Goal: Task Accomplishment & Management: Manage account settings

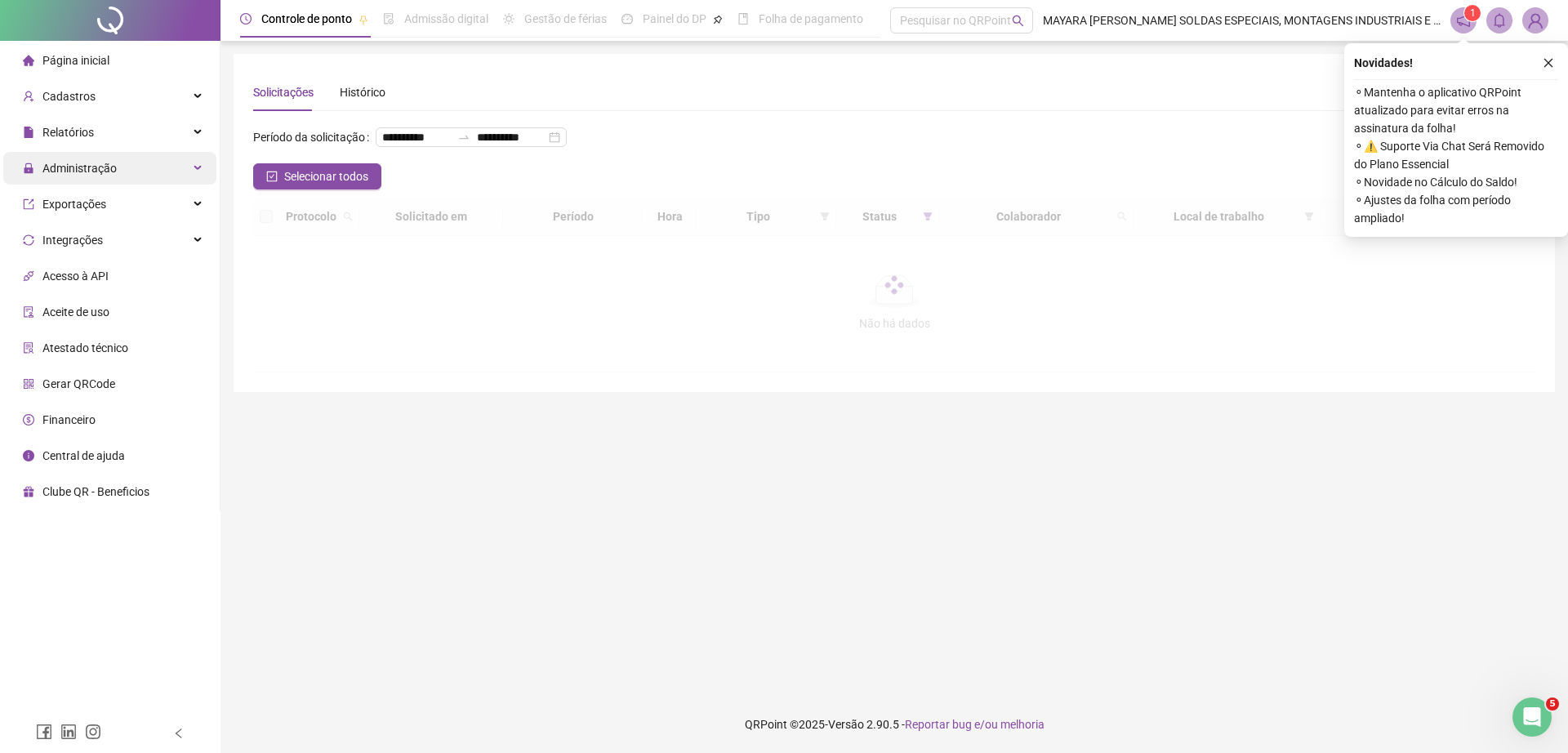
click at [94, 176] on span "Administração" at bounding box center [70, 167] width 94 height 32
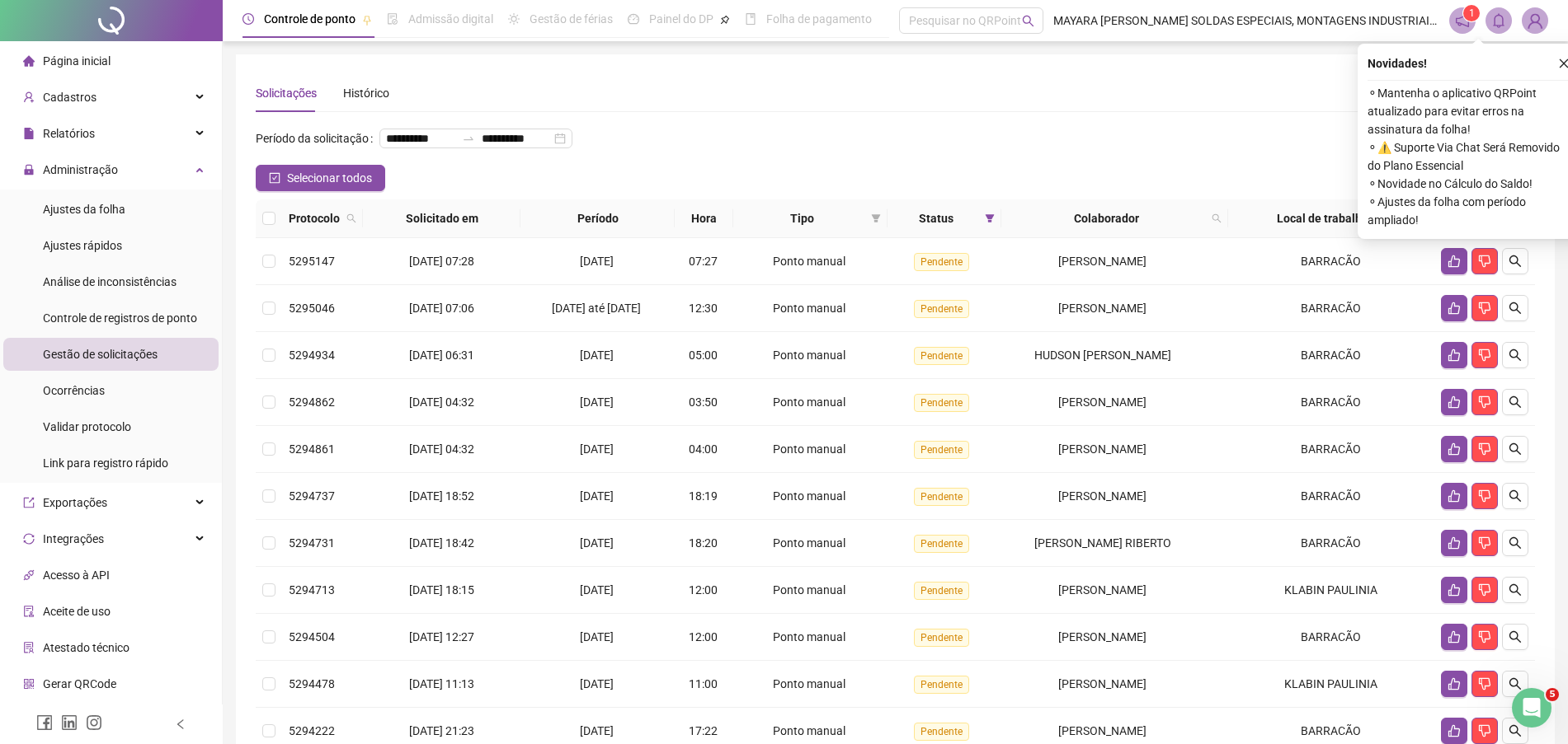
click at [101, 344] on div "Gestão de solicitações" at bounding box center [100, 354] width 115 height 33
click at [967, 191] on div "Selecionar todos Registros Selecionados : 0 / 791" at bounding box center [896, 178] width 1279 height 26
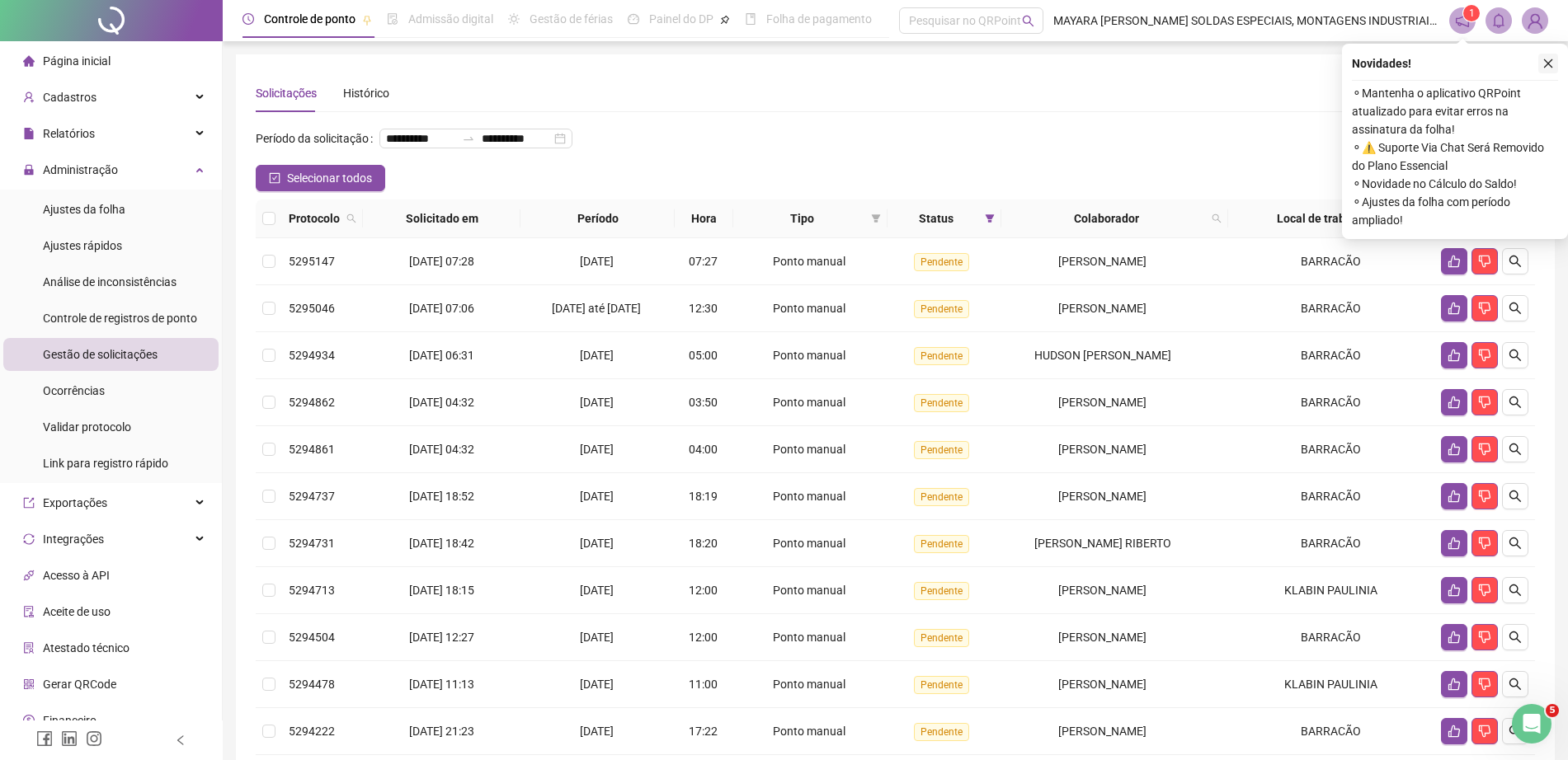
click at [1545, 65] on icon "close" at bounding box center [1547, 63] width 11 height 11
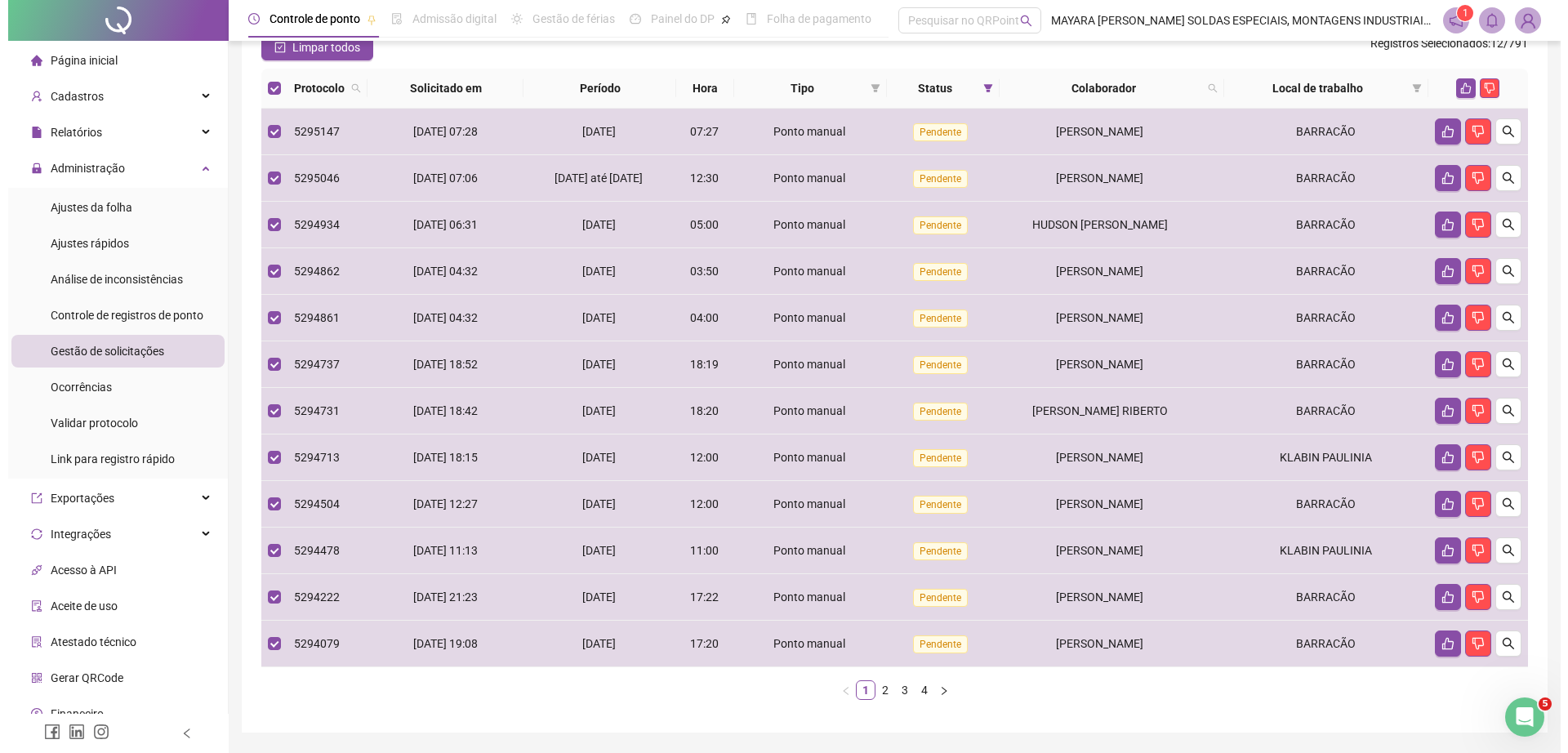
scroll to position [132, 0]
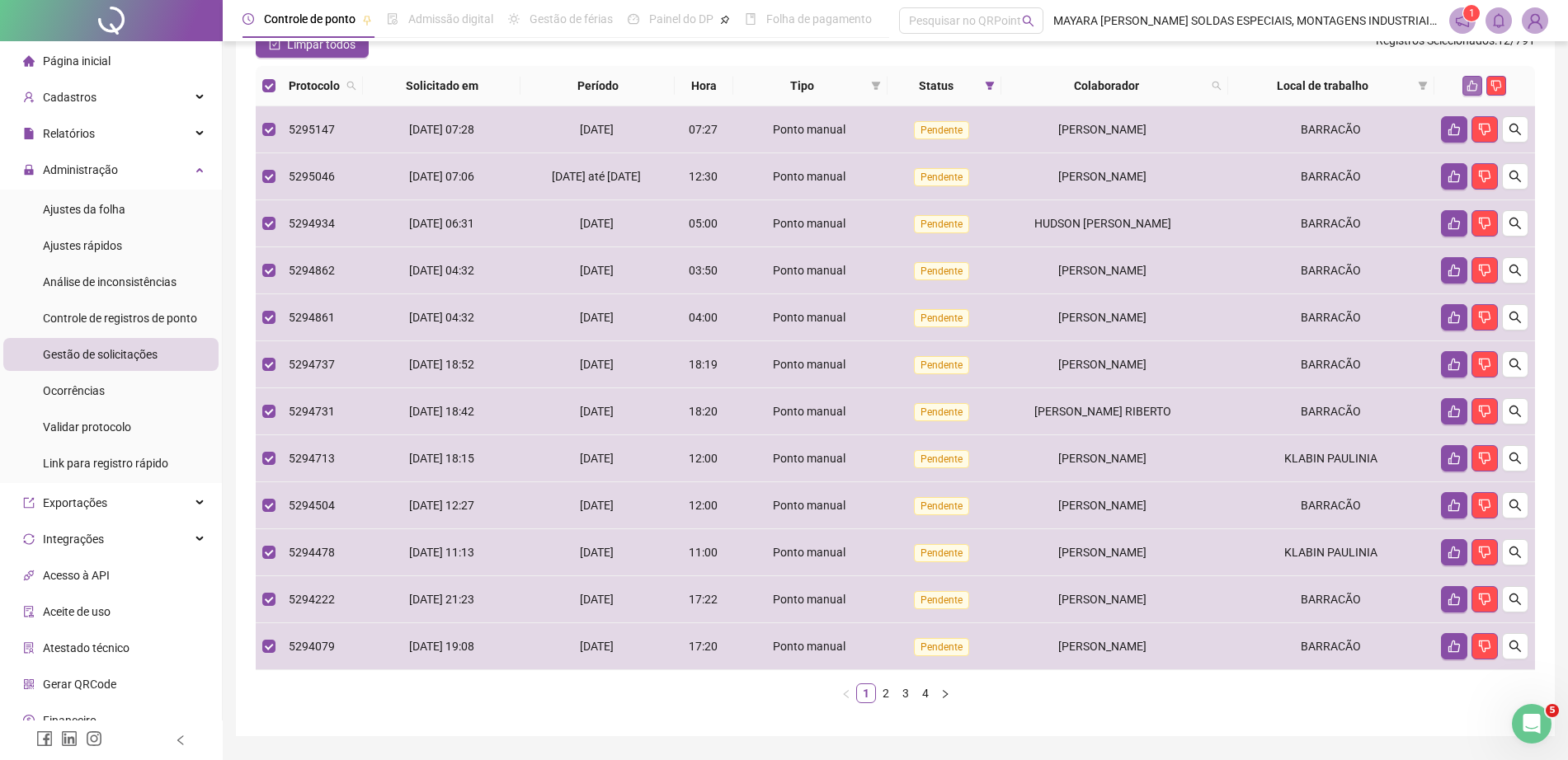
click at [1472, 91] on icon "like" at bounding box center [1472, 86] width 11 height 11
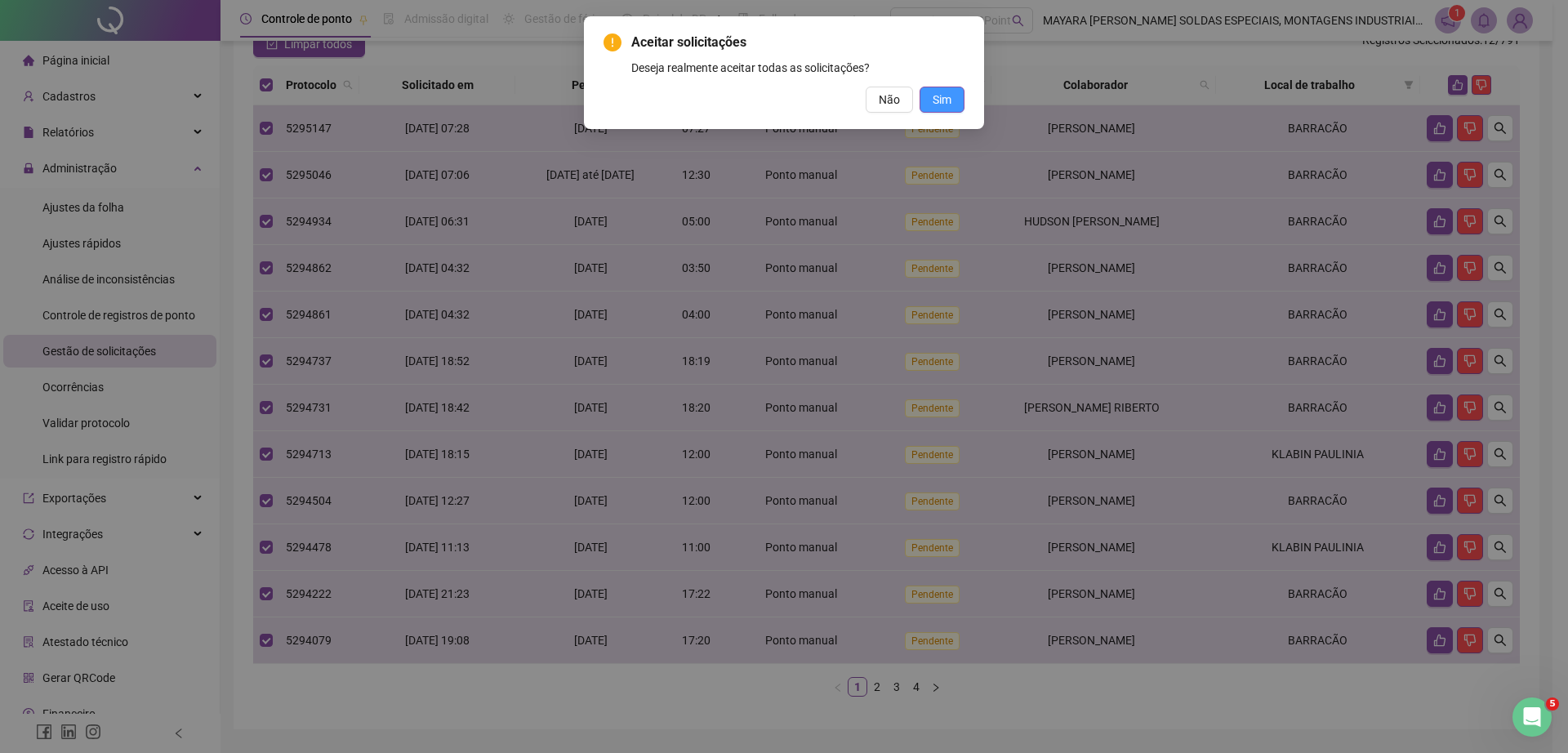
click at [932, 101] on button "Sim" at bounding box center [941, 100] width 45 height 26
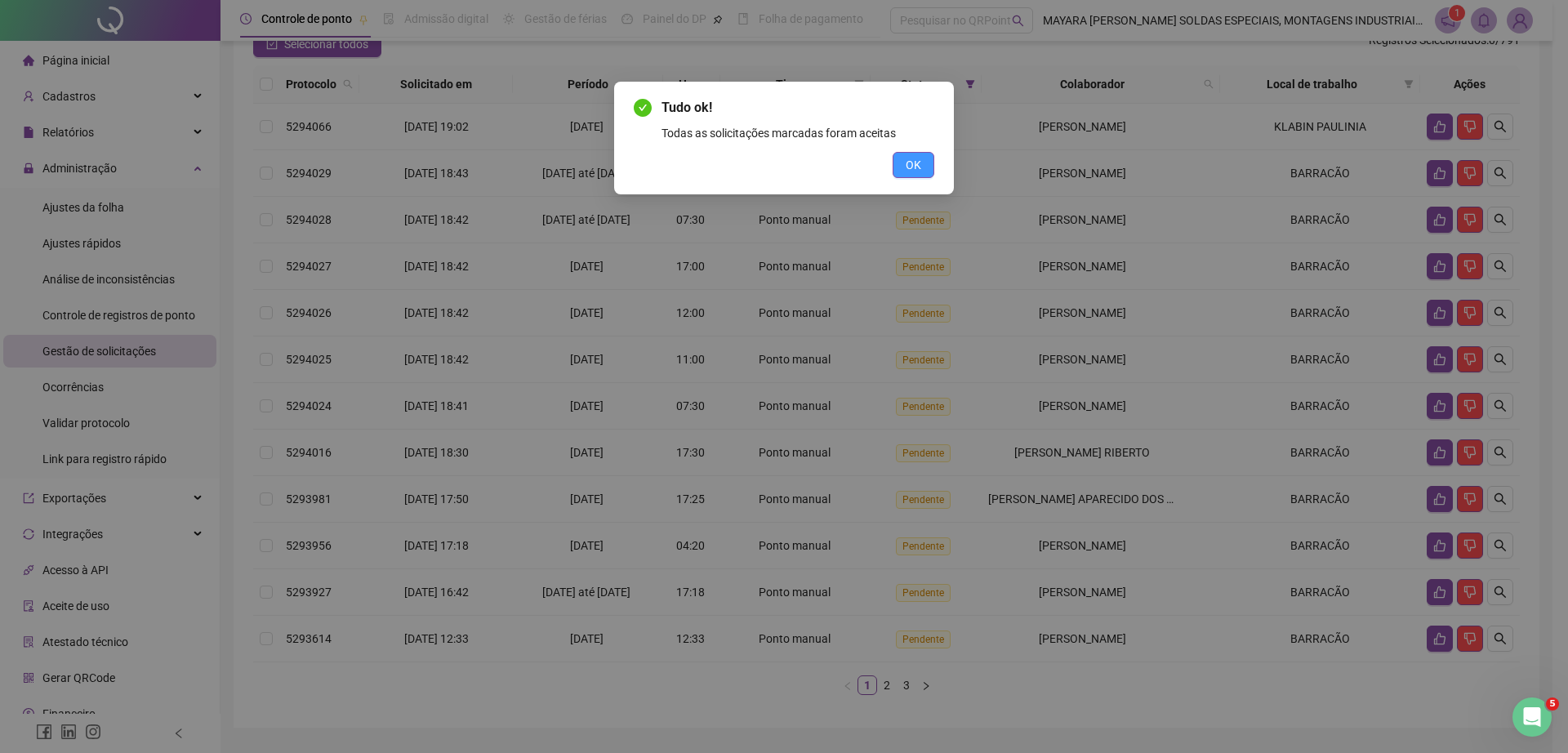
click at [921, 158] on button "OK" at bounding box center [913, 165] width 42 height 26
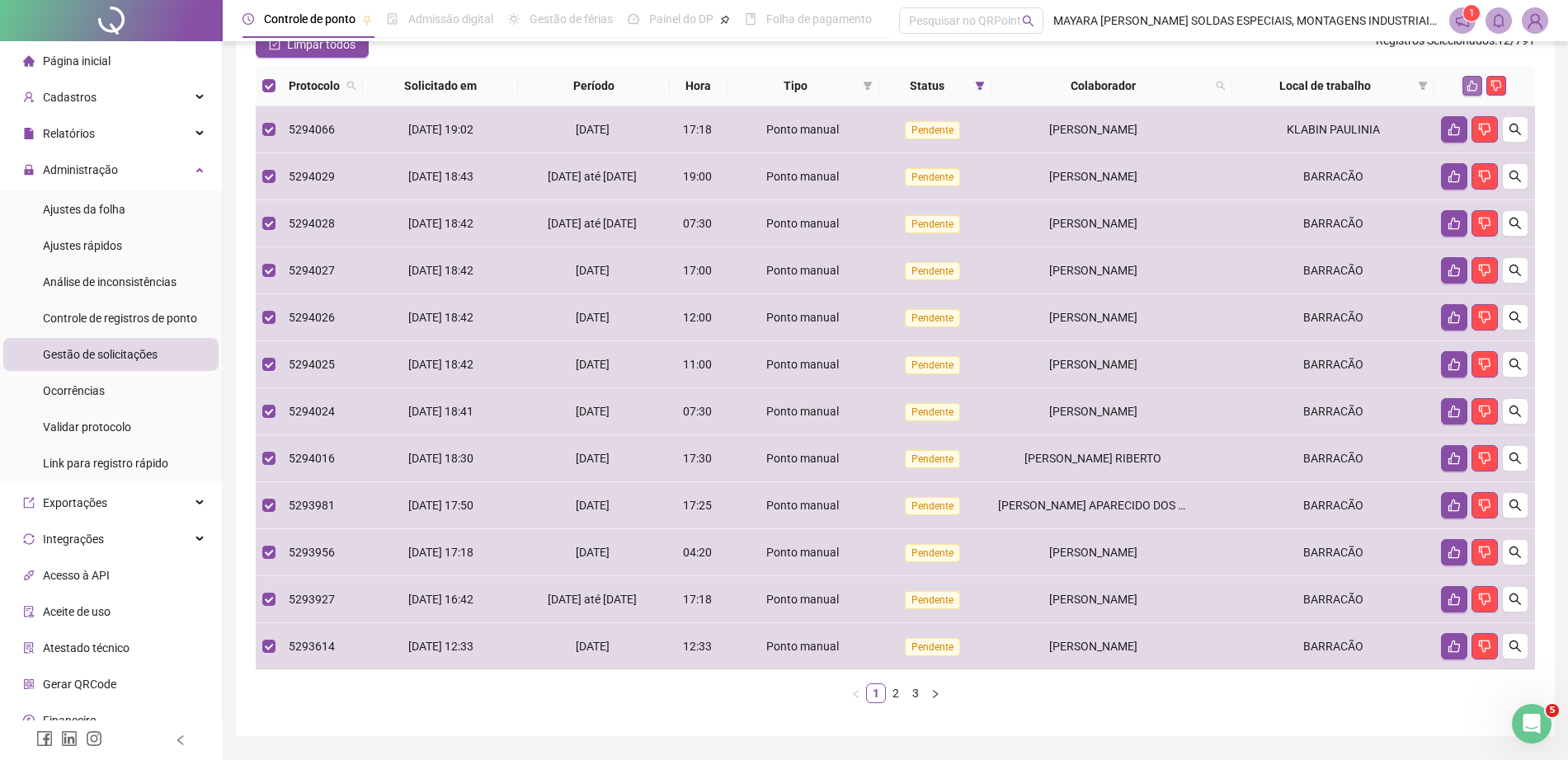
click at [1476, 91] on icon "like" at bounding box center [1472, 86] width 11 height 11
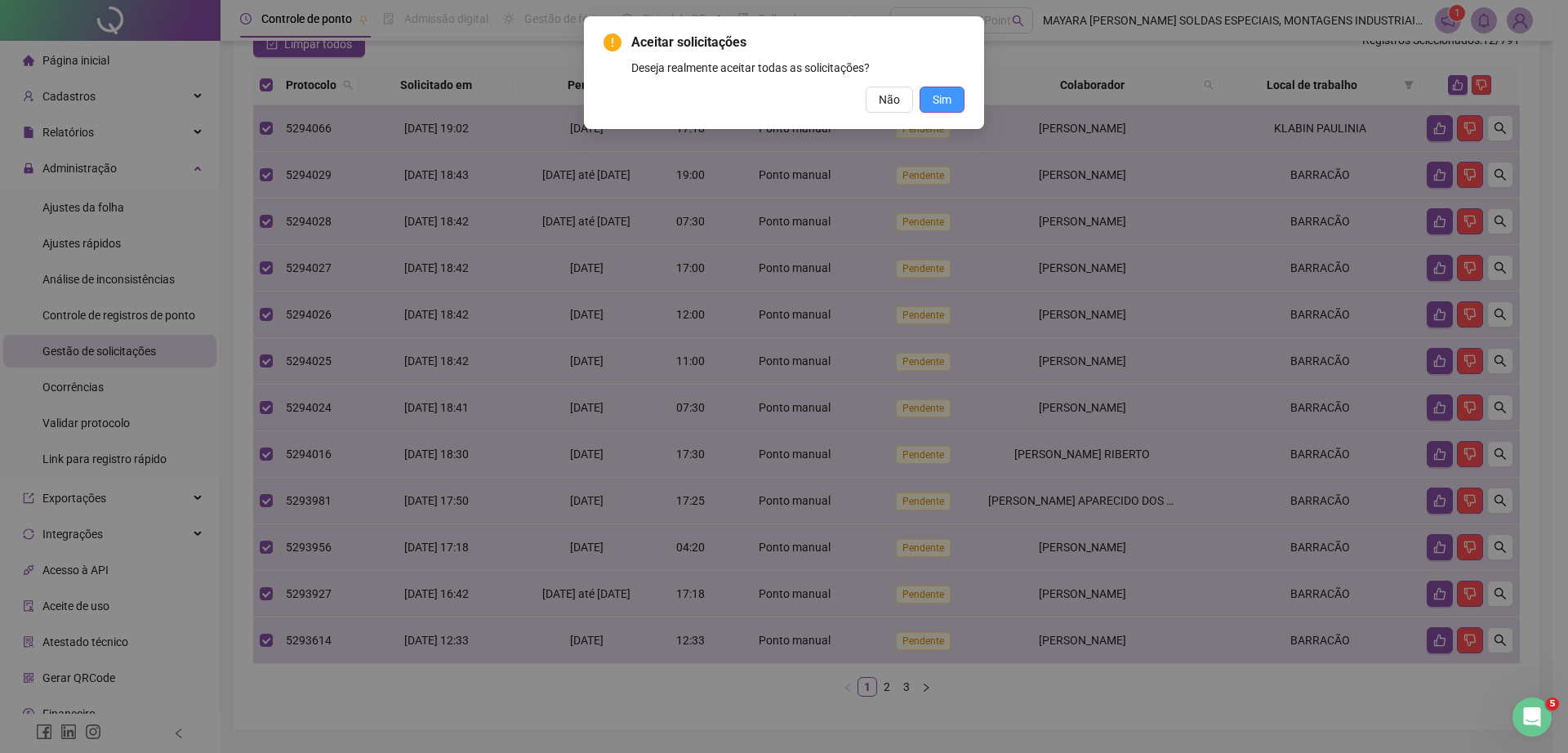
click at [939, 102] on span "Sim" at bounding box center [942, 99] width 18 height 18
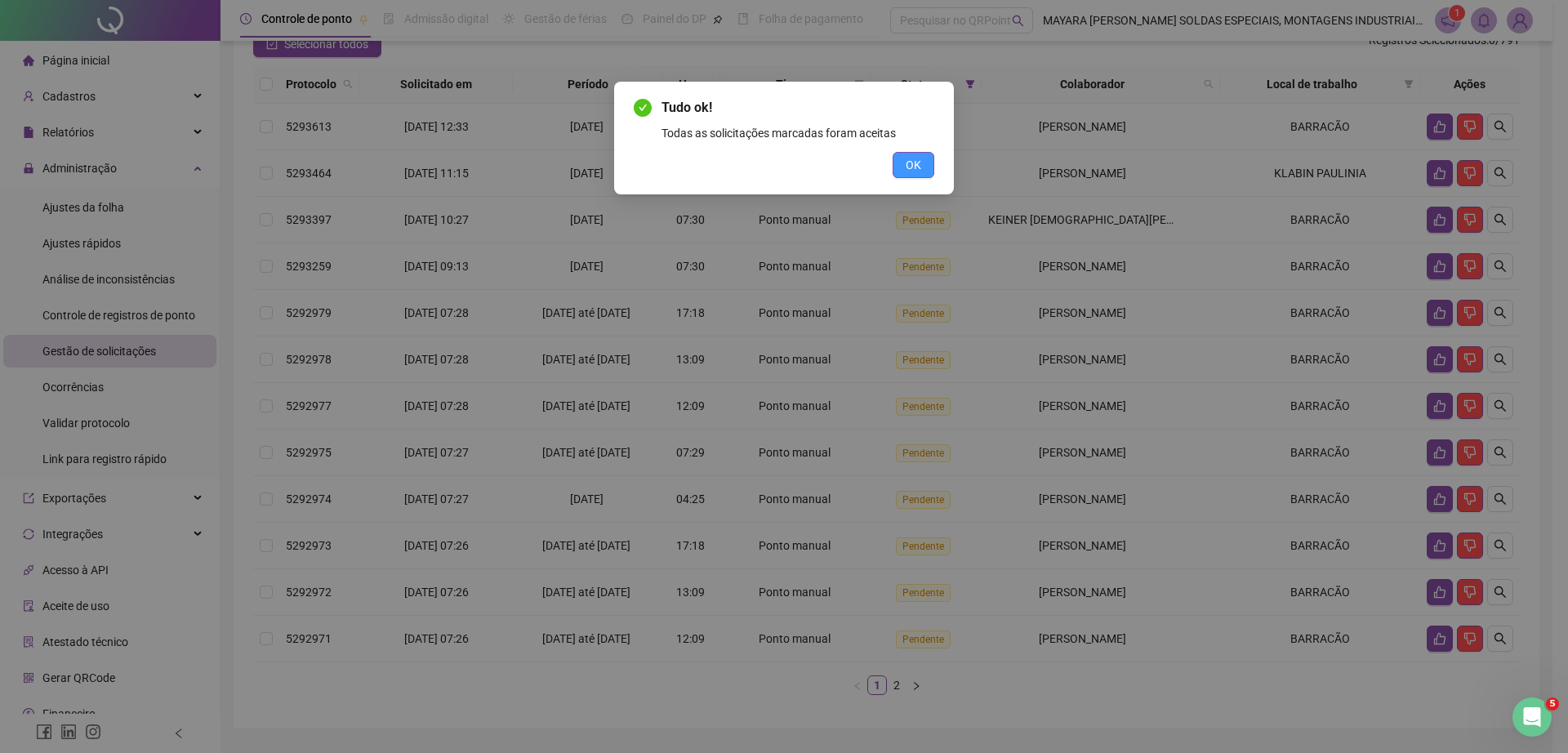
click at [925, 161] on button "OK" at bounding box center [913, 165] width 42 height 26
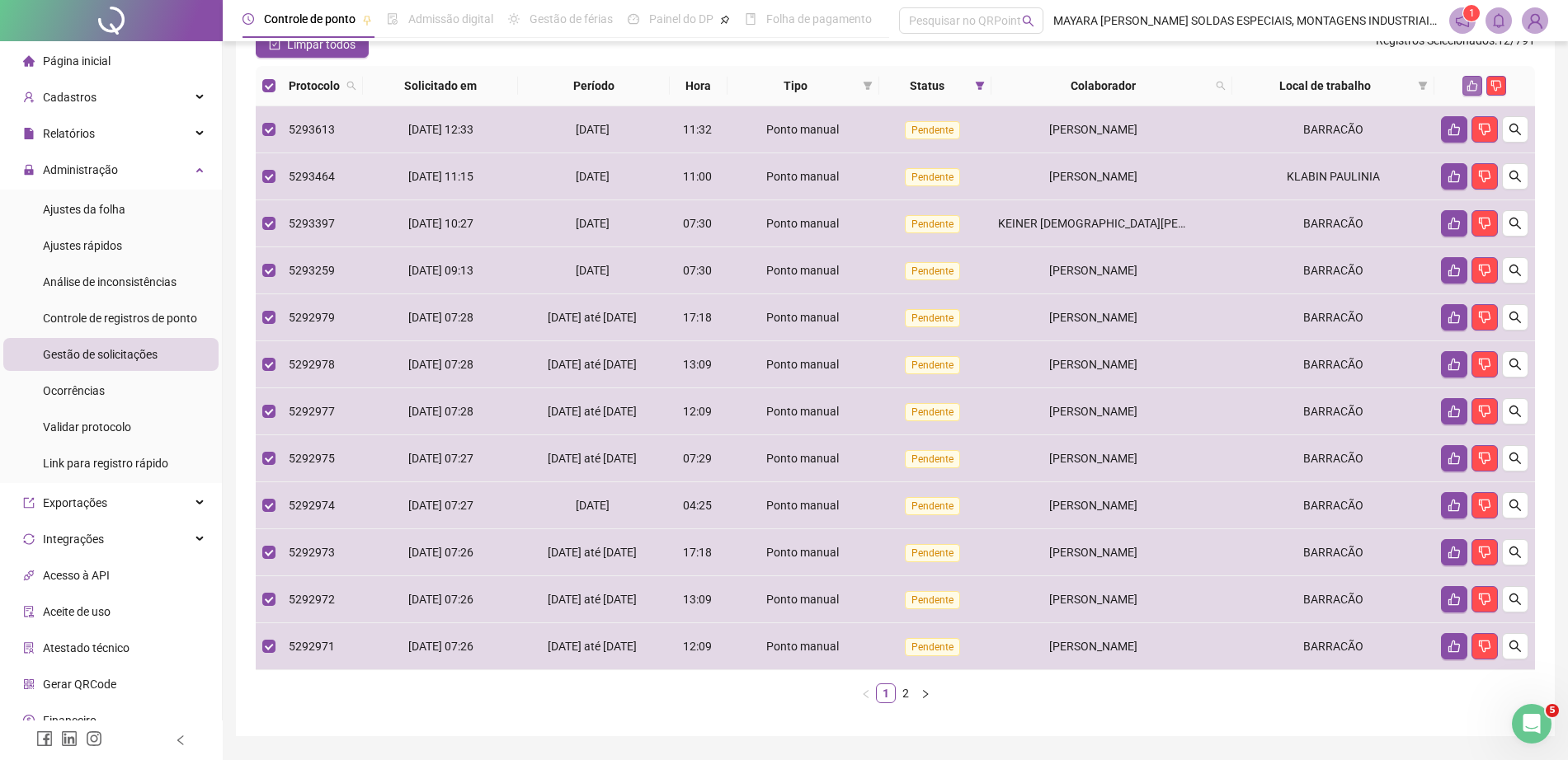
click at [1473, 91] on icon "like" at bounding box center [1472, 86] width 10 height 10
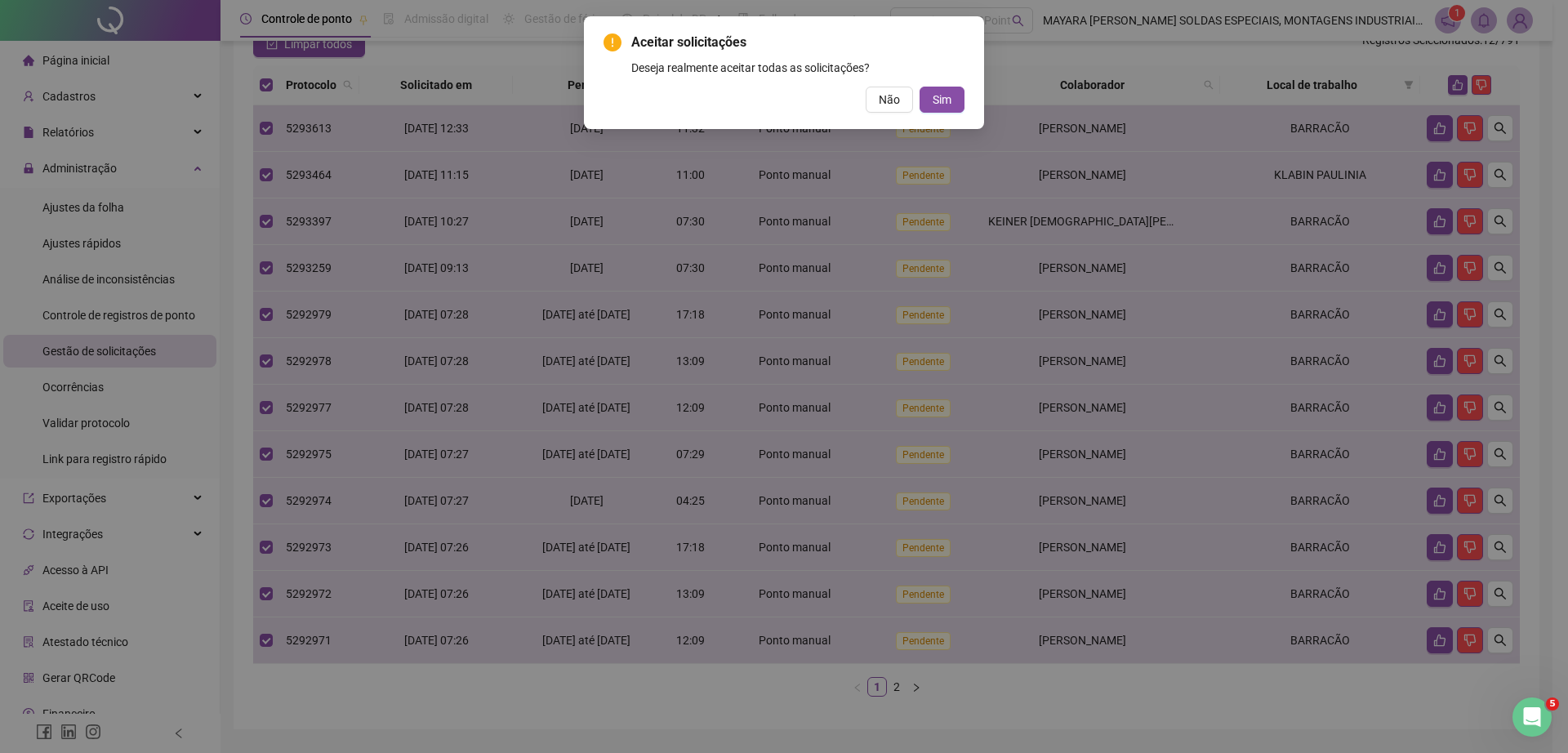
click at [974, 100] on div "Aceitar solicitações Deseja realmente aceitar todas as solicitações? Não Sim" at bounding box center [783, 73] width 400 height 113
click at [943, 104] on span "Sim" at bounding box center [942, 99] width 18 height 18
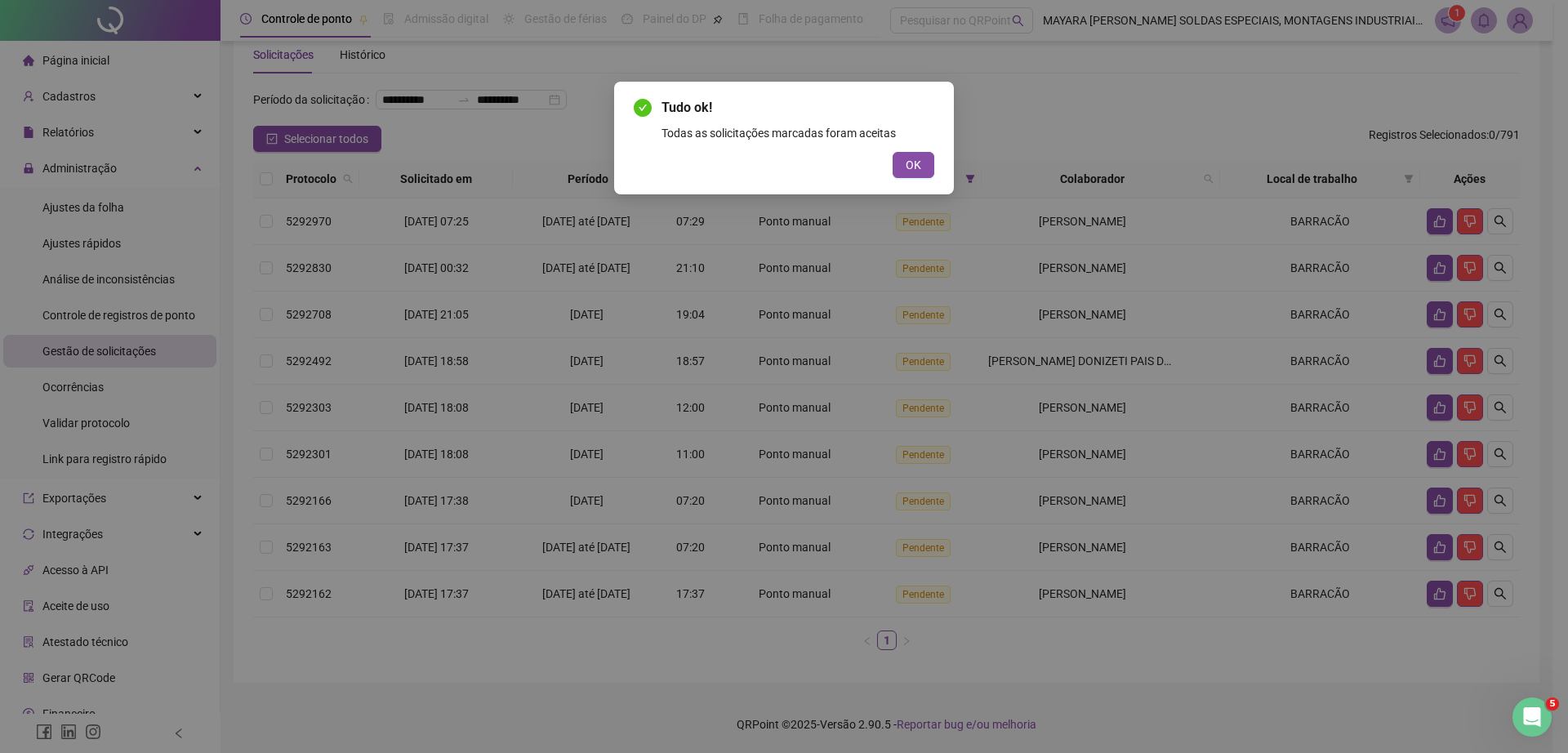
scroll to position [64, 0]
click at [906, 179] on div "Tudo ok! Todas as solicitações marcadas foram aceitas OK" at bounding box center [783, 138] width 339 height 113
click at [904, 167] on button "OK" at bounding box center [913, 165] width 42 height 26
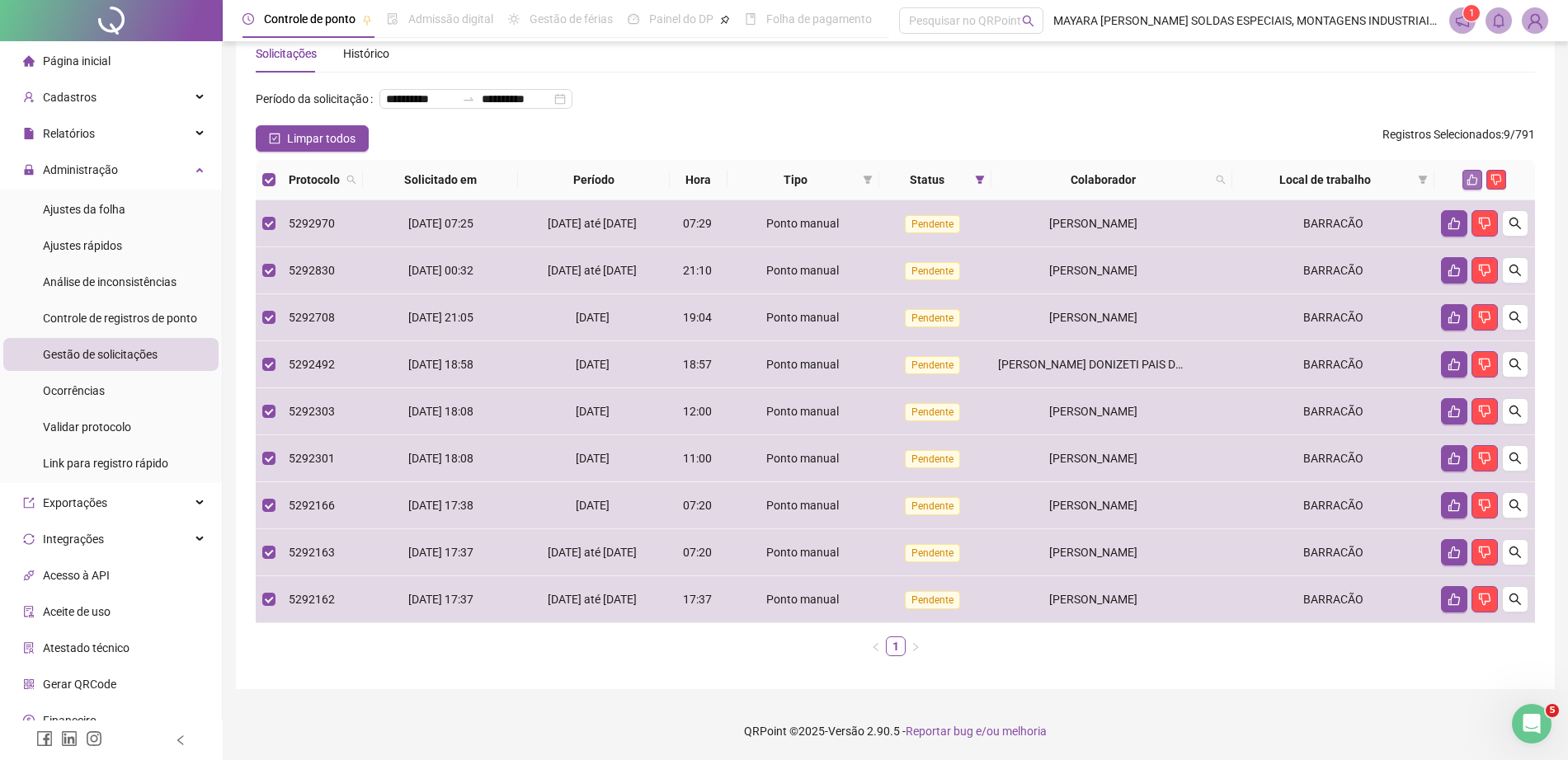
click at [1468, 173] on button "button" at bounding box center [1472, 179] width 20 height 20
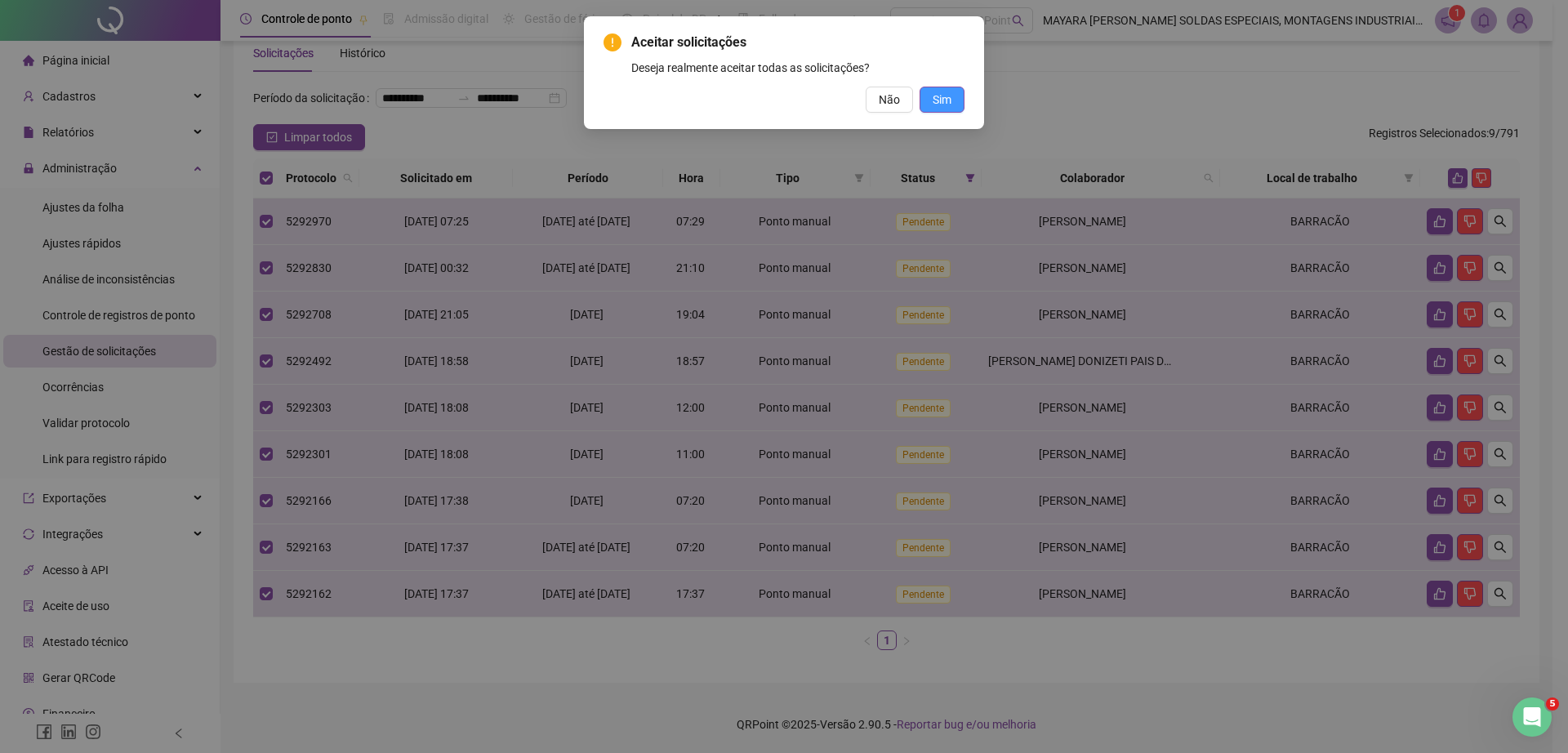
click at [933, 105] on span "Sim" at bounding box center [942, 99] width 18 height 18
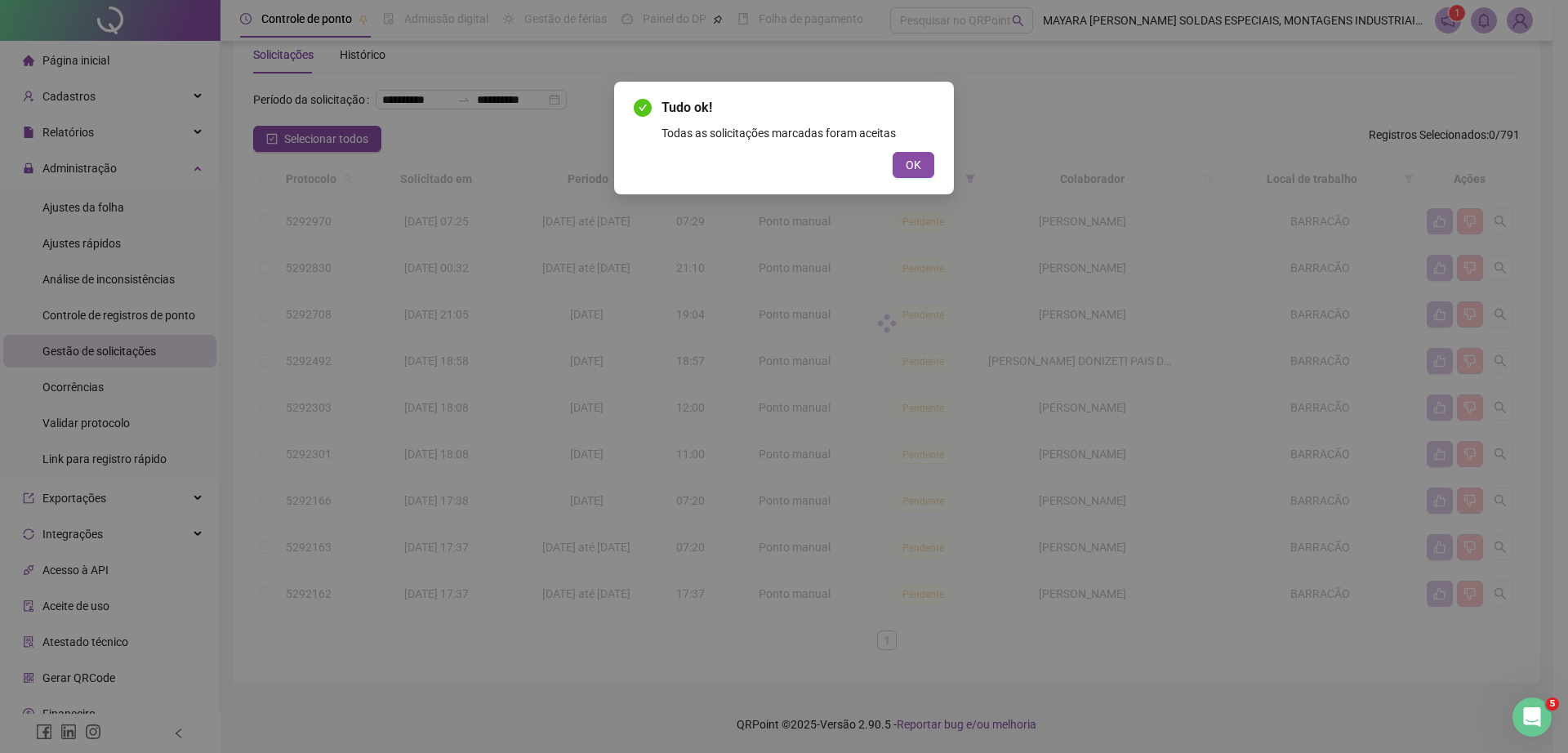
scroll to position [0, 0]
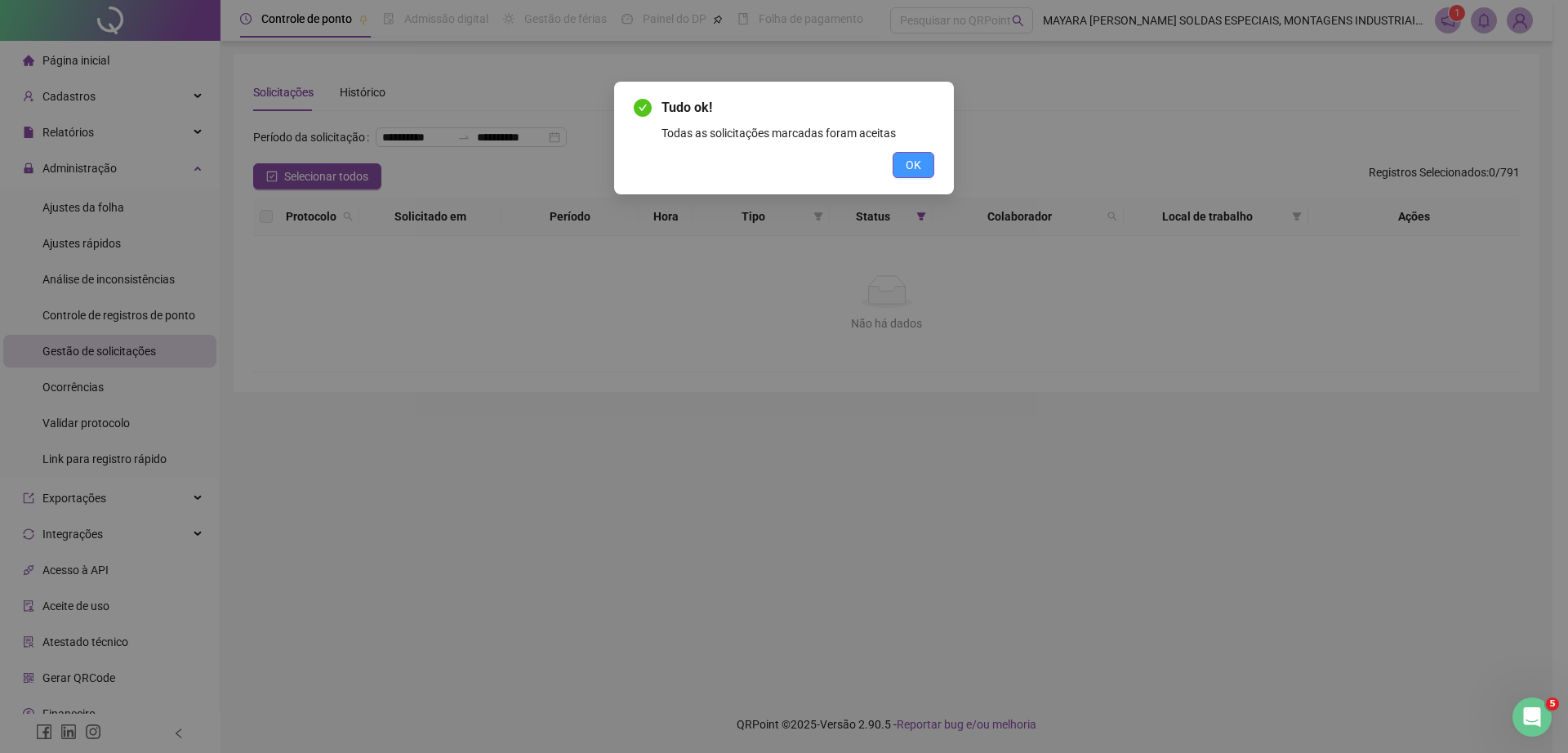
click at [916, 162] on span "OK" at bounding box center [913, 165] width 16 height 18
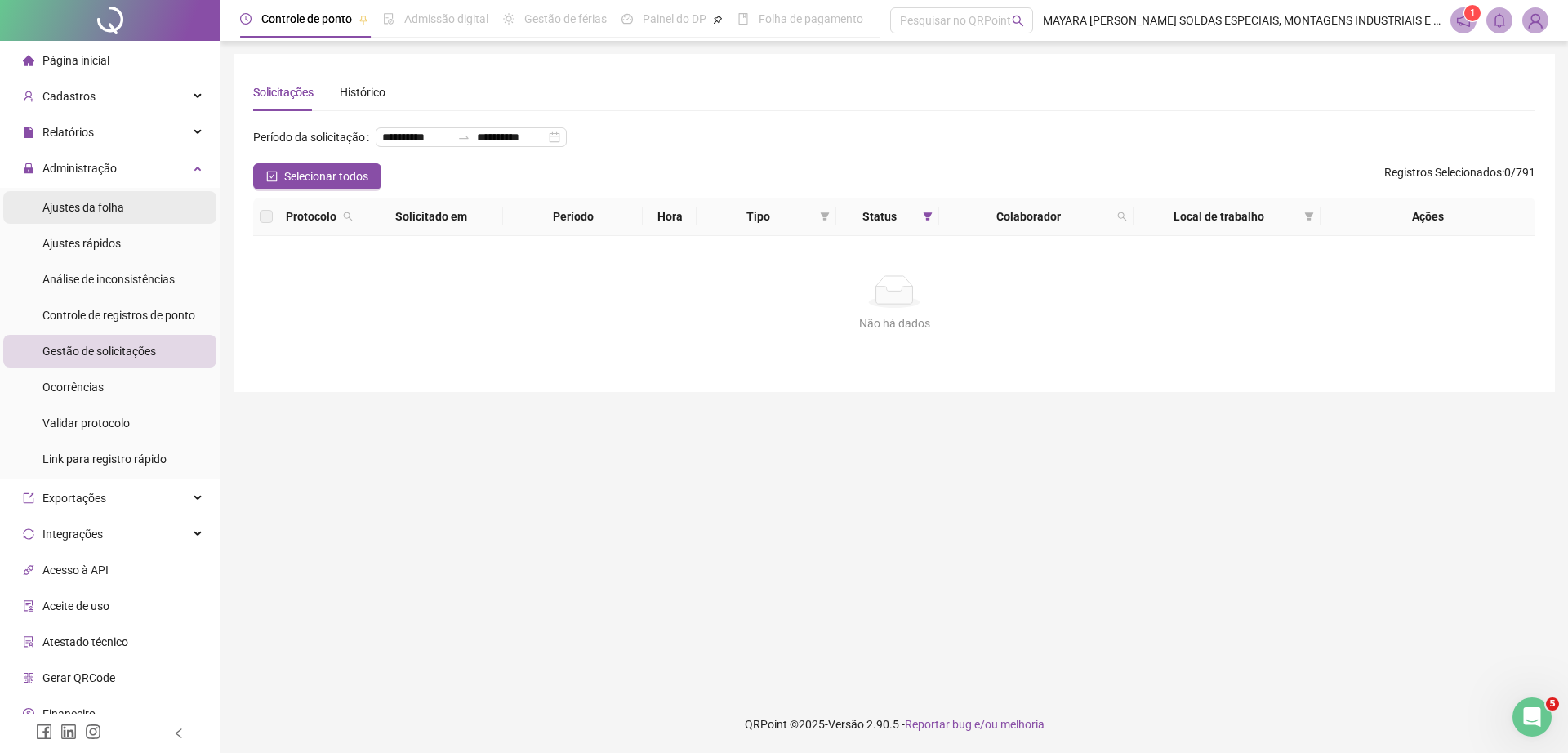
click at [125, 213] on li "Ajustes da folha" at bounding box center [110, 207] width 213 height 32
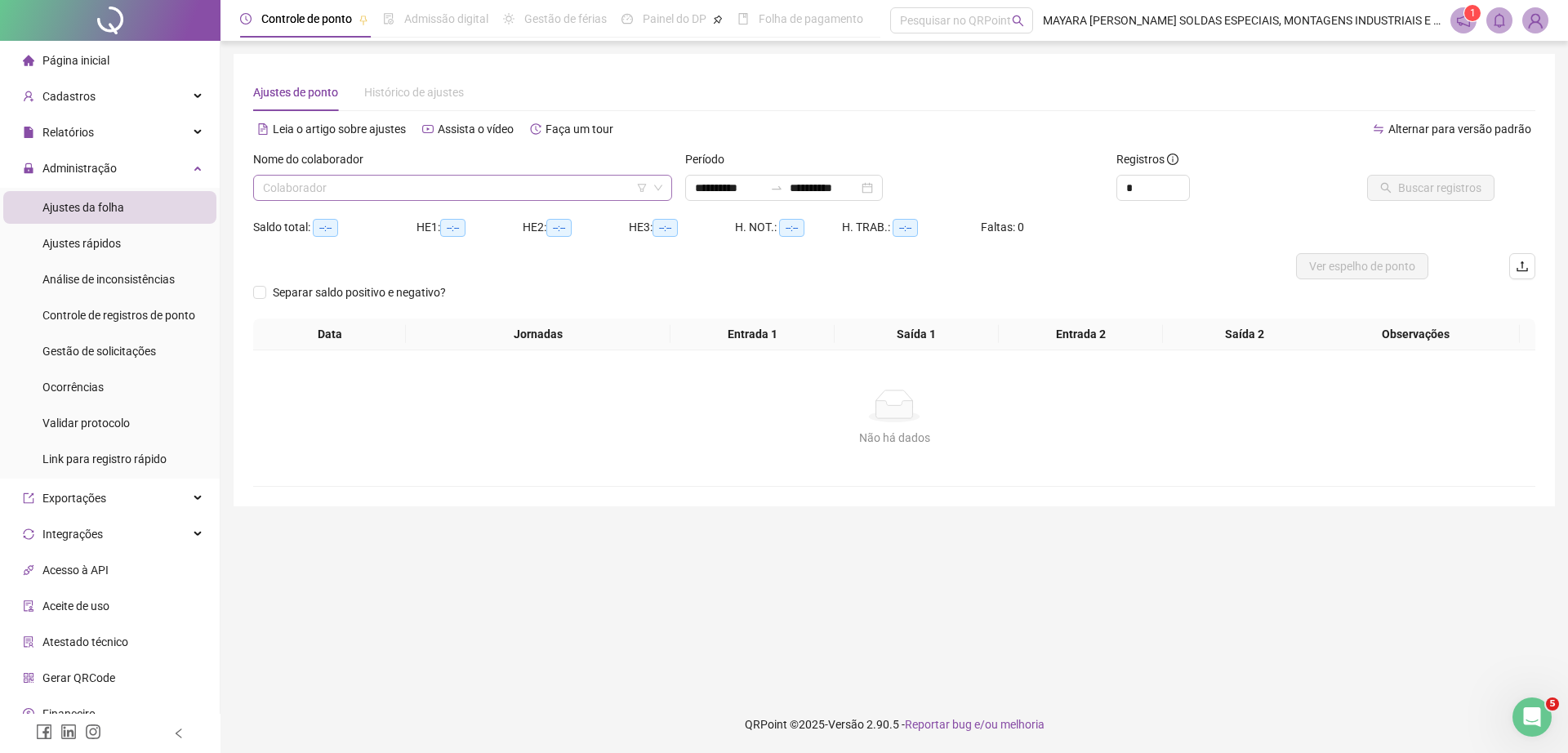
click at [371, 177] on input "search" at bounding box center [455, 188] width 385 height 24
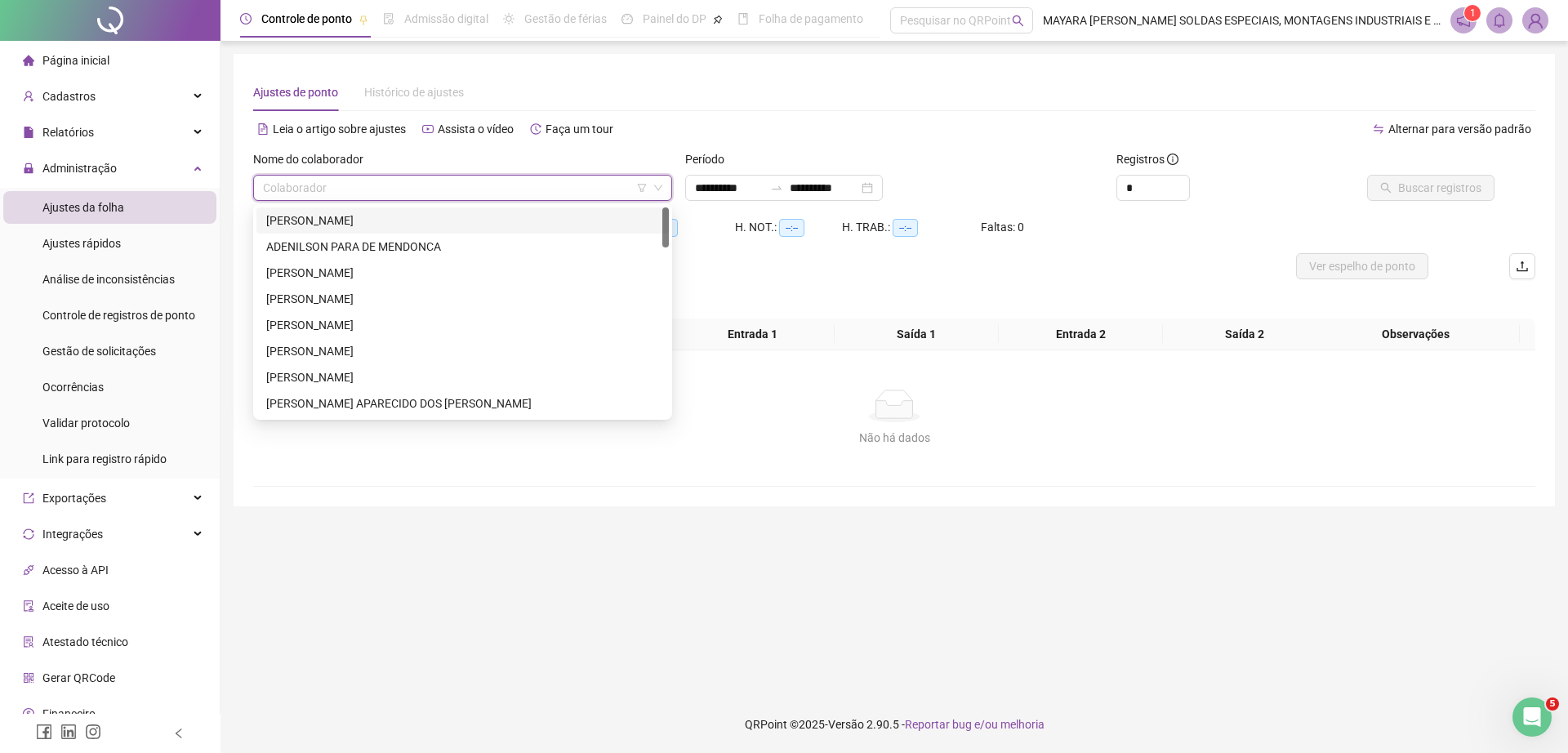
click at [391, 214] on div "[PERSON_NAME]" at bounding box center [462, 220] width 393 height 18
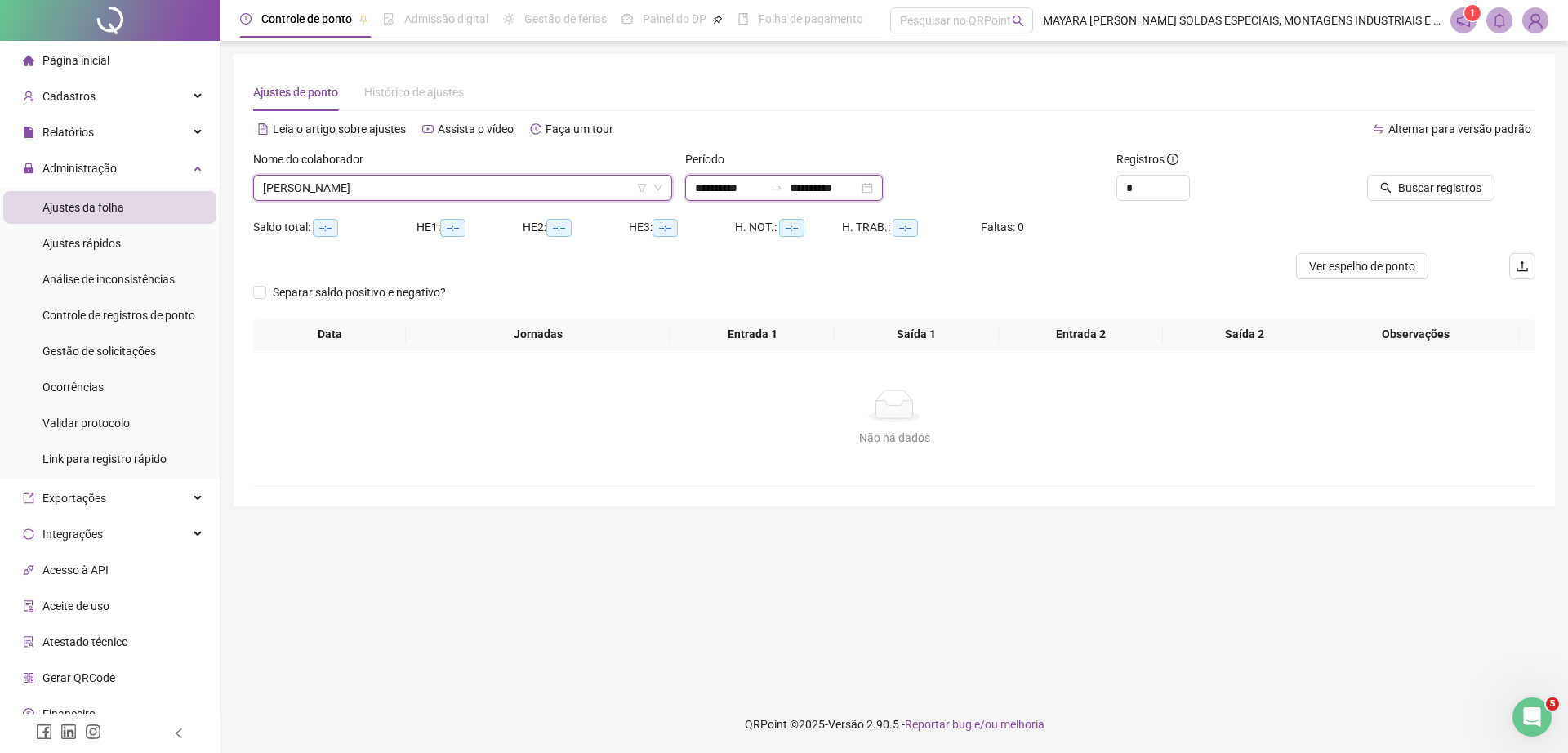
click at [764, 192] on input "**********" at bounding box center [729, 187] width 68 height 18
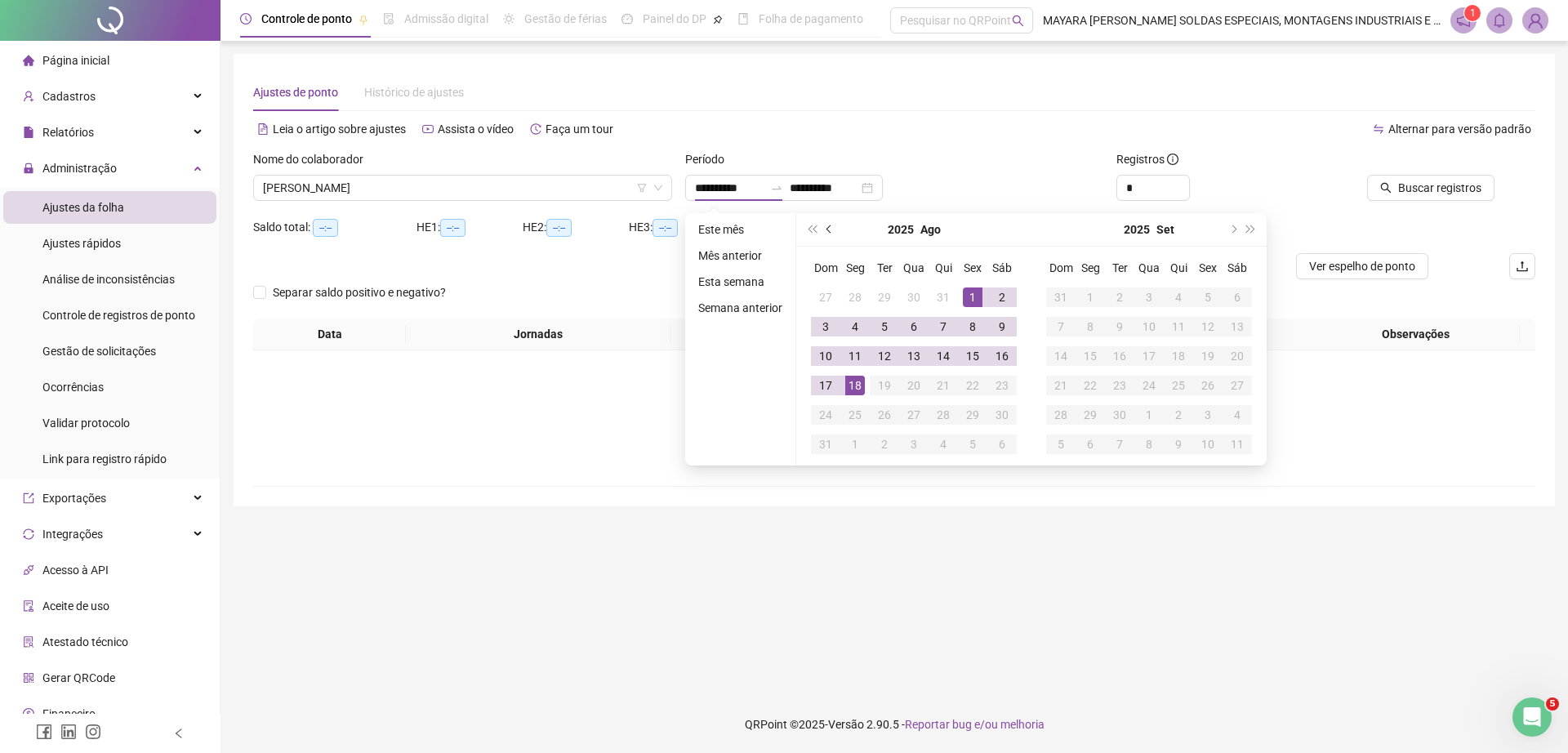
click at [828, 226] on span "prev-year" at bounding box center [830, 229] width 8 height 8
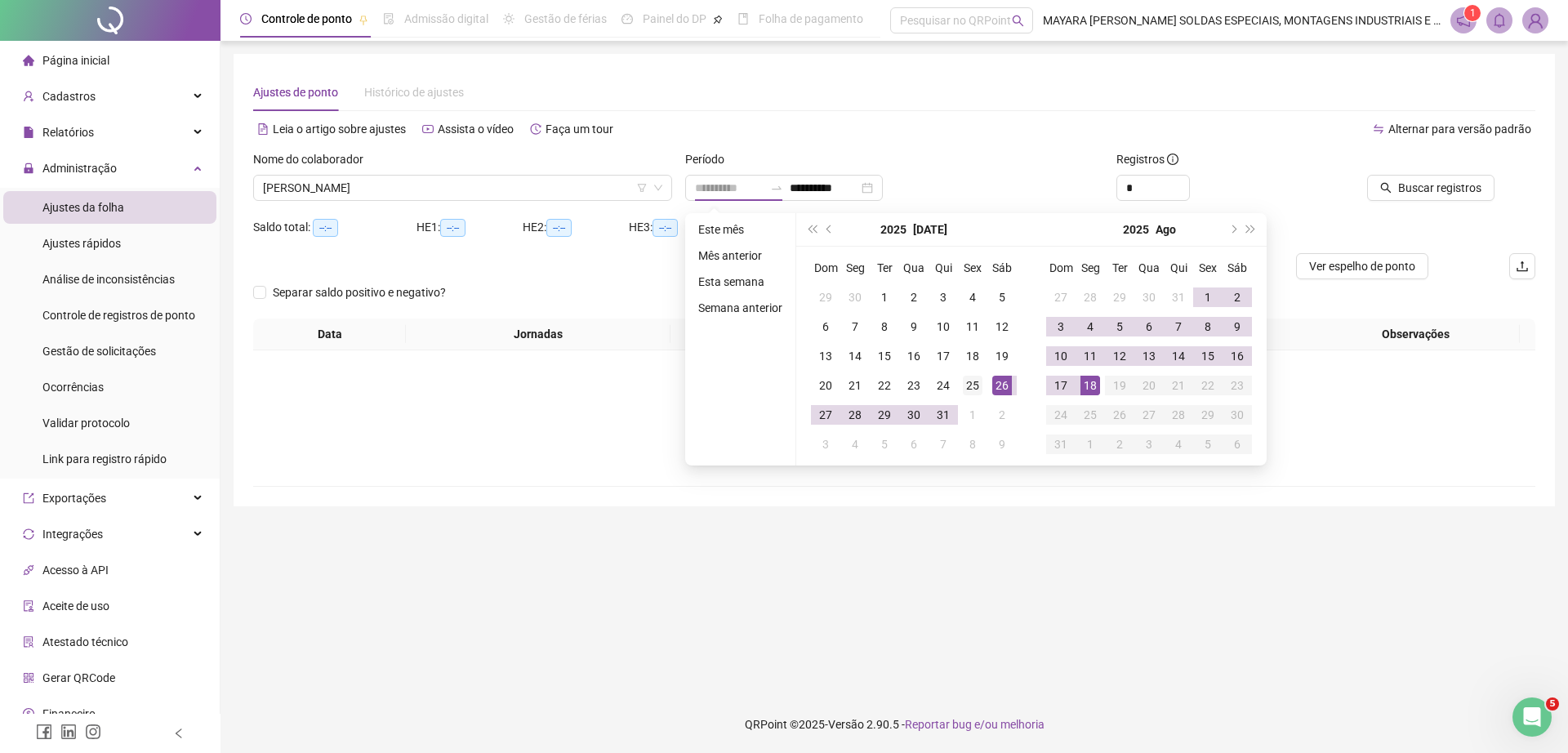
type input "**********"
click at [966, 385] on div "25" at bounding box center [972, 385] width 19 height 19
type input "**********"
click at [1093, 385] on div "18" at bounding box center [1089, 385] width 19 height 19
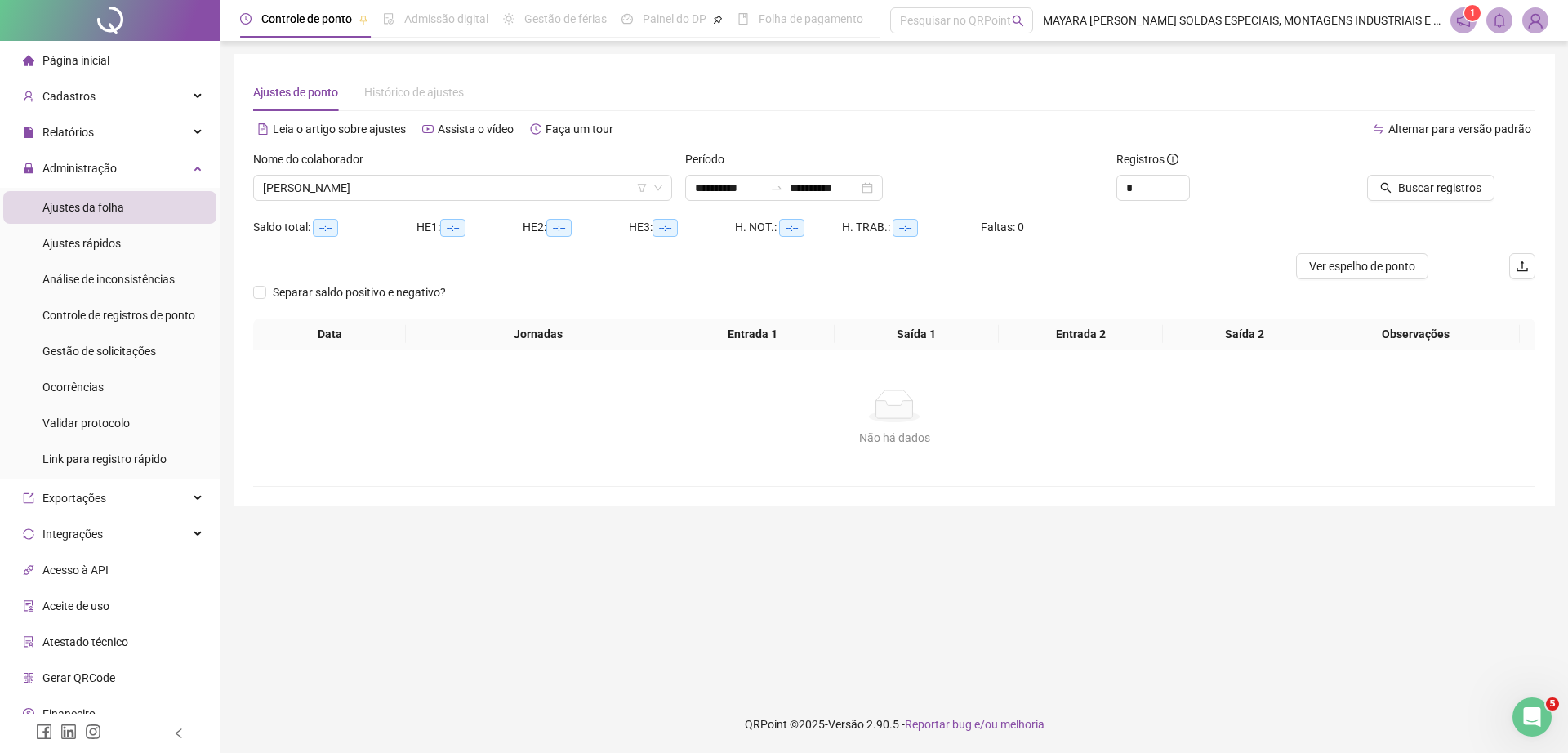
click at [1448, 203] on div "Buscar registros" at bounding box center [1433, 181] width 215 height 64
click at [1427, 185] on span "Buscar registros" at bounding box center [1439, 187] width 83 height 18
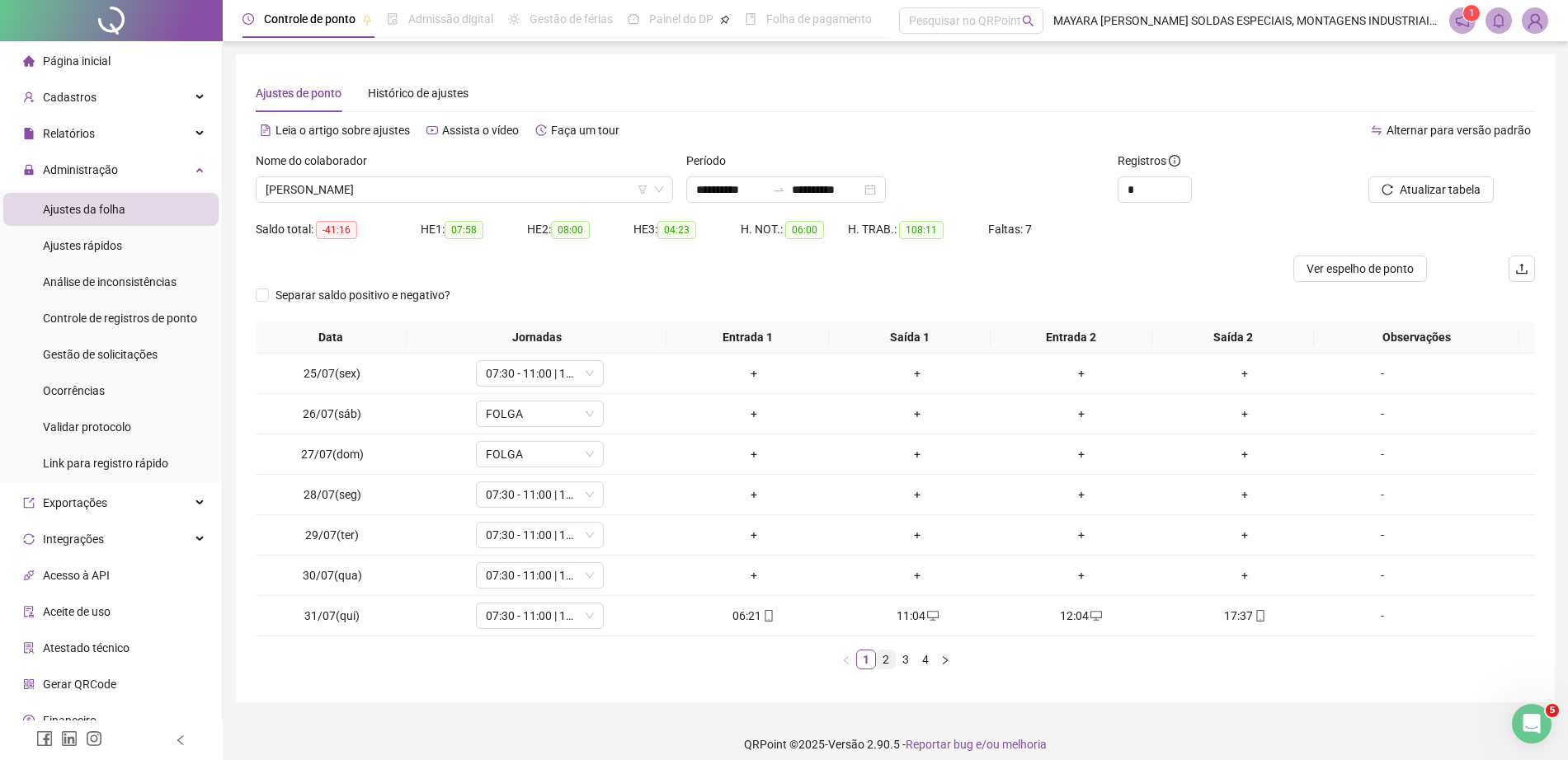
click at [885, 661] on link "2" at bounding box center [885, 659] width 18 height 18
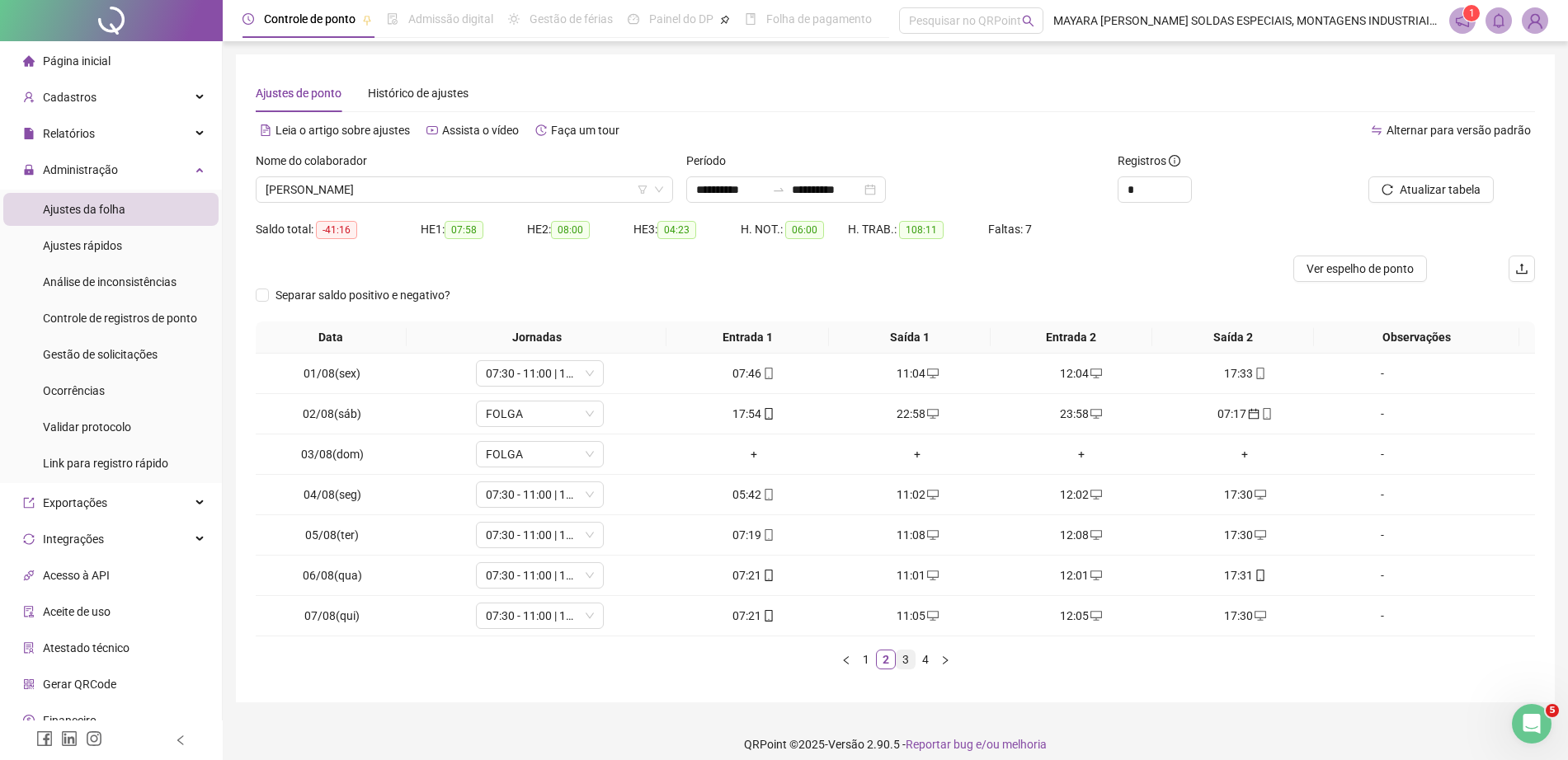
click at [901, 659] on link "3" at bounding box center [905, 659] width 18 height 18
click at [923, 653] on link "4" at bounding box center [925, 659] width 18 height 18
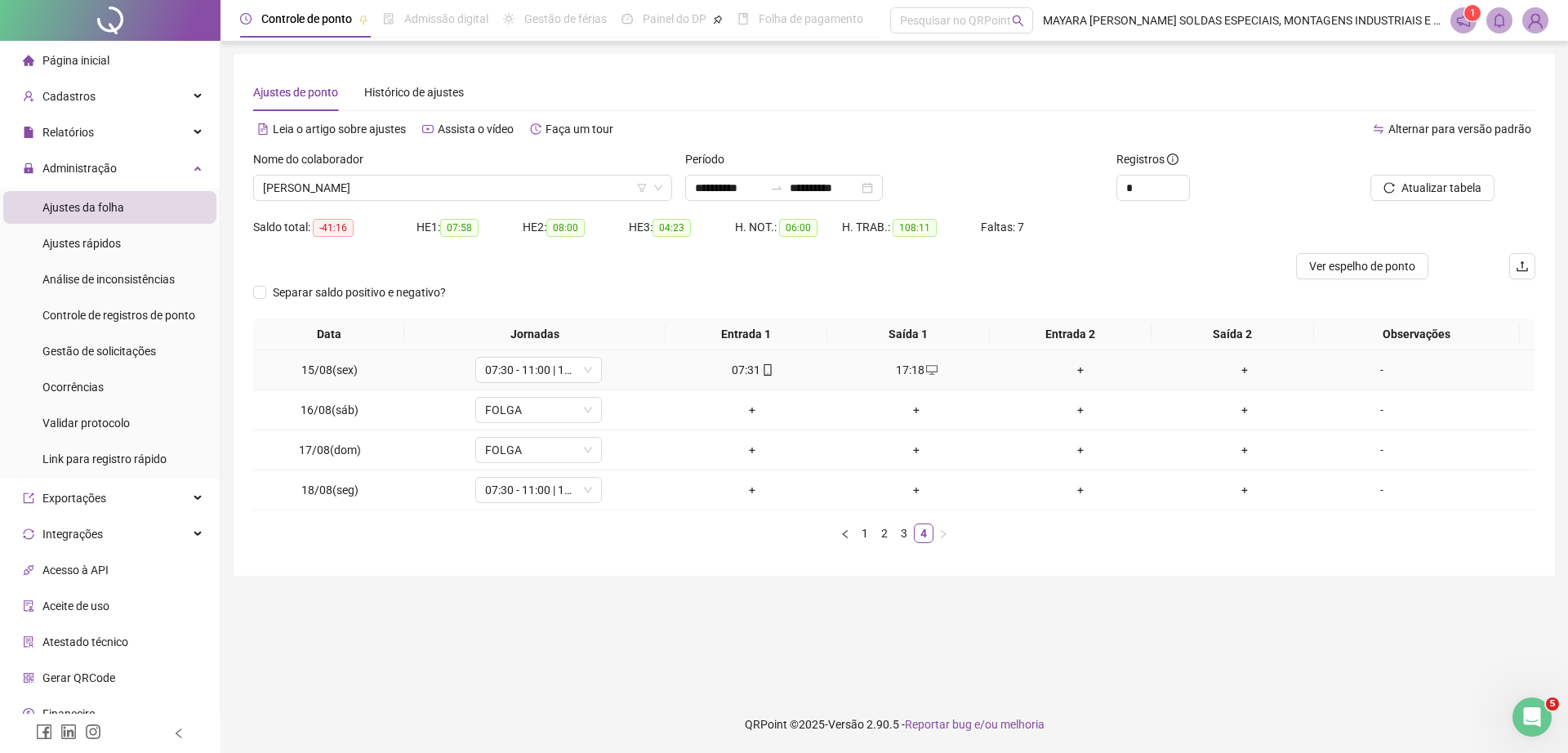
click at [1065, 376] on div "+" at bounding box center [1080, 369] width 151 height 18
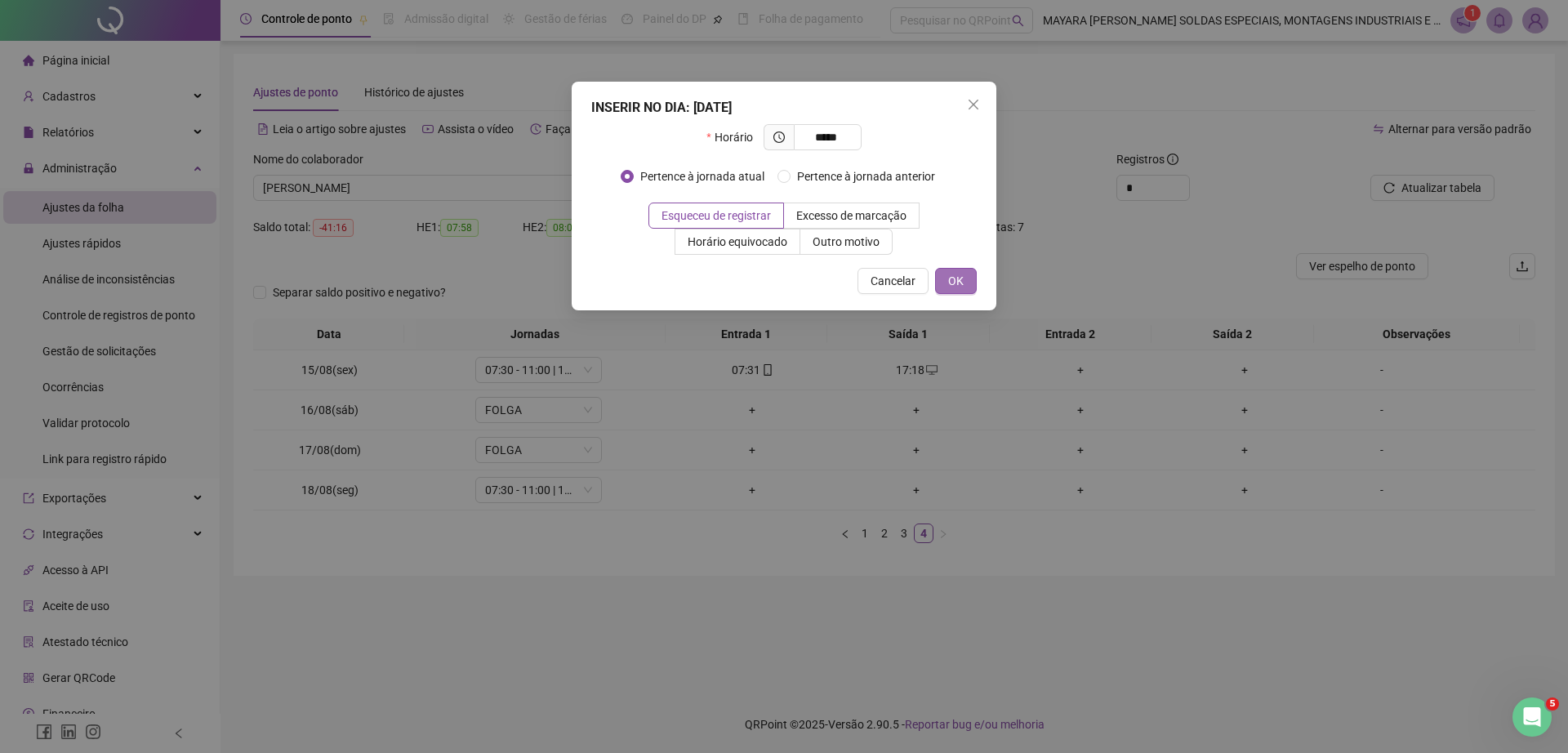
type input "*****"
click at [961, 280] on span "OK" at bounding box center [955, 280] width 16 height 18
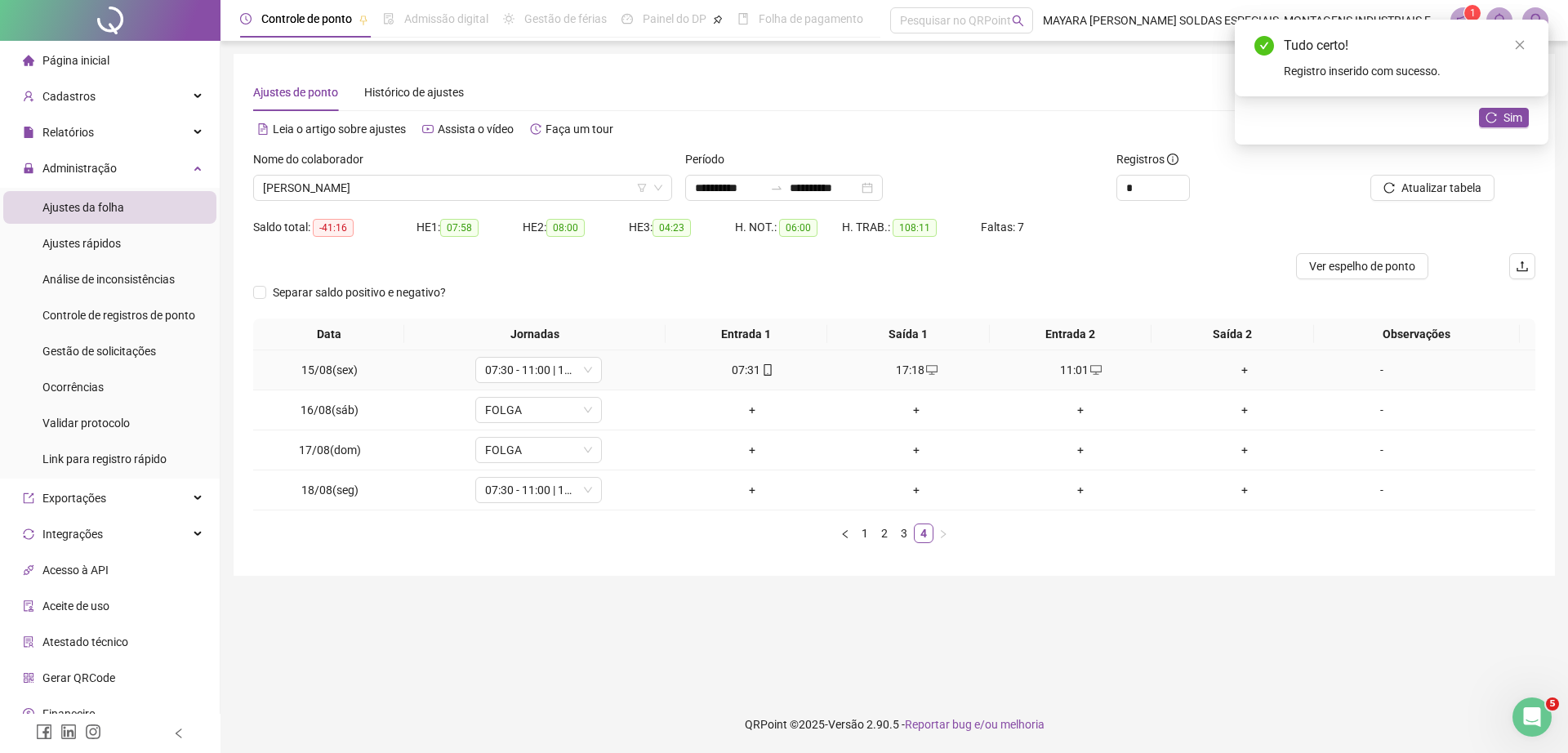
click at [1228, 374] on div "+" at bounding box center [1244, 369] width 151 height 18
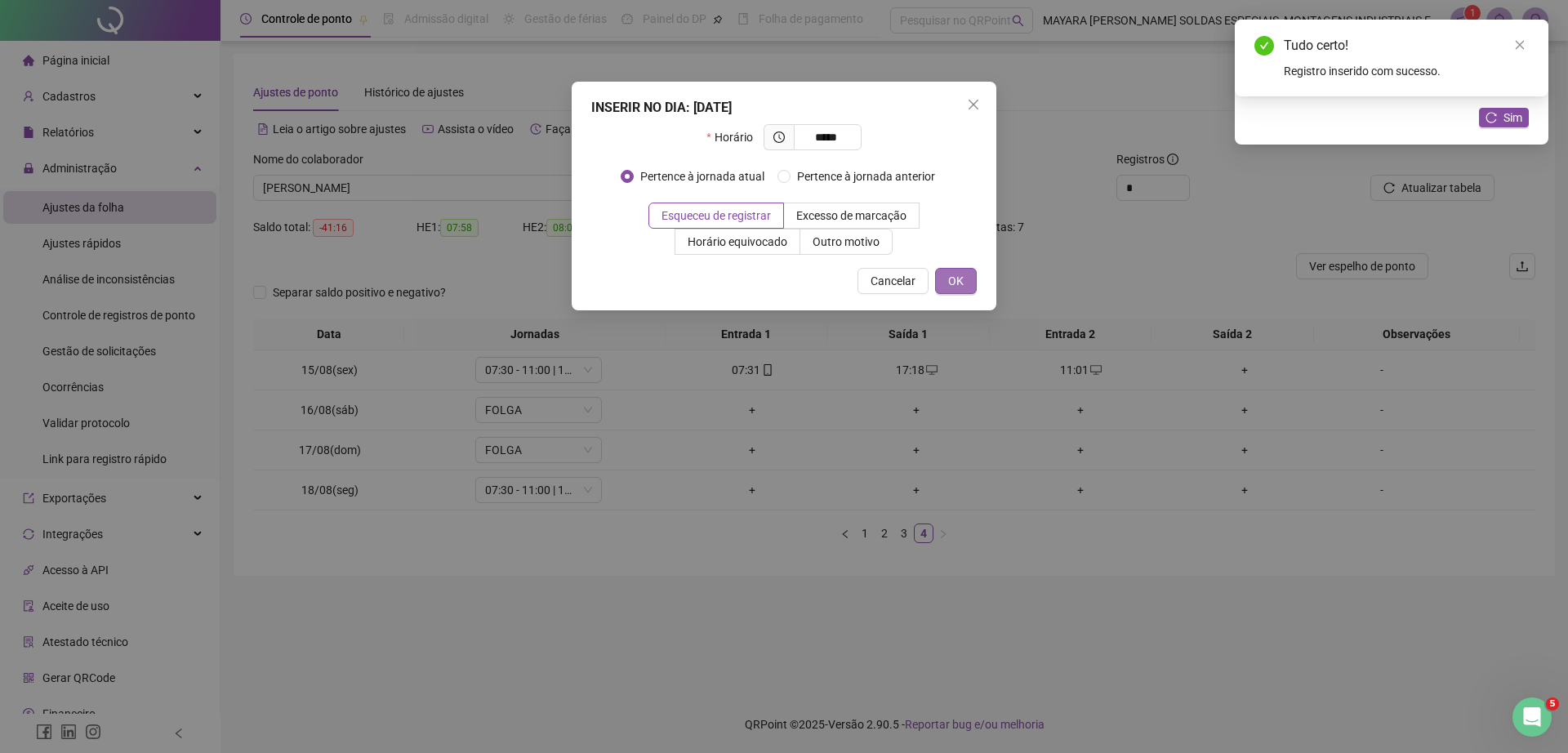
type input "*****"
click at [952, 289] on span "OK" at bounding box center [955, 280] width 16 height 18
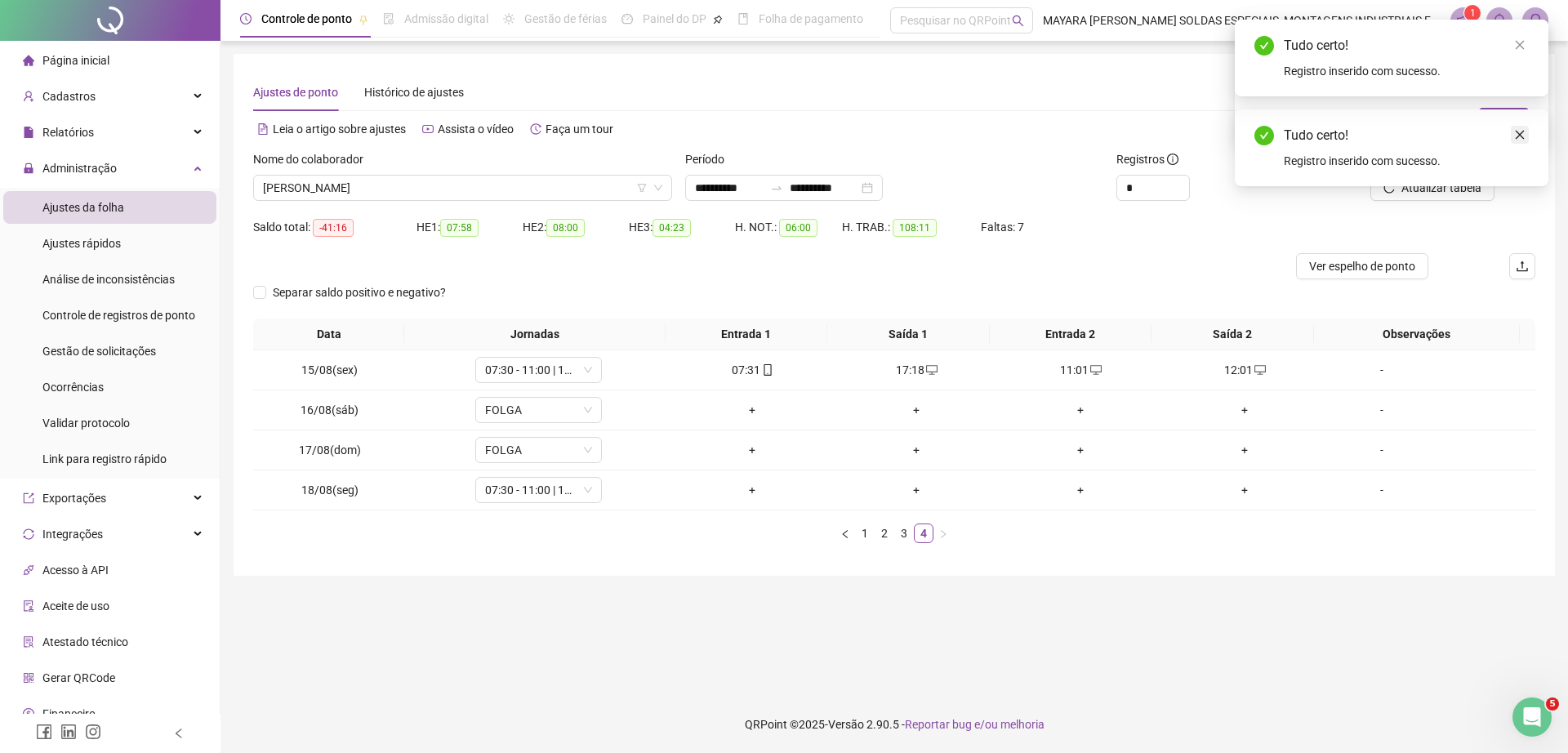
click at [1517, 130] on icon "close" at bounding box center [1519, 135] width 11 height 11
click at [1498, 111] on button "Sim" at bounding box center [1503, 117] width 50 height 19
click at [904, 529] on link "3" at bounding box center [903, 533] width 18 height 18
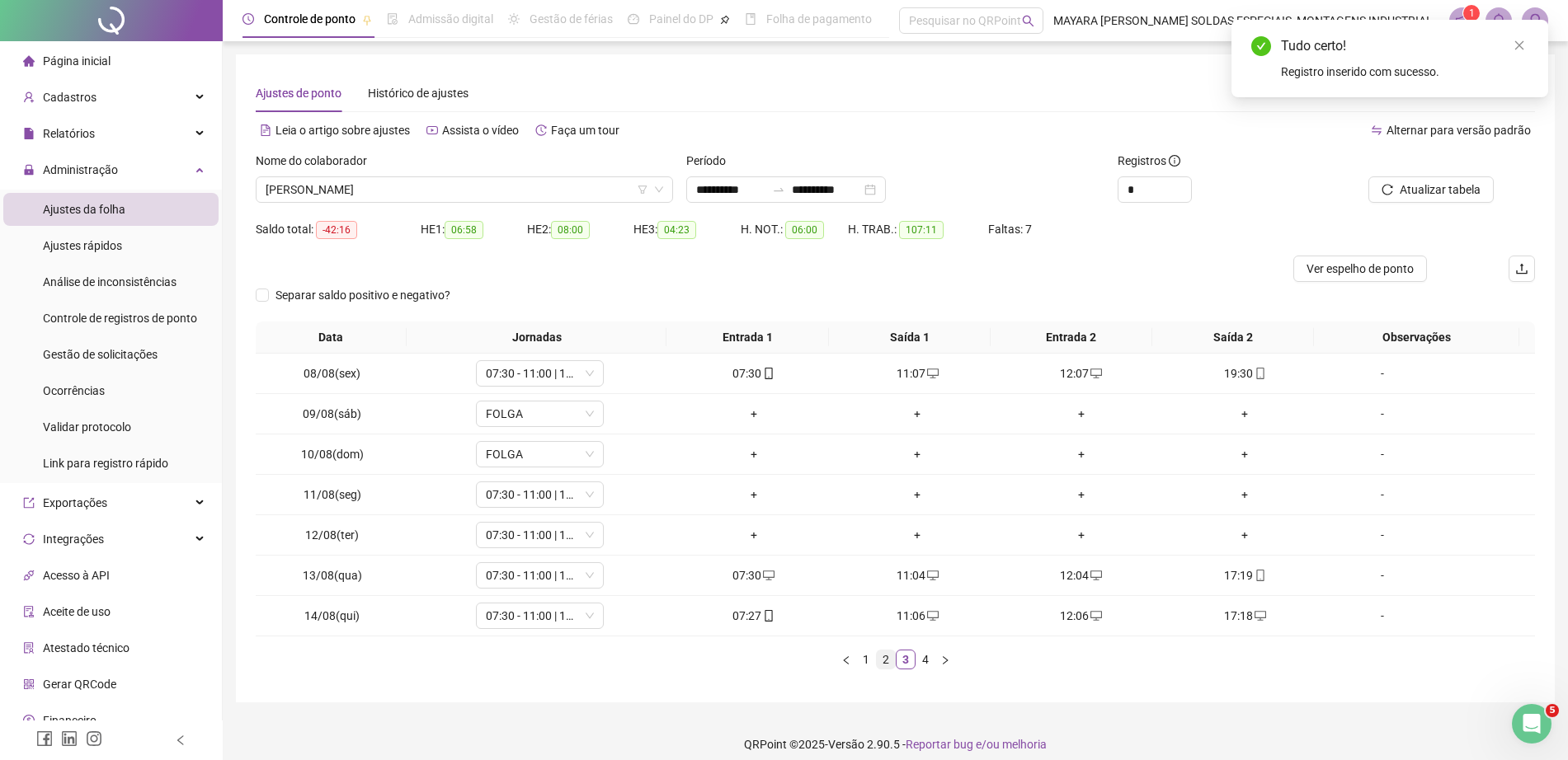
click at [887, 667] on link "2" at bounding box center [885, 659] width 18 height 18
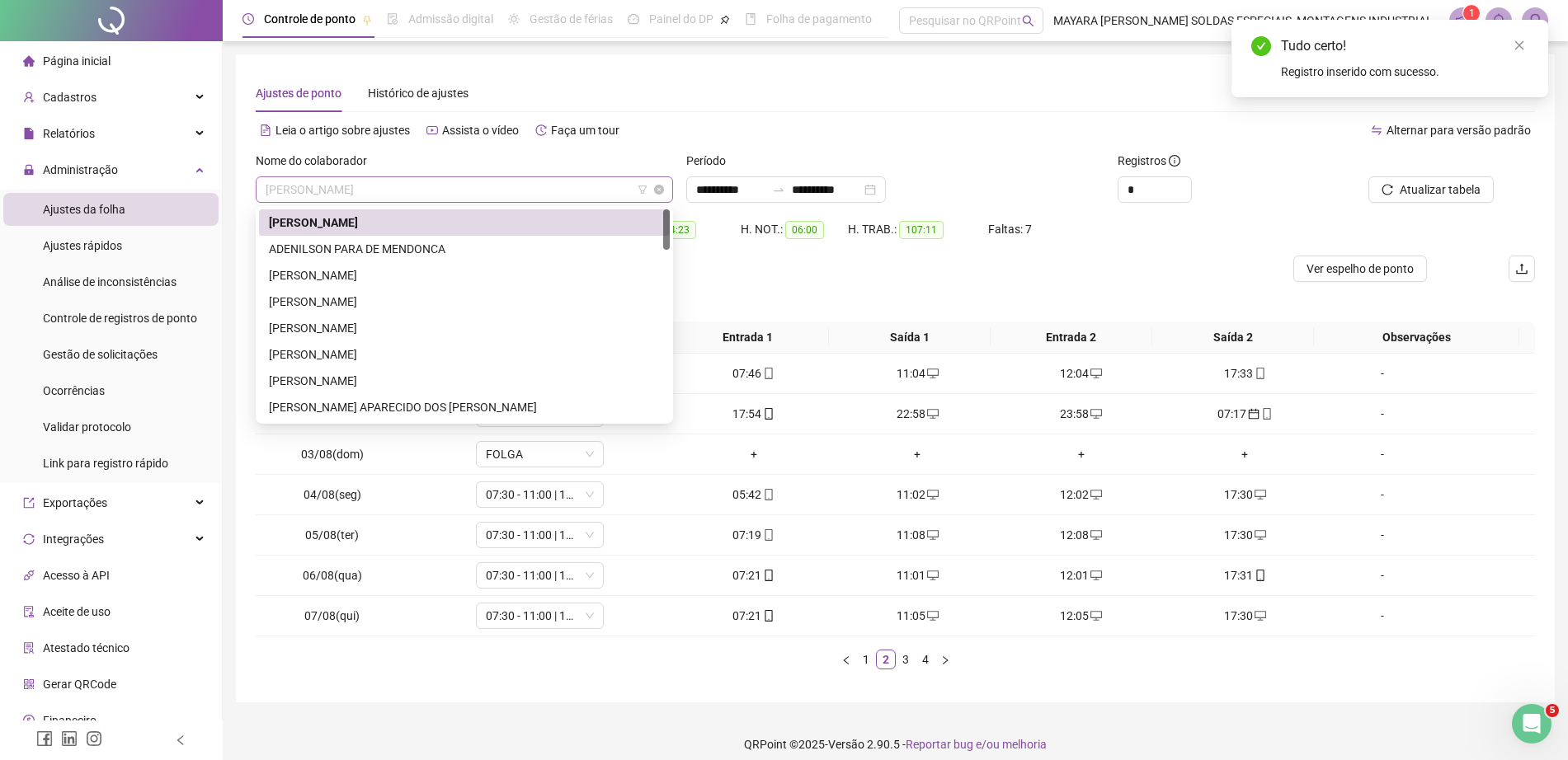
click at [427, 188] on span "[PERSON_NAME]" at bounding box center [464, 190] width 398 height 24
click at [375, 249] on div "ADENILSON PARA DE MENDONCA" at bounding box center [464, 248] width 391 height 18
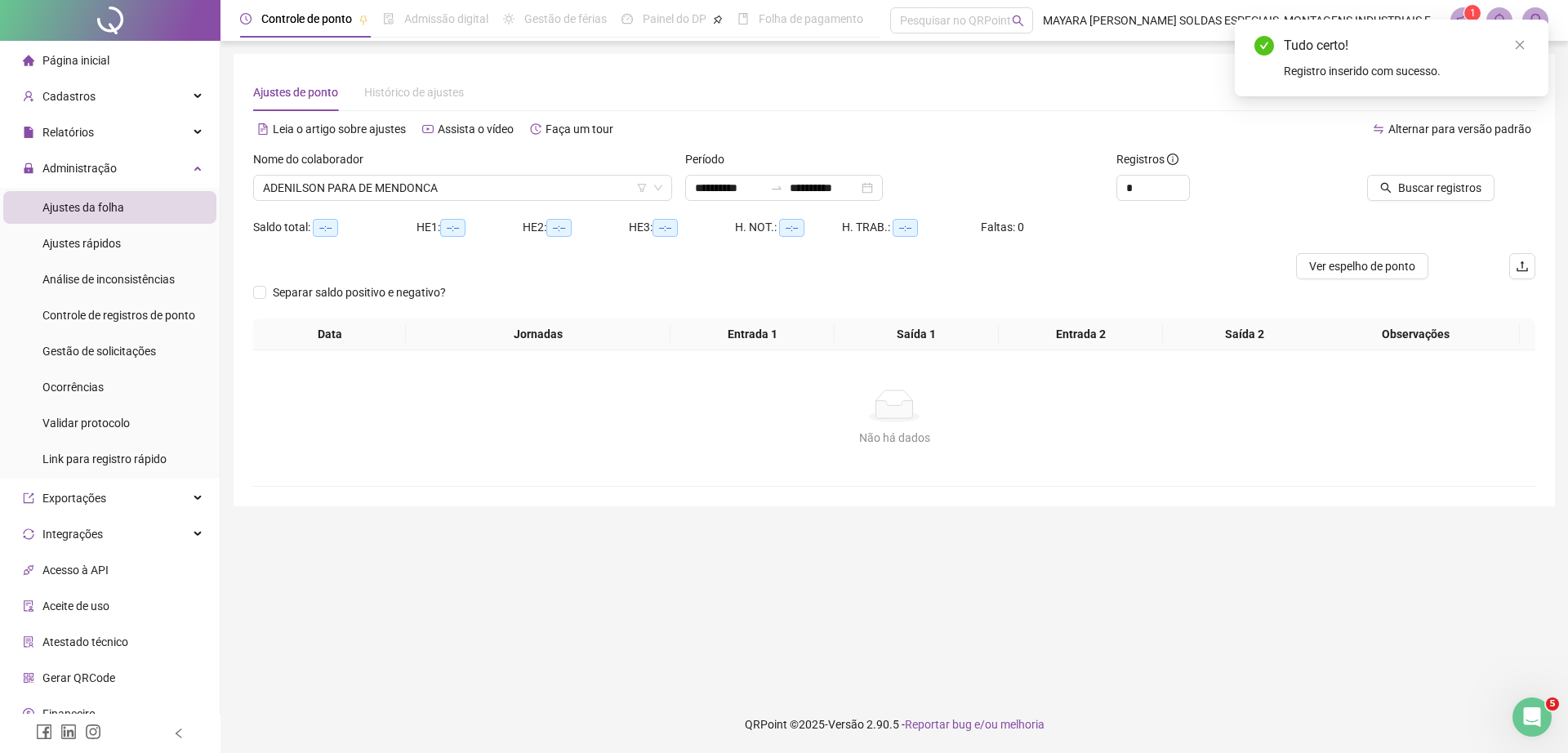
click at [1478, 168] on div at bounding box center [1413, 162] width 162 height 24
click at [1429, 197] on button "Buscar registros" at bounding box center [1430, 188] width 128 height 26
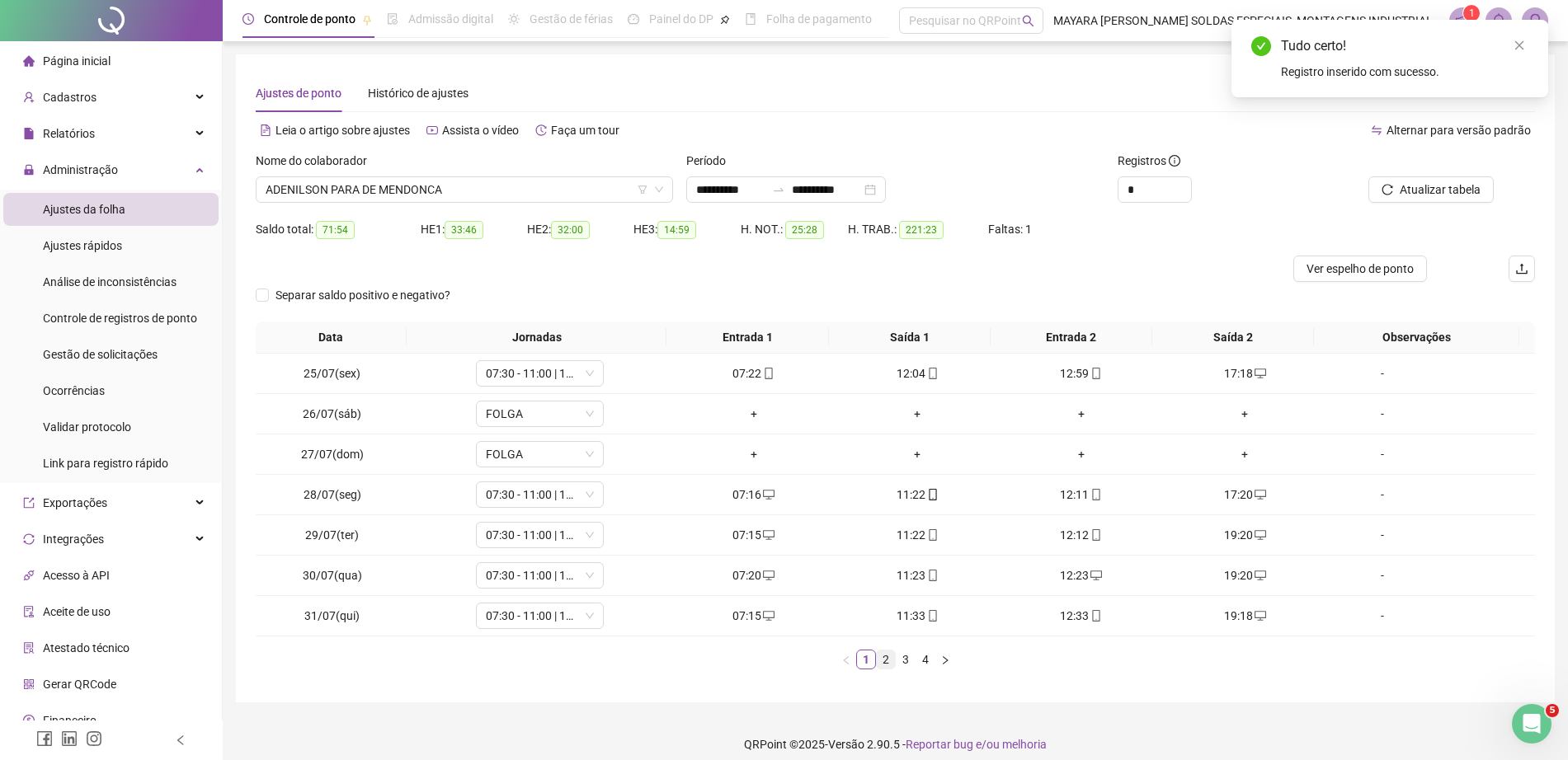
click at [879, 667] on link "2" at bounding box center [885, 659] width 18 height 18
click at [906, 667] on link "3" at bounding box center [905, 659] width 18 height 18
click at [1244, 526] on div "17:14" at bounding box center [1245, 534] width 151 height 18
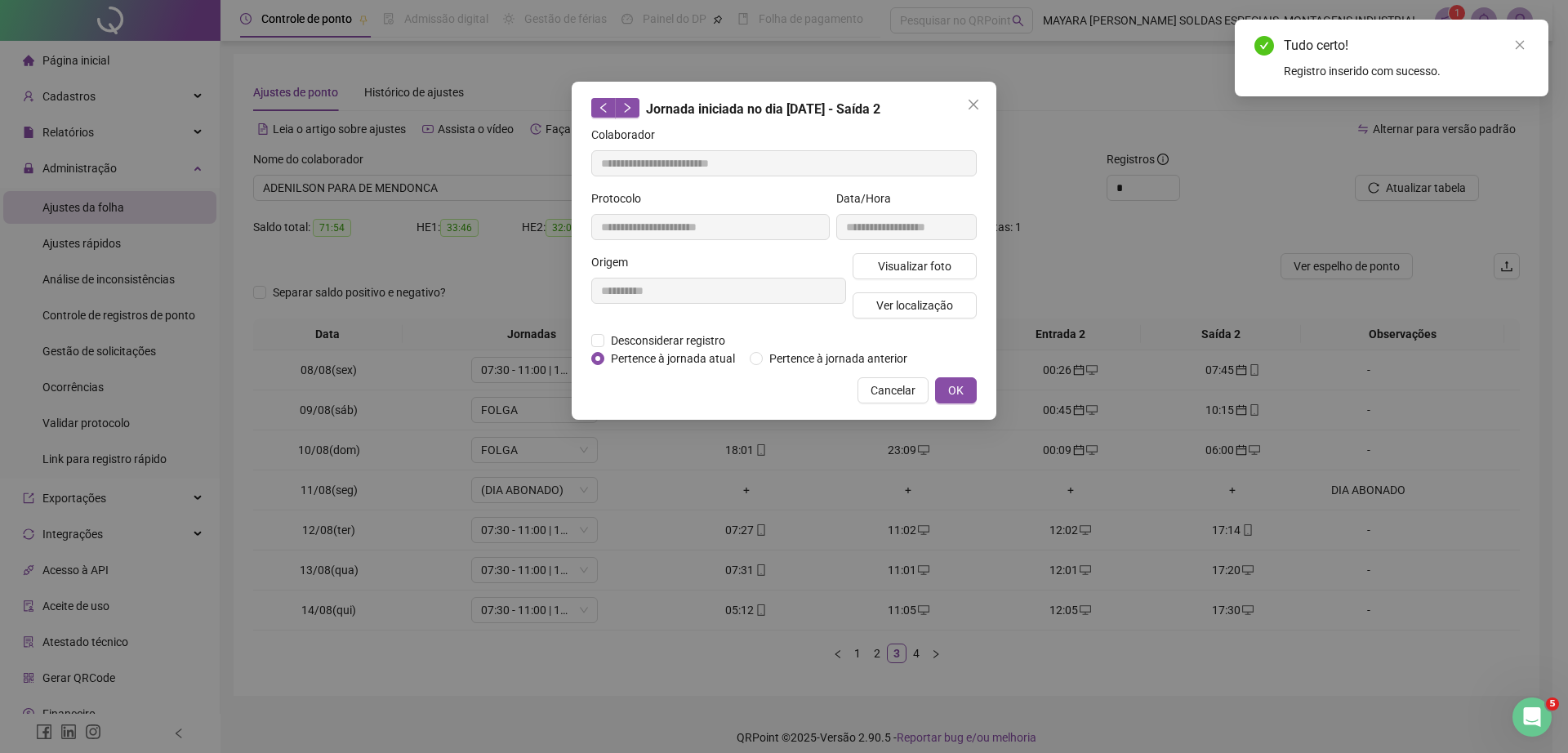
type input "**********"
click at [611, 353] on span "Pertence à jornada atual" at bounding box center [673, 358] width 137 height 18
click at [605, 339] on span "Desconsiderar registro" at bounding box center [668, 340] width 128 height 18
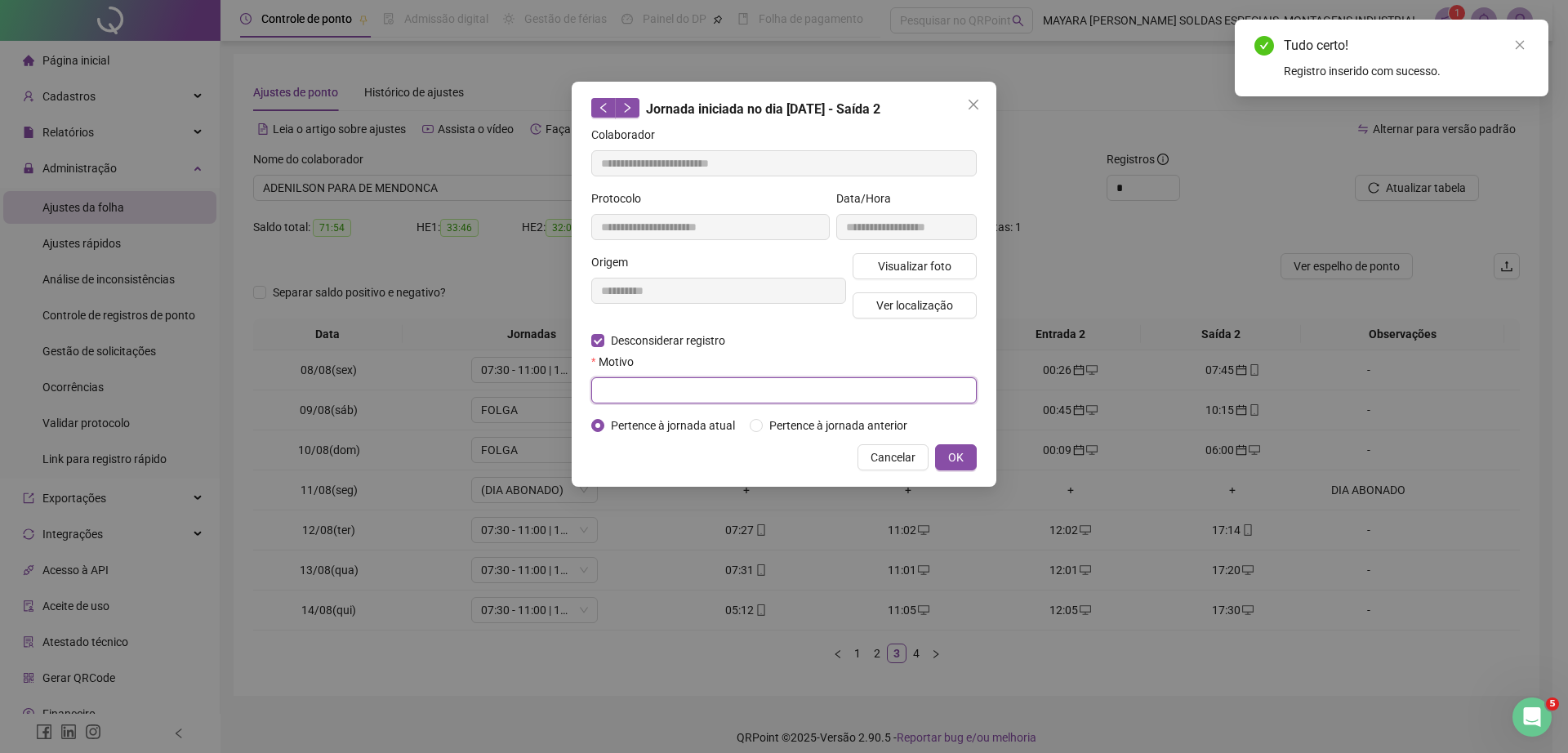
click at [664, 395] on input "text" at bounding box center [783, 390] width 386 height 26
type input "******"
click at [967, 457] on button "OK" at bounding box center [955, 457] width 42 height 26
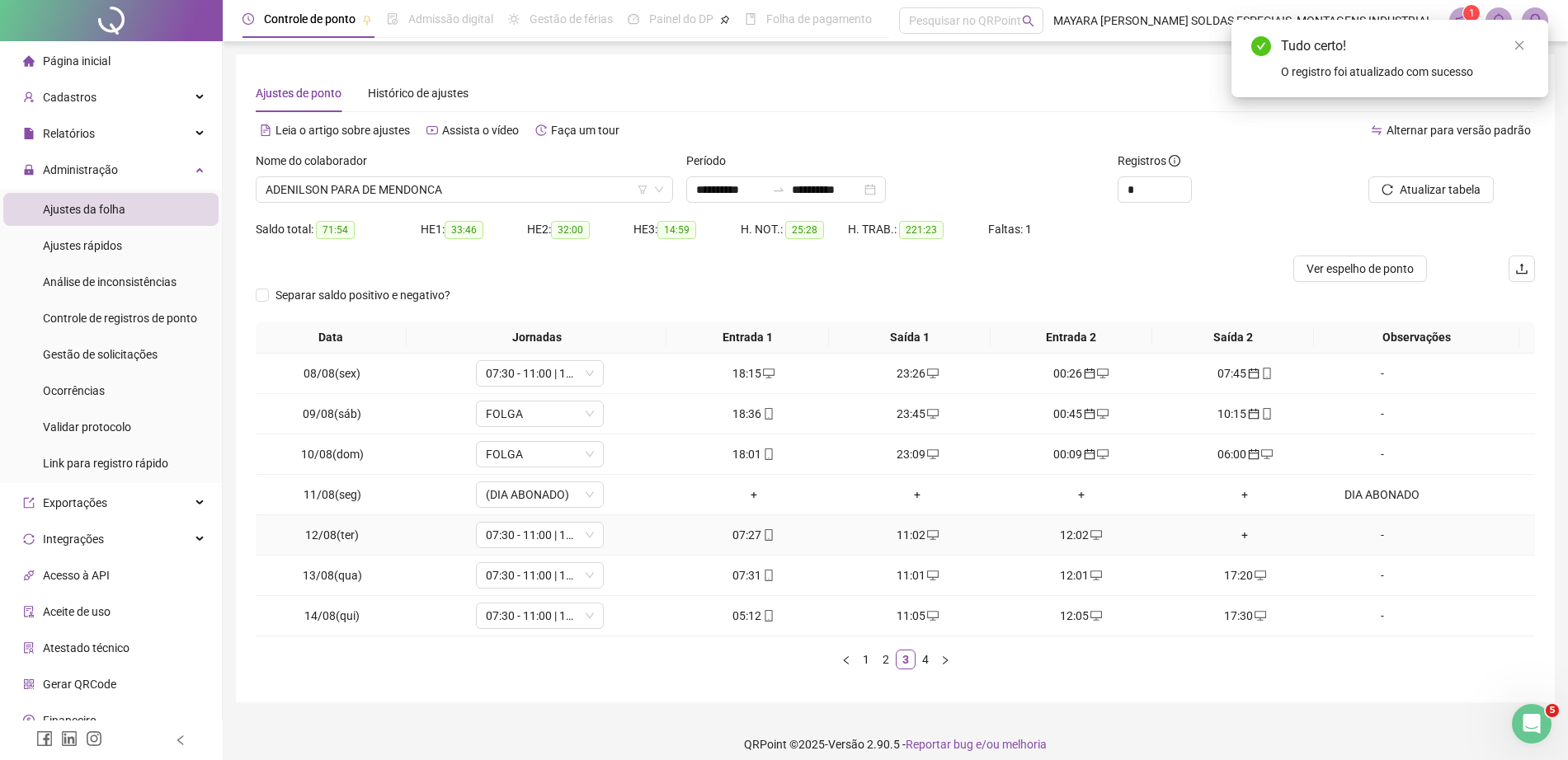
click at [1229, 533] on div "+" at bounding box center [1245, 534] width 151 height 18
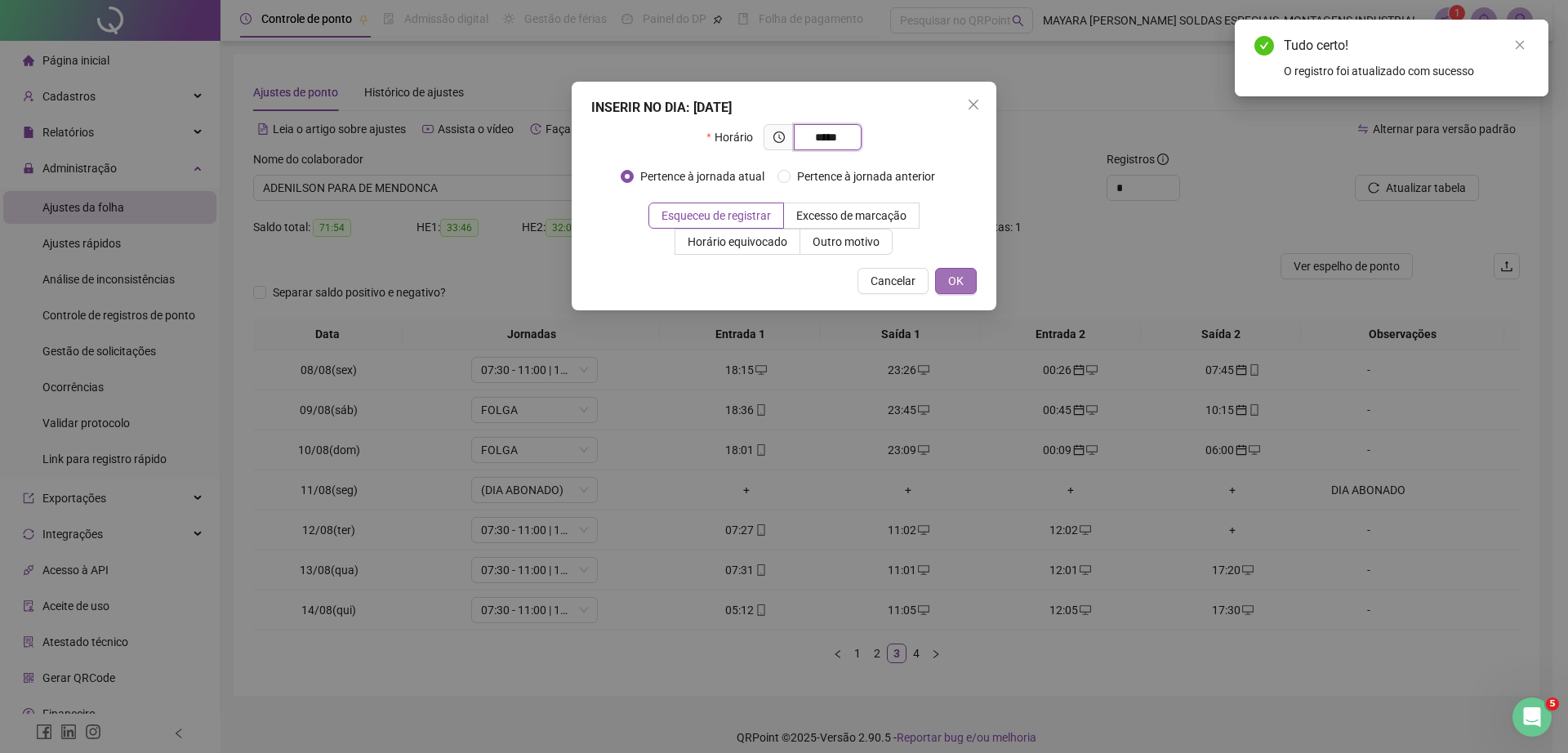
type input "*****"
click at [939, 282] on button "OK" at bounding box center [955, 281] width 42 height 26
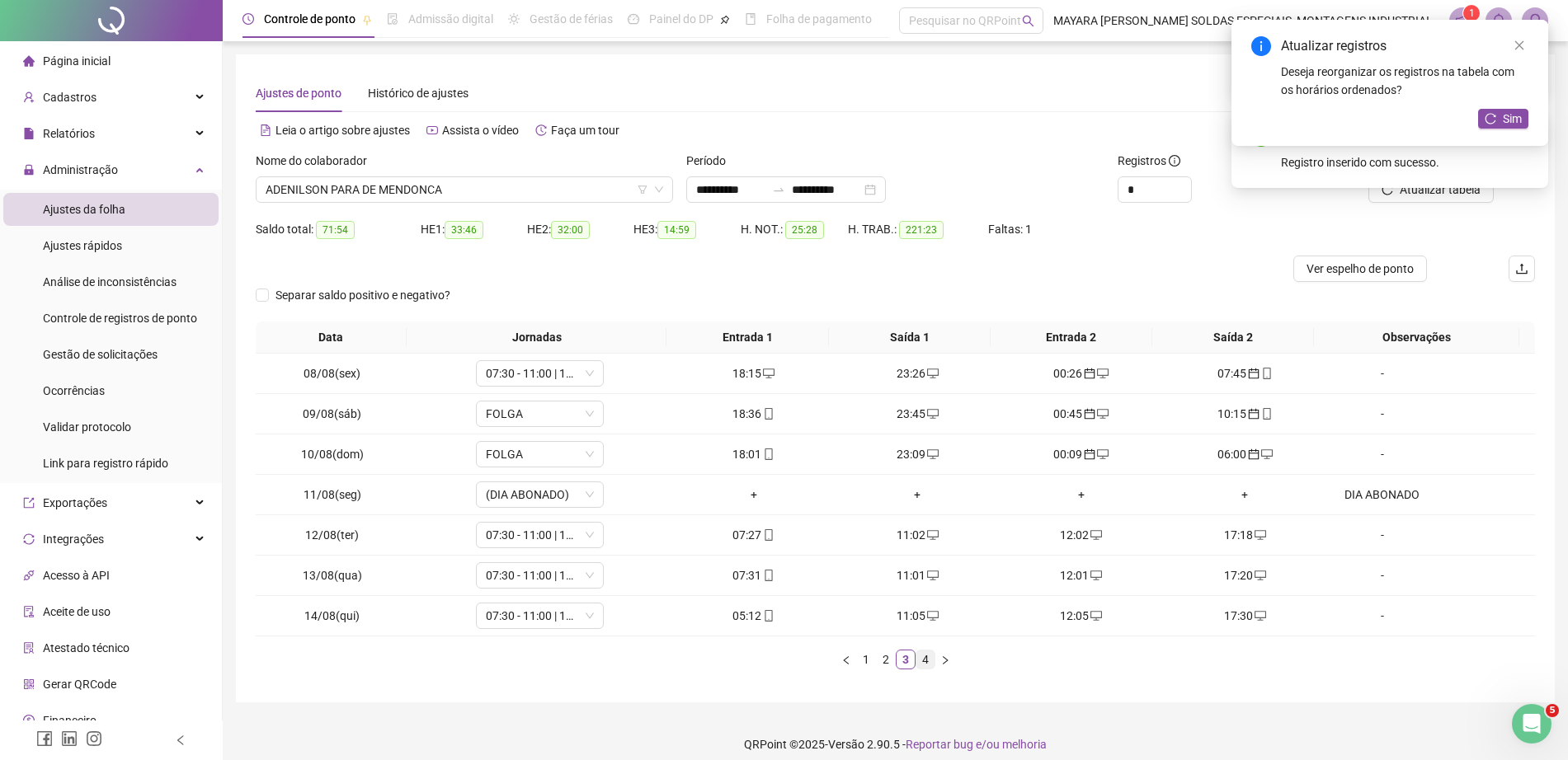
click at [919, 660] on link "4" at bounding box center [925, 659] width 18 height 18
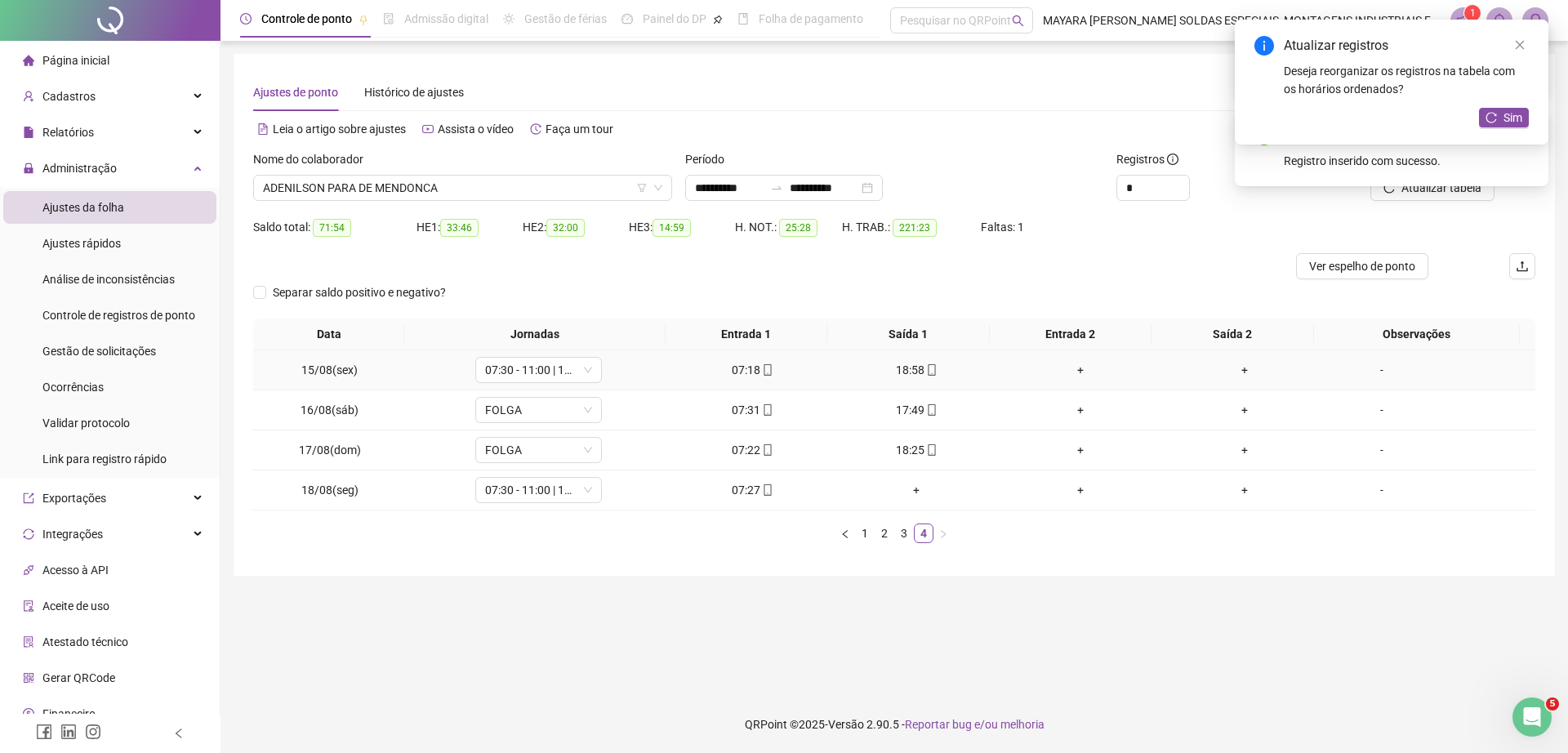
click at [1067, 371] on div "+" at bounding box center [1080, 369] width 151 height 18
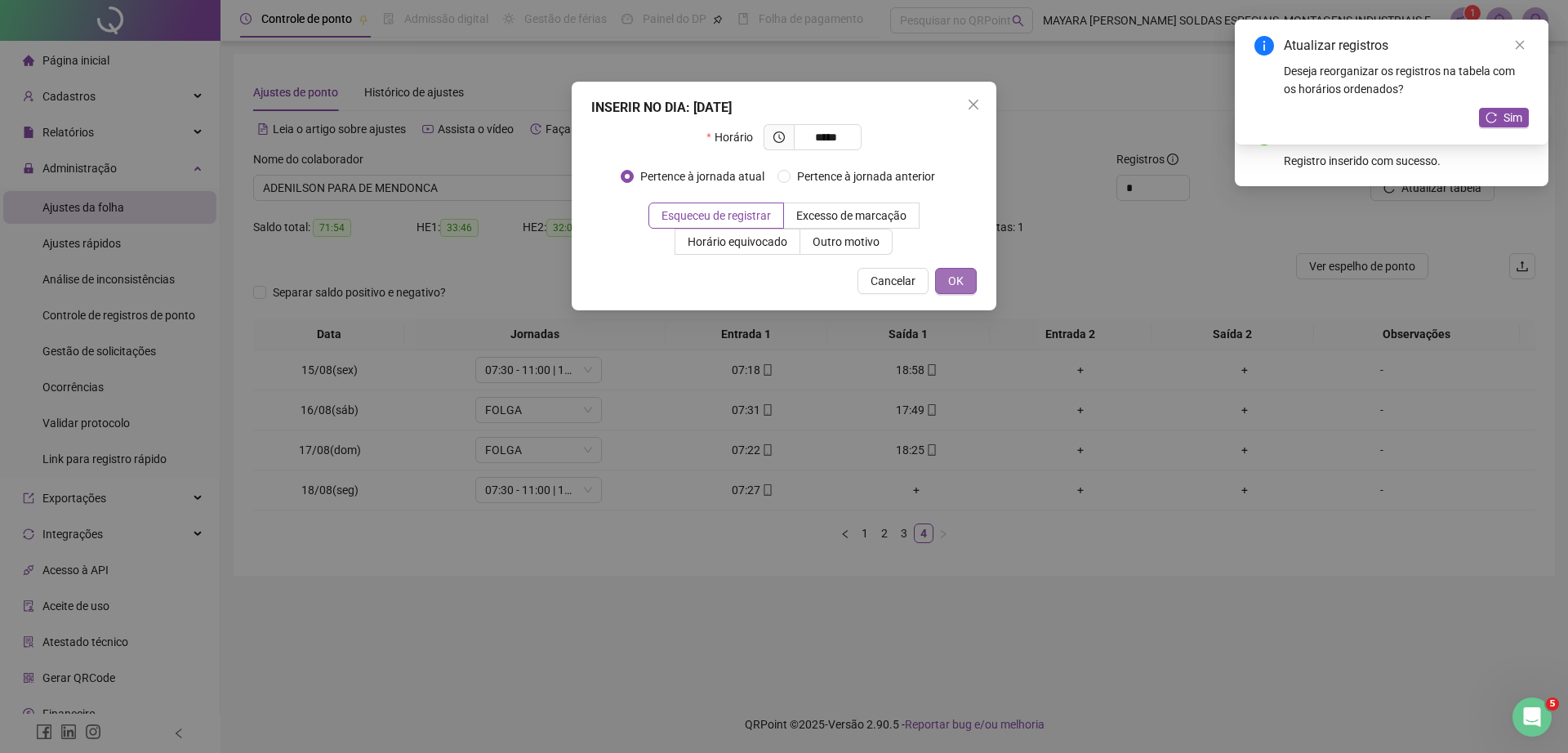
type input "*****"
click at [956, 280] on span "OK" at bounding box center [955, 280] width 16 height 18
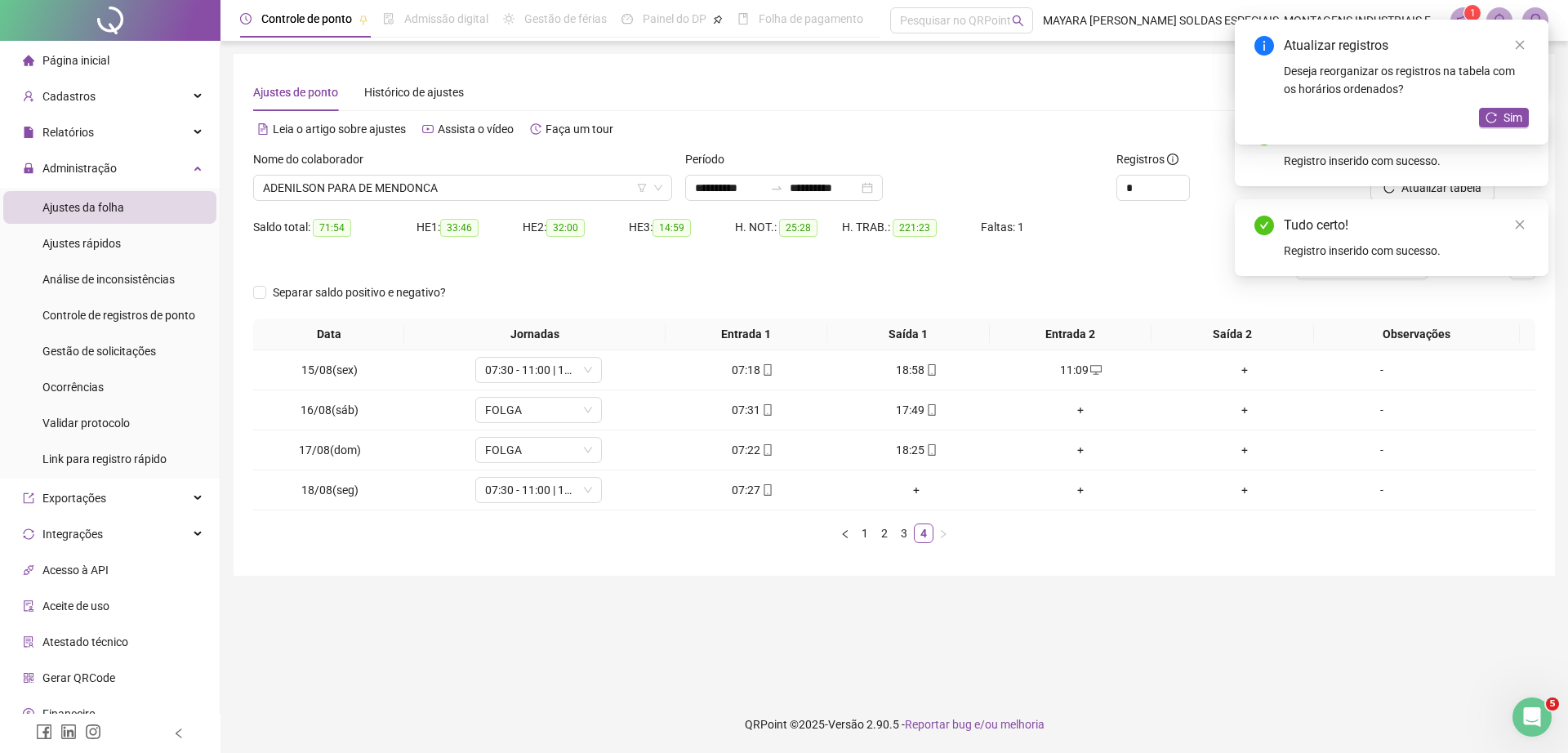
click at [1234, 370] on div "+" at bounding box center [1244, 369] width 151 height 18
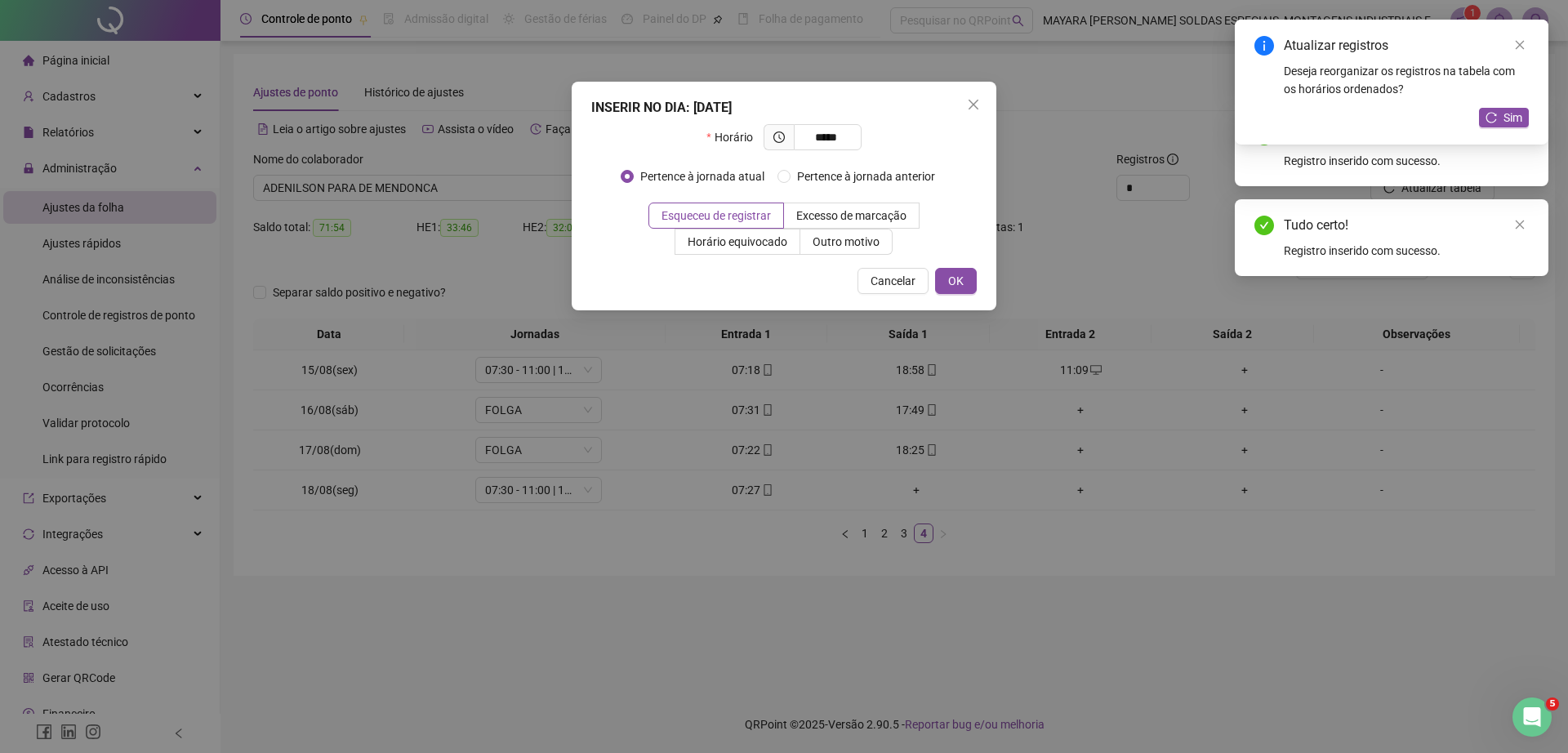
type input "*****"
click at [913, 299] on div "INSERIR NO DIA : [DATE] Horário ***** Pertence à jornada atual Pertence à jorna…" at bounding box center [783, 195] width 424 height 228
click at [960, 282] on span "OK" at bounding box center [955, 280] width 16 height 18
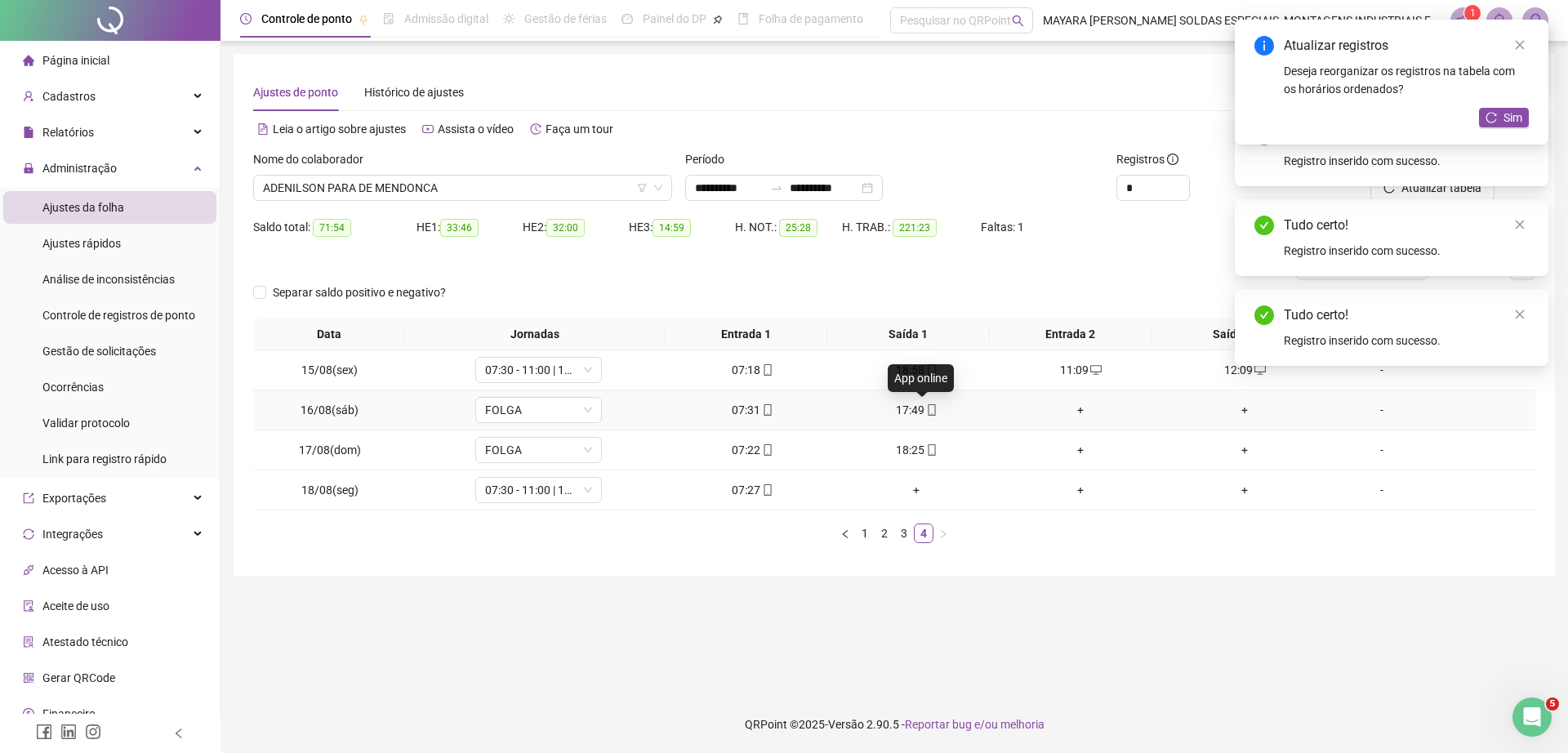
drag, startPoint x: 1069, startPoint y: 409, endPoint x: 917, endPoint y: 406, distance: 152.0
click at [917, 406] on tr "16/08(sáb) FOLGA 07:31 17:49 + + -" at bounding box center [894, 410] width 1281 height 40
click at [925, 409] on icon "mobile" at bounding box center [931, 410] width 11 height 11
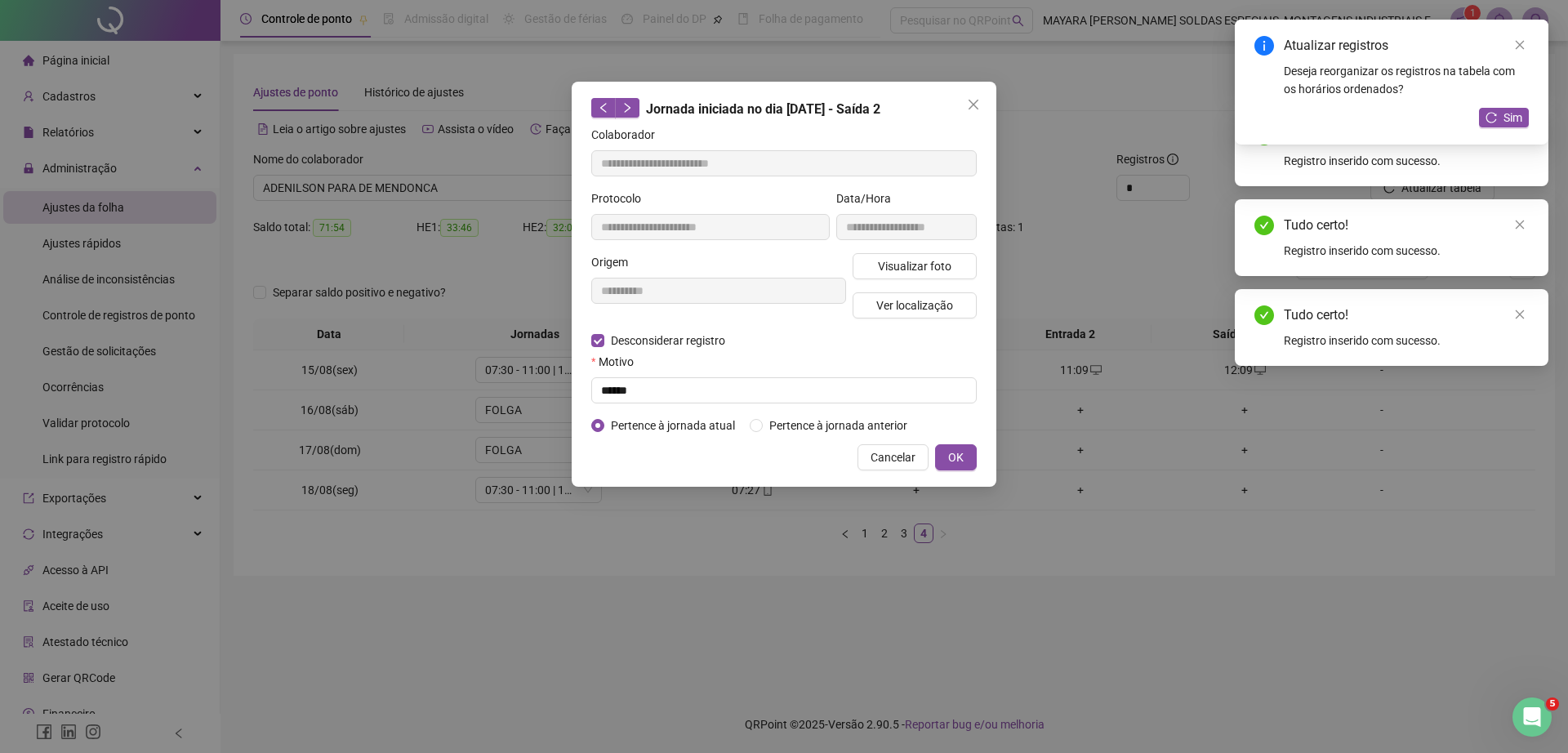
type input "**********"
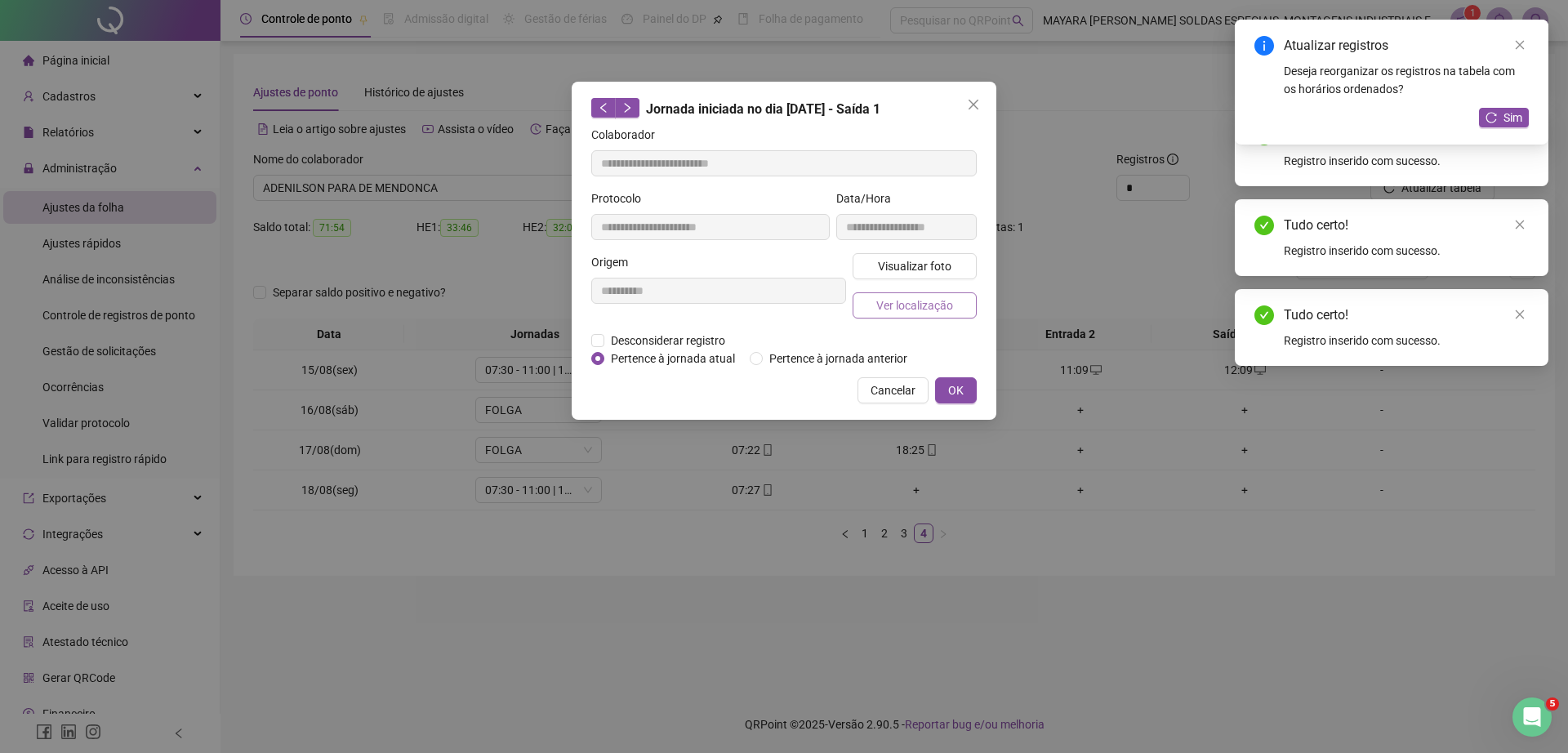
click at [925, 310] on span "Ver localização" at bounding box center [914, 305] width 77 height 18
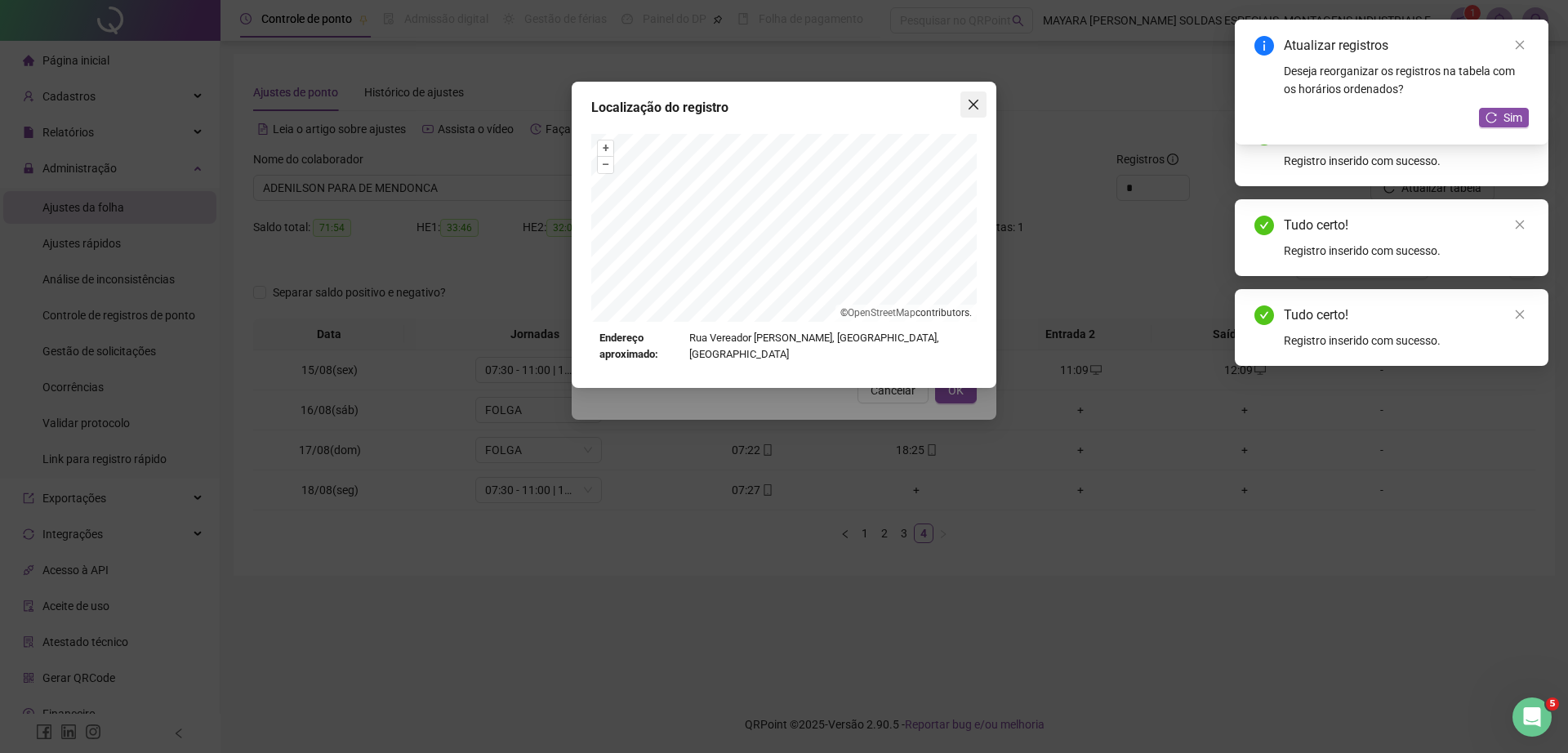
click at [973, 105] on icon "close" at bounding box center [973, 105] width 10 height 10
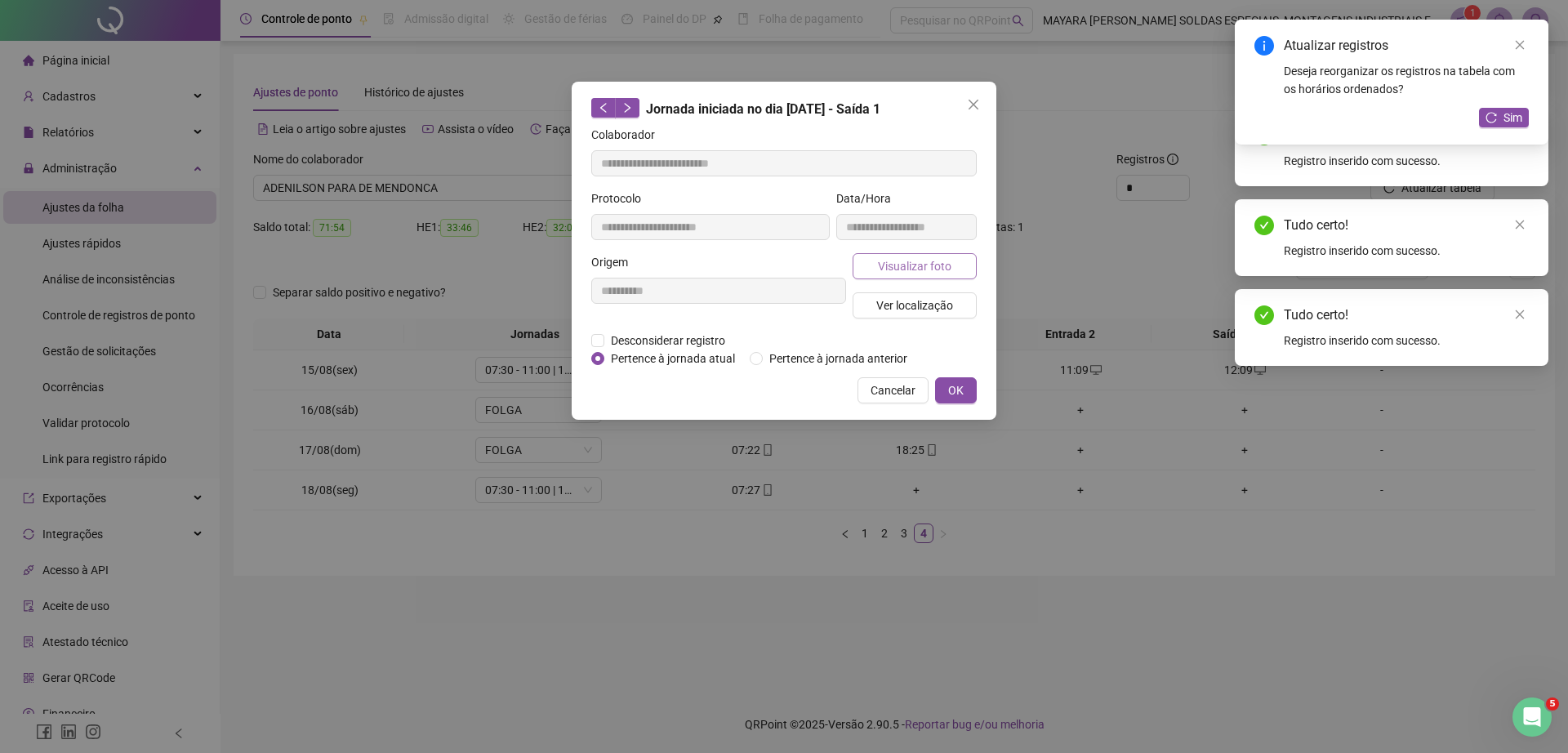
click at [948, 253] on button "Visualizar foto" at bounding box center [914, 266] width 124 height 26
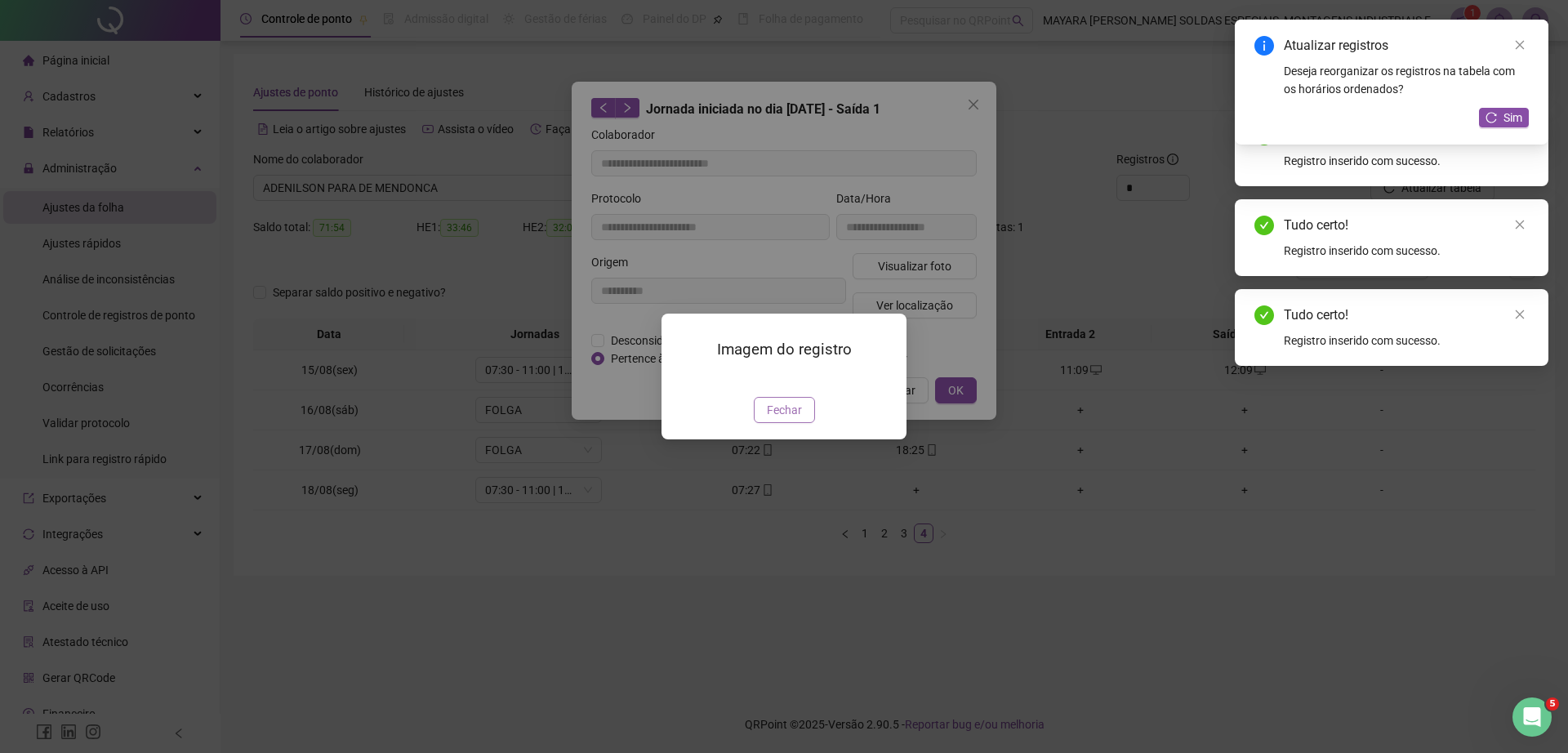
click at [776, 419] on span "Fechar" at bounding box center [784, 410] width 35 height 18
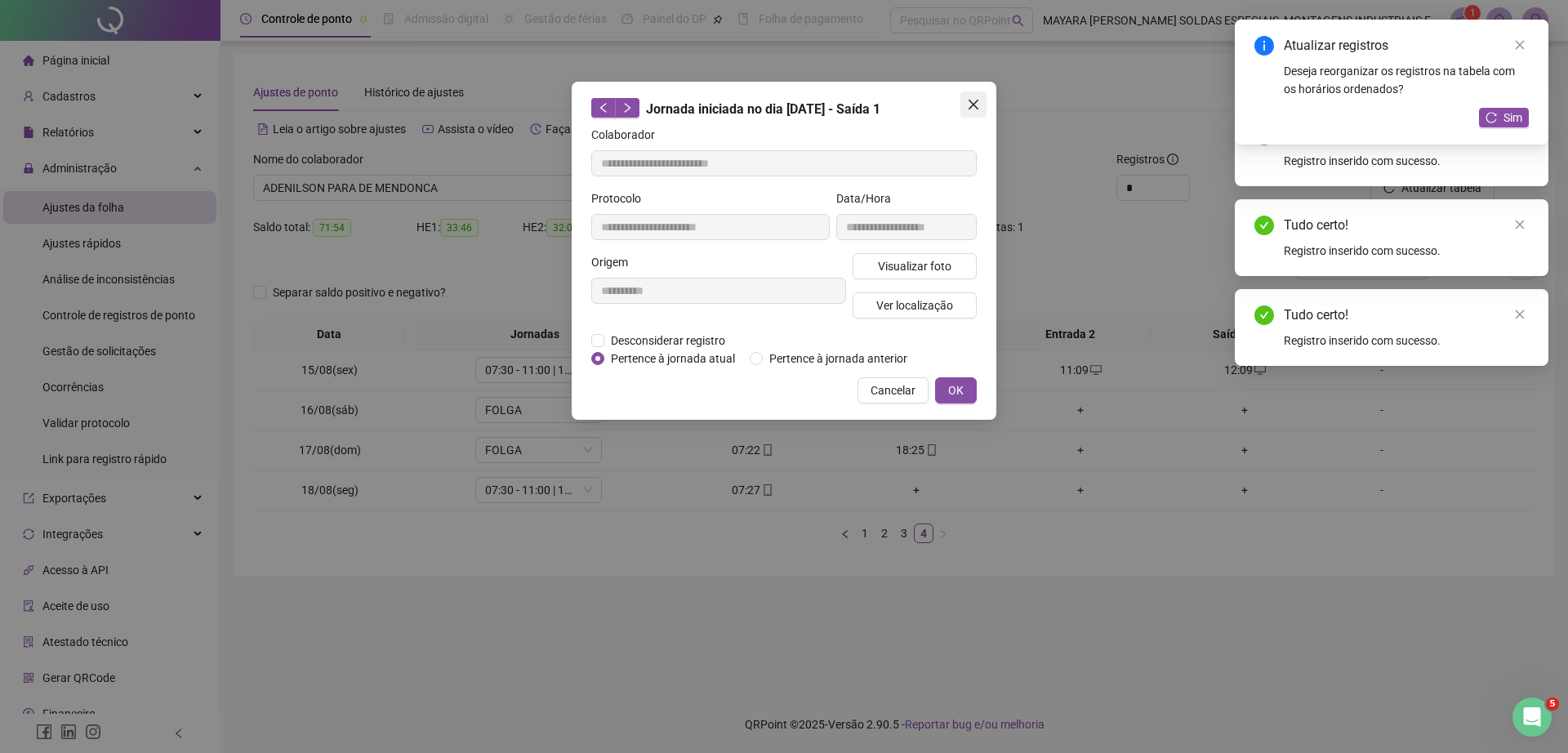
click at [974, 98] on icon "close" at bounding box center [974, 105] width 13 height 13
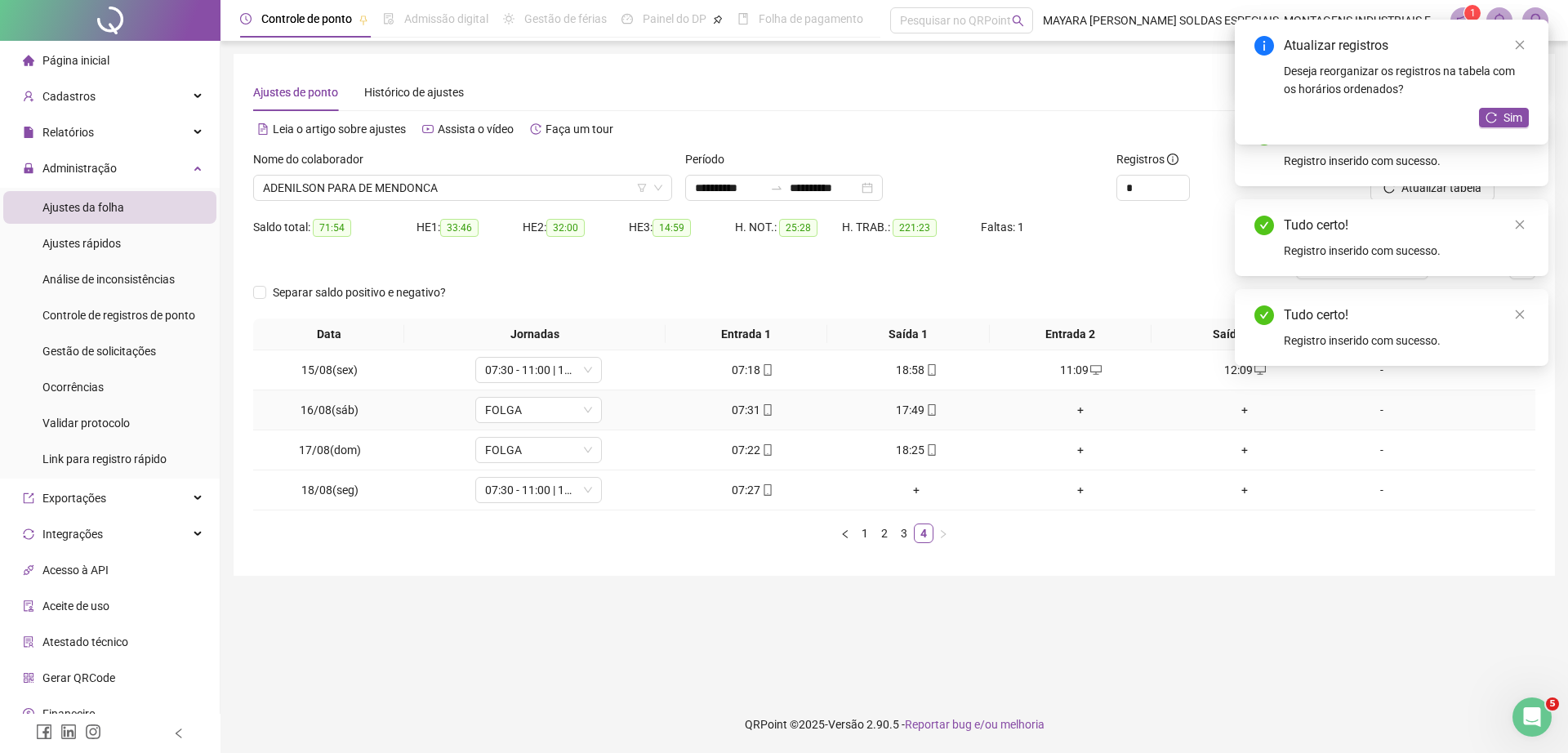
click at [1058, 403] on div "+" at bounding box center [1080, 410] width 151 height 18
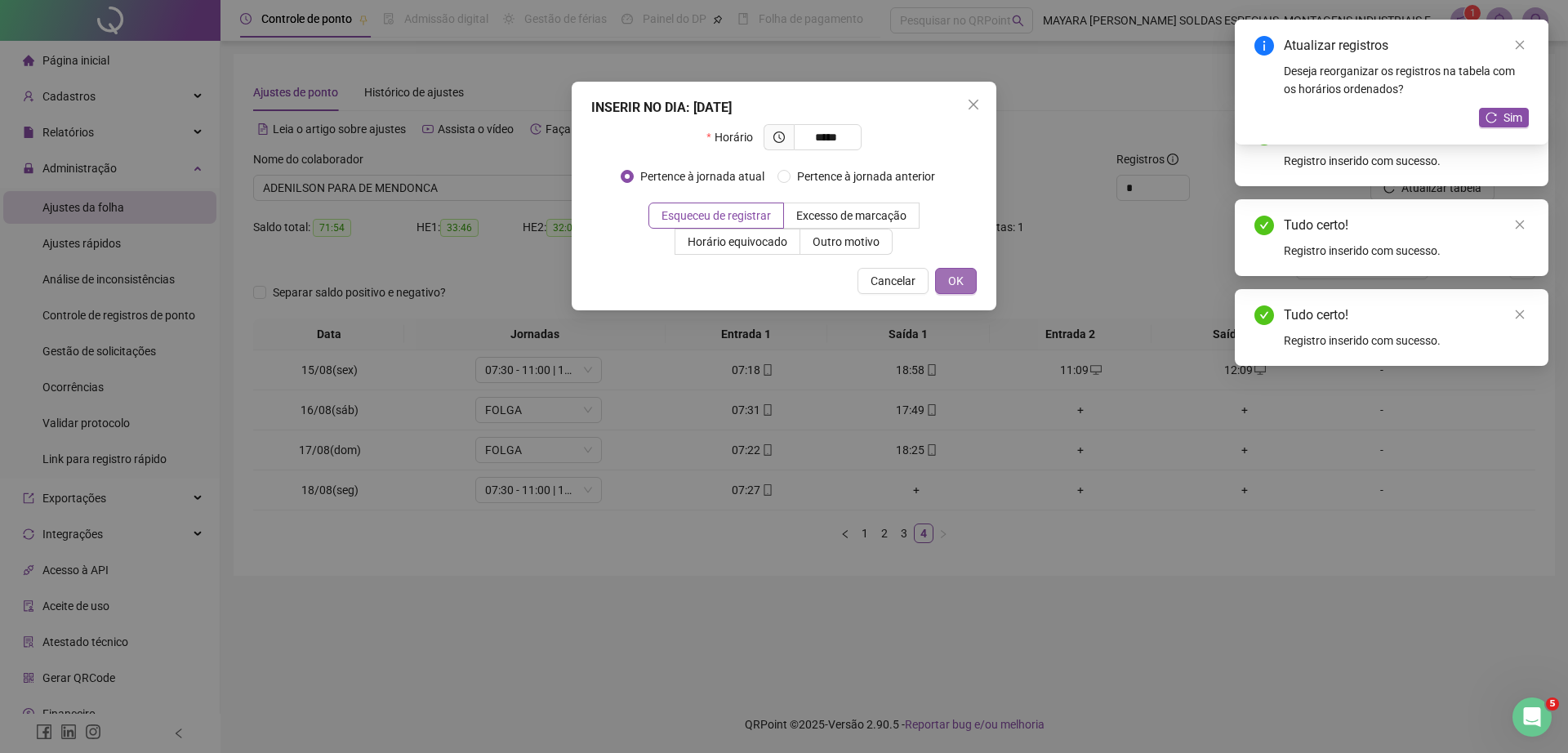
type input "*****"
click at [955, 280] on span "OK" at bounding box center [955, 280] width 16 height 18
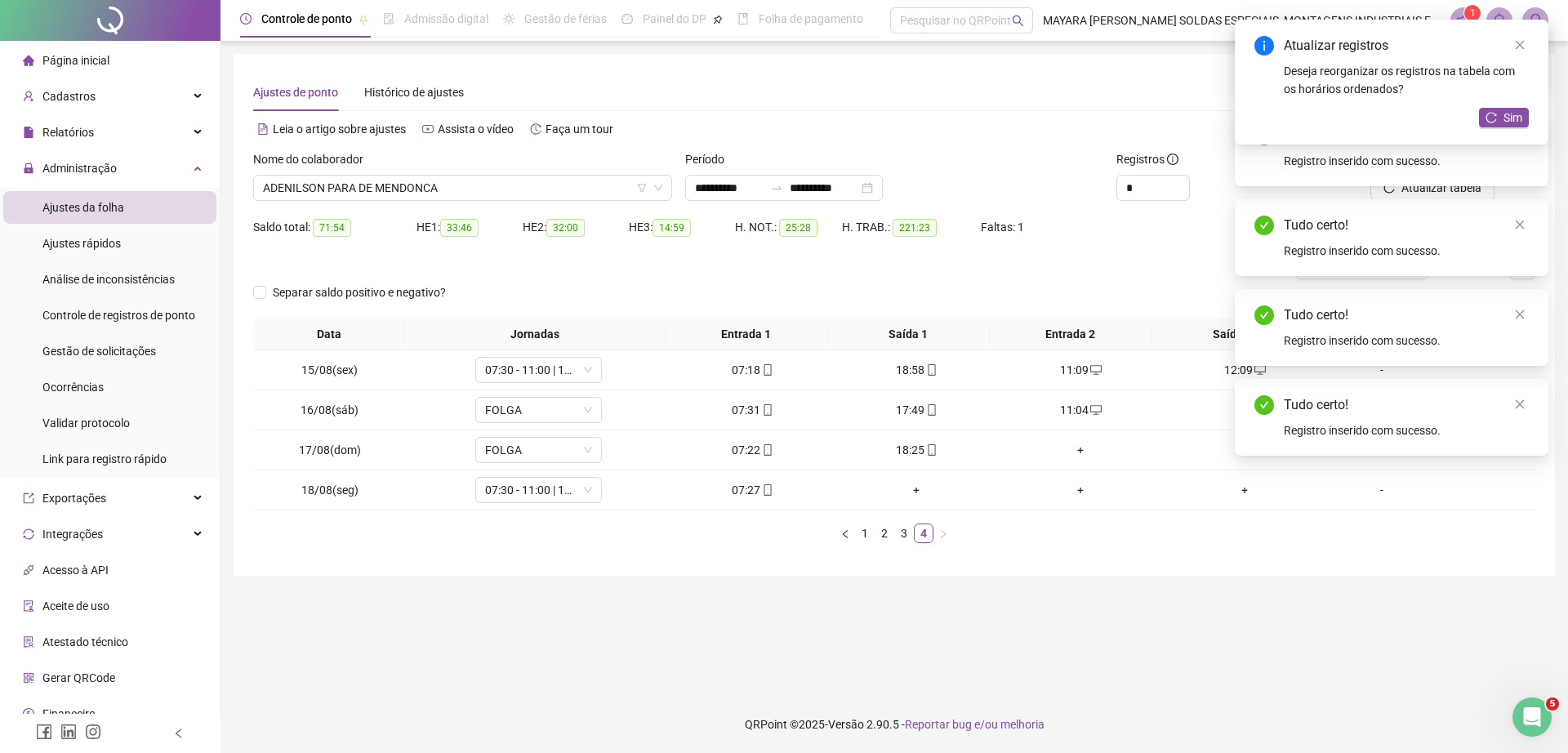
click at [1226, 410] on div "+" at bounding box center [1244, 410] width 151 height 18
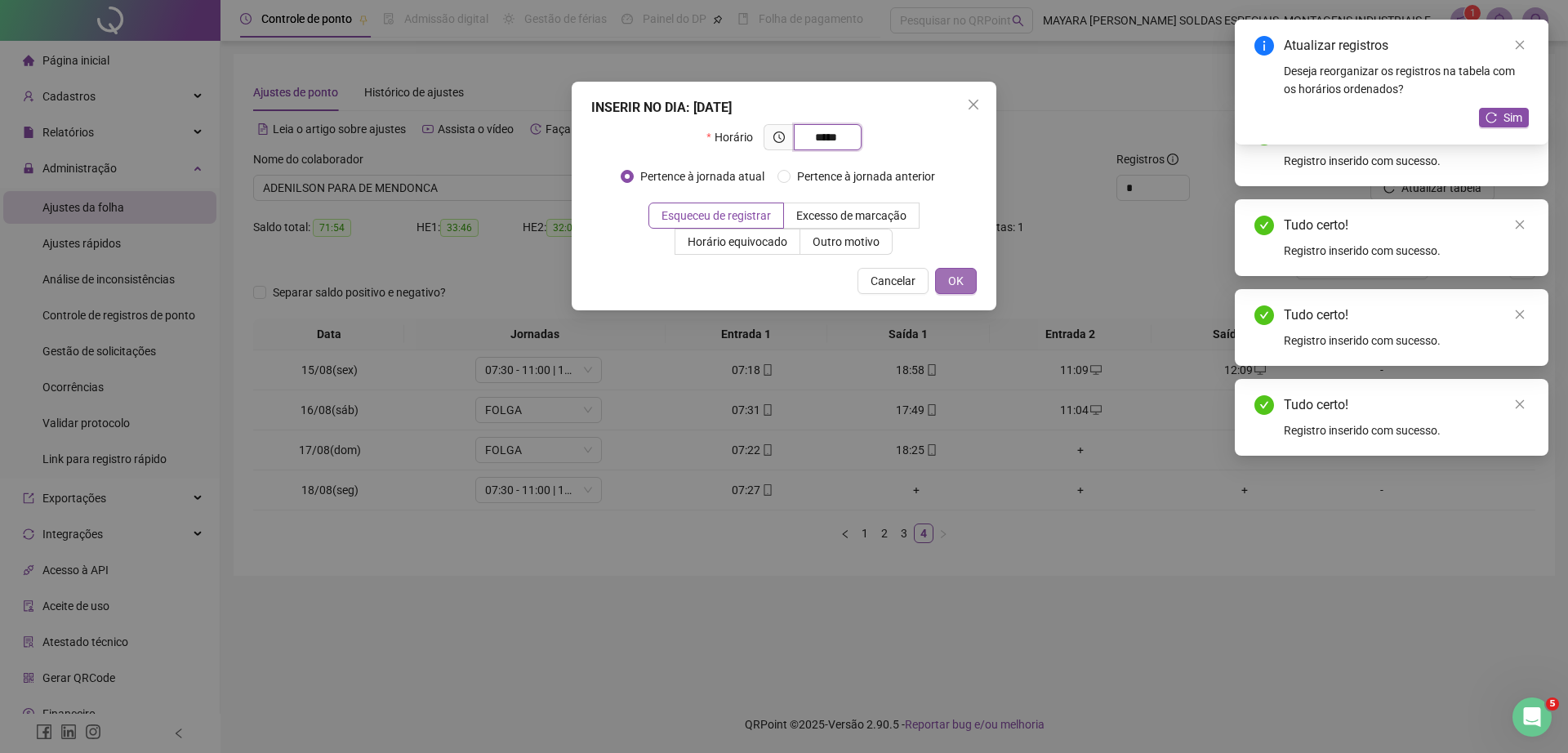
type input "*****"
click at [963, 287] on button "OK" at bounding box center [955, 281] width 42 height 26
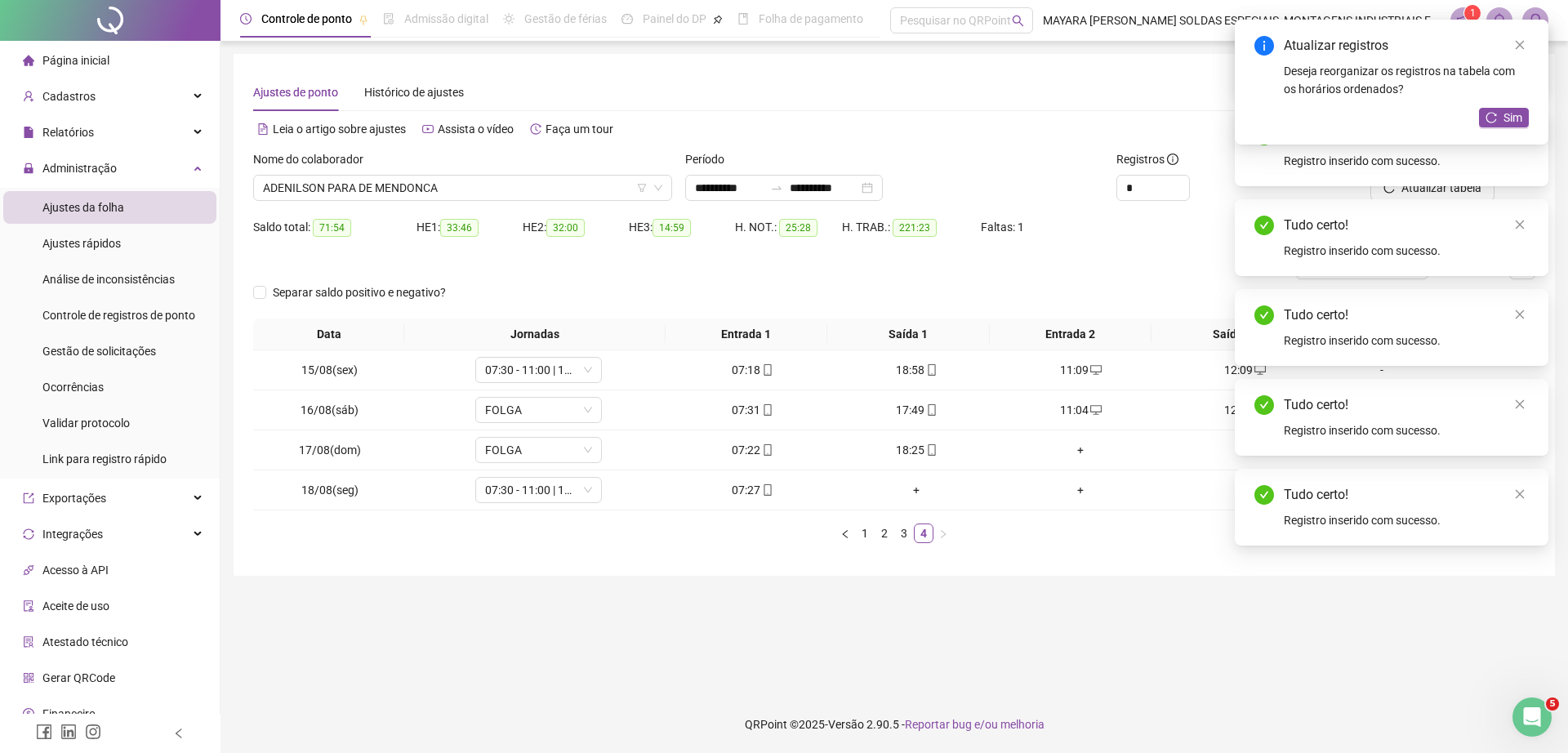
click at [1075, 451] on div "+" at bounding box center [1080, 450] width 151 height 18
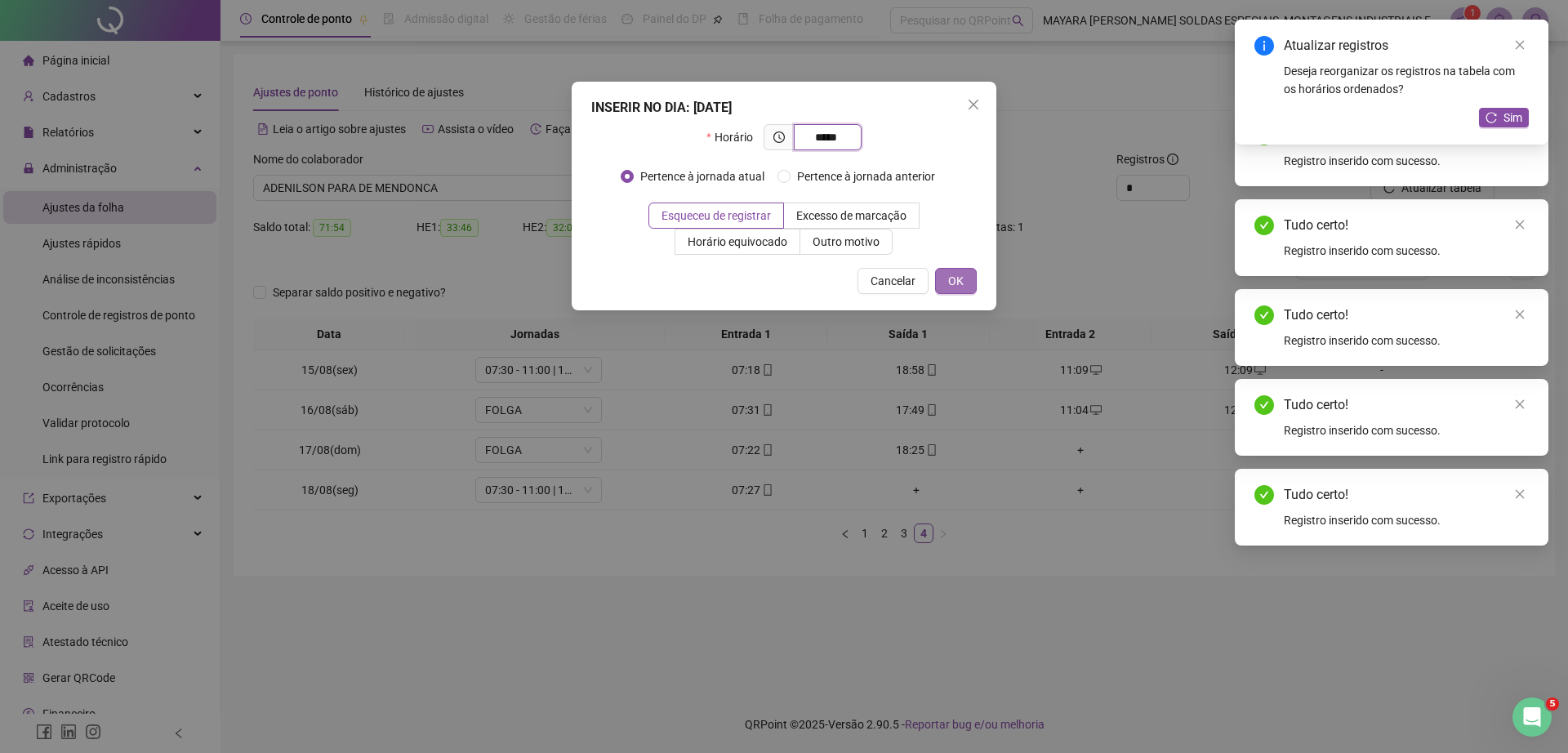
type input "*****"
click at [957, 284] on span "OK" at bounding box center [955, 280] width 16 height 18
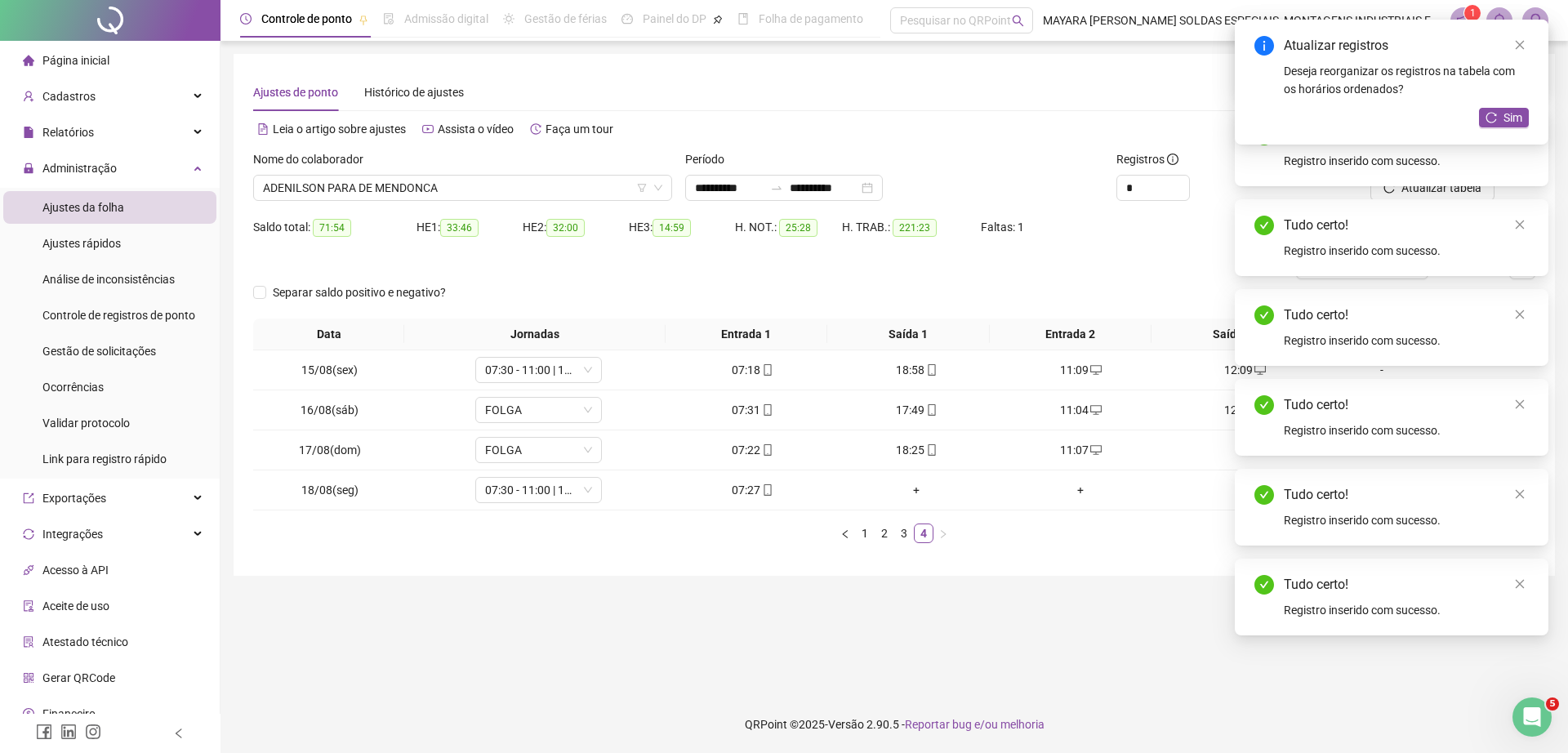
click at [1231, 450] on div "+" at bounding box center [1244, 450] width 151 height 18
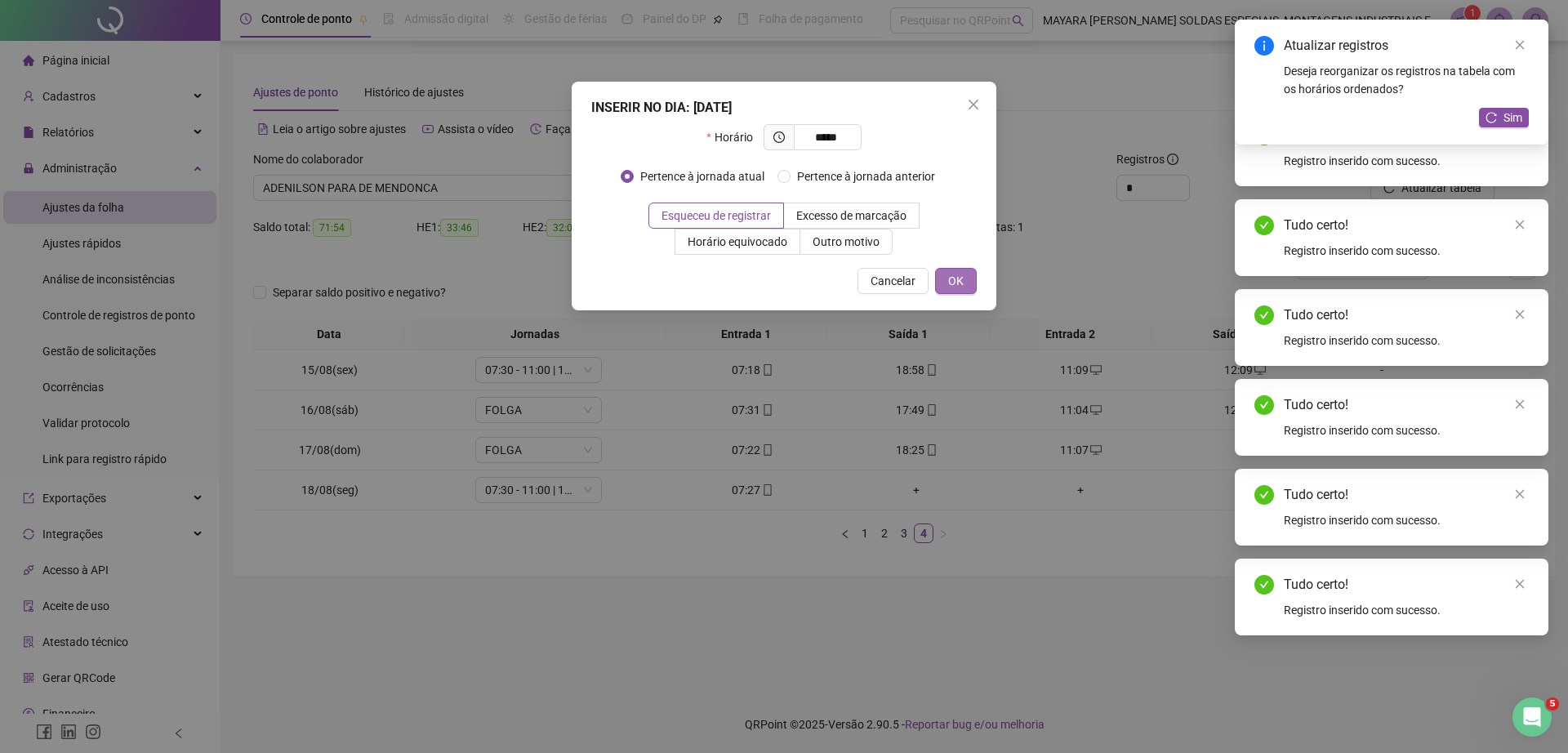
type input "*****"
click at [957, 282] on span "OK" at bounding box center [955, 280] width 16 height 18
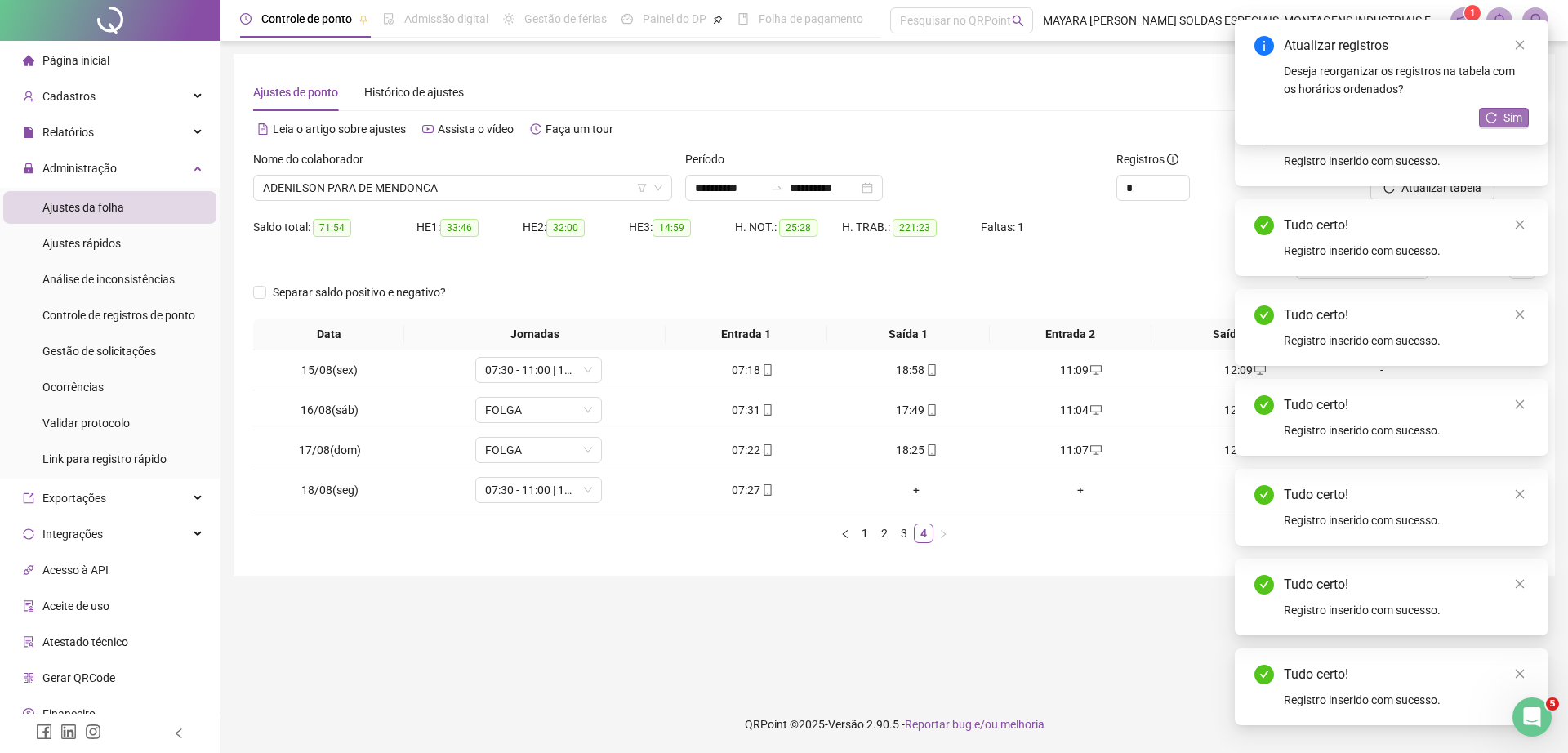
click at [1492, 112] on icon "reload" at bounding box center [1490, 117] width 11 height 11
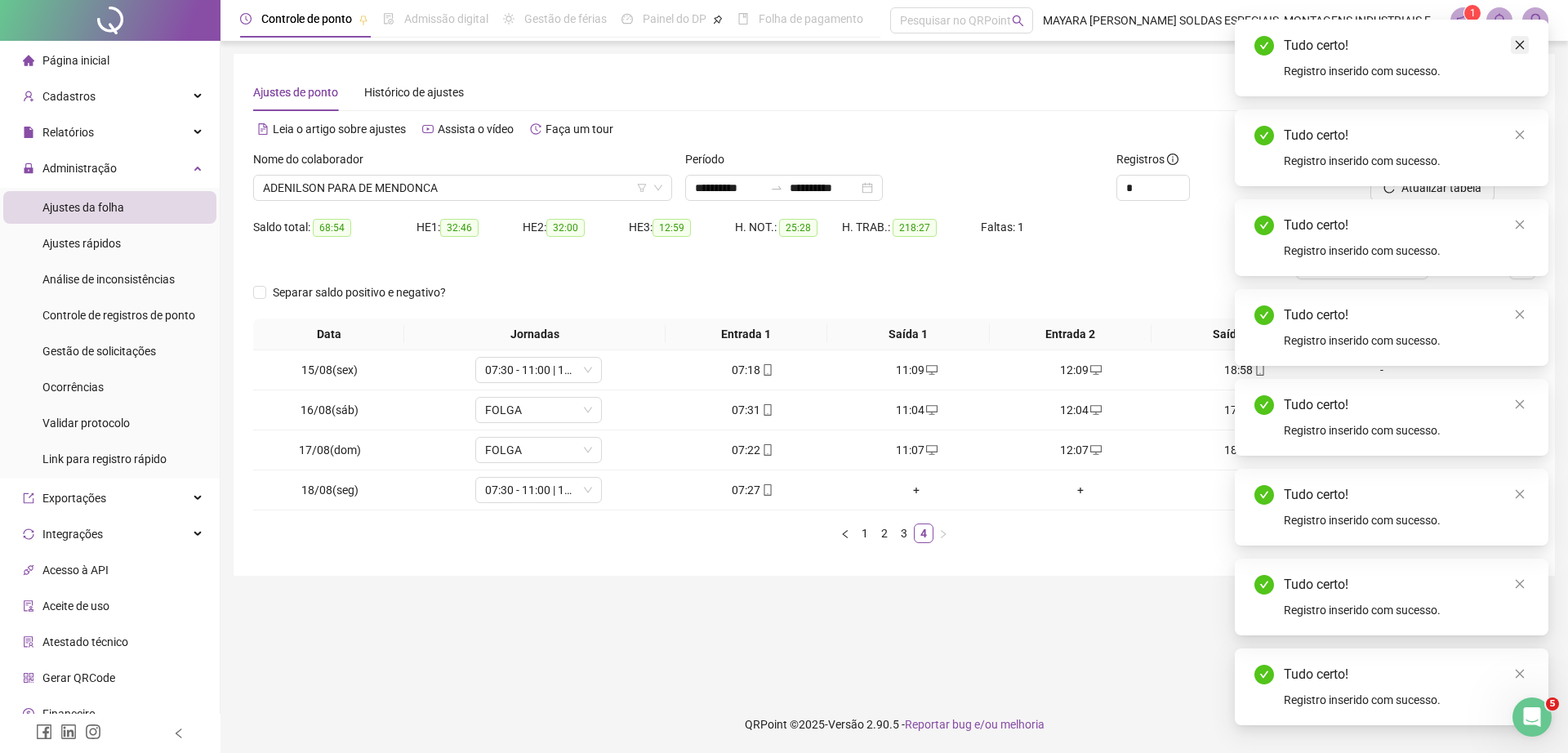
click at [1525, 130] on icon "close" at bounding box center [1519, 135] width 11 height 11
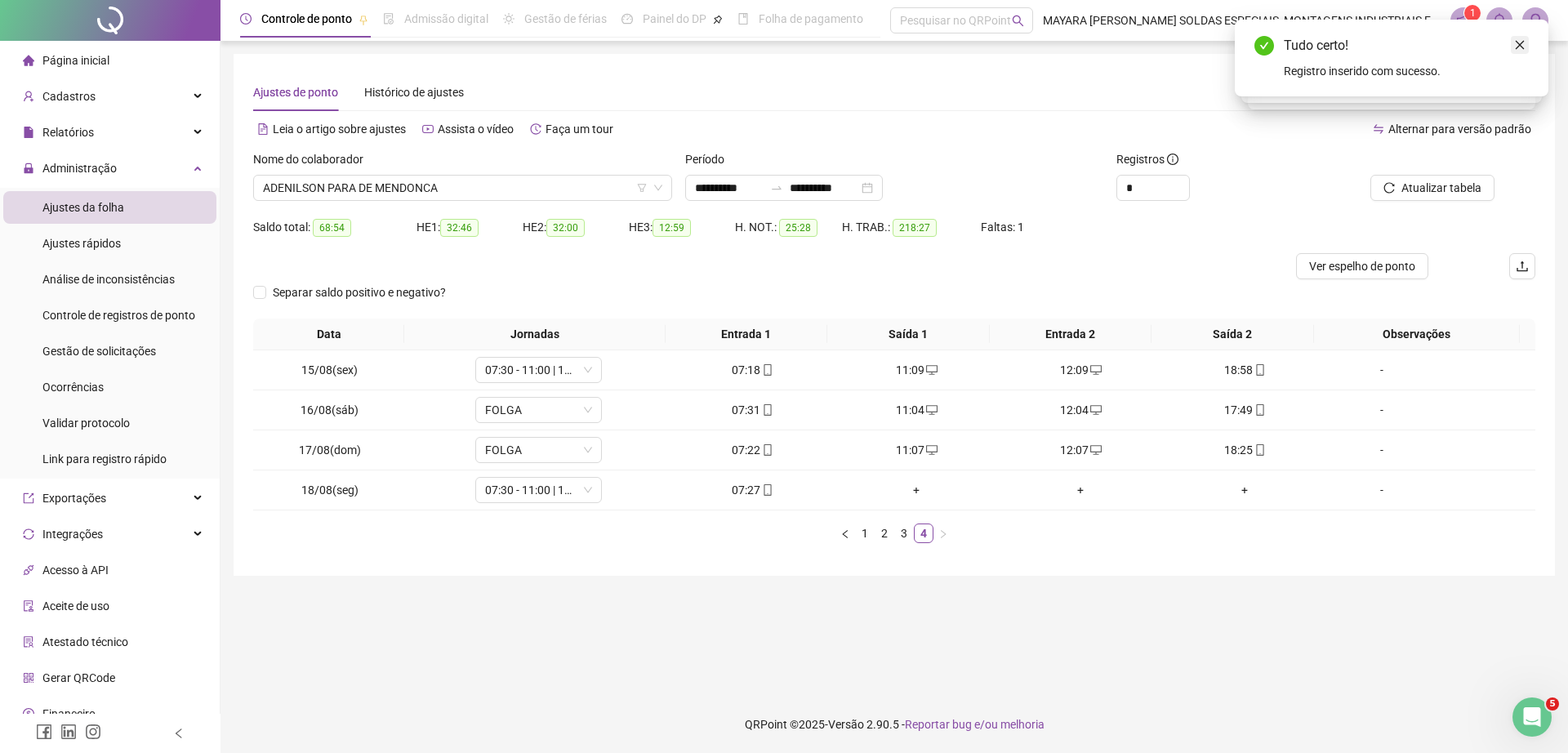
click at [1520, 40] on icon "close" at bounding box center [1519, 44] width 11 height 11
click at [1442, 178] on button "Atualizar tabela" at bounding box center [1432, 188] width 124 height 26
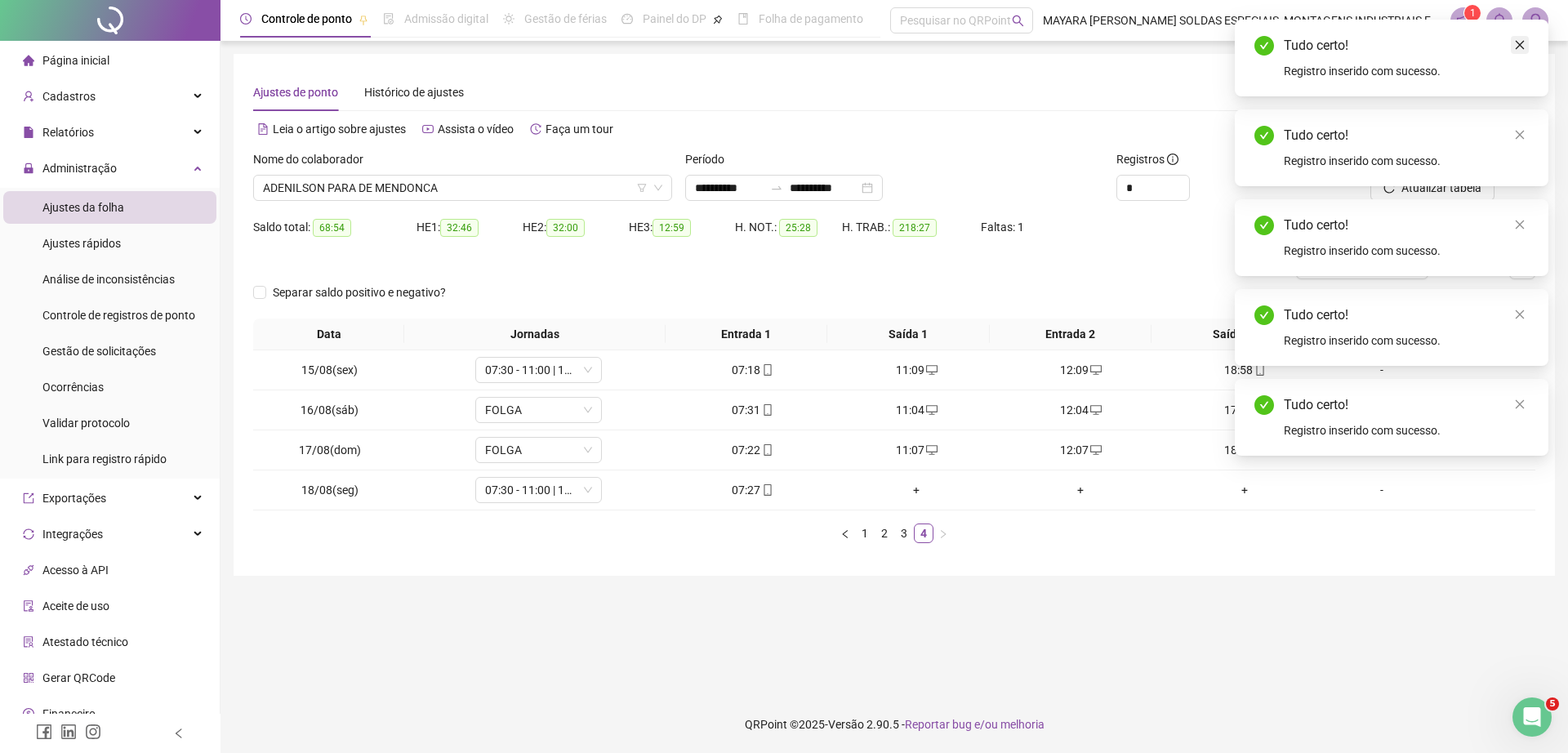
click at [1517, 43] on icon "close" at bounding box center [1520, 45] width 9 height 9
click at [1519, 44] on icon "close" at bounding box center [1520, 45] width 9 height 9
click at [1517, 128] on link "Close" at bounding box center [1519, 134] width 18 height 18
click at [1525, 220] on link "Close" at bounding box center [1519, 224] width 18 height 18
click at [1519, 309] on icon "close" at bounding box center [1519, 315] width 11 height 11
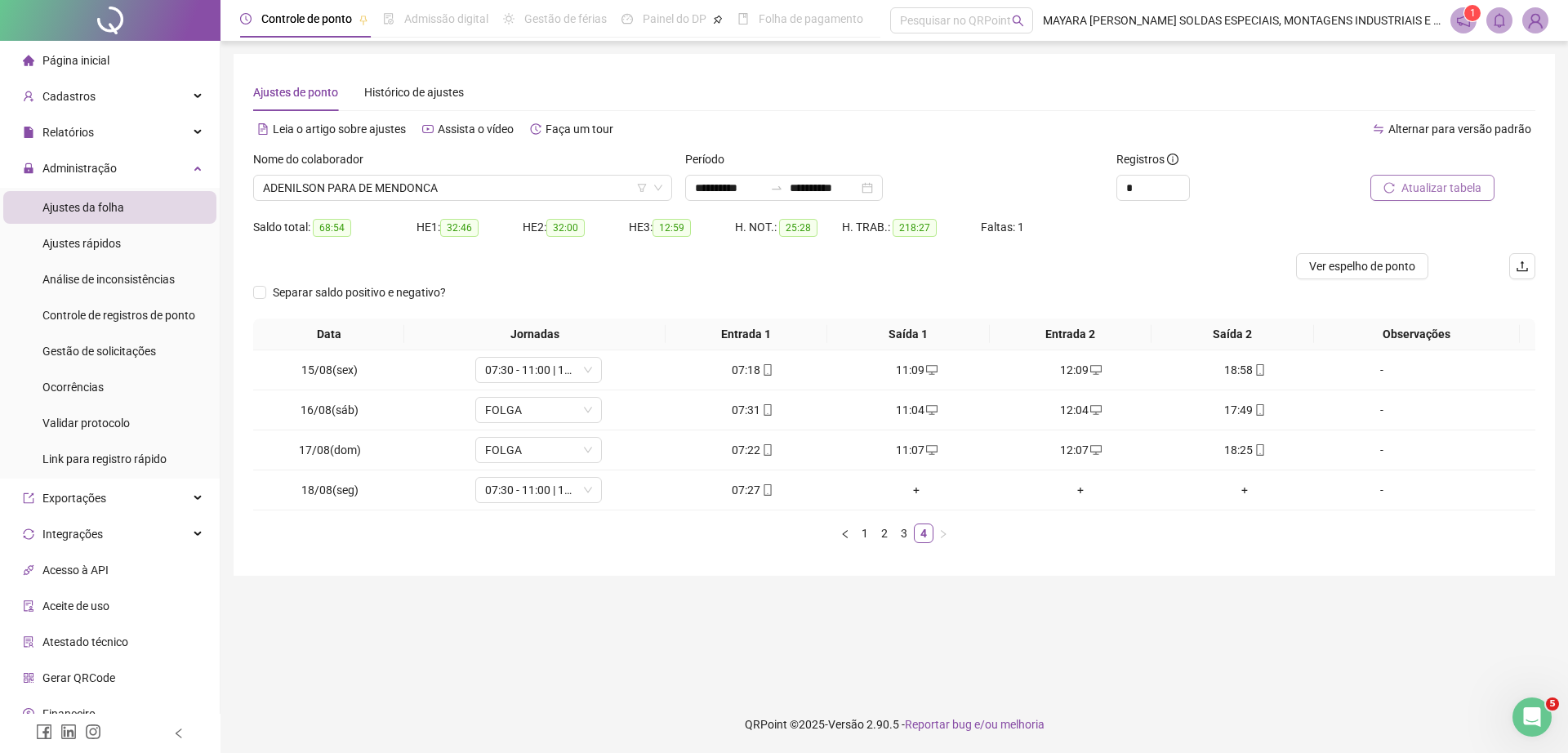
click at [1402, 185] on button "Atualizar tabela" at bounding box center [1432, 188] width 124 height 26
click at [572, 182] on span "ADENILSON PARA DE MENDONCA" at bounding box center [462, 188] width 399 height 24
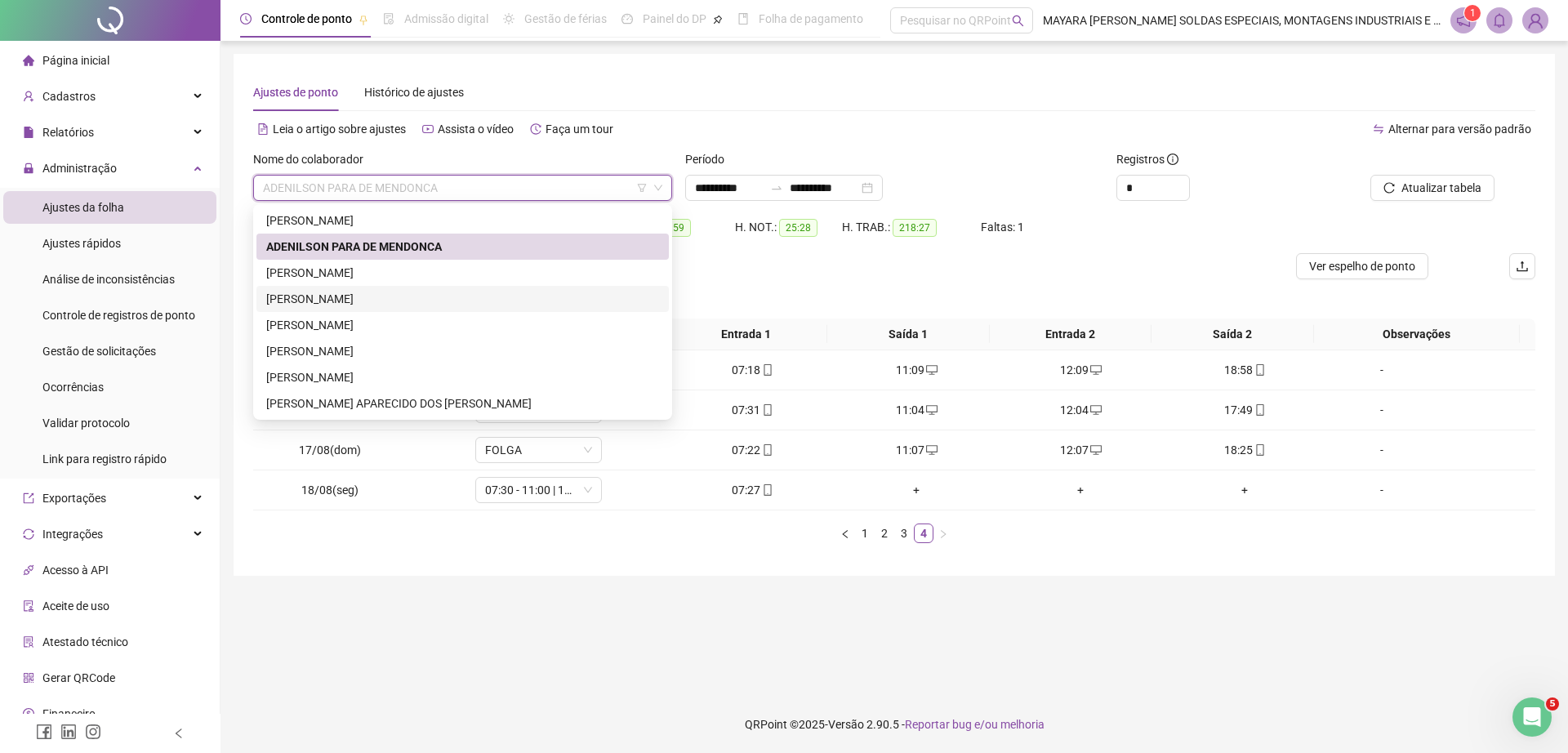
click at [438, 300] on div "[PERSON_NAME]" at bounding box center [462, 299] width 393 height 18
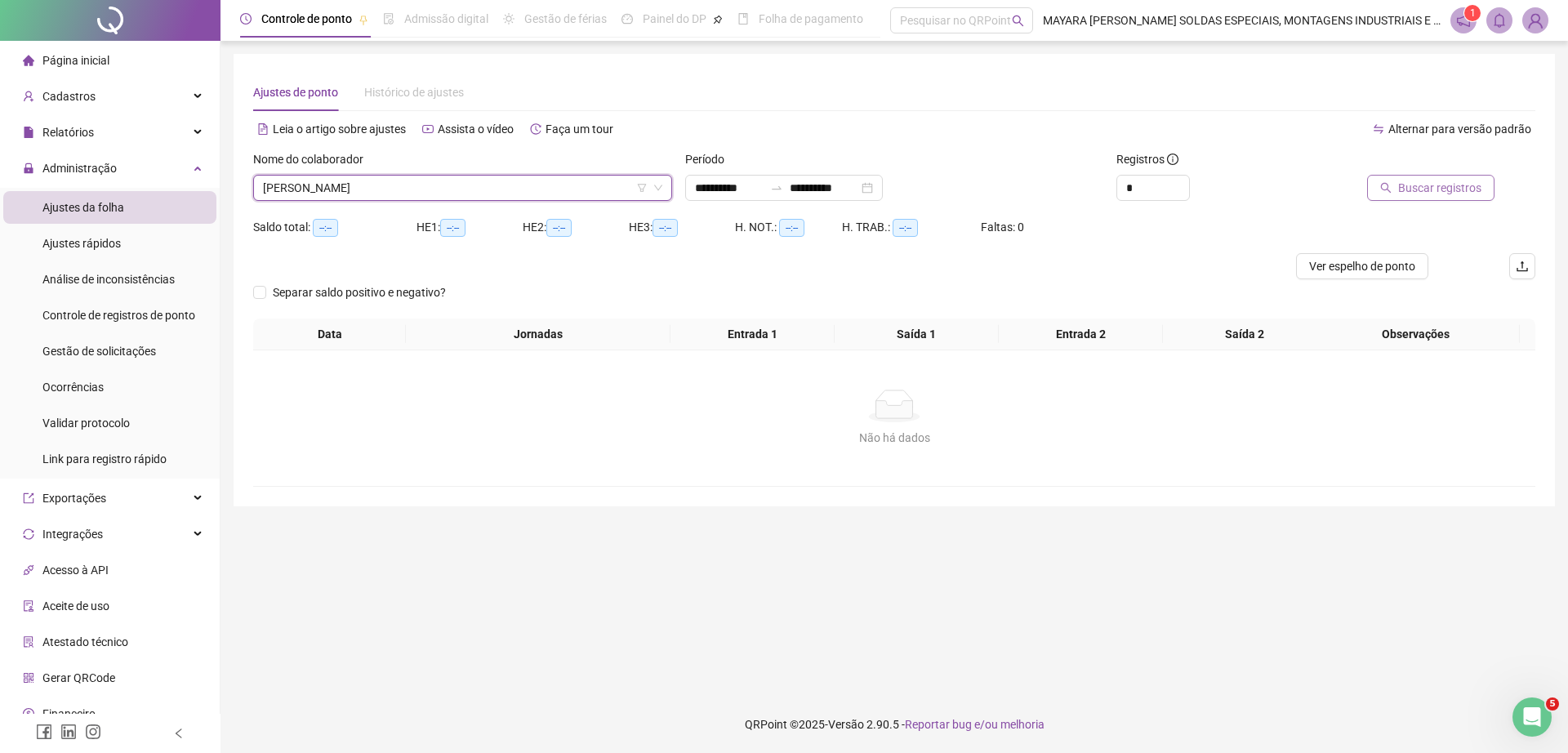
click at [1454, 178] on button "Buscar registros" at bounding box center [1430, 188] width 128 height 26
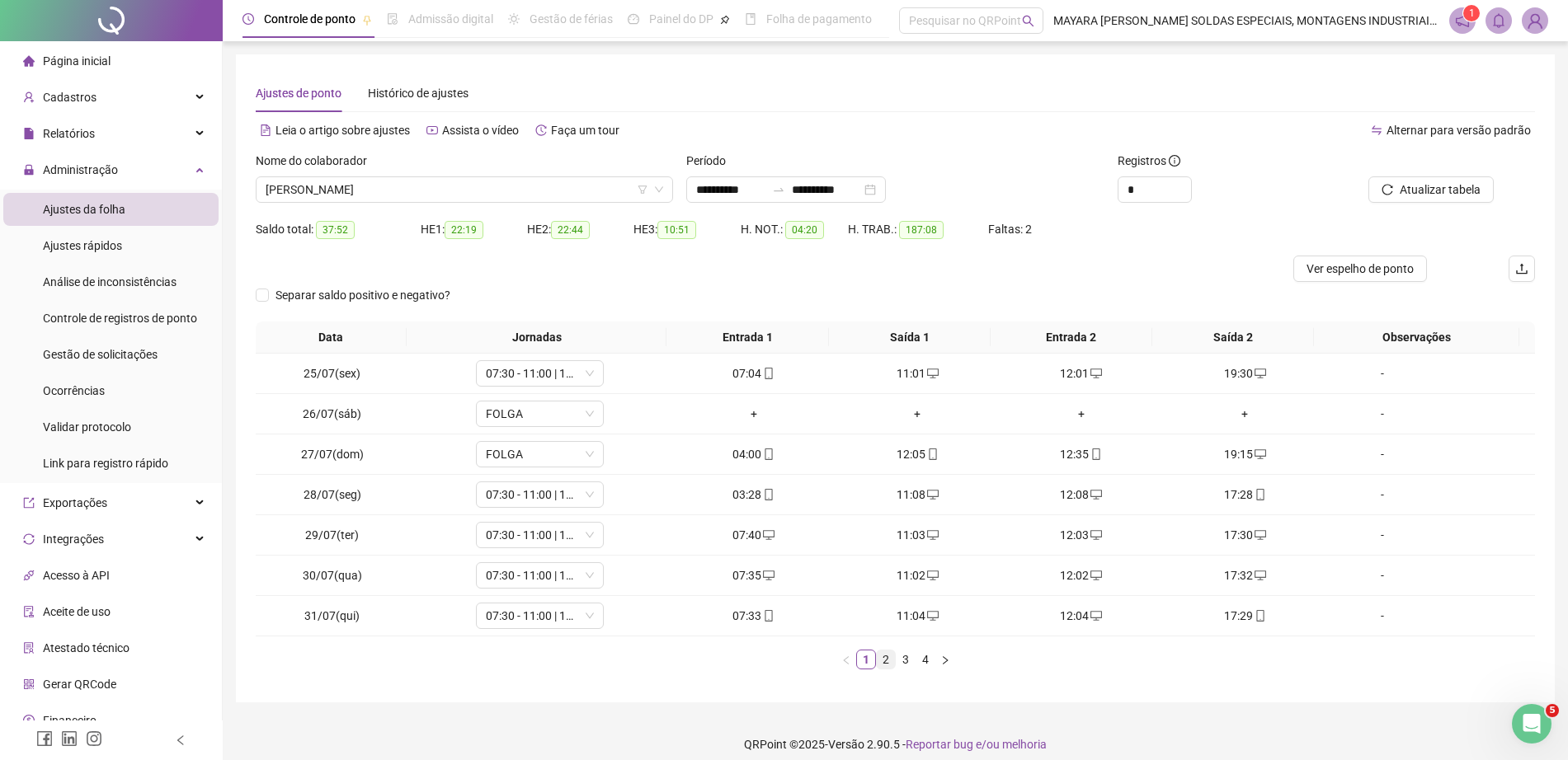
click at [886, 653] on link "2" at bounding box center [885, 659] width 18 height 18
click at [907, 659] on link "3" at bounding box center [905, 659] width 18 height 18
click at [1073, 611] on div "+" at bounding box center [1081, 615] width 151 height 18
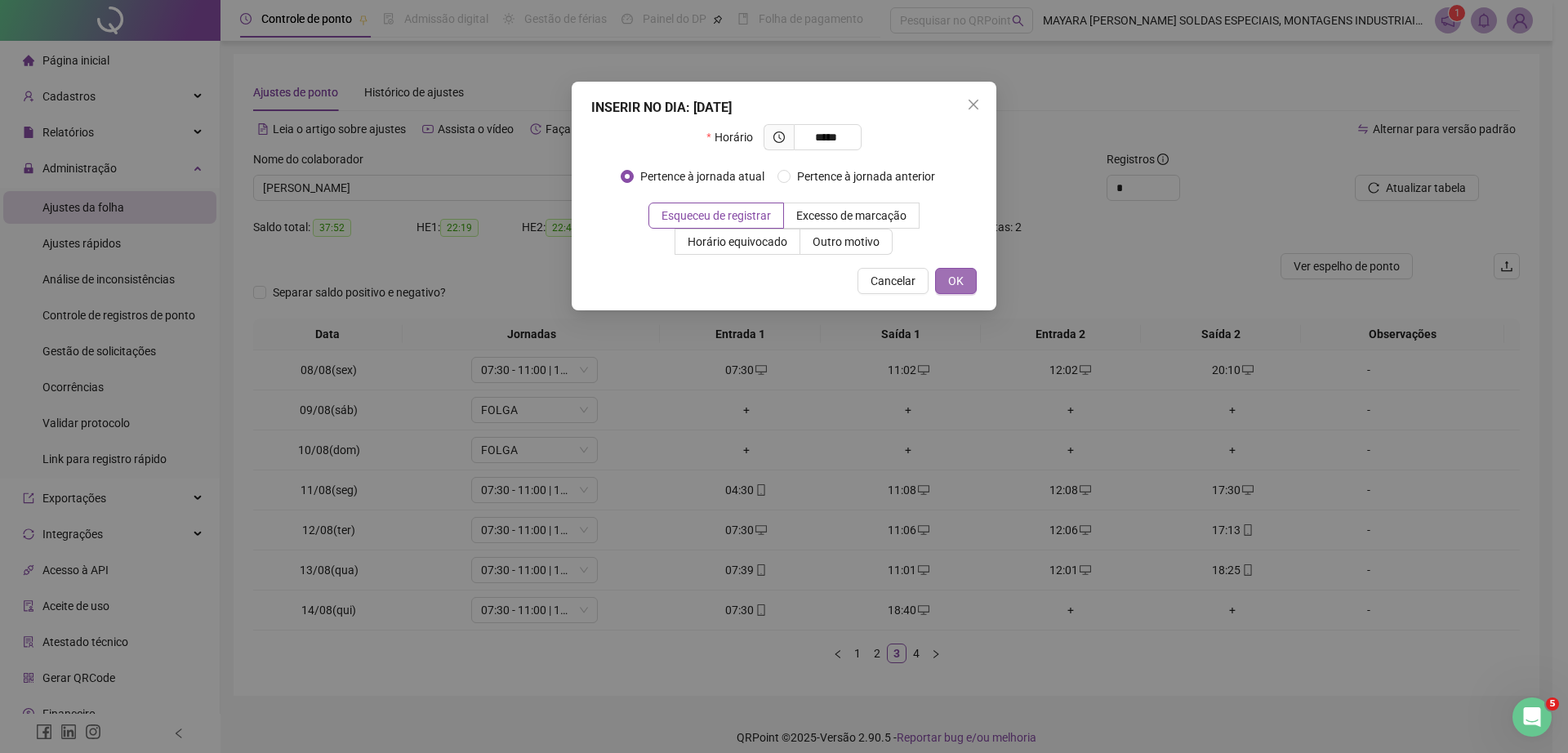
type input "*****"
click at [964, 278] on button "OK" at bounding box center [955, 281] width 42 height 26
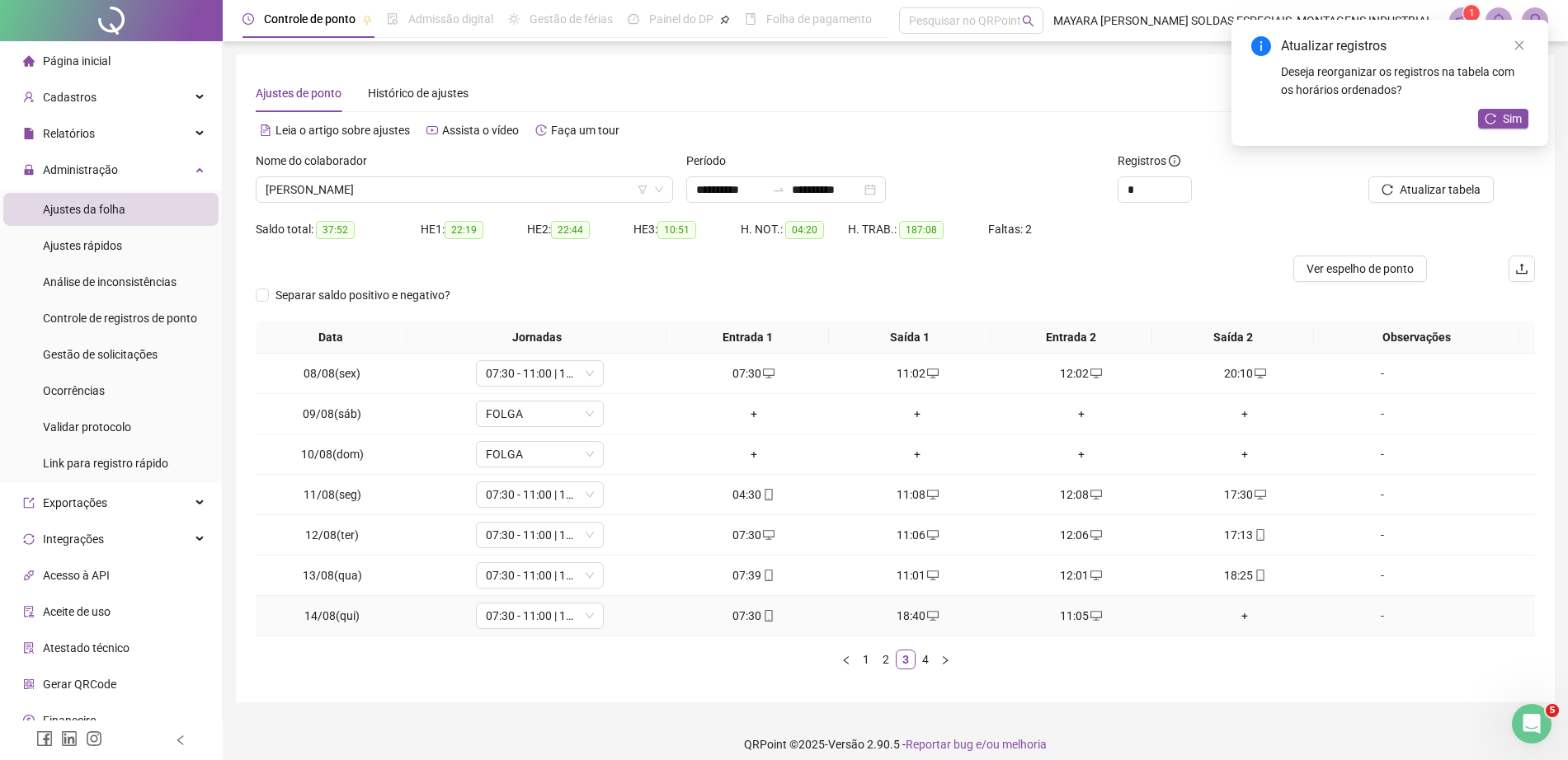
click at [1234, 616] on div "+" at bounding box center [1245, 615] width 151 height 18
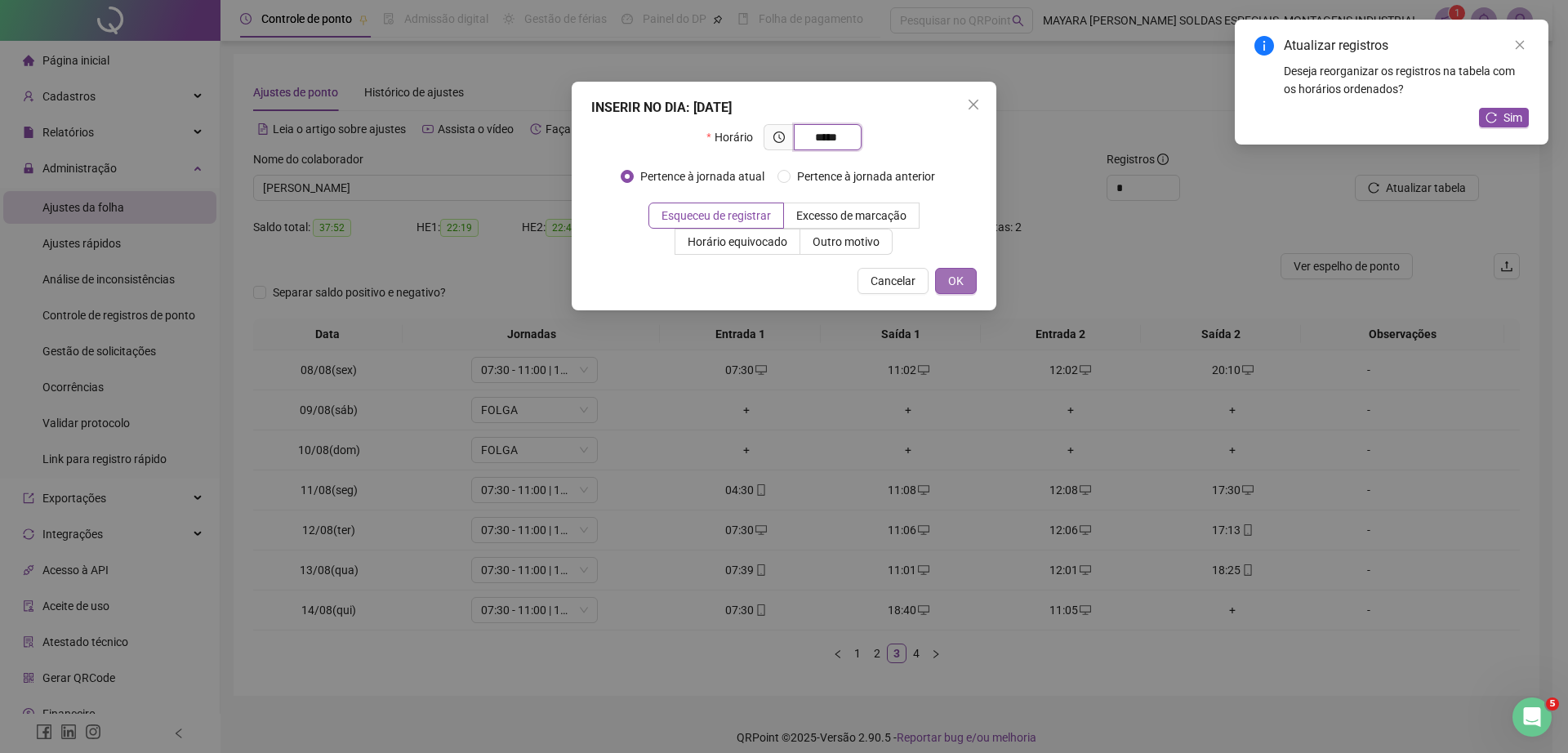
type input "*****"
click at [954, 276] on span "OK" at bounding box center [955, 280] width 16 height 18
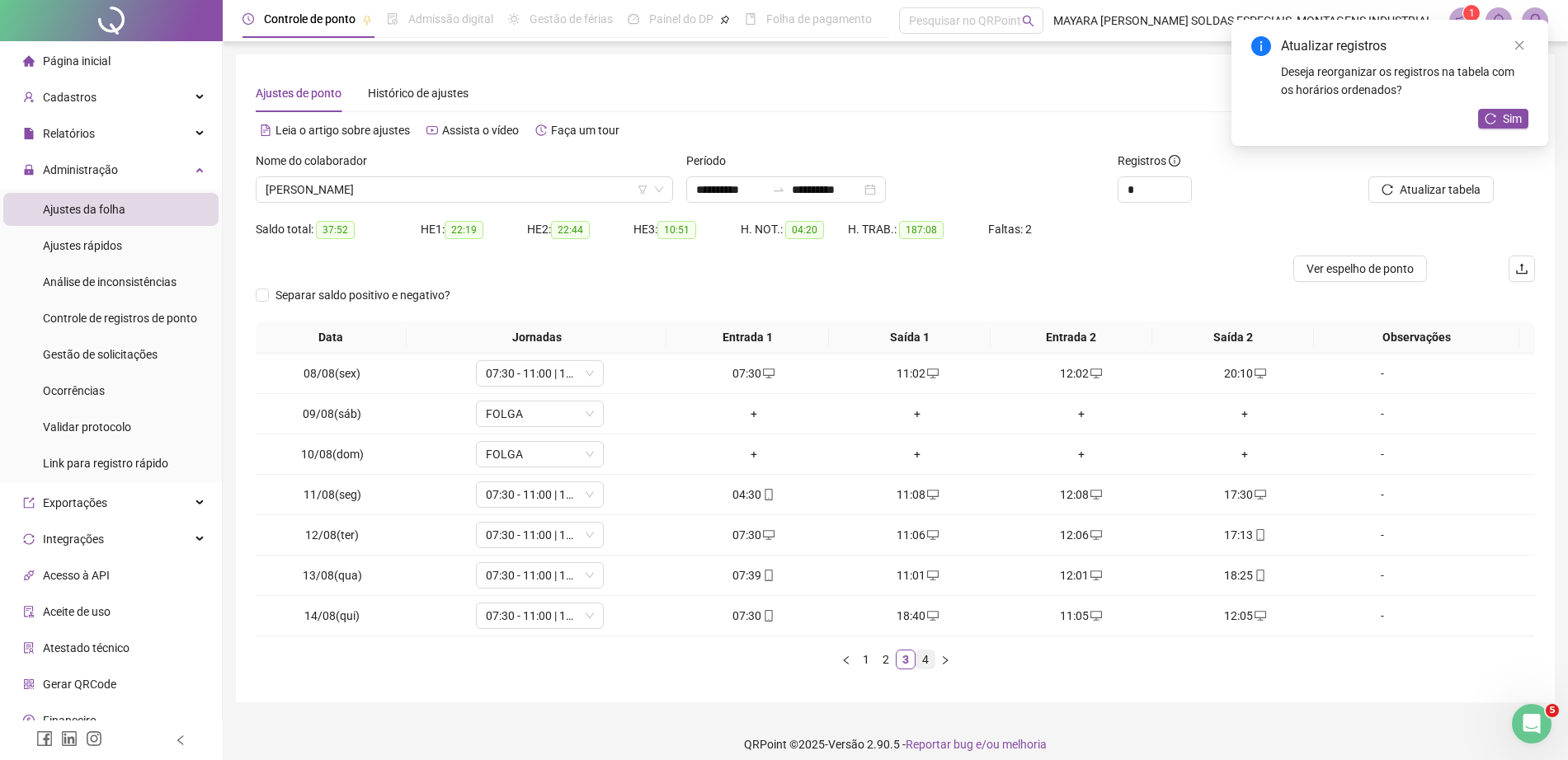
click at [922, 654] on link "4" at bounding box center [925, 659] width 18 height 18
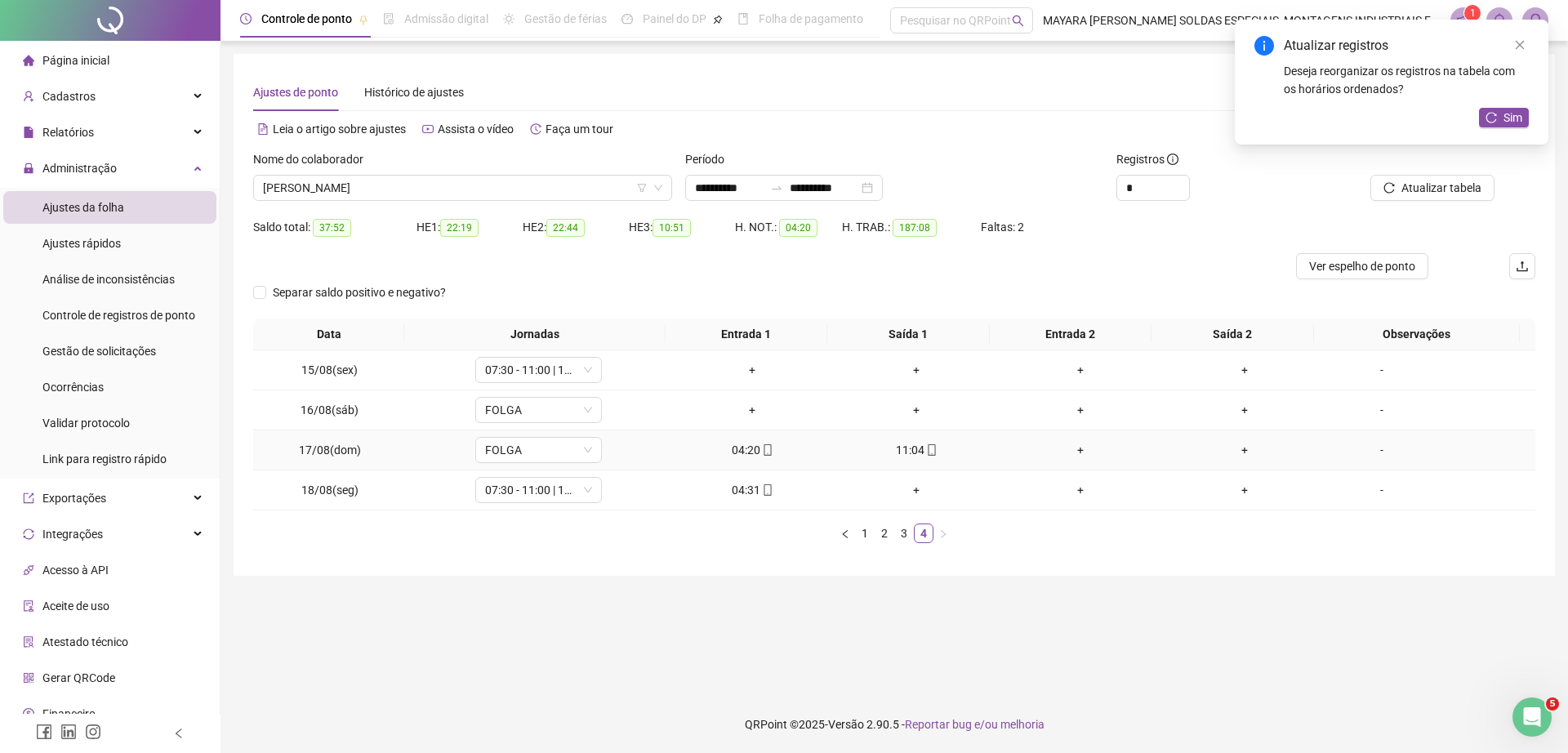
click at [1068, 448] on div "+" at bounding box center [1080, 450] width 151 height 18
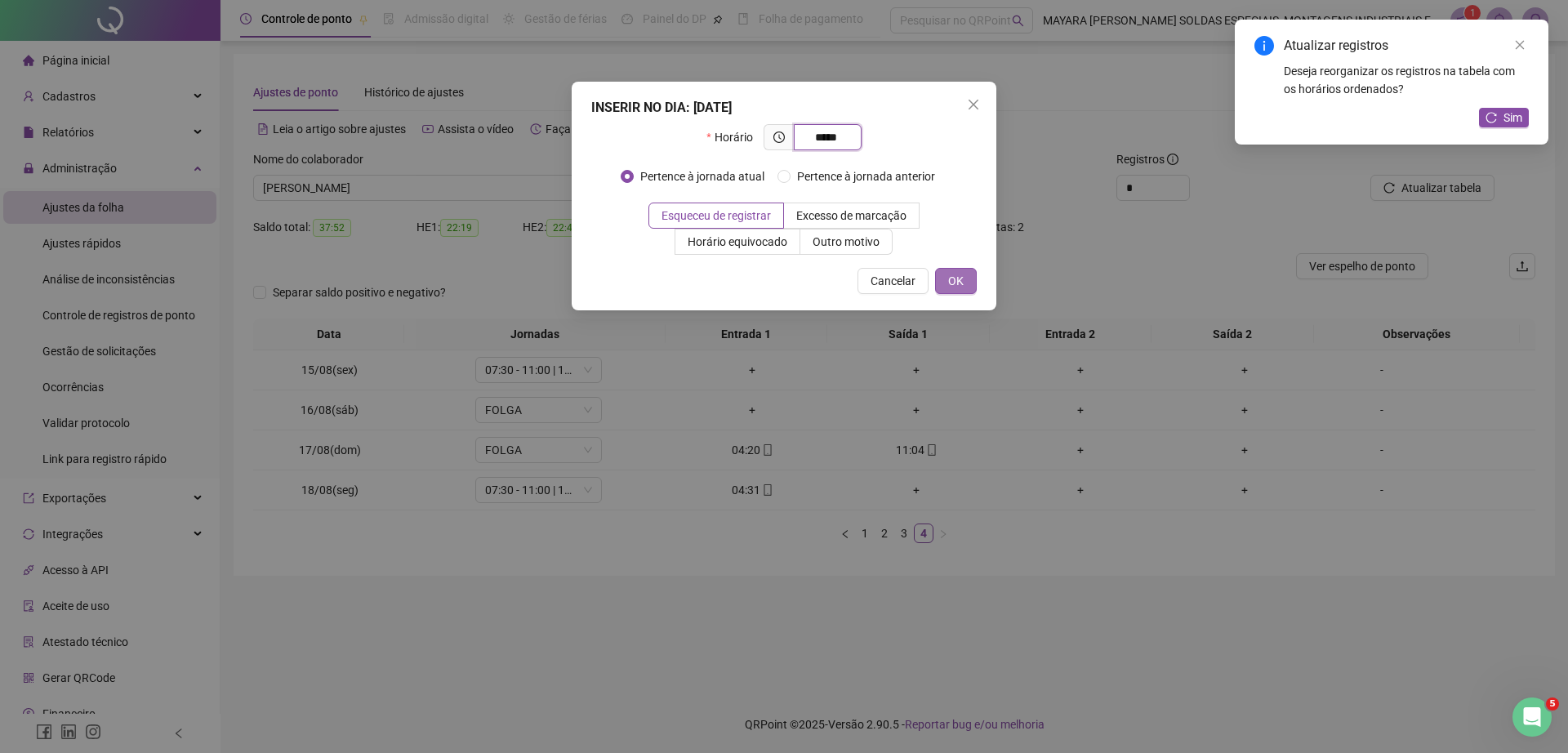
type input "*****"
click at [948, 276] on span "OK" at bounding box center [955, 280] width 16 height 18
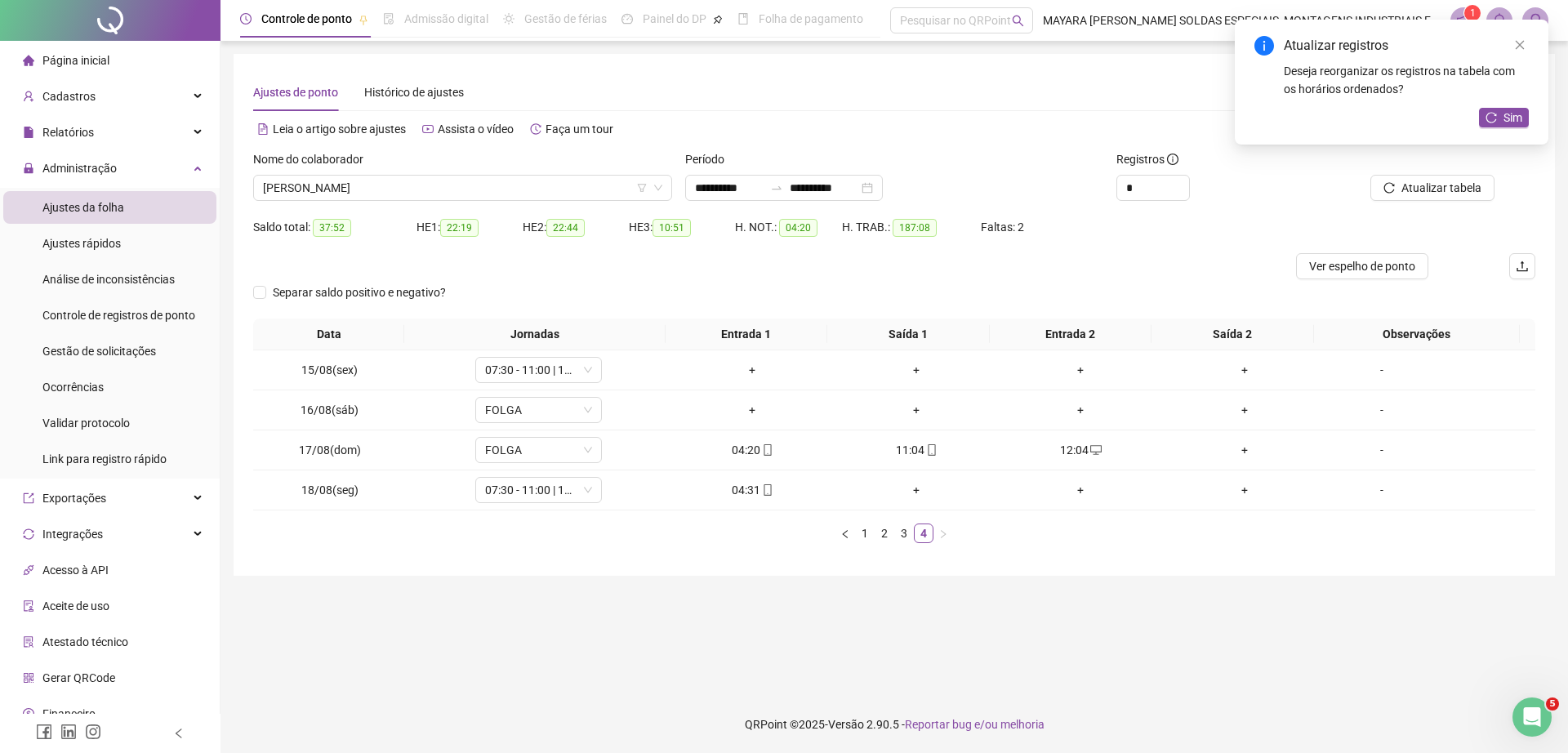
click at [1498, 106] on div "Atualizar registros Deseja reorganizar os registros na tabela com os horários o…" at bounding box center [1390, 81] width 313 height 125
click at [1503, 122] on span "Sim" at bounding box center [1513, 117] width 18 height 18
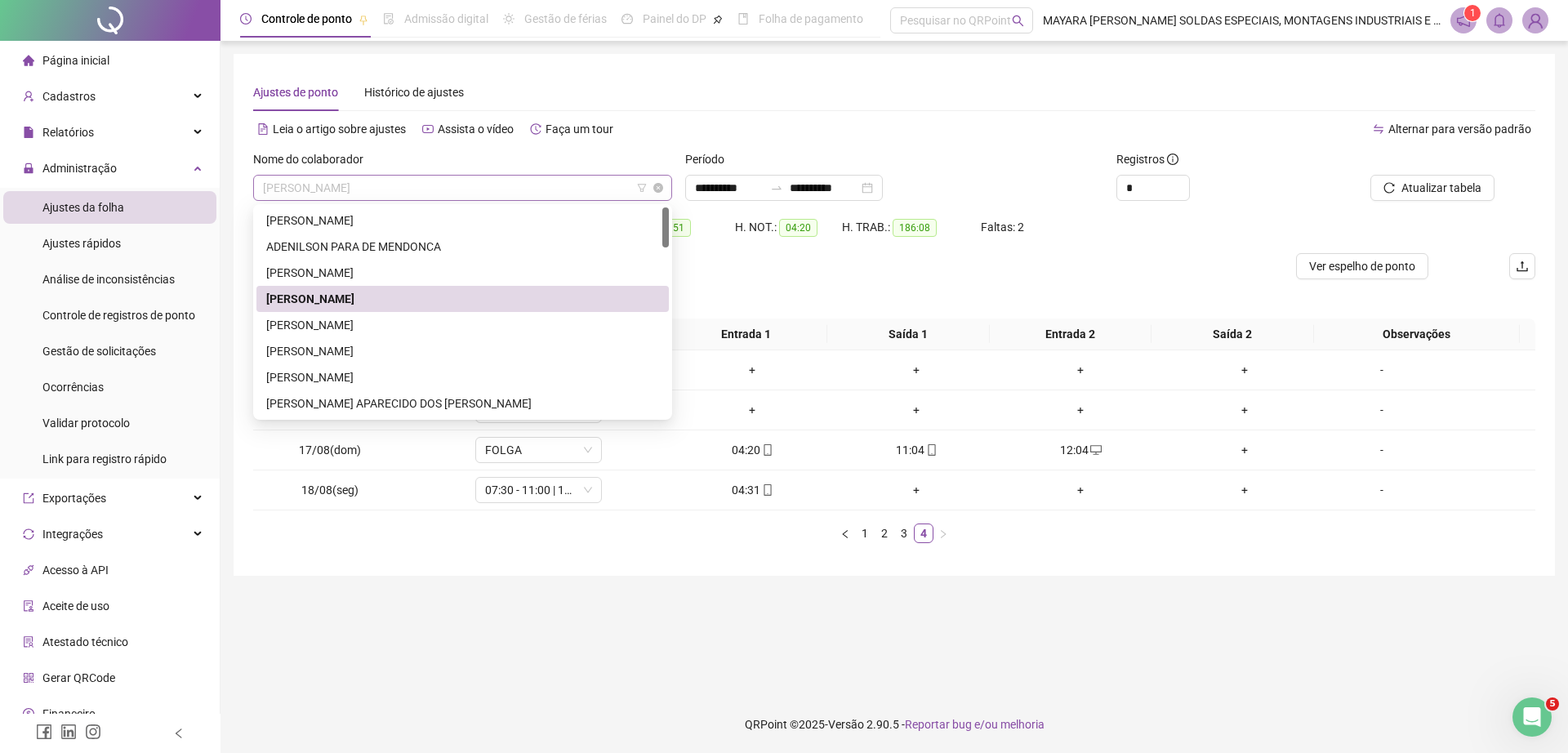
click at [480, 193] on span "[PERSON_NAME]" at bounding box center [462, 188] width 399 height 24
click at [404, 317] on div "[PERSON_NAME]" at bounding box center [462, 325] width 393 height 18
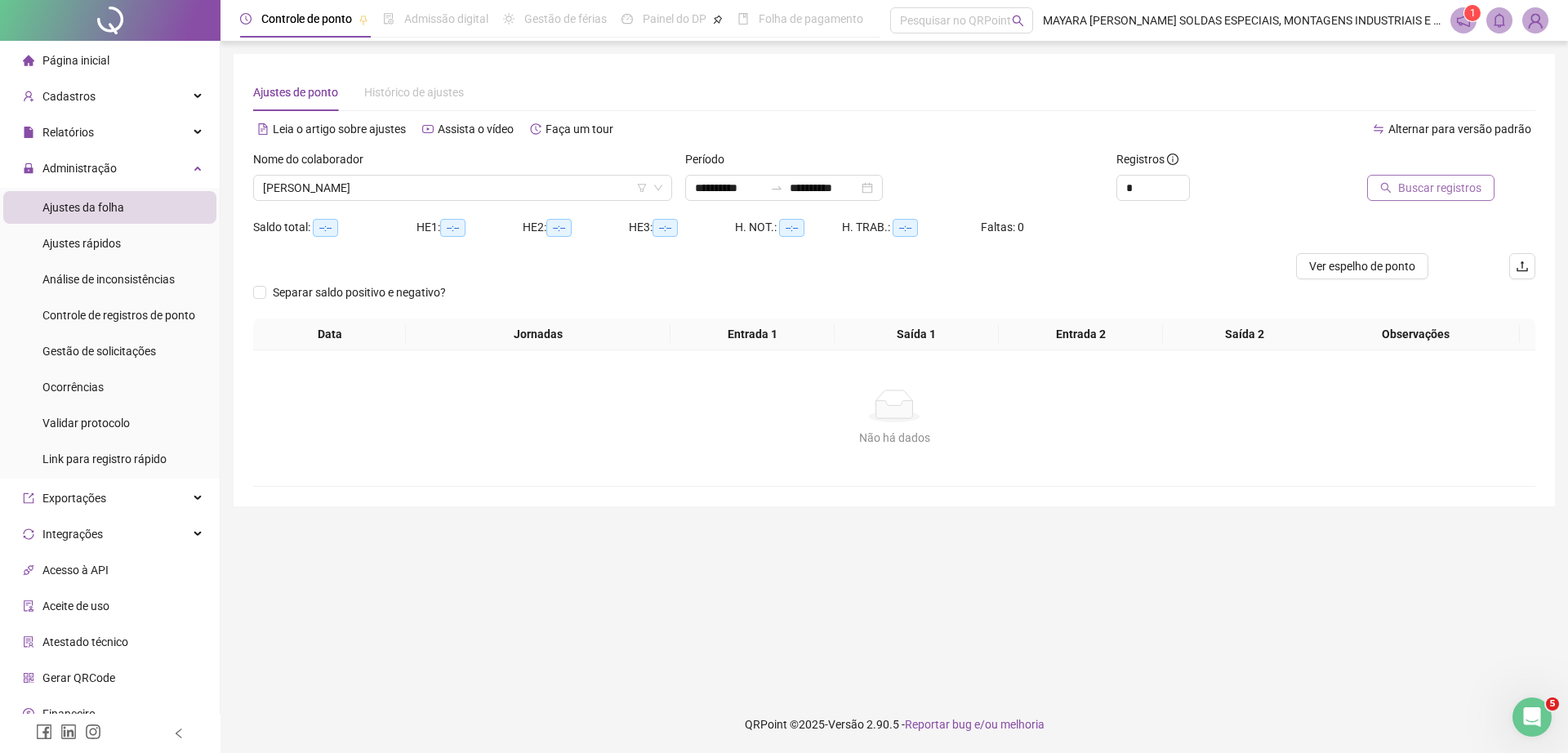
click at [1425, 186] on span "Buscar registros" at bounding box center [1439, 187] width 83 height 18
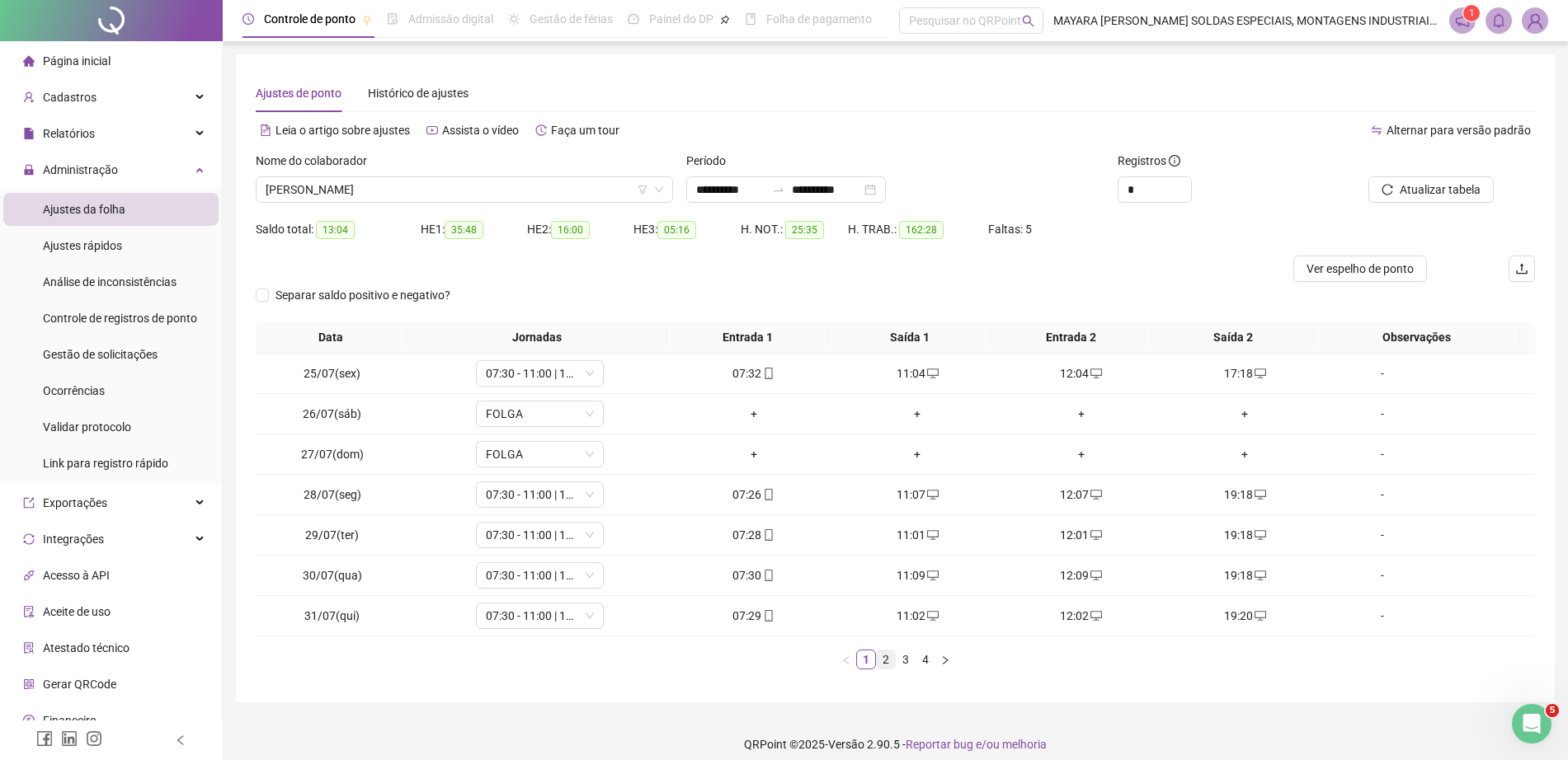
click at [881, 654] on link "2" at bounding box center [885, 659] width 18 height 18
click at [927, 617] on icon "mobile" at bounding box center [933, 616] width 11 height 11
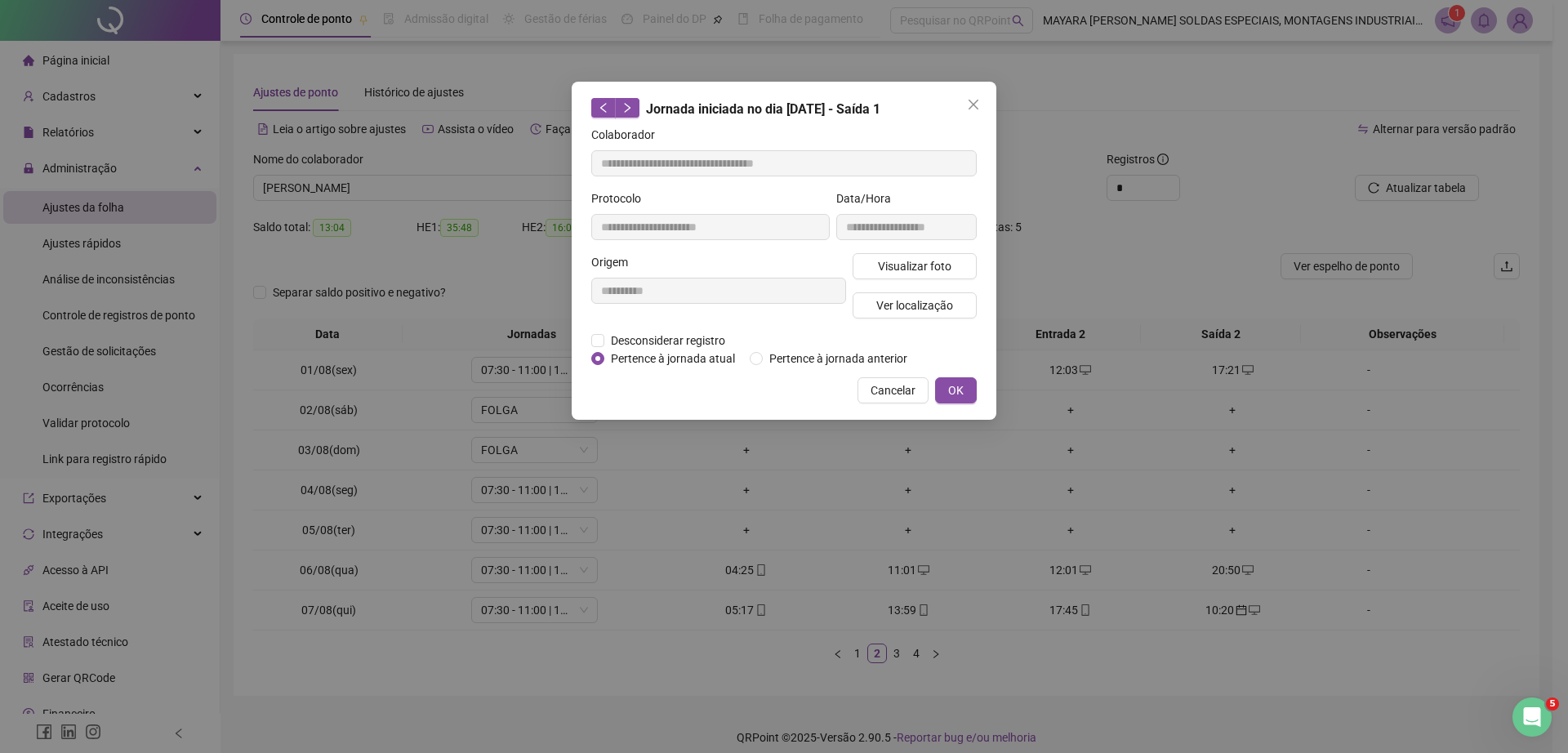
type input "**********"
click at [671, 339] on span "Desconsiderar registro" at bounding box center [668, 340] width 128 height 18
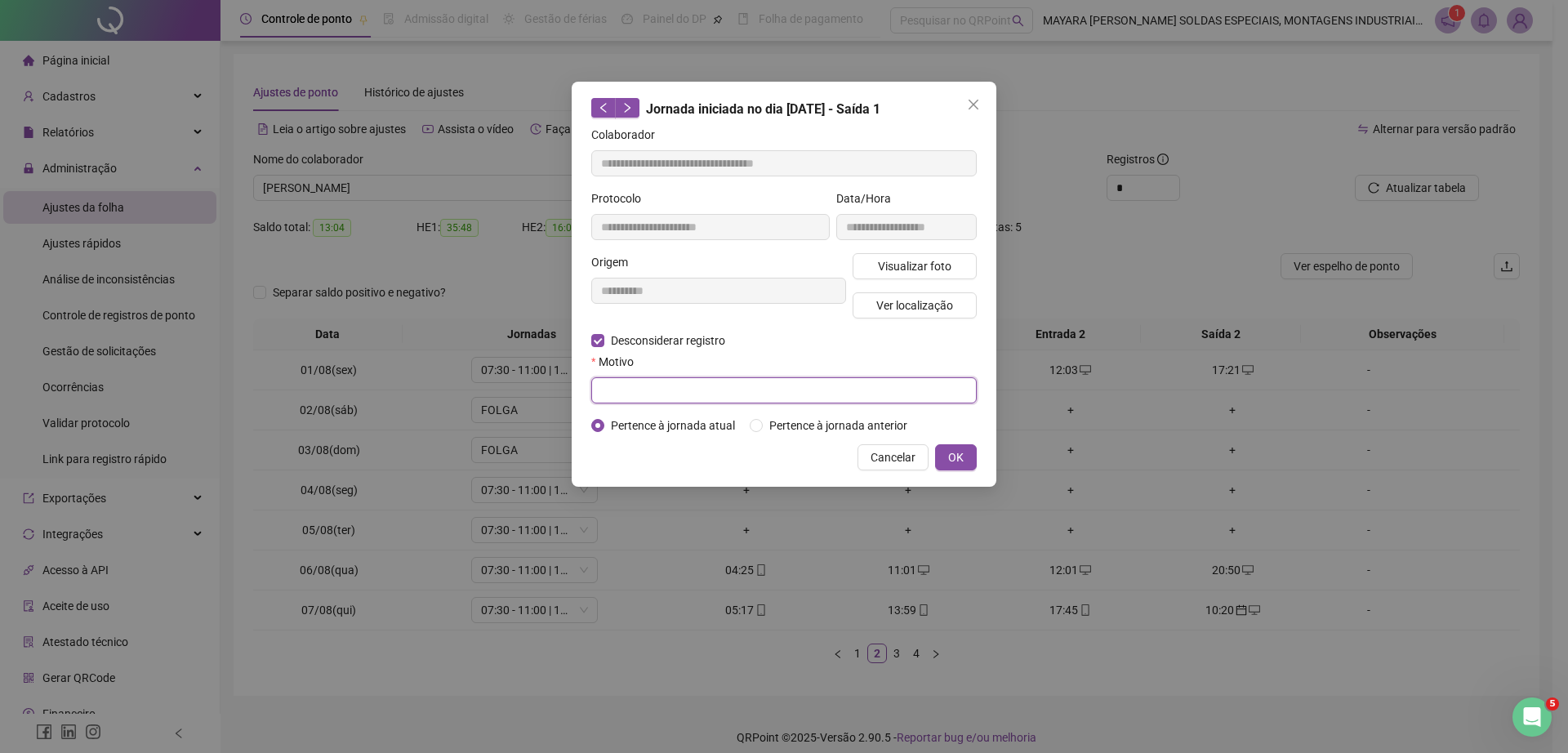
click at [630, 396] on input "text" at bounding box center [783, 390] width 386 height 26
type input "******"
click at [958, 458] on span "OK" at bounding box center [955, 457] width 16 height 18
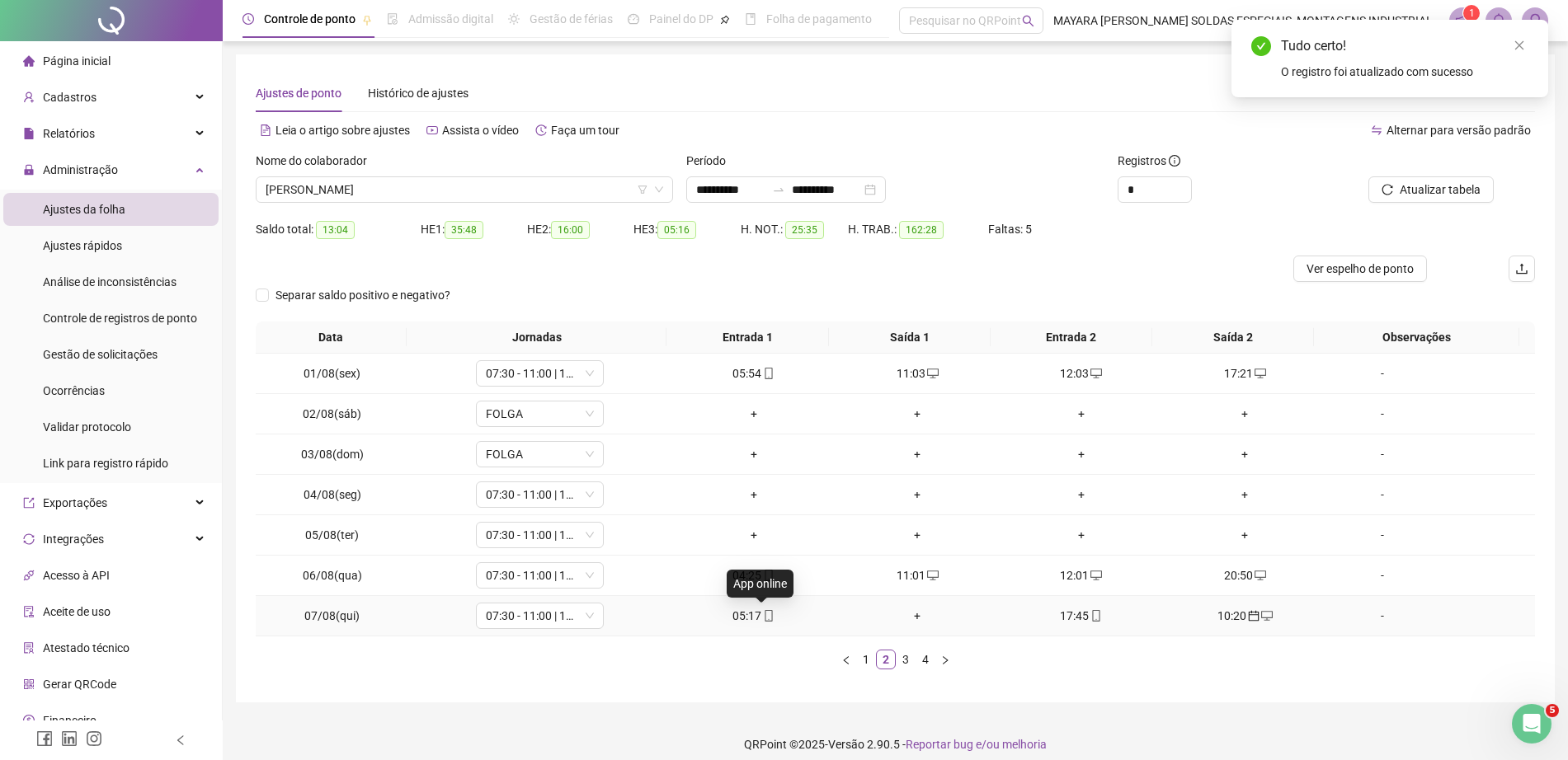
click at [766, 611] on icon "mobile" at bounding box center [770, 616] width 7 height 11
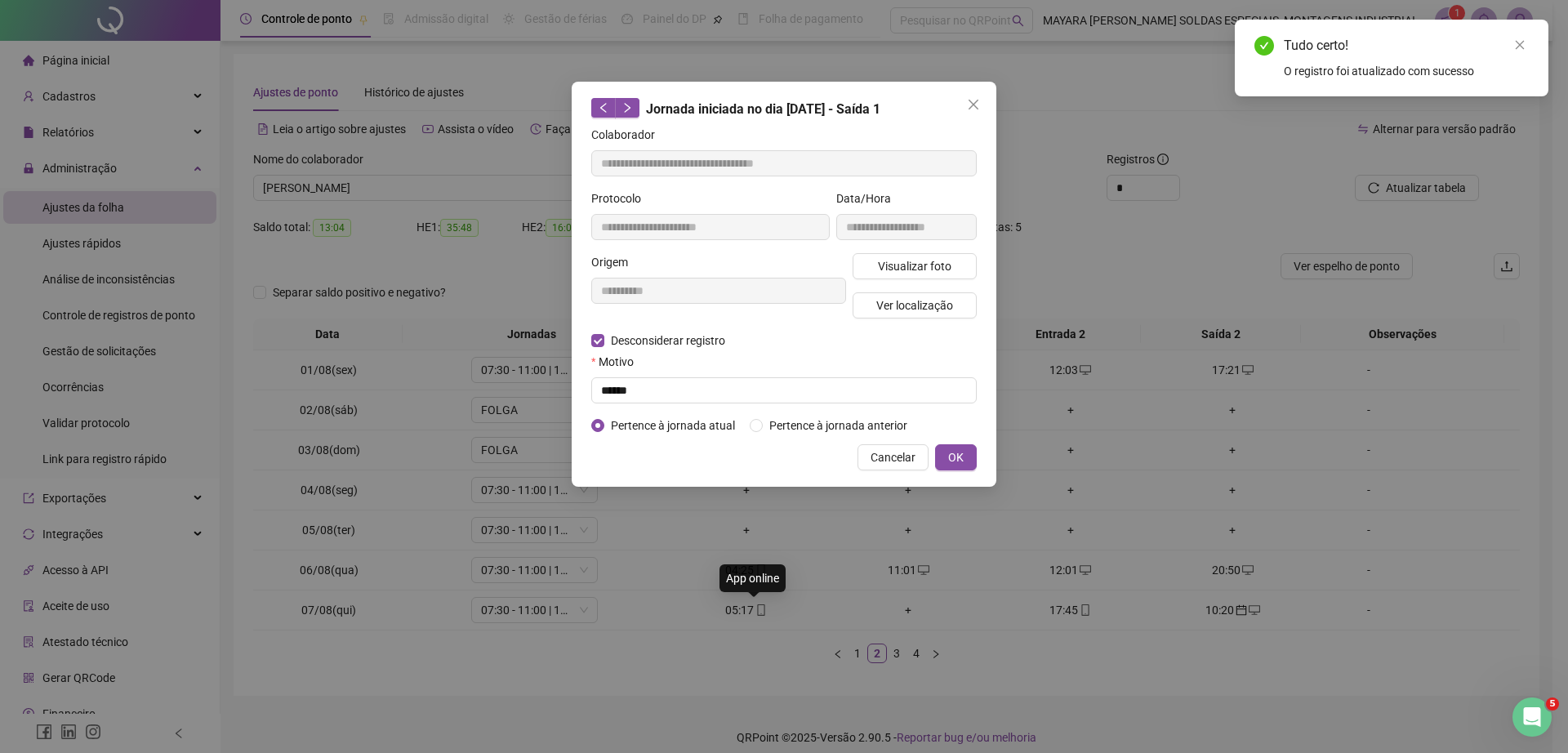
type input "**********"
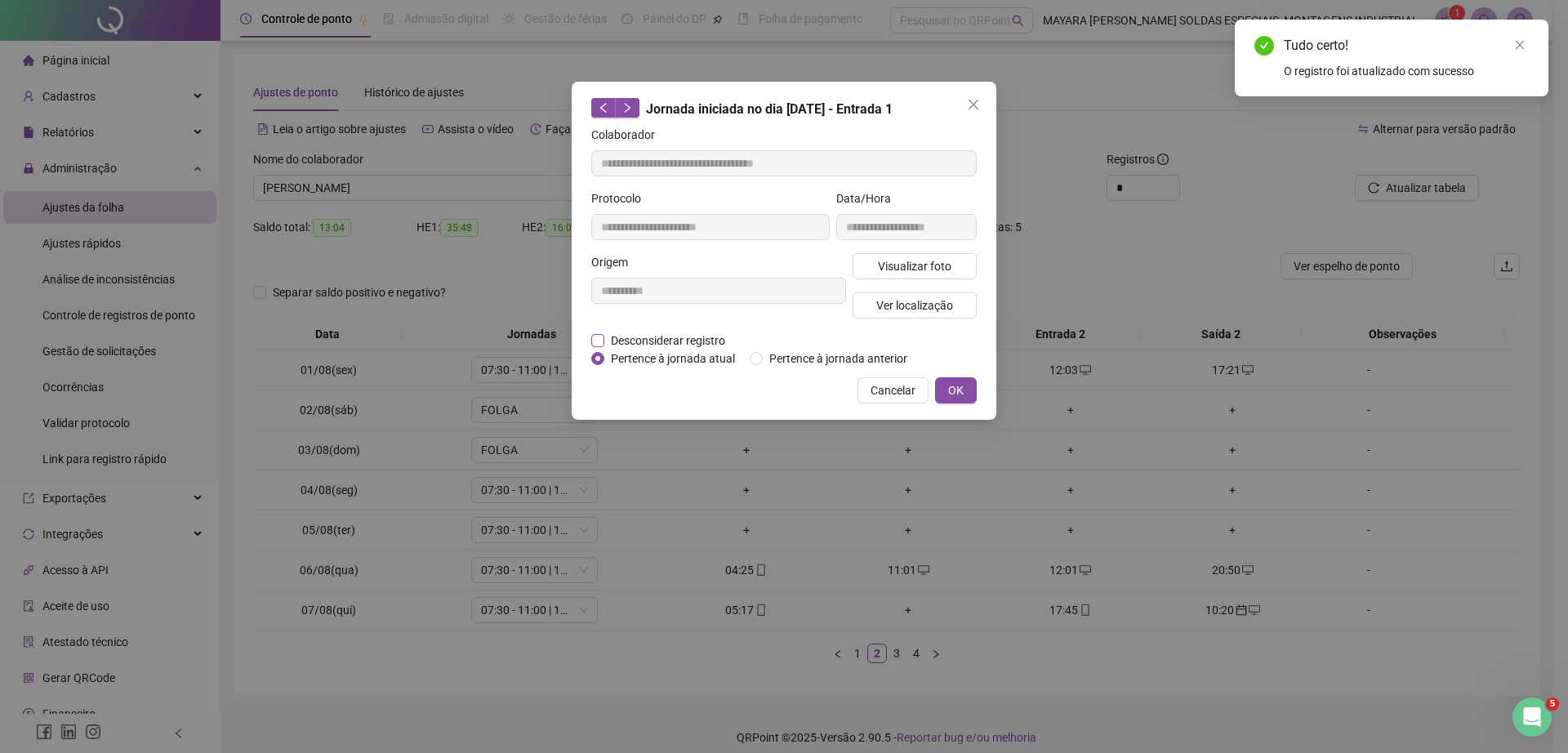
click at [643, 341] on span "Desconsiderar registro" at bounding box center [668, 340] width 128 height 18
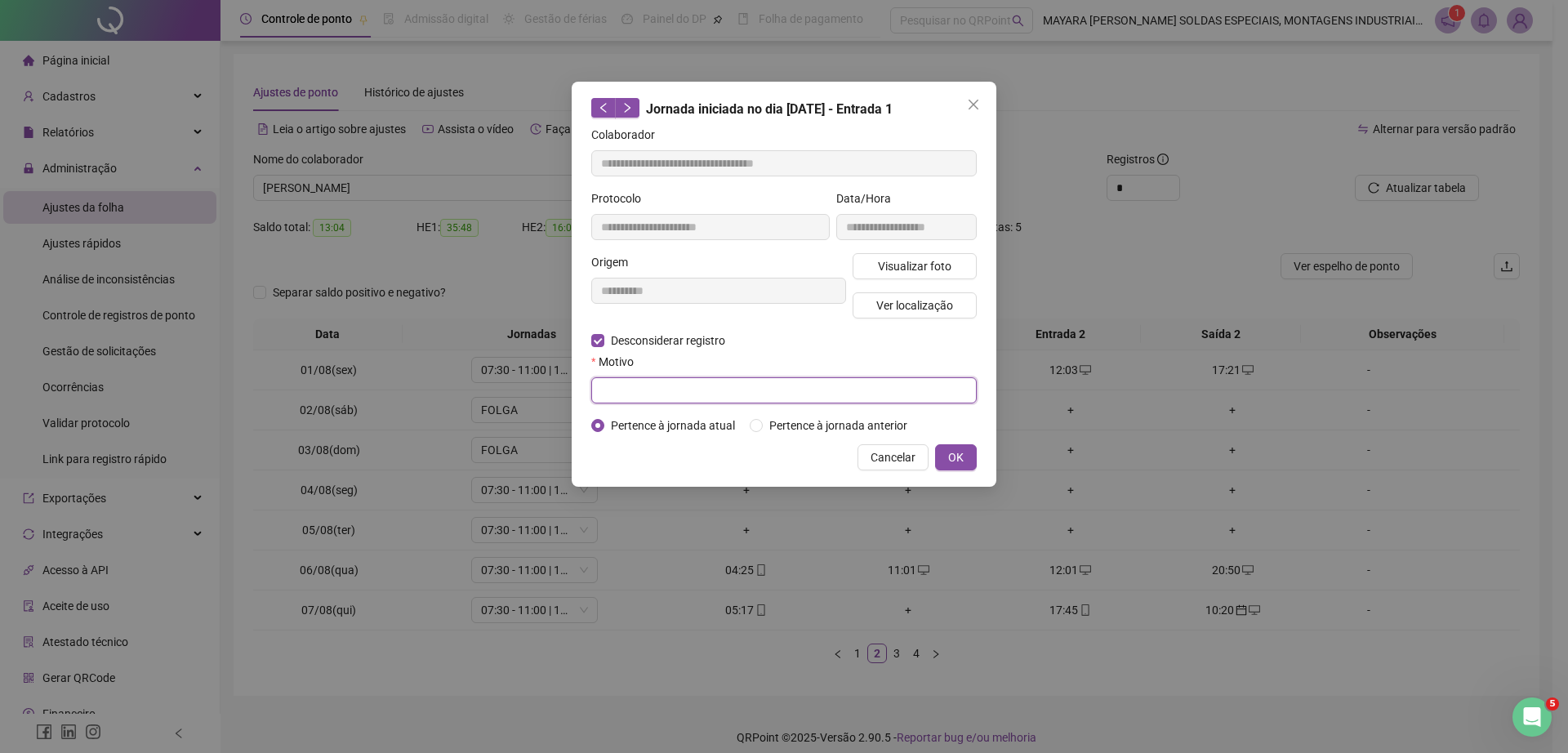
click at [638, 391] on input "text" at bounding box center [783, 390] width 386 height 26
type input "******"
click at [965, 457] on button "OK" at bounding box center [955, 457] width 42 height 26
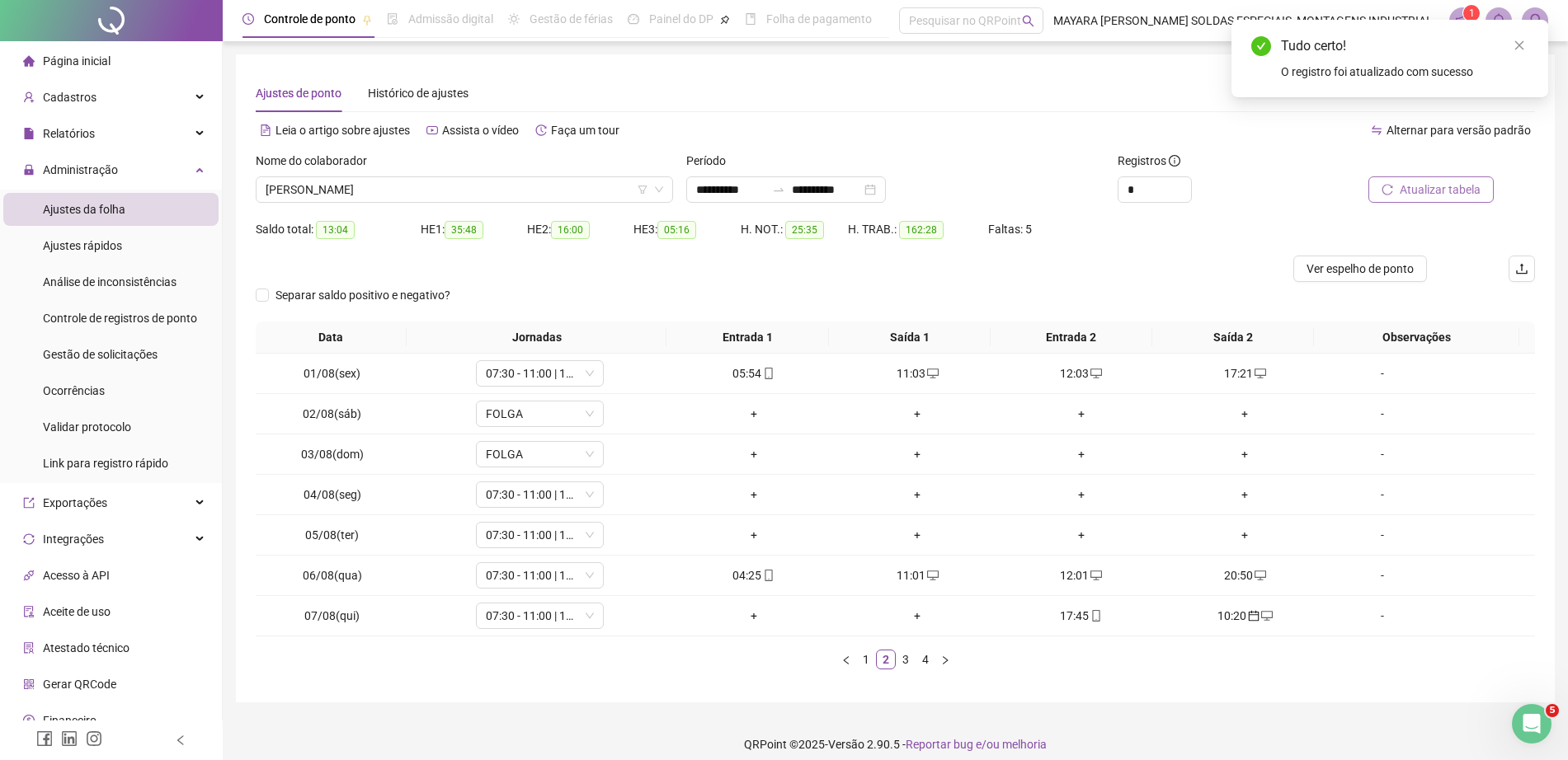
click at [1420, 188] on span "Atualizar tabela" at bounding box center [1440, 189] width 81 height 18
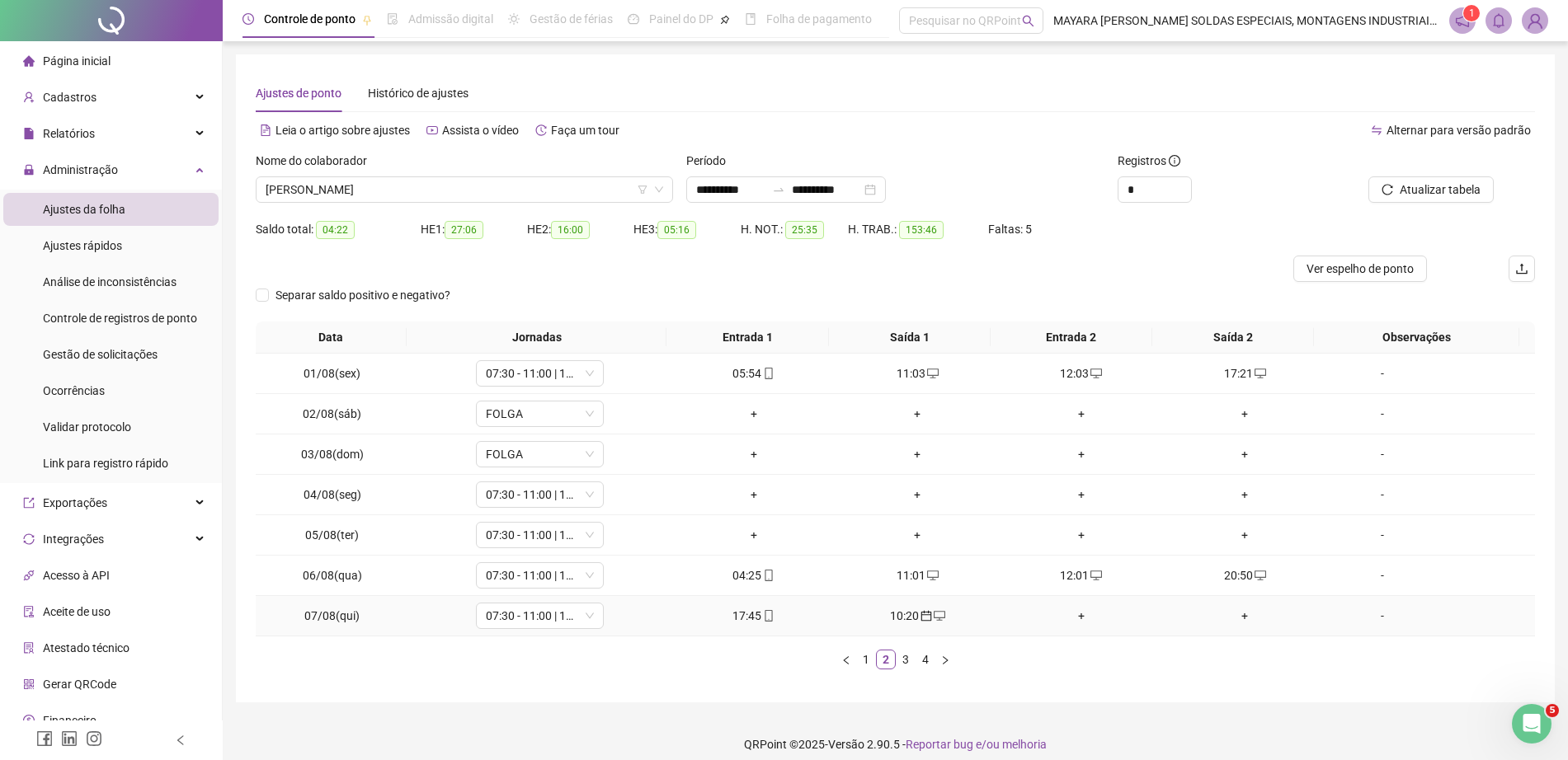
click at [1067, 615] on div "+" at bounding box center [1081, 615] width 151 height 18
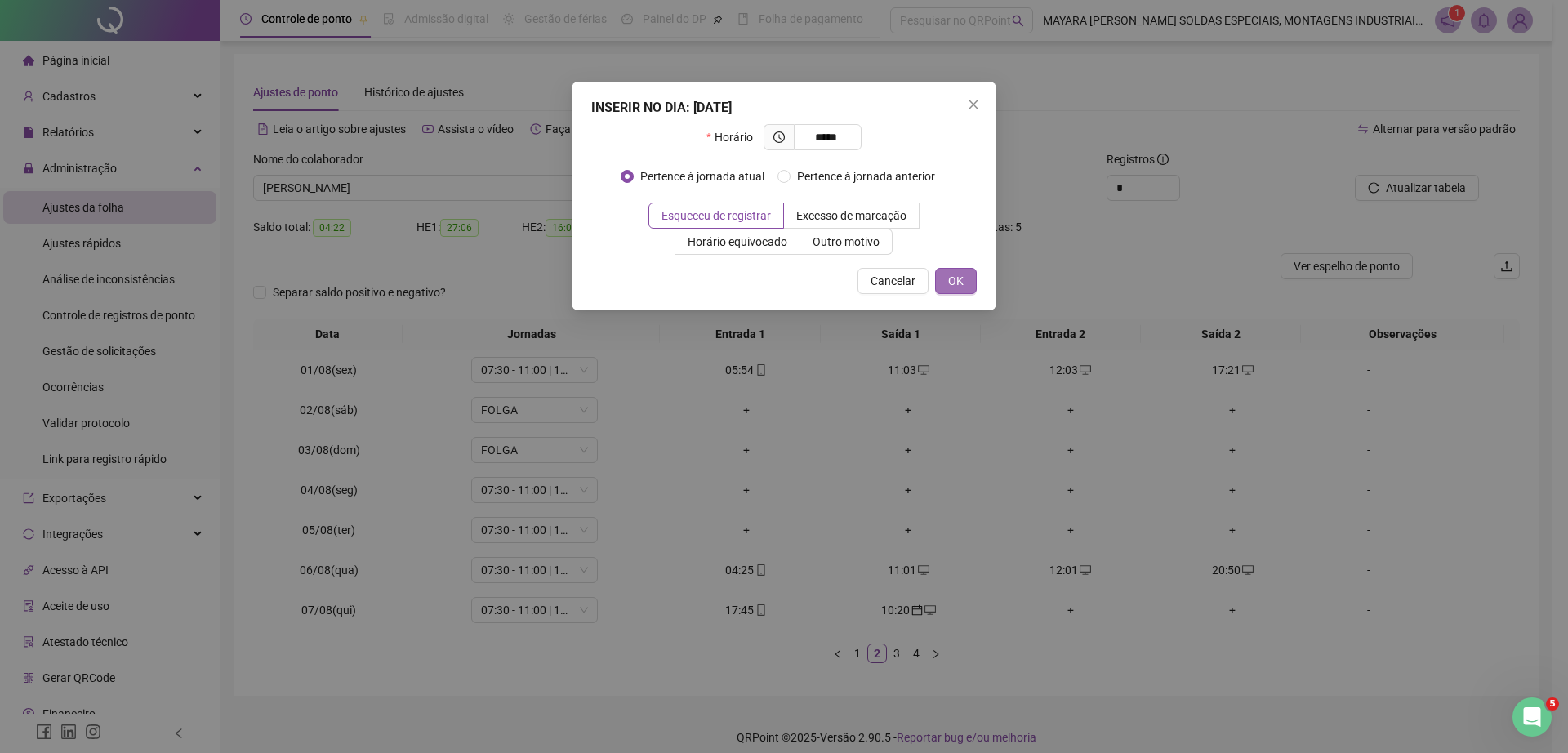
type input "*****"
click at [952, 272] on span "OK" at bounding box center [955, 280] width 16 height 18
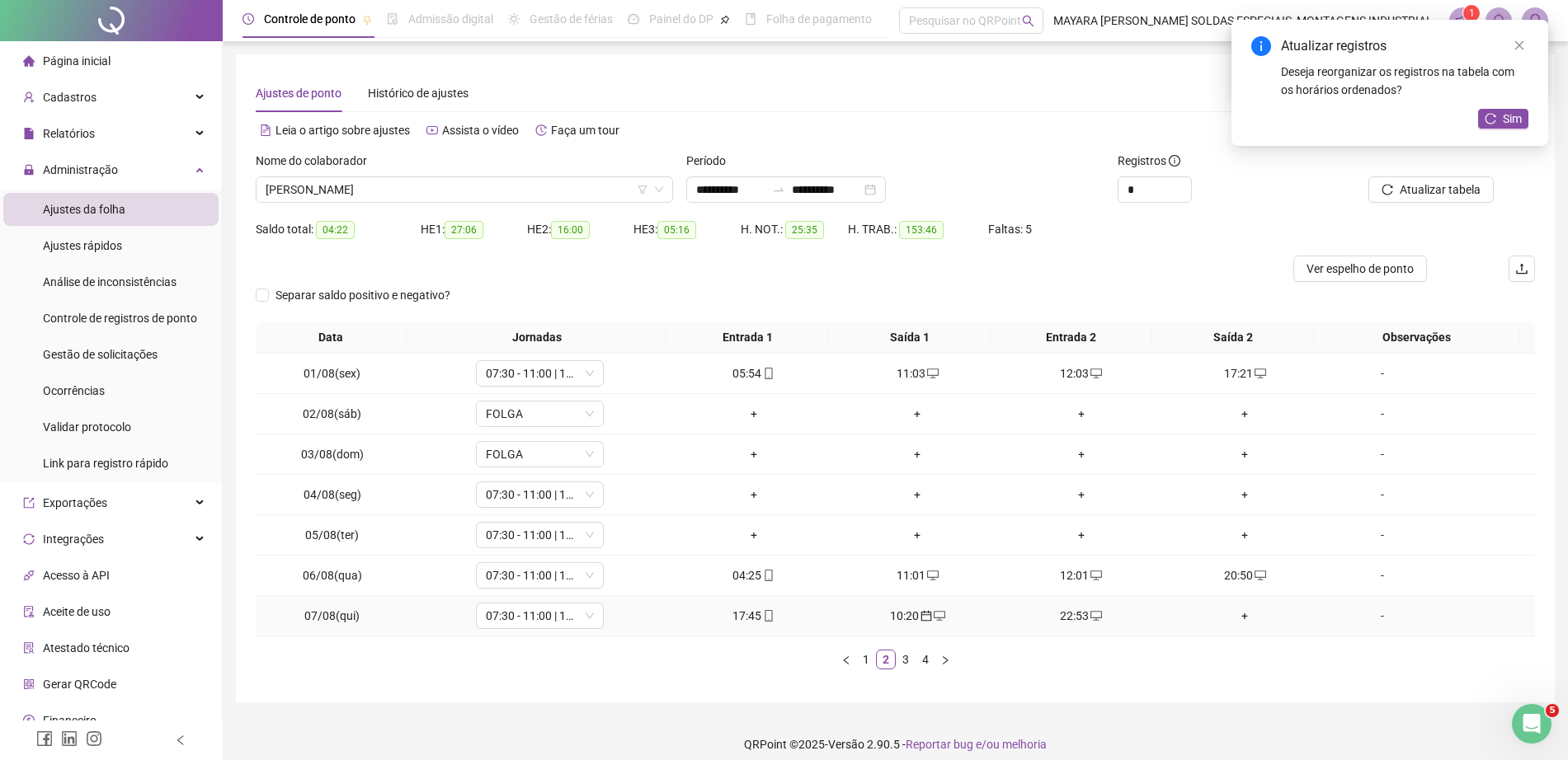
click at [1239, 612] on div "+" at bounding box center [1245, 615] width 151 height 18
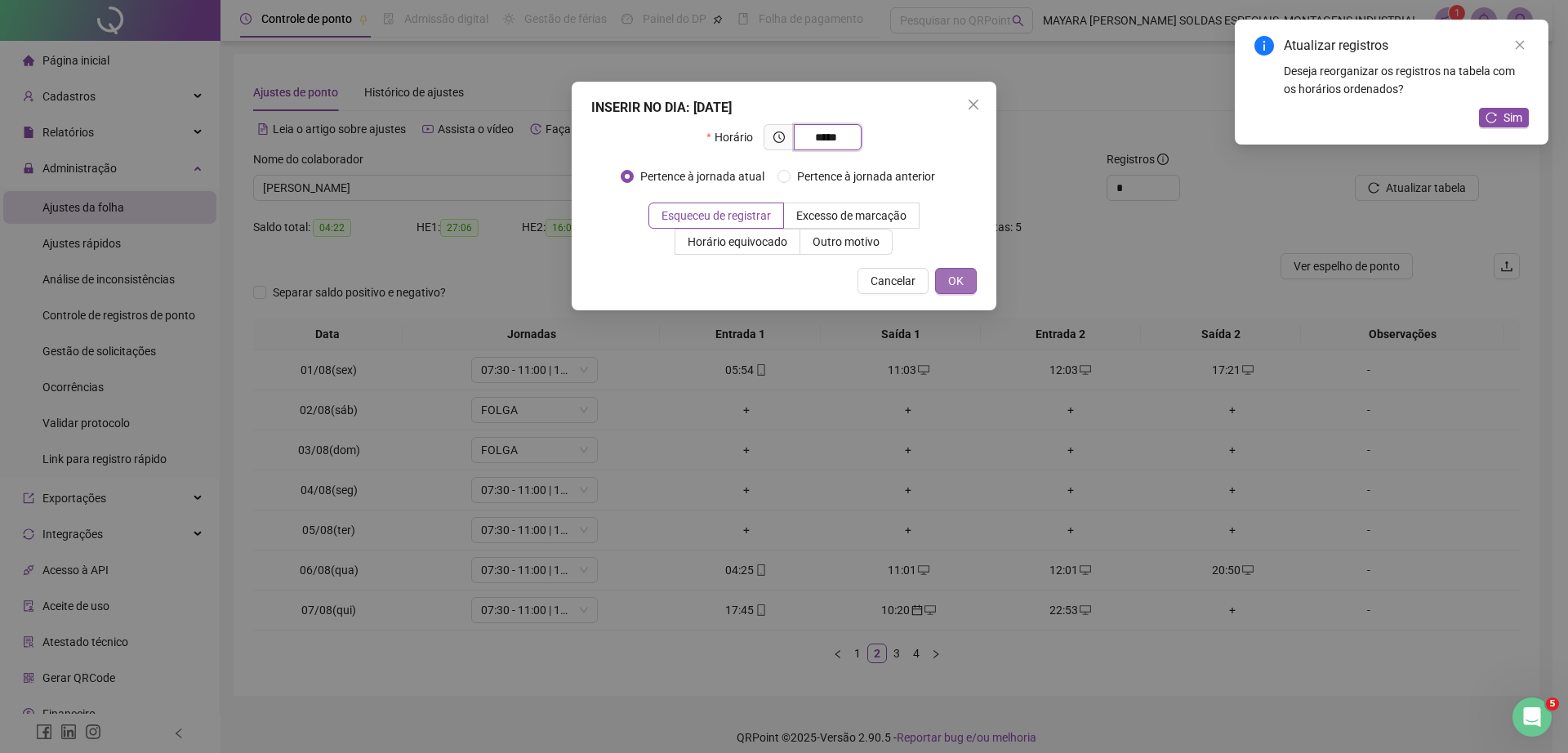
type input "*****"
click at [959, 280] on span "OK" at bounding box center [955, 280] width 16 height 18
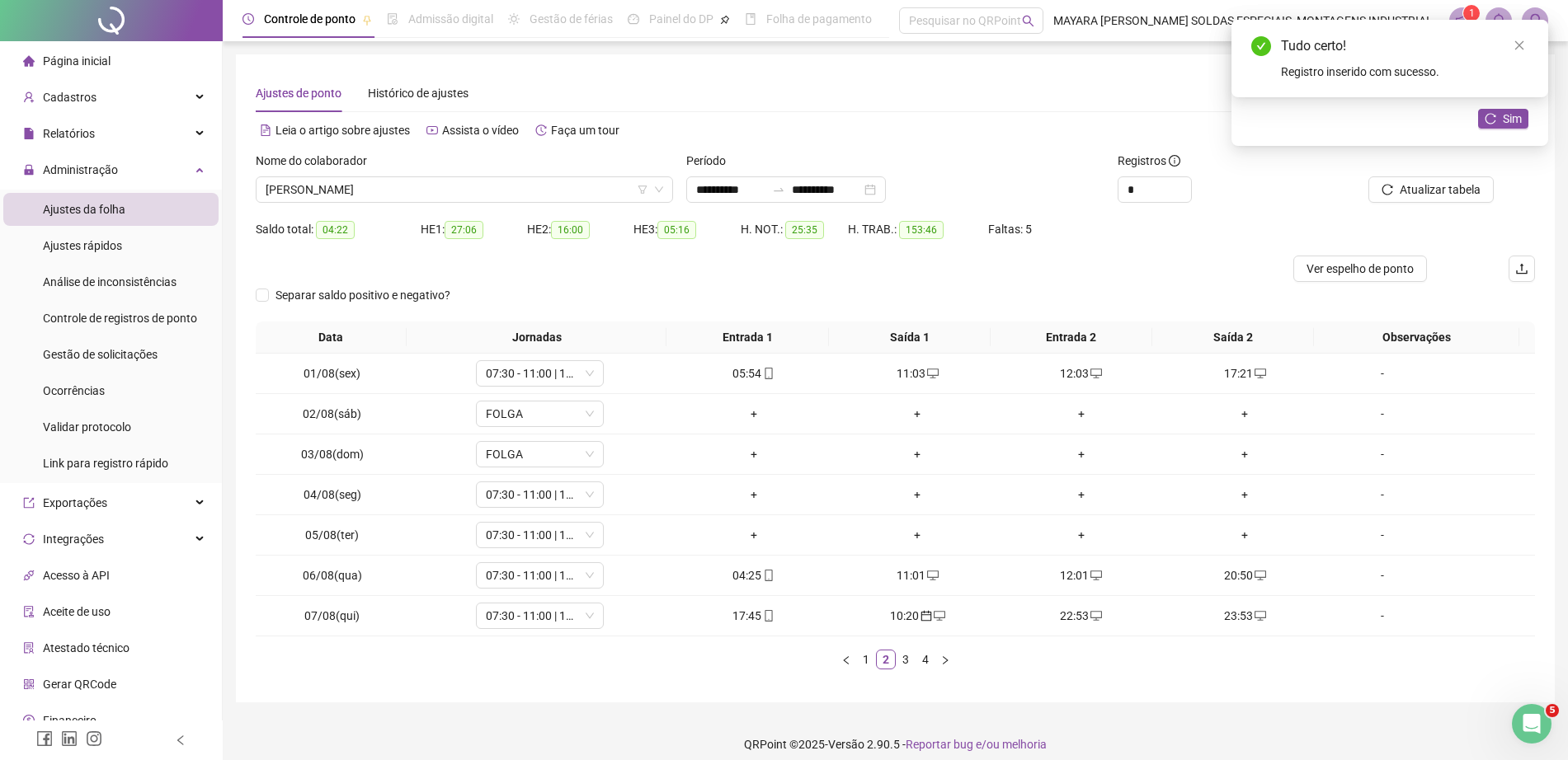
click at [1533, 120] on div "Atualizar registros Deseja reorganizar os registros na tabela com os horários o…" at bounding box center [1389, 82] width 317 height 126
click at [1508, 120] on span "Sim" at bounding box center [1512, 118] width 19 height 18
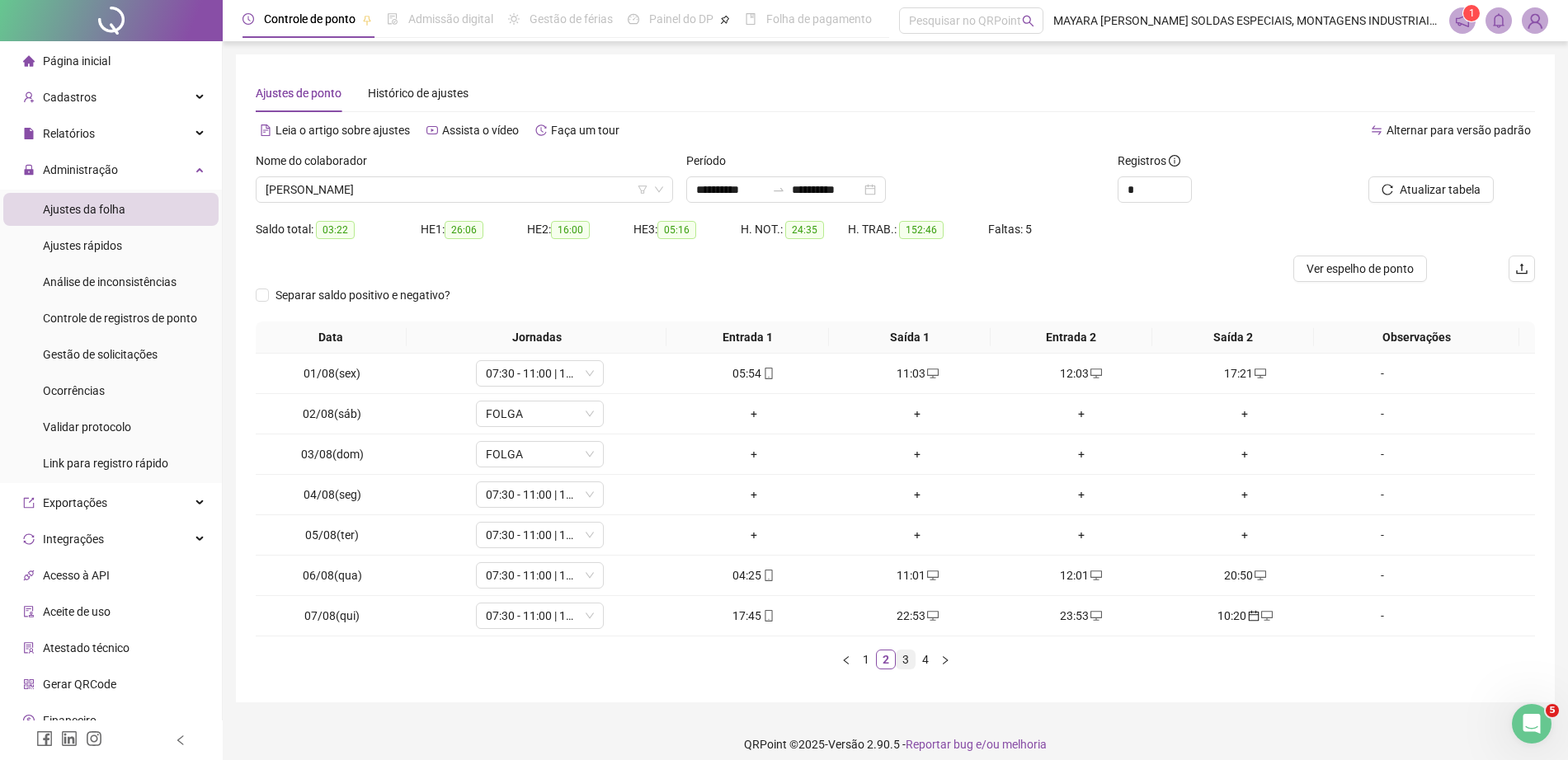
click at [907, 655] on link "3" at bounding box center [905, 659] width 18 height 18
click at [923, 661] on link "4" at bounding box center [925, 659] width 18 height 18
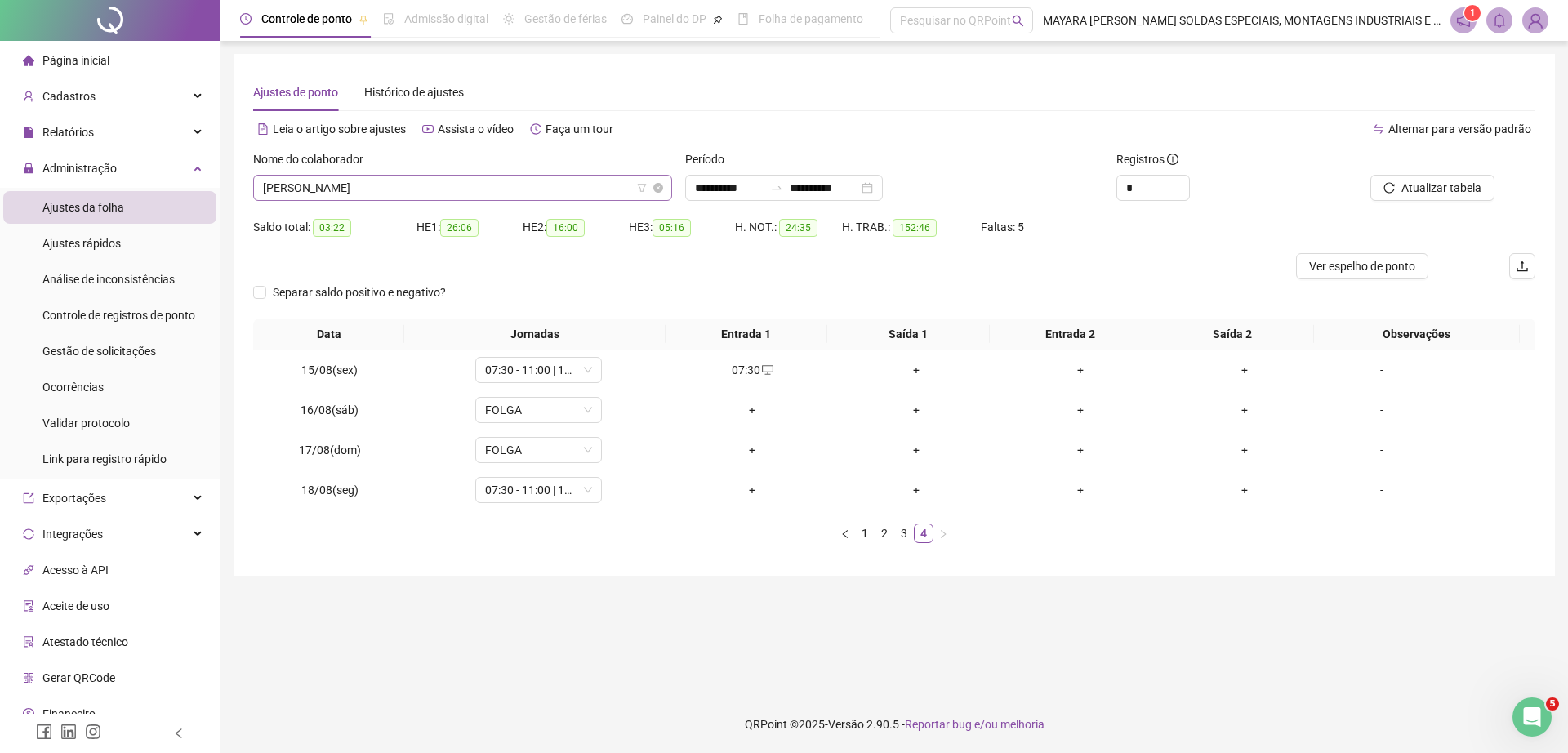
click at [428, 197] on span "[PERSON_NAME]" at bounding box center [462, 188] width 399 height 24
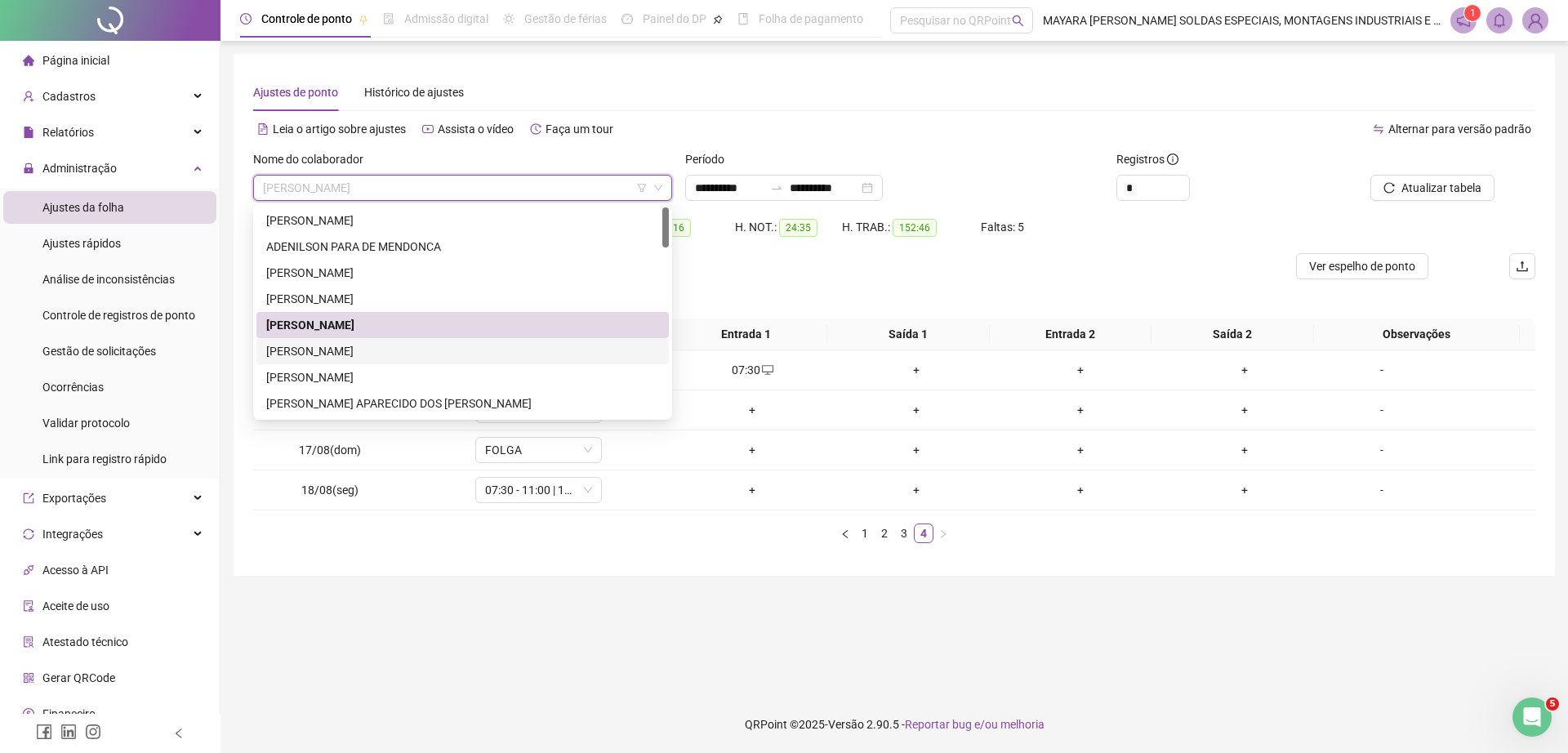
click at [381, 352] on div "[PERSON_NAME]" at bounding box center [462, 351] width 393 height 18
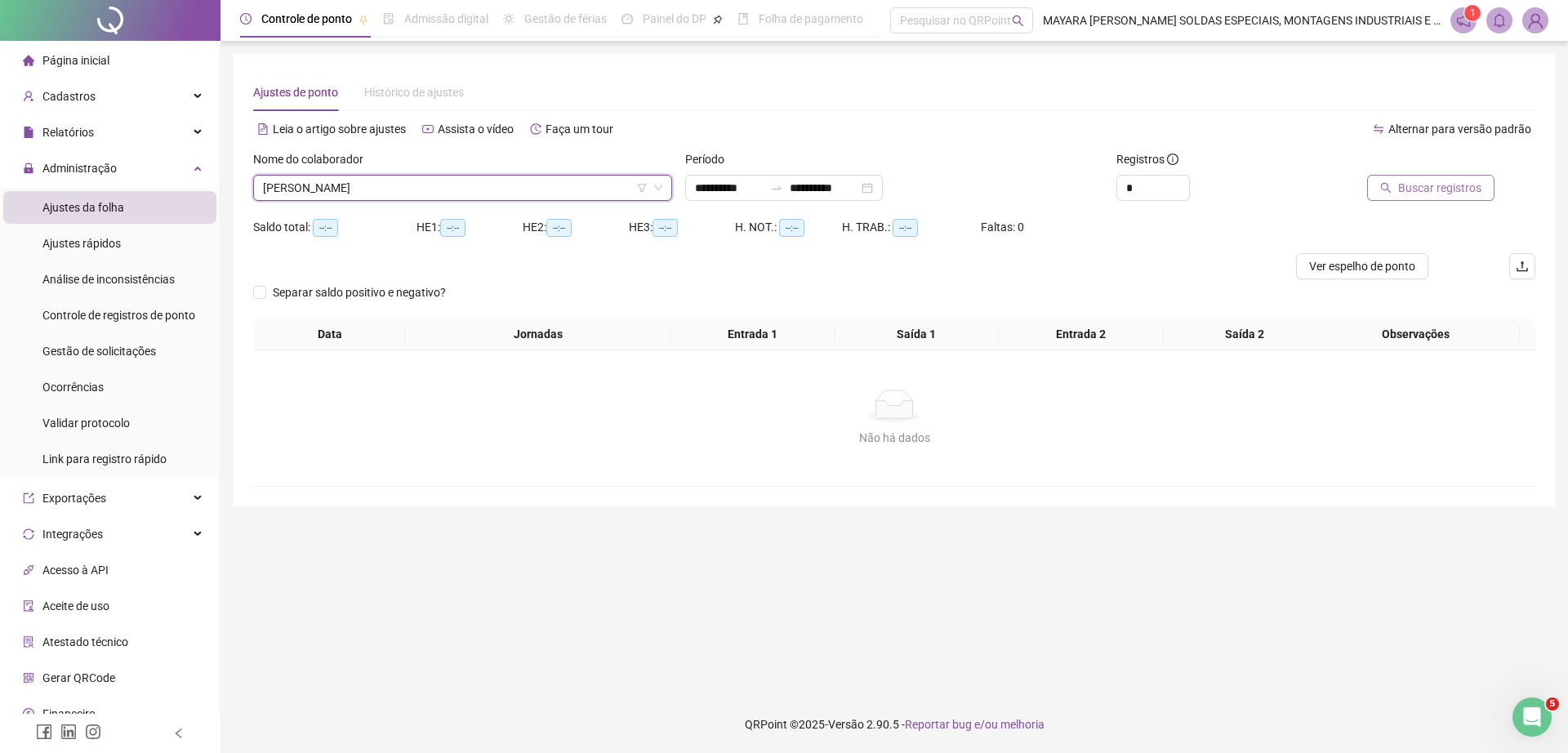
click at [1403, 175] on button "Buscar registros" at bounding box center [1430, 188] width 128 height 26
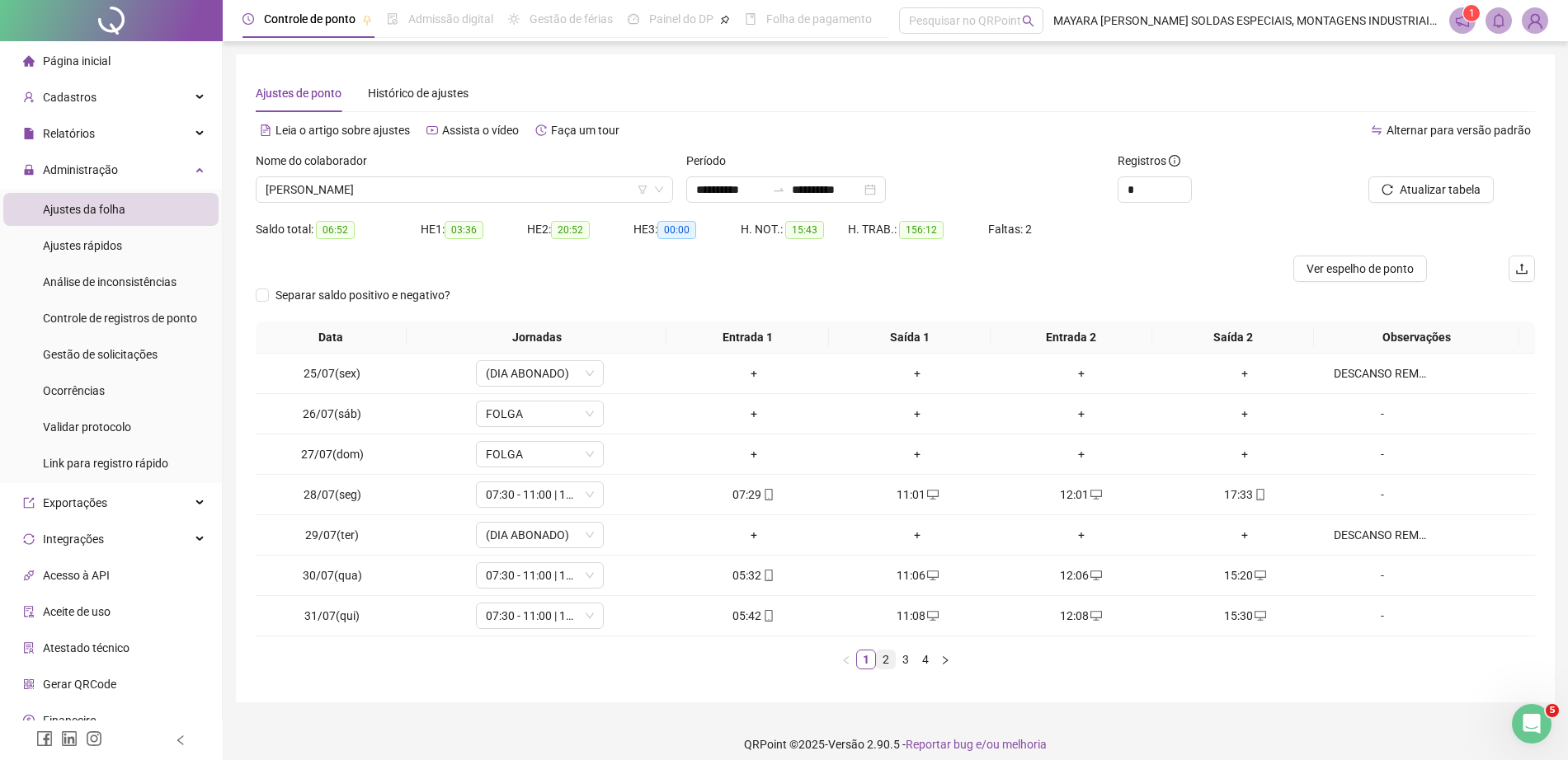
click at [879, 654] on link "2" at bounding box center [885, 659] width 18 height 18
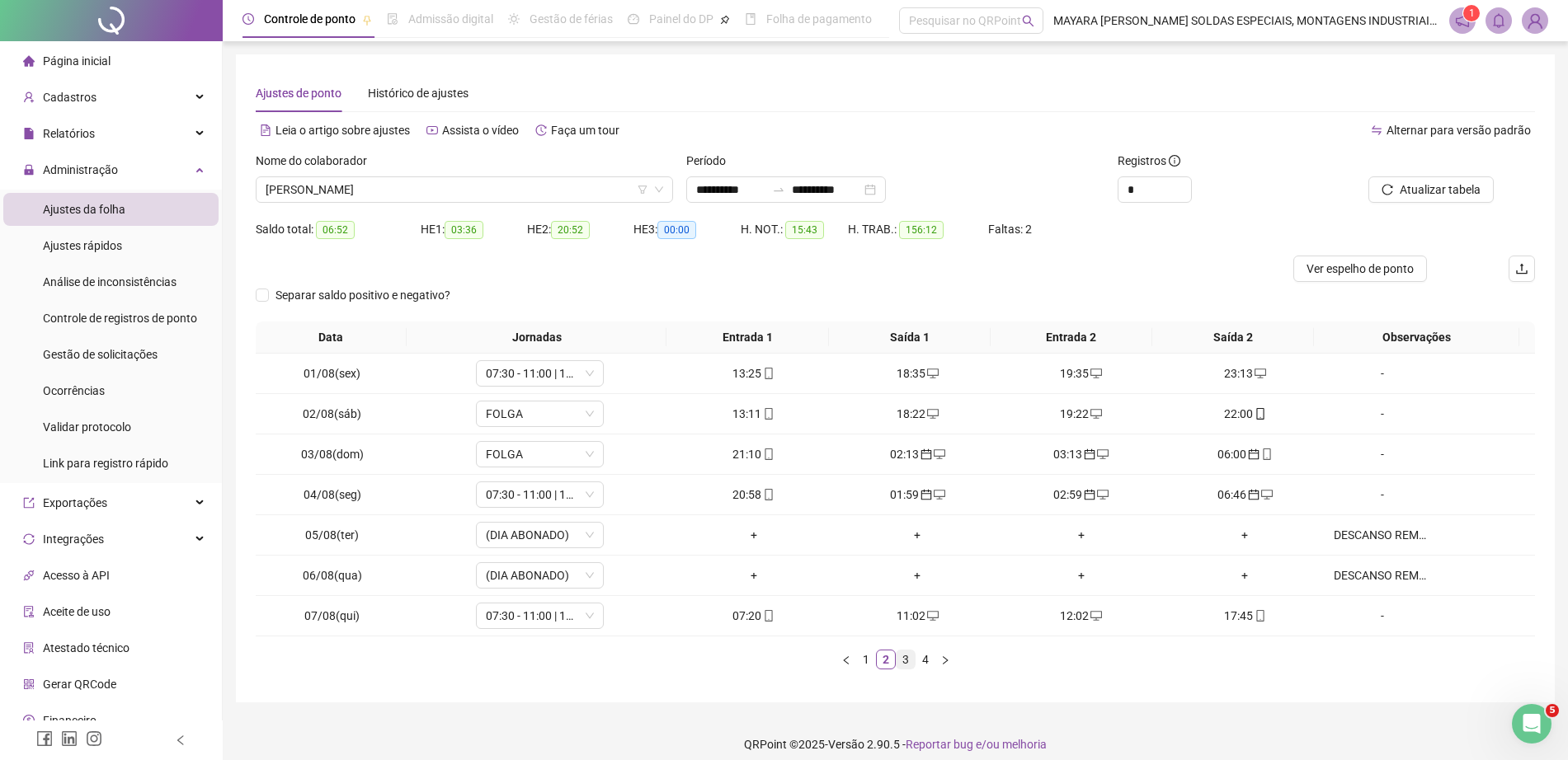
click at [902, 661] on link "3" at bounding box center [905, 659] width 18 height 18
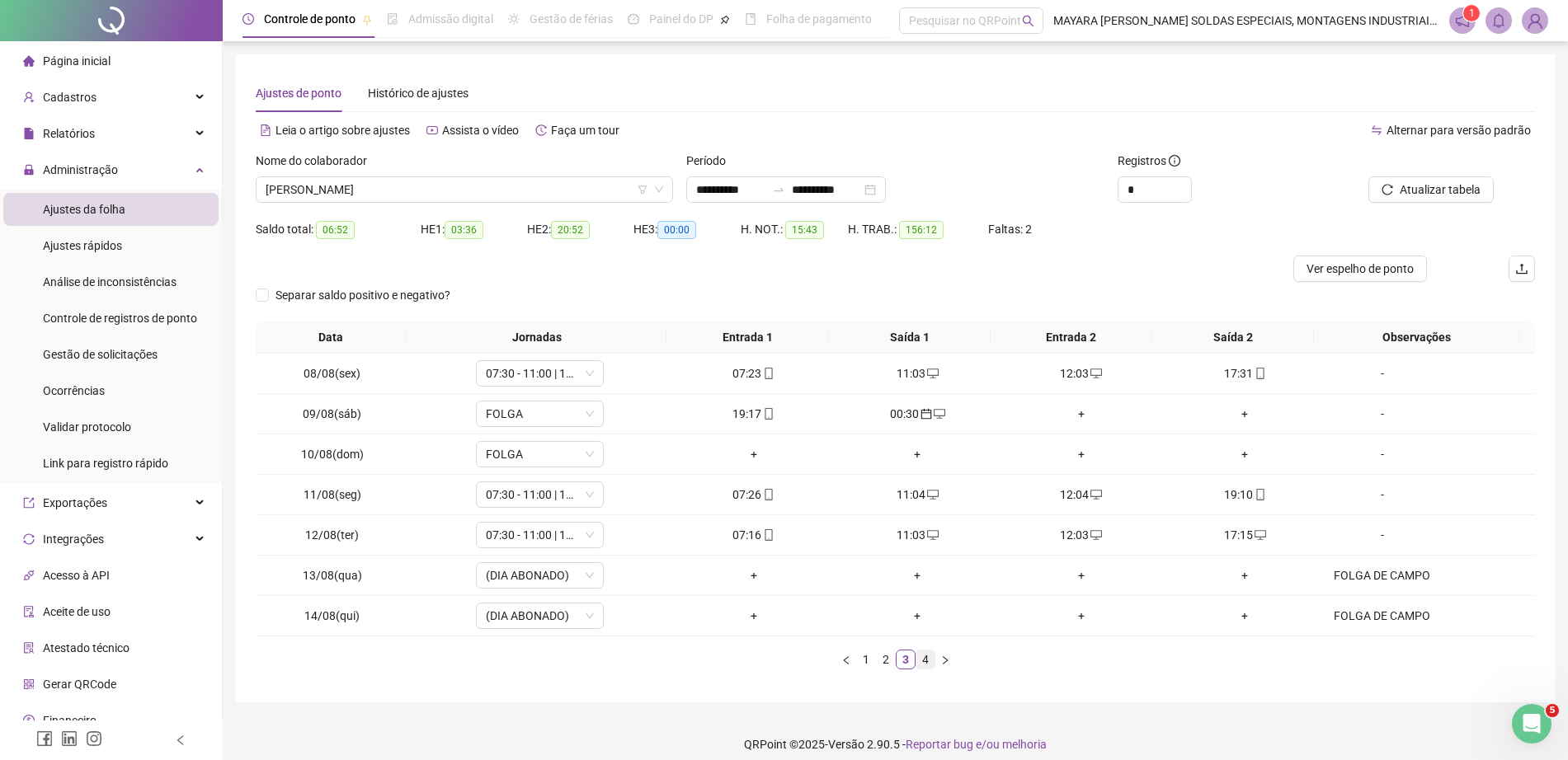
click at [921, 654] on link "4" at bounding box center [925, 659] width 18 height 18
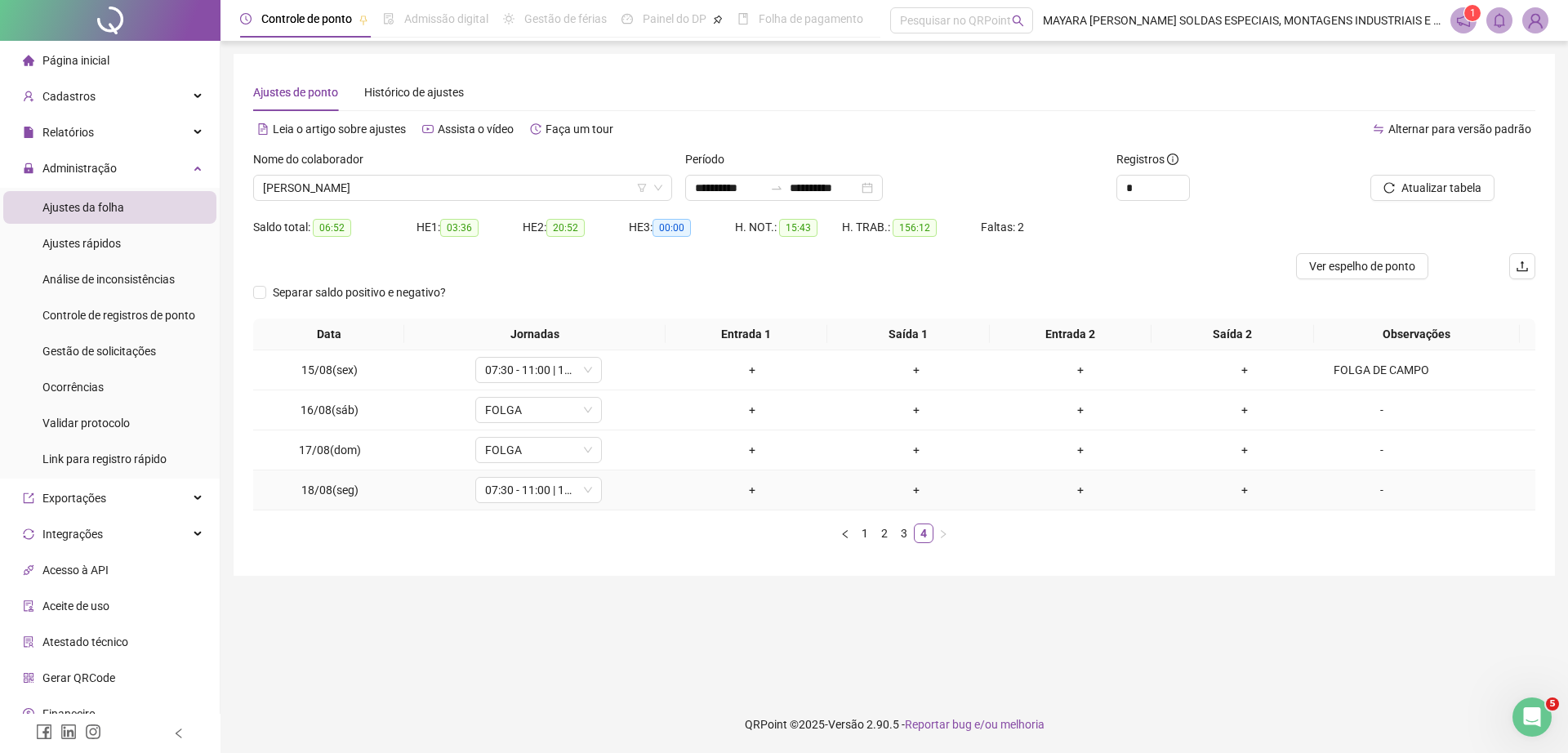
click at [1372, 488] on div "-" at bounding box center [1381, 489] width 96 height 18
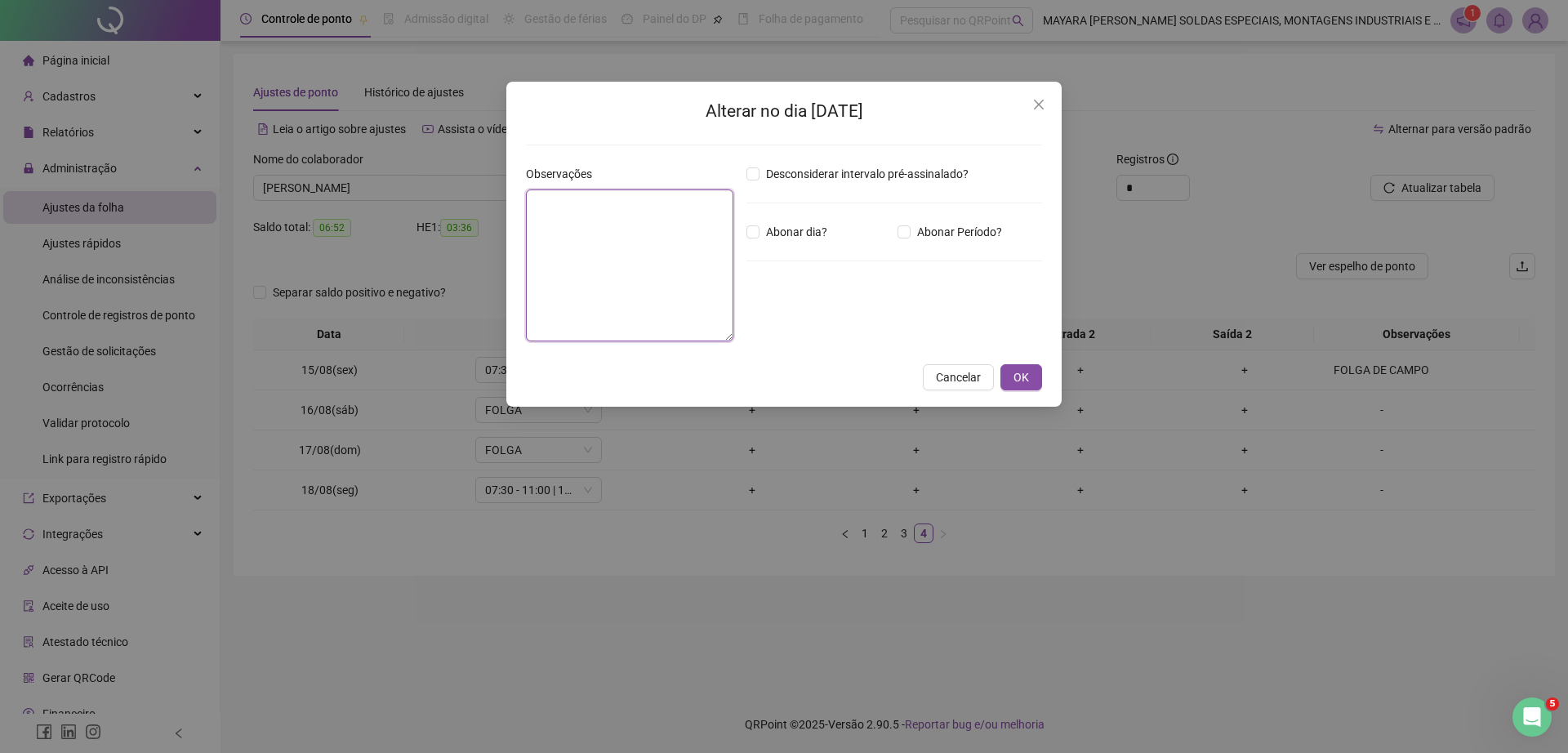
click at [655, 225] on textarea at bounding box center [630, 265] width 207 height 152
type textarea "**********"
click at [772, 239] on span "Abonar dia?" at bounding box center [796, 231] width 74 height 18
click at [1030, 385] on button "OK" at bounding box center [1021, 377] width 42 height 26
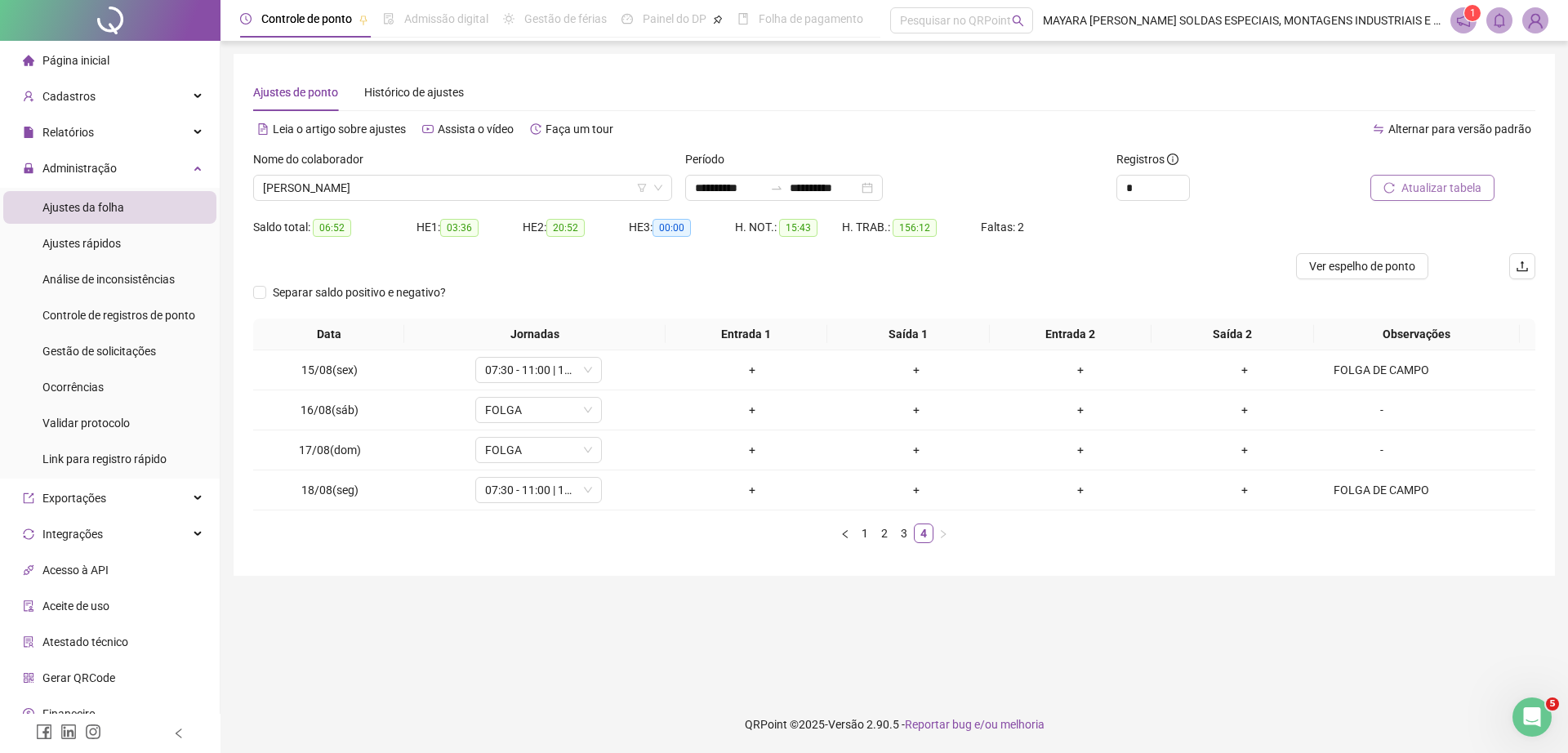
click at [1439, 197] on button "Atualizar tabela" at bounding box center [1432, 188] width 124 height 26
click at [88, 130] on span "Relatórios" at bounding box center [68, 132] width 52 height 13
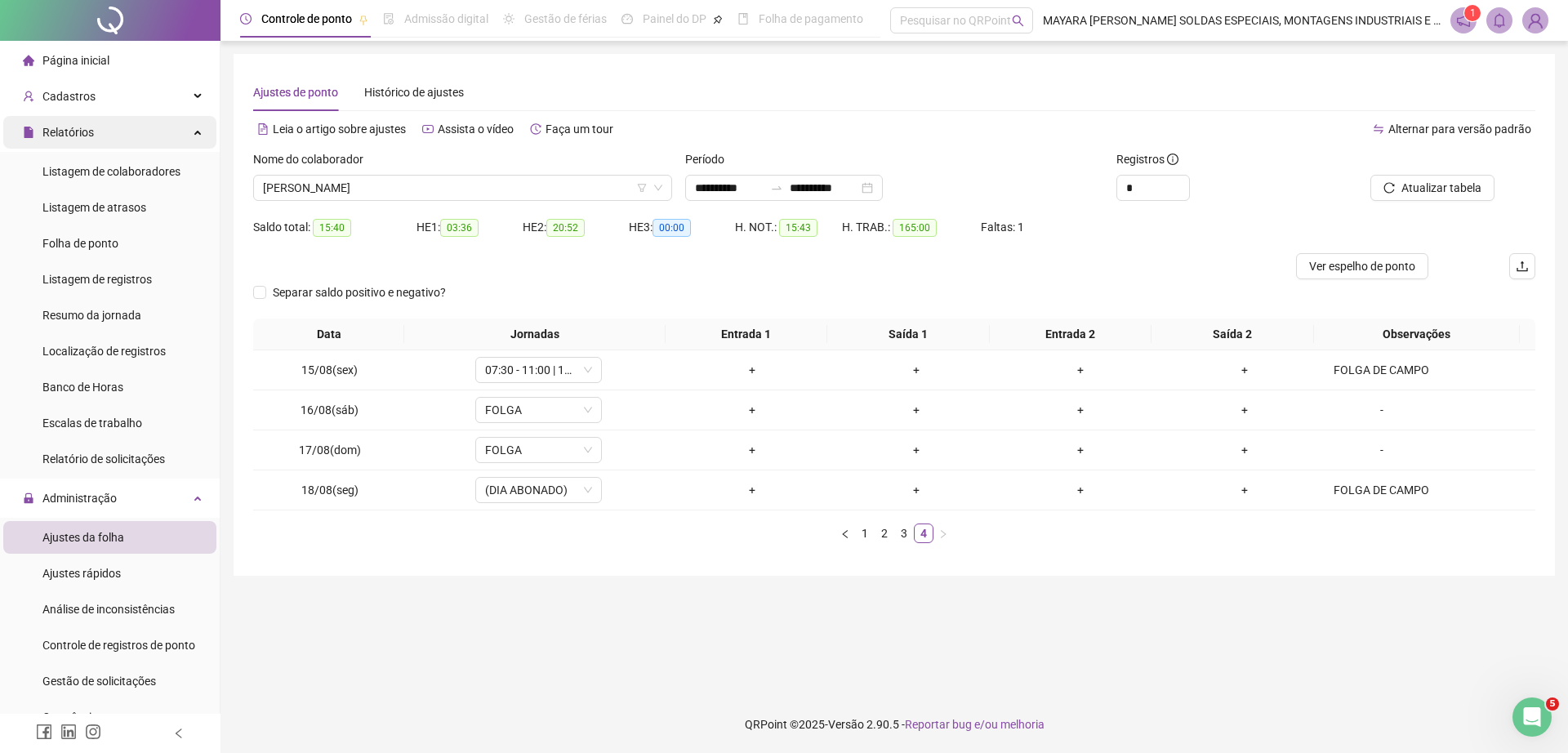
click at [84, 122] on span "Relatórios" at bounding box center [58, 131] width 71 height 32
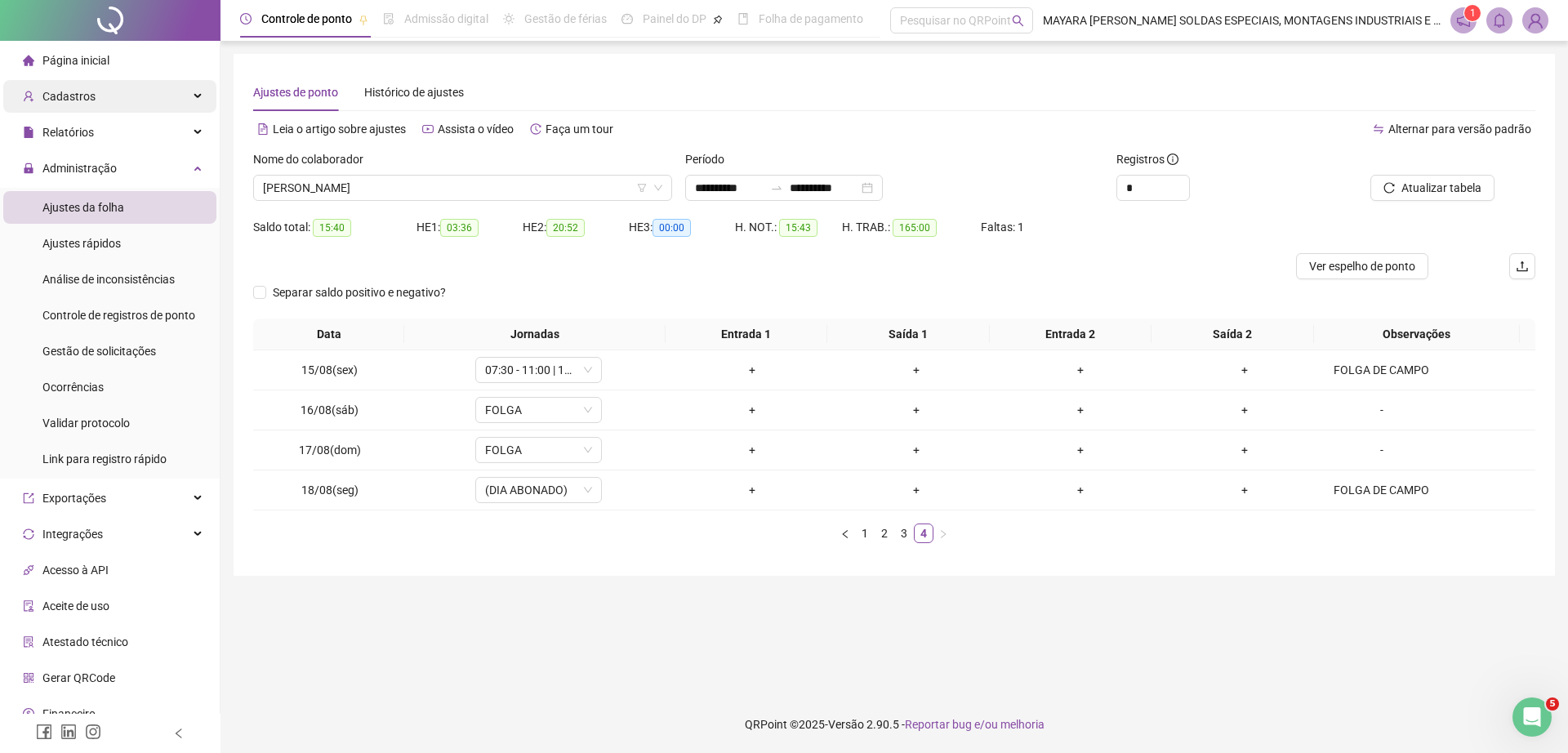
click at [66, 91] on span "Cadastros" at bounding box center [68, 96] width 53 height 13
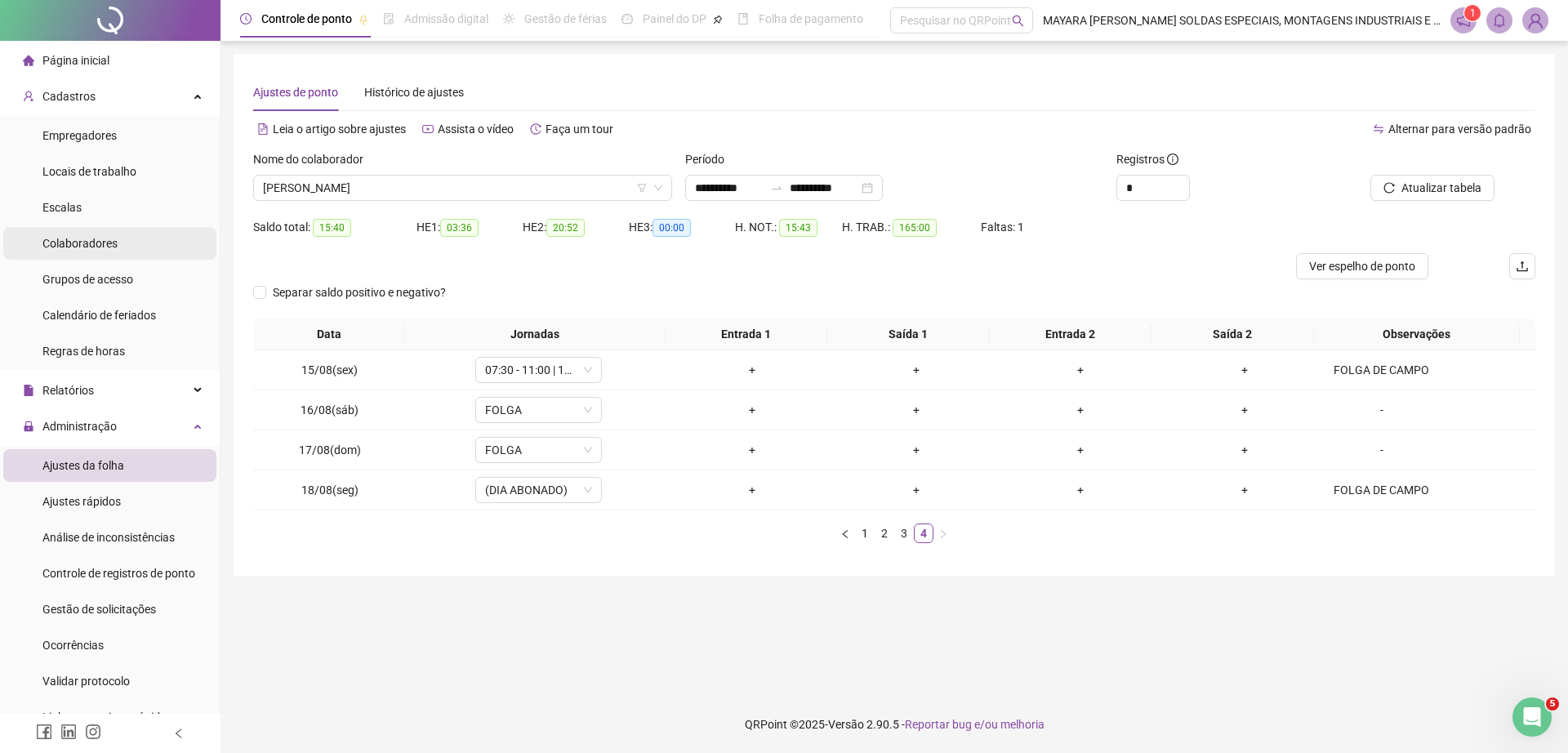
click at [104, 242] on span "Colaboradores" at bounding box center [80, 243] width 75 height 13
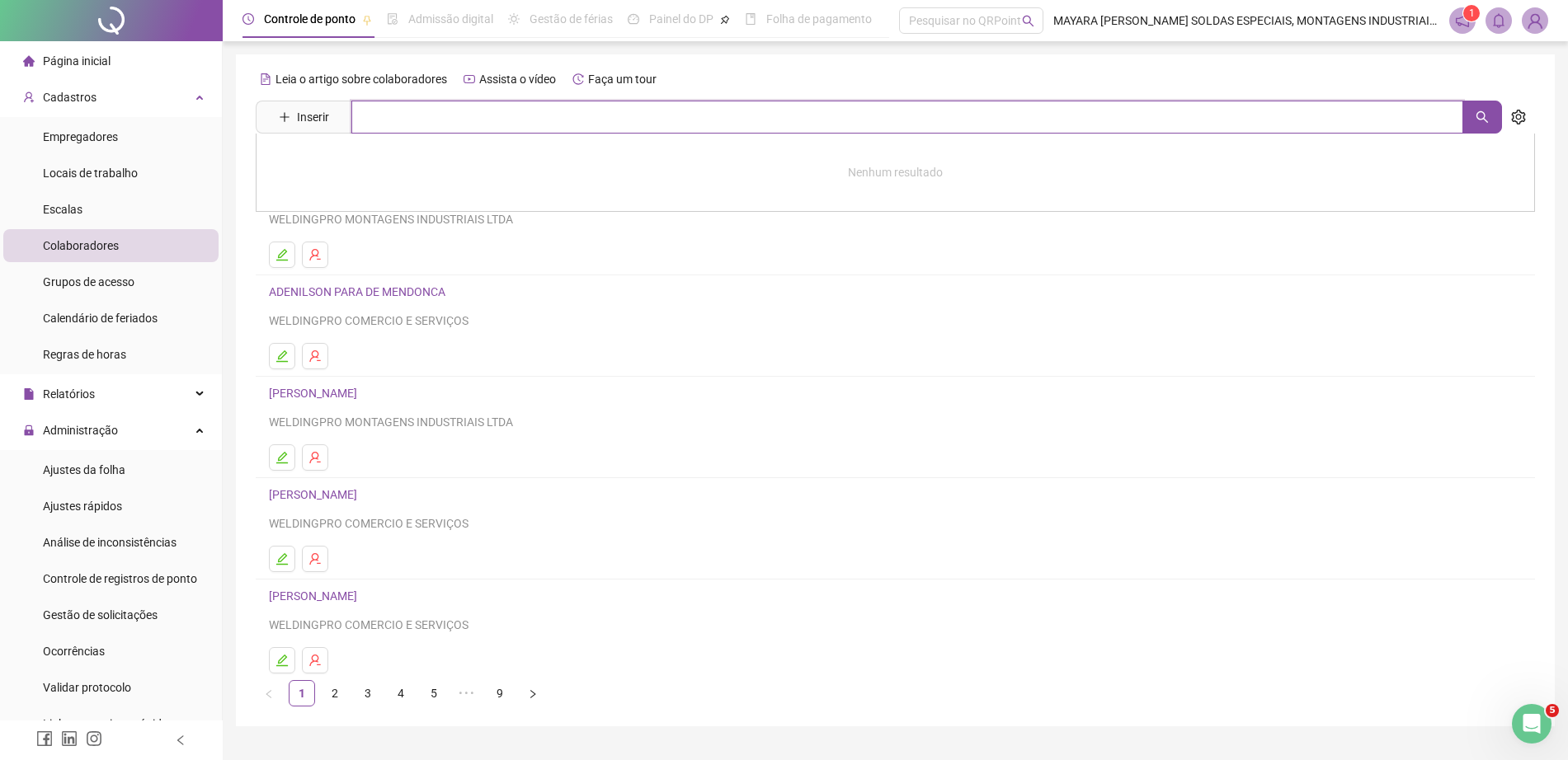
click at [429, 128] on input "text" at bounding box center [907, 117] width 1111 height 33
type input "******"
click at [374, 160] on link "[PERSON_NAME]" at bounding box center [330, 165] width 88 height 13
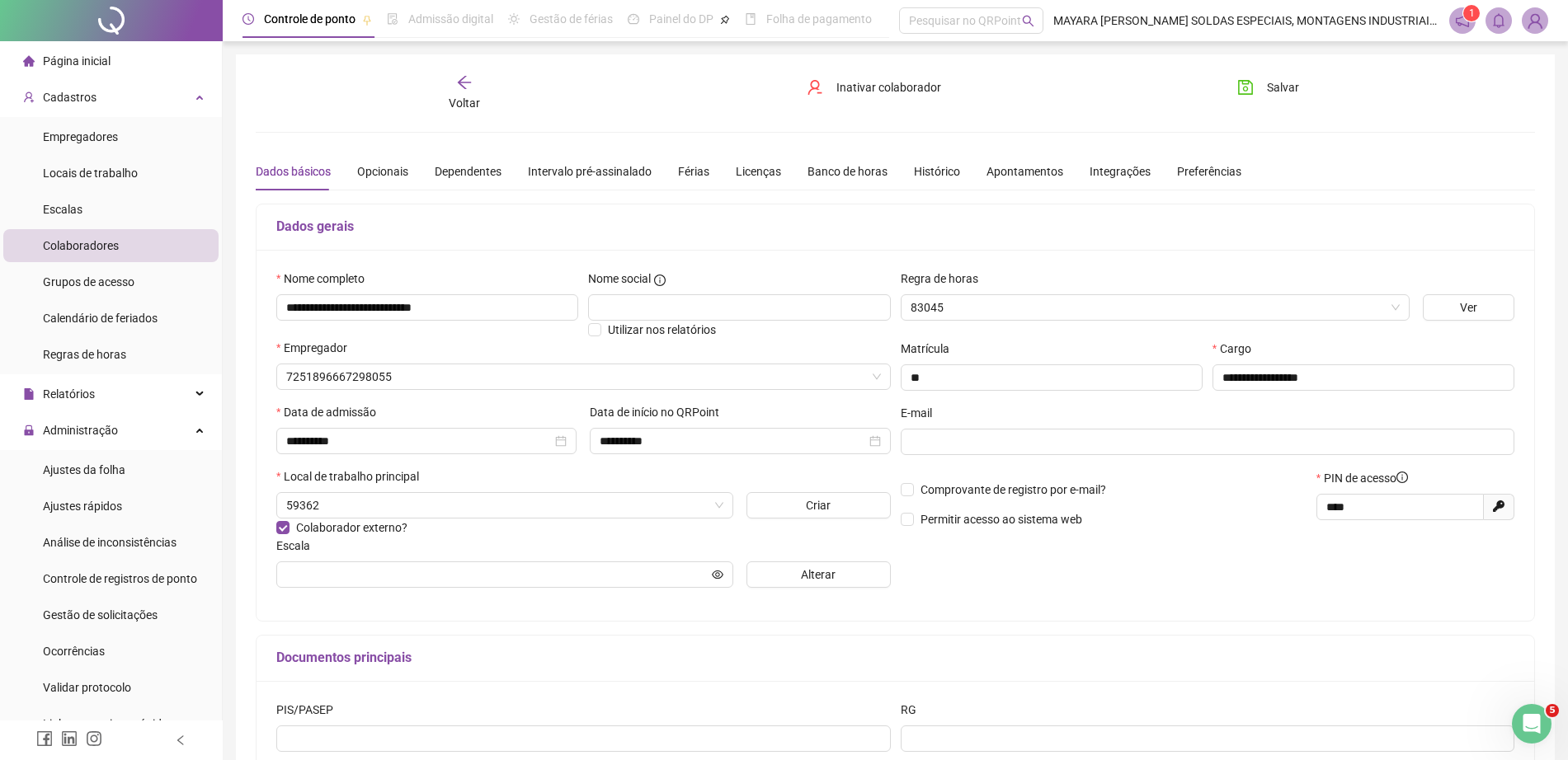
type input "**********"
click at [688, 176] on div "Férias" at bounding box center [694, 171] width 32 height 18
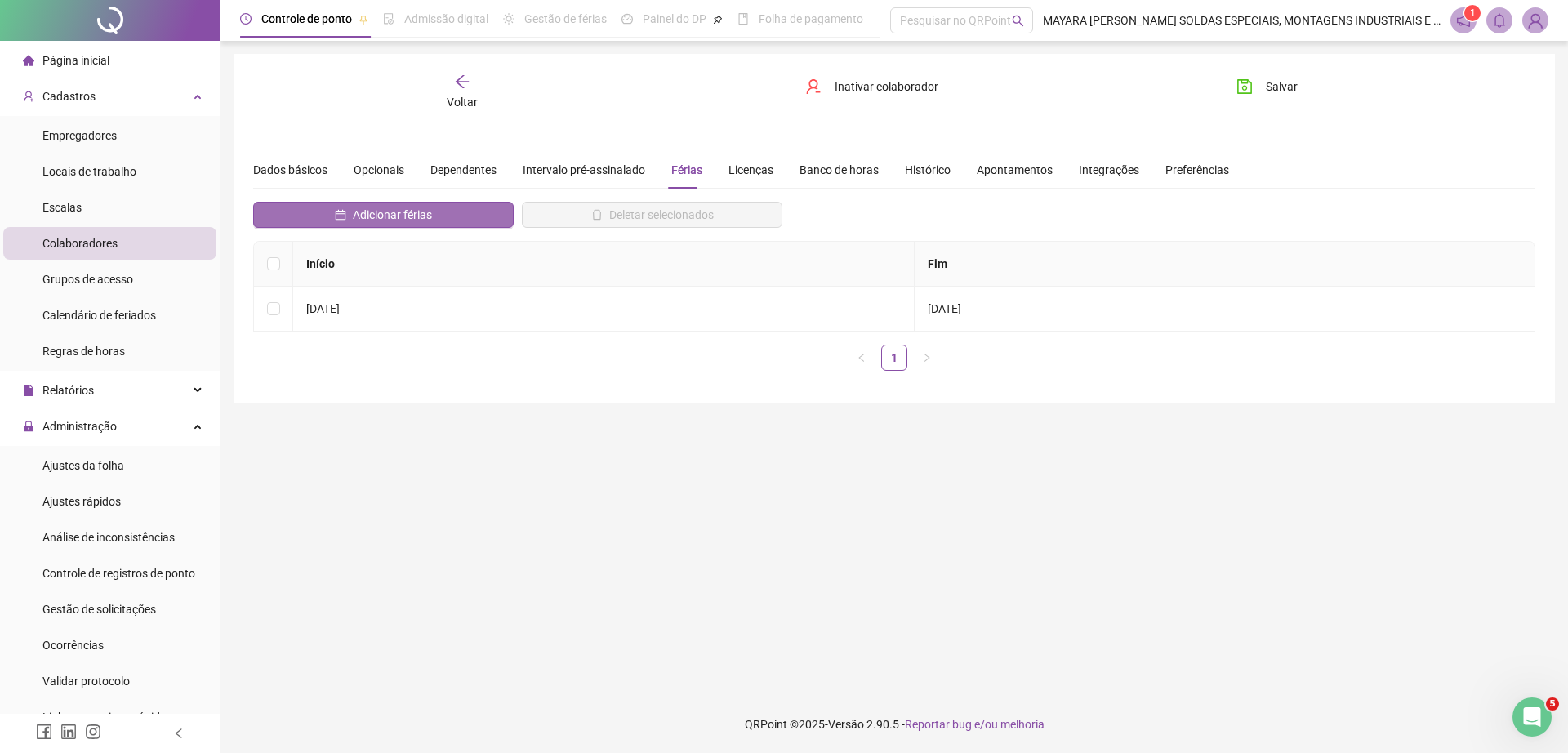
click at [374, 204] on button "Adicionar férias" at bounding box center [384, 215] width 261 height 26
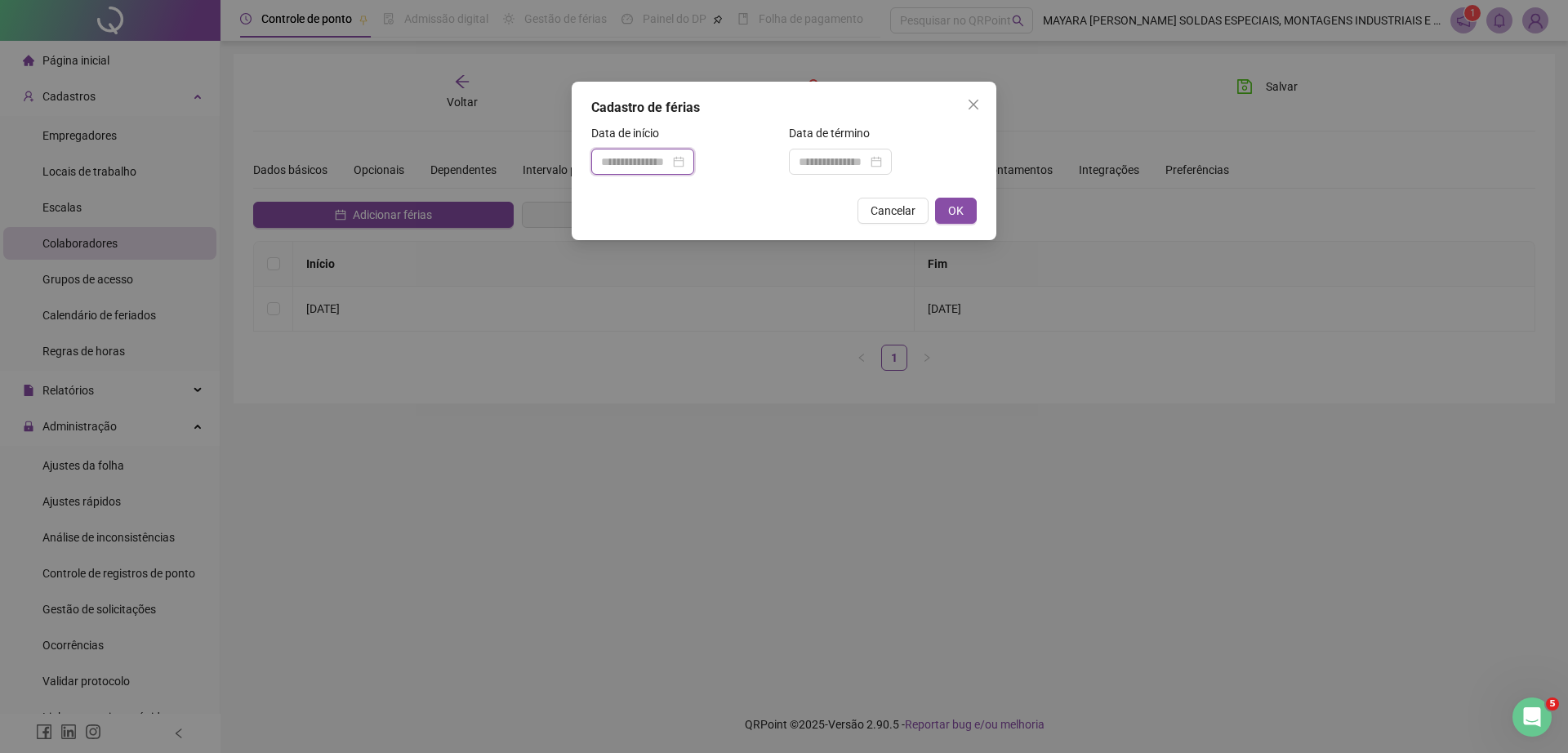
click at [667, 160] on input at bounding box center [635, 161] width 68 height 18
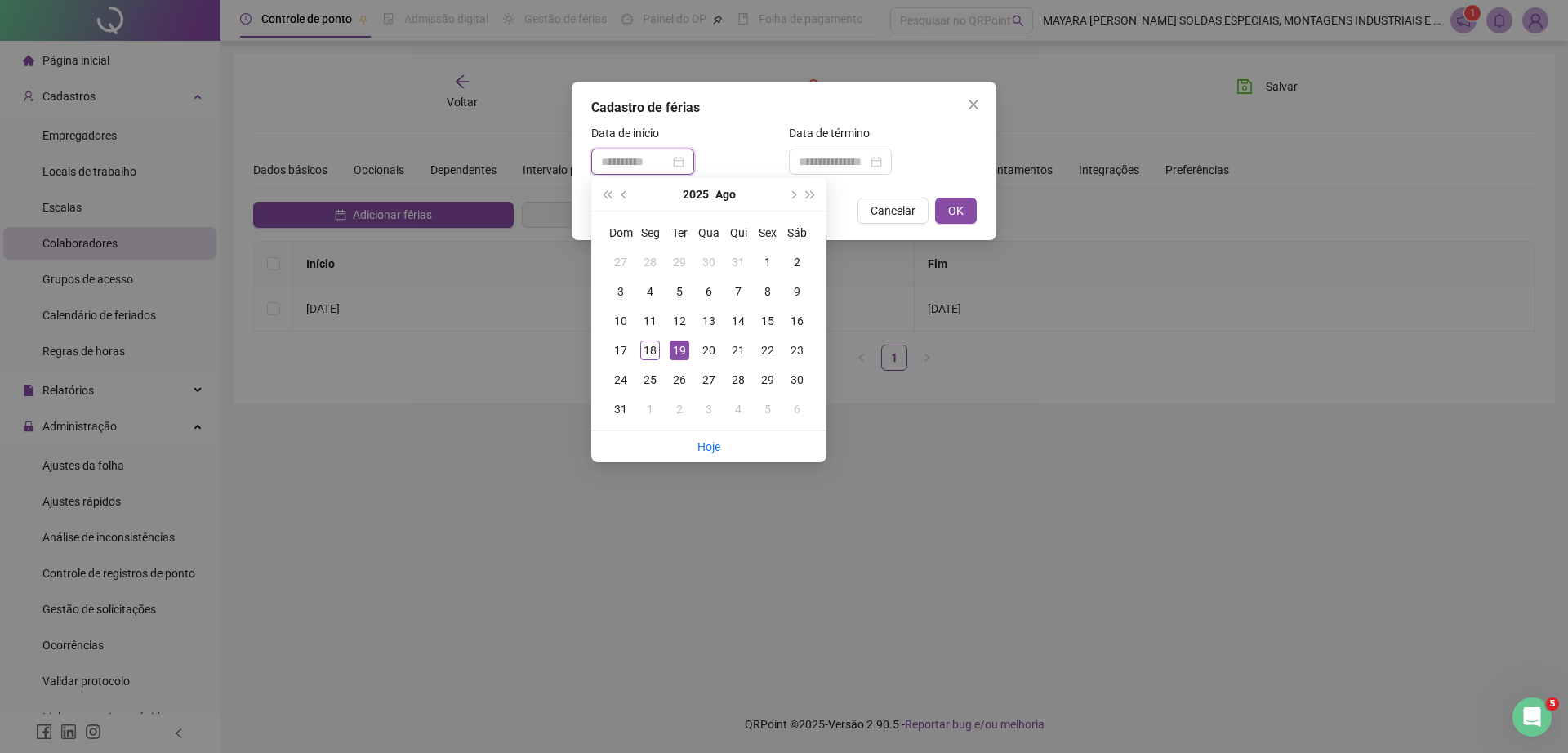
type input "**********"
click at [680, 347] on div "19" at bounding box center [679, 350] width 19 height 19
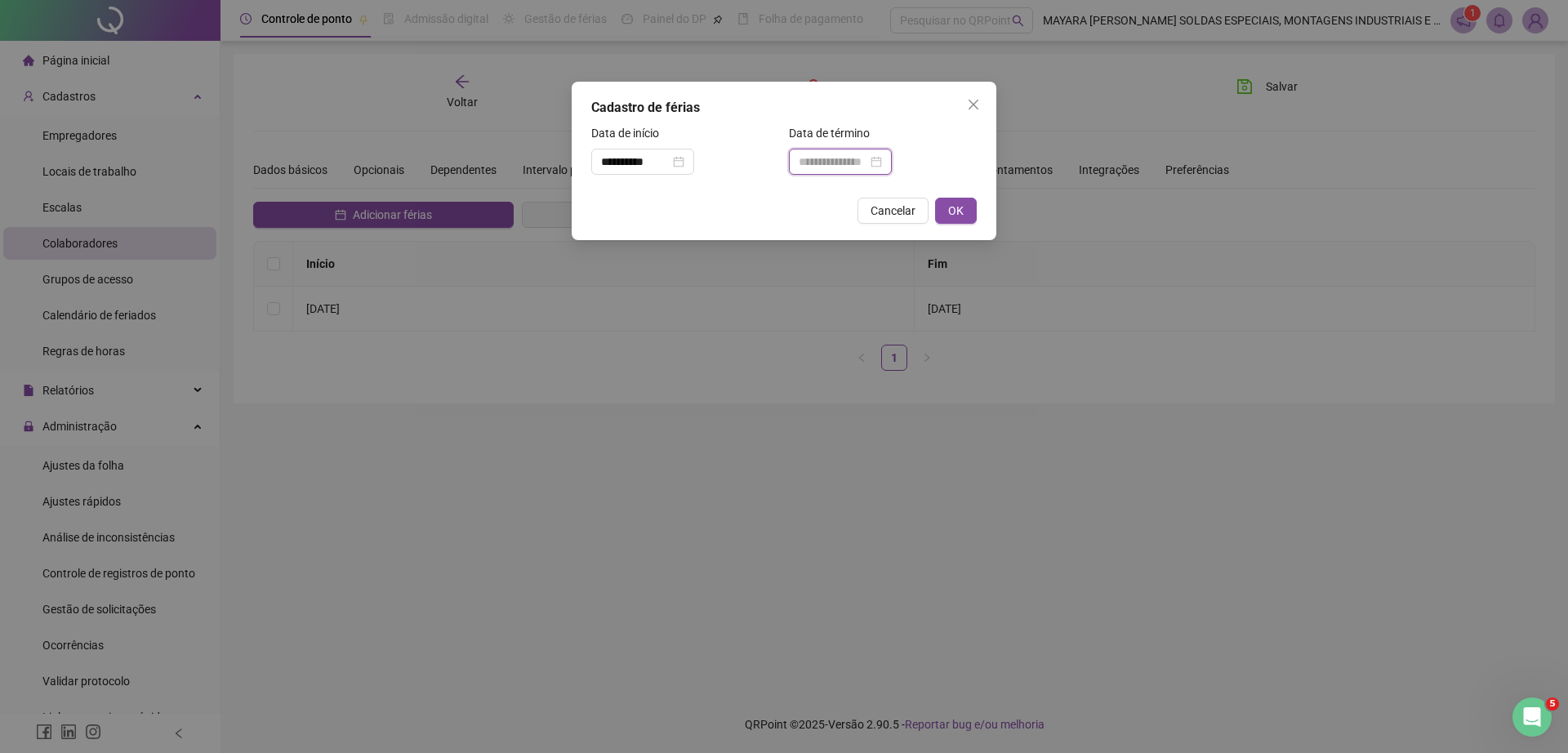
click at [800, 156] on input at bounding box center [833, 161] width 68 height 18
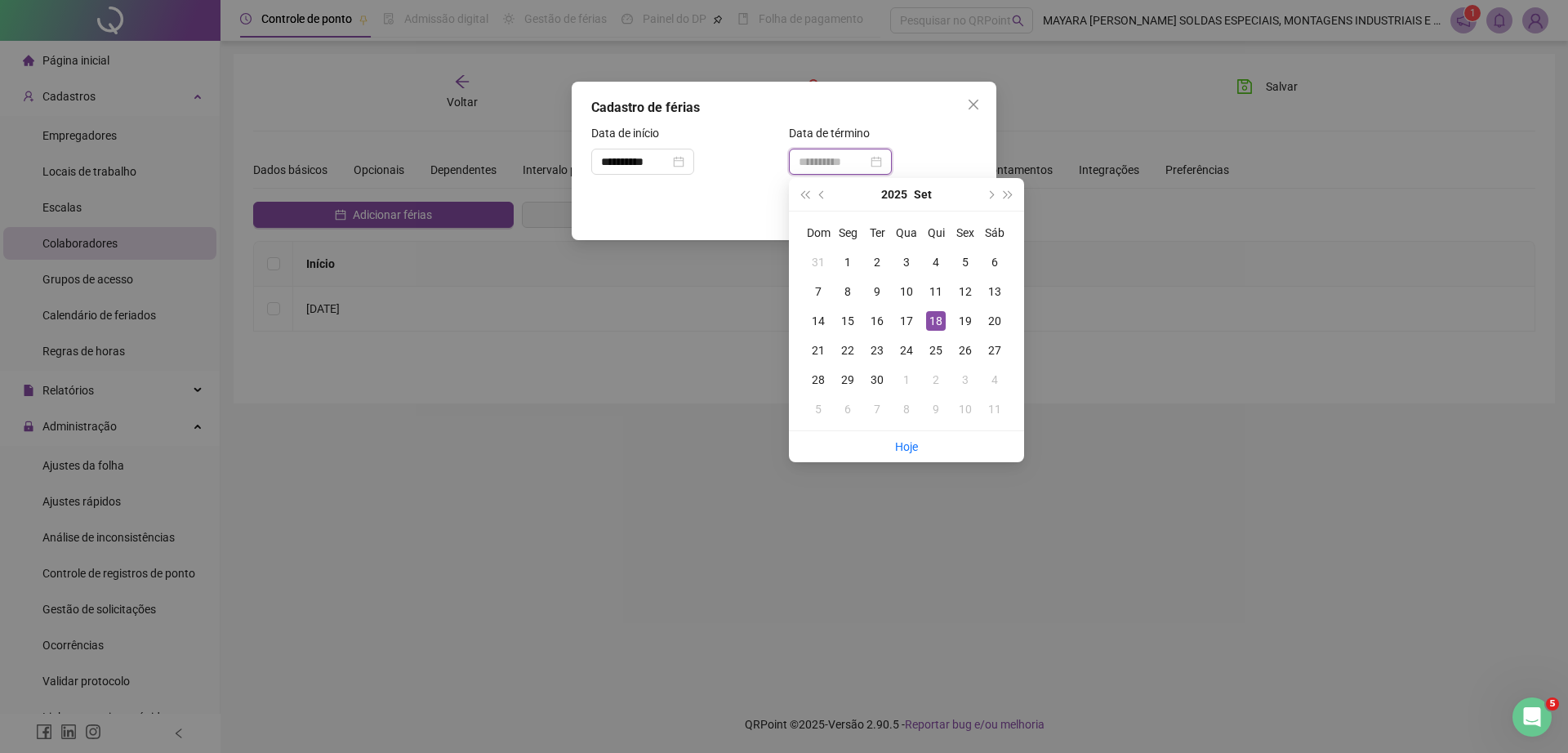
type input "**********"
click at [937, 324] on div "18" at bounding box center [935, 320] width 19 height 19
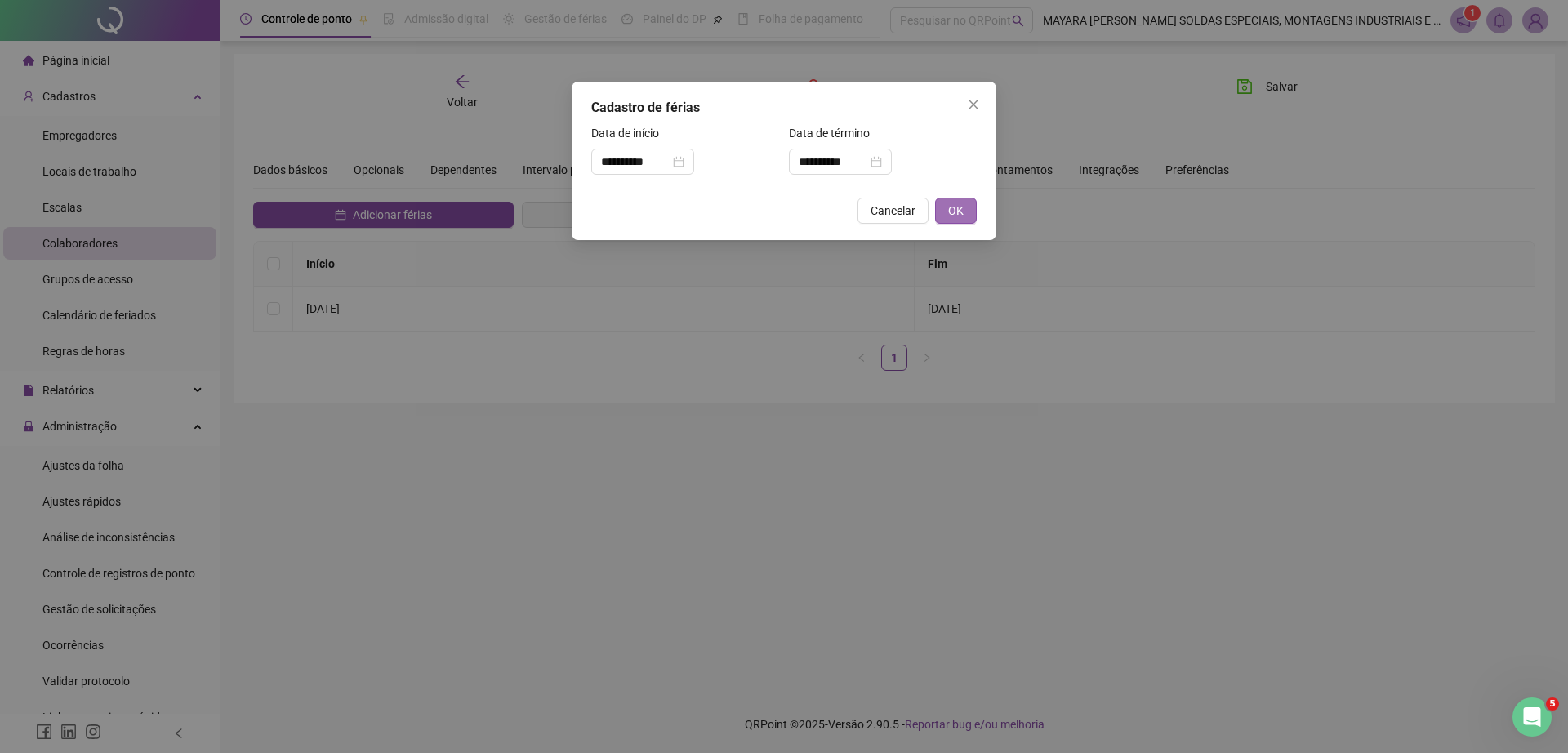
click at [962, 205] on span "OK" at bounding box center [955, 210] width 16 height 18
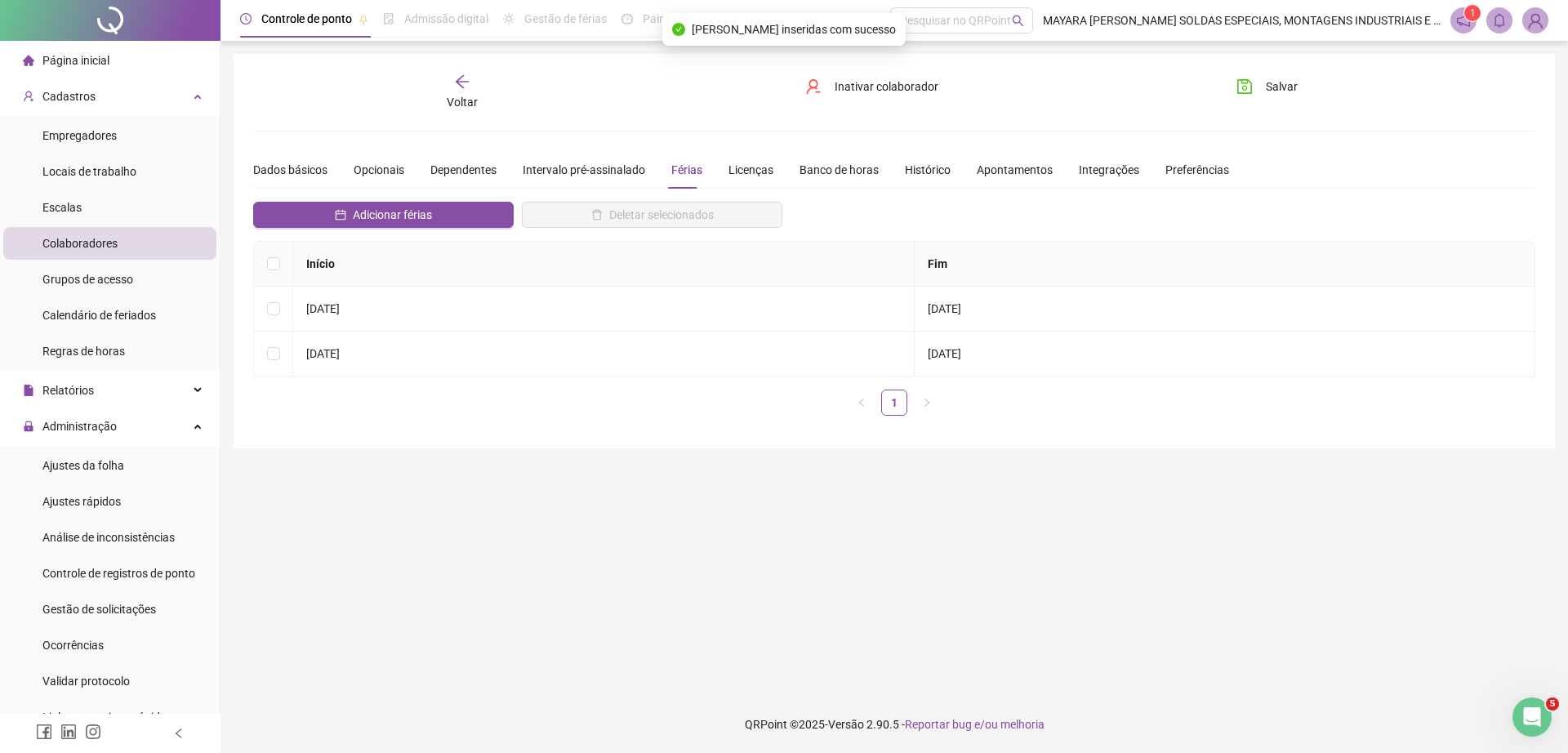
drag, startPoint x: 1296, startPoint y: 86, endPoint x: 1313, endPoint y: 83, distance: 17.3
click at [1313, 83] on div "Salvar" at bounding box center [1325, 92] width 215 height 38
click at [1260, 85] on button "Salvar" at bounding box center [1267, 86] width 86 height 26
click at [121, 451] on div "Ajustes da folha" at bounding box center [83, 465] width 81 height 32
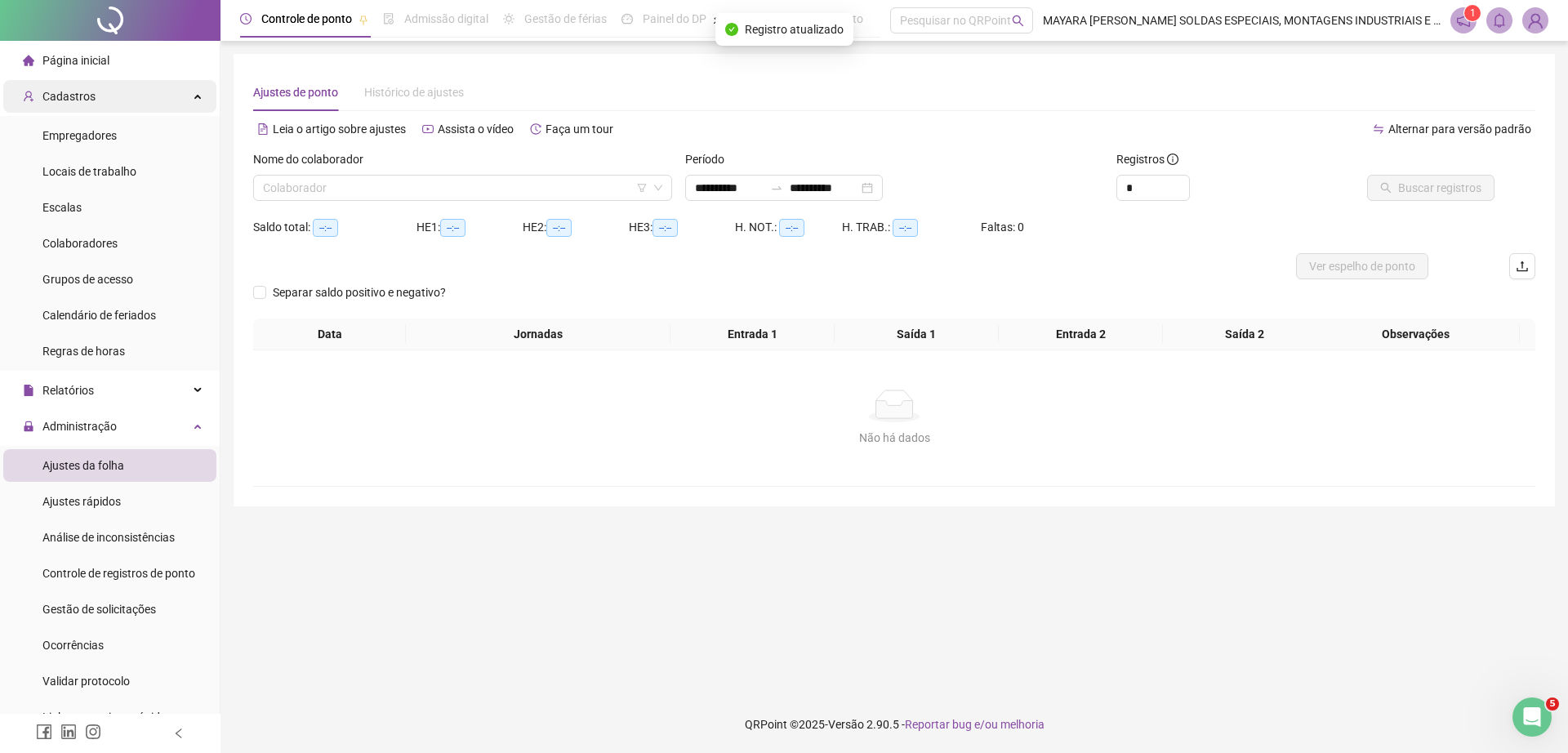
click at [143, 103] on div "Cadastros" at bounding box center [110, 96] width 213 height 32
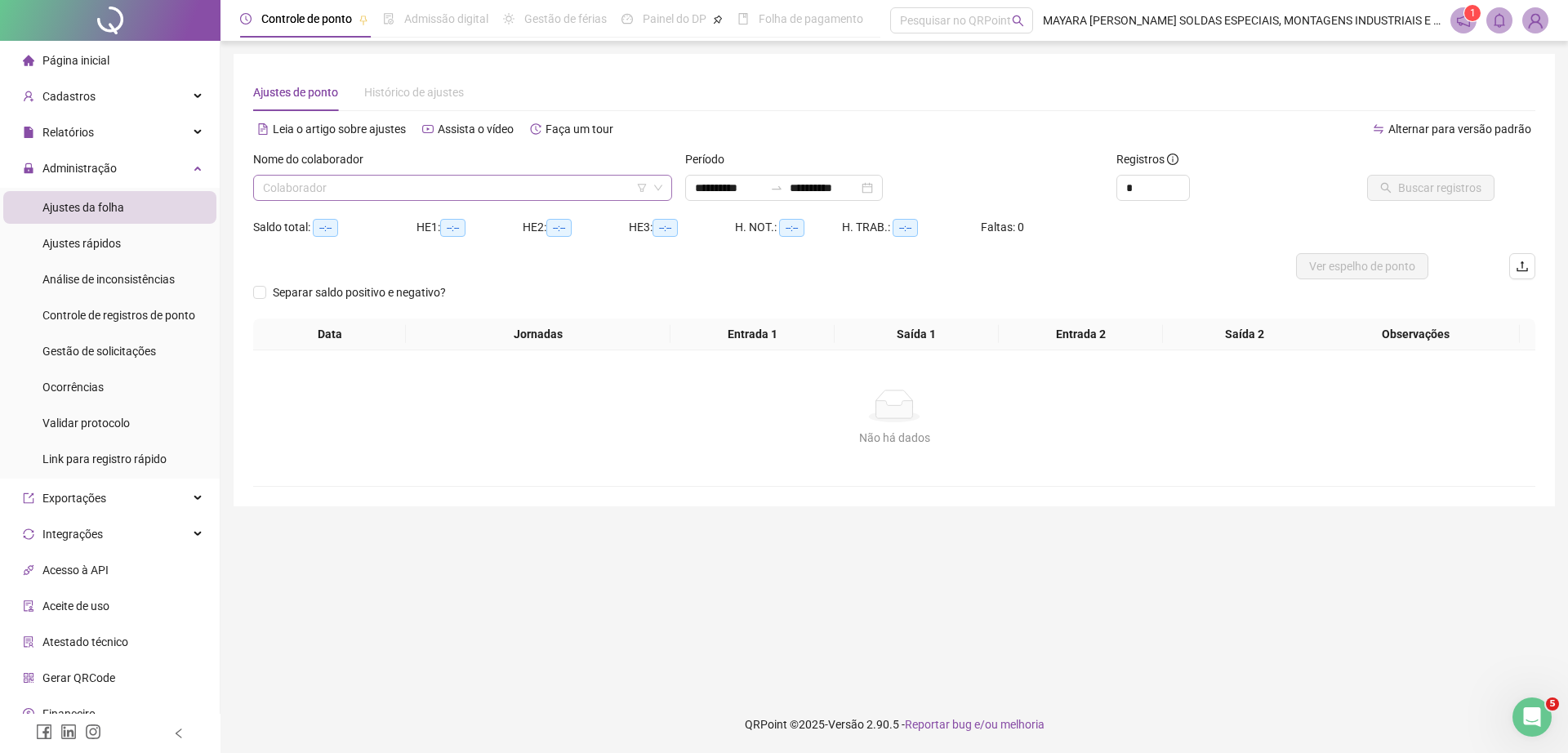
click at [372, 179] on input "search" at bounding box center [455, 188] width 385 height 24
click at [764, 186] on input "**********" at bounding box center [729, 187] width 68 height 18
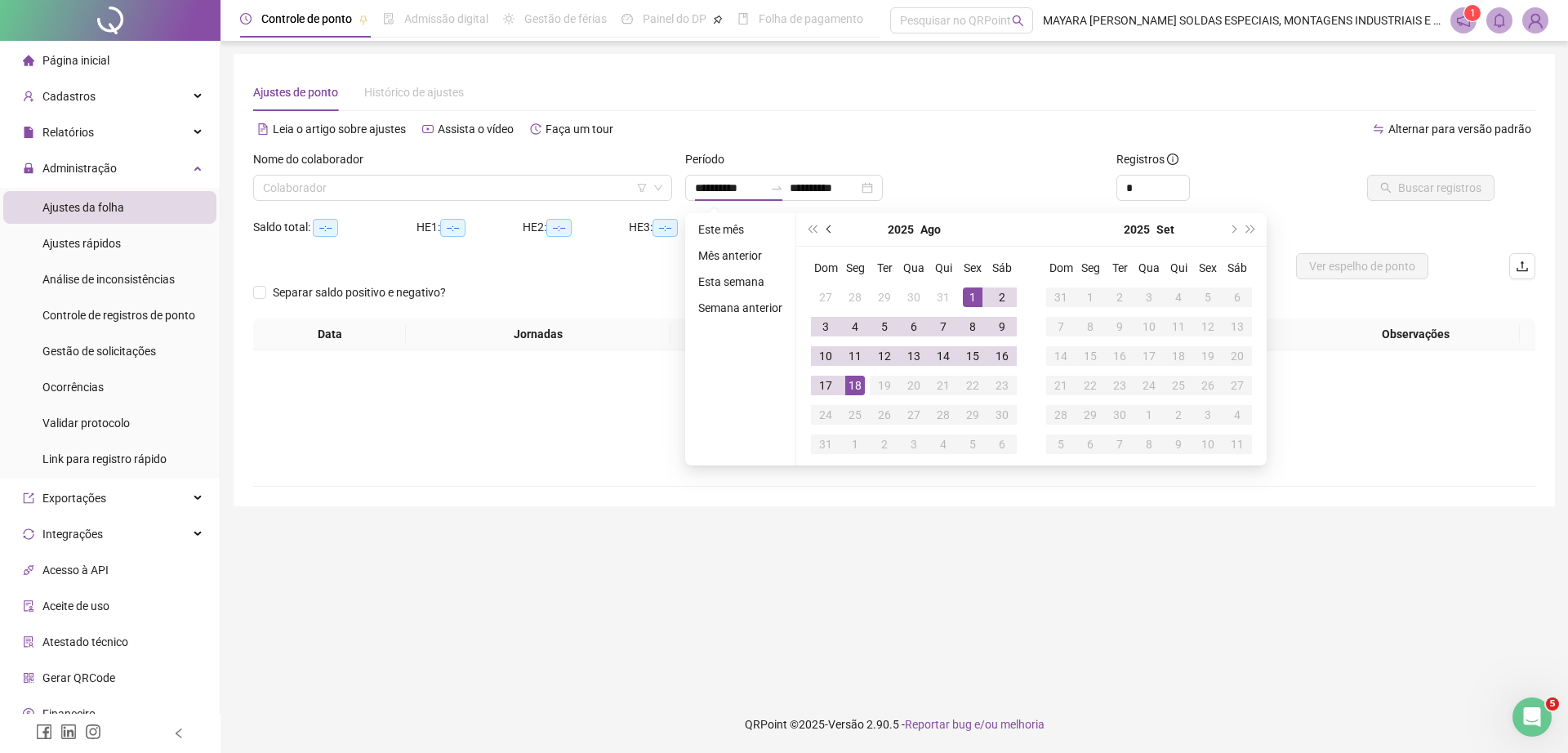
click at [836, 233] on button "prev-year" at bounding box center [829, 228] width 18 height 32
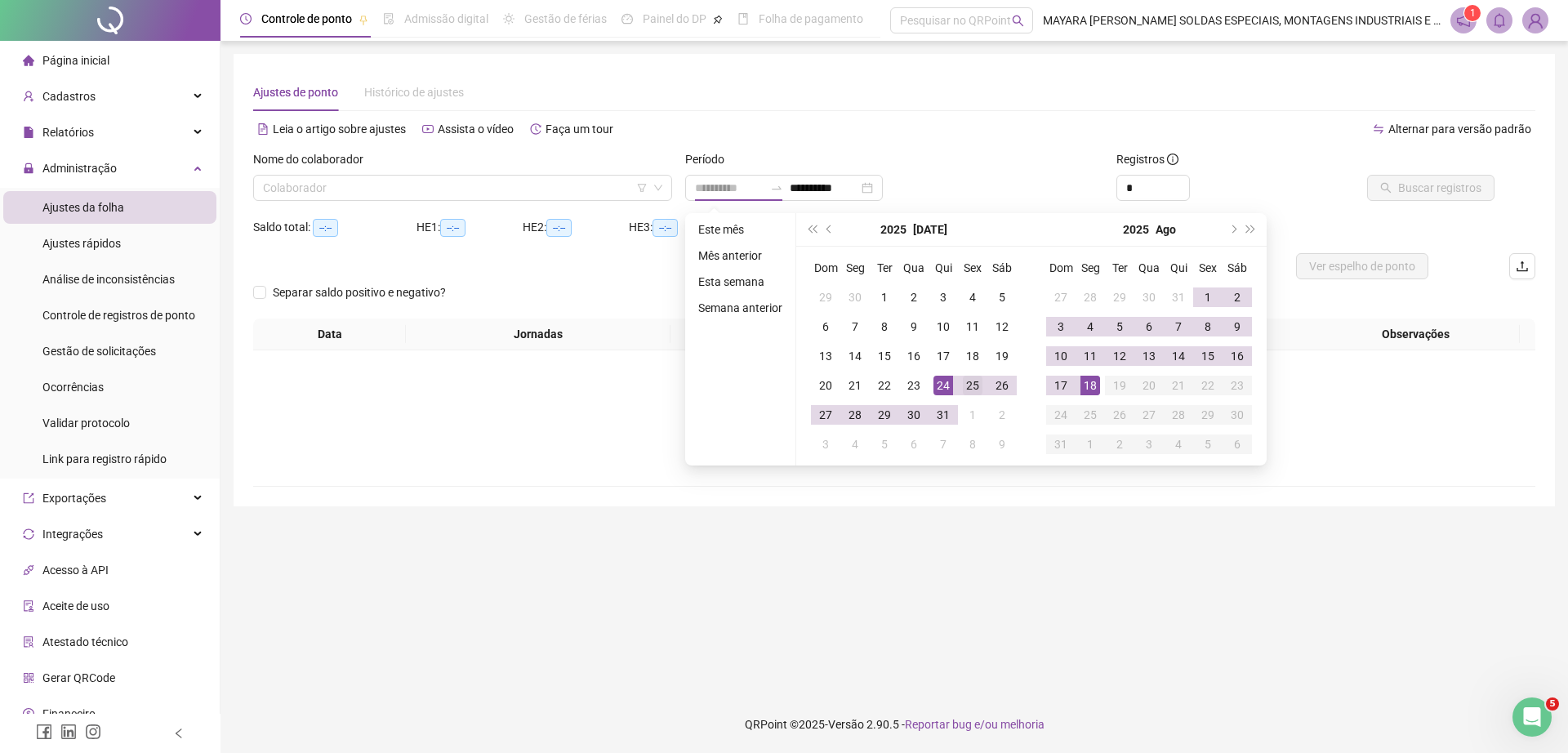
type input "**********"
click at [969, 385] on div "25" at bounding box center [972, 385] width 19 height 19
type input "**********"
click at [1096, 388] on div "18" at bounding box center [1089, 385] width 19 height 19
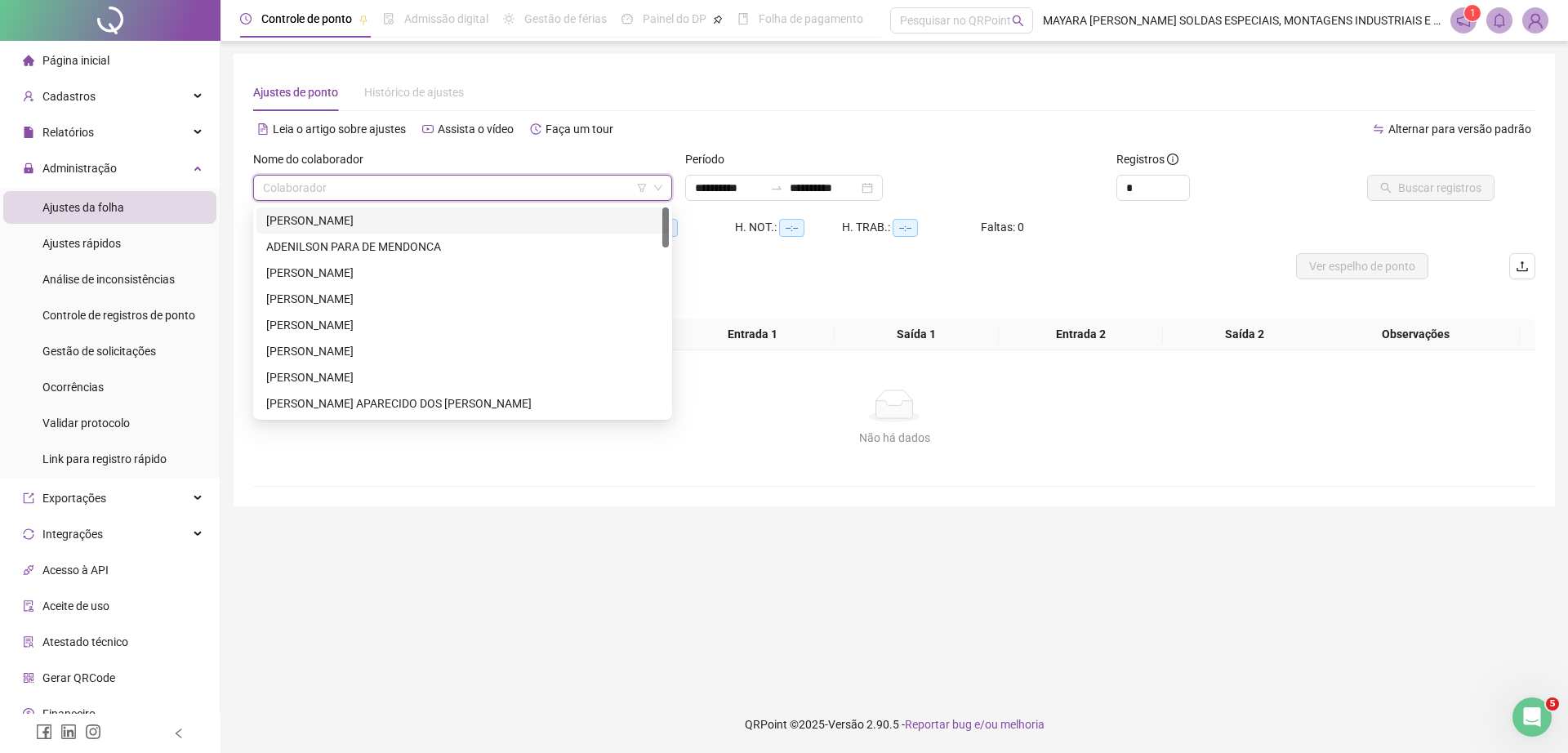
click at [465, 191] on input "search" at bounding box center [455, 188] width 385 height 24
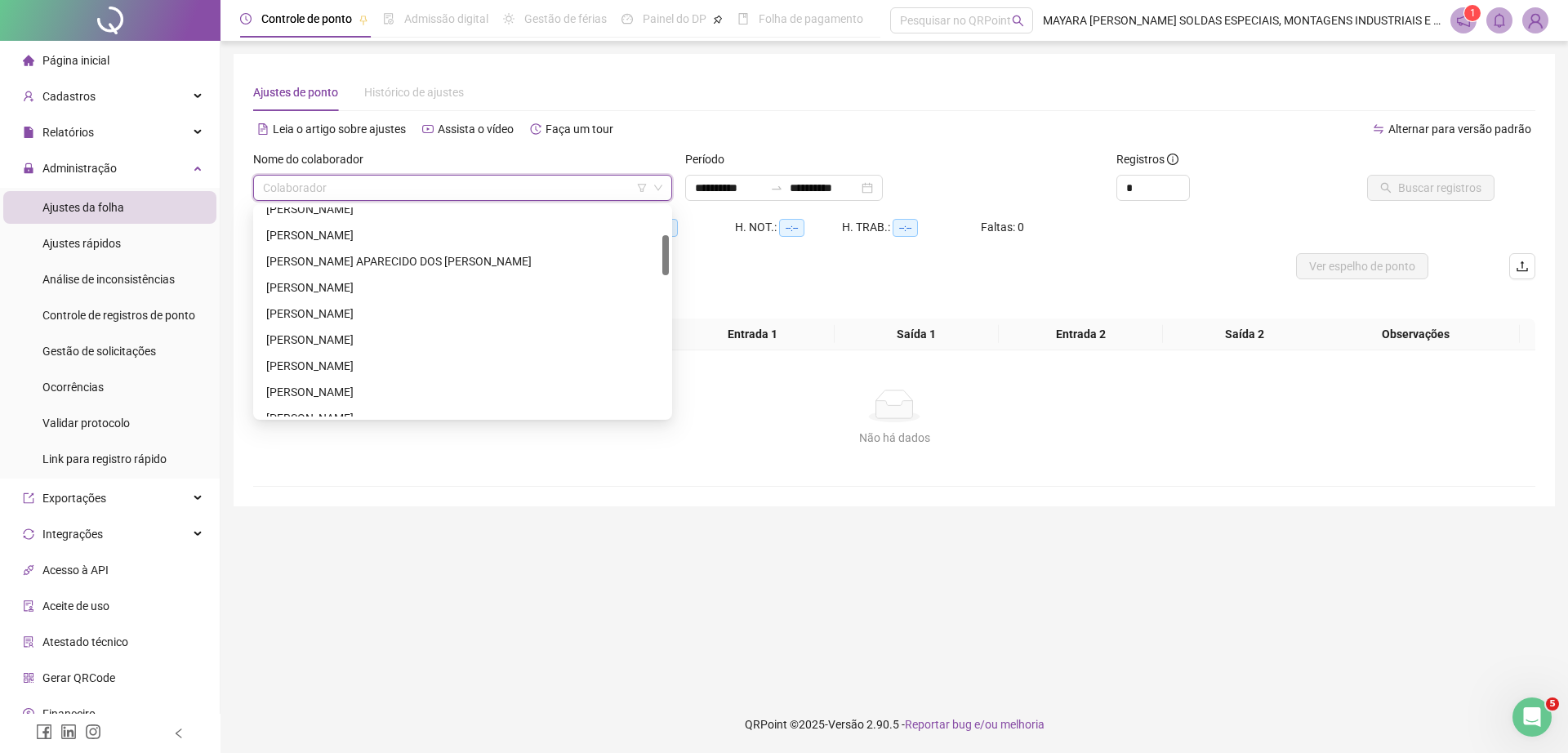
drag, startPoint x: 663, startPoint y: 218, endPoint x: 675, endPoint y: 246, distance: 30.5
click at [675, 246] on body "Página inicial Cadastros Empregadores Locais de trabalho Escalas Colaboradores …" at bounding box center [784, 376] width 1568 height 753
click at [556, 233] on div "[PERSON_NAME]" at bounding box center [462, 235] width 393 height 18
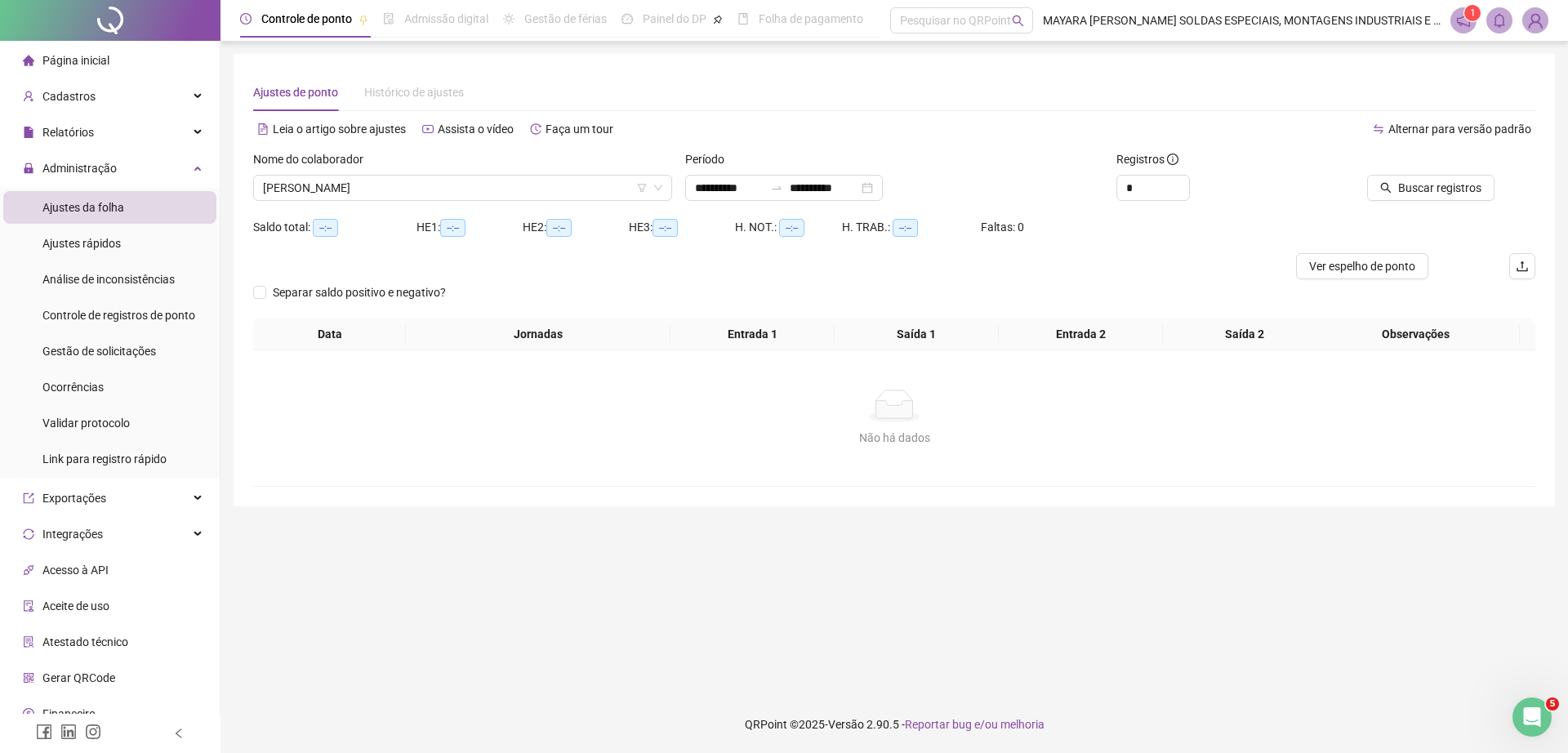
click at [1352, 188] on div "Buscar registros" at bounding box center [1413, 188] width 162 height 26
click at [1433, 196] on span "Buscar registros" at bounding box center [1439, 187] width 83 height 18
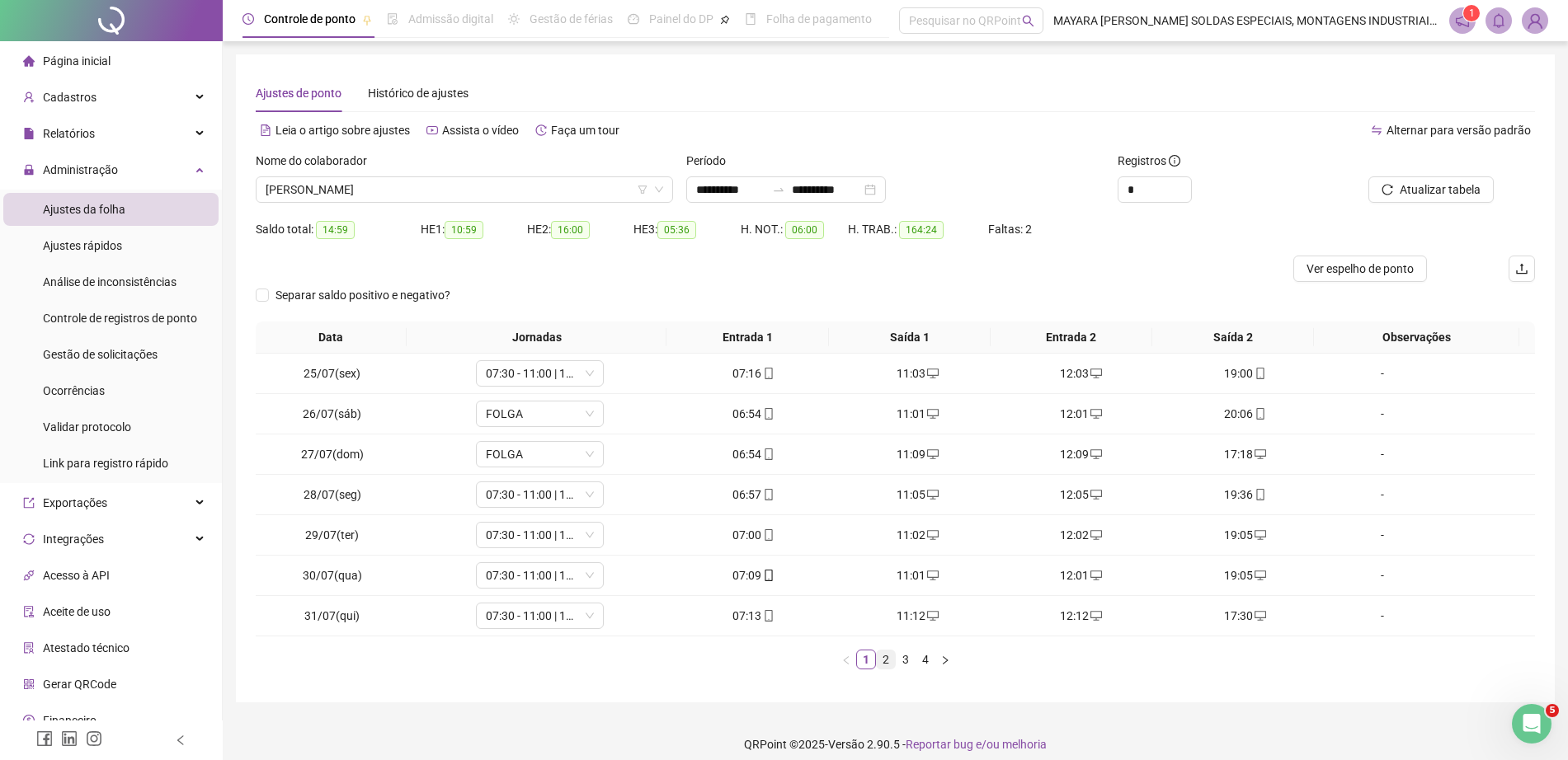
click at [883, 660] on link "2" at bounding box center [885, 659] width 18 height 18
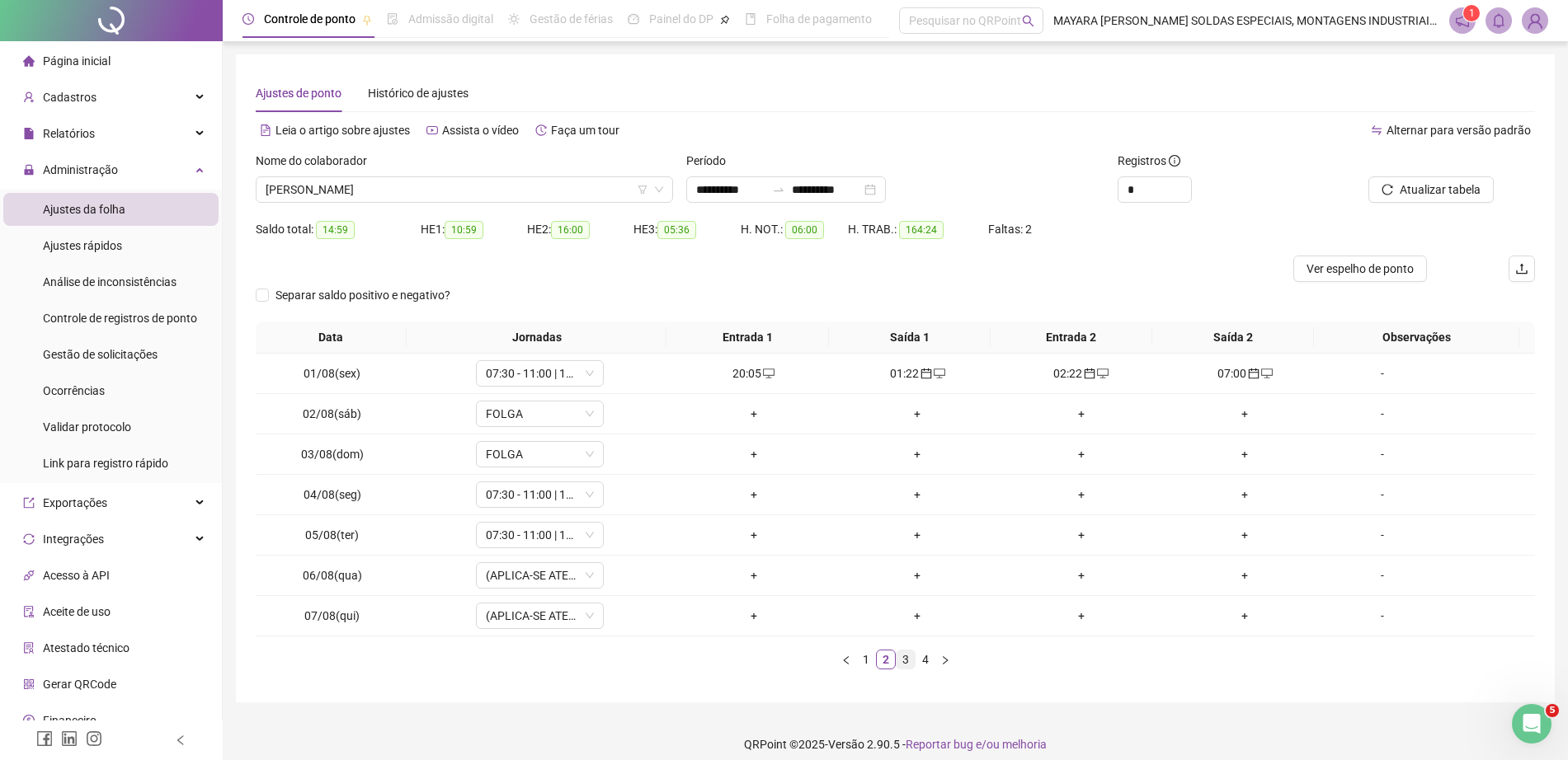
click at [901, 660] on link "3" at bounding box center [905, 659] width 18 height 18
click at [918, 663] on link "4" at bounding box center [925, 659] width 18 height 18
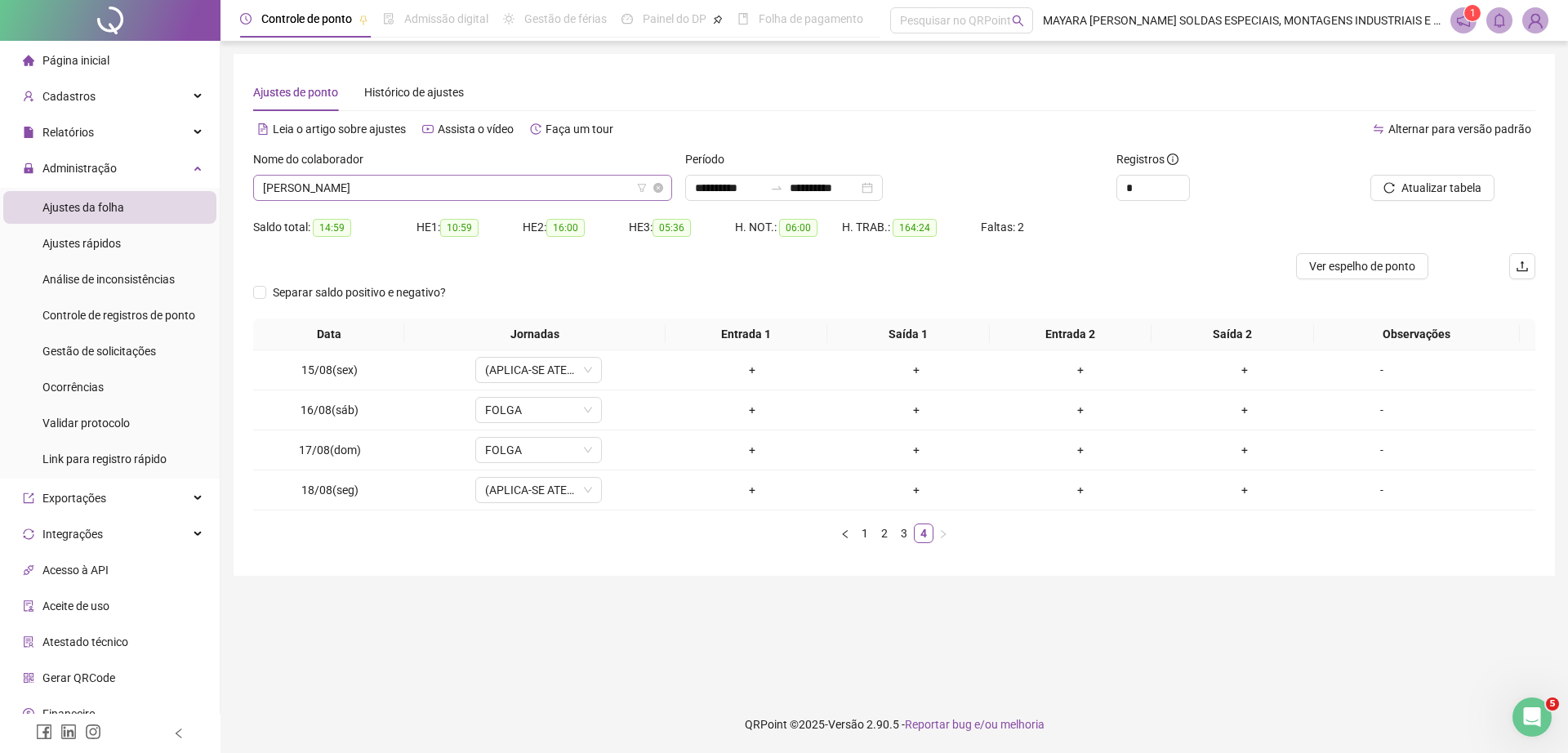
click at [485, 180] on span "[PERSON_NAME]" at bounding box center [462, 188] width 399 height 24
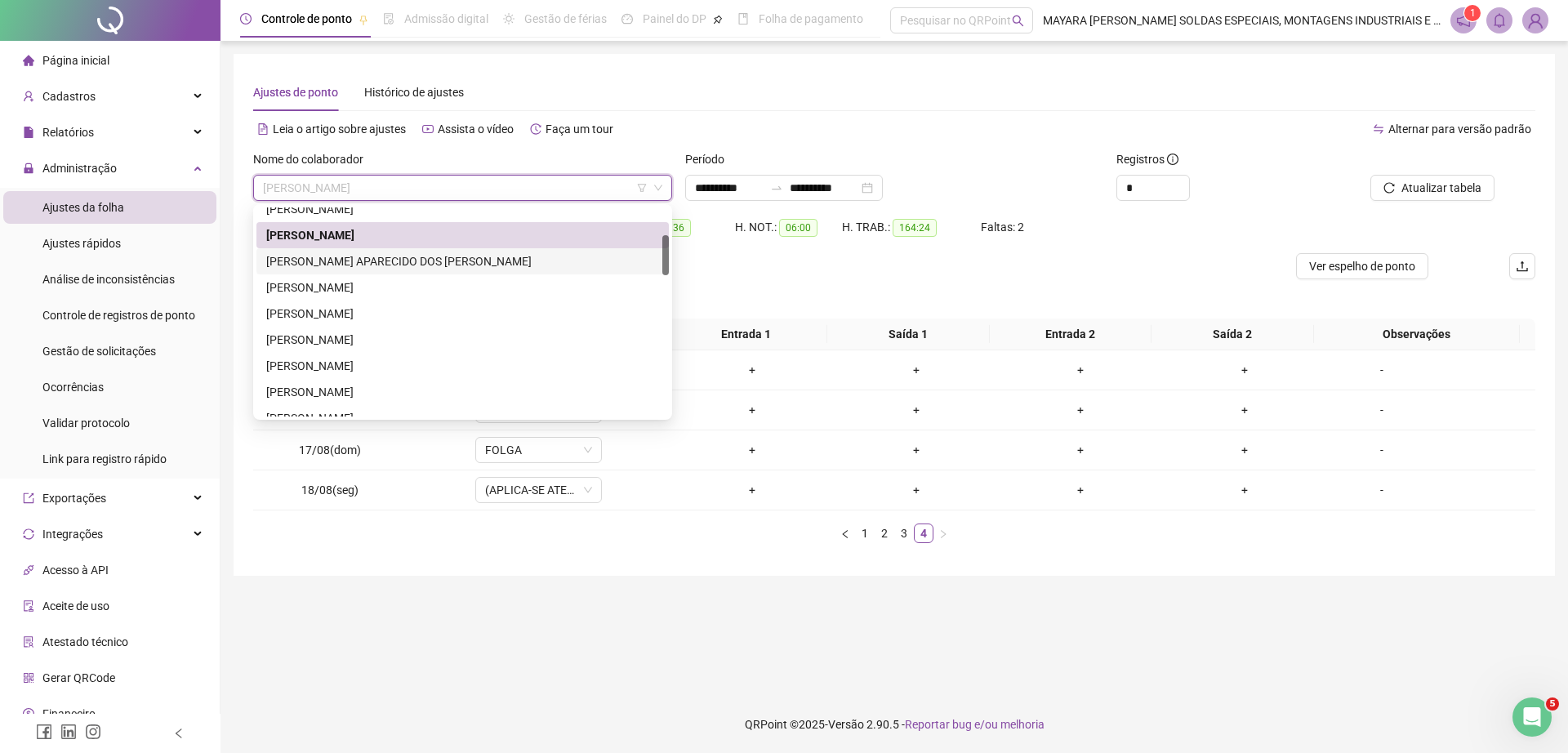
click at [436, 263] on div "[PERSON_NAME] APARECIDO DOS [PERSON_NAME]" at bounding box center [462, 261] width 393 height 18
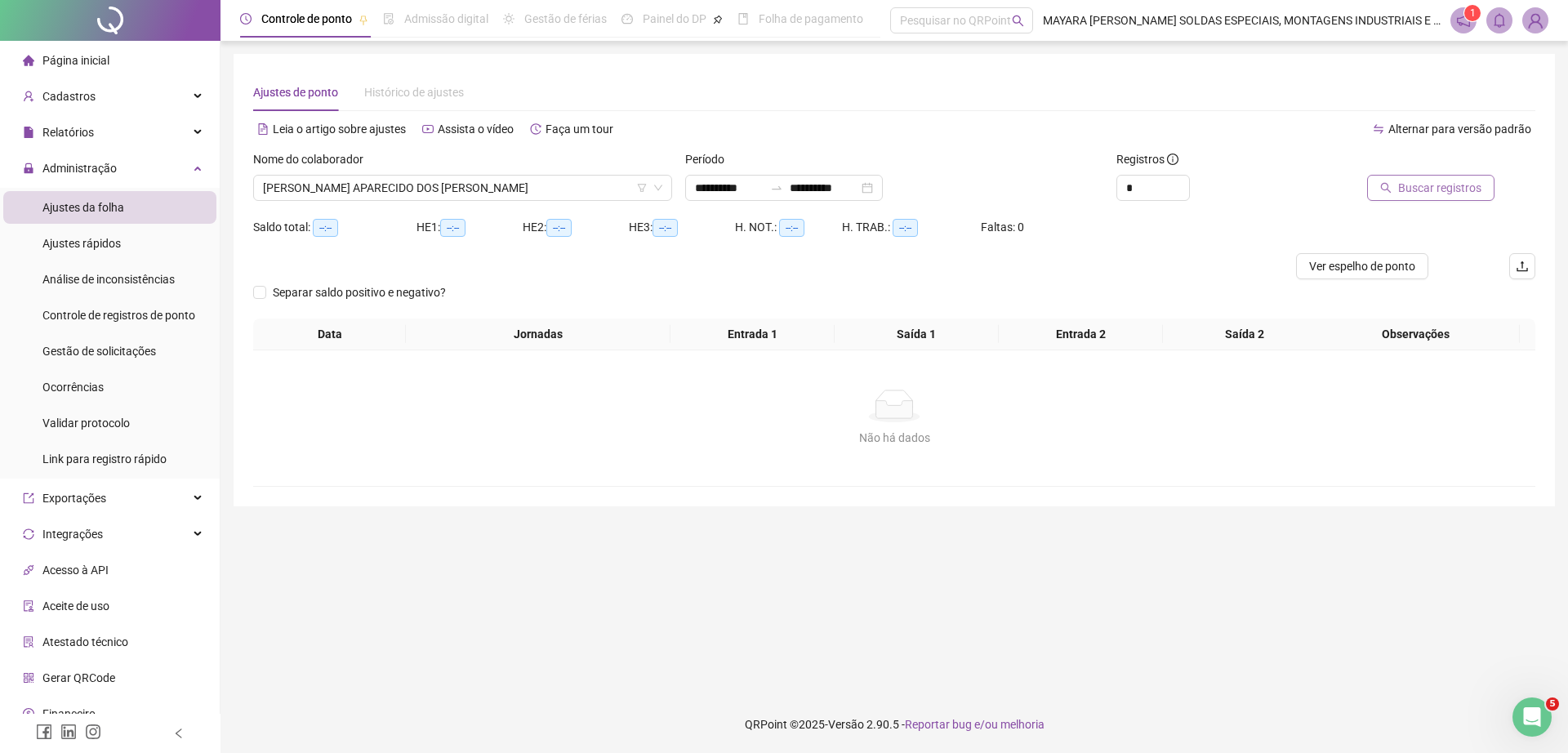
click at [1436, 179] on span "Buscar registros" at bounding box center [1439, 187] width 83 height 18
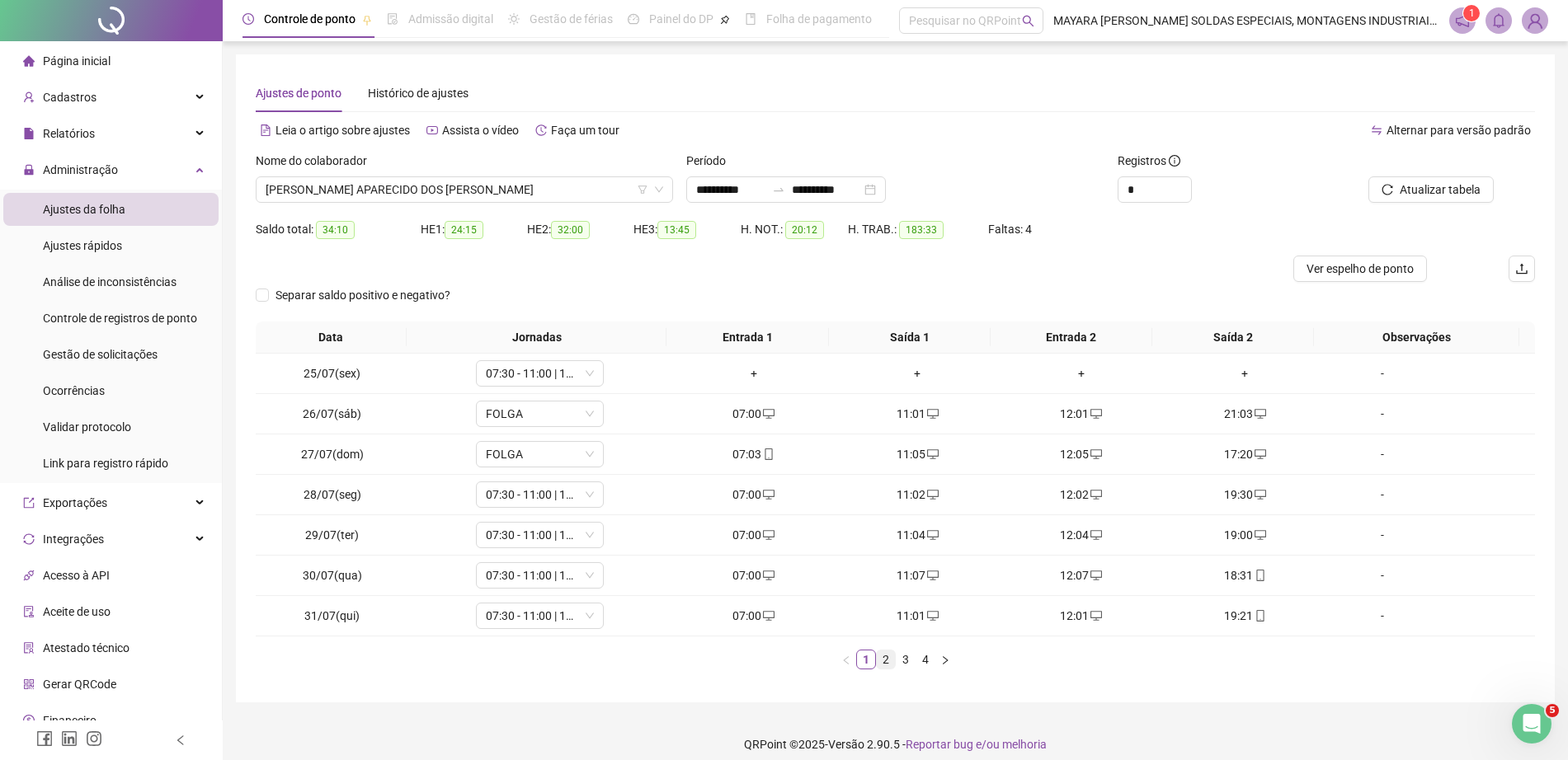
click at [883, 659] on link "2" at bounding box center [885, 659] width 18 height 18
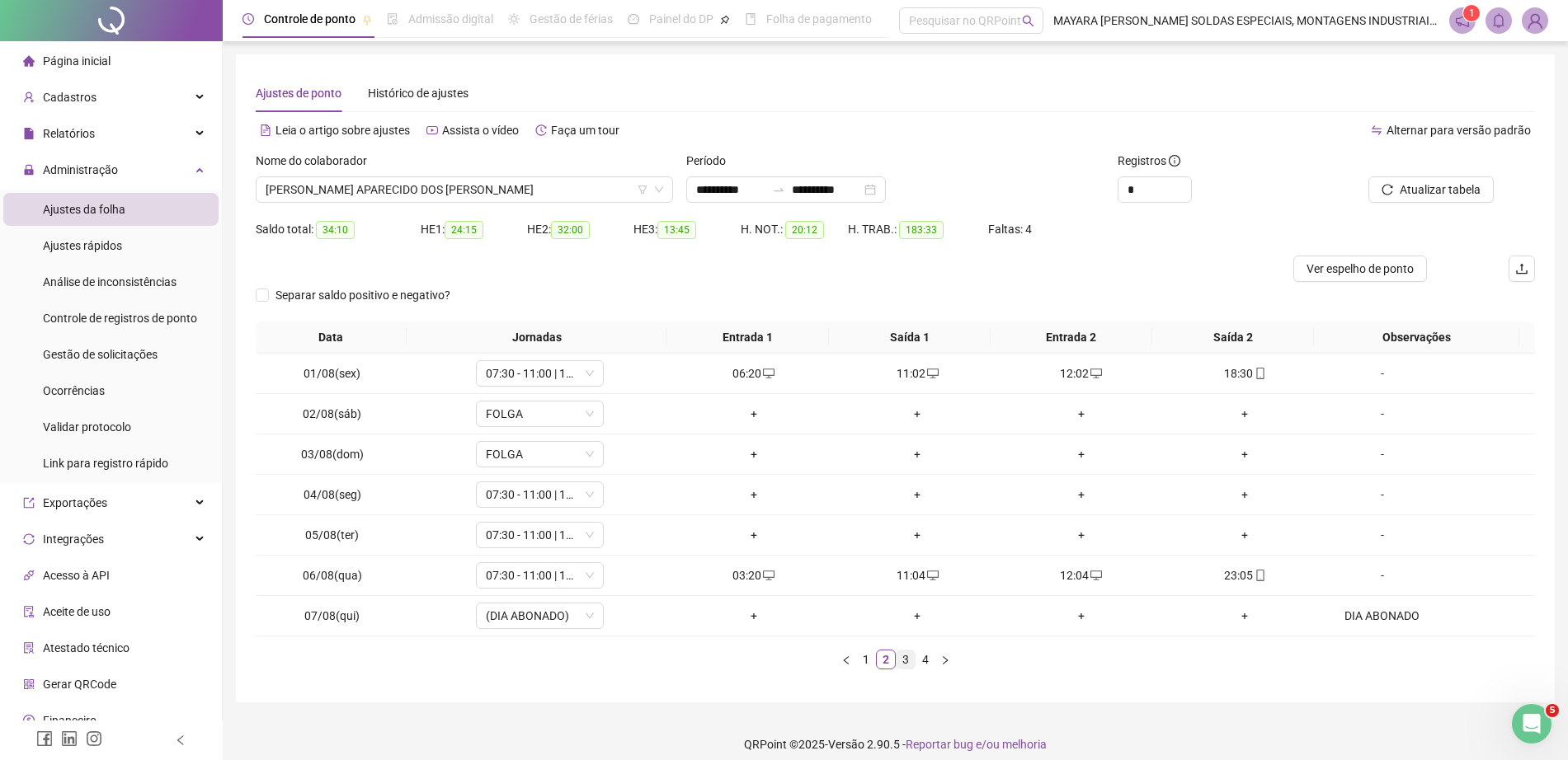
click at [909, 665] on link "3" at bounding box center [905, 659] width 18 height 18
click at [921, 658] on link "4" at bounding box center [925, 659] width 18 height 18
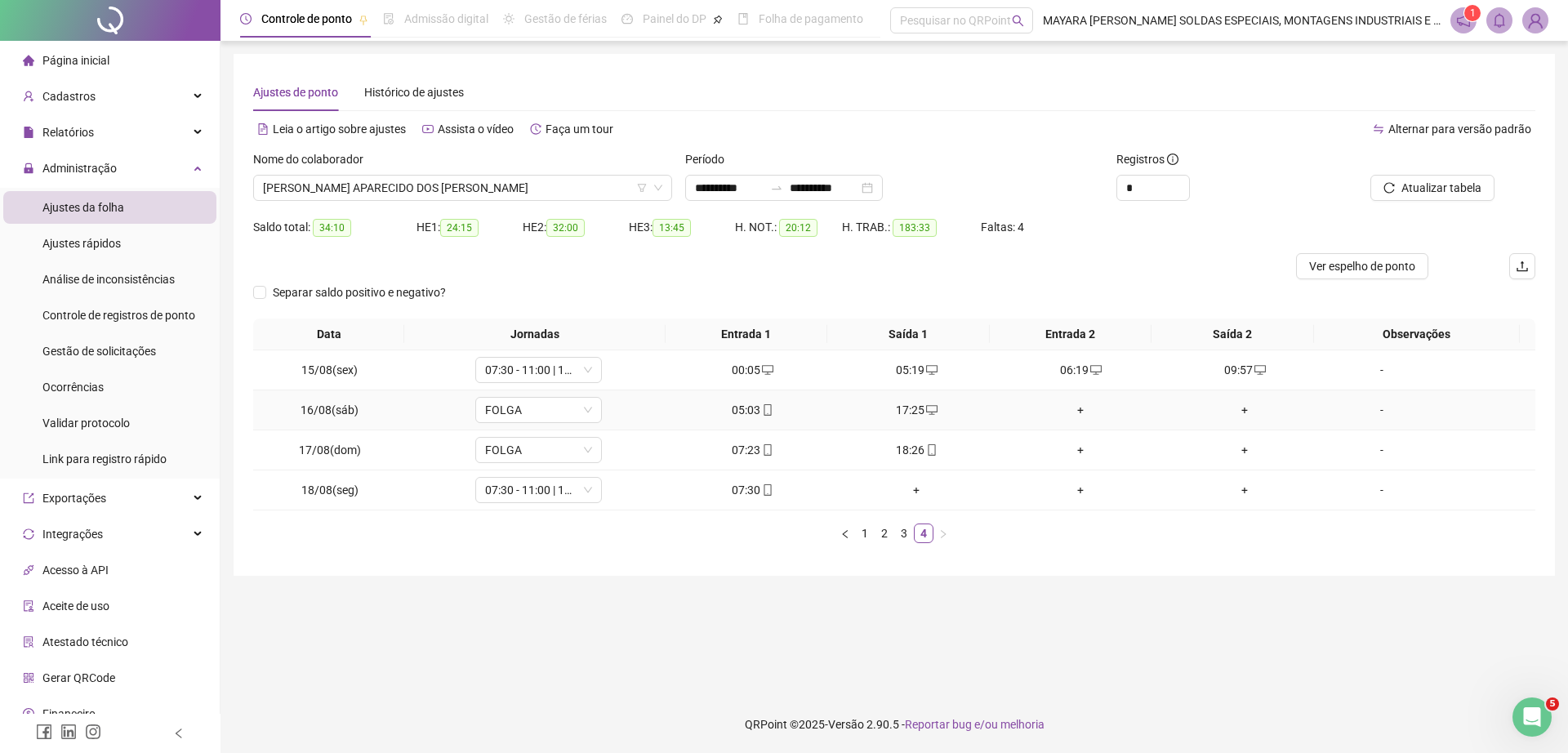
click at [1061, 411] on div "+" at bounding box center [1080, 410] width 151 height 18
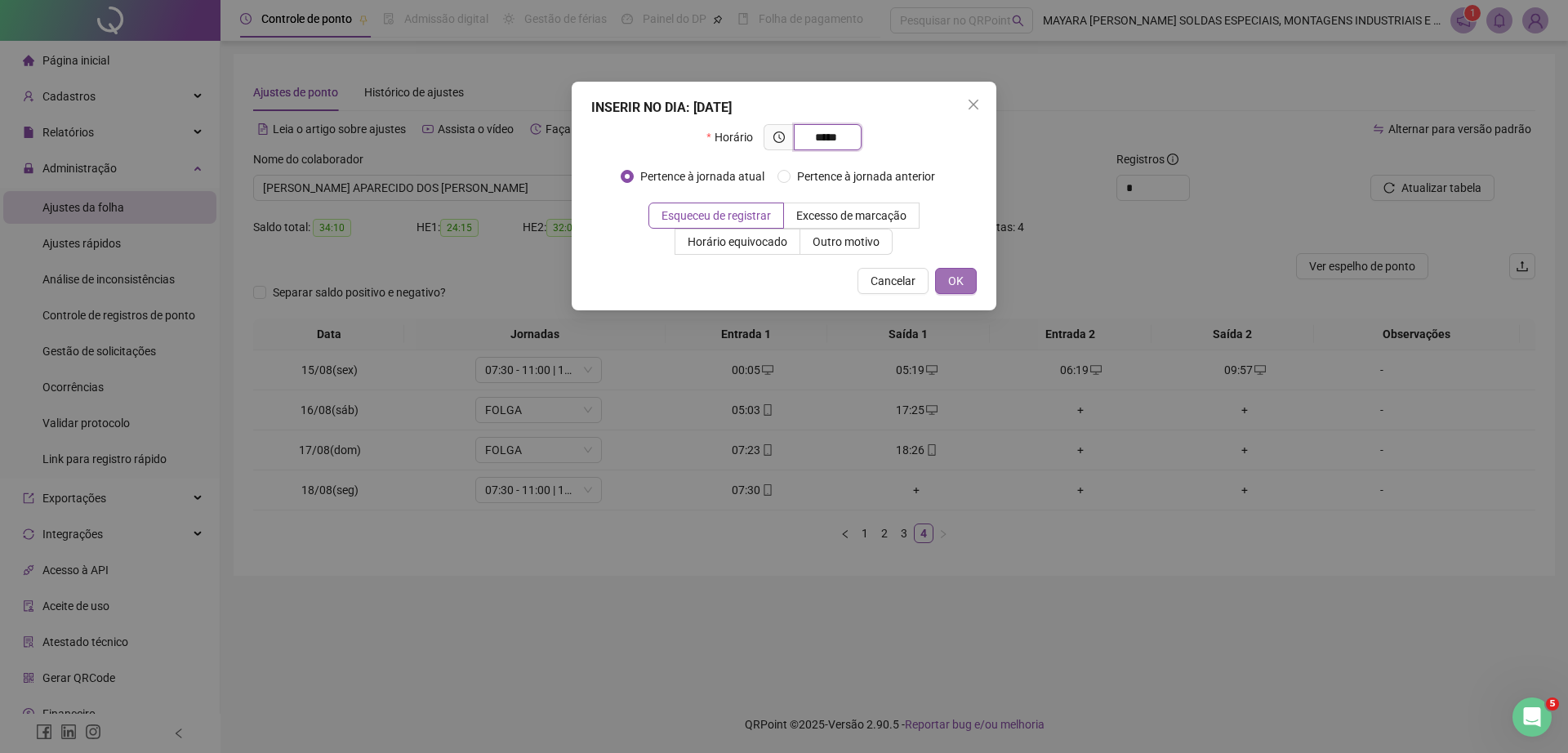
type input "*****"
click at [954, 276] on span "OK" at bounding box center [955, 280] width 16 height 18
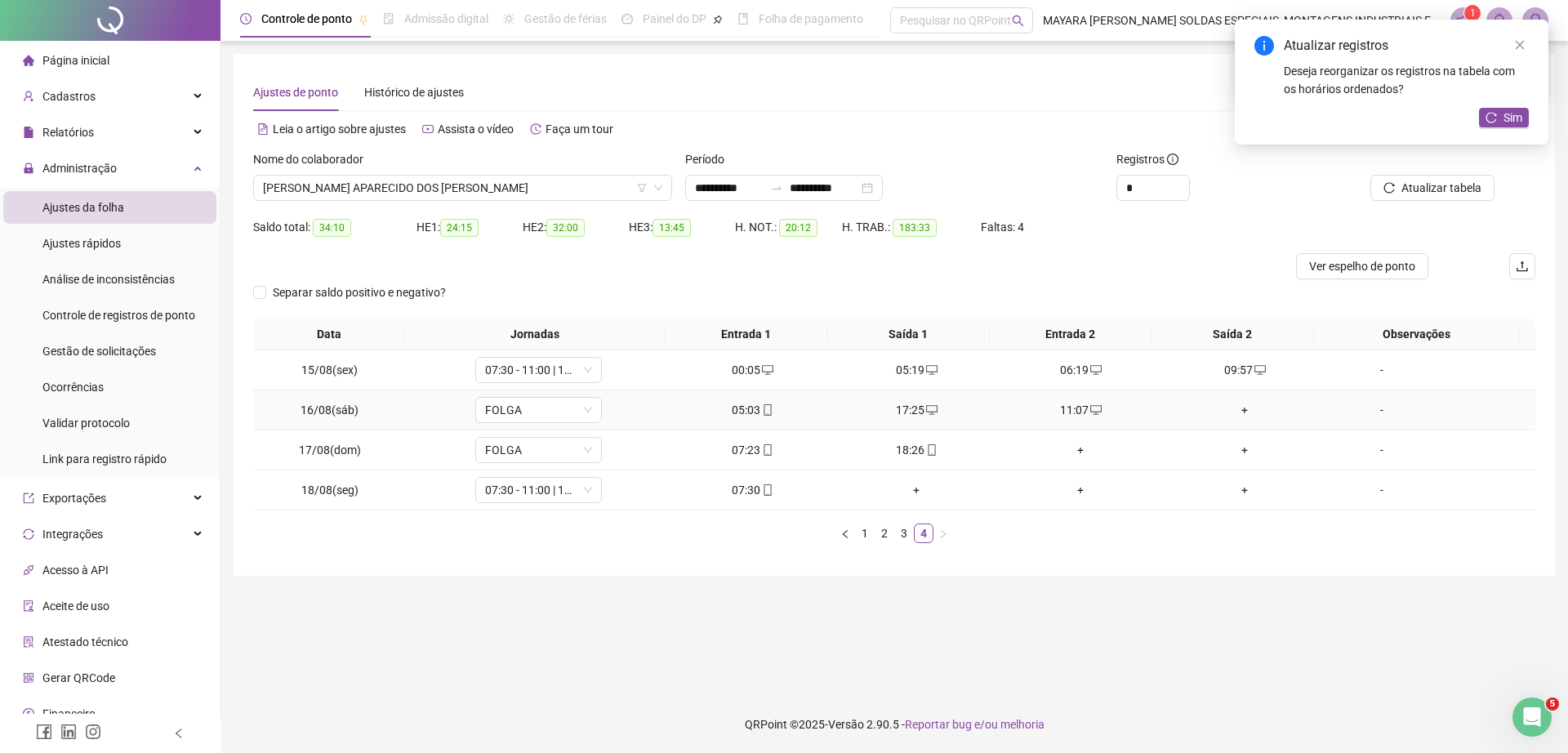
click at [1239, 416] on div "+" at bounding box center [1244, 410] width 151 height 18
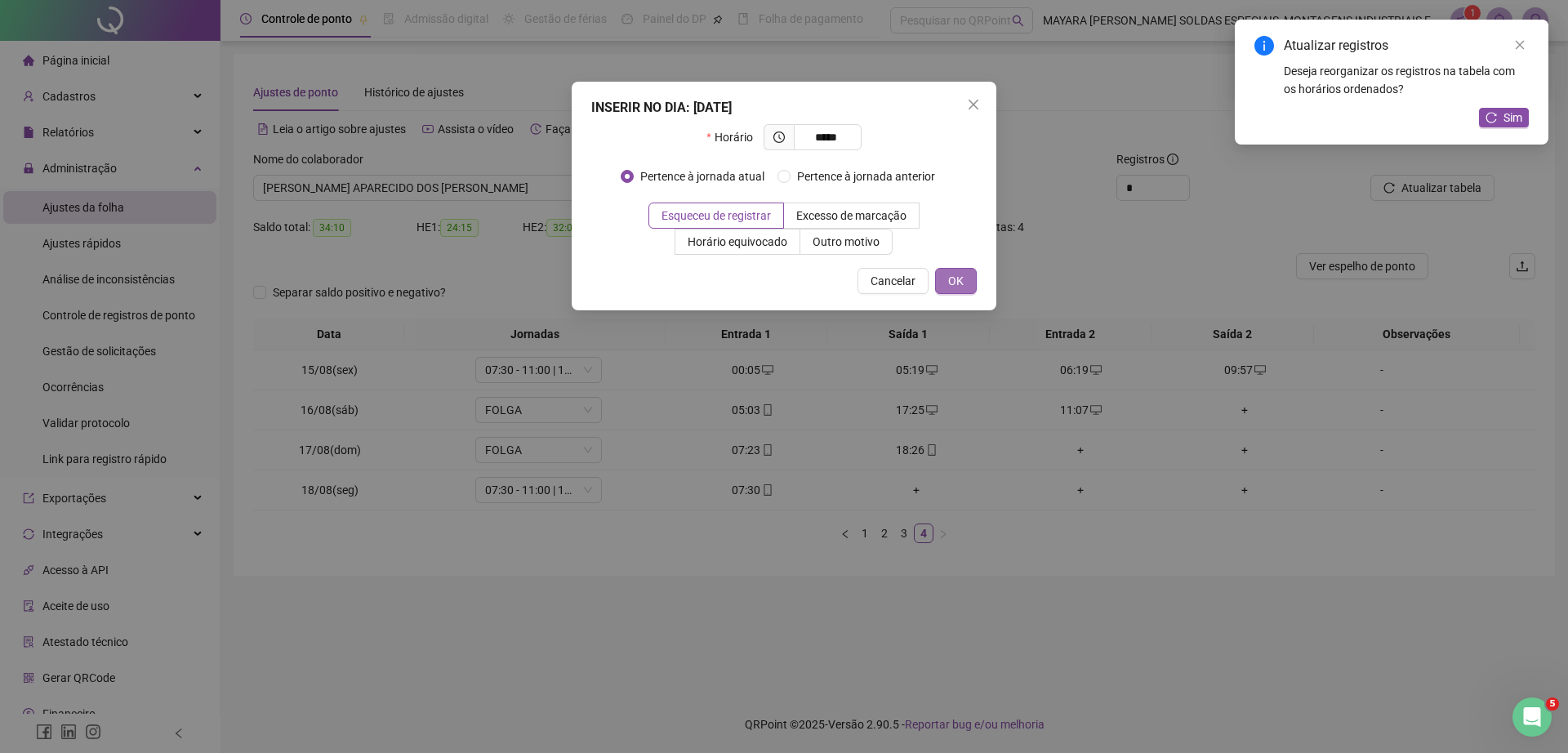
type input "*****"
click at [938, 276] on button "OK" at bounding box center [955, 281] width 42 height 26
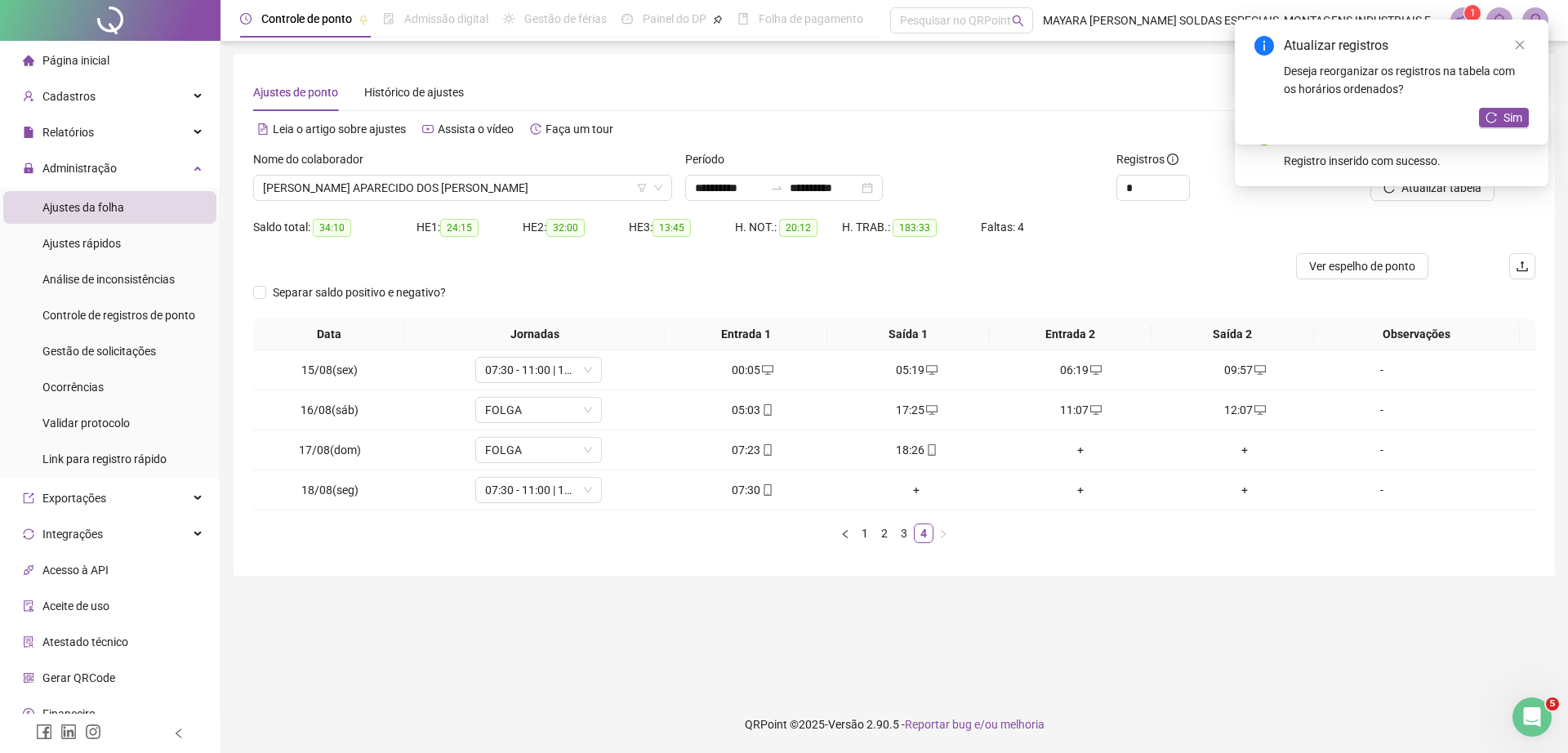
click at [1072, 456] on div "+" at bounding box center [1080, 450] width 151 height 18
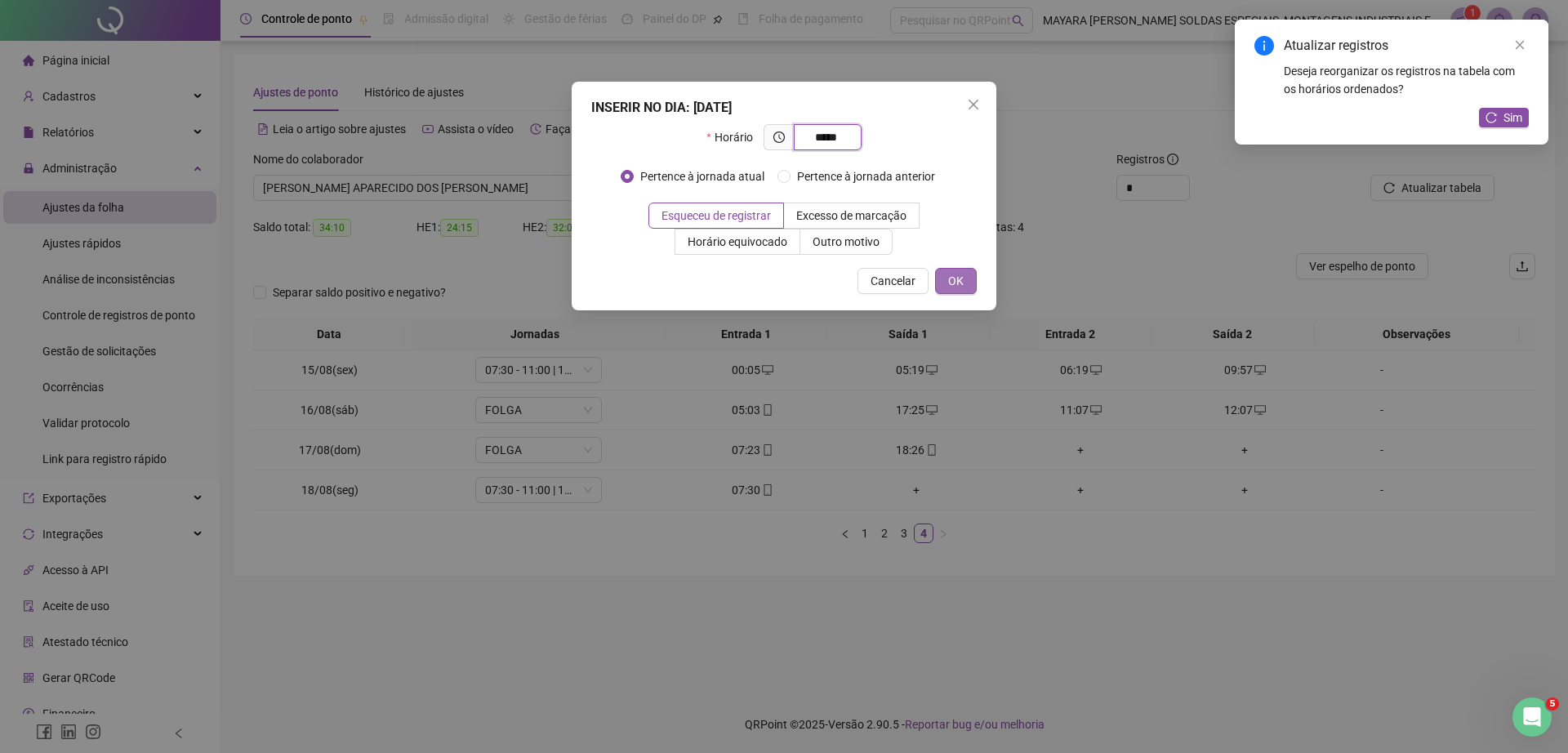
type input "*****"
click at [953, 281] on span "OK" at bounding box center [955, 280] width 16 height 18
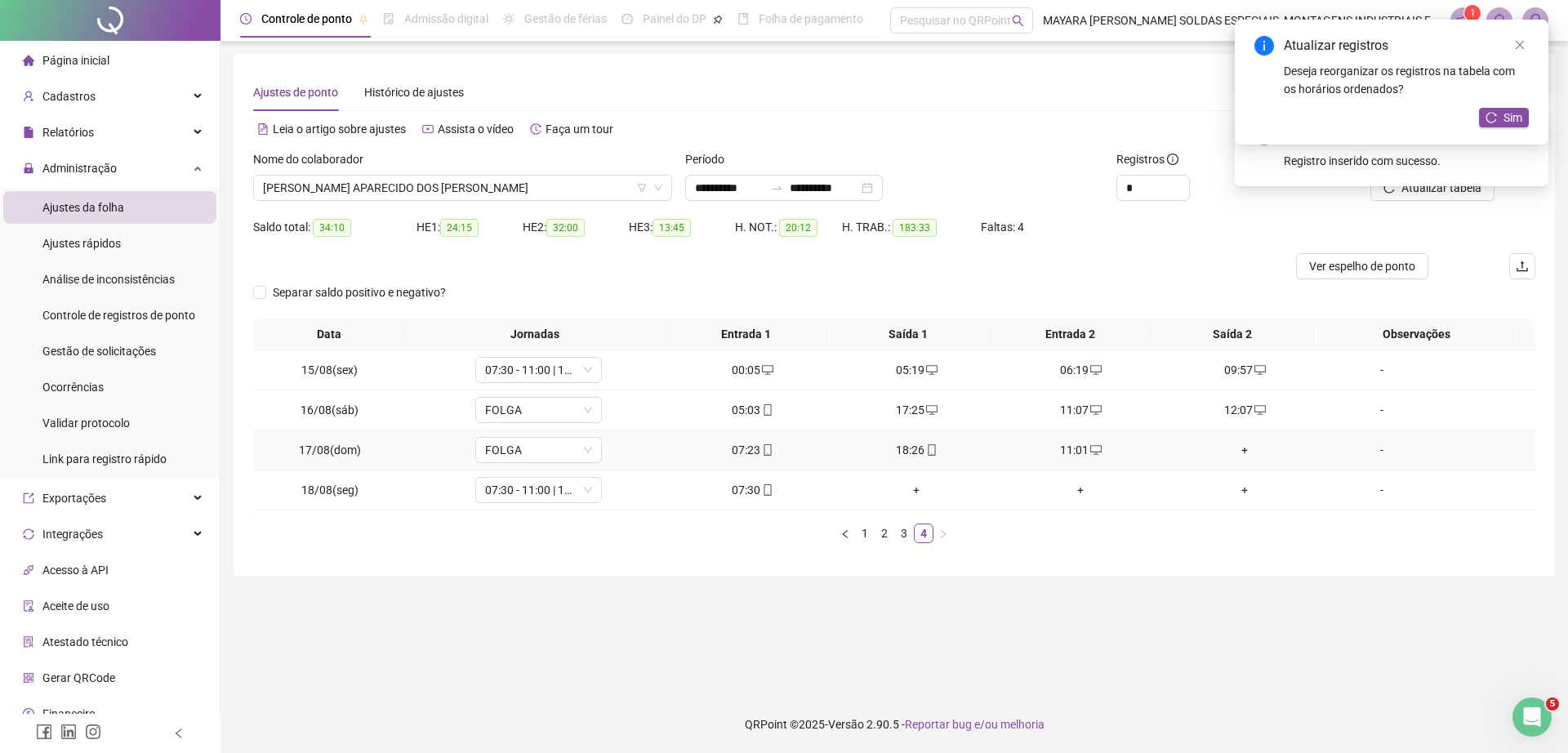
click at [1239, 444] on div "+" at bounding box center [1244, 450] width 151 height 18
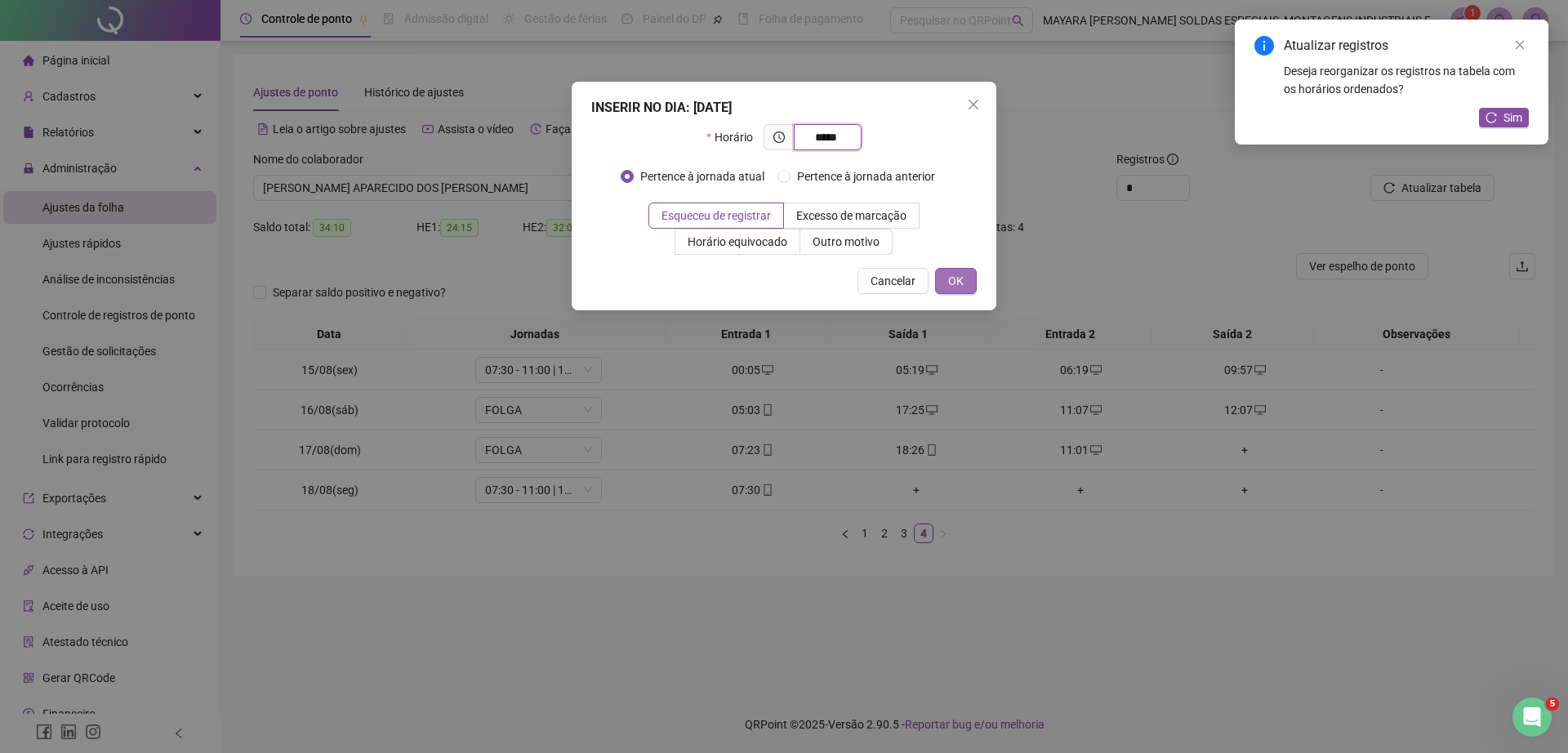
type input "*****"
click at [939, 274] on button "OK" at bounding box center [955, 281] width 42 height 26
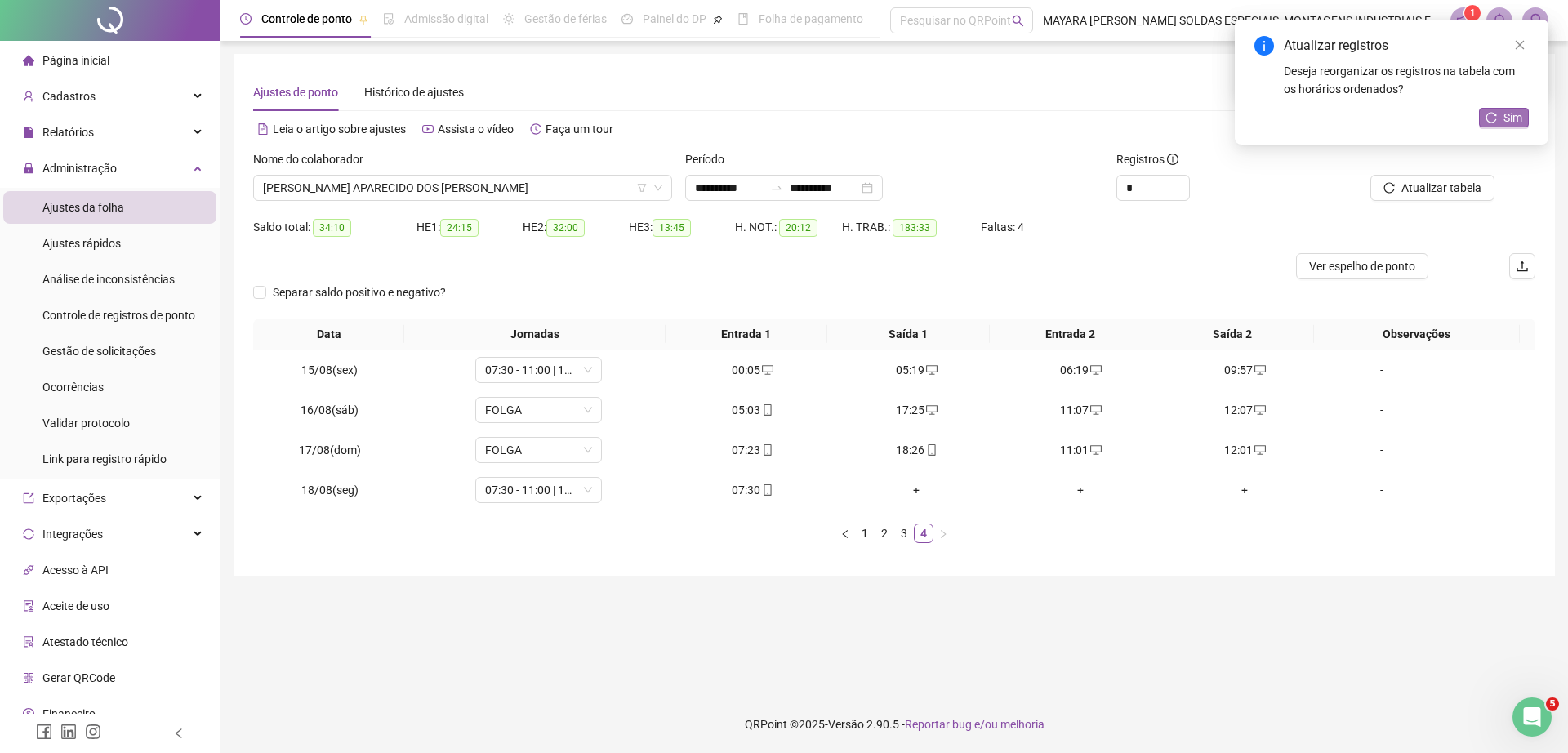
click at [1493, 113] on icon "reload" at bounding box center [1490, 117] width 10 height 10
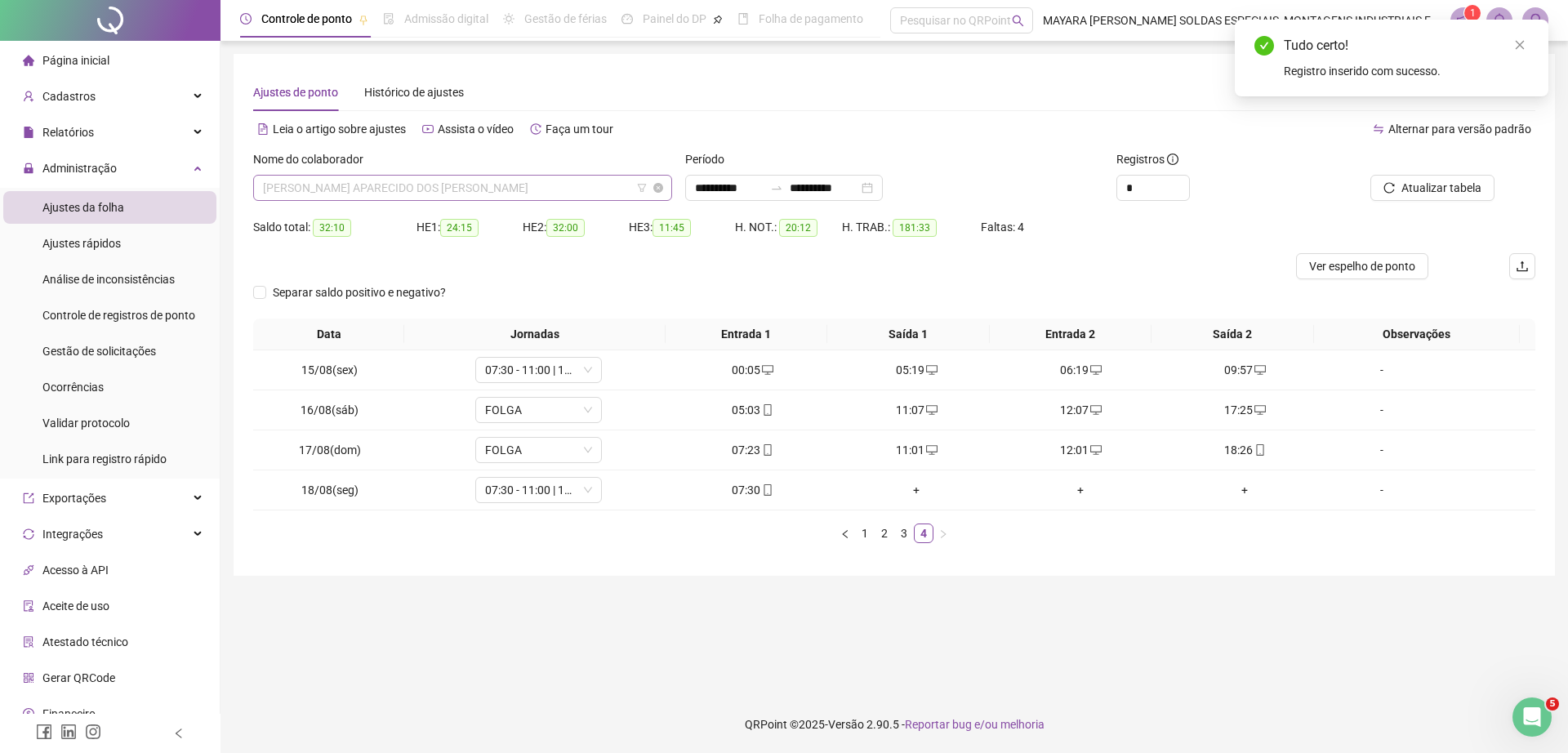
click at [504, 191] on span "[PERSON_NAME] APARECIDO DOS [PERSON_NAME]" at bounding box center [462, 188] width 399 height 24
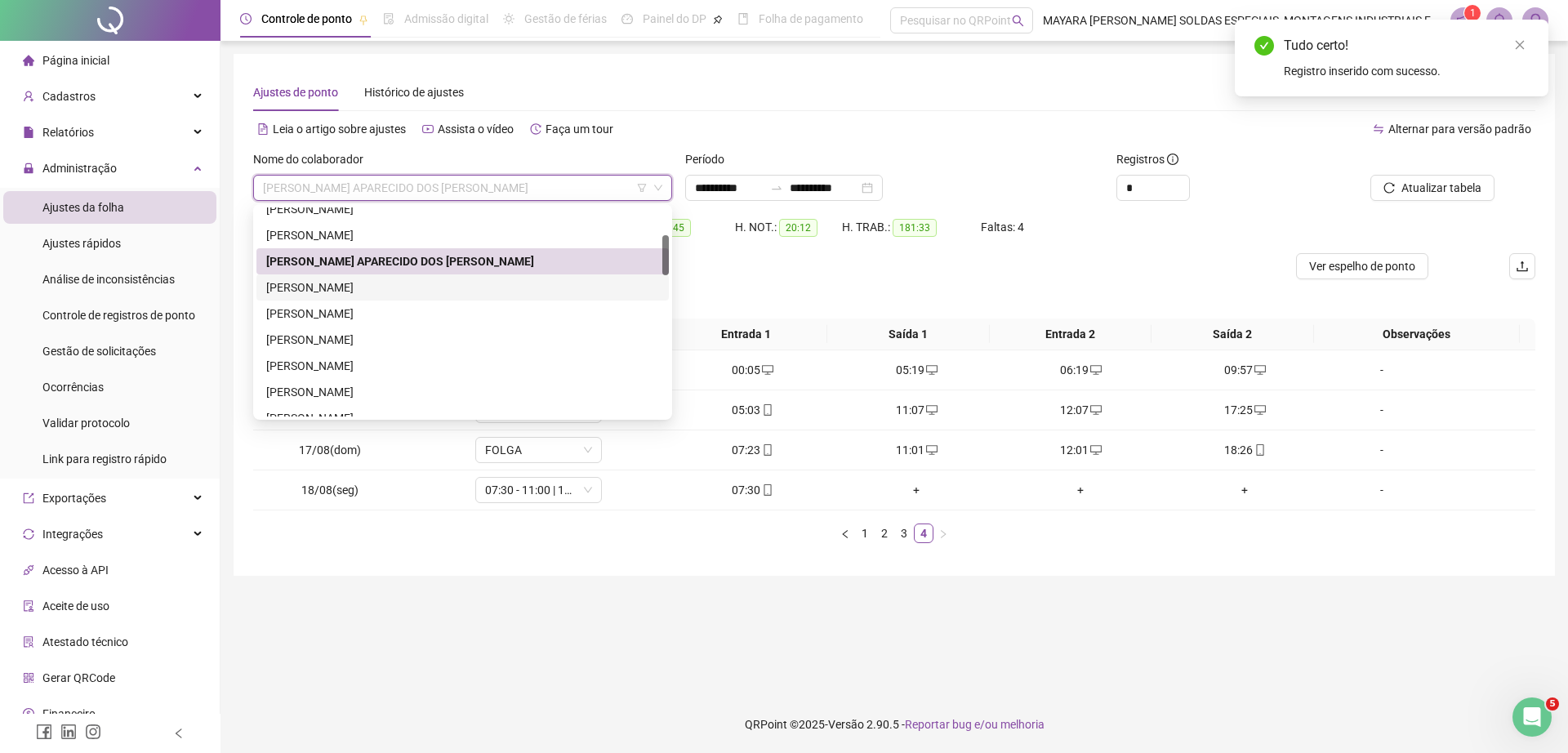
click at [441, 288] on div "[PERSON_NAME]" at bounding box center [462, 287] width 393 height 18
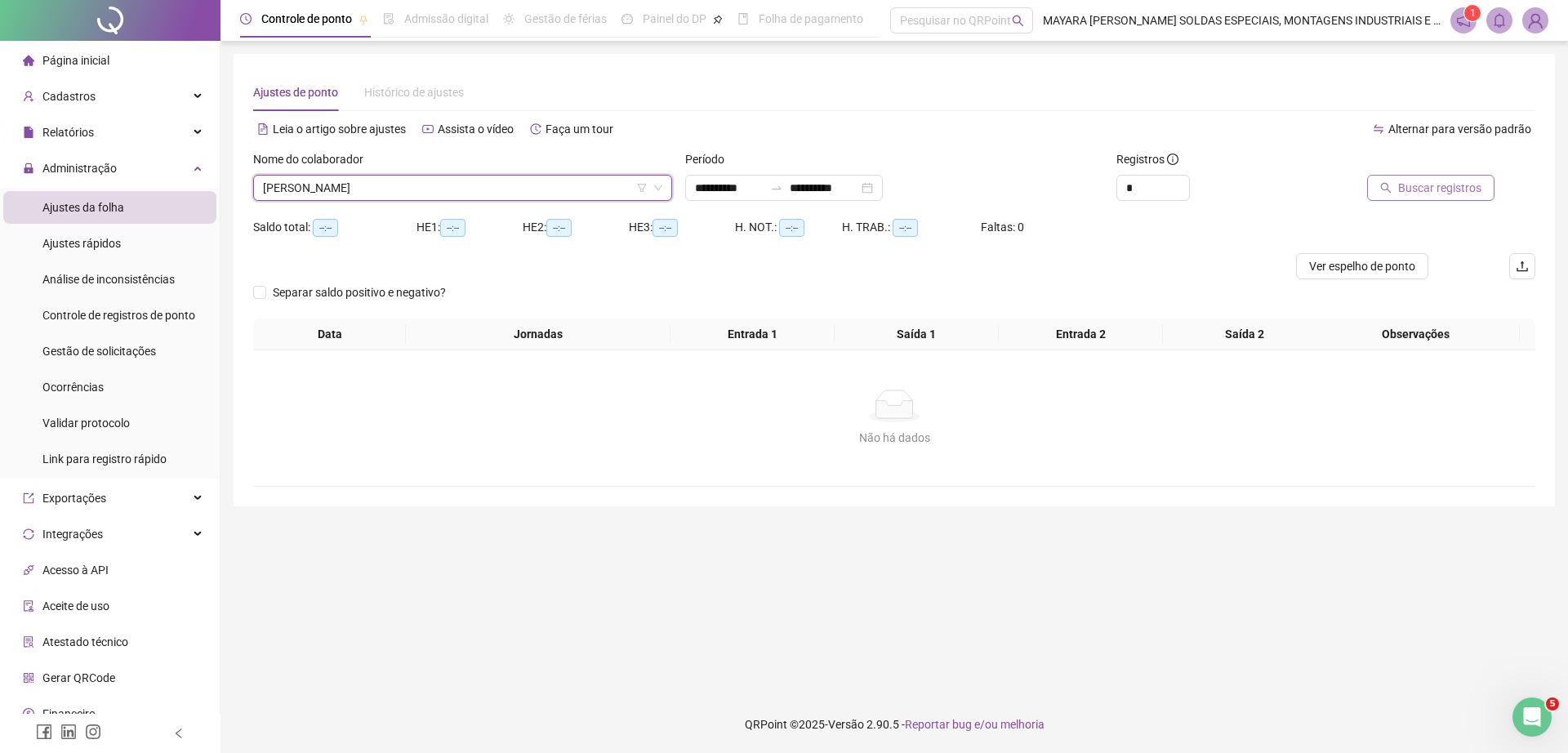
click at [1473, 190] on span "Buscar registros" at bounding box center [1439, 187] width 83 height 18
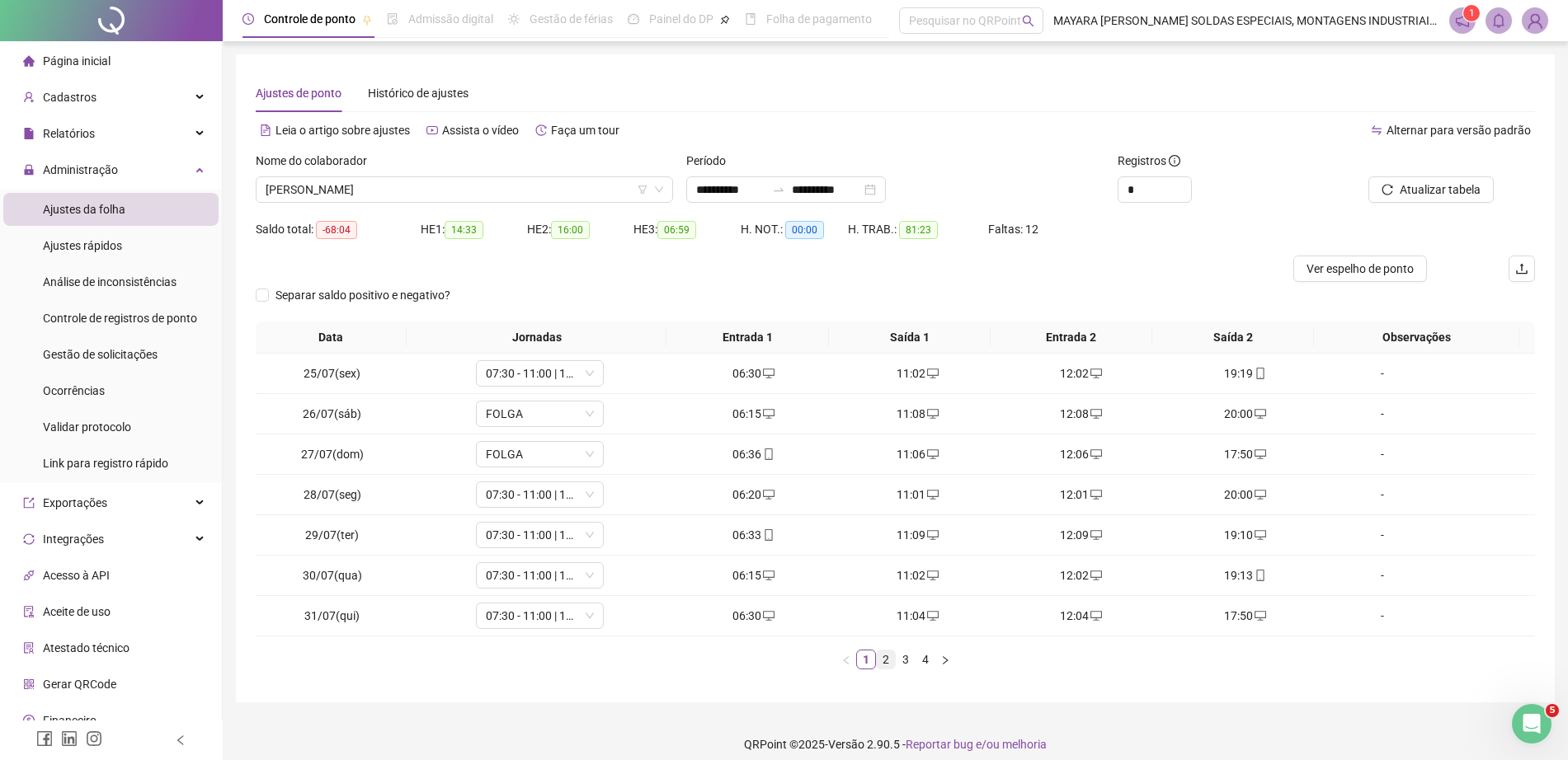
click at [887, 654] on link "2" at bounding box center [885, 659] width 18 height 18
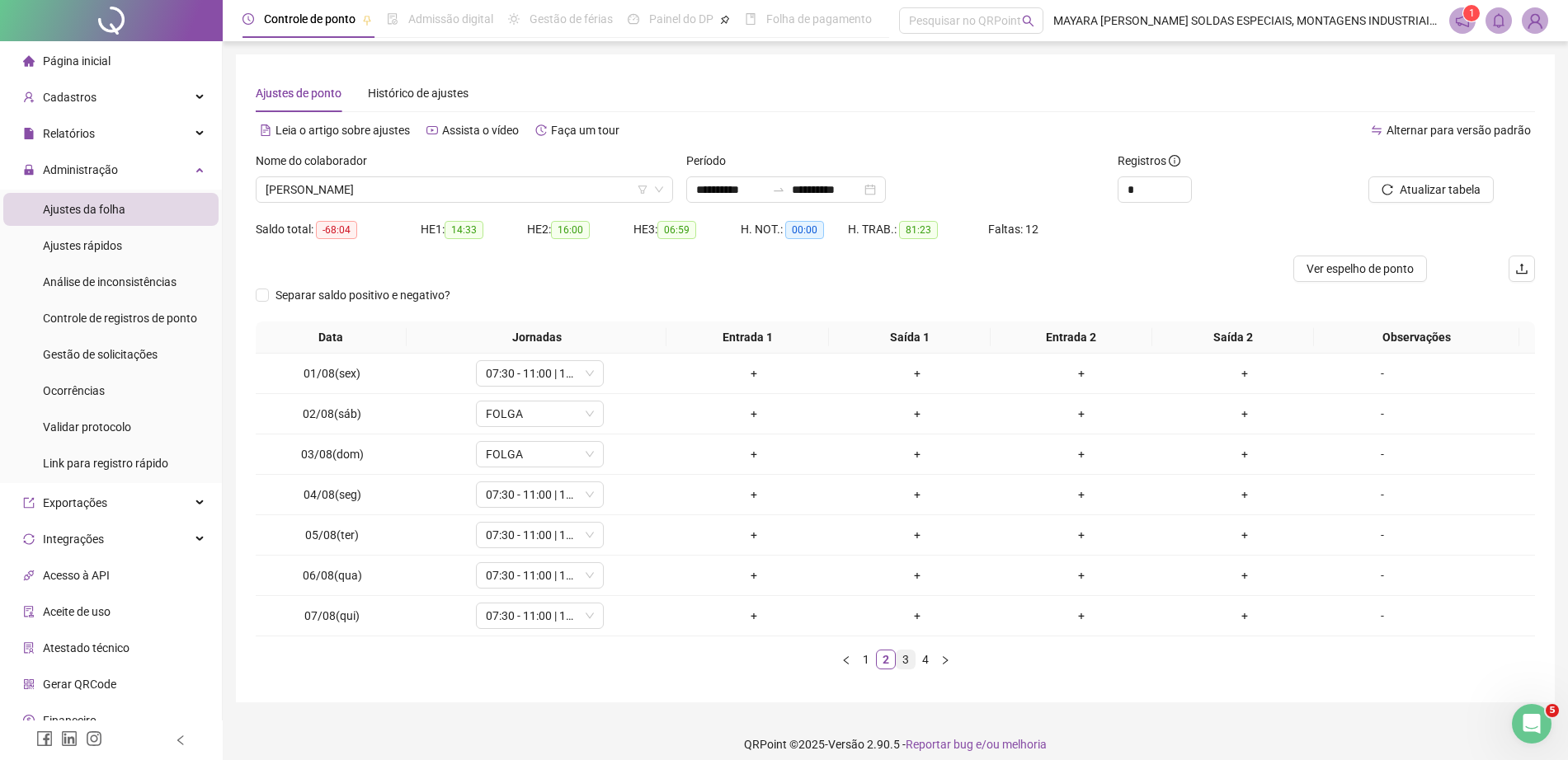
click at [907, 653] on link "3" at bounding box center [905, 659] width 18 height 18
click at [910, 653] on link "3" at bounding box center [905, 659] width 18 height 18
click at [918, 654] on link "4" at bounding box center [925, 659] width 18 height 18
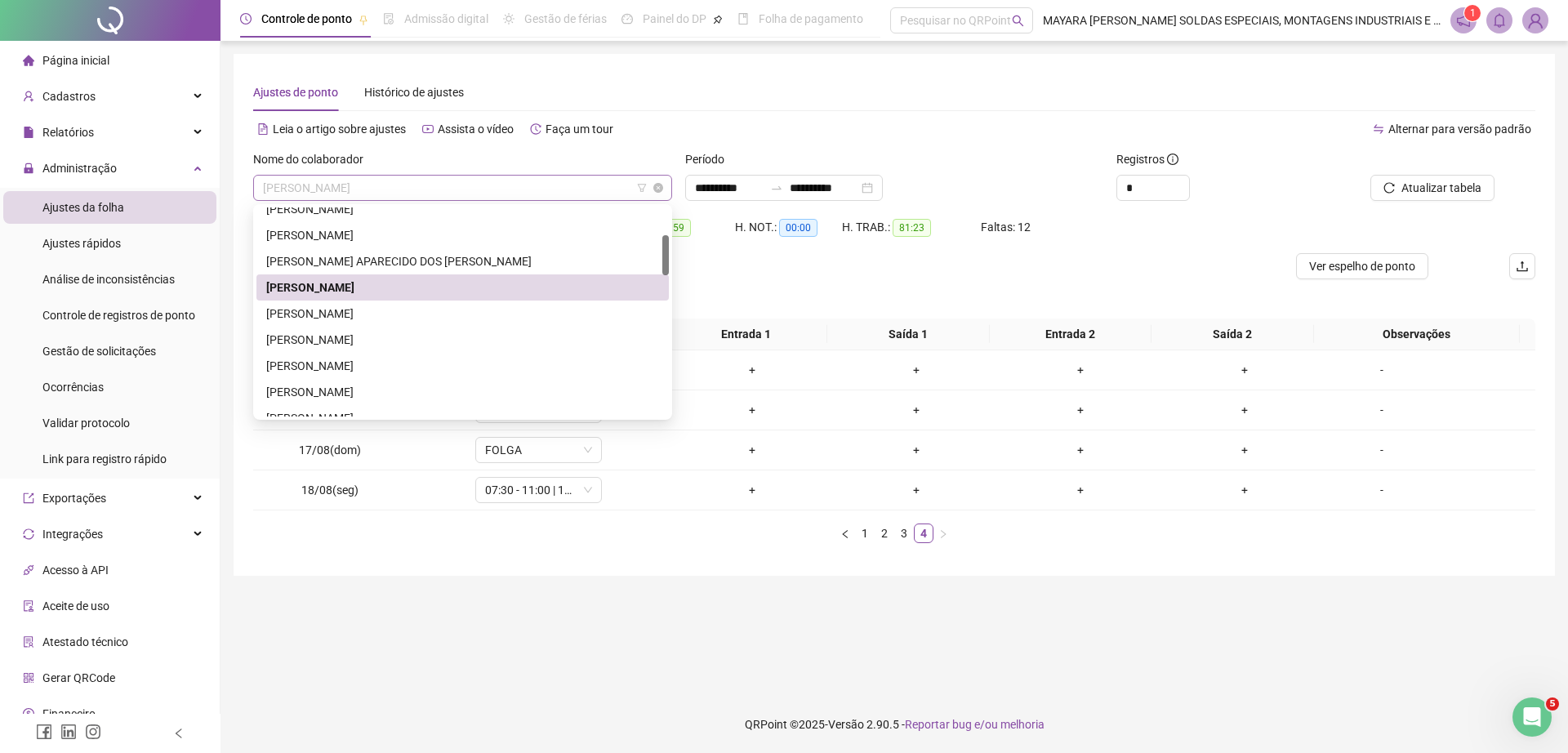
click at [509, 189] on span "[PERSON_NAME]" at bounding box center [462, 188] width 399 height 24
click at [408, 303] on div "[PERSON_NAME]" at bounding box center [462, 314] width 412 height 26
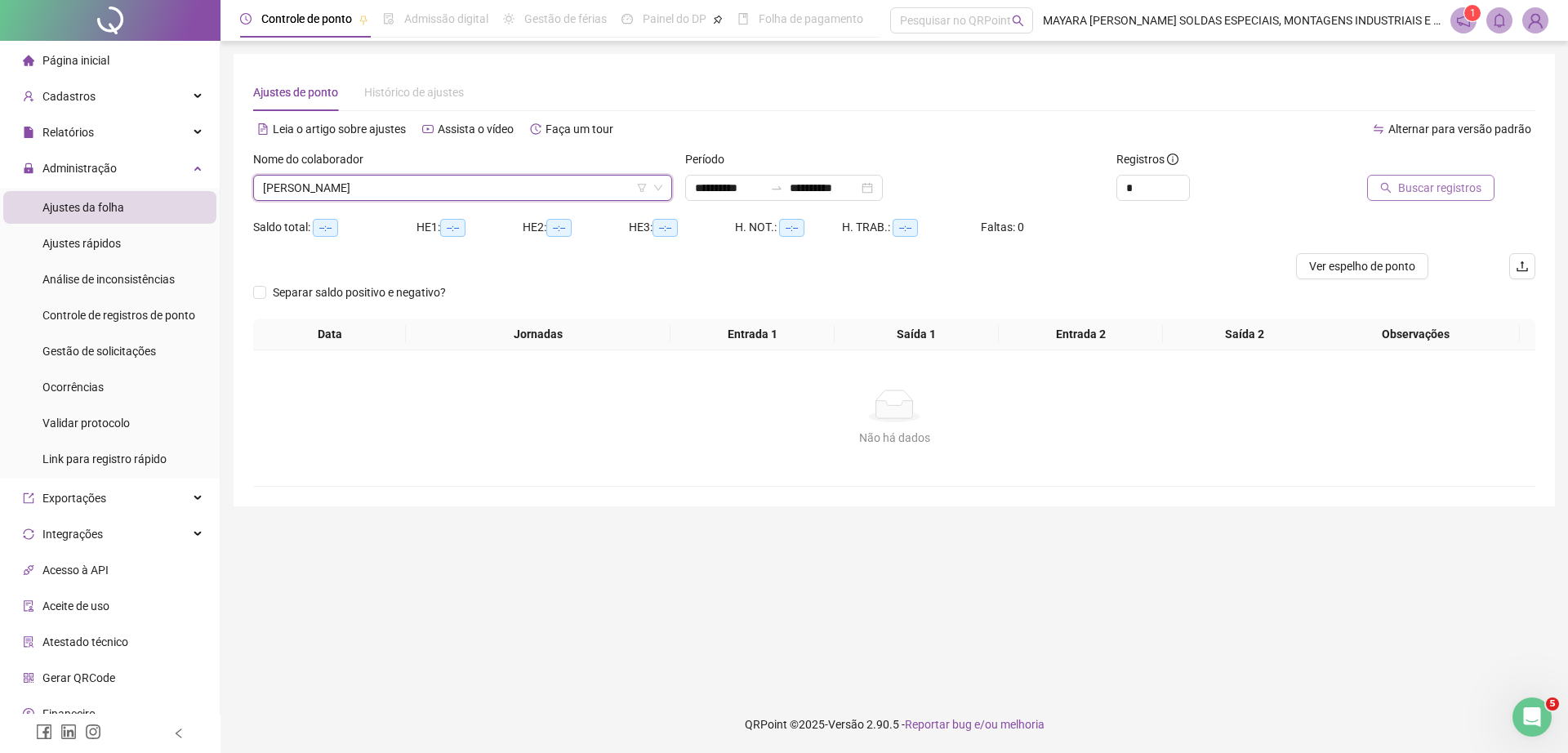
click at [1420, 191] on span "Buscar registros" at bounding box center [1439, 187] width 83 height 18
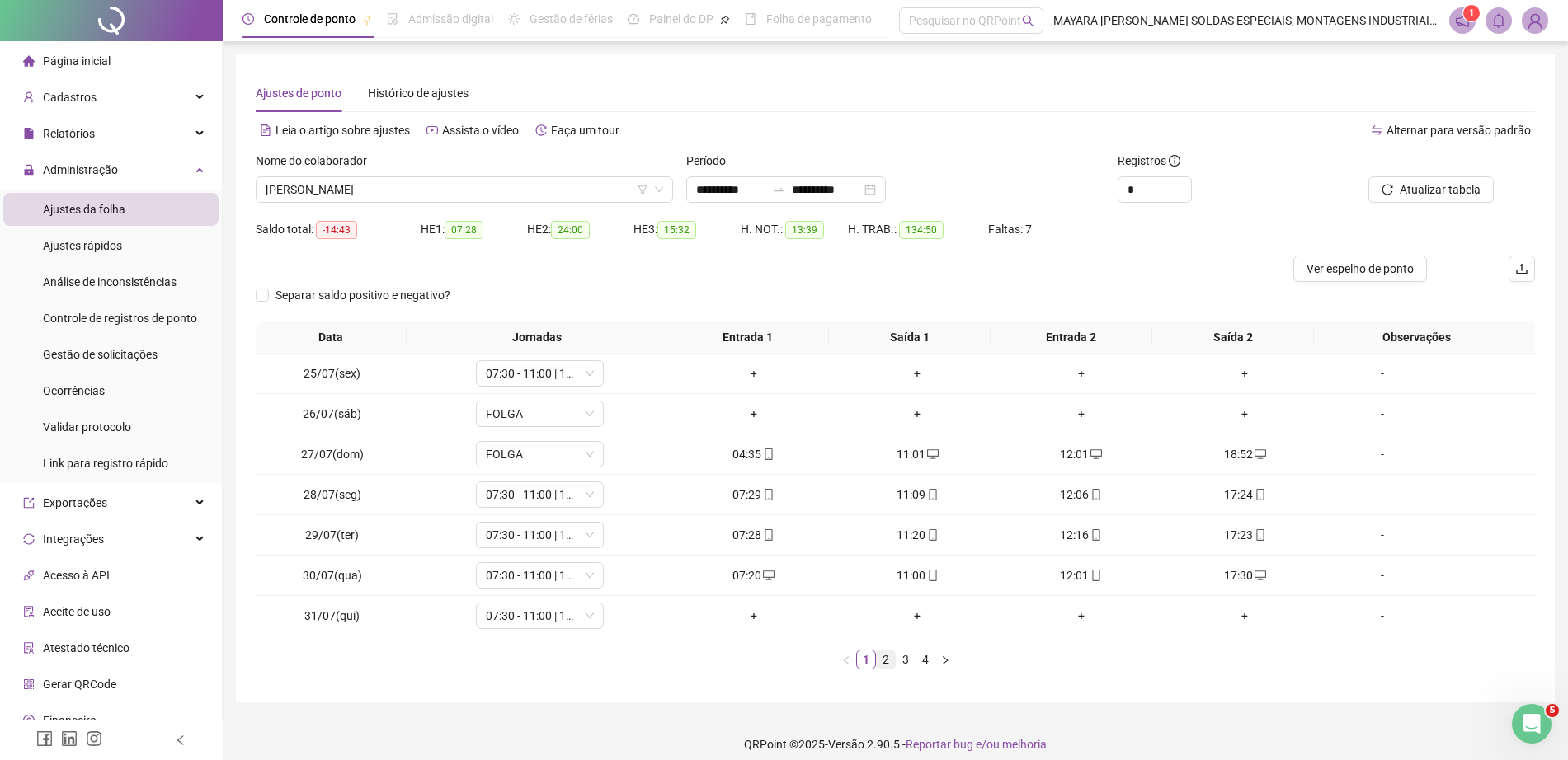
click at [883, 659] on link "2" at bounding box center [885, 659] width 18 height 18
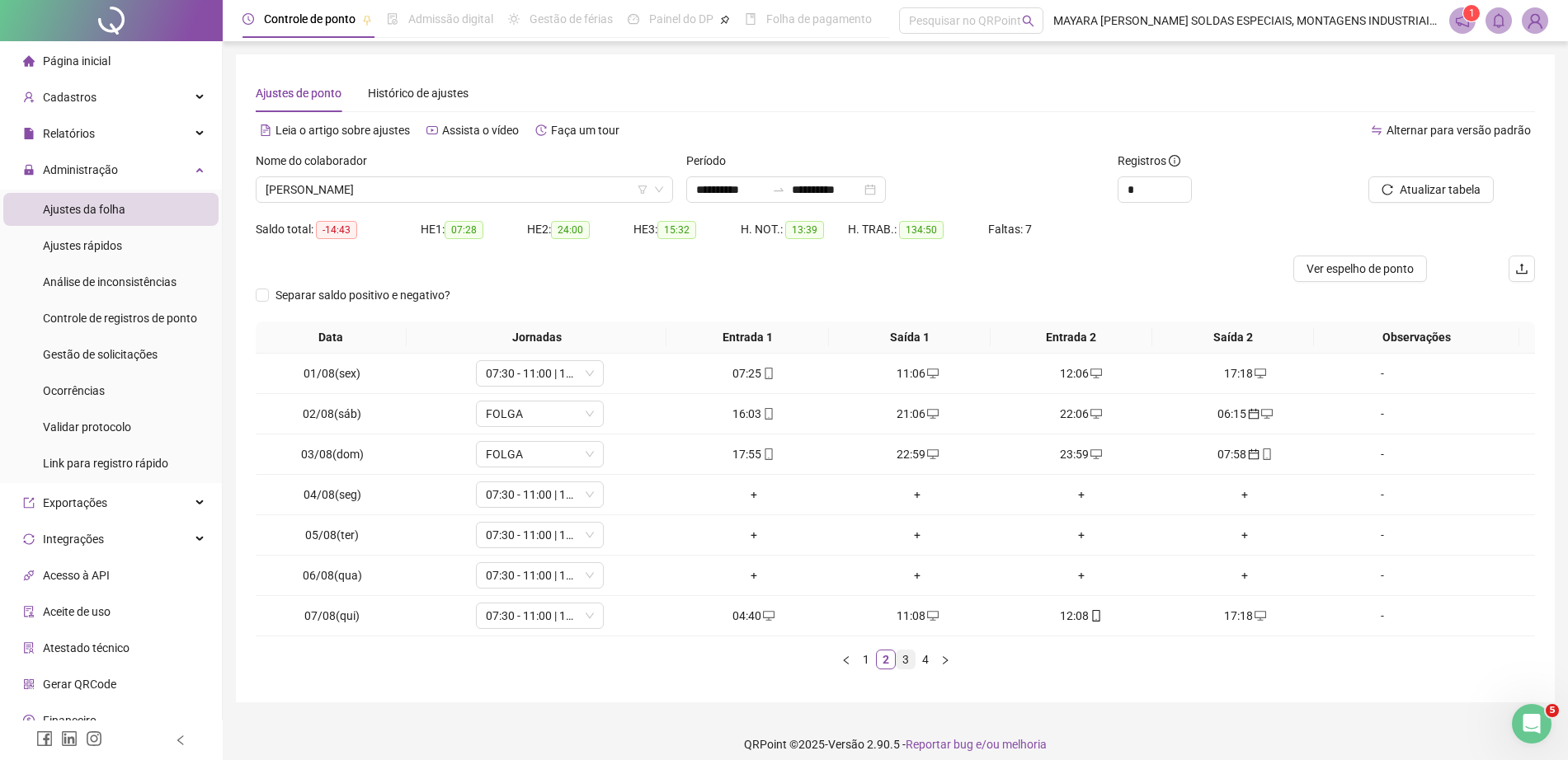
click at [906, 661] on link "3" at bounding box center [905, 659] width 18 height 18
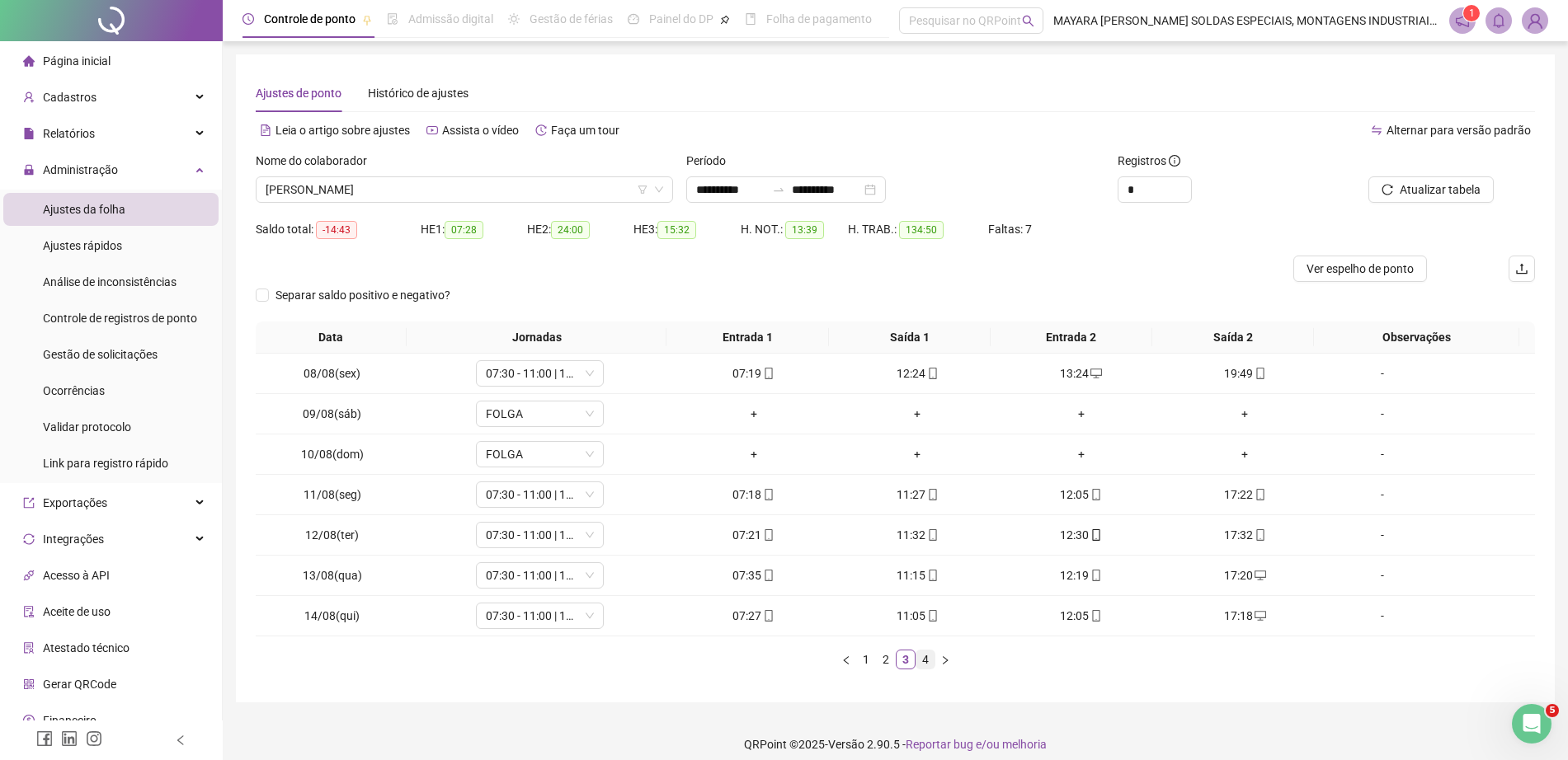
click at [926, 659] on link "4" at bounding box center [925, 659] width 18 height 18
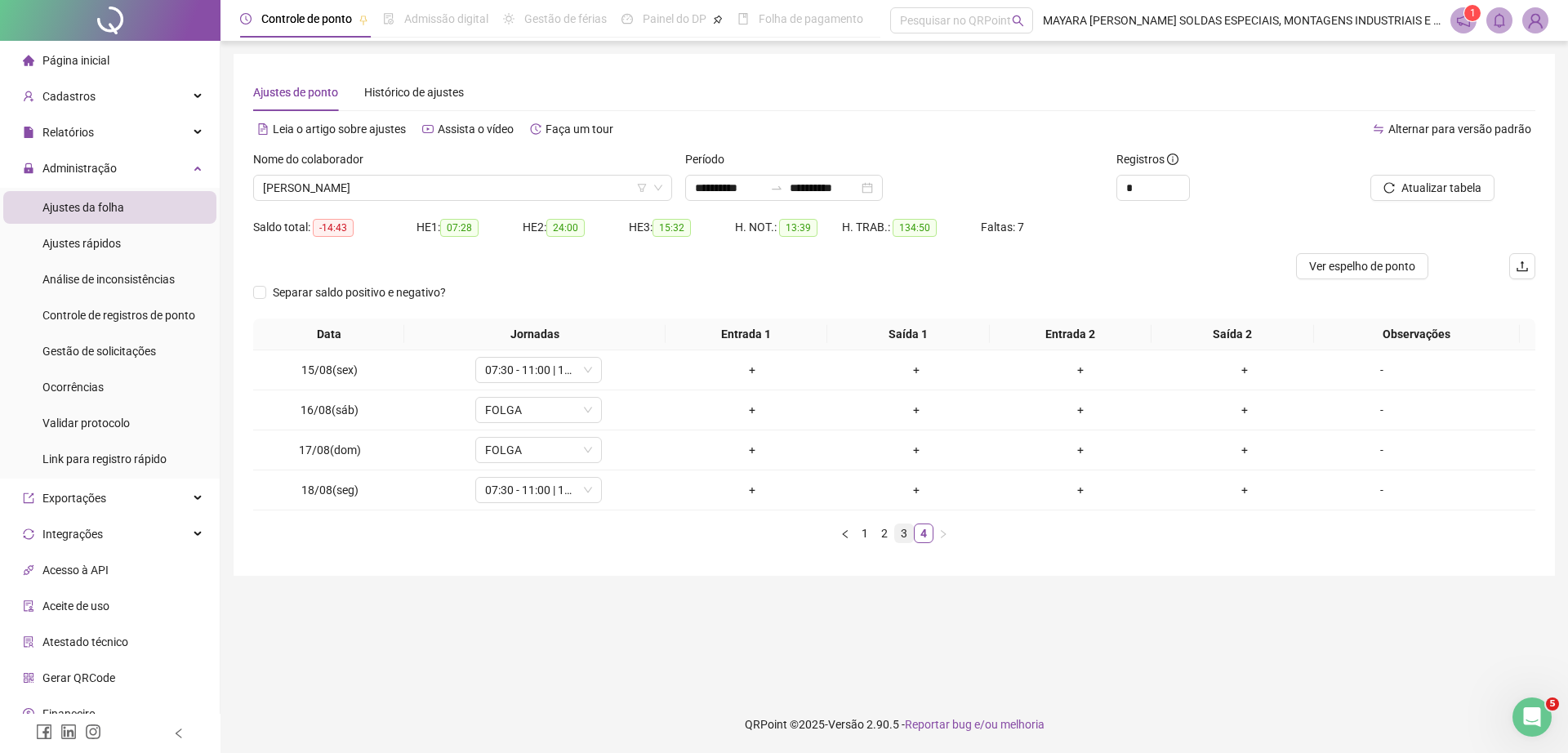
click at [901, 535] on link "3" at bounding box center [903, 533] width 18 height 18
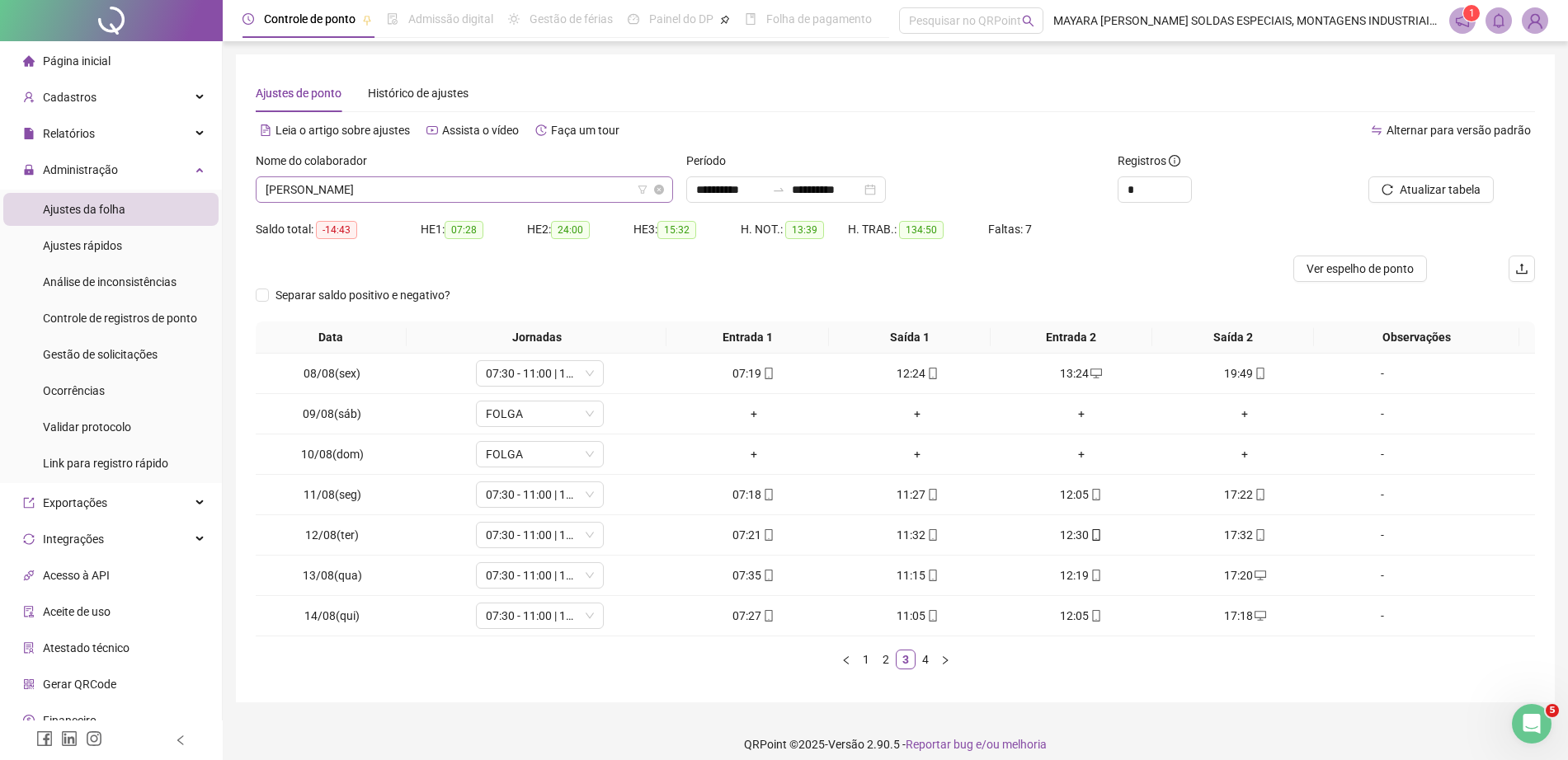
click at [374, 181] on span "[PERSON_NAME]" at bounding box center [464, 190] width 398 height 24
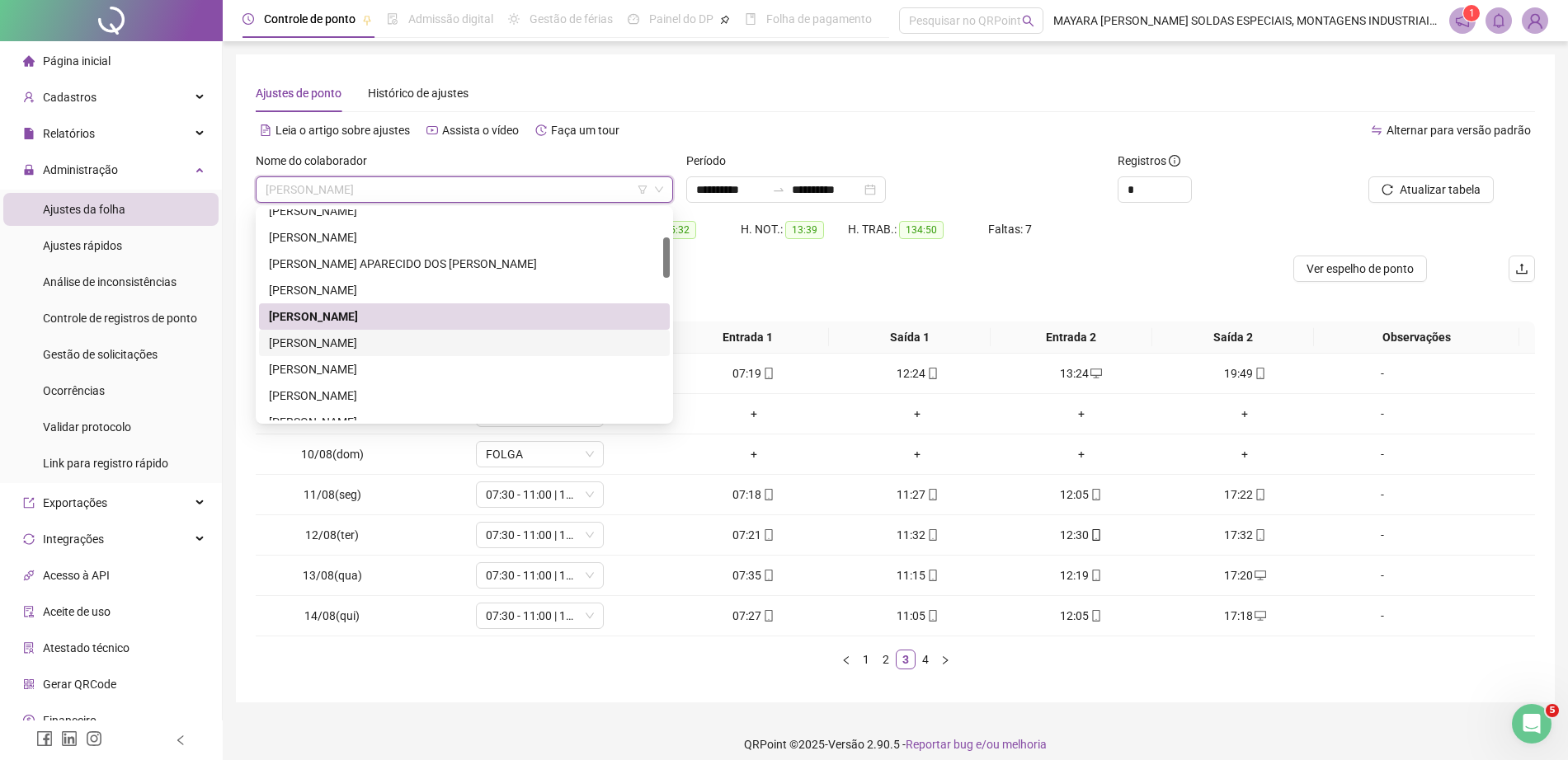
click at [405, 339] on div "[PERSON_NAME]" at bounding box center [464, 343] width 391 height 18
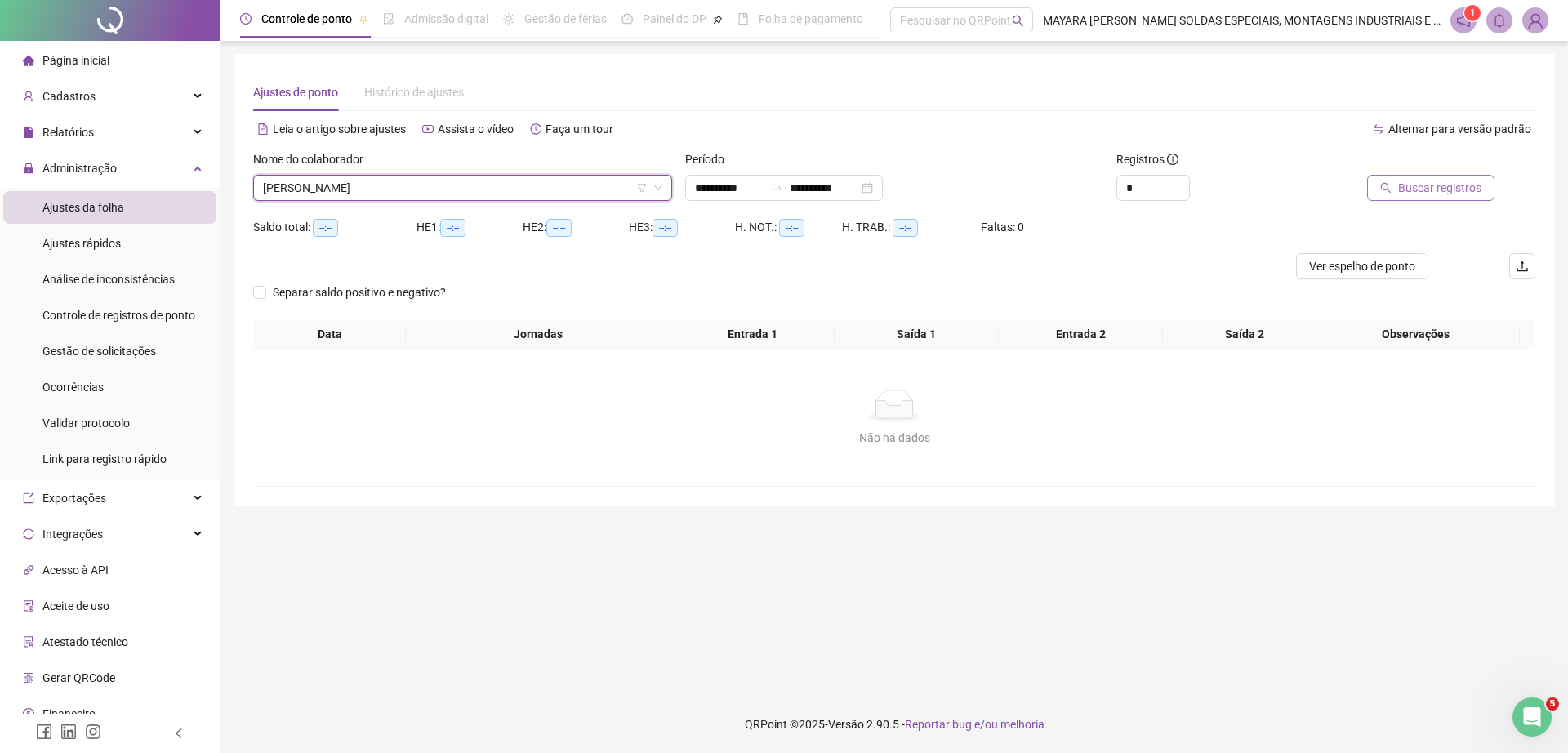
click at [1408, 185] on span "Buscar registros" at bounding box center [1439, 187] width 83 height 18
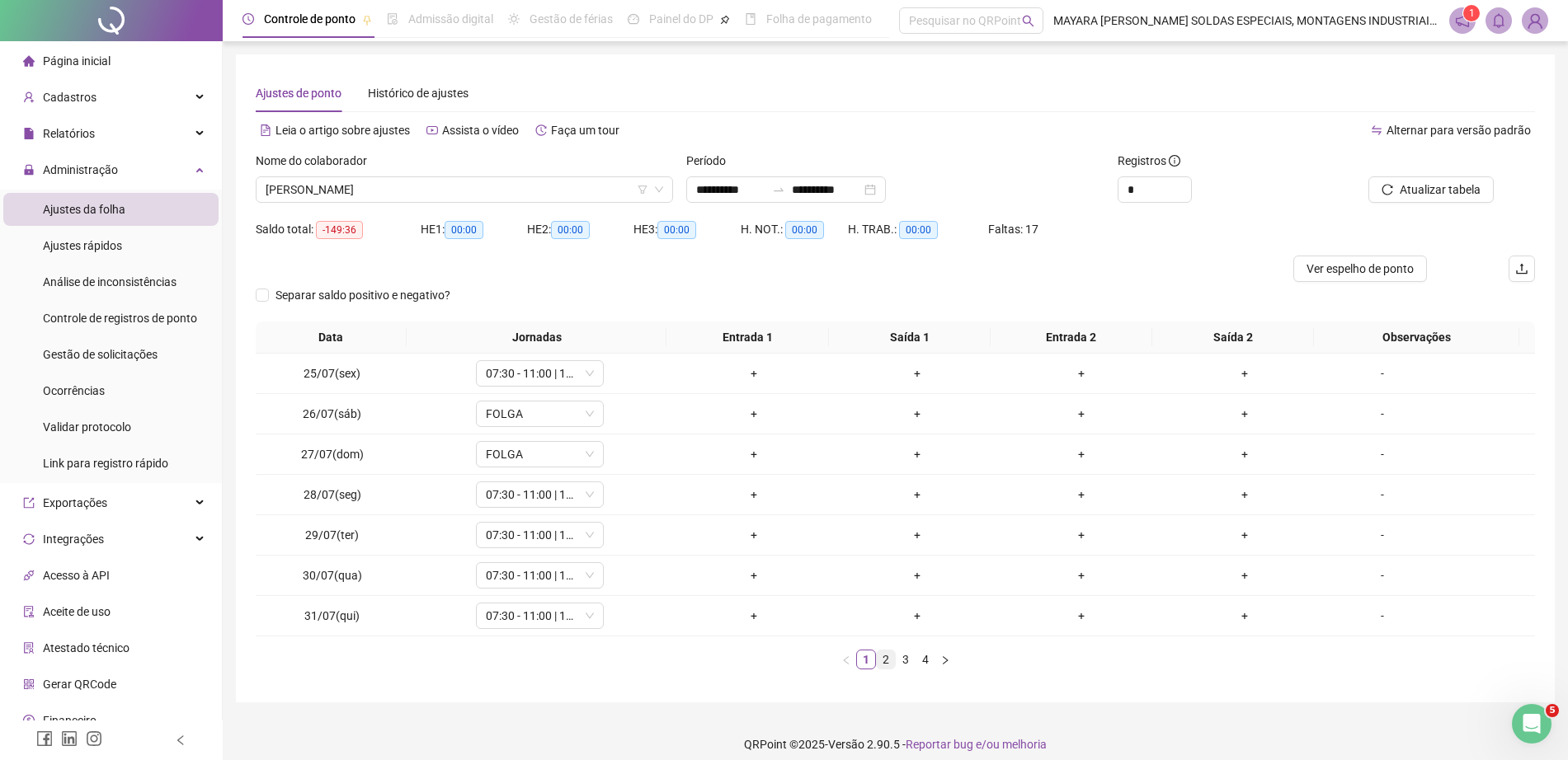
click at [880, 654] on link "2" at bounding box center [885, 659] width 18 height 18
click at [907, 658] on link "3" at bounding box center [905, 659] width 18 height 18
click at [925, 662] on link "4" at bounding box center [925, 659] width 18 height 18
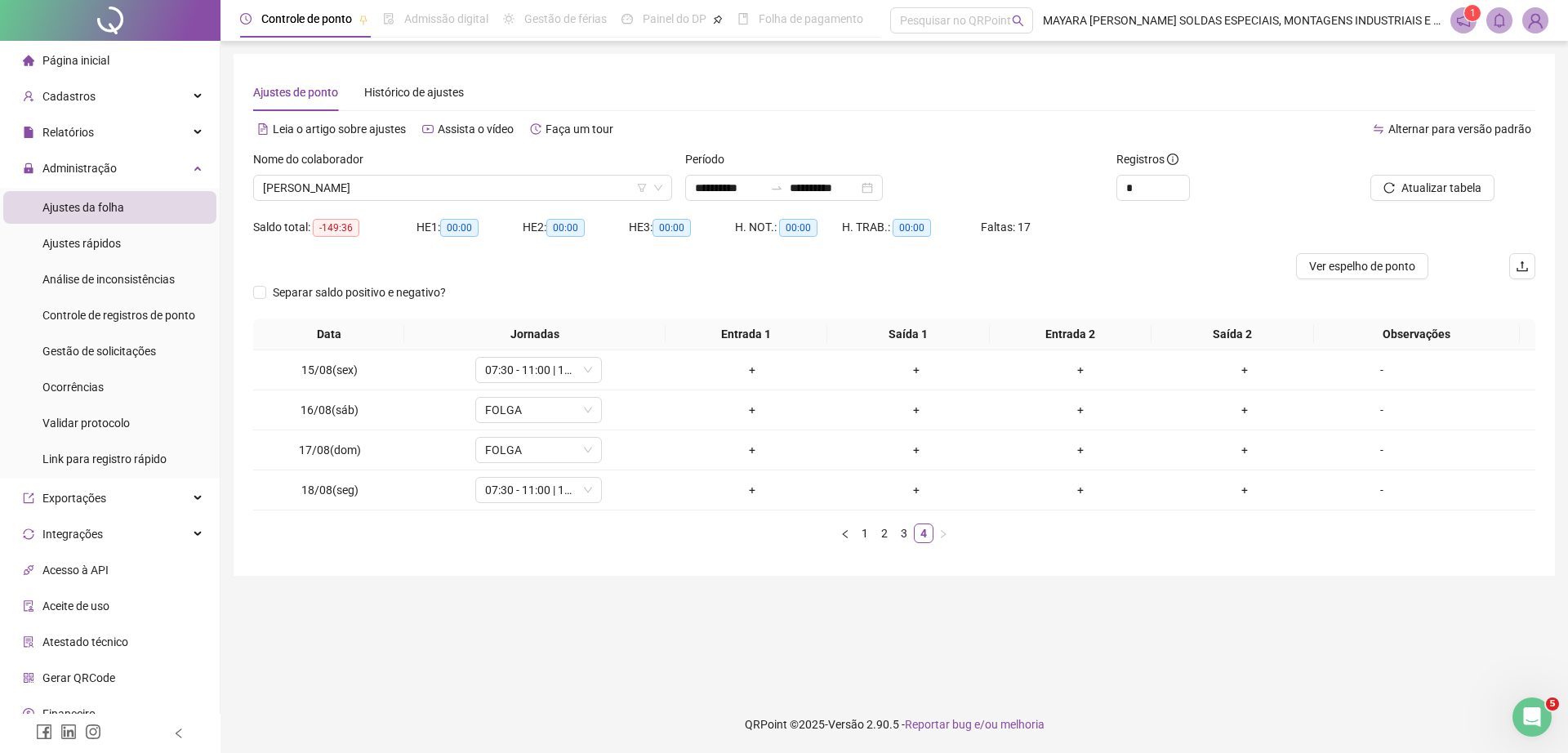
click at [438, 169] on div "Nome do colaborador" at bounding box center [462, 162] width 419 height 24
click at [423, 185] on span "[PERSON_NAME]" at bounding box center [462, 188] width 399 height 24
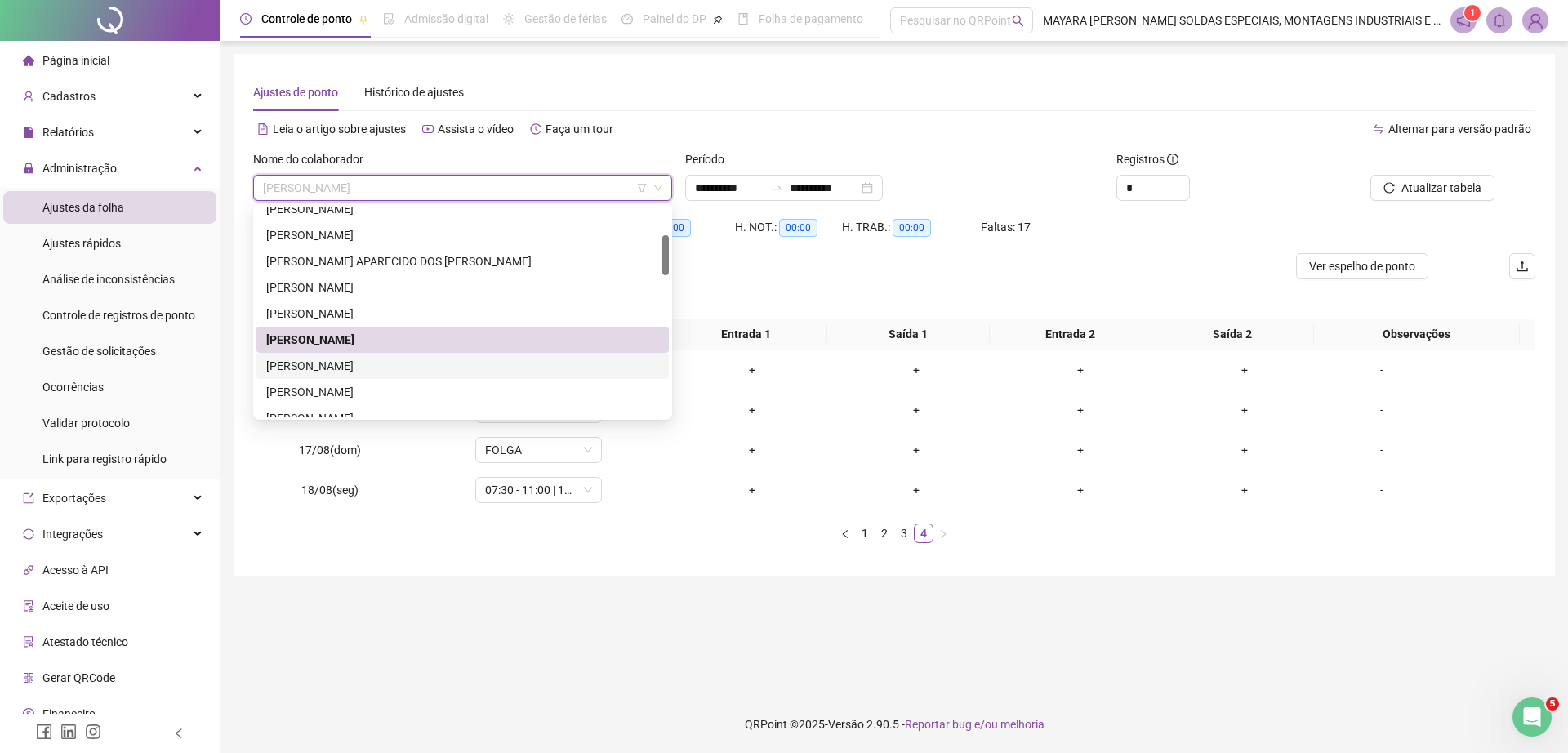
click at [379, 363] on div "[PERSON_NAME]" at bounding box center [462, 365] width 393 height 18
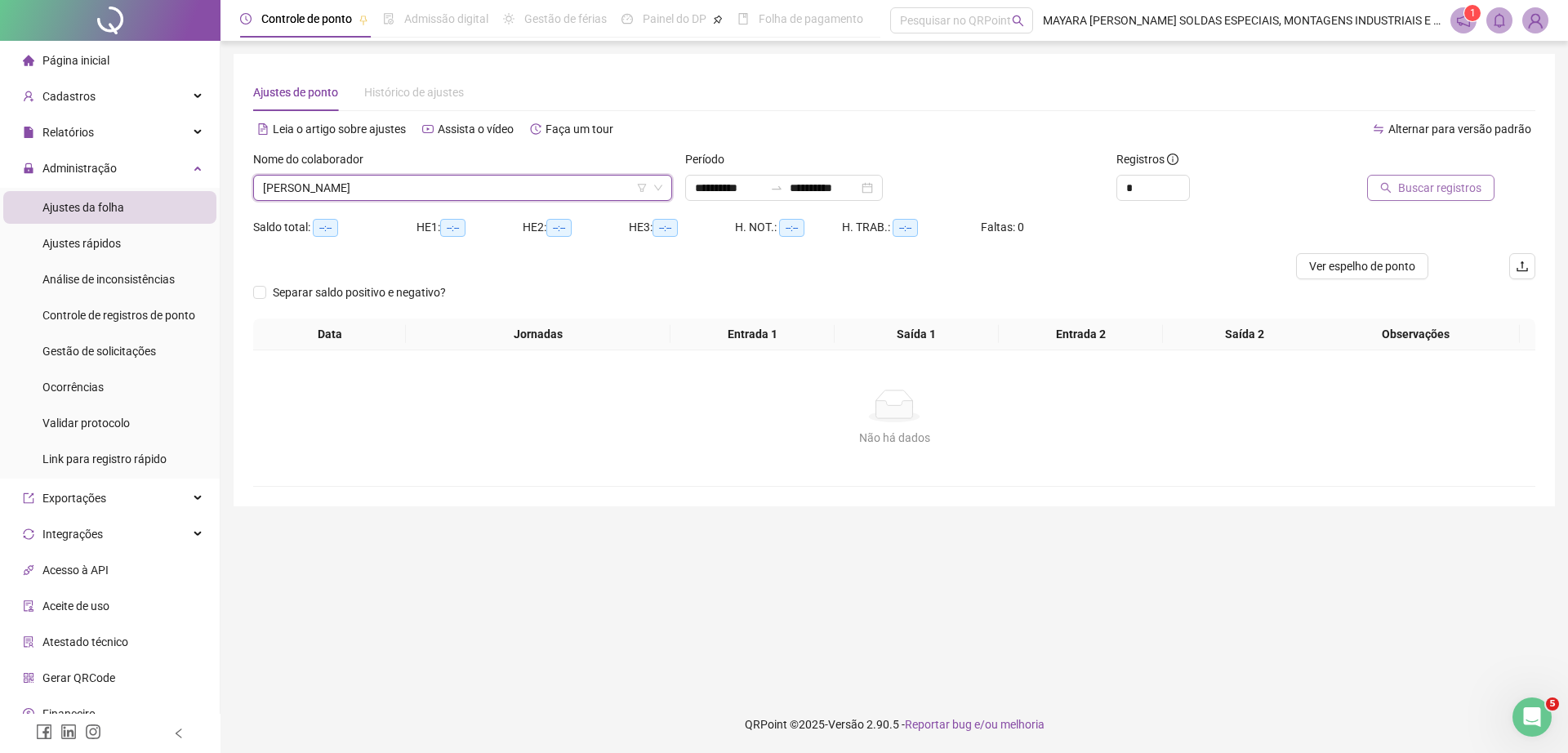
click at [1404, 190] on span "Buscar registros" at bounding box center [1439, 187] width 83 height 18
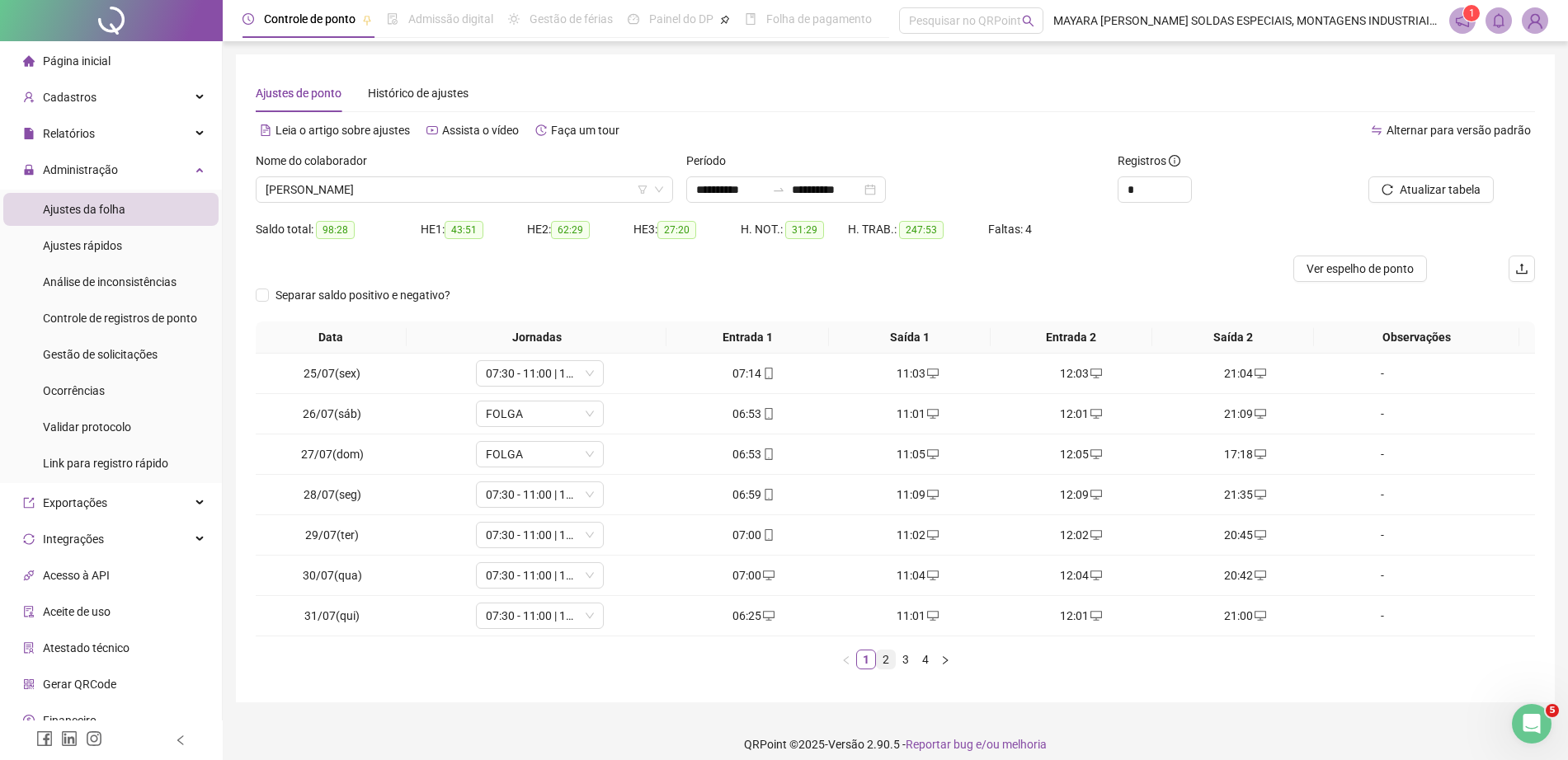
click at [885, 659] on link "2" at bounding box center [885, 659] width 18 height 18
click at [905, 655] on link "3" at bounding box center [905, 659] width 18 height 18
click at [1081, 612] on div "+" at bounding box center [1081, 615] width 151 height 18
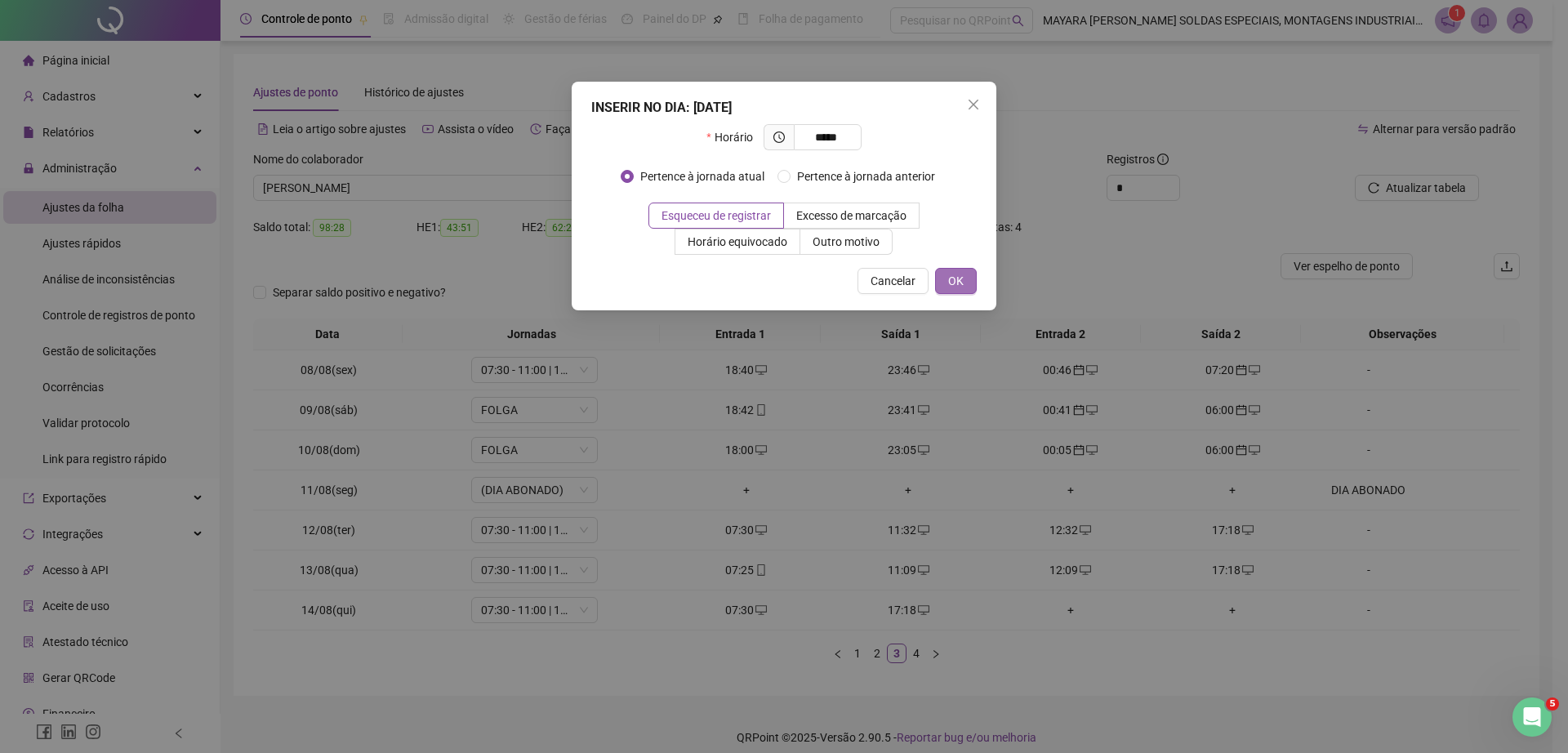
type input "*****"
click at [958, 276] on span "OK" at bounding box center [955, 280] width 16 height 18
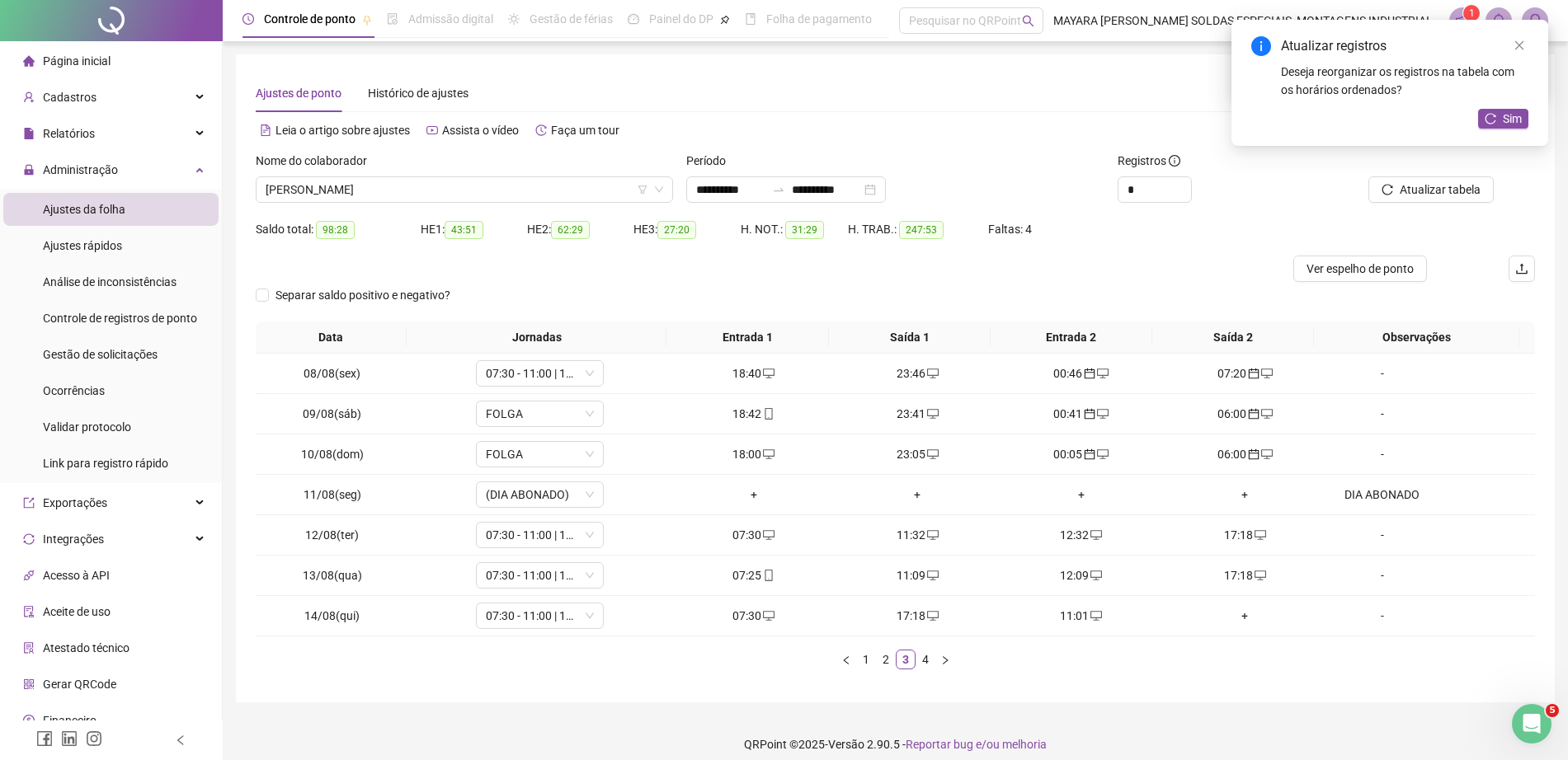
click at [1228, 616] on div "+" at bounding box center [1245, 615] width 151 height 18
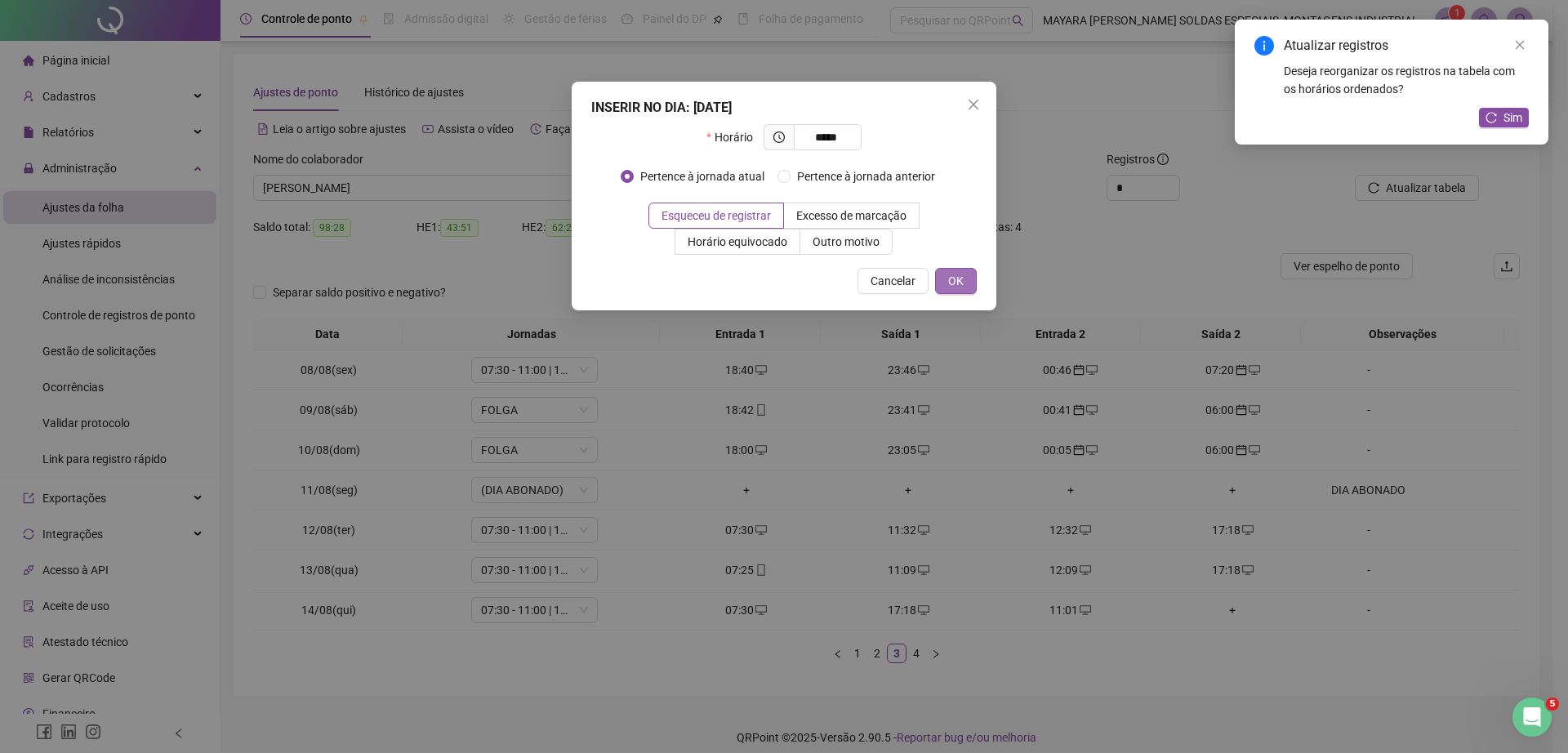
type input "*****"
click at [958, 272] on span "OK" at bounding box center [955, 280] width 16 height 18
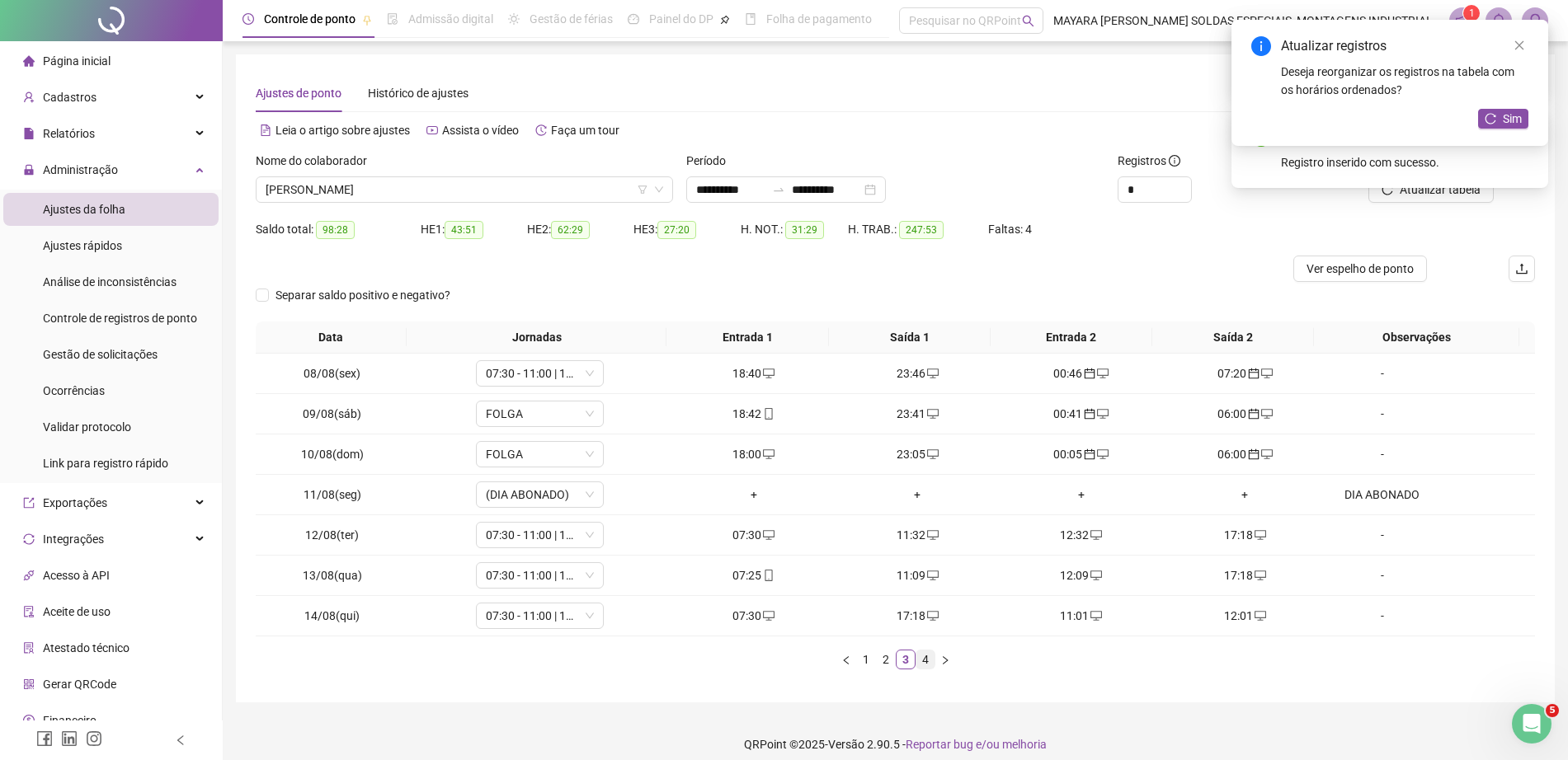
click at [928, 666] on link "4" at bounding box center [925, 659] width 18 height 18
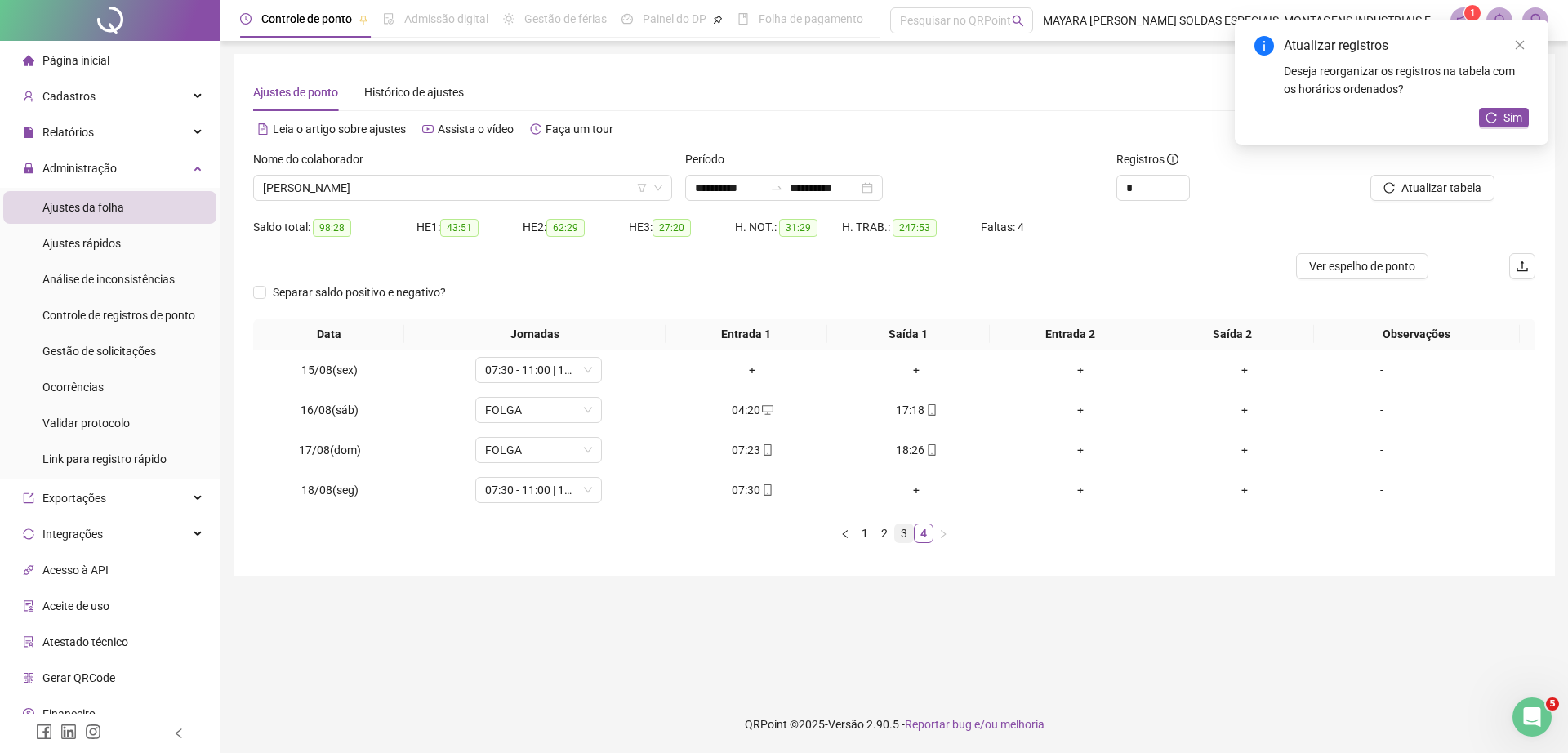
click at [904, 537] on link "3" at bounding box center [903, 533] width 18 height 18
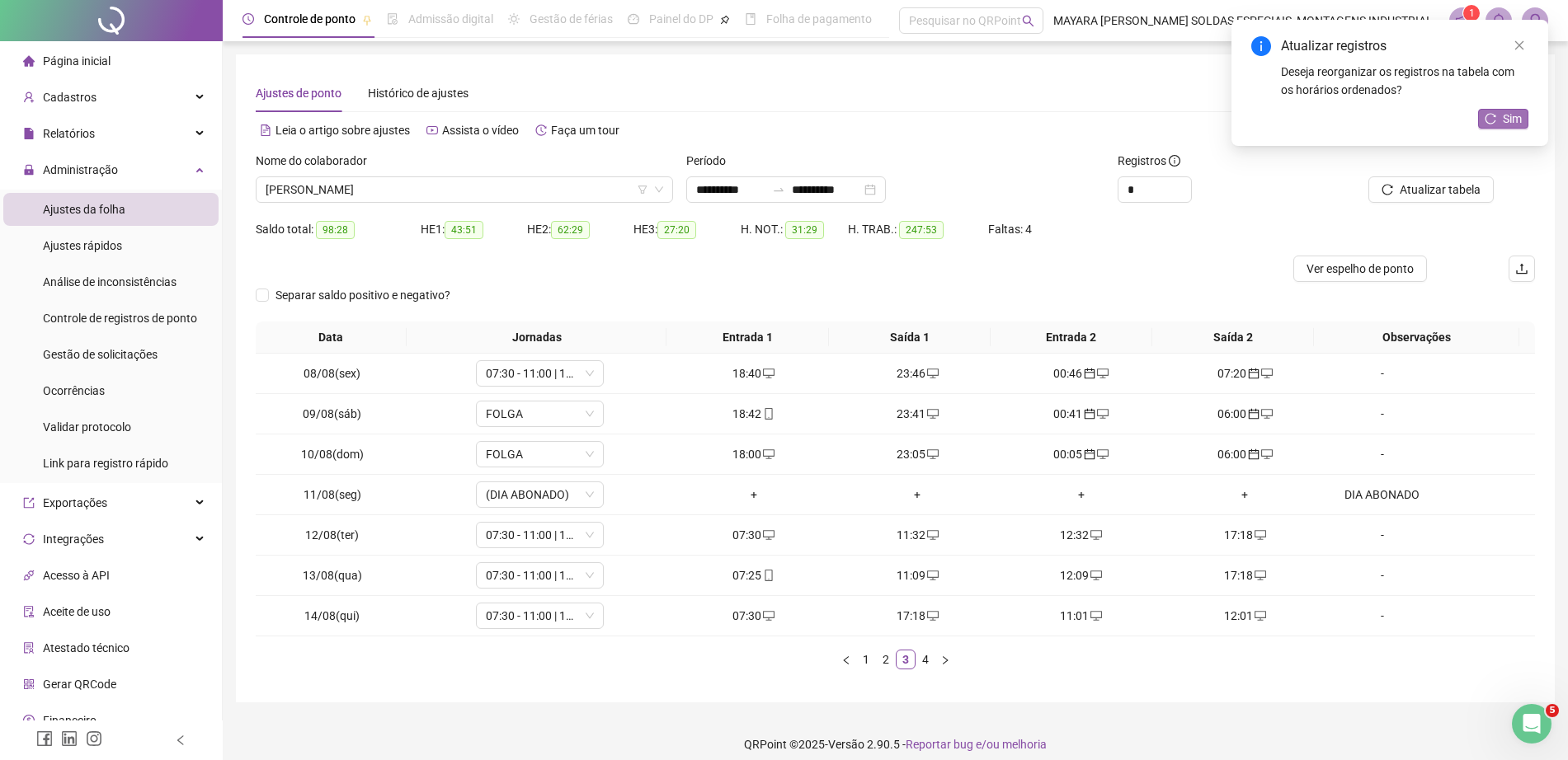
click at [1504, 117] on span "Sim" at bounding box center [1512, 118] width 19 height 18
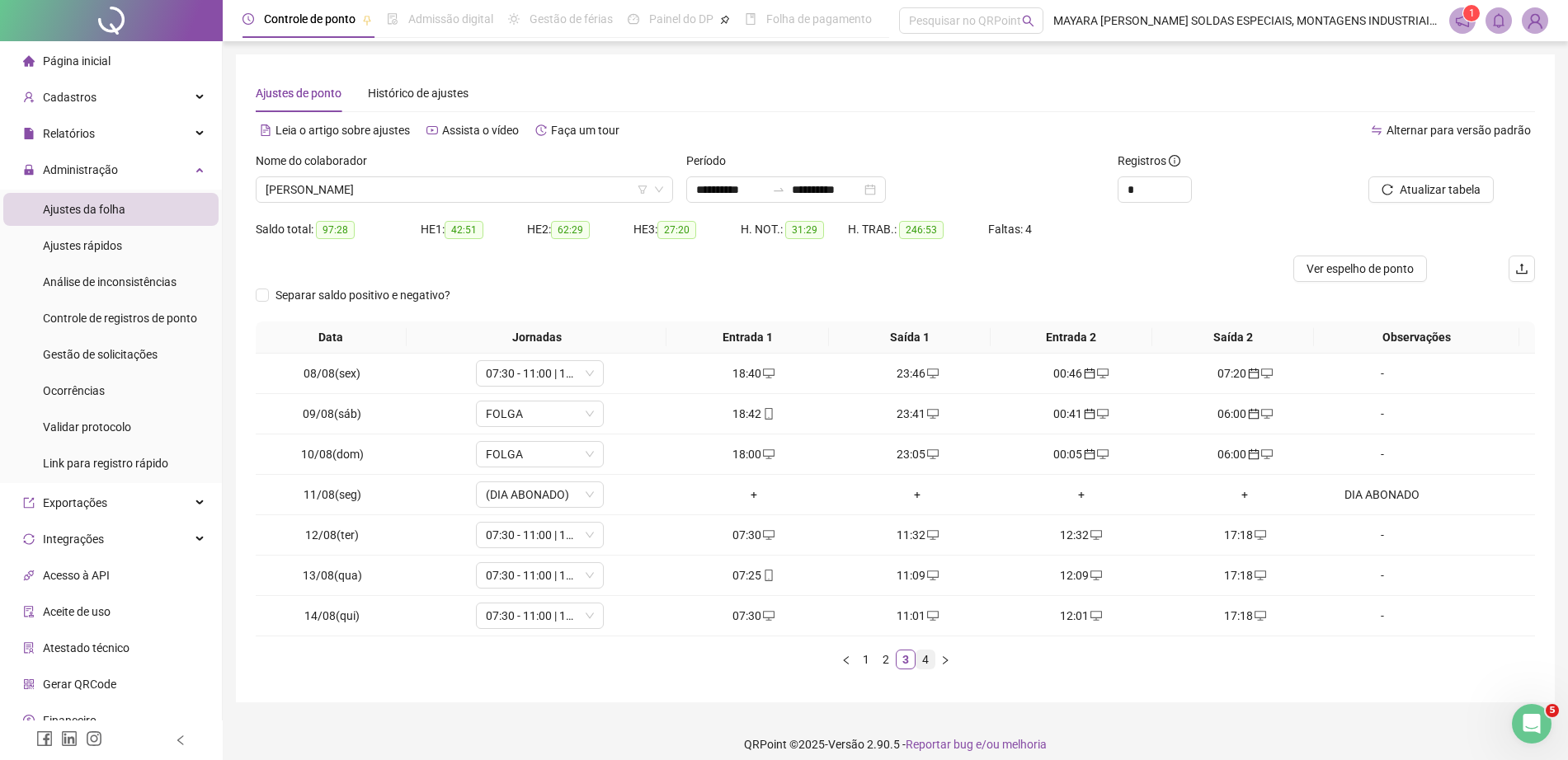
click at [923, 653] on link "4" at bounding box center [925, 659] width 18 height 18
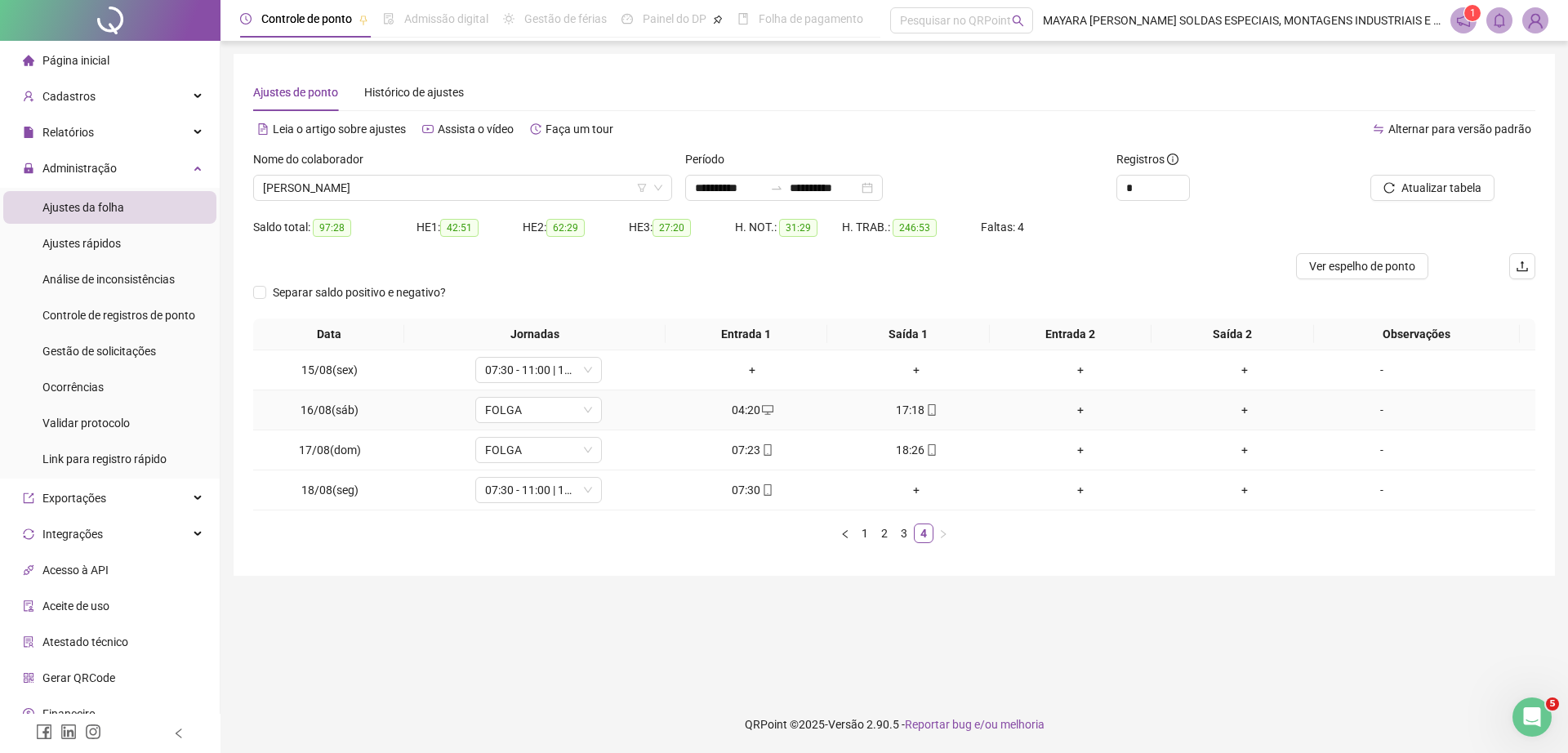
click at [1043, 404] on div "+" at bounding box center [1080, 410] width 151 height 18
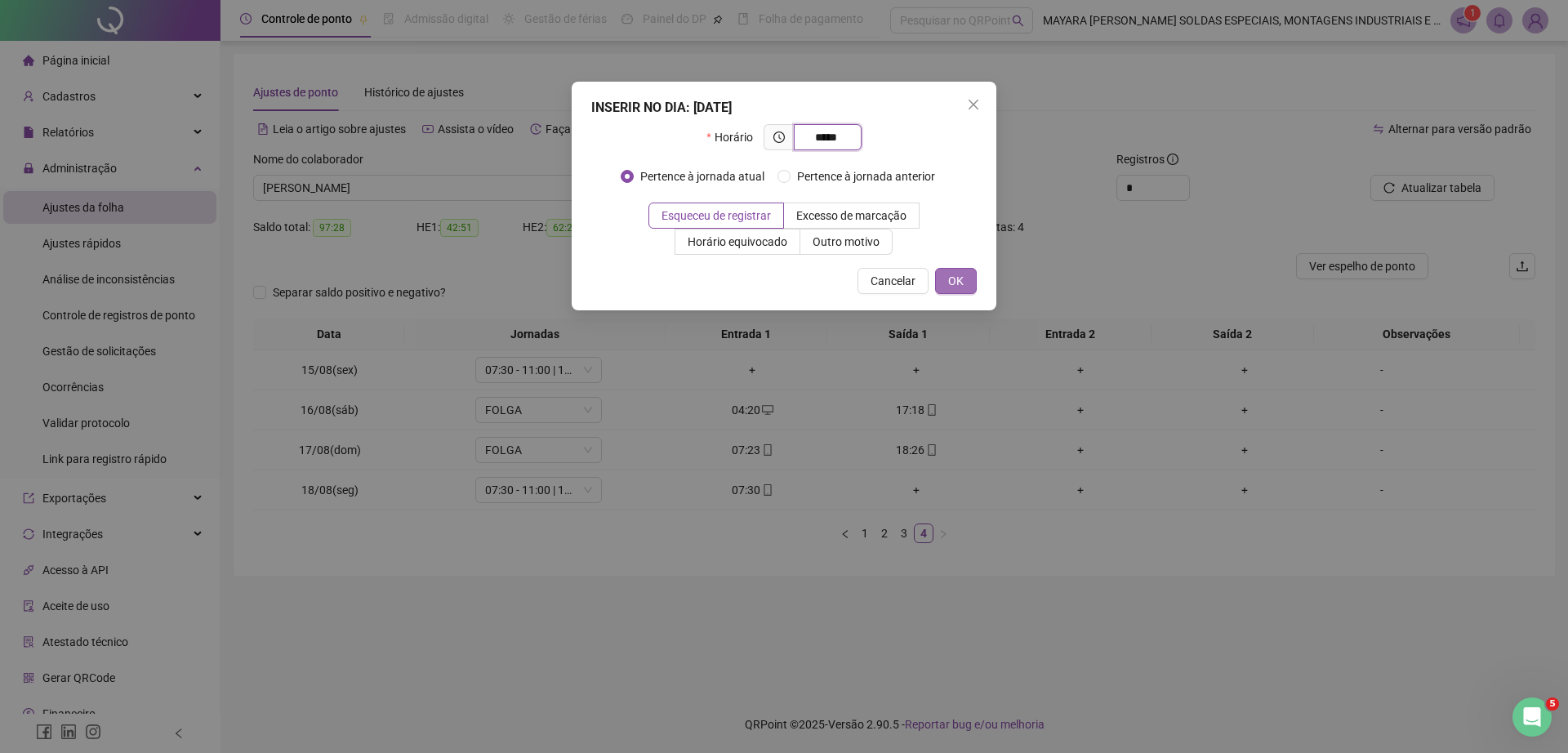
type input "*****"
click at [961, 290] on span "OK" at bounding box center [955, 280] width 16 height 18
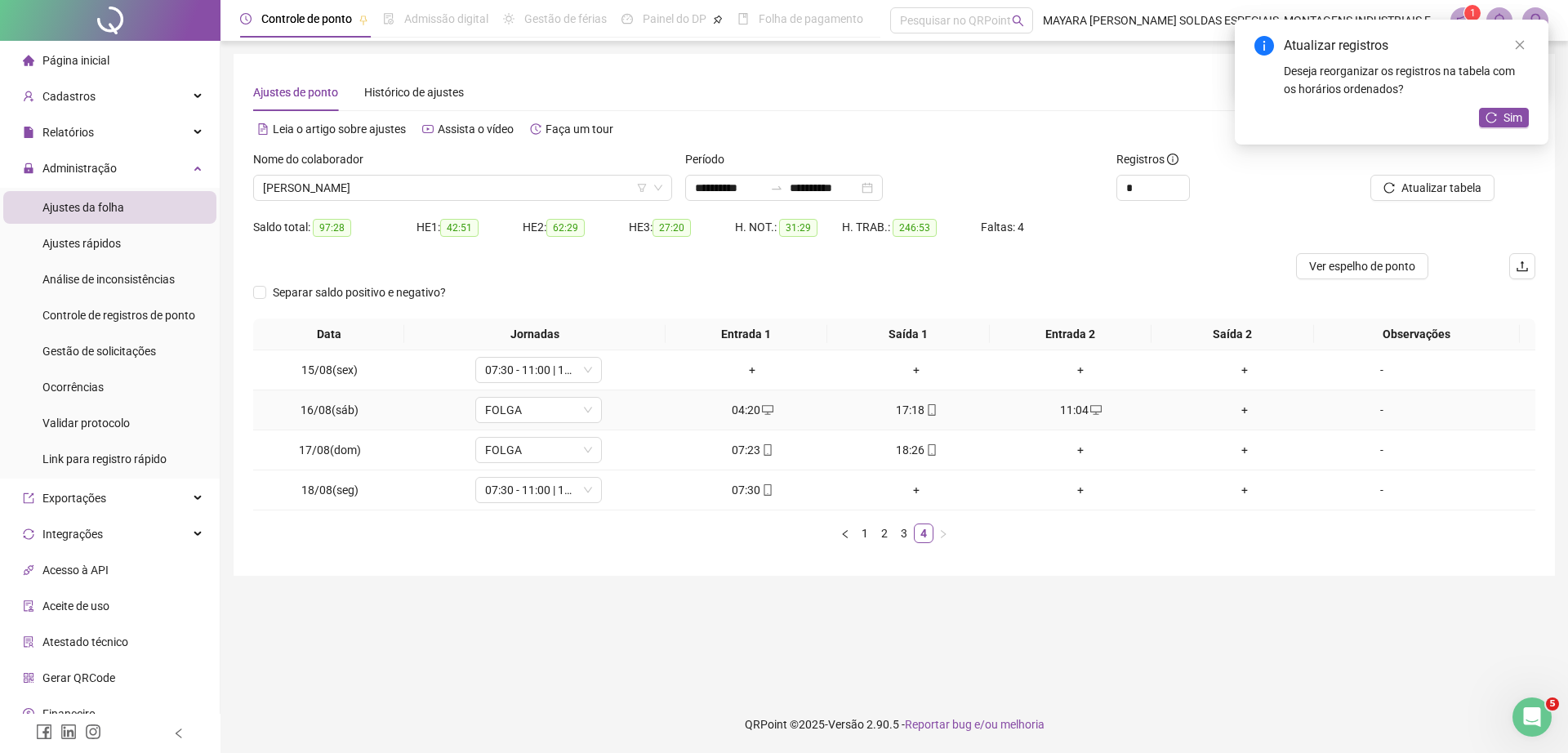
click at [1221, 412] on div "+" at bounding box center [1244, 410] width 151 height 18
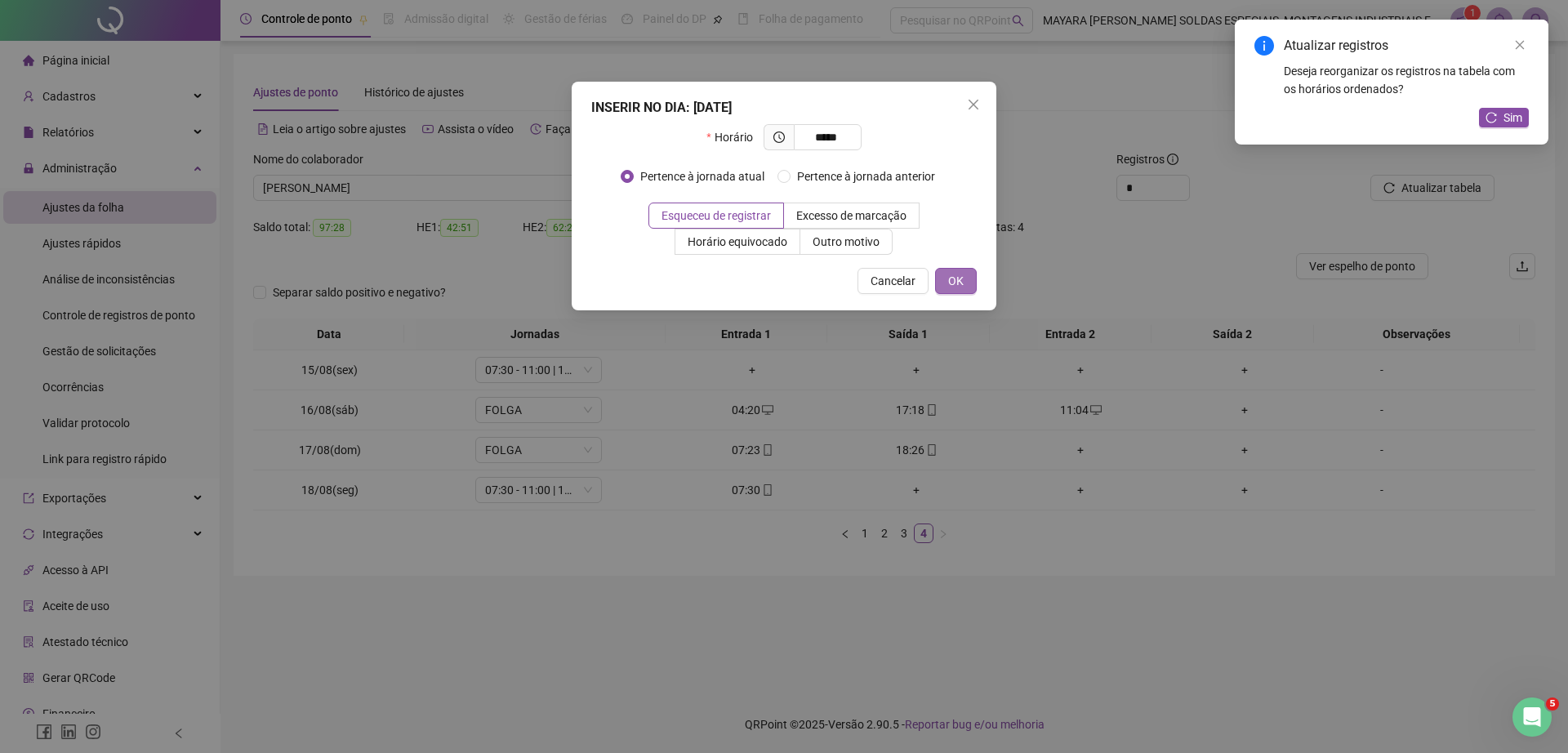
type input "*****"
click at [953, 283] on span "OK" at bounding box center [955, 280] width 16 height 18
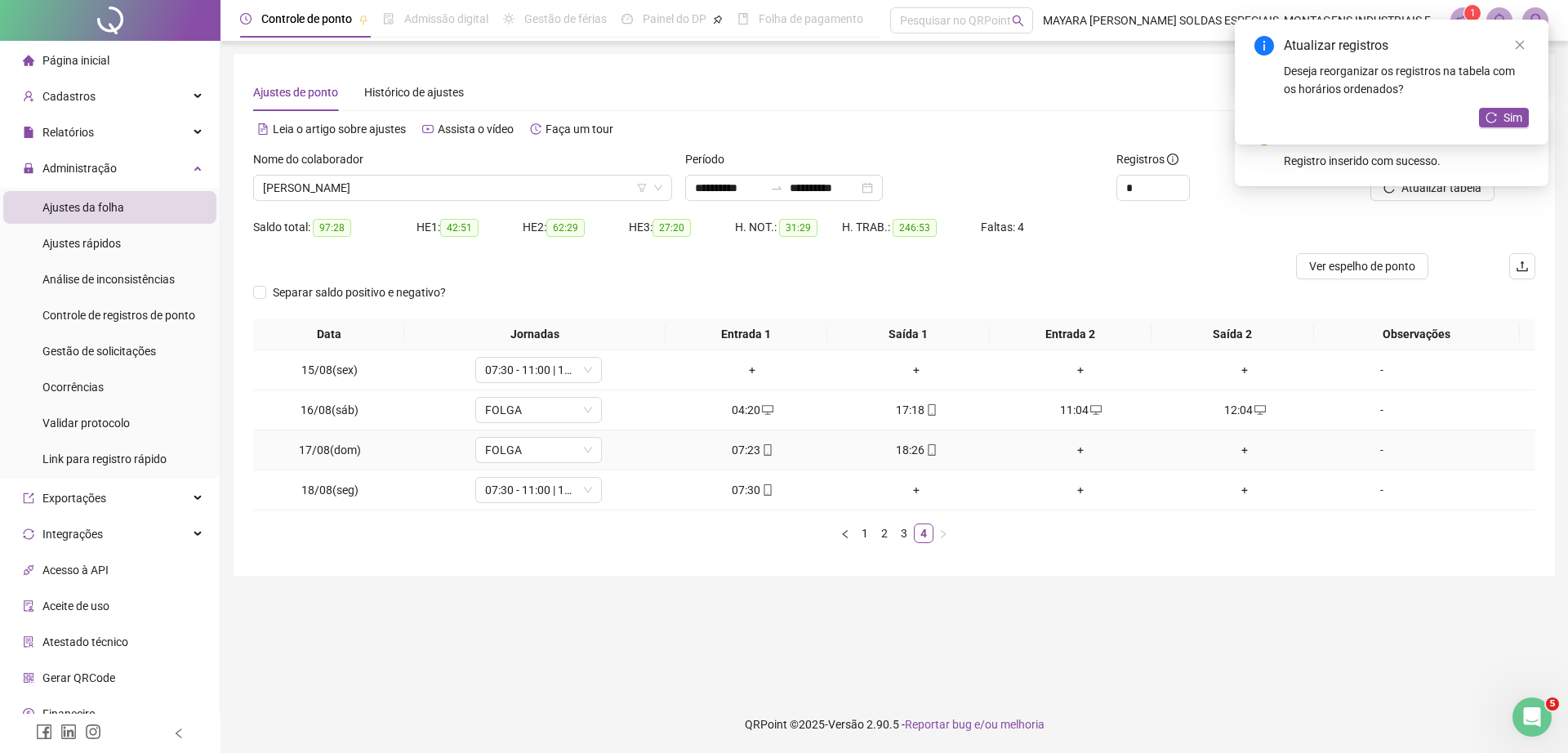
click at [1065, 452] on div "+" at bounding box center [1080, 450] width 151 height 18
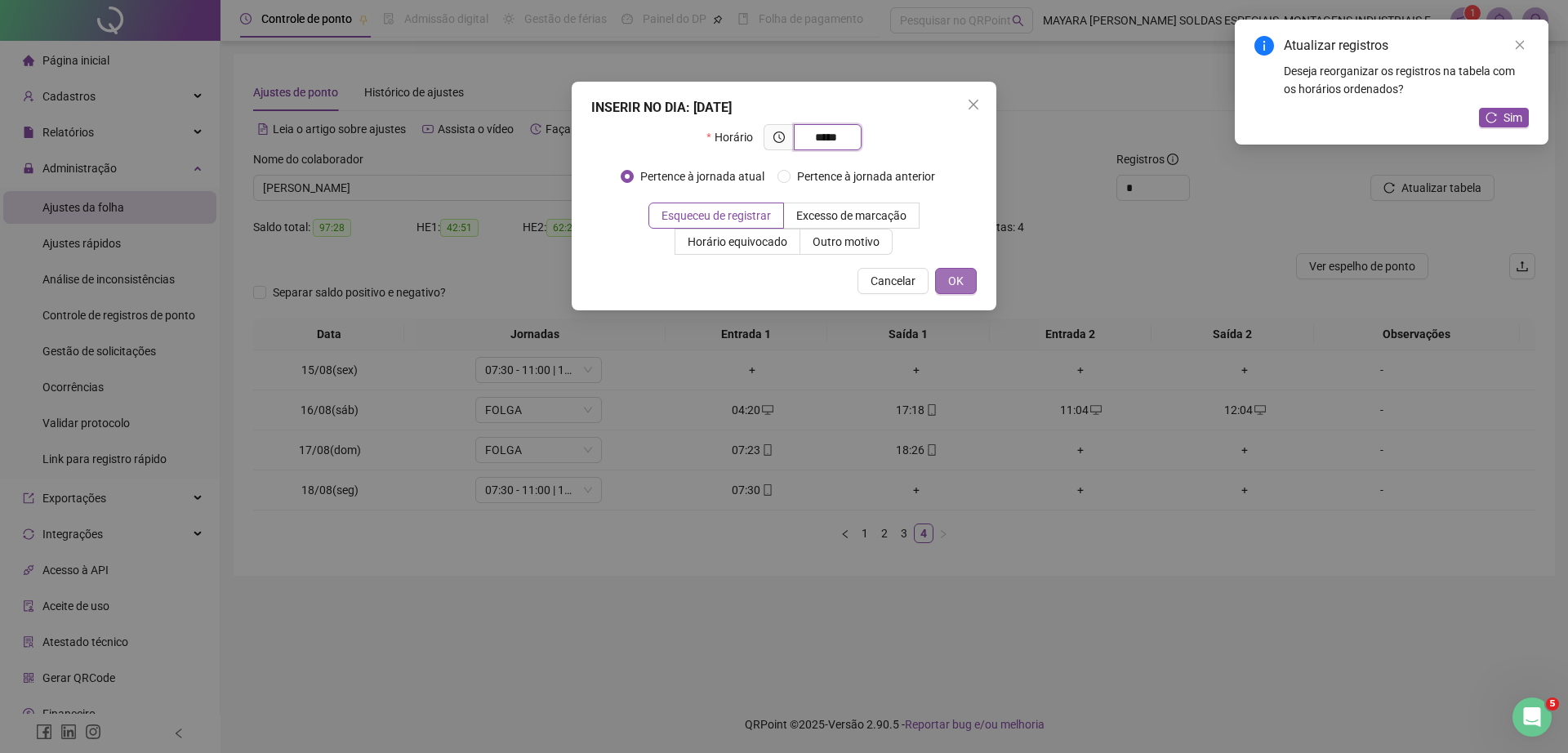
type input "*****"
click at [960, 283] on span "OK" at bounding box center [955, 280] width 16 height 18
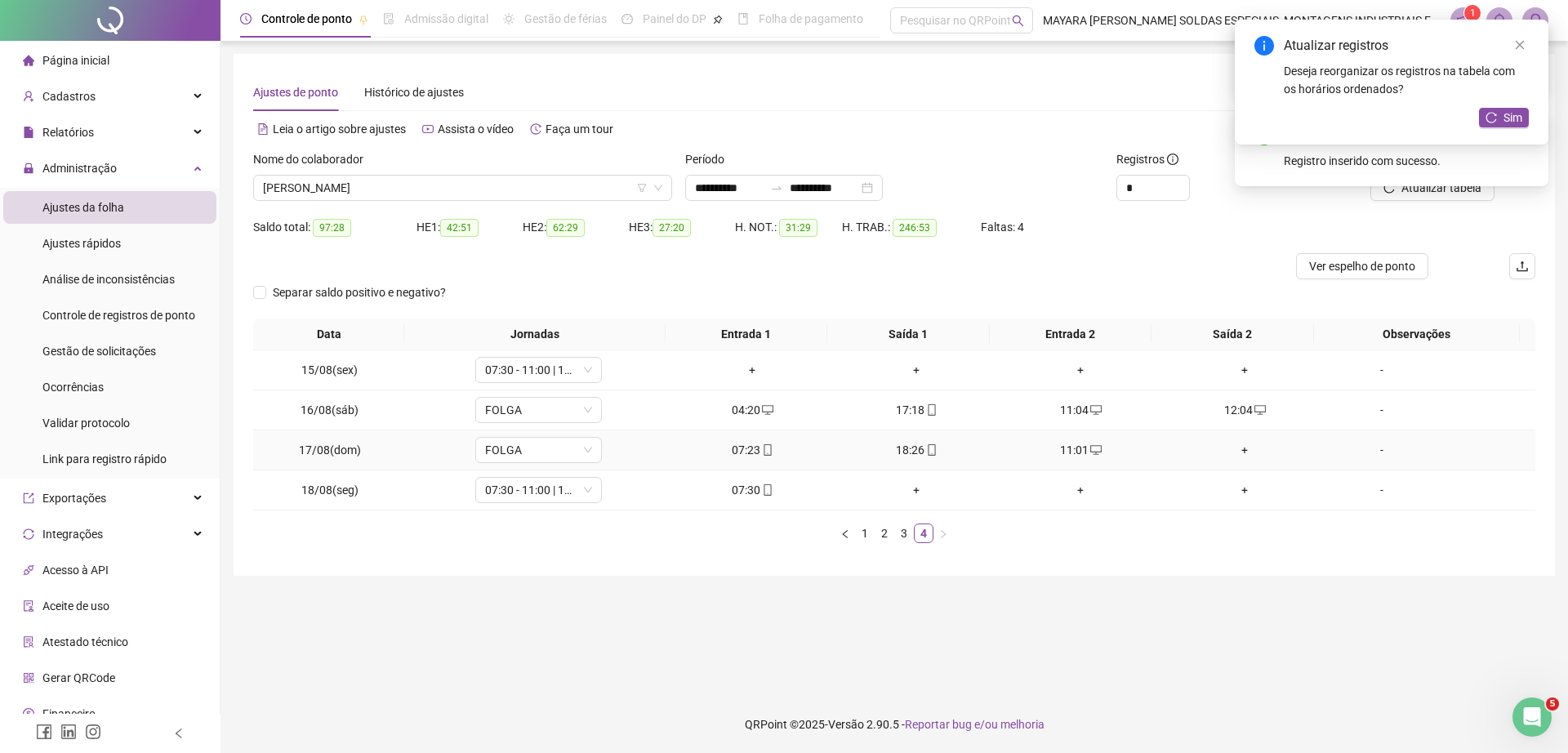
click at [1233, 444] on div "+" at bounding box center [1244, 450] width 151 height 18
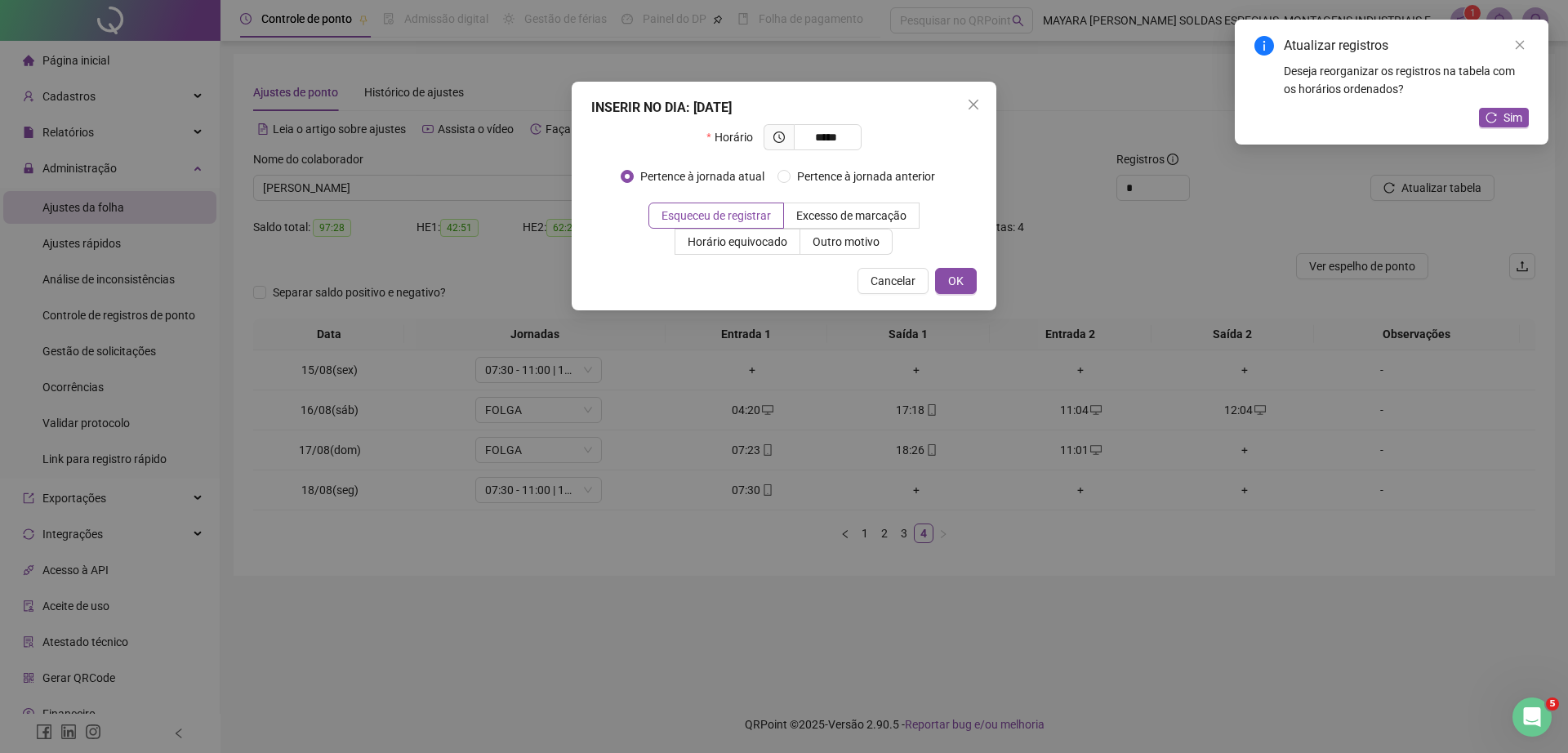
type input "*****"
click at [954, 263] on div "INSERIR NO DIA : 17/08/2025 Horário ***** Pertence à jornada atual Pertence à j…" at bounding box center [783, 195] width 424 height 228
click at [960, 274] on span "OK" at bounding box center [955, 280] width 16 height 18
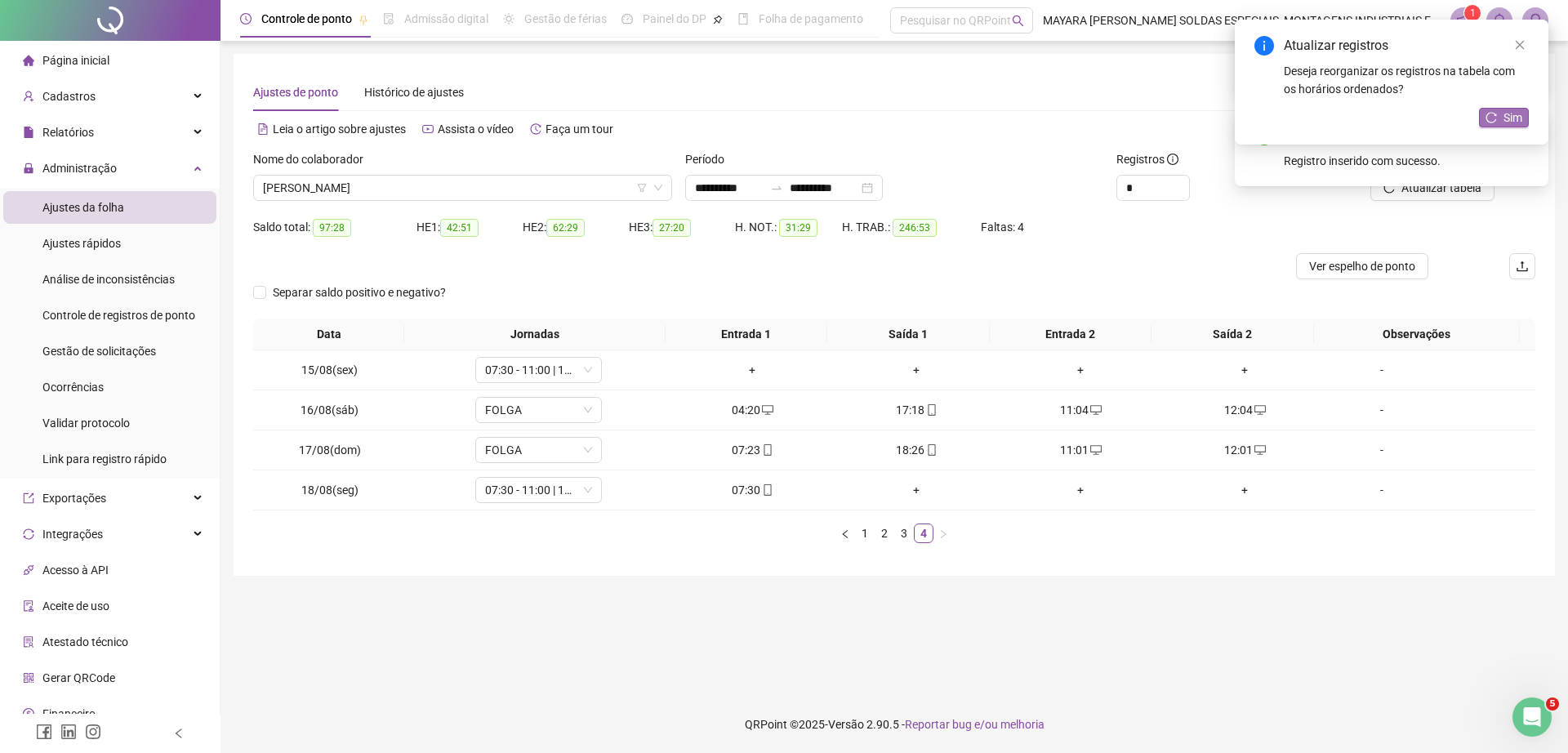
click at [1499, 113] on button "Sim" at bounding box center [1503, 117] width 50 height 19
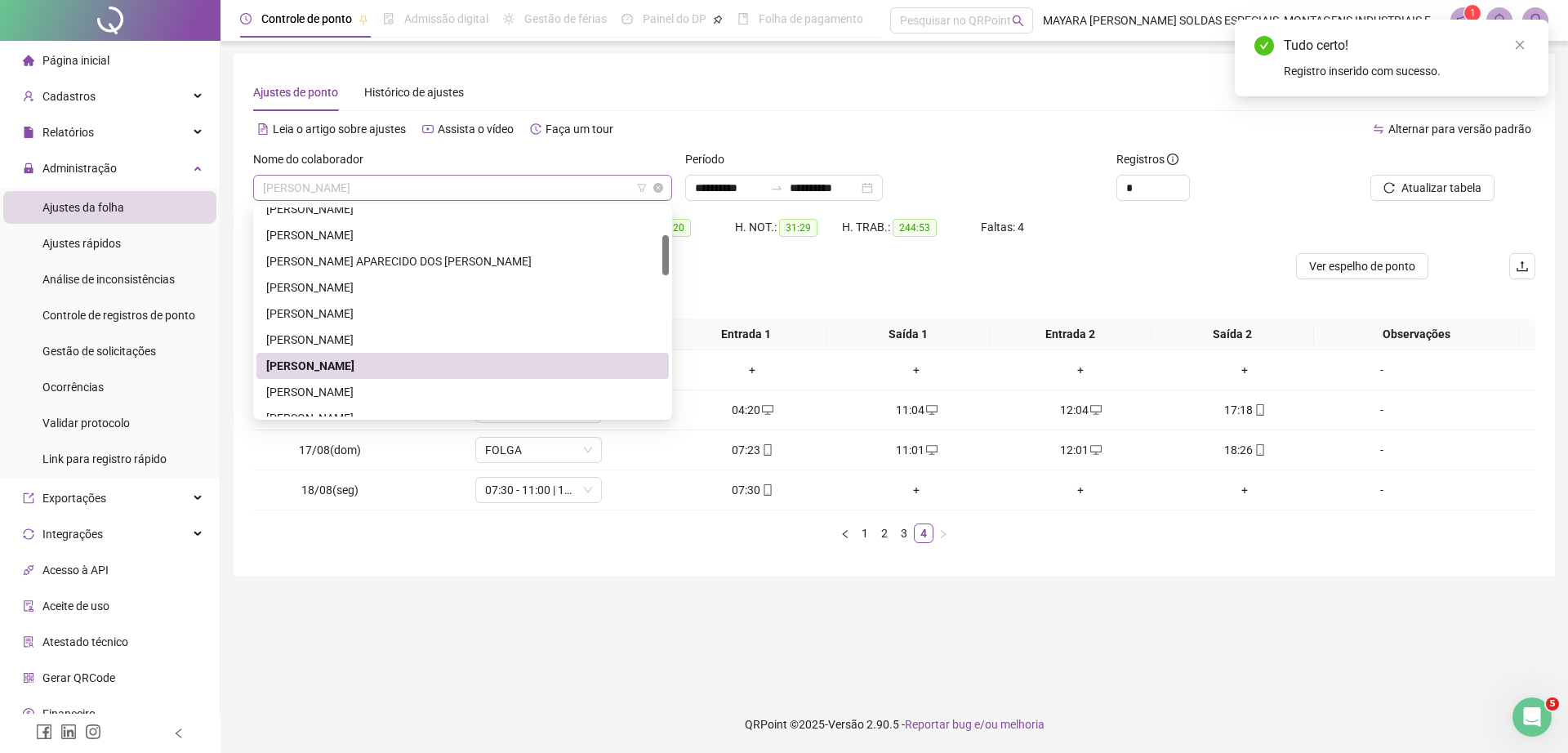
click at [533, 190] on span "[PERSON_NAME]" at bounding box center [462, 188] width 399 height 24
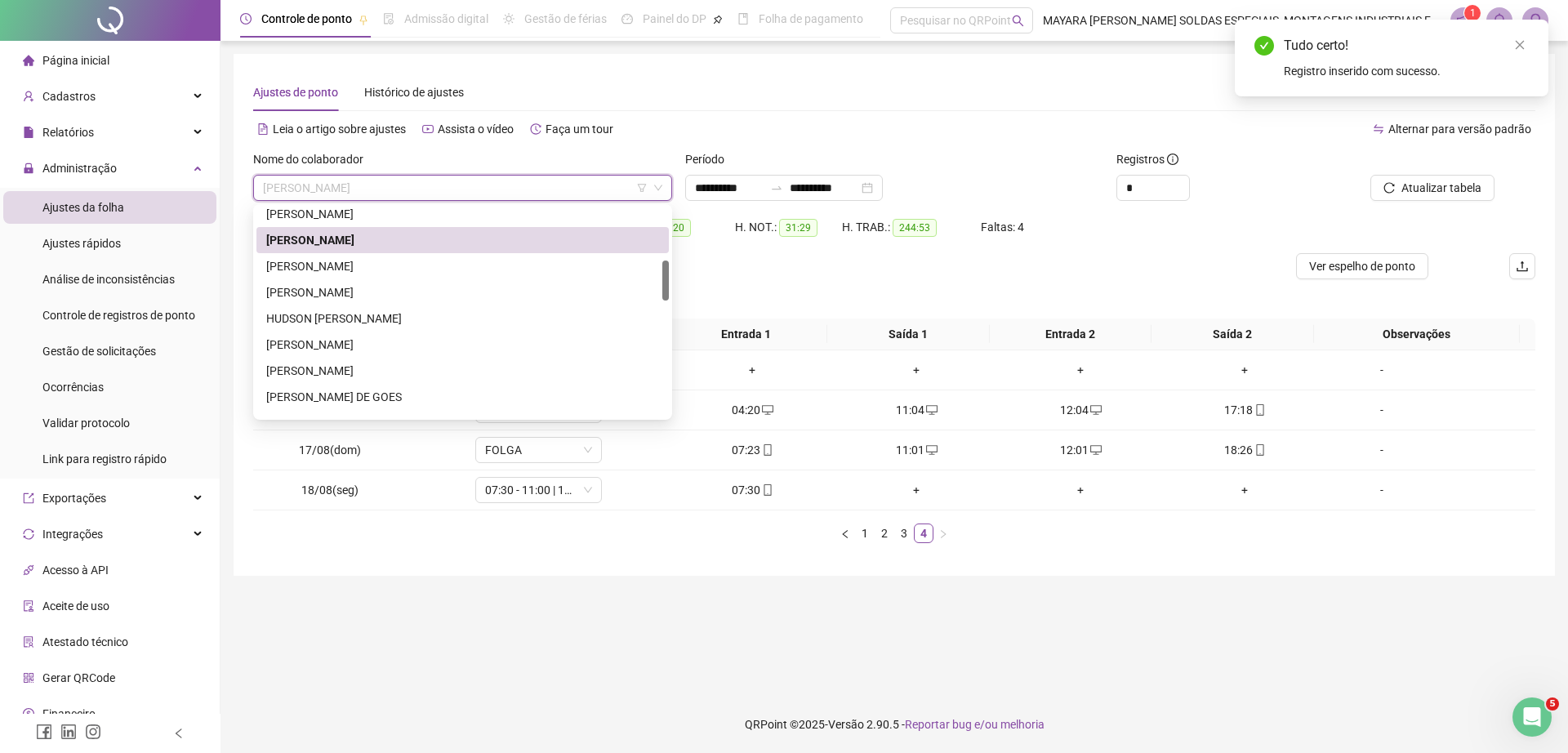
scroll to position [276, 0]
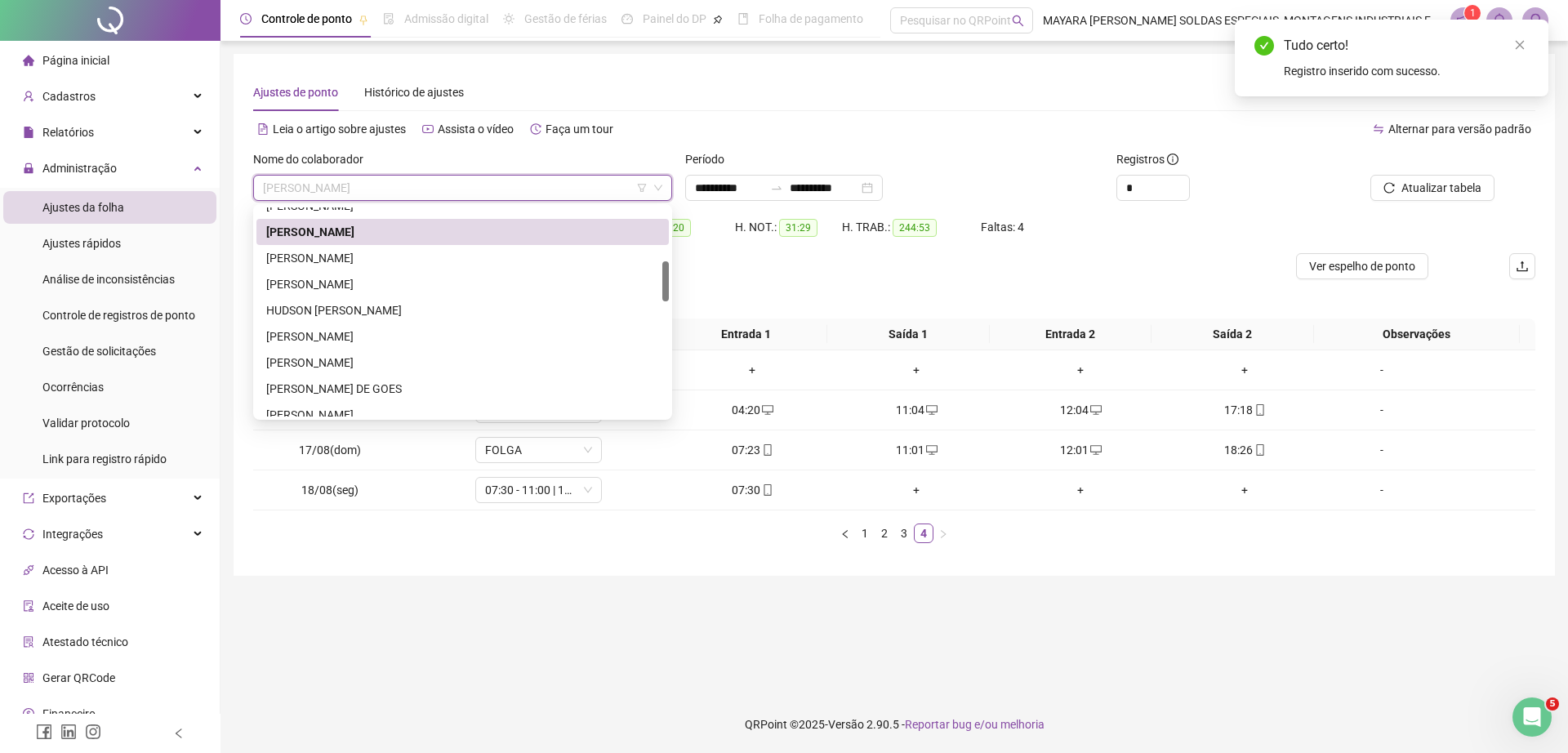
drag, startPoint x: 668, startPoint y: 248, endPoint x: 673, endPoint y: 274, distance: 26.5
click at [673, 274] on body "Página inicial Cadastros Empregadores Locais de trabalho Escalas Colaboradores …" at bounding box center [784, 376] width 1568 height 753
click at [504, 256] on div "[PERSON_NAME]" at bounding box center [462, 257] width 393 height 18
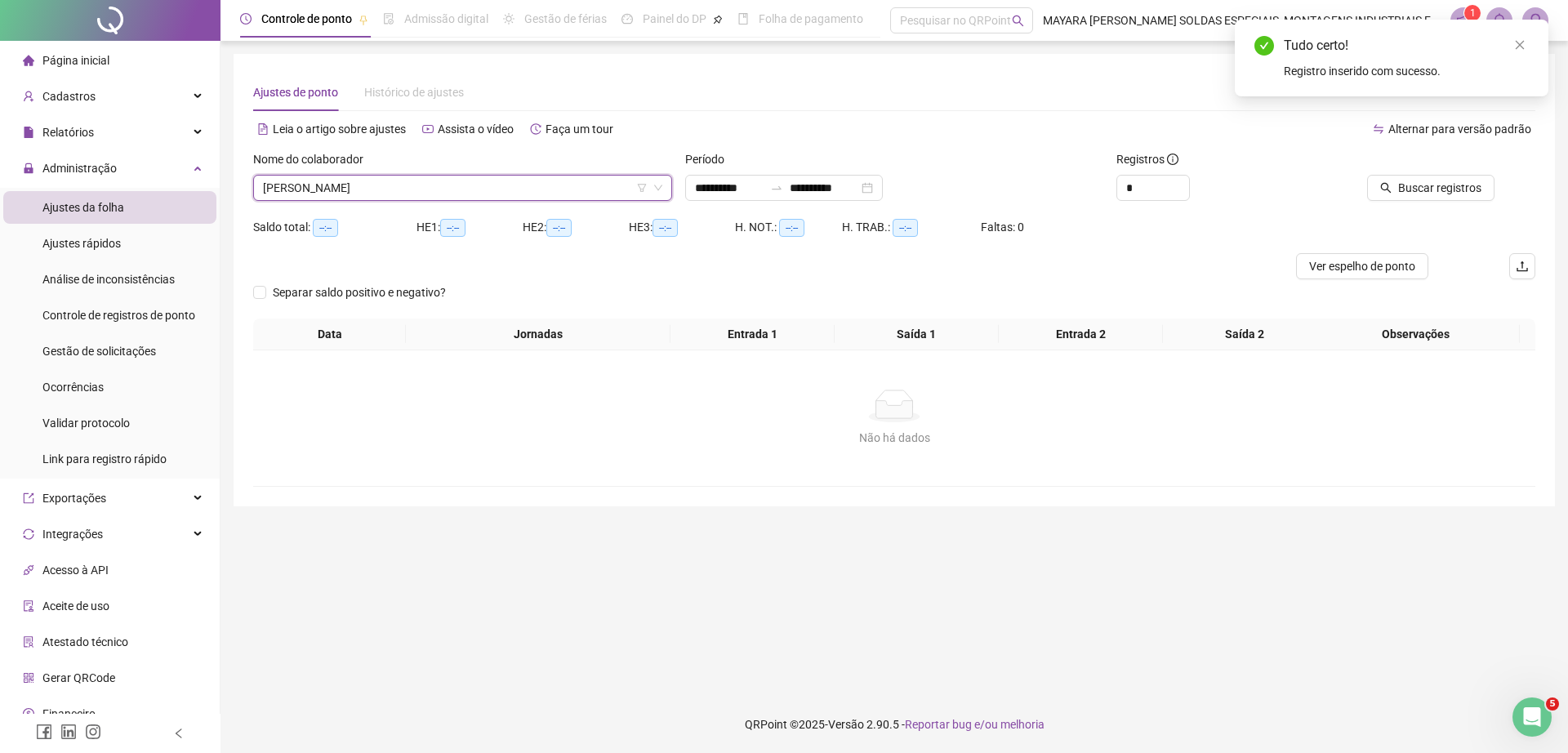
click at [1455, 169] on div at bounding box center [1413, 162] width 162 height 24
click at [1434, 187] on span "Buscar registros" at bounding box center [1439, 187] width 83 height 18
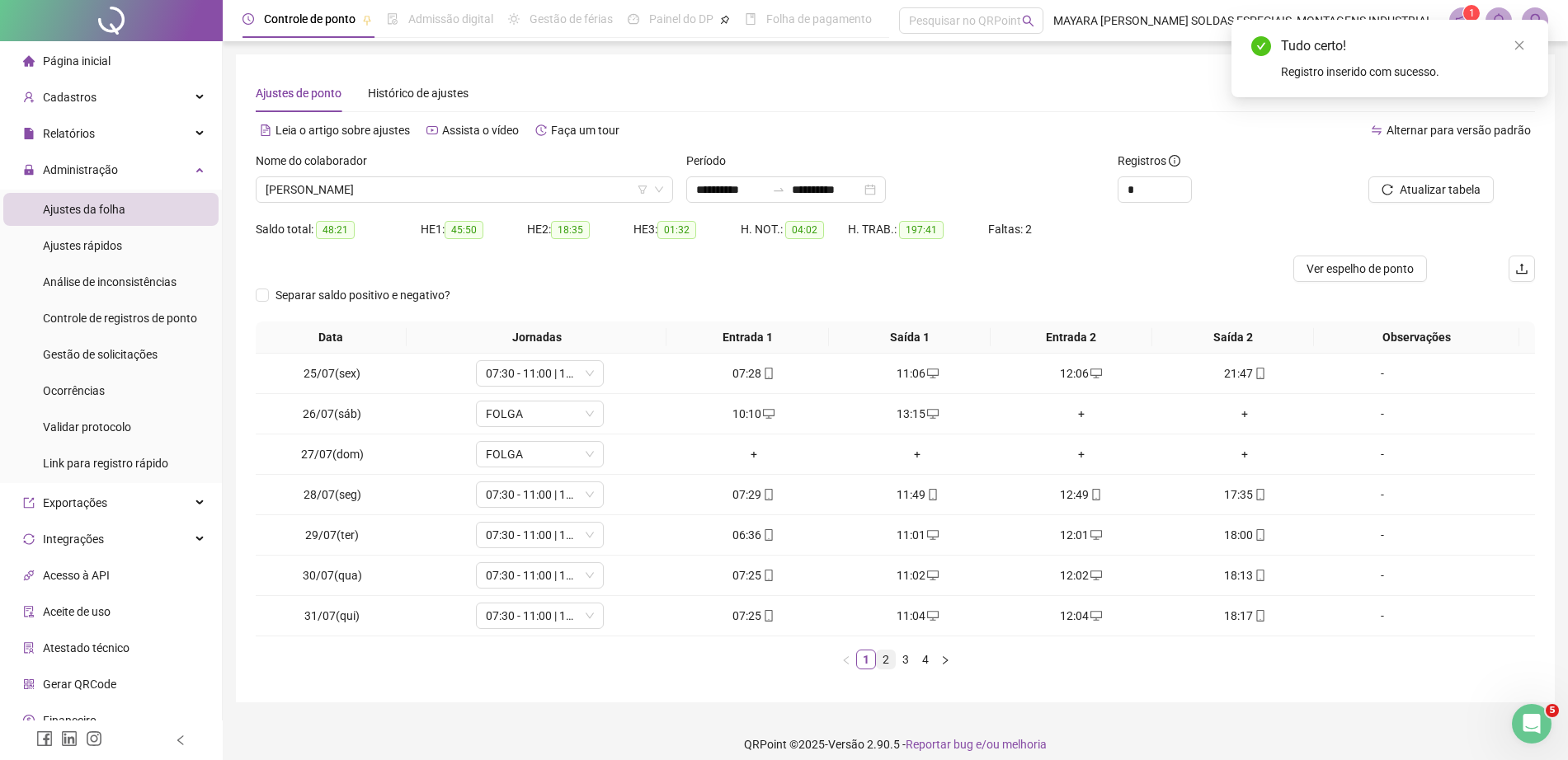
click at [884, 664] on link "2" at bounding box center [885, 659] width 18 height 18
click at [906, 658] on link "3" at bounding box center [905, 659] width 18 height 18
click at [1090, 375] on icon "desktop" at bounding box center [1095, 373] width 11 height 10
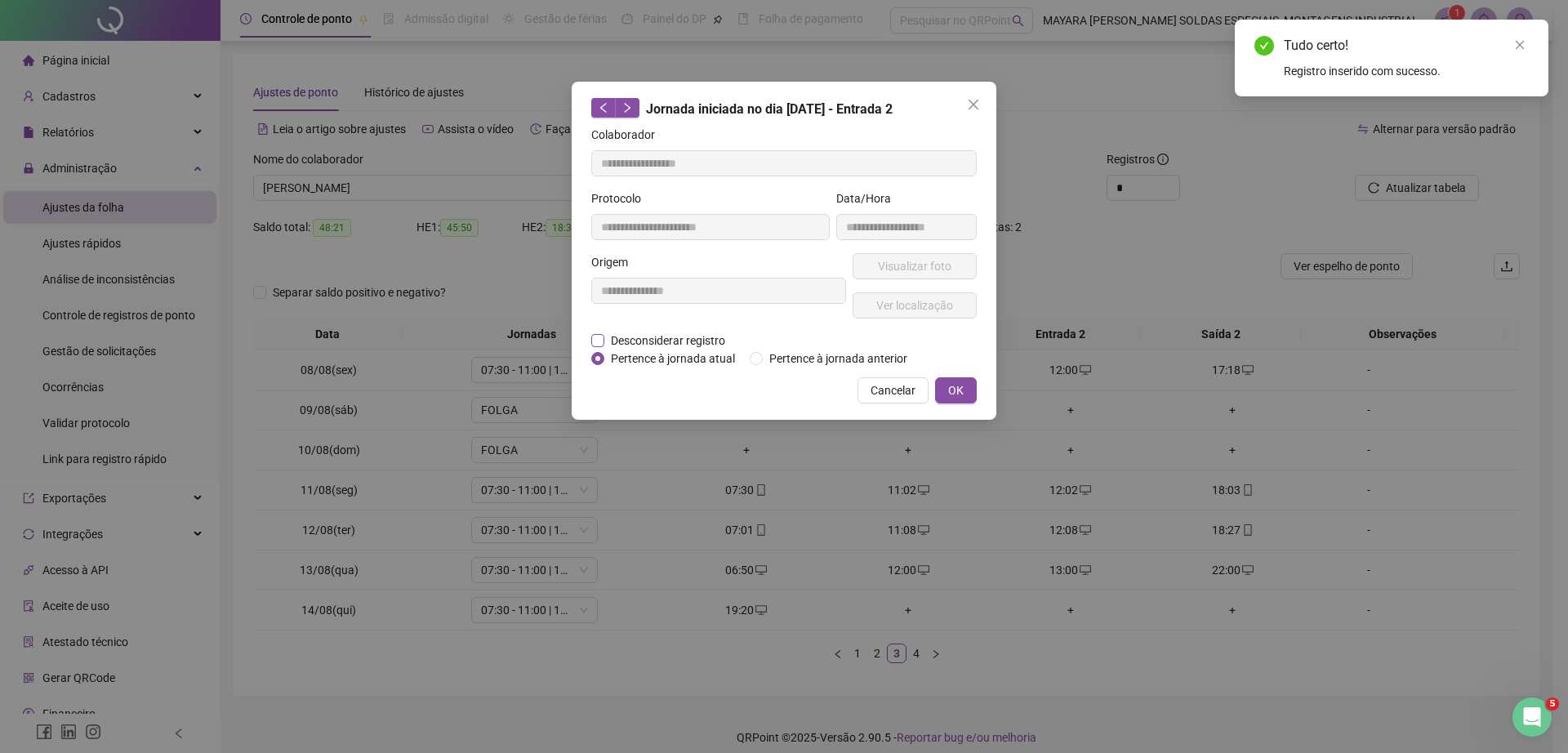
type input "**********"
click at [669, 339] on span "Desconsiderar registro" at bounding box center [668, 340] width 128 height 18
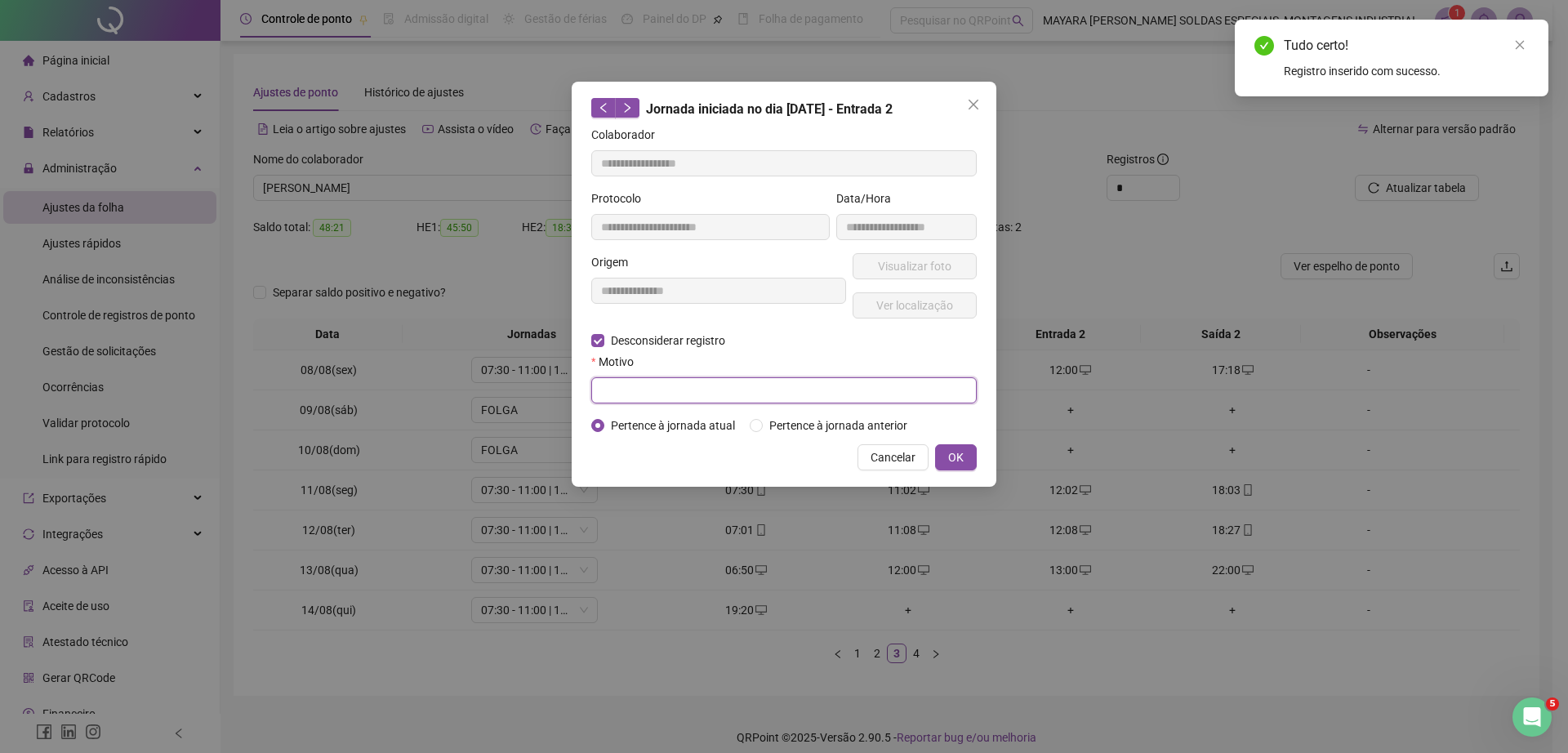
click at [714, 395] on input "text" at bounding box center [783, 390] width 386 height 26
type input "******"
click at [961, 458] on span "OK" at bounding box center [955, 457] width 16 height 18
click at [944, 455] on div "**********" at bounding box center [784, 376] width 1568 height 753
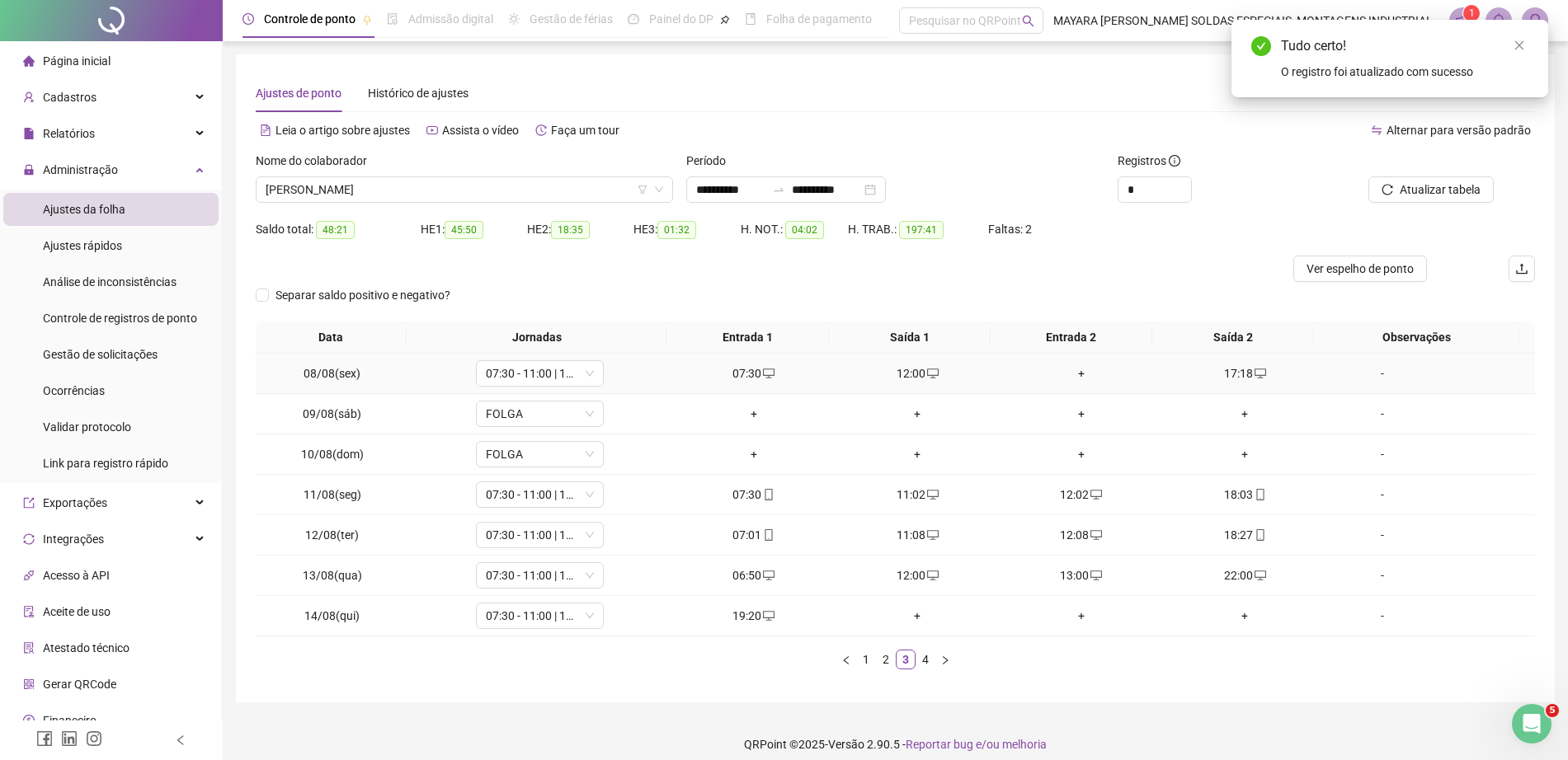
click at [1056, 371] on div "+" at bounding box center [1081, 373] width 151 height 18
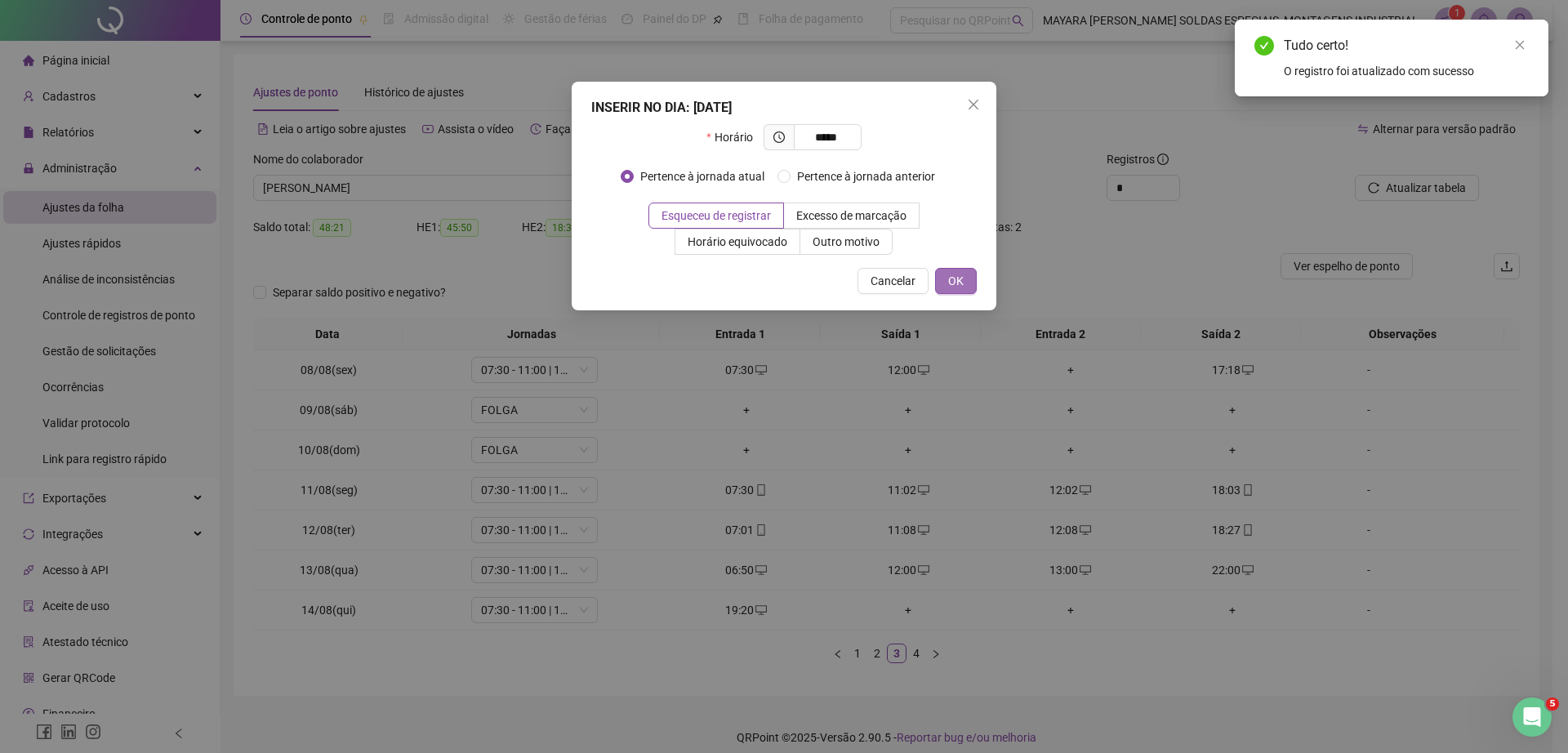
type input "*****"
click at [962, 287] on span "OK" at bounding box center [955, 280] width 16 height 18
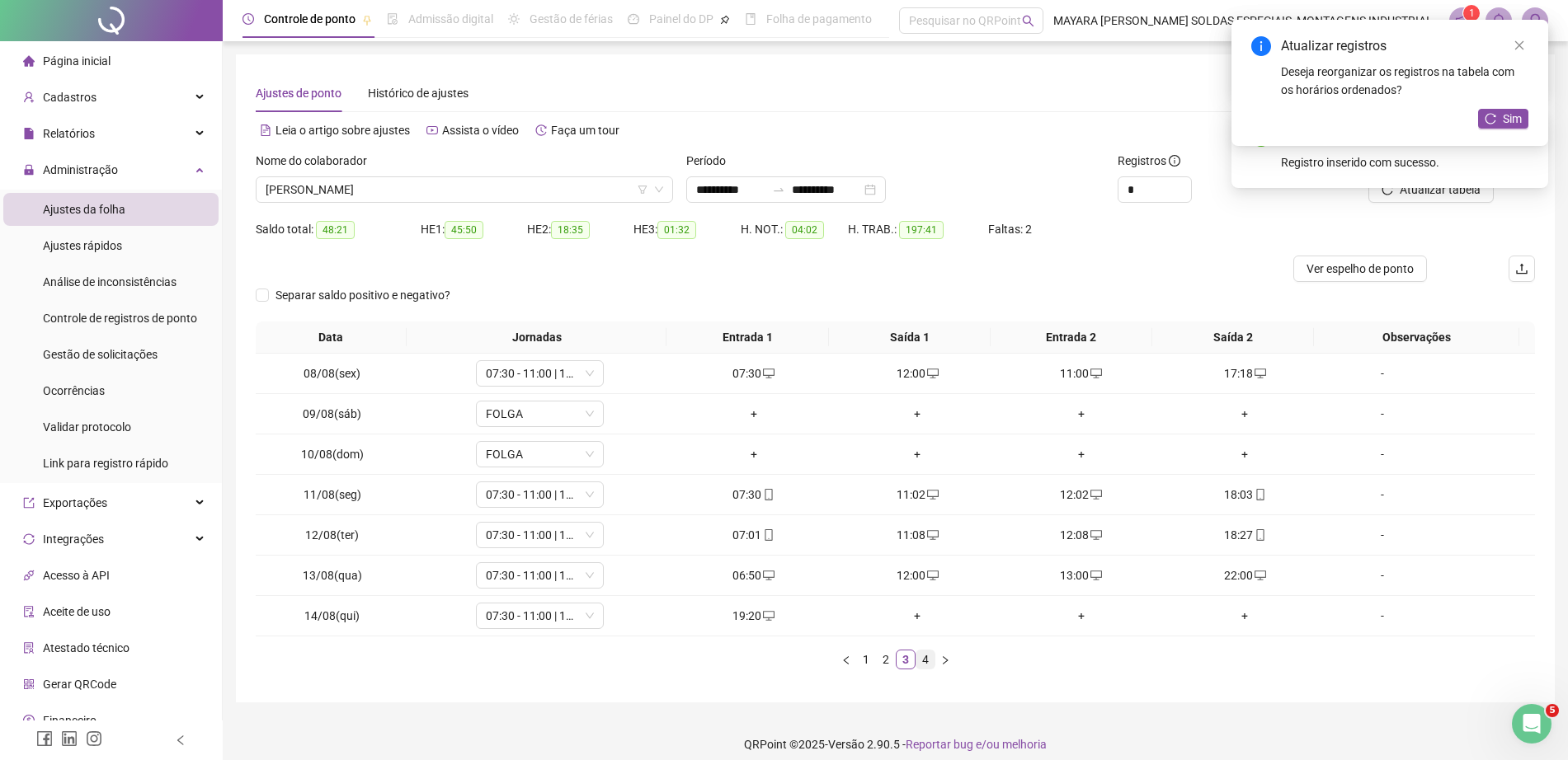
click at [921, 667] on link "4" at bounding box center [925, 659] width 18 height 18
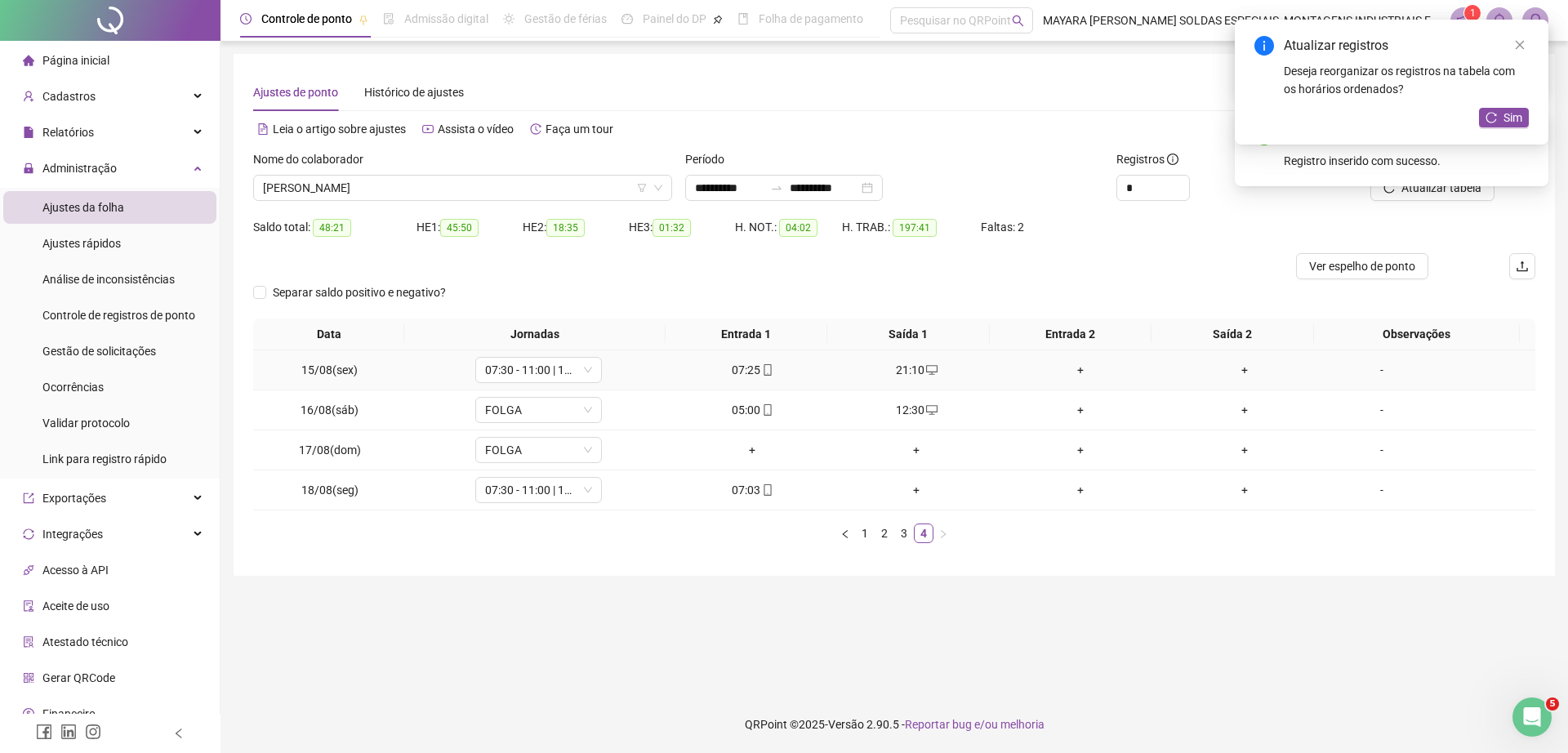
click at [1074, 369] on div "+" at bounding box center [1080, 369] width 151 height 18
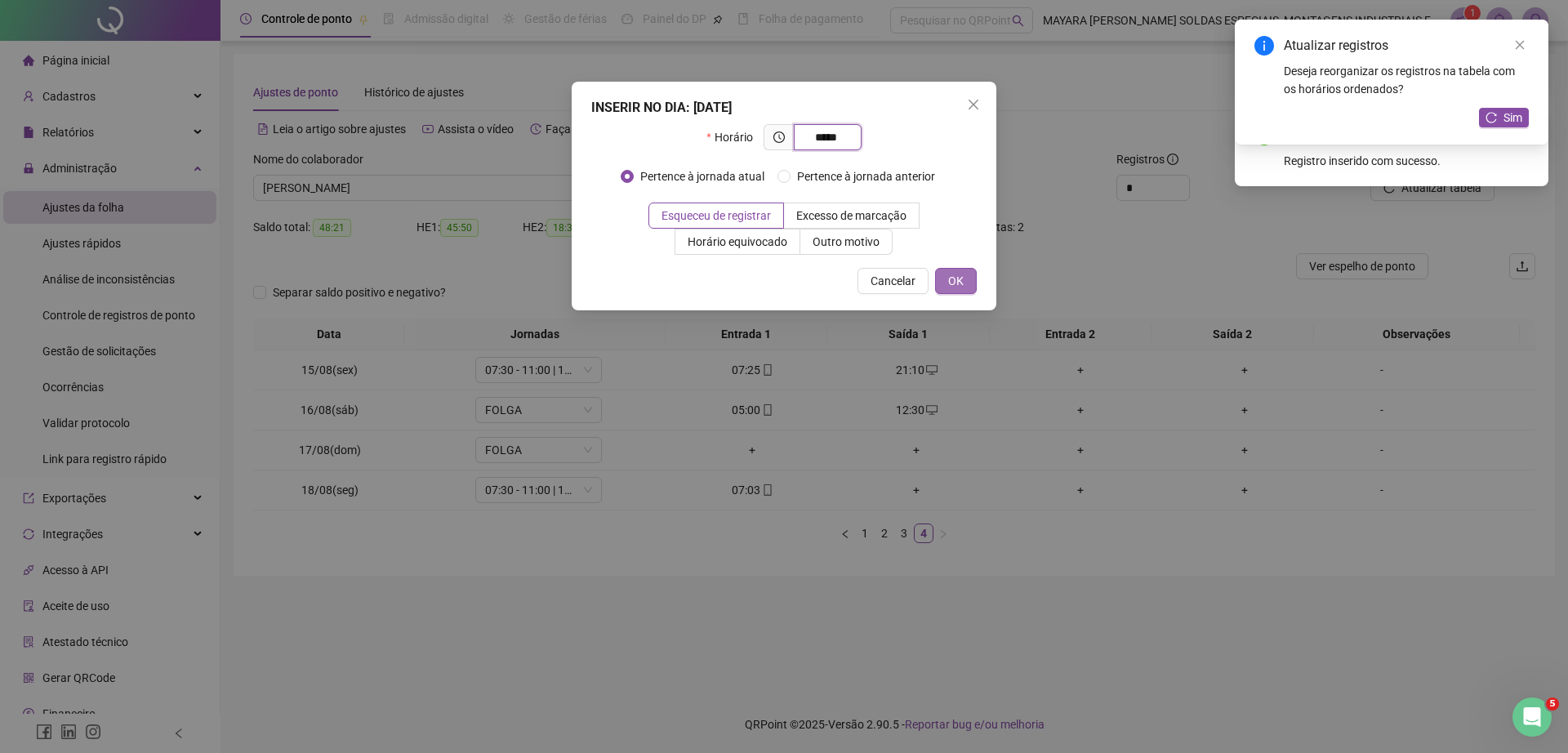
type input "*****"
click at [945, 281] on button "OK" at bounding box center [955, 281] width 42 height 26
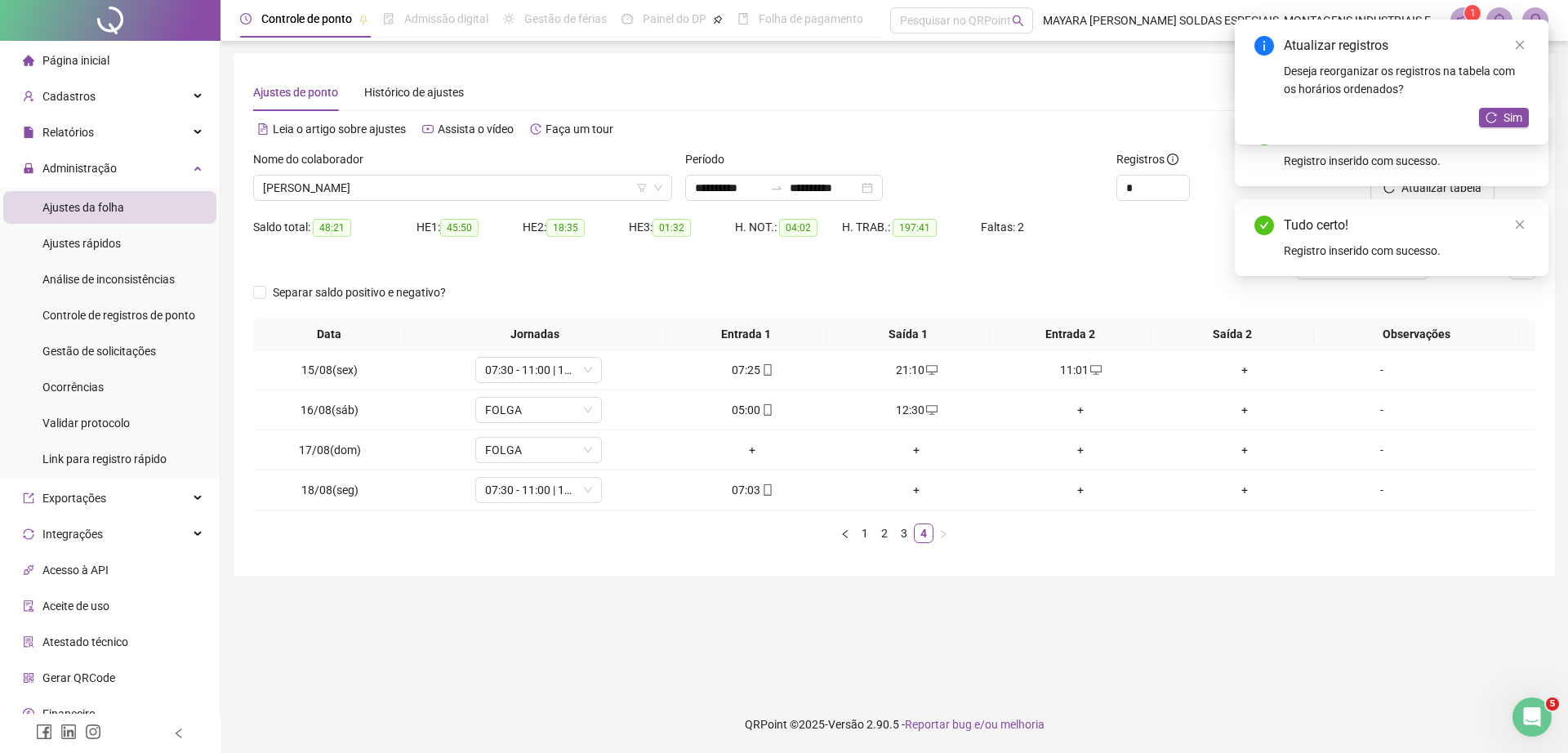
click at [1254, 387] on td "+" at bounding box center [1245, 370] width 165 height 40
click at [1232, 367] on div "+" at bounding box center [1244, 369] width 151 height 18
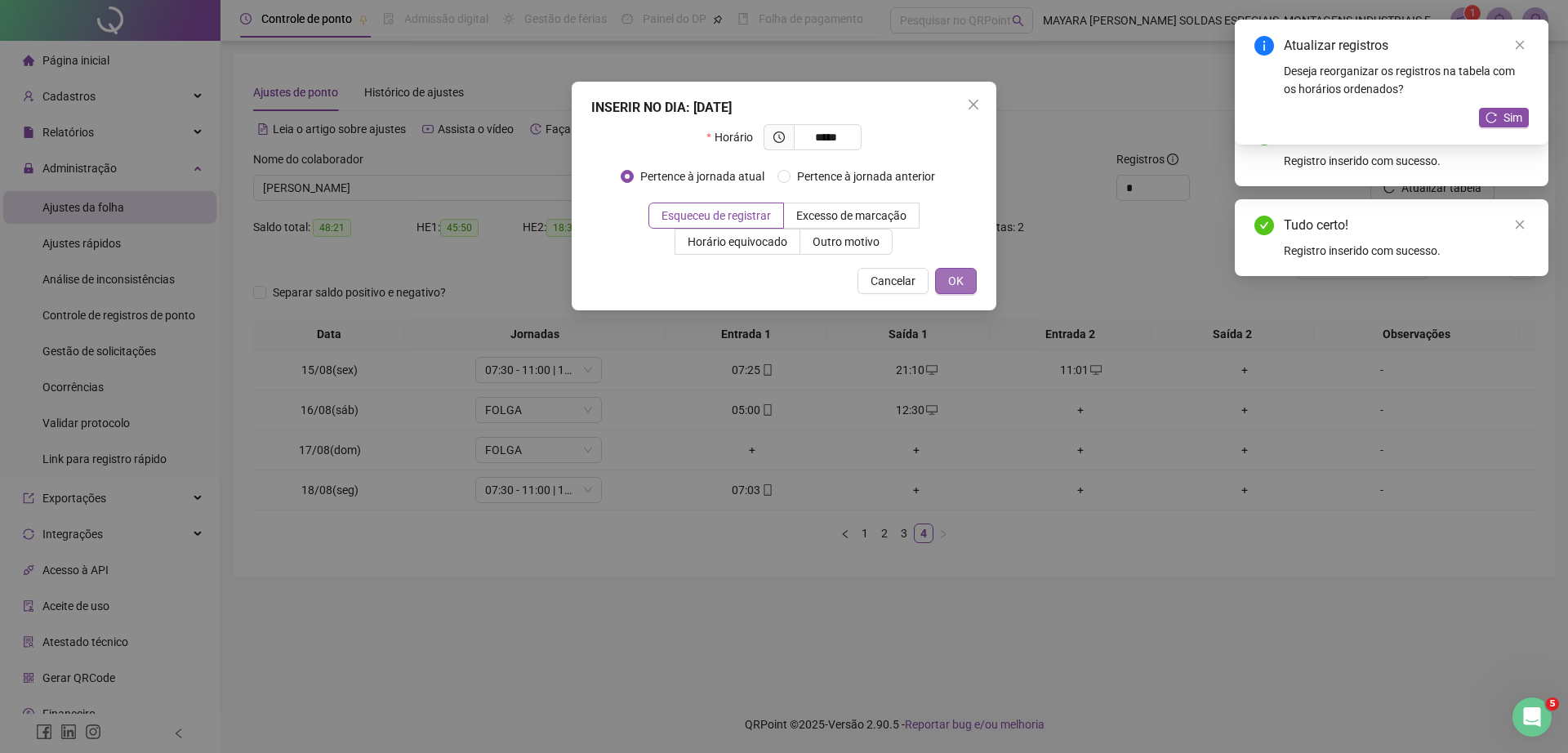
type input "*****"
click at [947, 282] on button "OK" at bounding box center [955, 281] width 42 height 26
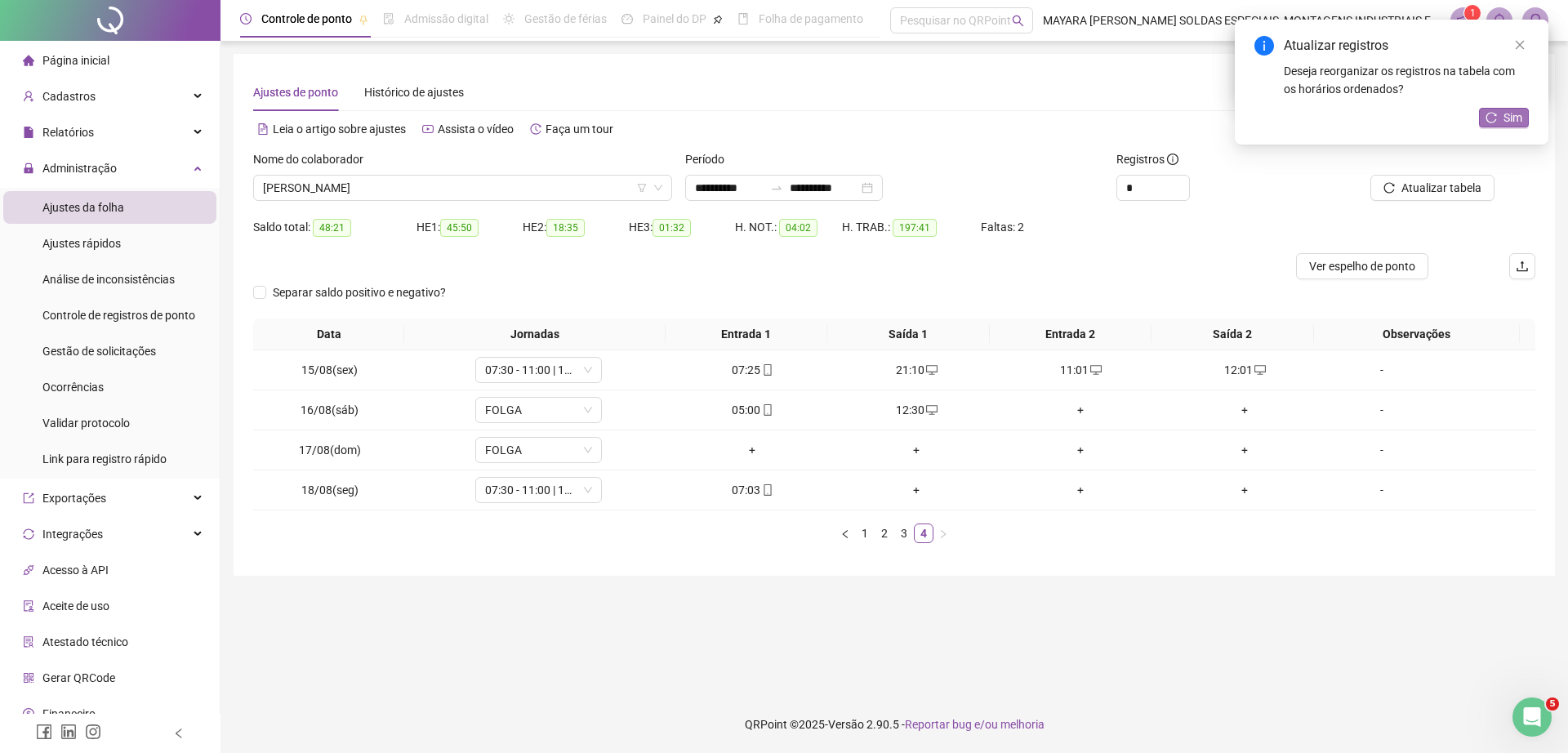
click at [1509, 117] on span "Sim" at bounding box center [1513, 117] width 18 height 18
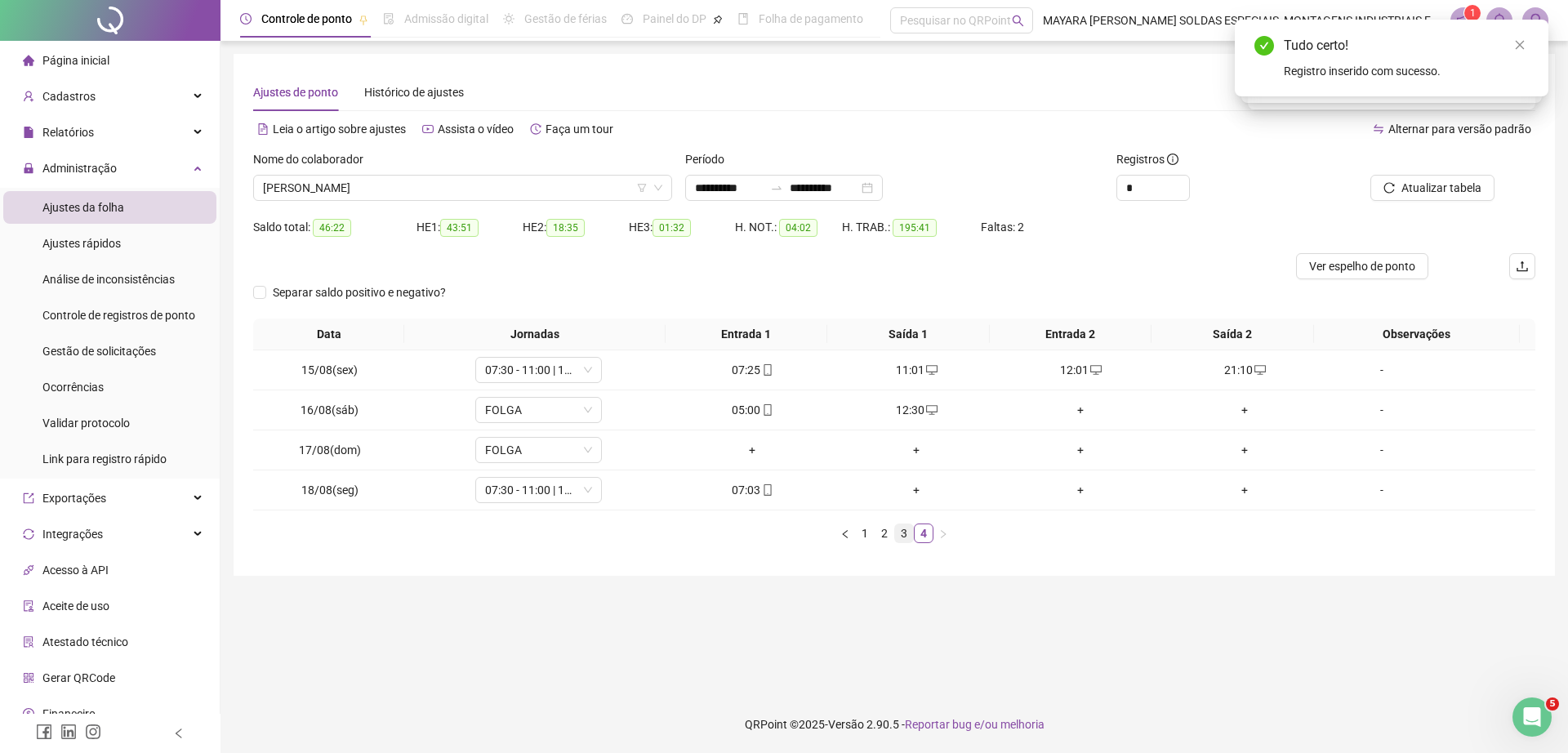
click at [904, 534] on link "3" at bounding box center [903, 533] width 18 height 18
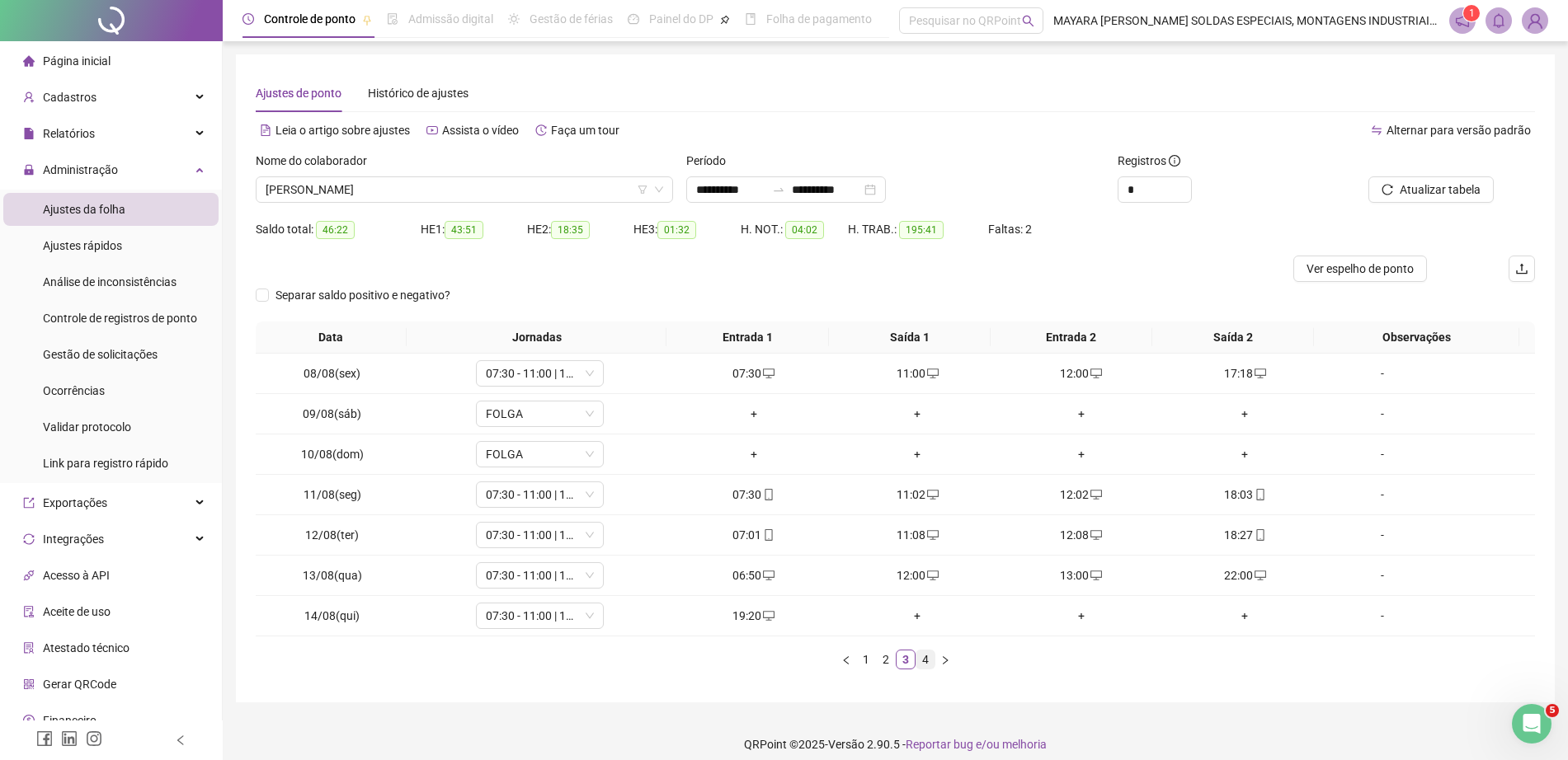
click at [921, 662] on link "4" at bounding box center [925, 659] width 18 height 18
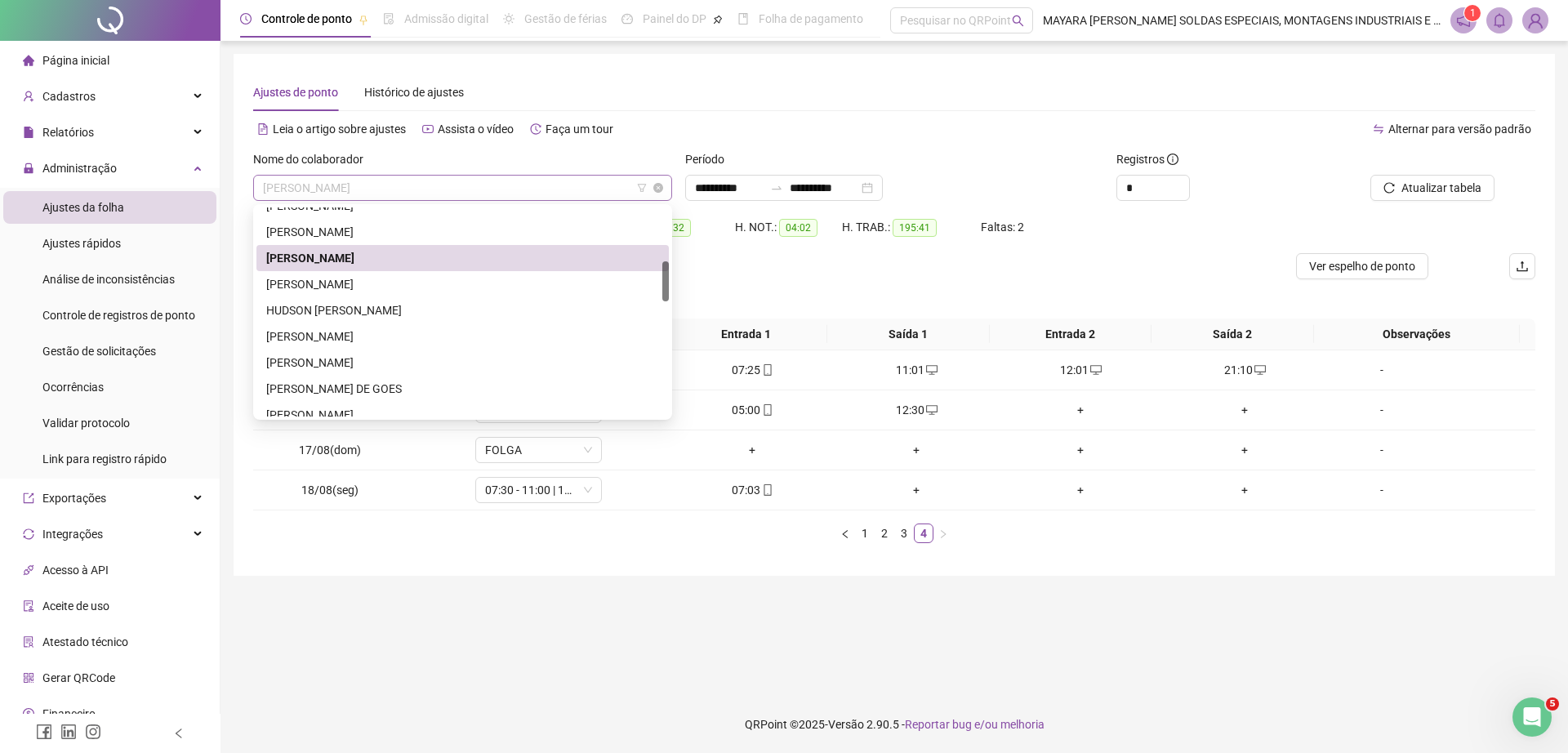
click at [380, 186] on span "[PERSON_NAME]" at bounding box center [462, 188] width 399 height 24
click at [399, 285] on div "[PERSON_NAME]" at bounding box center [462, 284] width 393 height 18
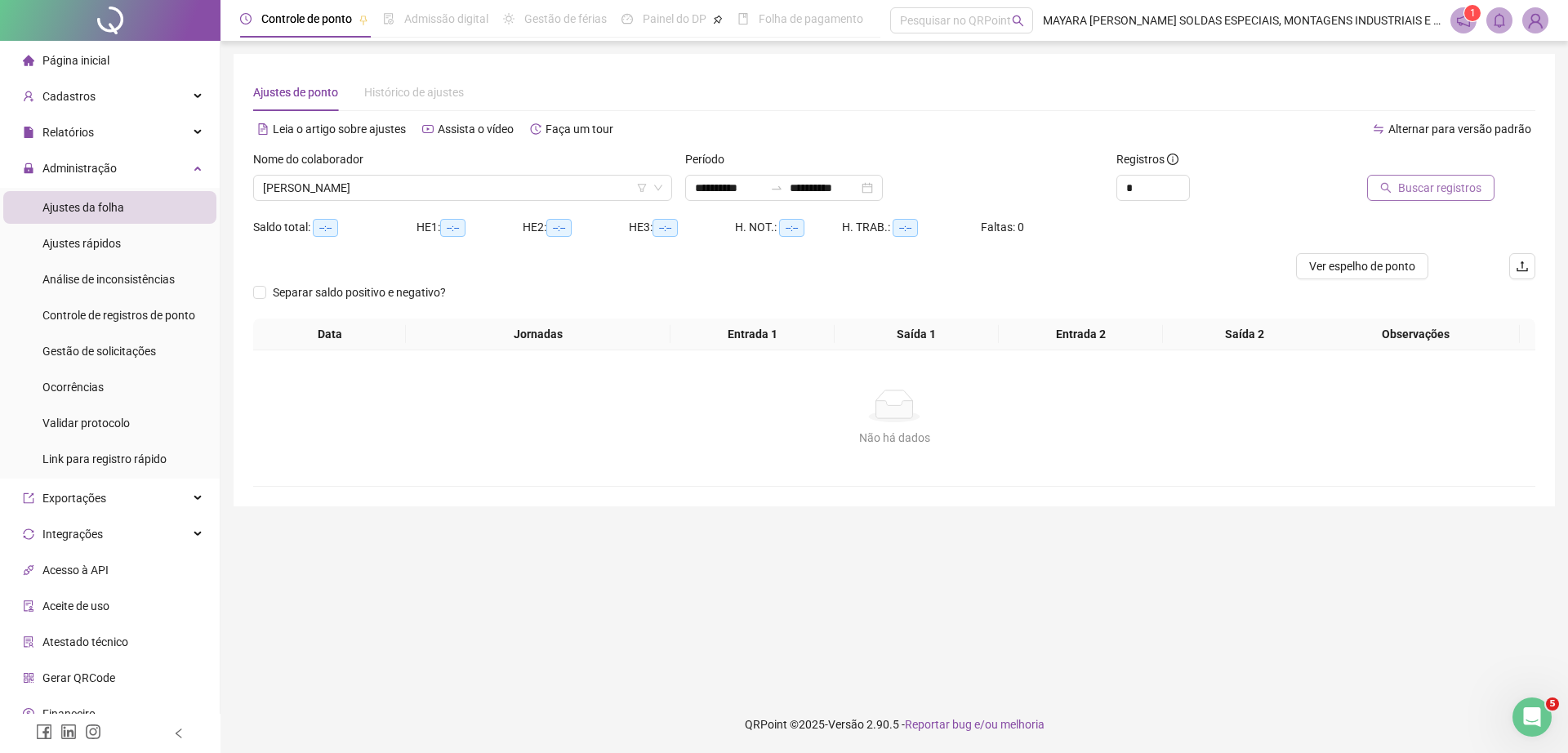
click at [1416, 182] on span "Buscar registros" at bounding box center [1439, 187] width 83 height 18
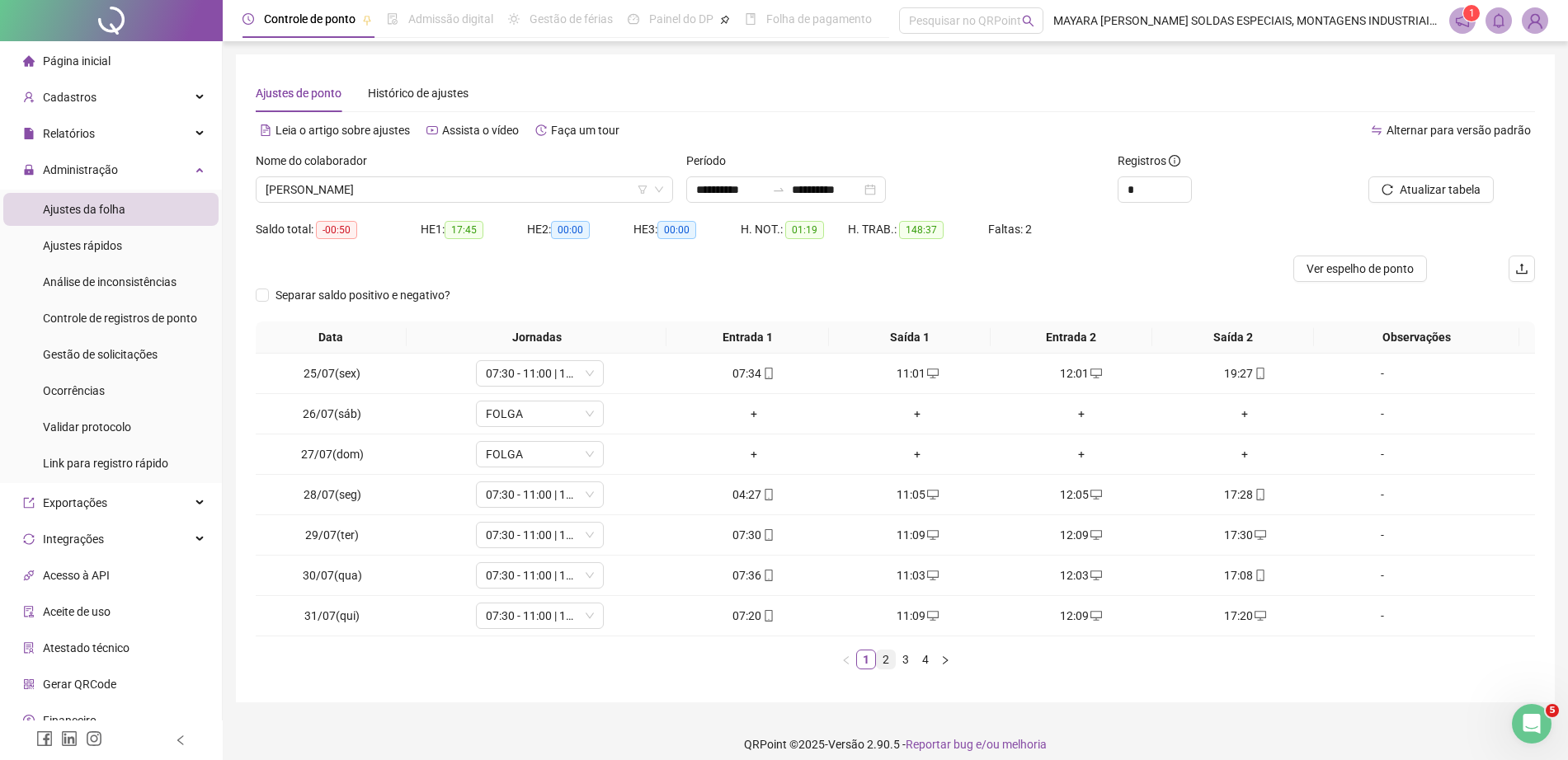
click at [879, 657] on link "2" at bounding box center [885, 659] width 18 height 18
click at [907, 654] on link "3" at bounding box center [905, 659] width 18 height 18
click at [921, 658] on link "4" at bounding box center [925, 659] width 18 height 18
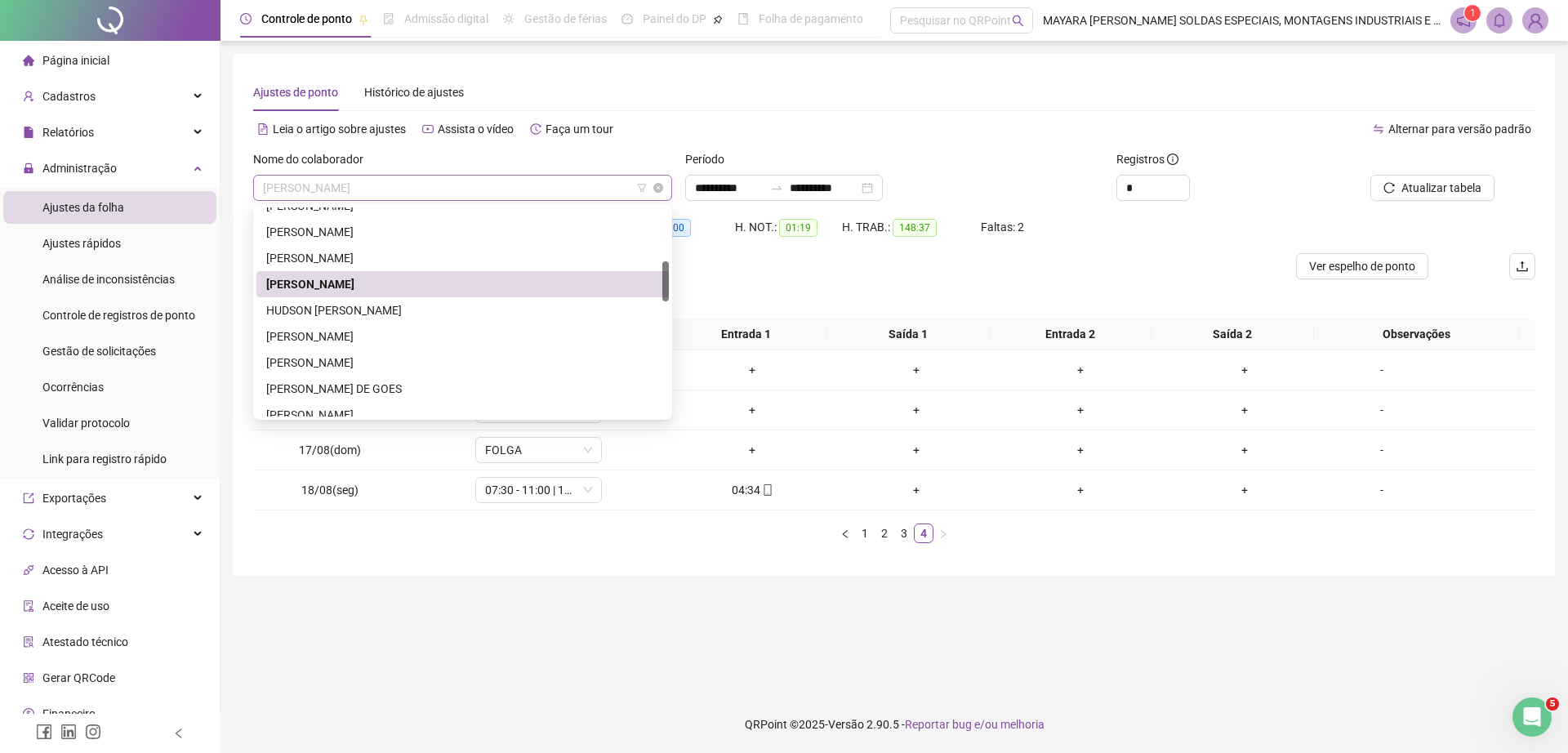
click at [466, 180] on span "[PERSON_NAME]" at bounding box center [462, 188] width 399 height 24
click at [435, 317] on div "HUDSON [PERSON_NAME]" at bounding box center [462, 310] width 393 height 18
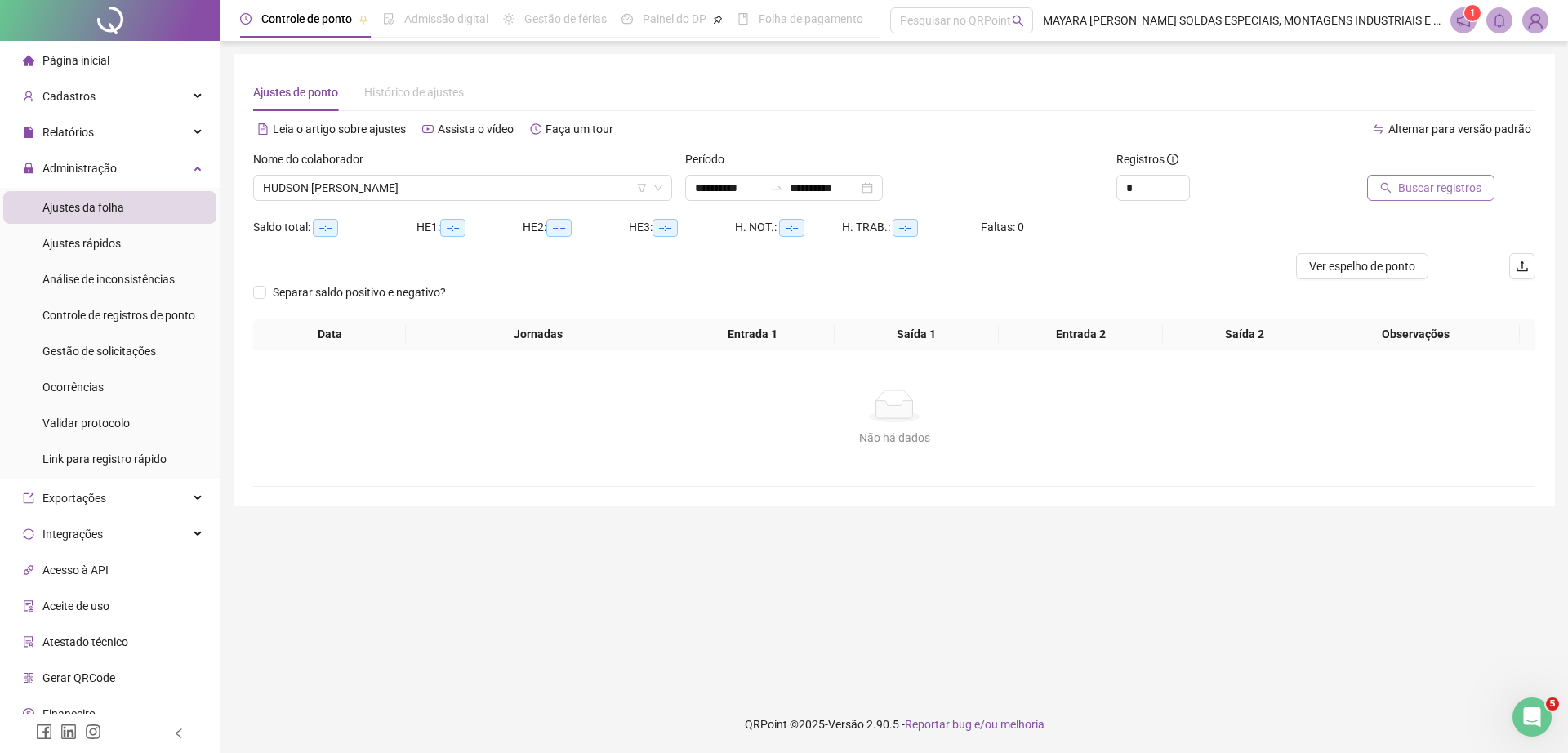
click at [1457, 184] on span "Buscar registros" at bounding box center [1439, 187] width 83 height 18
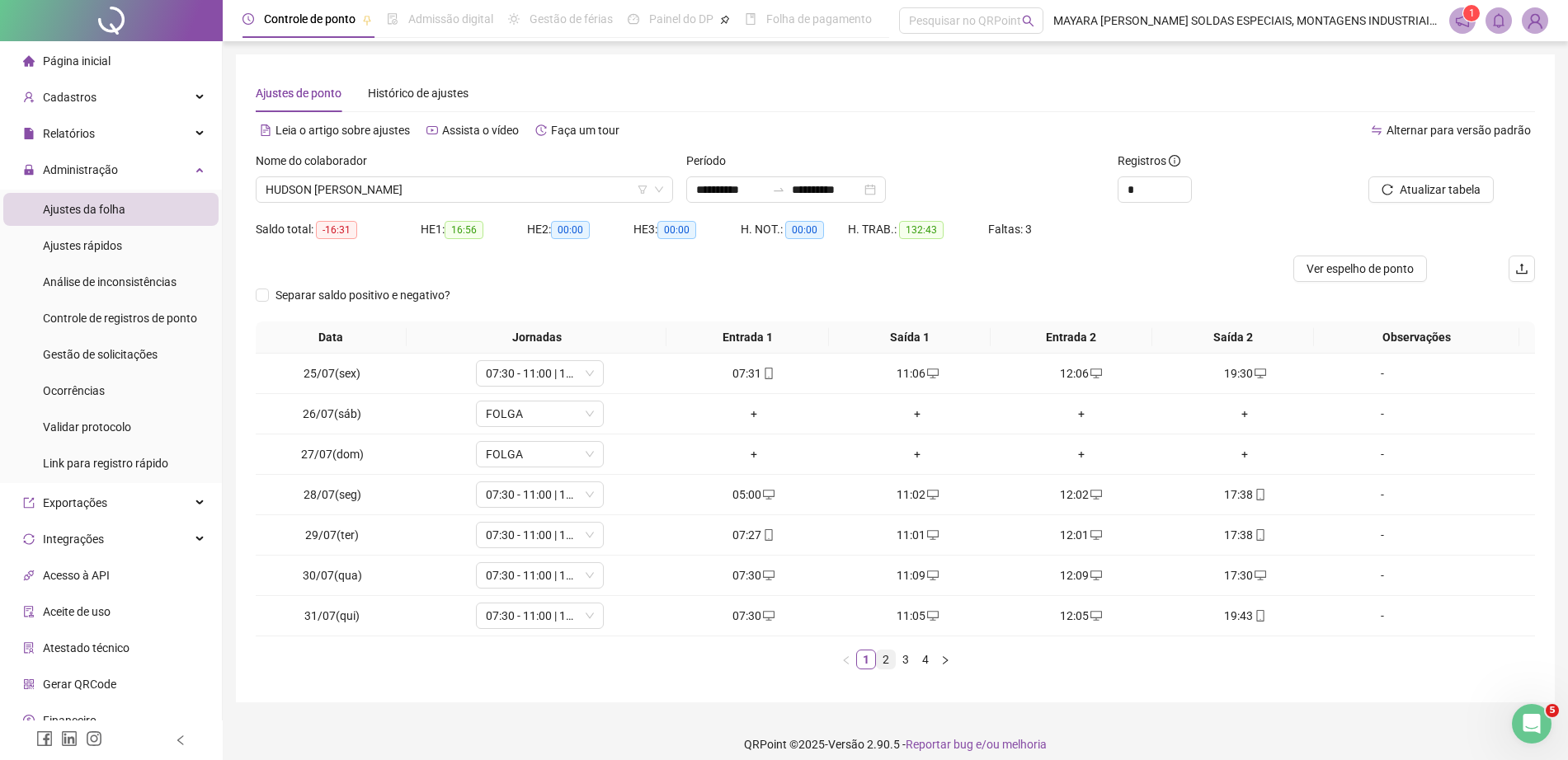
click at [890, 666] on link "2" at bounding box center [885, 659] width 18 height 18
click at [904, 669] on li "3" at bounding box center [905, 659] width 20 height 20
click at [928, 655] on link "4" at bounding box center [925, 659] width 18 height 18
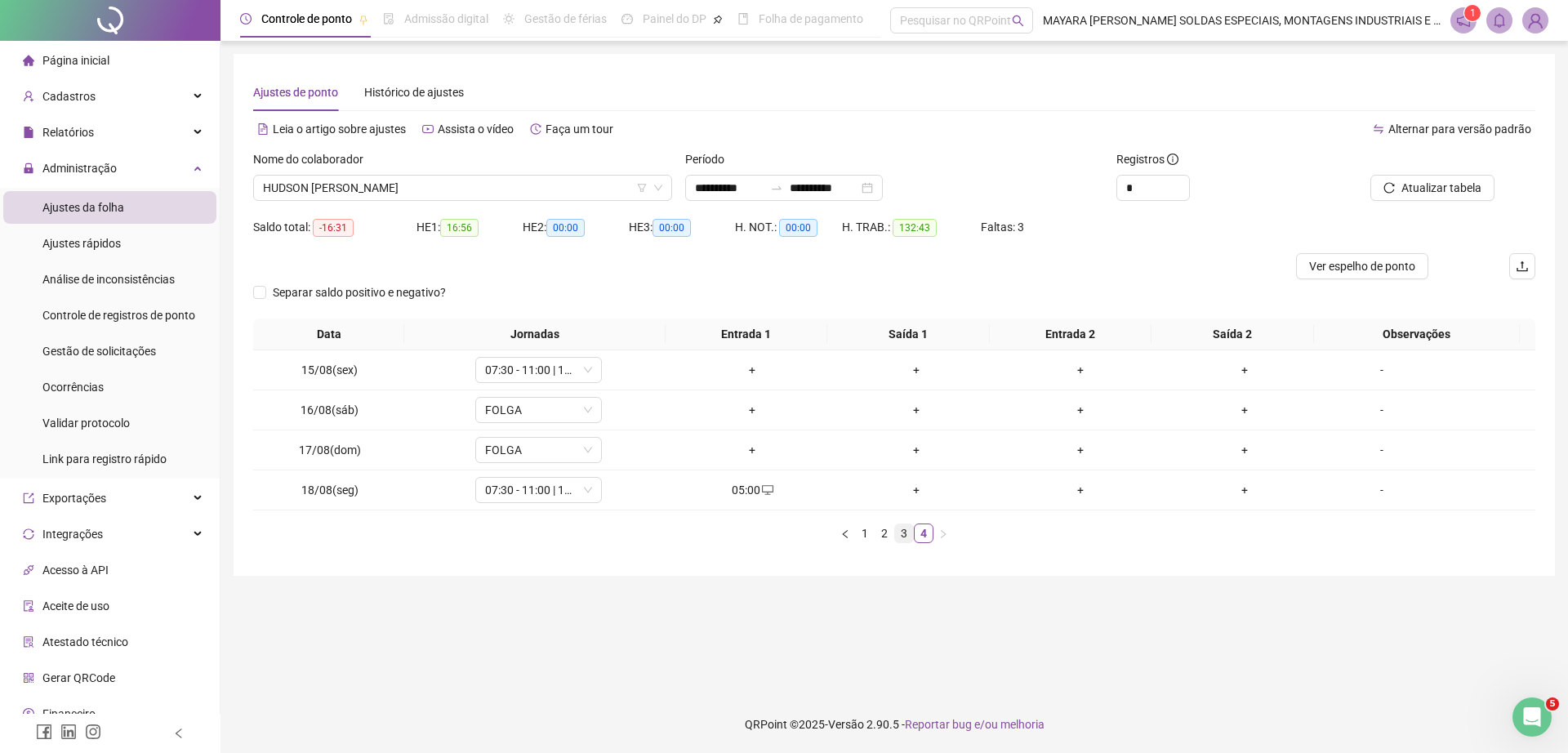
click at [903, 531] on link "3" at bounding box center [903, 533] width 18 height 18
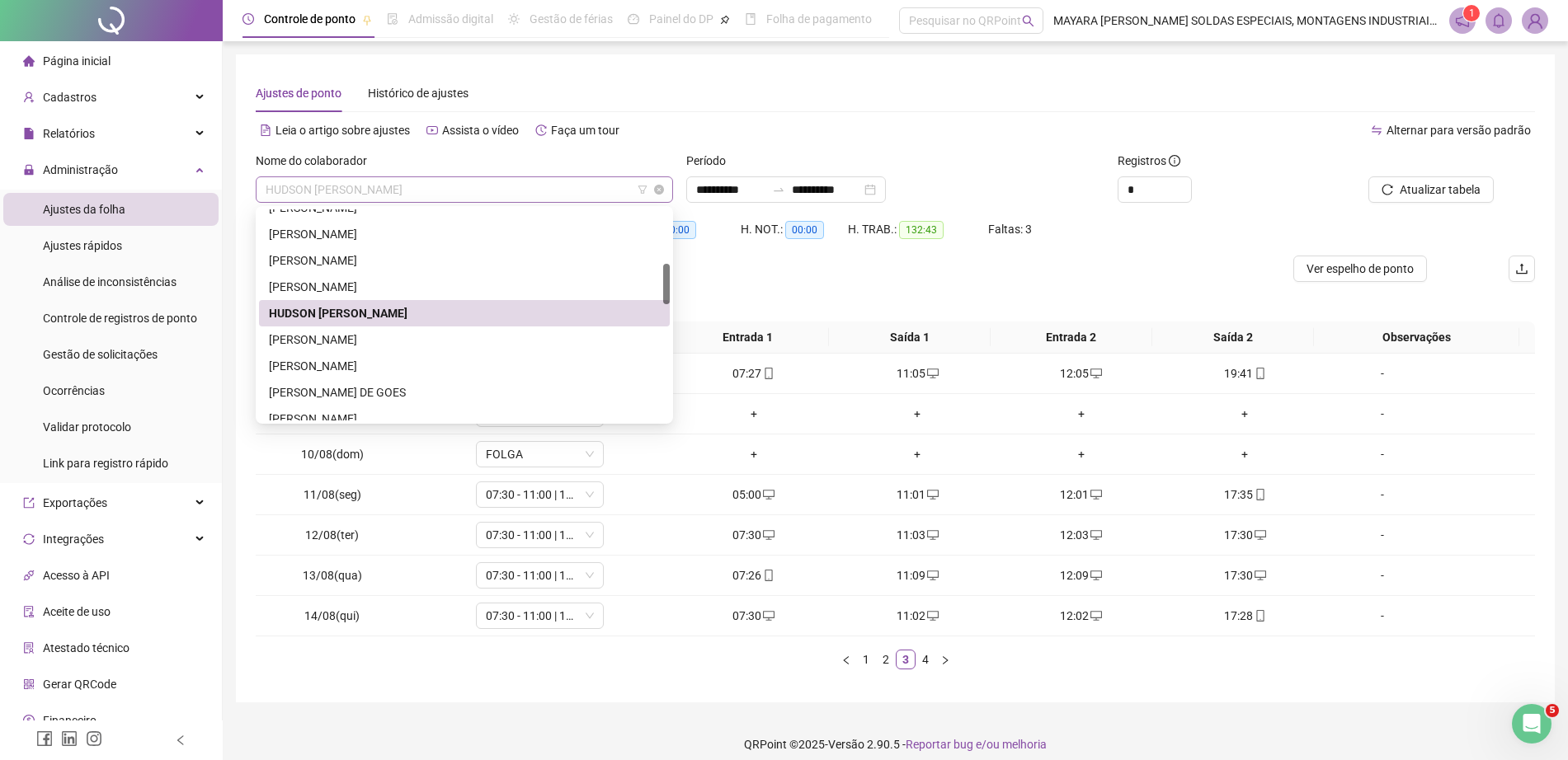
click at [476, 190] on span "HUDSON [PERSON_NAME]" at bounding box center [464, 190] width 398 height 24
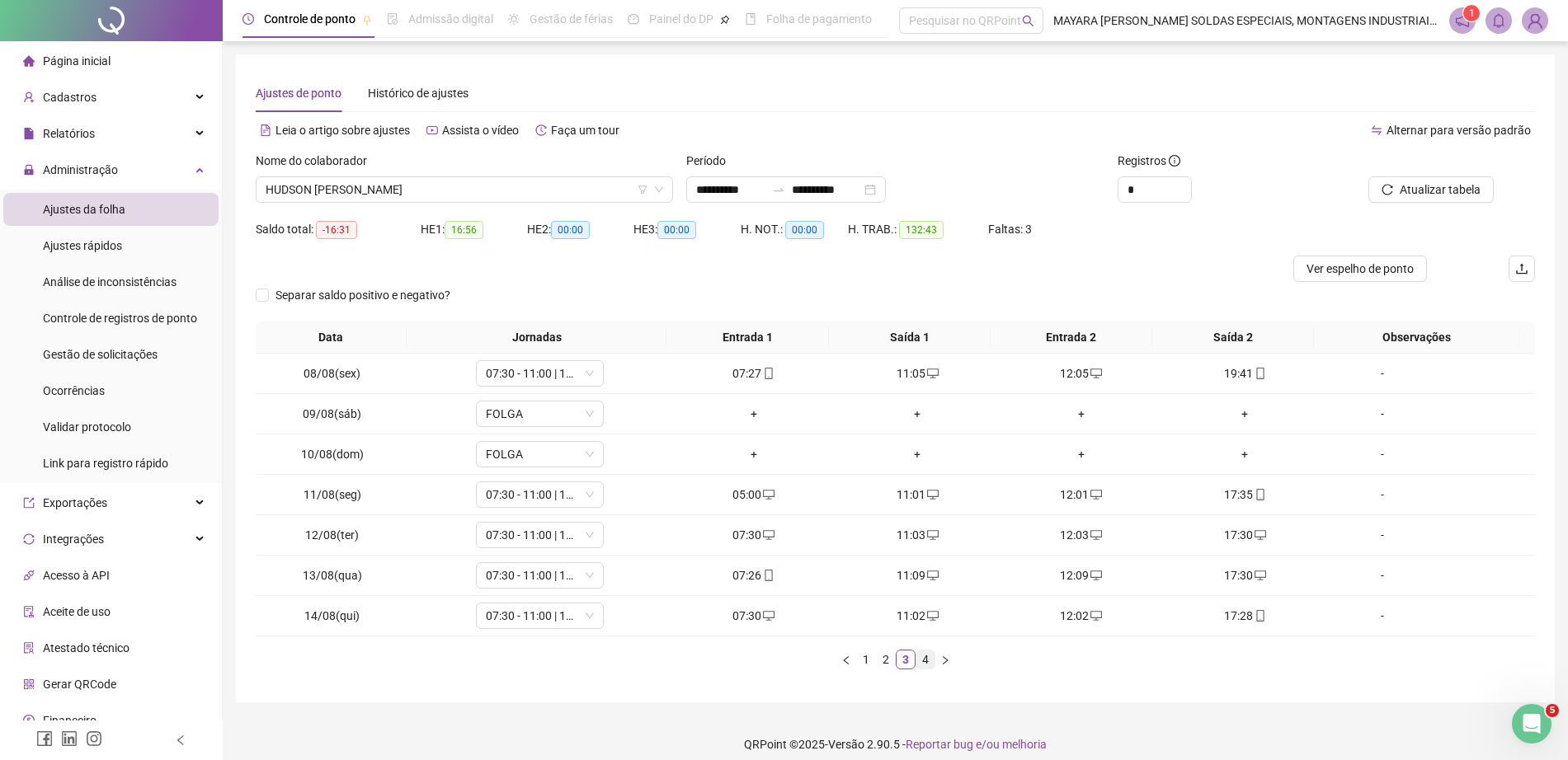
click at [916, 662] on link "4" at bounding box center [925, 659] width 18 height 18
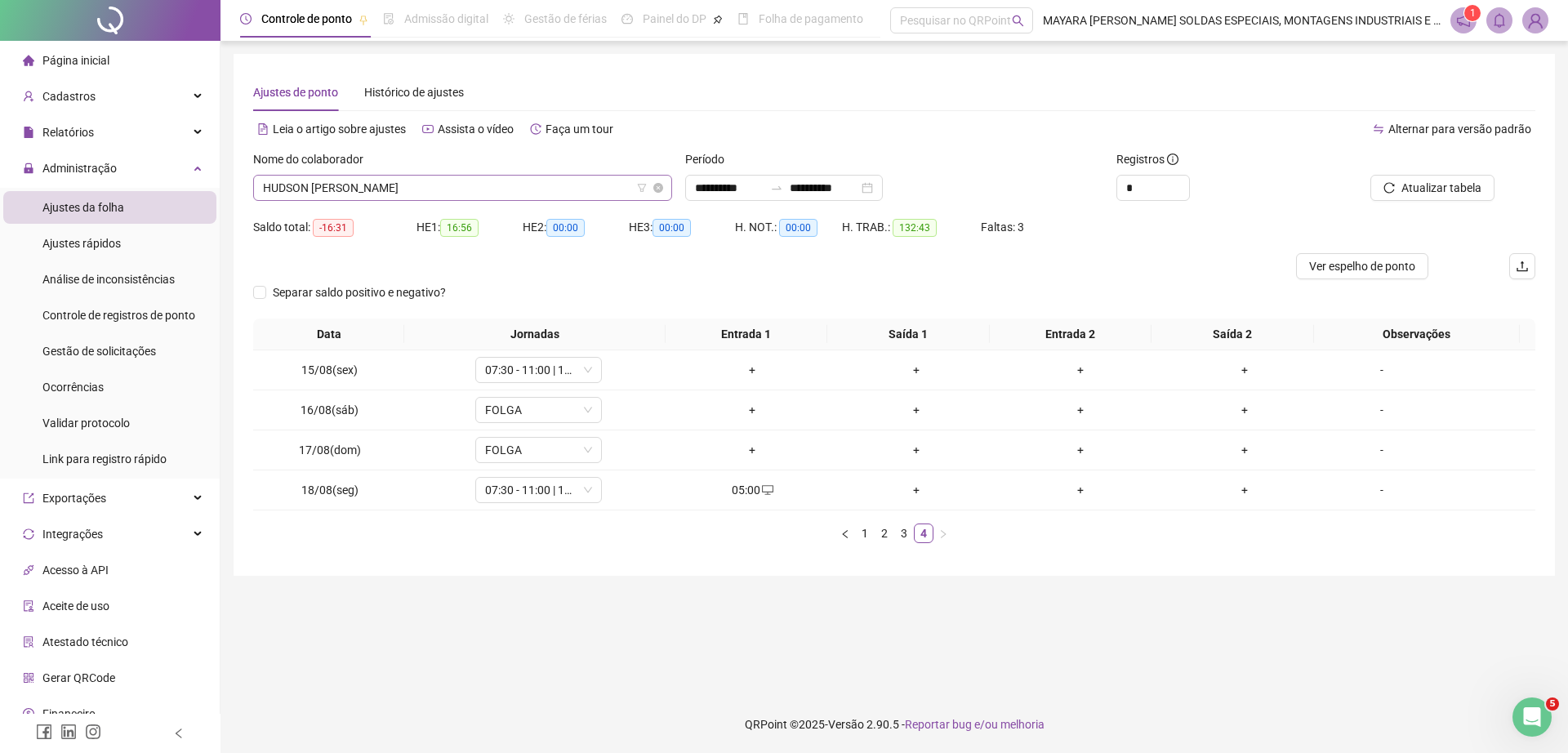
click at [557, 185] on span "HUDSON [PERSON_NAME]" at bounding box center [462, 188] width 399 height 24
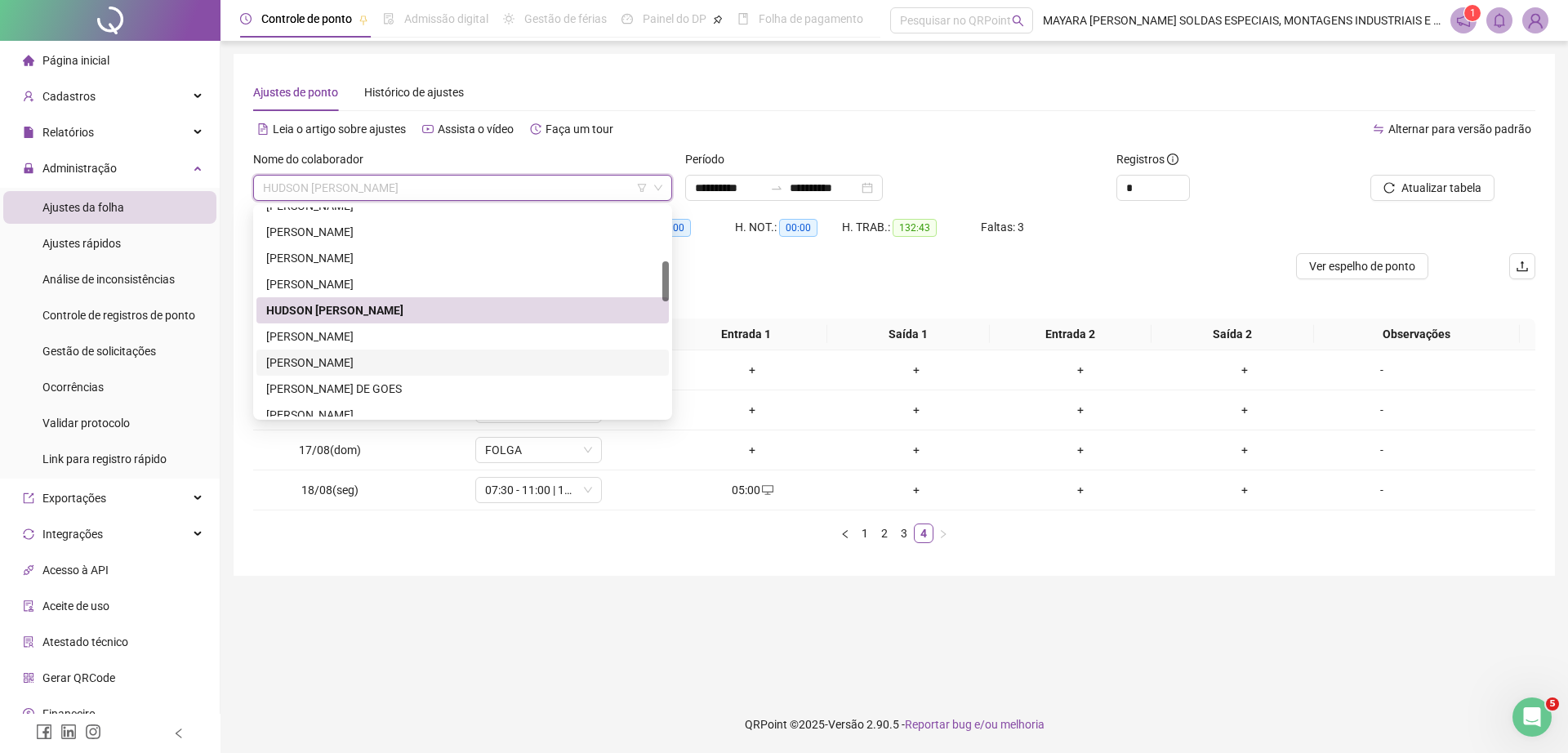
click at [380, 365] on div "[PERSON_NAME]" at bounding box center [462, 362] width 393 height 18
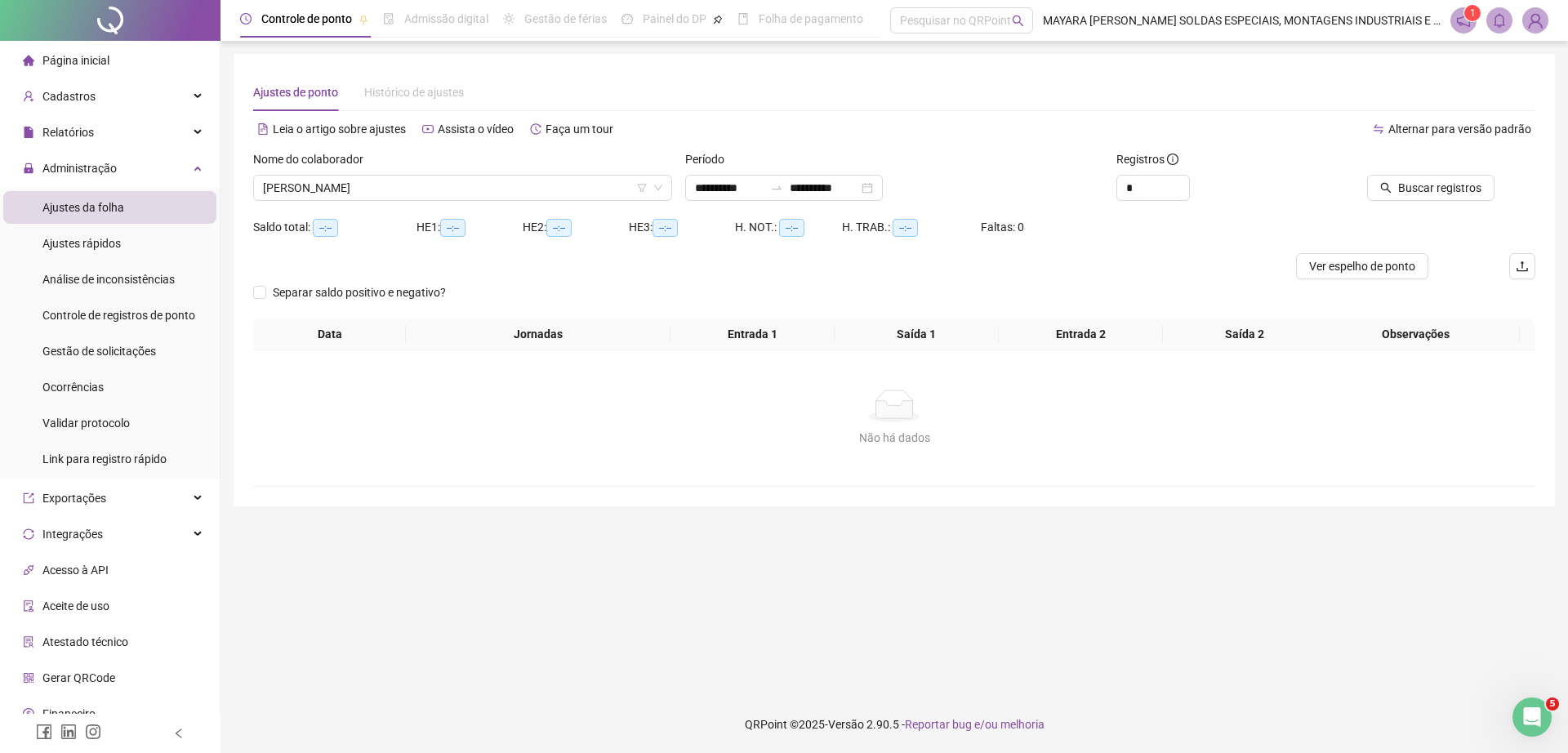
click at [1419, 166] on div at bounding box center [1413, 162] width 162 height 24
click at [1416, 178] on button "Buscar registros" at bounding box center [1430, 188] width 128 height 26
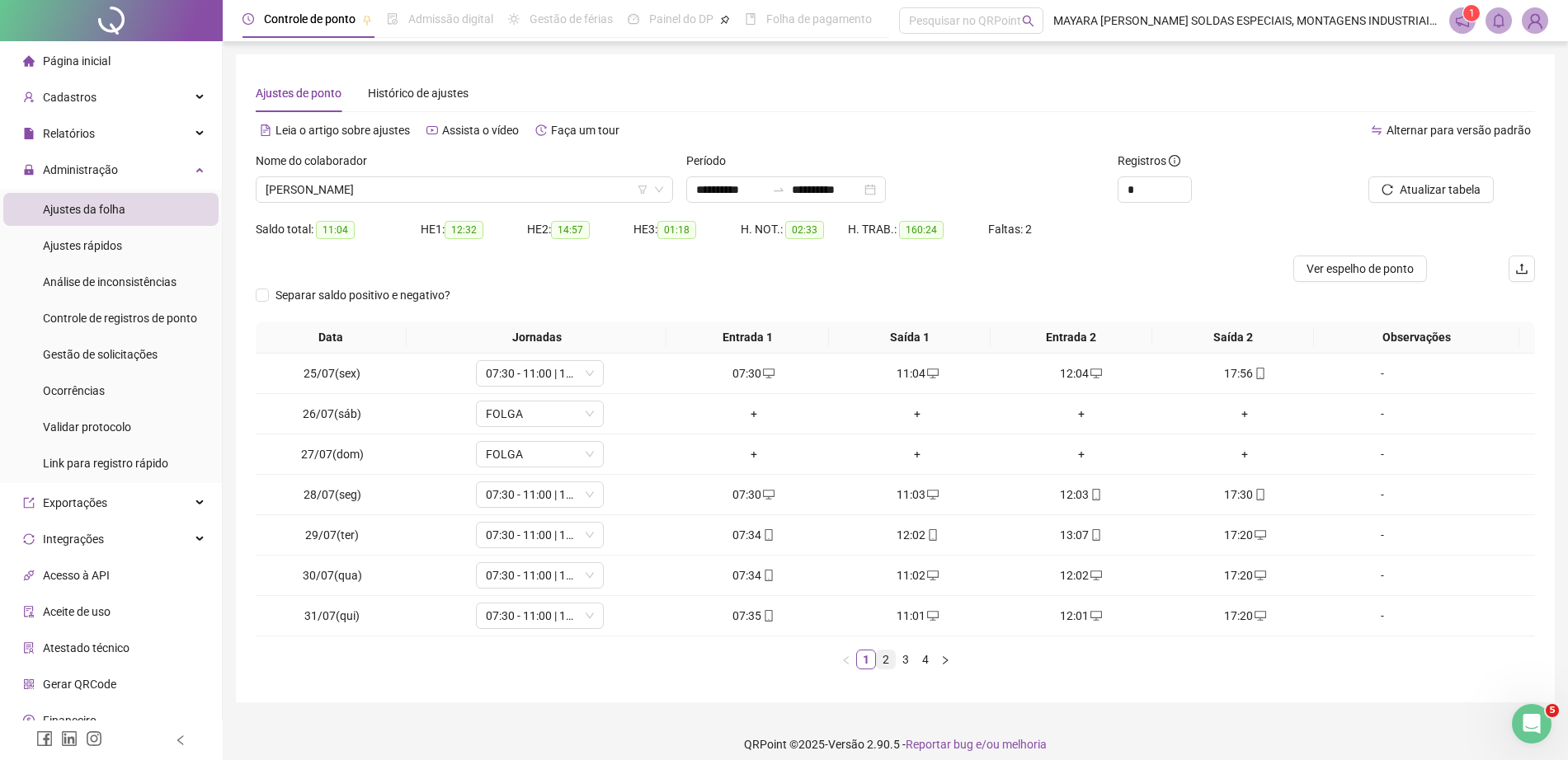
click at [885, 660] on link "2" at bounding box center [885, 659] width 18 height 18
click at [902, 661] on link "3" at bounding box center [905, 659] width 18 height 18
click at [914, 667] on li "3" at bounding box center [905, 659] width 20 height 20
click at [928, 662] on link "4" at bounding box center [925, 659] width 18 height 18
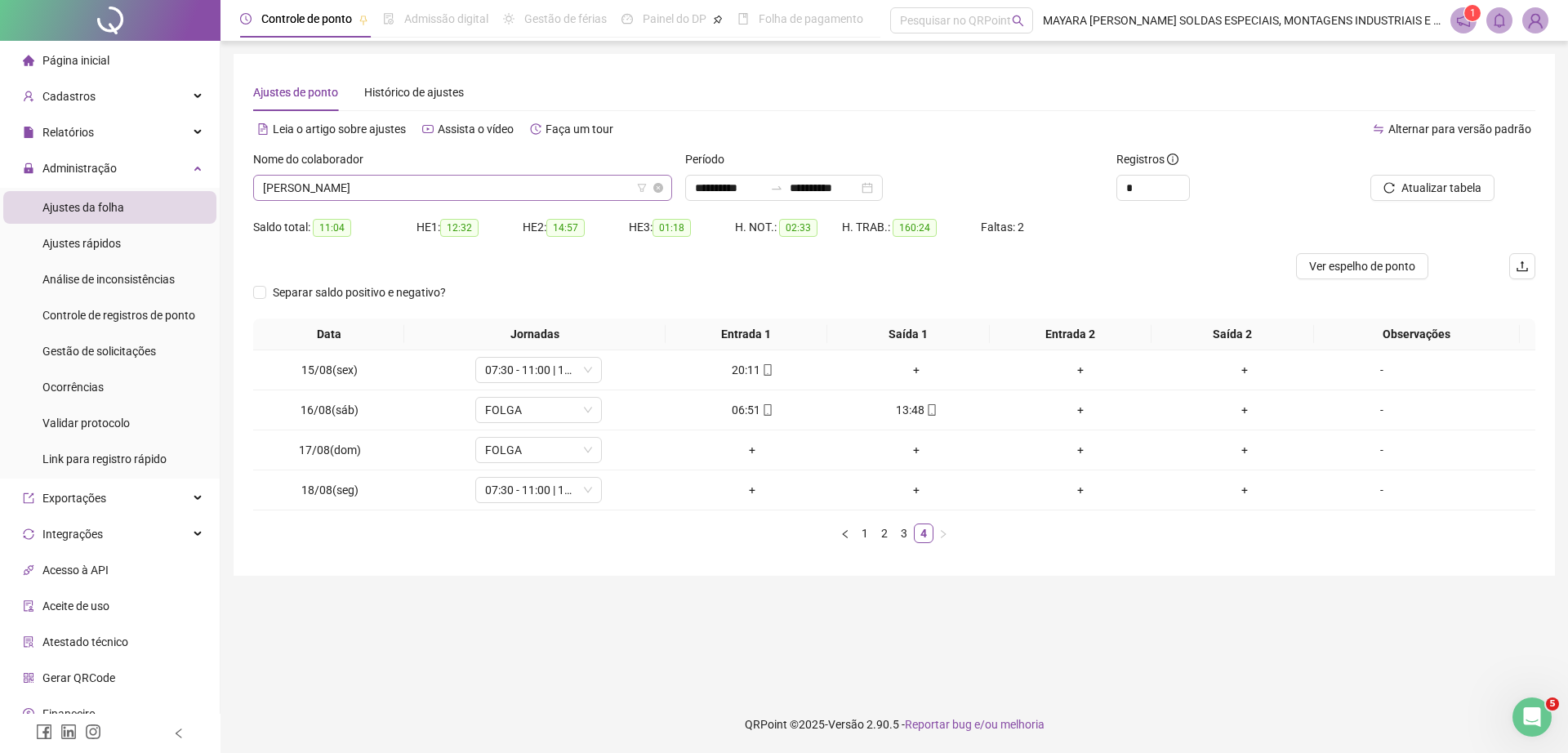
click at [492, 185] on span "[PERSON_NAME]" at bounding box center [462, 188] width 399 height 24
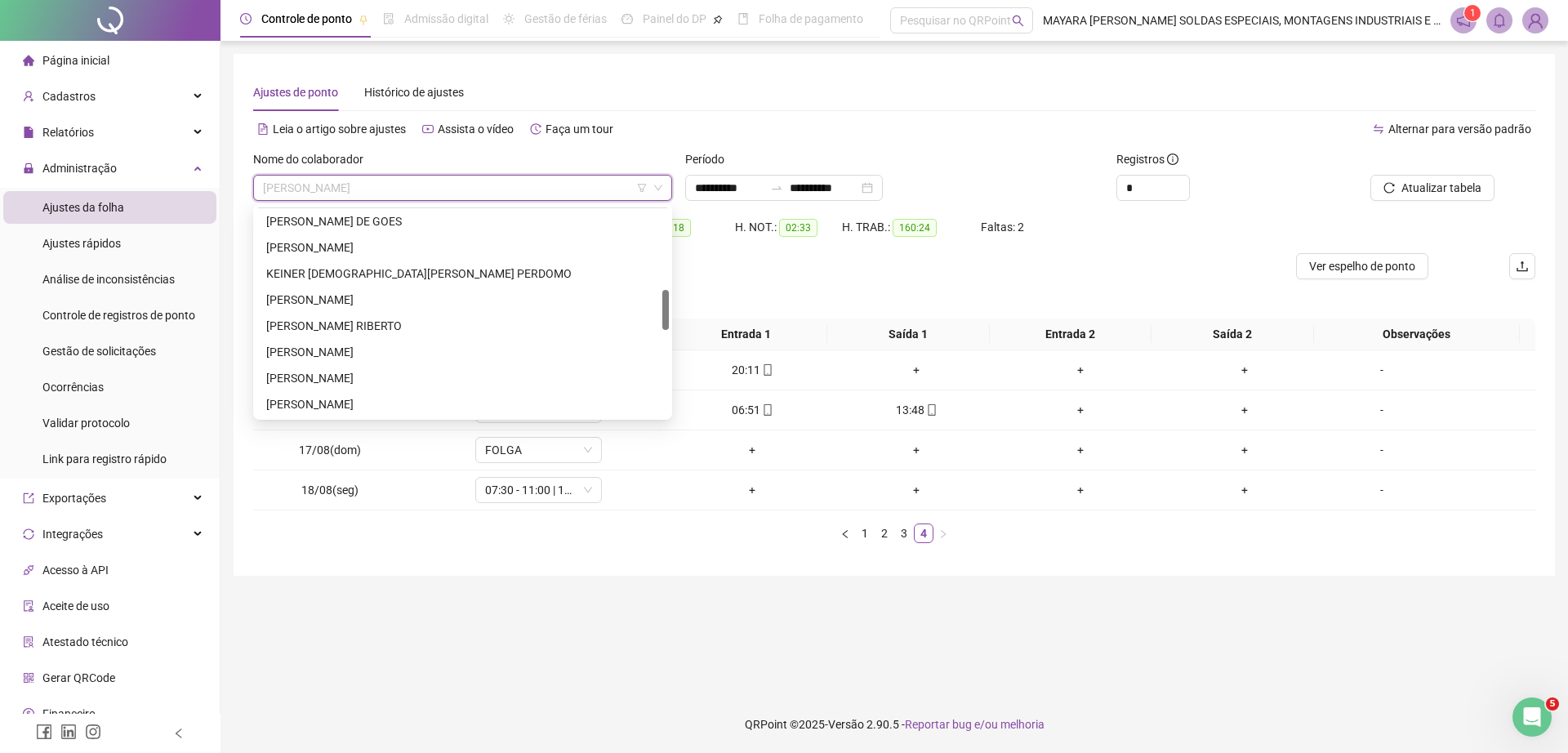
scroll to position [451, 0]
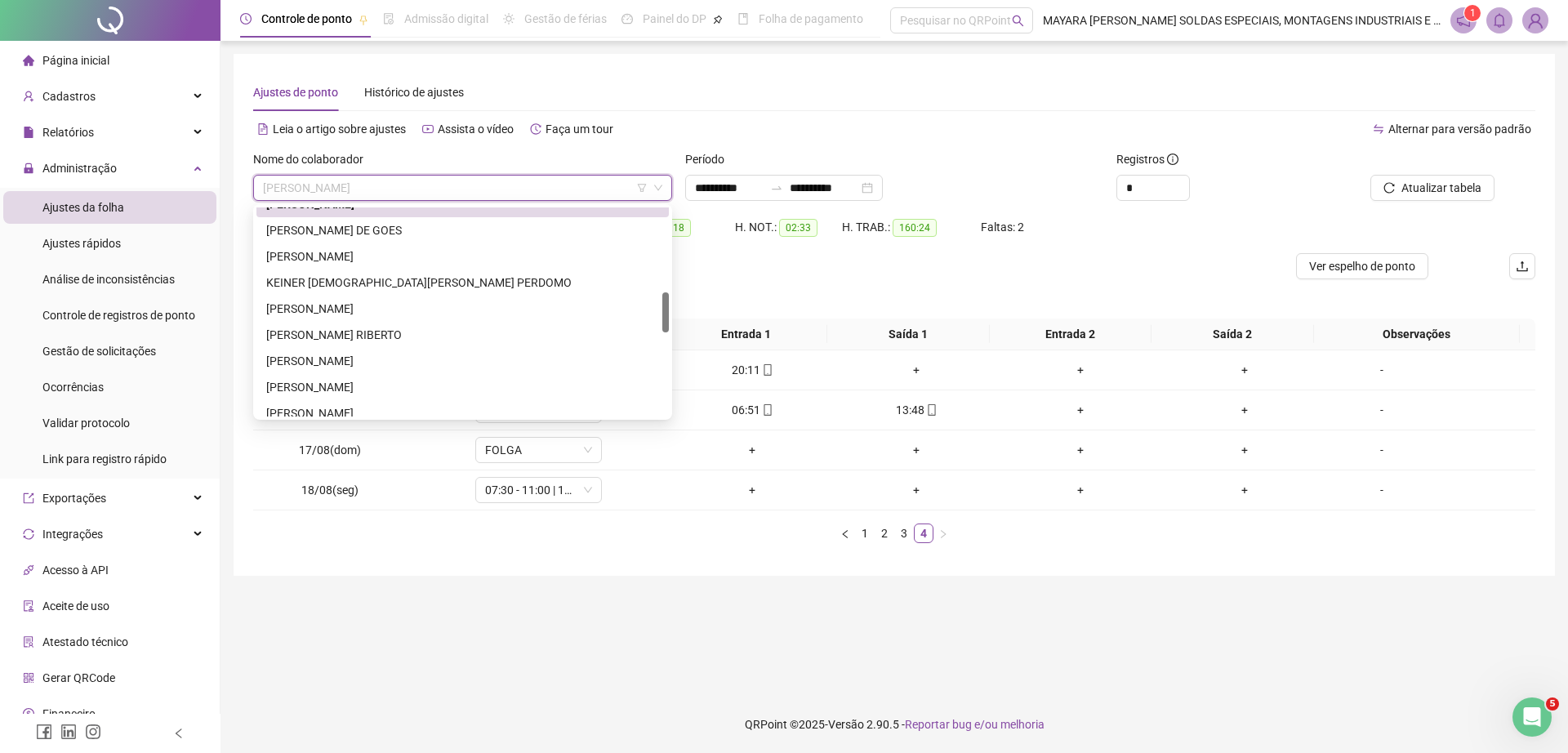
drag, startPoint x: 668, startPoint y: 278, endPoint x: 654, endPoint y: 297, distance: 23.6
click at [668, 308] on div at bounding box center [665, 312] width 6 height 40
click at [488, 230] on div "[PERSON_NAME] DE GOES" at bounding box center [462, 234] width 393 height 18
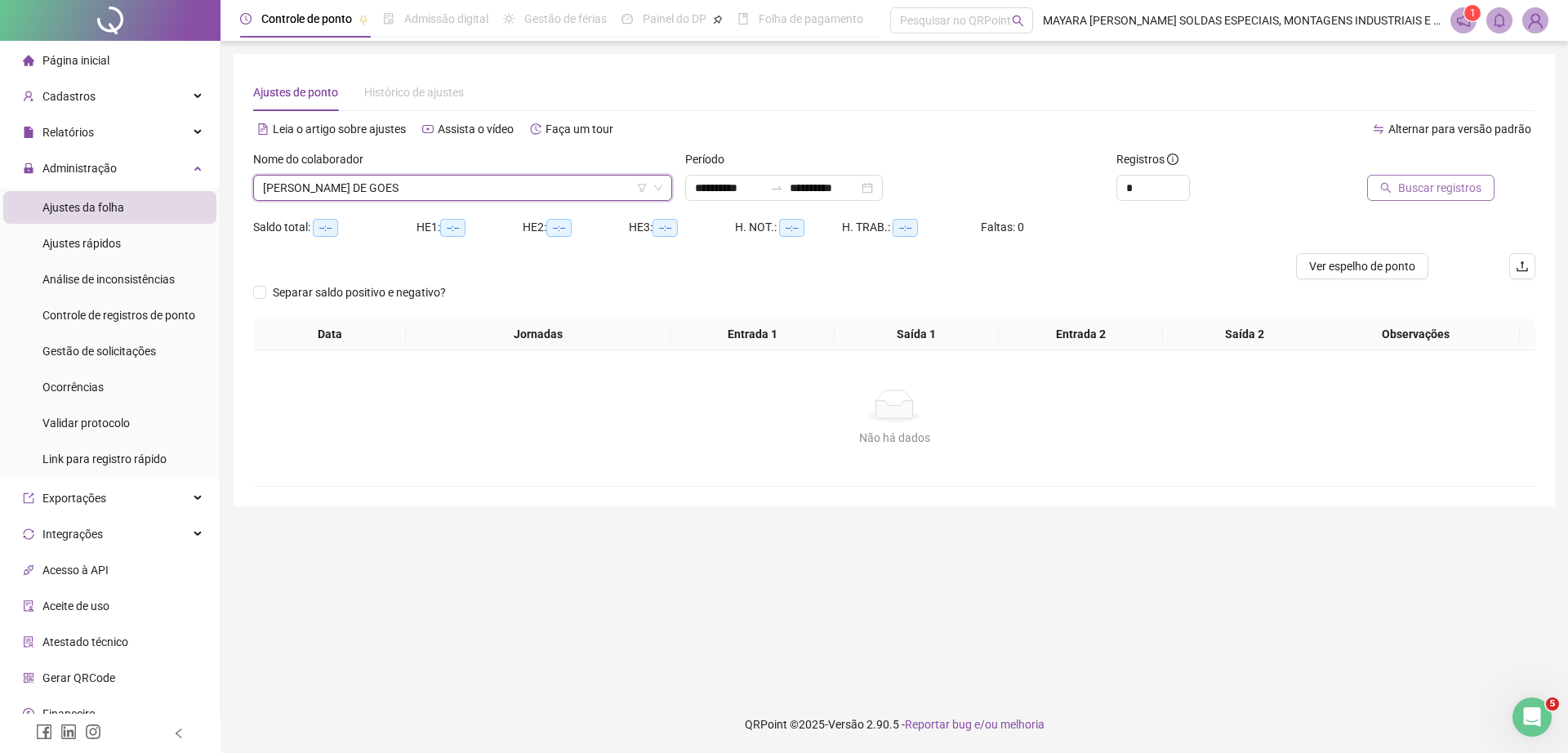
click at [1450, 195] on span "Buscar registros" at bounding box center [1439, 187] width 83 height 18
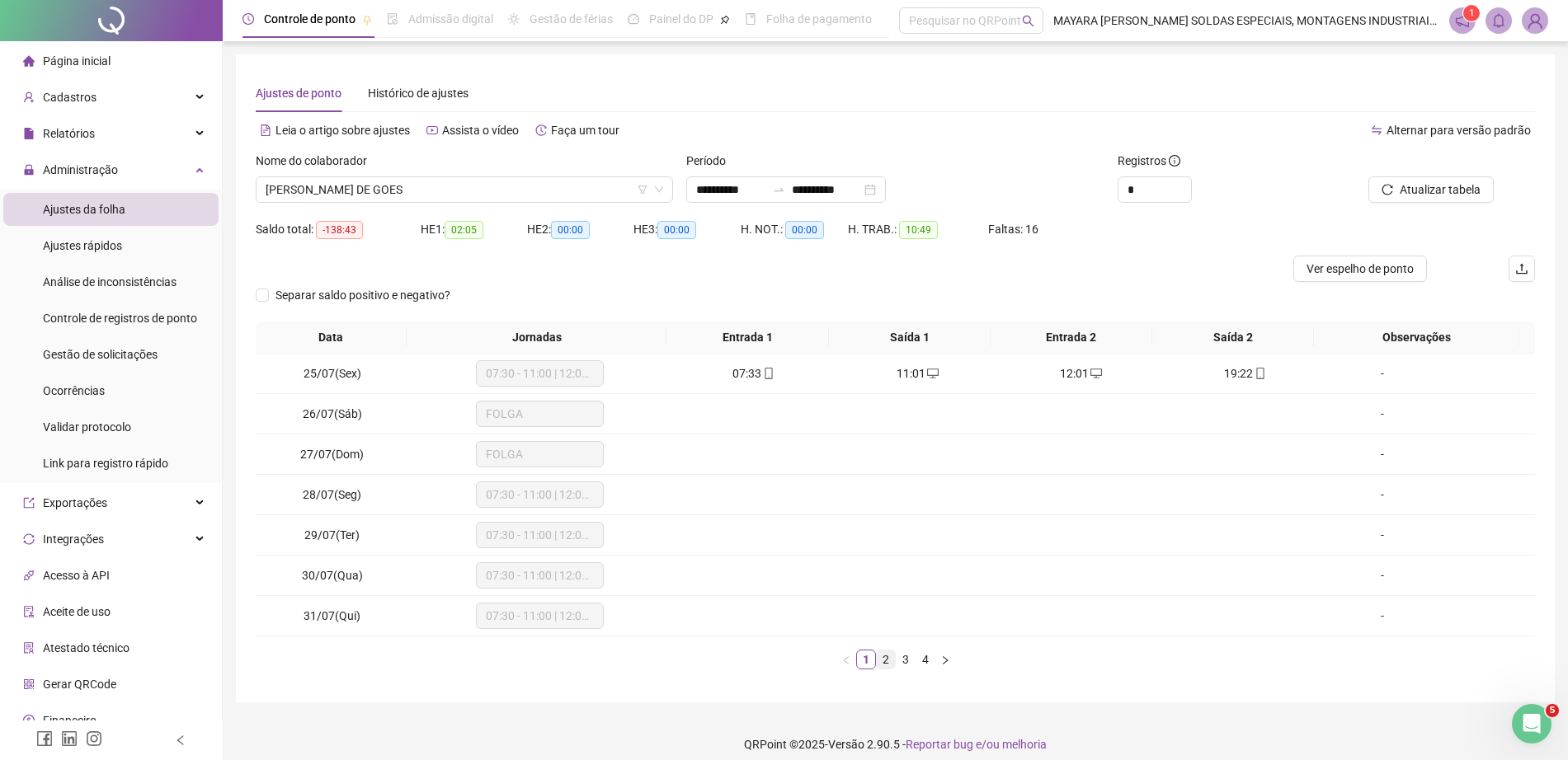
click at [883, 663] on link "2" at bounding box center [885, 659] width 18 height 18
click at [909, 655] on link "3" at bounding box center [905, 659] width 18 height 18
click at [925, 659] on link "4" at bounding box center [925, 659] width 18 height 18
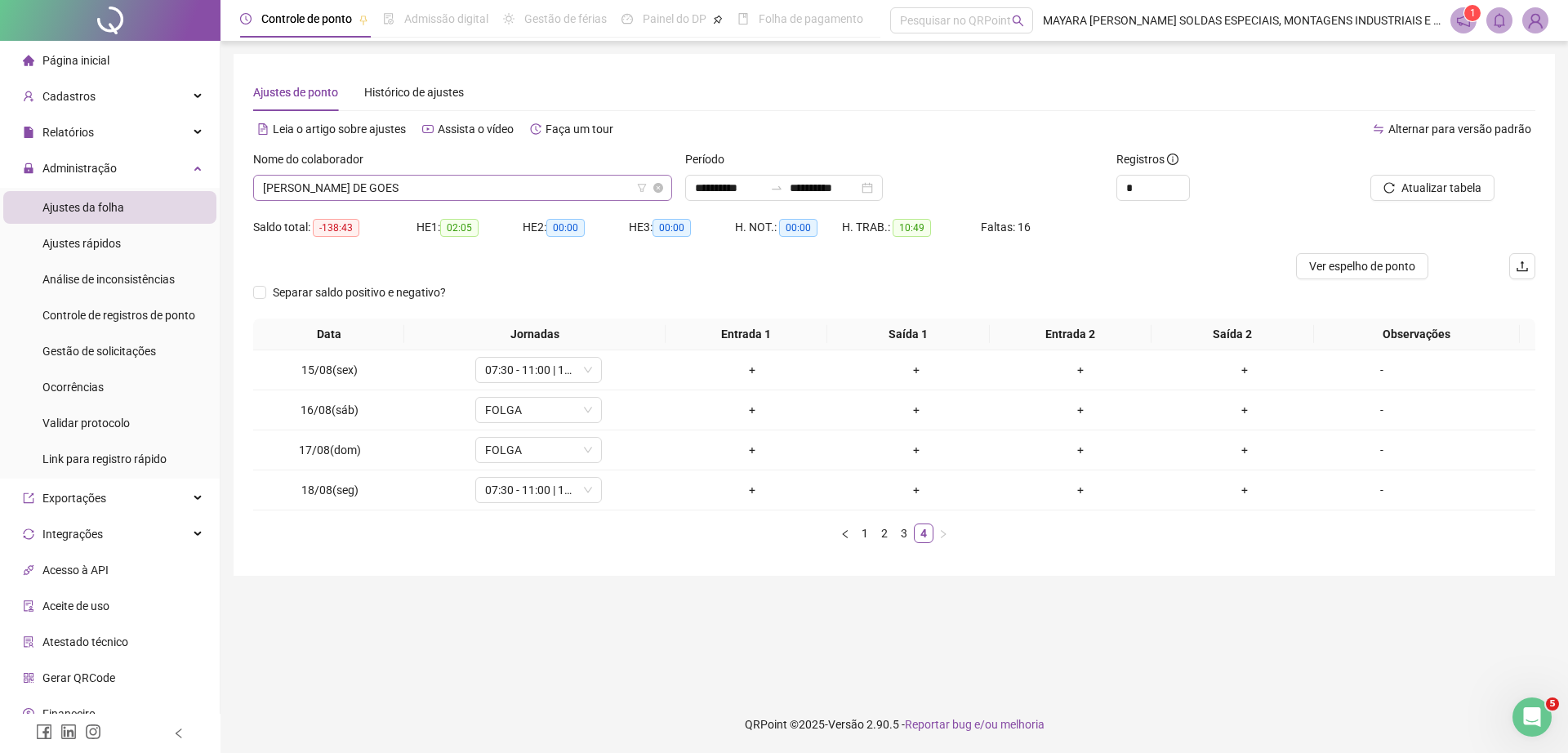
click at [410, 185] on span "[PERSON_NAME] DE GOES" at bounding box center [462, 188] width 399 height 24
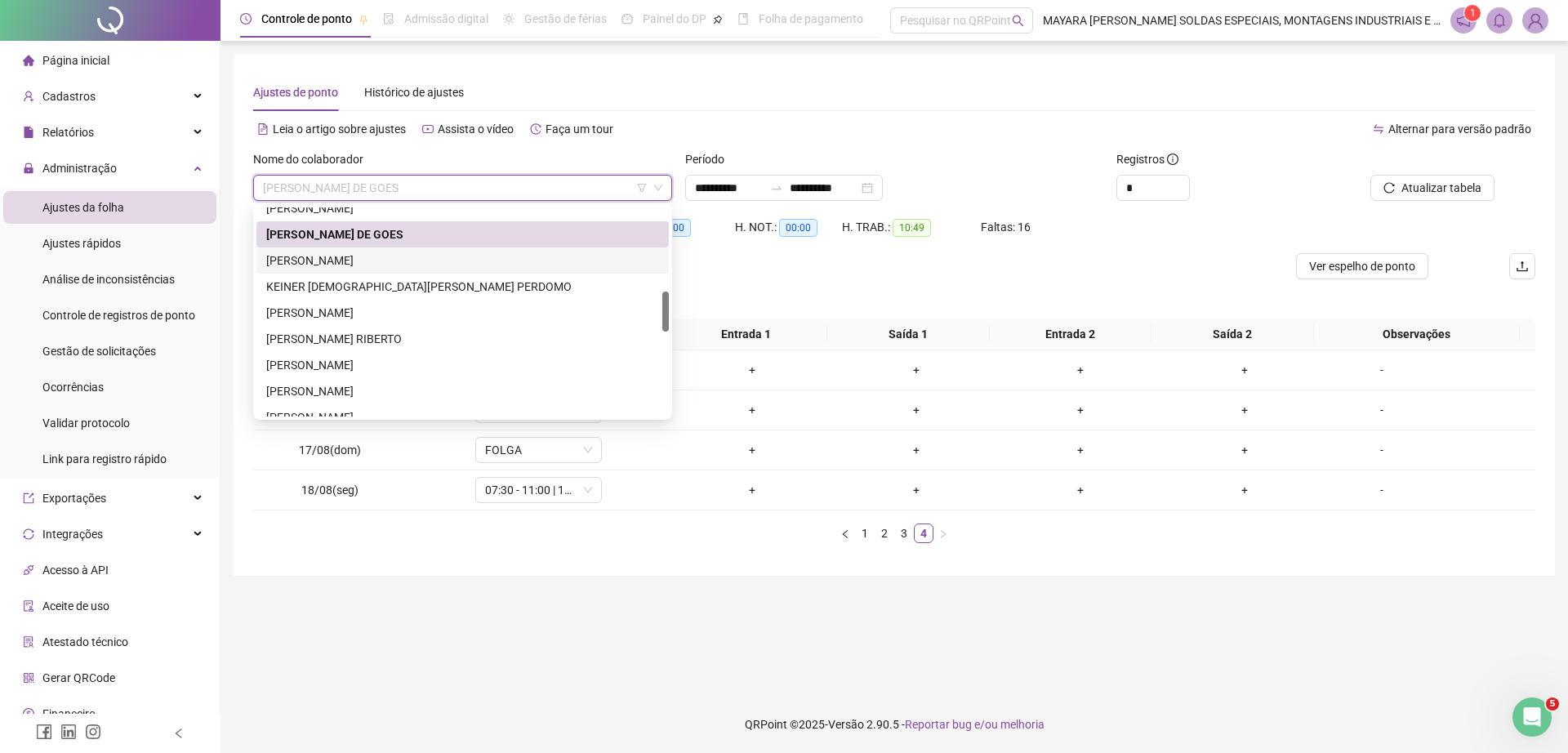
click at [283, 262] on div "[PERSON_NAME]" at bounding box center [462, 260] width 393 height 18
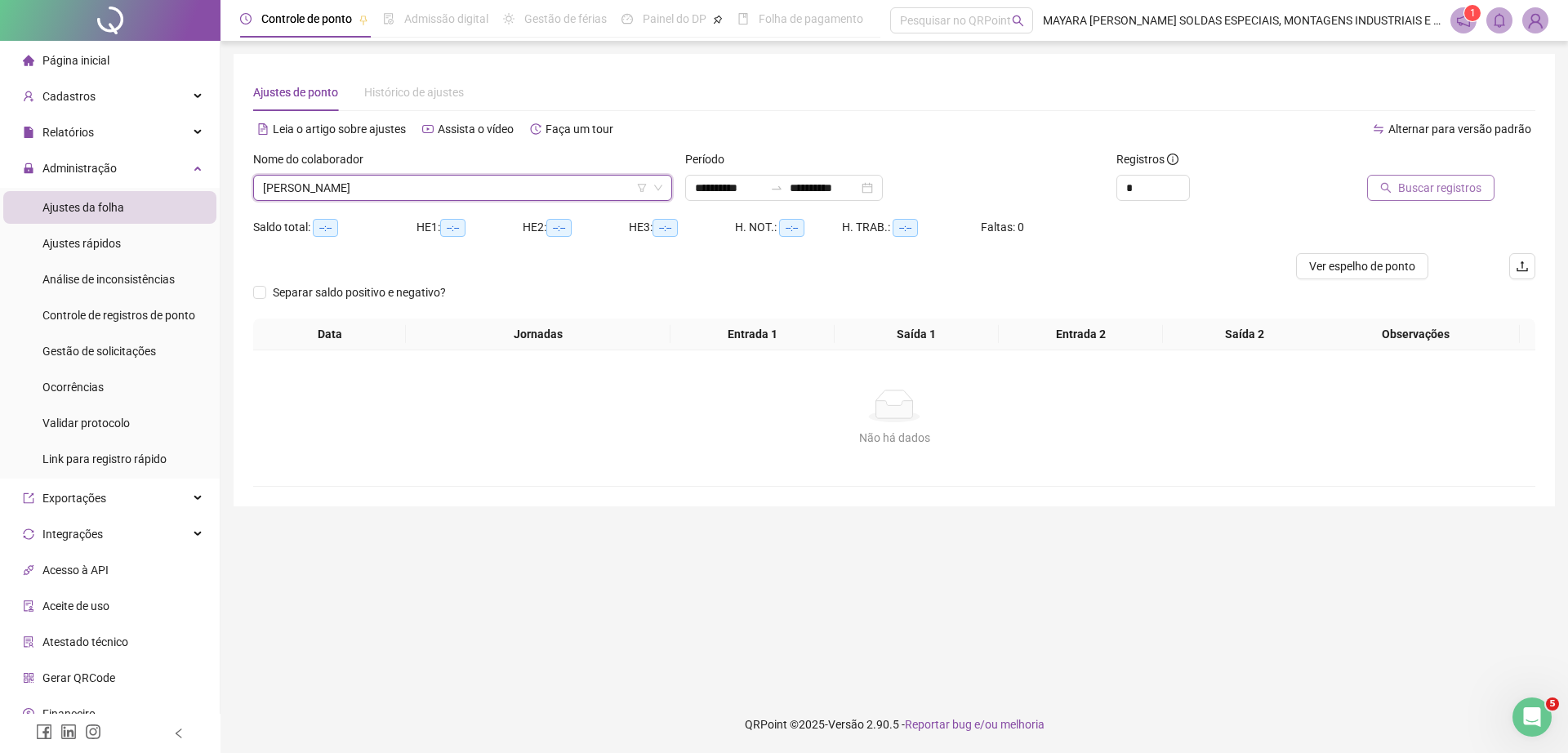
click at [1468, 183] on span "Buscar registros" at bounding box center [1439, 187] width 83 height 18
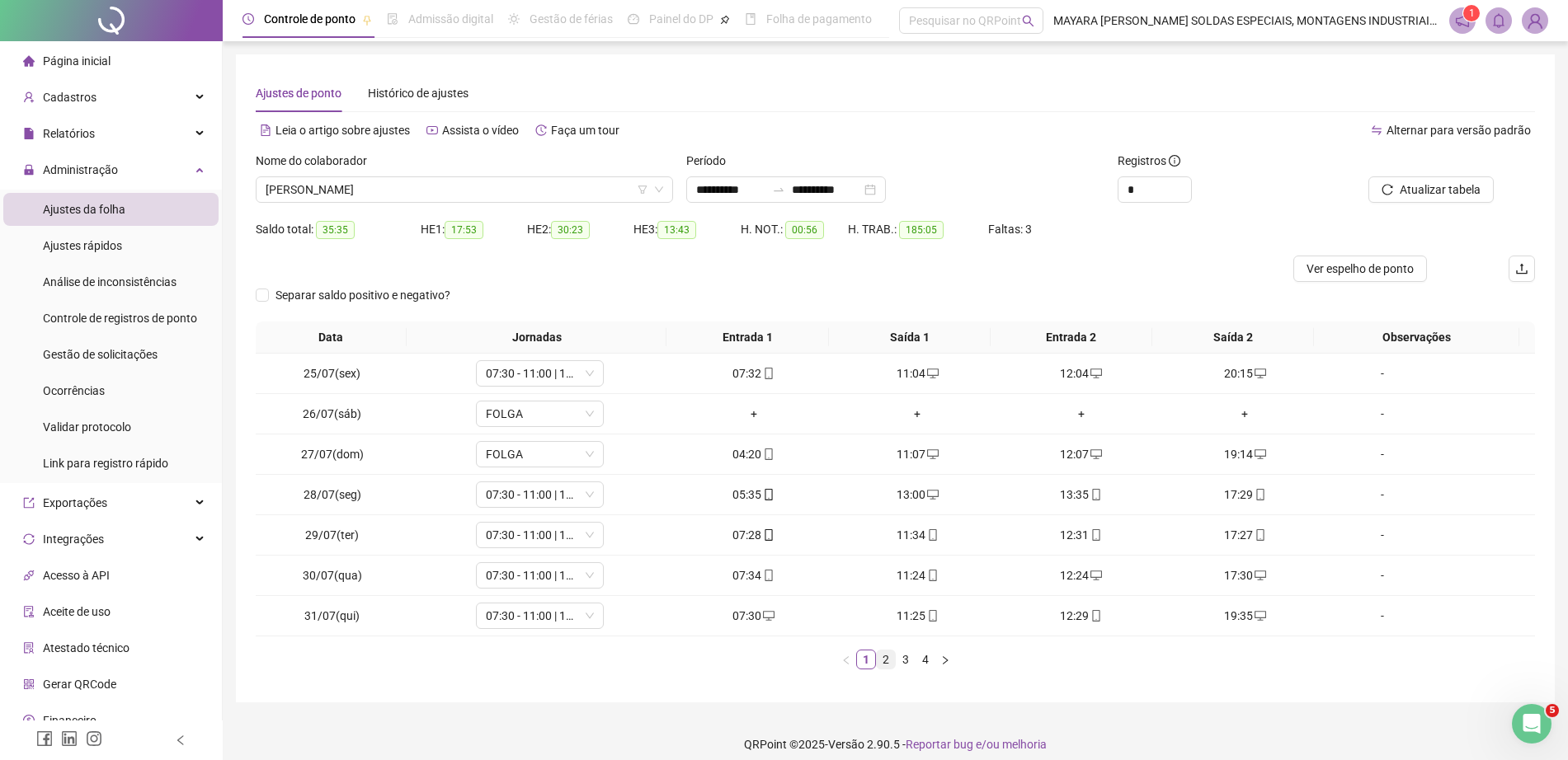
click at [887, 662] on link "2" at bounding box center [885, 659] width 18 height 18
click at [902, 667] on link "3" at bounding box center [905, 659] width 18 height 18
click at [924, 665] on link "4" at bounding box center [925, 659] width 18 height 18
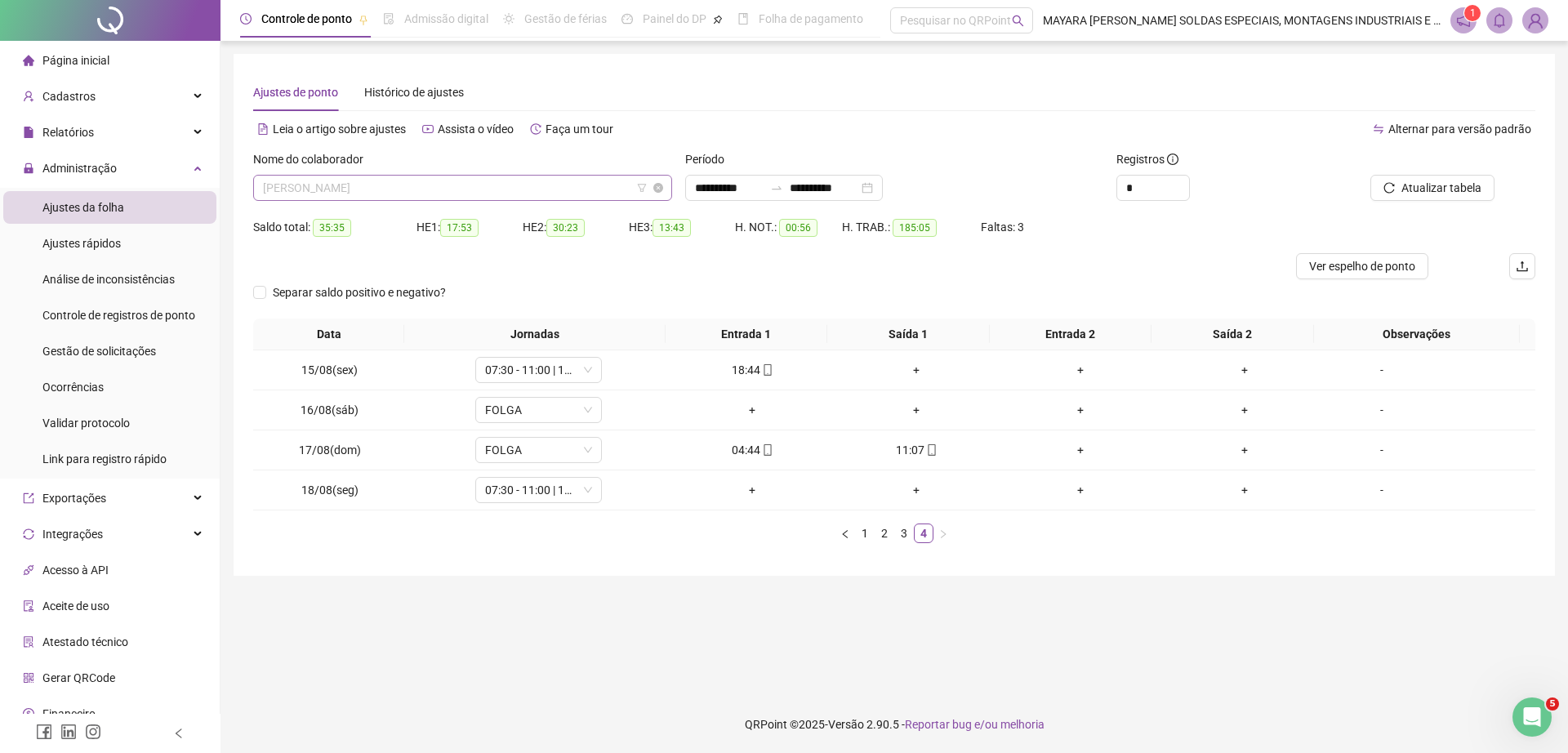
click at [360, 189] on span "[PERSON_NAME]" at bounding box center [462, 188] width 399 height 24
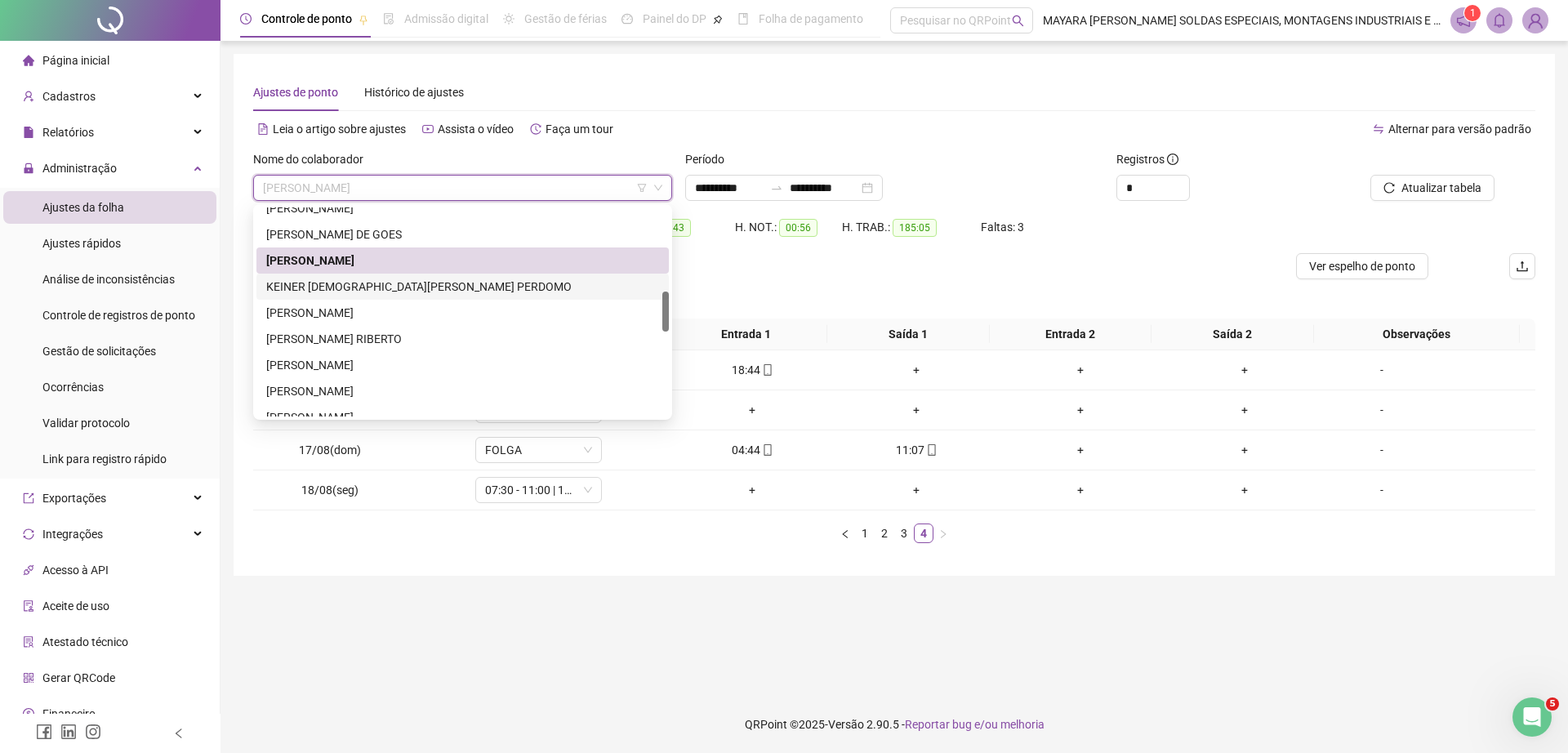
click at [368, 292] on div "KEINER [DEMOGRAPHIC_DATA][PERSON_NAME] PERDOMO" at bounding box center [462, 286] width 393 height 18
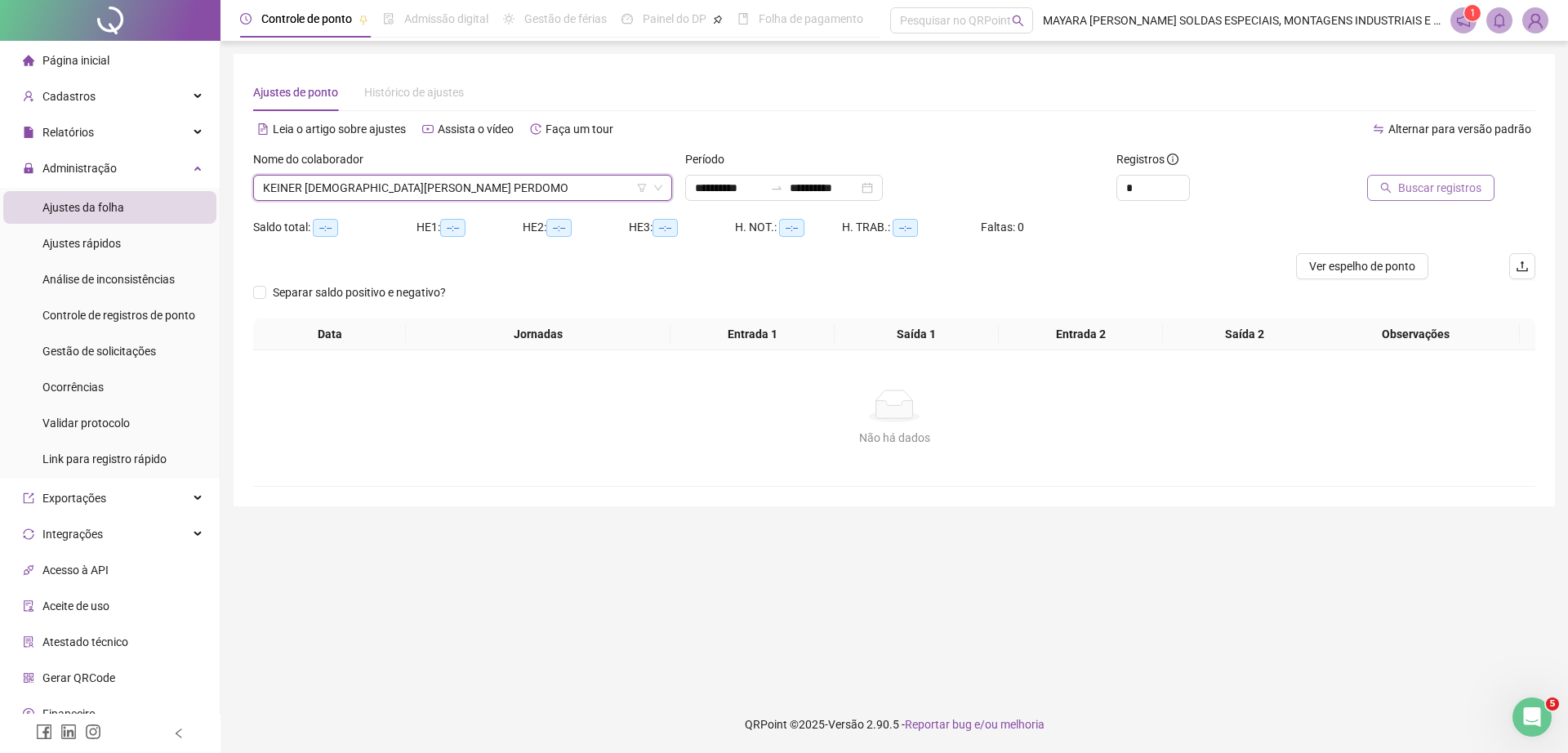
click at [1399, 180] on button "Buscar registros" at bounding box center [1430, 188] width 128 height 26
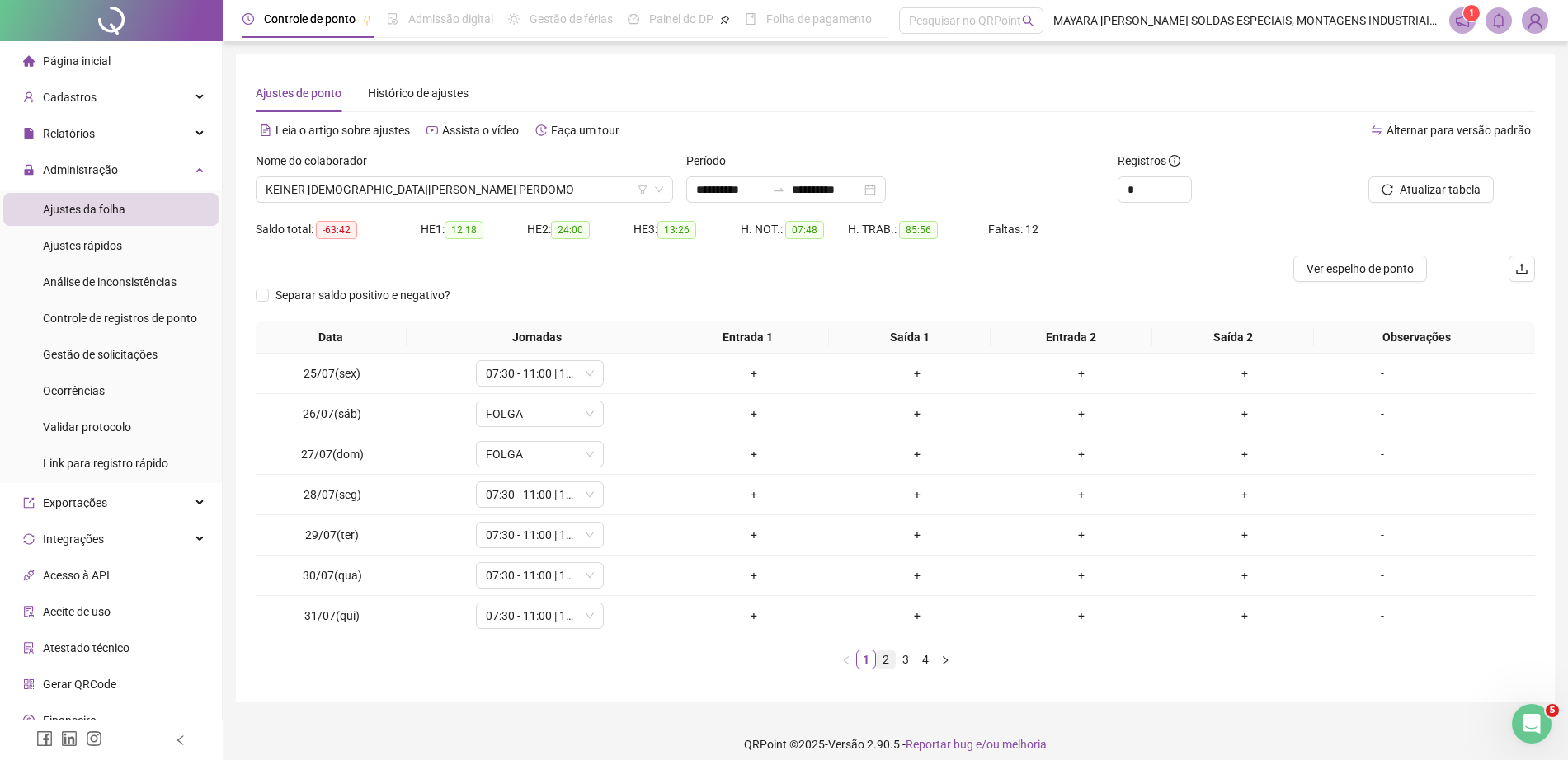
click at [882, 659] on link "2" at bounding box center [885, 659] width 18 height 18
click at [905, 661] on link "3" at bounding box center [905, 659] width 18 height 18
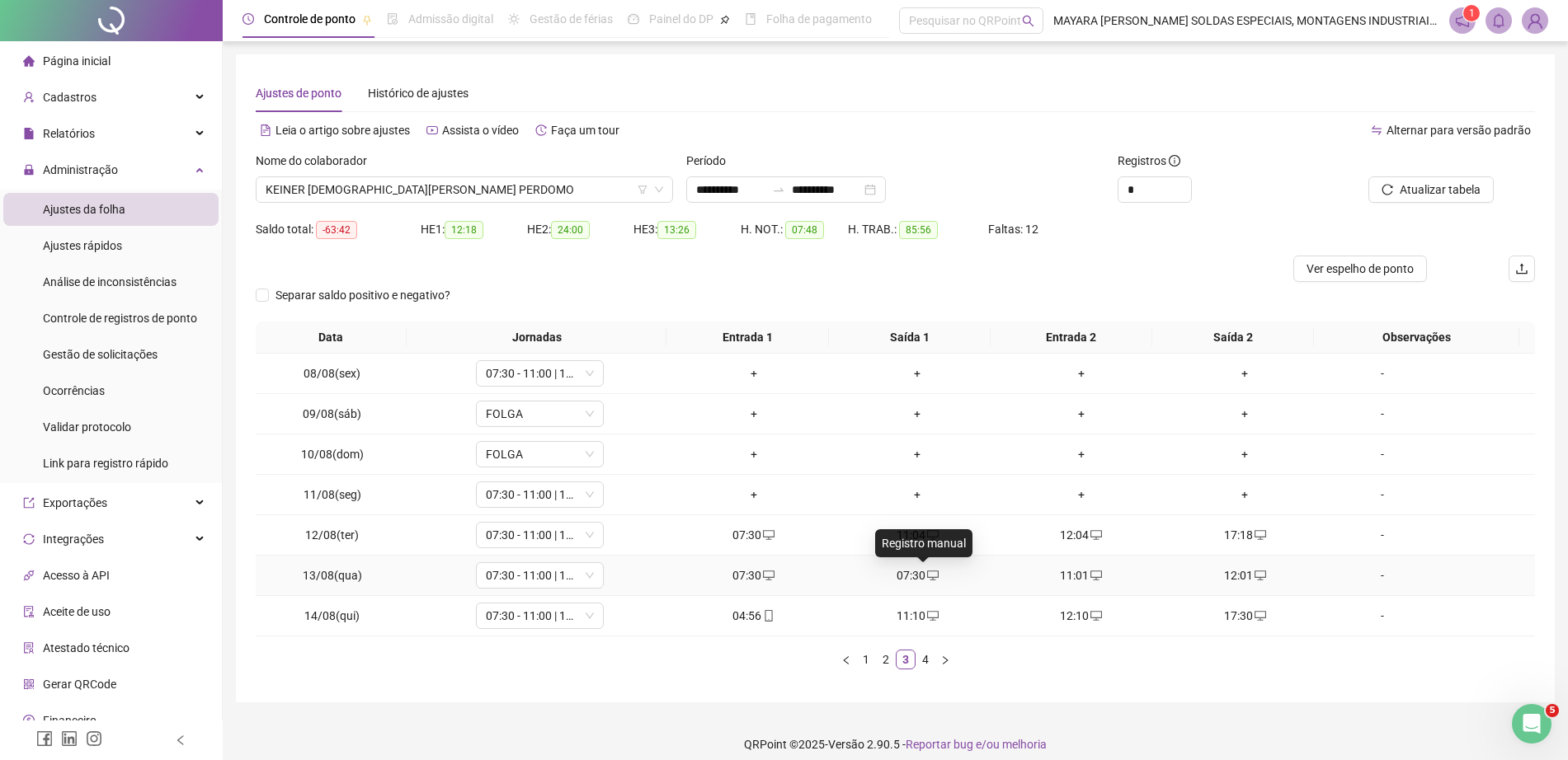
click at [927, 570] on icon "desktop" at bounding box center [933, 575] width 11 height 11
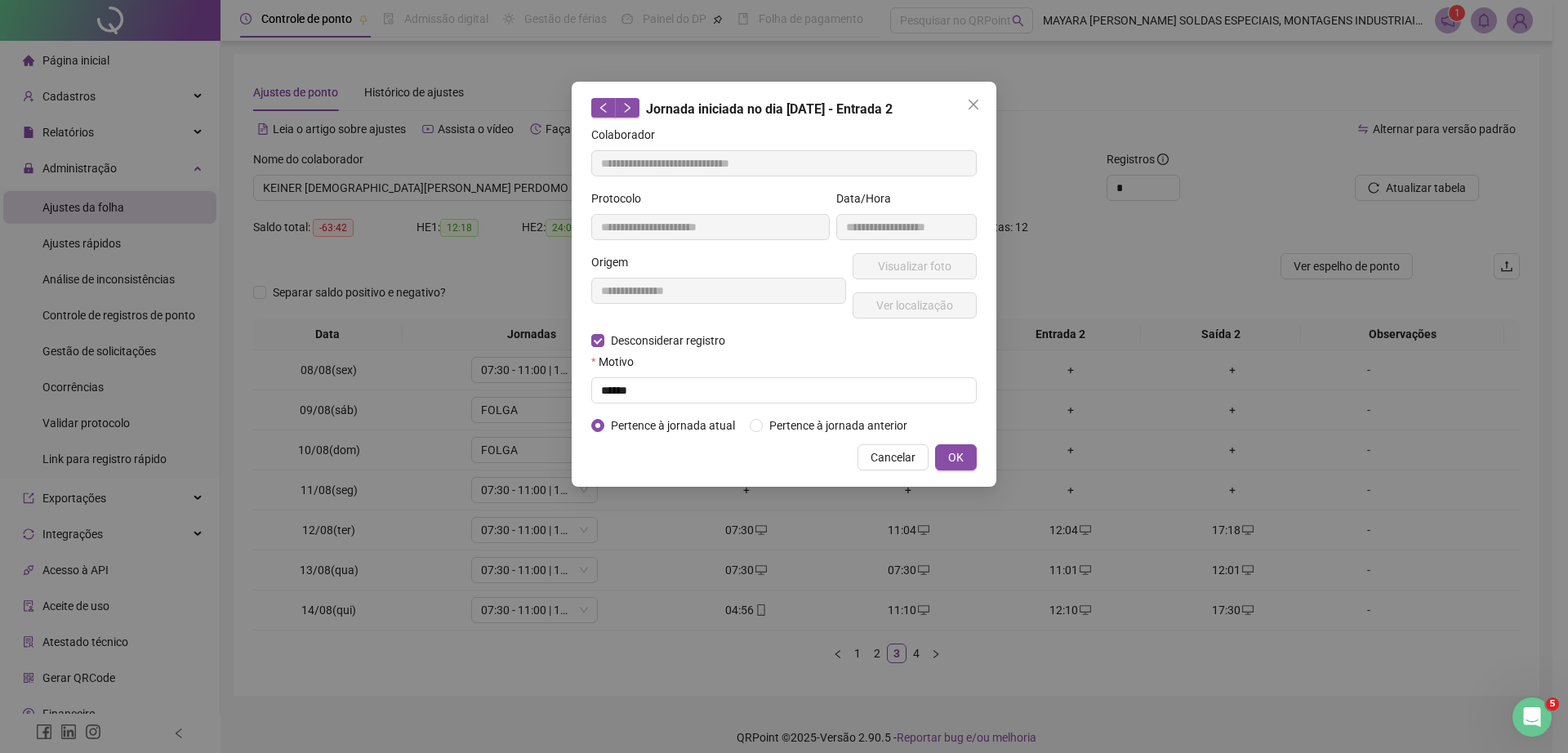
type input "**********"
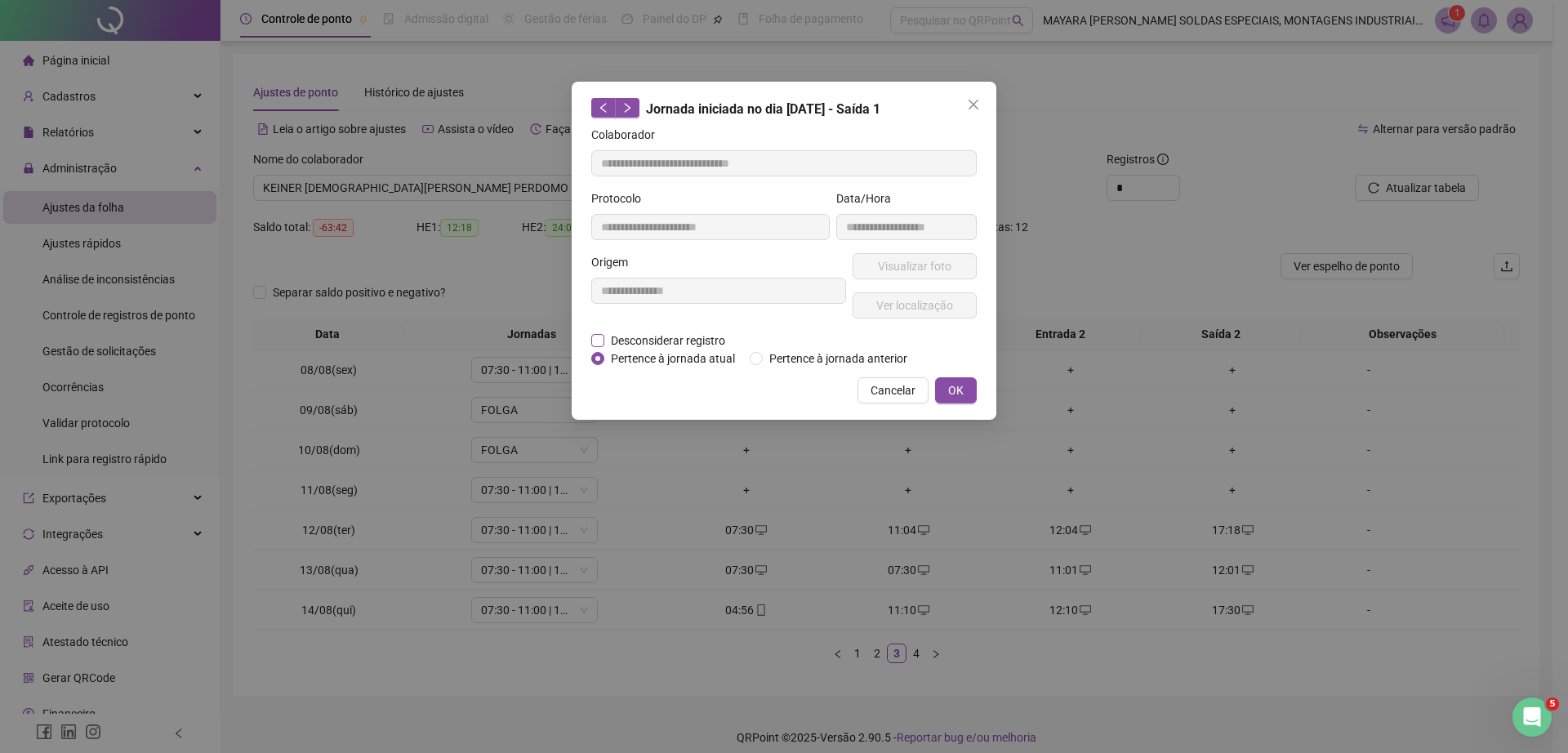
click at [659, 339] on span "Desconsiderar registro" at bounding box center [668, 340] width 128 height 18
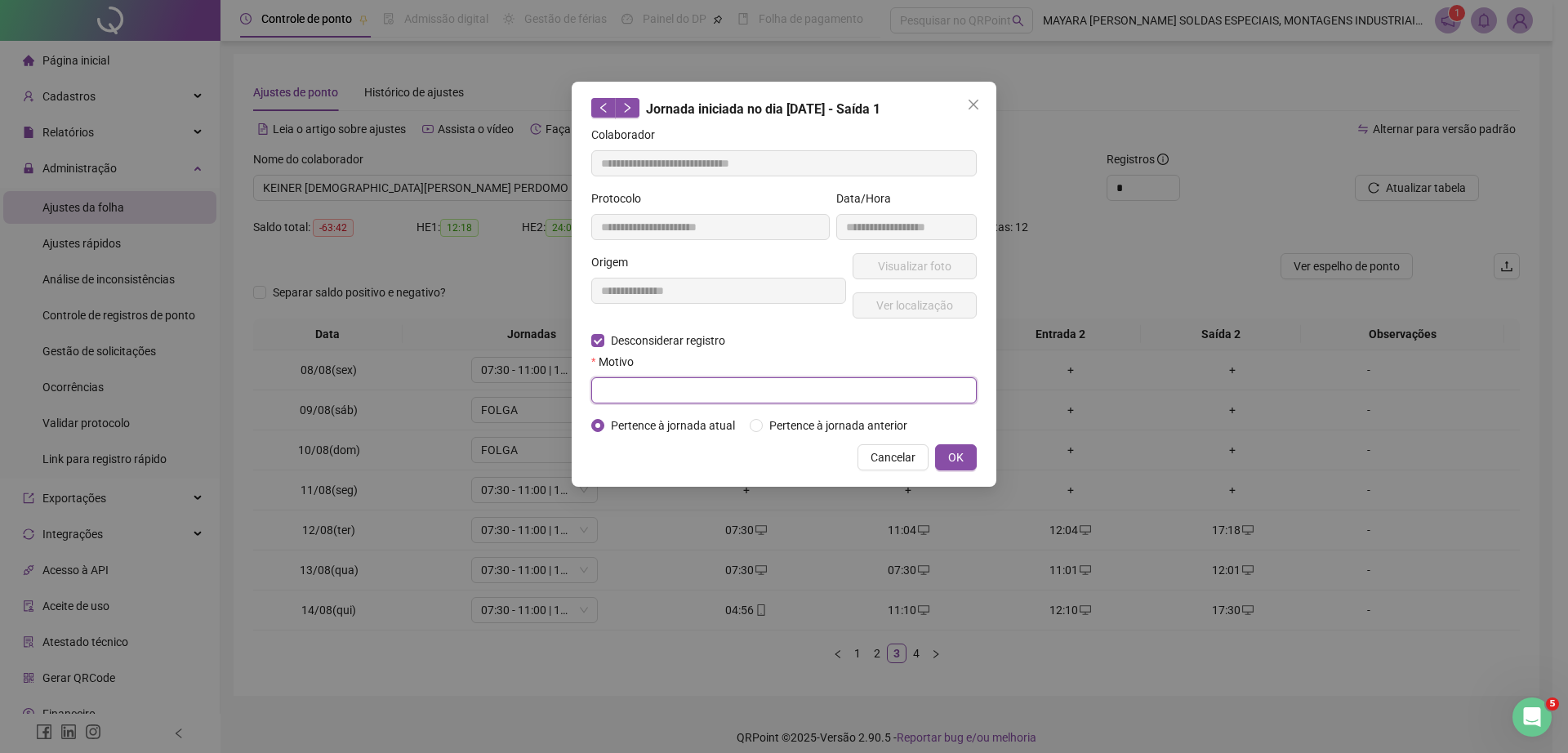
click at [695, 398] on input "text" at bounding box center [783, 390] width 386 height 26
type input "******"
click at [967, 447] on button "OK" at bounding box center [955, 457] width 42 height 26
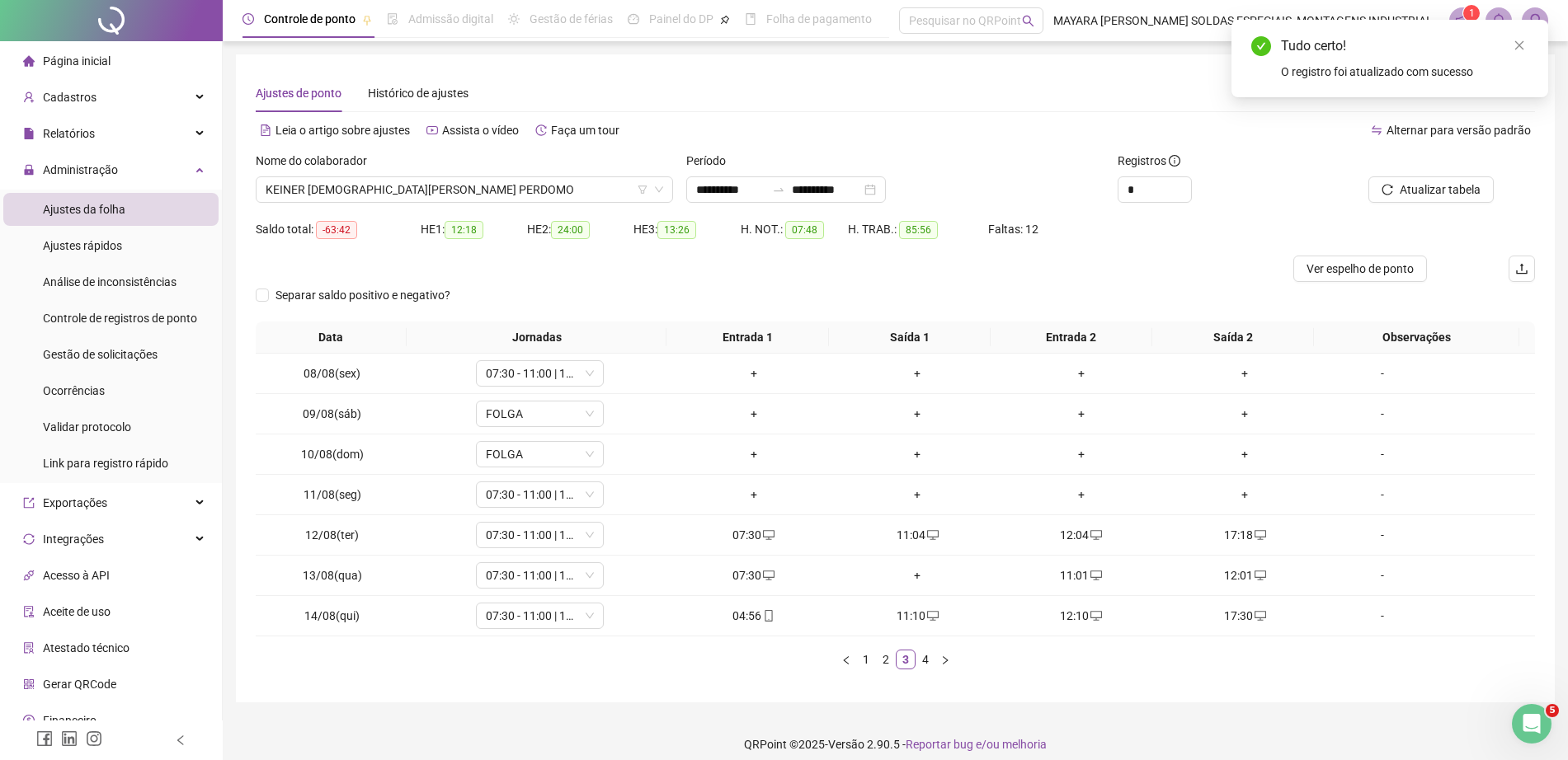
click at [1435, 208] on div "Atualizar tabela" at bounding box center [1434, 183] width 215 height 64
click at [1421, 190] on span "Atualizar tabela" at bounding box center [1440, 189] width 81 height 18
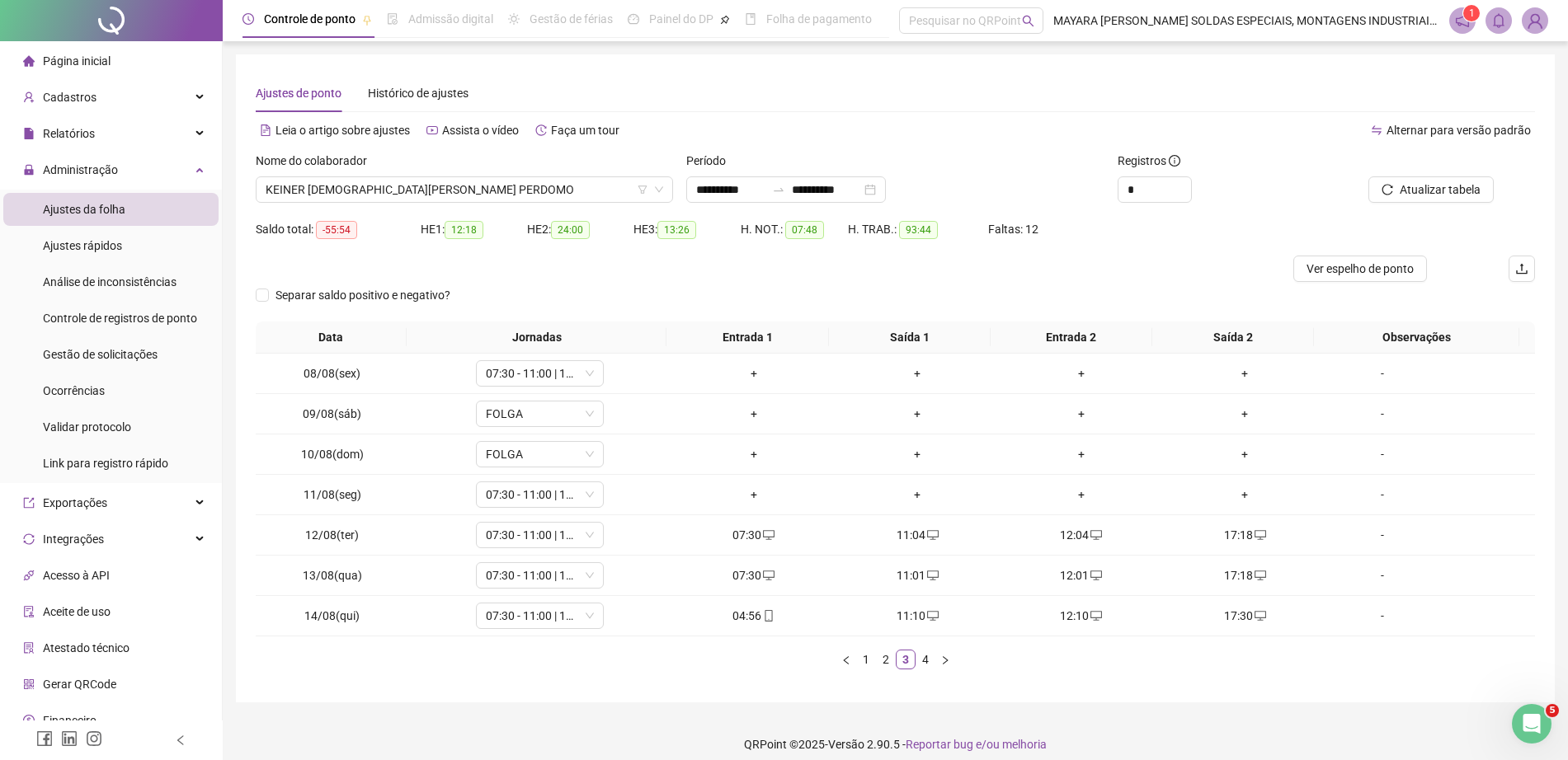
click at [926, 659] on link "4" at bounding box center [925, 659] width 18 height 18
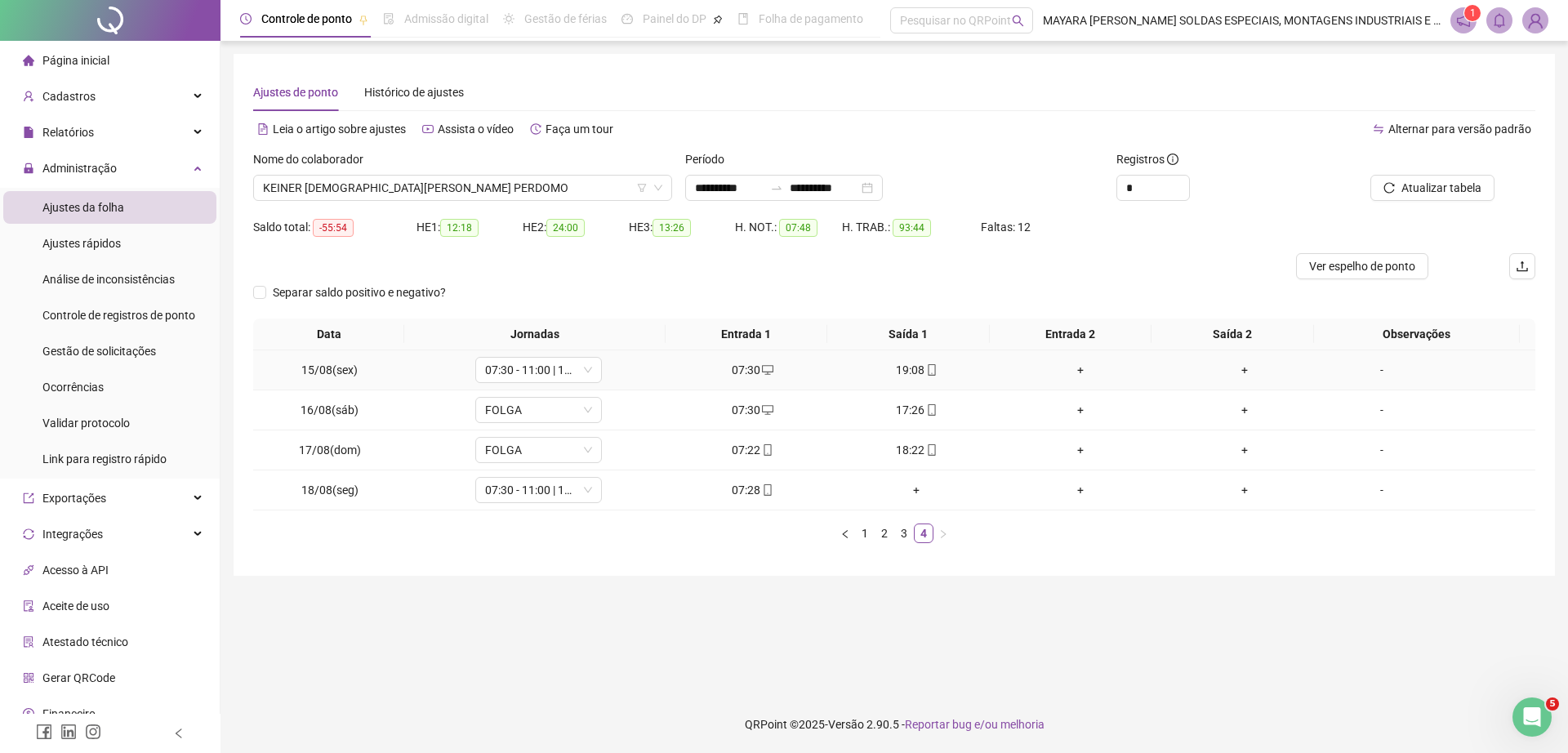
click at [1065, 372] on div "+" at bounding box center [1080, 369] width 151 height 18
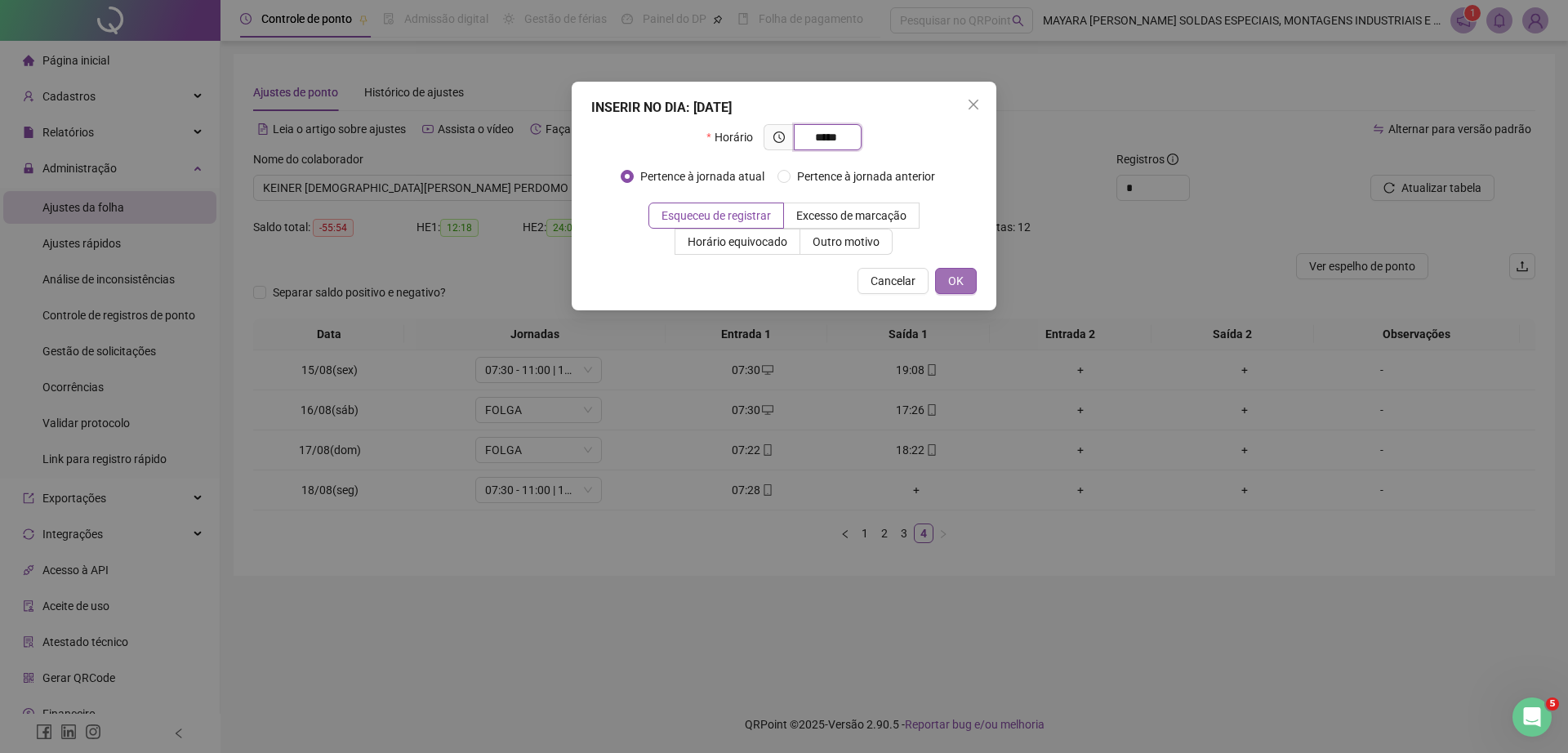
type input "*****"
click at [961, 285] on span "OK" at bounding box center [955, 280] width 16 height 18
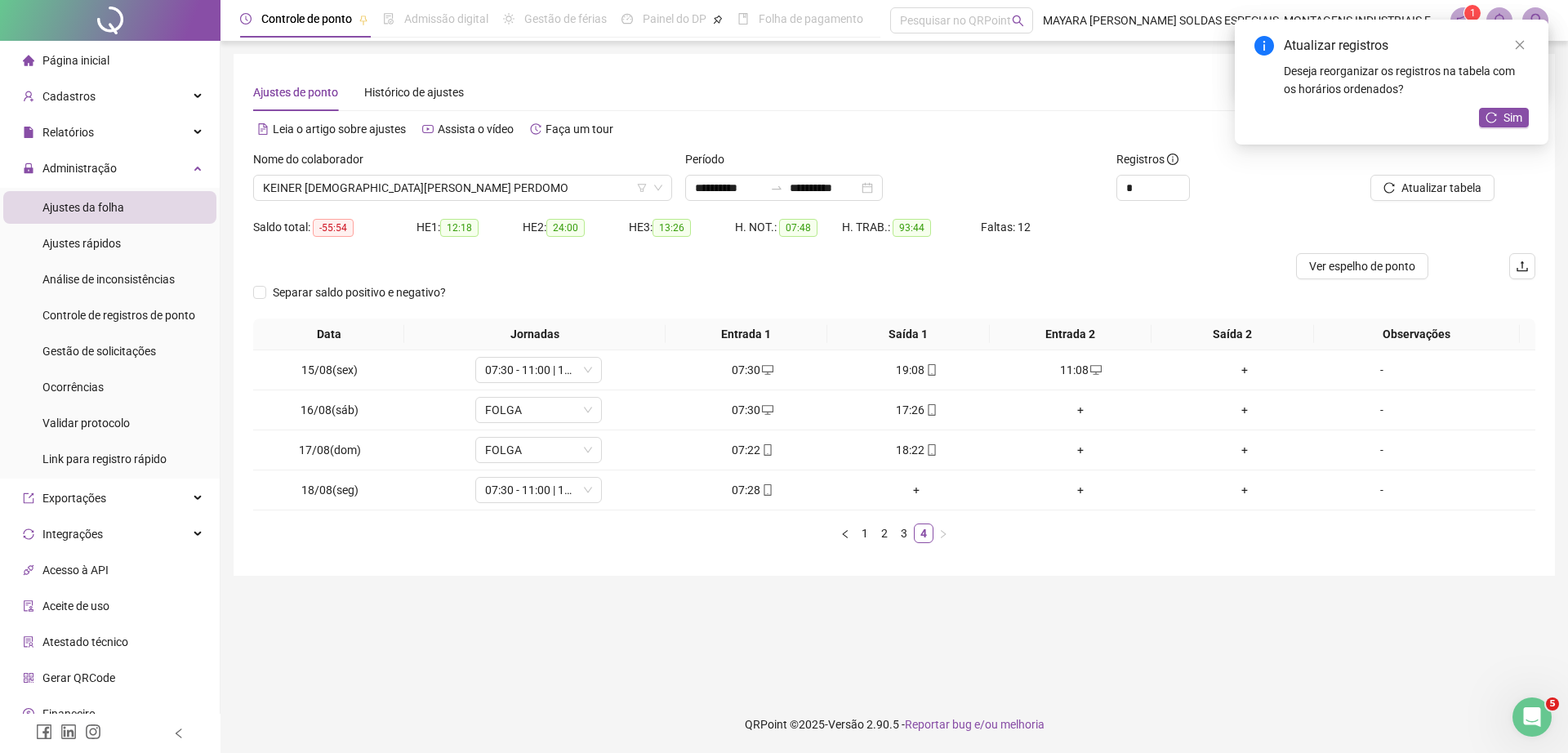
click at [1234, 375] on div "+" at bounding box center [1244, 369] width 151 height 18
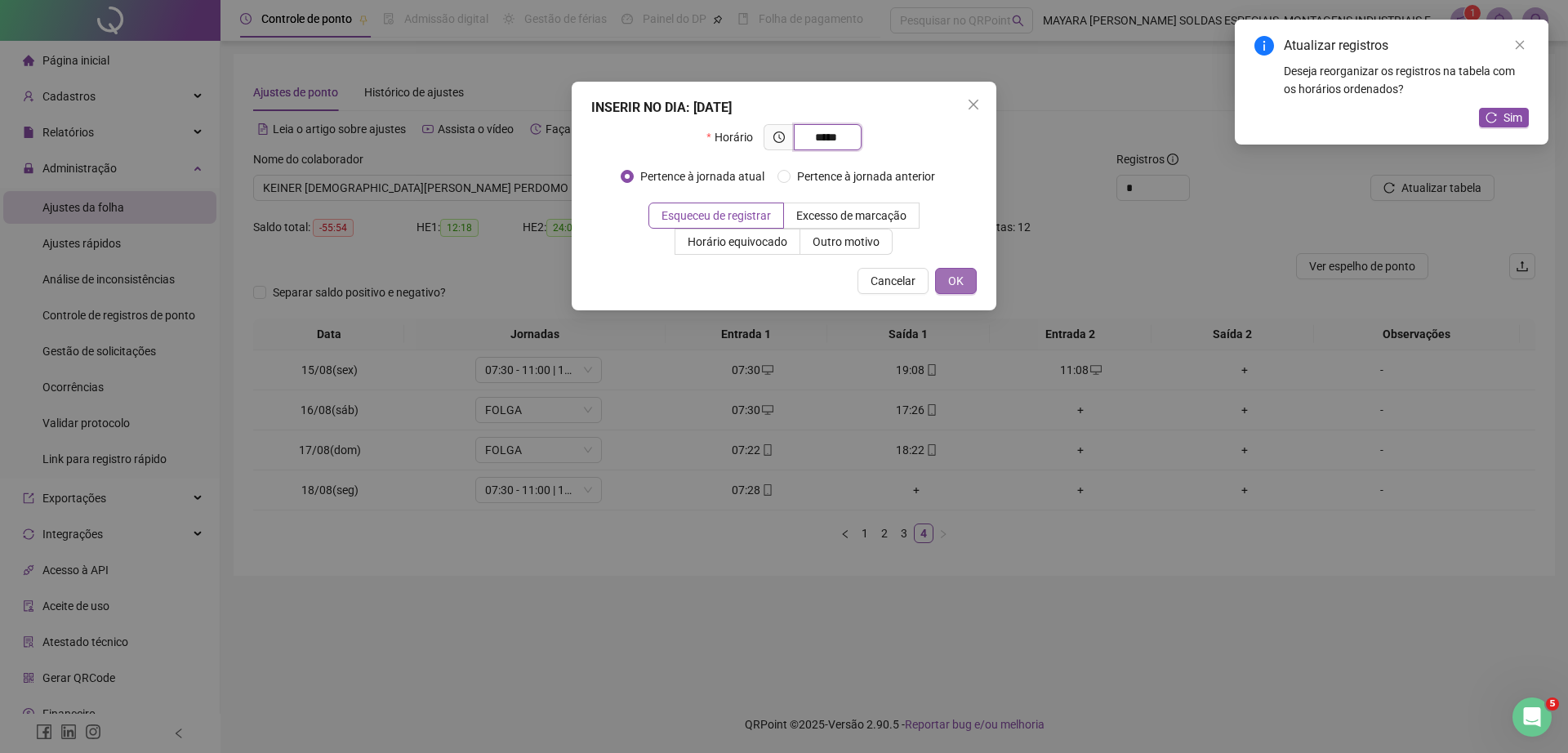
type input "*****"
click at [960, 279] on span "OK" at bounding box center [955, 280] width 16 height 18
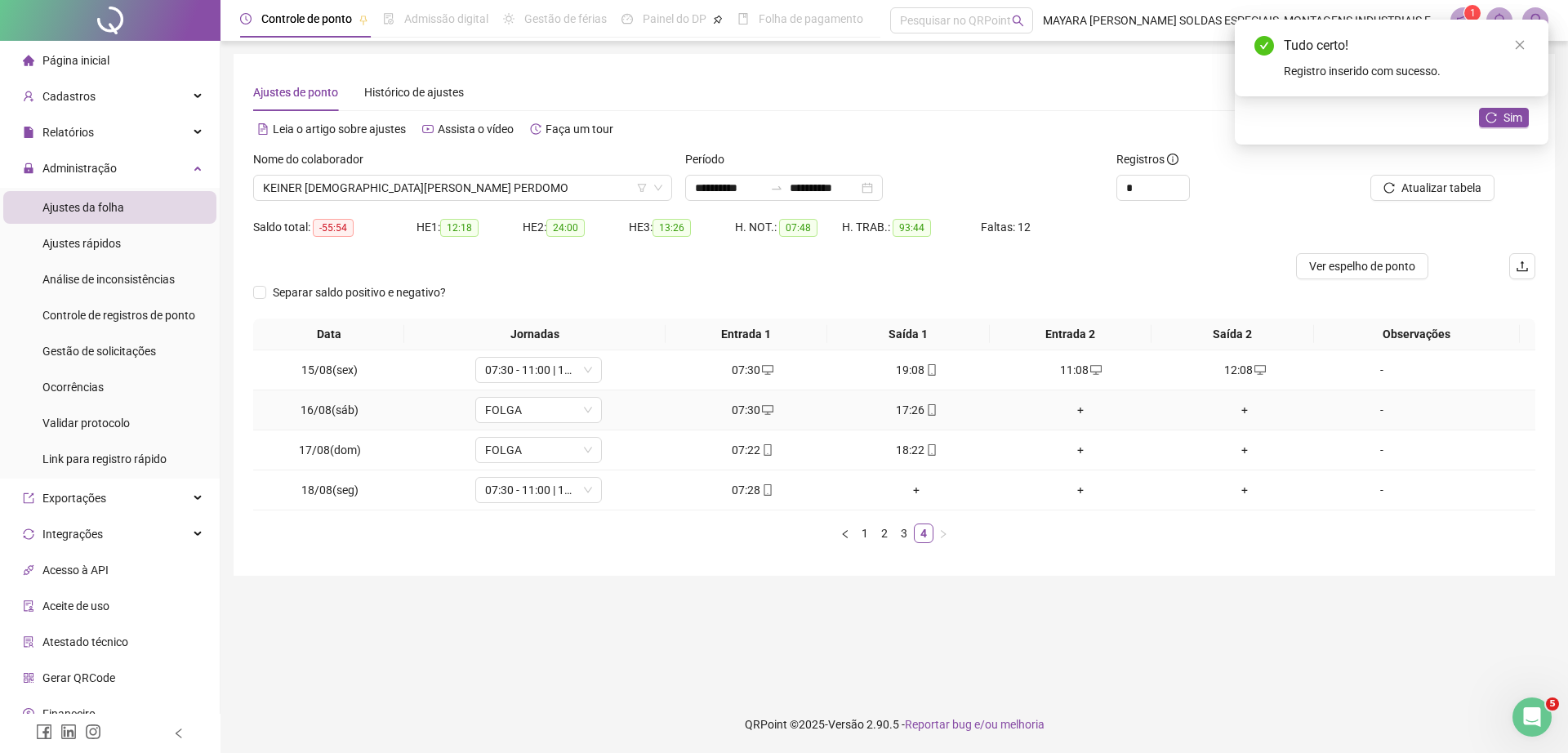
click at [1066, 410] on div "+" at bounding box center [1080, 410] width 151 height 18
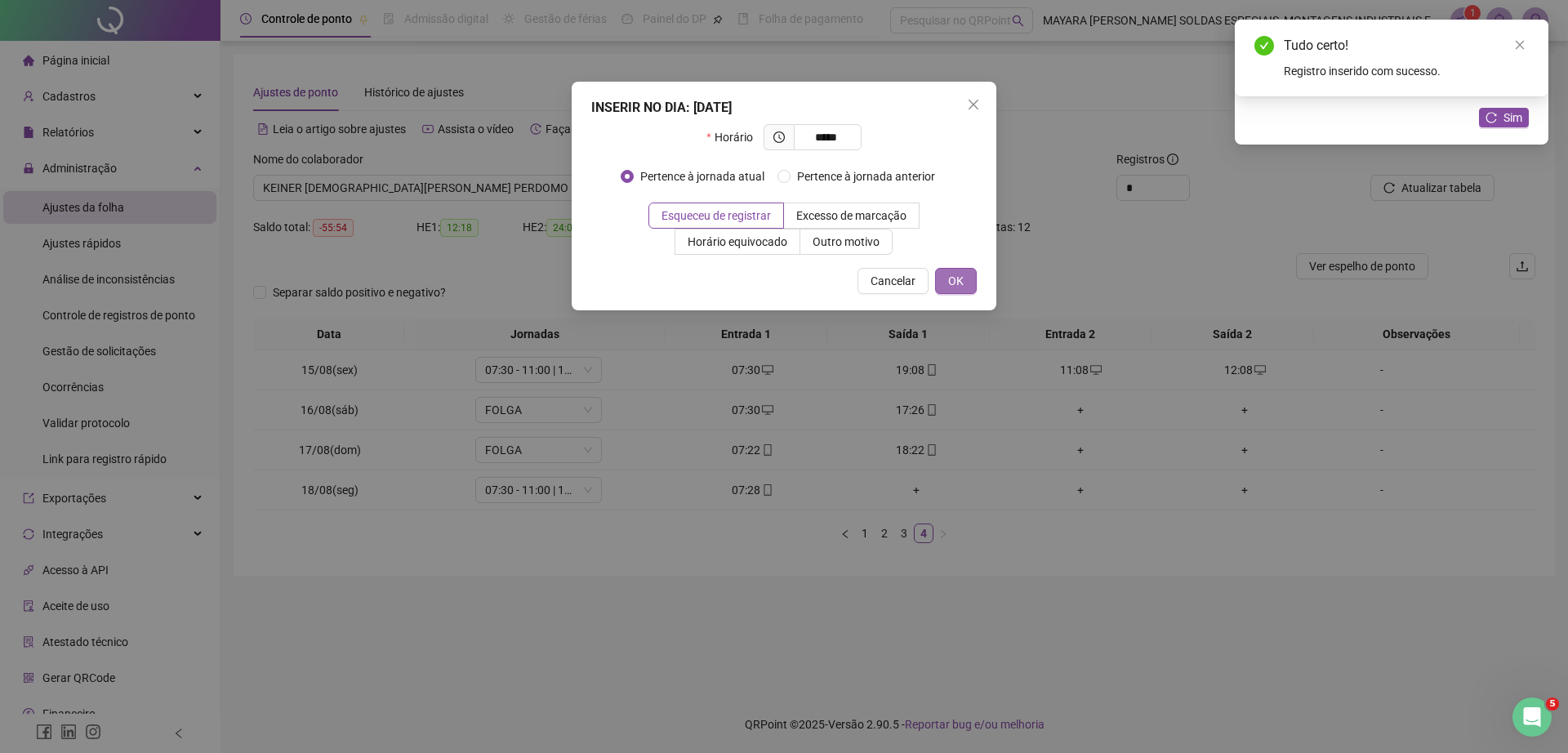
type input "*****"
click at [947, 269] on button "OK" at bounding box center [955, 281] width 42 height 26
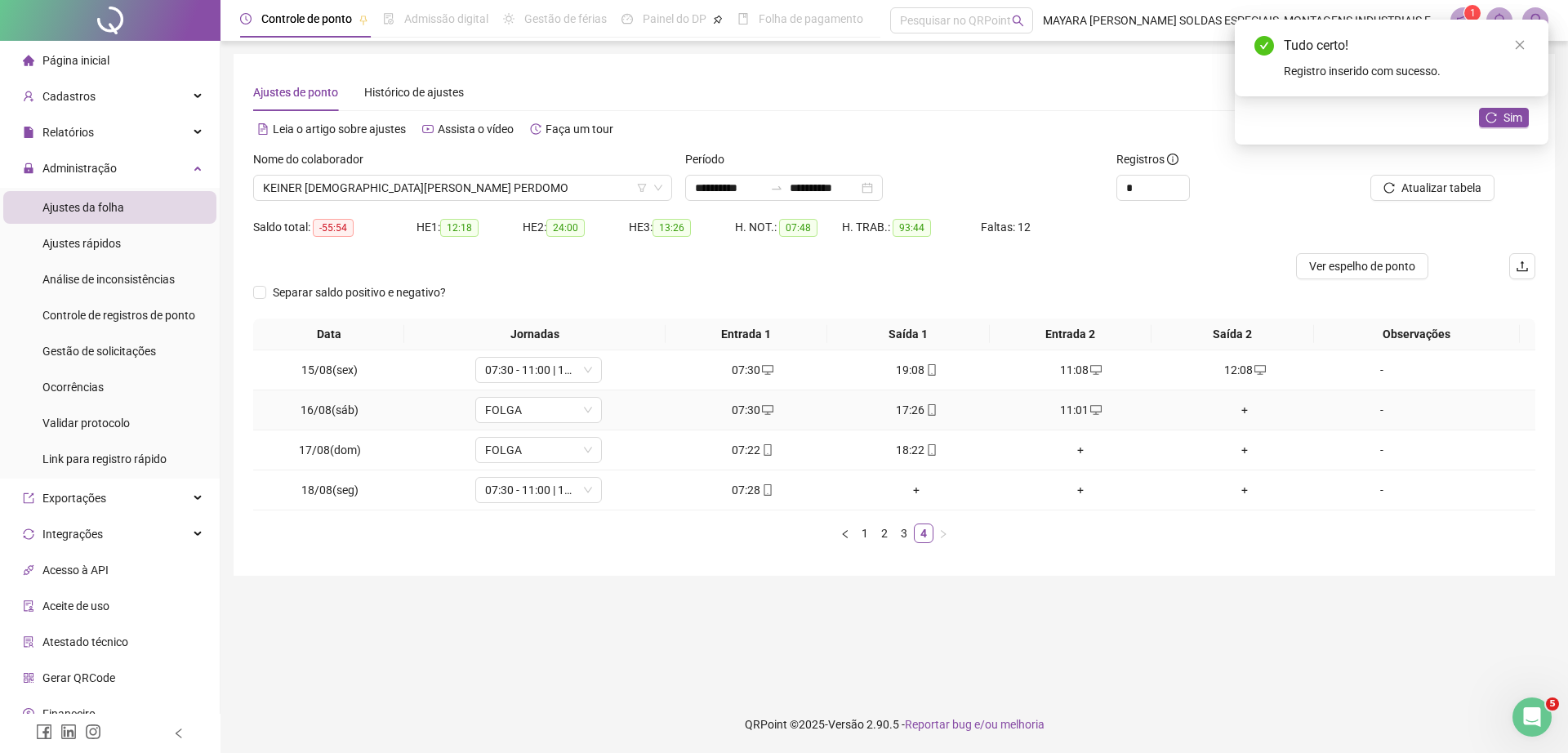
click at [1229, 404] on div "+" at bounding box center [1244, 410] width 151 height 18
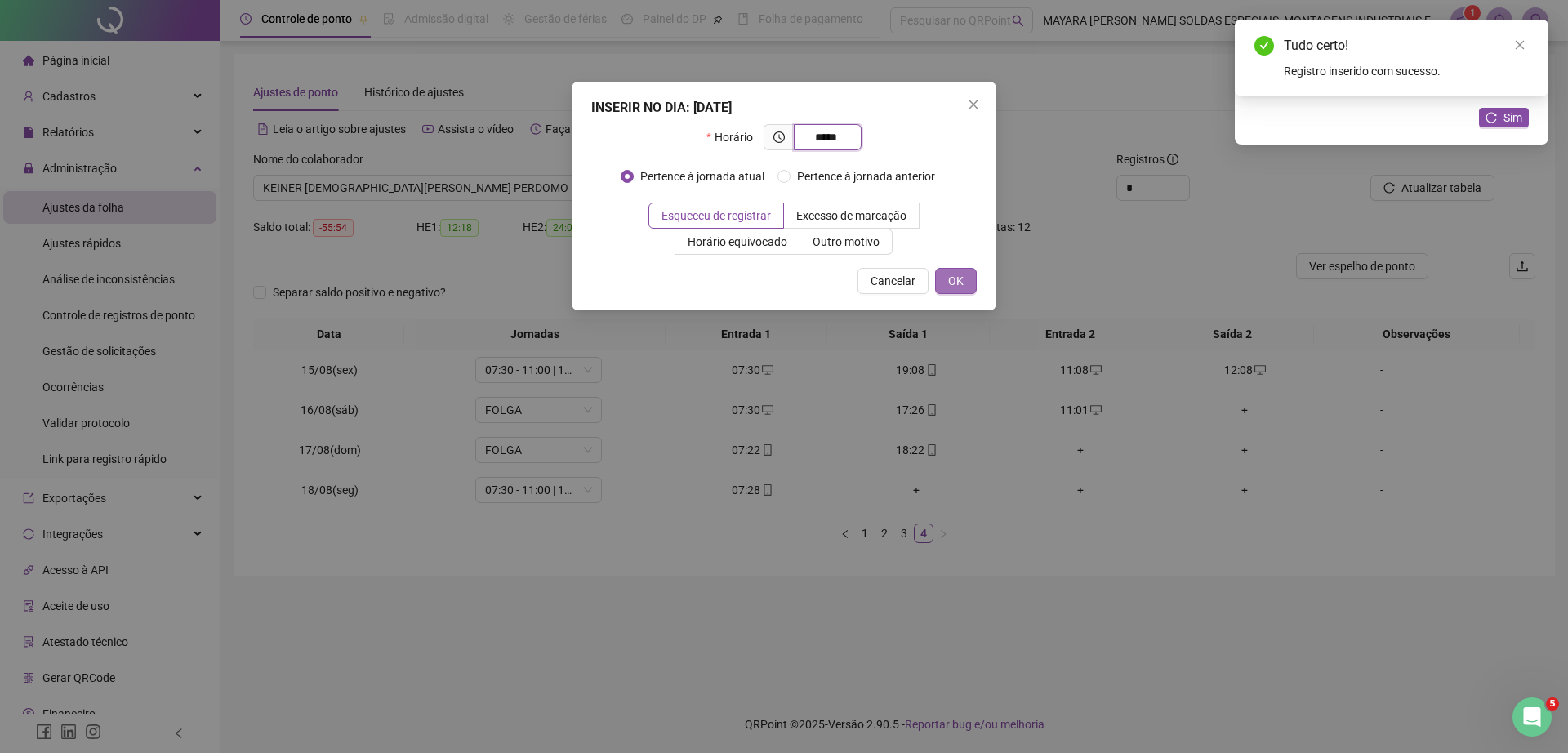
type input "*****"
click at [953, 287] on span "OK" at bounding box center [955, 280] width 16 height 18
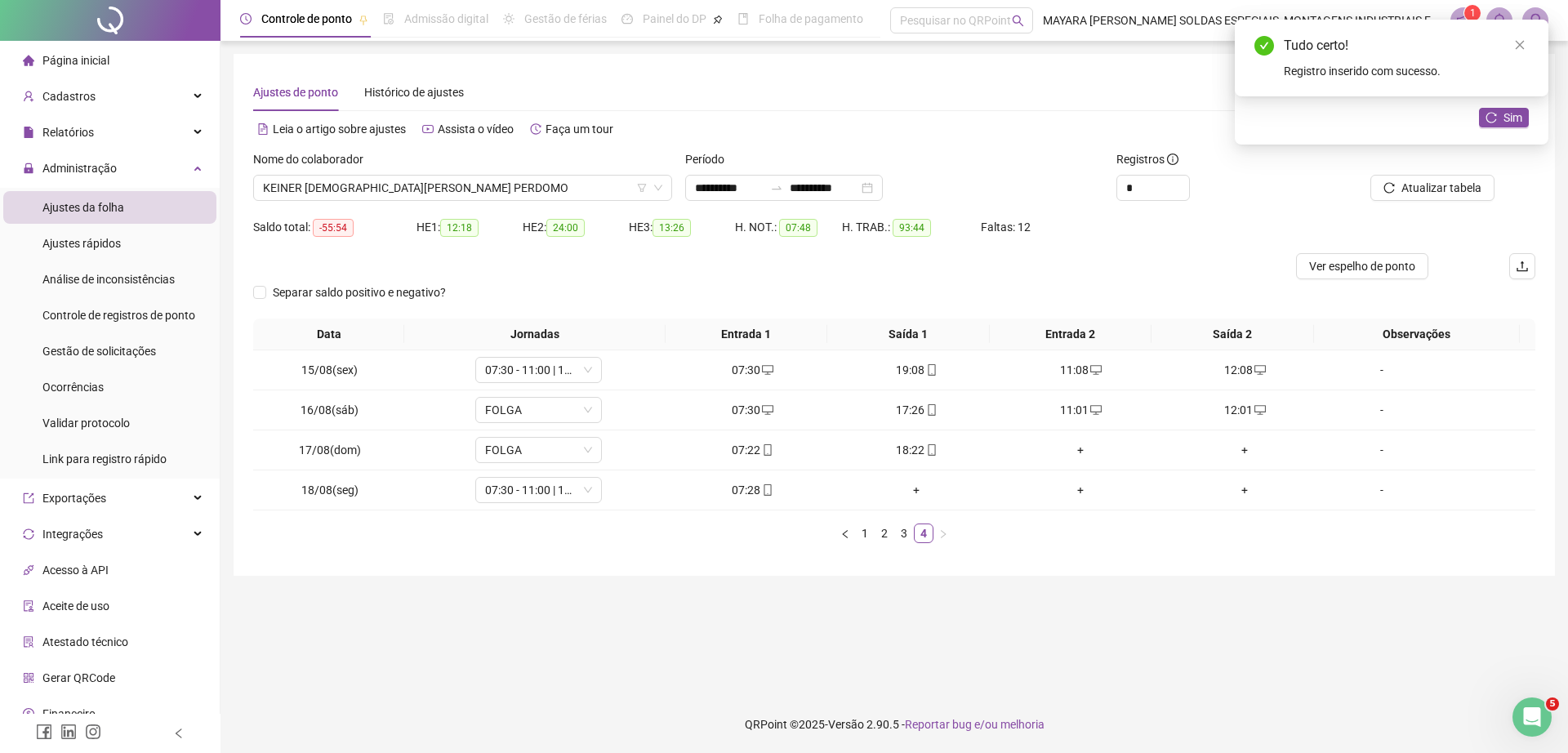
click at [1065, 439] on td "+" at bounding box center [1081, 450] width 165 height 40
click at [1072, 449] on div "+" at bounding box center [1080, 450] width 151 height 18
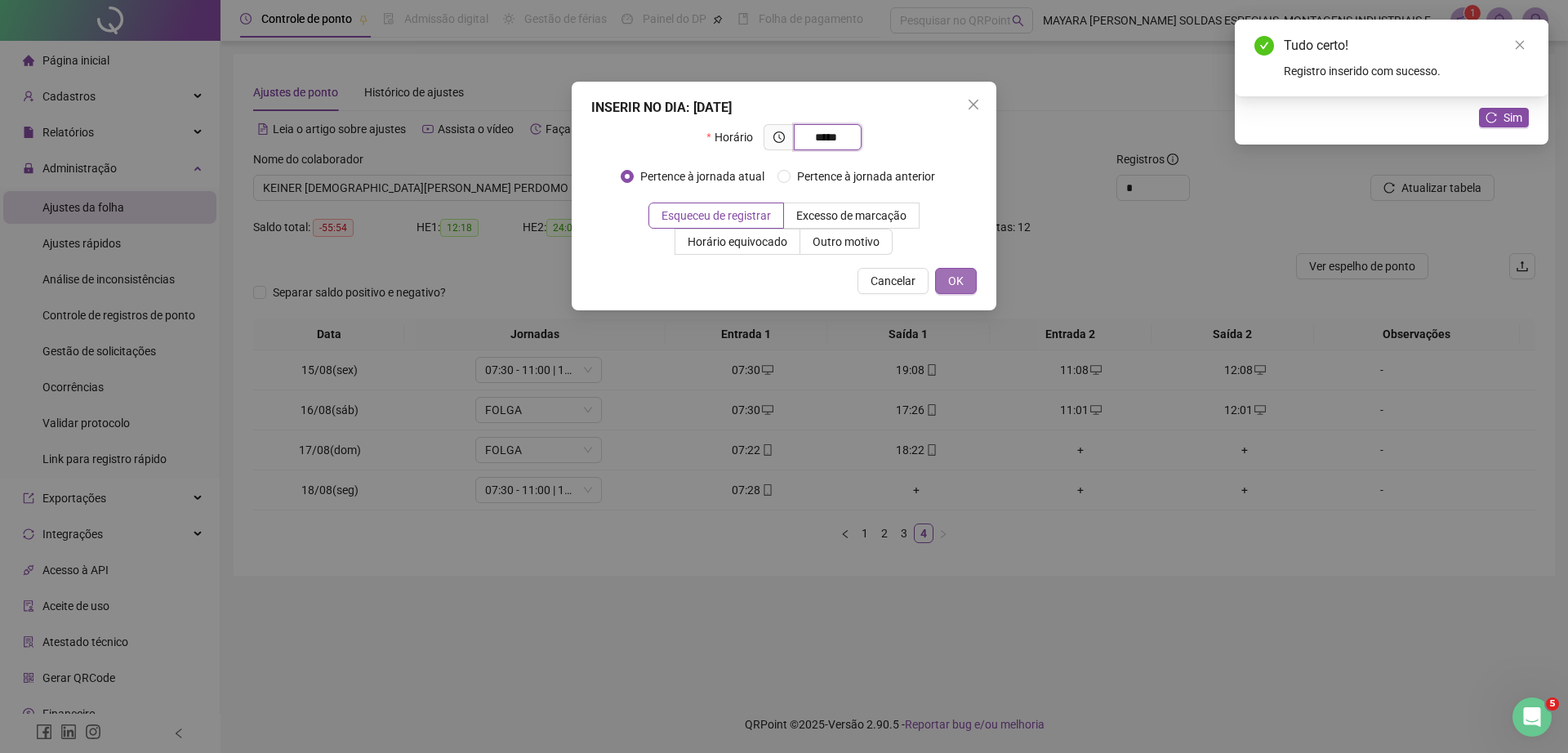
type input "*****"
click at [950, 282] on span "OK" at bounding box center [955, 280] width 16 height 18
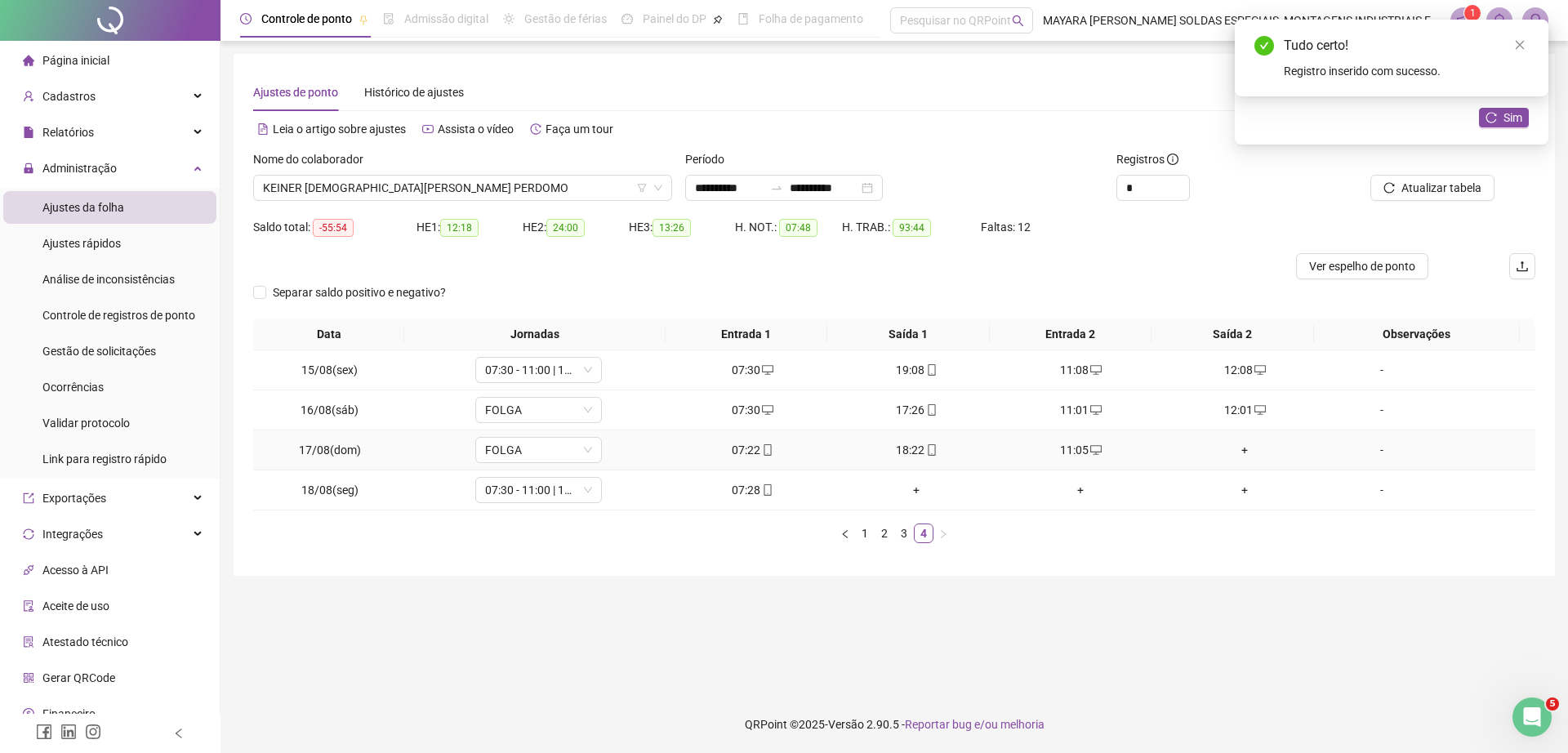
click at [1224, 450] on div "+" at bounding box center [1244, 450] width 151 height 18
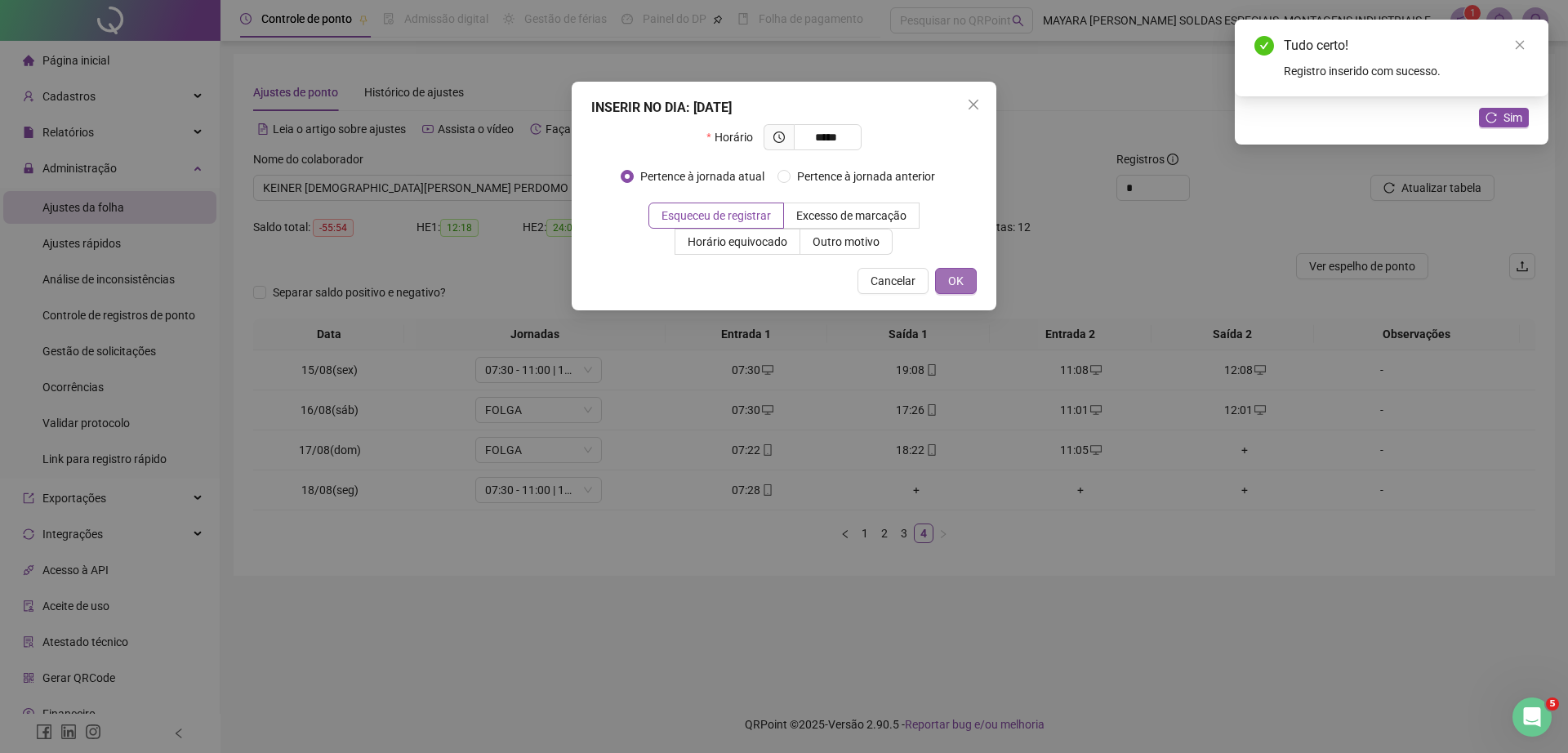
type input "*****"
click at [967, 283] on button "OK" at bounding box center [955, 281] width 42 height 26
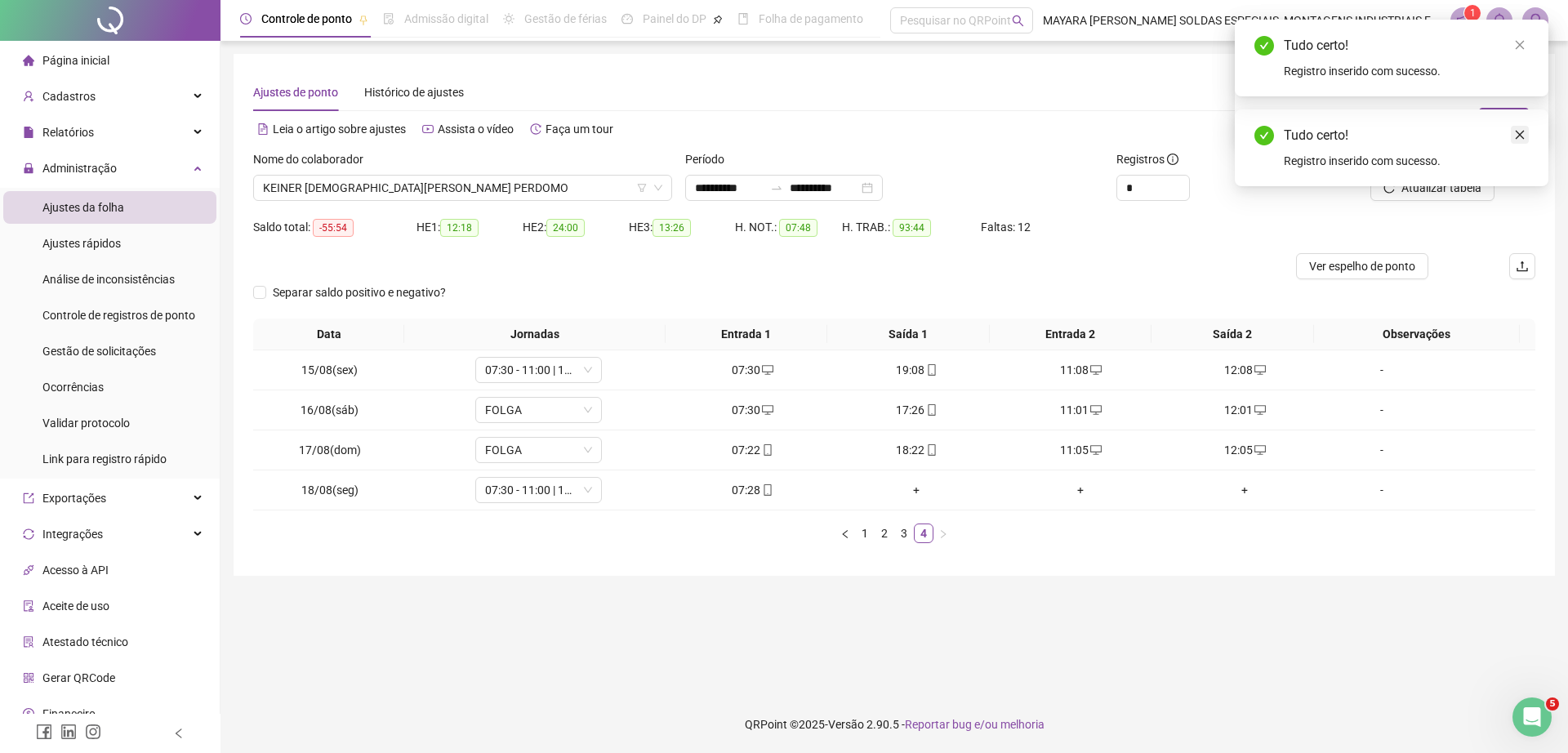
click at [1526, 134] on link "Close" at bounding box center [1519, 134] width 18 height 18
click at [1513, 96] on div "Tudo certo! Registro inserido com sucesso." at bounding box center [1390, 57] width 313 height 77
click at [1514, 116] on span "Sim" at bounding box center [1513, 117] width 18 height 18
click at [324, 193] on span "KEINER [DEMOGRAPHIC_DATA][PERSON_NAME] PERDOMO" at bounding box center [462, 188] width 399 height 24
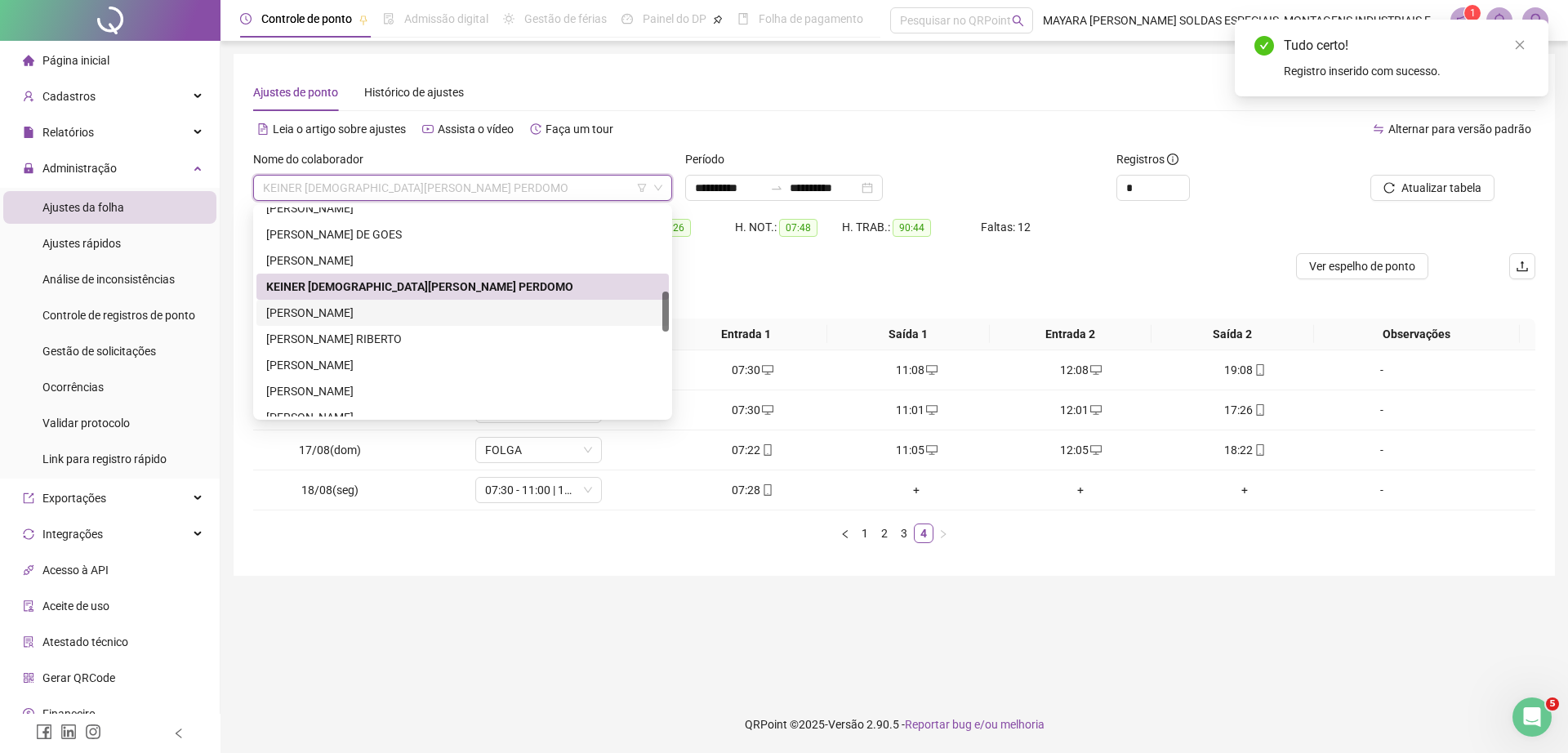
click at [359, 308] on div "[PERSON_NAME]" at bounding box center [462, 313] width 393 height 18
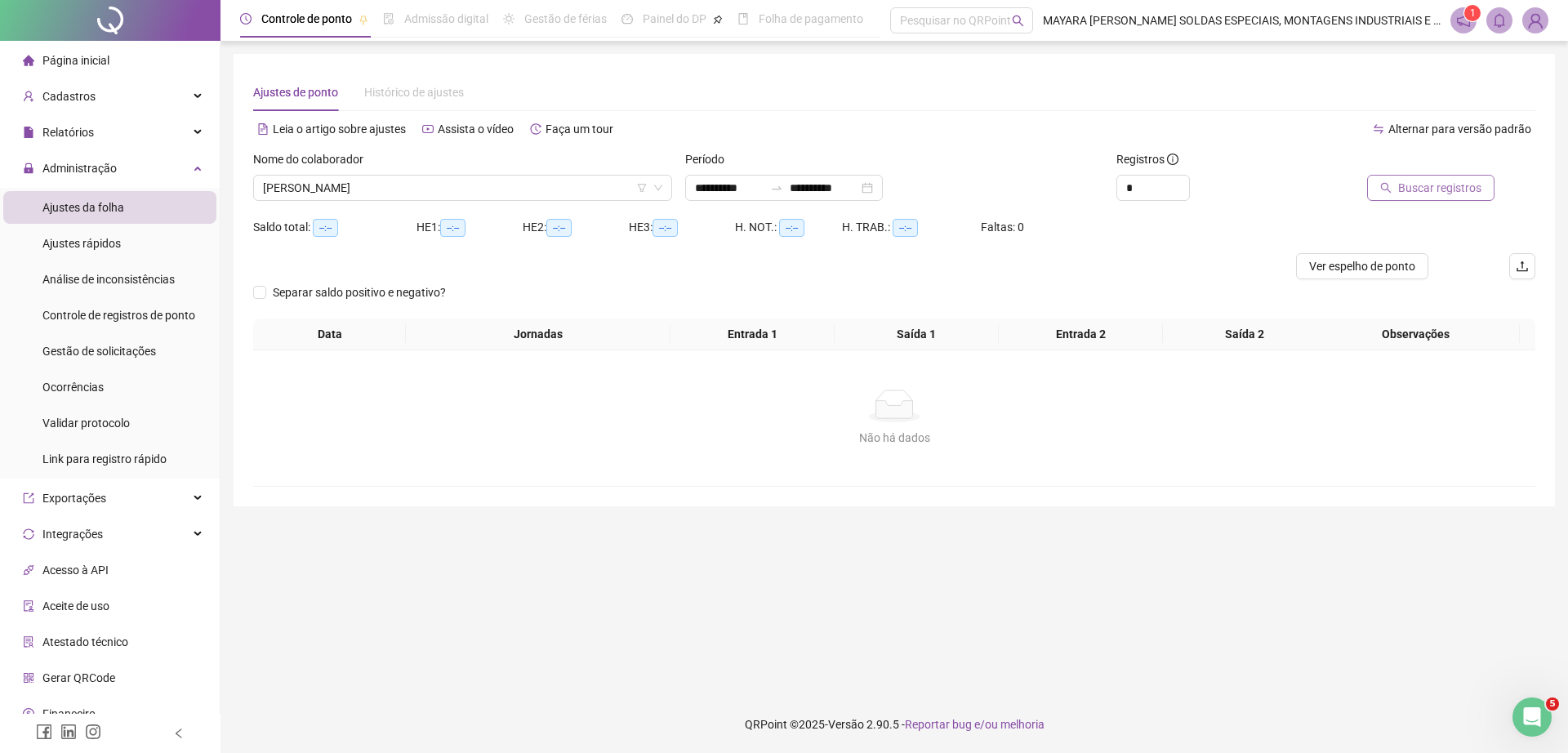
click at [1459, 179] on span "Buscar registros" at bounding box center [1439, 187] width 83 height 18
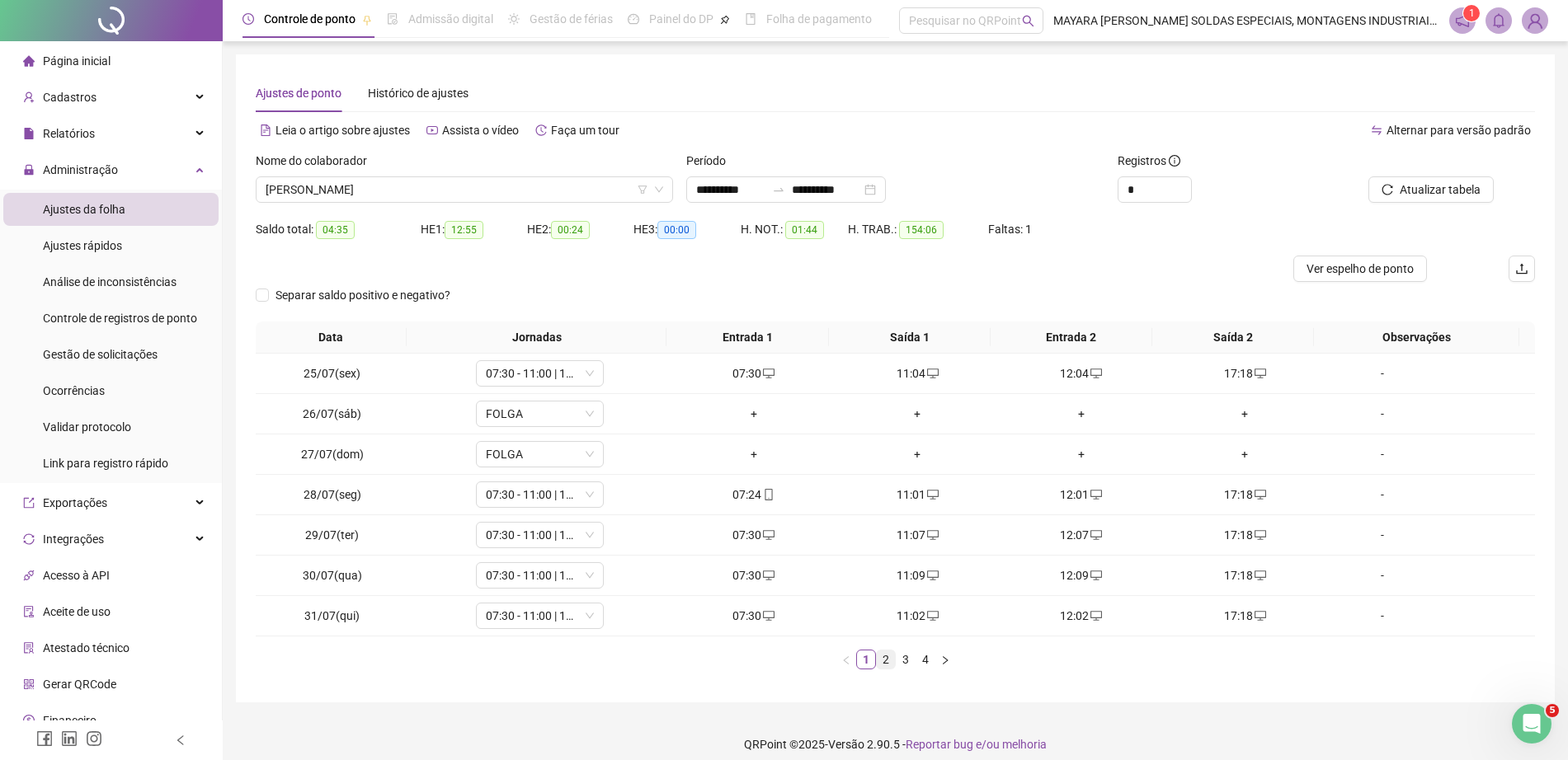
click at [883, 655] on link "2" at bounding box center [885, 659] width 18 height 18
click at [903, 658] on link "3" at bounding box center [905, 659] width 18 height 18
click at [921, 659] on link "4" at bounding box center [925, 659] width 18 height 18
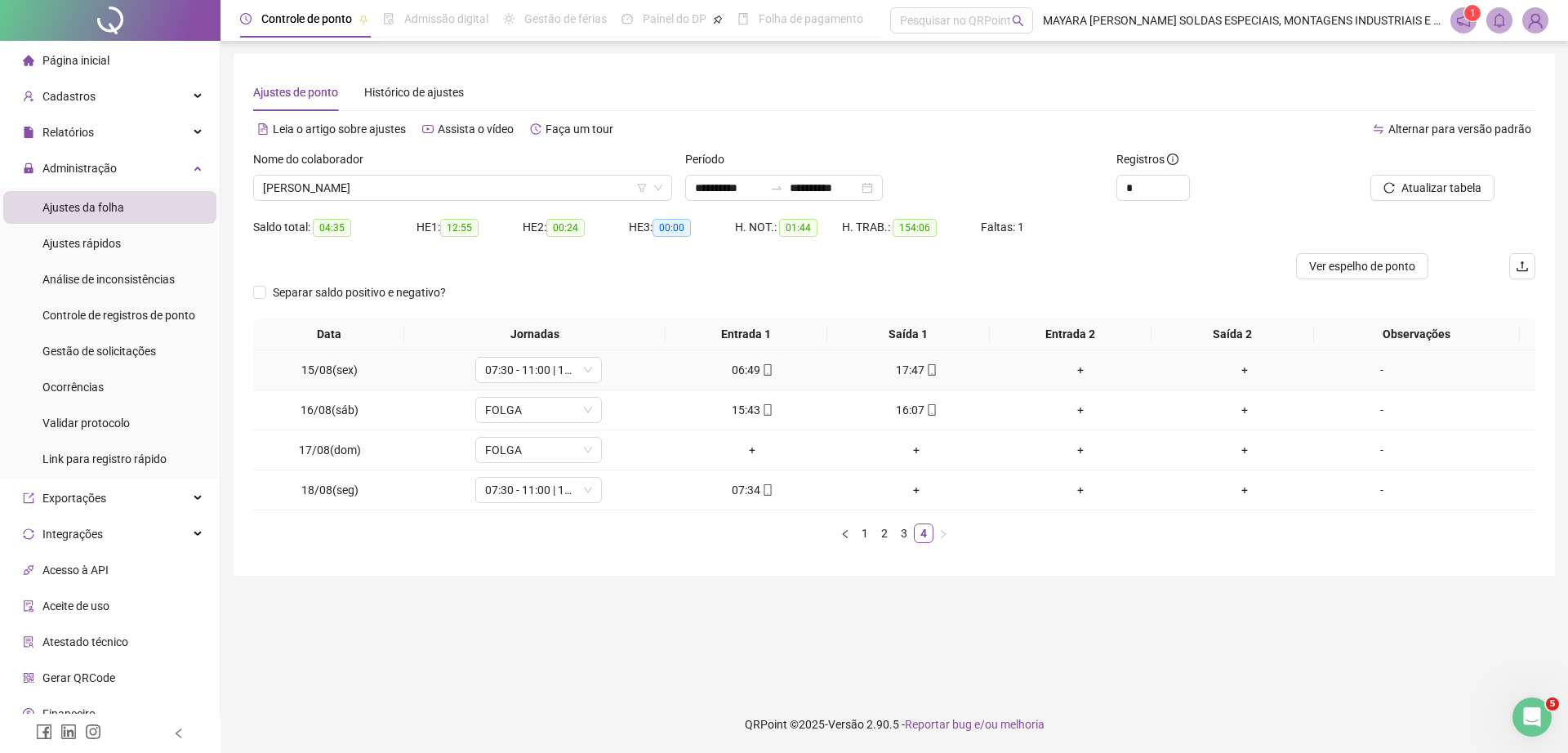
click at [1071, 367] on div "+" at bounding box center [1080, 369] width 151 height 18
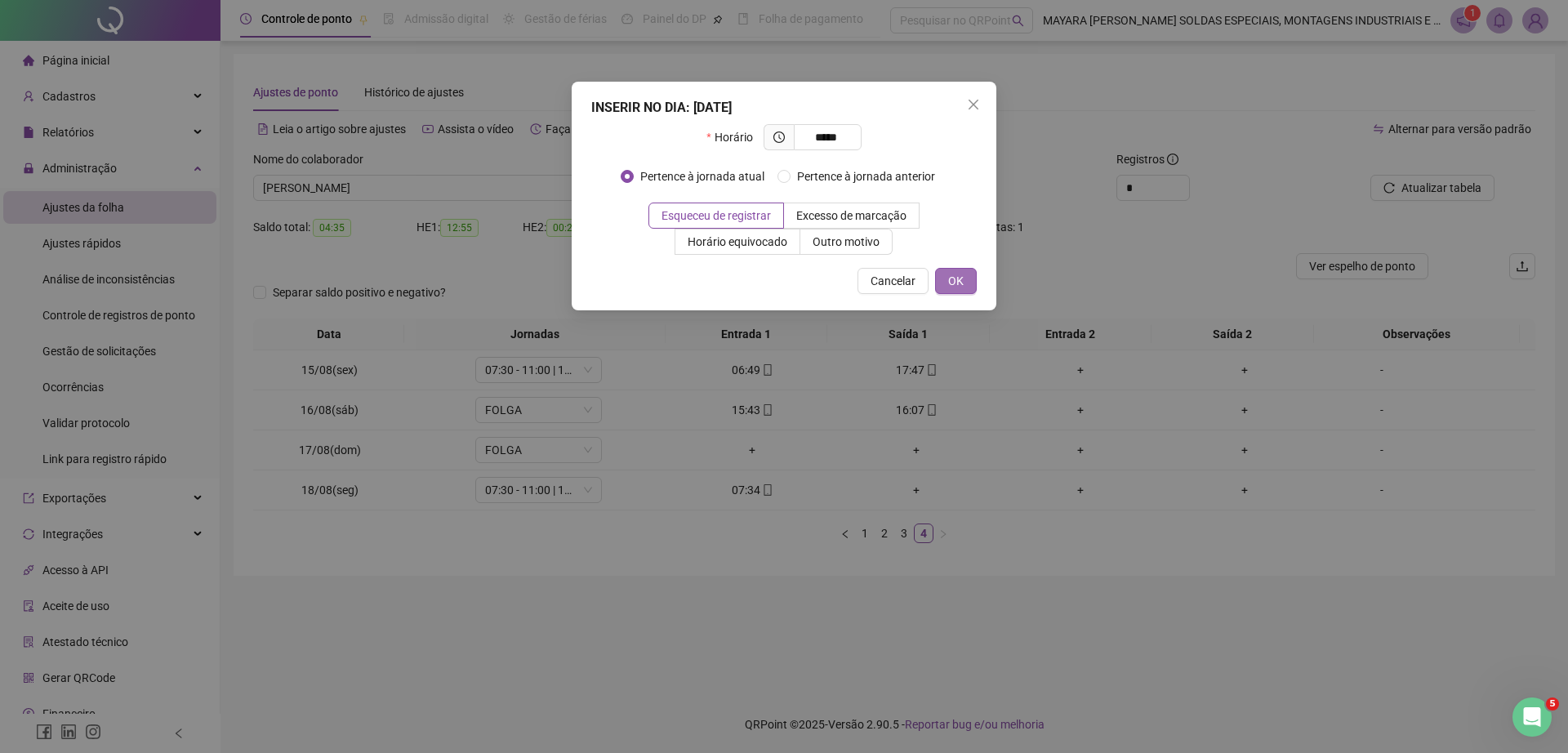
type input "*****"
click at [974, 283] on button "OK" at bounding box center [955, 281] width 42 height 26
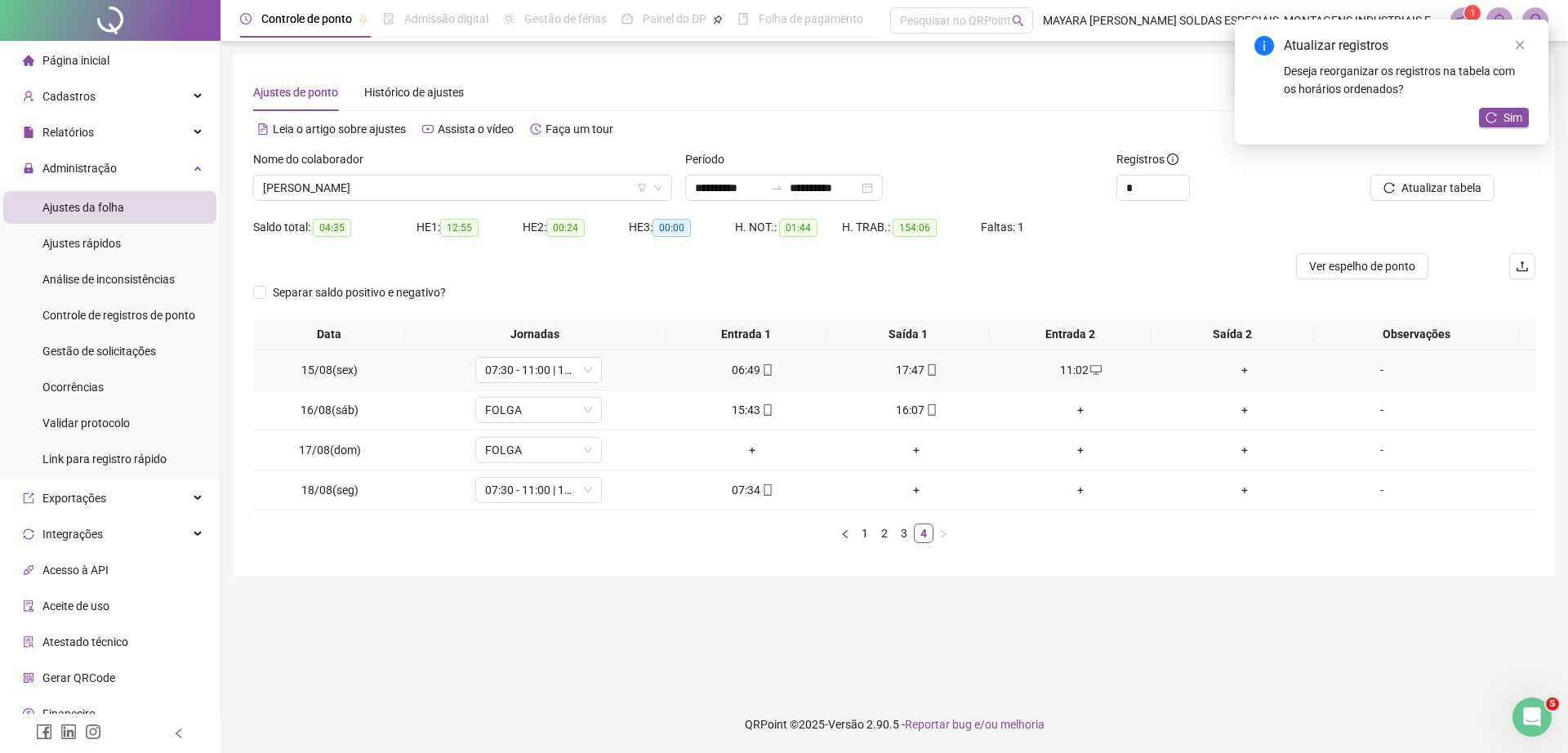
click at [1233, 367] on div "+" at bounding box center [1244, 369] width 151 height 18
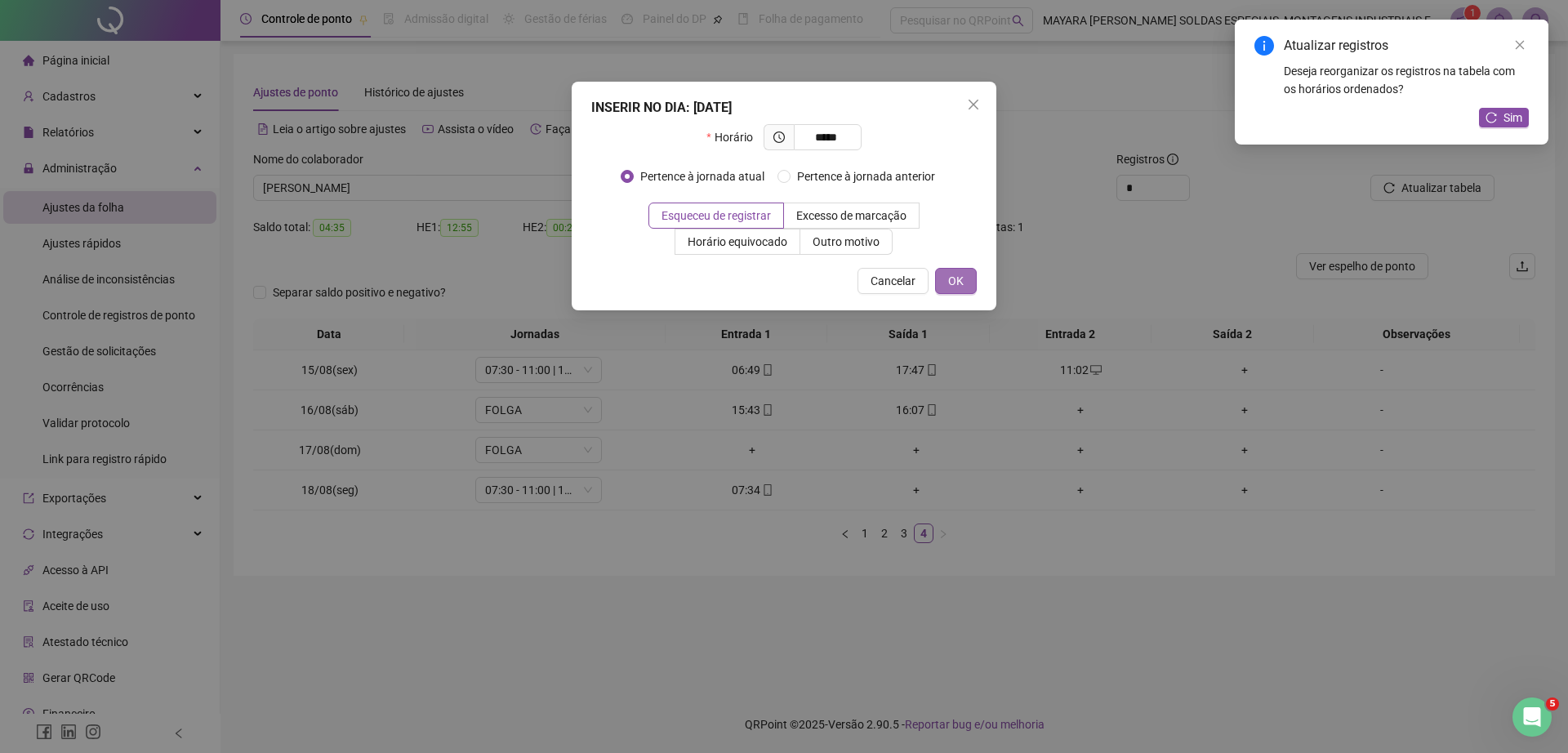
type input "*****"
click at [965, 278] on button "OK" at bounding box center [955, 281] width 42 height 26
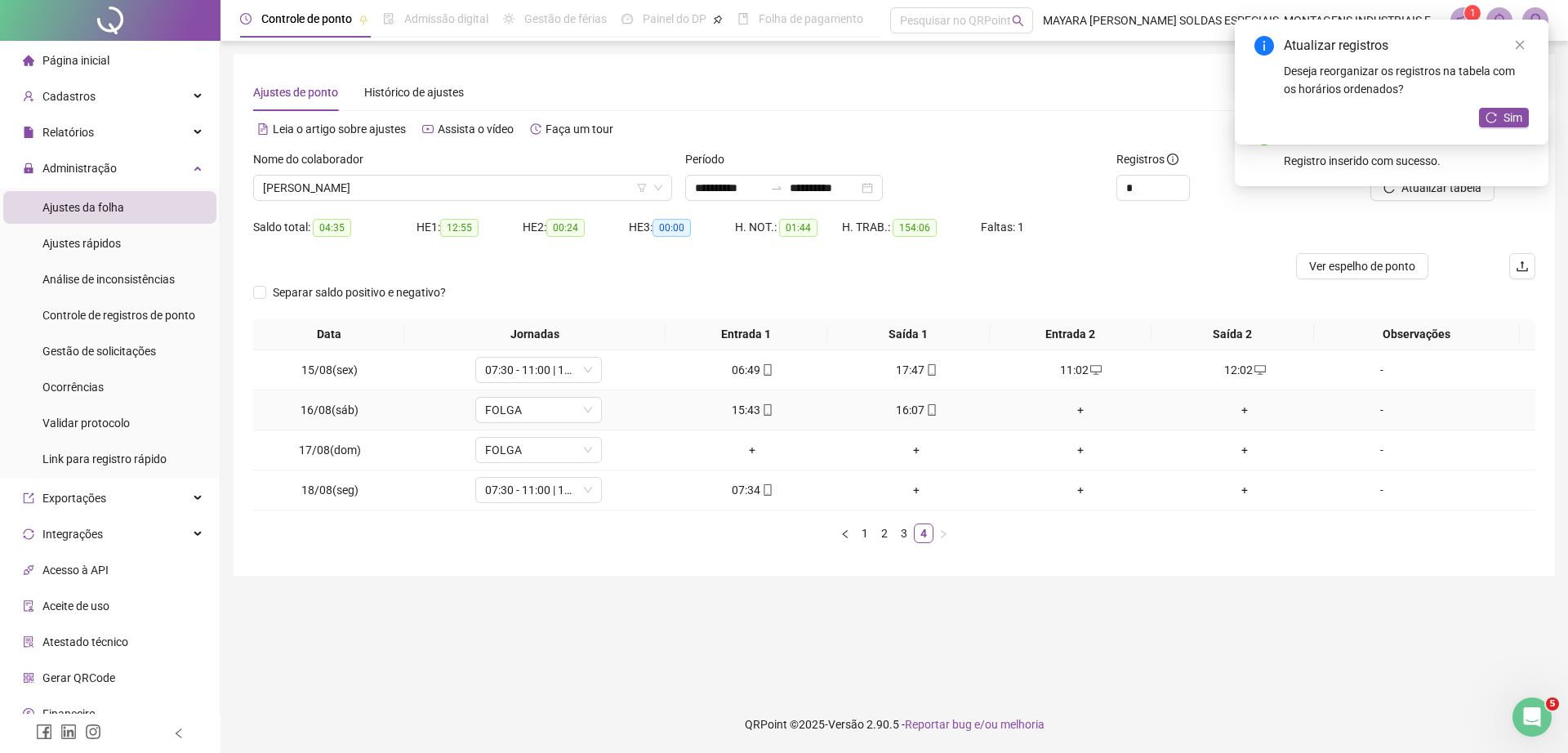
click at [1076, 415] on div "+" at bounding box center [1080, 410] width 151 height 18
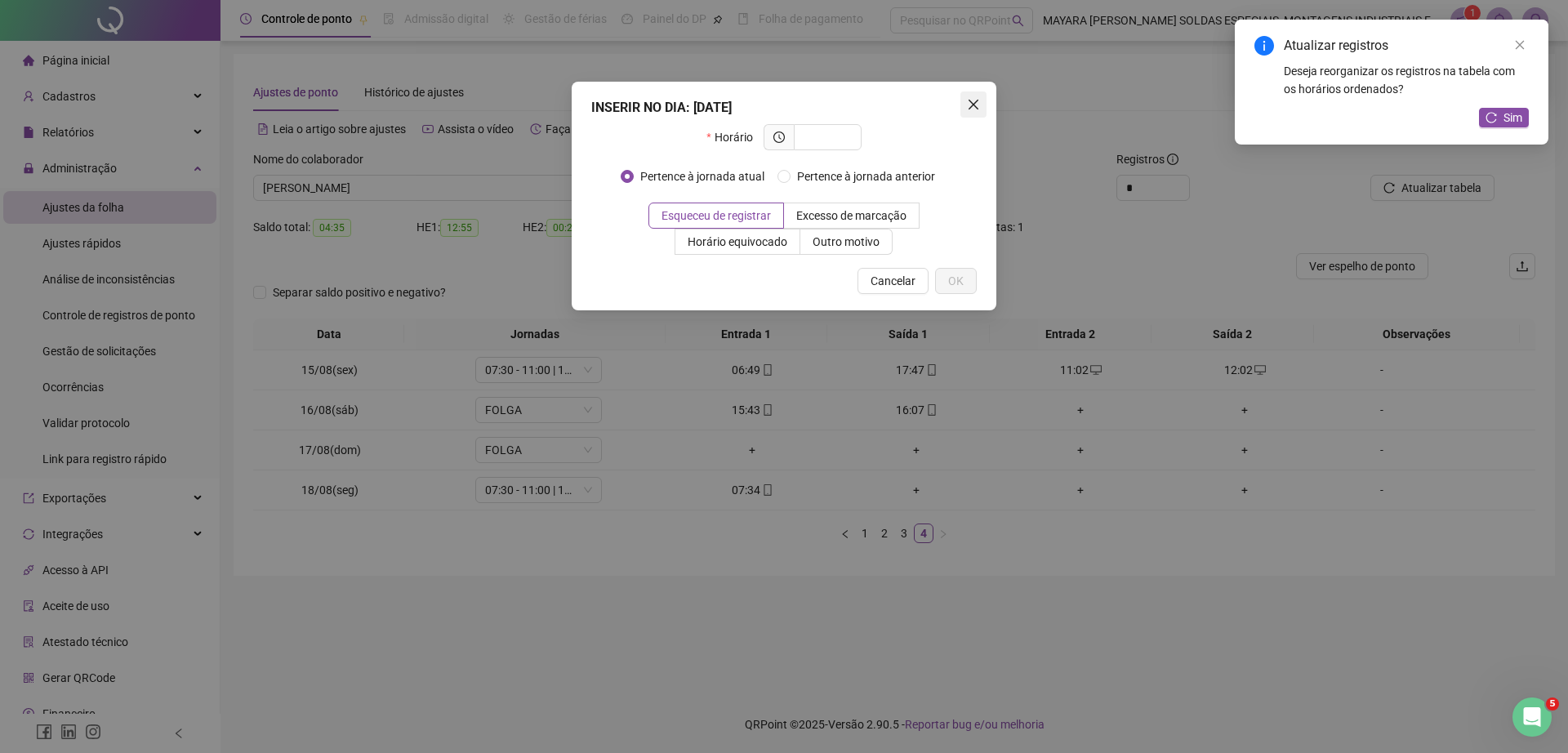
click at [978, 104] on icon "close" at bounding box center [974, 105] width 13 height 13
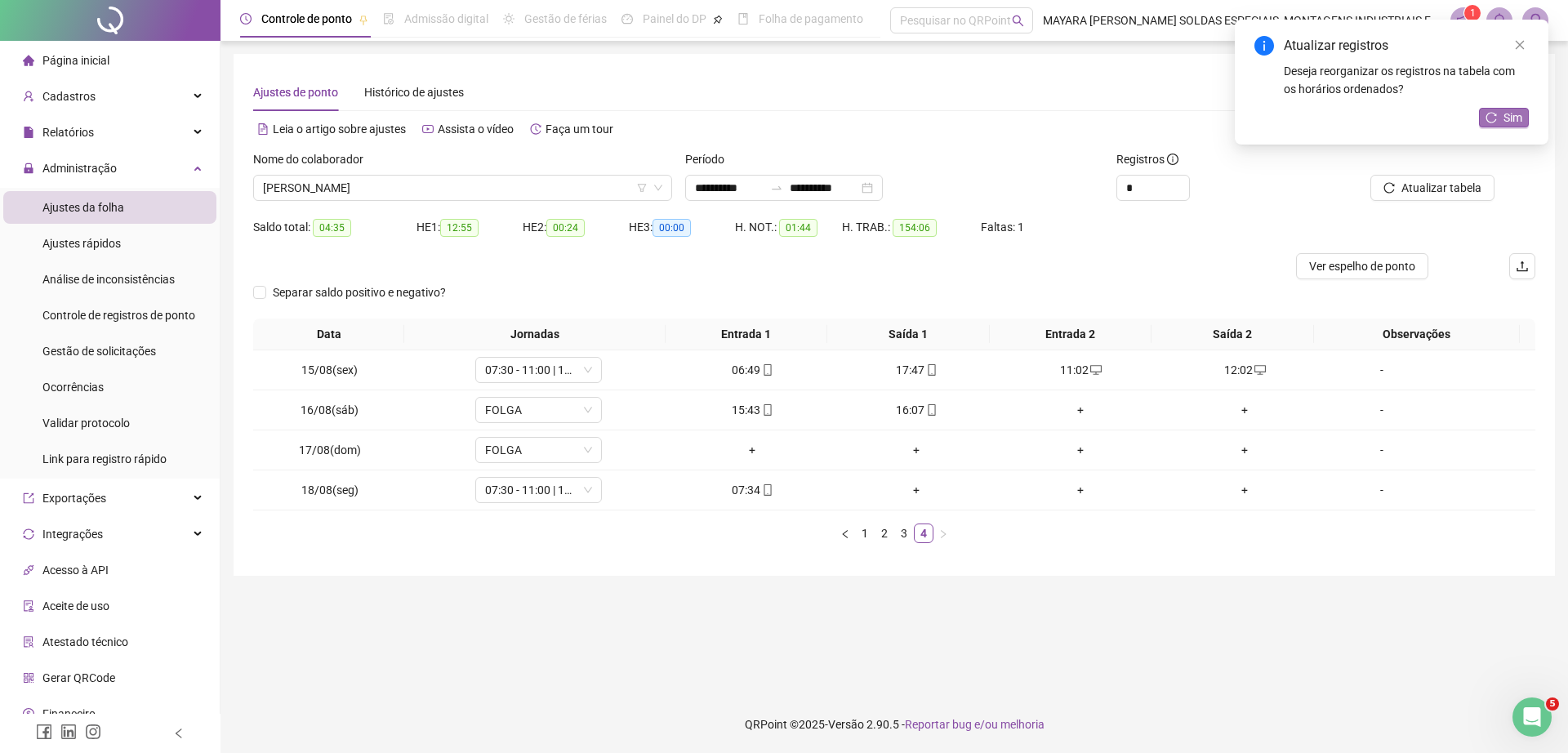
click at [1505, 119] on span "Sim" at bounding box center [1513, 117] width 18 height 18
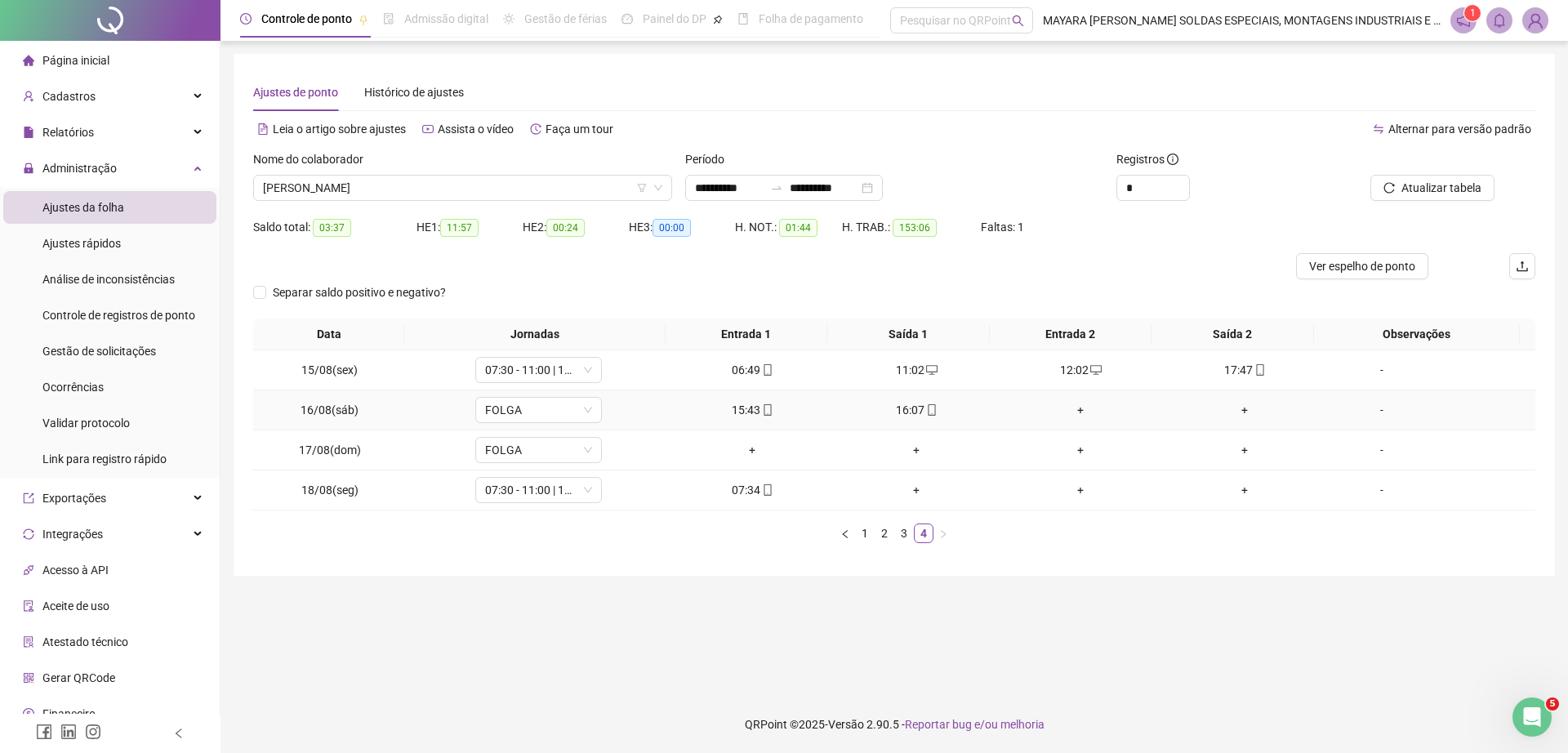
click at [764, 408] on icon "mobile" at bounding box center [767, 410] width 7 height 11
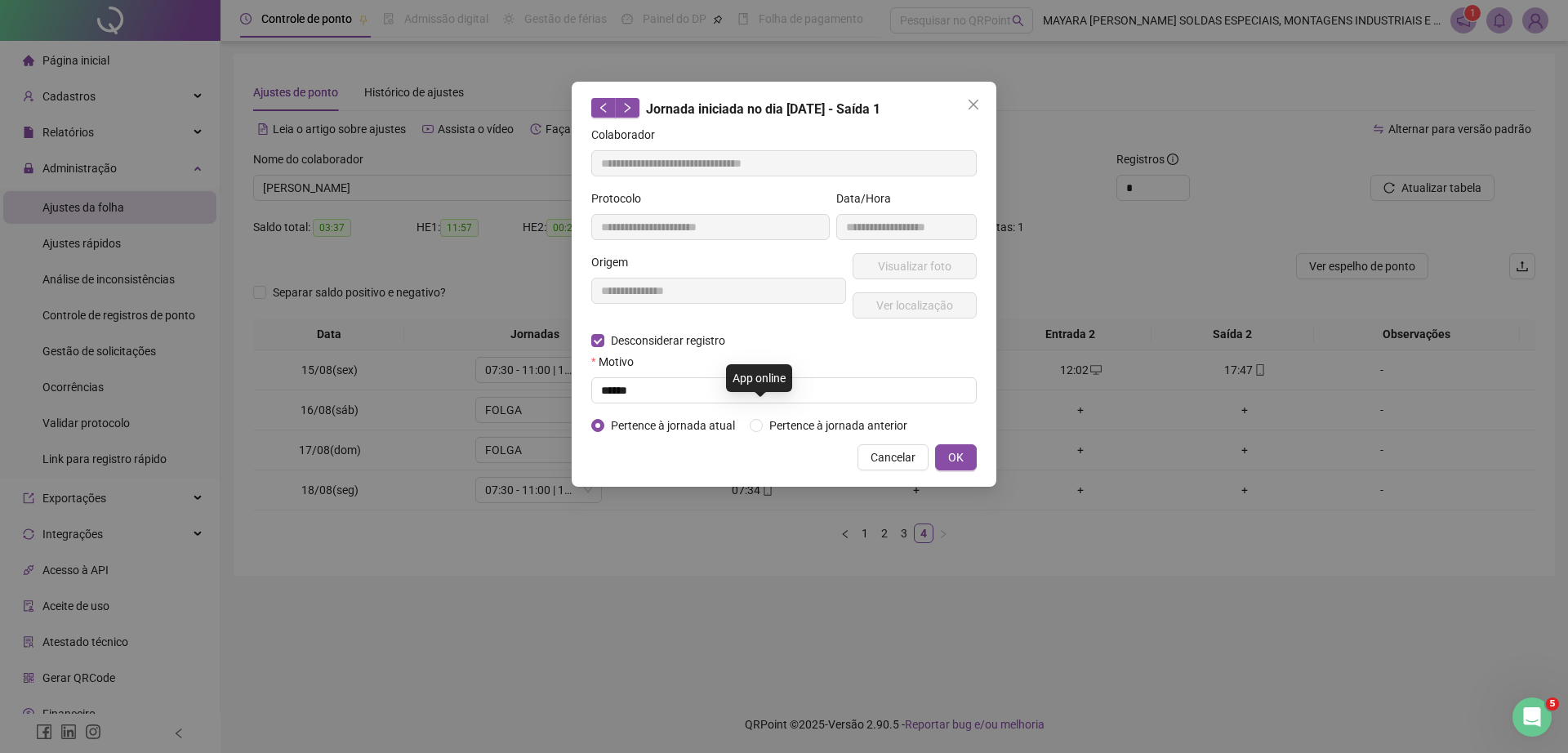
type input "**********"
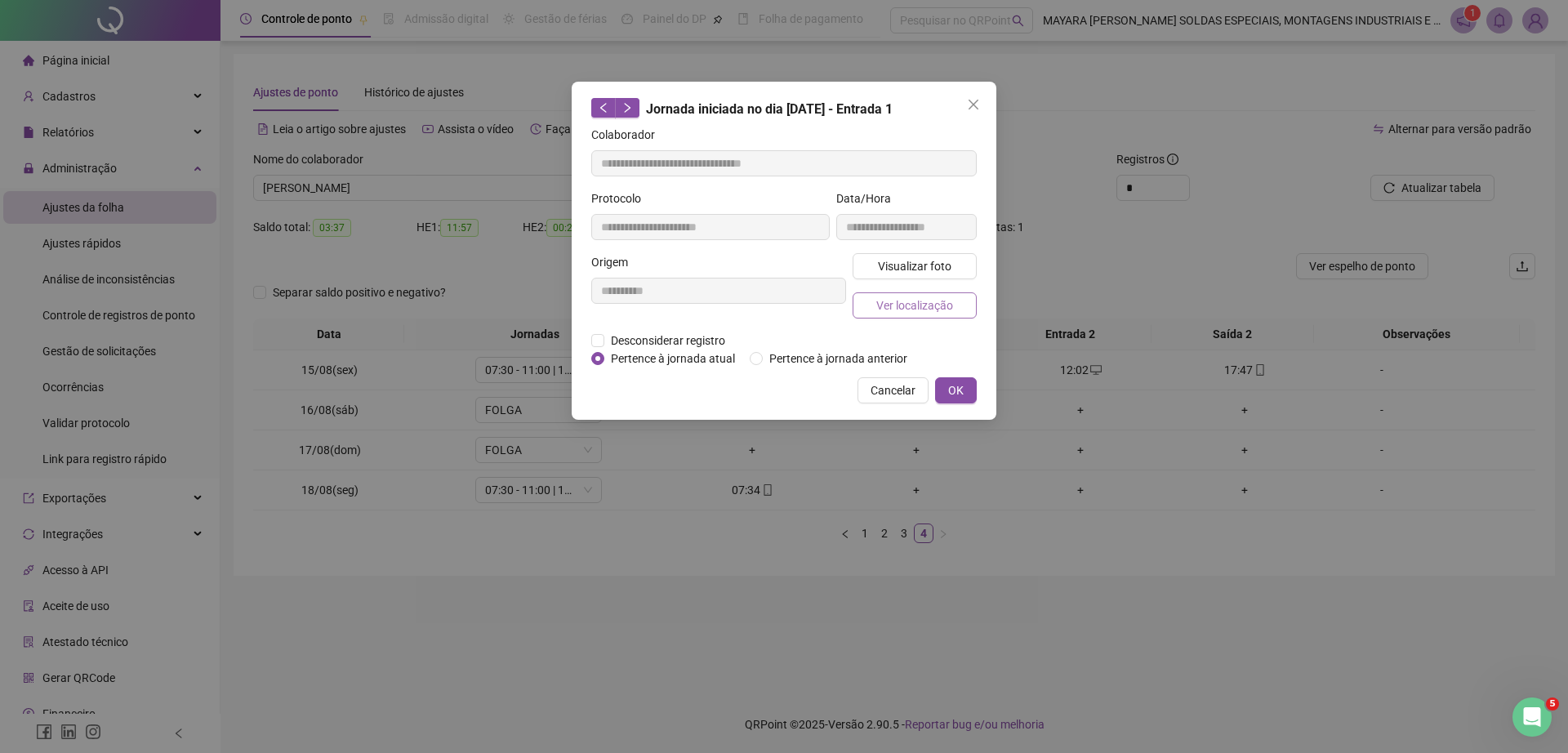
click at [939, 297] on span "Ver localização" at bounding box center [914, 305] width 77 height 18
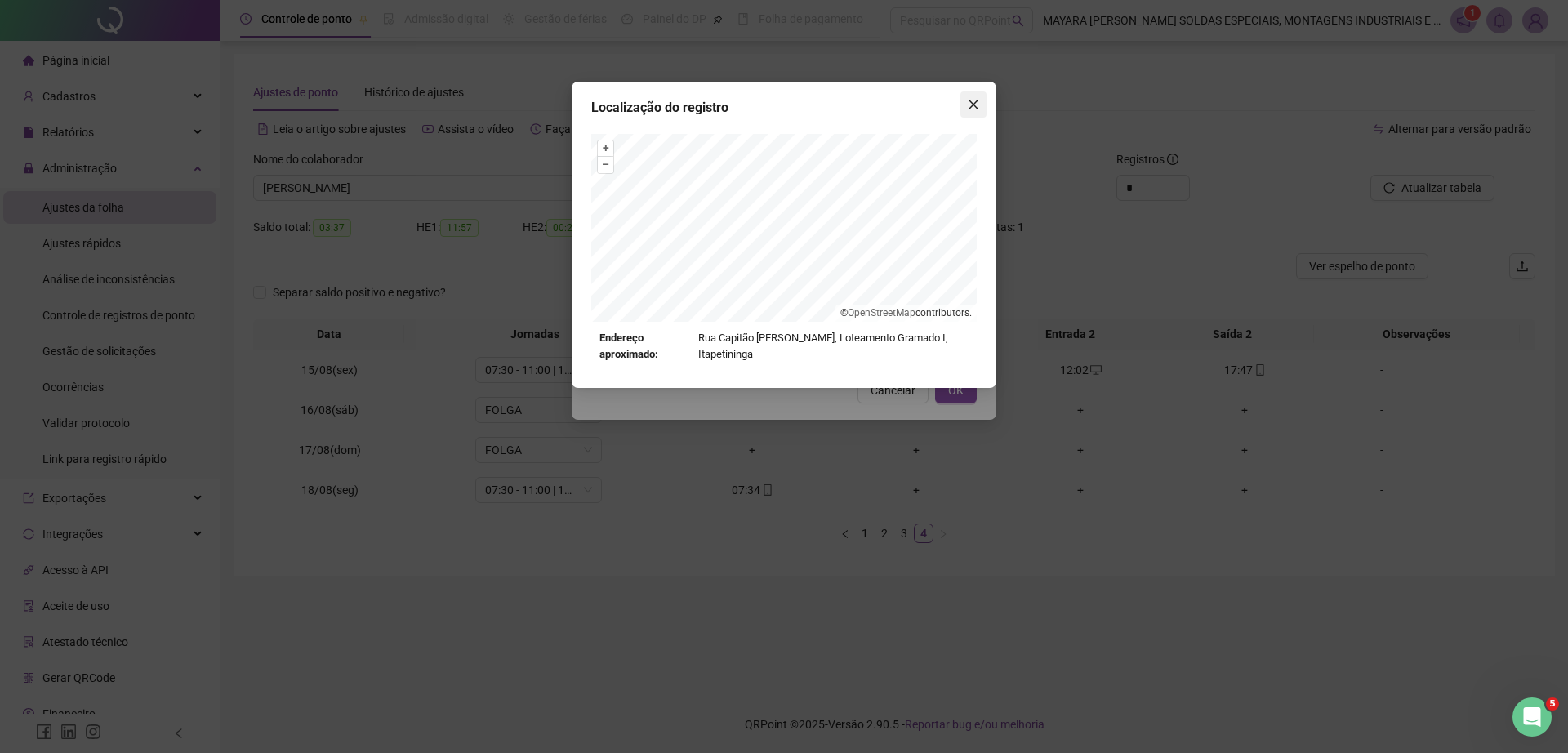
click at [974, 103] on icon "close" at bounding box center [973, 105] width 10 height 10
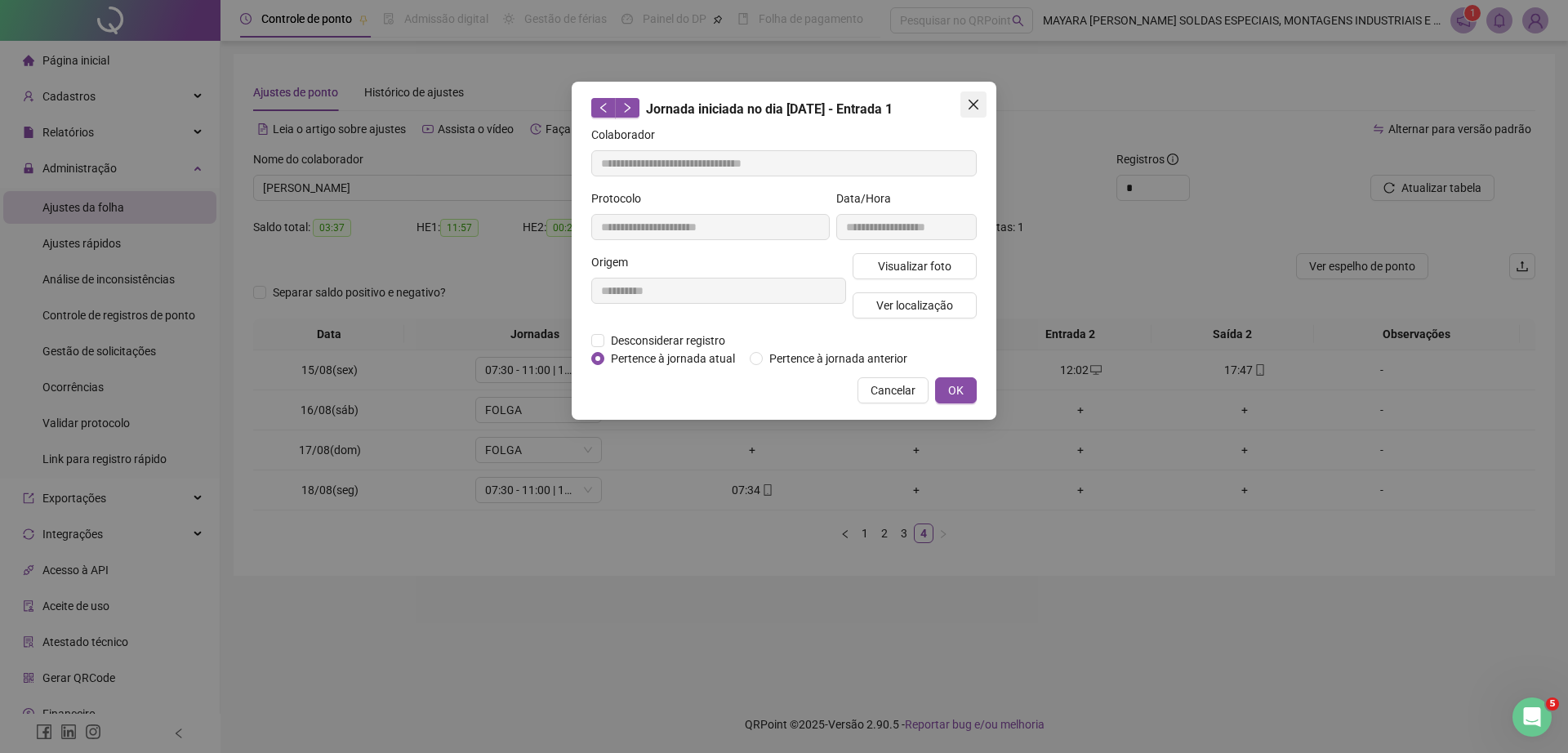
click at [974, 103] on icon "close" at bounding box center [973, 105] width 10 height 10
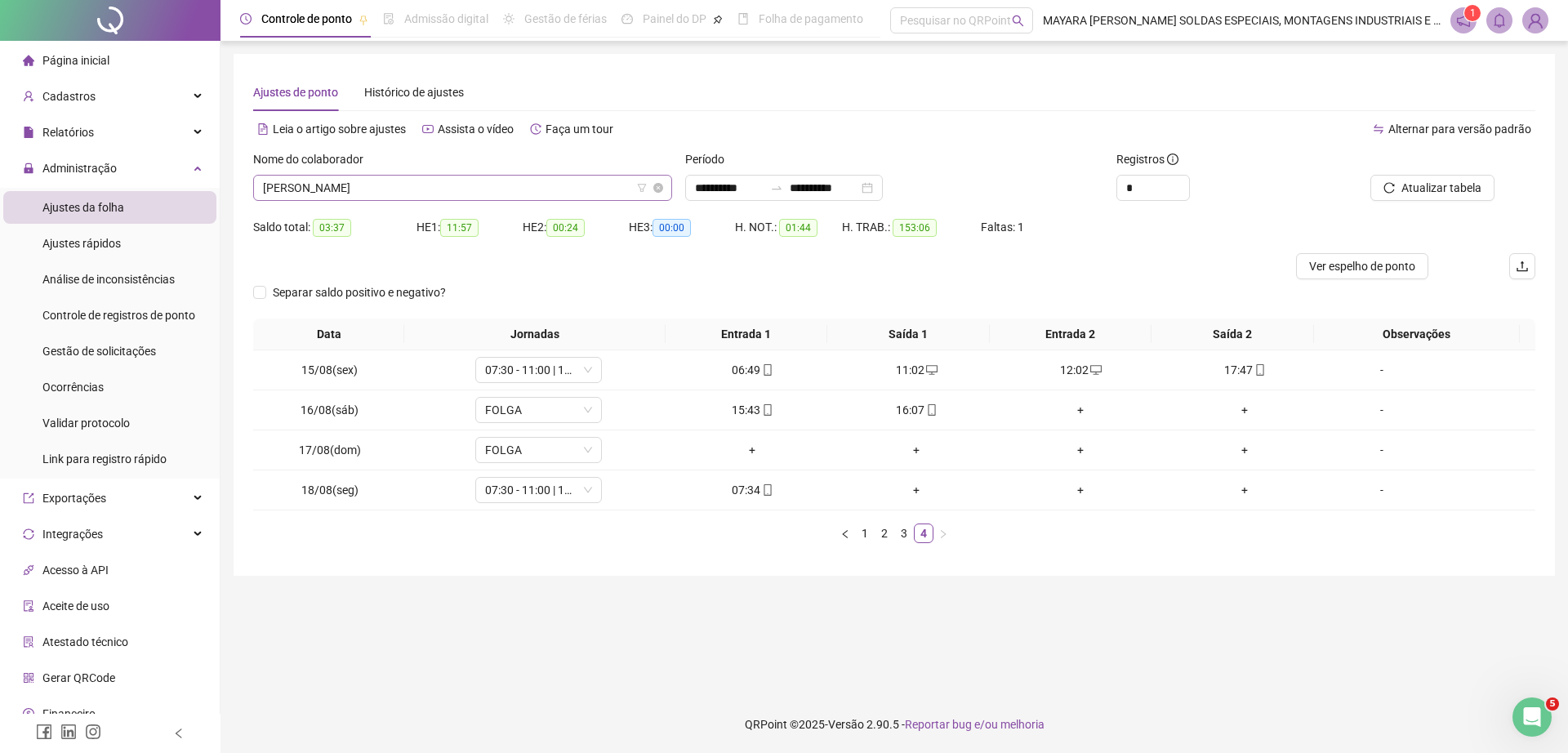
click at [399, 185] on span "[PERSON_NAME]" at bounding box center [462, 188] width 399 height 24
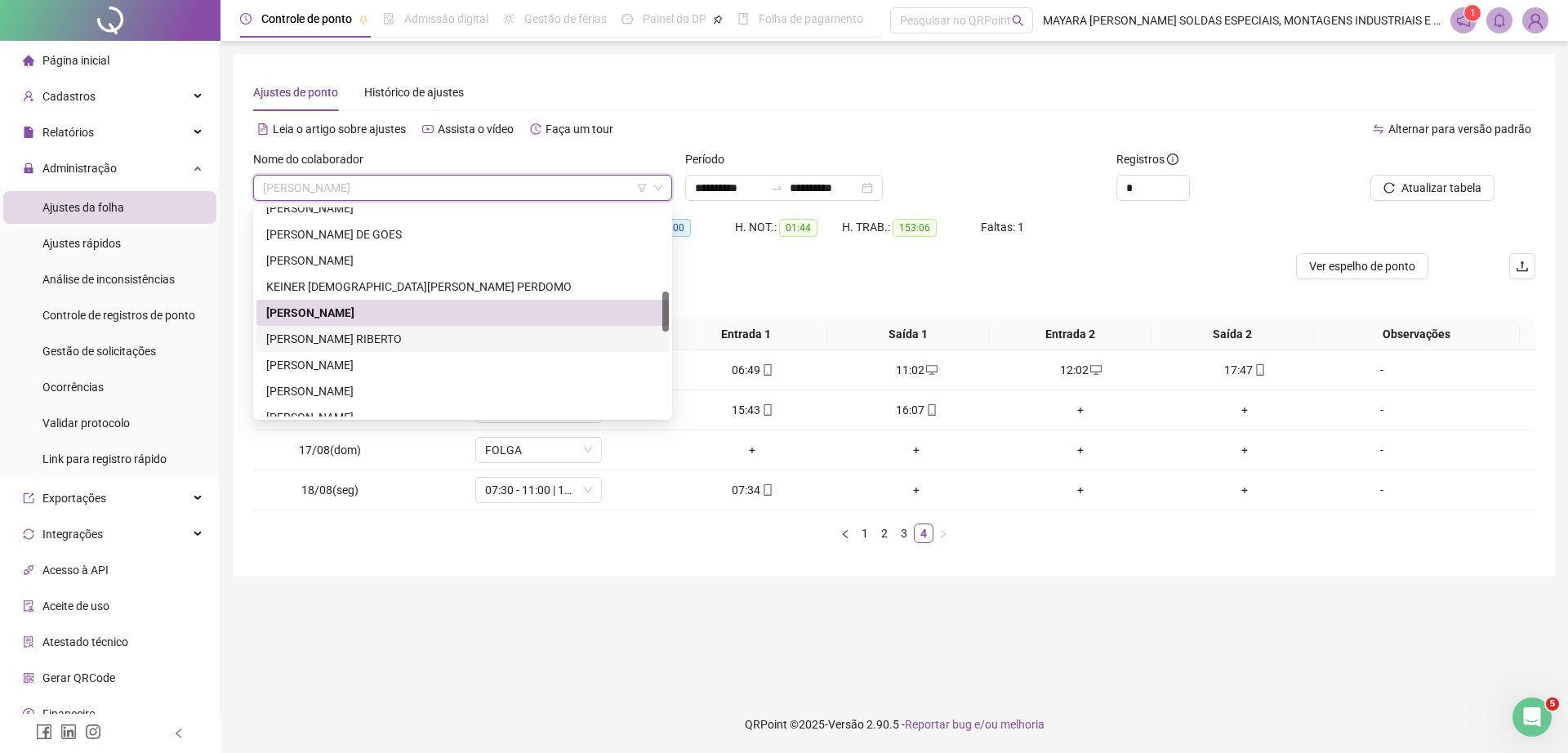
click at [373, 331] on div "[PERSON_NAME] RIBERTO" at bounding box center [462, 339] width 393 height 18
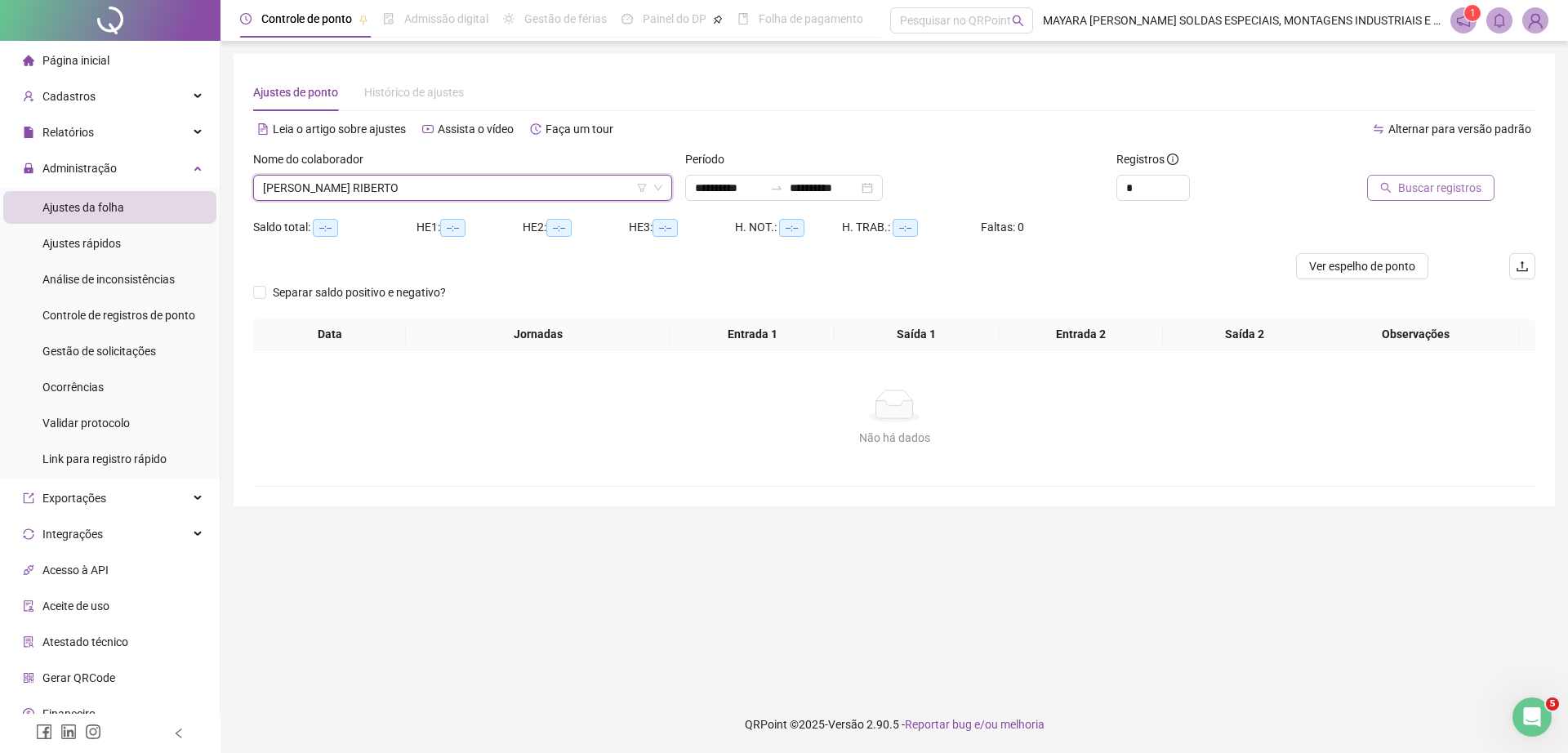
click at [1461, 184] on span "Buscar registros" at bounding box center [1439, 187] width 83 height 18
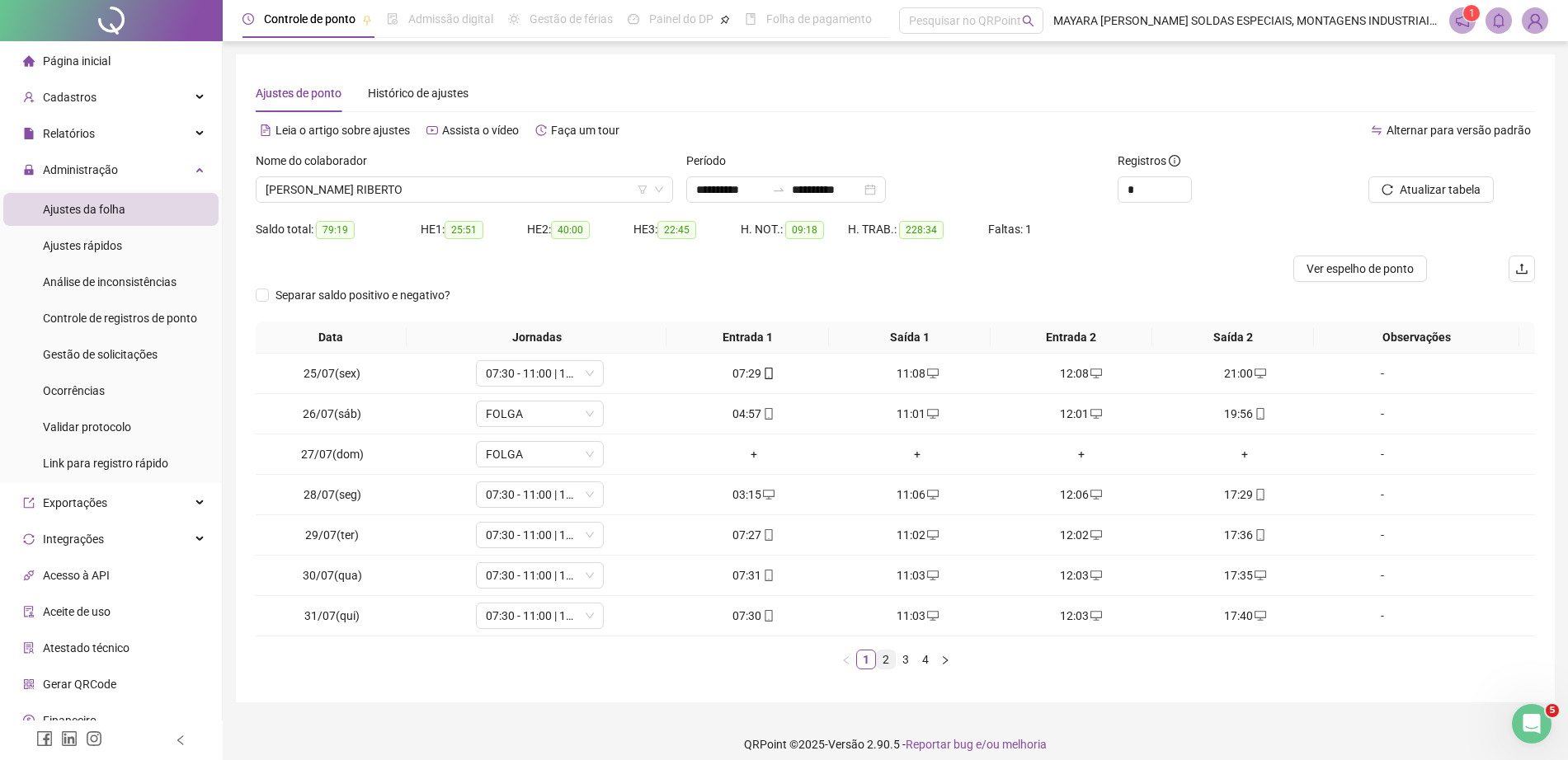
click at [879, 659] on link "2" at bounding box center [885, 659] width 18 height 18
click at [910, 659] on link "3" at bounding box center [905, 659] width 18 height 18
click at [918, 656] on link "4" at bounding box center [925, 659] width 18 height 18
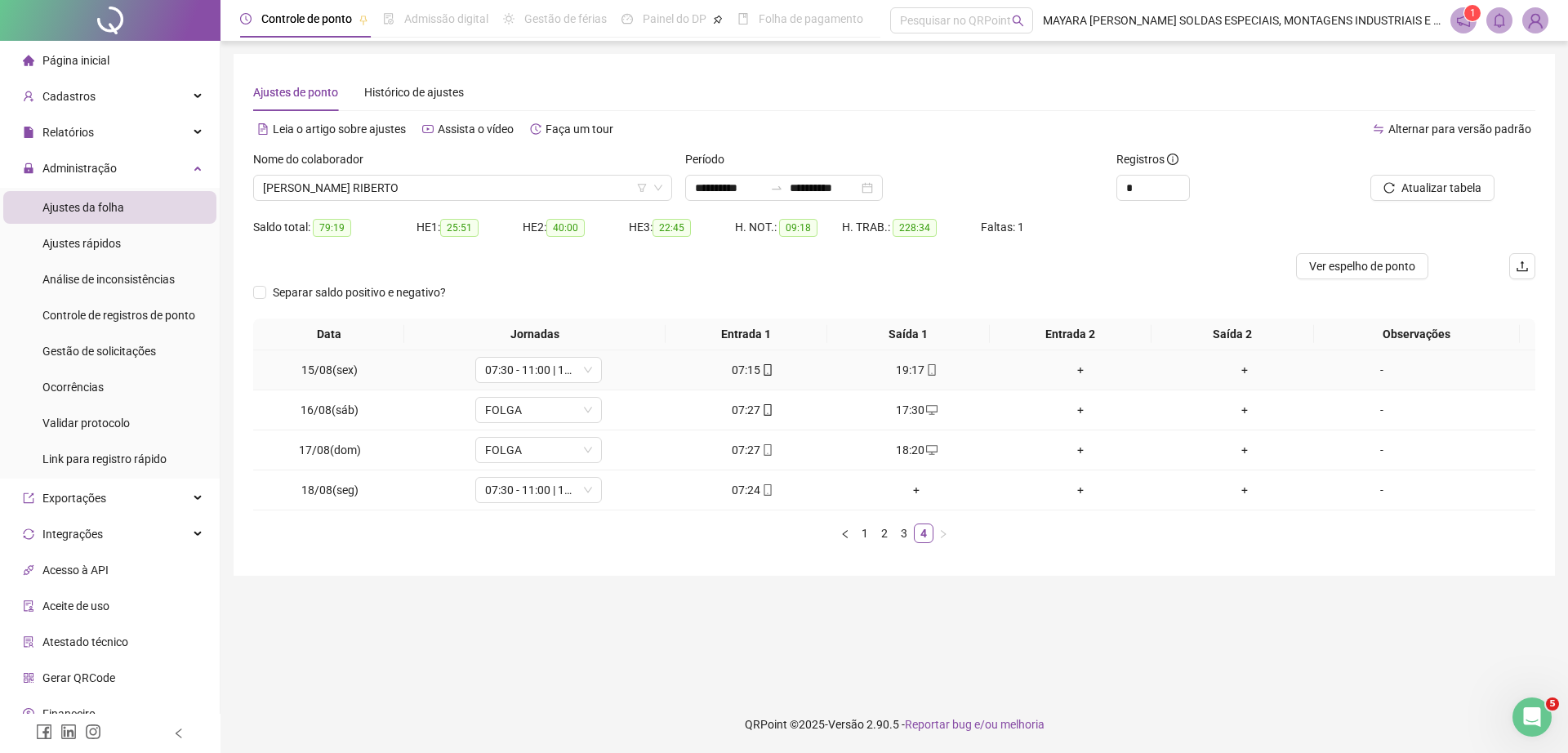
click at [1074, 369] on div "+" at bounding box center [1080, 369] width 151 height 18
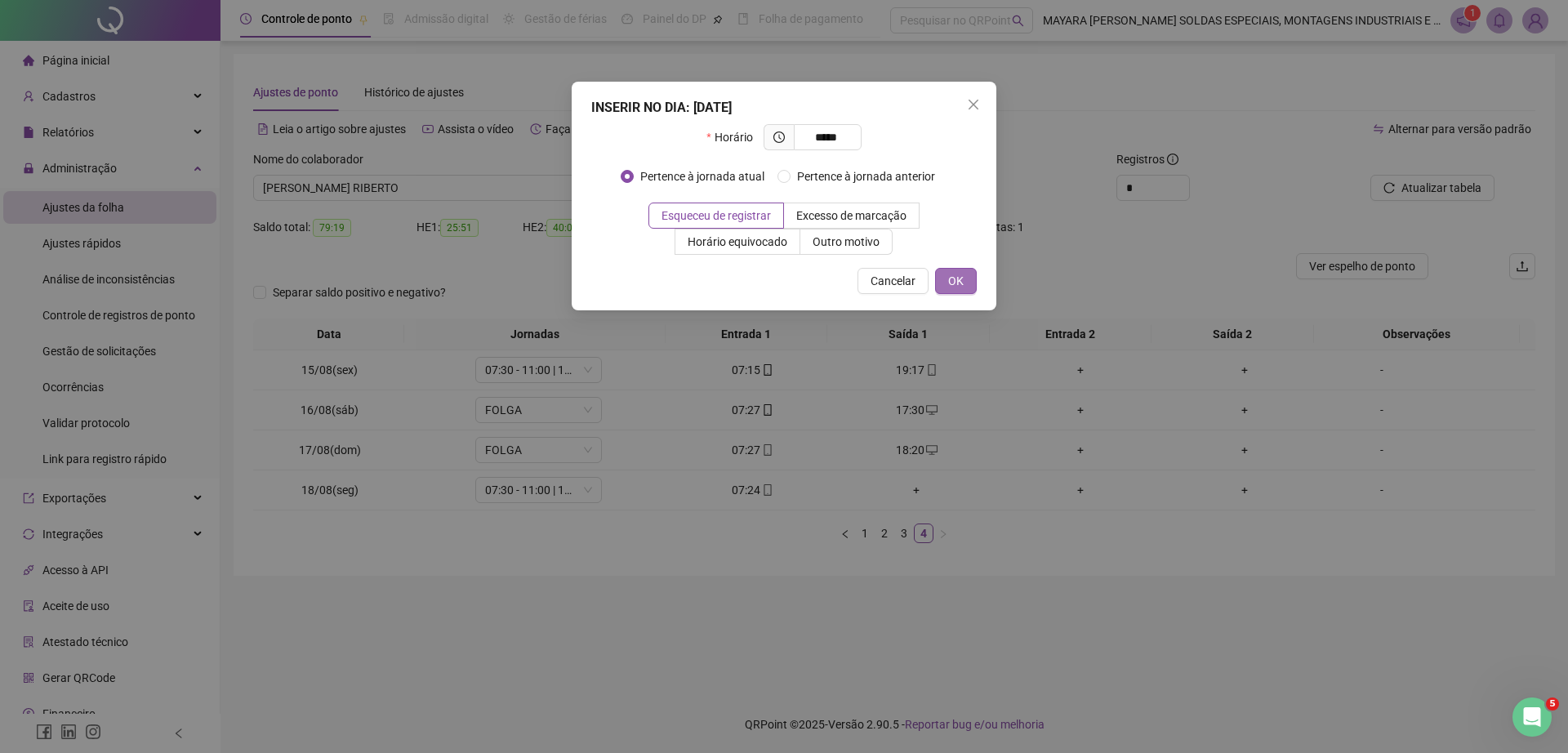
type input "*****"
click at [967, 288] on button "OK" at bounding box center [955, 281] width 42 height 26
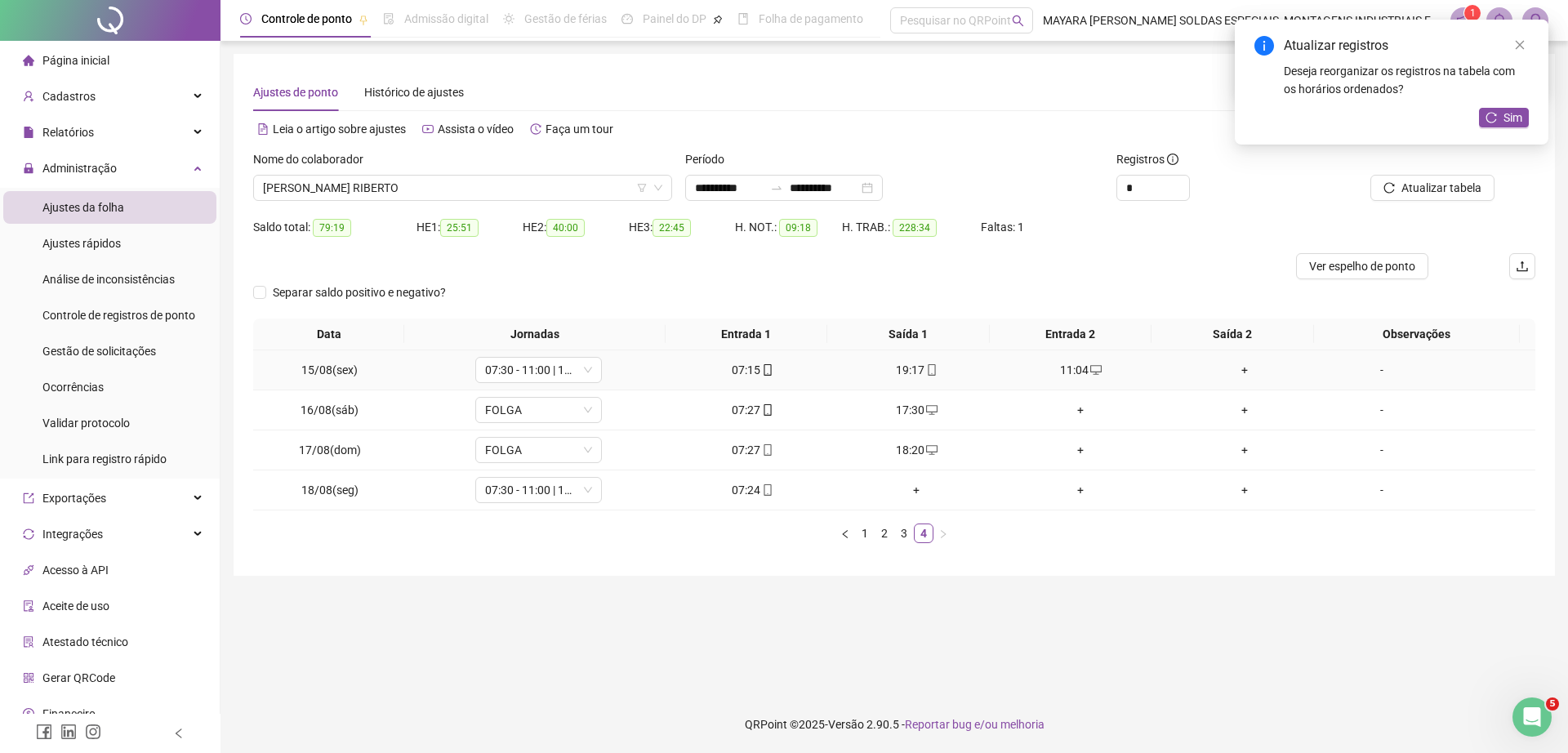
click at [1228, 362] on div "+" at bounding box center [1244, 369] width 151 height 18
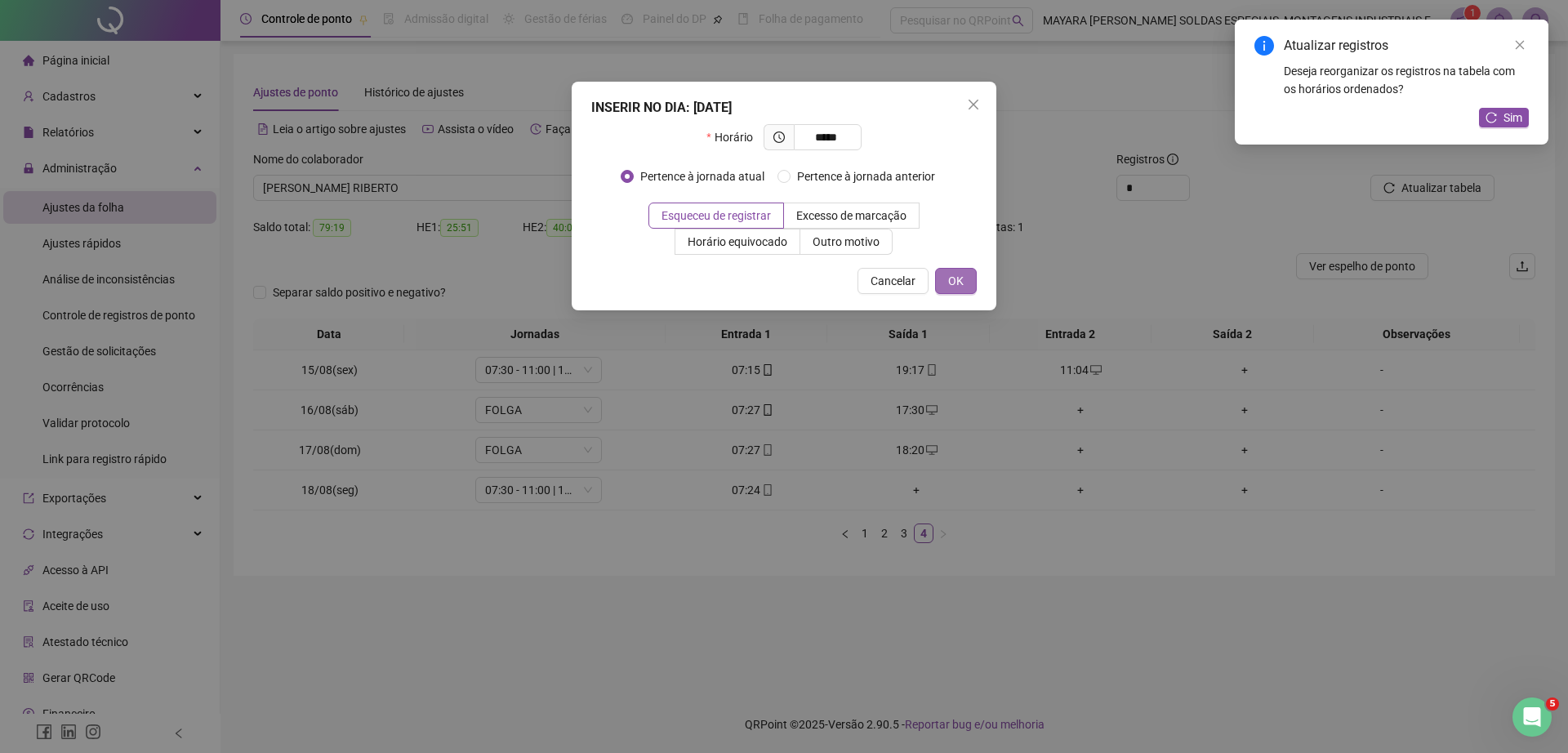
type input "*****"
click at [951, 278] on span "OK" at bounding box center [955, 280] width 16 height 18
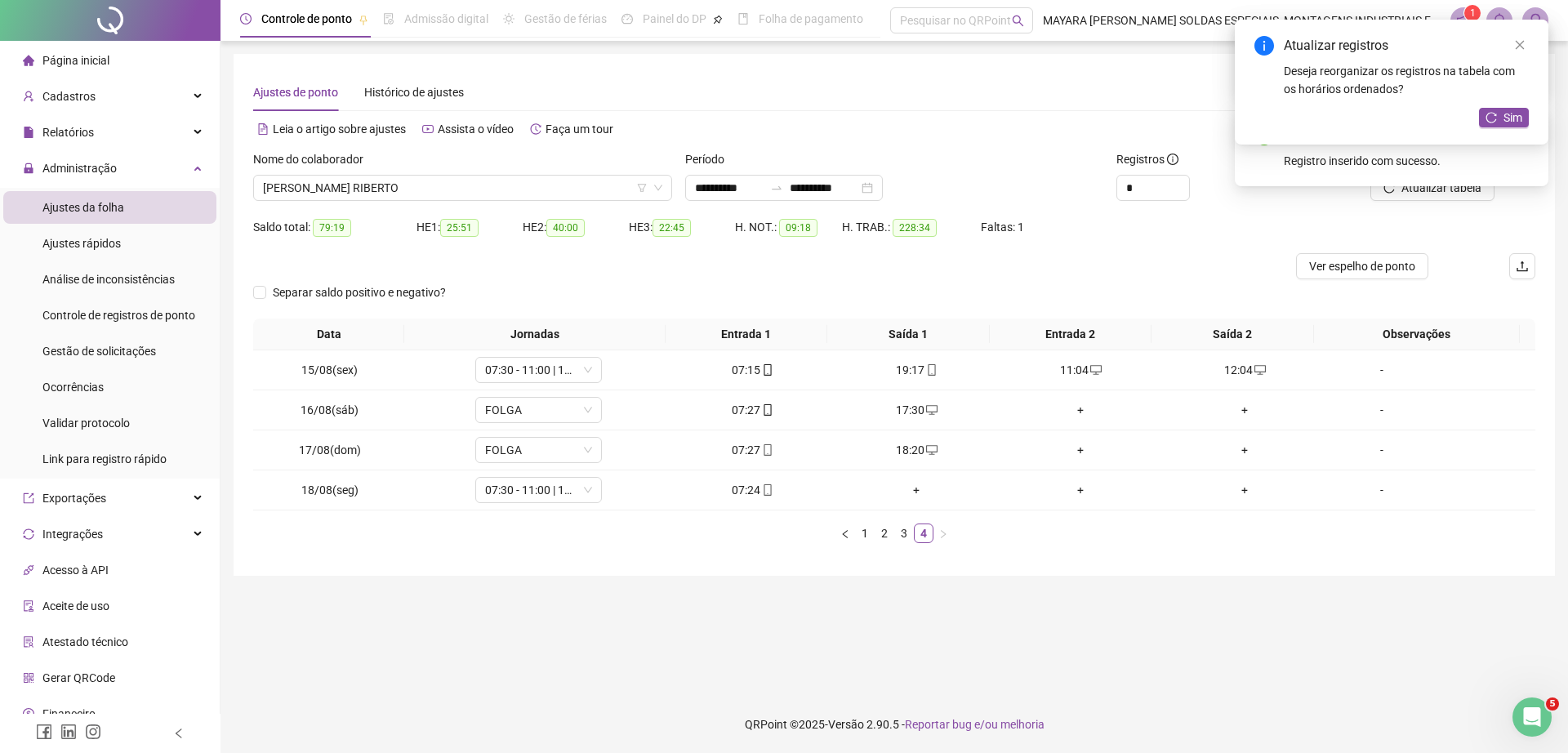
click at [1068, 411] on div "+" at bounding box center [1080, 410] width 151 height 18
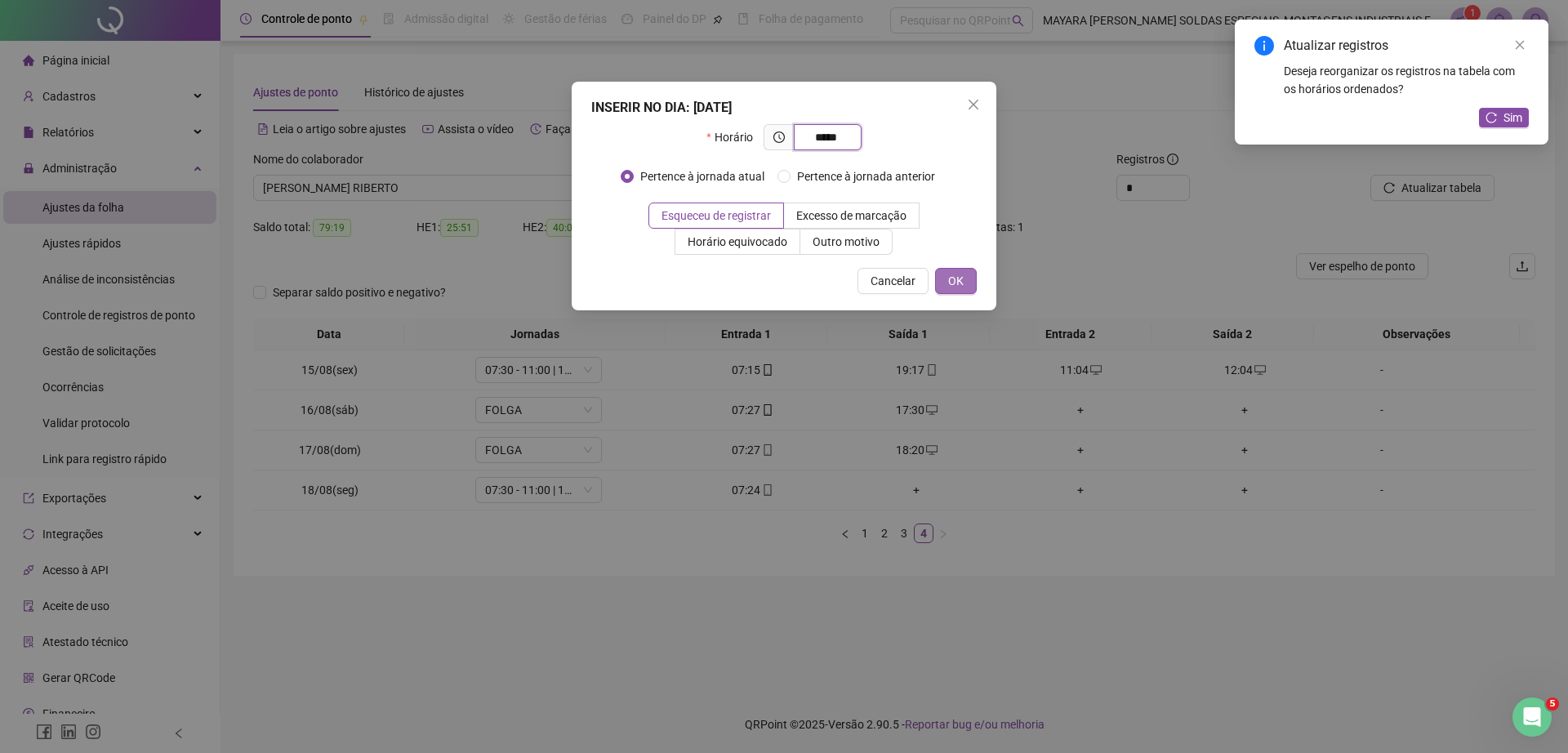
type input "*****"
click at [959, 290] on button "OK" at bounding box center [955, 281] width 42 height 26
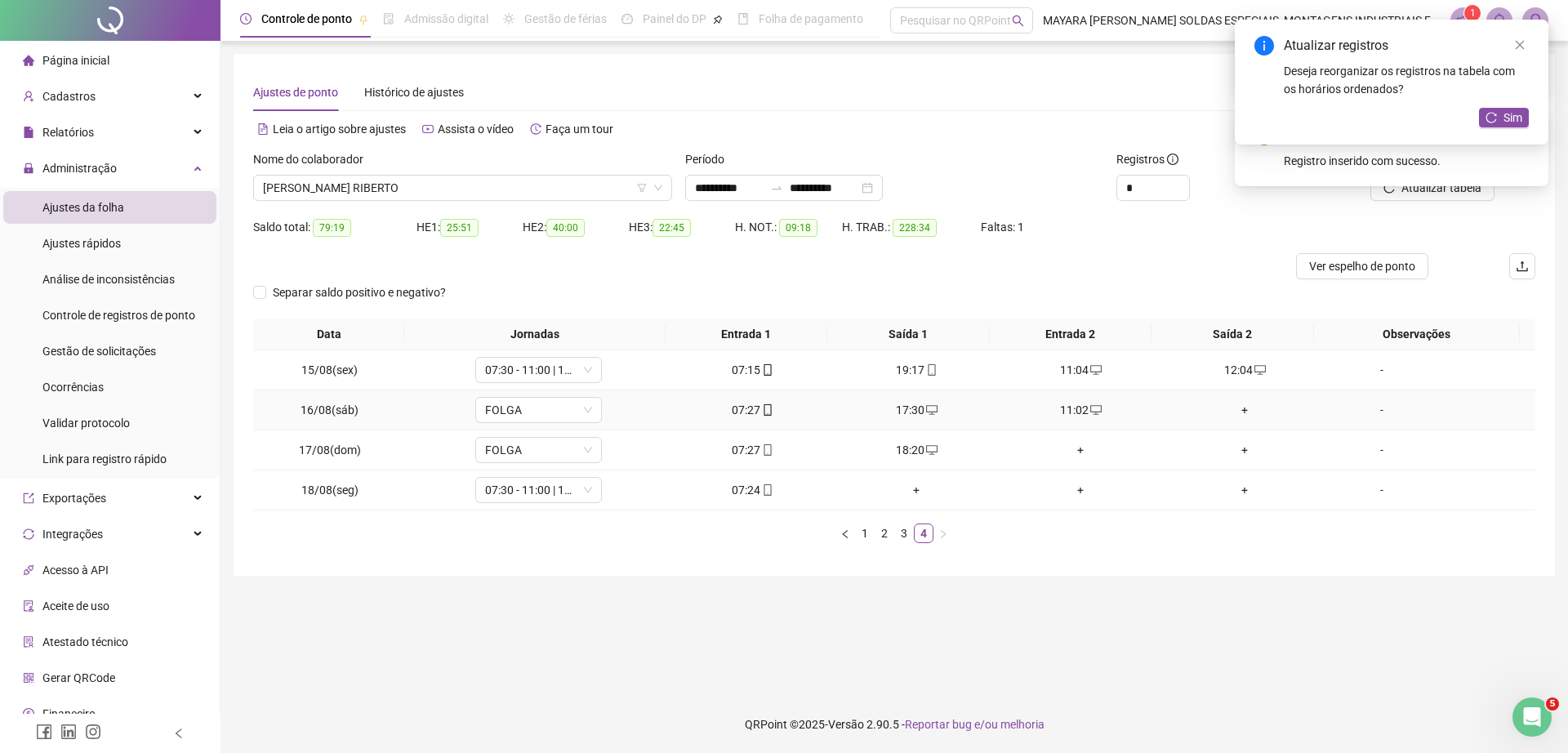
click at [1230, 407] on div "+" at bounding box center [1244, 410] width 151 height 18
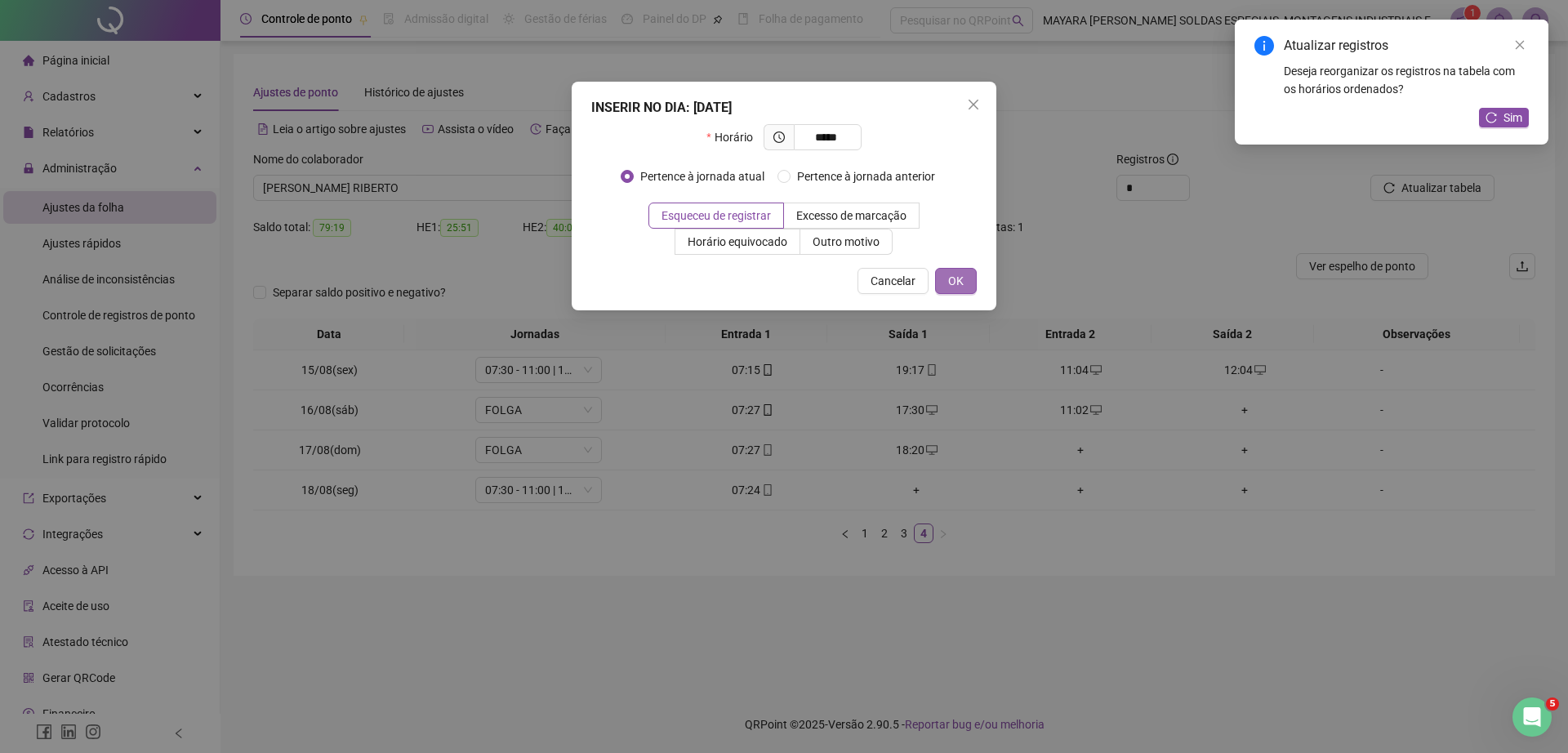
type input "*****"
click at [962, 281] on span "OK" at bounding box center [955, 280] width 16 height 18
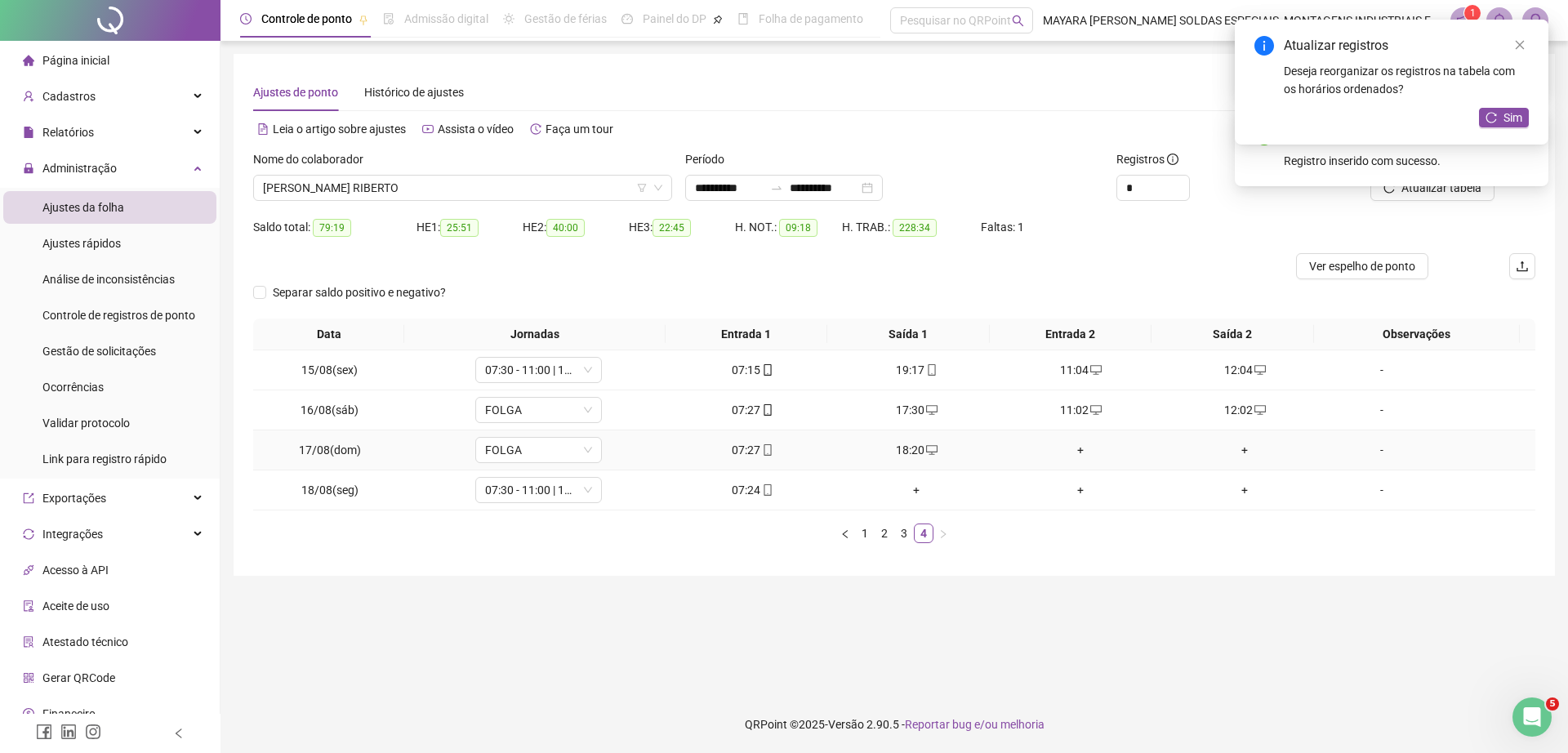
click at [1067, 441] on div "+" at bounding box center [1080, 450] width 151 height 18
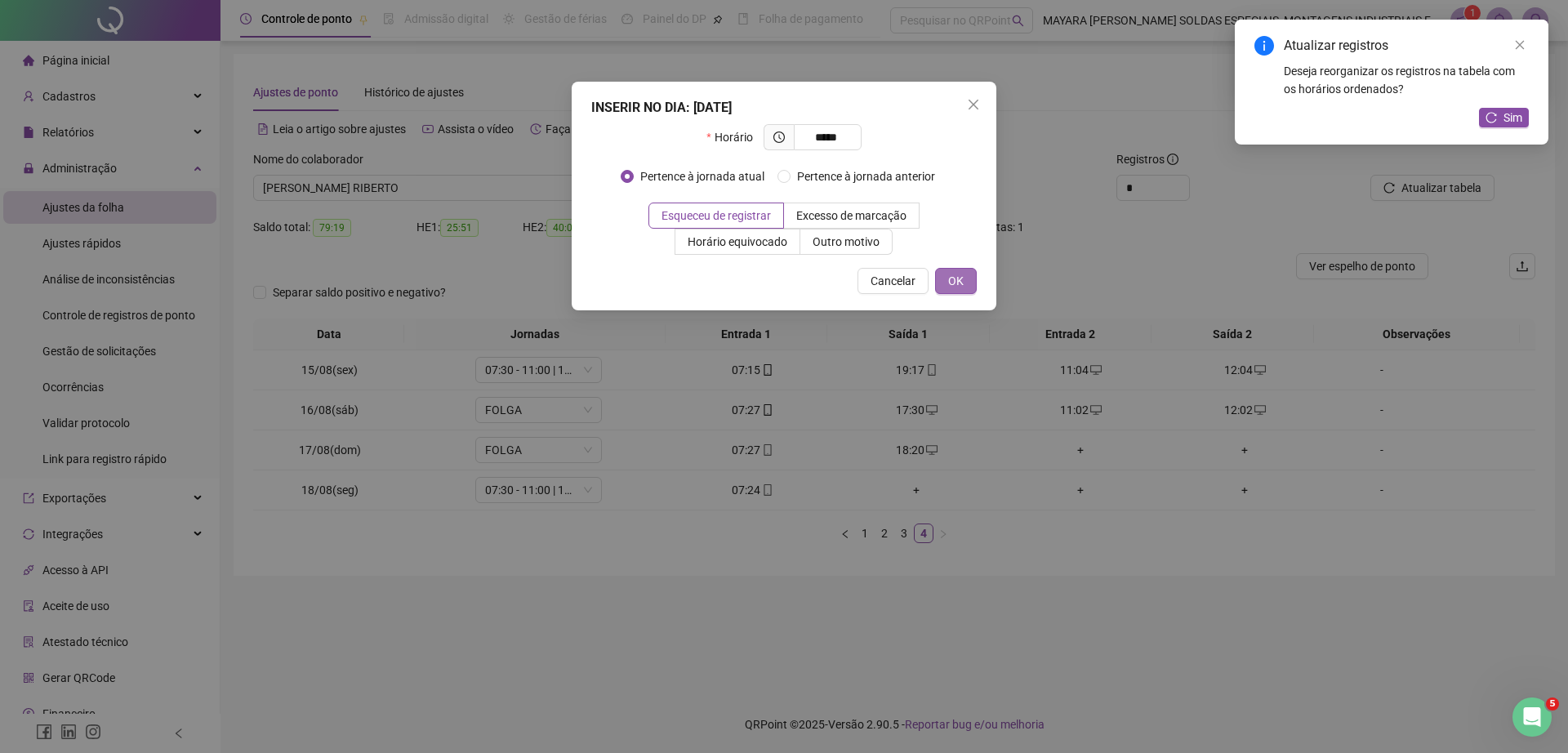
type input "*****"
click at [952, 280] on span "OK" at bounding box center [955, 280] width 16 height 18
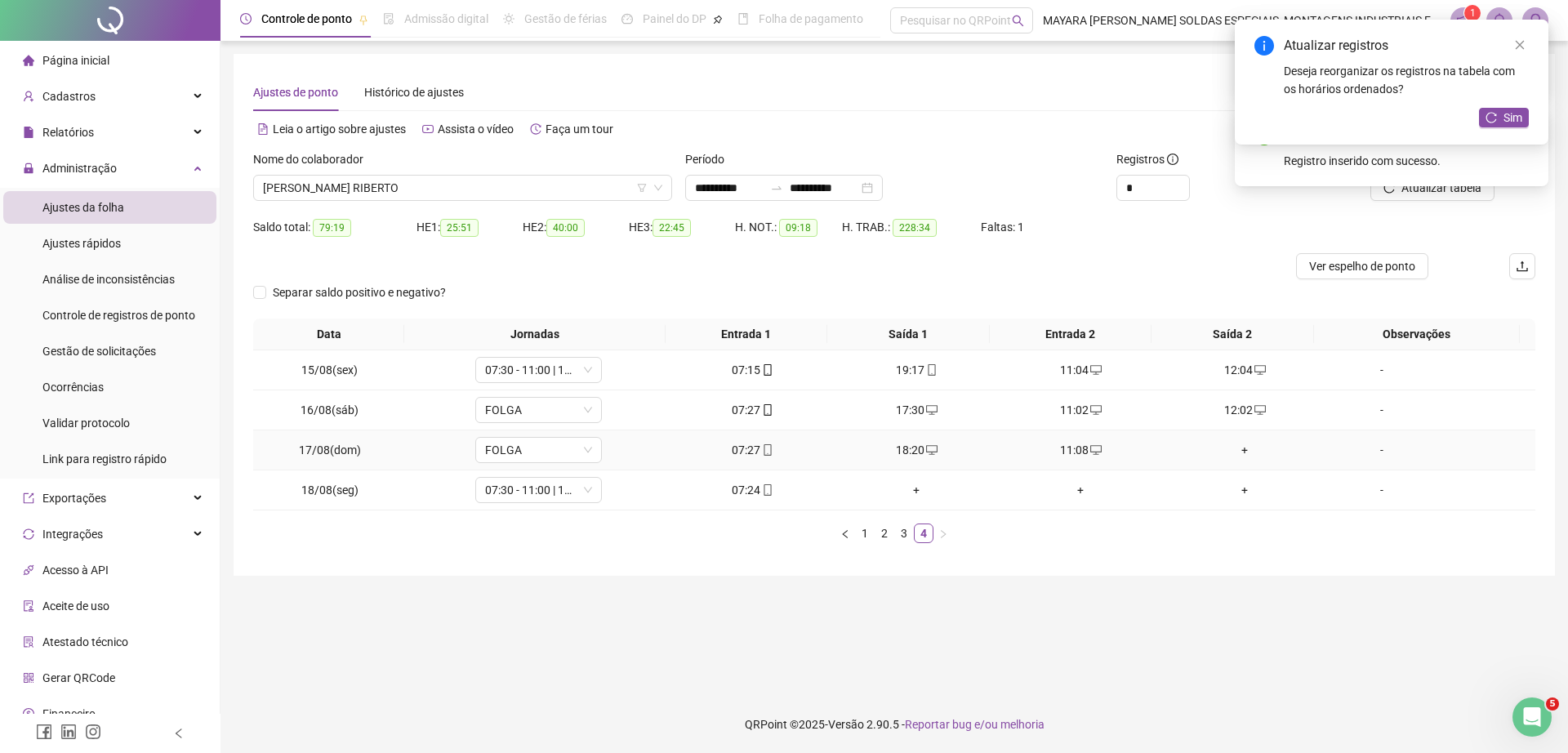
click at [1240, 446] on div "+" at bounding box center [1244, 450] width 151 height 18
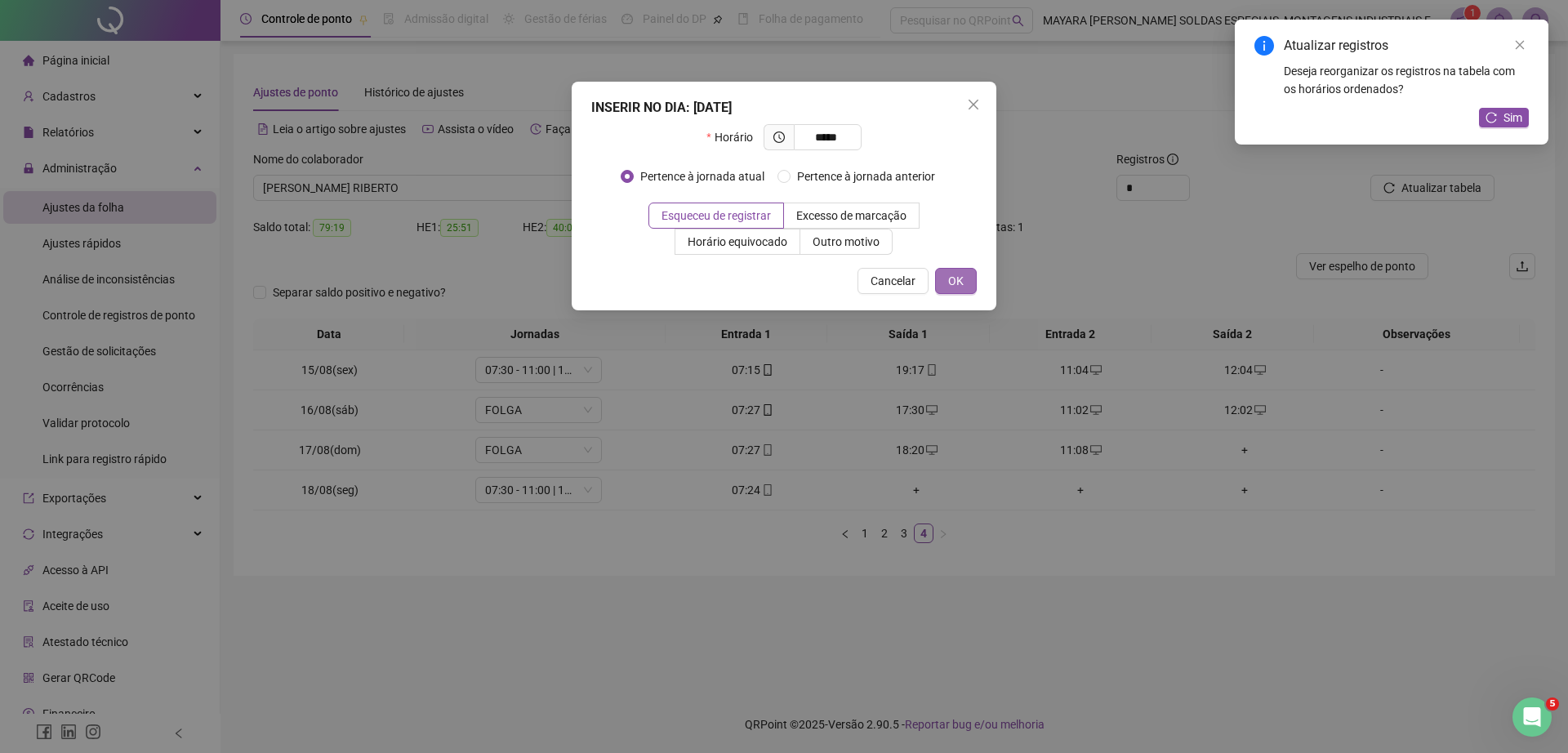
type input "*****"
click at [960, 283] on span "OK" at bounding box center [955, 280] width 16 height 18
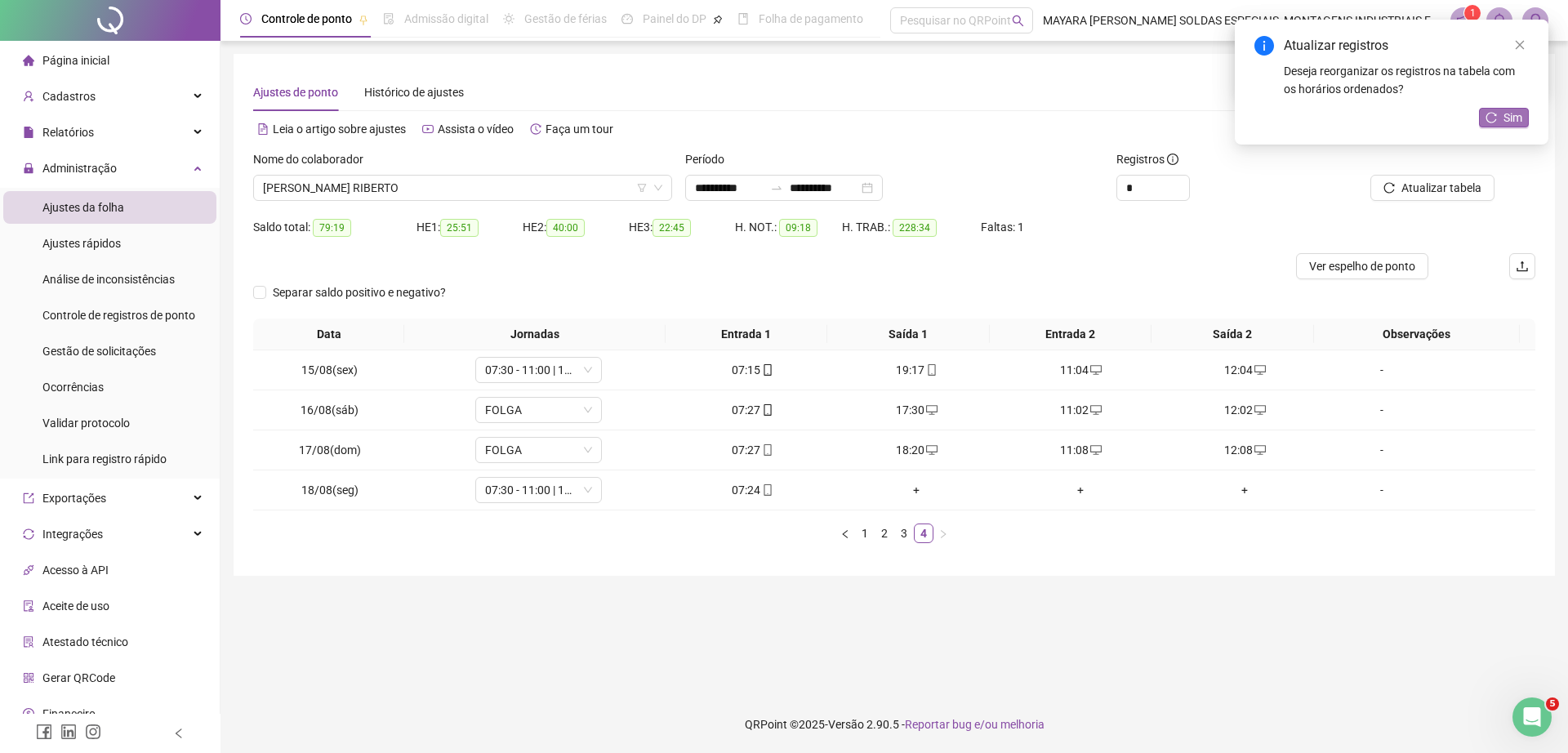
click at [1513, 118] on span "Sim" at bounding box center [1513, 117] width 18 height 18
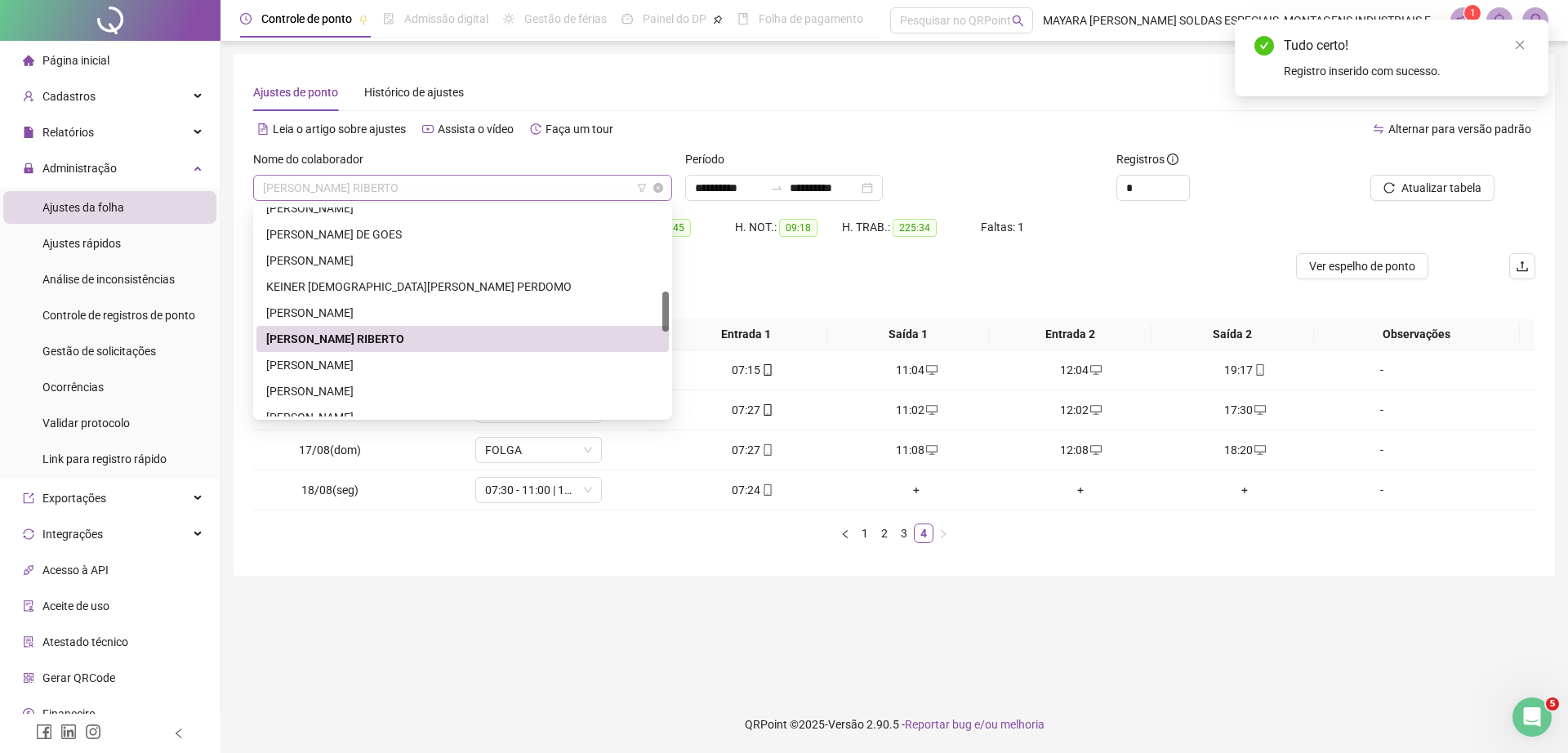
click at [420, 179] on span "[PERSON_NAME] RIBERTO" at bounding box center [462, 188] width 399 height 24
click at [409, 361] on div "[PERSON_NAME]" at bounding box center [462, 364] width 393 height 18
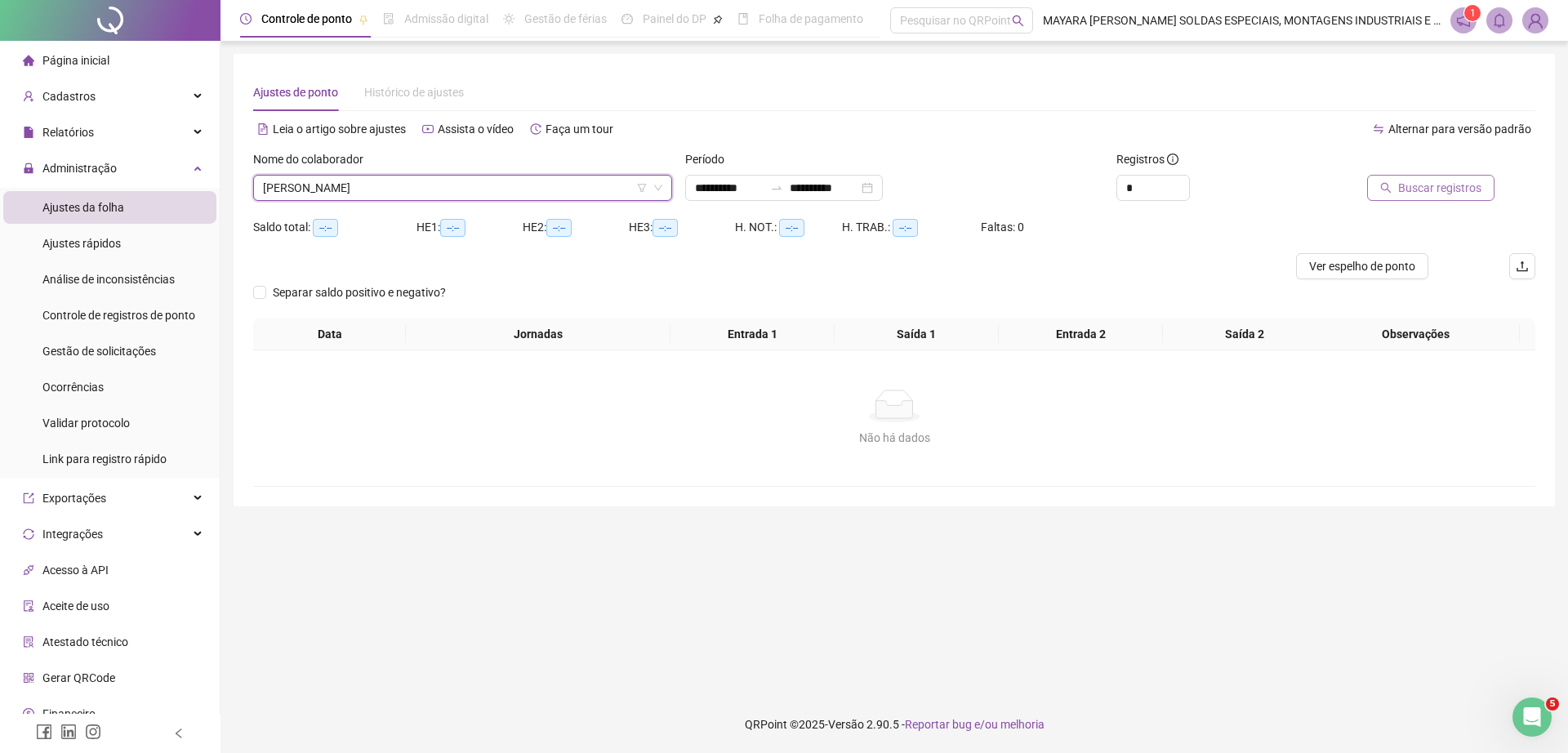
click at [1442, 180] on span "Buscar registros" at bounding box center [1439, 187] width 83 height 18
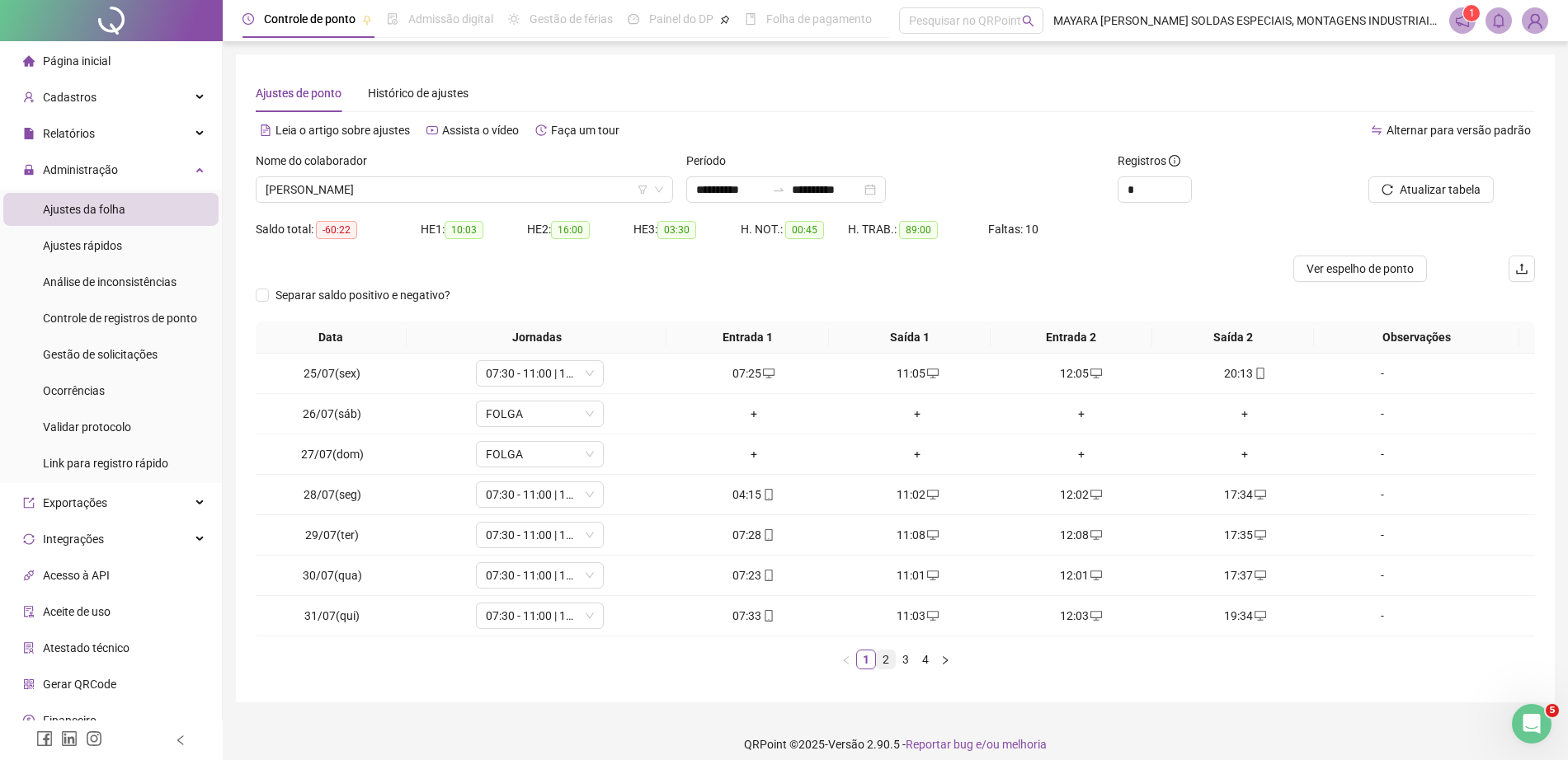
click at [881, 656] on link "2" at bounding box center [885, 659] width 18 height 18
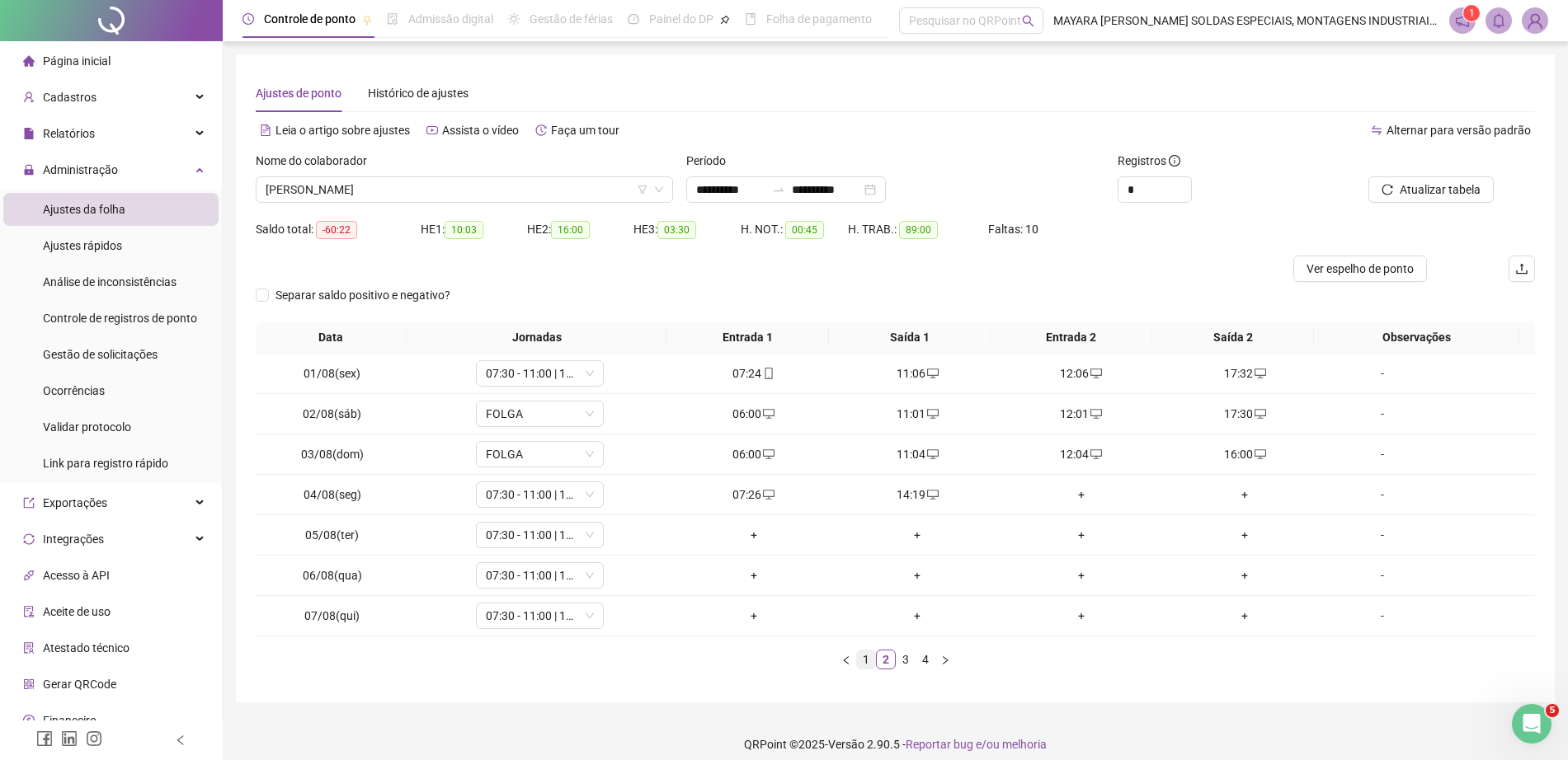
click at [863, 661] on link "1" at bounding box center [866, 659] width 18 height 18
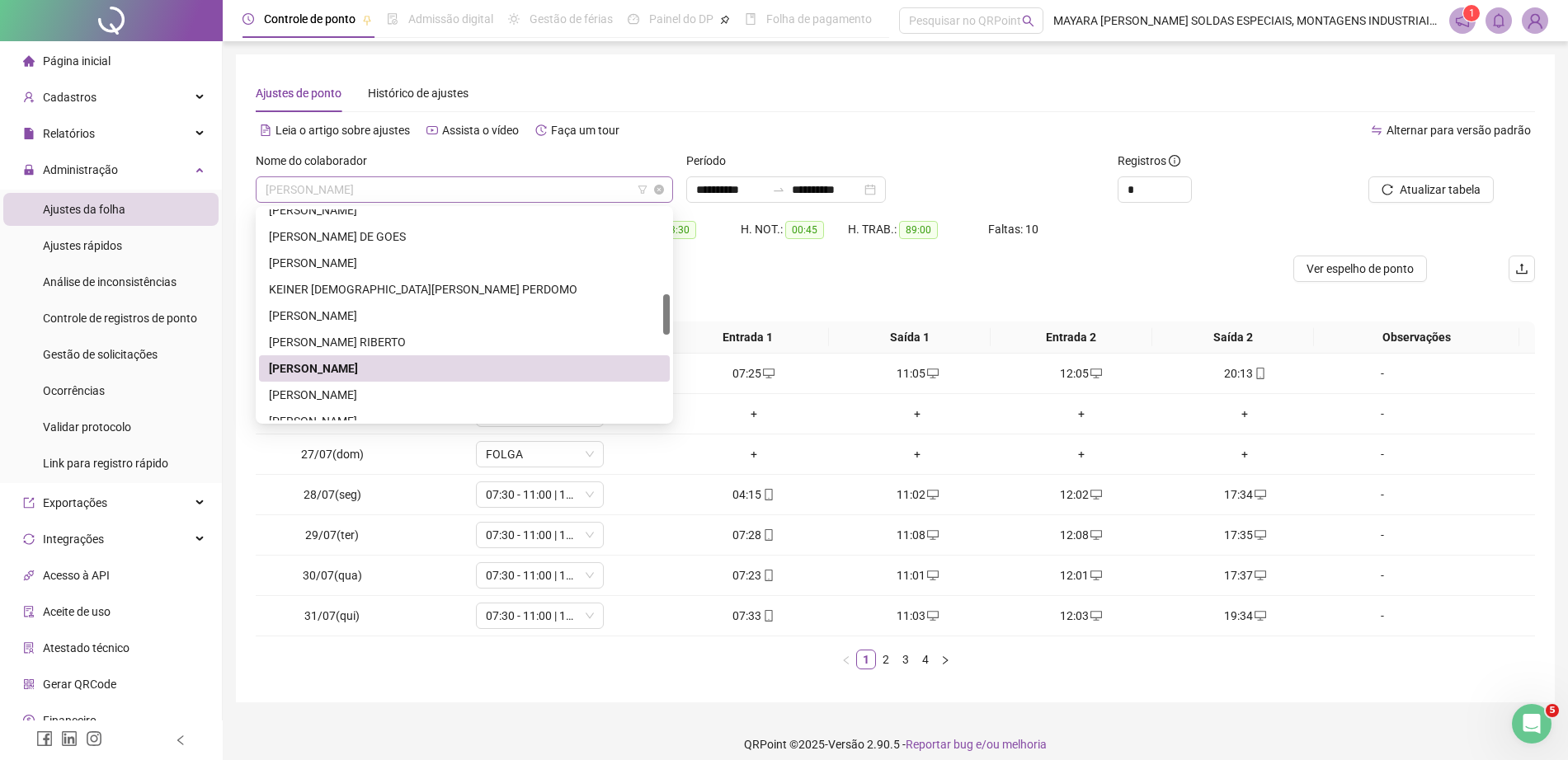
click at [429, 177] on span "[PERSON_NAME]" at bounding box center [464, 190] width 398 height 24
click at [447, 395] on div "[PERSON_NAME]" at bounding box center [464, 394] width 391 height 18
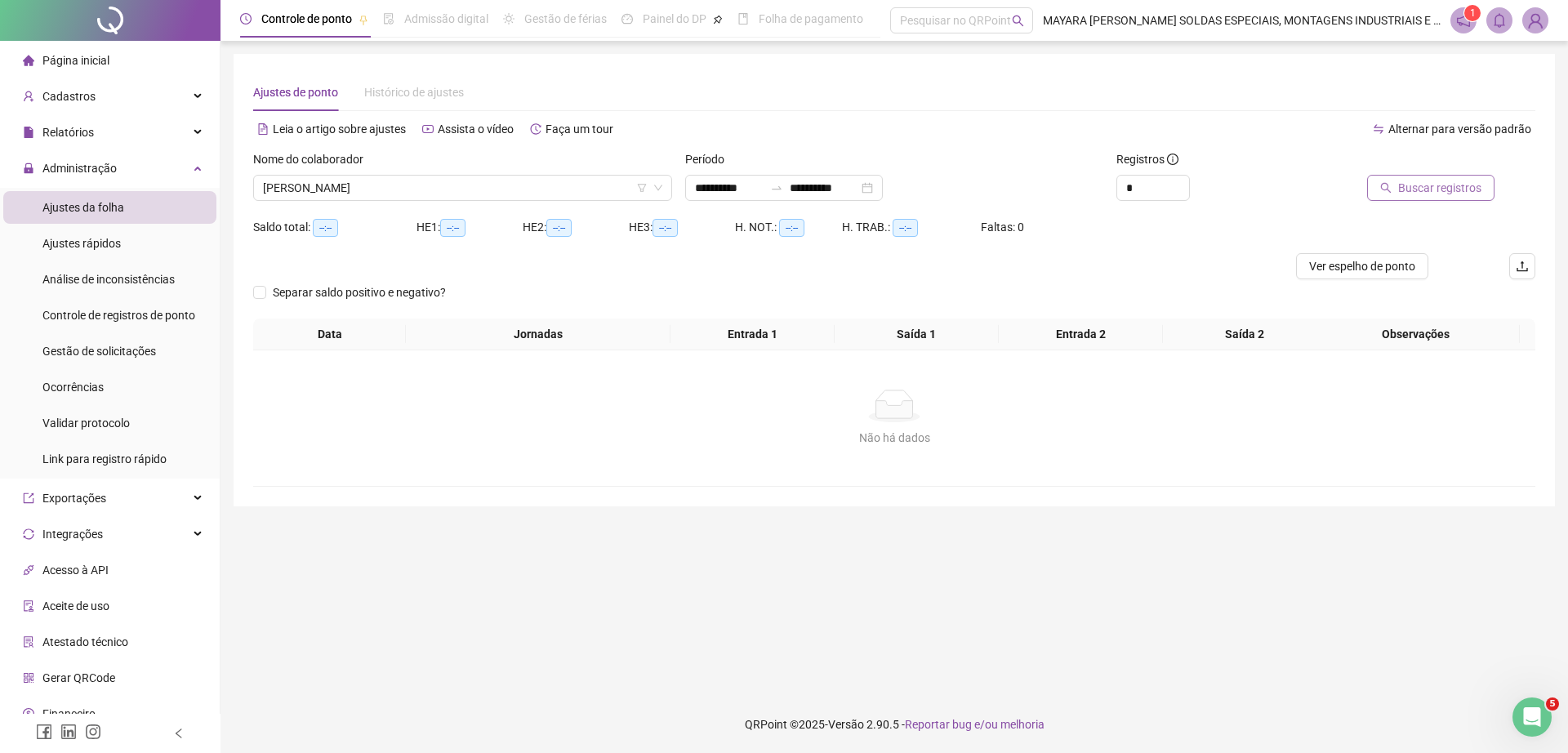
click at [1471, 186] on span "Buscar registros" at bounding box center [1439, 187] width 83 height 18
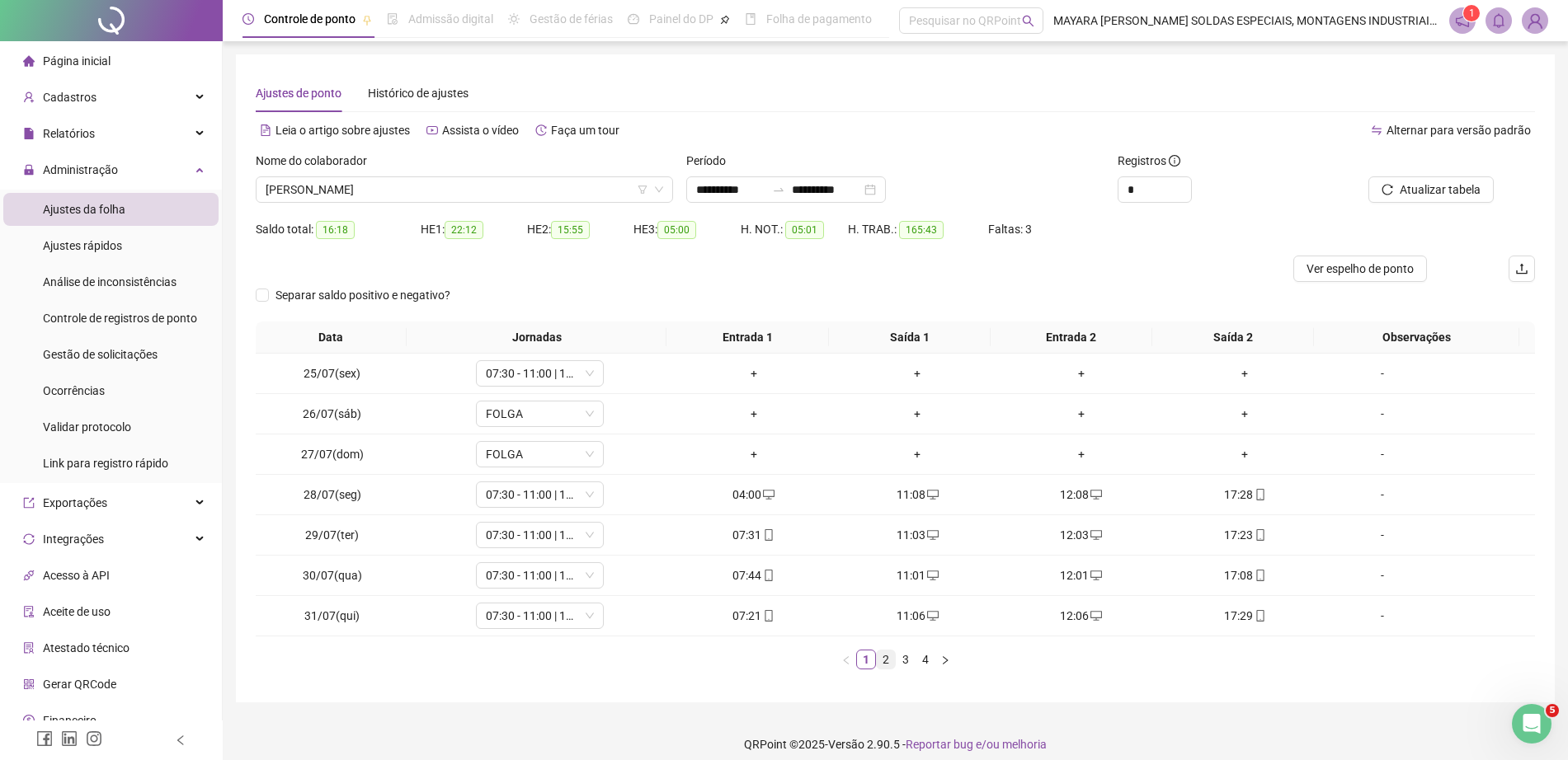
click at [878, 657] on link "2" at bounding box center [885, 659] width 18 height 18
click at [899, 659] on link "3" at bounding box center [905, 659] width 18 height 18
click at [1069, 616] on div "+" at bounding box center [1081, 615] width 151 height 18
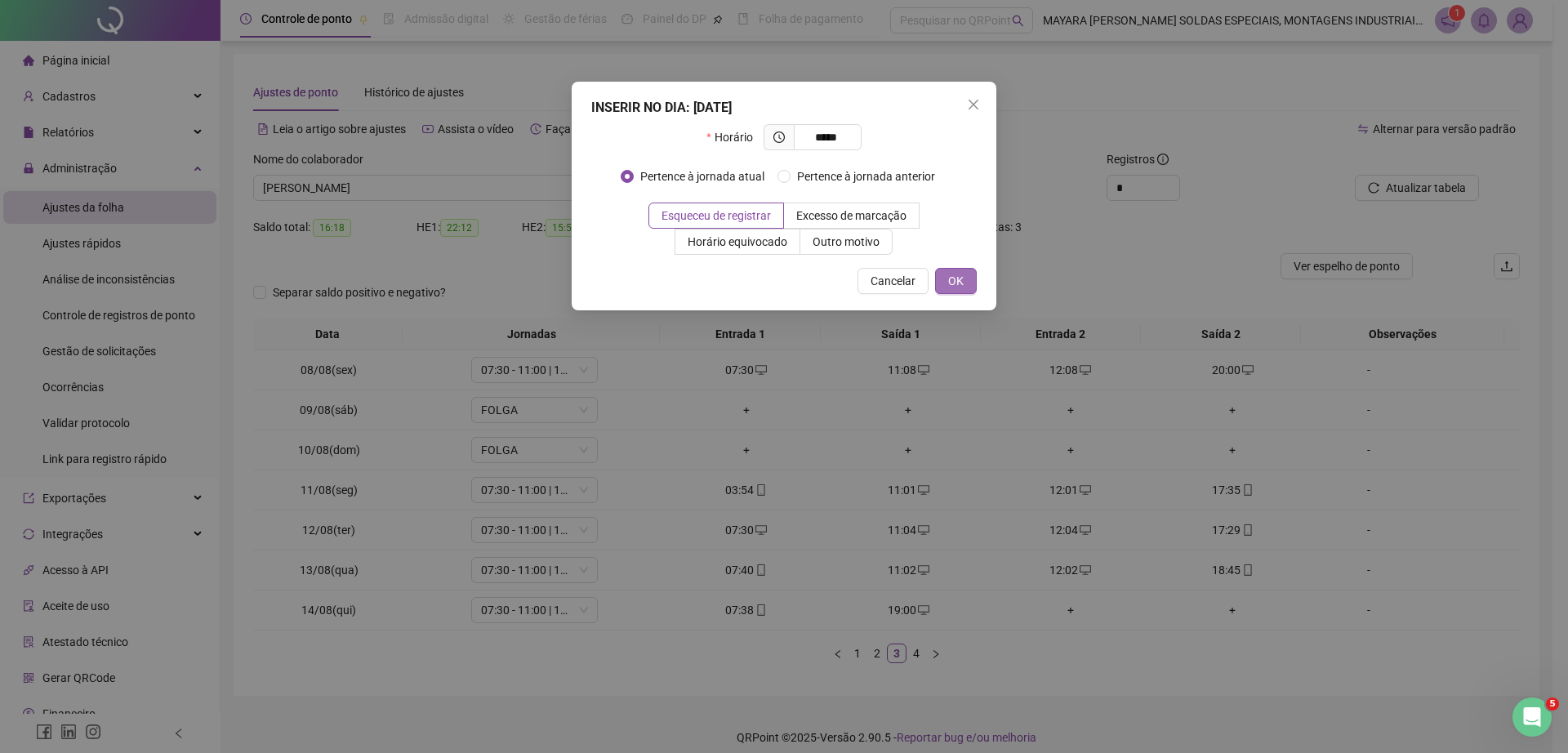
type input "*****"
click at [962, 274] on span "OK" at bounding box center [955, 280] width 16 height 18
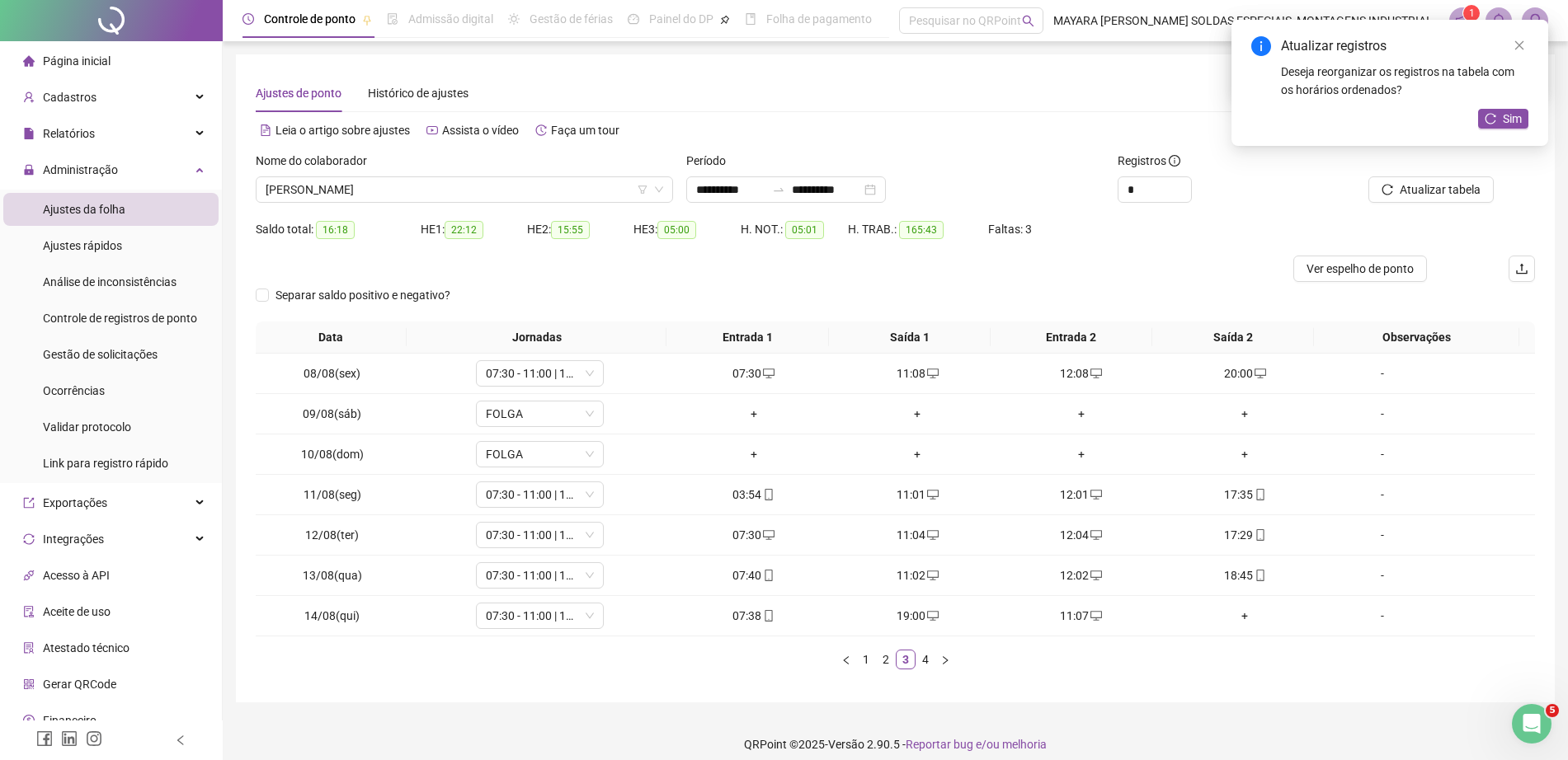
click at [1238, 614] on div "+" at bounding box center [1245, 615] width 151 height 18
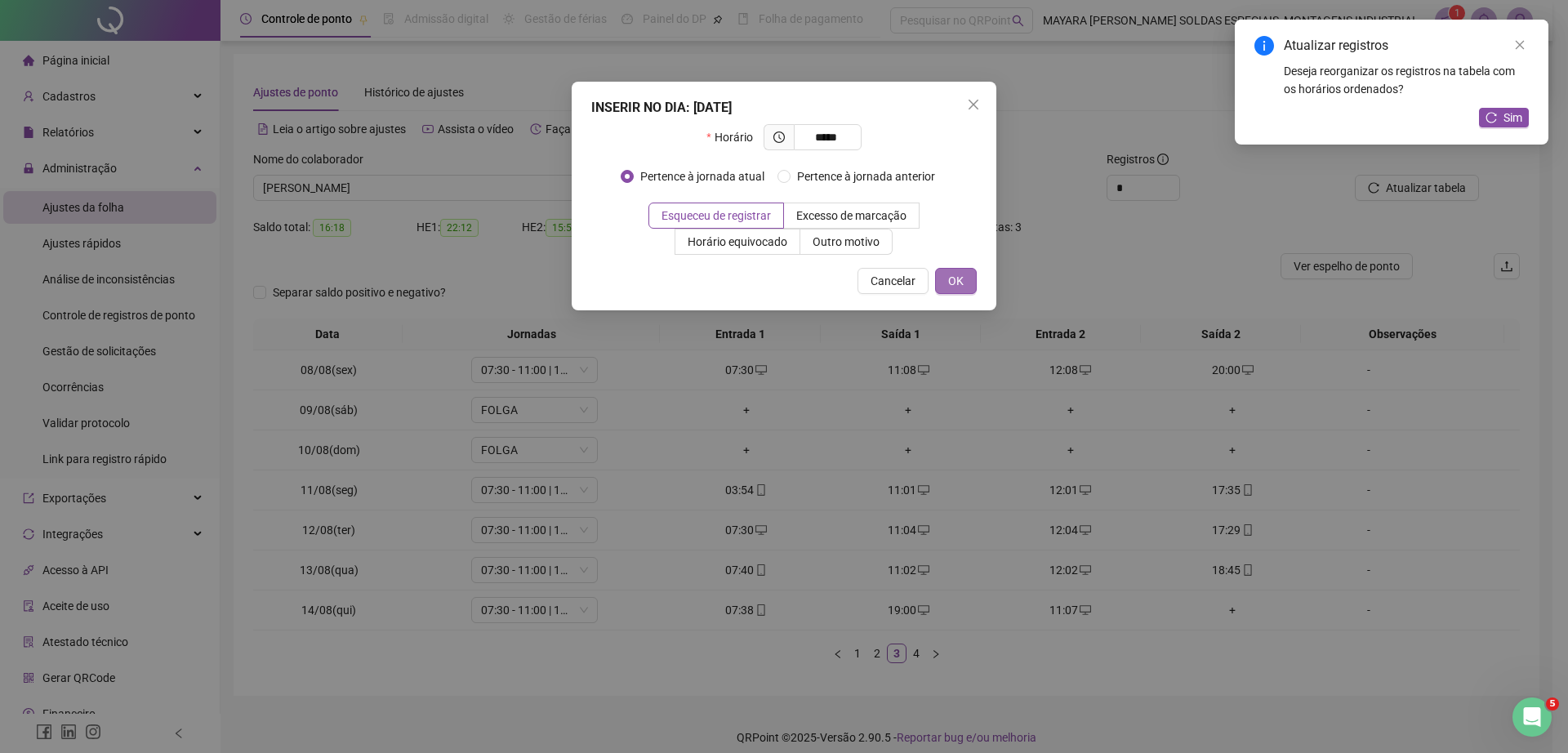
type input "*****"
click at [955, 290] on span "OK" at bounding box center [955, 280] width 16 height 18
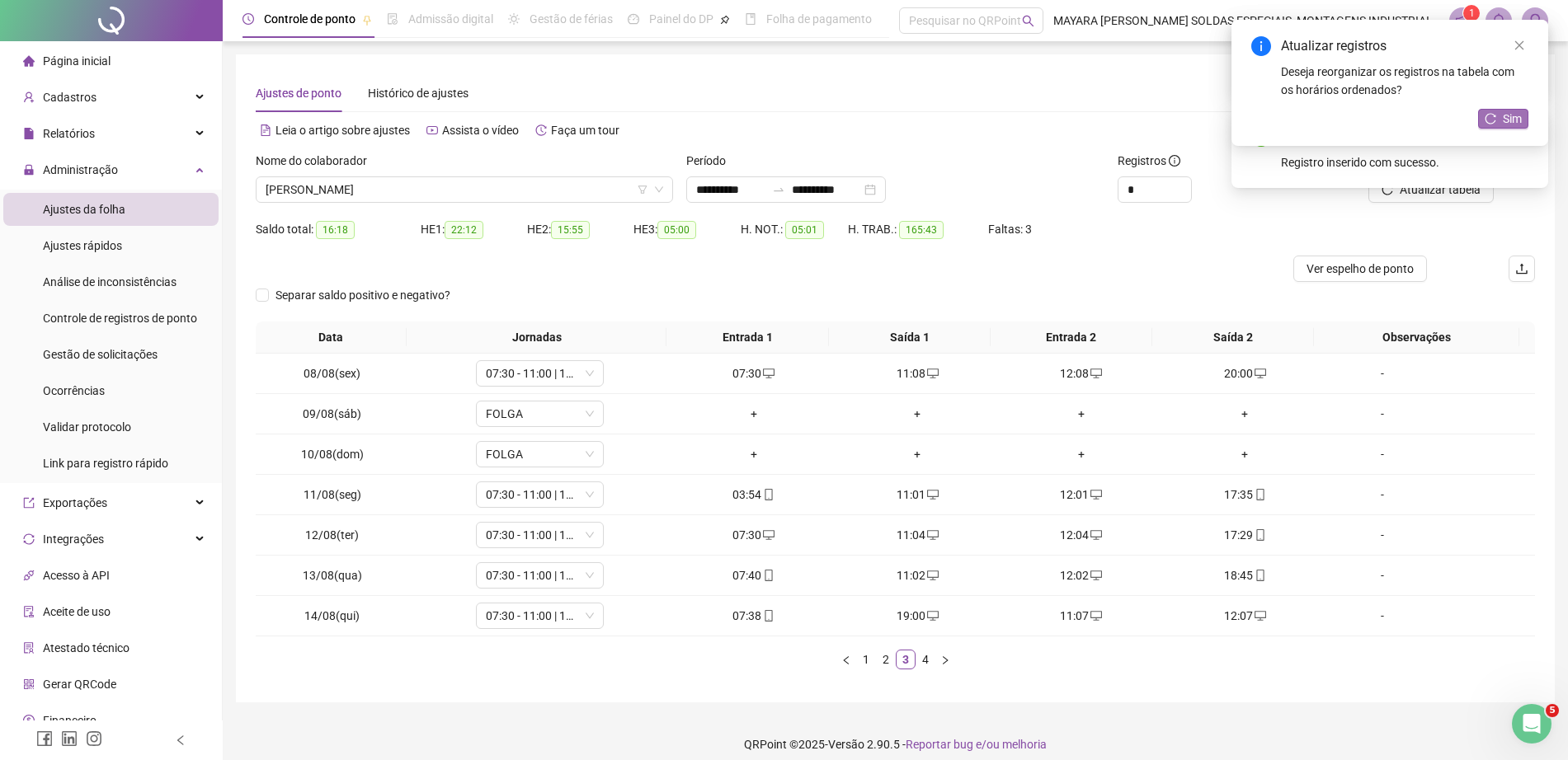
click at [1506, 111] on span "Sim" at bounding box center [1512, 118] width 19 height 18
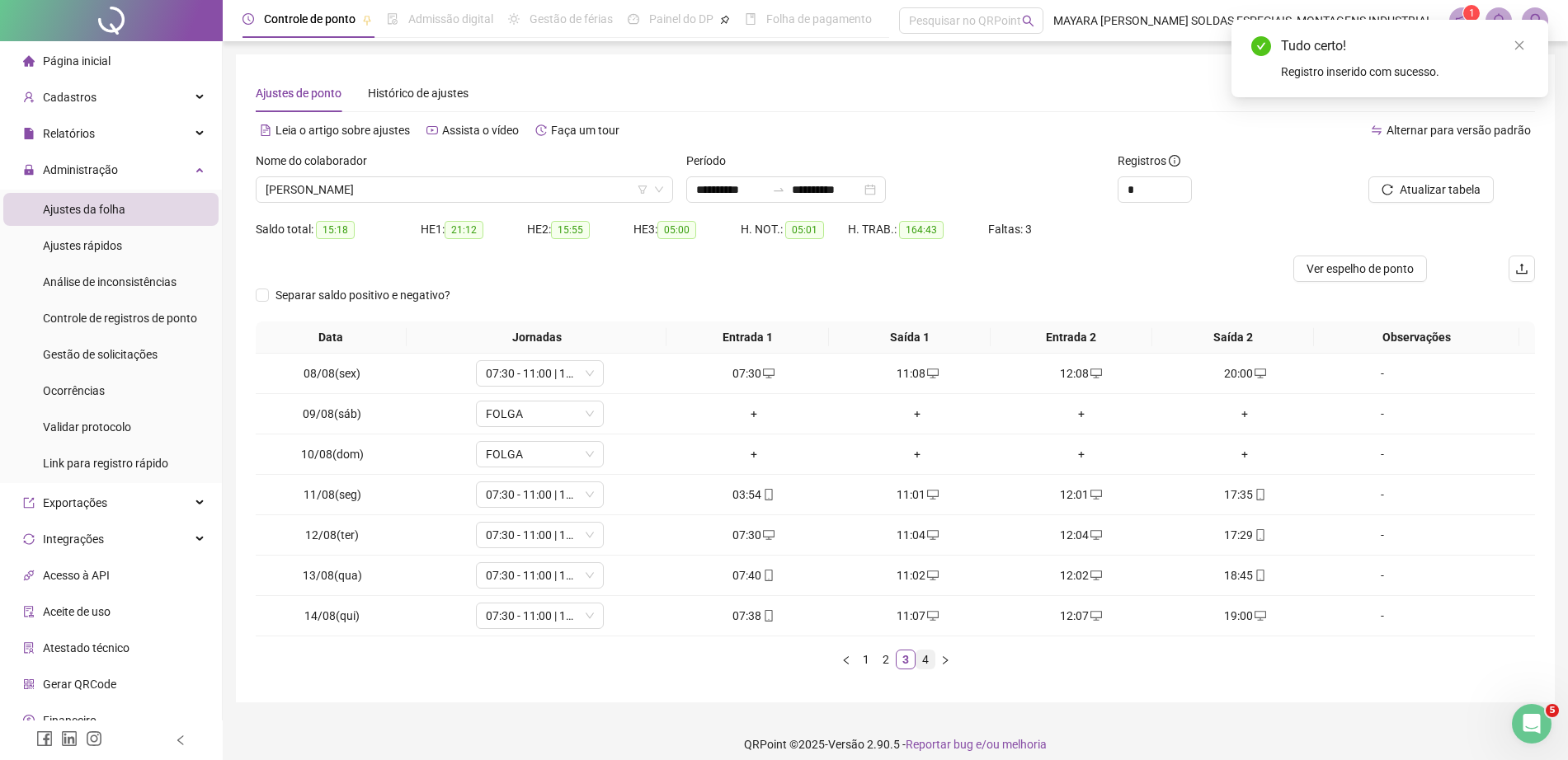
click at [930, 661] on link "4" at bounding box center [925, 659] width 18 height 18
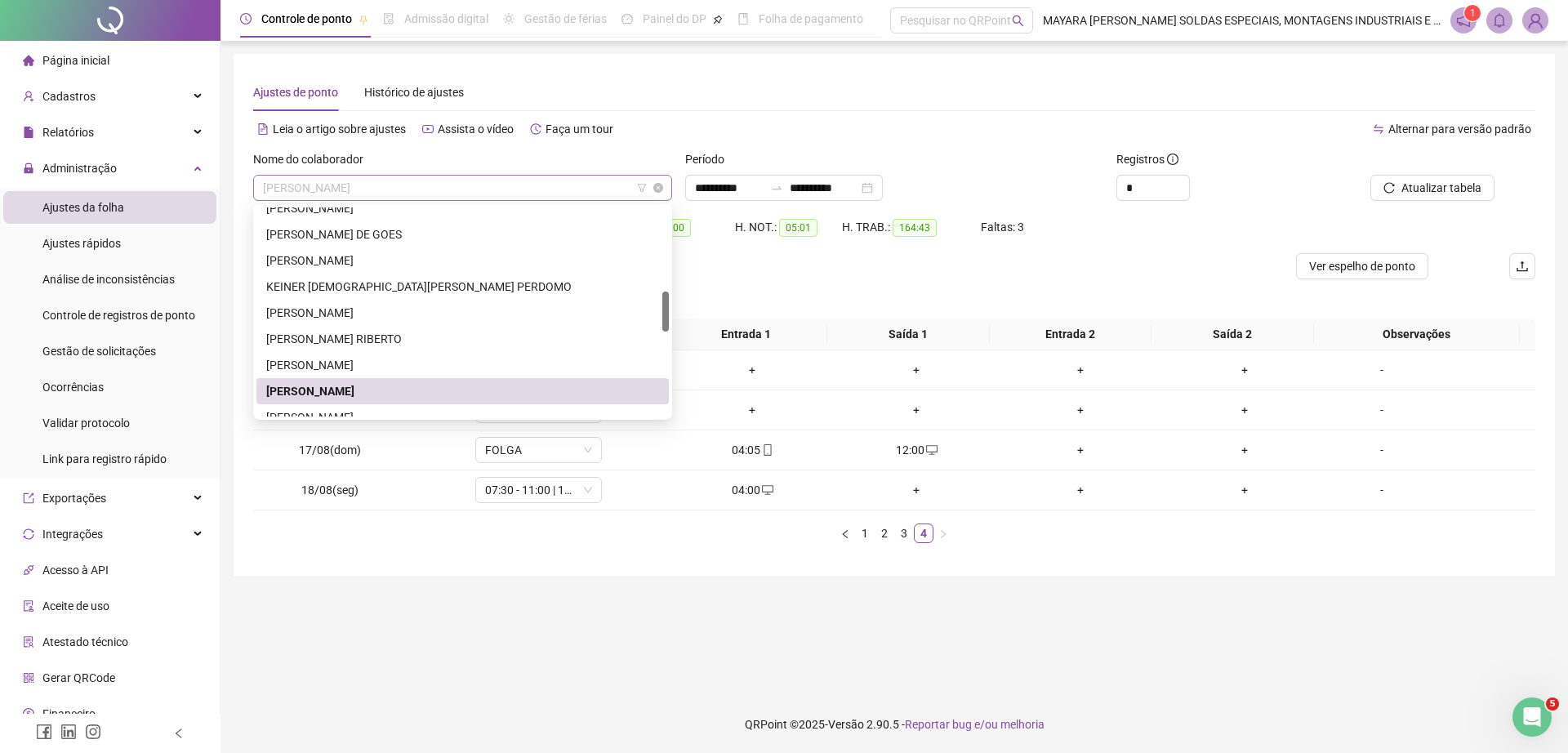
click at [388, 185] on span "[PERSON_NAME]" at bounding box center [462, 188] width 399 height 24
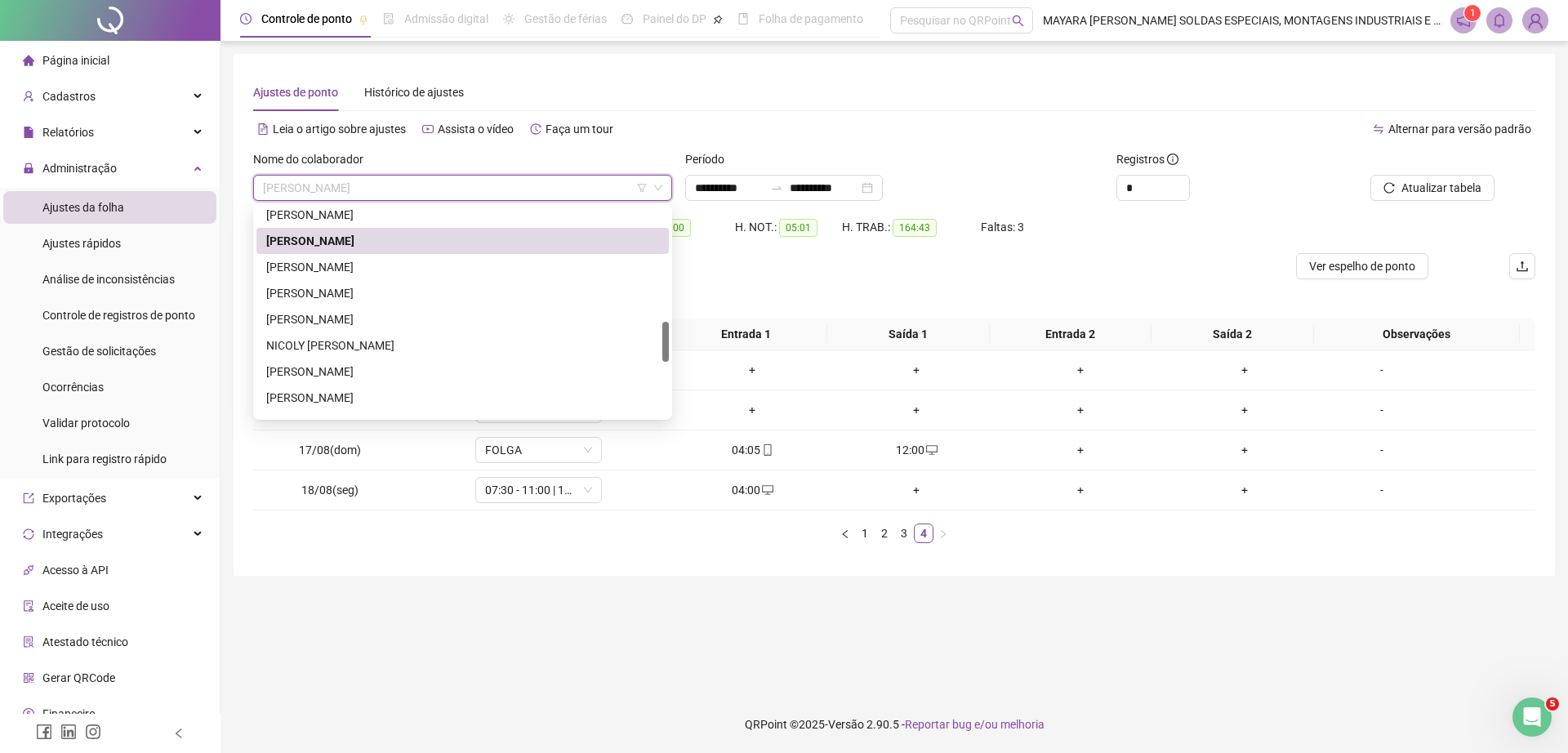
scroll to position [585, 0]
drag, startPoint x: 667, startPoint y: 304, endPoint x: 671, endPoint y: 333, distance: 29.3
click at [671, 333] on div "274030 232530 232535 MARCELINO LIMA BARROS MARCOS APARECIDO BARBOSA MAYARA FERN…" at bounding box center [462, 312] width 419 height 216
click at [490, 290] on div "[PERSON_NAME]" at bounding box center [462, 289] width 393 height 18
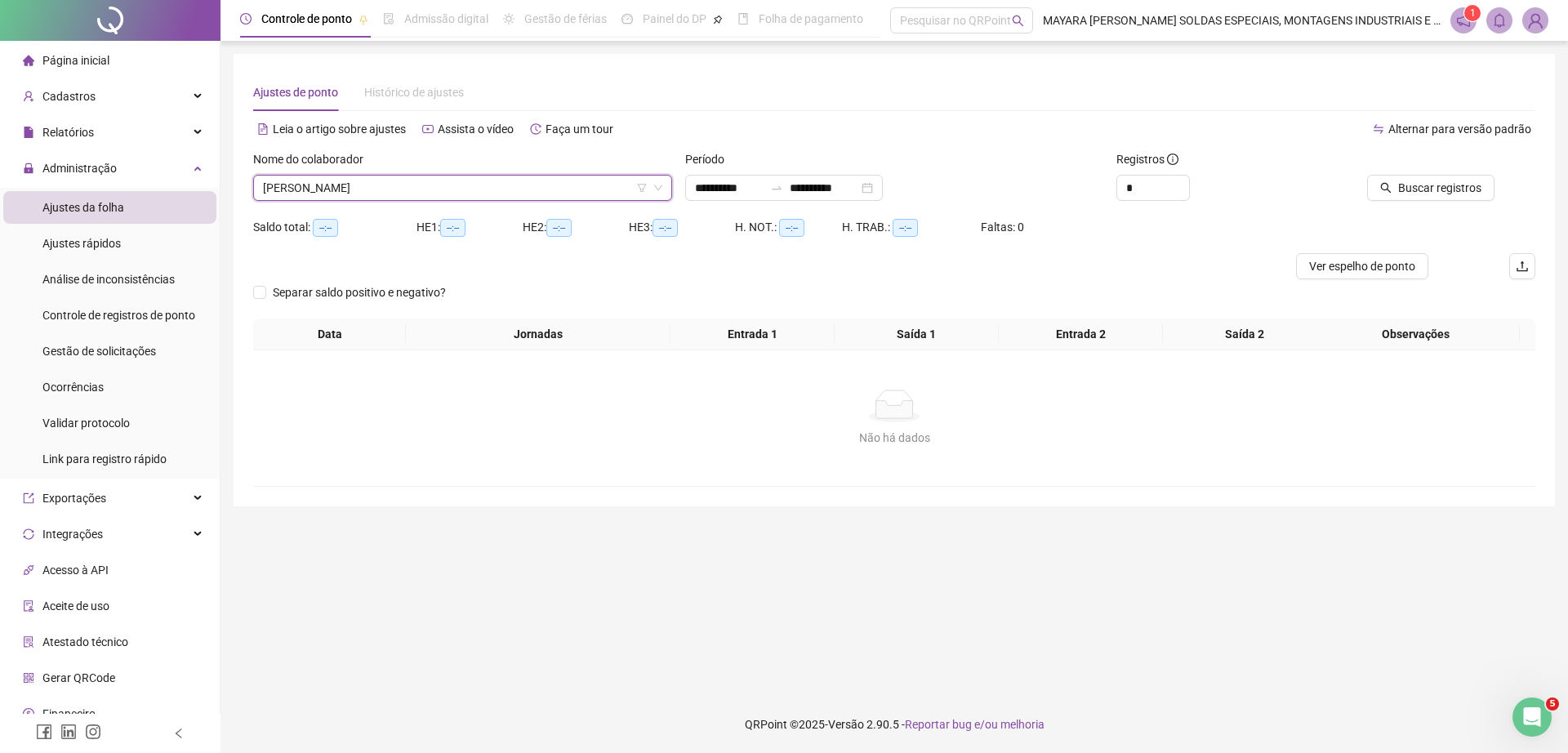
click at [1407, 204] on div "Buscar registros" at bounding box center [1433, 181] width 215 height 64
click at [1398, 184] on button "Buscar registros" at bounding box center [1430, 188] width 128 height 26
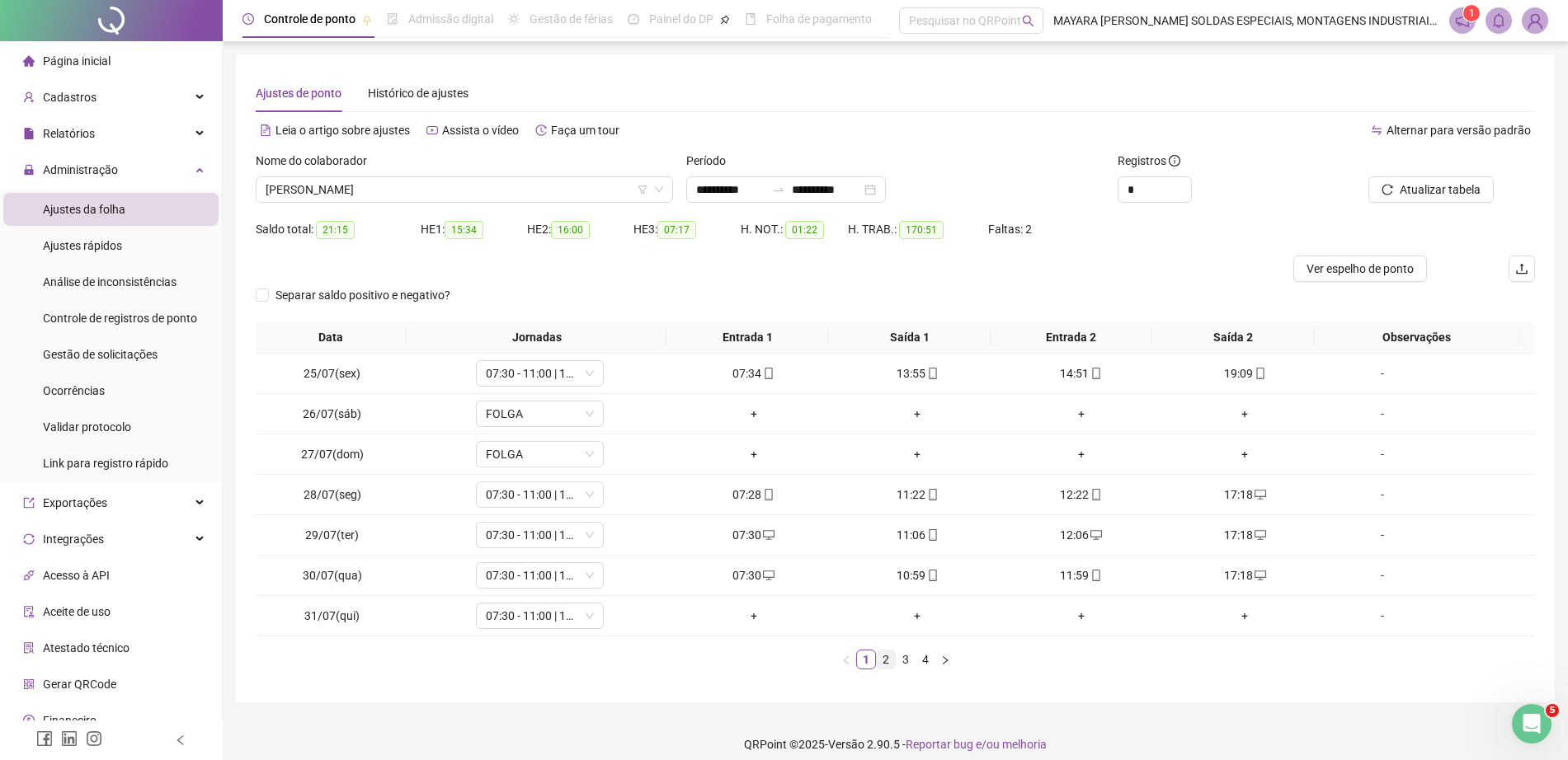
click at [886, 663] on link "2" at bounding box center [885, 659] width 18 height 18
click at [908, 667] on link "3" at bounding box center [905, 659] width 18 height 18
click at [928, 667] on link "4" at bounding box center [925, 659] width 18 height 18
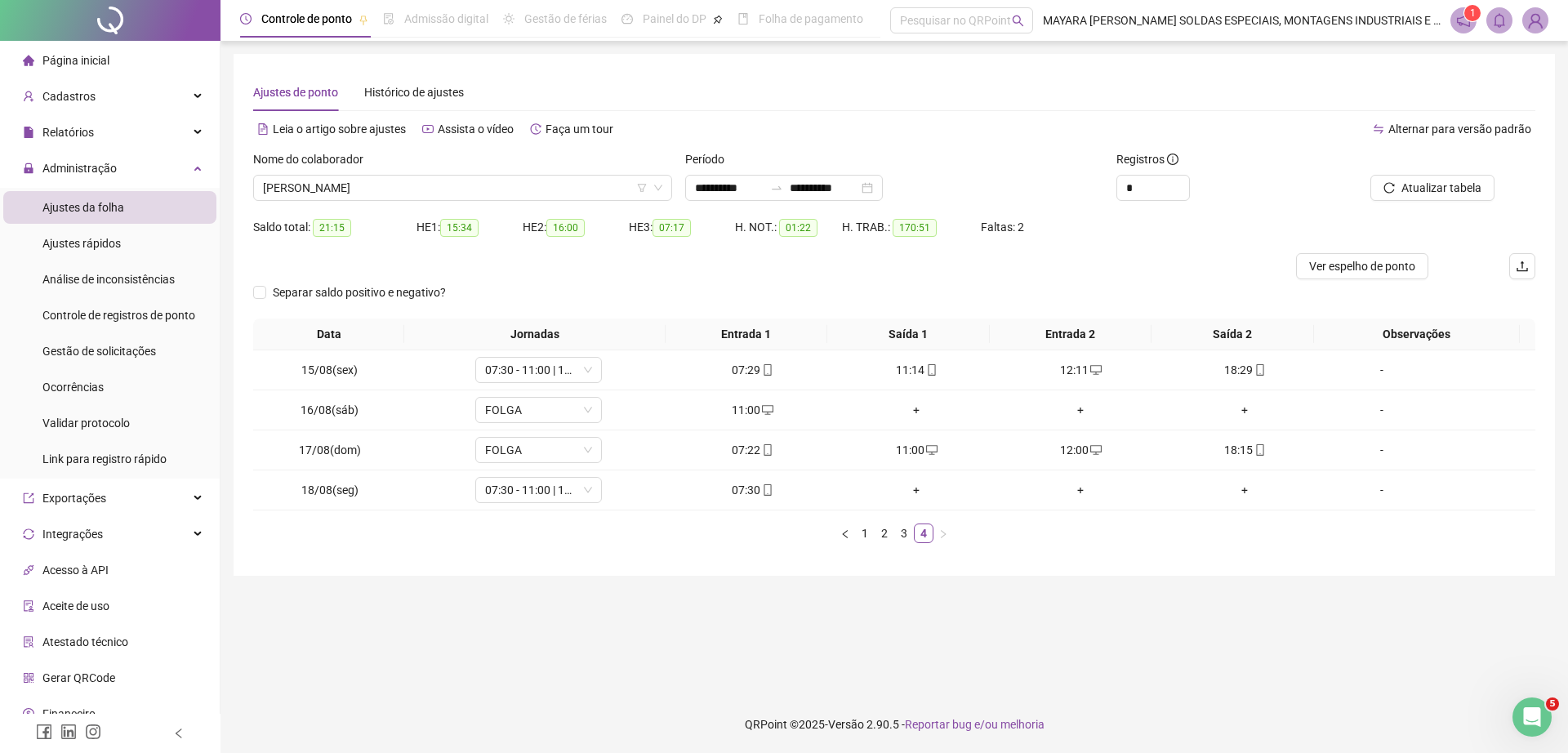
click at [537, 171] on div "Nome do colaborador" at bounding box center [462, 162] width 419 height 24
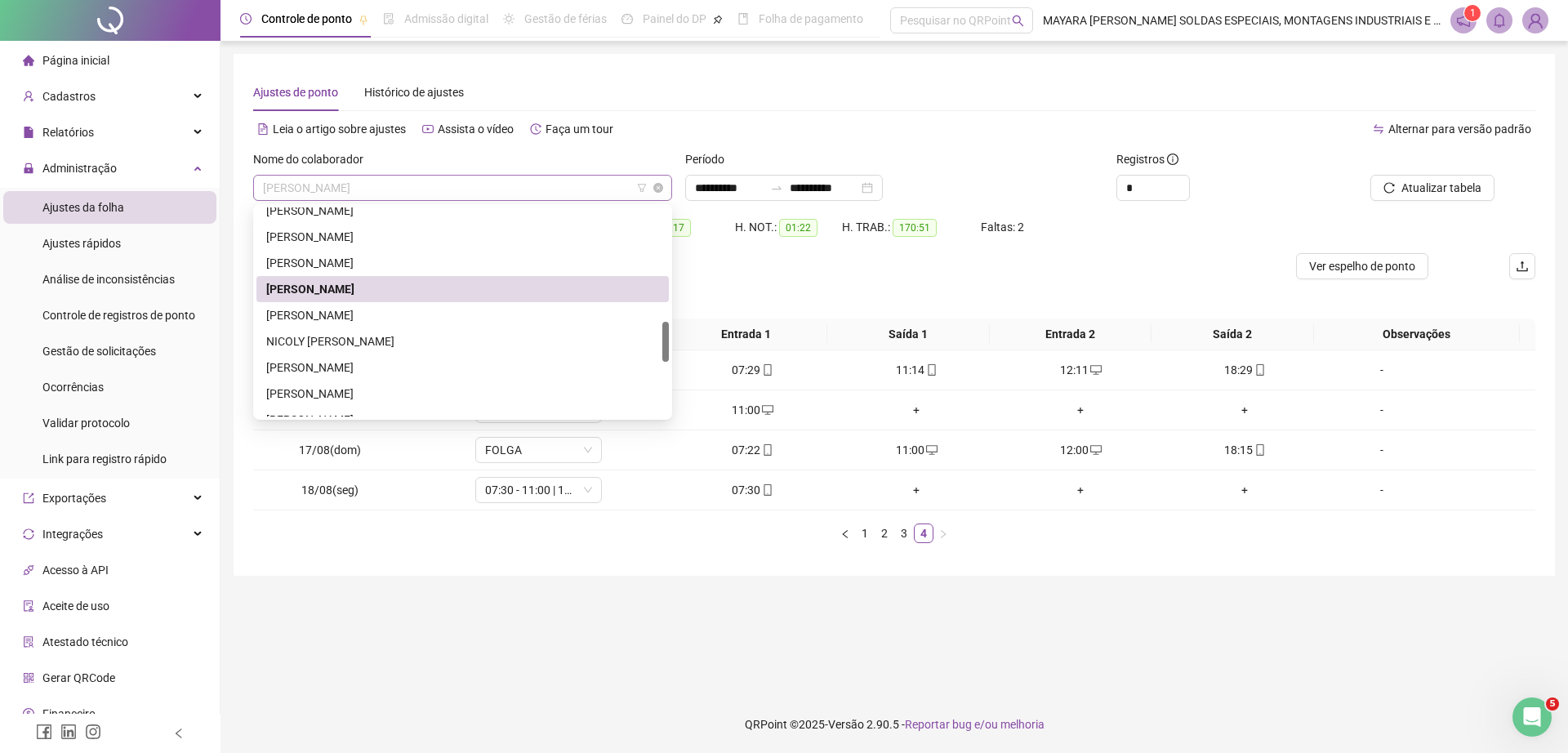
click at [540, 183] on span "[PERSON_NAME]" at bounding box center [462, 188] width 399 height 24
click at [435, 310] on div "NATAN JUNIO DE OLIVEIRA" at bounding box center [462, 315] width 393 height 18
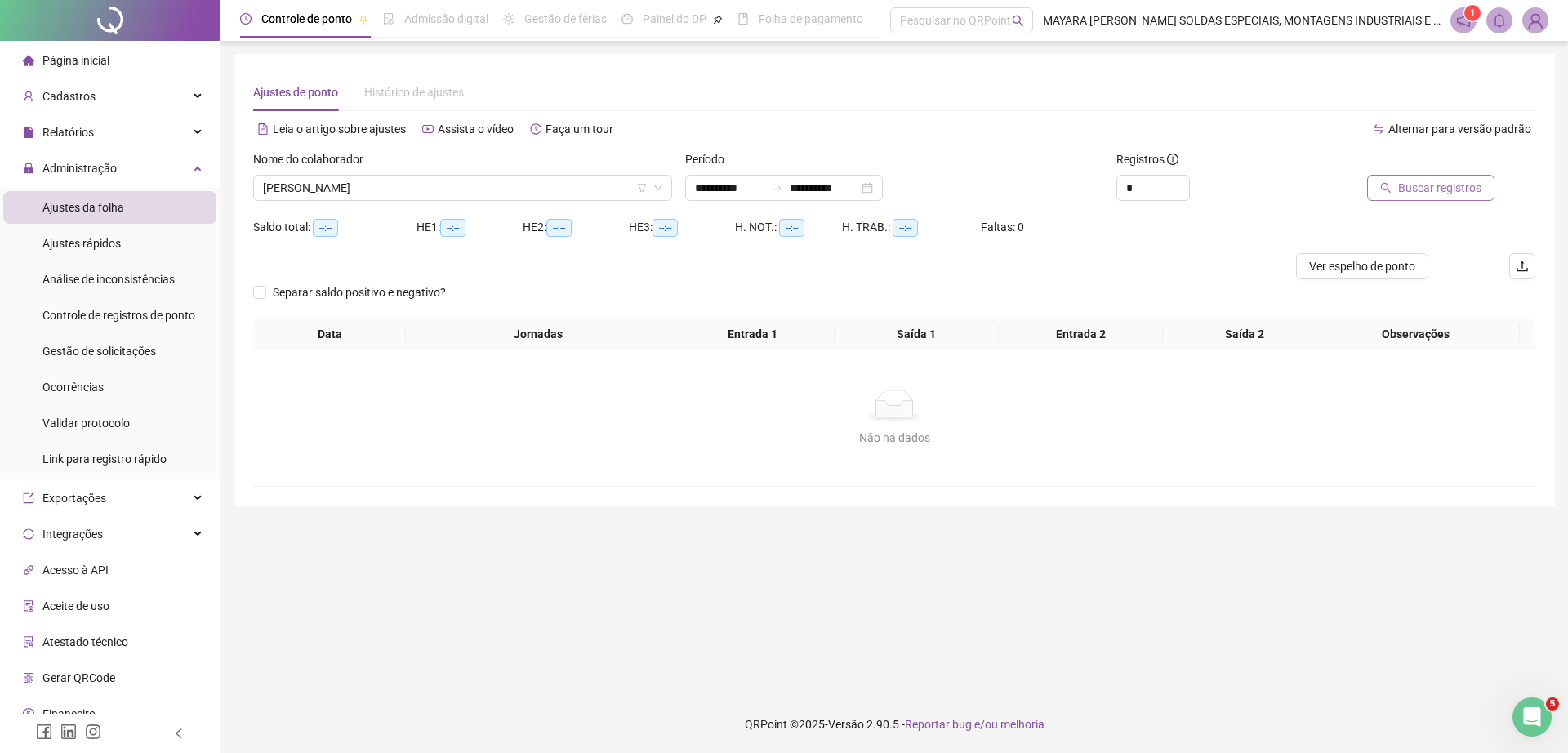
click at [1460, 192] on span "Buscar registros" at bounding box center [1439, 187] width 83 height 18
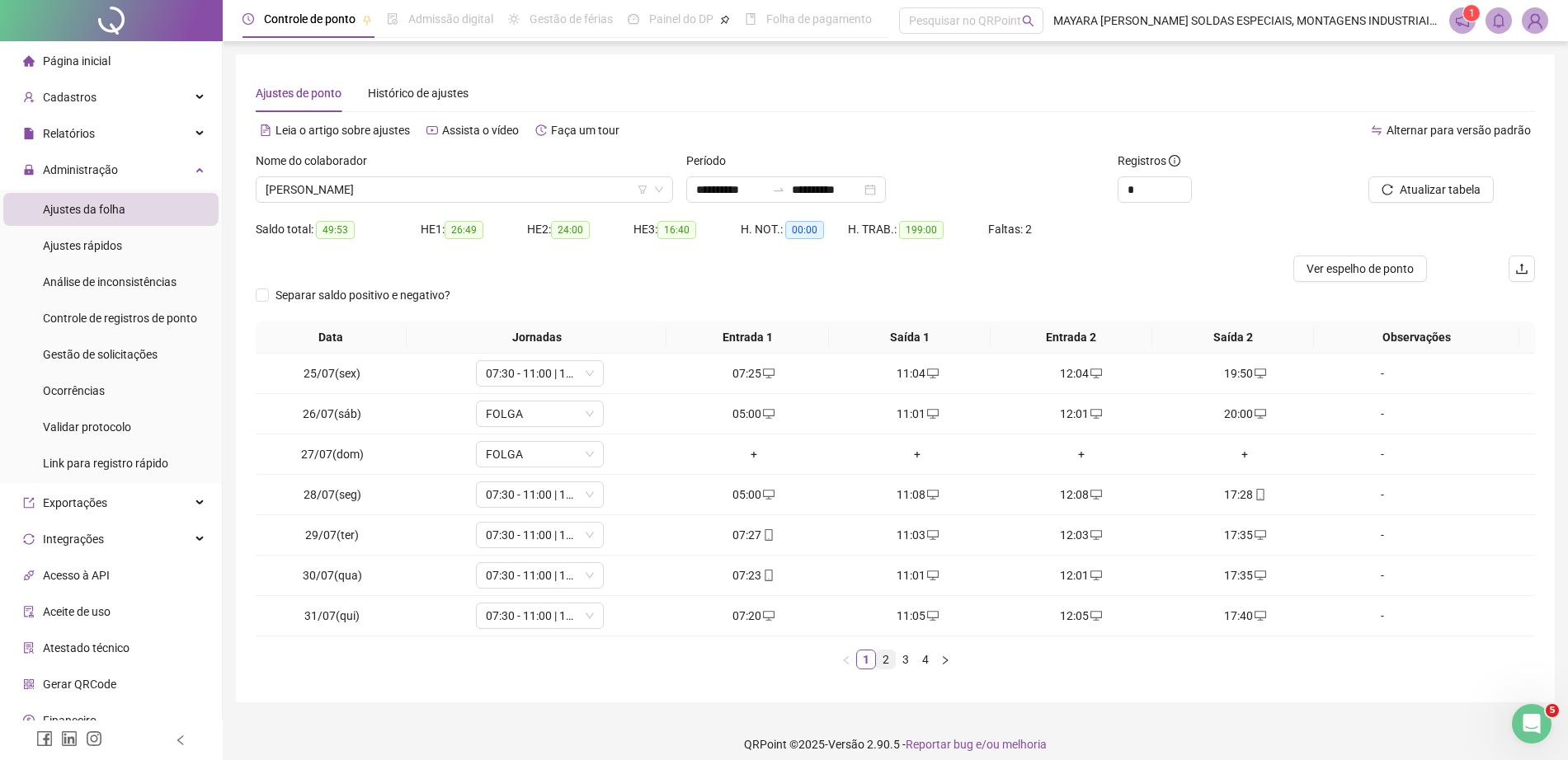
click at [884, 654] on link "2" at bounding box center [885, 659] width 18 height 18
click at [907, 657] on link "3" at bounding box center [905, 659] width 18 height 18
click at [1083, 612] on div "+" at bounding box center [1081, 615] width 151 height 18
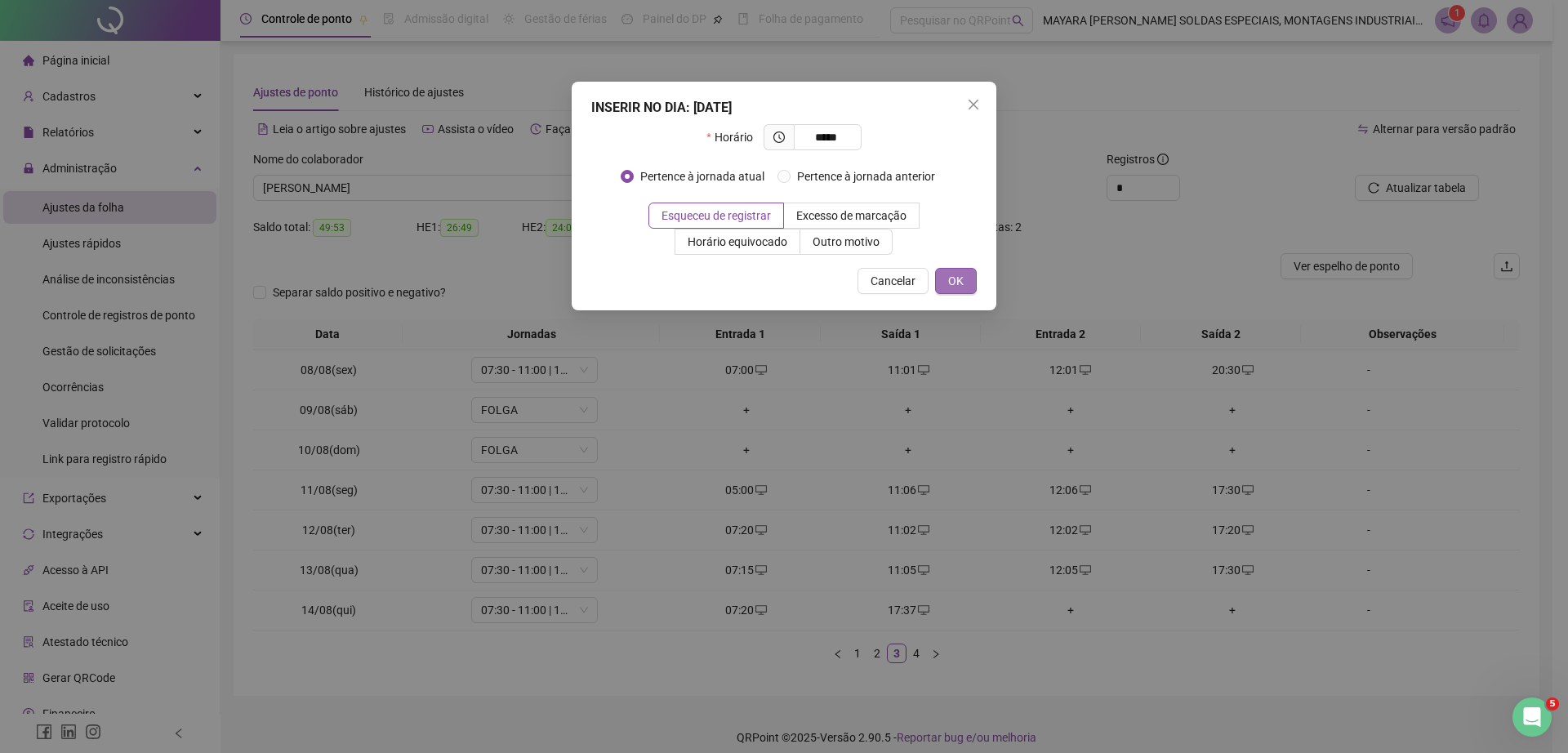
type input "*****"
click at [959, 269] on button "OK" at bounding box center [955, 281] width 42 height 26
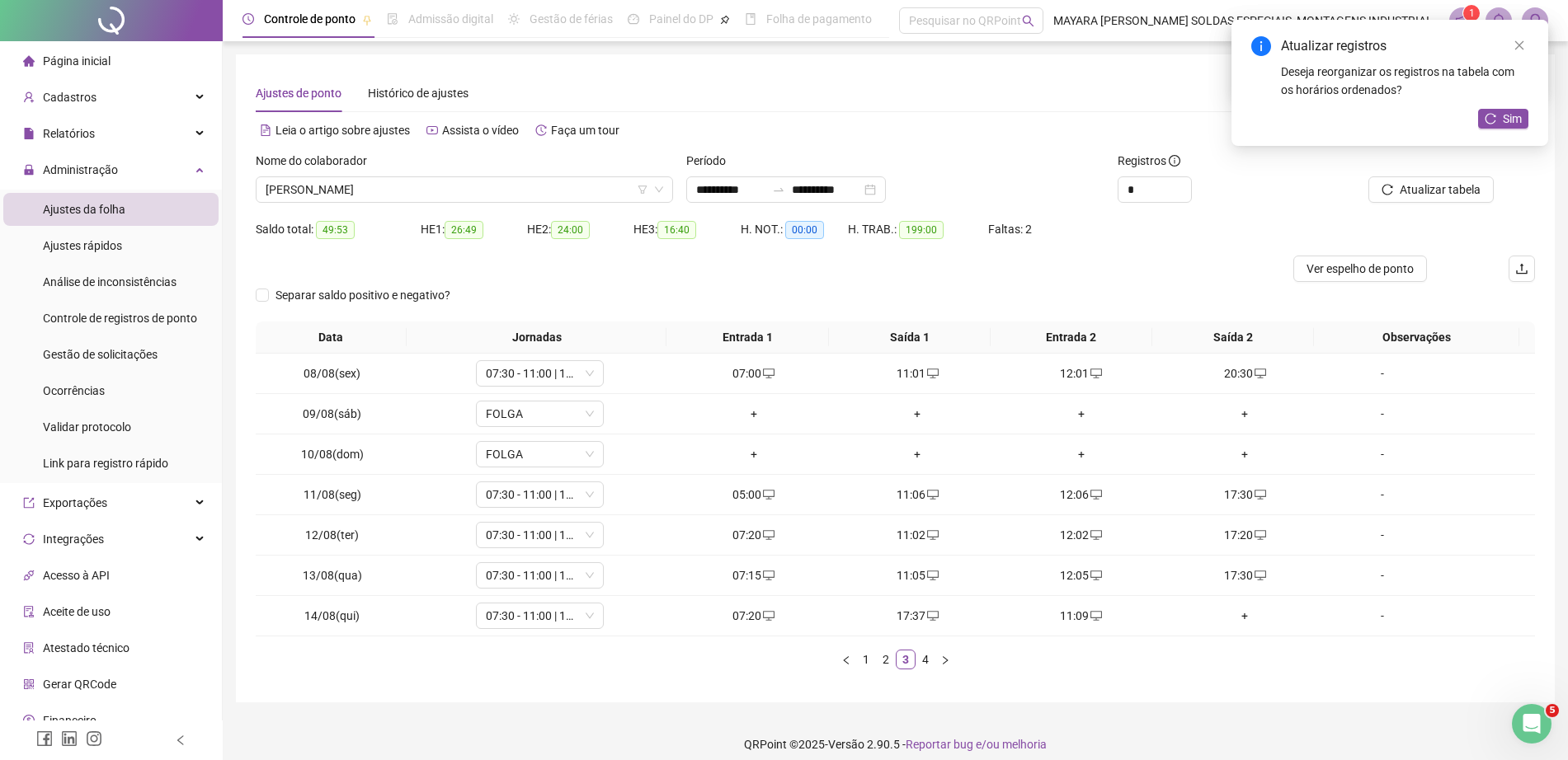
click at [1245, 612] on div "+" at bounding box center [1245, 615] width 151 height 18
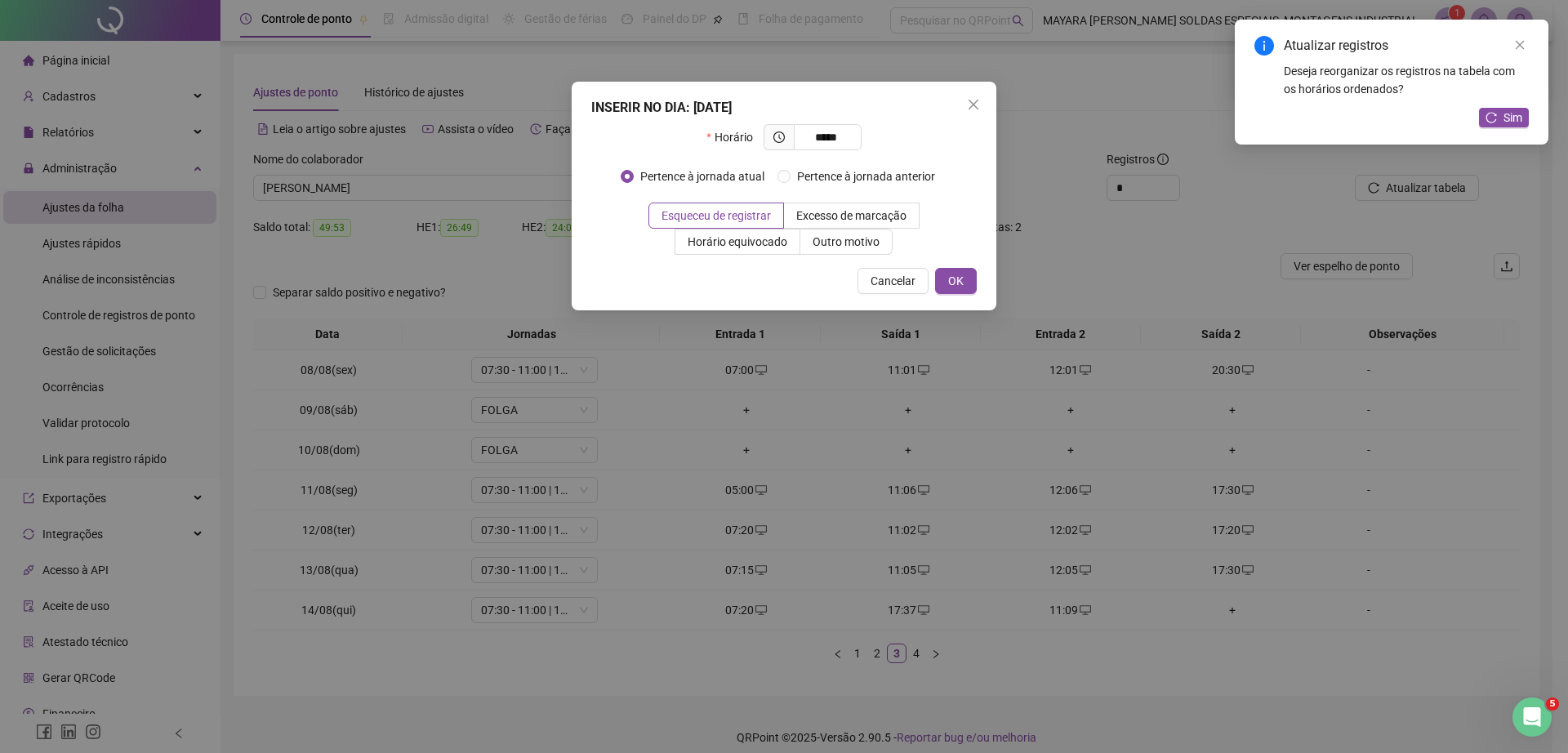
type input "*****"
click at [934, 266] on div "INSERIR NO DIA : 14/08/2025 Horário ***** Pertence à jornada atual Pertence à j…" at bounding box center [783, 195] width 424 height 228
click at [955, 286] on span "OK" at bounding box center [955, 280] width 16 height 18
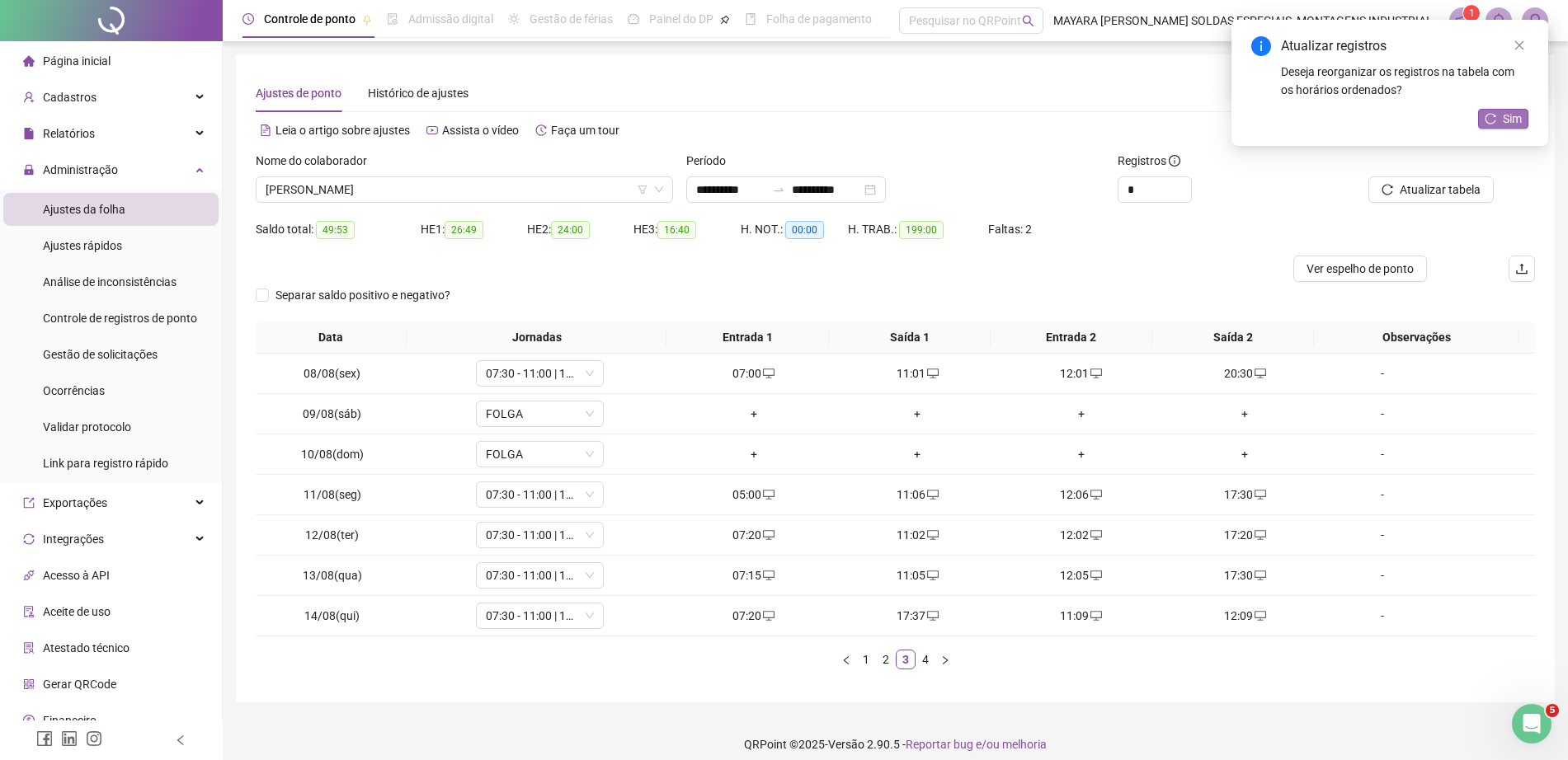
click at [1520, 109] on button "Sim" at bounding box center [1504, 119] width 50 height 20
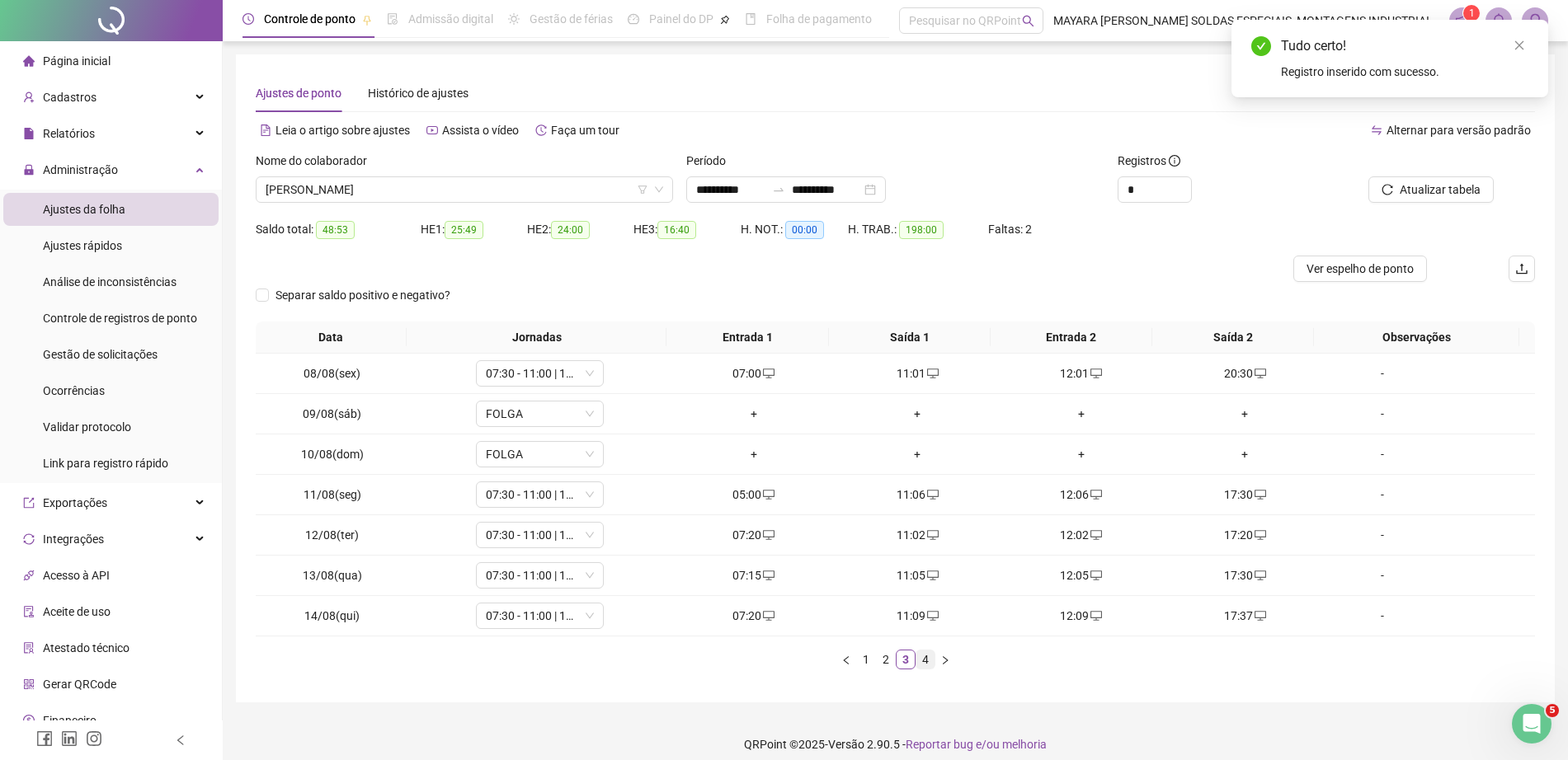
click at [927, 659] on link "4" at bounding box center [925, 659] width 18 height 18
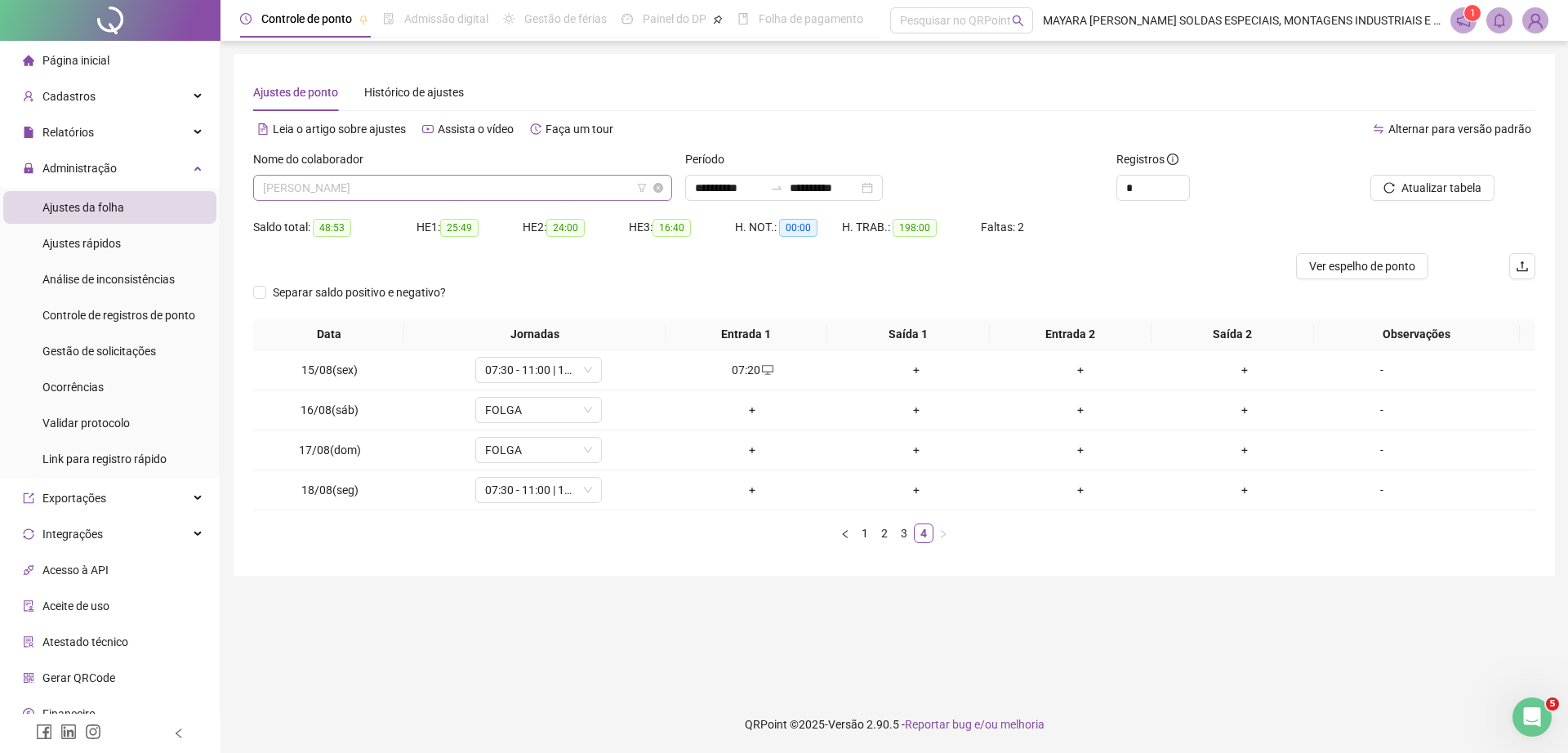
click at [425, 200] on div "NATAN JUNIO DE OLIVEIRA" at bounding box center [462, 188] width 419 height 26
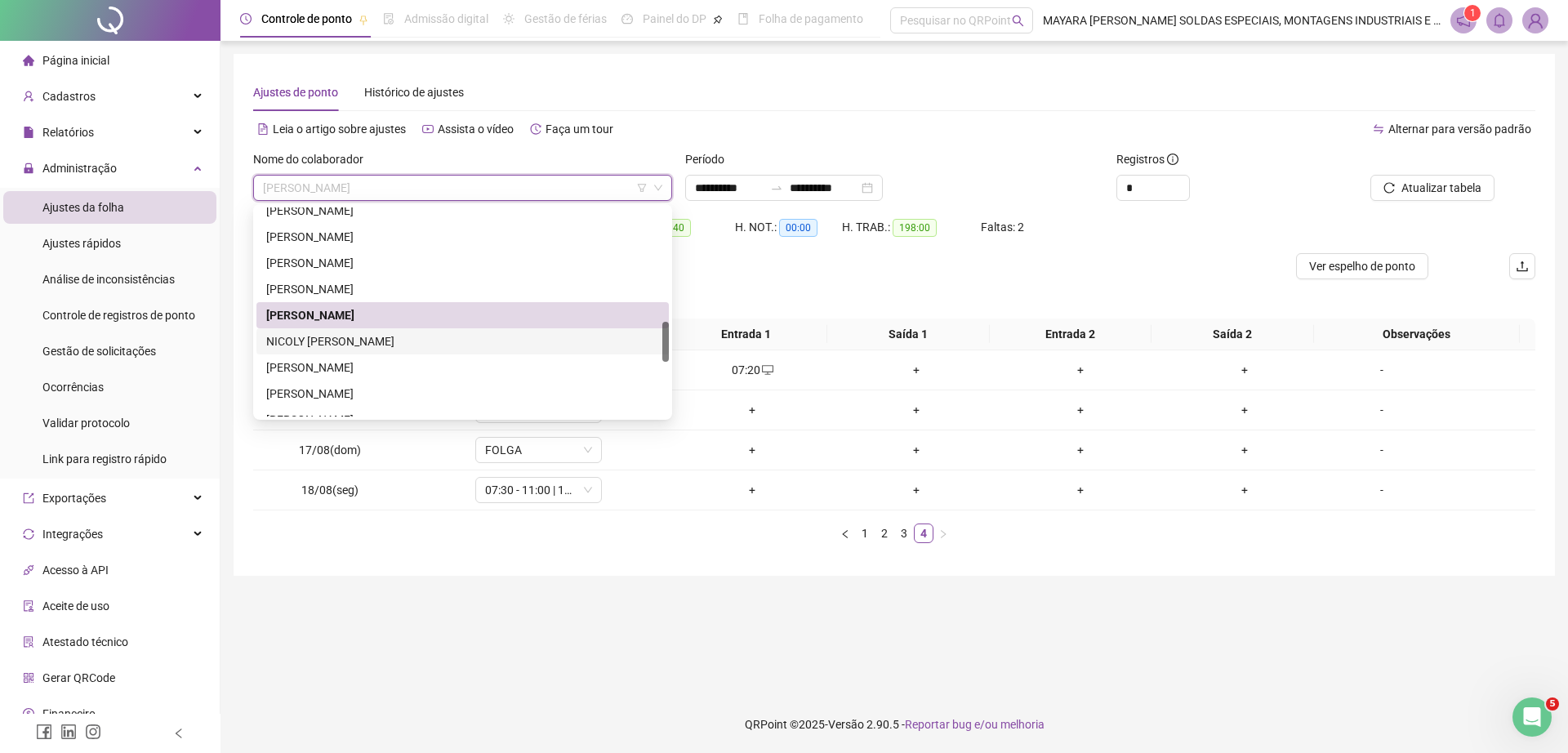
click at [405, 332] on div "NICOLY MARIANE DOS SANTOS" at bounding box center [462, 340] width 393 height 18
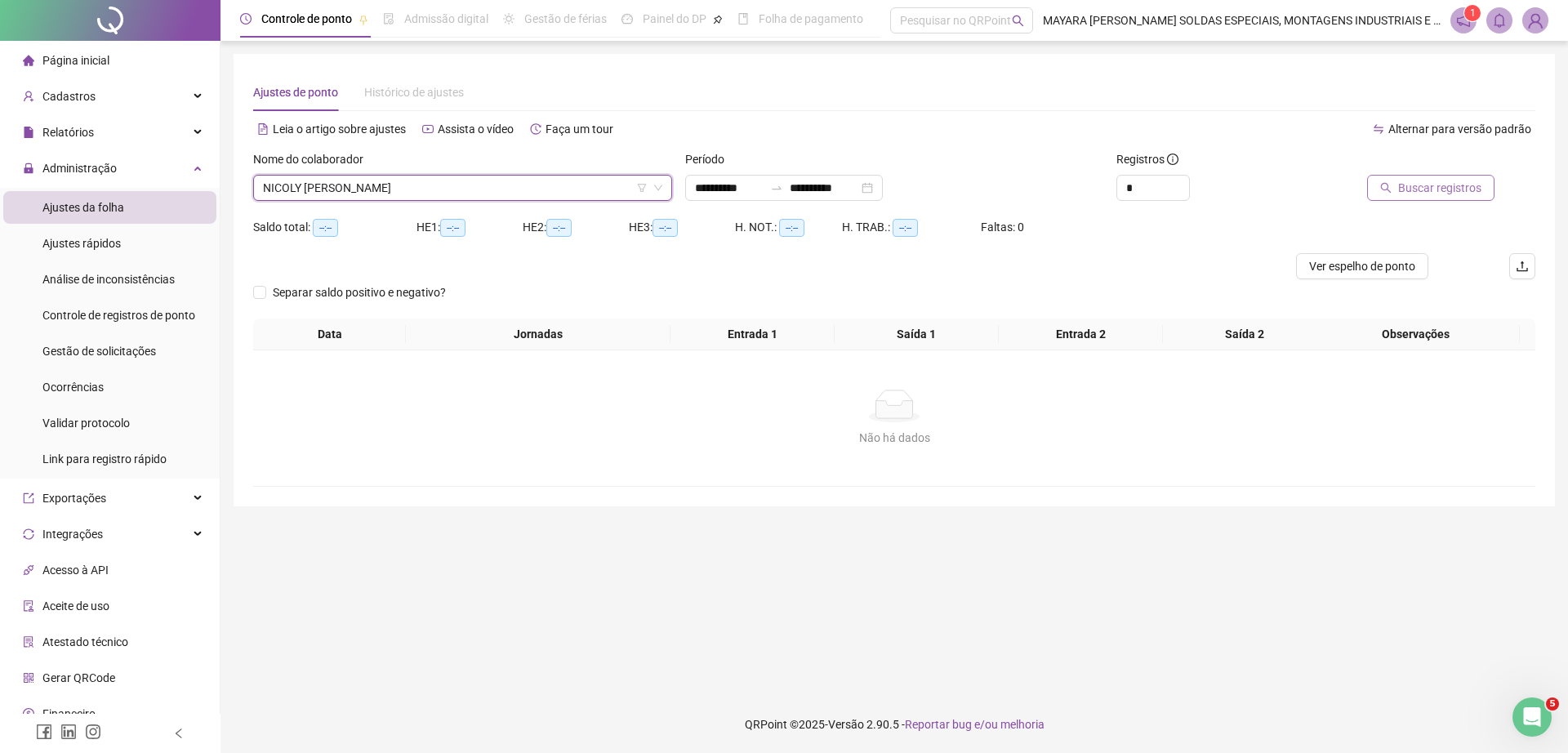
click at [1418, 195] on span "Buscar registros" at bounding box center [1439, 187] width 83 height 18
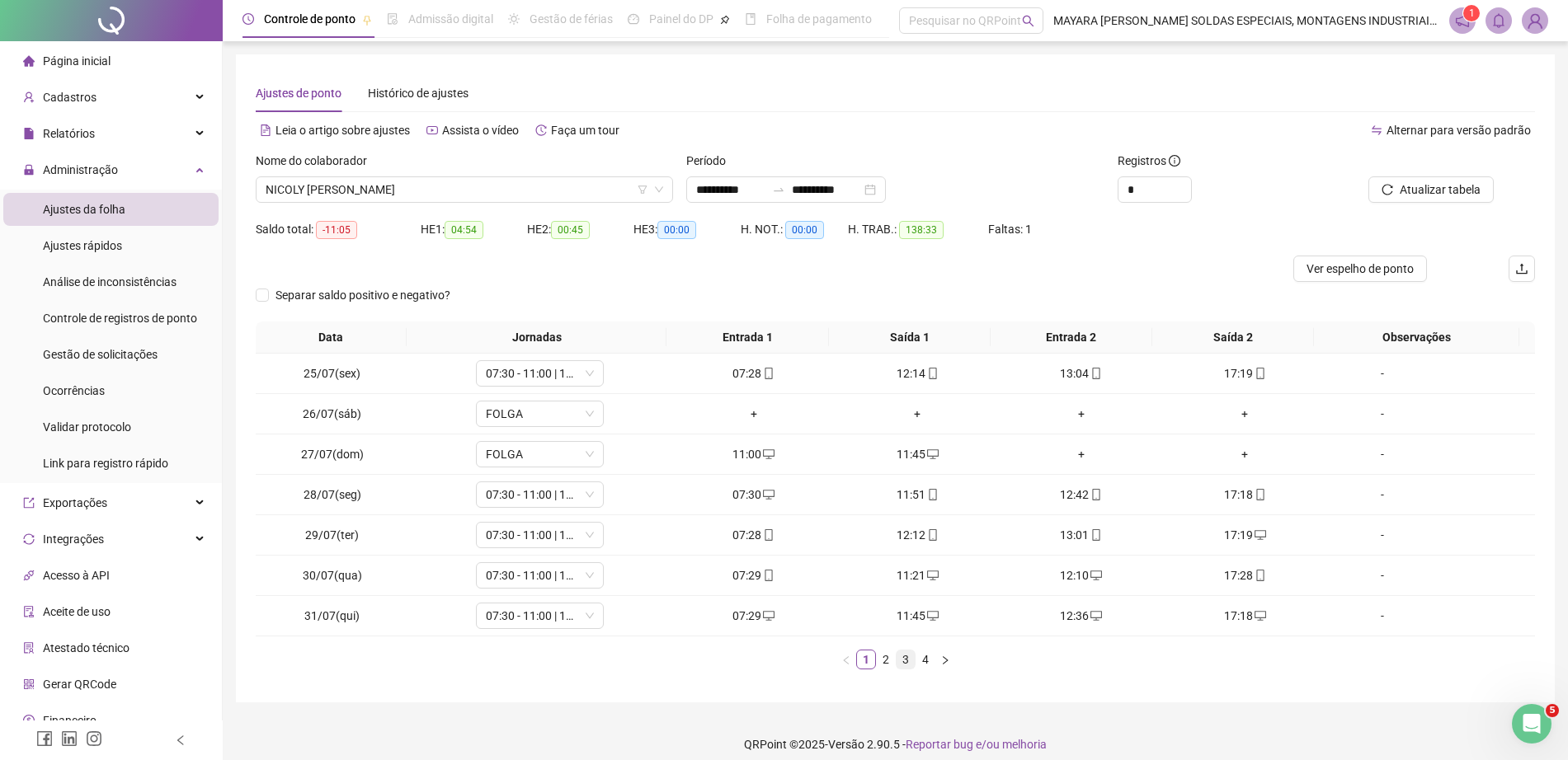
click at [897, 667] on link "3" at bounding box center [905, 659] width 18 height 18
click at [925, 665] on link "4" at bounding box center [925, 659] width 18 height 18
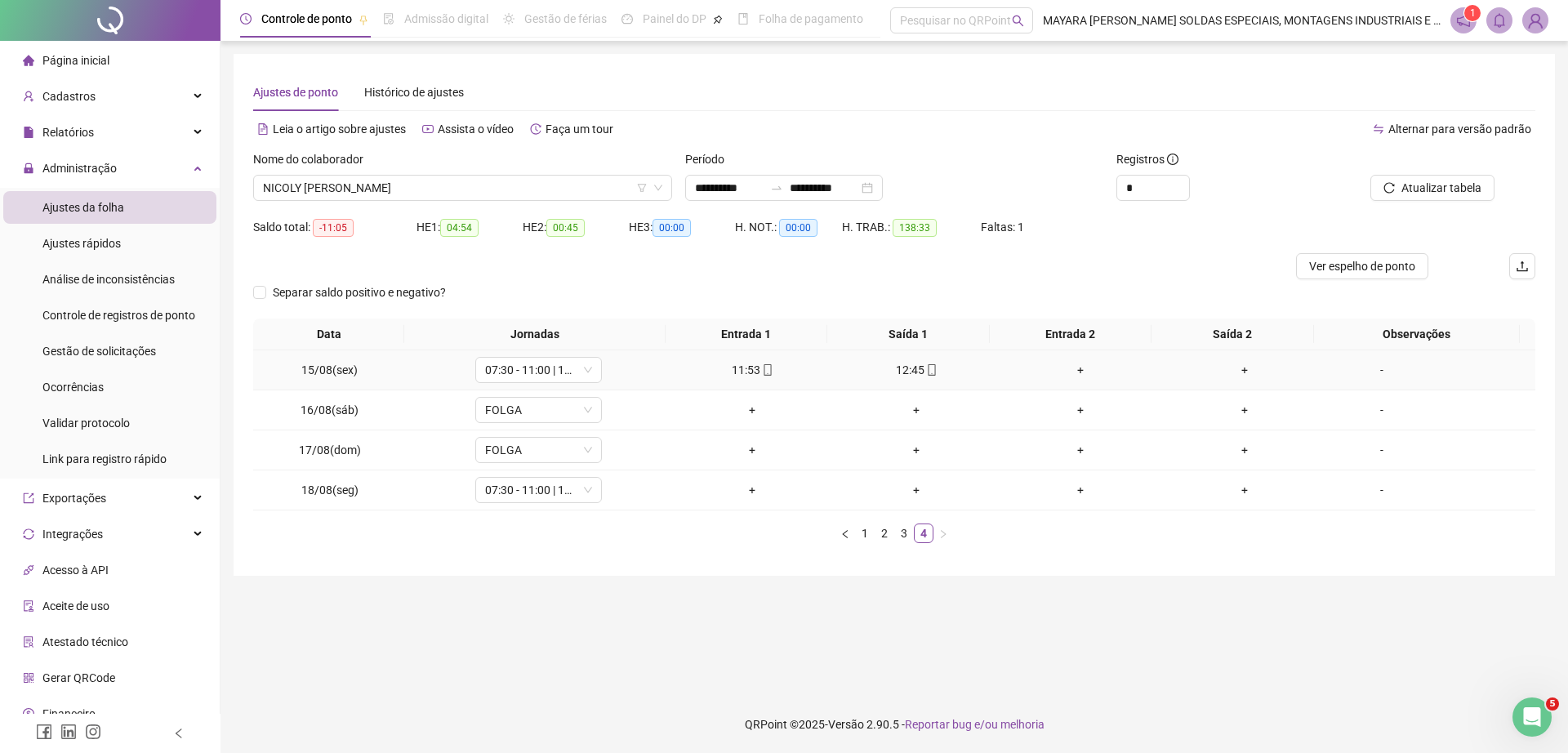
click at [1074, 376] on div "+" at bounding box center [1080, 369] width 151 height 18
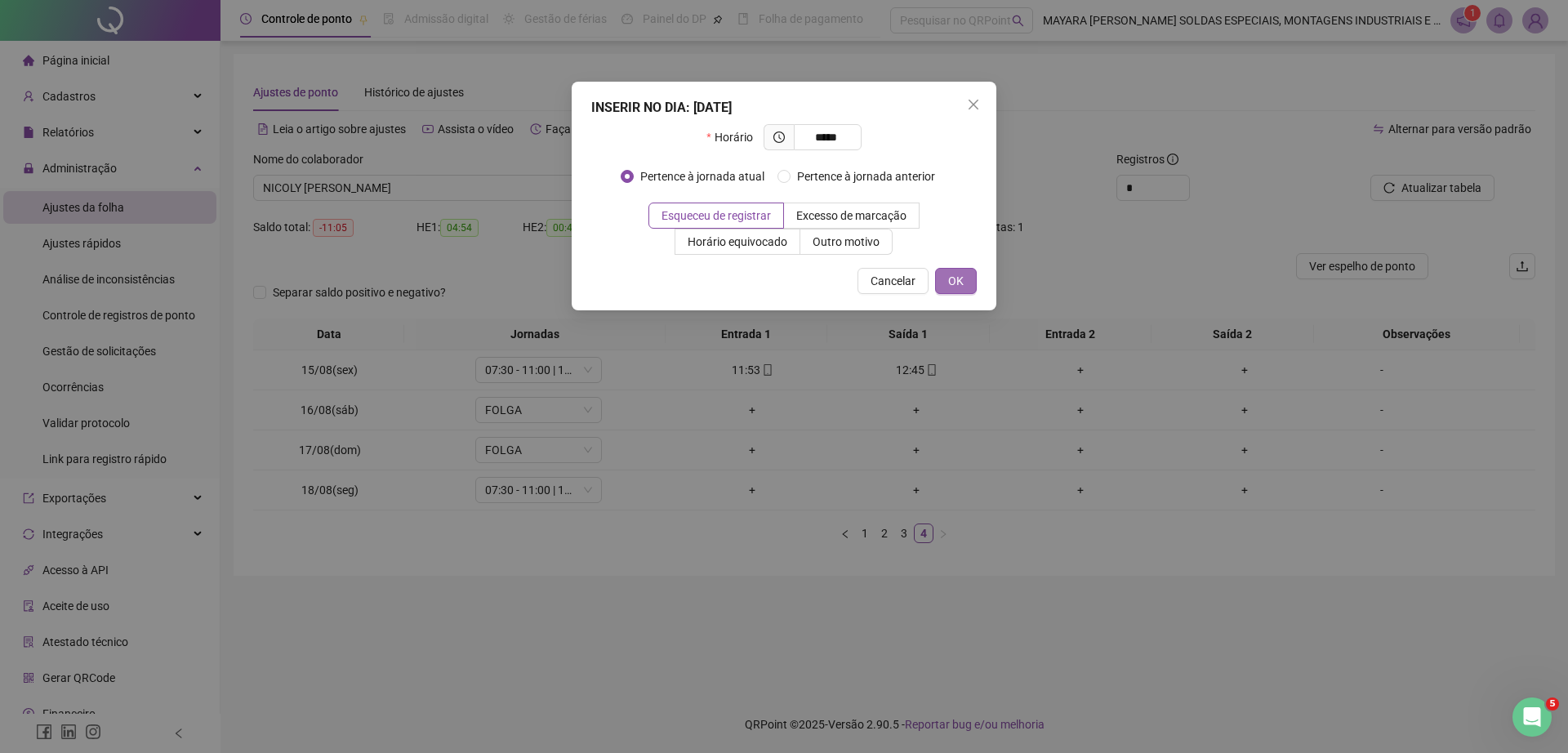
type input "*****"
click at [947, 286] on button "OK" at bounding box center [955, 281] width 42 height 26
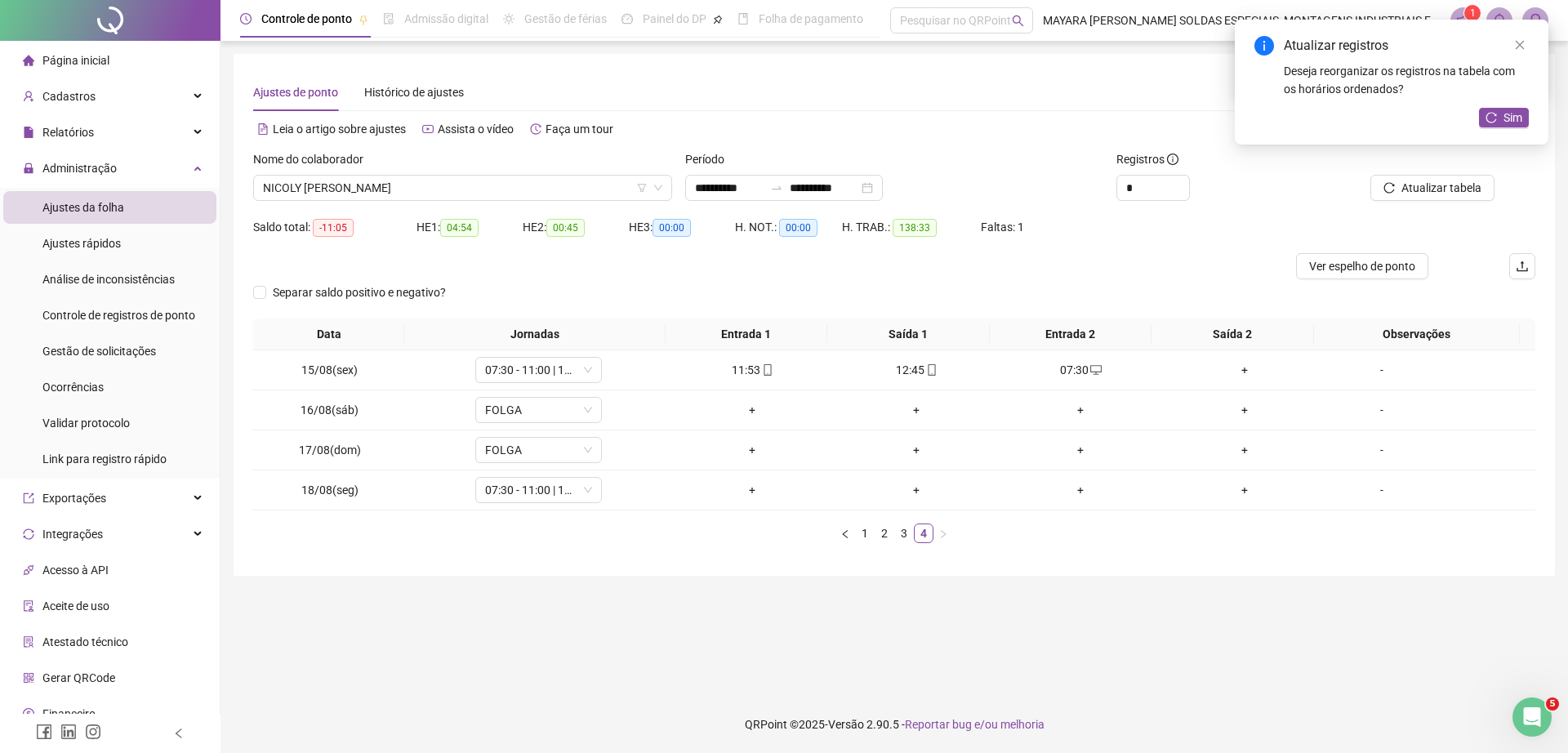
click at [1233, 367] on div "+" at bounding box center [1244, 369] width 151 height 18
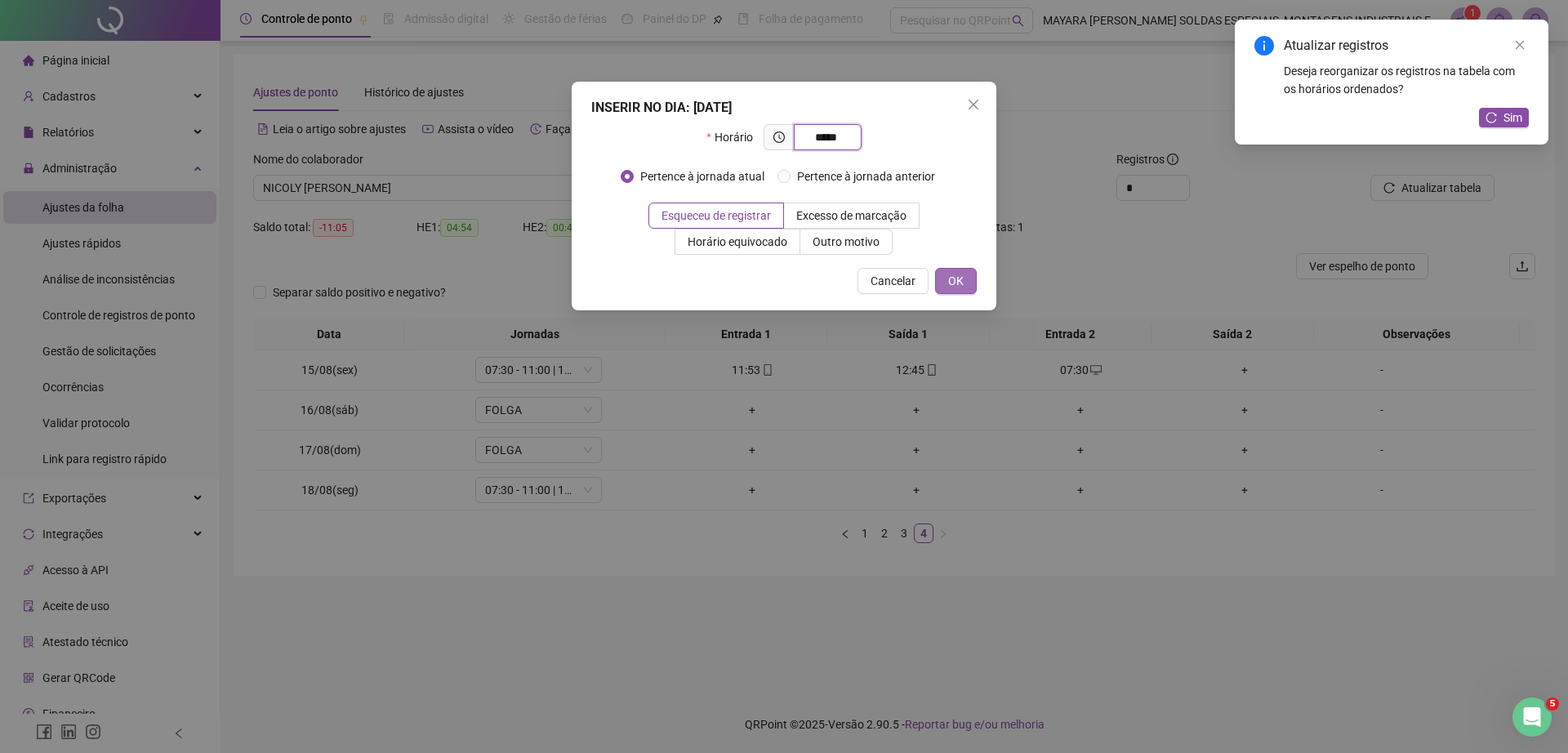
type input "*****"
click at [949, 272] on span "OK" at bounding box center [955, 280] width 16 height 18
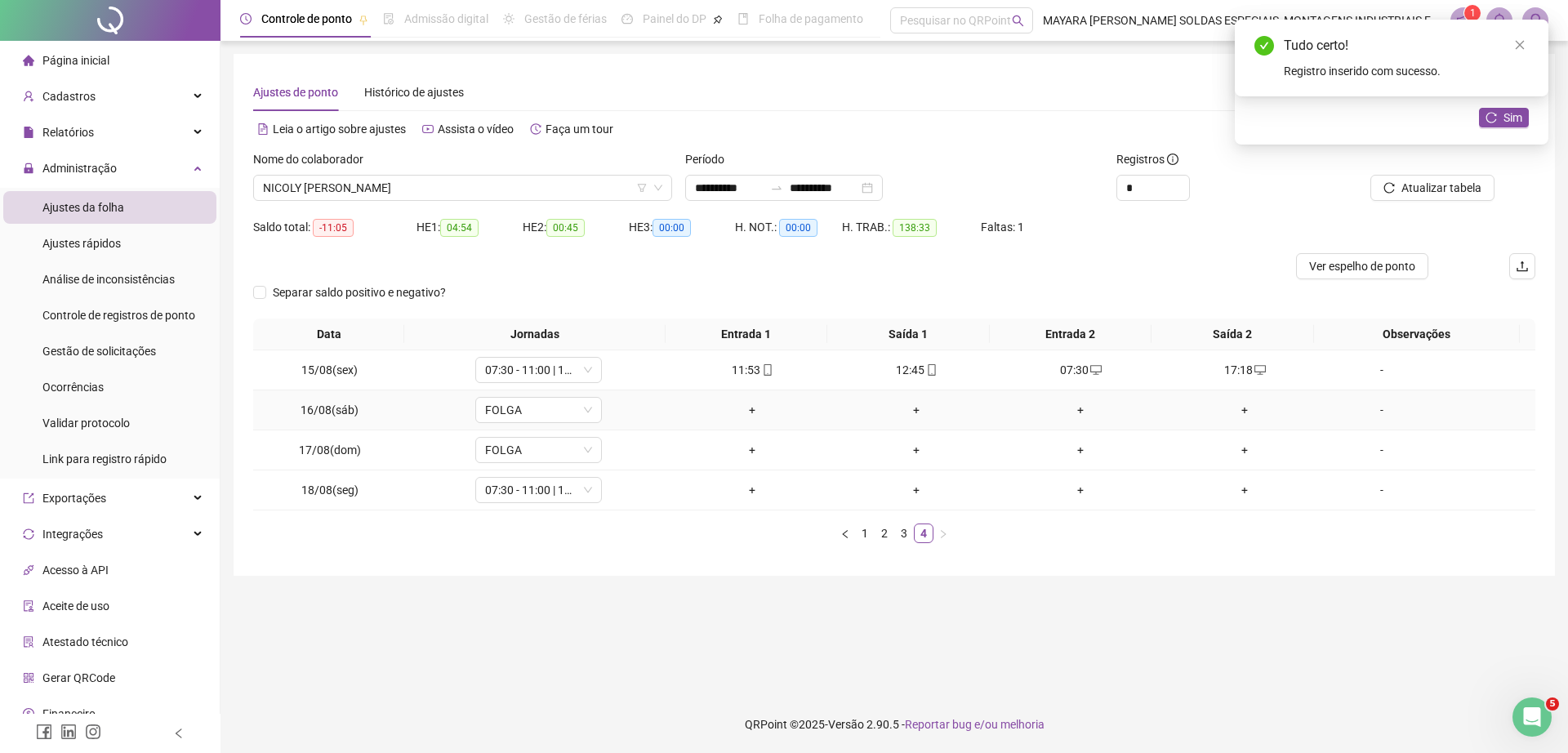
click at [737, 401] on div "+" at bounding box center [752, 410] width 151 height 18
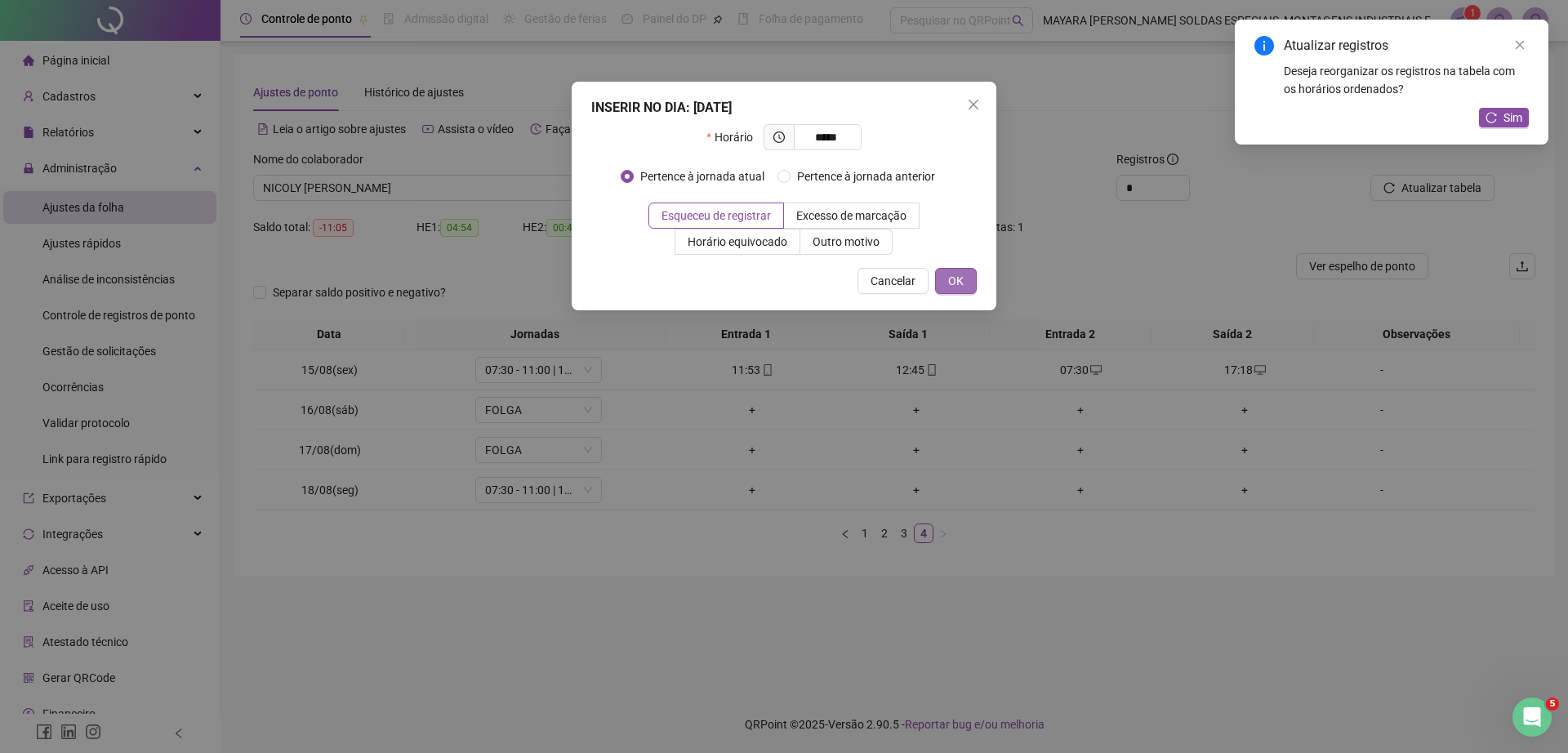
type input "*****"
click at [949, 288] on span "OK" at bounding box center [955, 280] width 16 height 18
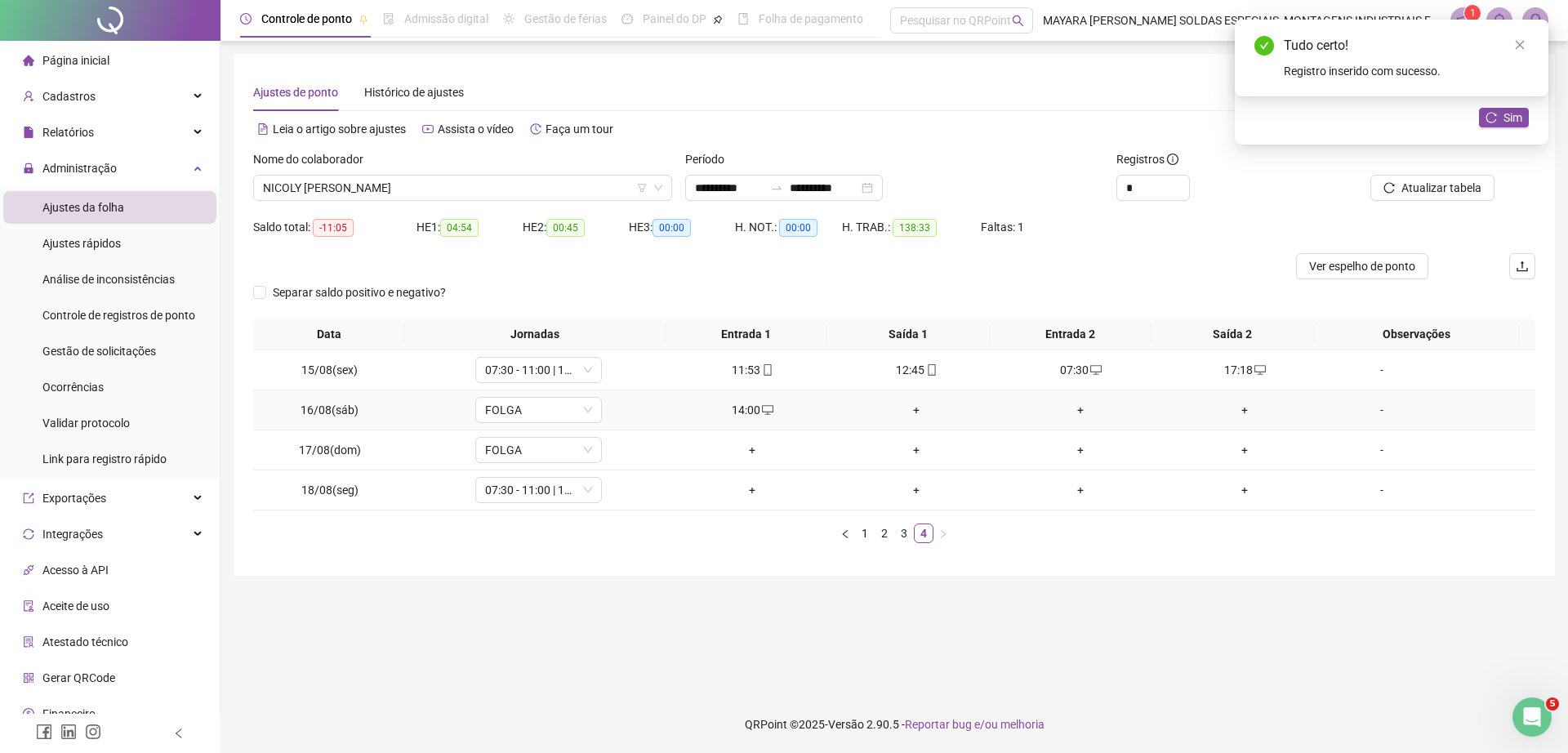
click at [909, 401] on div "+" at bounding box center [916, 410] width 151 height 18
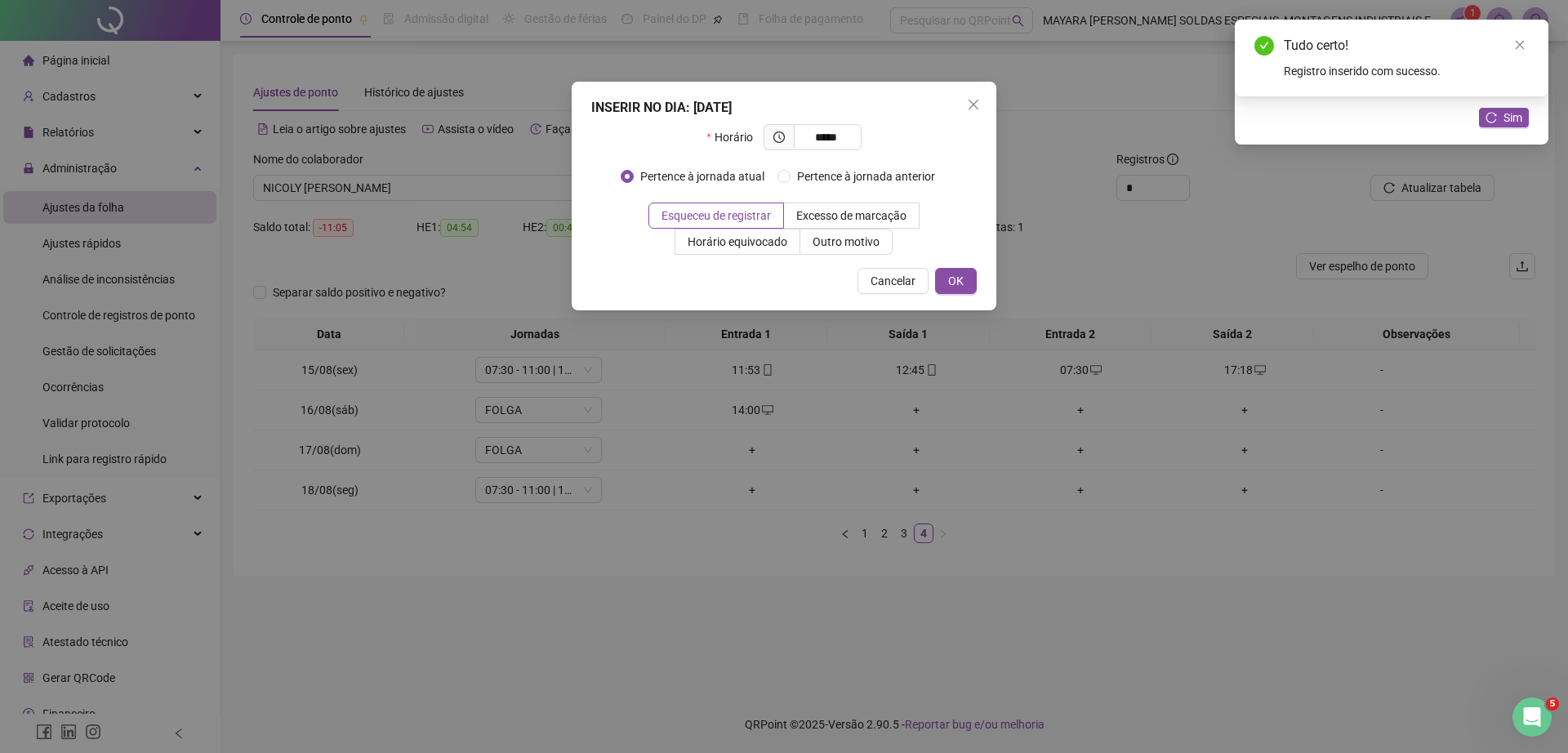
type input "*****"
click at [976, 284] on div "INSERIR NO DIA : 16/08/2025 Horário ***** Pertence à jornada atual Pertence à j…" at bounding box center [783, 195] width 424 height 228
drag, startPoint x: 962, startPoint y: 282, endPoint x: 976, endPoint y: 284, distance: 14.1
click at [976, 284] on div "INSERIR NO DIA : 16/08/2025 Horário ***** Pertence à jornada atual Pertence à j…" at bounding box center [783, 195] width 424 height 228
drag, startPoint x: 964, startPoint y: 281, endPoint x: 976, endPoint y: 284, distance: 12.4
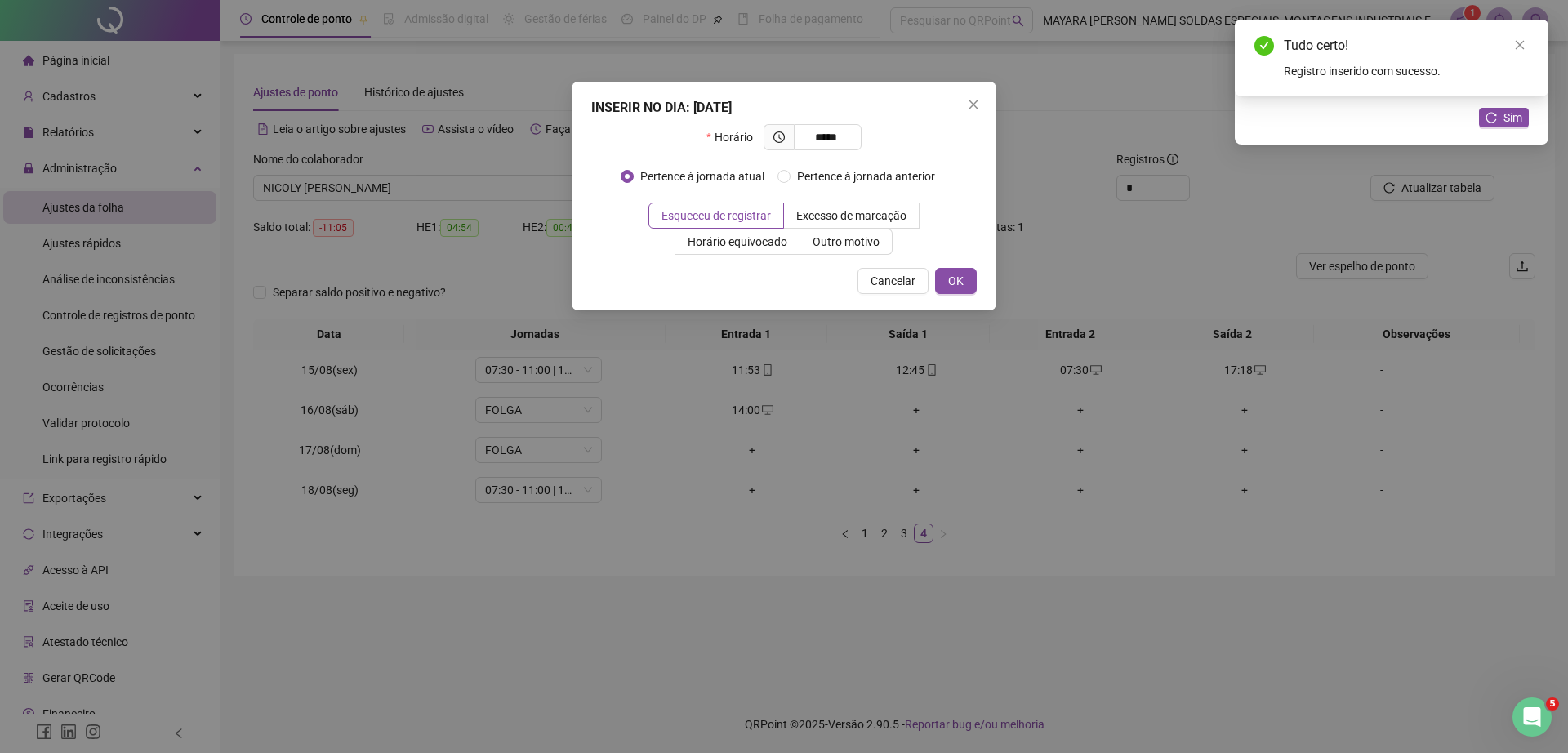
click at [976, 284] on div "INSERIR NO DIA : 16/08/2025 Horário ***** Pertence à jornada atual Pertence à j…" at bounding box center [783, 195] width 424 height 228
click at [961, 279] on span "OK" at bounding box center [955, 280] width 16 height 18
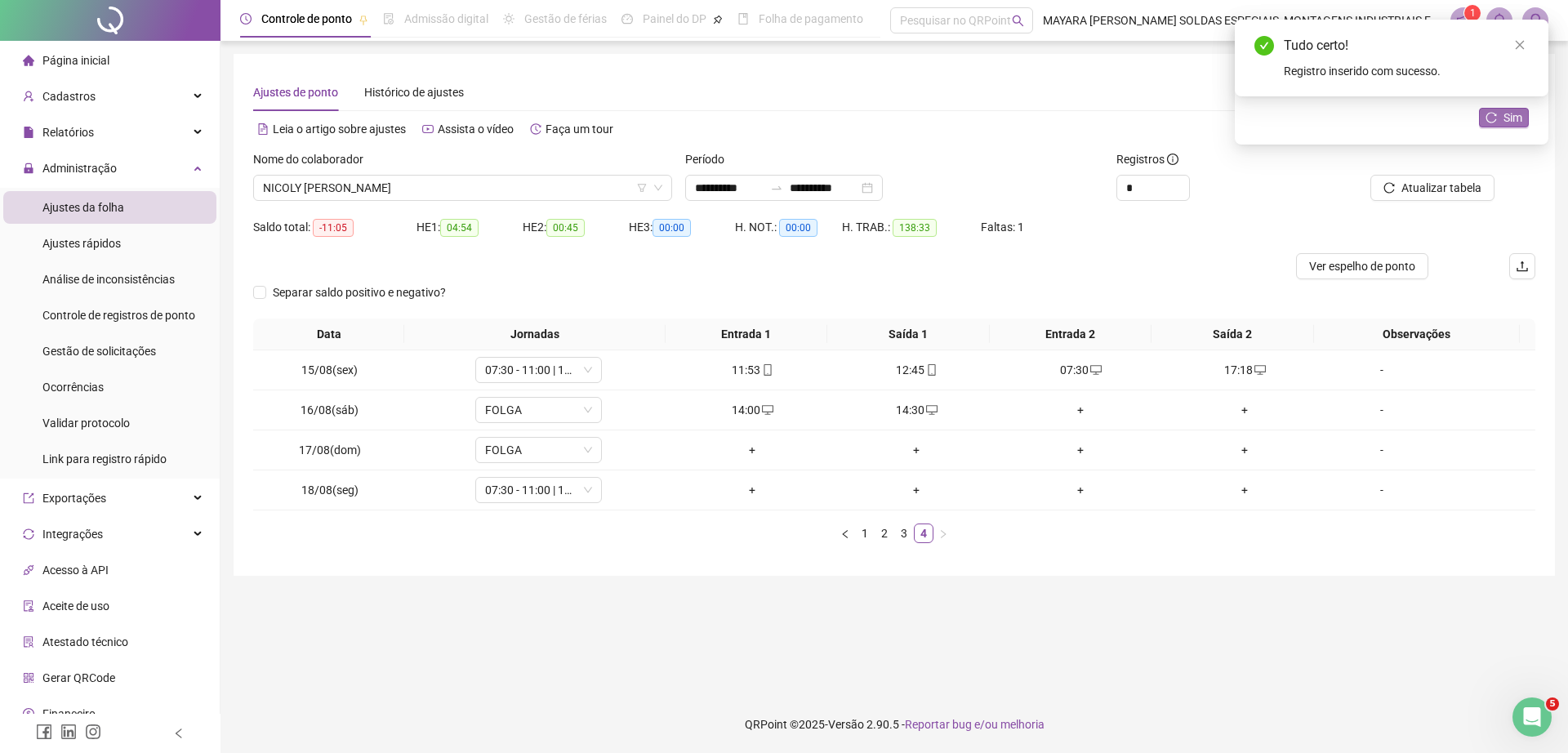
click at [1516, 117] on span "Sim" at bounding box center [1513, 117] width 18 height 18
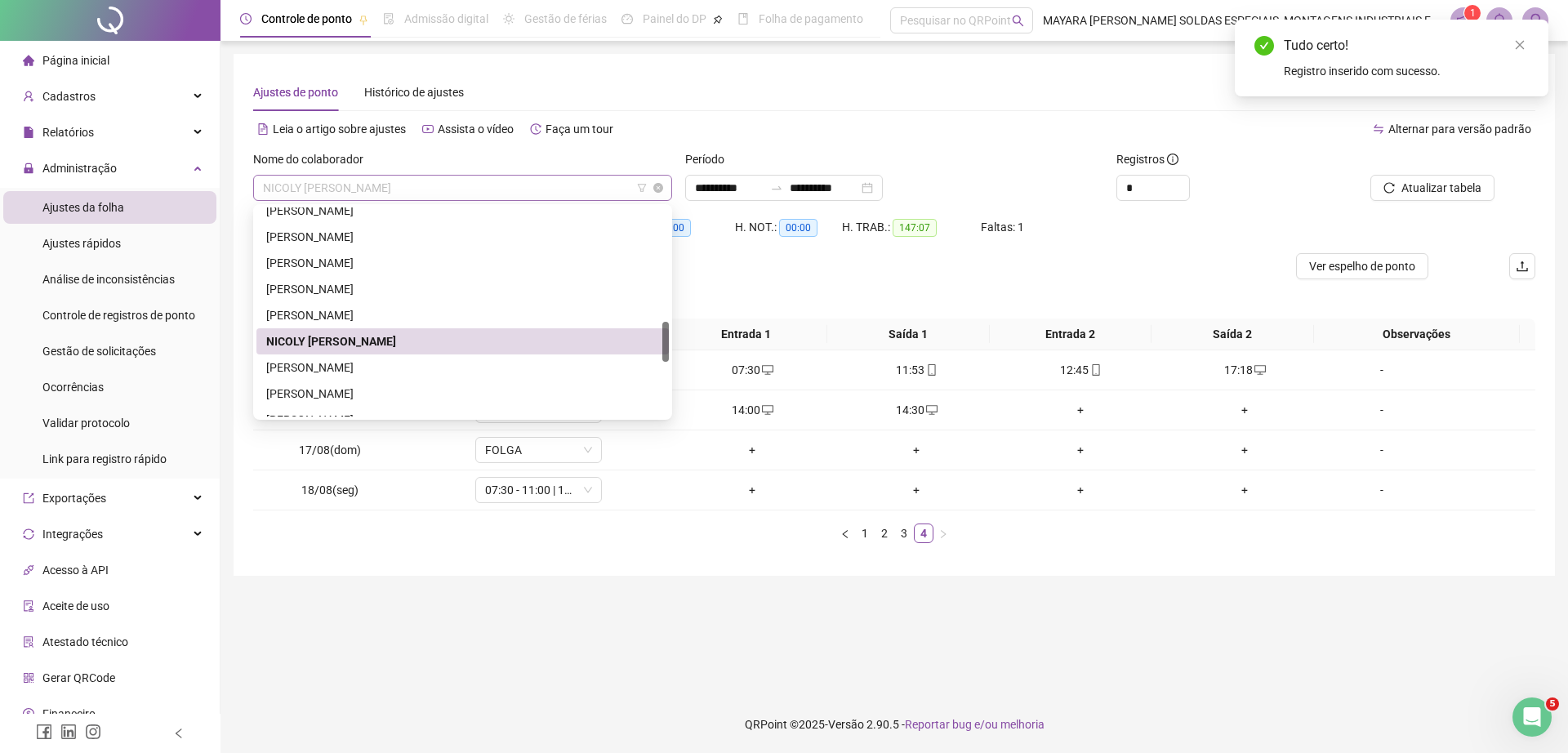
click at [456, 178] on span "NICOLY MARIANE DOS SANTOS" at bounding box center [462, 188] width 399 height 24
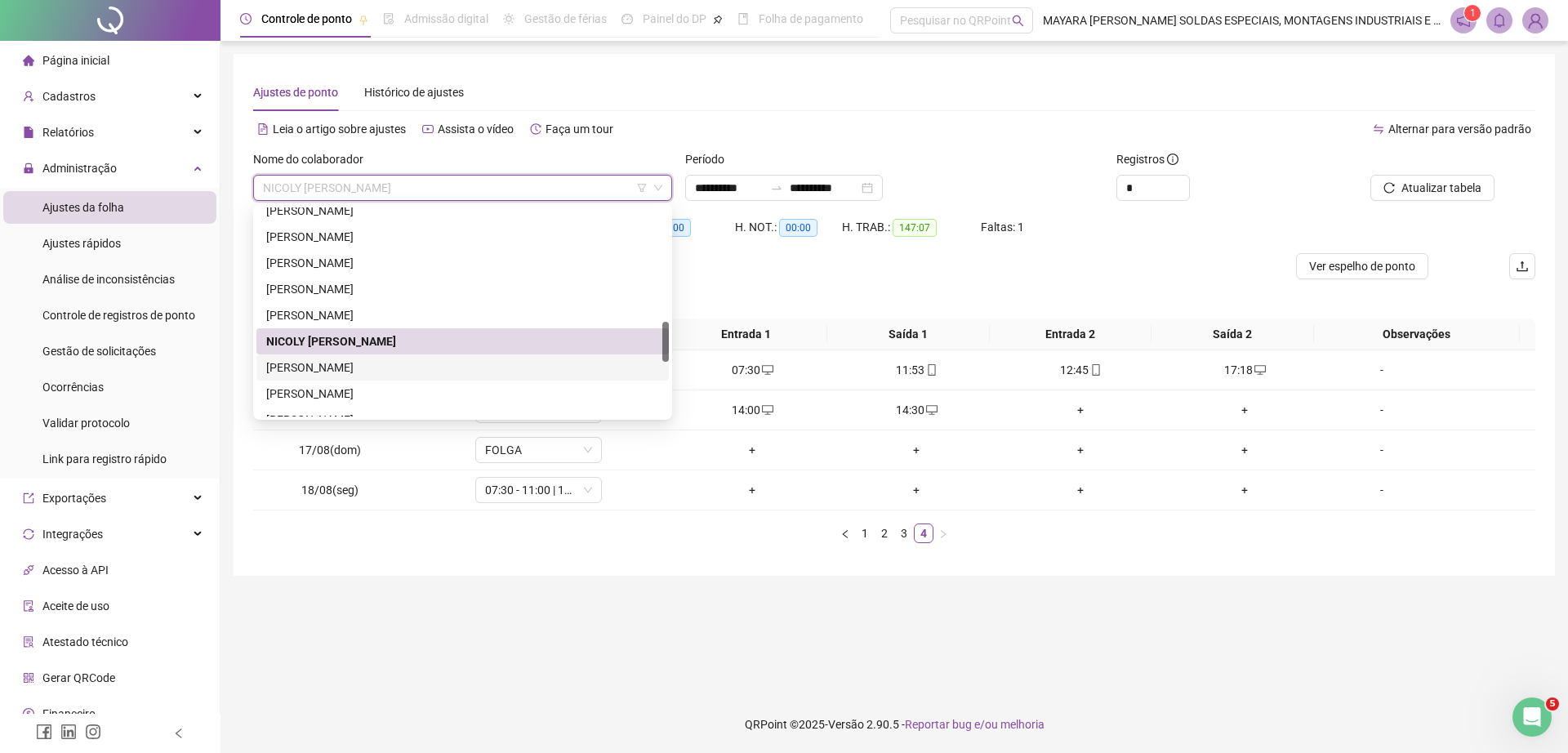
click at [416, 368] on div "[PERSON_NAME]" at bounding box center [462, 367] width 393 height 18
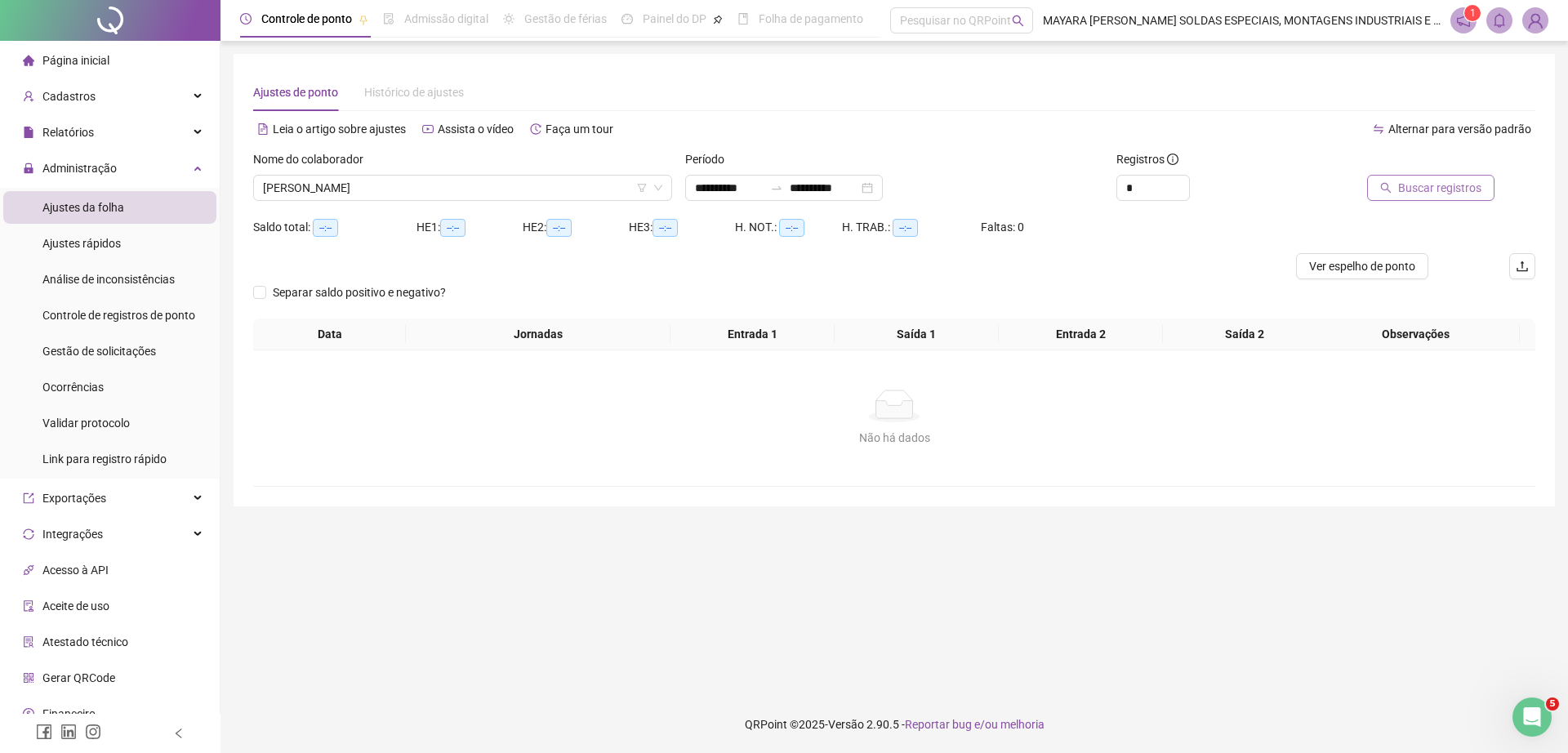
click at [1441, 190] on span "Buscar registros" at bounding box center [1439, 187] width 83 height 18
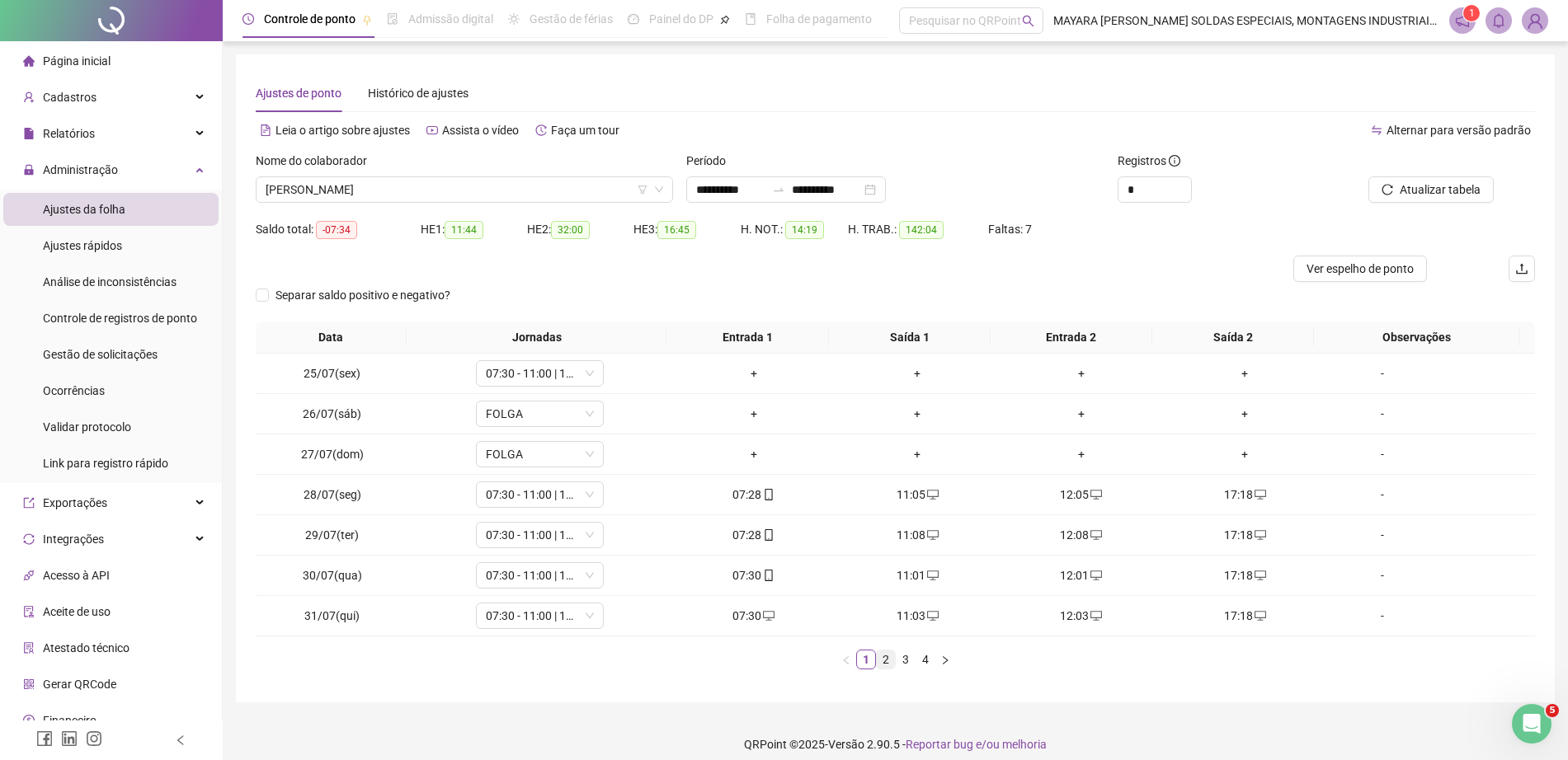
click at [884, 664] on link "2" at bounding box center [885, 659] width 18 height 18
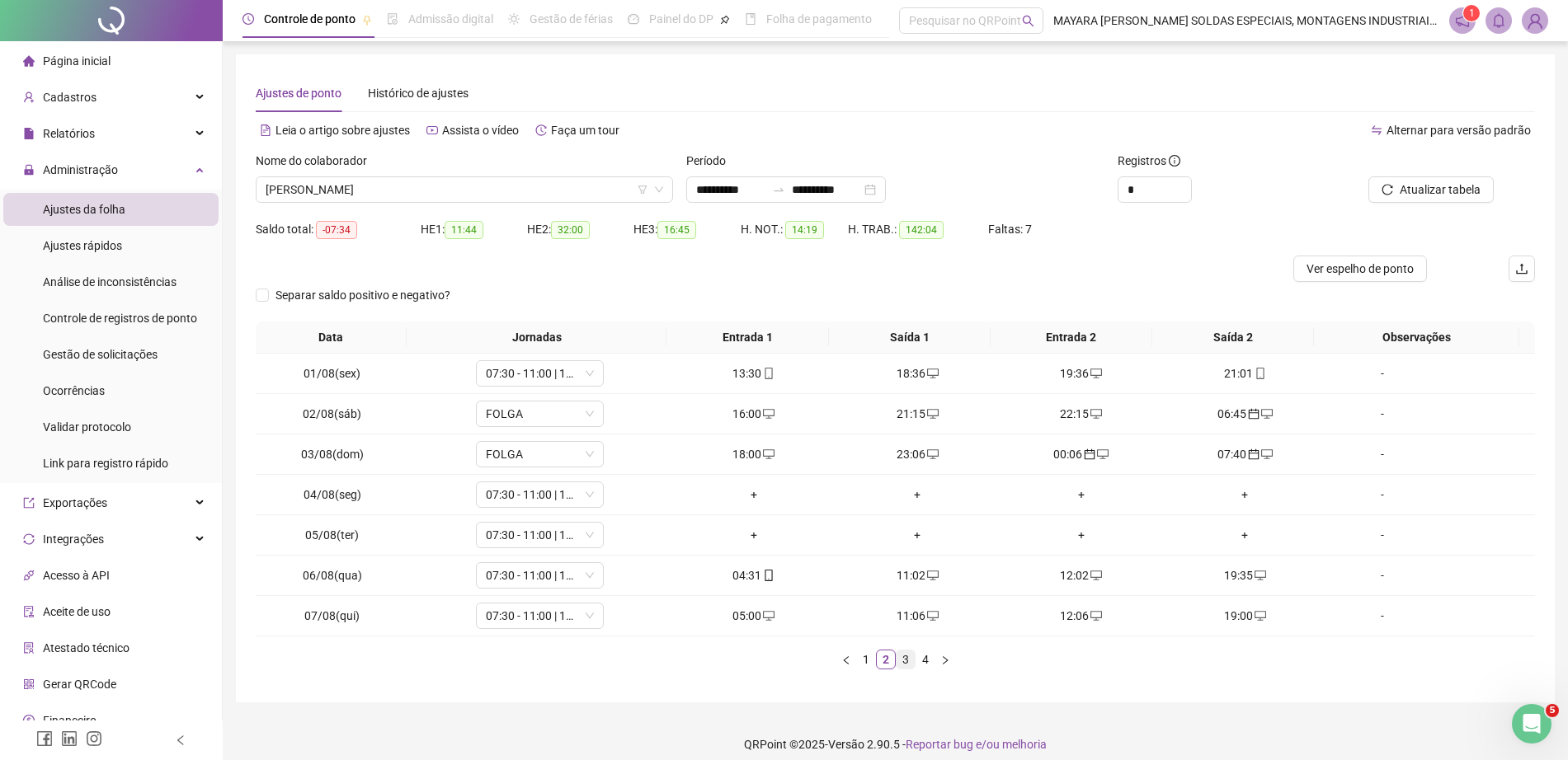
click at [907, 666] on link "3" at bounding box center [905, 659] width 18 height 18
click at [920, 659] on link "4" at bounding box center [925, 659] width 18 height 18
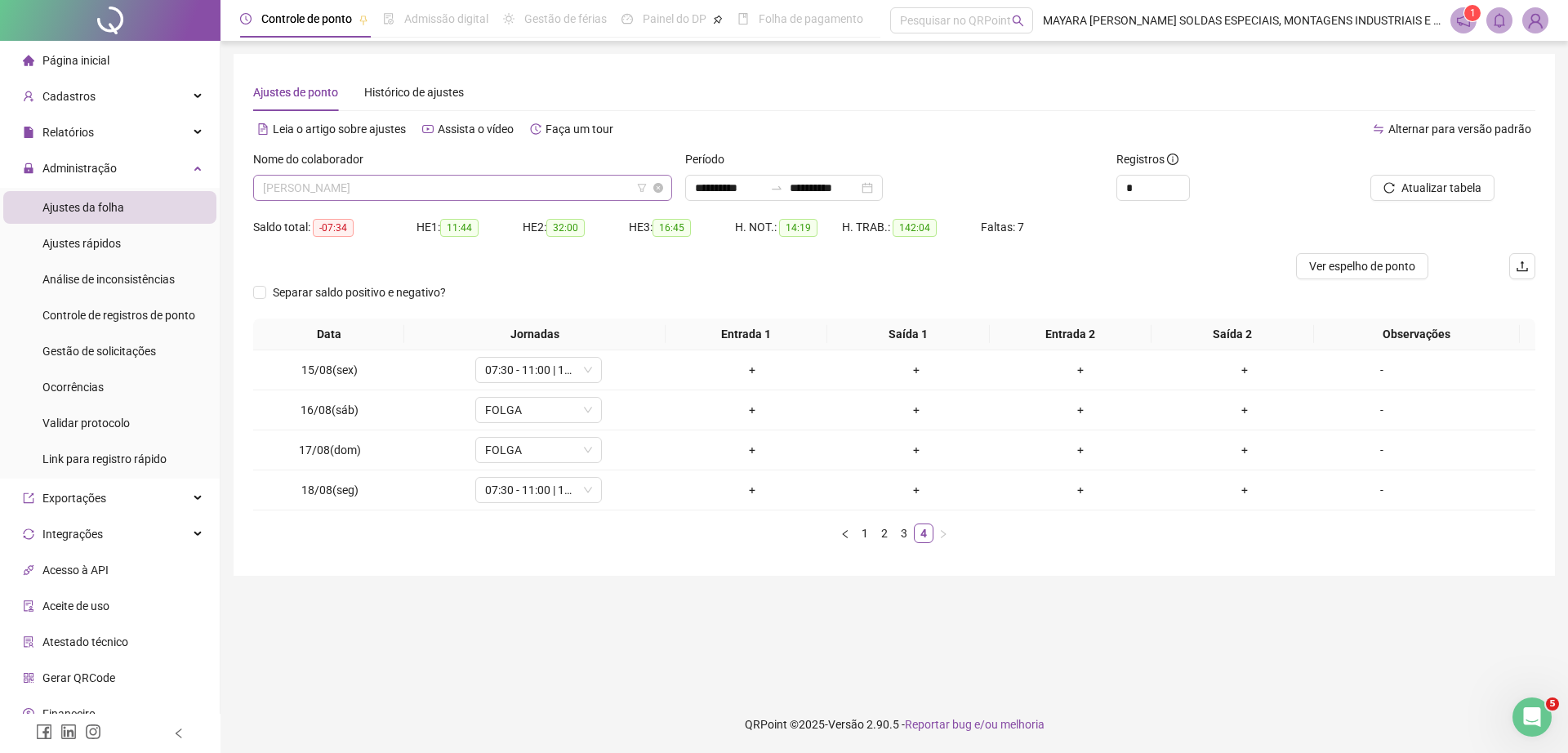
click at [540, 188] on span "[PERSON_NAME]" at bounding box center [462, 188] width 399 height 24
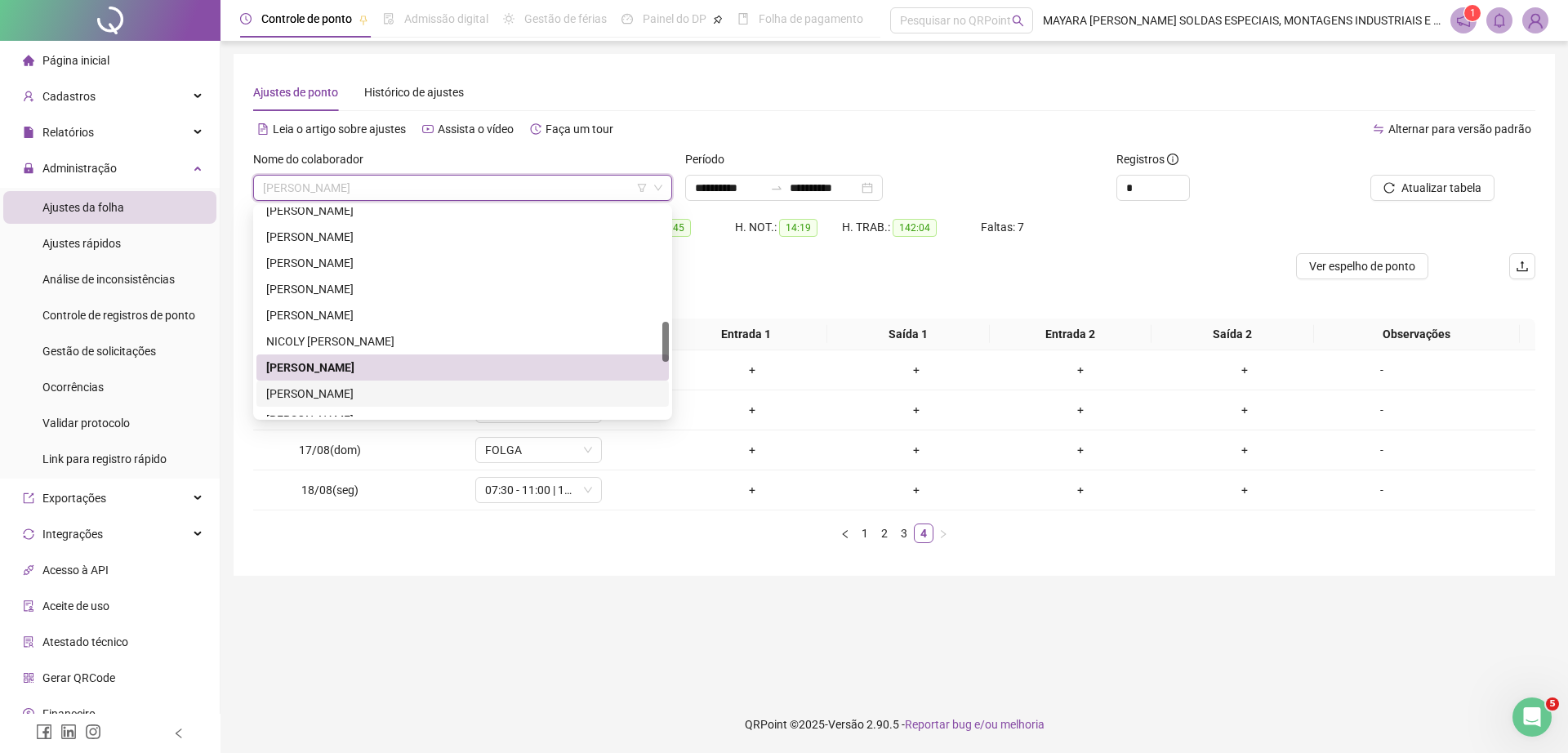
click at [369, 395] on div "[PERSON_NAME]" at bounding box center [462, 393] width 393 height 18
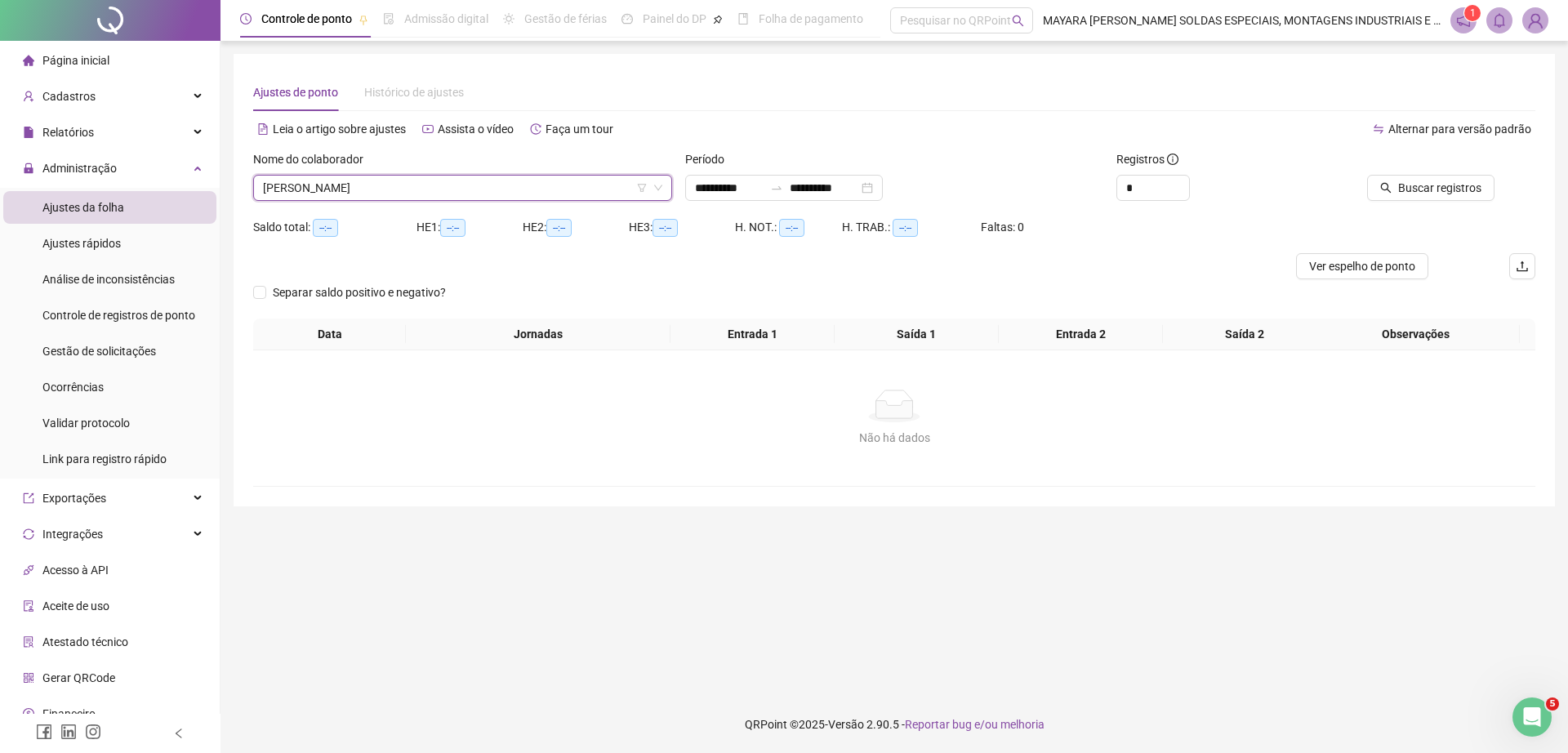
click at [1429, 203] on div "Buscar registros" at bounding box center [1433, 181] width 215 height 64
click at [1422, 191] on span "Buscar registros" at bounding box center [1439, 187] width 83 height 18
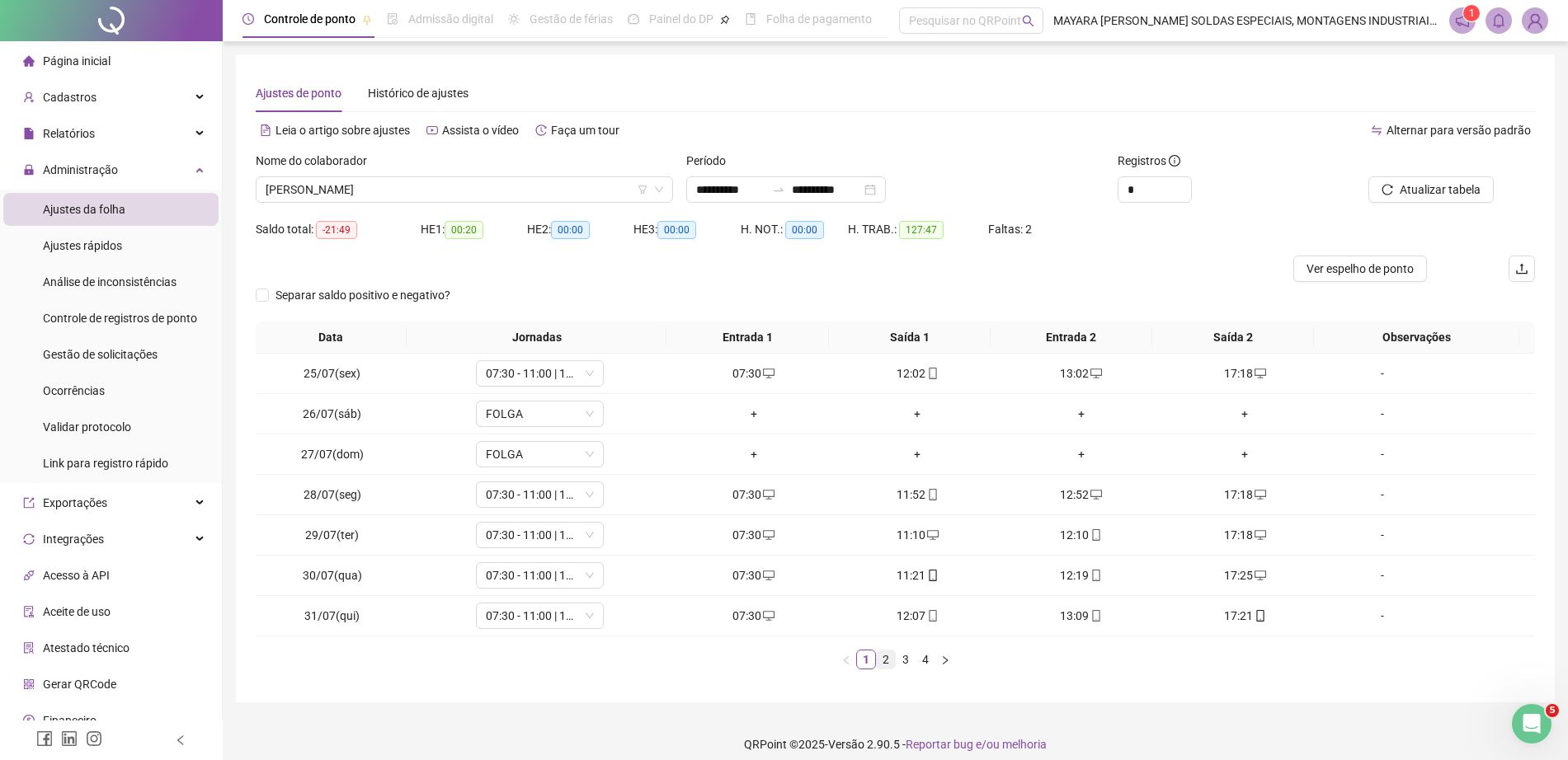
click at [883, 662] on link "2" at bounding box center [885, 659] width 18 height 18
click at [905, 659] on link "3" at bounding box center [905, 659] width 18 height 18
click at [925, 536] on span "desktop" at bounding box center [932, 535] width 13 height 11
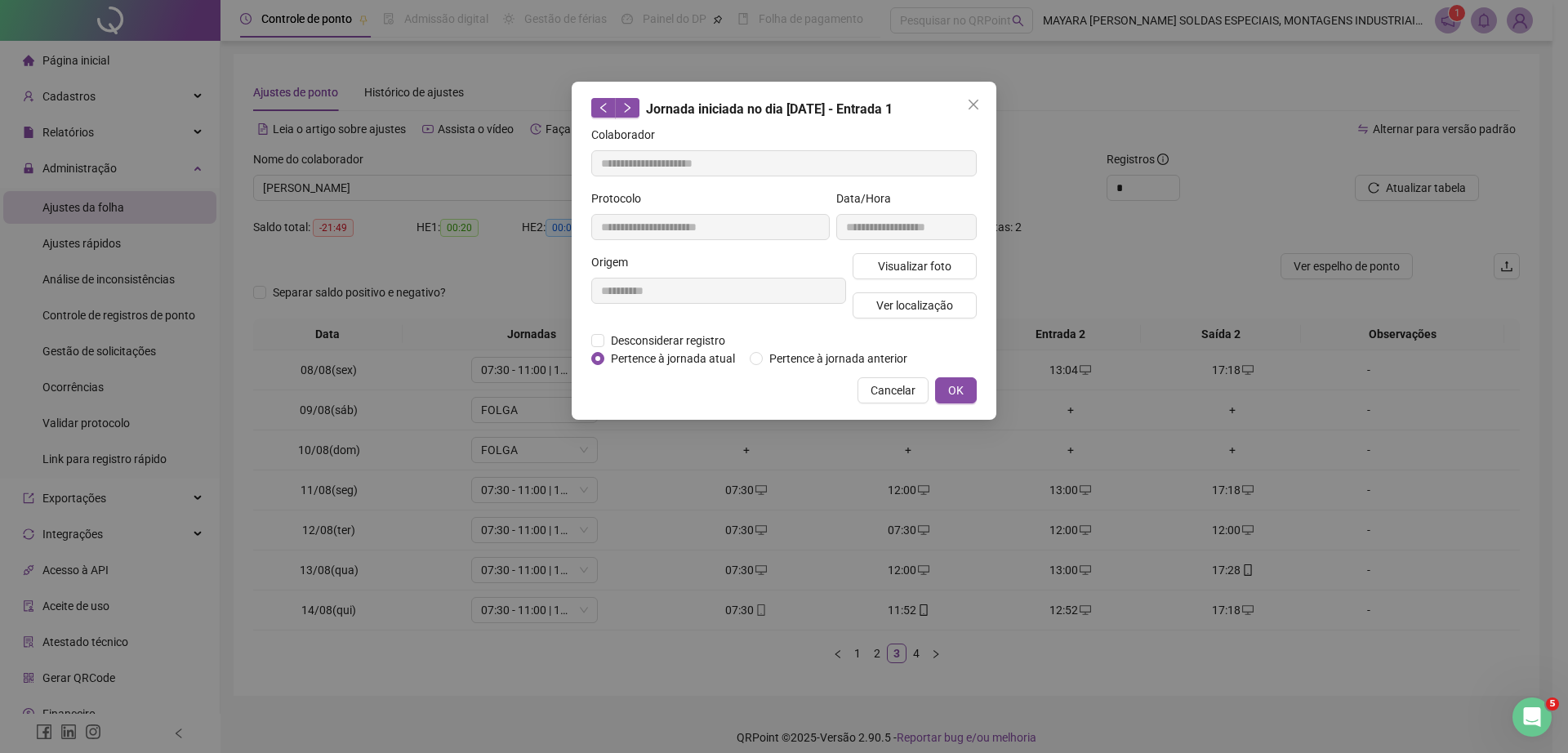
type input "**********"
click at [642, 339] on span "Desconsiderar registro" at bounding box center [668, 340] width 128 height 18
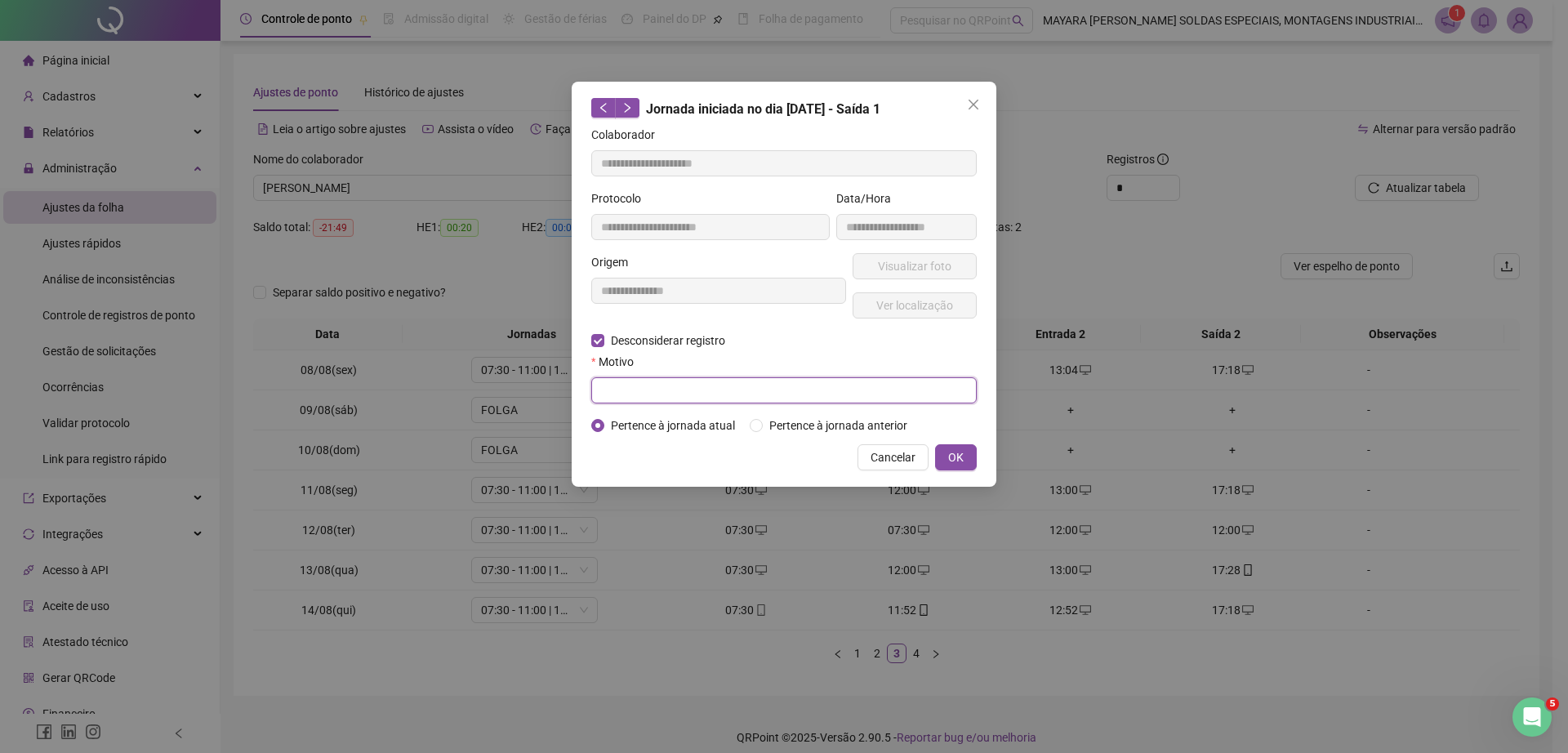
click at [671, 396] on input "text" at bounding box center [783, 390] width 386 height 26
type input "******"
click at [957, 449] on span "OK" at bounding box center [955, 457] width 16 height 18
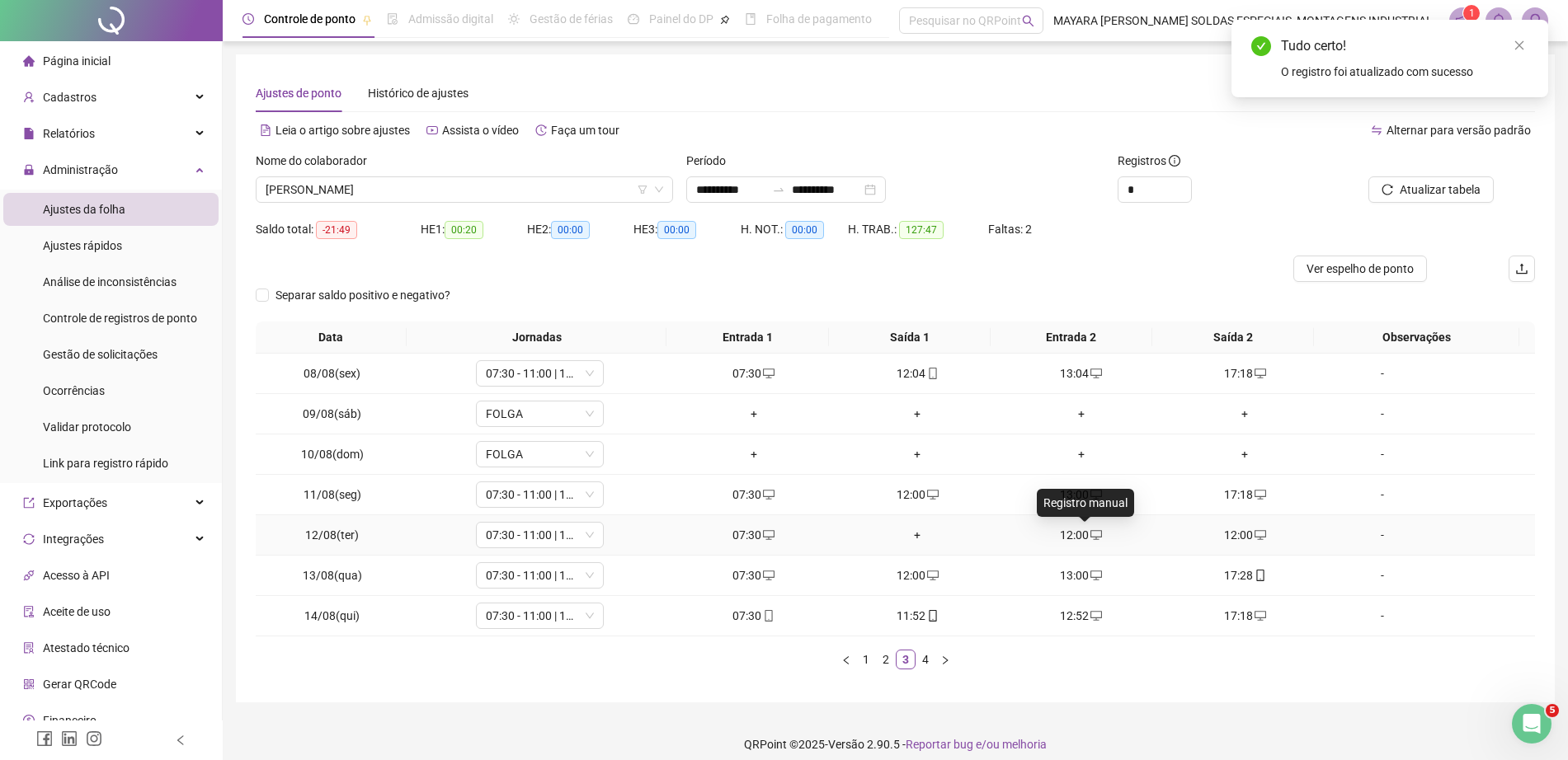
click at [1090, 528] on span at bounding box center [1095, 535] width 13 height 13
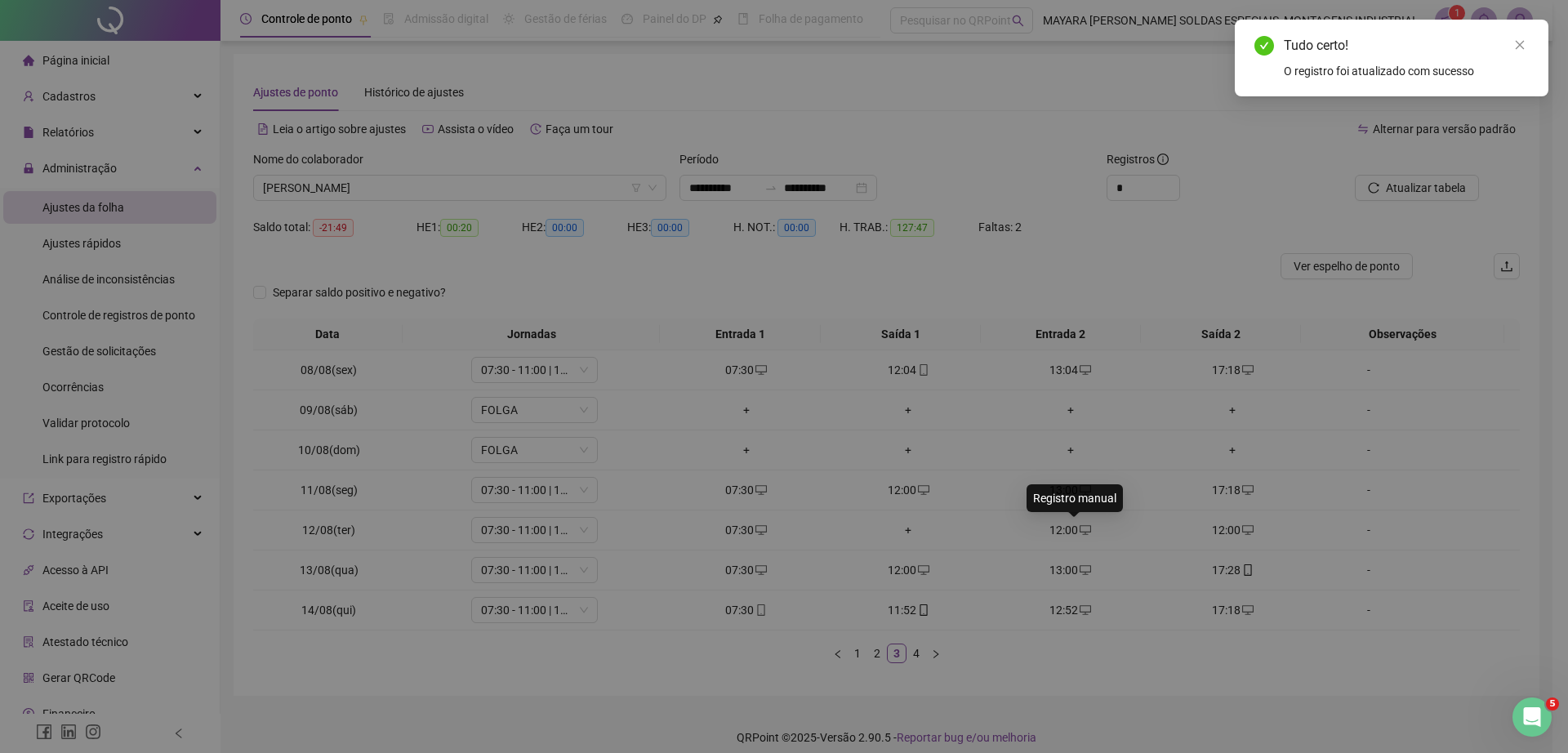
type input "**********"
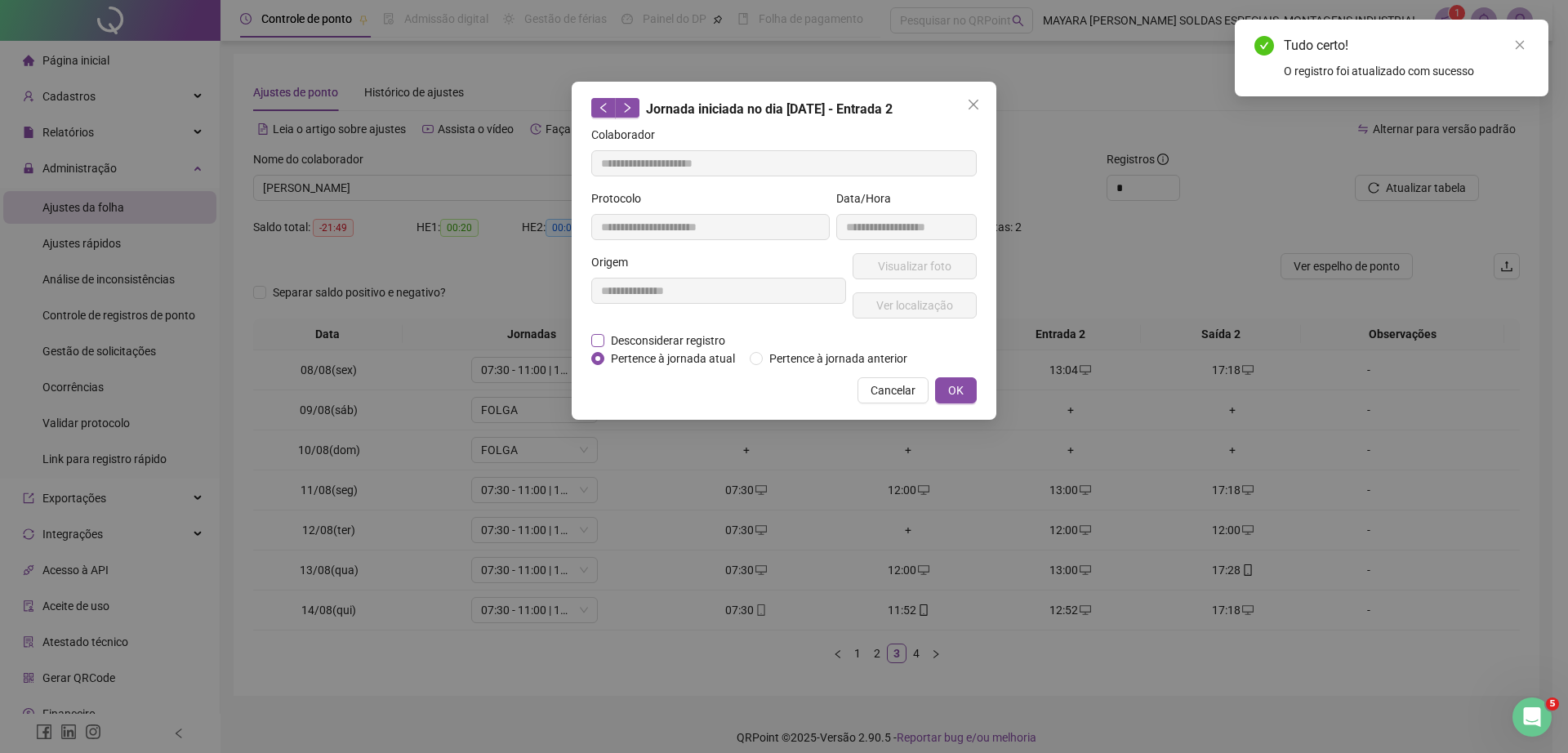
click at [643, 339] on span "Desconsiderar registro" at bounding box center [668, 340] width 128 height 18
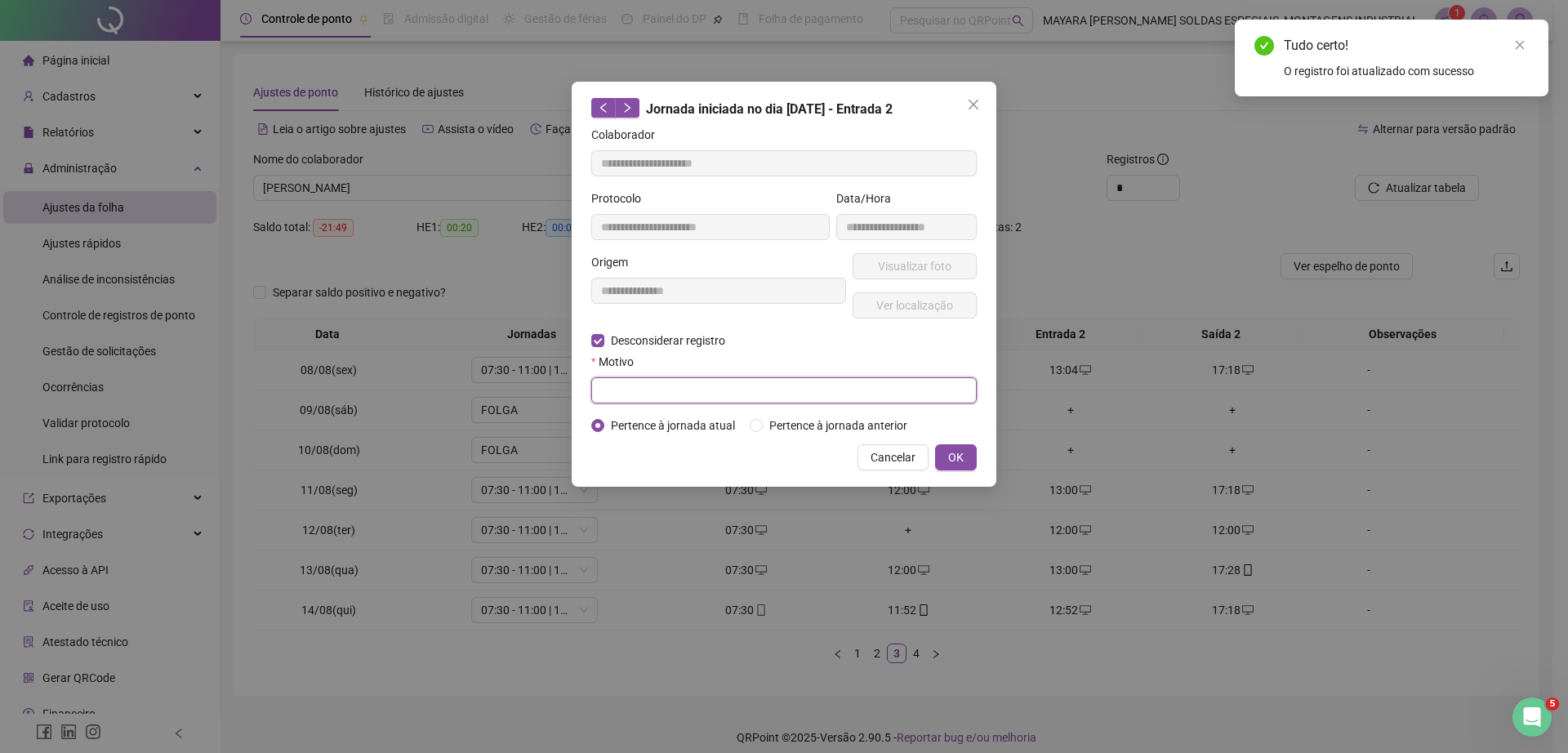
click at [653, 389] on input "text" at bounding box center [783, 390] width 386 height 26
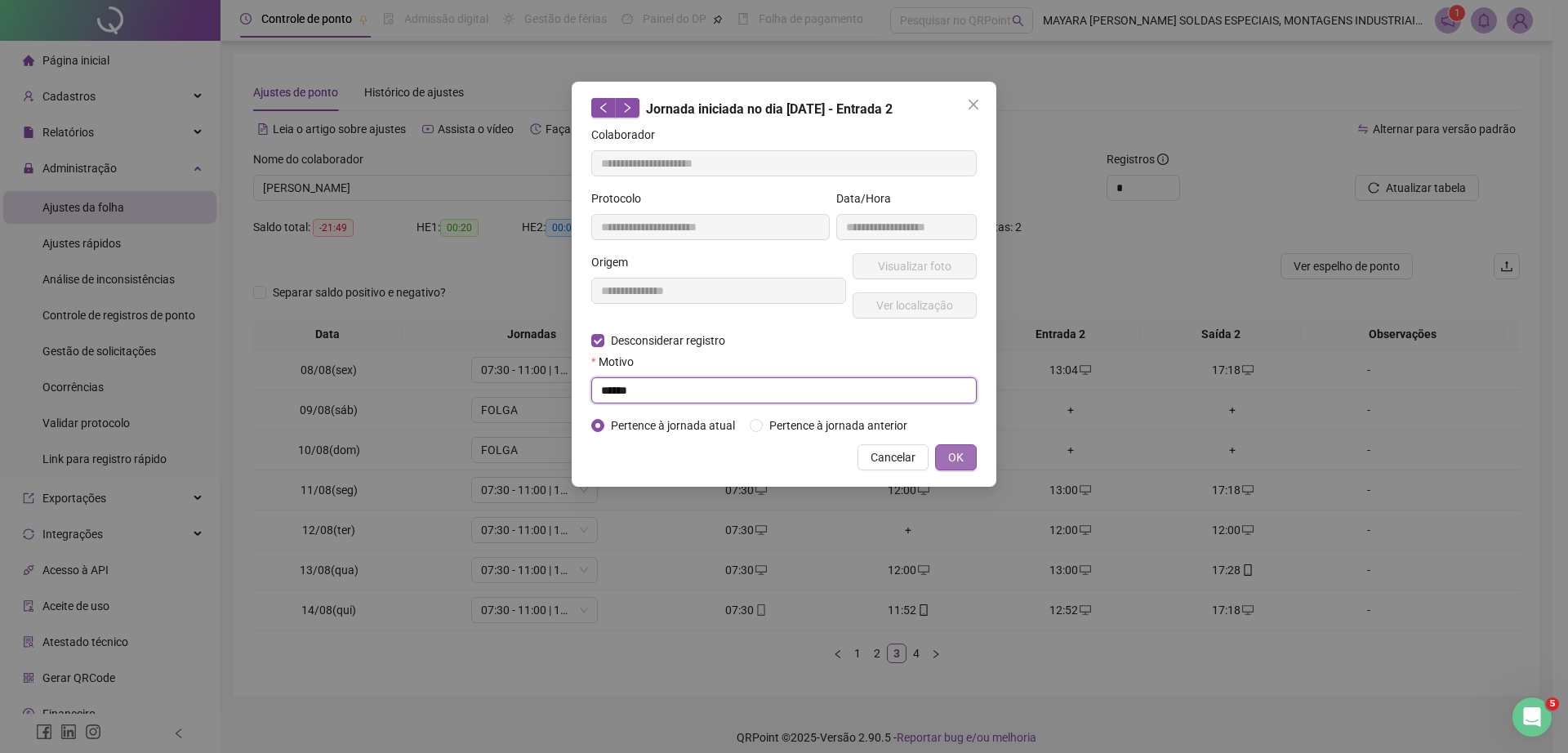
type input "******"
click at [956, 455] on span "OK" at bounding box center [955, 457] width 16 height 18
click at [957, 453] on span "OK" at bounding box center [955, 457] width 16 height 18
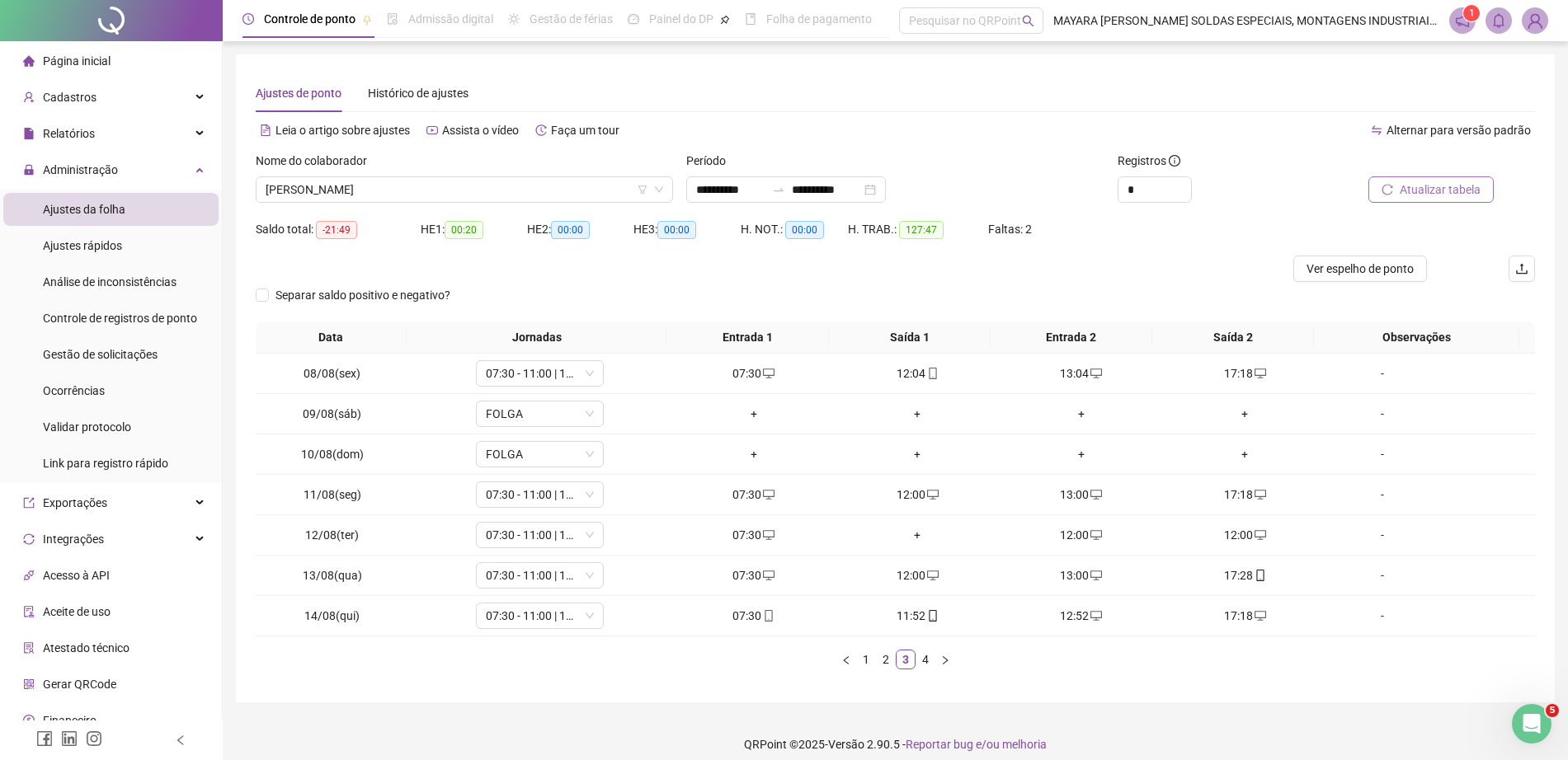
click at [1443, 177] on button "Atualizar tabela" at bounding box center [1431, 190] width 125 height 26
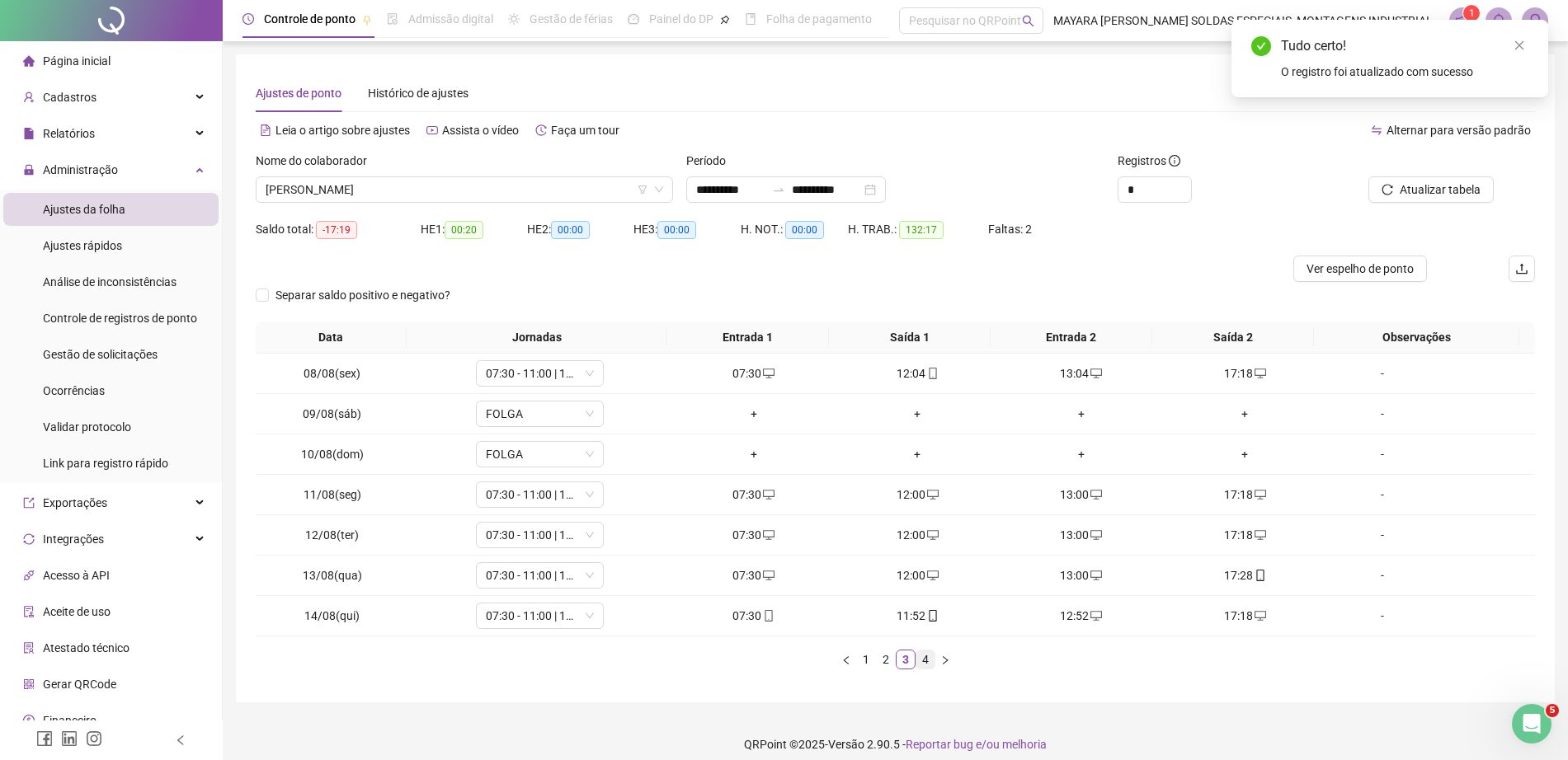
click at [928, 655] on link "4" at bounding box center [925, 659] width 18 height 18
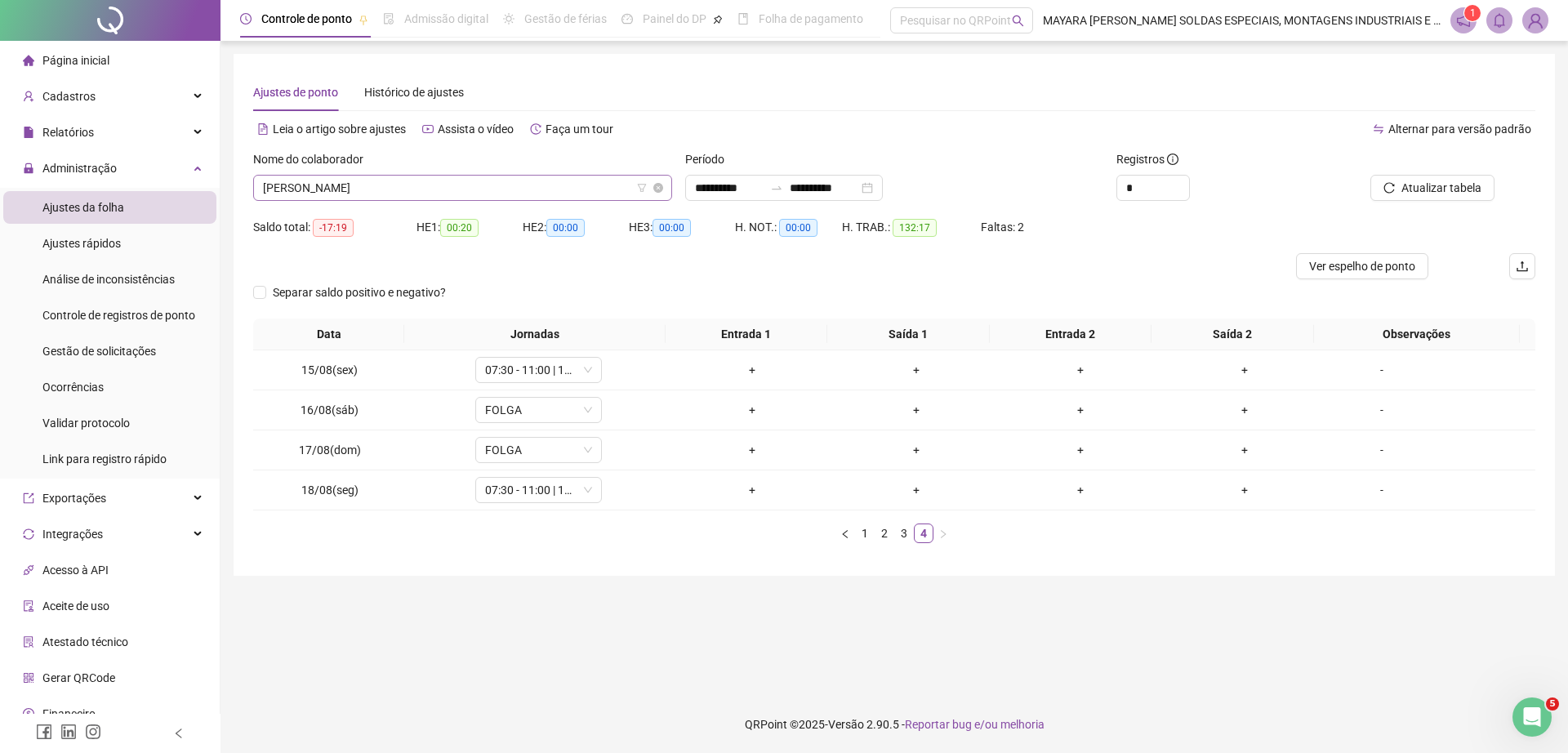
click at [368, 182] on span "[PERSON_NAME]" at bounding box center [462, 188] width 399 height 24
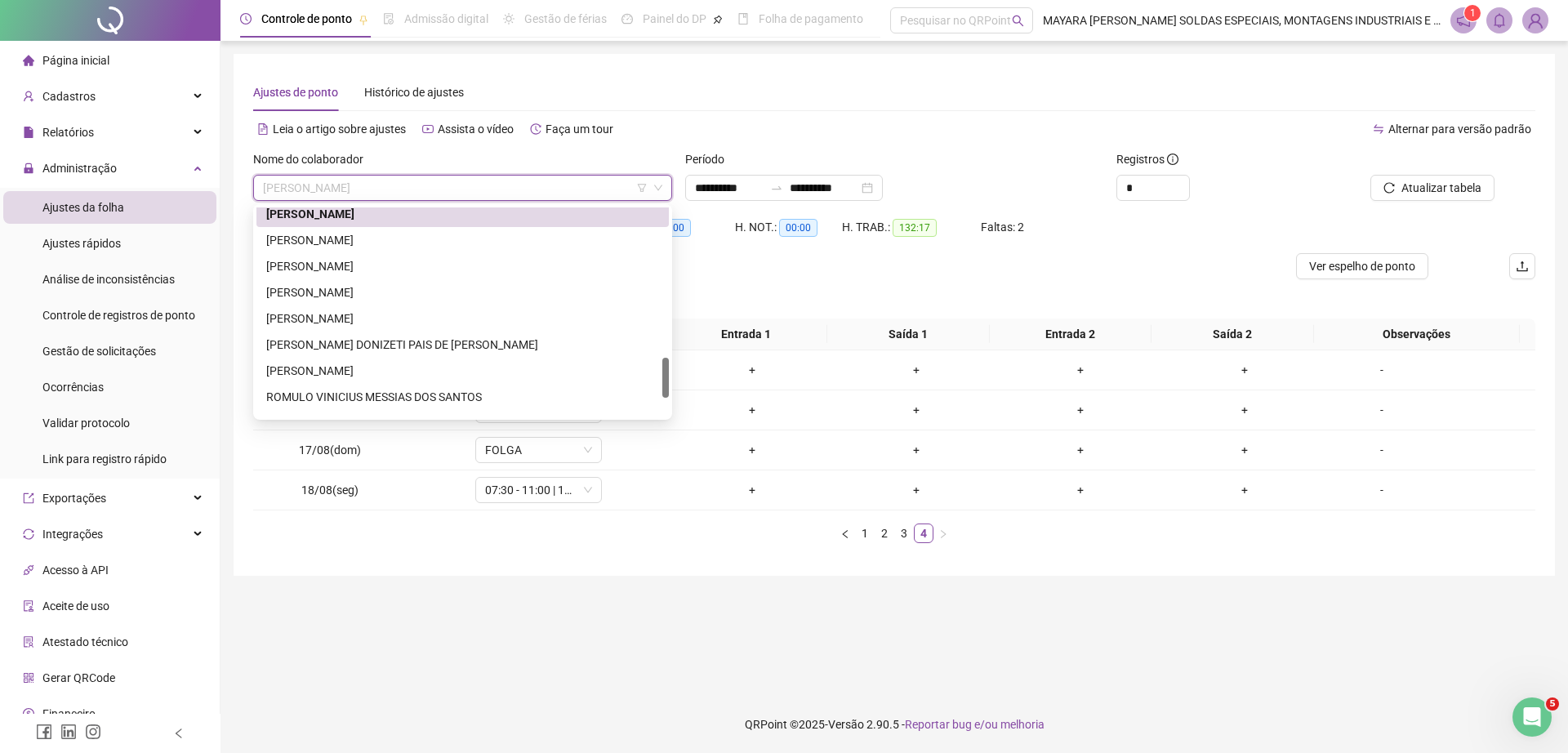
scroll to position [769, 0]
drag, startPoint x: 665, startPoint y: 332, endPoint x: 667, endPoint y: 367, distance: 35.1
click at [667, 367] on div at bounding box center [665, 377] width 6 height 40
click at [460, 232] on div "PEDRO PABLO RIVERO" at bounding box center [462, 236] width 393 height 18
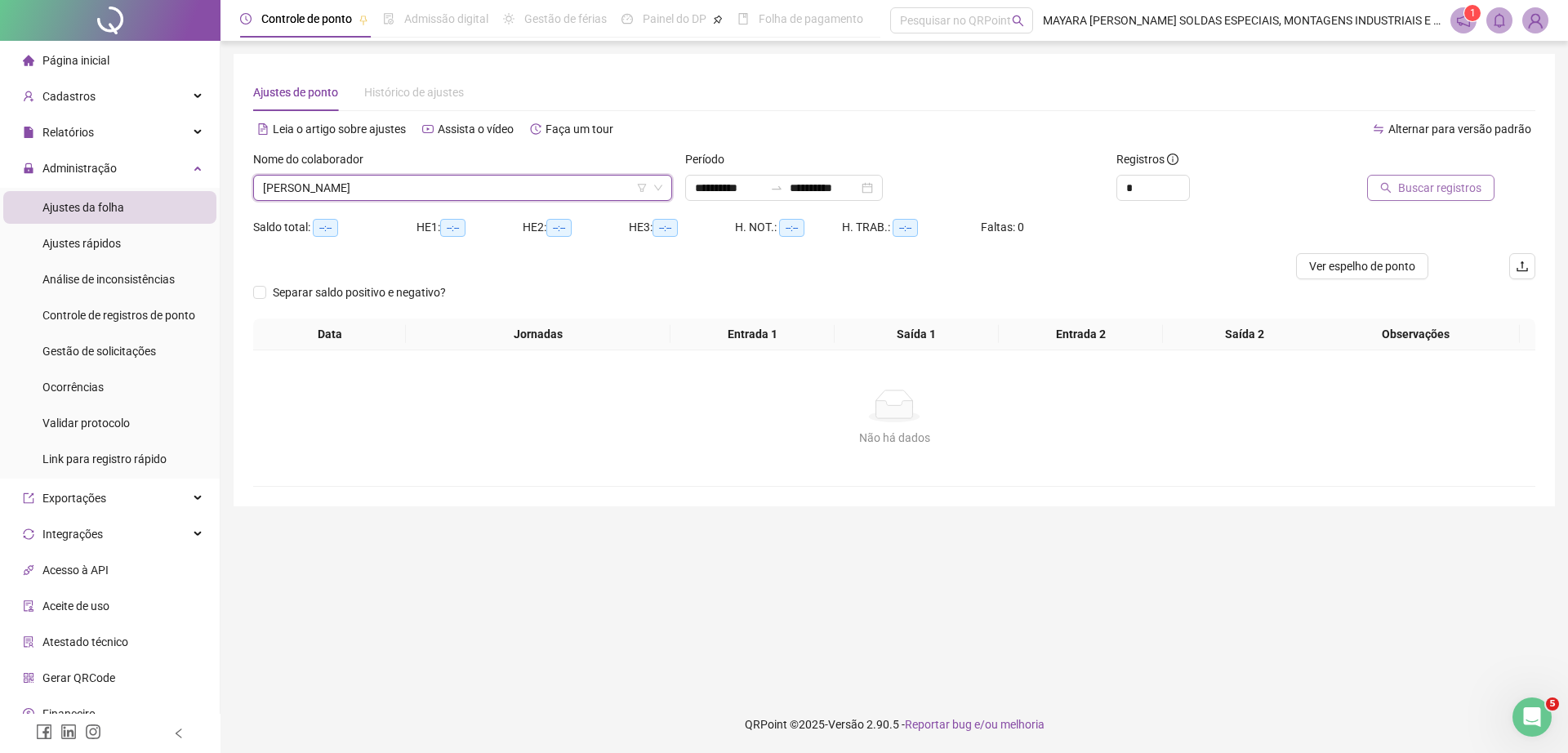
click at [1449, 189] on span "Buscar registros" at bounding box center [1439, 187] width 83 height 18
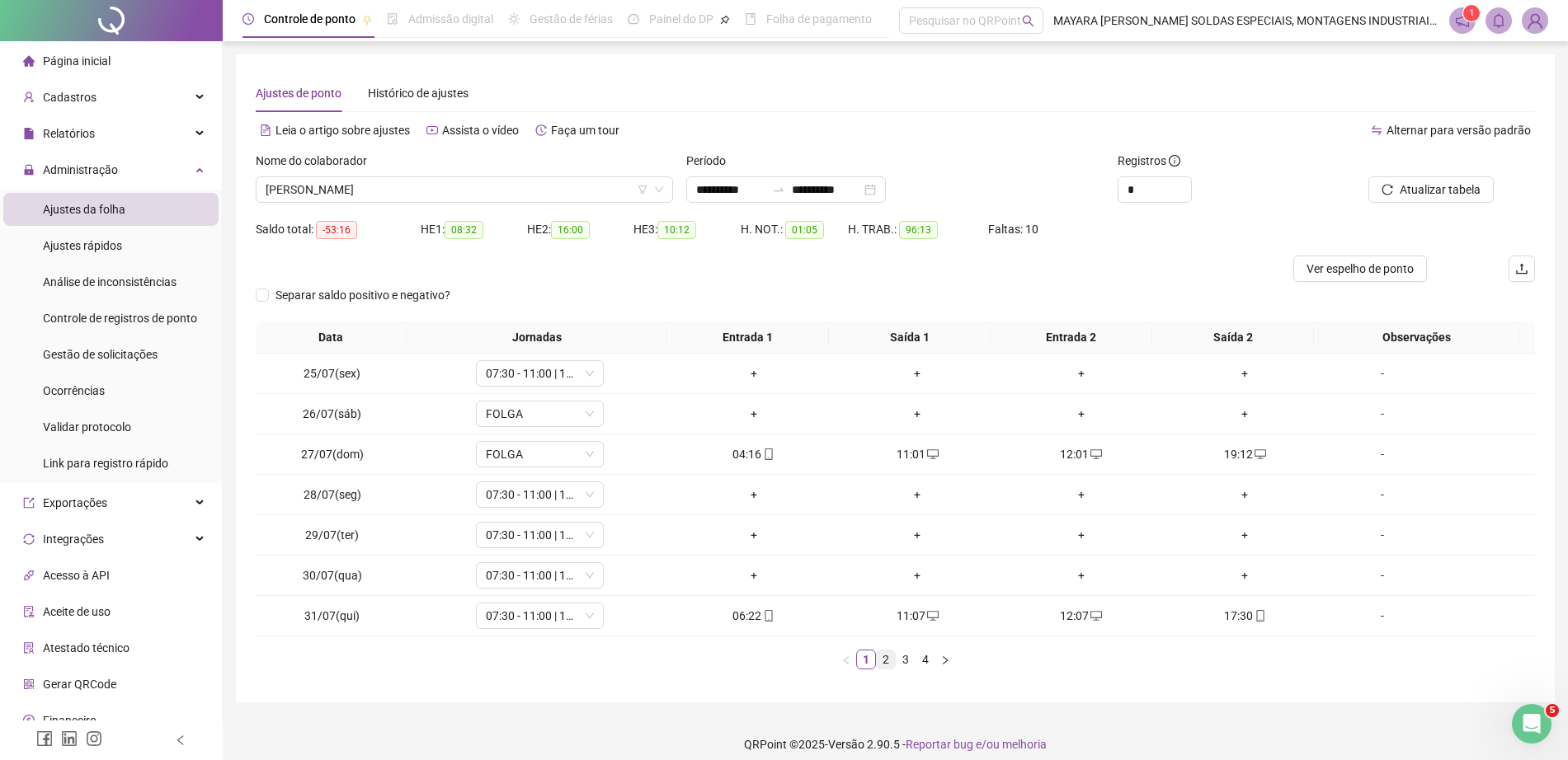
click at [887, 656] on link "2" at bounding box center [885, 659] width 18 height 18
click at [911, 648] on div "Data Jornadas Entrada 1 Saída 1 Entrada 2 Saída 2 Observações 01/08(sex) 07:30 …" at bounding box center [896, 495] width 1279 height 348
click at [904, 658] on link "3" at bounding box center [905, 659] width 18 height 18
click at [925, 656] on link "4" at bounding box center [925, 659] width 18 height 18
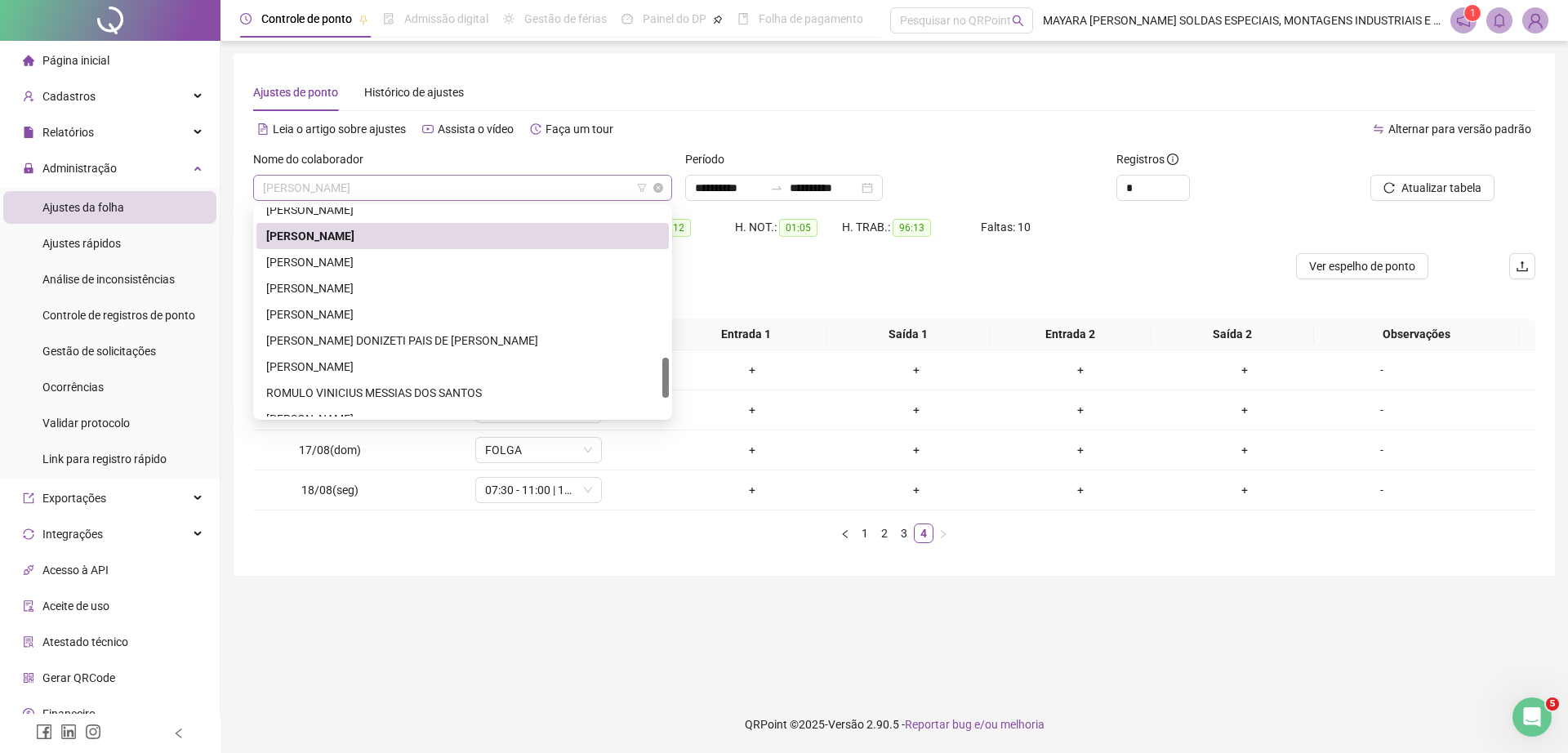
click at [425, 183] on span "PEDRO PABLO RIVERO" at bounding box center [462, 188] width 399 height 24
click at [412, 257] on div "RAFAEL AUGUSTO DA SILVA ROLIM CAMPOS" at bounding box center [462, 262] width 393 height 18
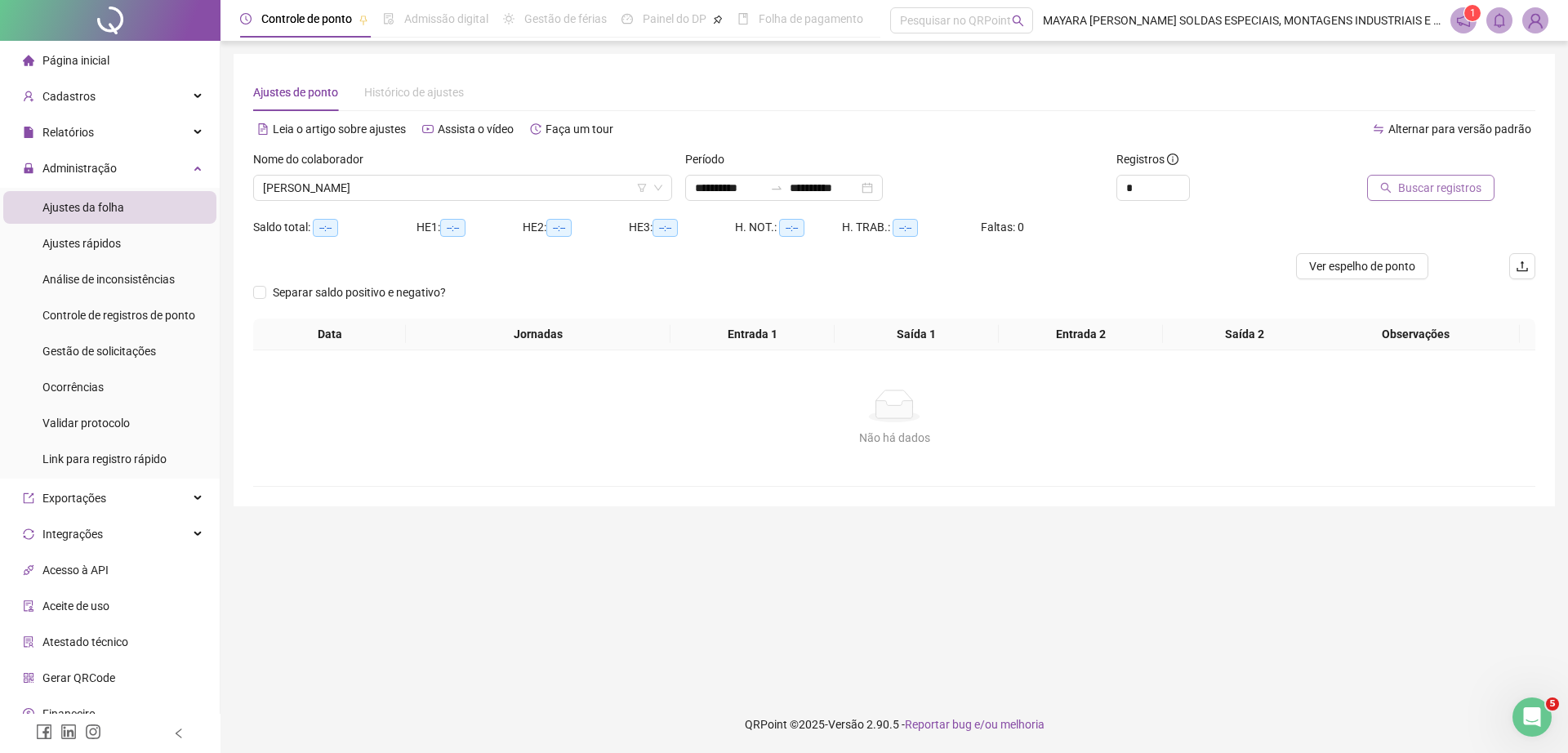
click at [1406, 186] on span "Buscar registros" at bounding box center [1439, 187] width 83 height 18
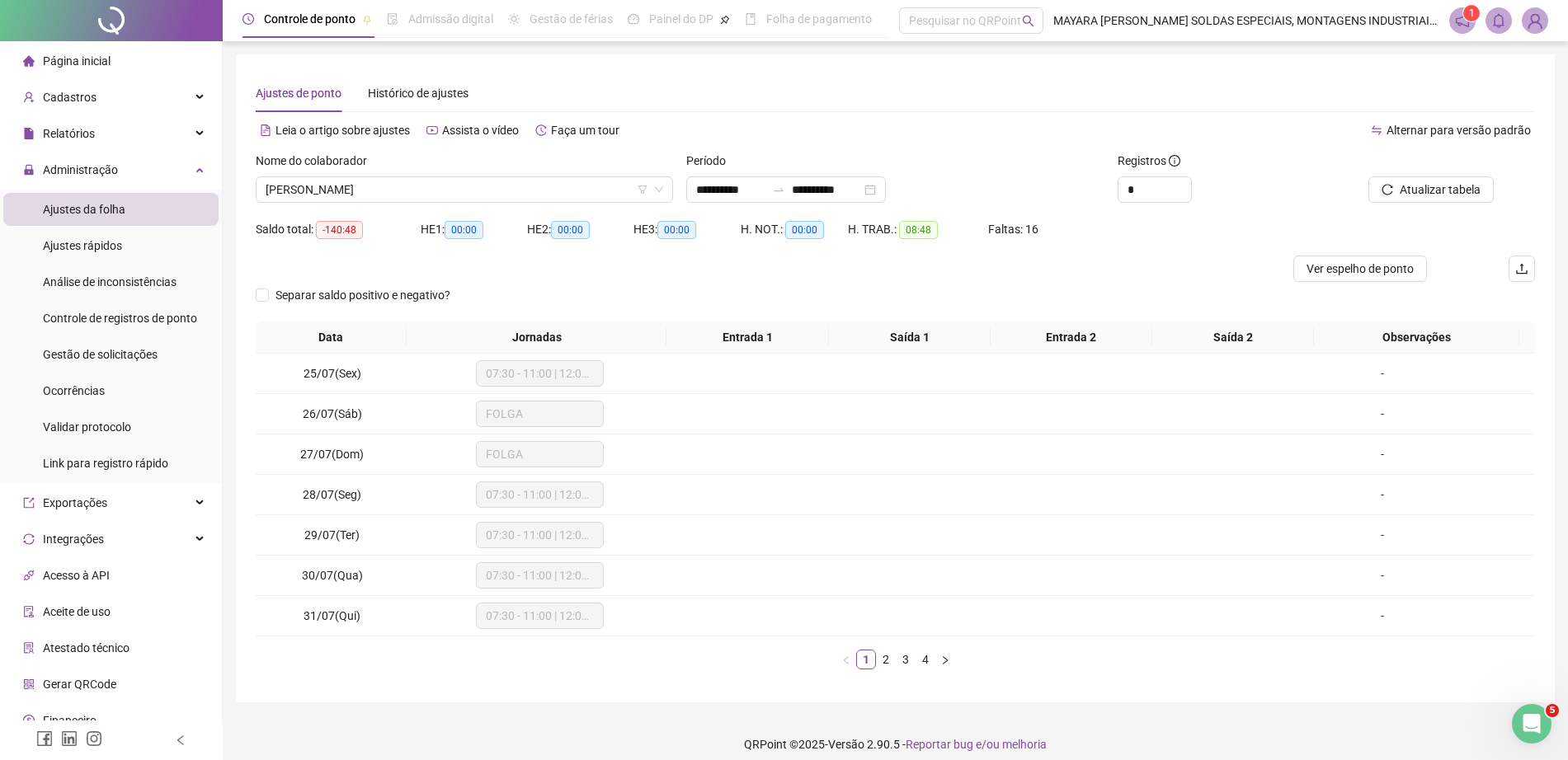
click at [893, 669] on li "2" at bounding box center [885, 659] width 20 height 20
click at [902, 659] on link "3" at bounding box center [905, 659] width 18 height 18
click at [925, 664] on link "4" at bounding box center [925, 659] width 18 height 18
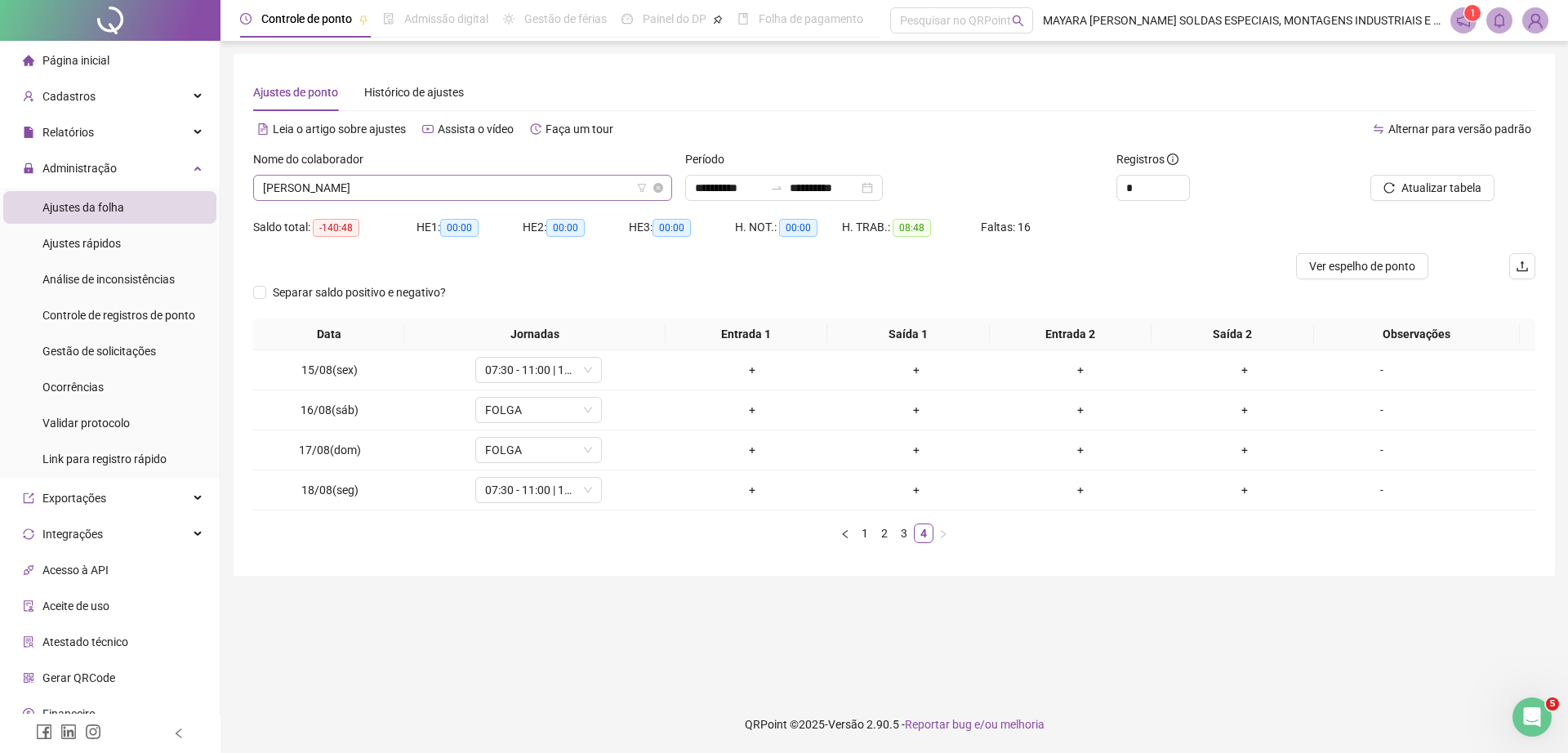
click at [386, 193] on span "RAFAEL AUGUSTO DA SILVA ROLIM CAMPOS" at bounding box center [462, 188] width 399 height 24
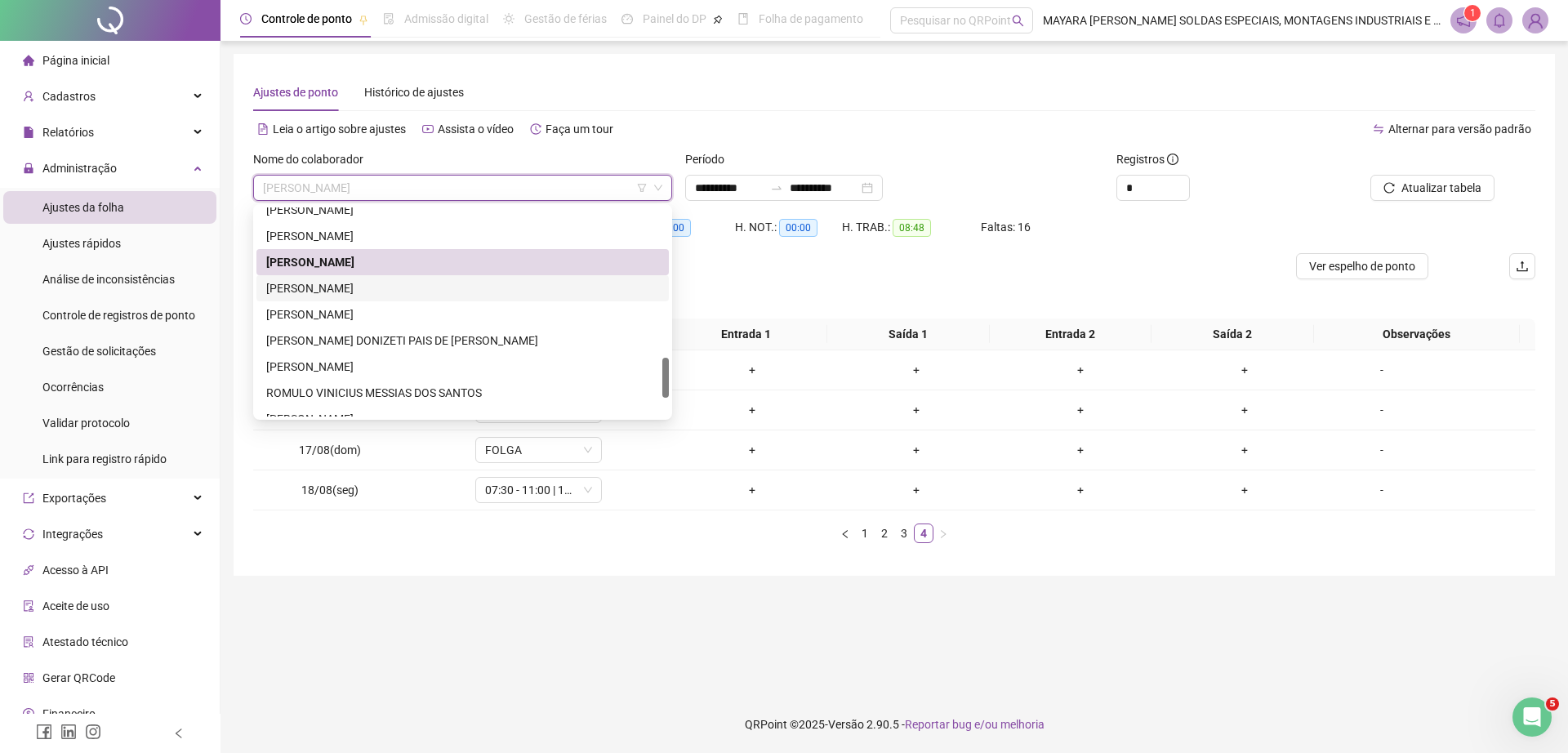
click at [366, 297] on div "RAFAEL DA SILVA RODRIGUES" at bounding box center [462, 288] width 393 height 18
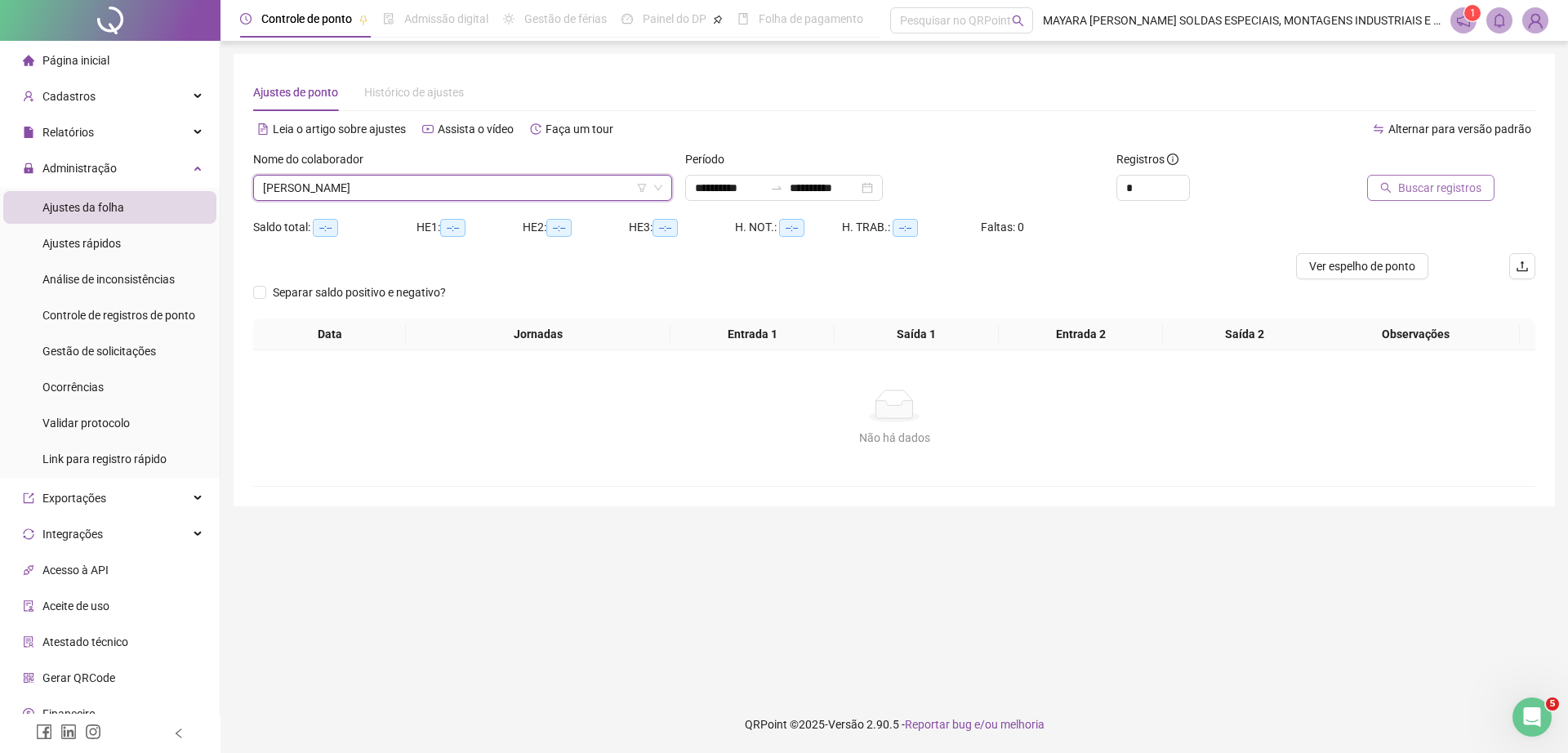
click at [1401, 179] on button "Buscar registros" at bounding box center [1430, 188] width 128 height 26
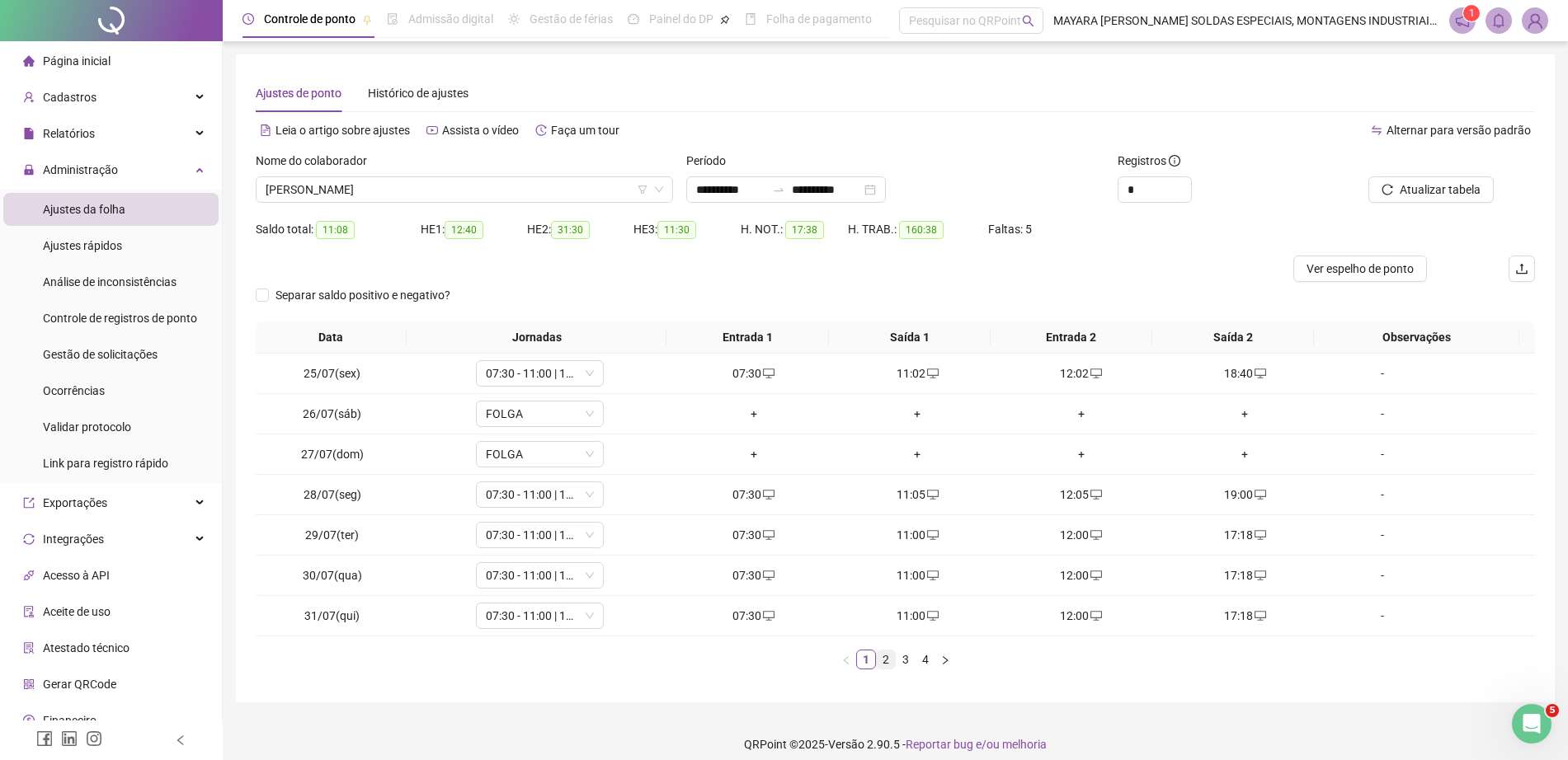
click at [881, 658] on link "2" at bounding box center [885, 659] width 18 height 18
click at [897, 666] on link "3" at bounding box center [905, 659] width 18 height 18
click at [919, 665] on link "4" at bounding box center [925, 659] width 18 height 18
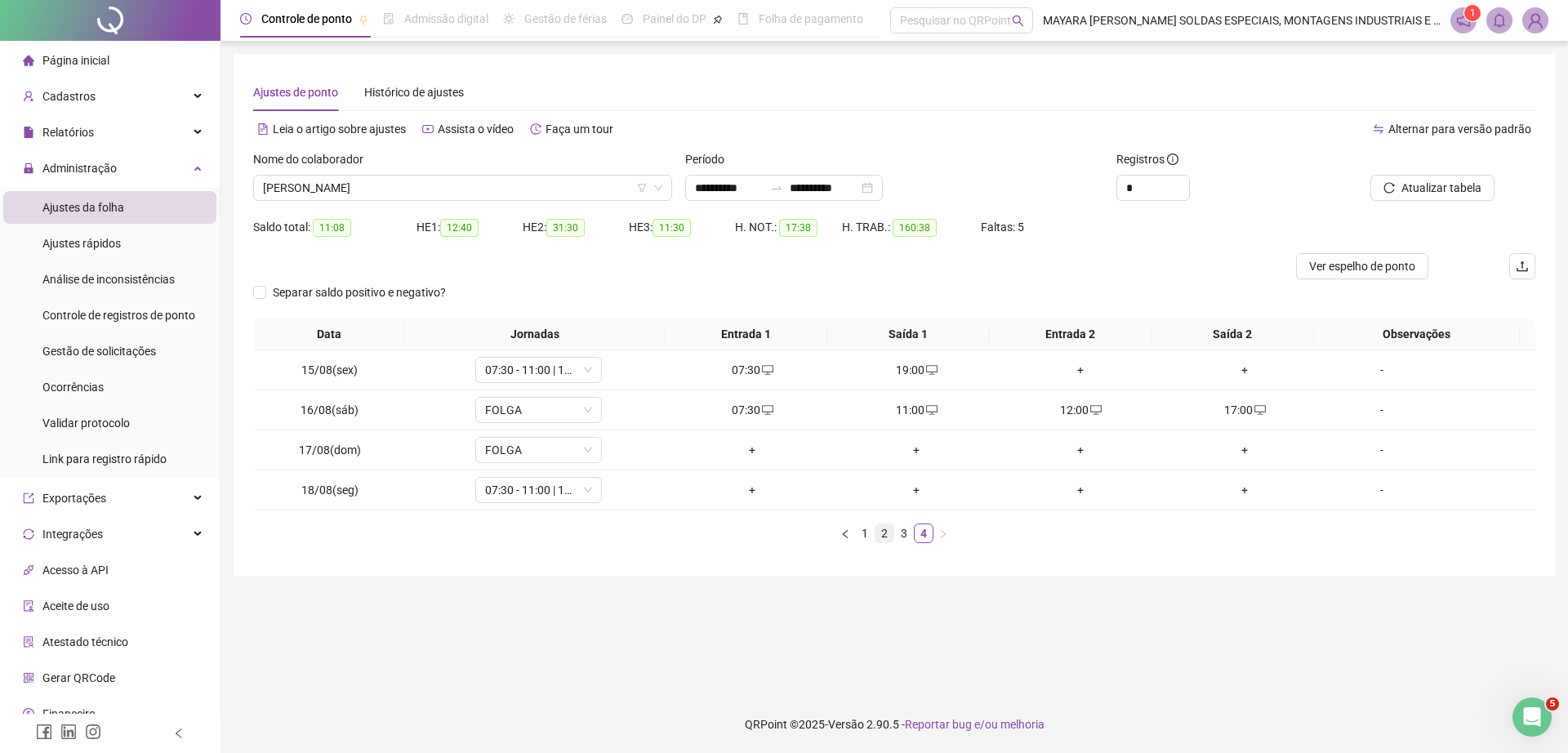
click at [892, 529] on link "2" at bounding box center [884, 533] width 18 height 18
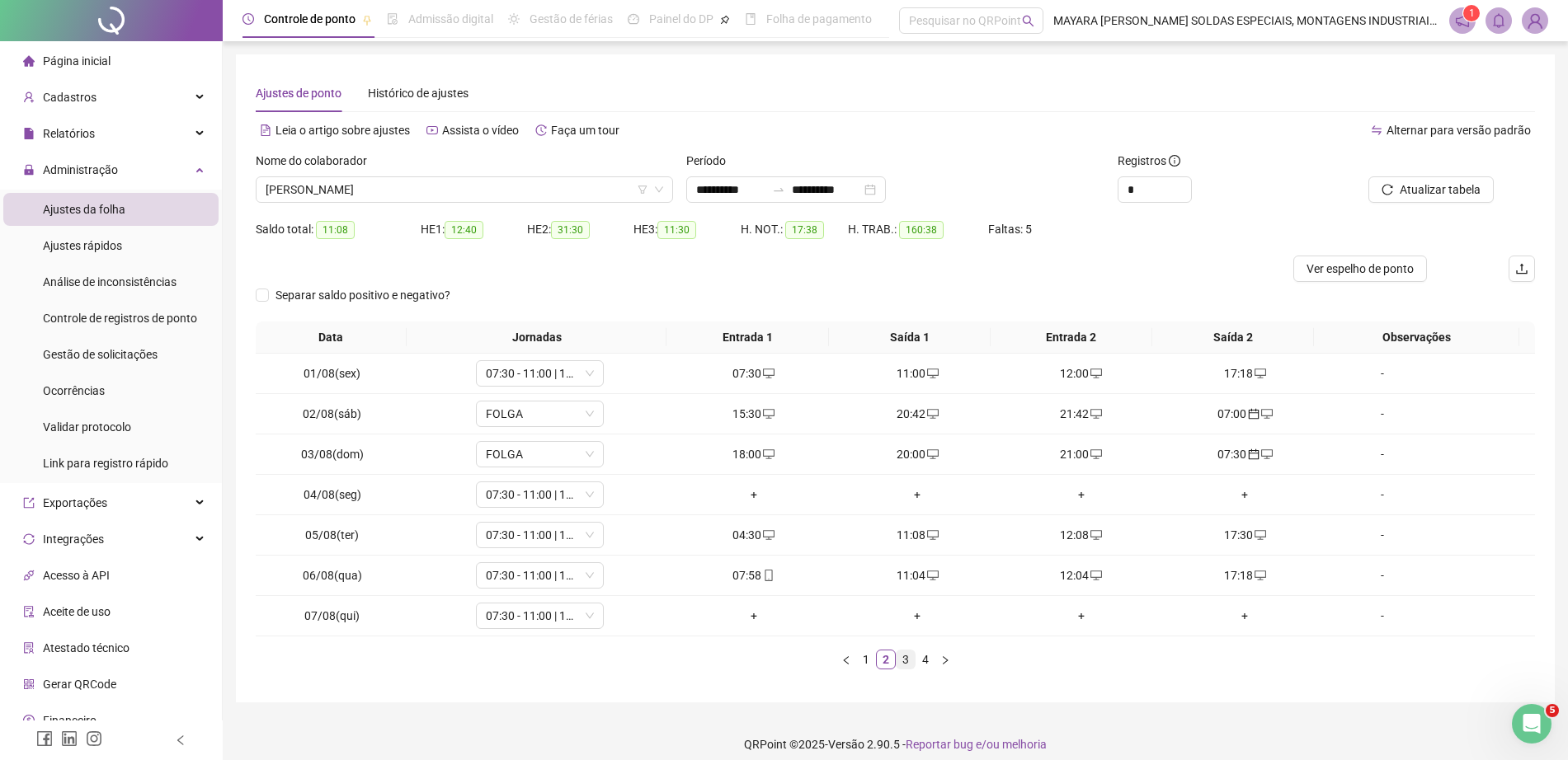
click at [913, 655] on link "3" at bounding box center [905, 659] width 18 height 18
click at [1359, 492] on div "-" at bounding box center [1382, 494] width 97 height 18
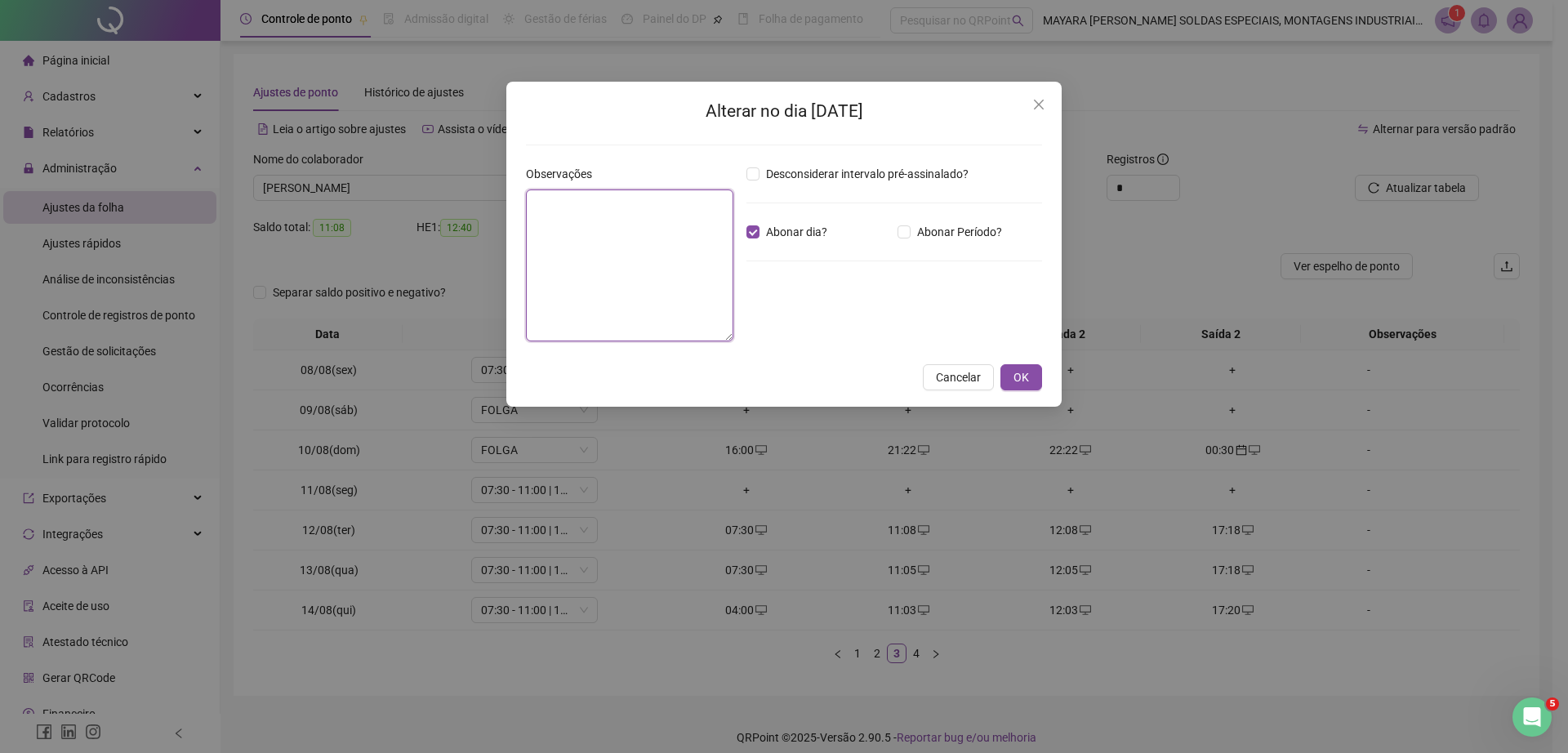
click at [698, 255] on textarea at bounding box center [630, 265] width 207 height 152
type textarea "*"
type textarea "**********"
click at [1010, 375] on button "OK" at bounding box center [1021, 377] width 42 height 26
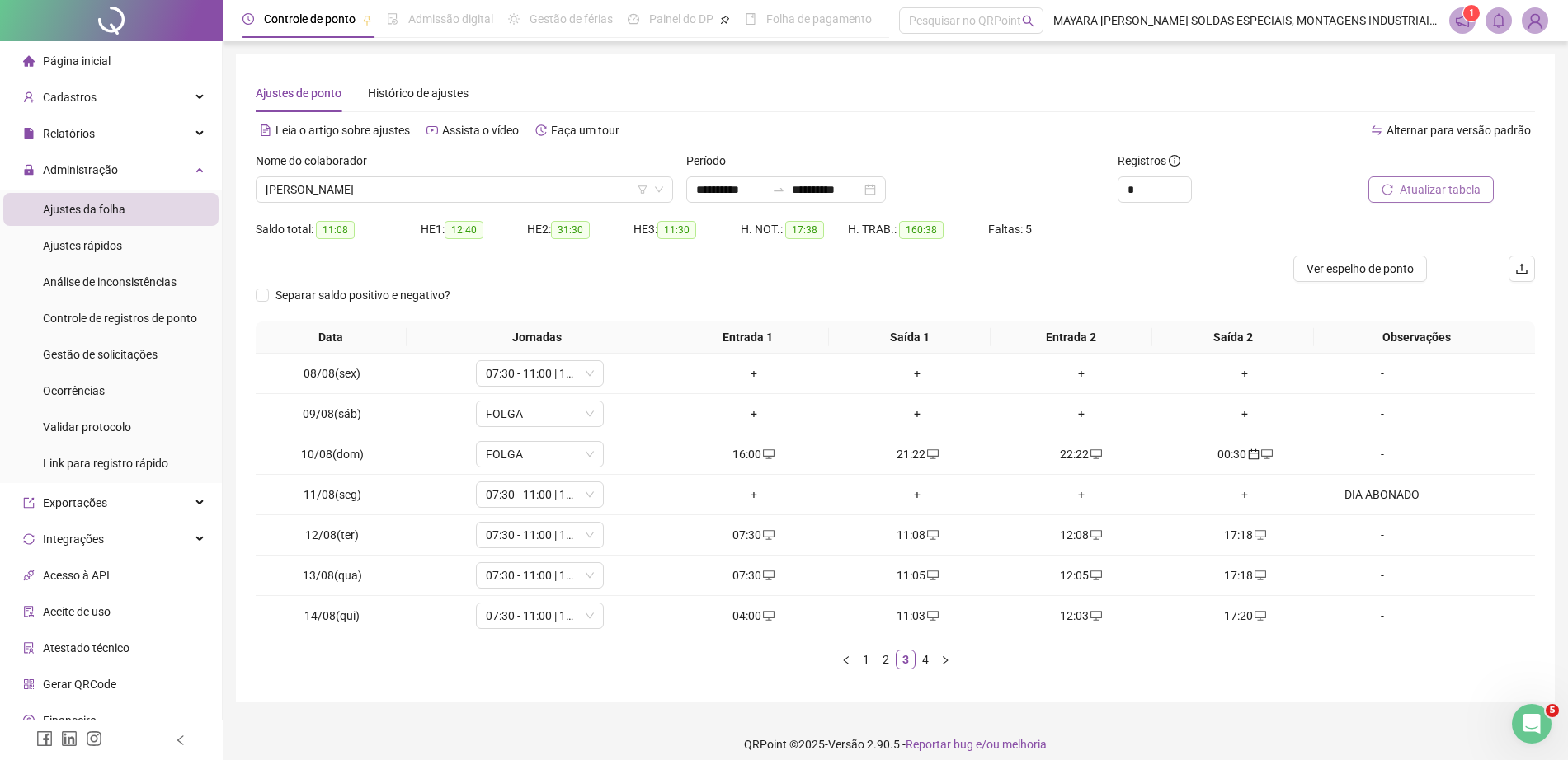
click at [1415, 201] on button "Atualizar tabela" at bounding box center [1431, 190] width 125 height 26
click at [919, 661] on link "4" at bounding box center [925, 659] width 18 height 18
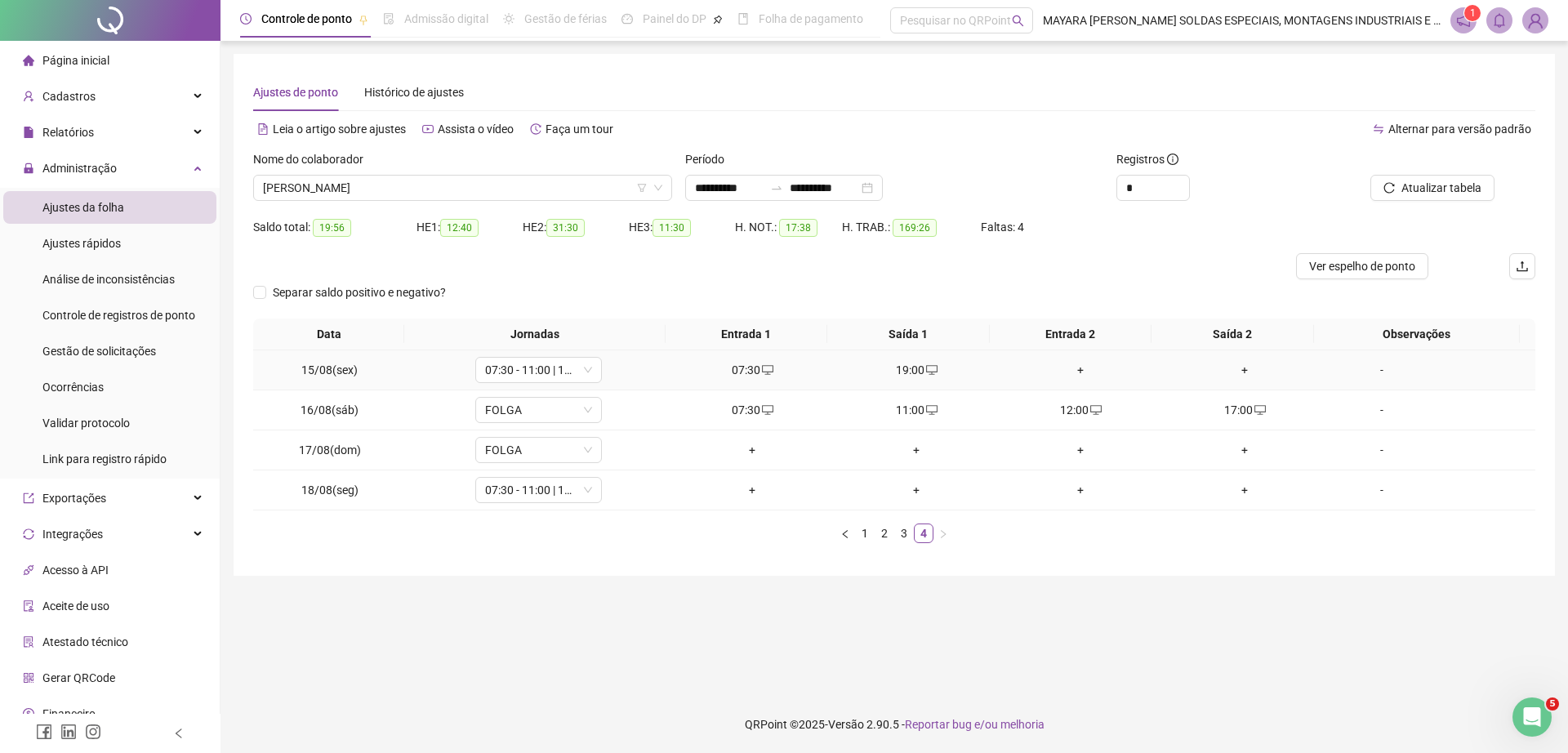
click at [1078, 372] on div "+" at bounding box center [1080, 369] width 151 height 18
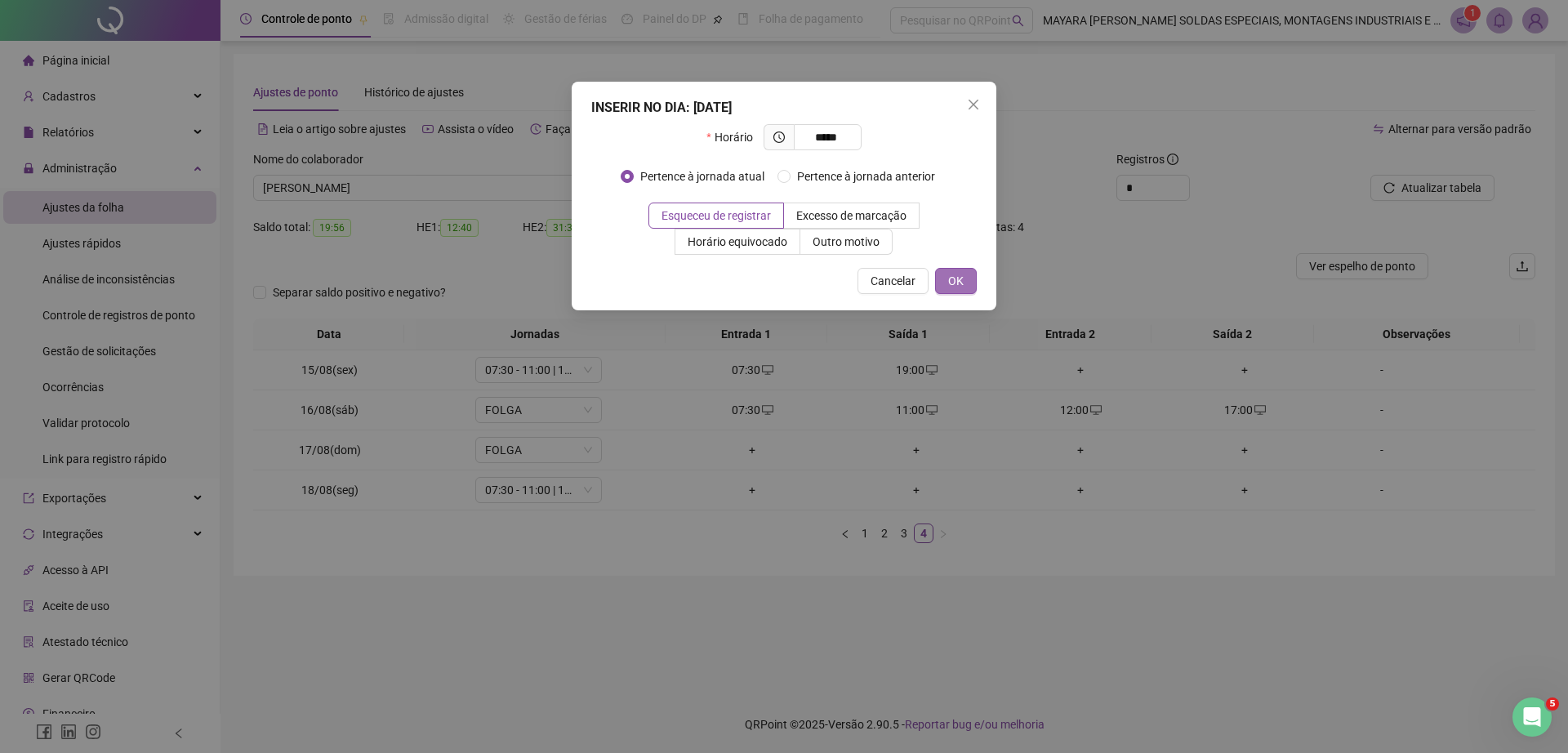
type input "*****"
click at [953, 280] on span "OK" at bounding box center [955, 280] width 16 height 18
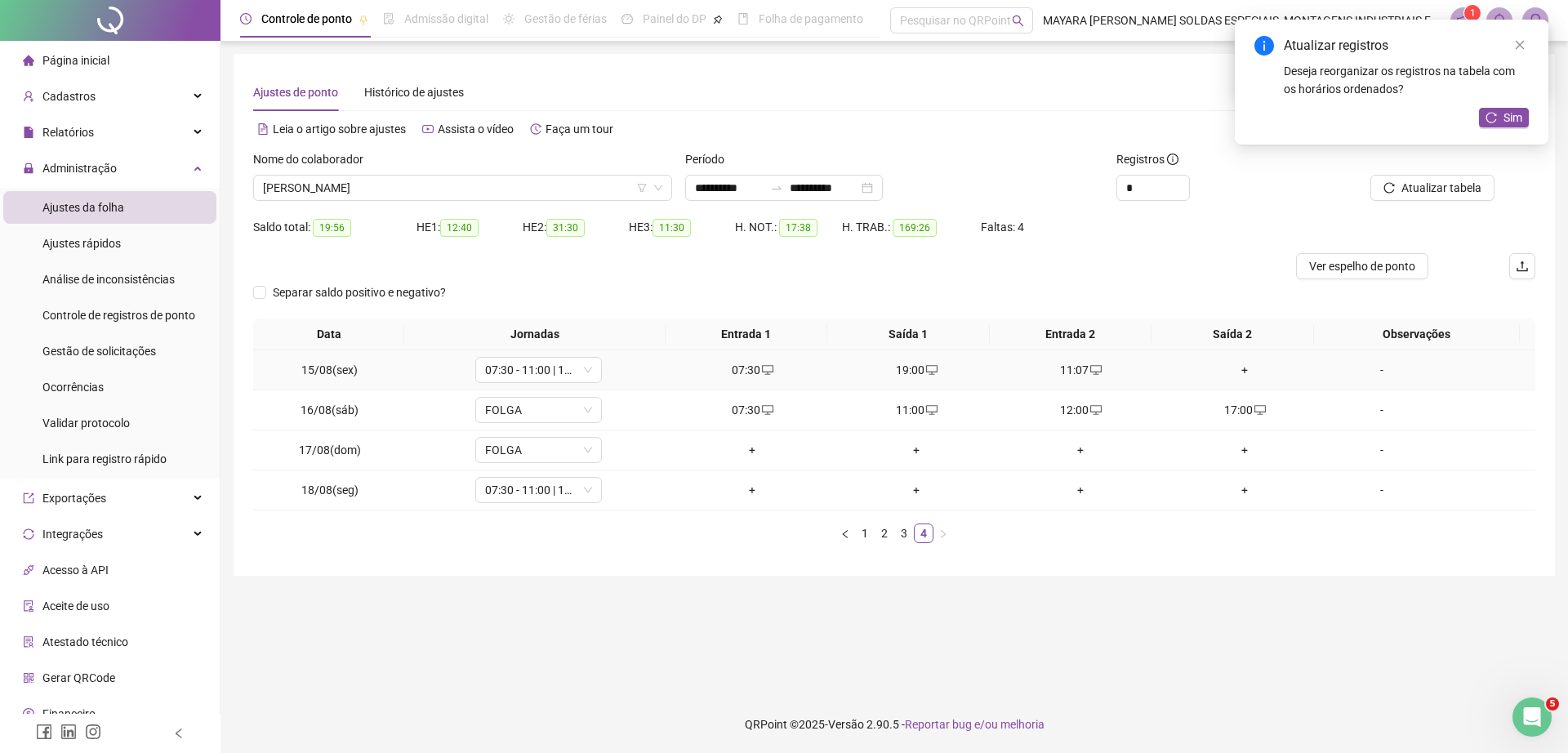
click at [1228, 364] on div "+" at bounding box center [1244, 369] width 151 height 18
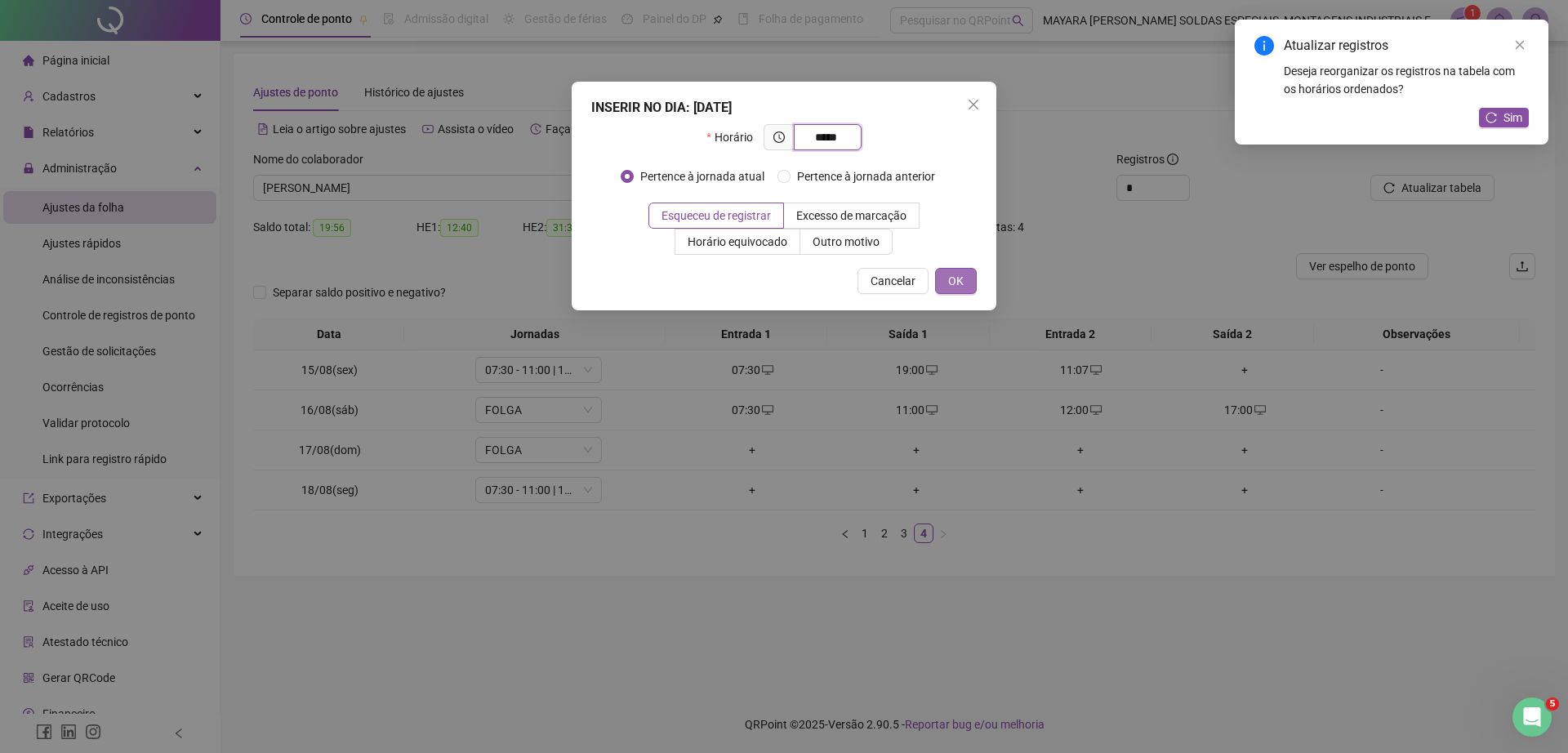
type input "*****"
click at [952, 276] on span "OK" at bounding box center [955, 280] width 16 height 18
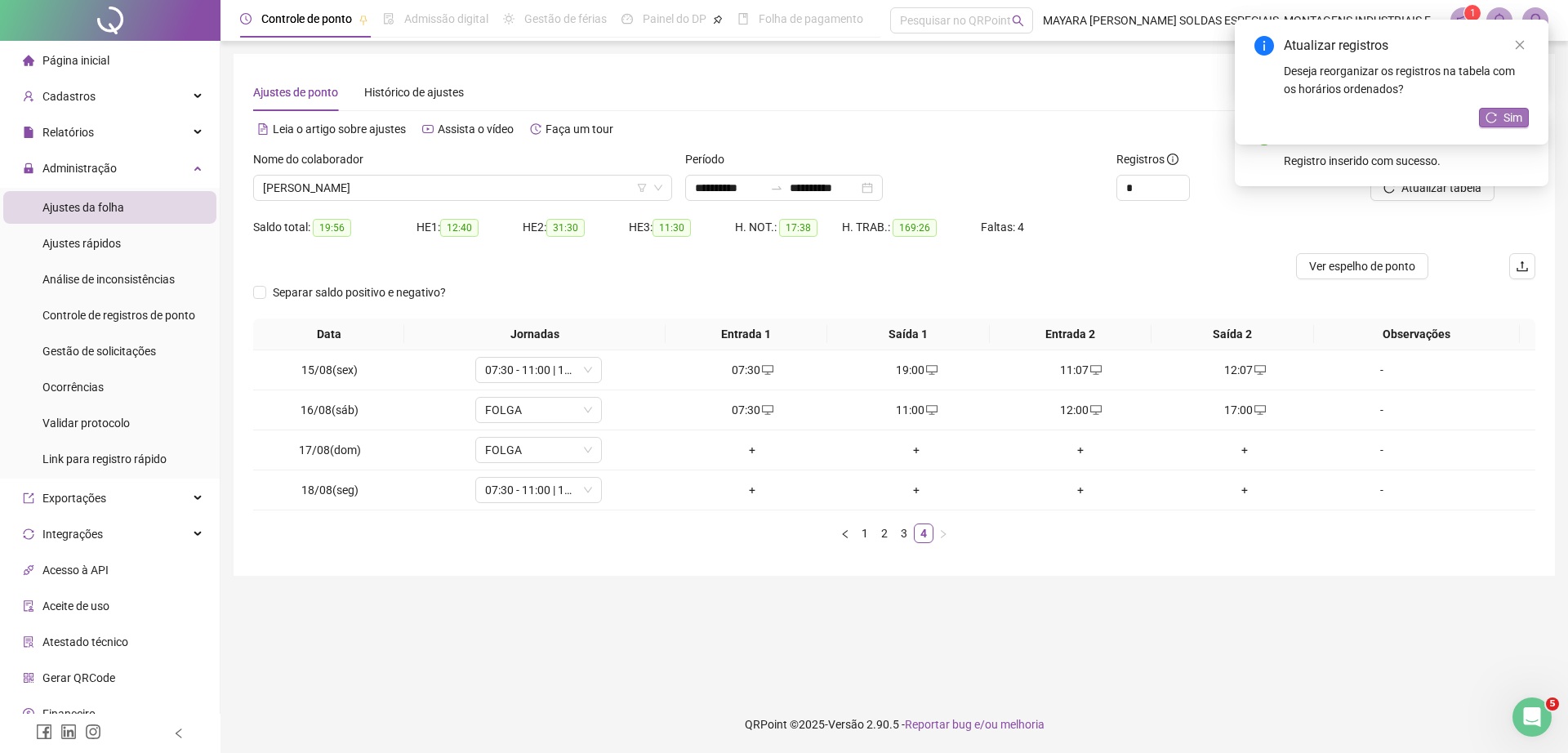
click at [1505, 117] on span "Sim" at bounding box center [1513, 117] width 18 height 18
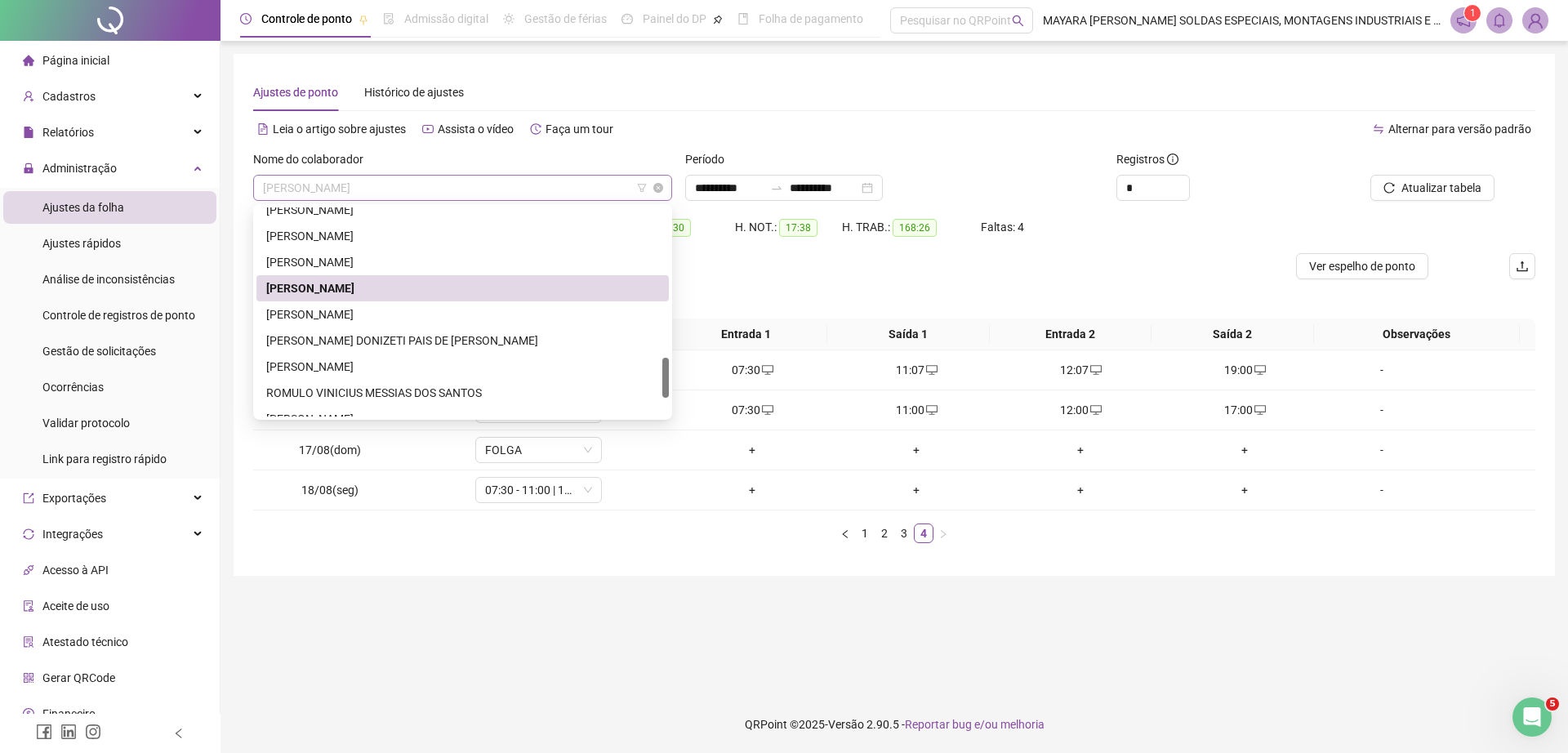
click at [388, 179] on span "RAFAEL DA SILVA RODRIGUES" at bounding box center [462, 188] width 399 height 24
click at [392, 335] on div "[PERSON_NAME] DONIZETI PAIS DE [PERSON_NAME]" at bounding box center [462, 340] width 393 height 18
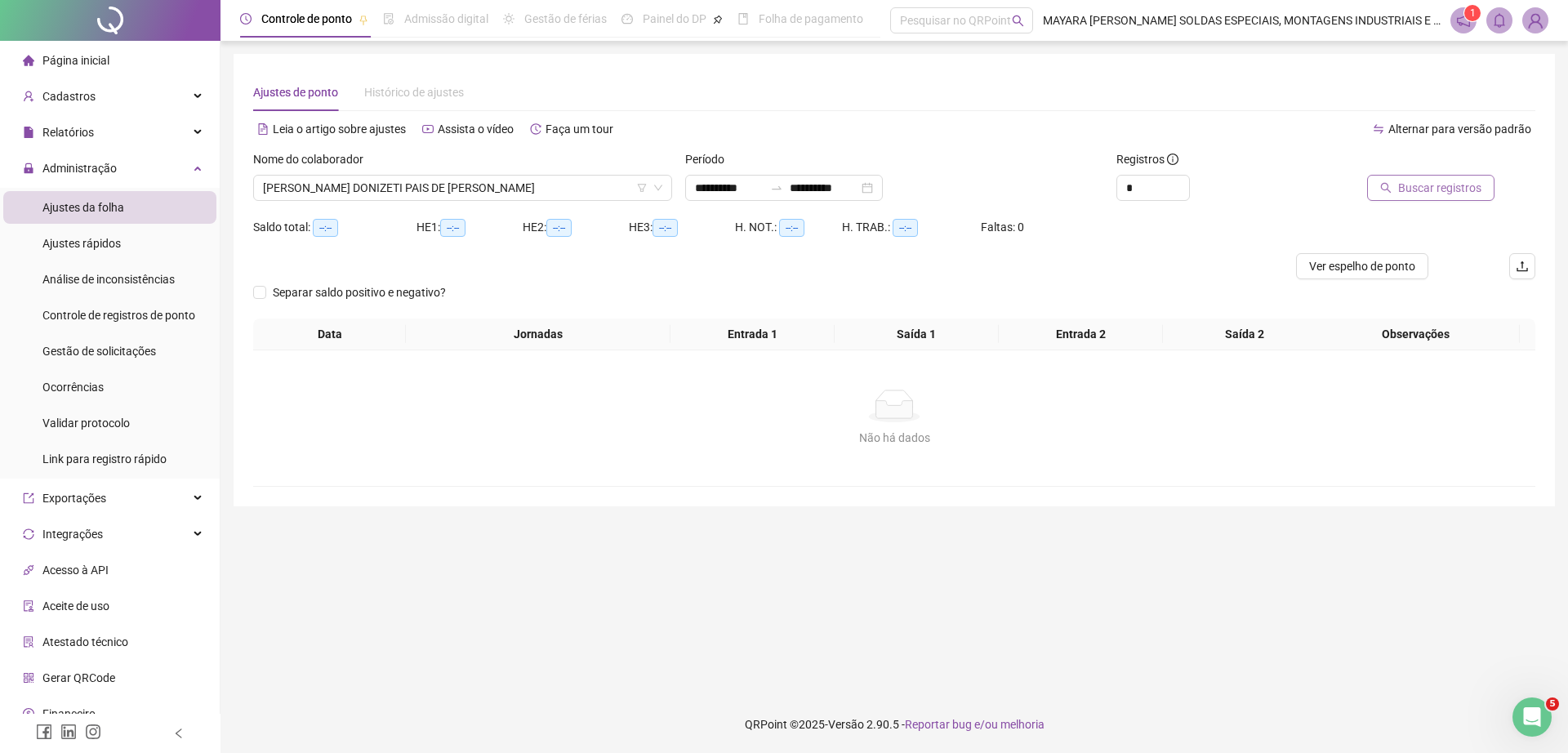
click at [1416, 184] on span "Buscar registros" at bounding box center [1439, 187] width 83 height 18
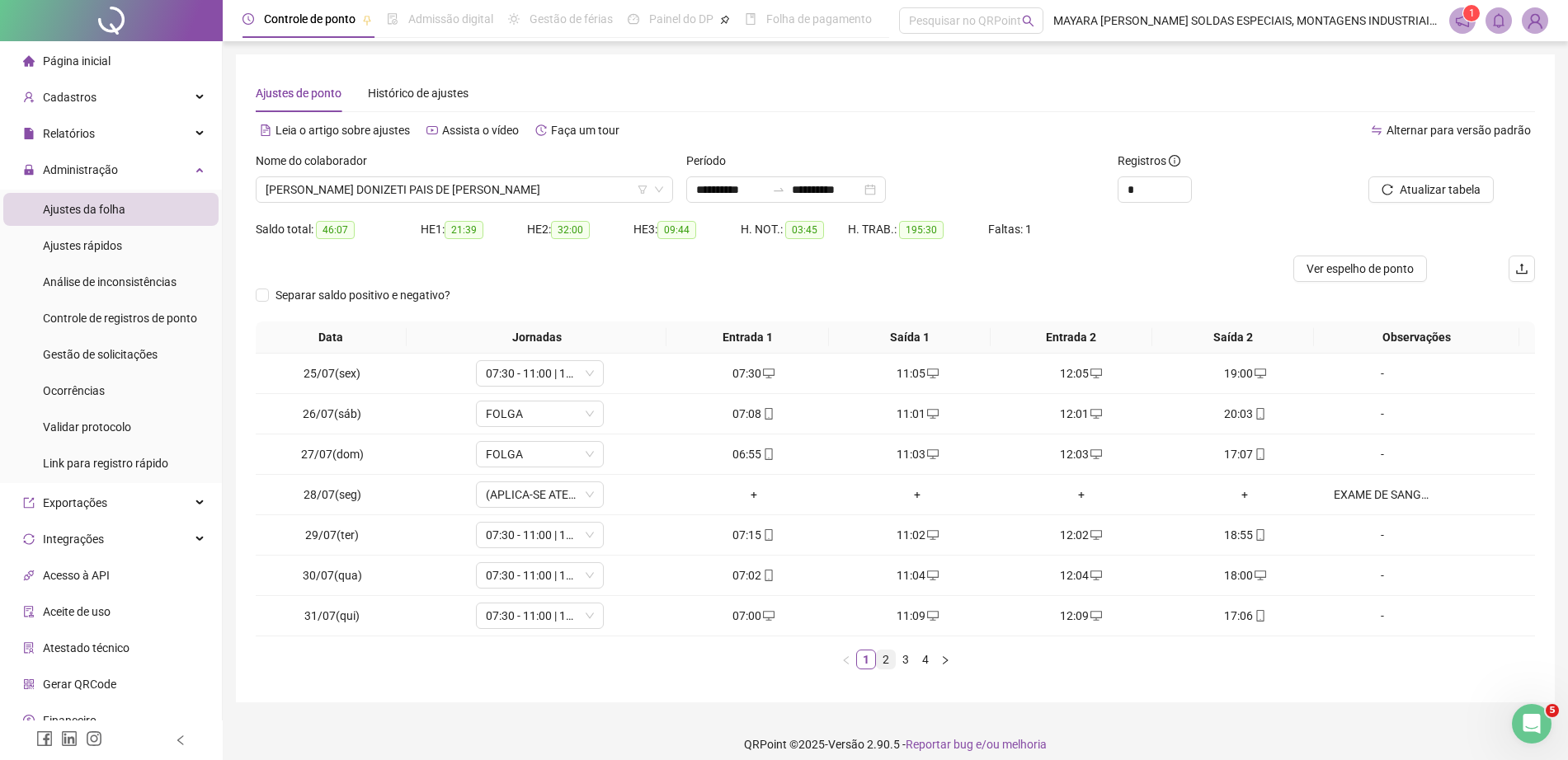
click at [885, 665] on link "2" at bounding box center [885, 659] width 18 height 18
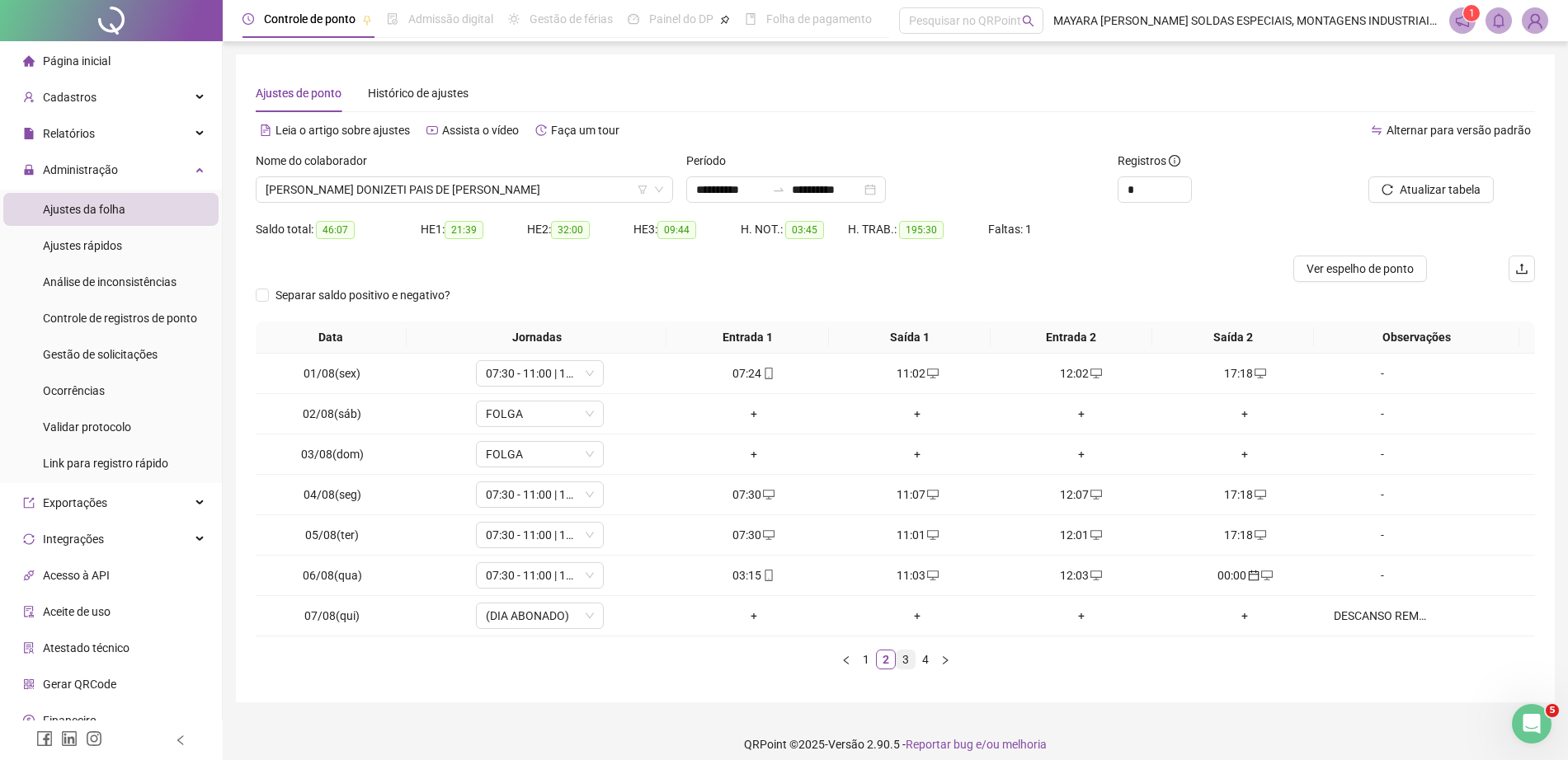
click at [910, 656] on link "3" at bounding box center [905, 659] width 18 height 18
click at [923, 663] on link "4" at bounding box center [925, 659] width 18 height 18
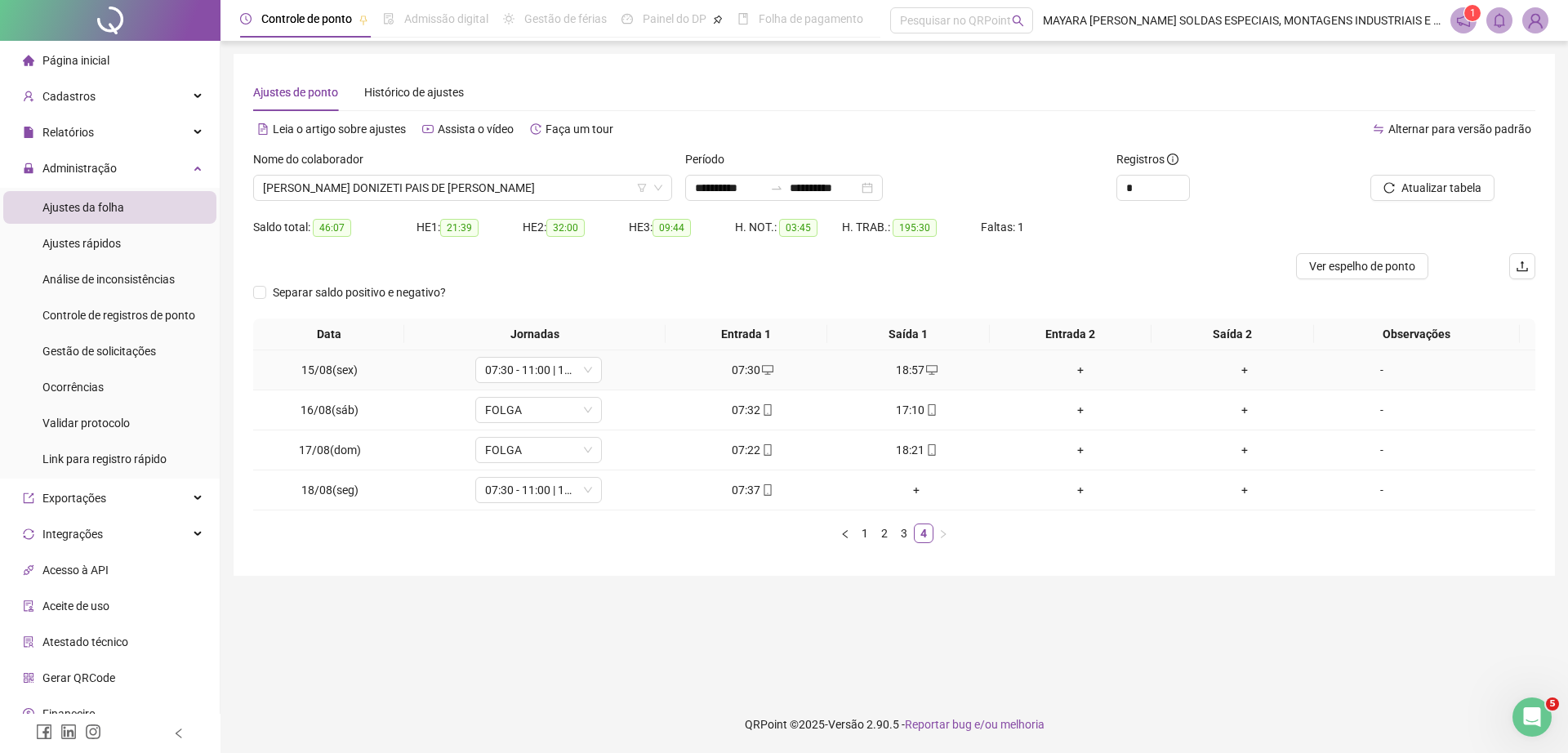
click at [1072, 362] on div "+" at bounding box center [1080, 369] width 151 height 18
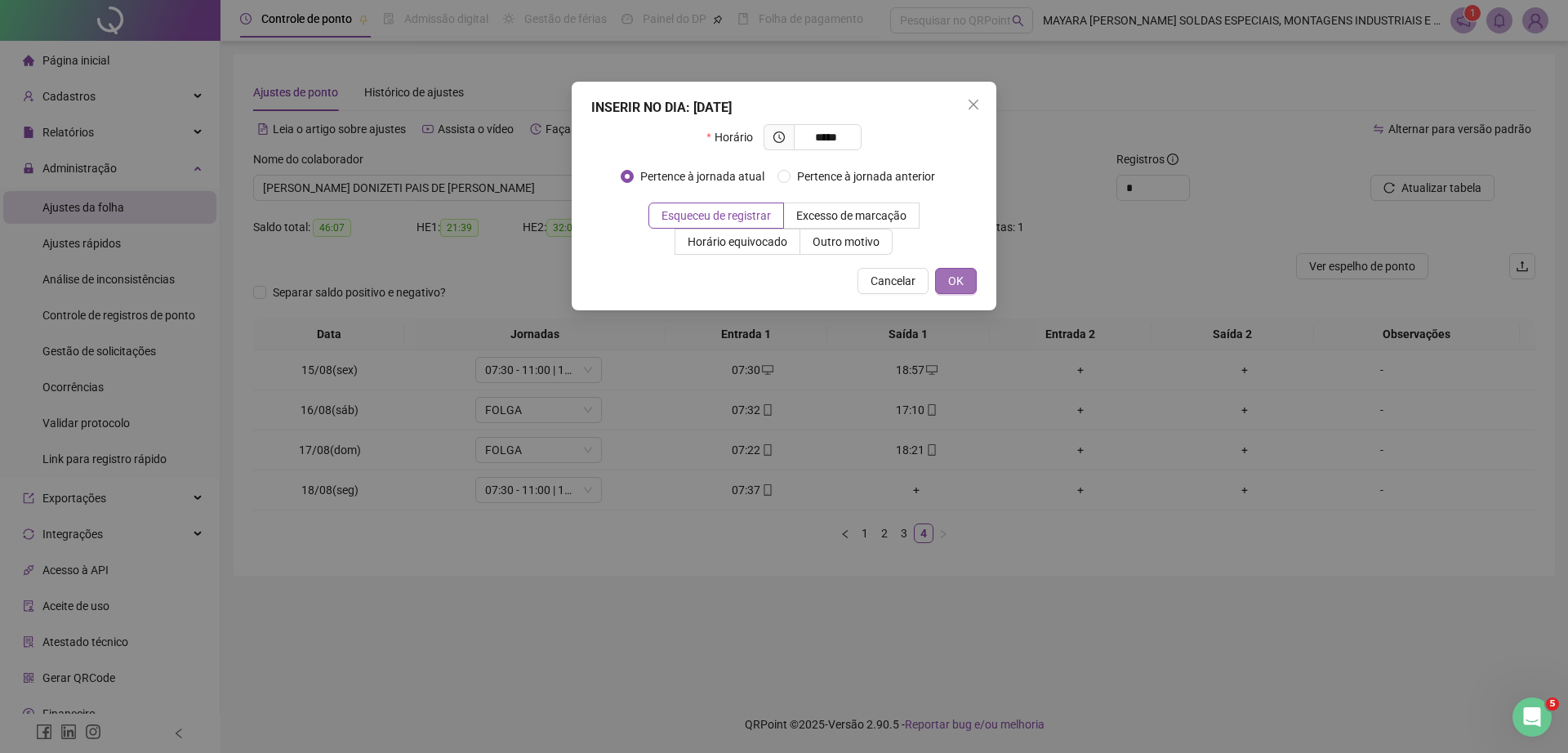
type input "*****"
click at [972, 290] on button "OK" at bounding box center [955, 281] width 42 height 26
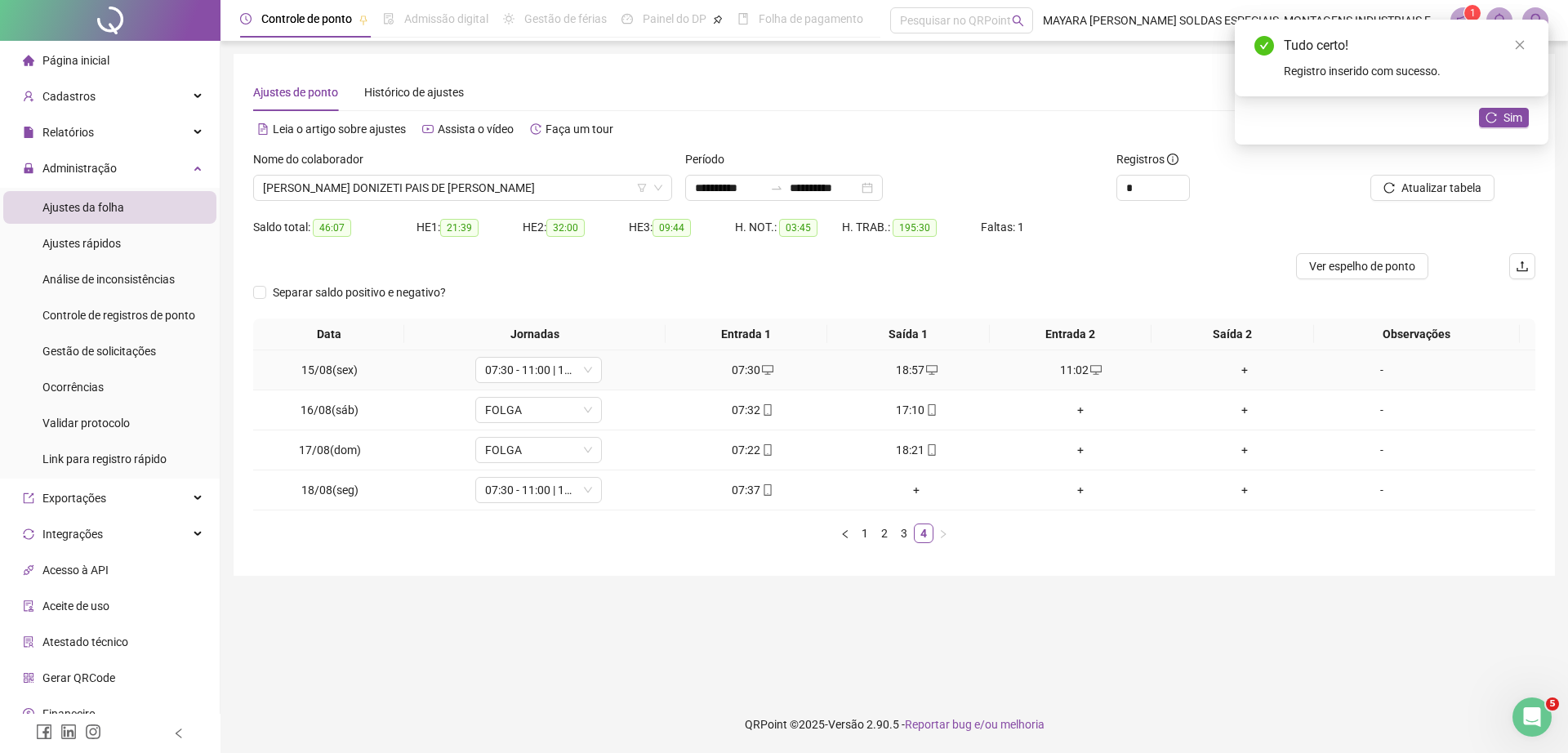
click at [1232, 374] on div "+" at bounding box center [1244, 369] width 151 height 18
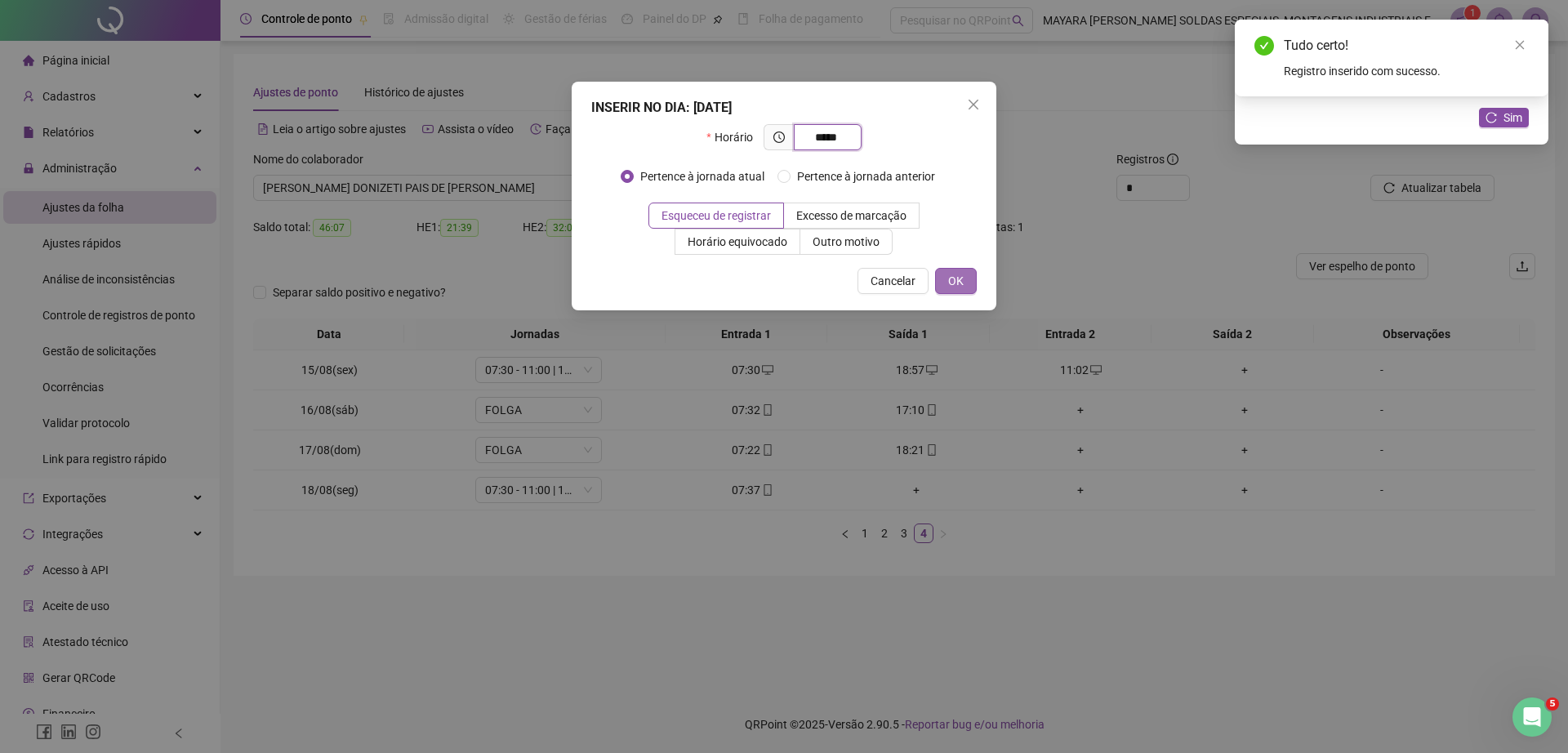
type input "*****"
click at [964, 283] on button "OK" at bounding box center [955, 281] width 42 height 26
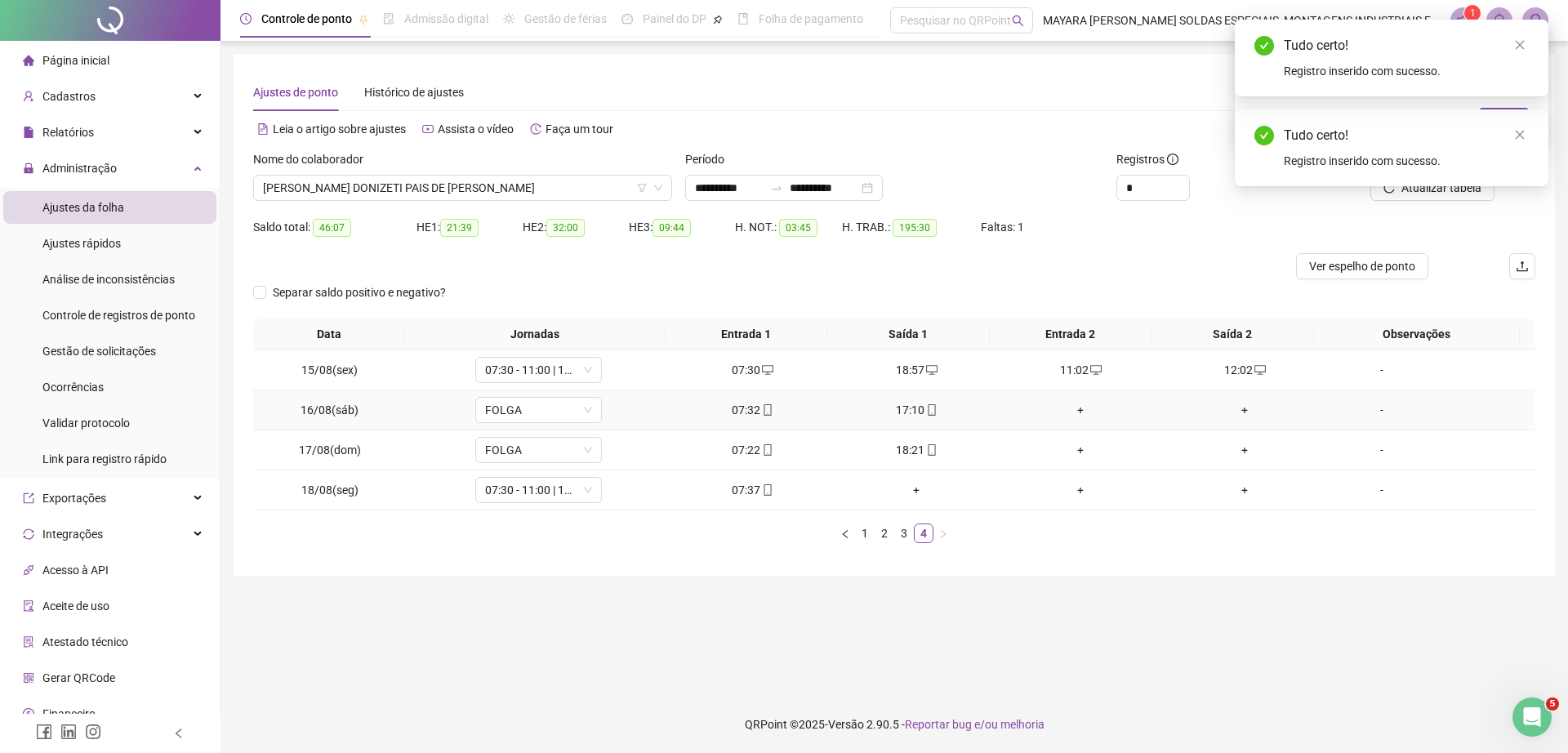
click at [1076, 409] on div "+" at bounding box center [1080, 410] width 151 height 18
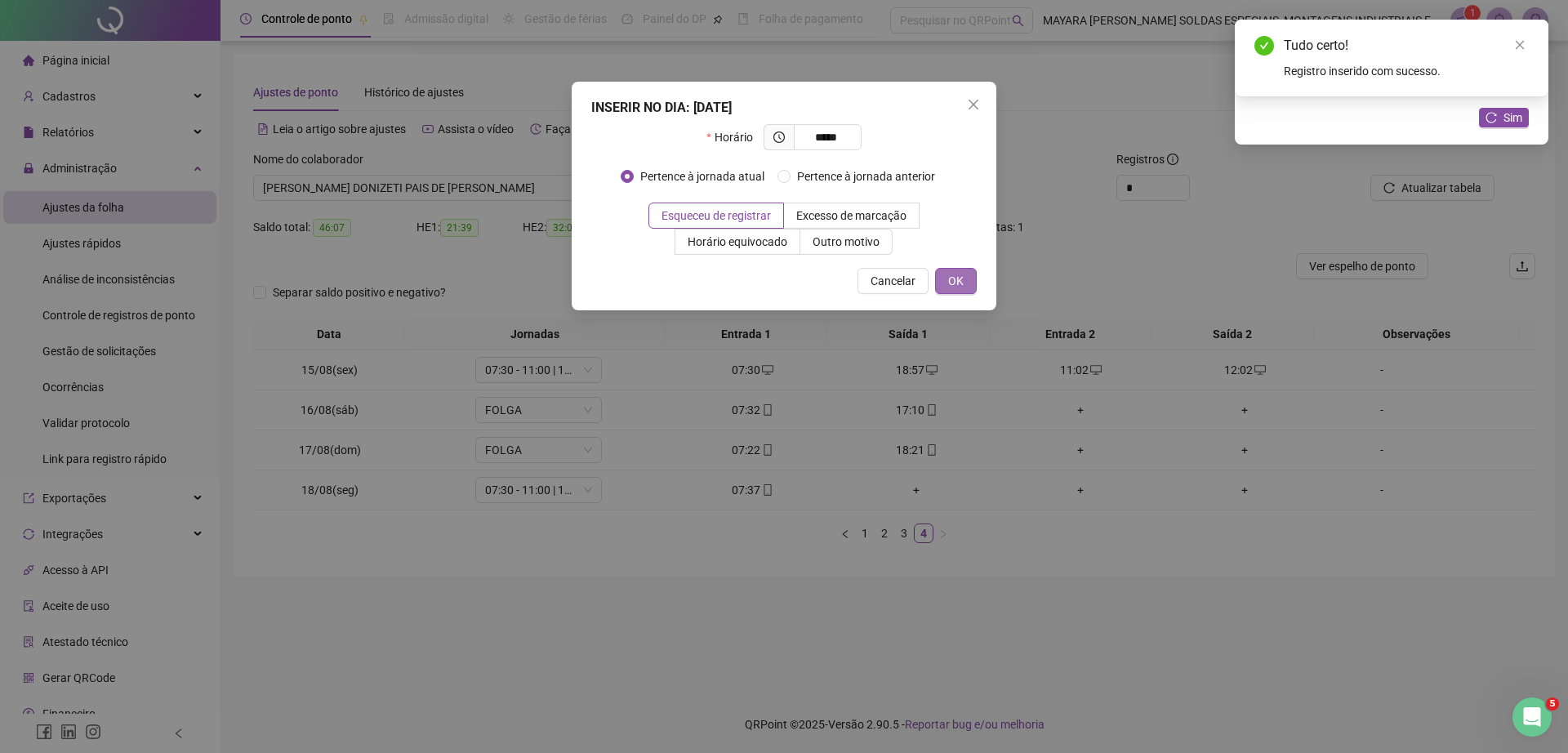
type input "*****"
click at [962, 268] on button "OK" at bounding box center [955, 281] width 42 height 26
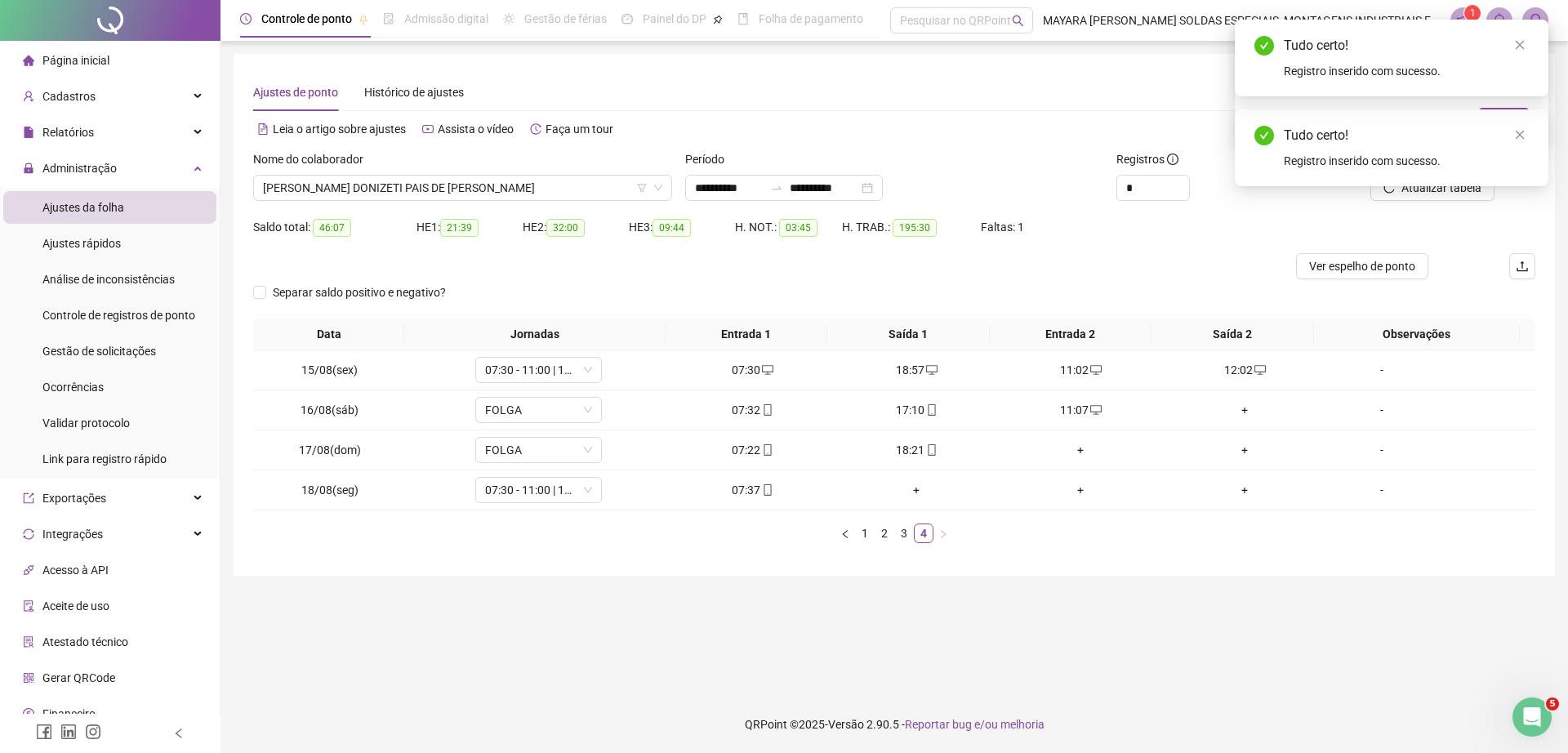
click at [1231, 409] on div "+" at bounding box center [1244, 410] width 151 height 18
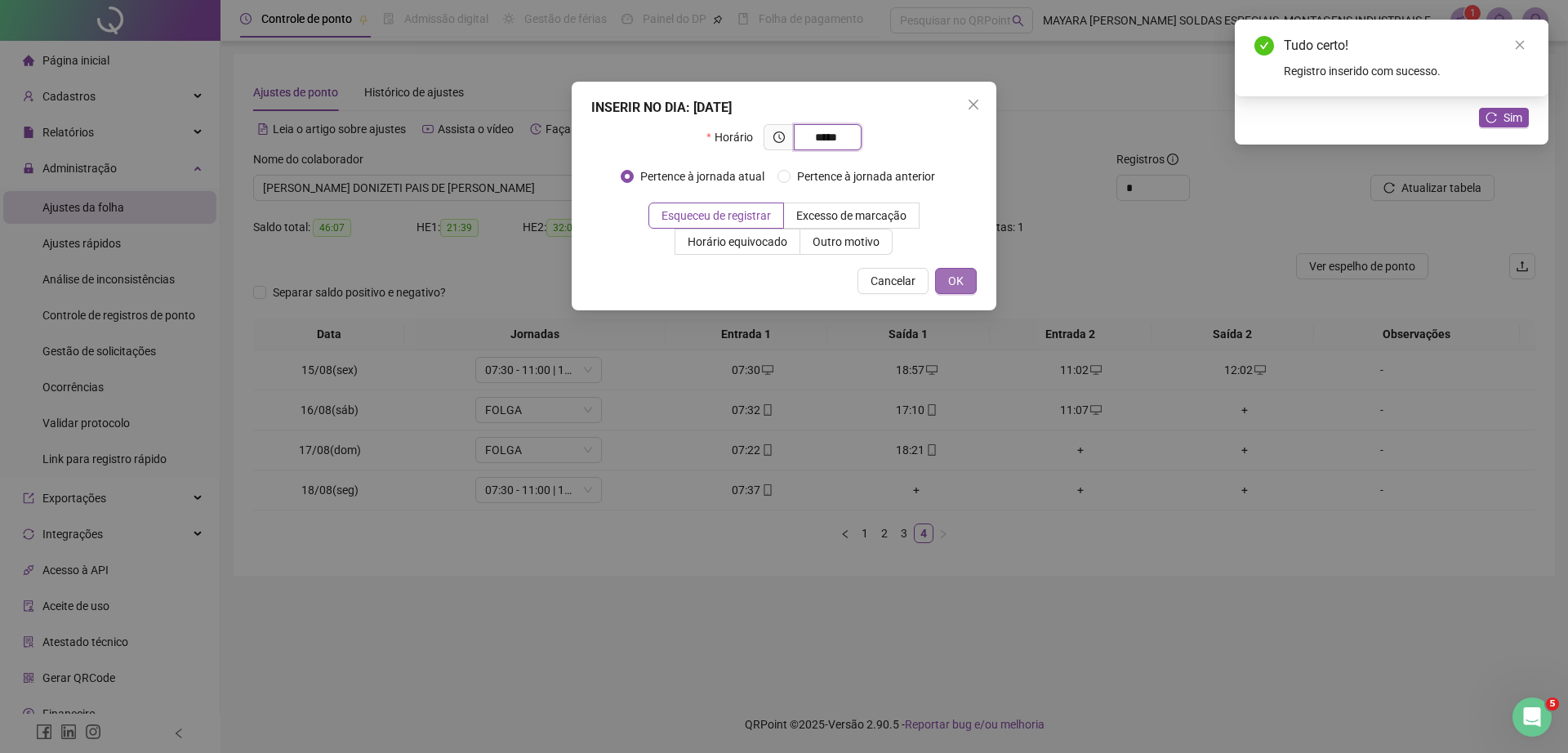
type input "*****"
click at [955, 286] on span "OK" at bounding box center [955, 280] width 16 height 18
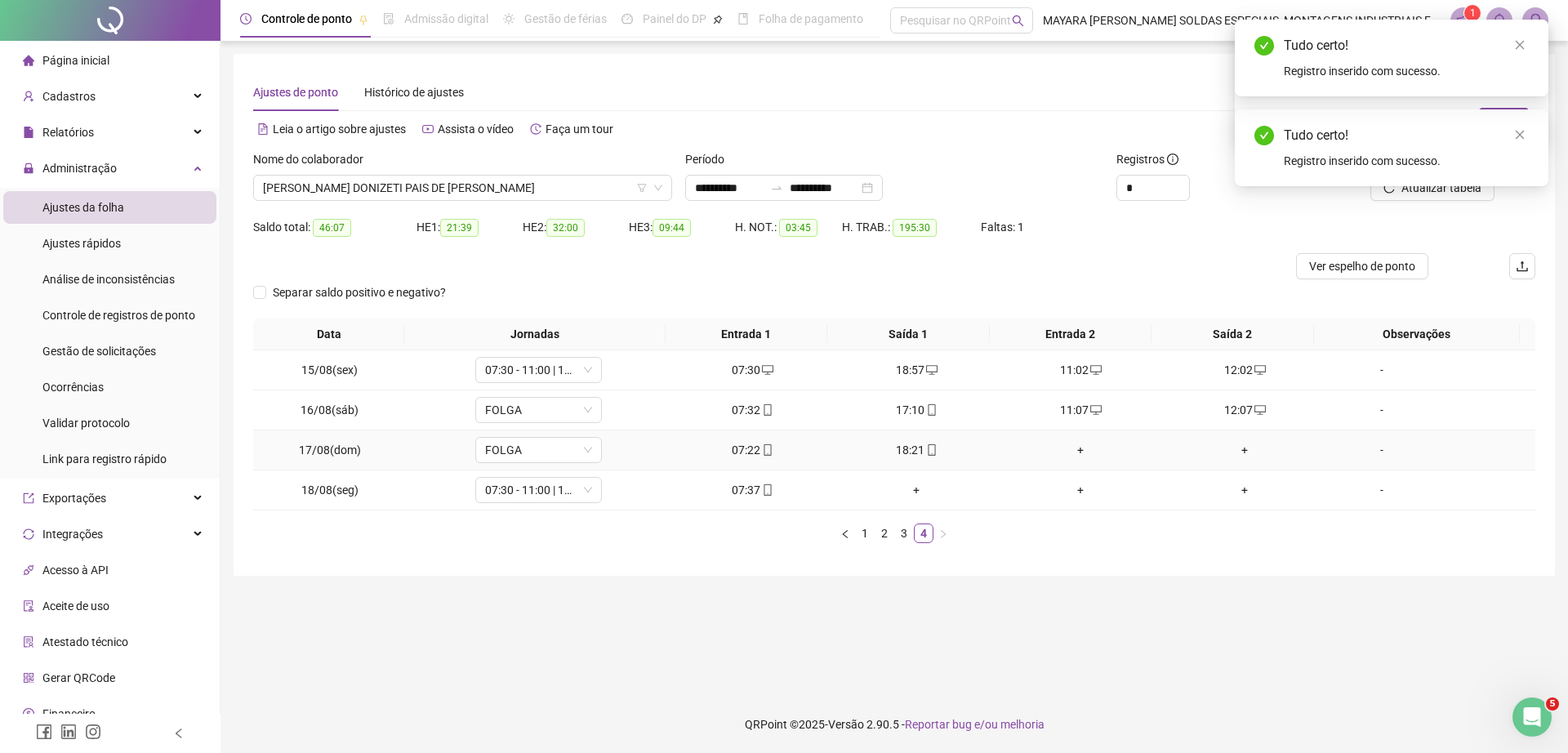
click at [1064, 449] on div "+" at bounding box center [1080, 450] width 151 height 18
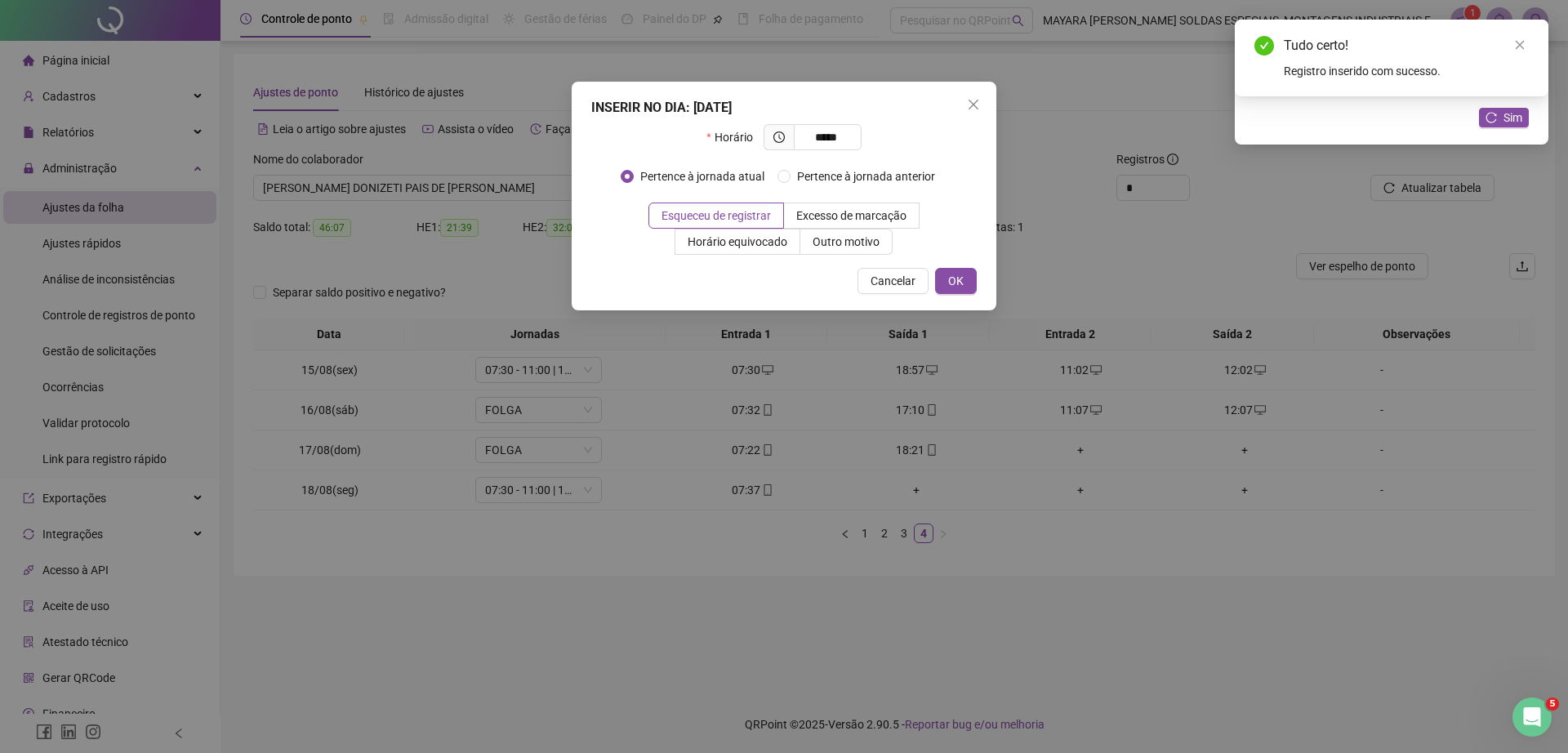
type input "*****"
click at [954, 264] on div "INSERIR NO DIA : 17/08/2025 Horário ***** Pertence à jornada atual Pertence à j…" at bounding box center [783, 195] width 424 height 228
click at [961, 280] on span "OK" at bounding box center [955, 280] width 16 height 18
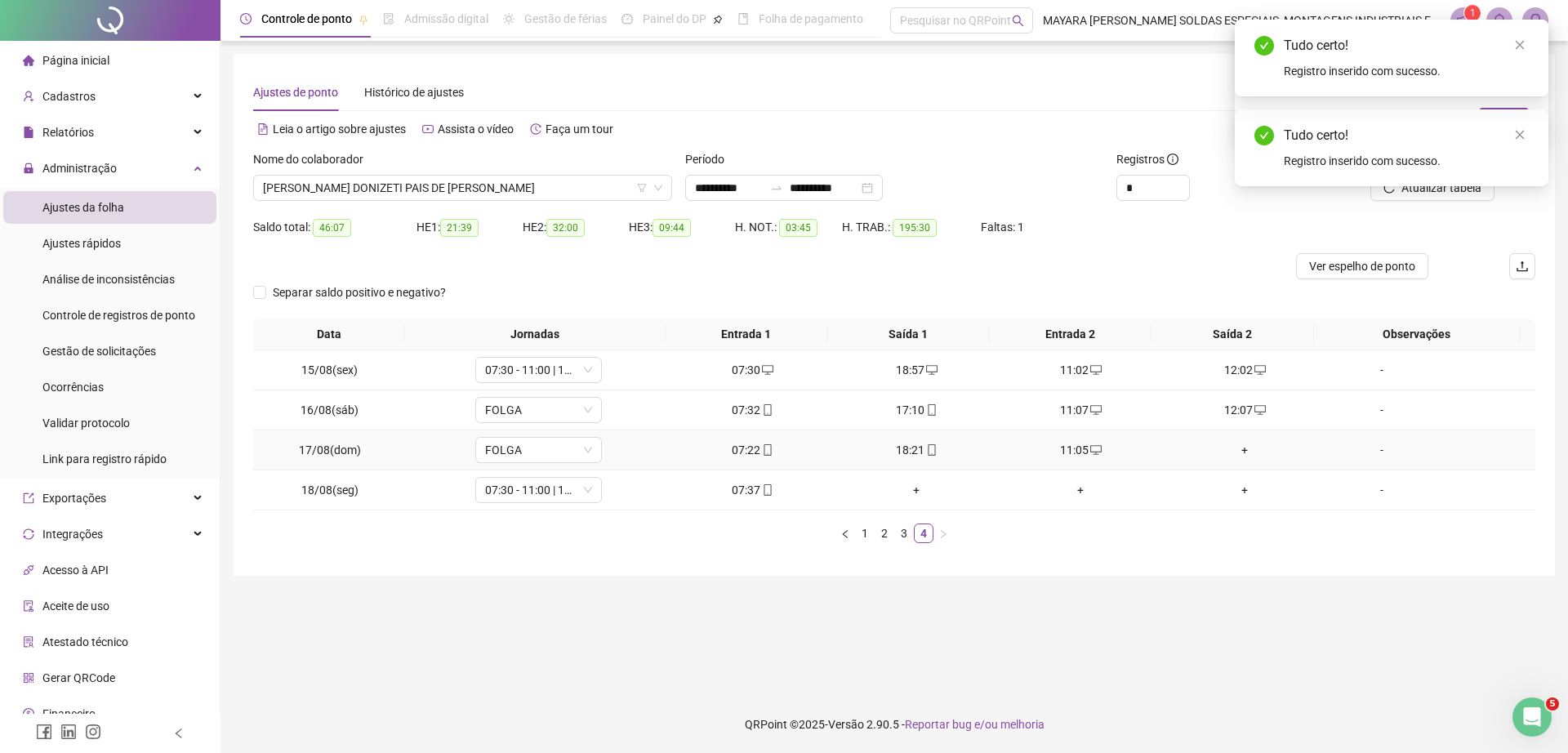
click at [1240, 445] on div "+" at bounding box center [1244, 450] width 151 height 18
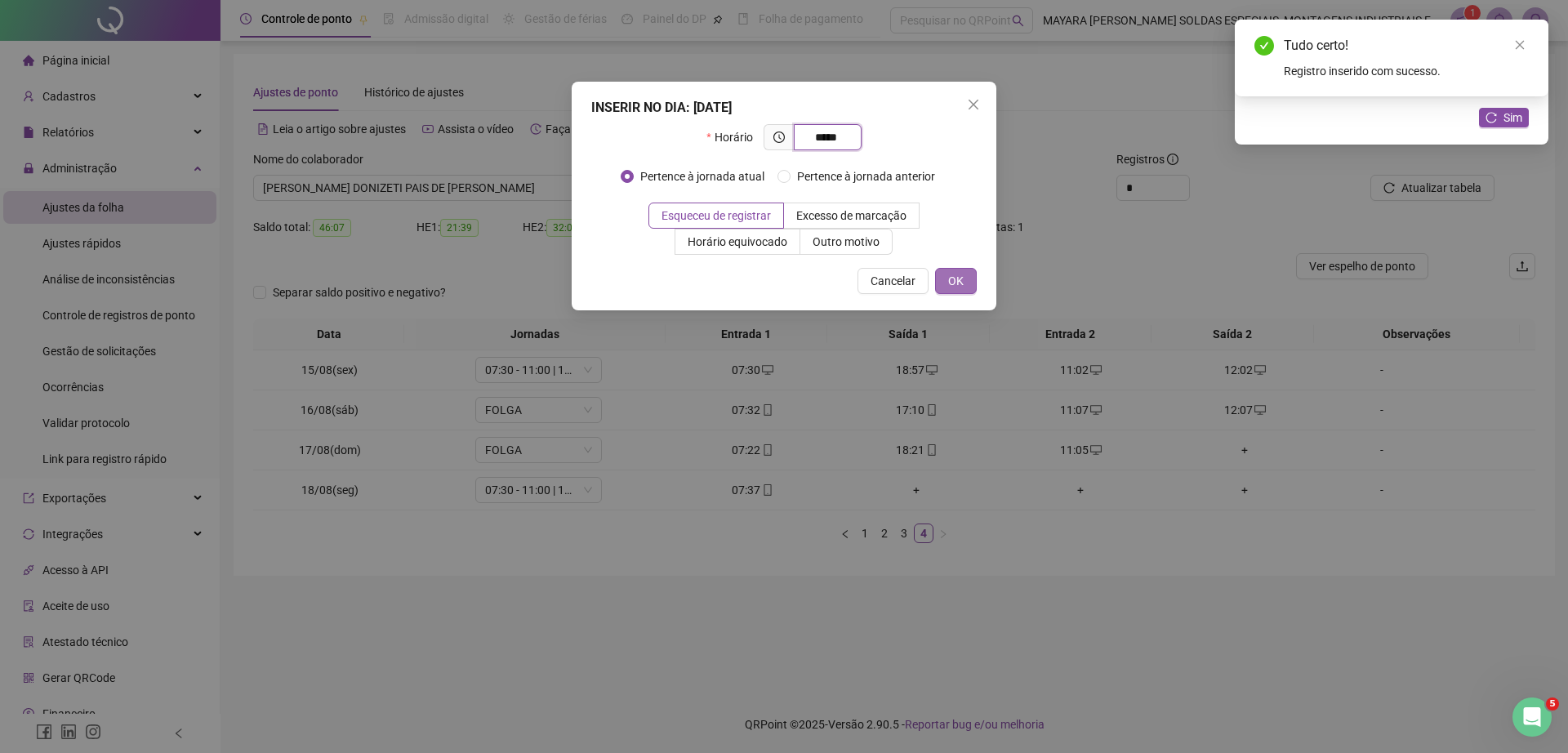
type input "*****"
click at [954, 284] on span "OK" at bounding box center [955, 280] width 16 height 18
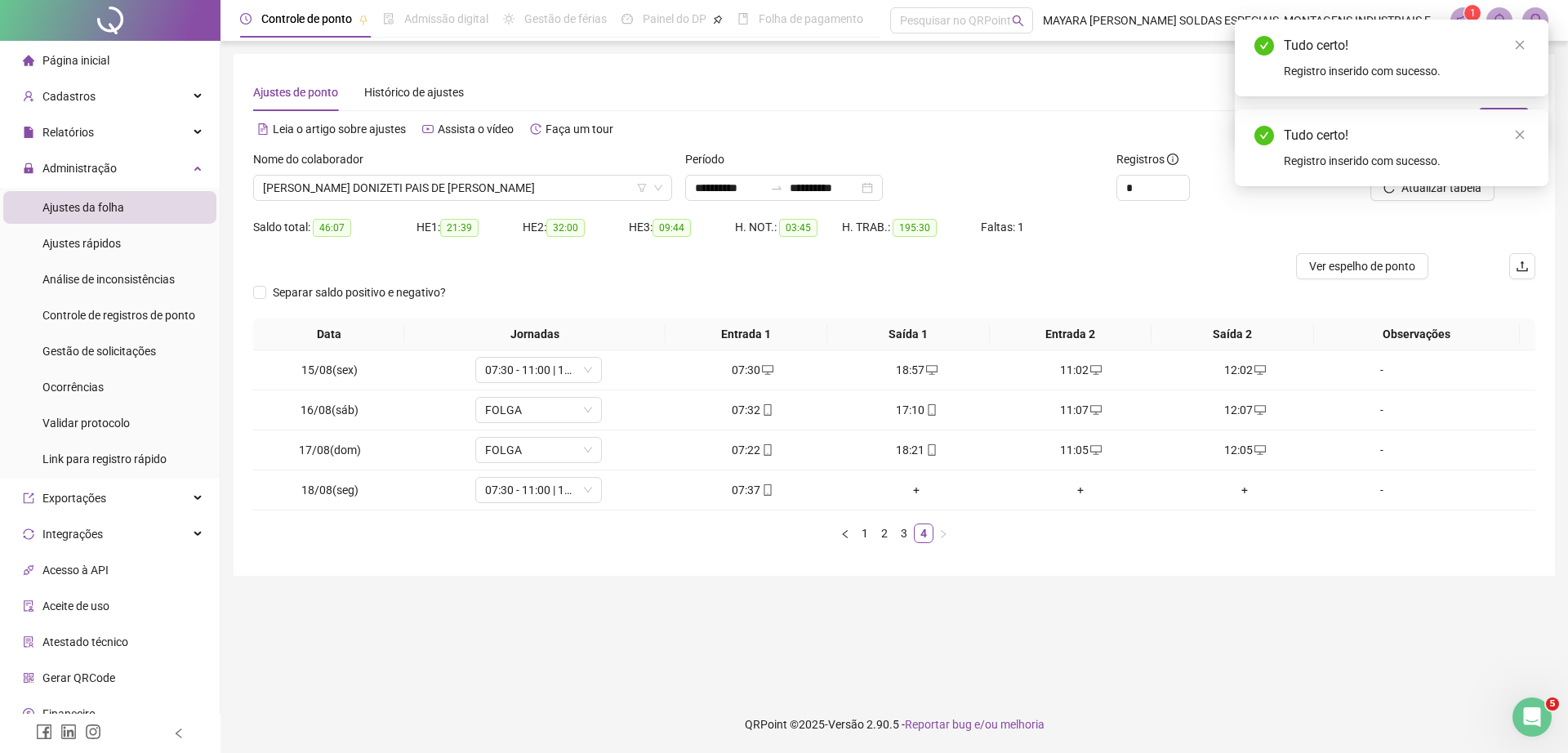
click at [1530, 139] on div "Tudo certo! Registro inserido com sucesso." at bounding box center [1390, 147] width 313 height 77
click at [1516, 134] on icon "close" at bounding box center [1519, 135] width 11 height 11
click at [1517, 39] on icon "close" at bounding box center [1519, 44] width 11 height 11
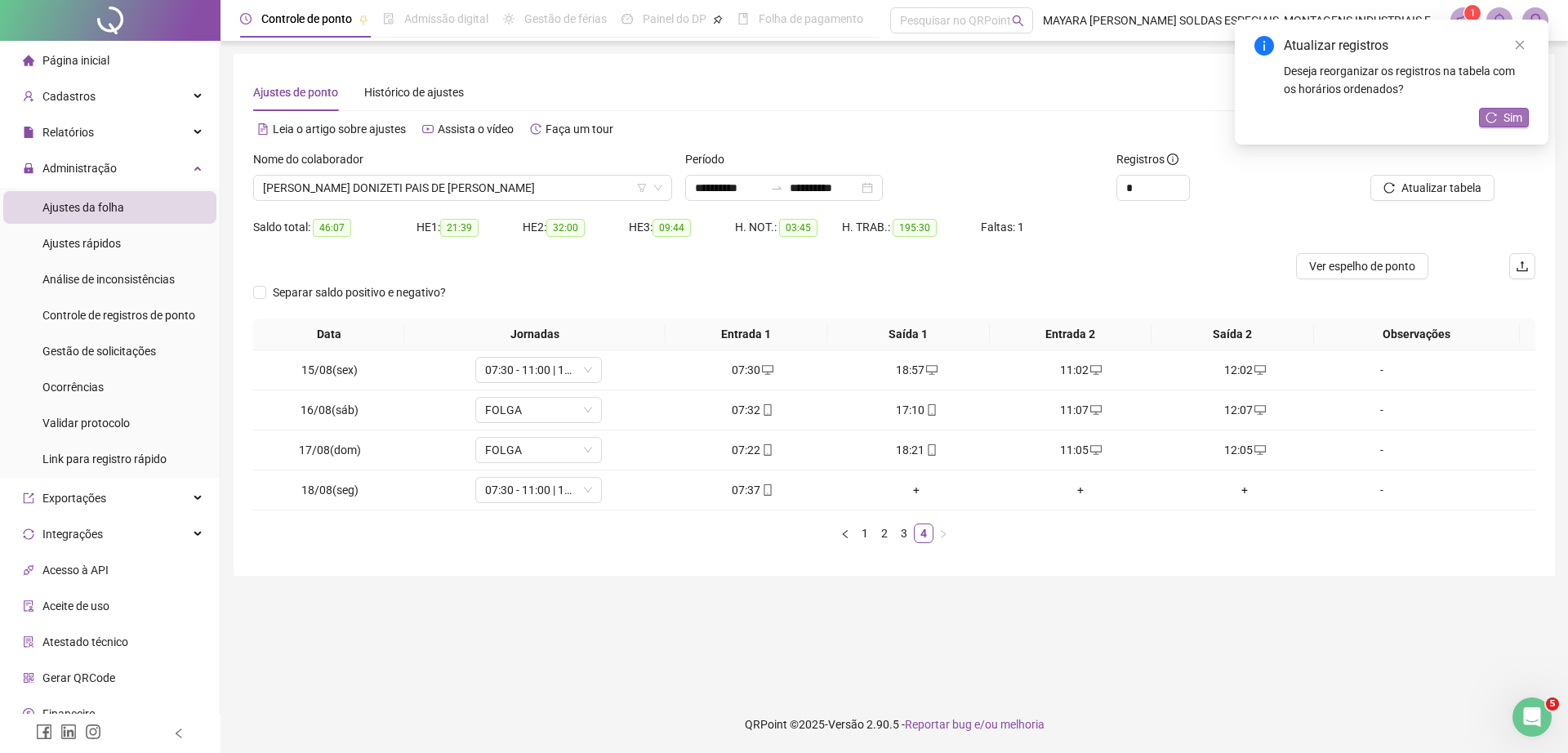
click at [1495, 110] on button "Sim" at bounding box center [1503, 117] width 50 height 19
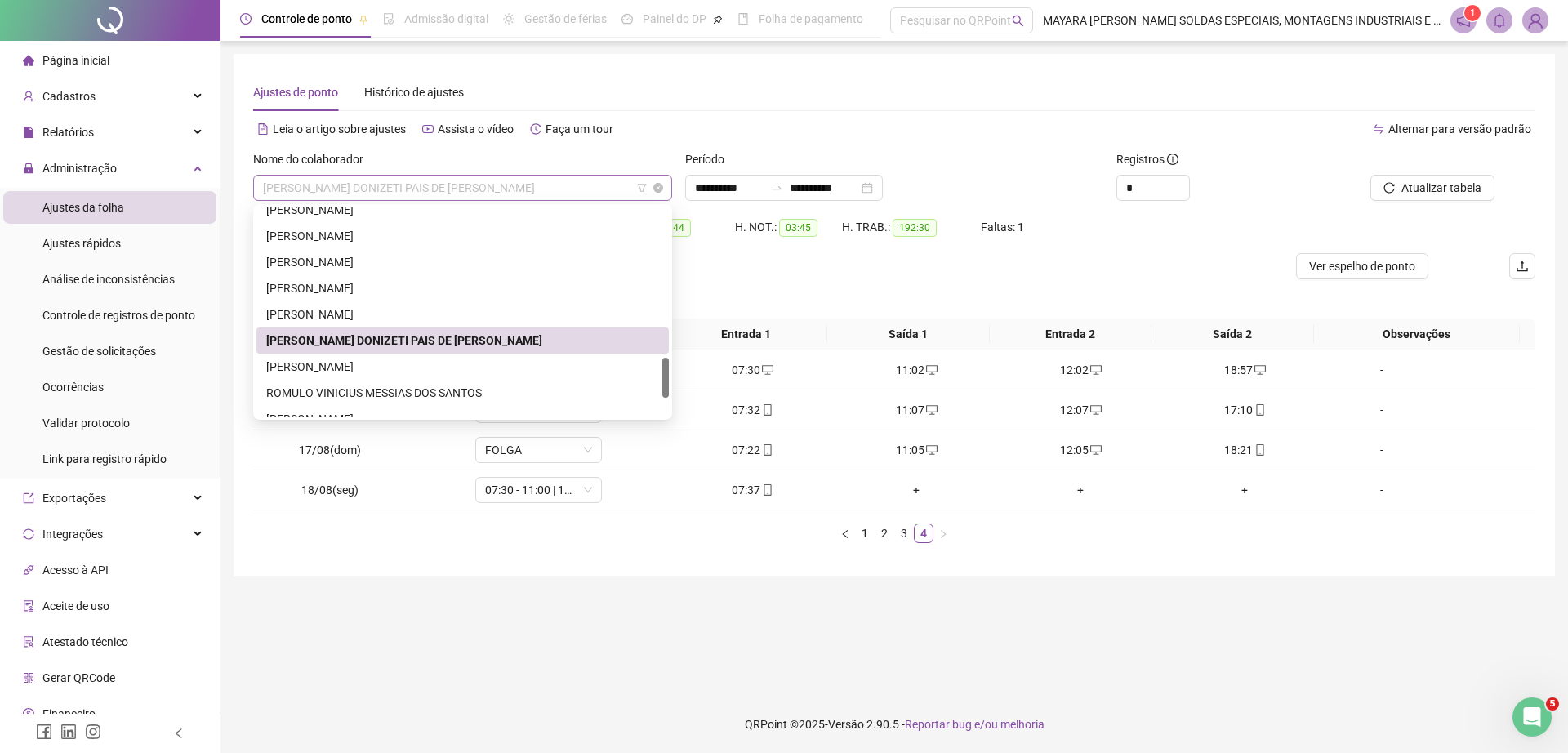
click at [429, 182] on span "[PERSON_NAME] DONIZETI PAIS DE [PERSON_NAME]" at bounding box center [462, 188] width 399 height 24
click at [381, 362] on div "[PERSON_NAME]" at bounding box center [462, 366] width 393 height 18
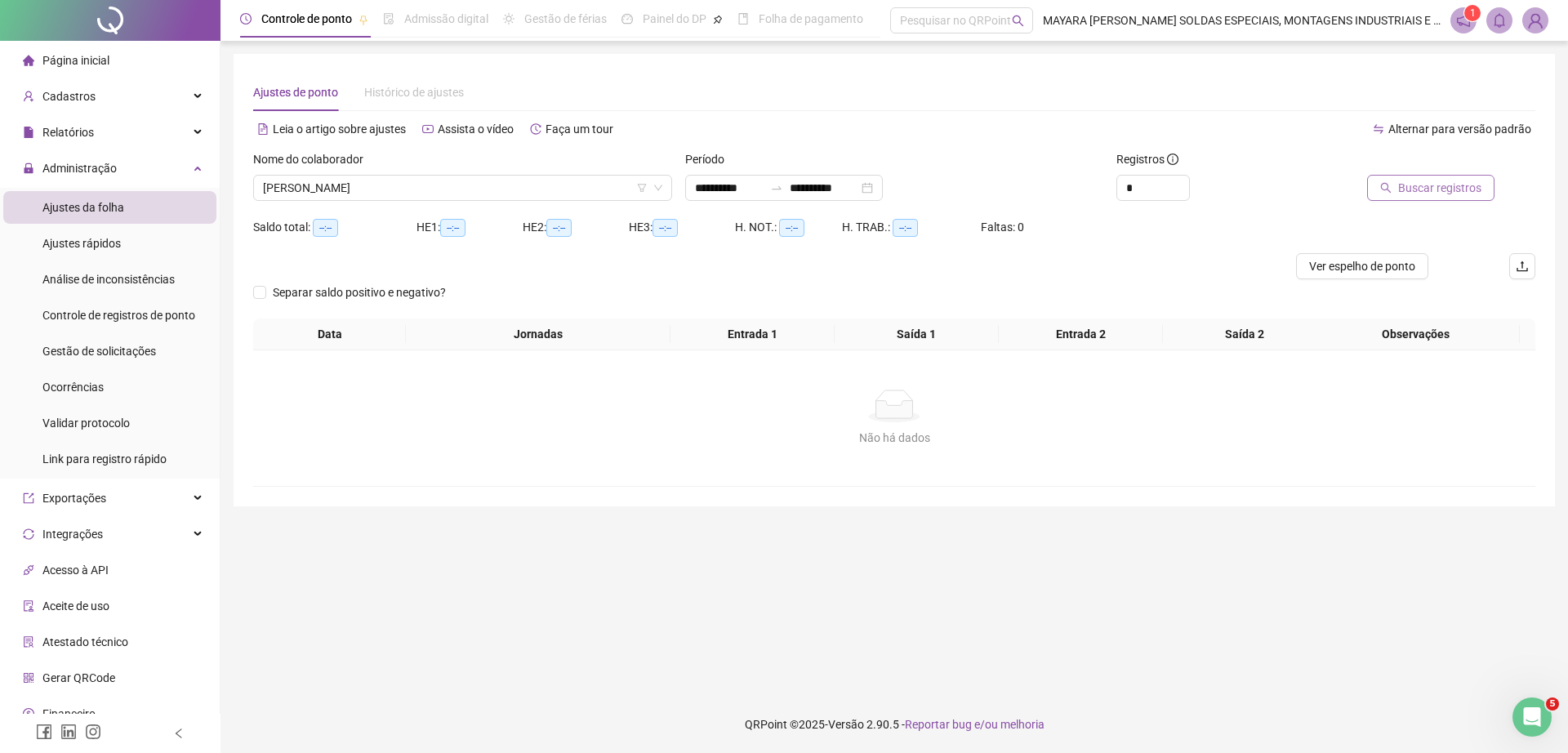
click at [1417, 190] on span "Buscar registros" at bounding box center [1439, 187] width 83 height 18
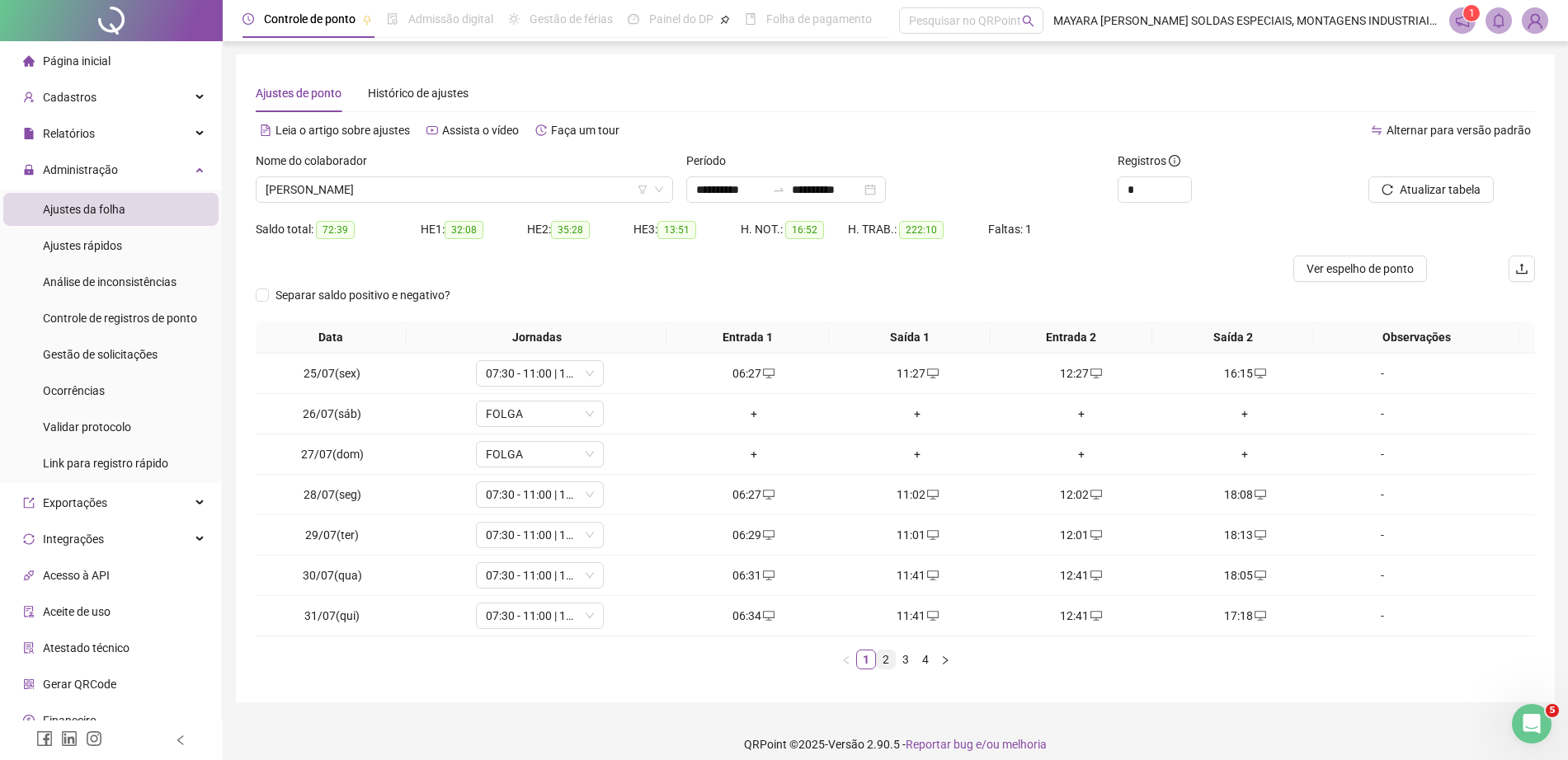
click at [884, 661] on link "2" at bounding box center [885, 659] width 18 height 18
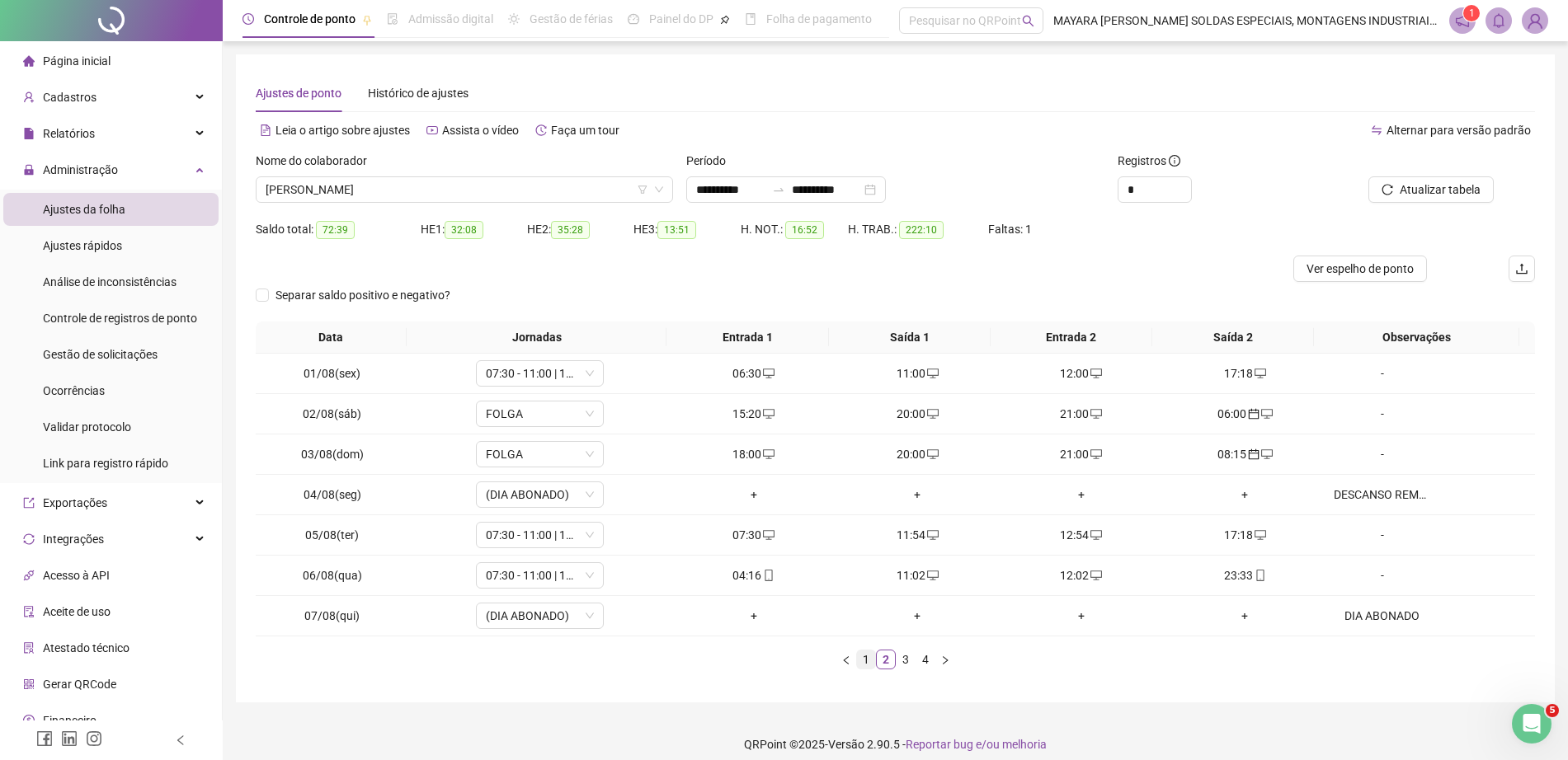
click at [868, 659] on link "1" at bounding box center [866, 659] width 18 height 18
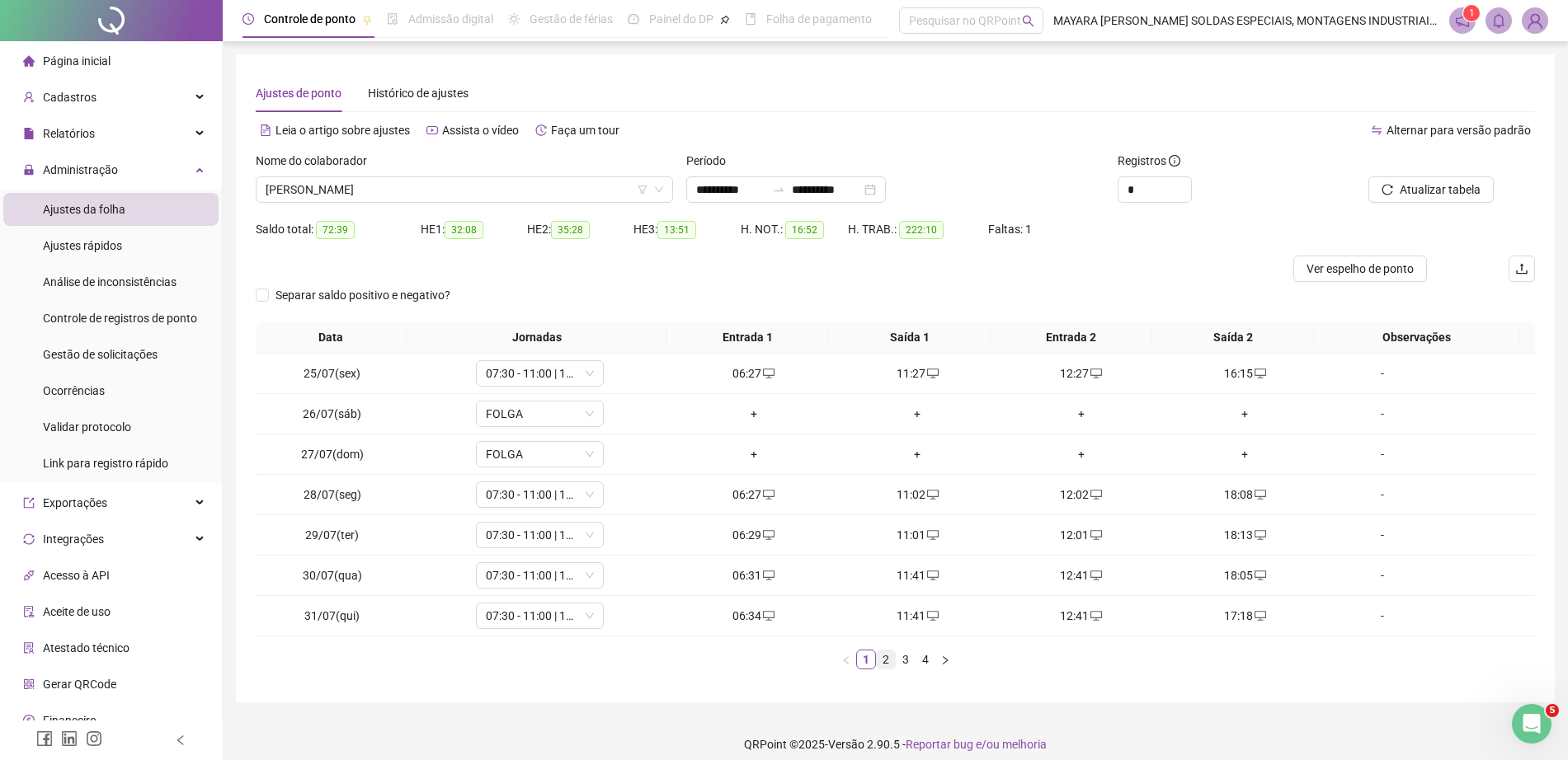
click at [889, 665] on link "2" at bounding box center [885, 659] width 18 height 18
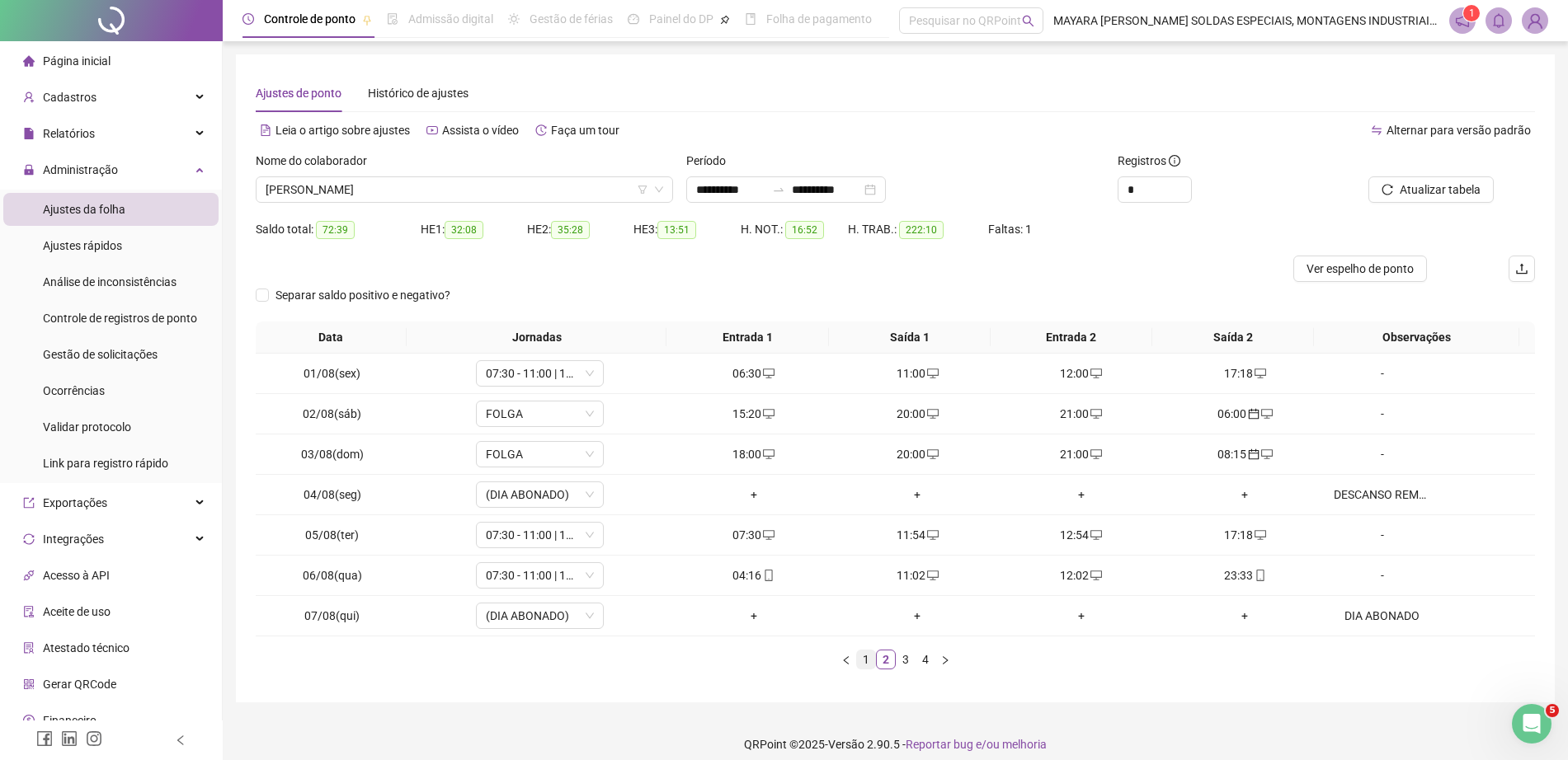
click at [860, 654] on link "1" at bounding box center [866, 659] width 18 height 18
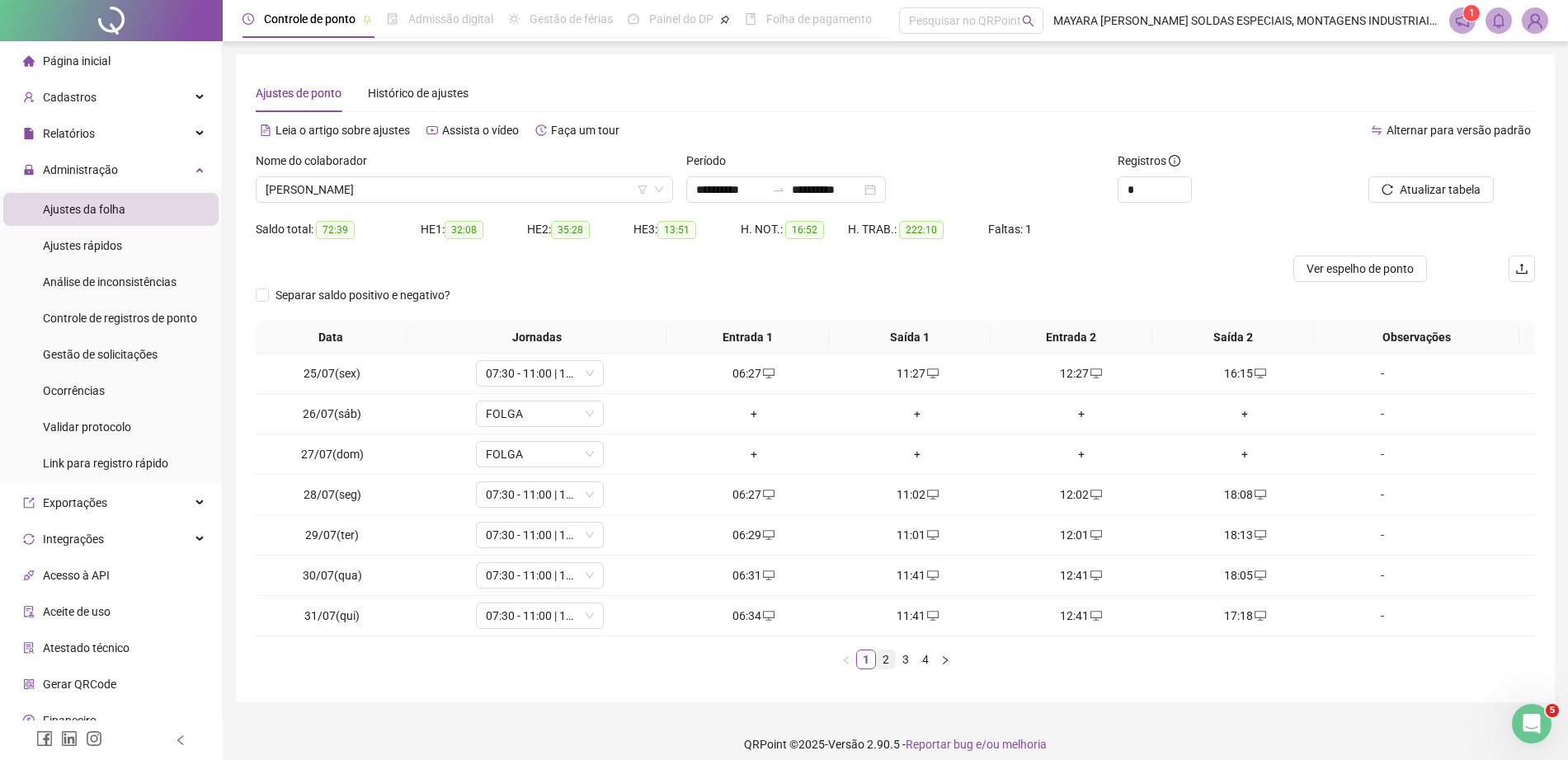
click at [883, 659] on link "2" at bounding box center [885, 659] width 18 height 18
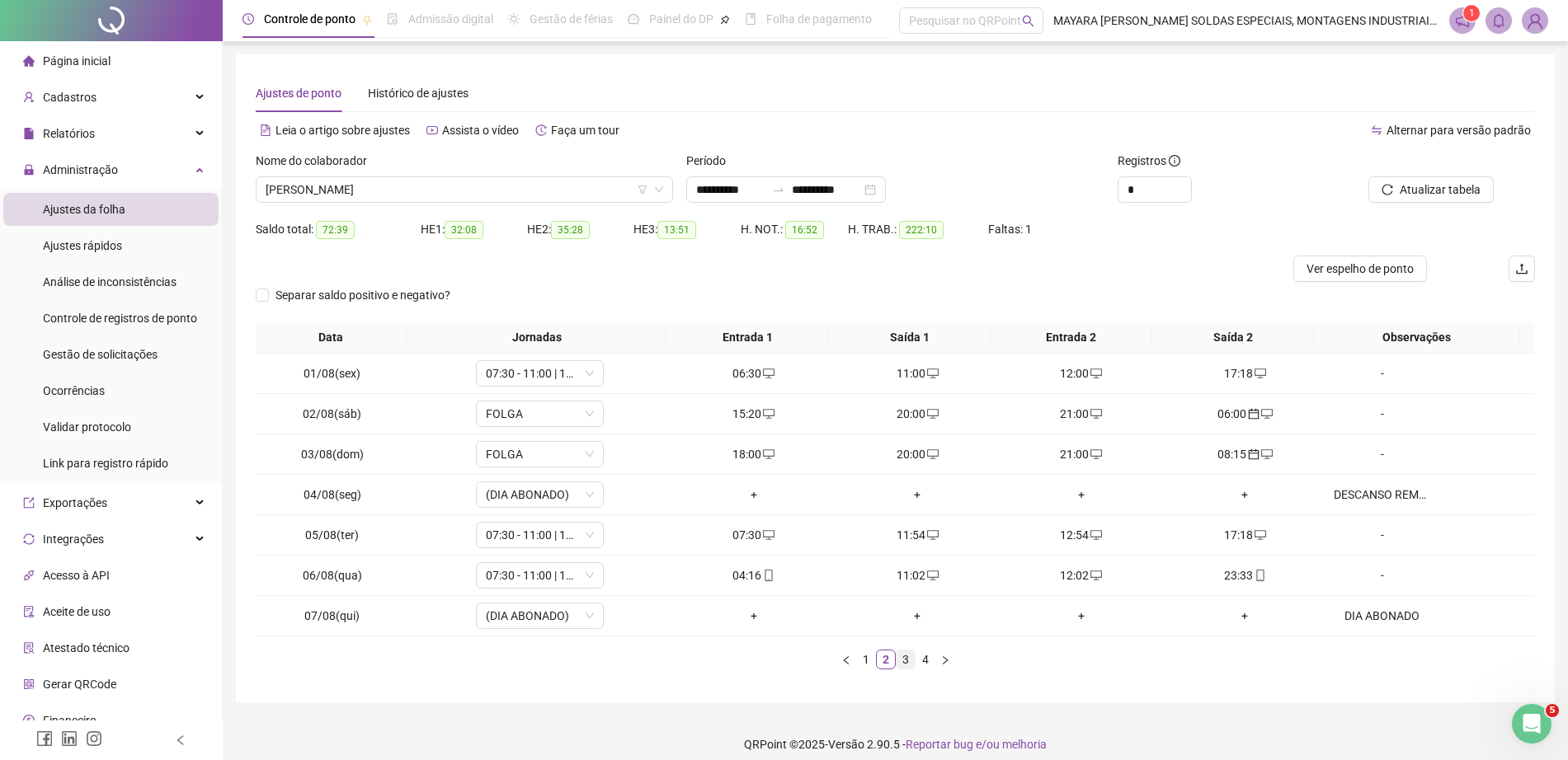
click at [907, 666] on link "3" at bounding box center [905, 659] width 18 height 18
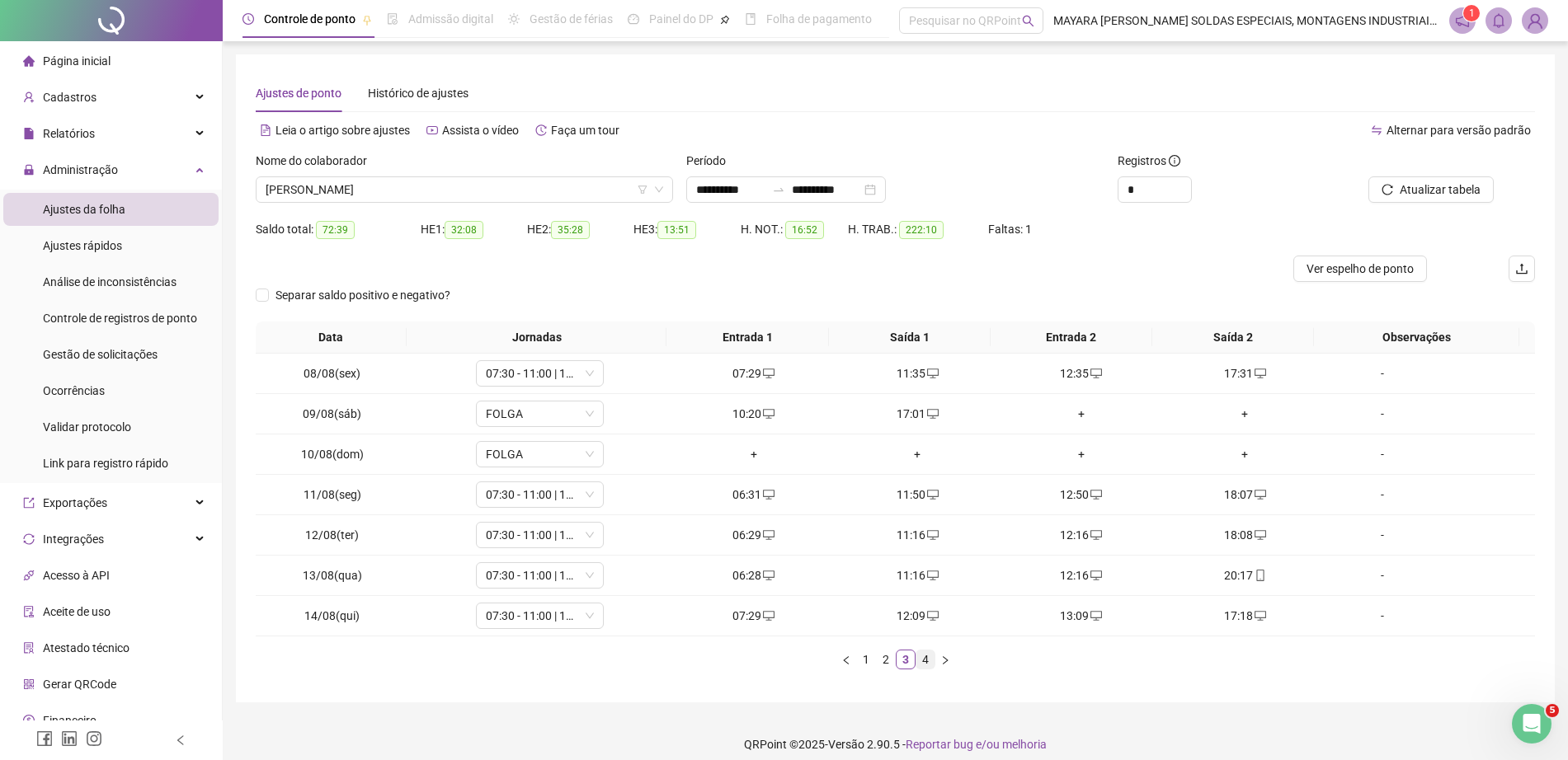
click at [923, 664] on link "4" at bounding box center [925, 659] width 18 height 18
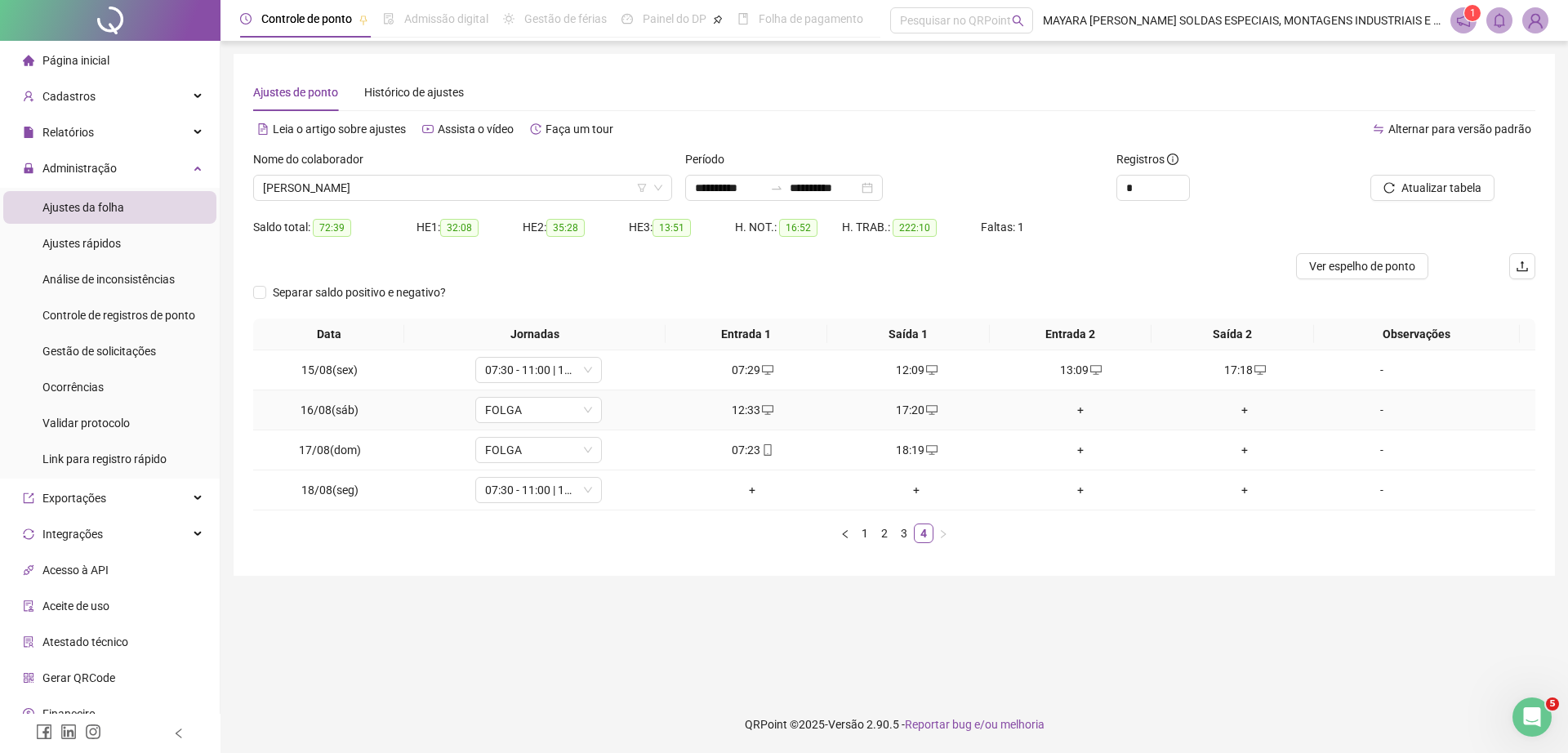
click at [1065, 405] on div "+" at bounding box center [1080, 410] width 151 height 18
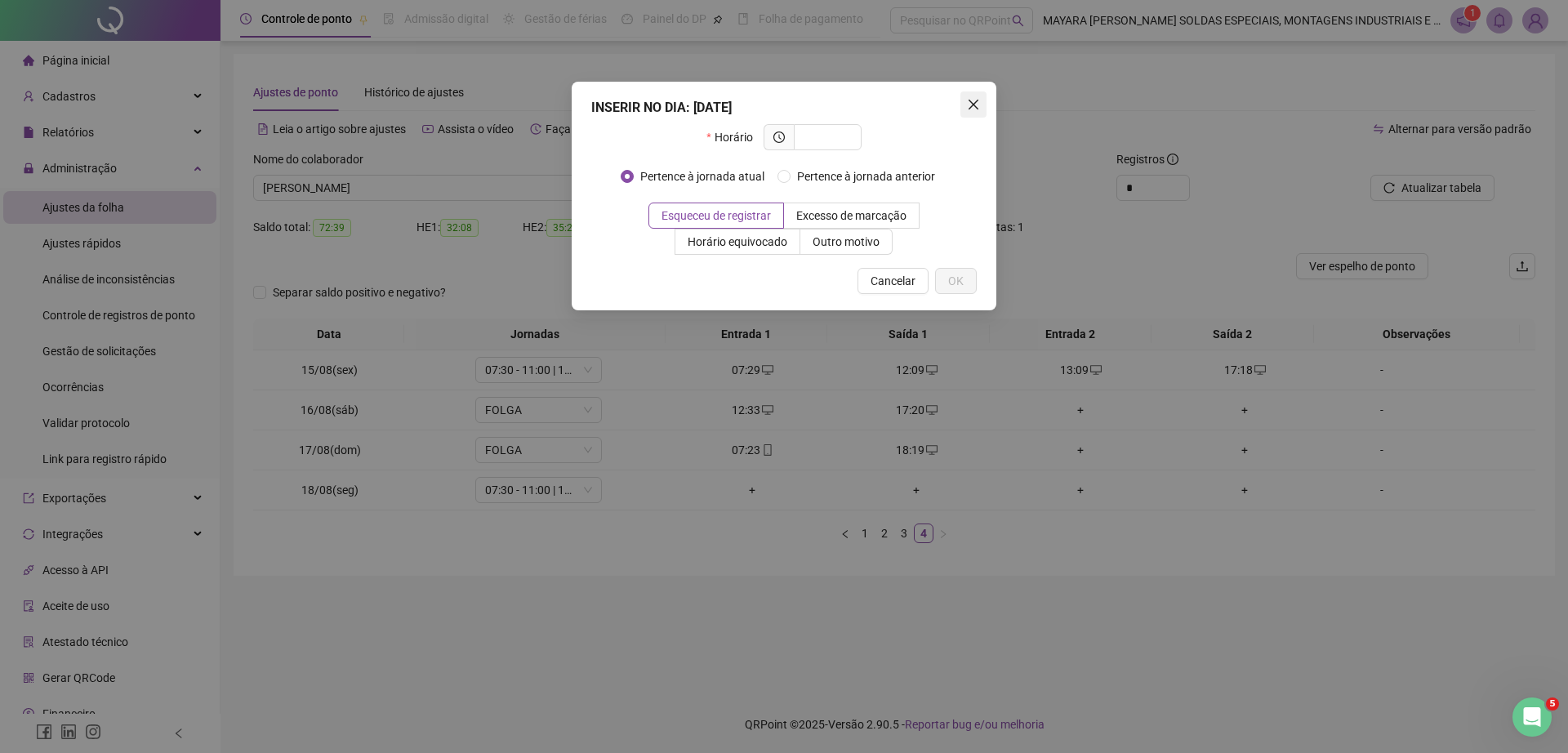
click at [978, 110] on icon "close" at bounding box center [974, 105] width 13 height 13
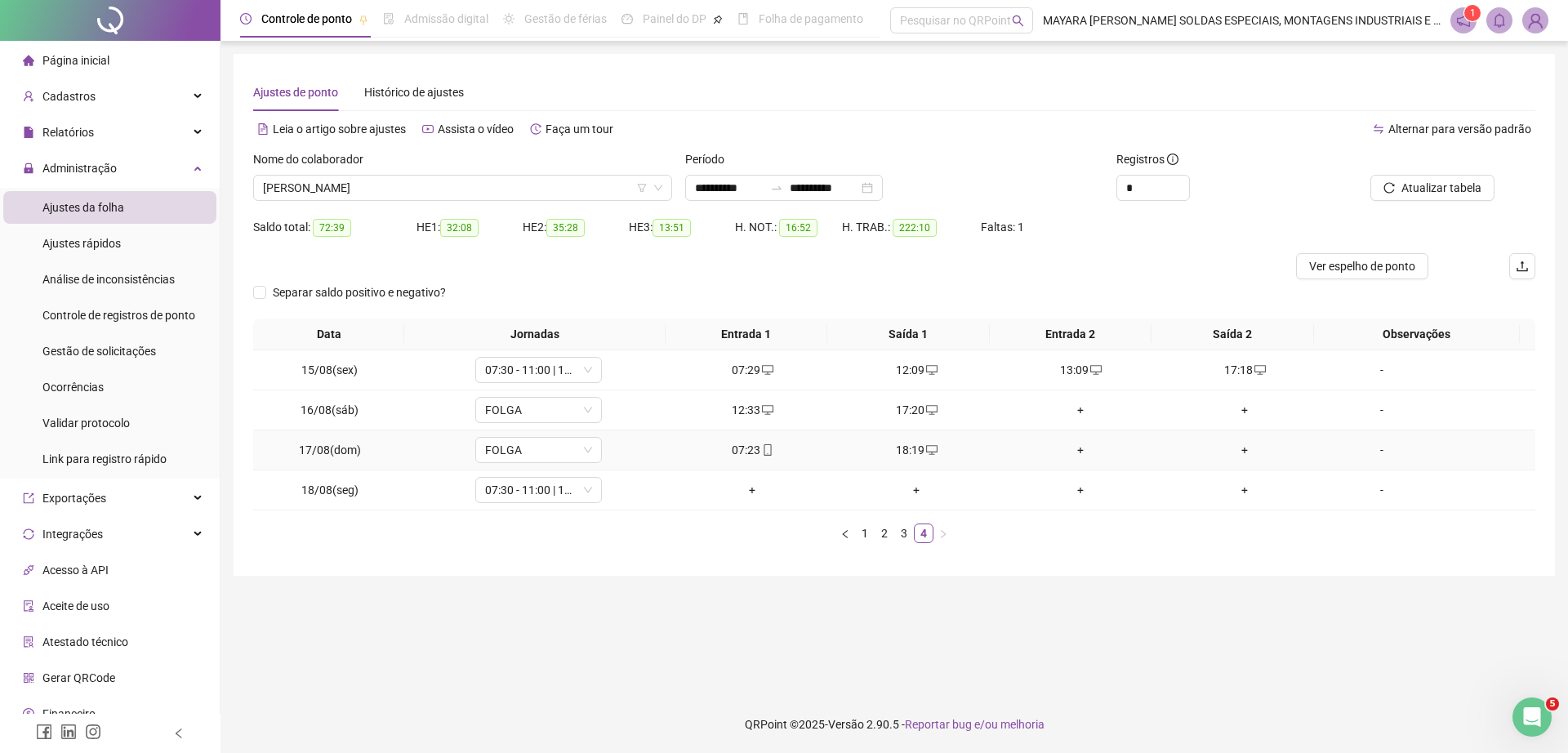
click at [1066, 453] on div "+" at bounding box center [1080, 450] width 151 height 18
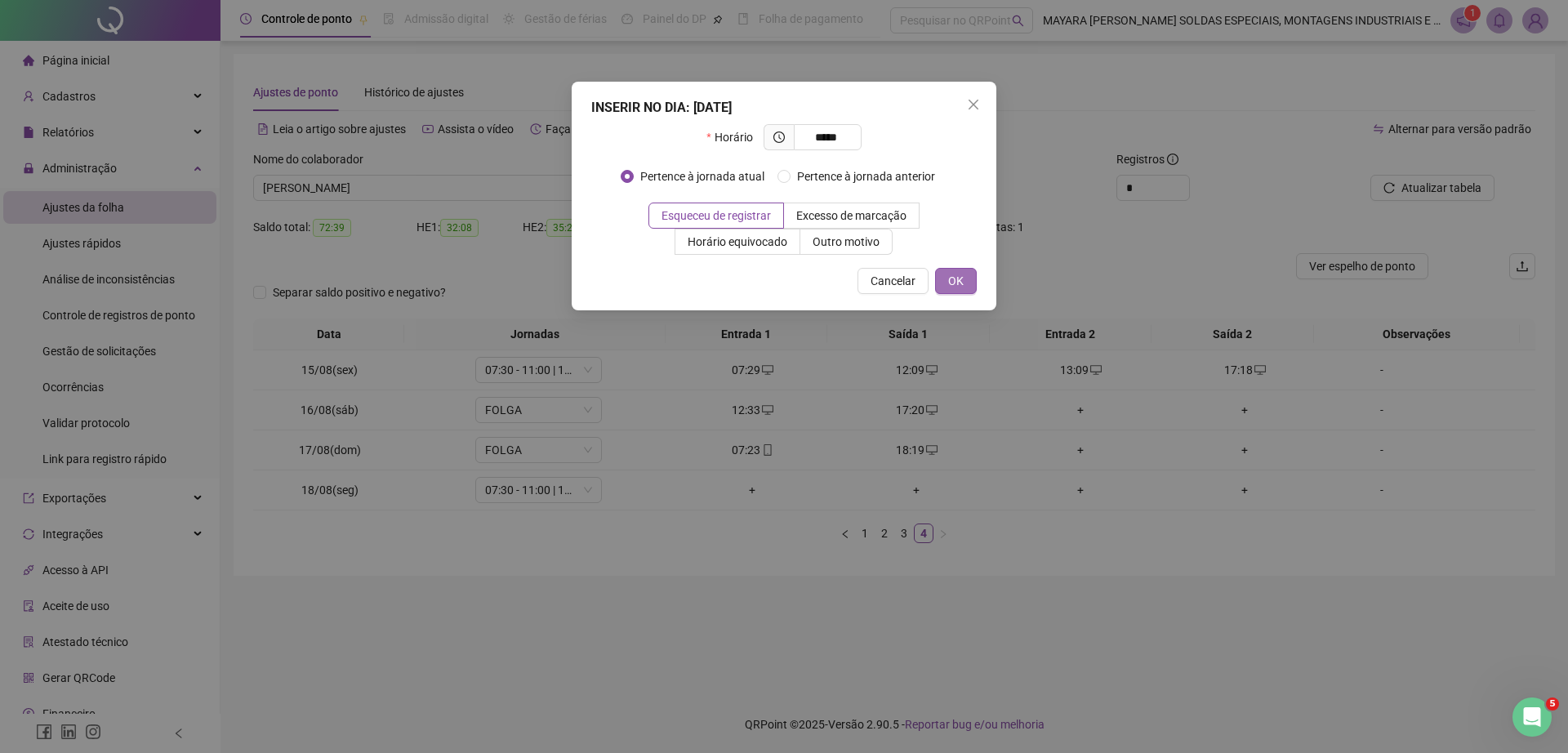
type input "*****"
click at [962, 284] on span "OK" at bounding box center [955, 280] width 16 height 18
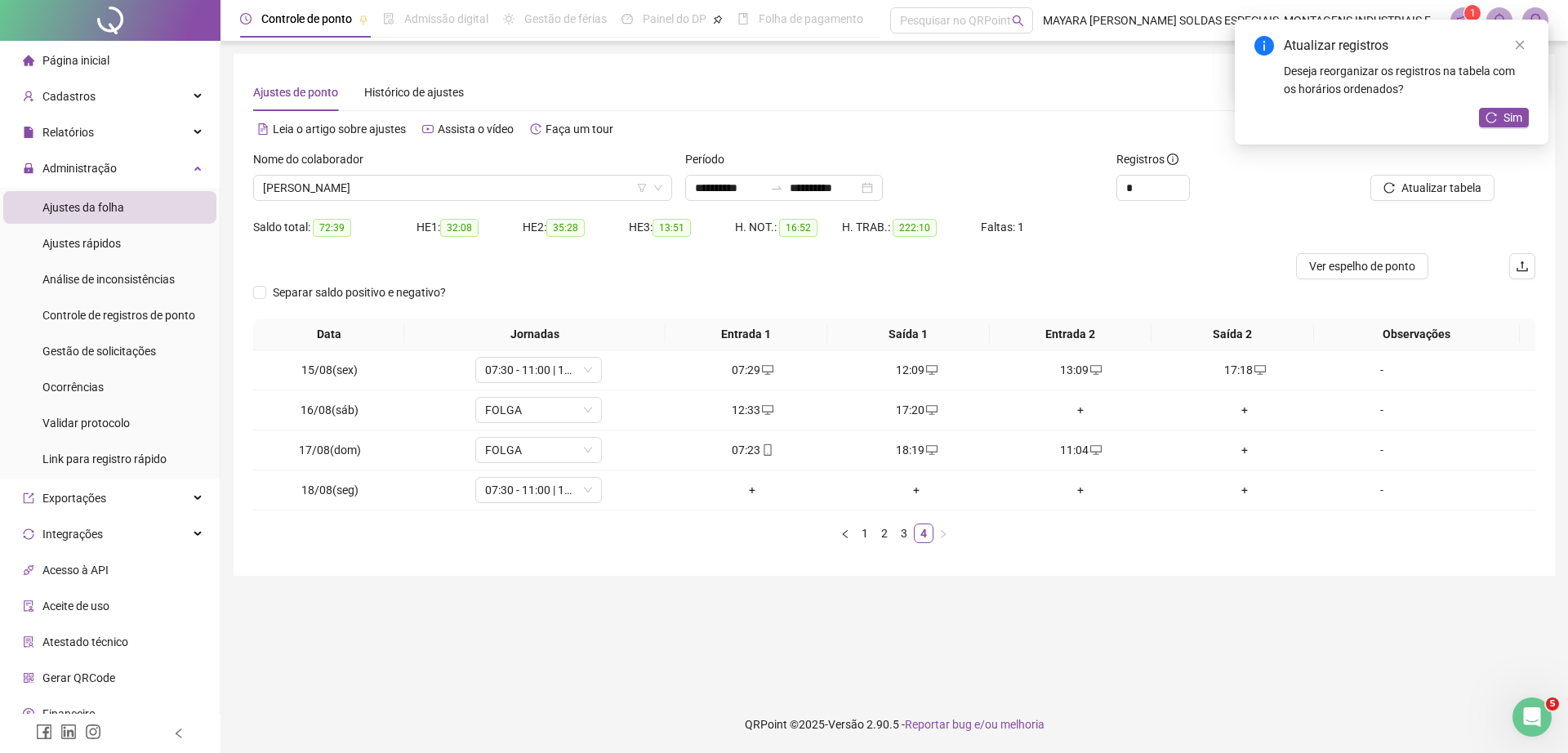
click at [1229, 451] on div "+" at bounding box center [1244, 450] width 151 height 18
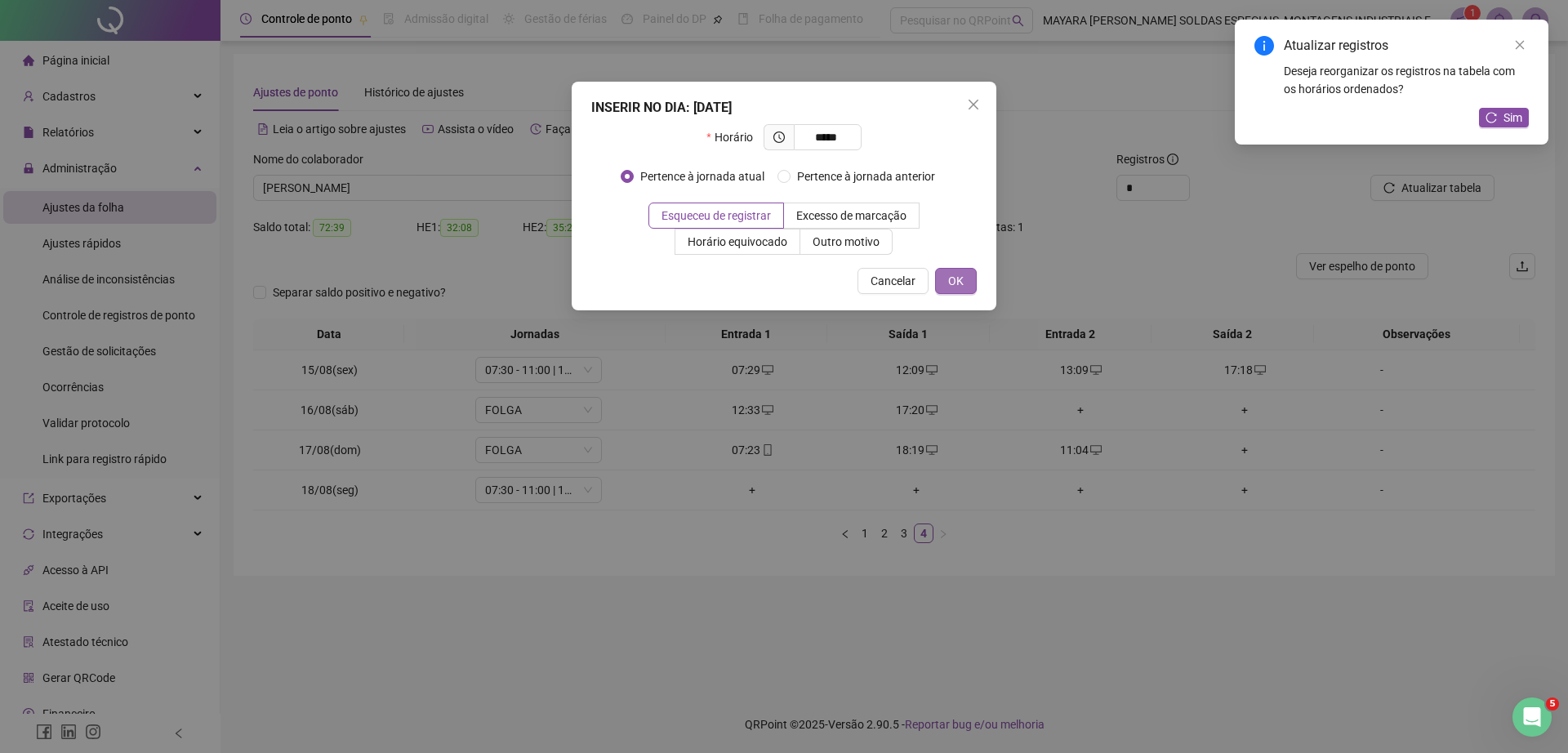
type input "*****"
click at [958, 281] on span "OK" at bounding box center [955, 280] width 16 height 18
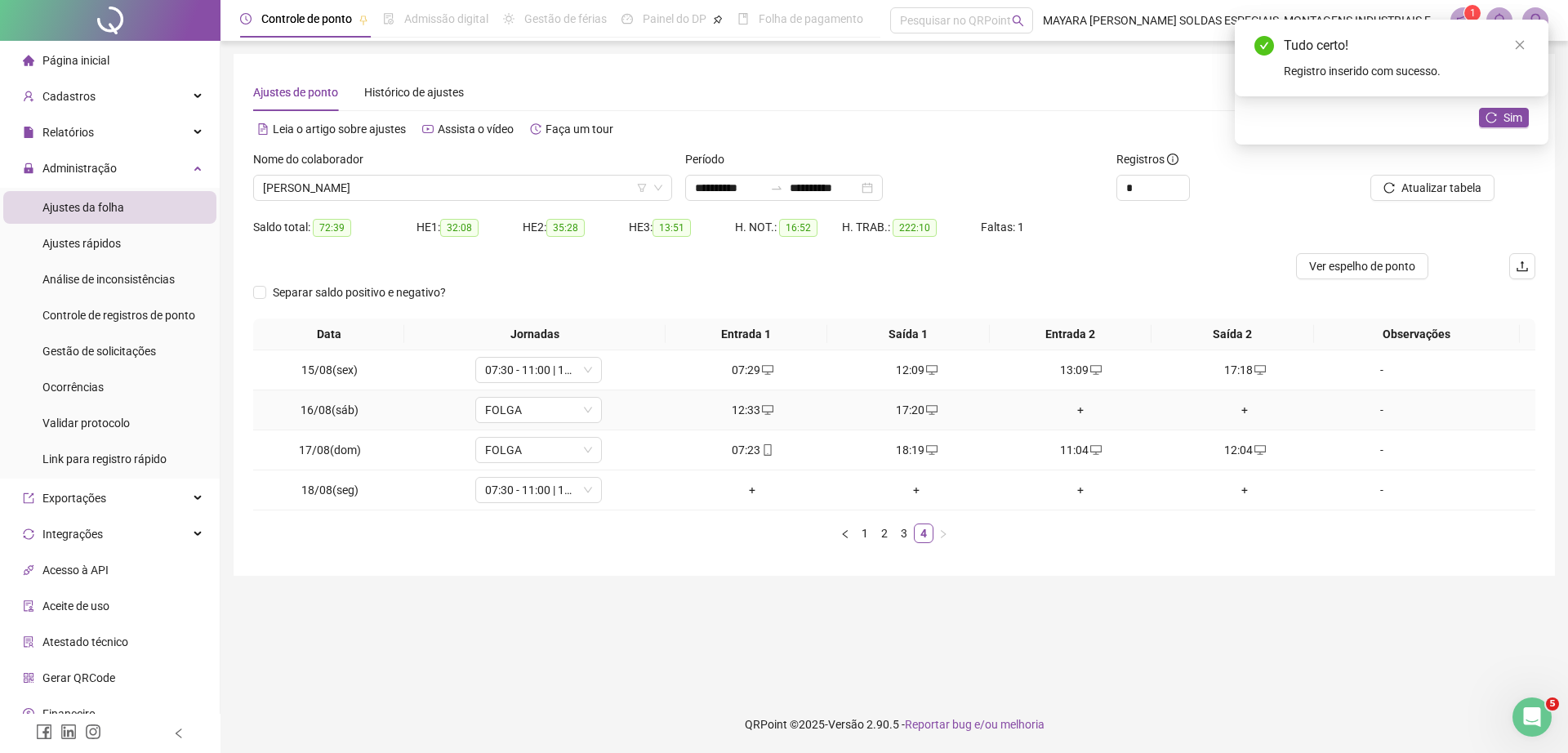
click at [1065, 399] on td "+" at bounding box center [1081, 410] width 165 height 40
click at [1065, 405] on div "+" at bounding box center [1080, 410] width 151 height 18
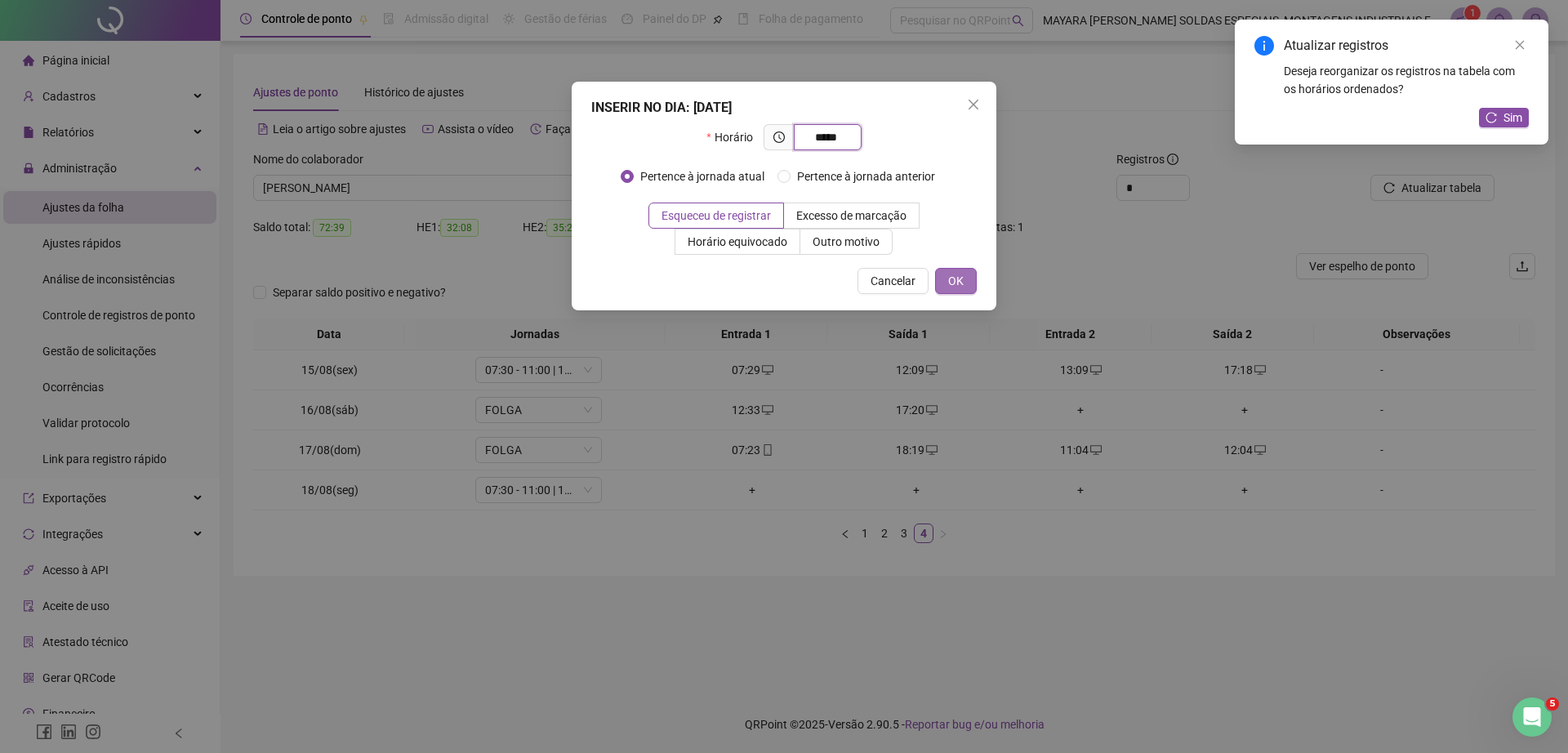
type input "*****"
click at [958, 276] on span "OK" at bounding box center [955, 280] width 16 height 18
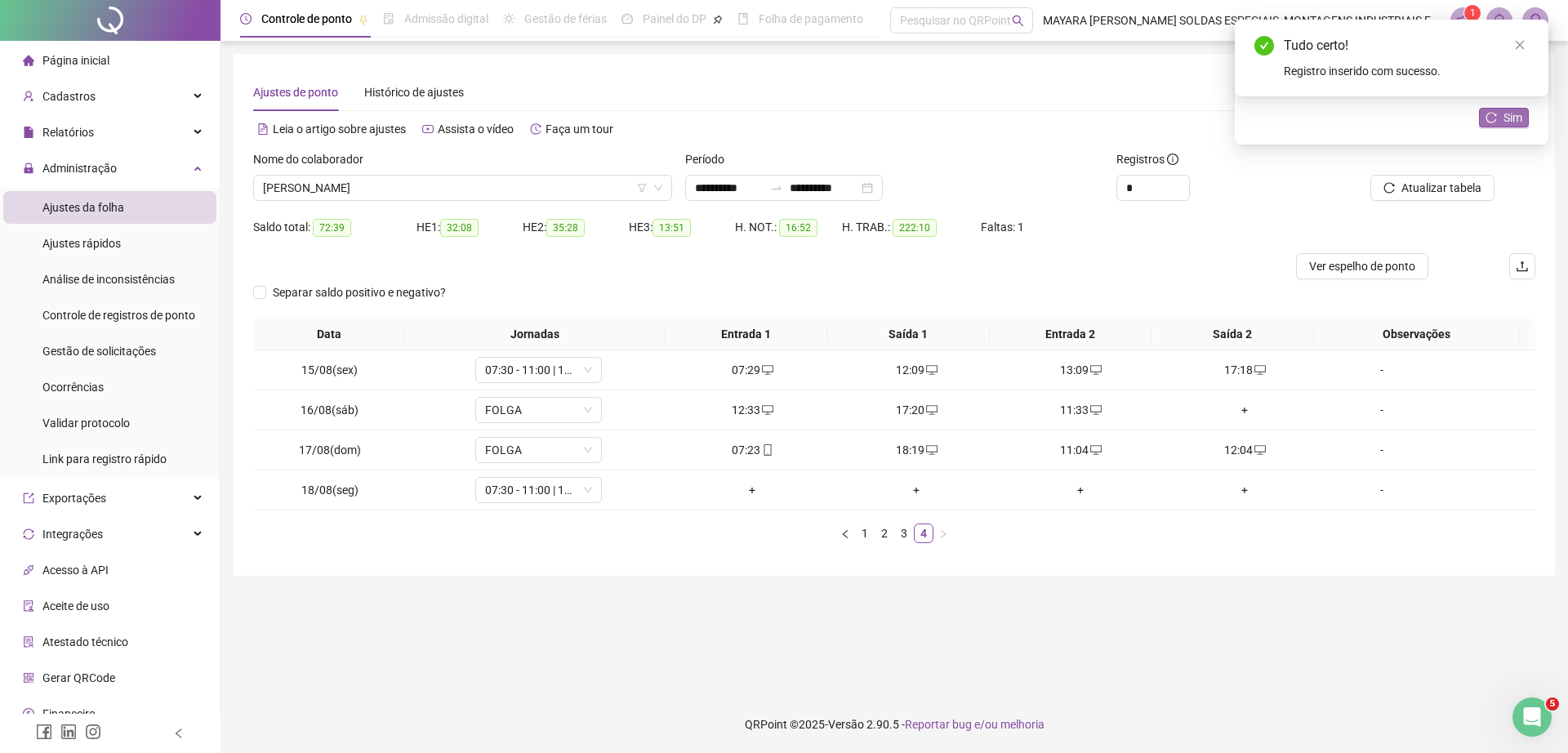
click at [1496, 117] on icon "reload" at bounding box center [1490, 117] width 11 height 11
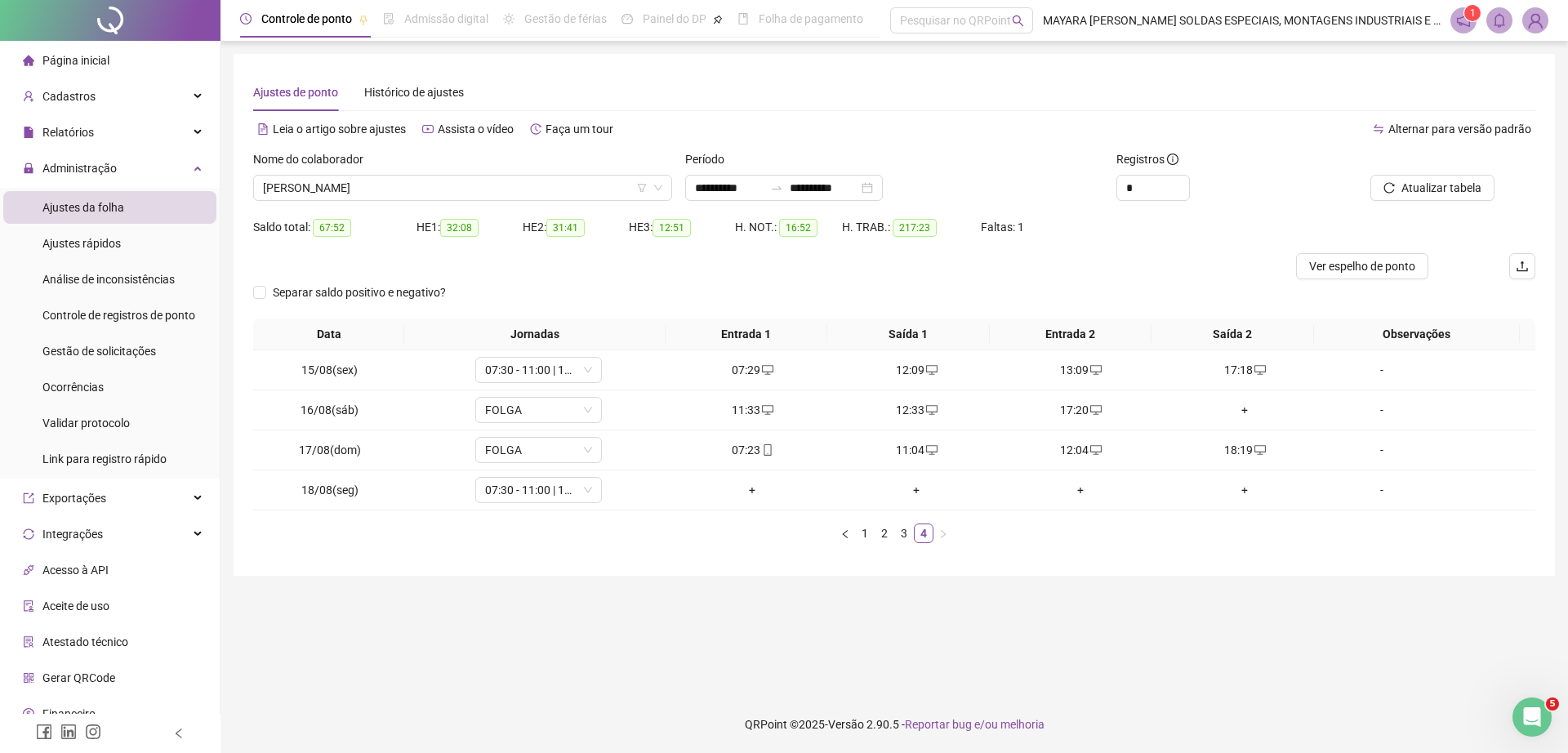
click at [380, 171] on div "Nome do colaborador" at bounding box center [462, 162] width 419 height 24
click at [386, 189] on span "[PERSON_NAME]" at bounding box center [462, 188] width 399 height 24
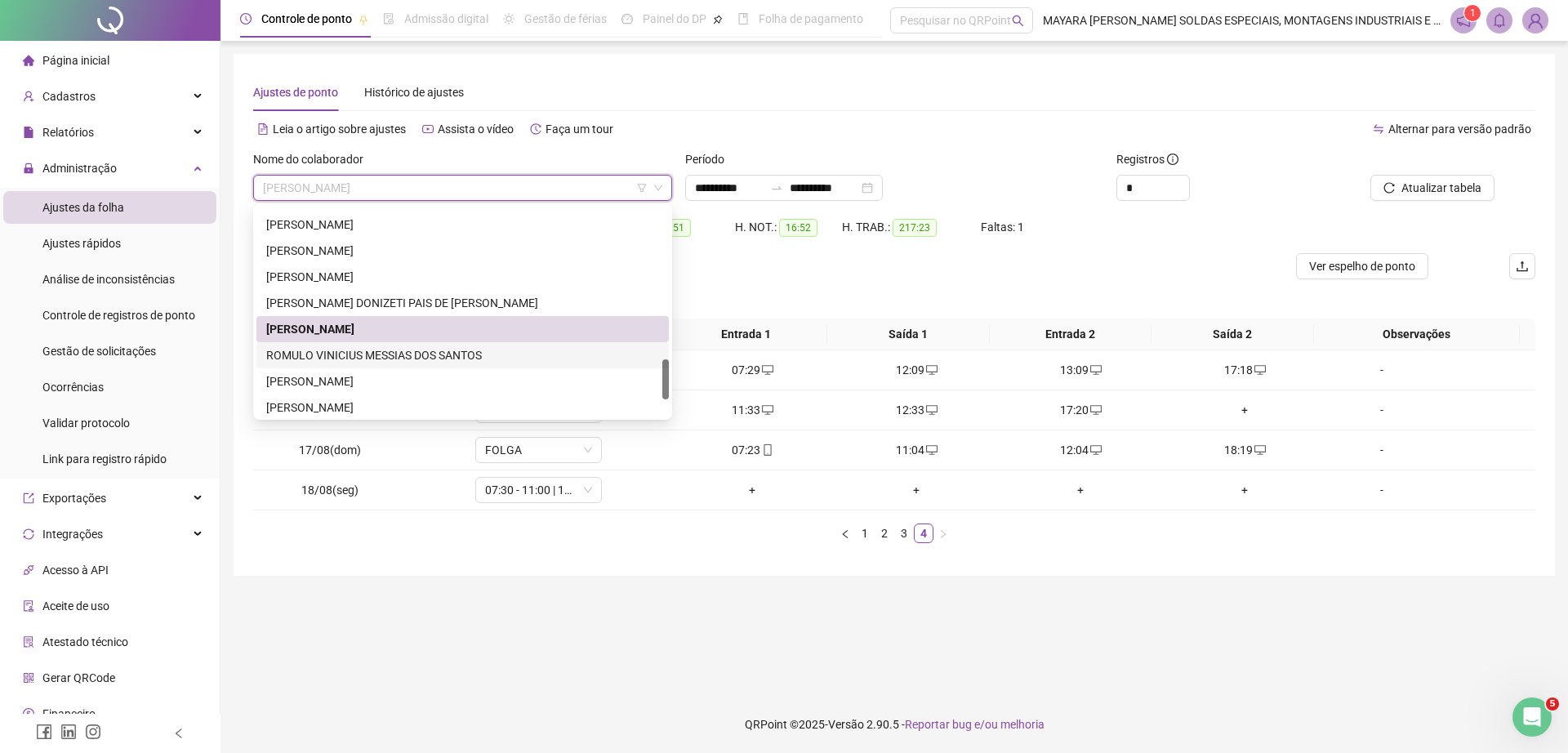
scroll to position [863, 0]
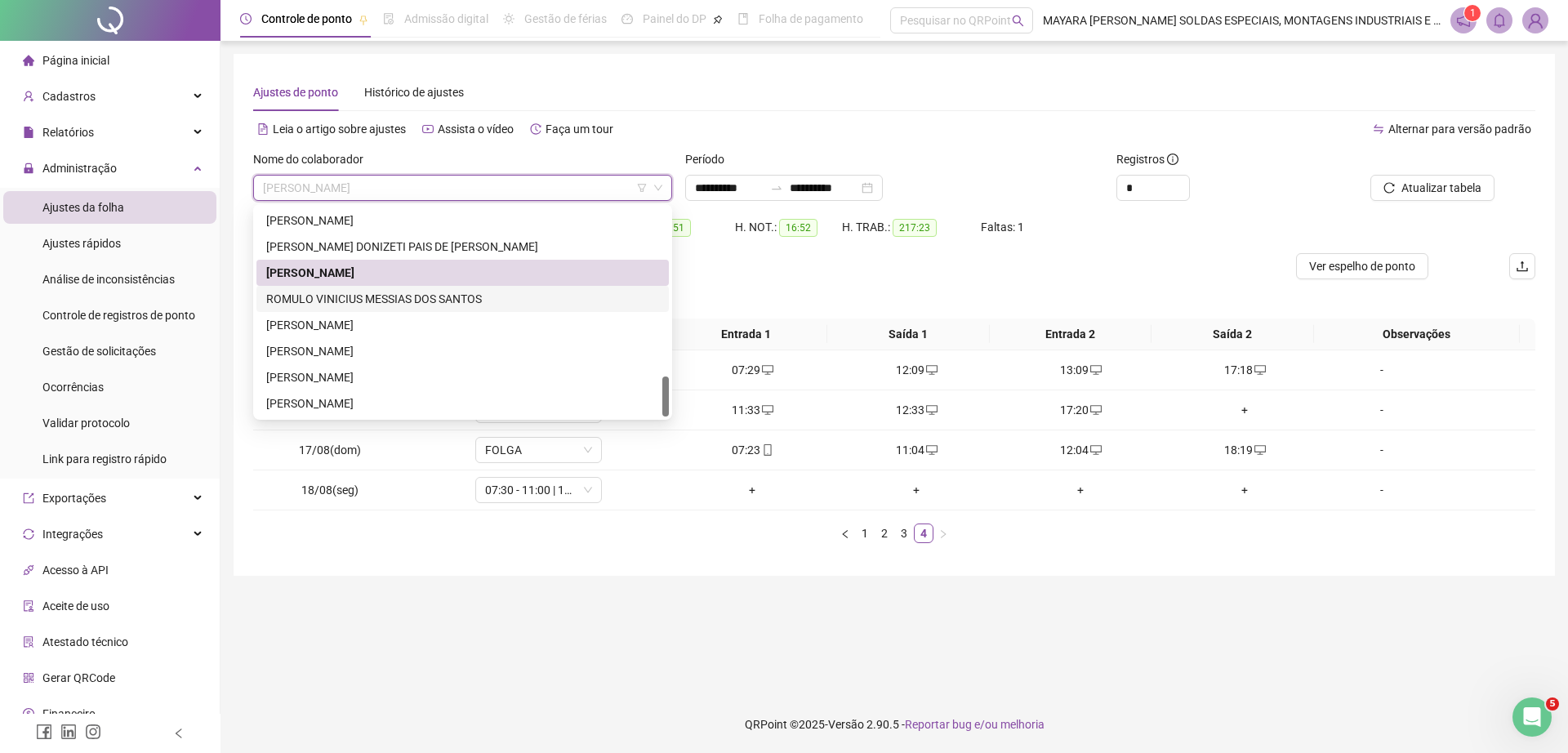
drag, startPoint x: 664, startPoint y: 366, endPoint x: 668, endPoint y: 412, distance: 46.2
click at [668, 412] on div "233617 267469 232552 RAFAEL DA SILVA RODRIGUES RICARDO ANSELMO ROBSON DONIZETI …" at bounding box center [462, 312] width 419 height 216
click at [557, 301] on div "ROMULO VINICIUS MESSIAS DOS SANTOS" at bounding box center [462, 299] width 393 height 18
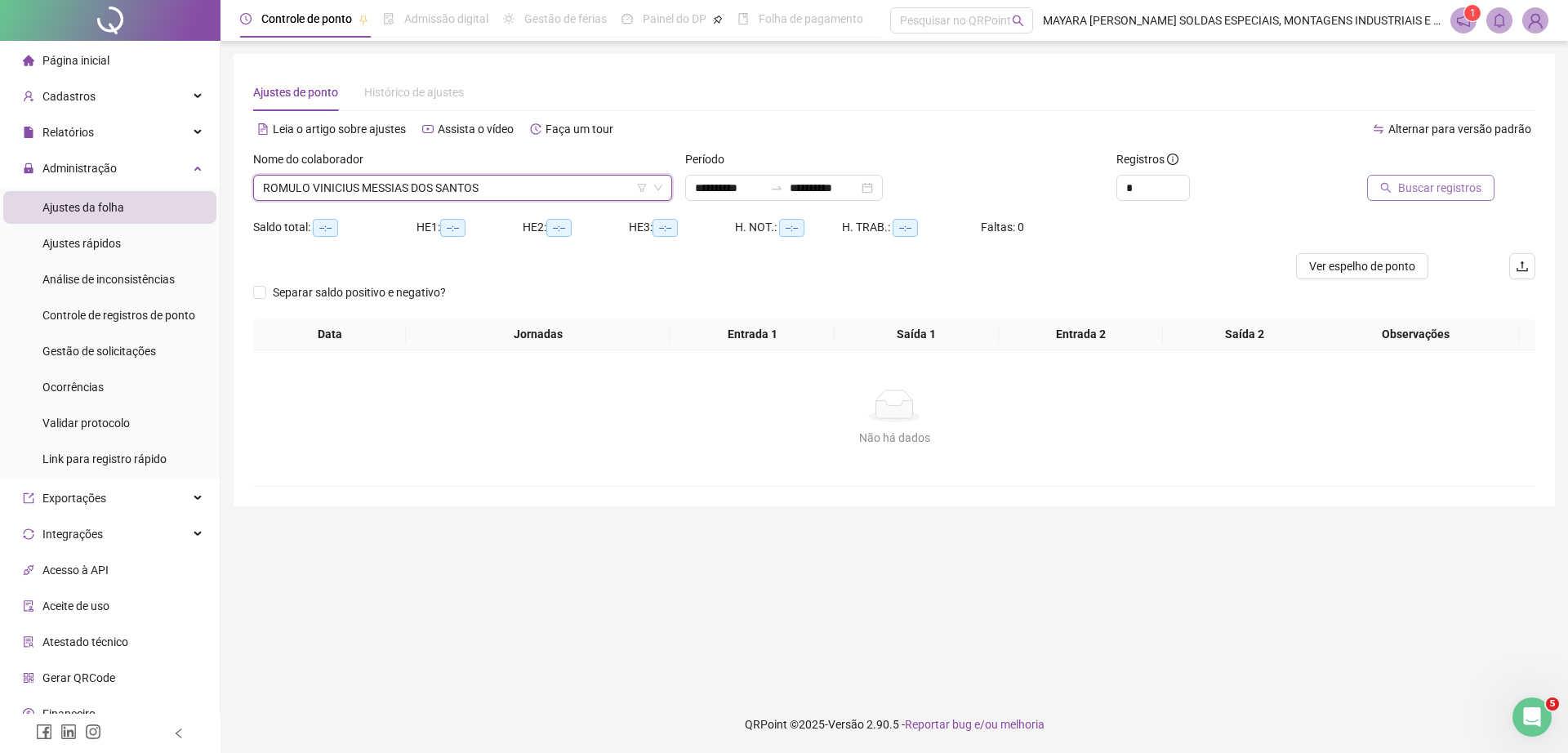
click at [1448, 192] on span "Buscar registros" at bounding box center [1439, 187] width 83 height 18
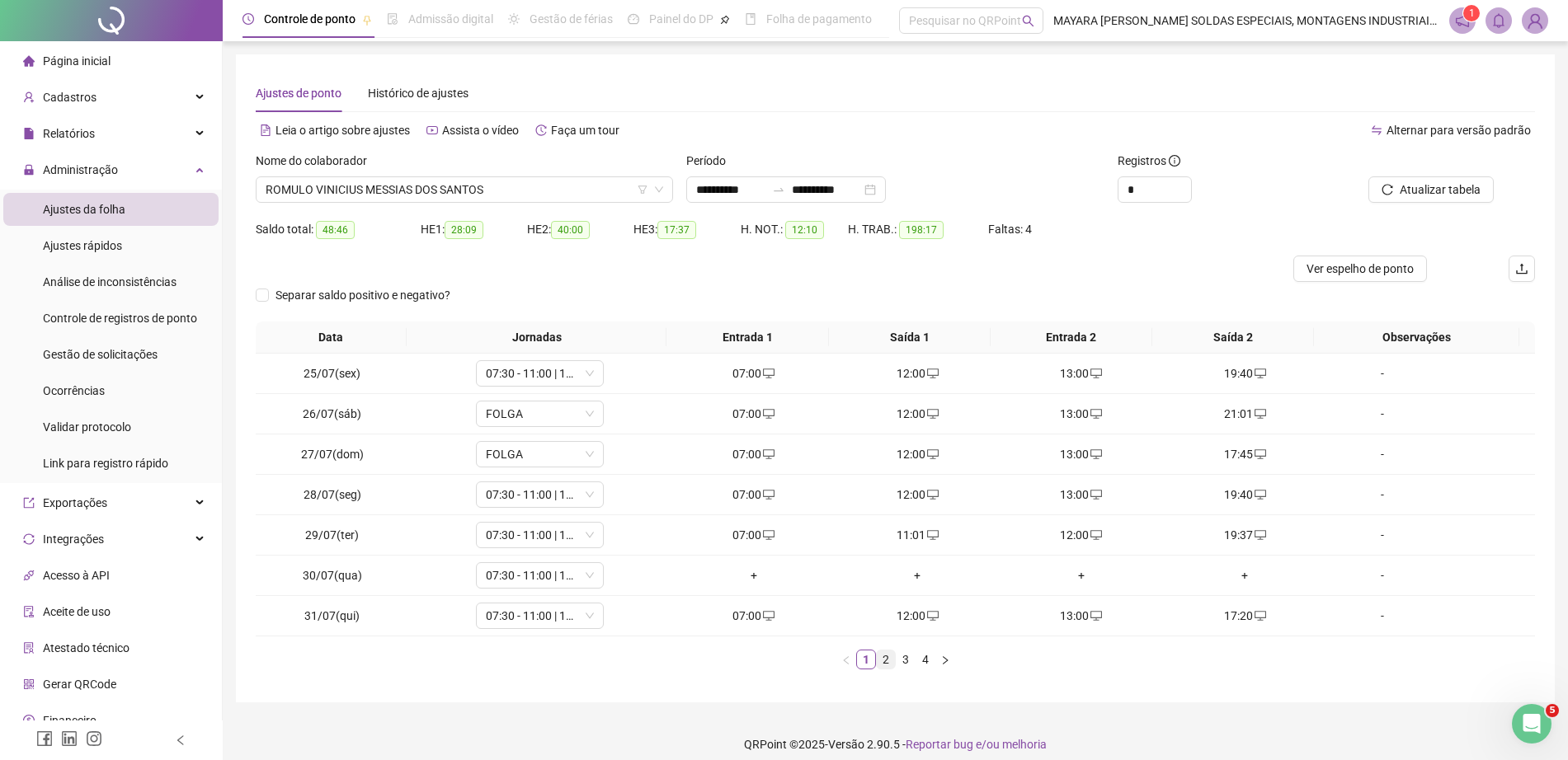
click at [887, 654] on link "2" at bounding box center [885, 659] width 18 height 18
click at [902, 658] on link "3" at bounding box center [905, 659] width 18 height 18
click at [921, 661] on link "4" at bounding box center [925, 659] width 18 height 18
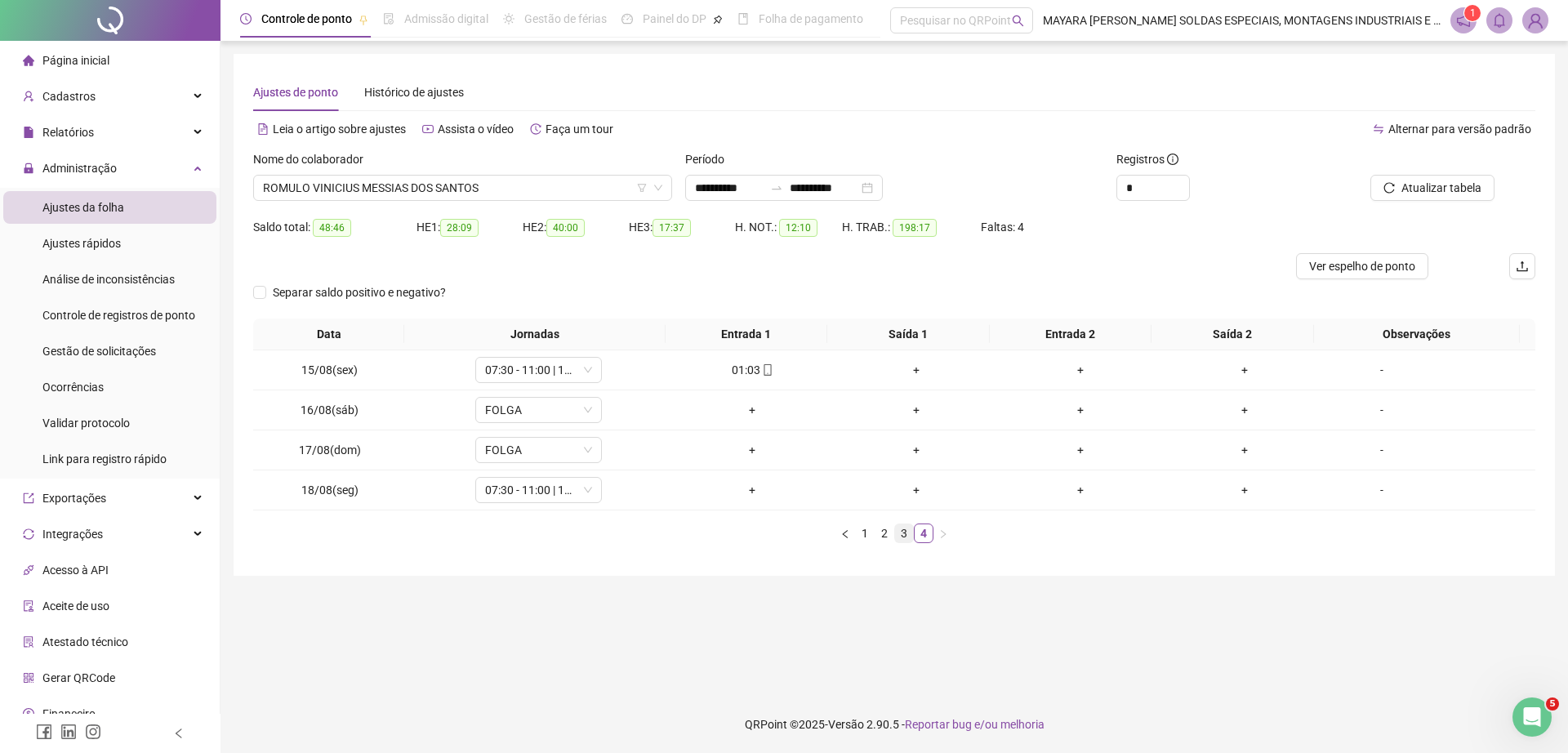
click at [904, 526] on link "3" at bounding box center [903, 533] width 18 height 18
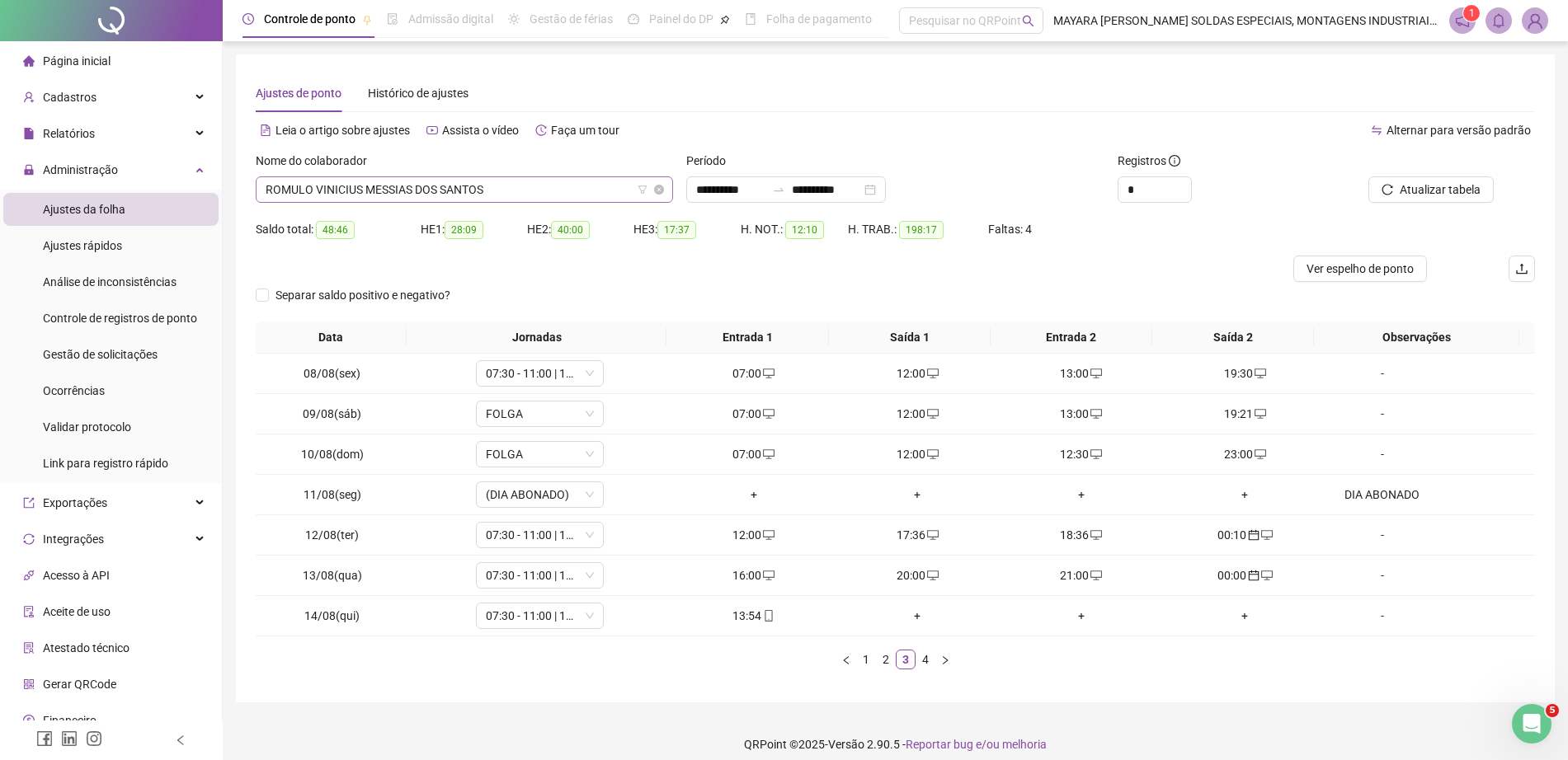
click at [534, 180] on span "ROMULO VINICIUS MESSIAS DOS SANTOS" at bounding box center [464, 190] width 398 height 24
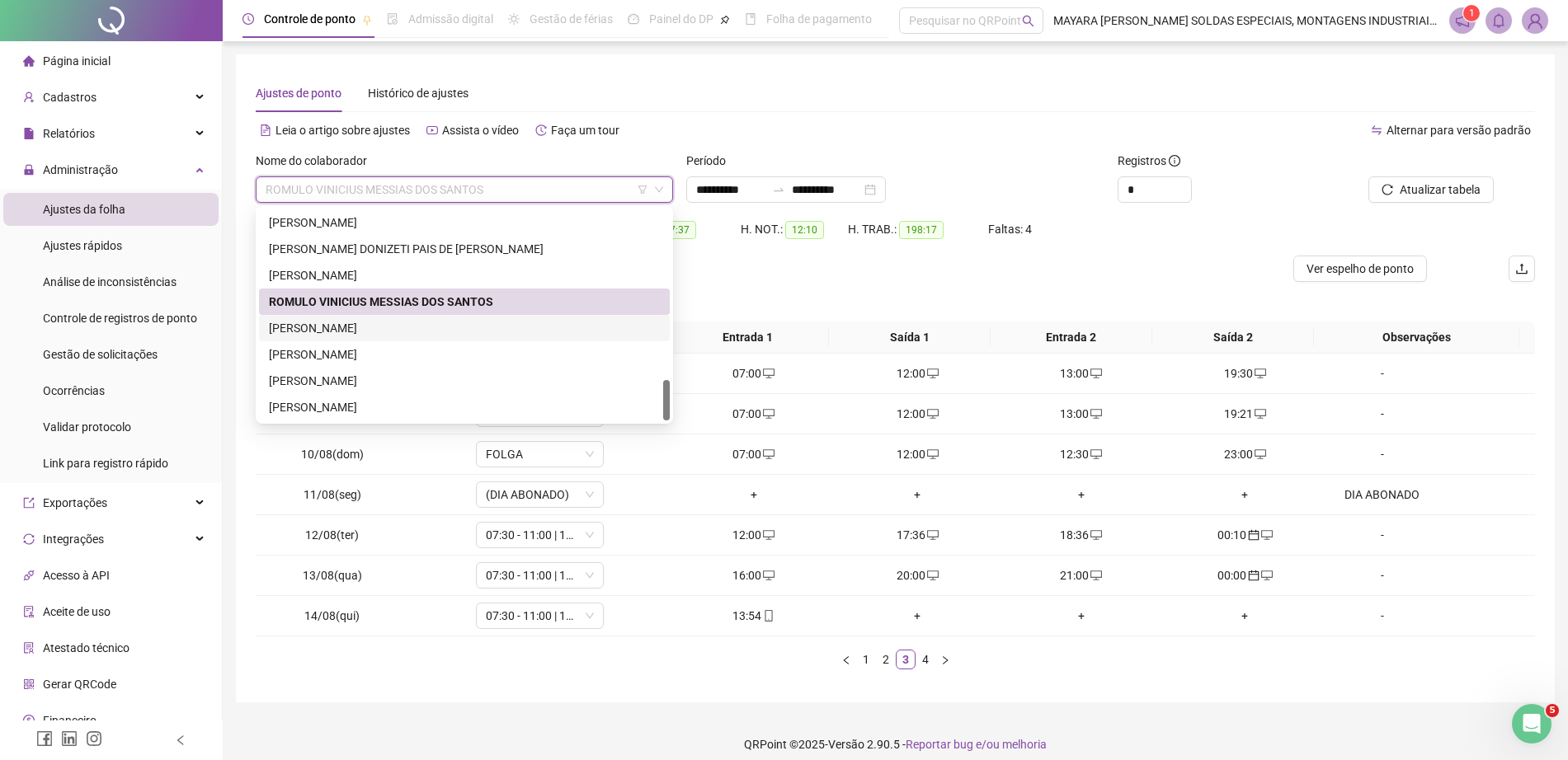
click at [507, 328] on div "SANDRO XAVIER DA SILVA ROLIM" at bounding box center [464, 328] width 391 height 18
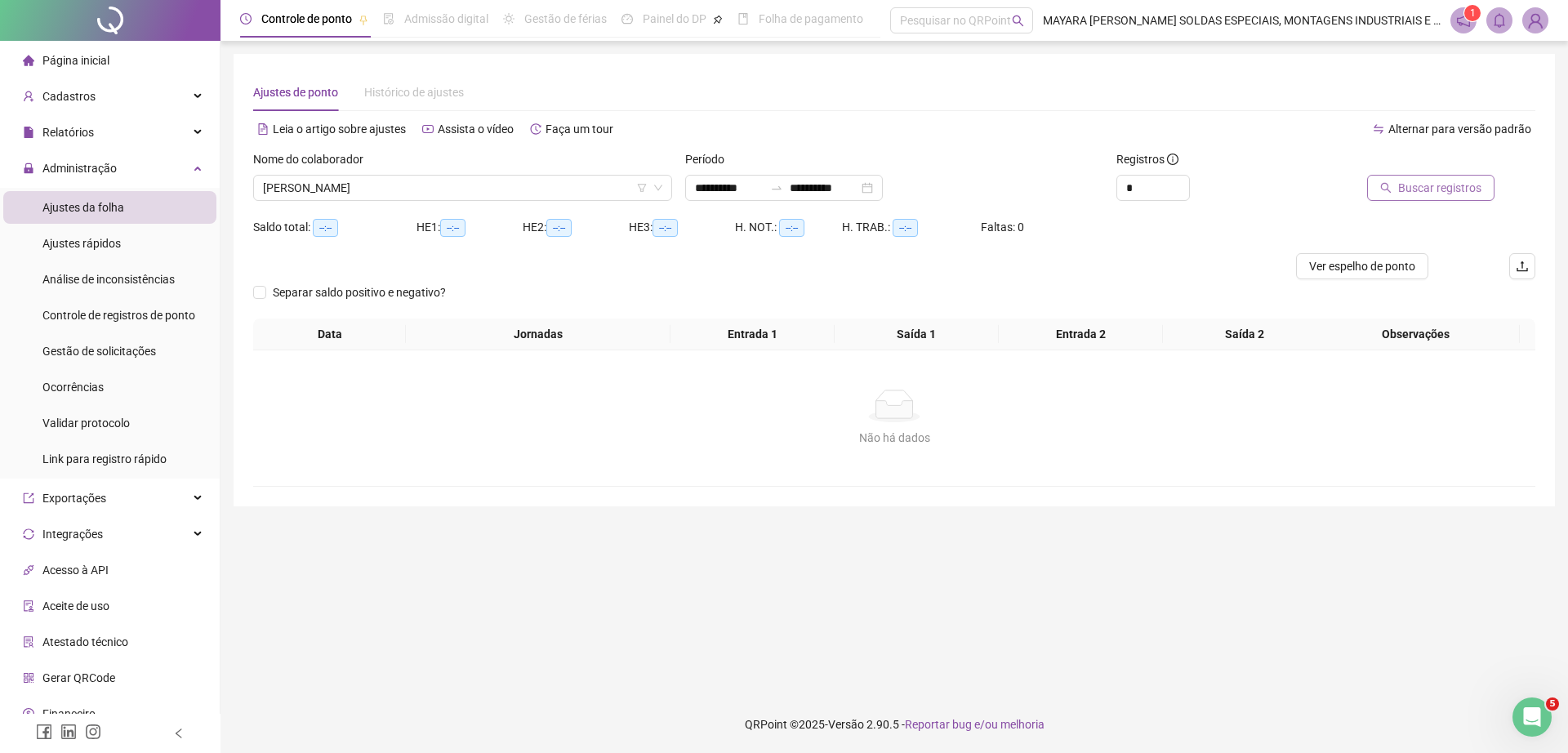
click at [1465, 179] on span "Buscar registros" at bounding box center [1439, 187] width 83 height 18
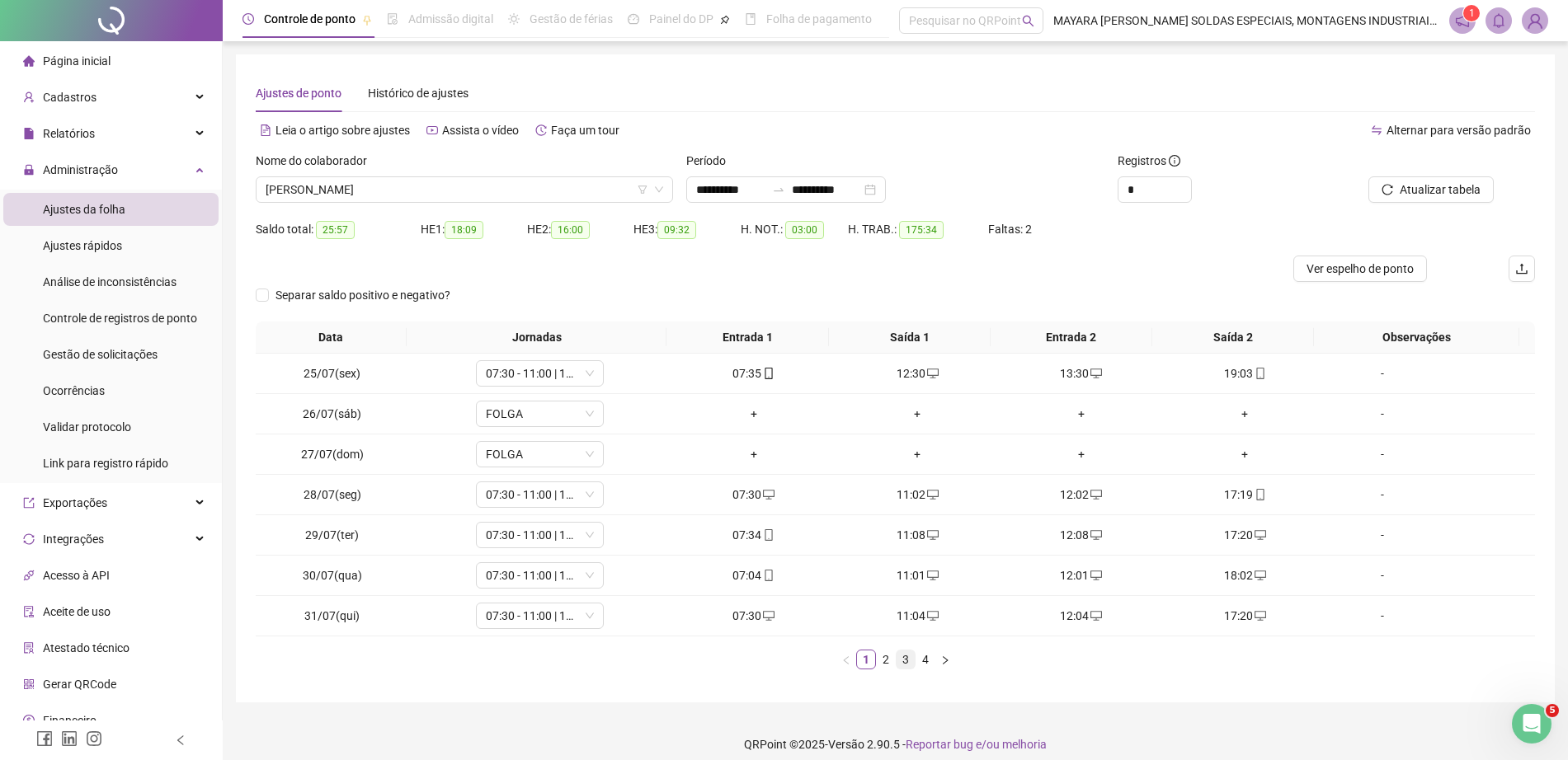
click at [905, 659] on link "3" at bounding box center [905, 659] width 18 height 18
click at [924, 660] on link "4" at bounding box center [925, 659] width 18 height 18
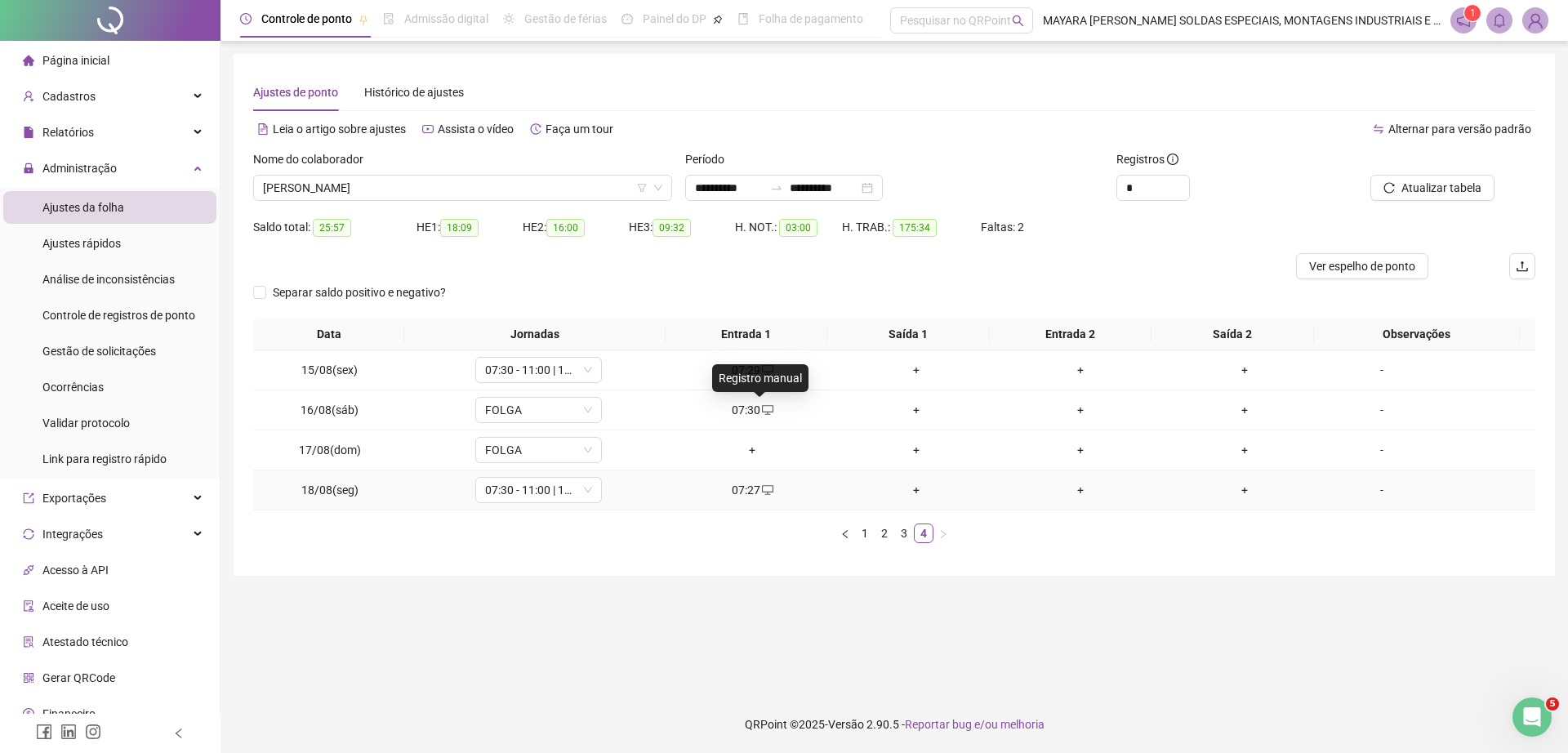
click at [765, 487] on icon "desktop" at bounding box center [767, 490] width 11 height 11
type input "**********"
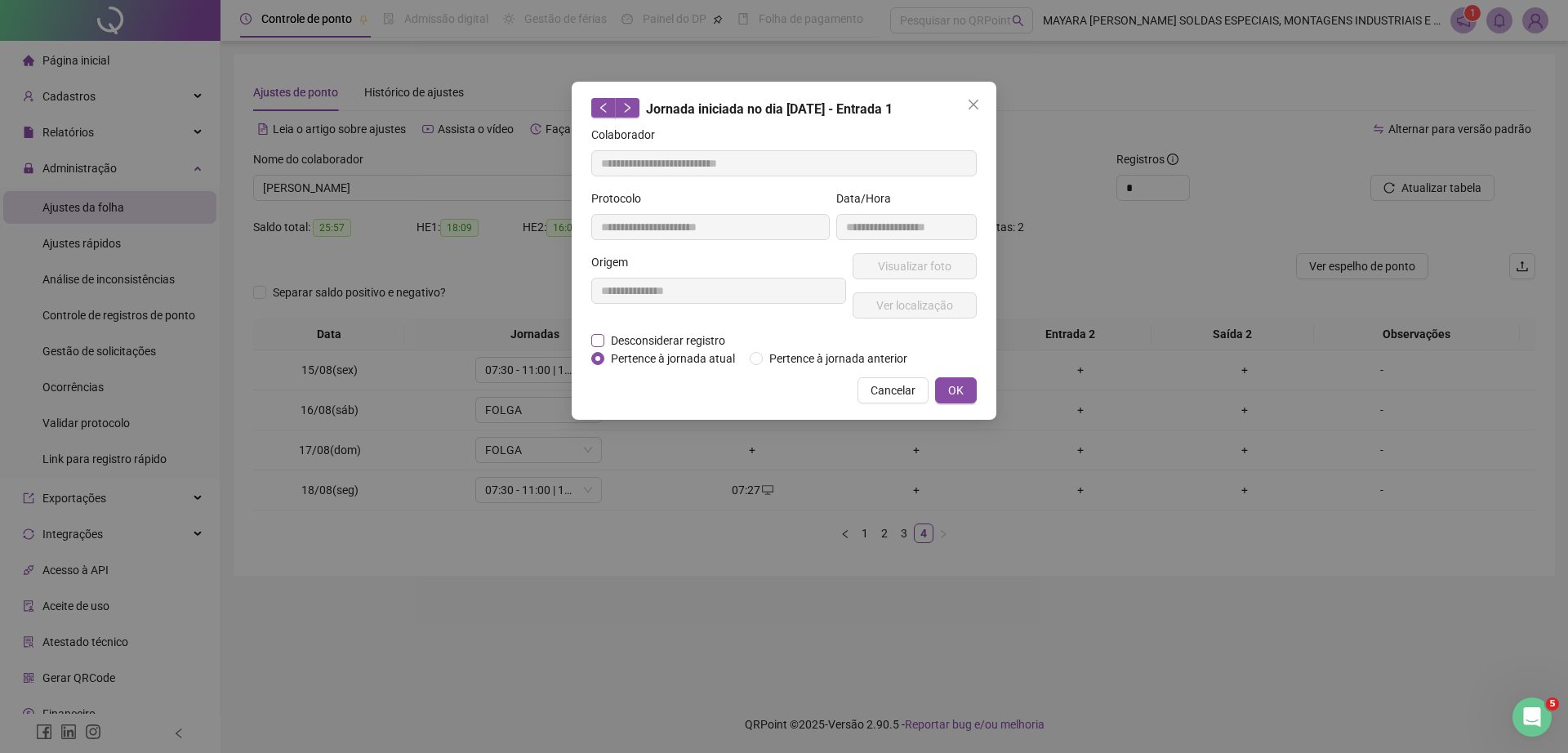
click at [619, 341] on span "Desconsiderar registro" at bounding box center [668, 340] width 128 height 18
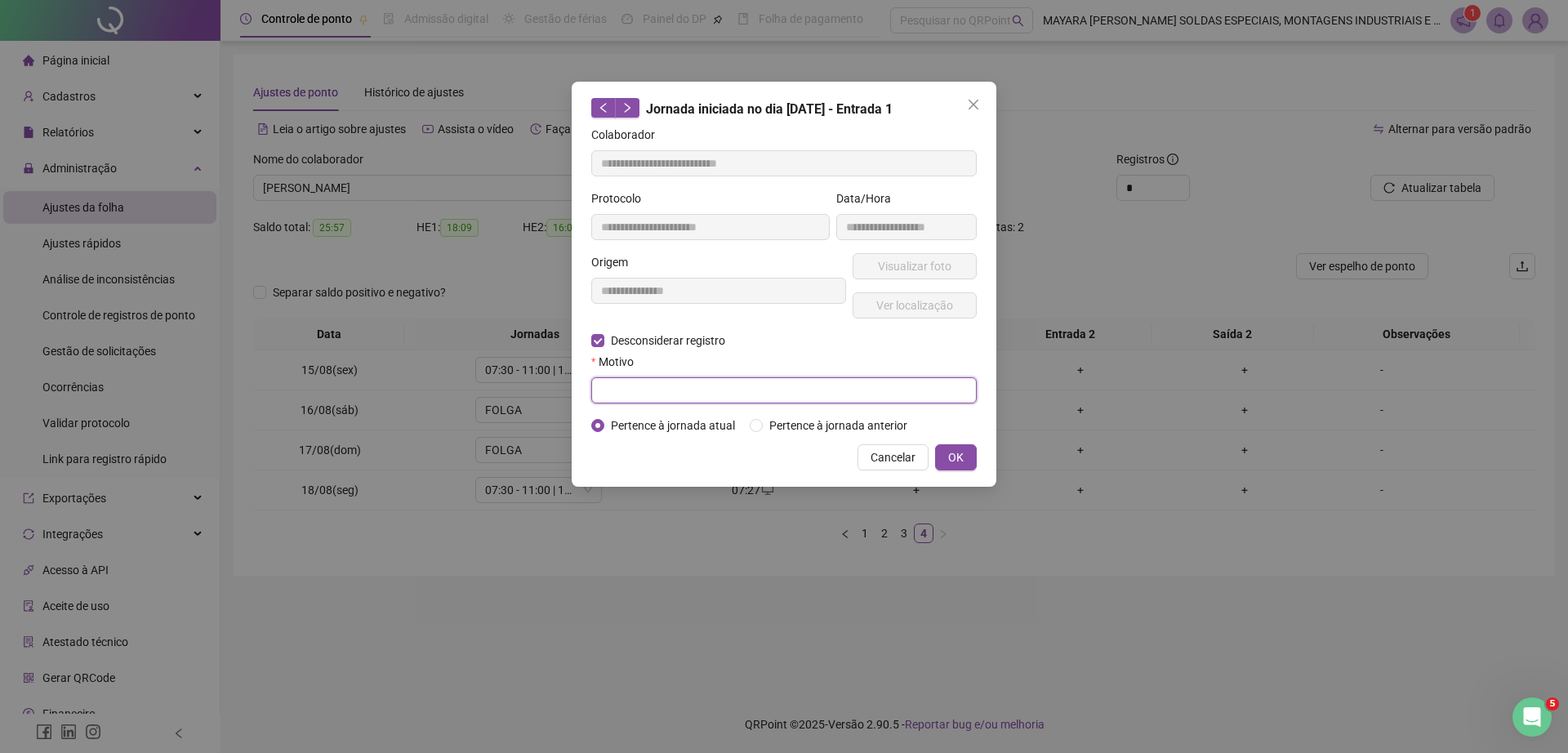
click at [654, 384] on input "text" at bounding box center [783, 390] width 386 height 26
type input "******"
click at [964, 451] on button "OK" at bounding box center [955, 457] width 42 height 26
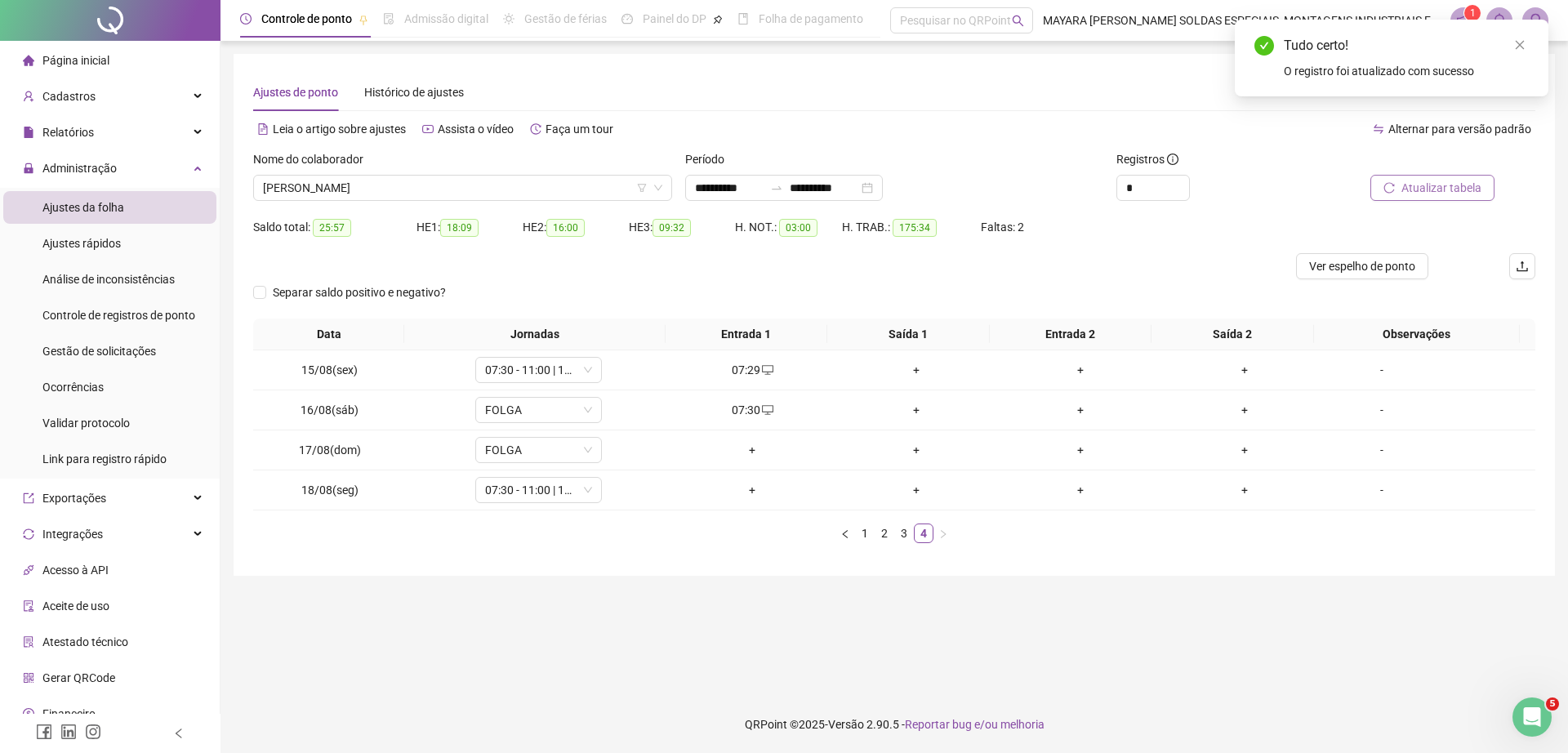
click at [1428, 179] on span "Atualizar tabela" at bounding box center [1440, 187] width 80 height 18
click at [763, 404] on icon "desktop" at bounding box center [767, 410] width 11 height 11
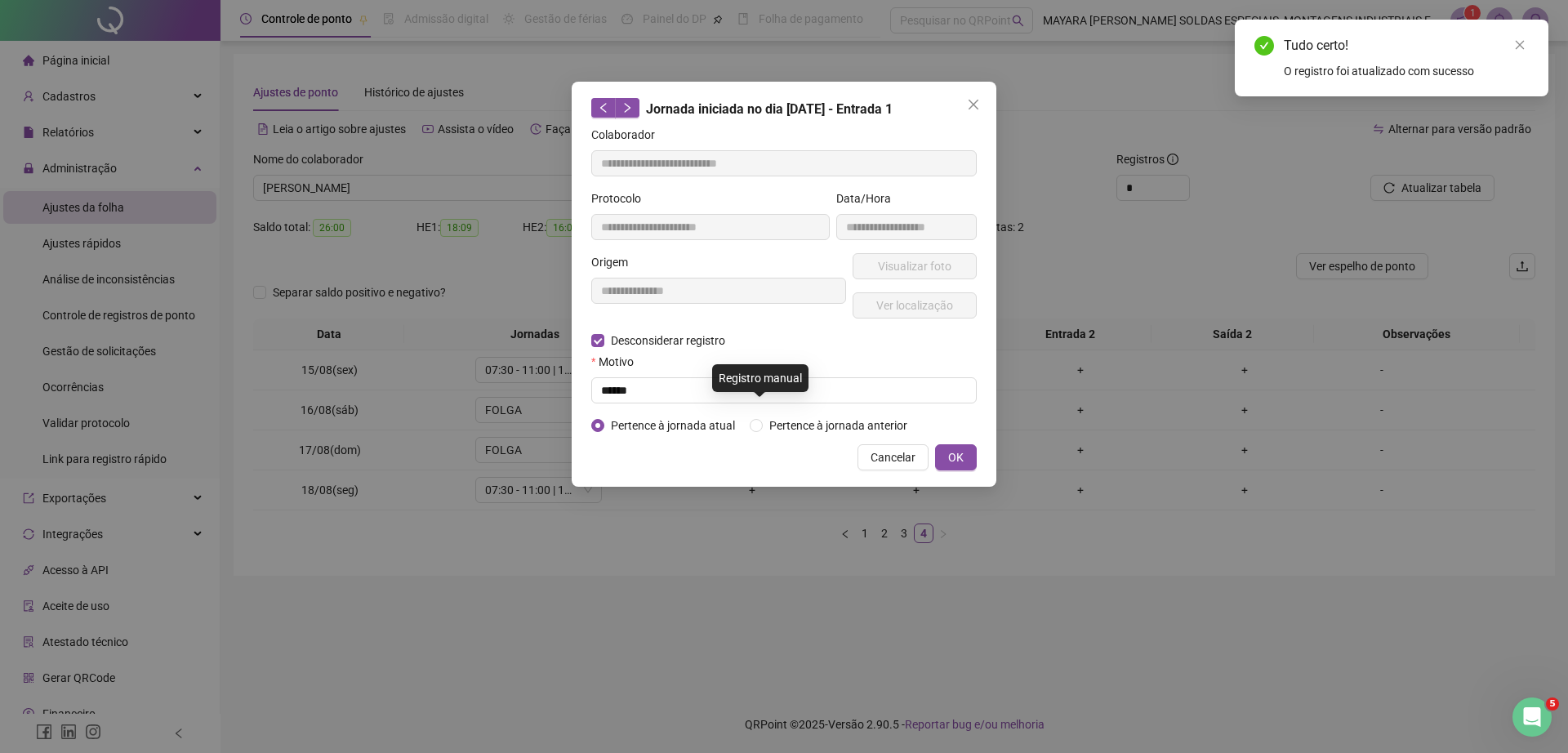
type input "**********"
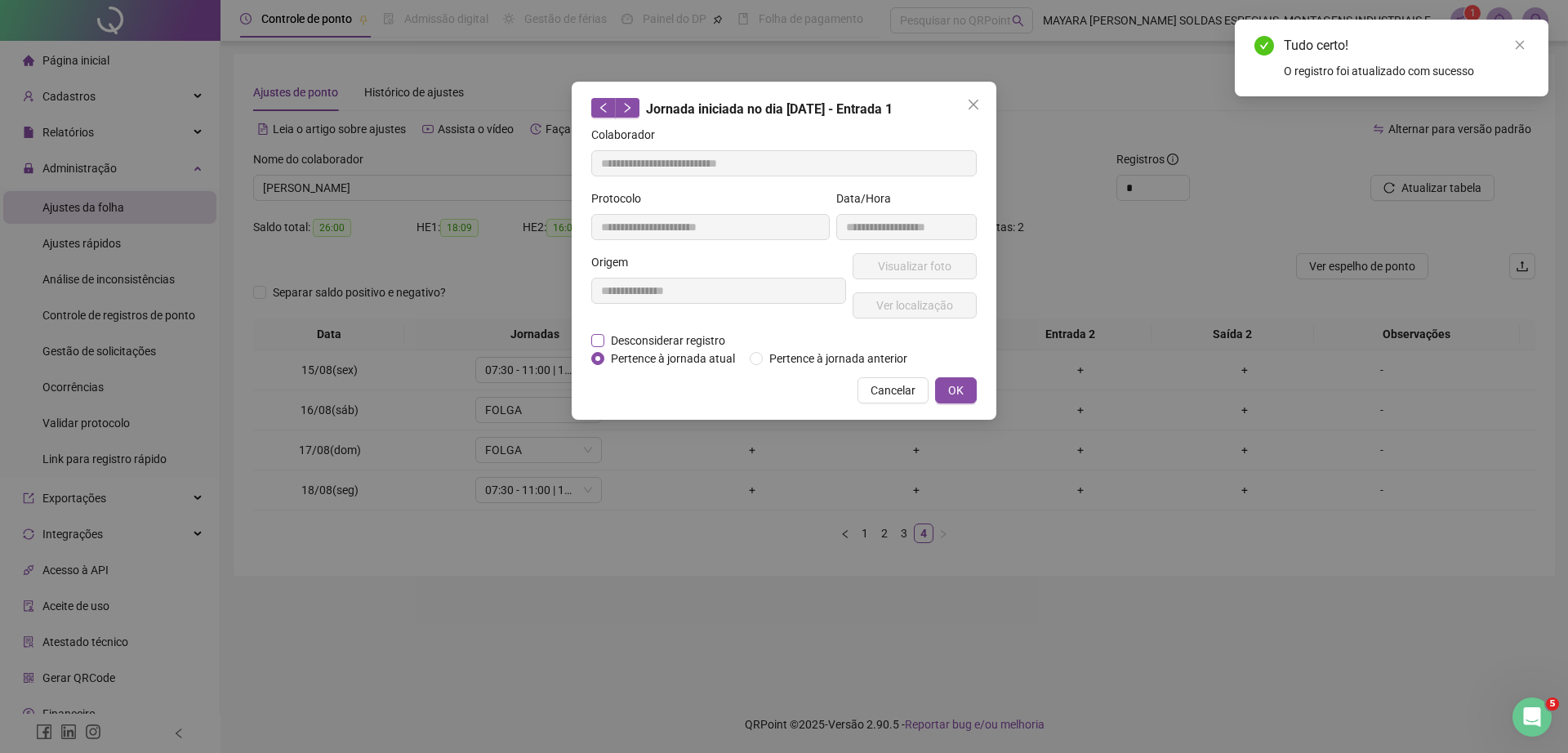
click at [608, 347] on span "Desconsiderar registro" at bounding box center [668, 340] width 128 height 18
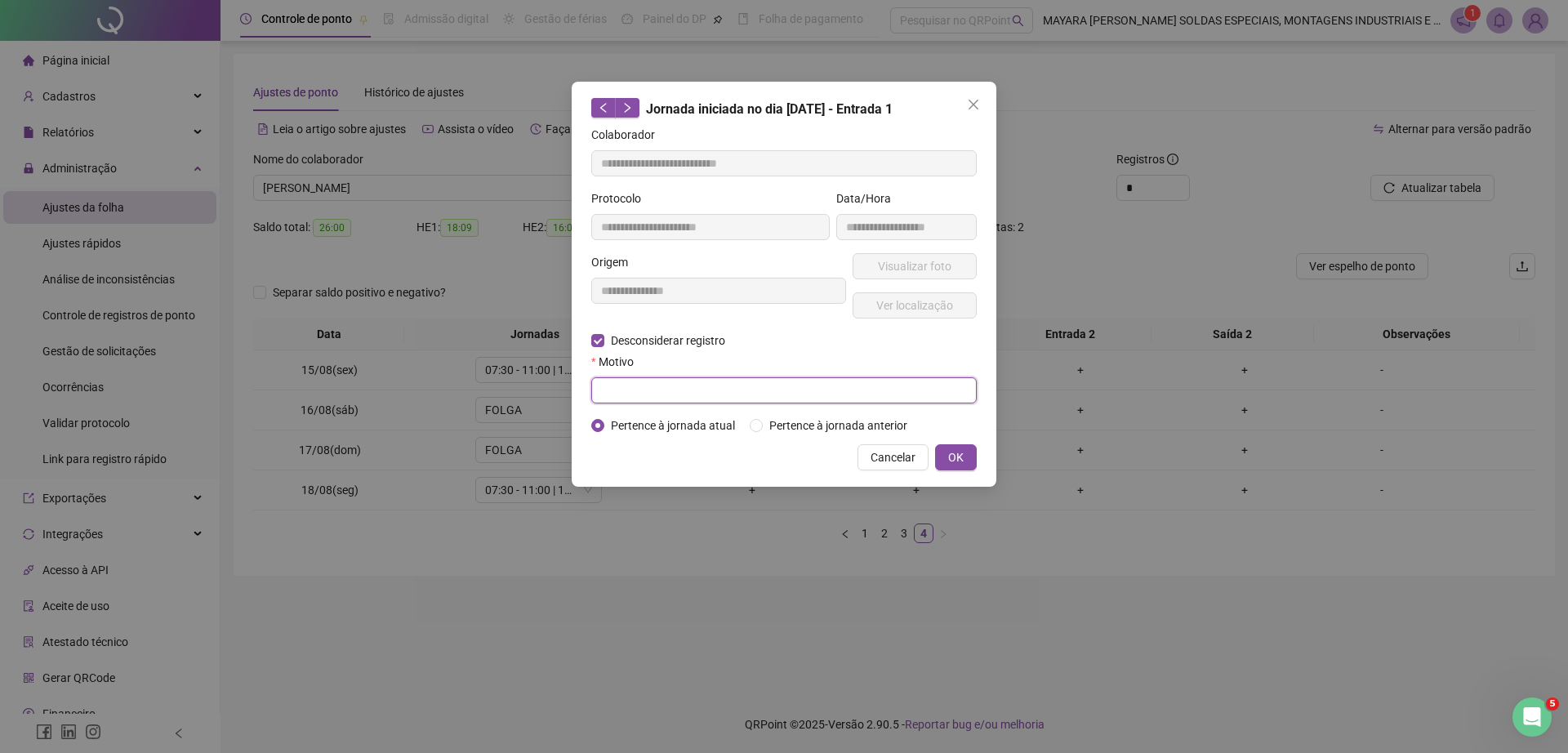
click at [666, 387] on input "text" at bounding box center [783, 390] width 386 height 26
type input "******"
click at [952, 449] on span "OK" at bounding box center [955, 457] width 16 height 18
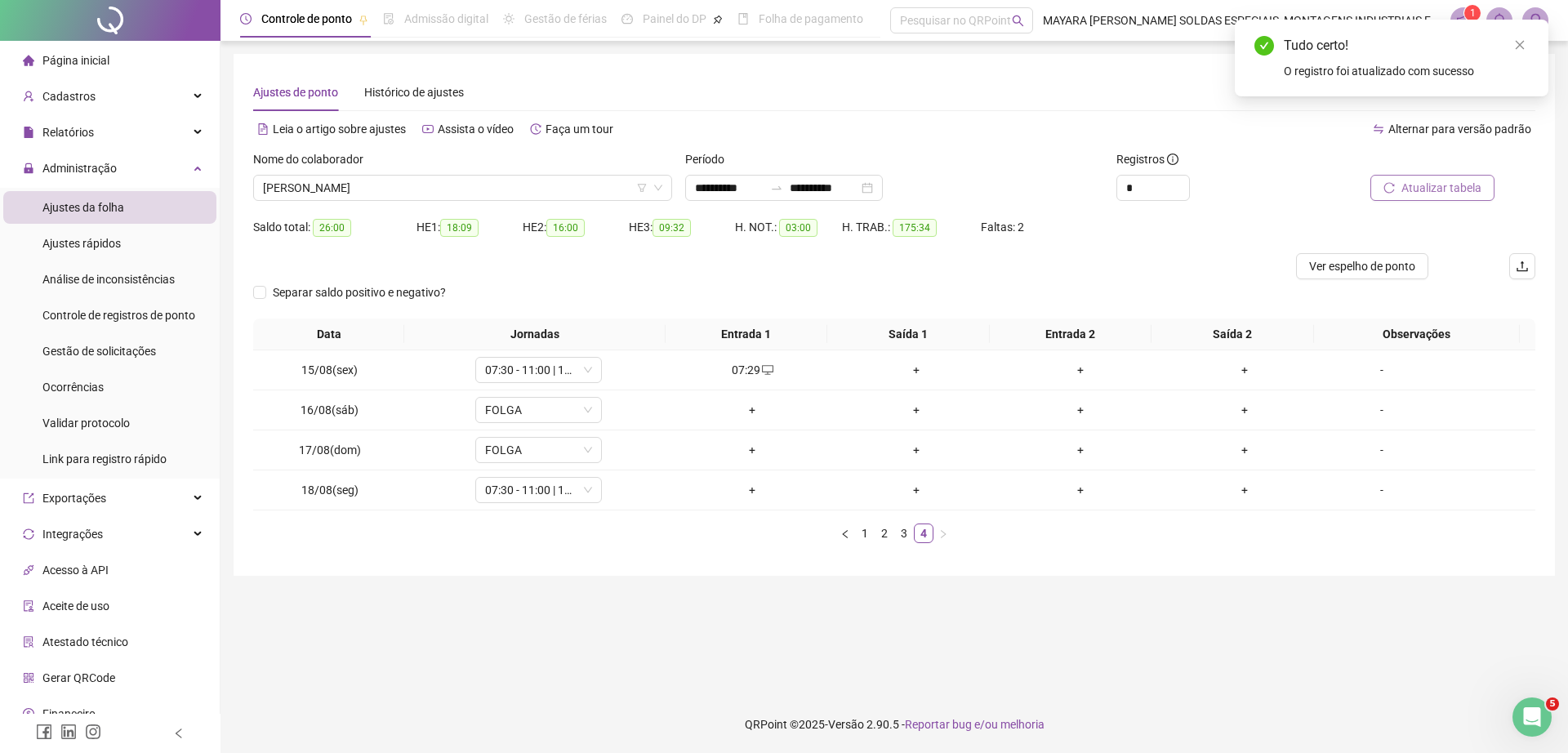
click at [1452, 179] on span "Atualizar tabela" at bounding box center [1440, 187] width 80 height 18
click at [451, 191] on span "SANDRO XAVIER DA SILVA ROLIM" at bounding box center [462, 188] width 399 height 24
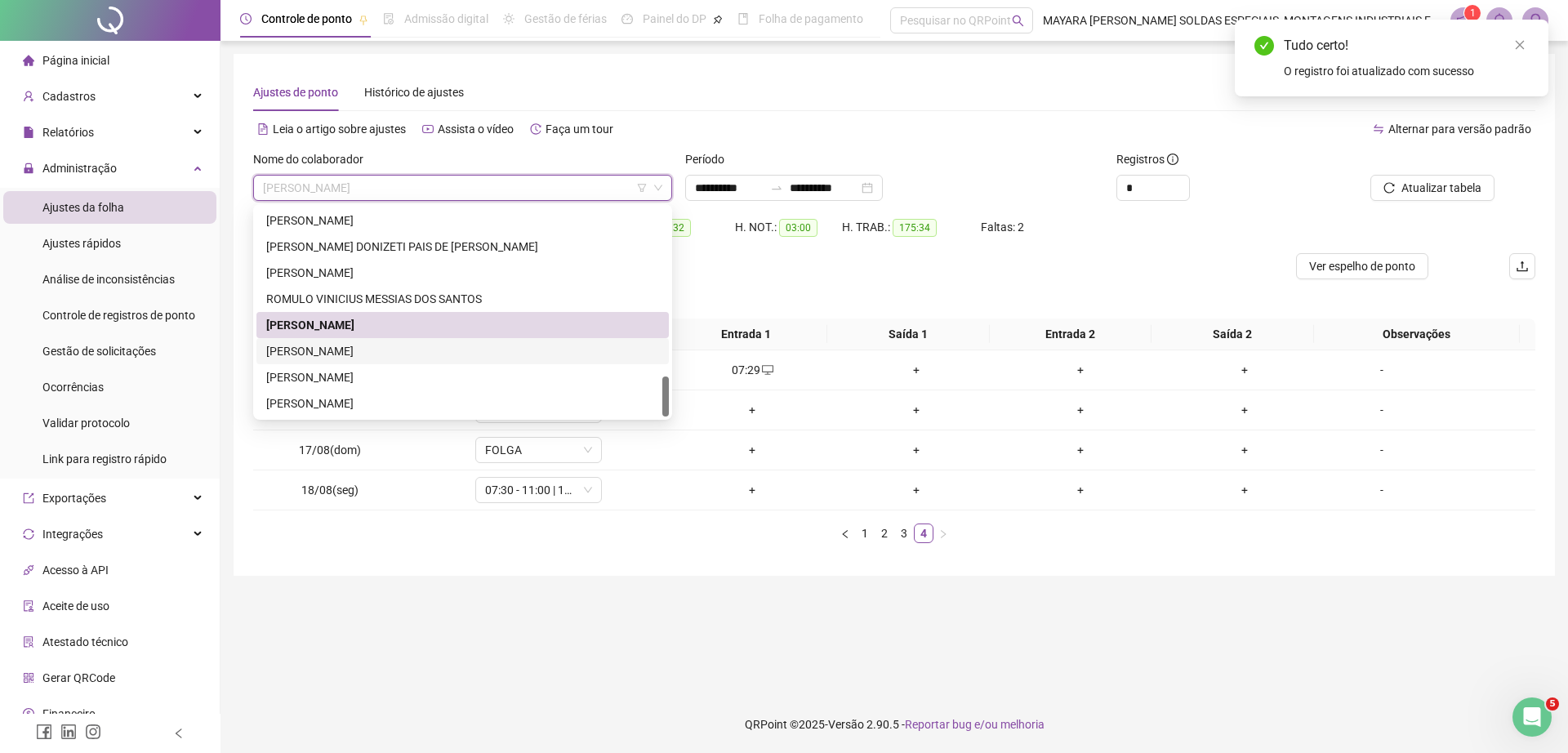
click at [395, 350] on div "UANDERSON VIANA MEDINA DOS SANTOS" at bounding box center [462, 351] width 393 height 18
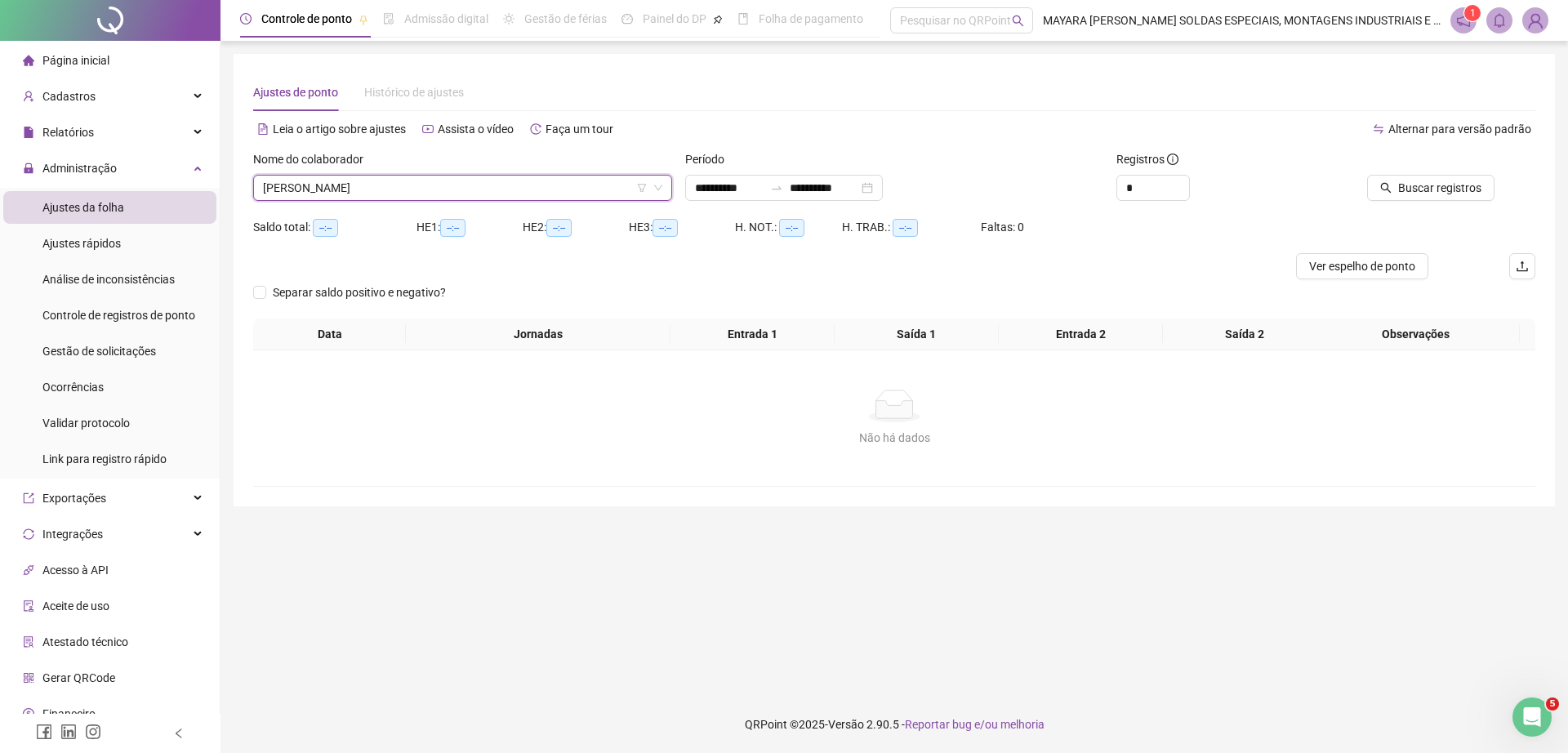
click at [1429, 172] on div at bounding box center [1413, 162] width 162 height 24
click at [1428, 185] on span "Buscar registros" at bounding box center [1439, 187] width 83 height 18
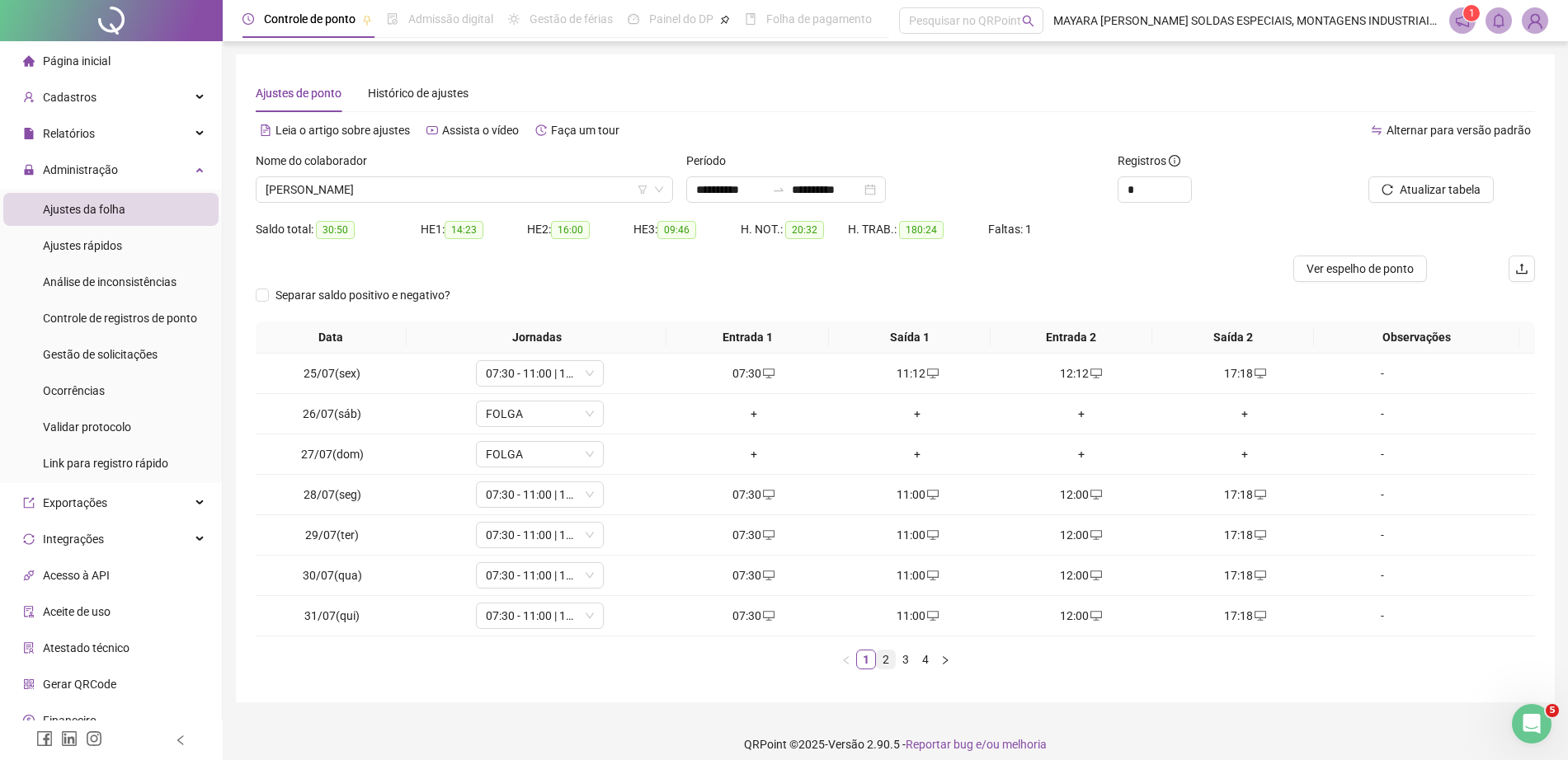
click at [887, 661] on link "2" at bounding box center [885, 659] width 18 height 18
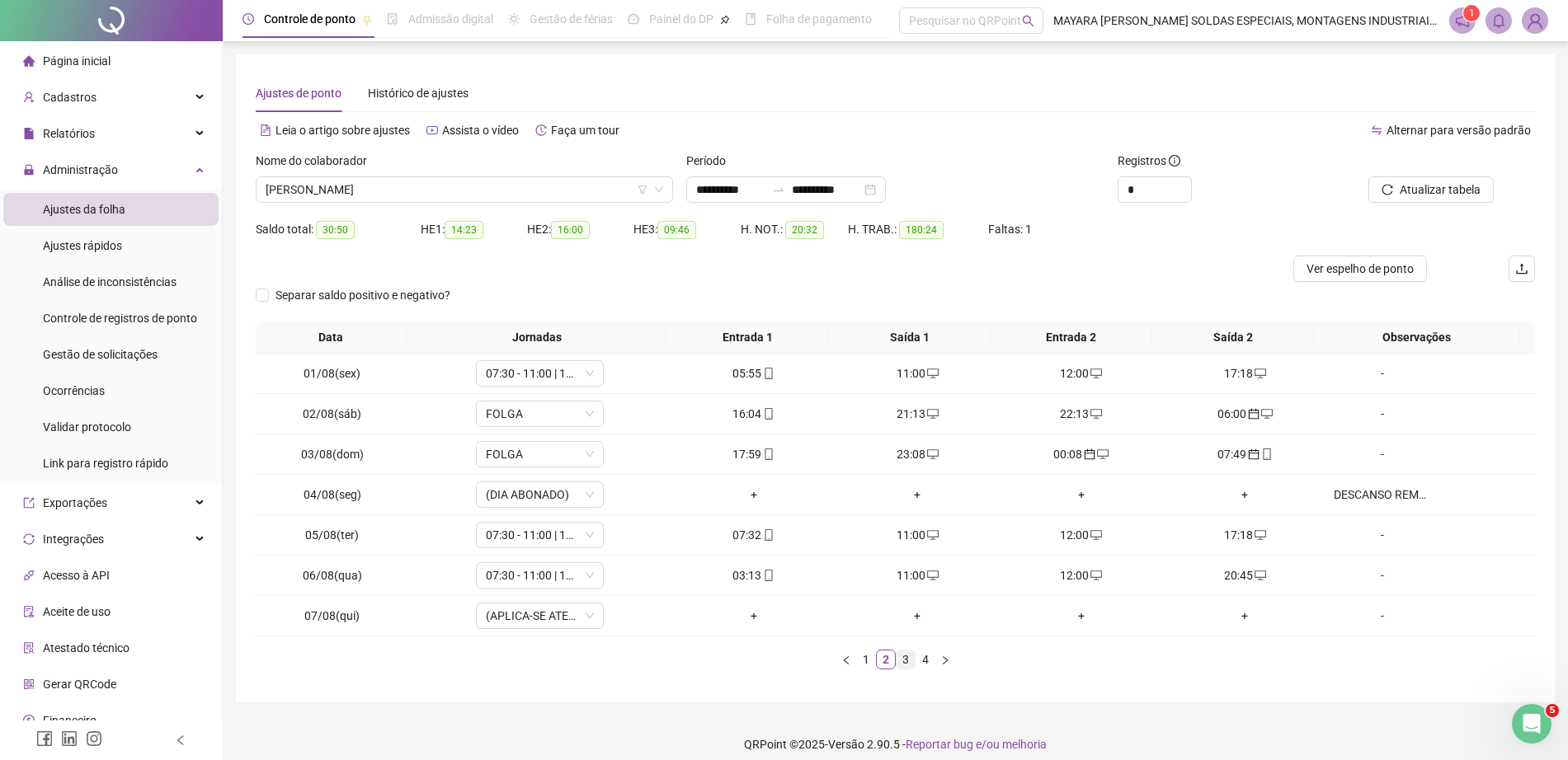
click at [911, 659] on link "3" at bounding box center [905, 659] width 18 height 18
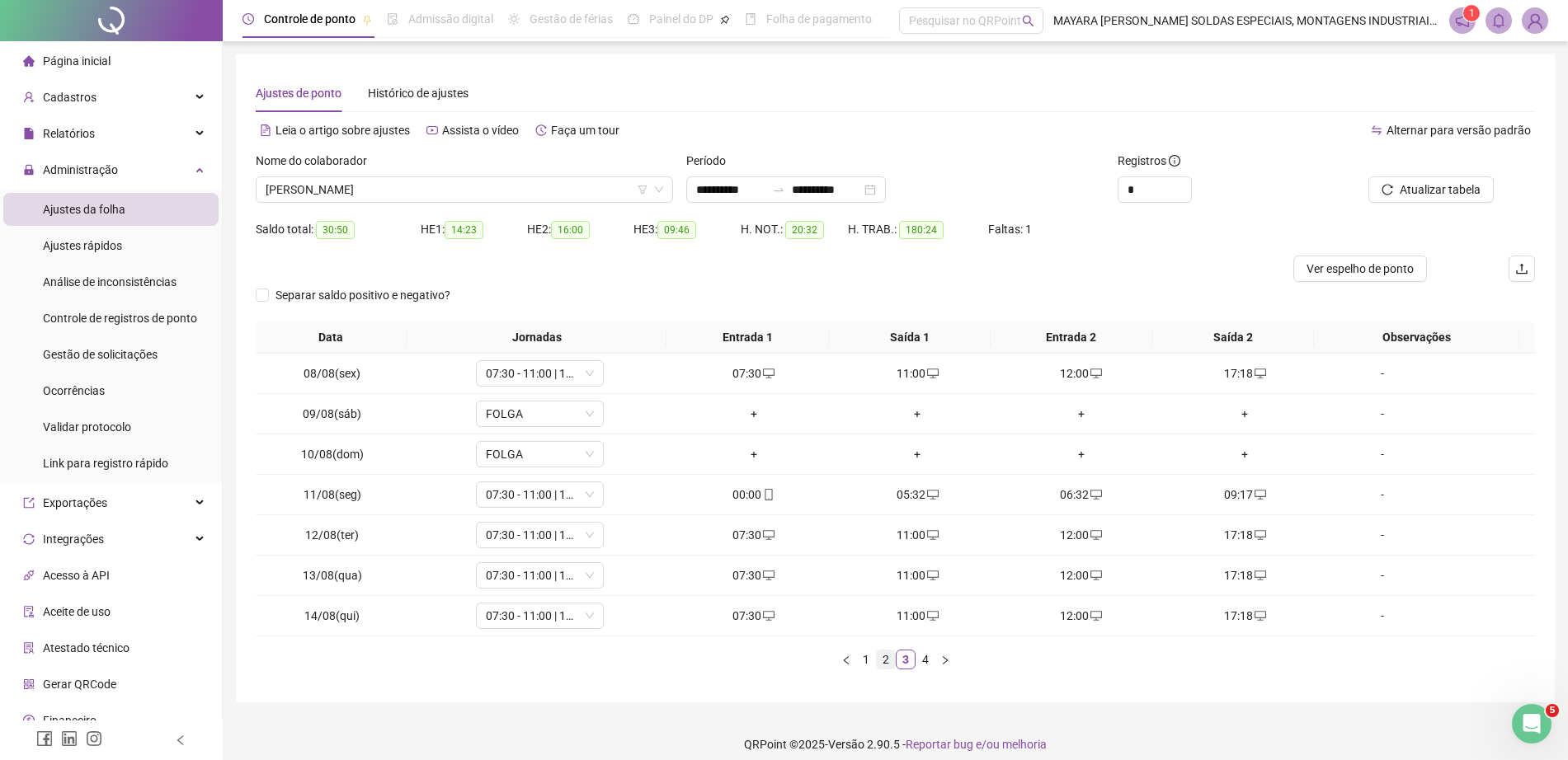
click at [882, 655] on link "2" at bounding box center [885, 659] width 18 height 18
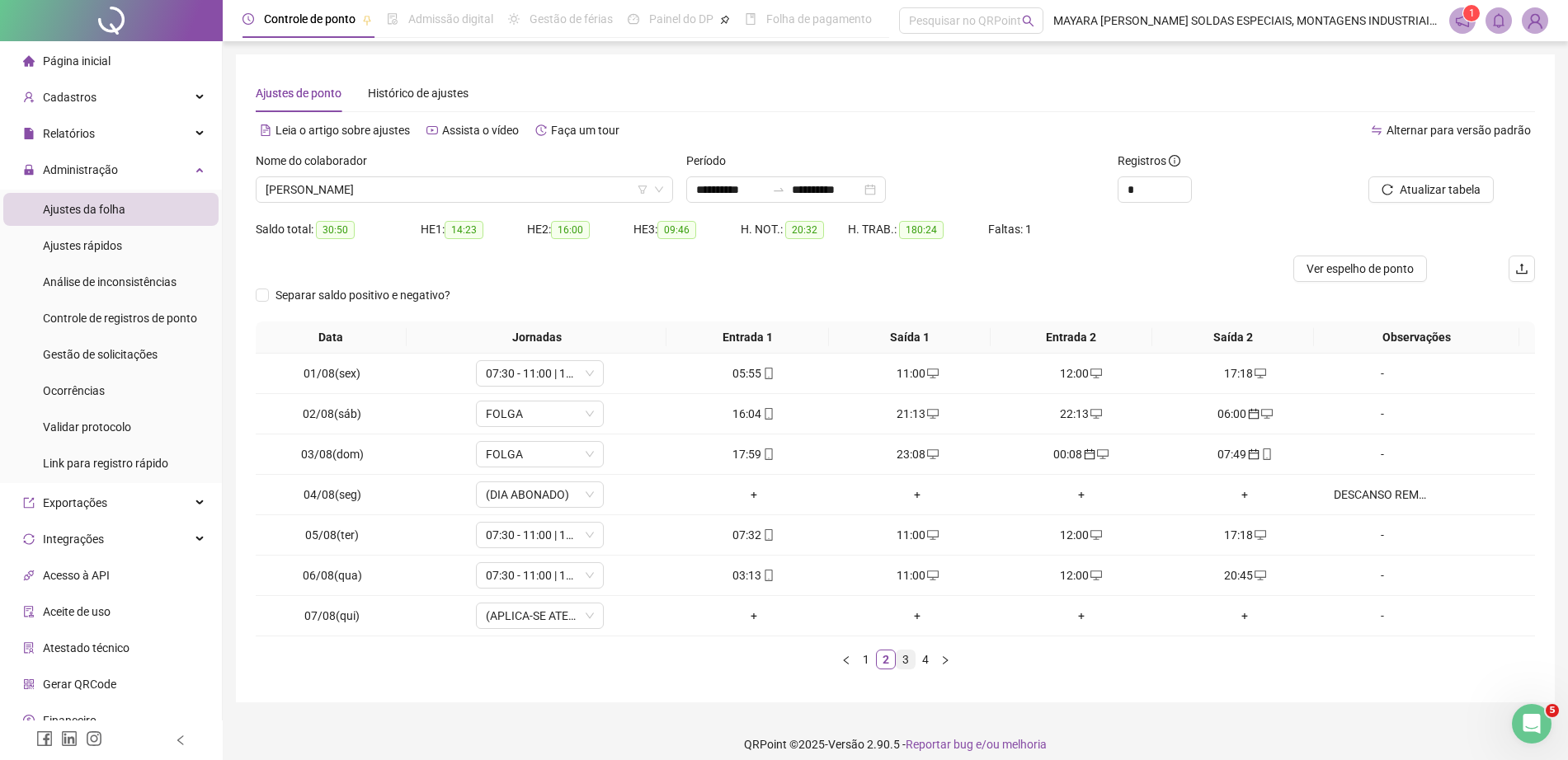
click at [903, 659] on link "3" at bounding box center [905, 659] width 18 height 18
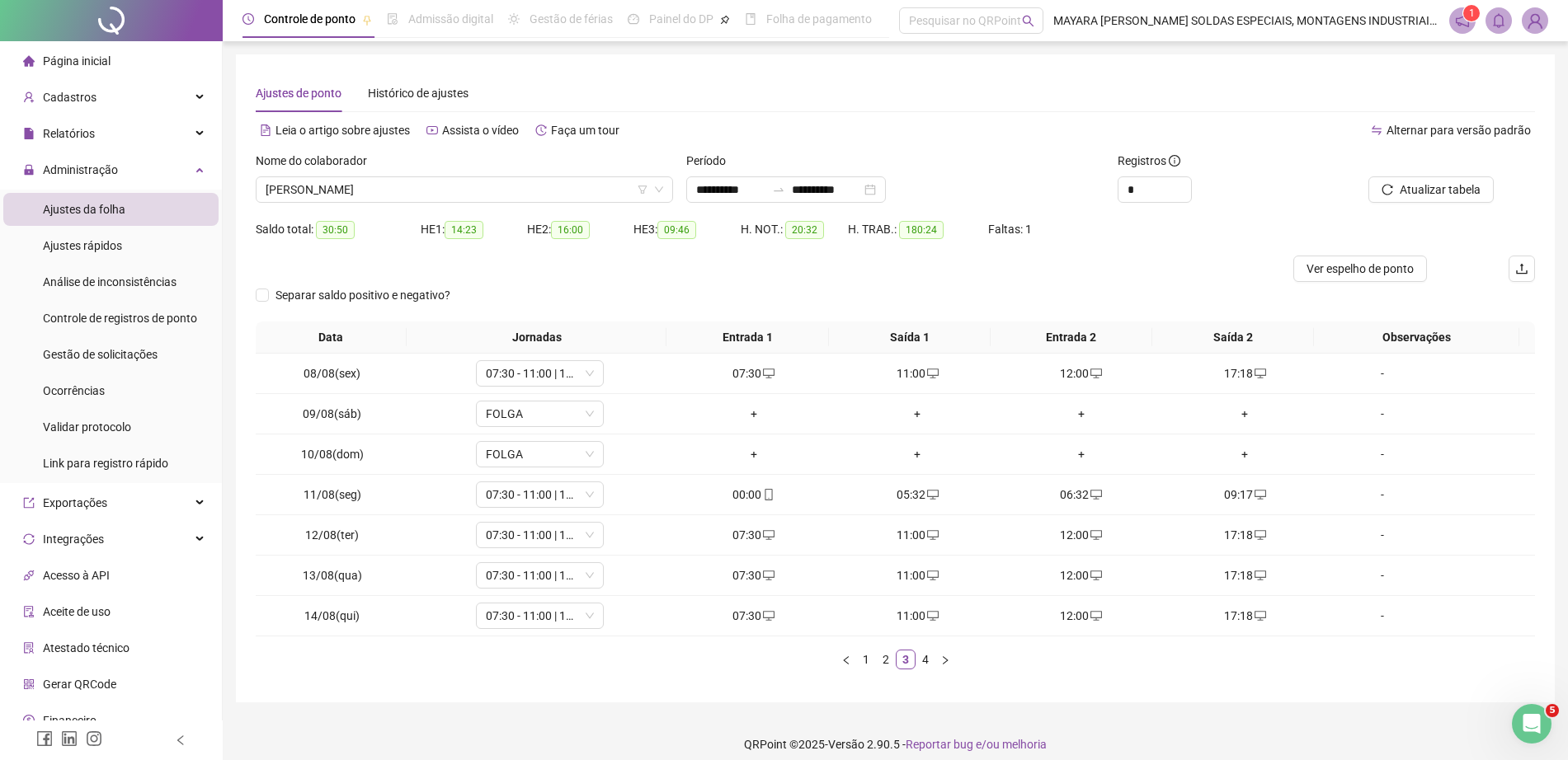
click at [924, 659] on link "4" at bounding box center [925, 659] width 18 height 18
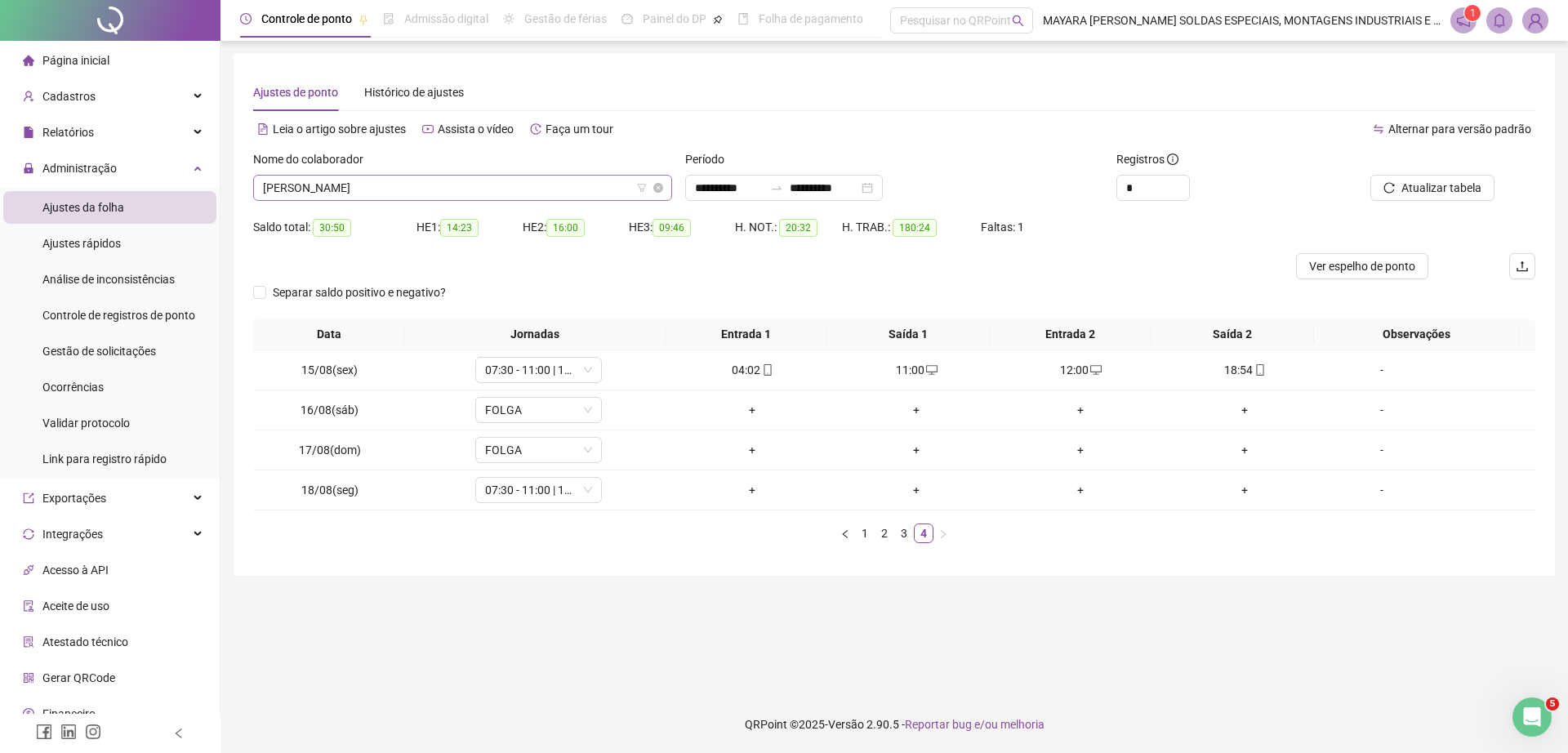
click at [496, 191] on span "UANDERSON VIANA MEDINA DOS SANTOS" at bounding box center [462, 188] width 399 height 24
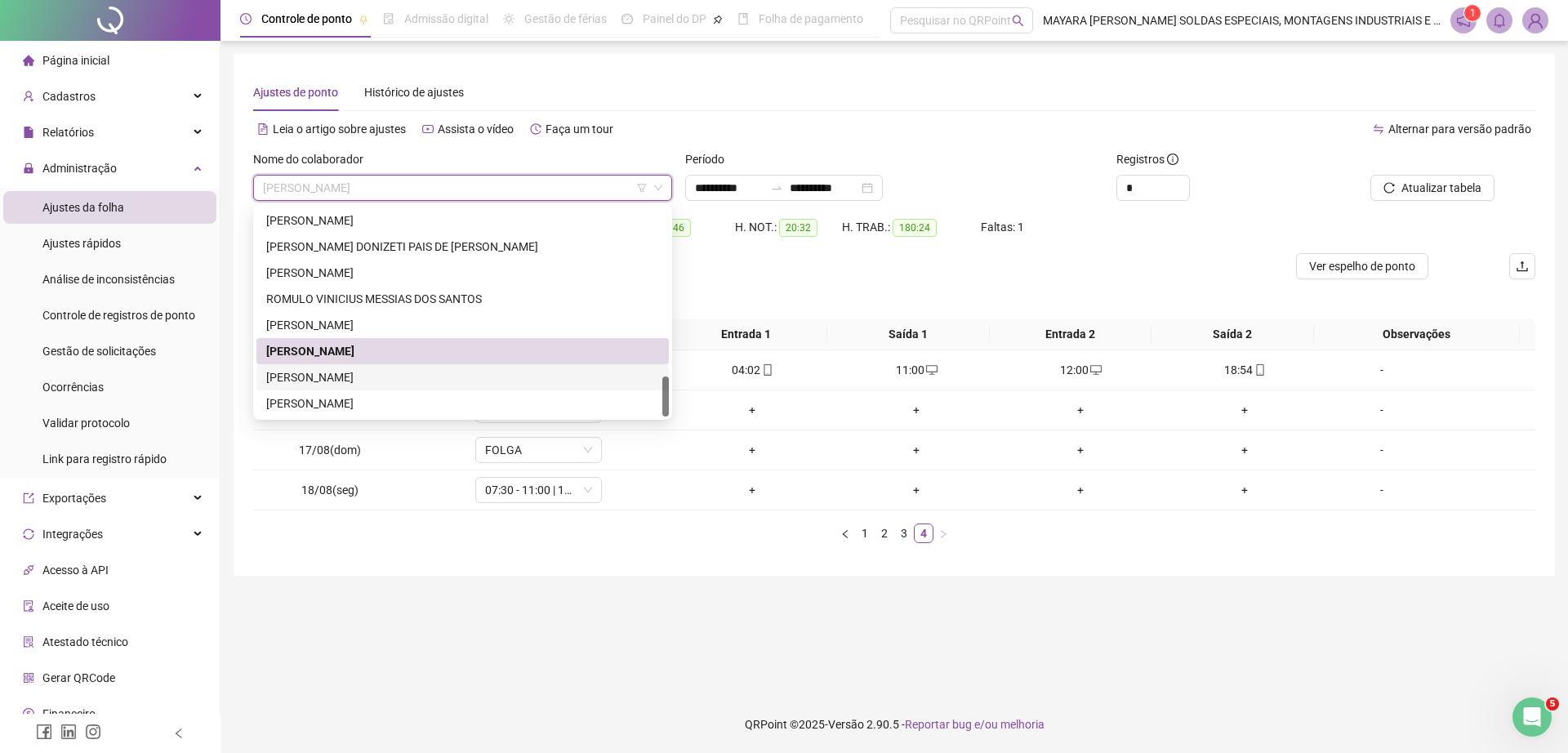
click at [426, 373] on div "WAGNER LUIZ" at bounding box center [462, 376] width 393 height 18
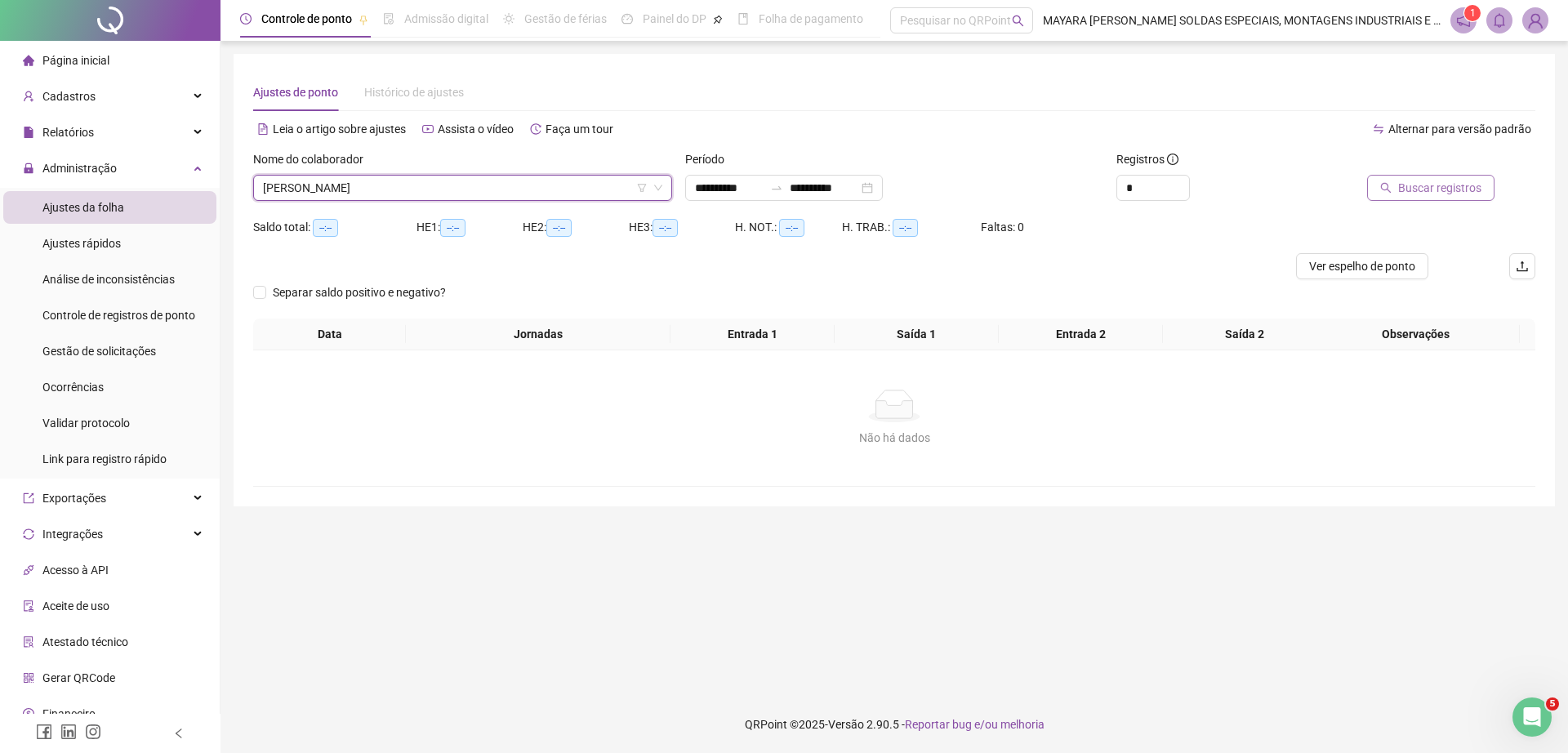
click at [1476, 179] on span "Buscar registros" at bounding box center [1439, 187] width 83 height 18
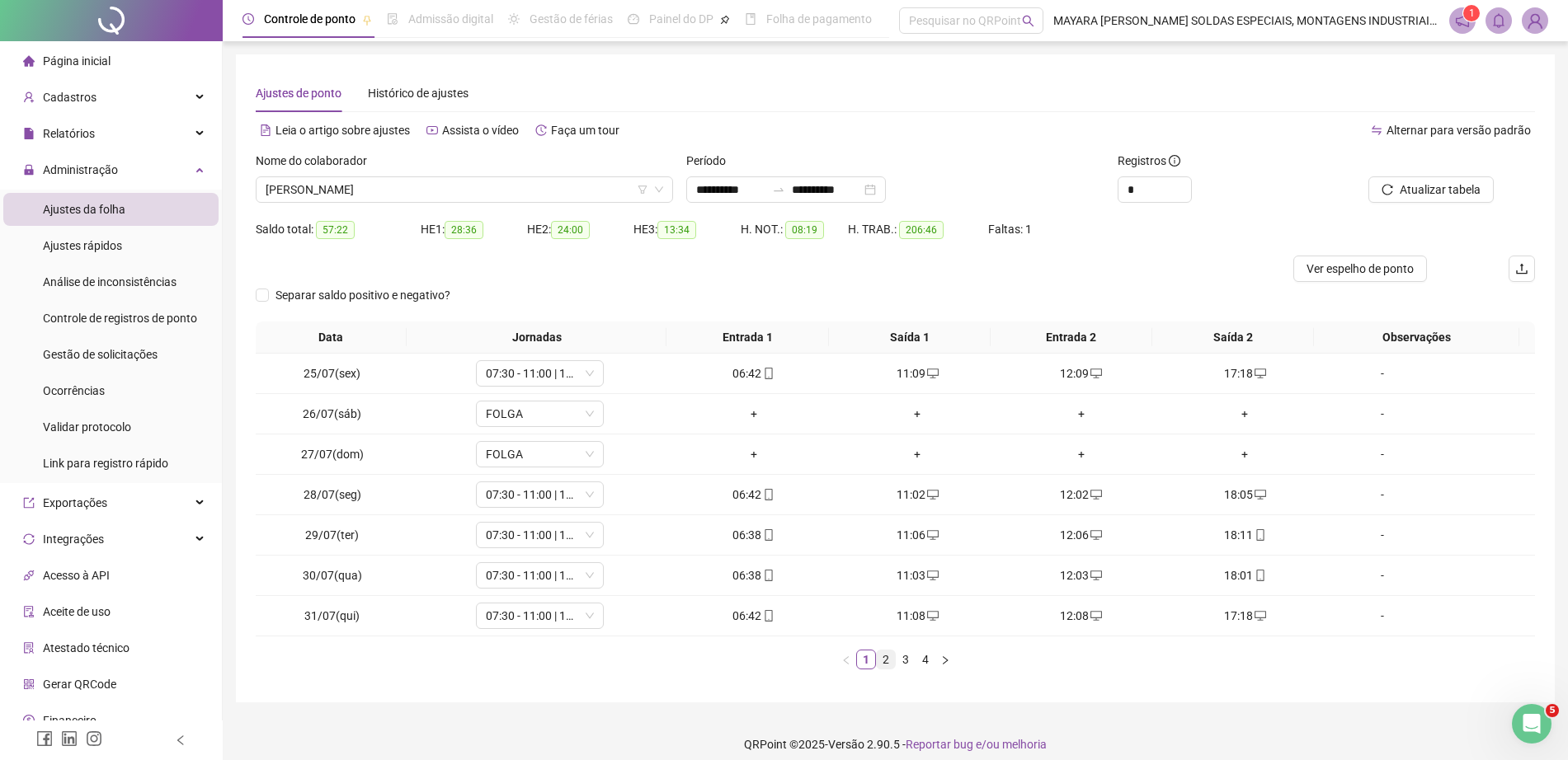
click at [884, 660] on link "2" at bounding box center [885, 659] width 18 height 18
click at [901, 660] on link "3" at bounding box center [905, 659] width 18 height 18
click at [925, 654] on link "4" at bounding box center [925, 659] width 18 height 18
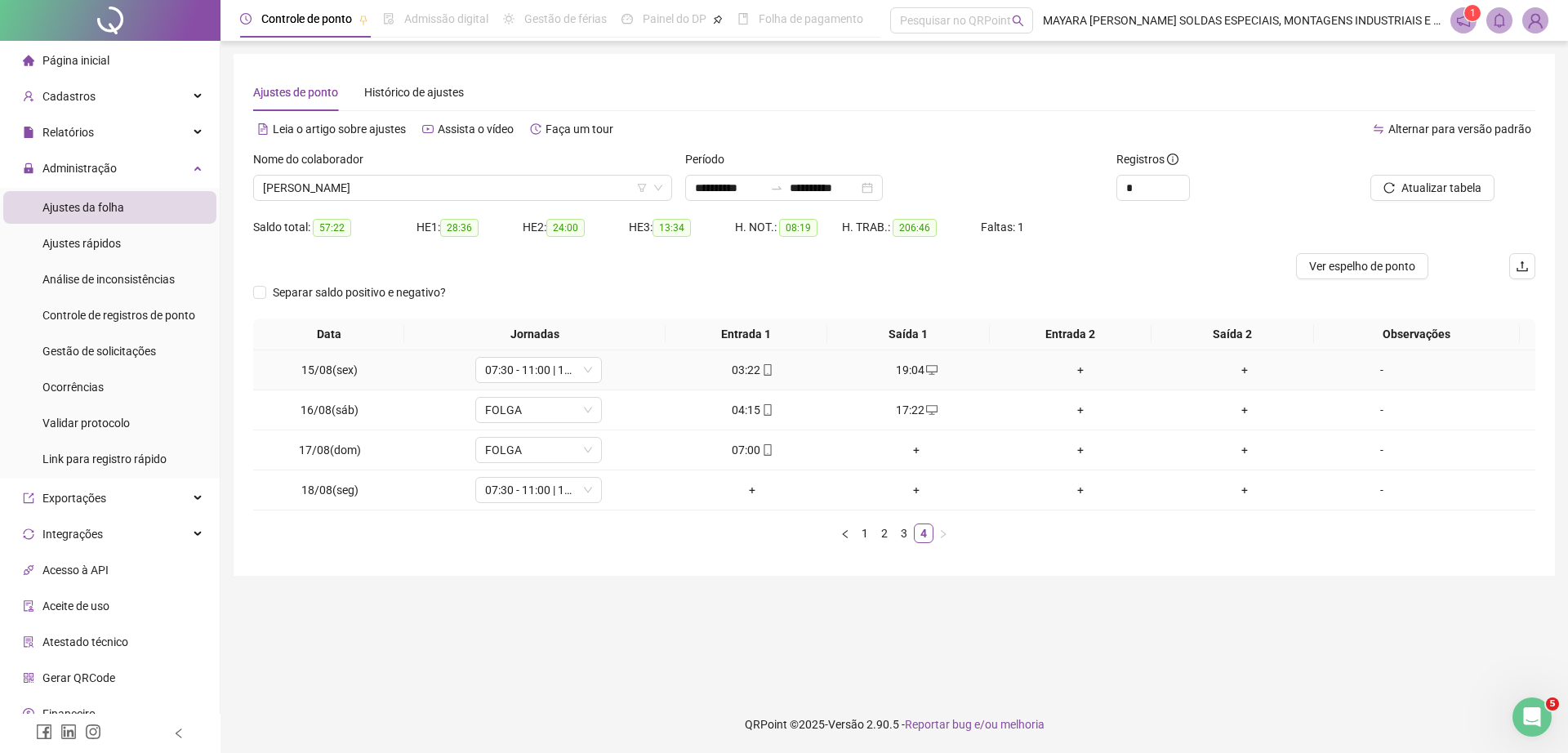
click at [1073, 366] on div "+" at bounding box center [1080, 369] width 151 height 18
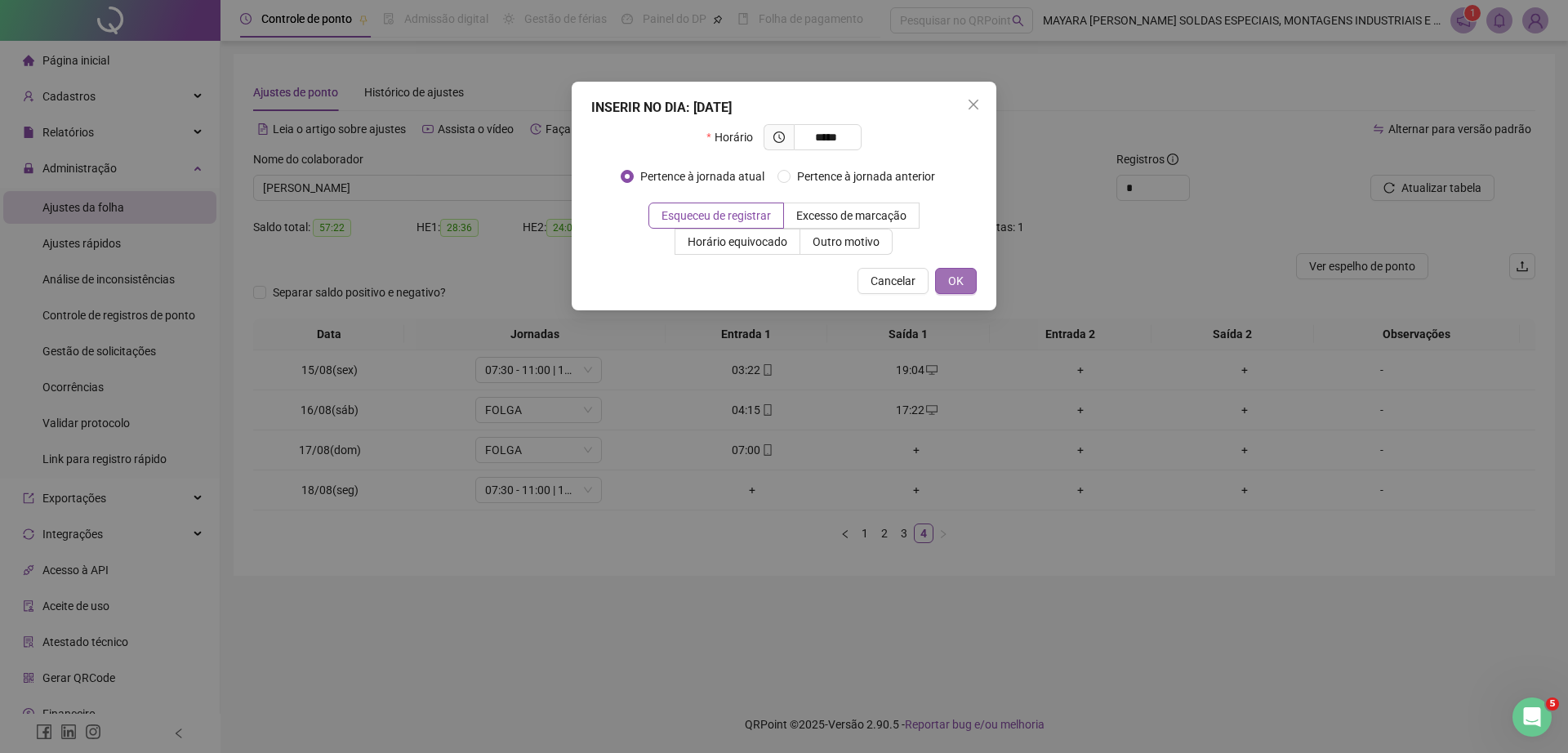
type input "*****"
click at [949, 278] on span "OK" at bounding box center [955, 280] width 16 height 18
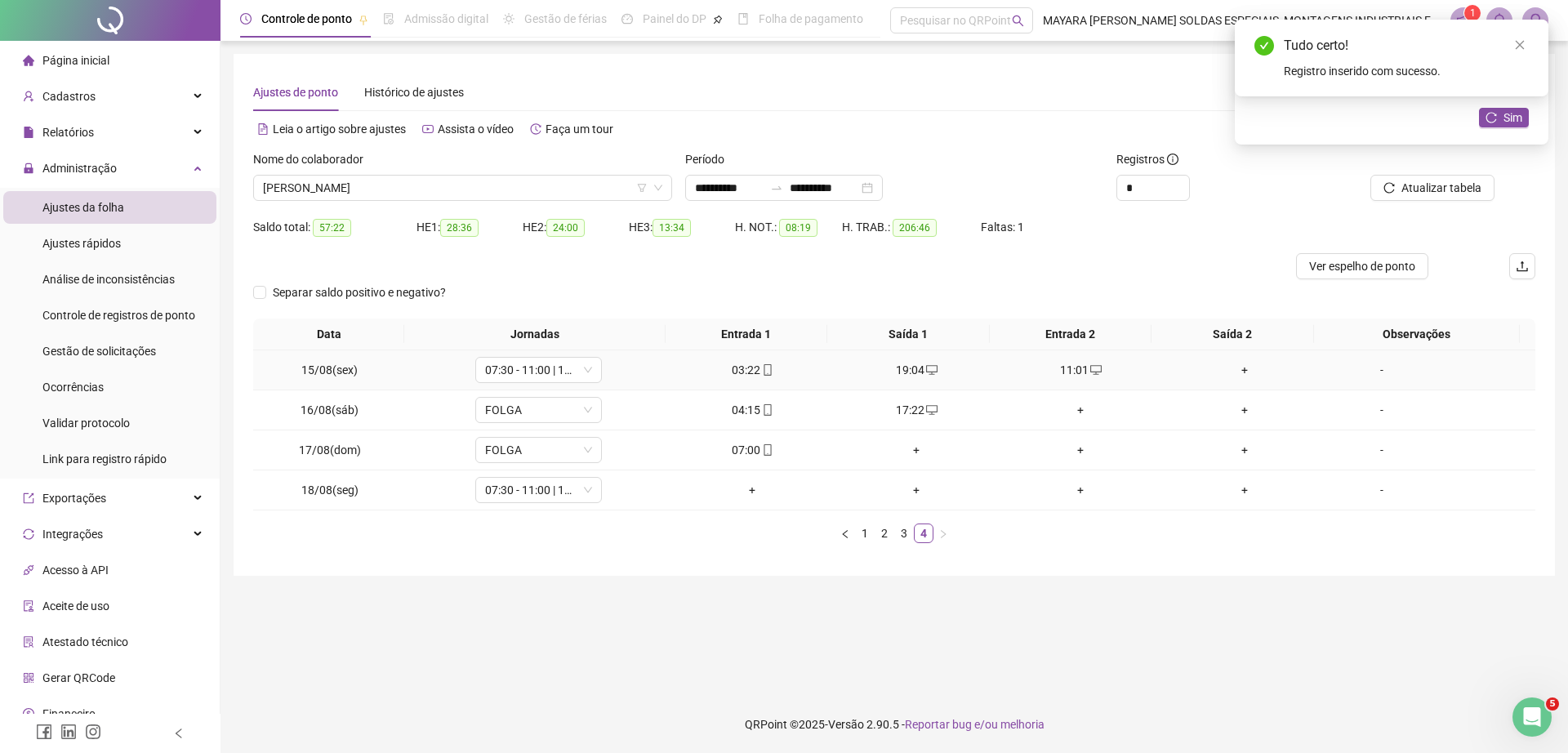
click at [1228, 364] on div "+" at bounding box center [1244, 369] width 151 height 18
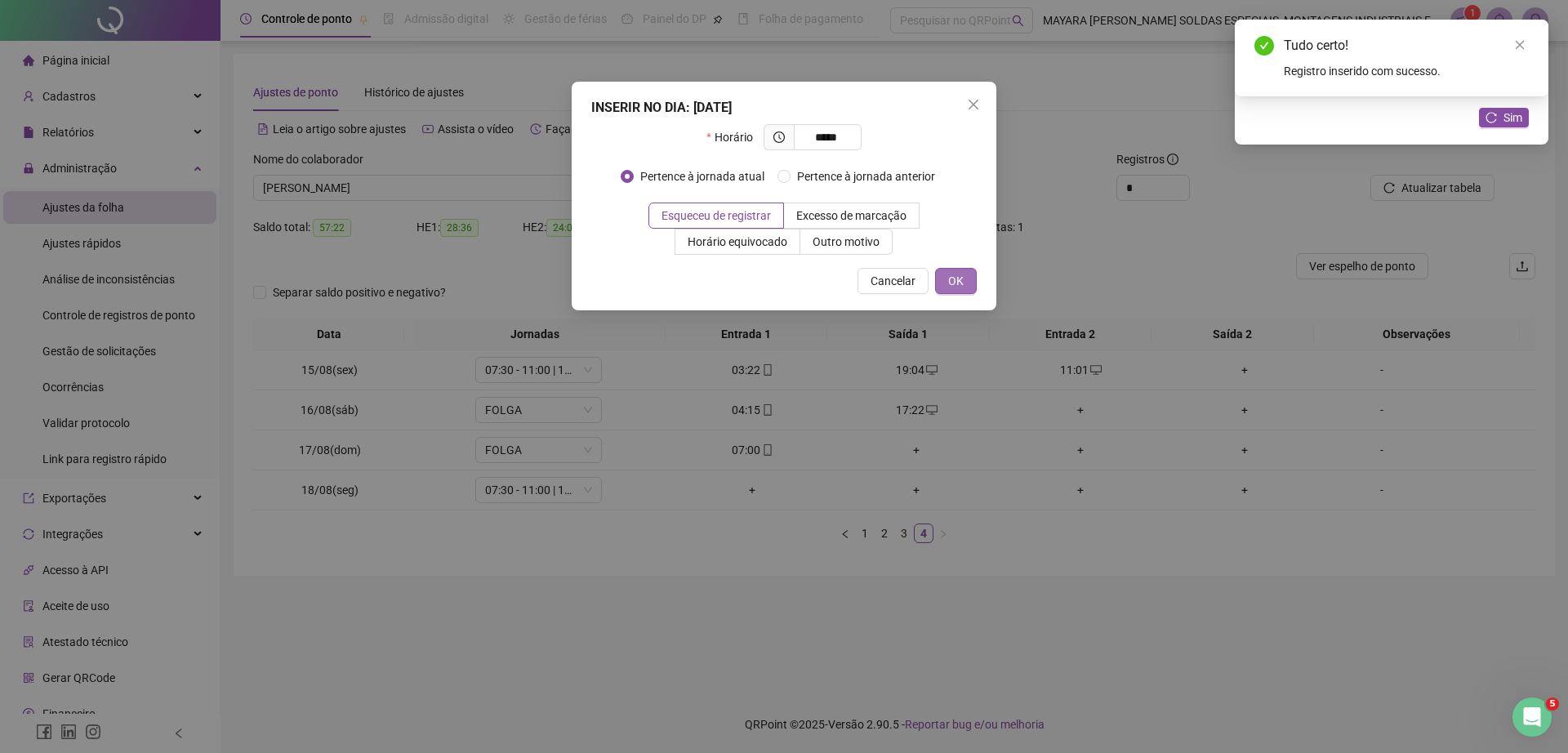
type input "*****"
click at [954, 277] on span "OK" at bounding box center [955, 280] width 16 height 18
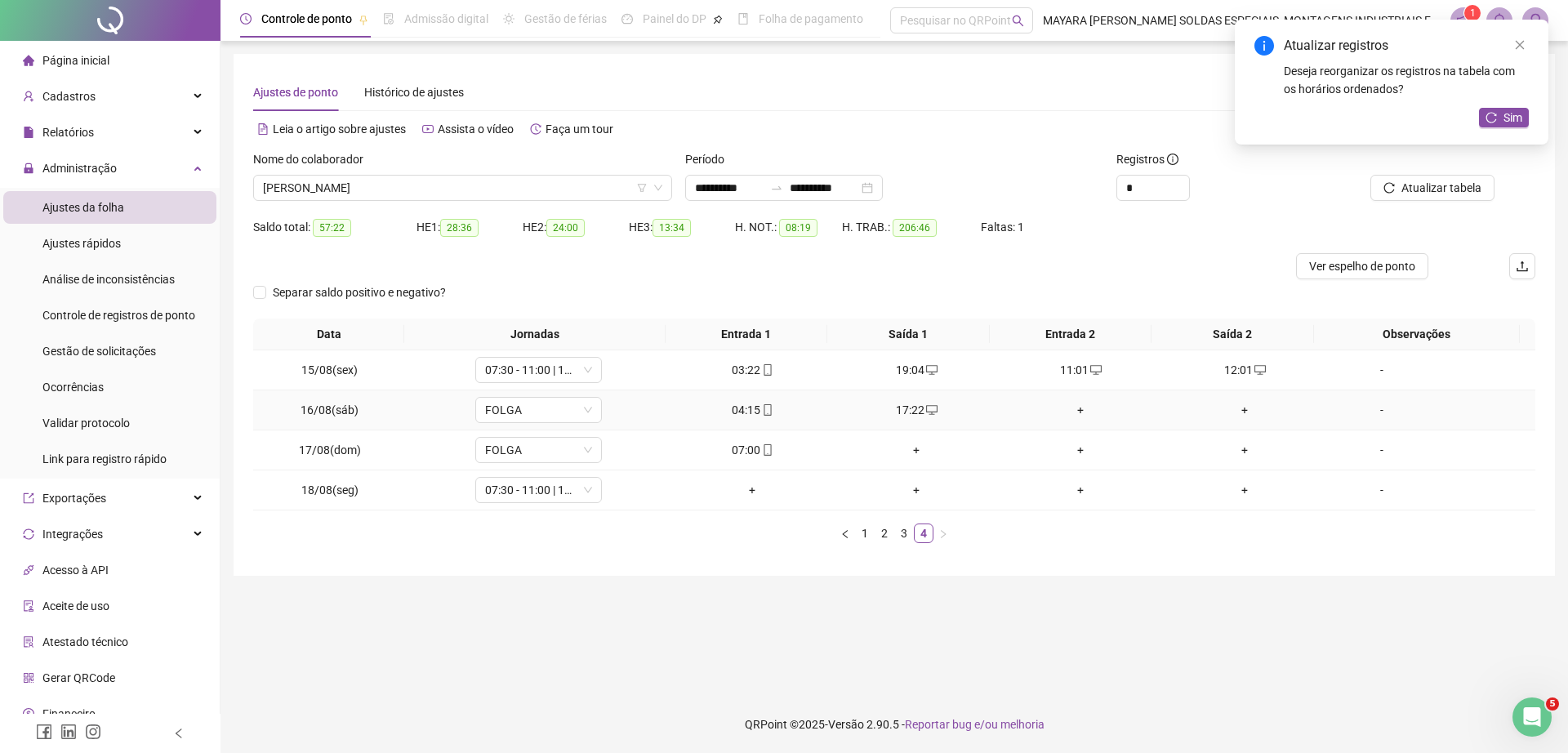
click at [1072, 409] on div "+" at bounding box center [1080, 410] width 151 height 18
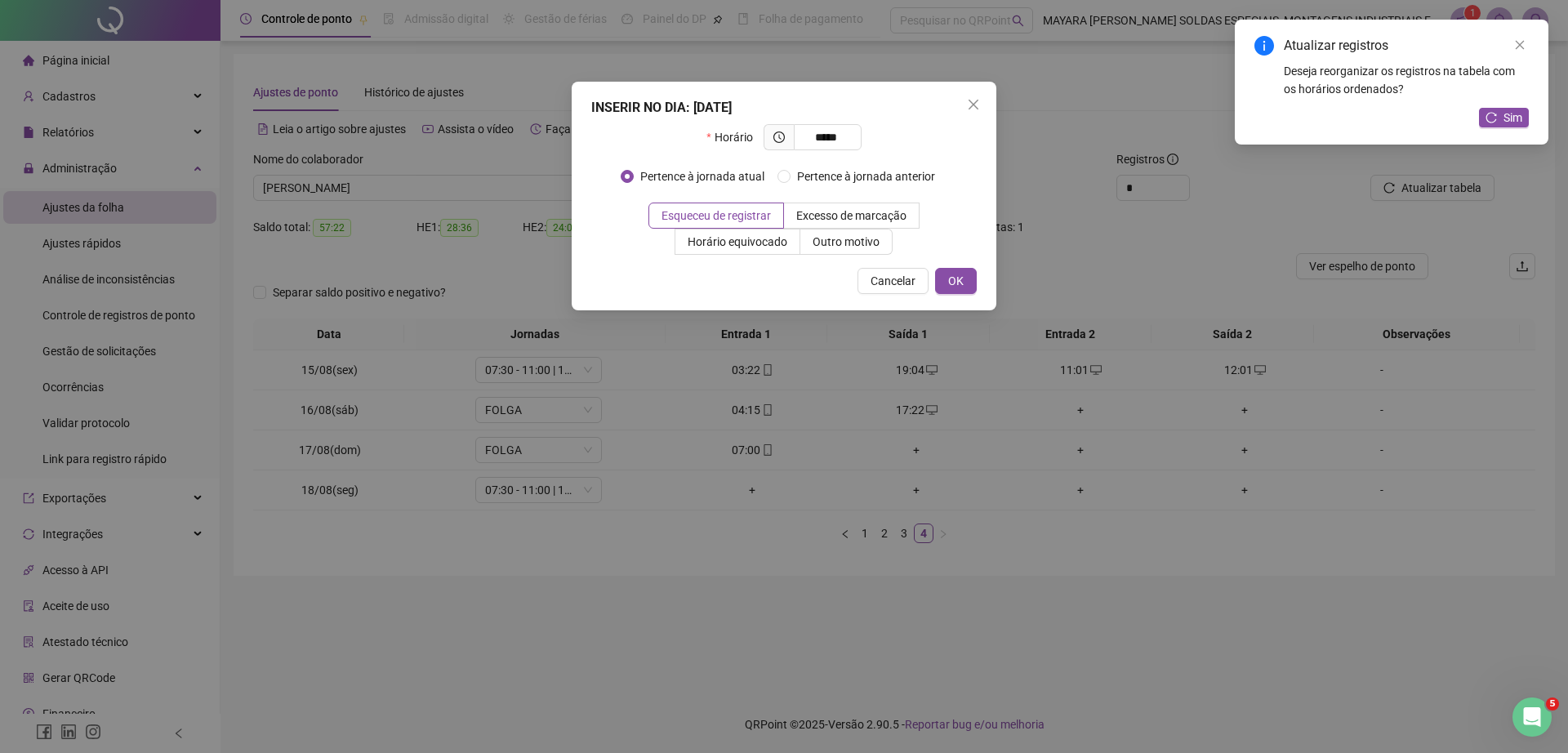
type input "*****"
click at [959, 294] on div "INSERIR NO DIA : 16/08/2025 Horário ***** Pertence à jornada atual Pertence à j…" at bounding box center [783, 195] width 424 height 228
click at [961, 281] on span "OK" at bounding box center [955, 280] width 16 height 18
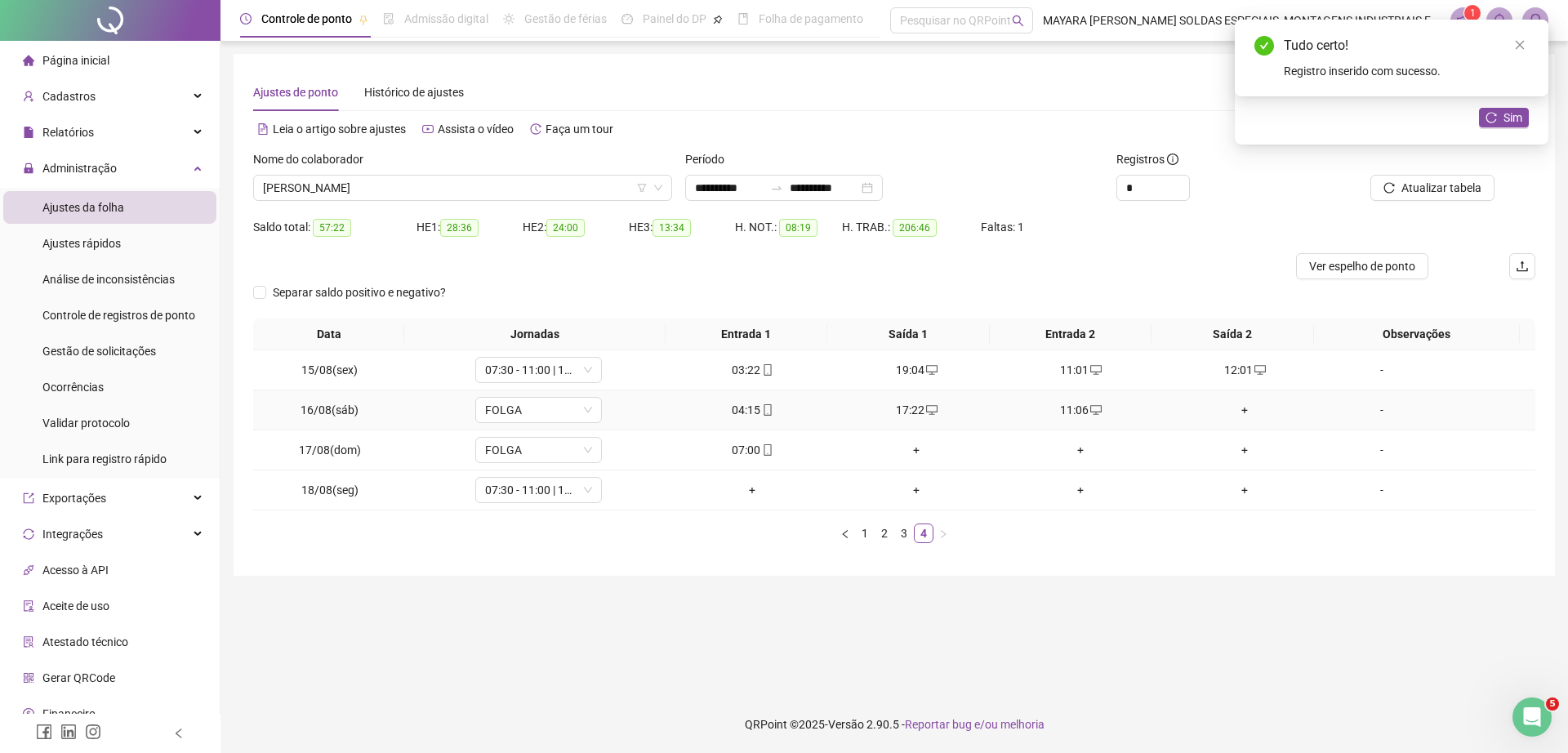
click at [1233, 409] on div "+" at bounding box center [1244, 410] width 151 height 18
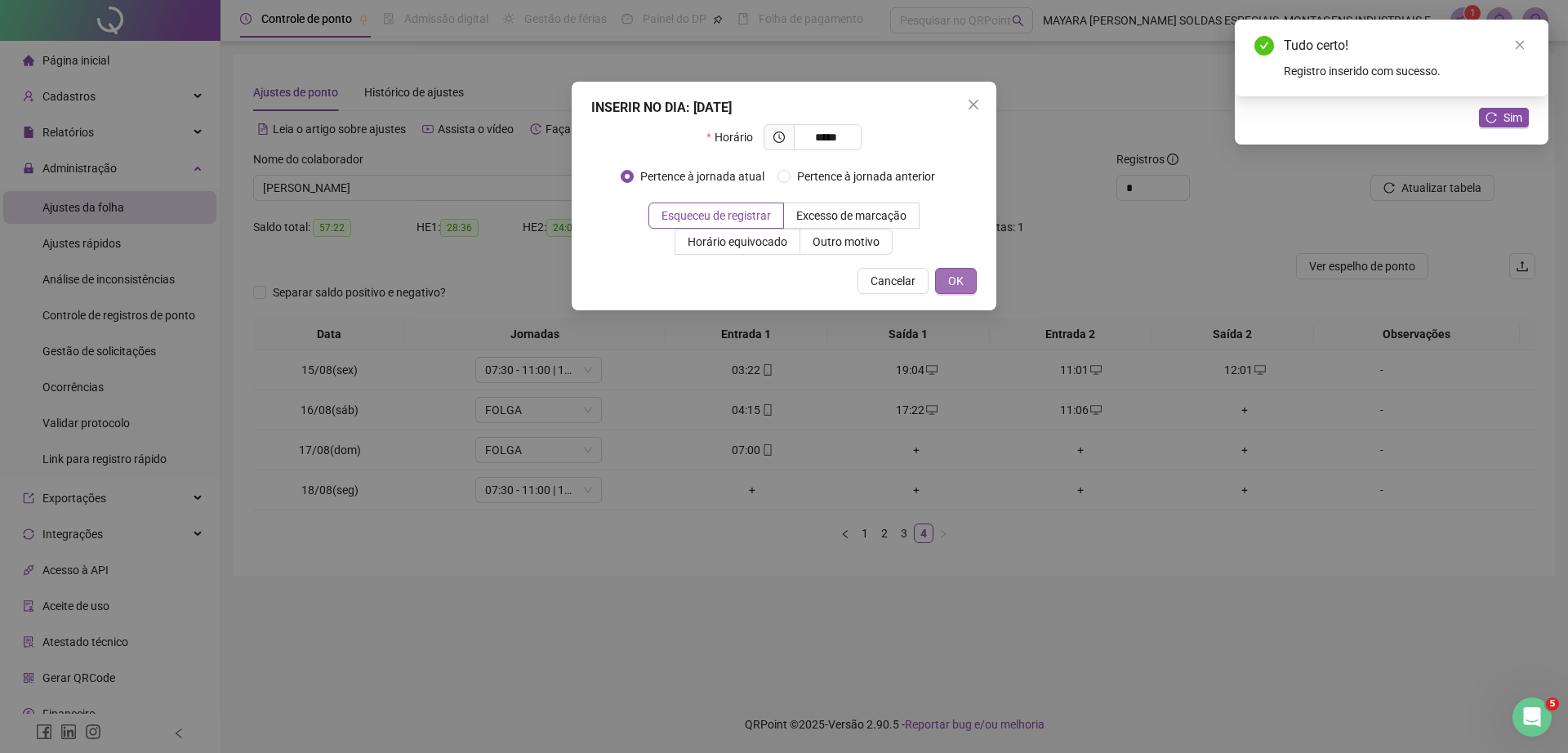
type input "*****"
click at [959, 278] on span "OK" at bounding box center [955, 280] width 16 height 18
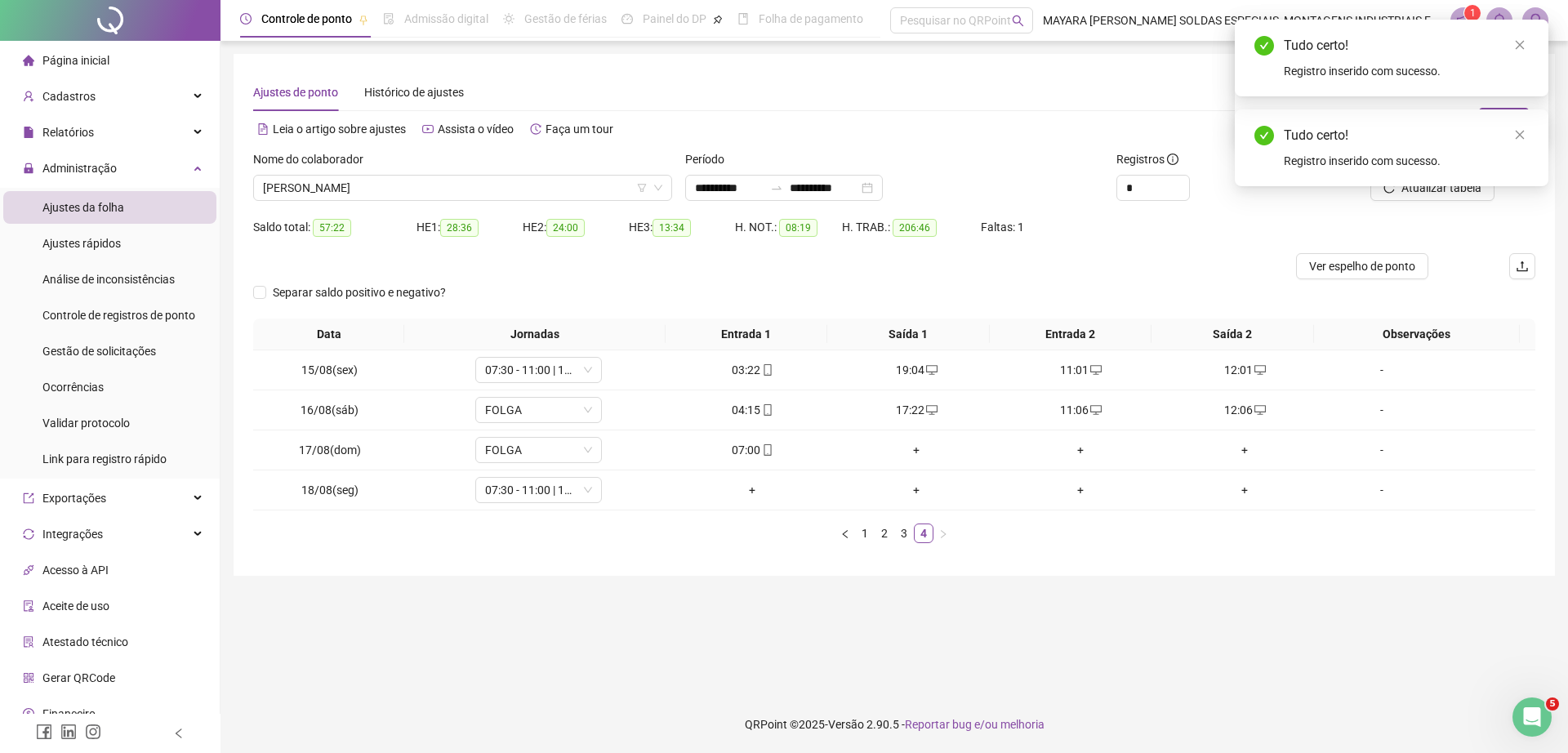
click at [1530, 134] on div "Tudo certo! Registro inserido com sucesso." at bounding box center [1390, 147] width 313 height 77
click at [1520, 132] on icon "close" at bounding box center [1519, 135] width 11 height 11
click at [1503, 117] on span "Sim" at bounding box center [1513, 117] width 18 height 18
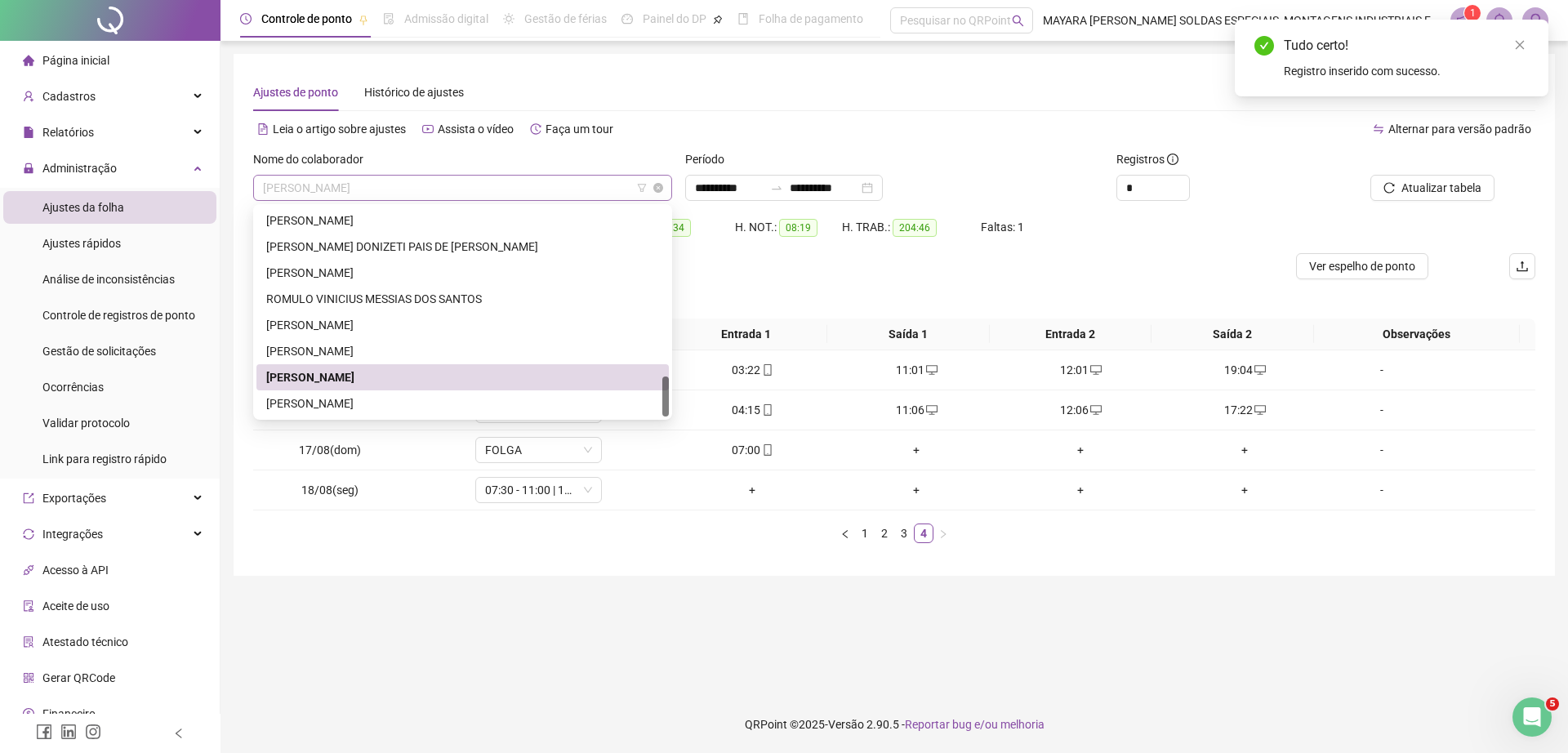
click at [458, 190] on span "WAGNER LUIZ" at bounding box center [462, 188] width 399 height 24
click at [399, 396] on div "WILLIAM ROSA MANOEL" at bounding box center [462, 403] width 393 height 18
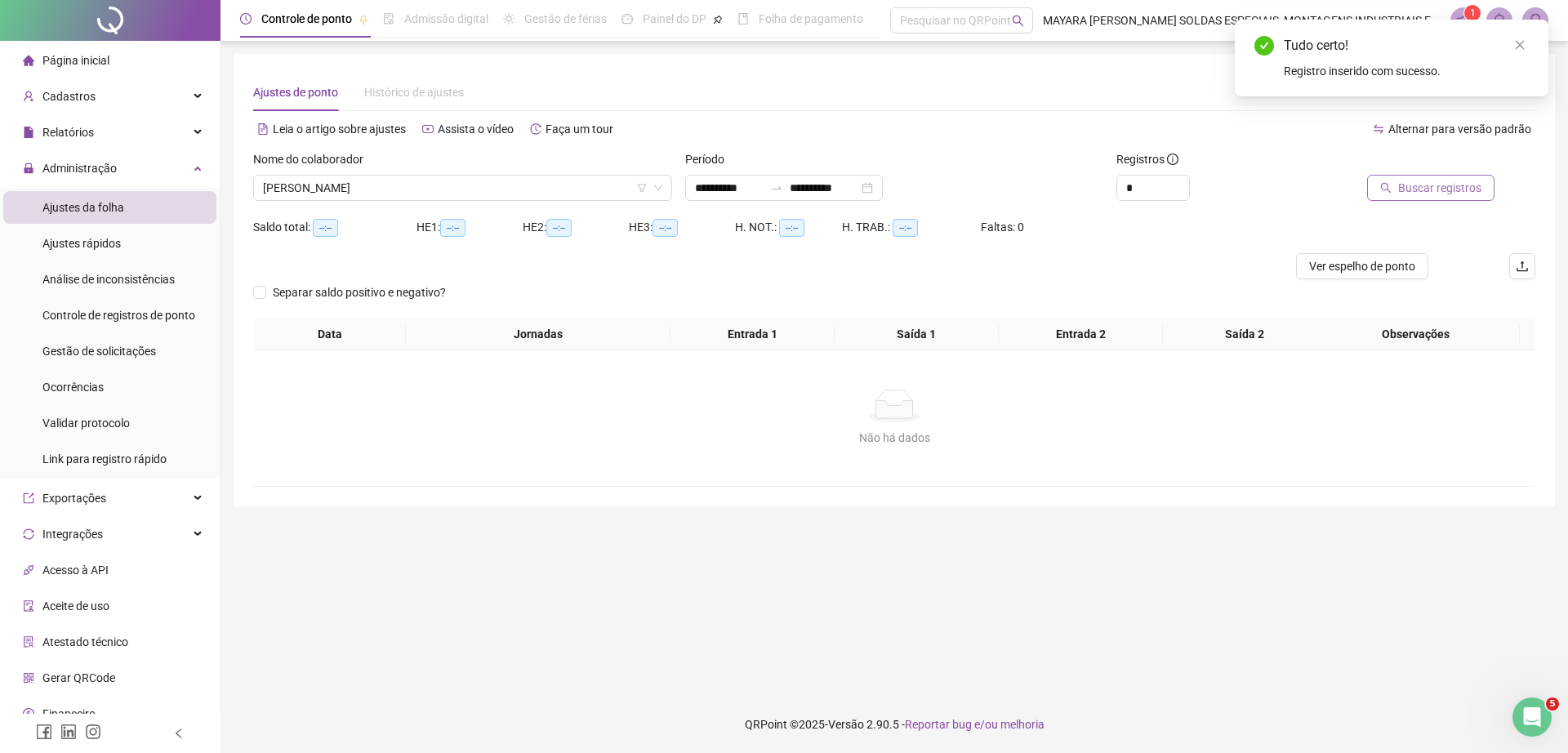
click at [1463, 175] on button "Buscar registros" at bounding box center [1430, 188] width 128 height 26
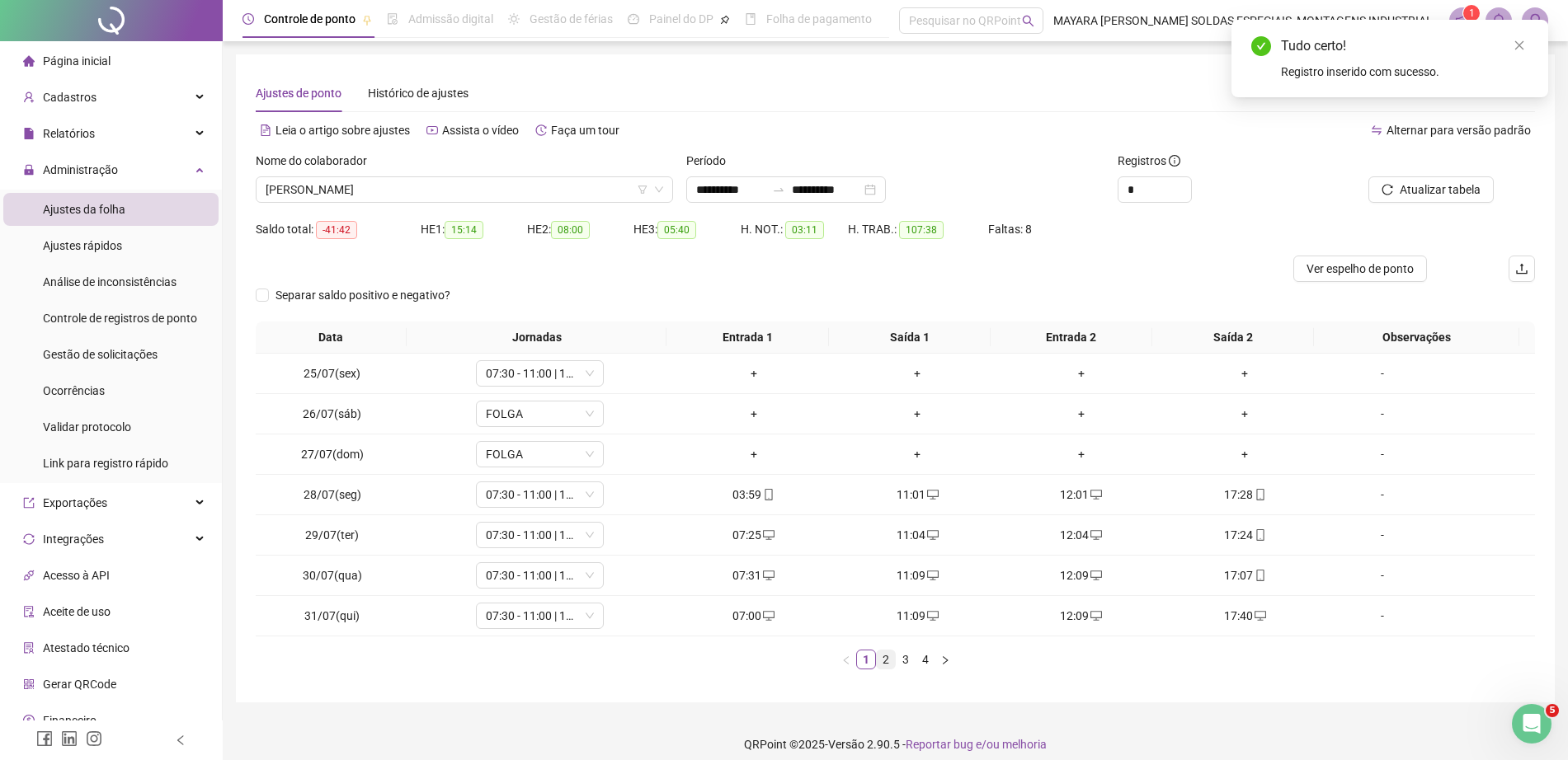
click at [886, 661] on link "2" at bounding box center [885, 659] width 18 height 18
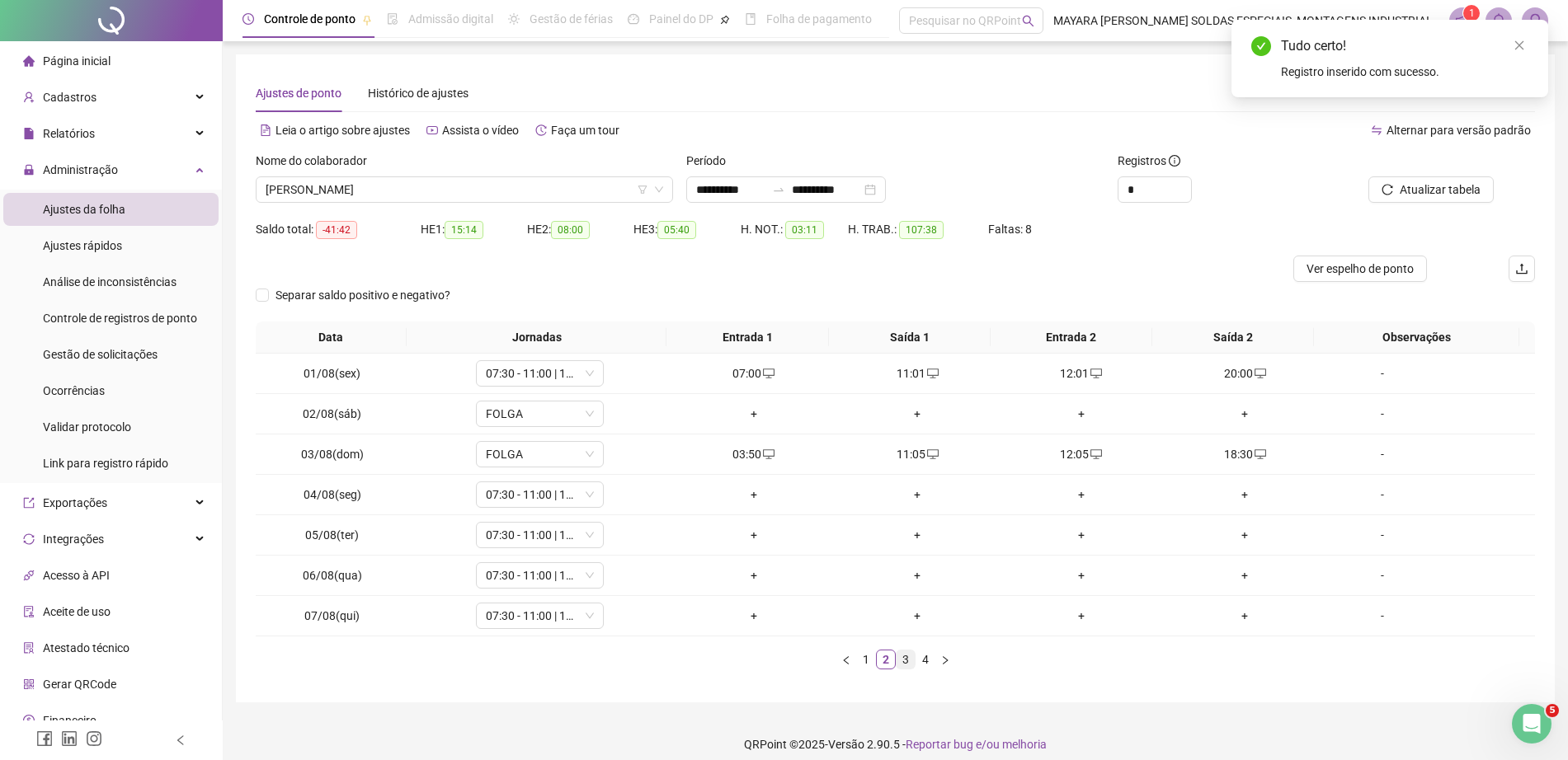
click at [904, 657] on link "3" at bounding box center [905, 659] width 18 height 18
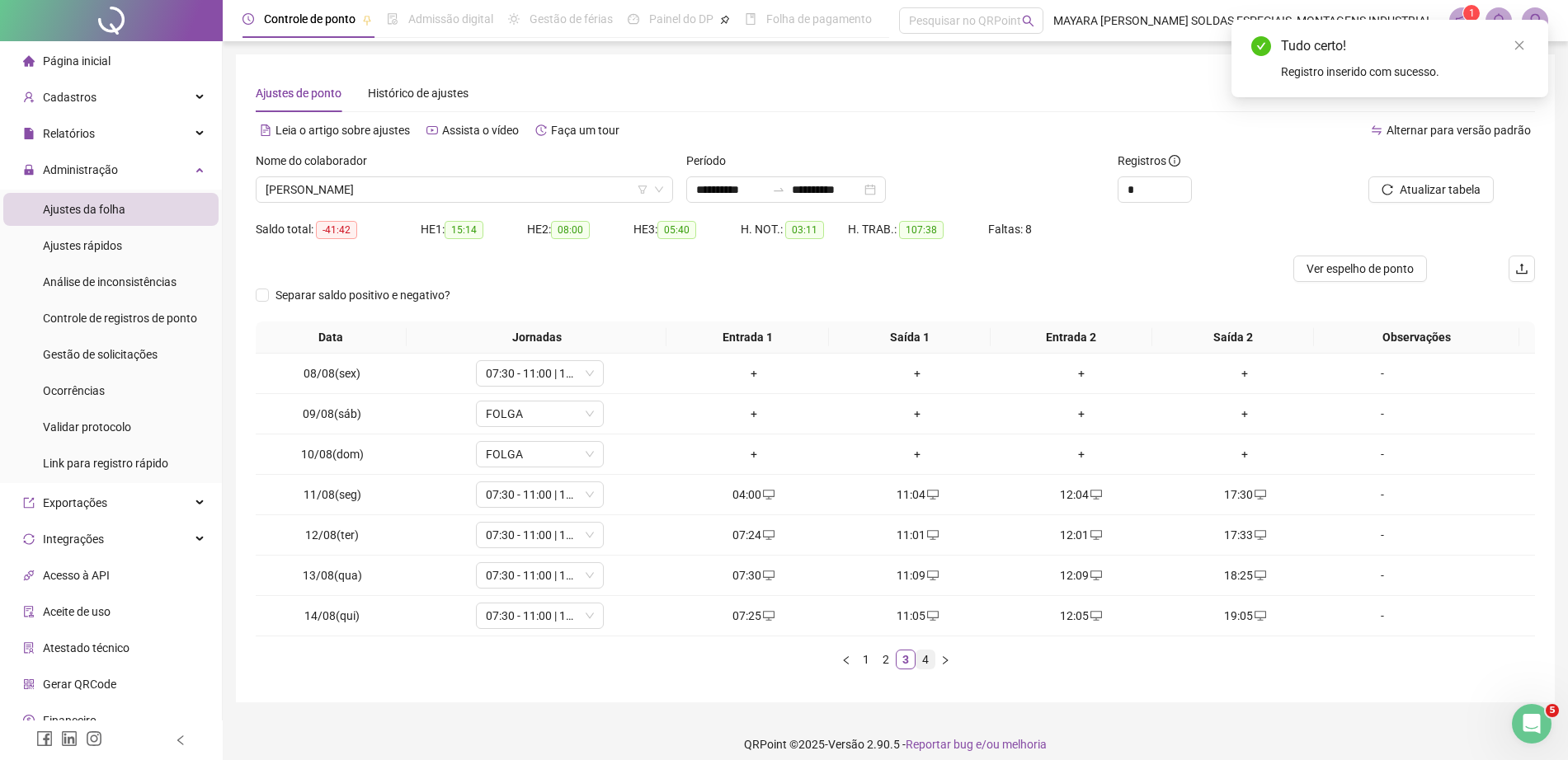
click at [929, 656] on link "4" at bounding box center [925, 659] width 18 height 18
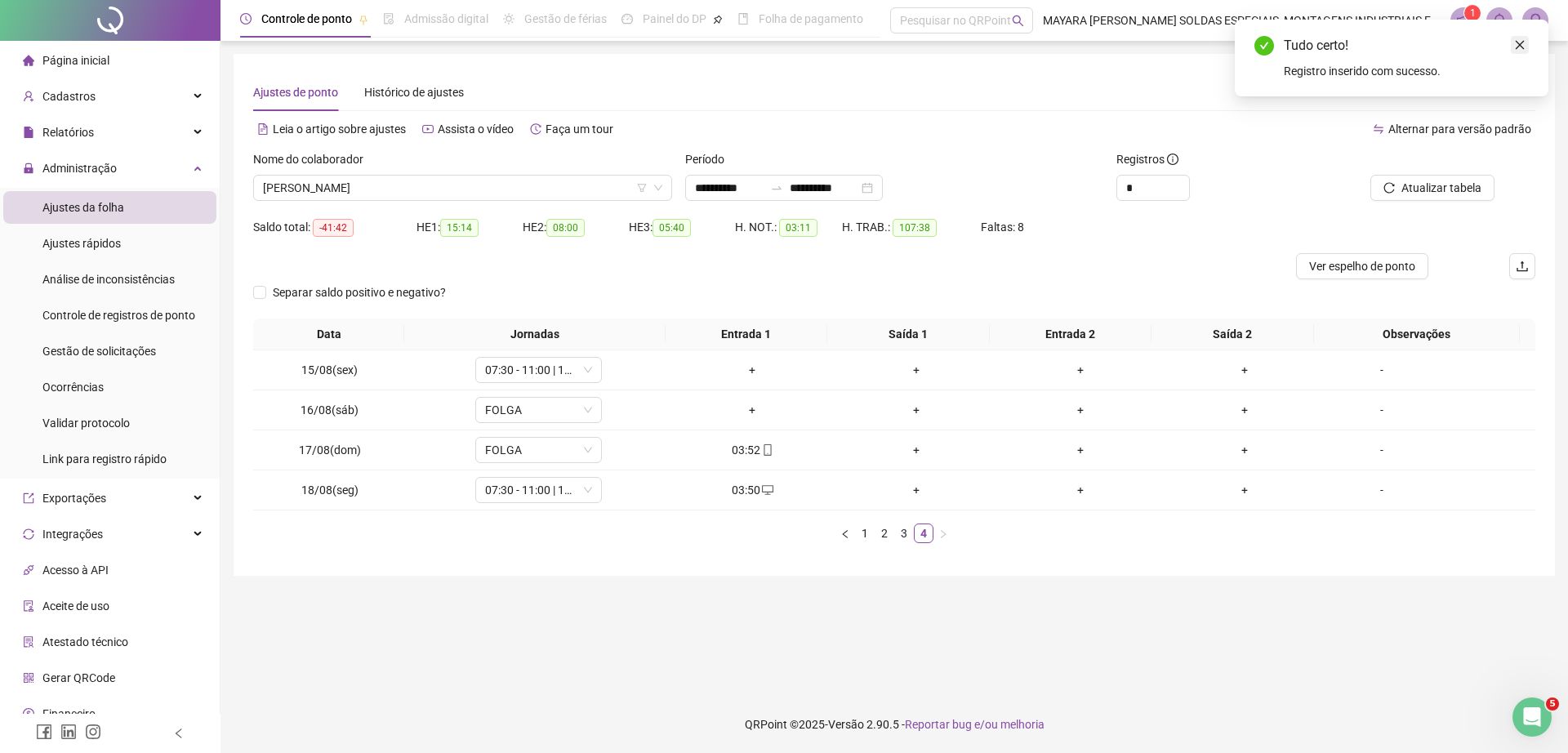
click at [1525, 43] on link "Close" at bounding box center [1519, 44] width 18 height 18
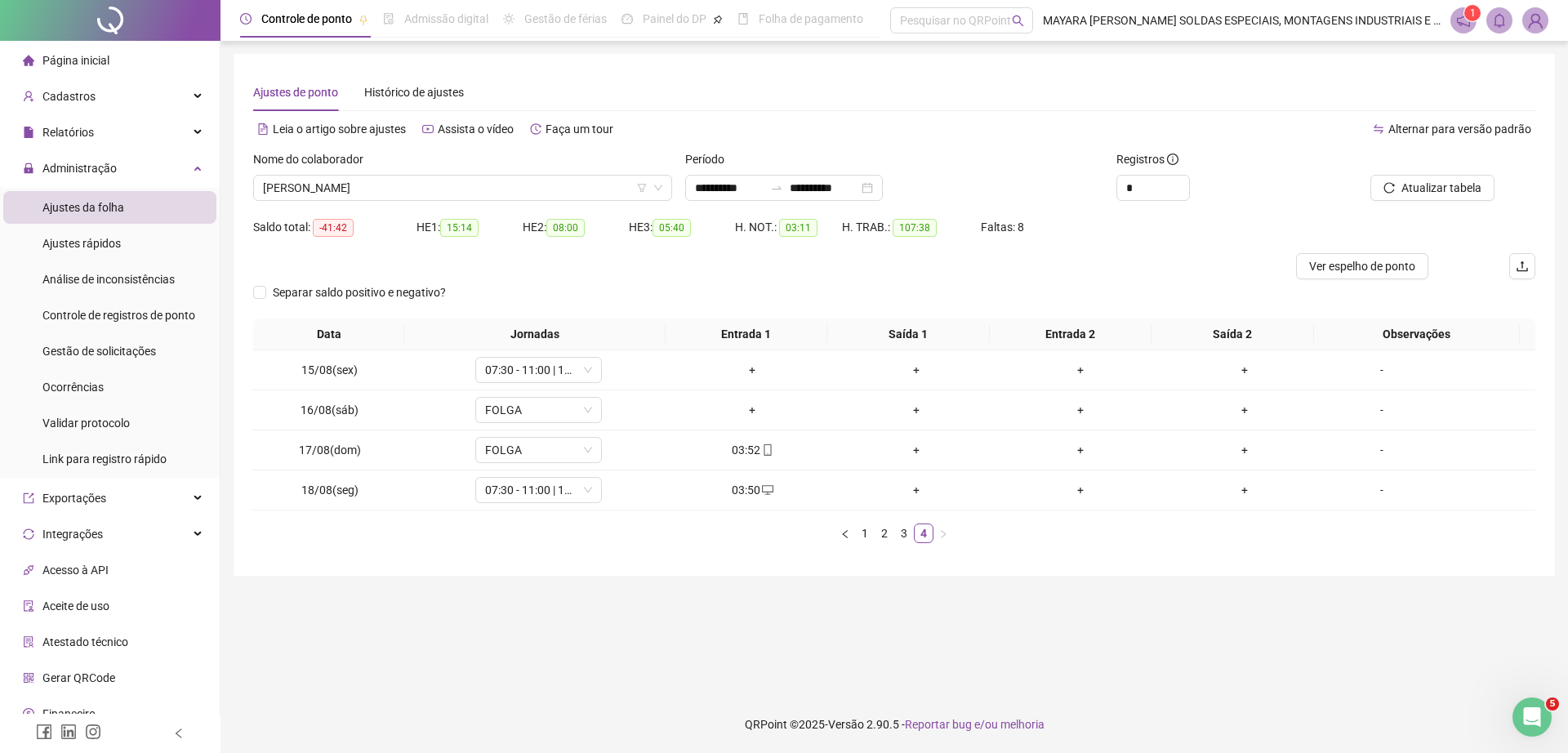
click at [1536, 22] on img at bounding box center [1535, 20] width 24 height 24
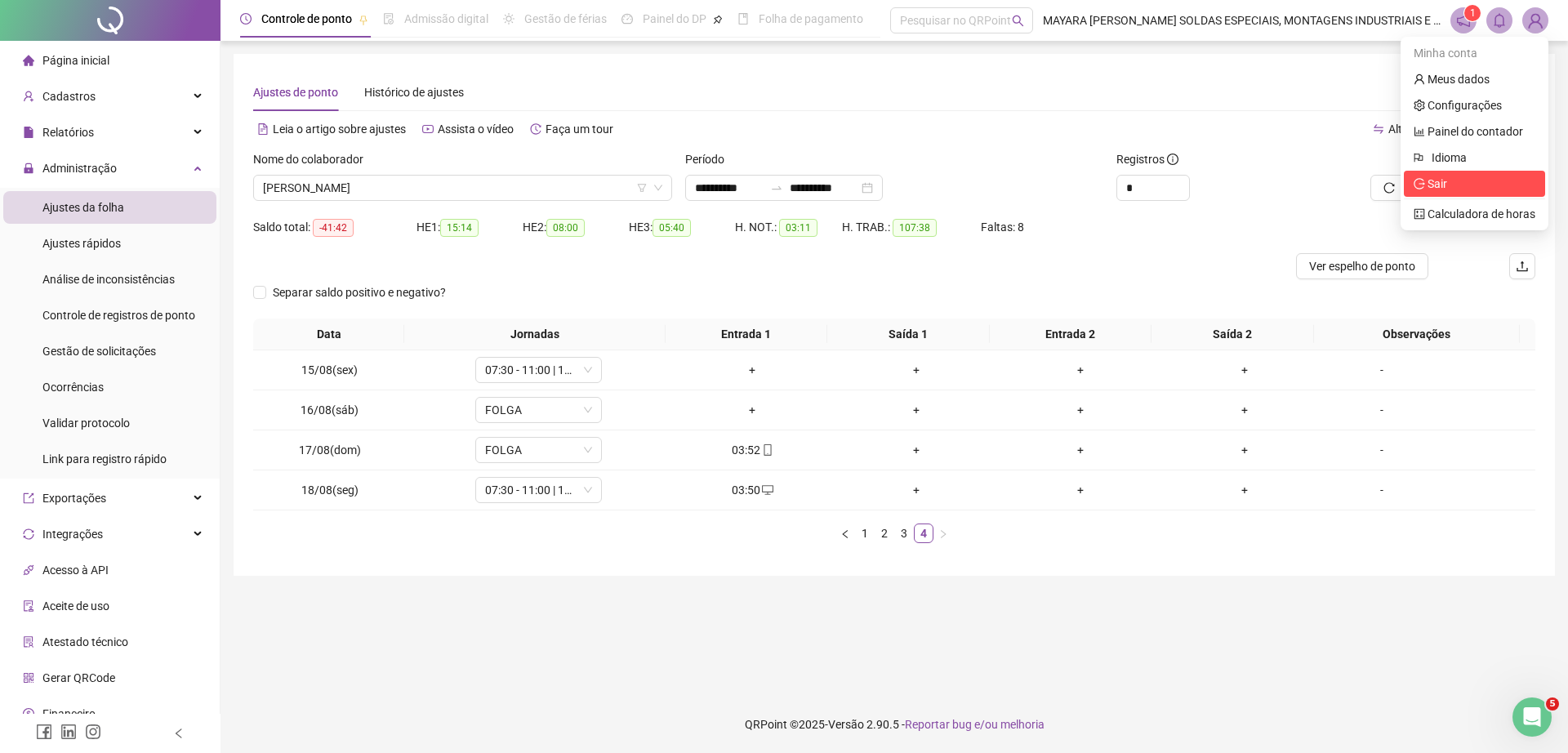
click at [1436, 189] on span "Sair" at bounding box center [1437, 184] width 19 height 13
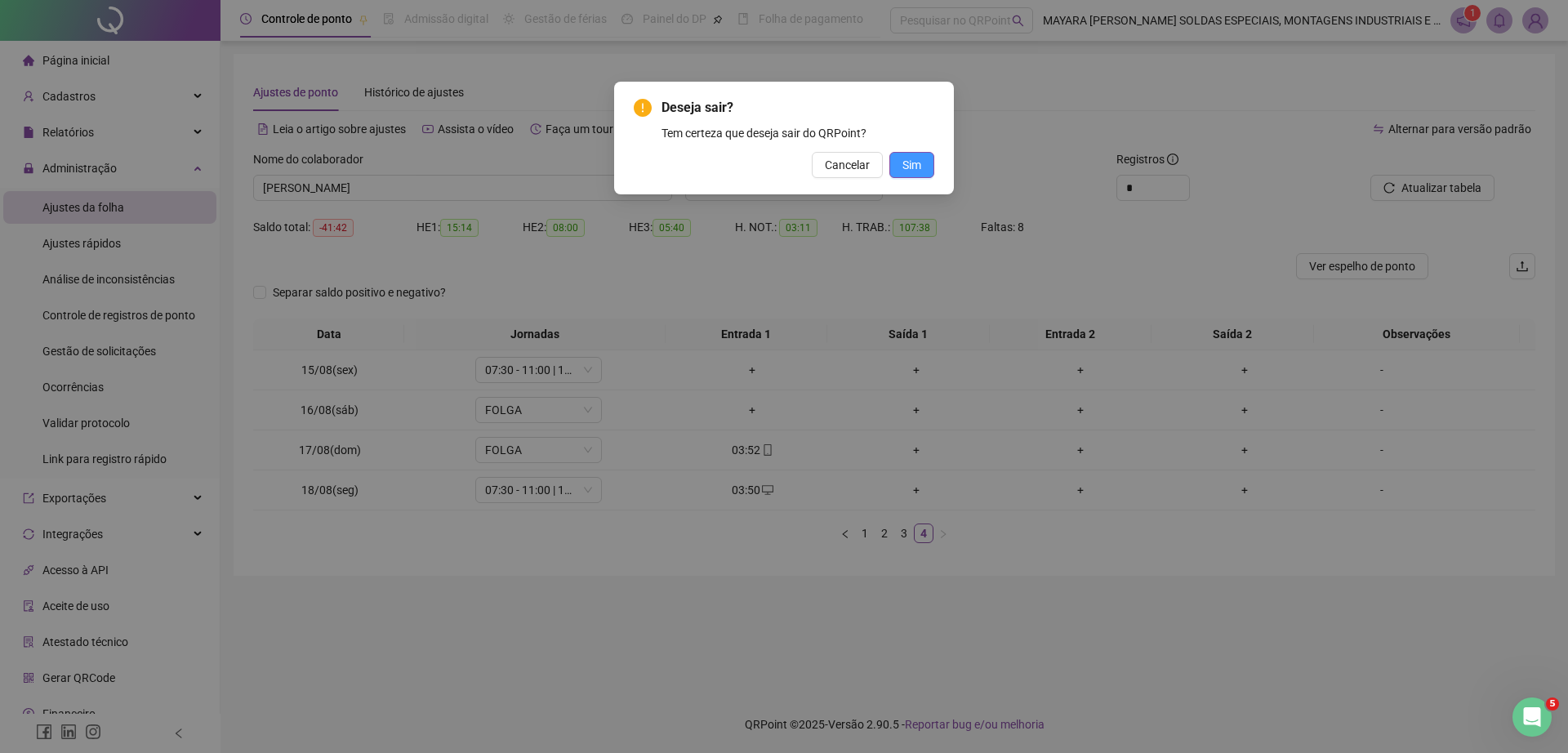
click at [917, 163] on span "Sim" at bounding box center [912, 165] width 18 height 18
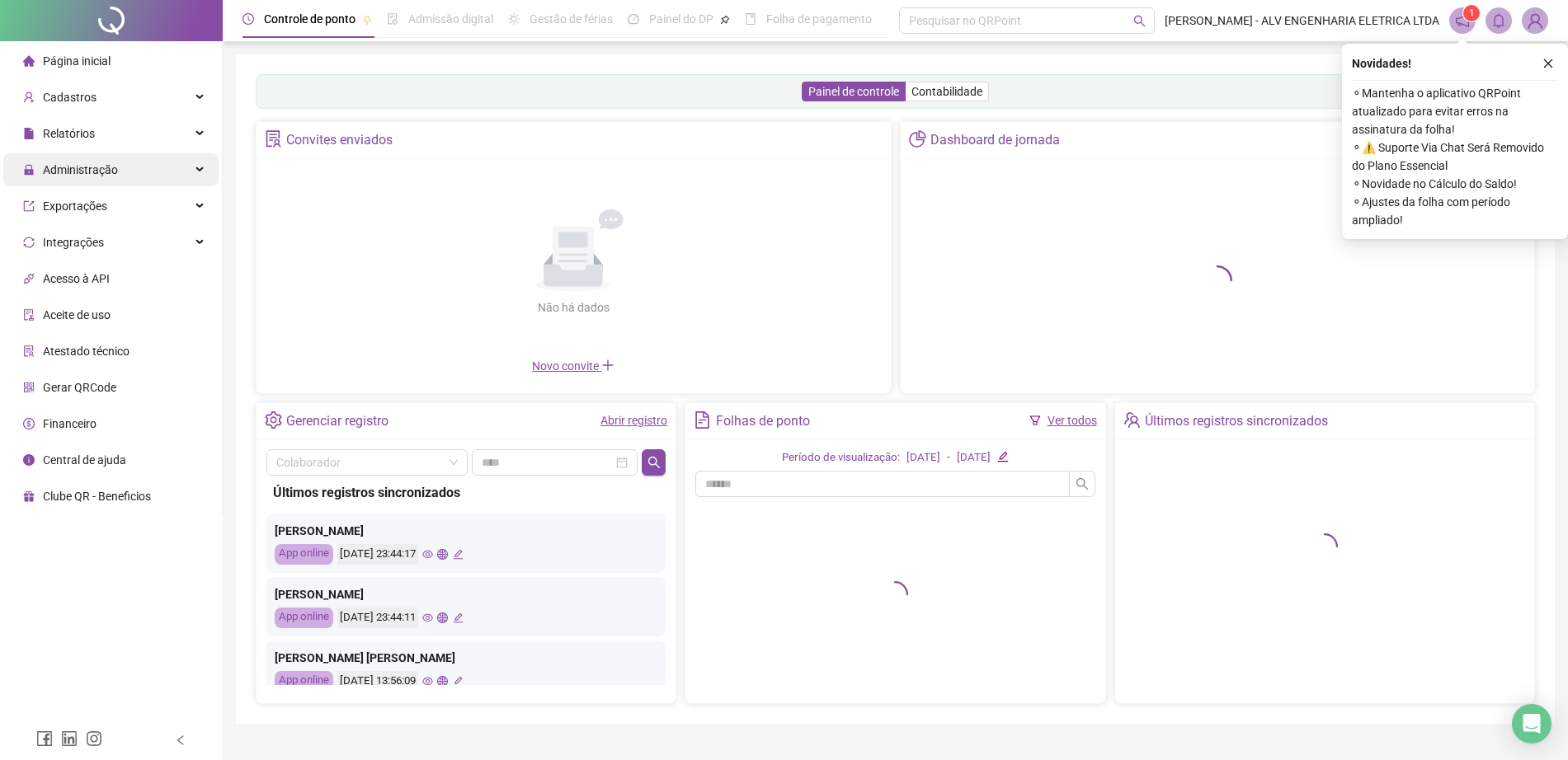
click at [179, 164] on div "Administração" at bounding box center [111, 169] width 215 height 33
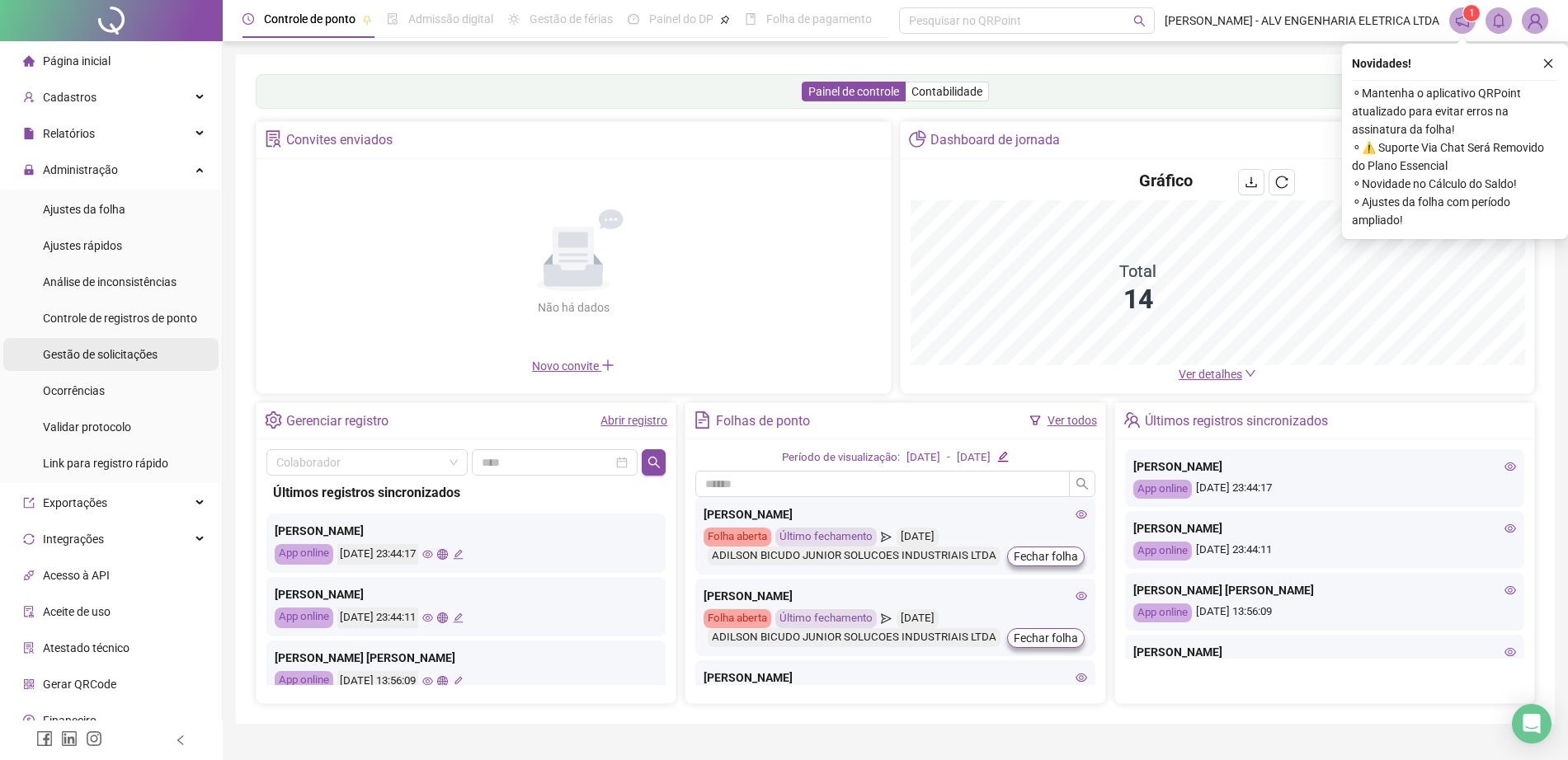
click at [151, 355] on span "Gestão de solicitações" at bounding box center [100, 355] width 115 height 13
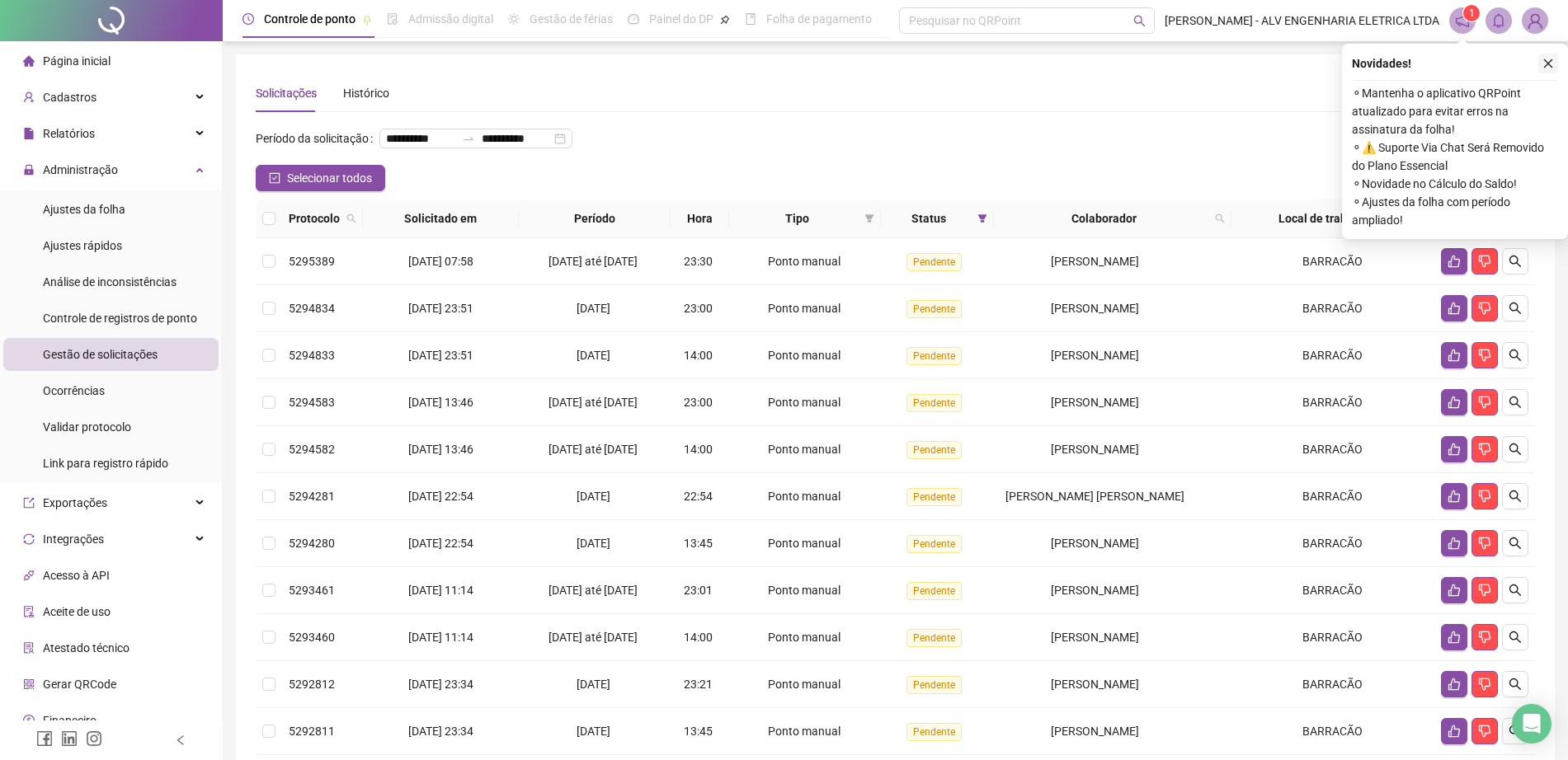
click at [1552, 60] on icon "close" at bounding box center [1548, 64] width 9 height 9
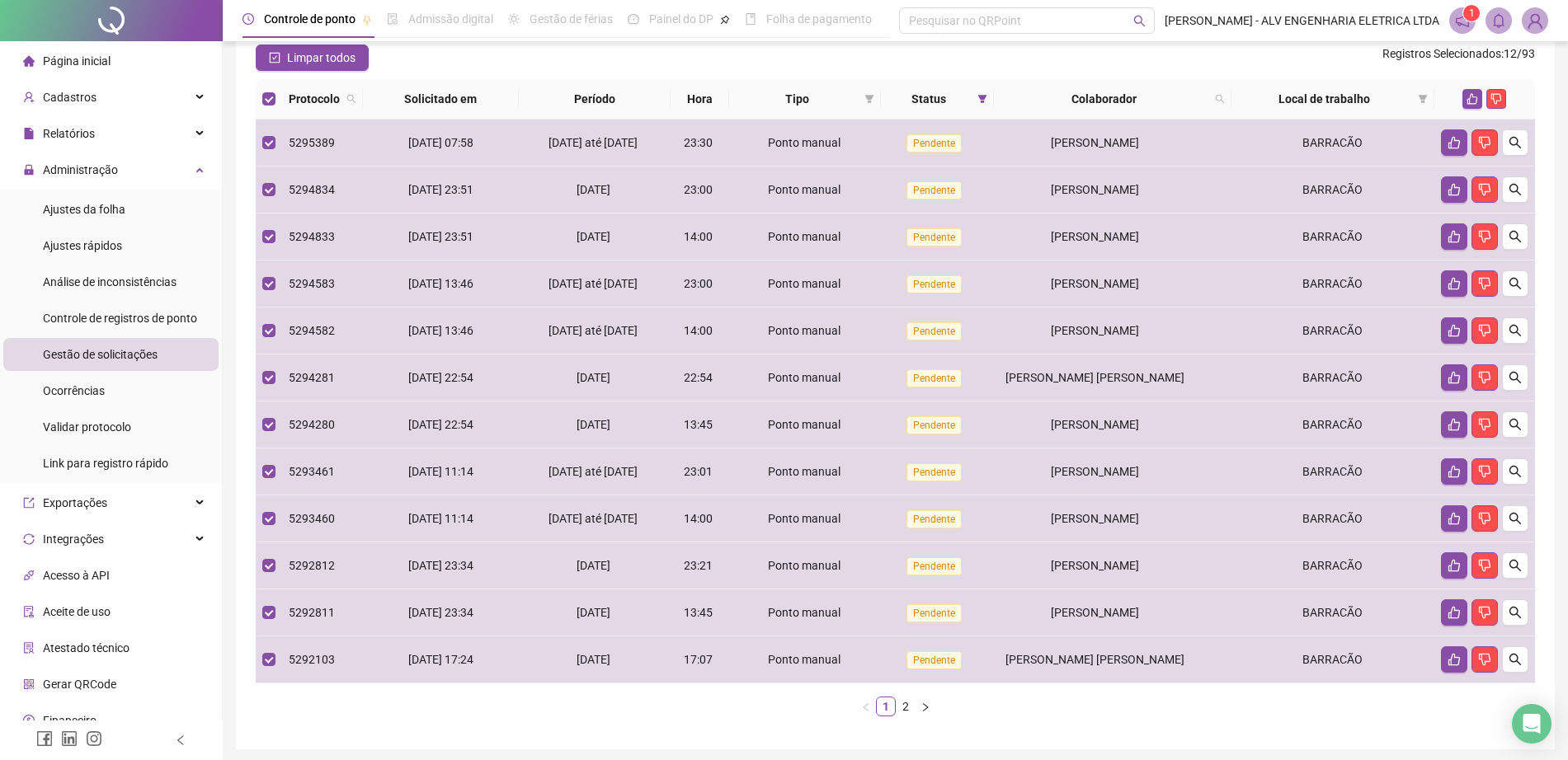
scroll to position [123, 0]
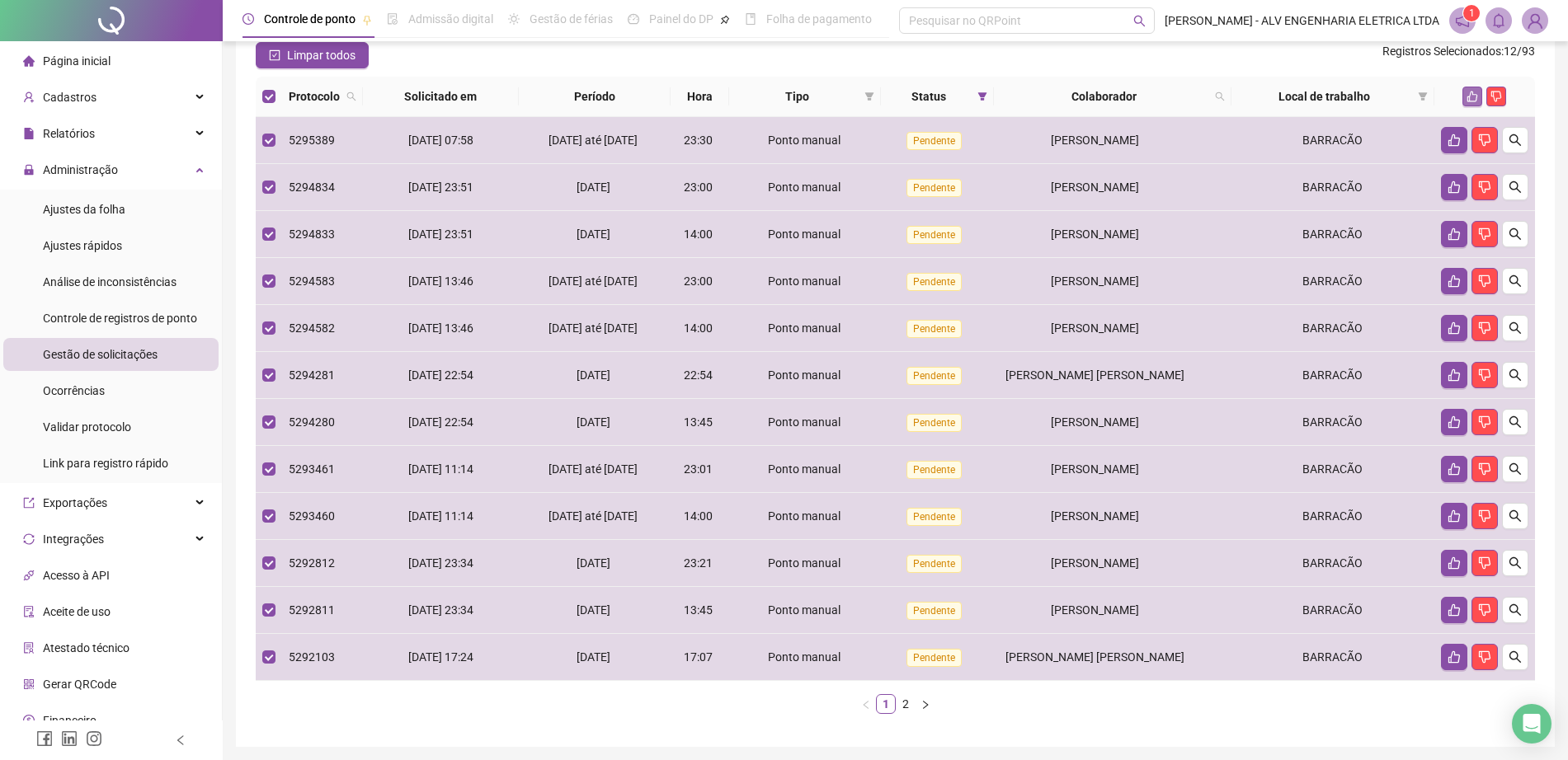
click at [1476, 103] on icon "like" at bounding box center [1472, 96] width 11 height 11
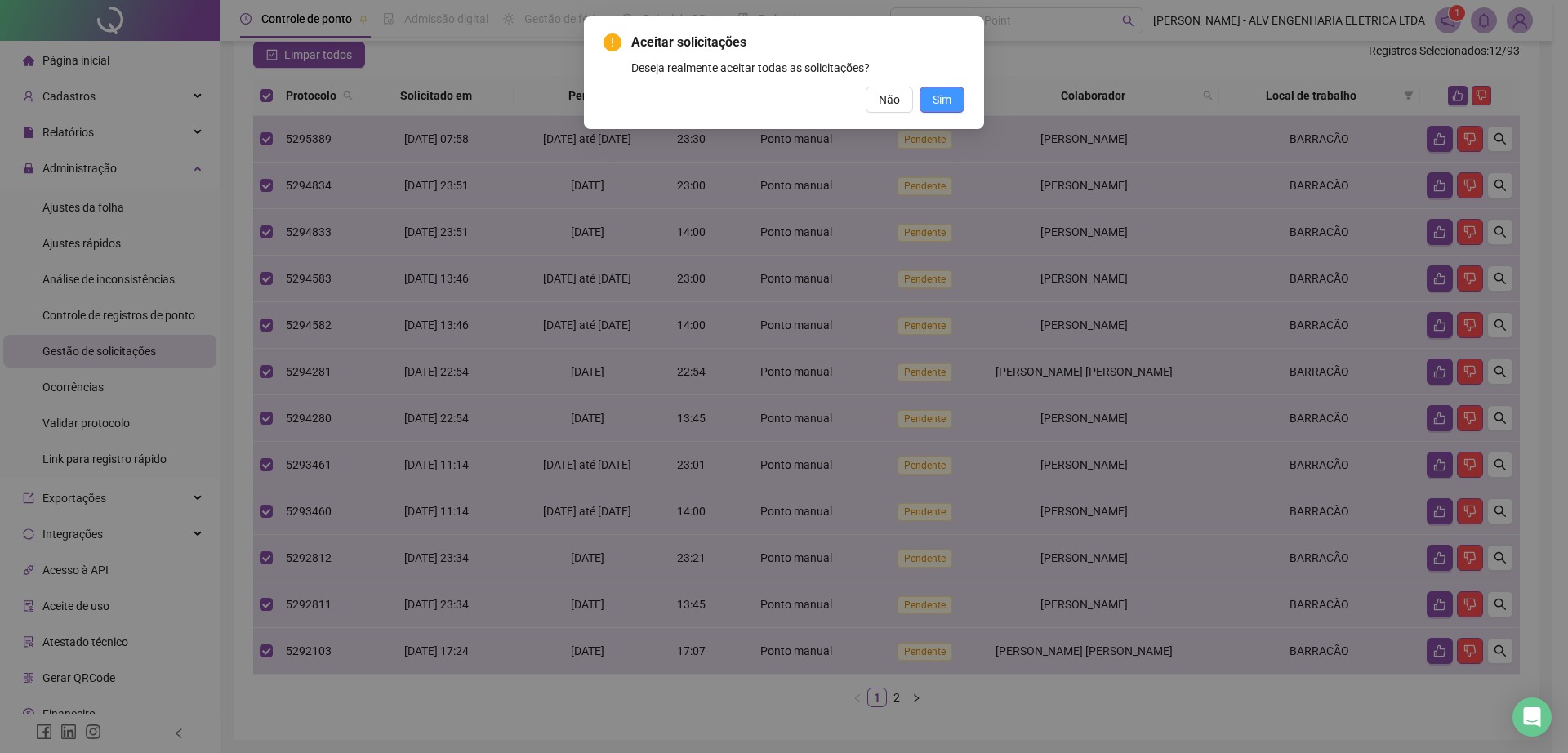
click at [943, 101] on span "Sim" at bounding box center [942, 99] width 18 height 18
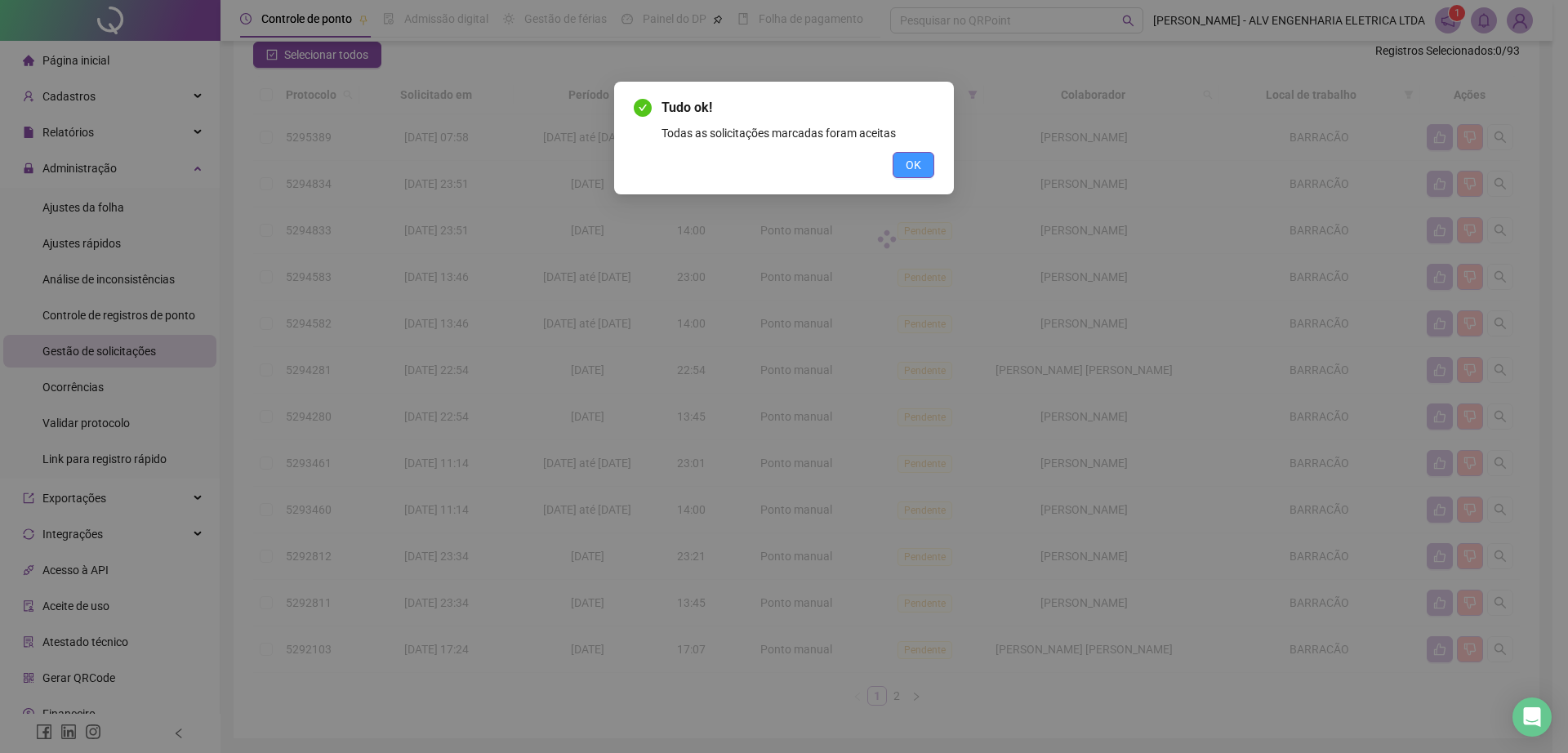
click at [920, 159] on span "OK" at bounding box center [913, 165] width 16 height 18
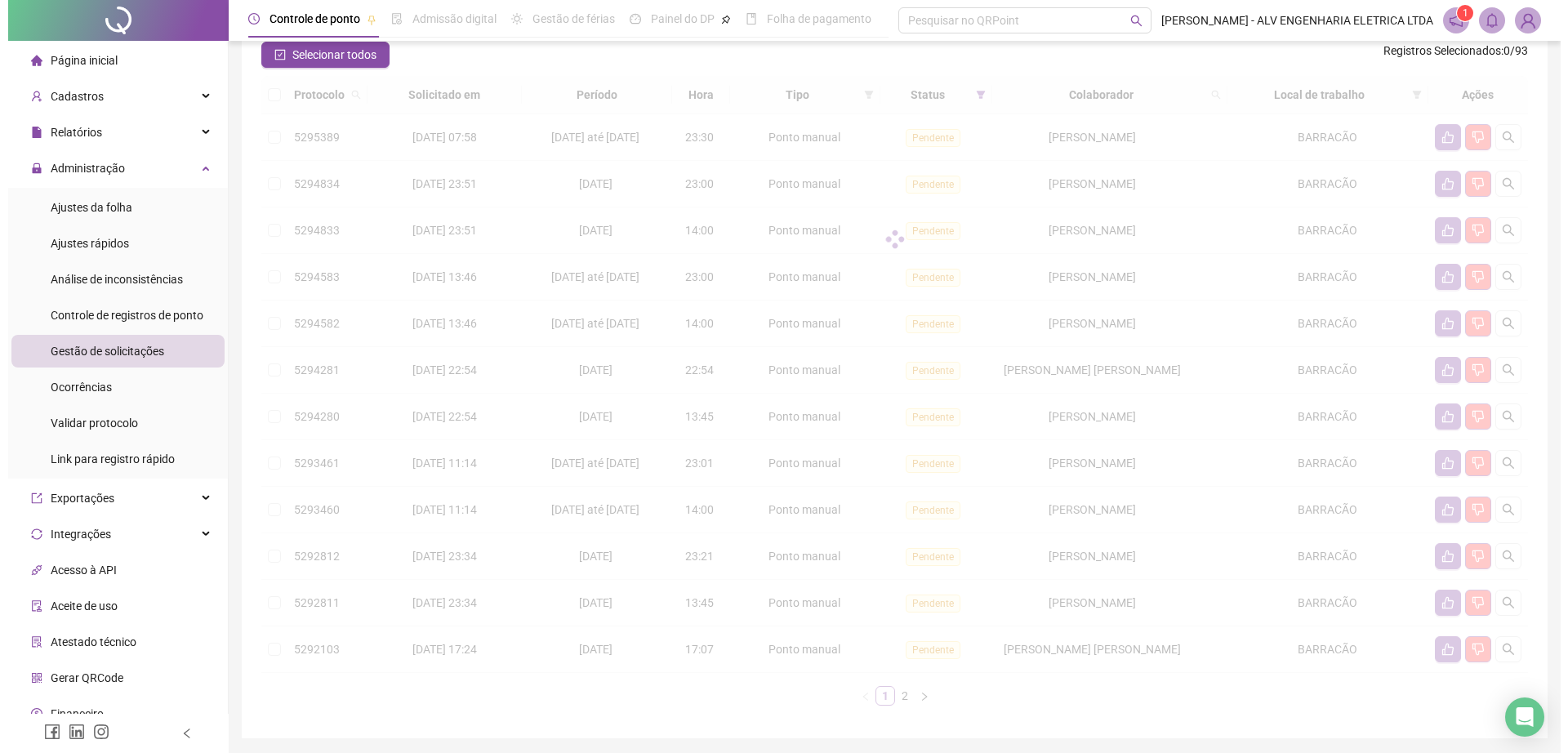
scroll to position [0, 0]
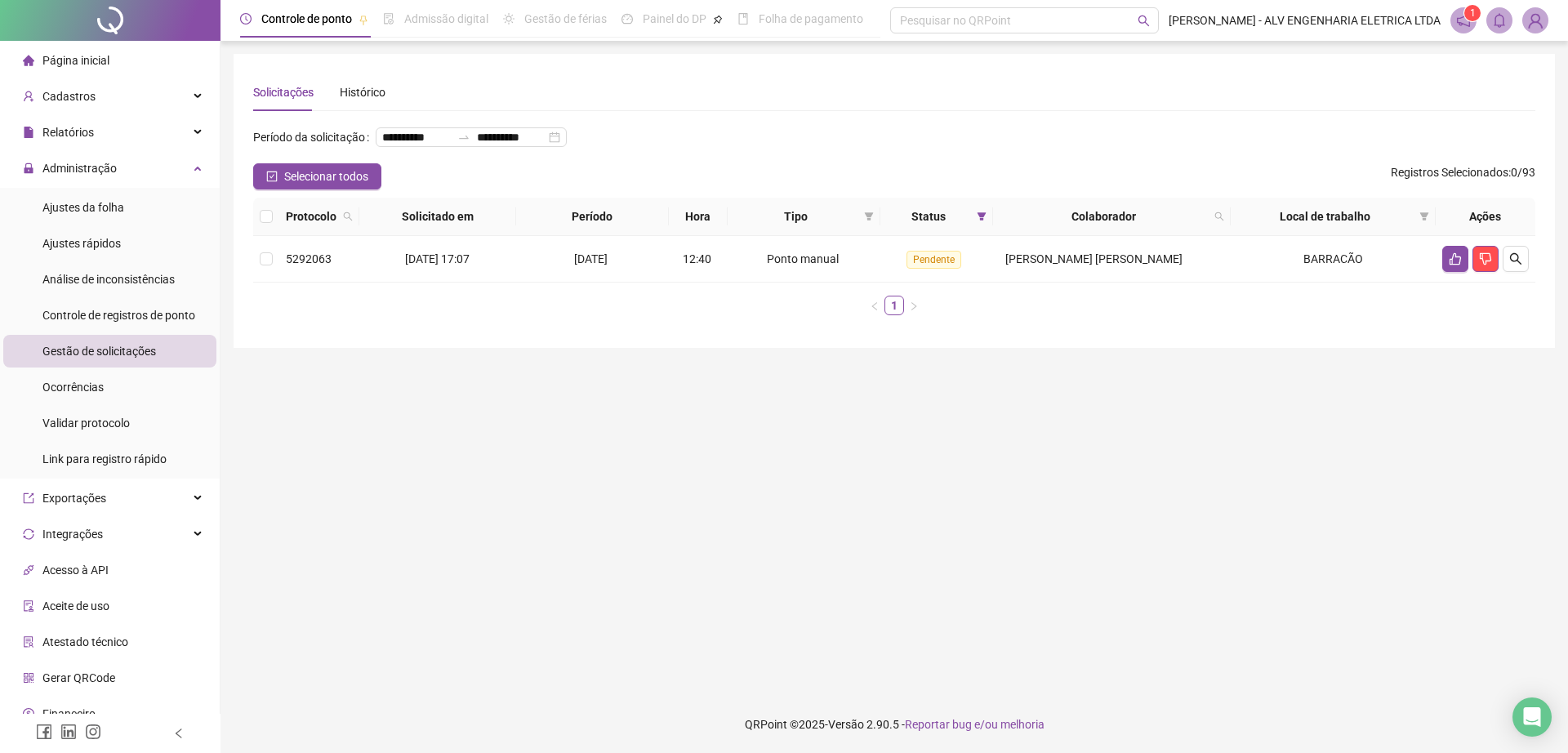
click at [255, 236] on th at bounding box center [266, 217] width 26 height 39
click at [258, 281] on td at bounding box center [266, 259] width 26 height 46
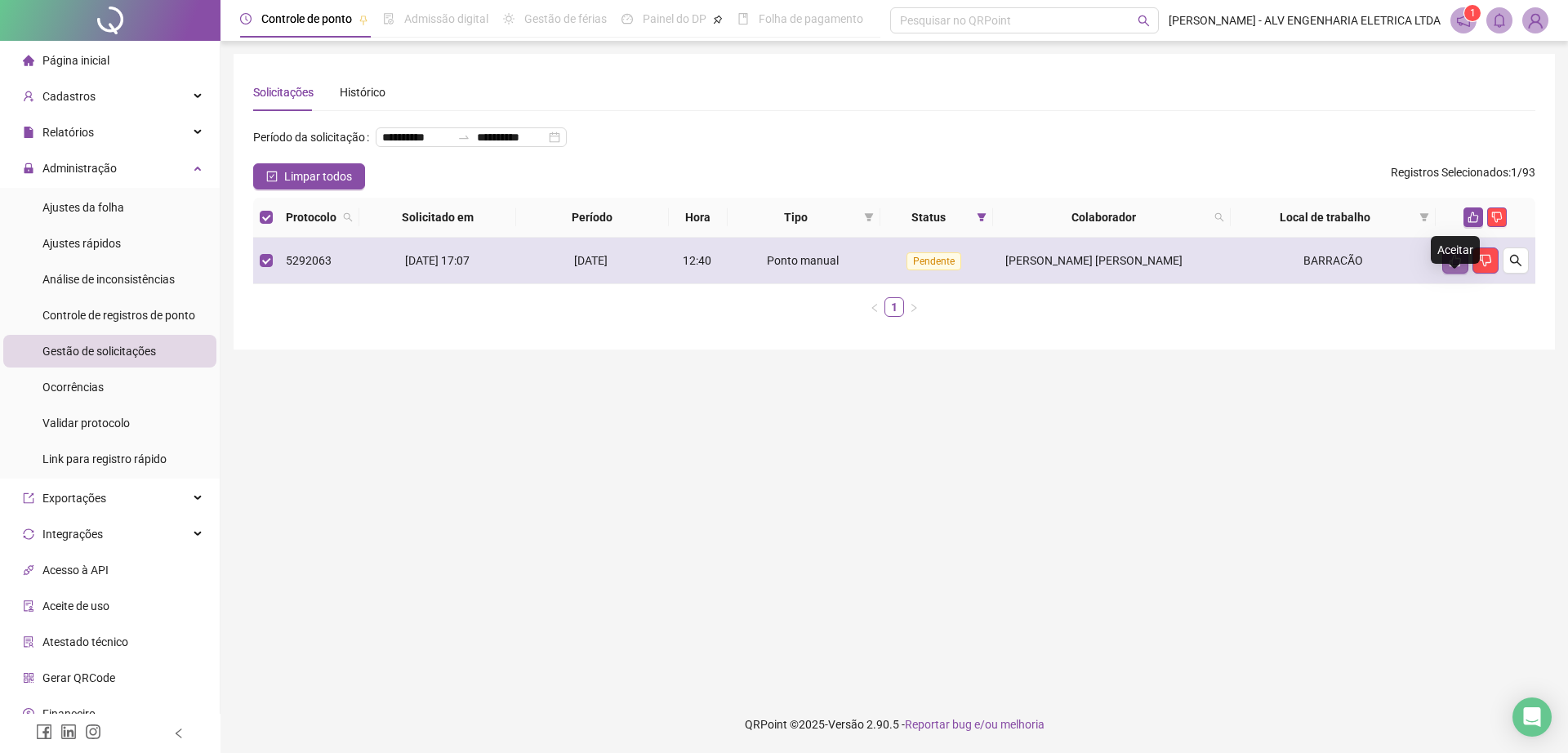
click at [1444, 274] on button "button" at bounding box center [1455, 261] width 26 height 26
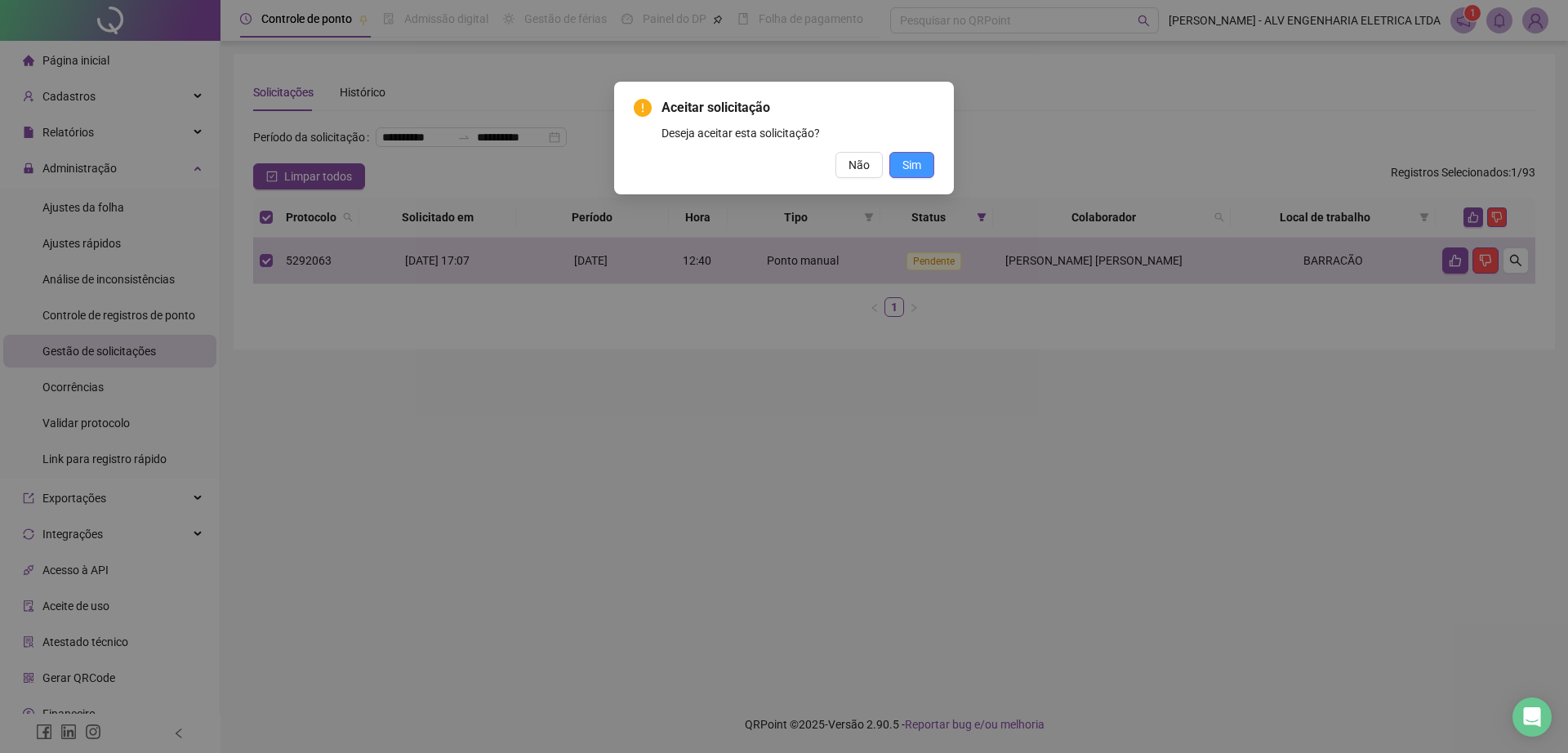
click at [915, 163] on span "Sim" at bounding box center [912, 165] width 18 height 18
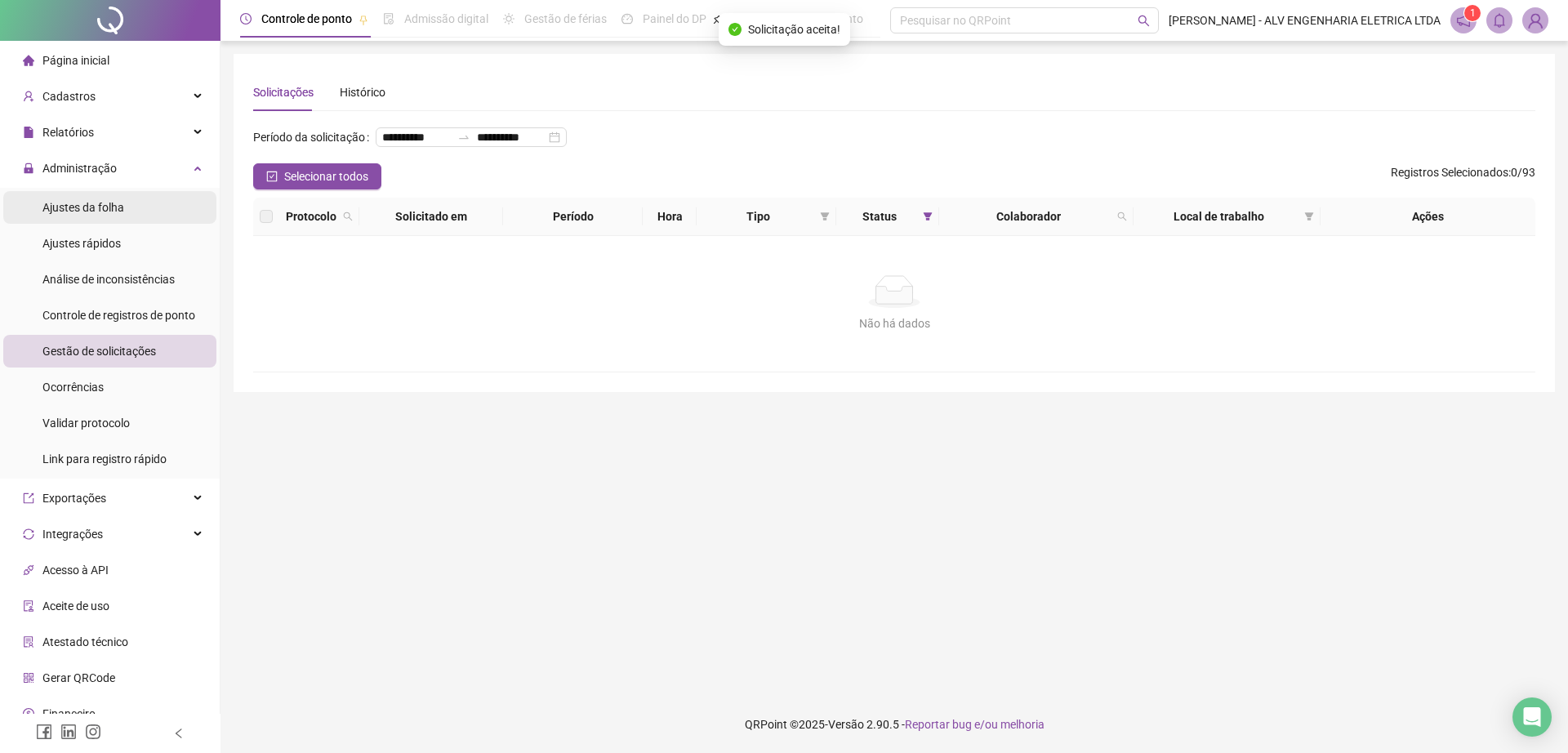
click at [92, 201] on span "Ajustes da folha" at bounding box center [83, 207] width 81 height 13
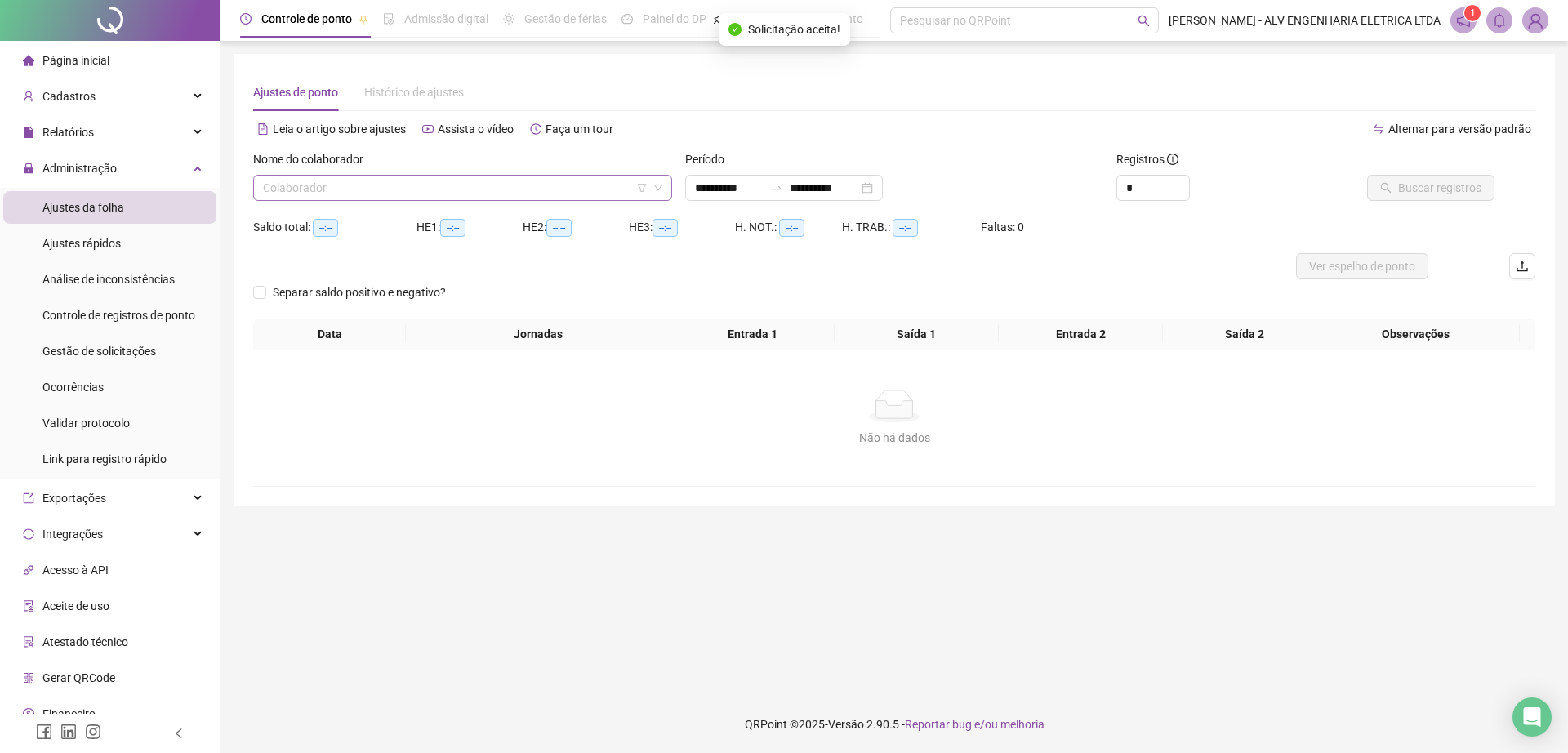
click at [382, 195] on input "search" at bounding box center [455, 188] width 385 height 24
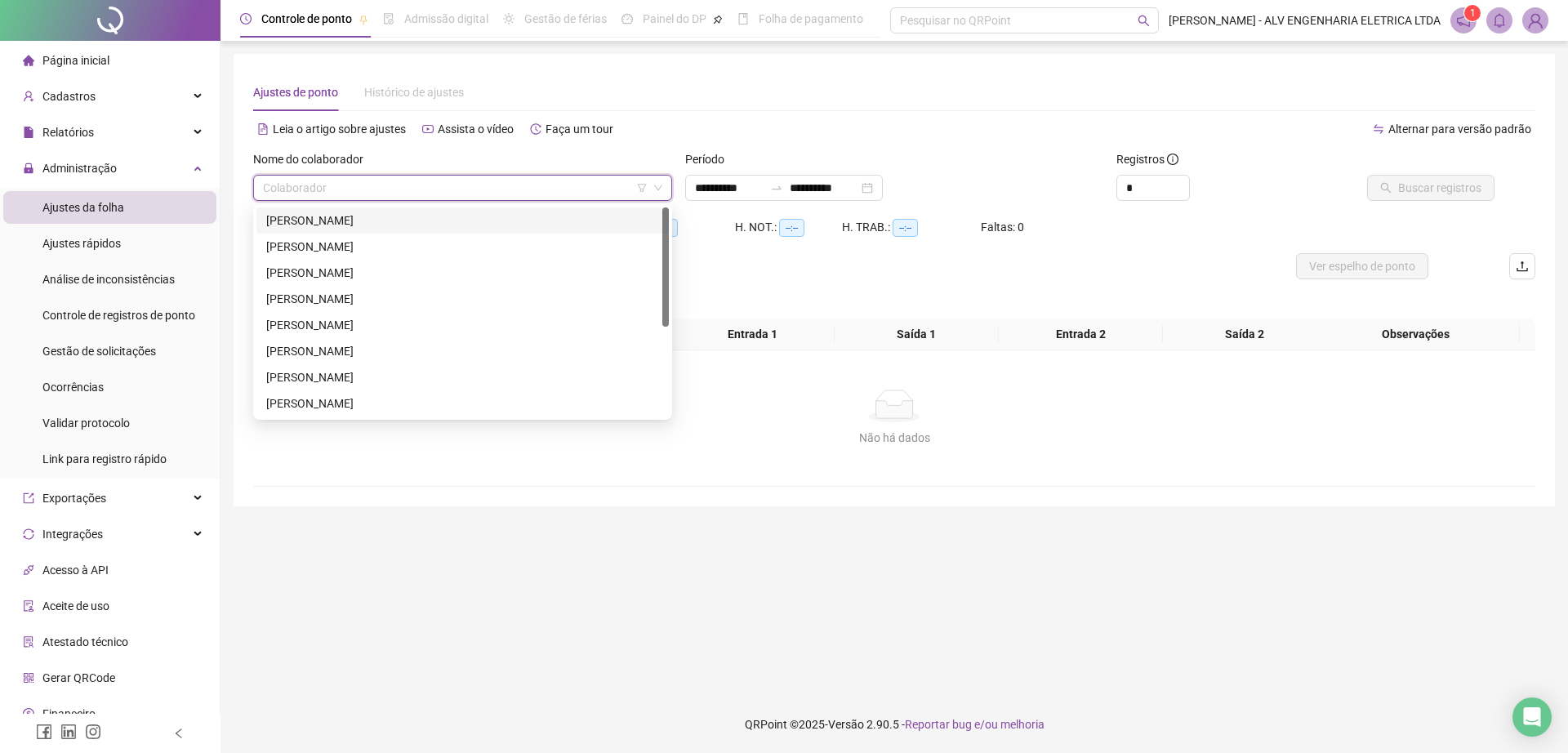
click at [418, 218] on div "ANTHONY RAUL DOS SANTOS RAMOS" at bounding box center [462, 220] width 393 height 18
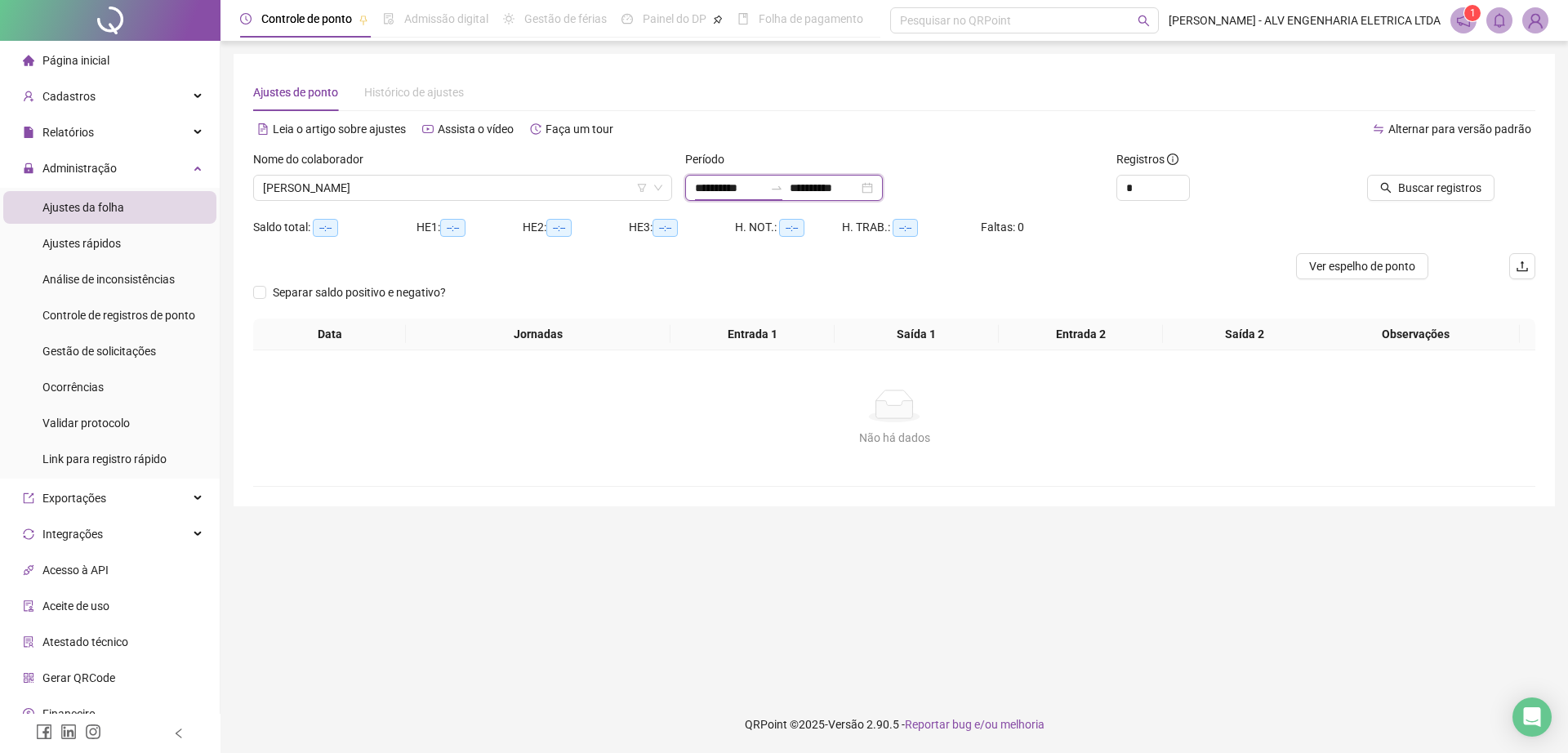
click at [759, 196] on input "**********" at bounding box center [729, 187] width 68 height 18
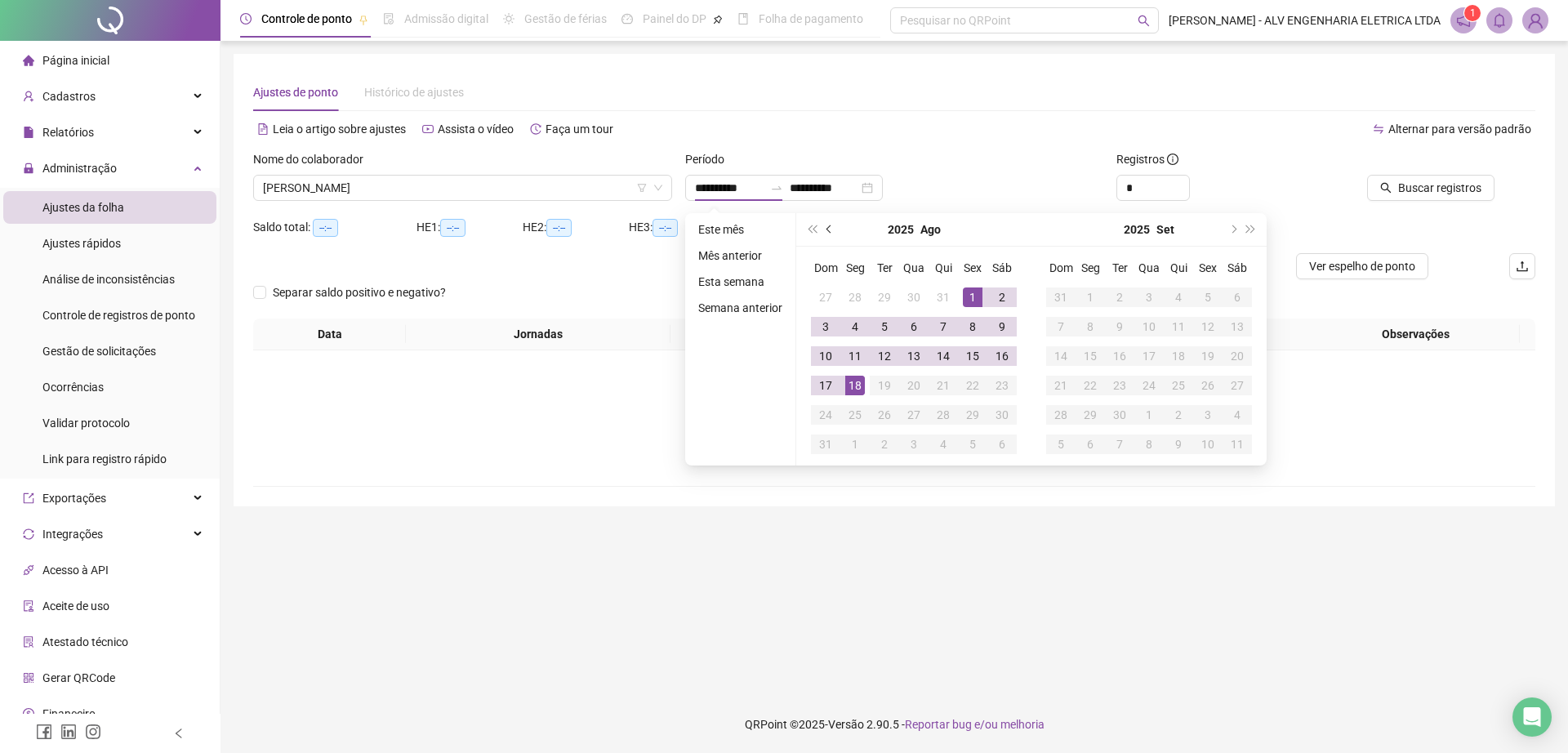
click at [833, 223] on button "prev-year" at bounding box center [829, 228] width 18 height 32
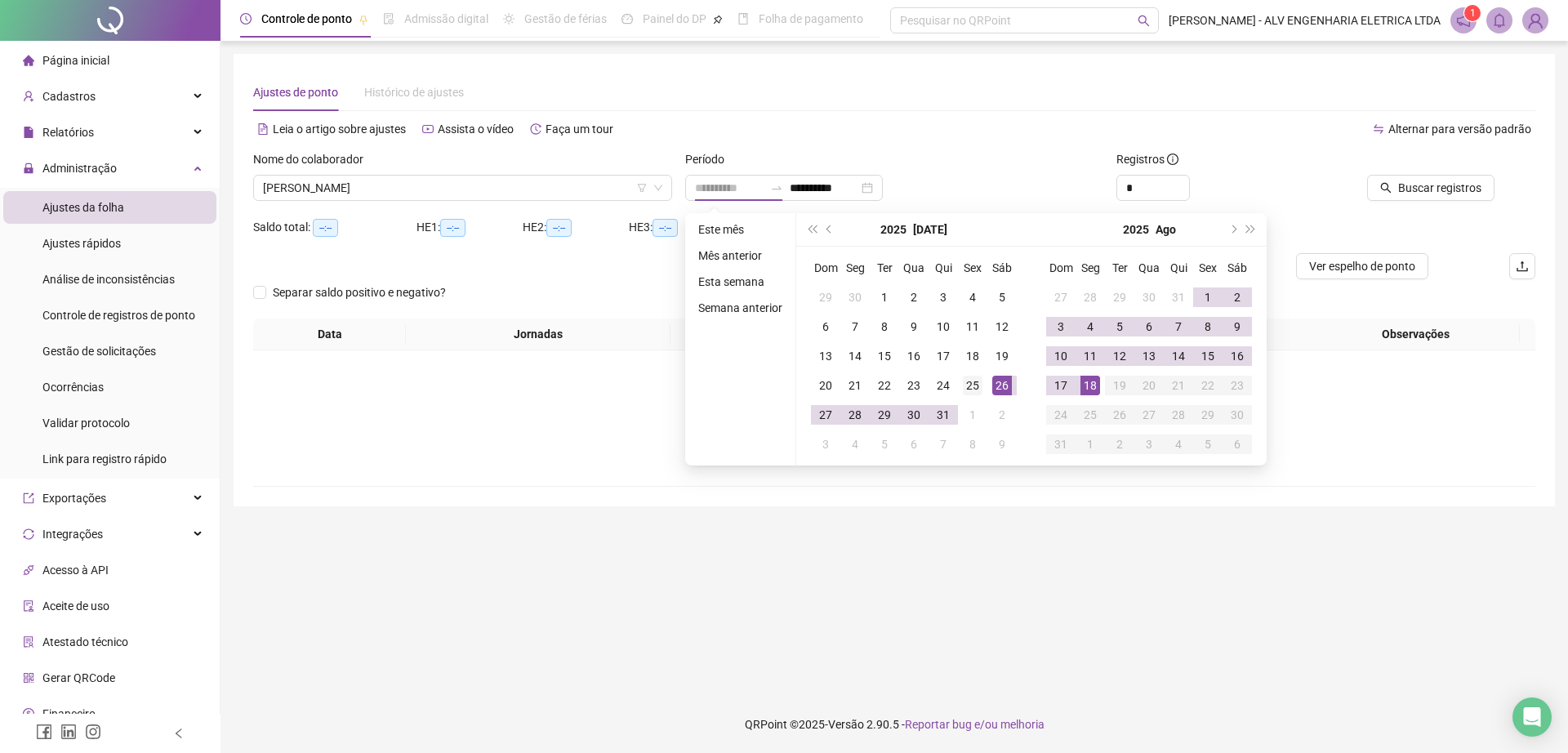
type input "**********"
click at [970, 384] on div "25" at bounding box center [972, 385] width 19 height 19
type input "**********"
click at [1081, 380] on div "18" at bounding box center [1089, 385] width 19 height 19
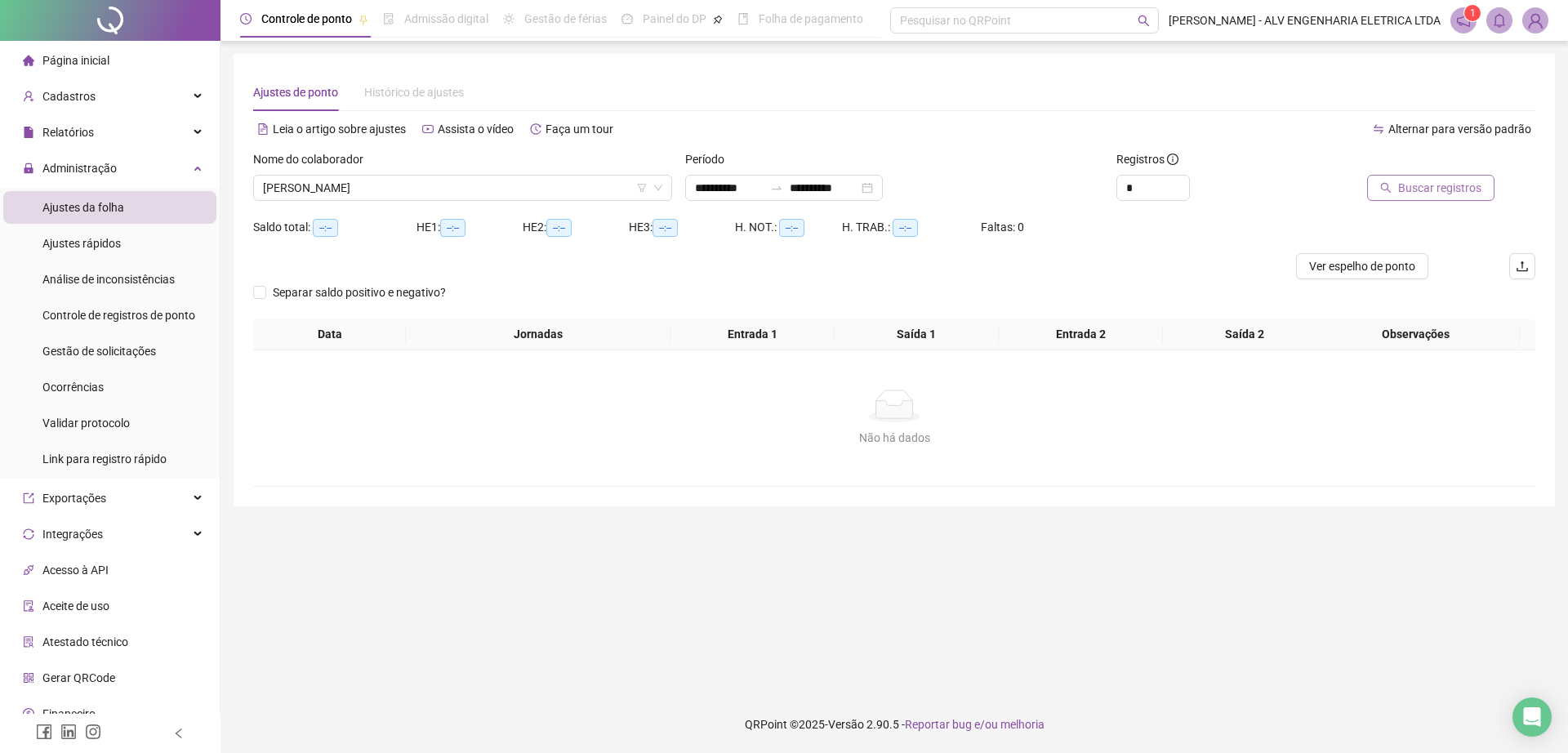
click at [1451, 191] on span "Buscar registros" at bounding box center [1439, 187] width 83 height 18
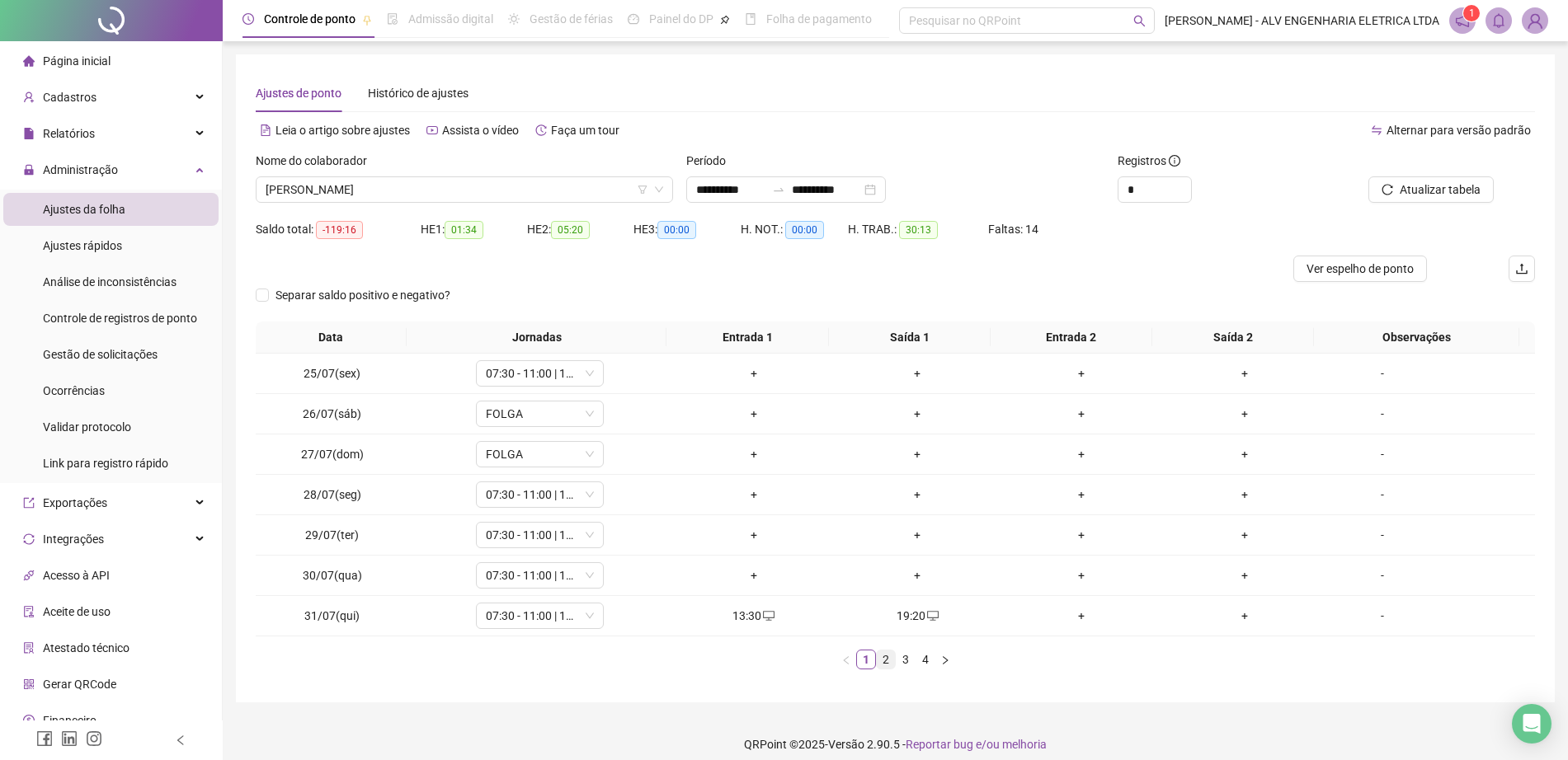
click at [885, 660] on link "2" at bounding box center [885, 659] width 18 height 18
click at [906, 658] on link "3" at bounding box center [905, 659] width 18 height 18
click at [924, 666] on link "4" at bounding box center [925, 659] width 18 height 18
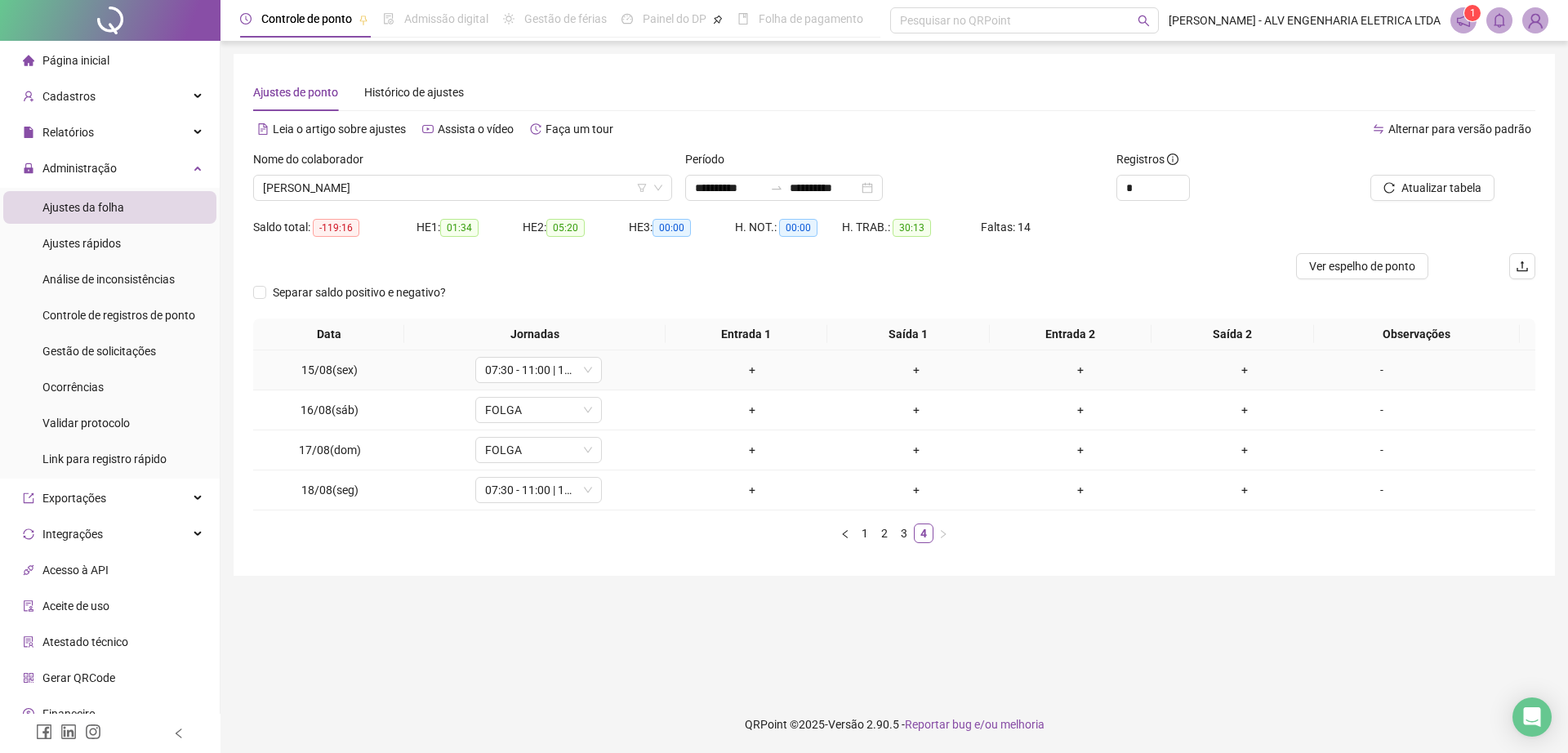
click at [751, 367] on div "+" at bounding box center [752, 369] width 151 height 18
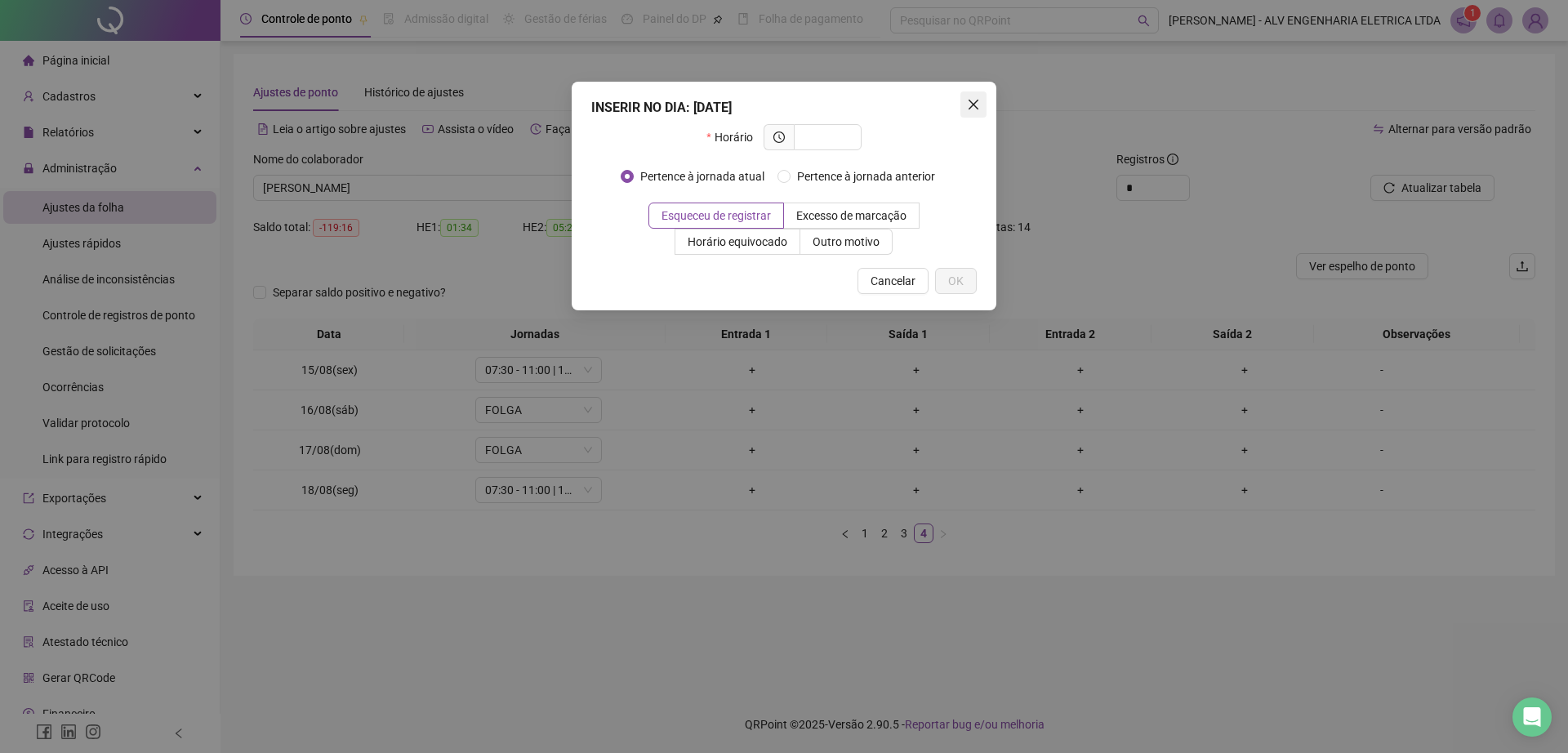
click at [972, 99] on icon "close" at bounding box center [974, 105] width 13 height 13
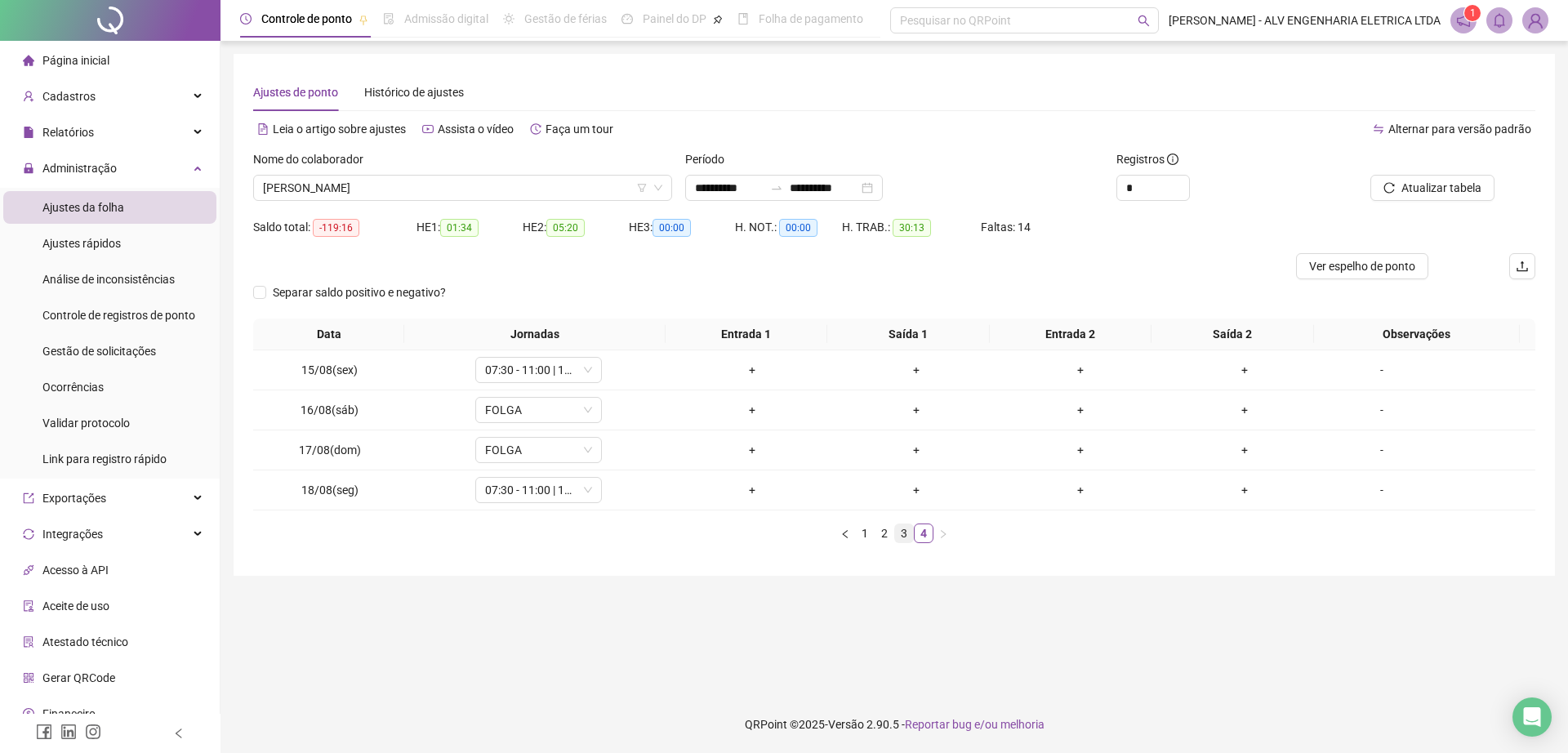
click at [900, 532] on link "3" at bounding box center [903, 533] width 18 height 18
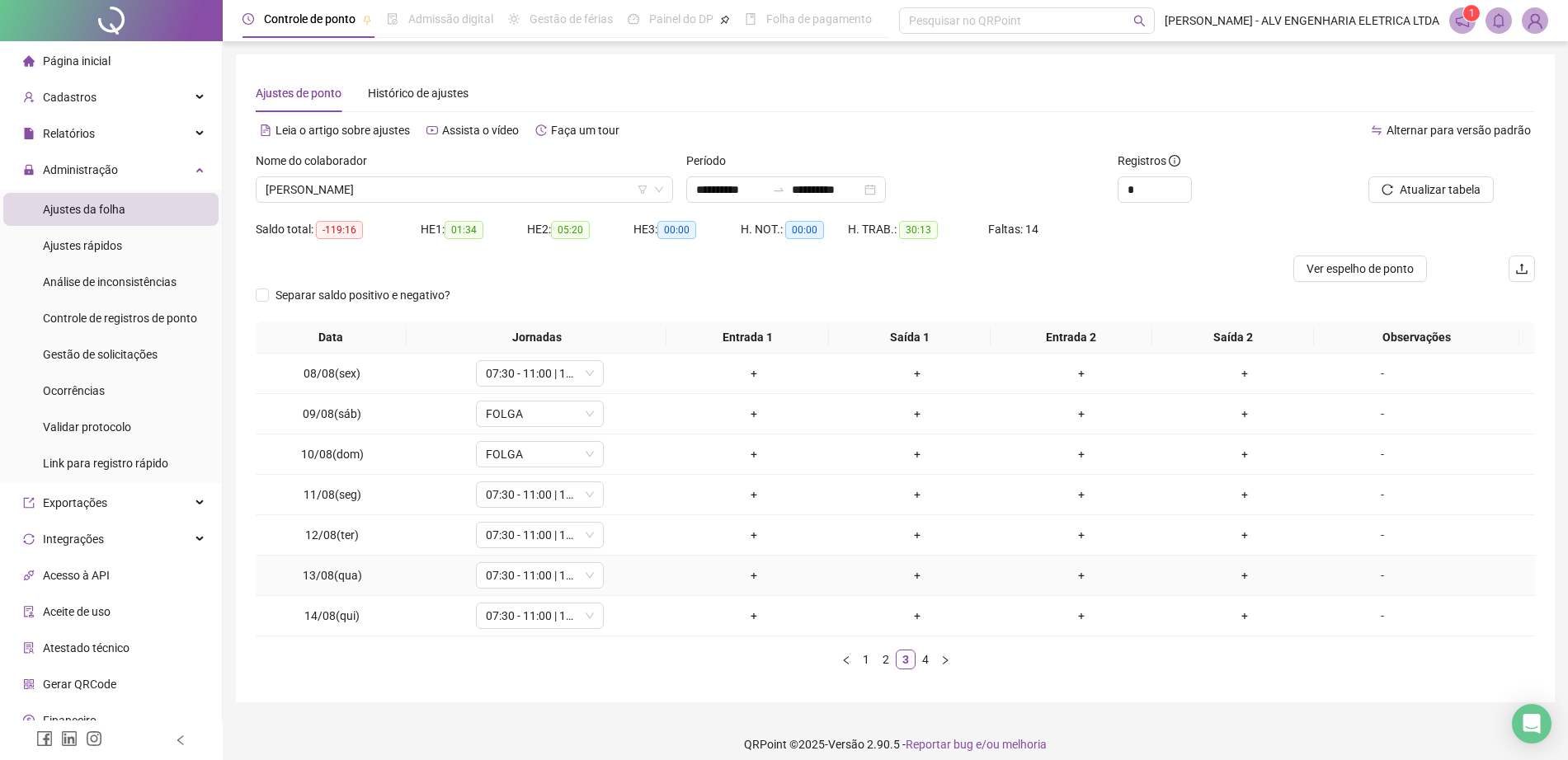
click at [742, 574] on div "+" at bounding box center [755, 575] width 151 height 18
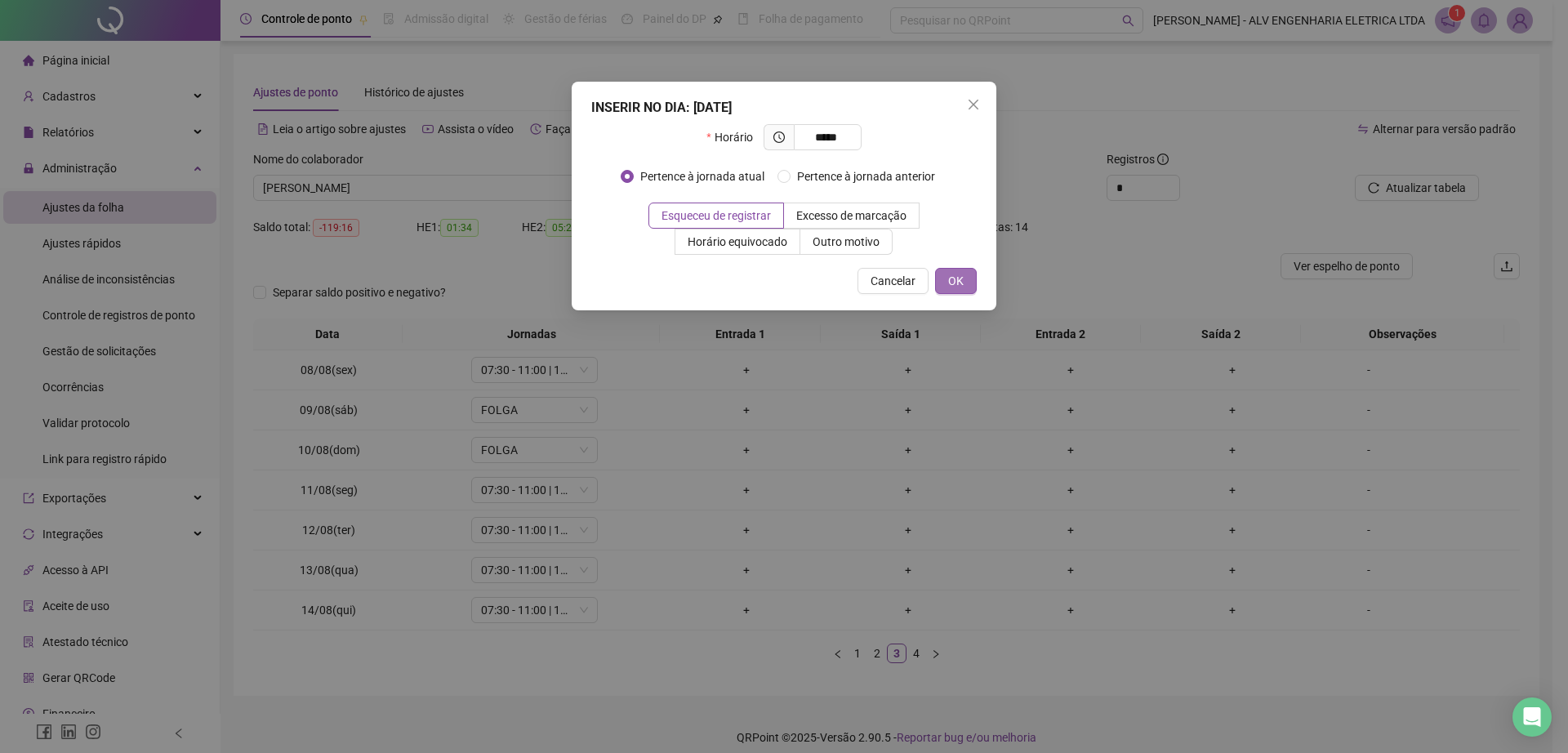
type input "*****"
click at [954, 280] on span "OK" at bounding box center [955, 280] width 16 height 18
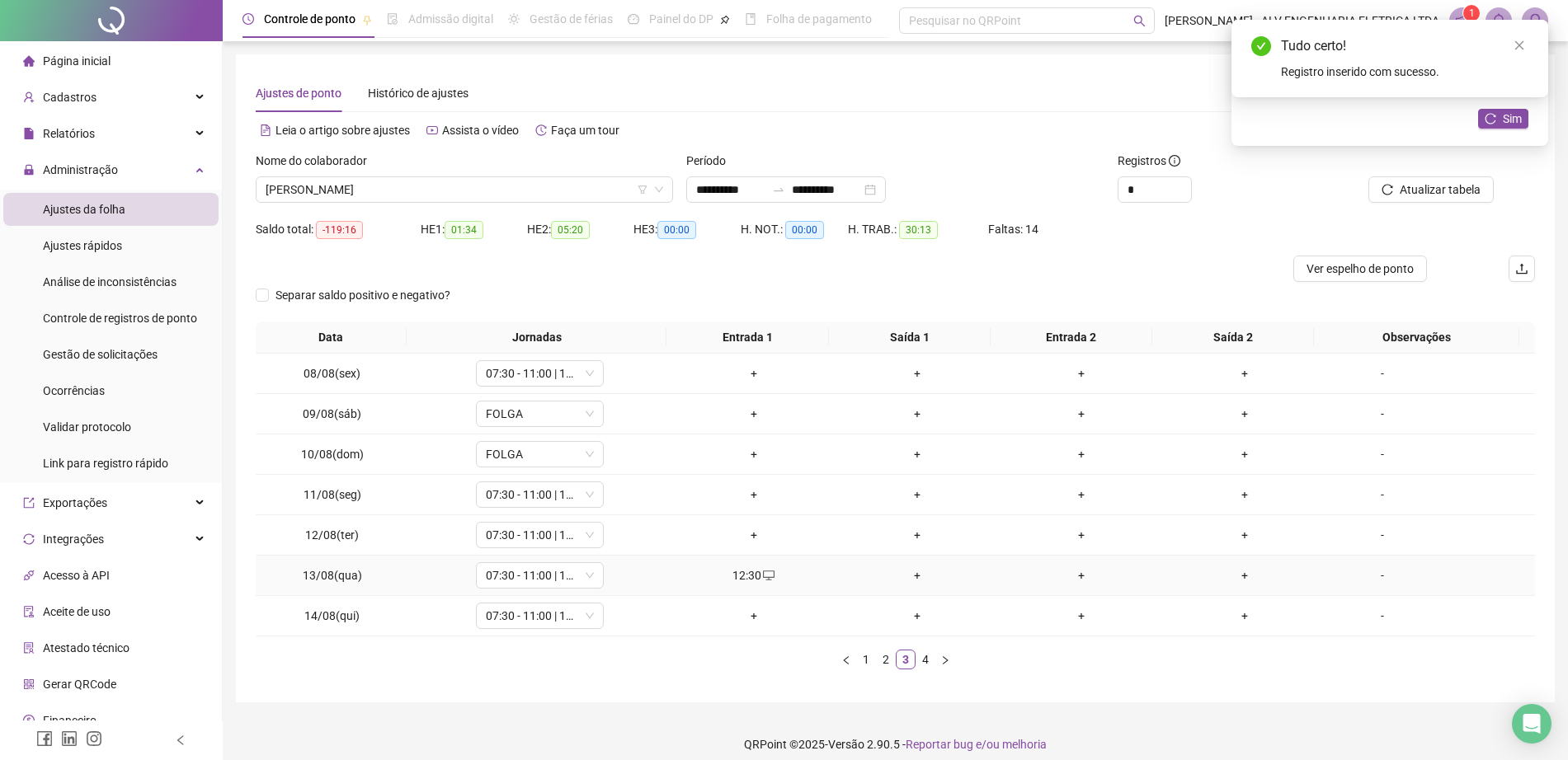
click at [910, 570] on div "+" at bounding box center [918, 575] width 151 height 18
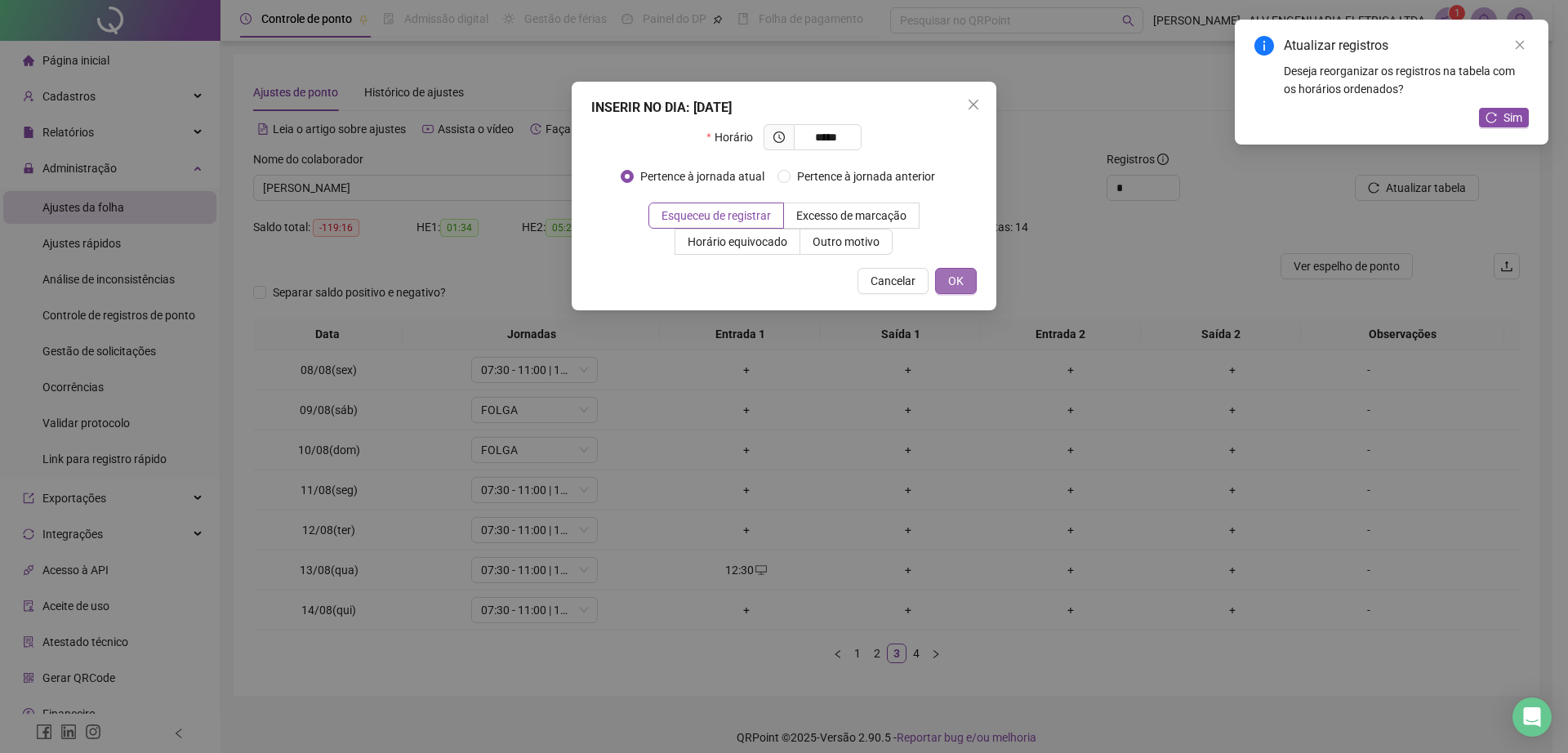
type input "*****"
click at [960, 290] on span "OK" at bounding box center [955, 280] width 16 height 18
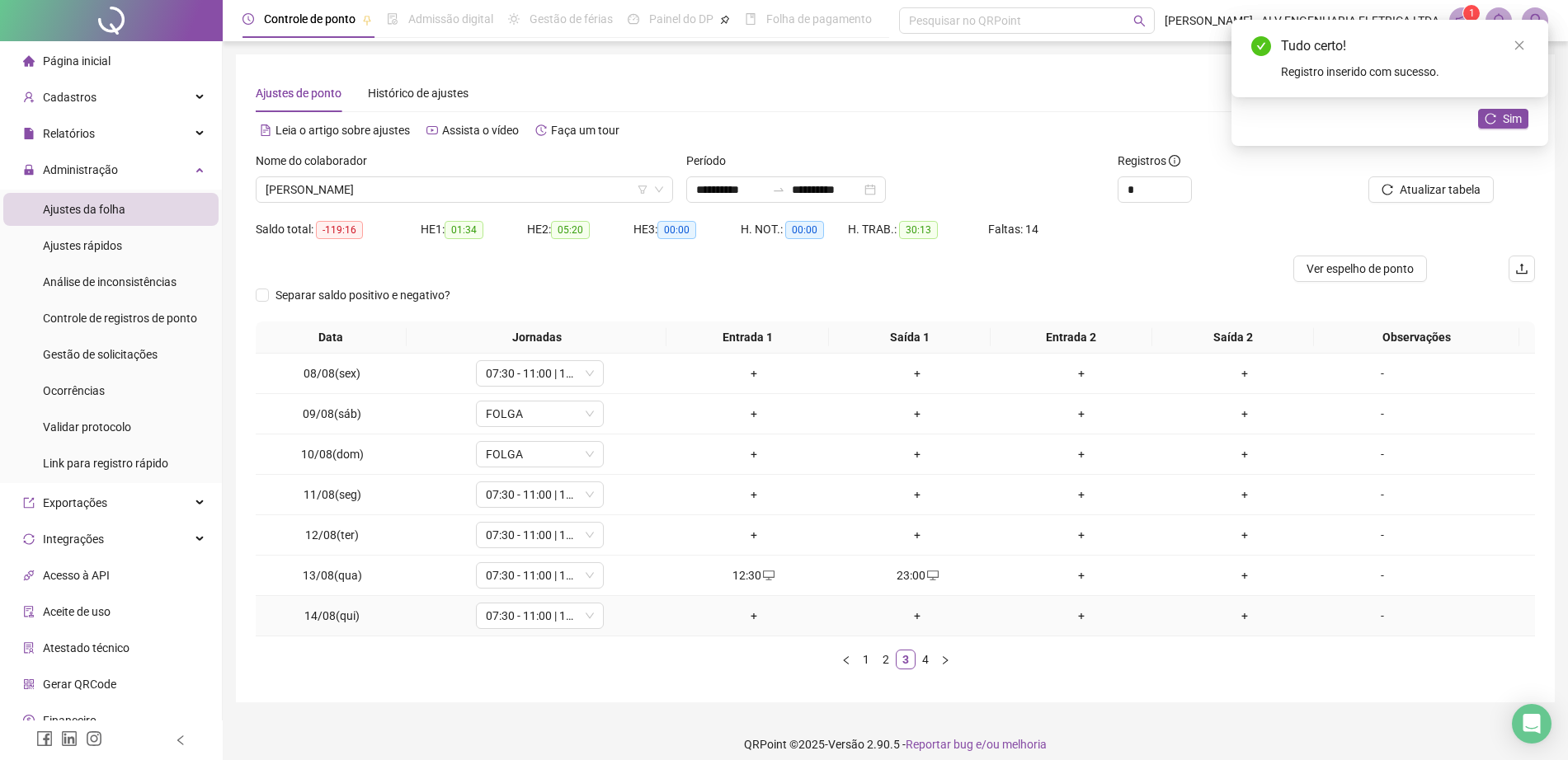
click at [736, 617] on div "+" at bounding box center [755, 615] width 151 height 18
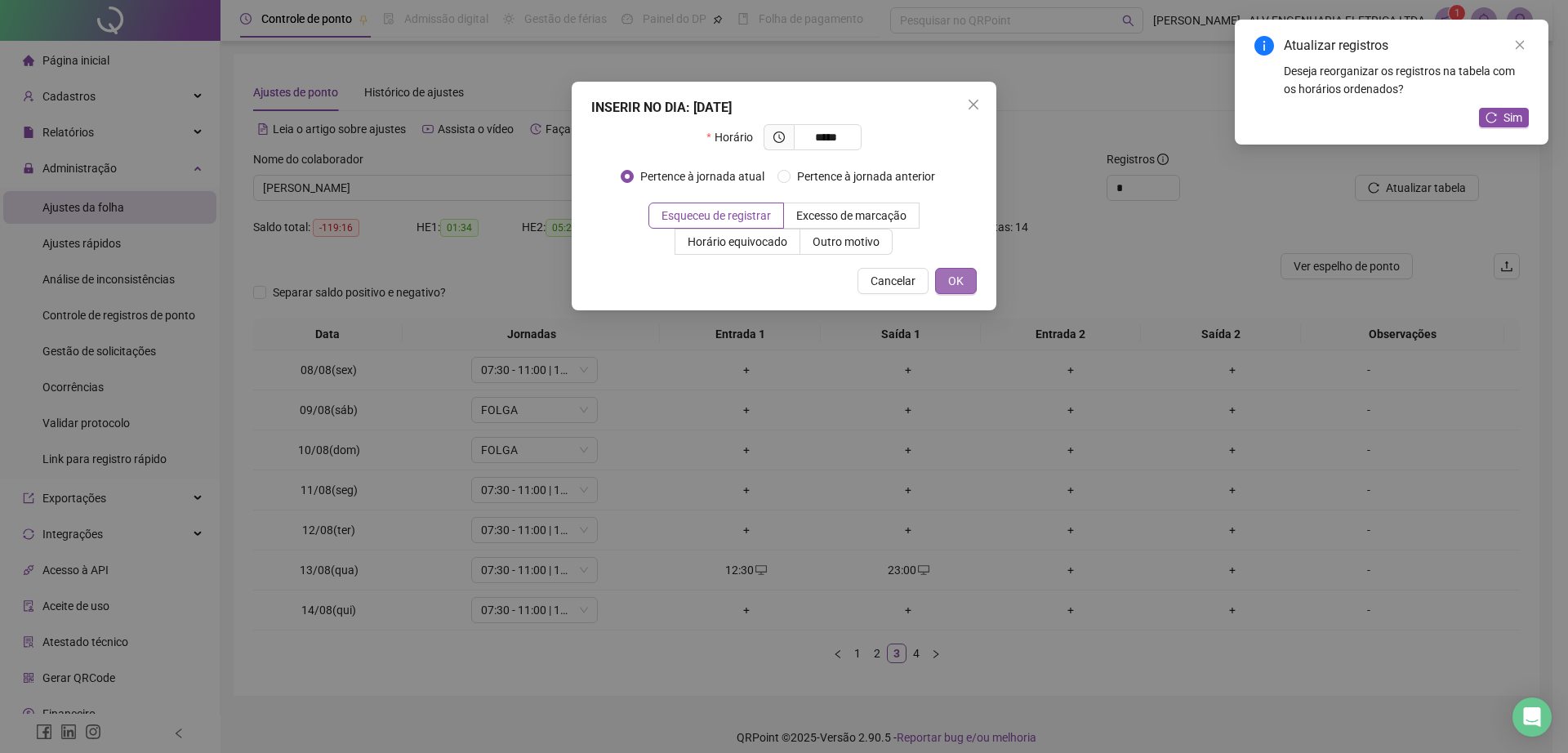
type input "*****"
click at [962, 281] on span "OK" at bounding box center [955, 280] width 16 height 18
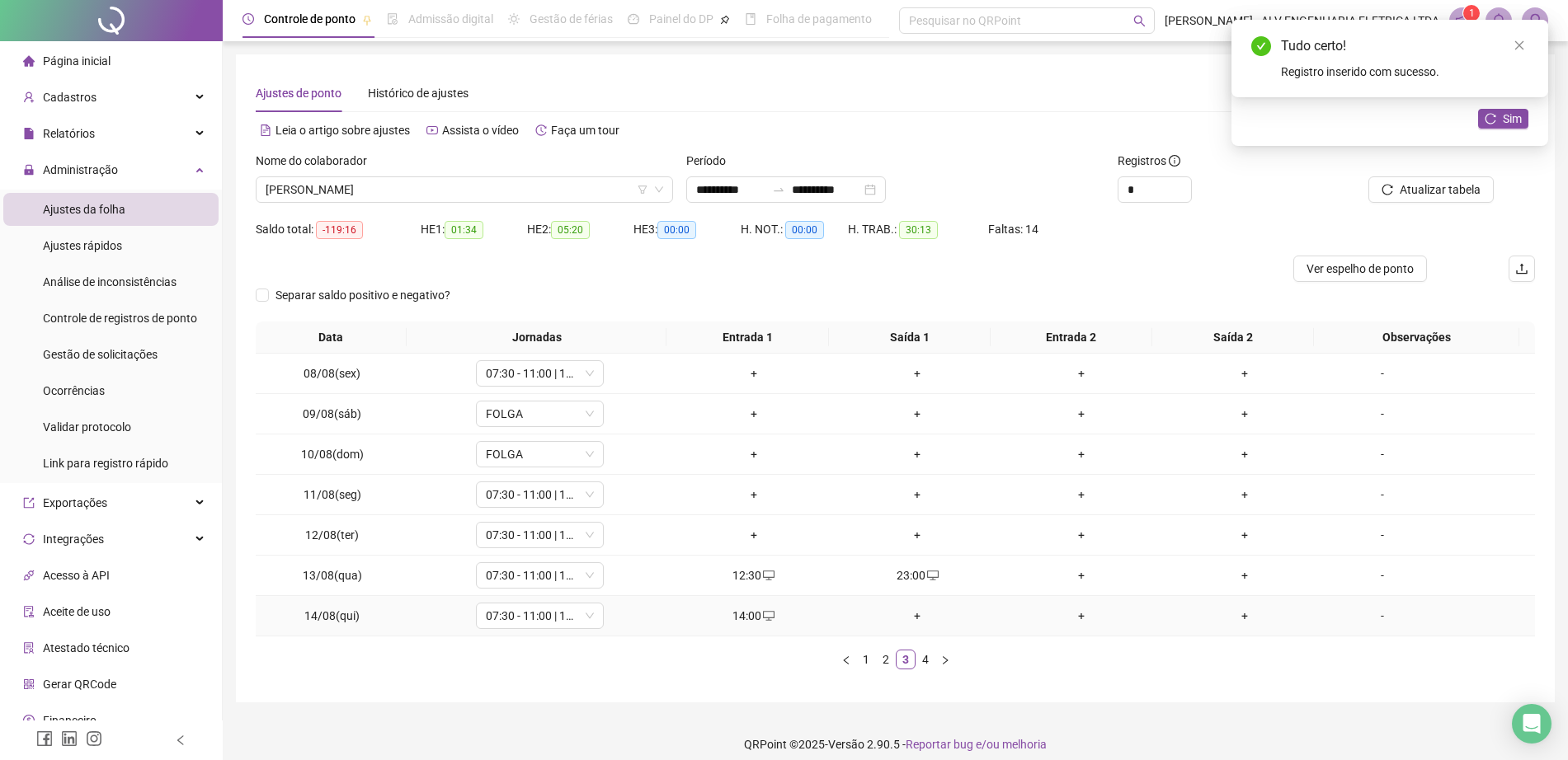
click at [903, 612] on div "+" at bounding box center [918, 615] width 151 height 18
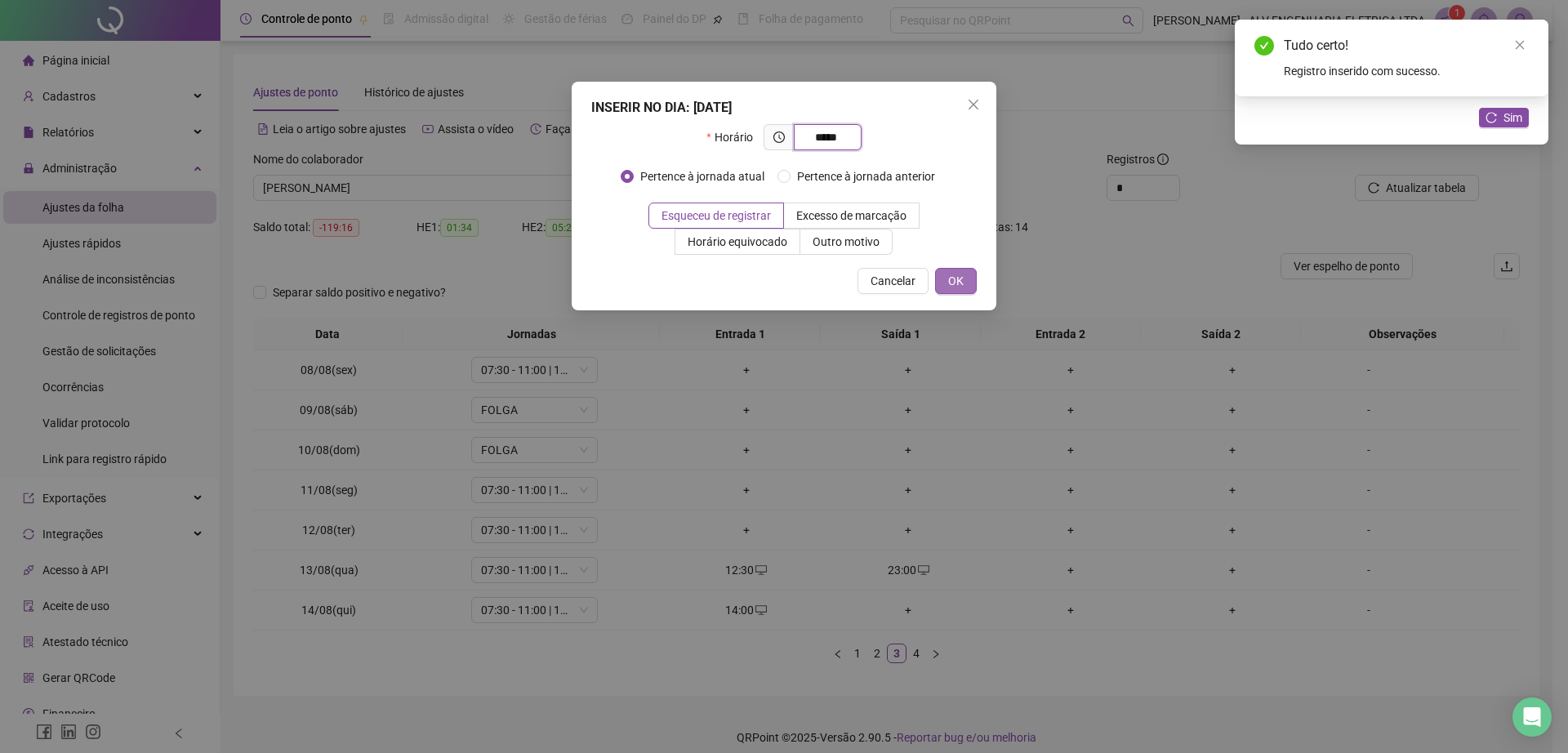
type input "*****"
click at [943, 277] on button "OK" at bounding box center [955, 281] width 42 height 26
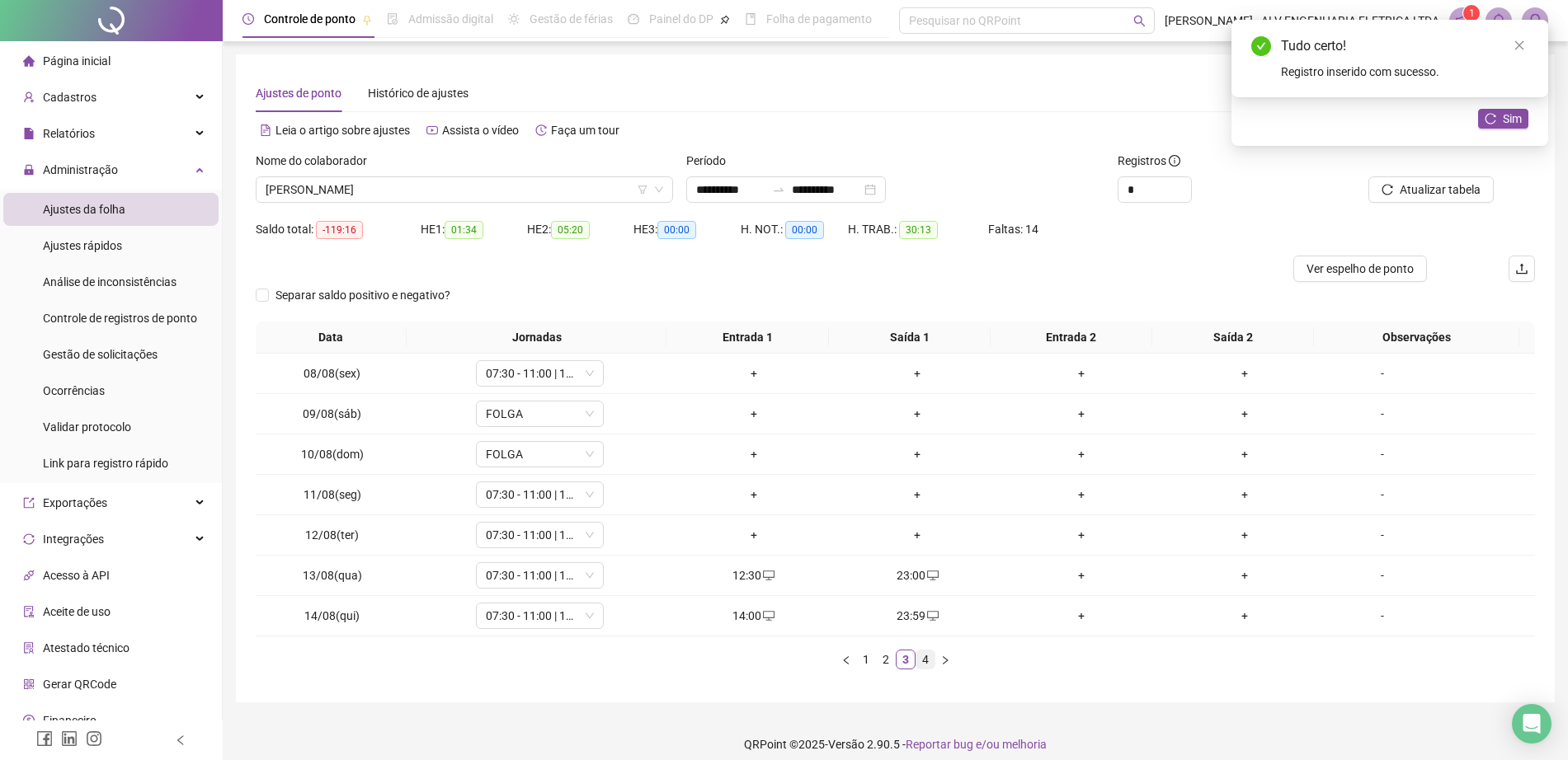
click at [927, 658] on link "4" at bounding box center [925, 659] width 18 height 18
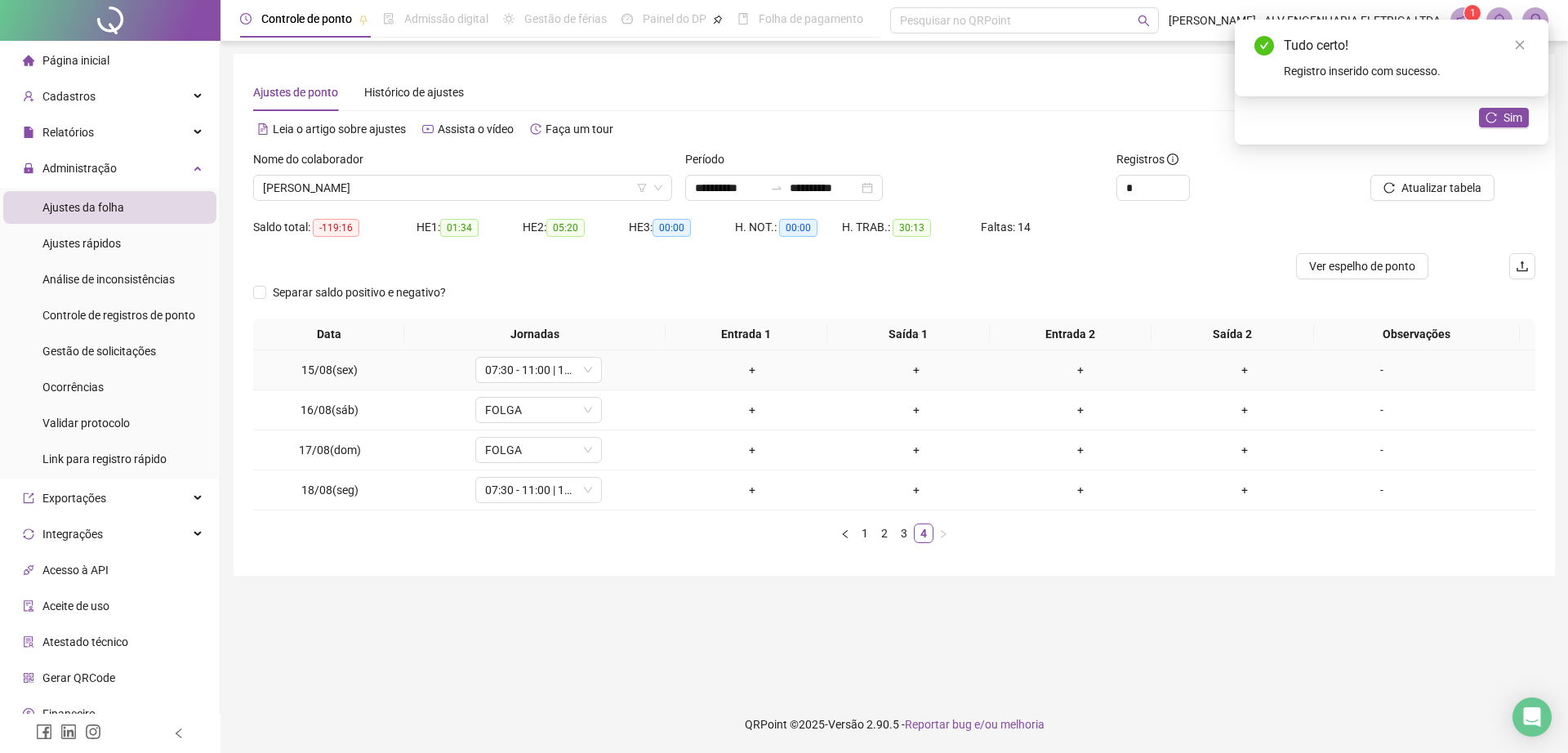
click at [744, 359] on td "+" at bounding box center [753, 370] width 165 height 40
click at [744, 368] on div "+" at bounding box center [752, 369] width 151 height 18
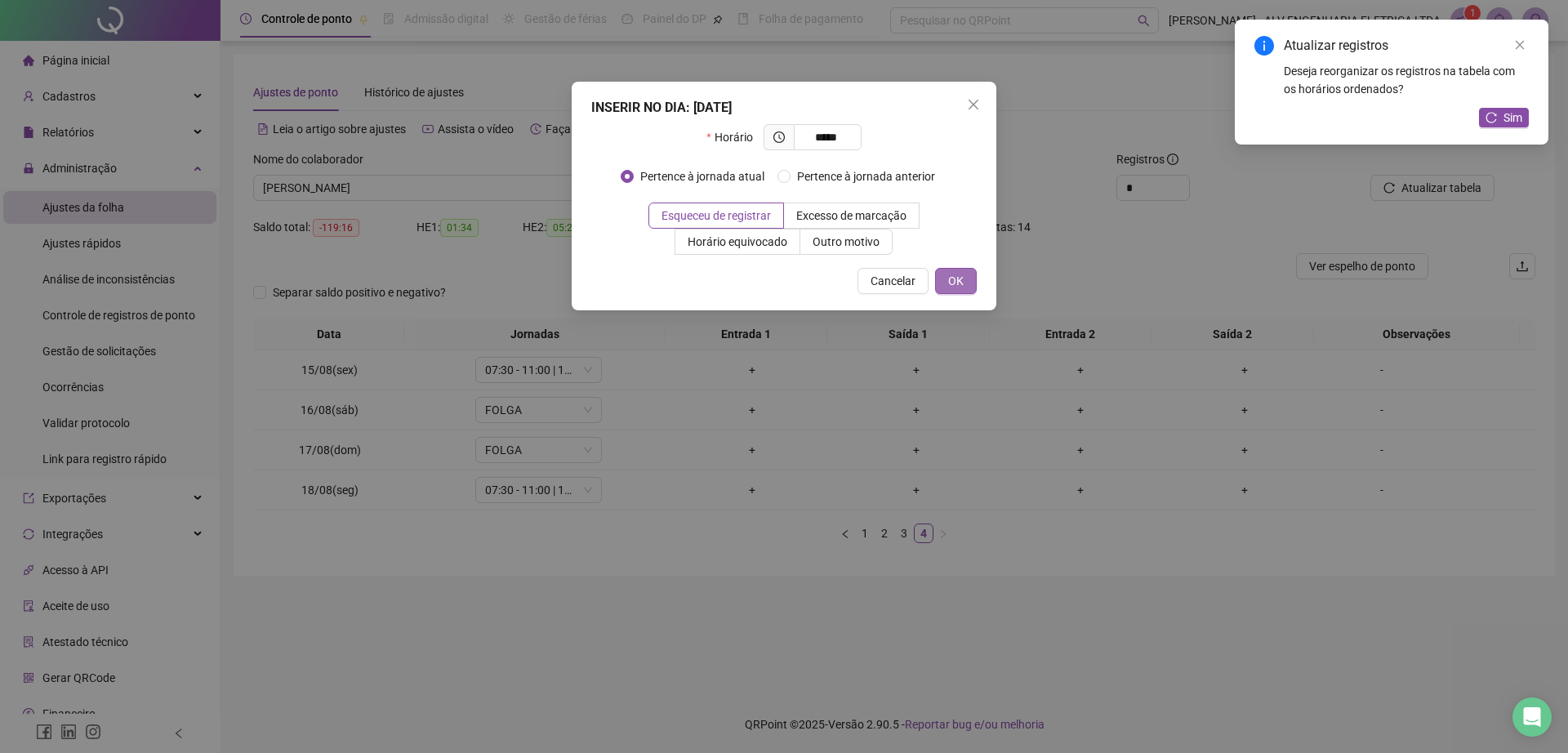
type input "*****"
click at [949, 280] on span "OK" at bounding box center [955, 280] width 16 height 18
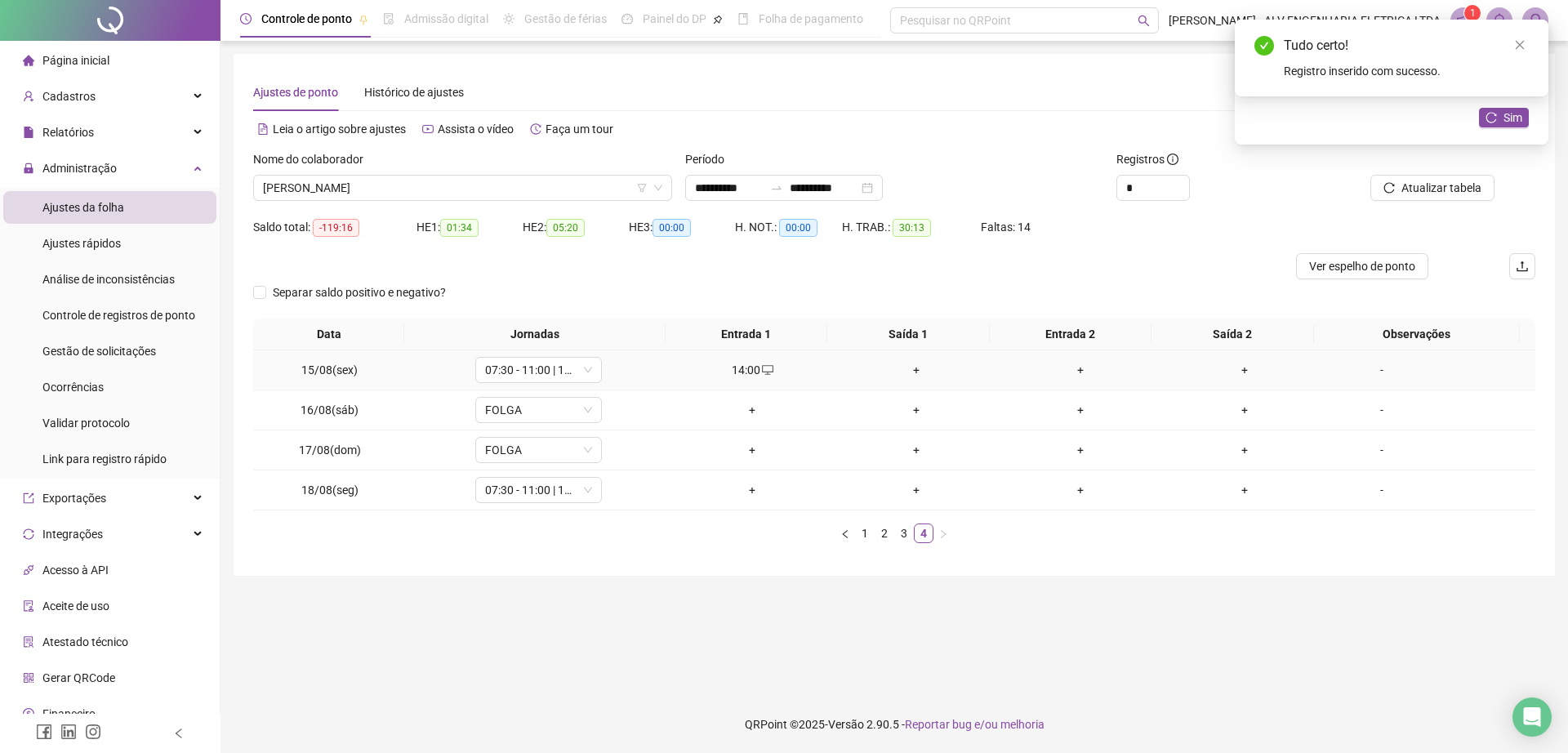
click at [900, 369] on div "+" at bounding box center [916, 369] width 151 height 18
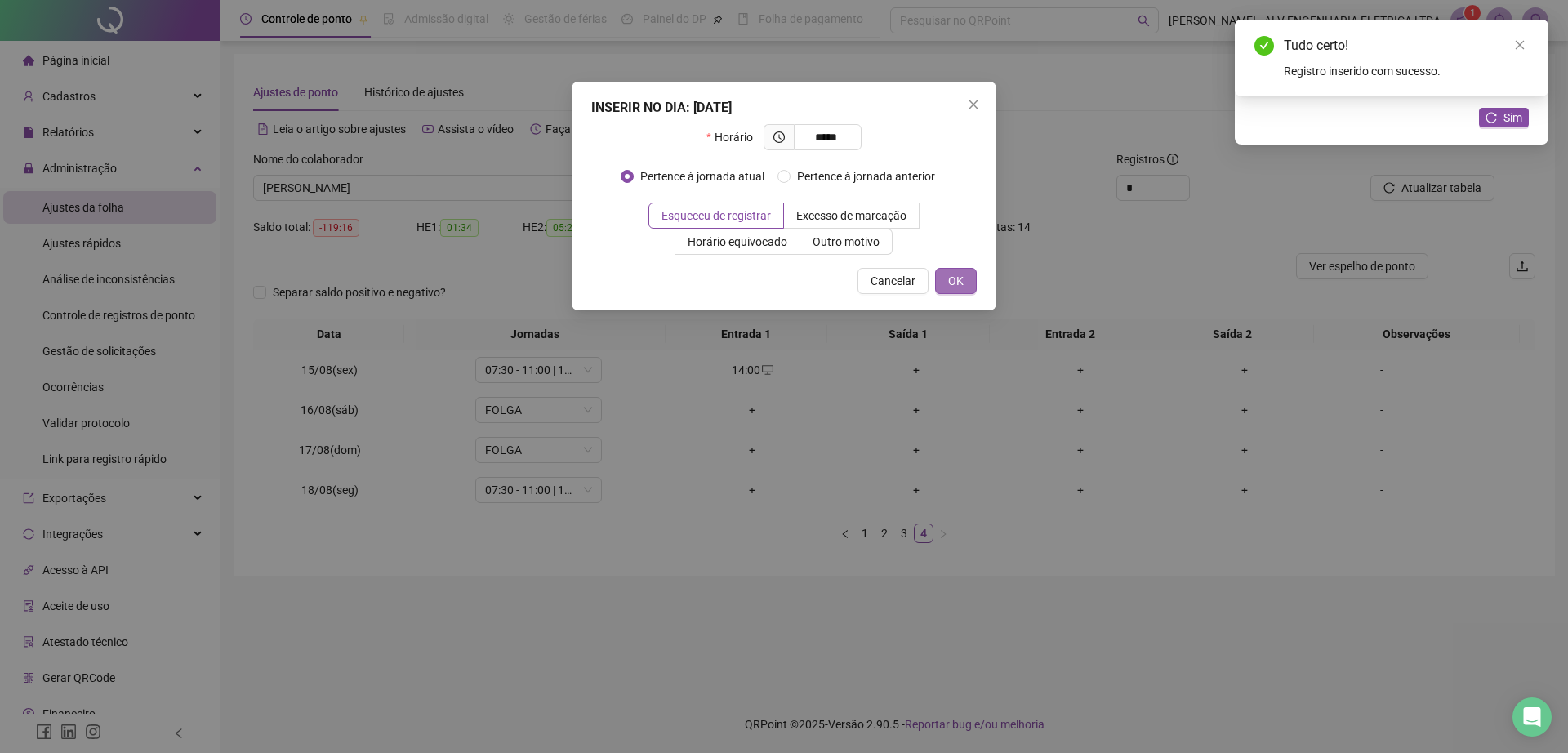
type input "*****"
click at [950, 276] on span "OK" at bounding box center [955, 280] width 16 height 18
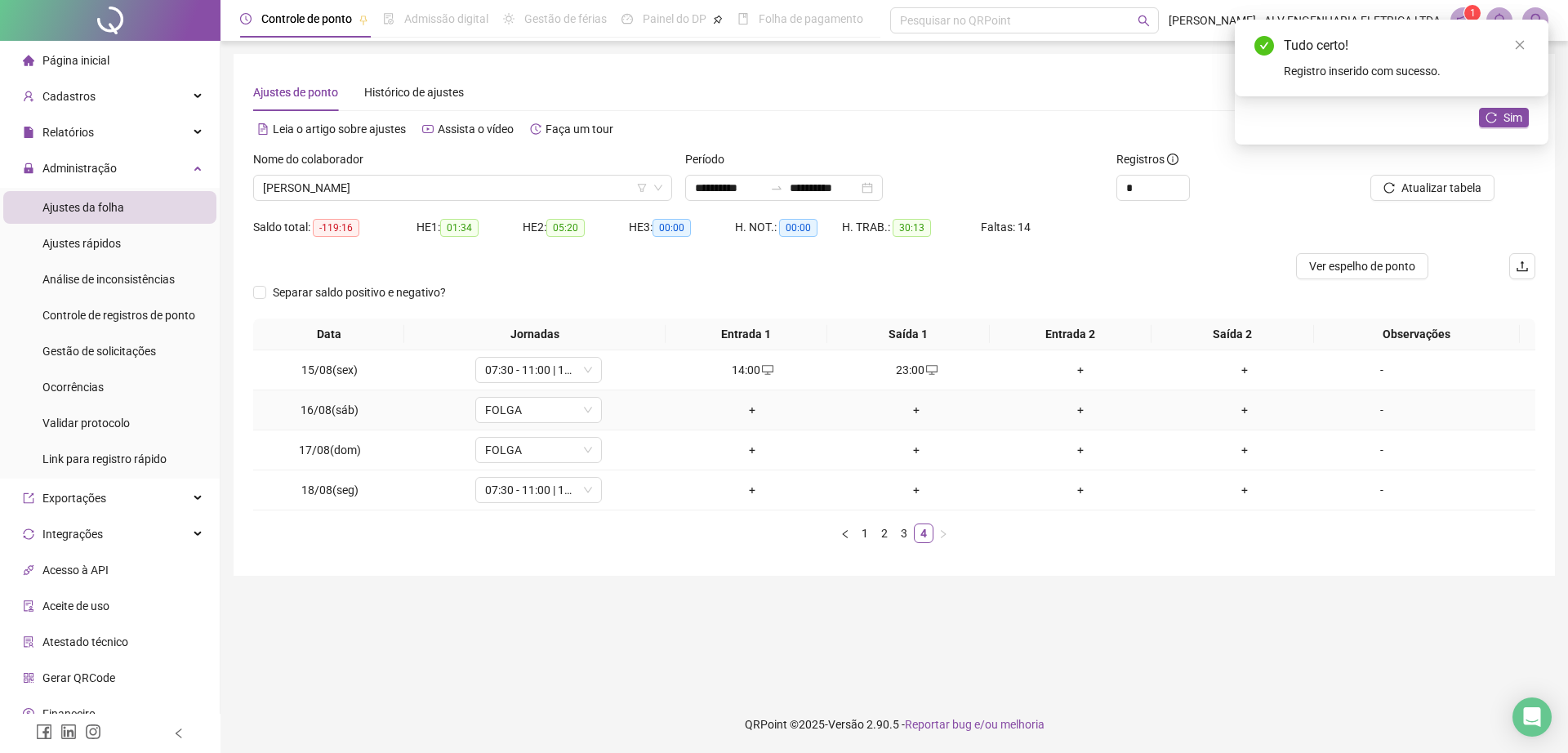
click at [745, 412] on div "+" at bounding box center [752, 410] width 151 height 18
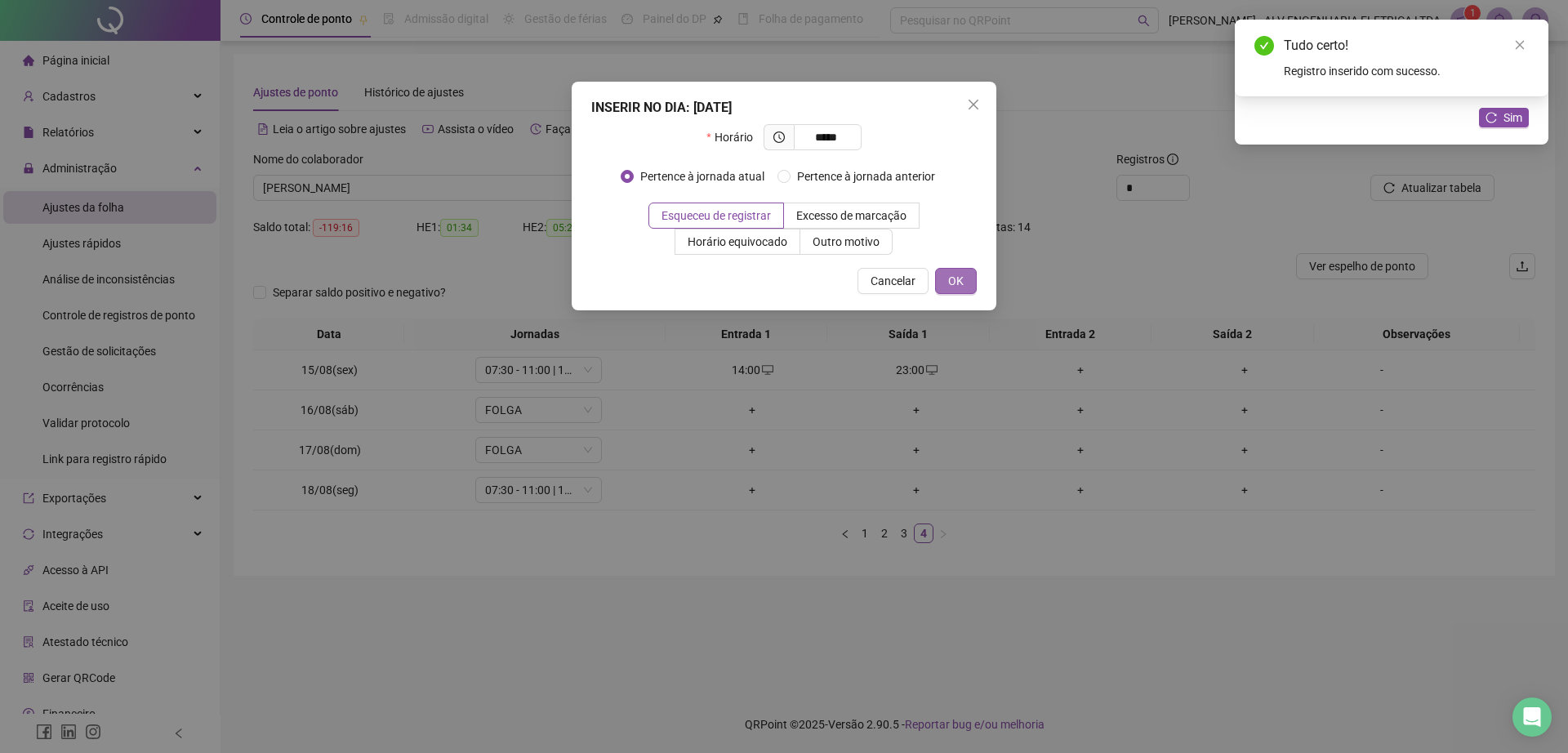
type input "*****"
click at [962, 275] on span "OK" at bounding box center [955, 280] width 16 height 18
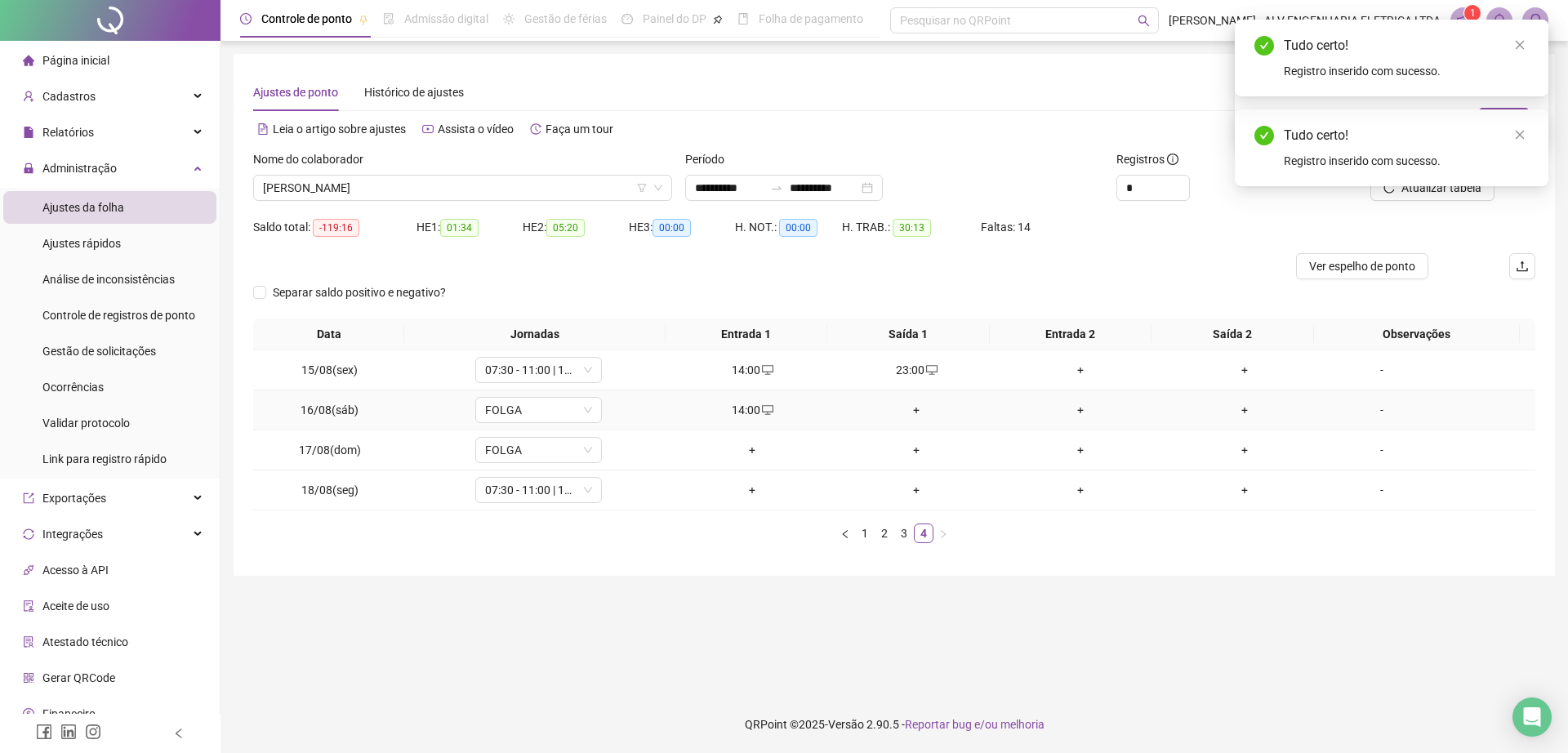
click at [905, 411] on div "+" at bounding box center [916, 410] width 151 height 18
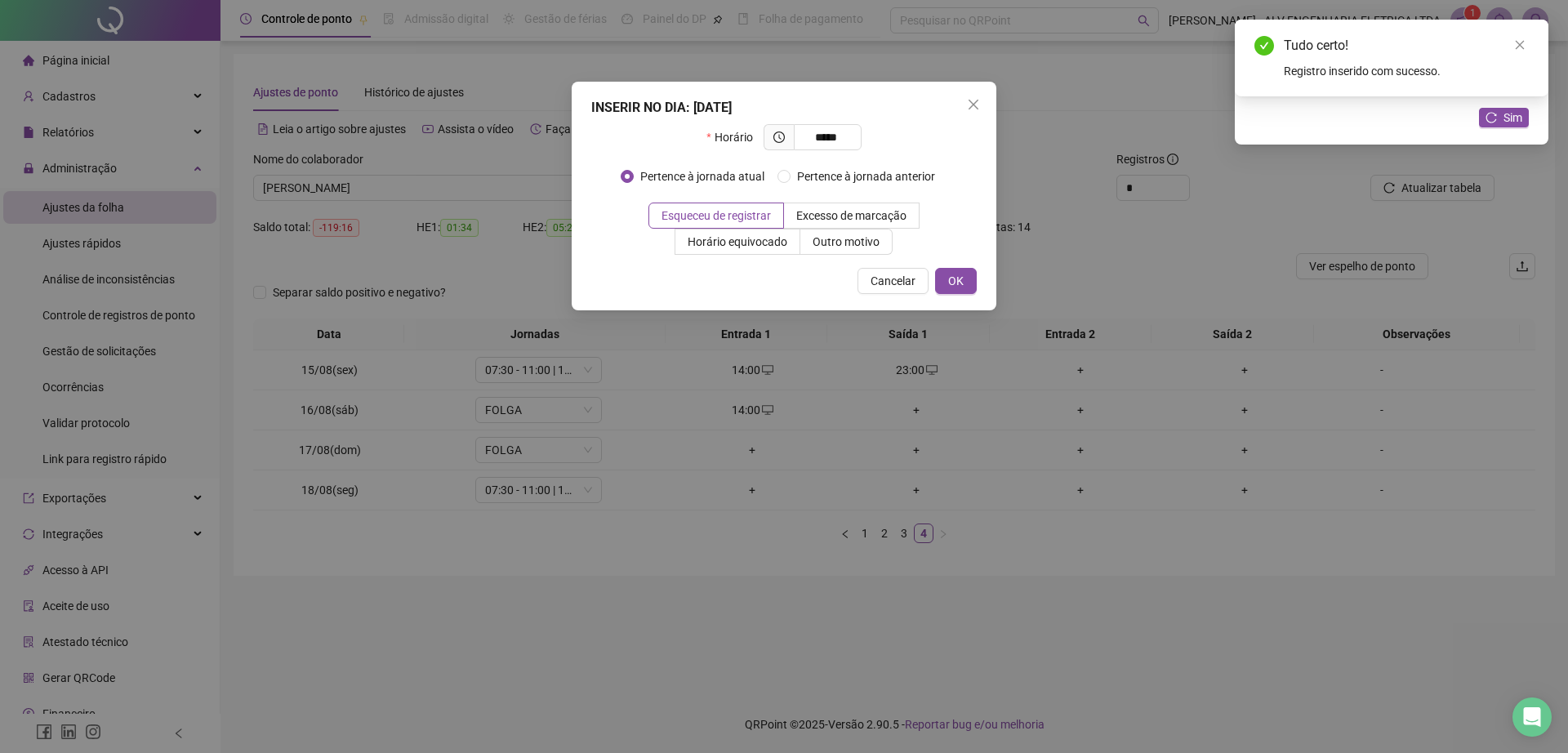
type input "*****"
click at [953, 263] on div "INSERIR NO DIA : [DATE] Horário ***** Pertence à jornada atual Pertence à jorna…" at bounding box center [783, 195] width 424 height 228
click at [957, 270] on button "OK" at bounding box center [955, 281] width 42 height 26
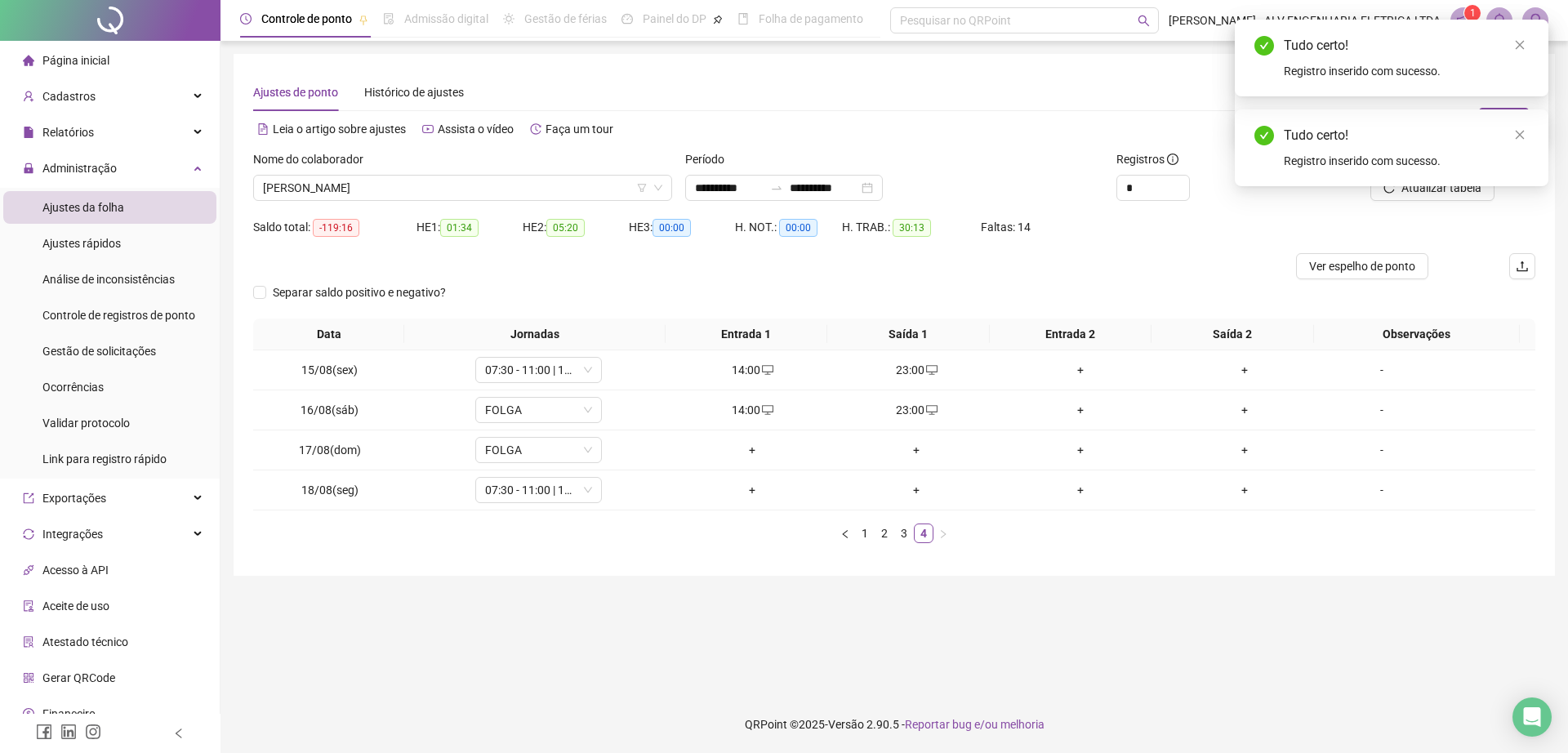
click at [1528, 130] on div "Tudo certo! Registro inserido com sucesso." at bounding box center [1390, 147] width 313 height 77
click at [1519, 130] on icon "close" at bounding box center [1519, 135] width 11 height 11
click at [1501, 109] on button "Sim" at bounding box center [1503, 117] width 50 height 19
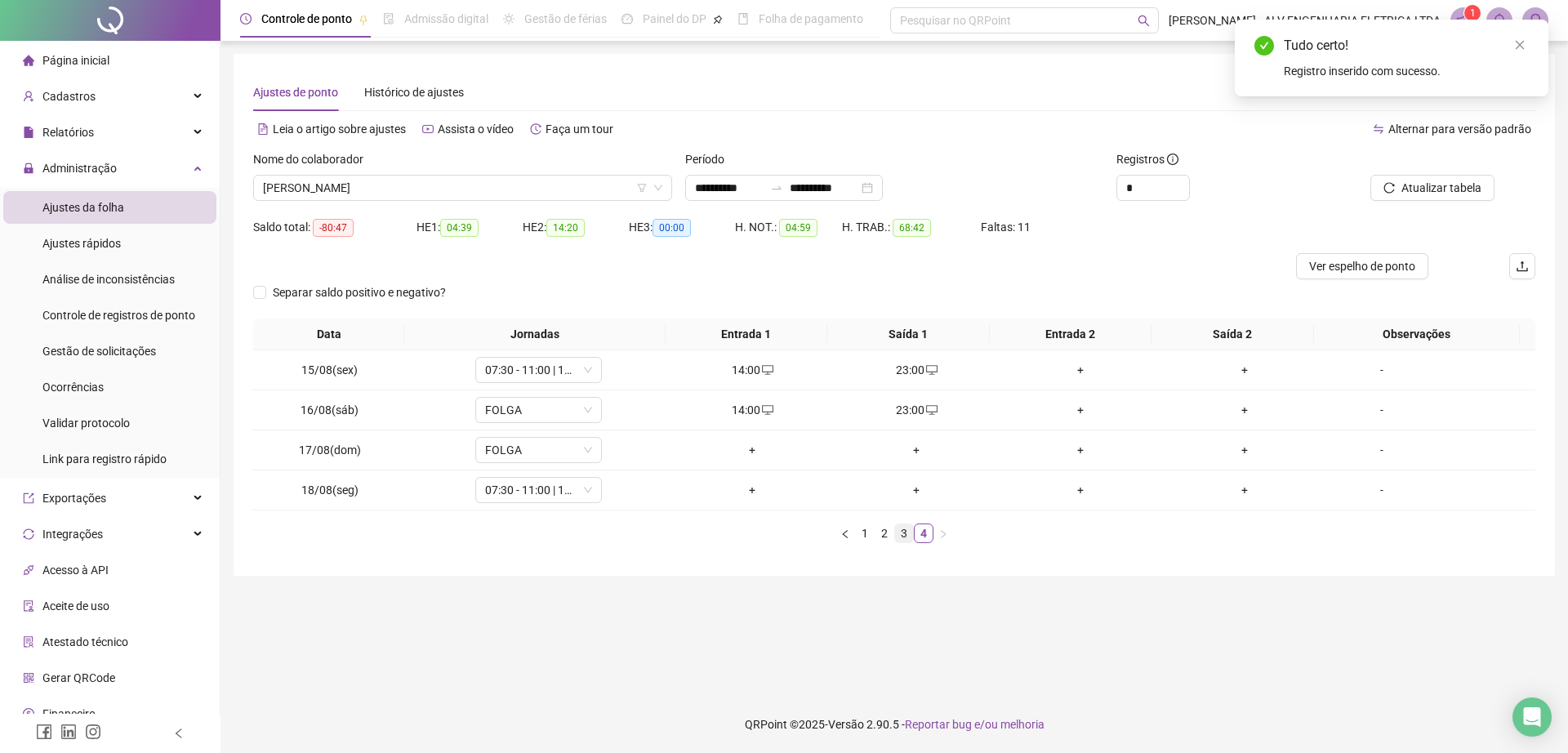
click at [911, 539] on link "3" at bounding box center [903, 533] width 18 height 18
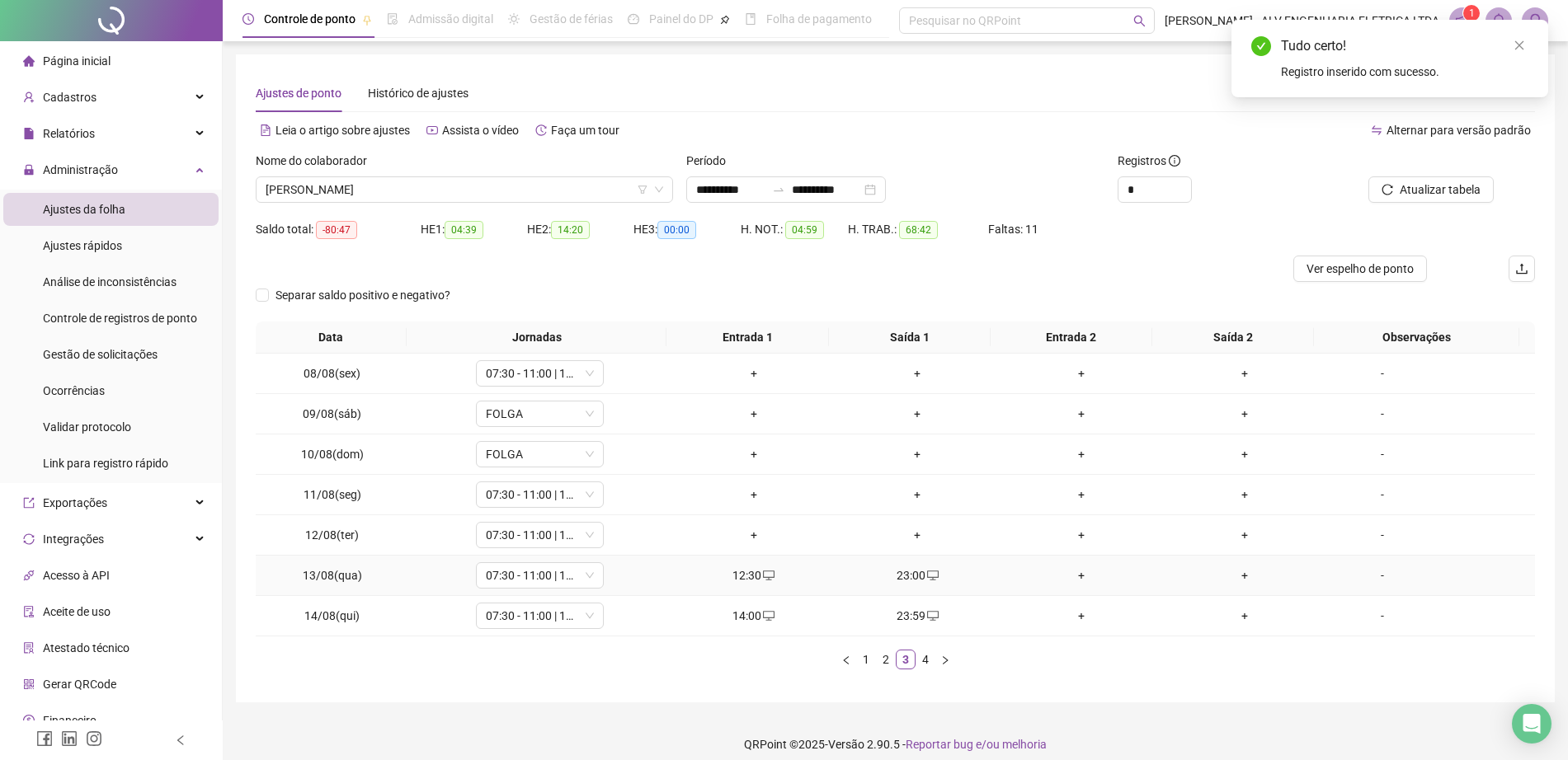
click at [1073, 574] on div "+" at bounding box center [1081, 575] width 151 height 18
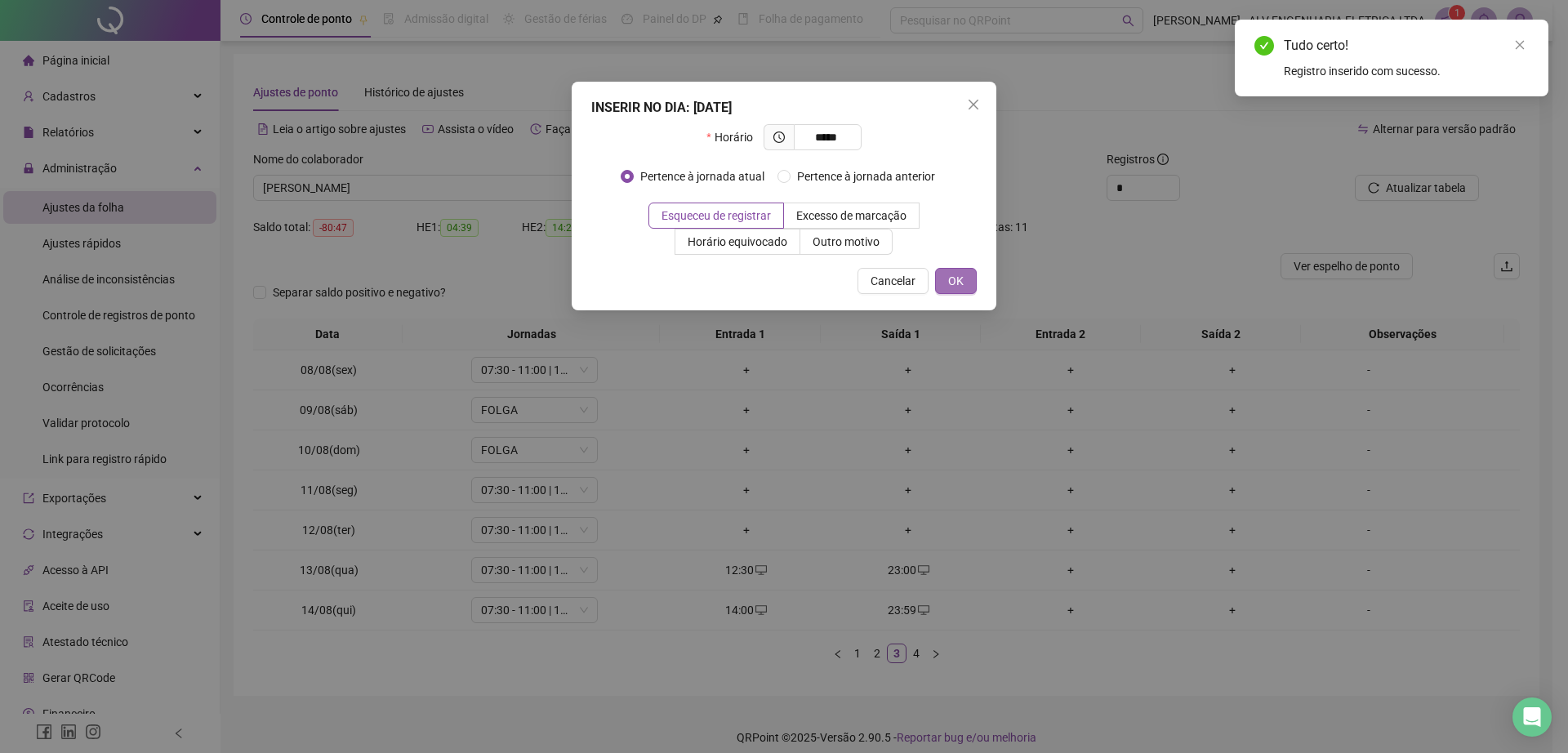
type input "*****"
click at [953, 278] on span "OK" at bounding box center [955, 280] width 16 height 18
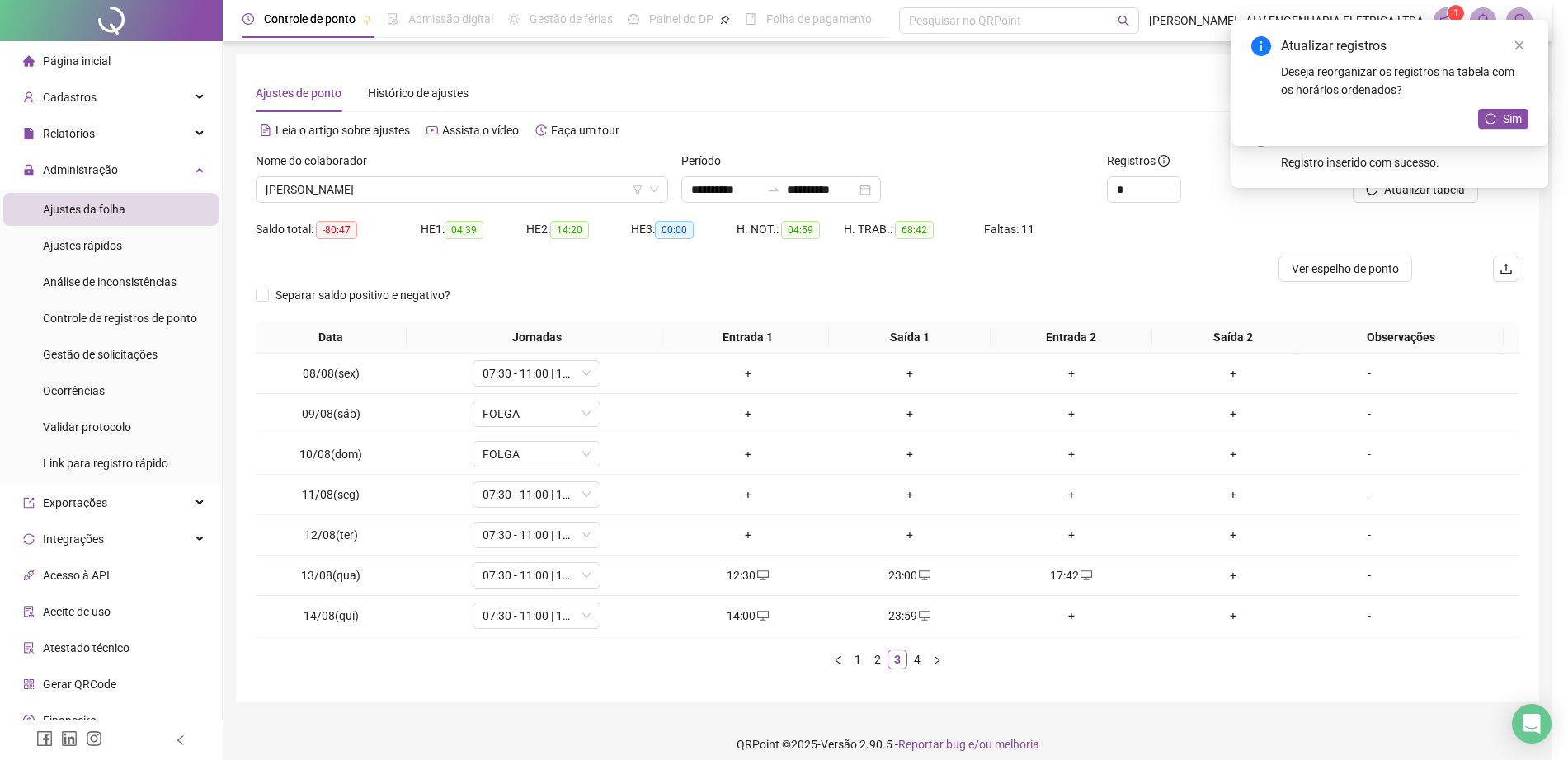
click at [1222, 577] on div "+" at bounding box center [1233, 575] width 148 height 18
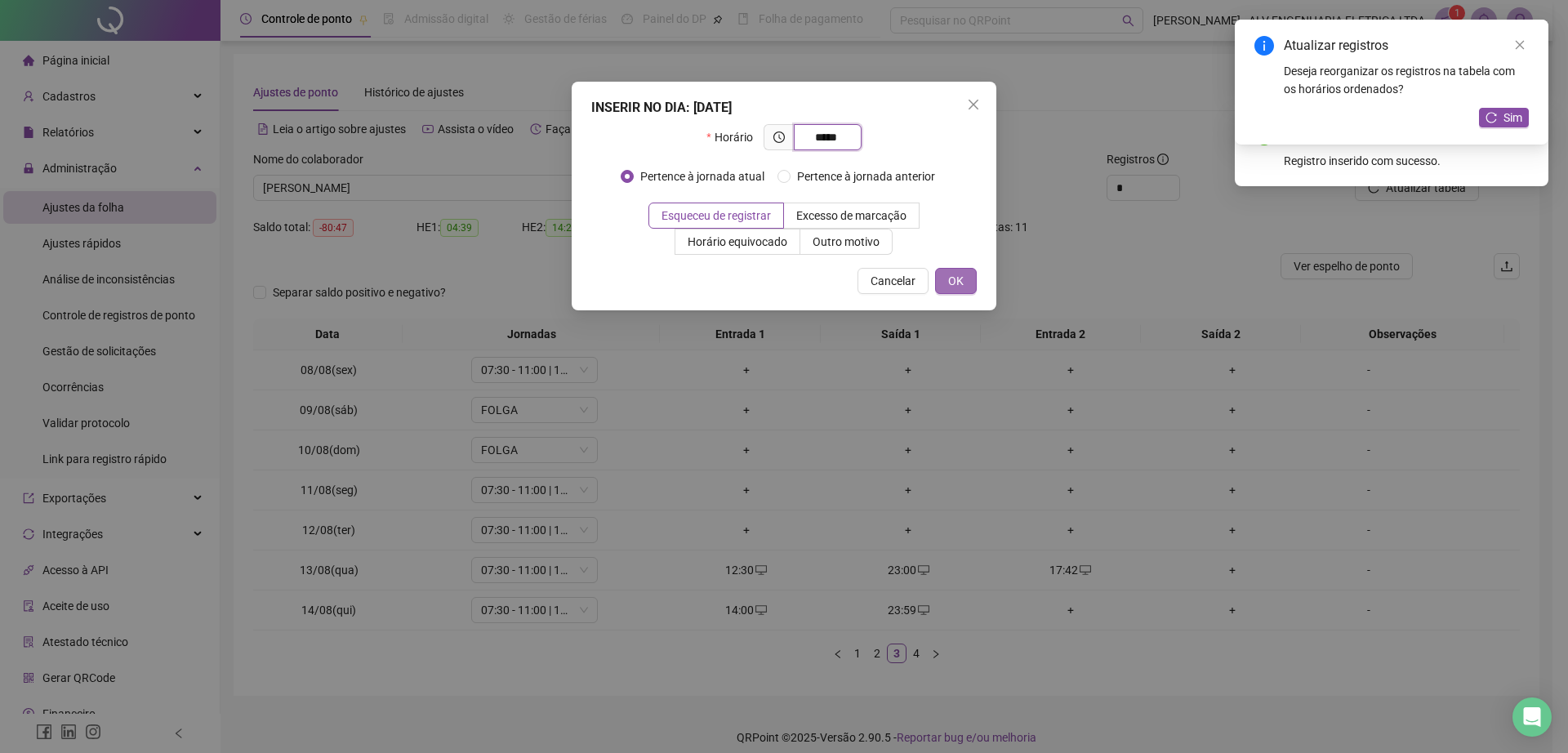
type input "*****"
click at [947, 279] on button "OK" at bounding box center [955, 281] width 42 height 26
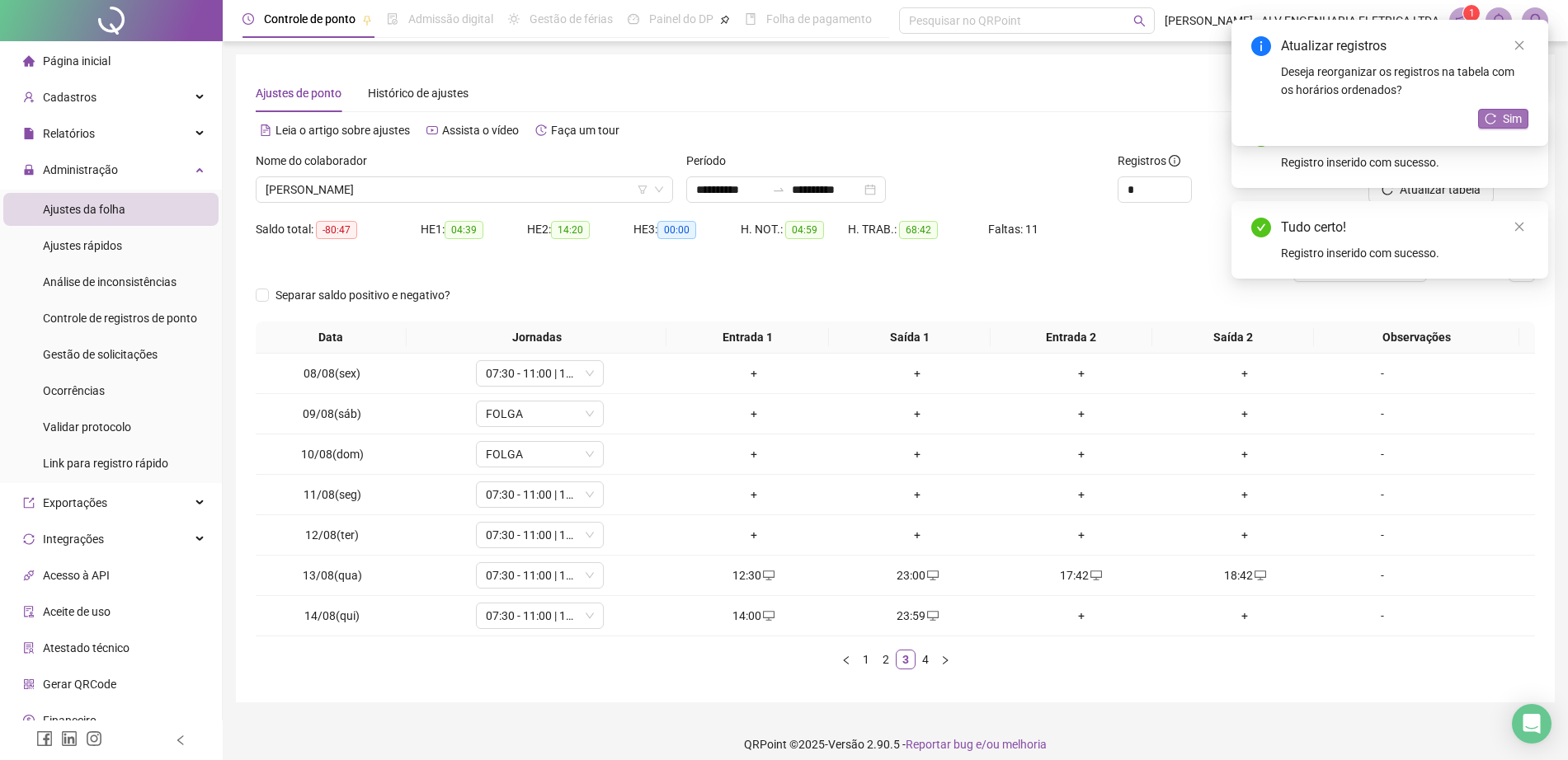
click at [1506, 121] on span "Sim" at bounding box center [1512, 118] width 19 height 18
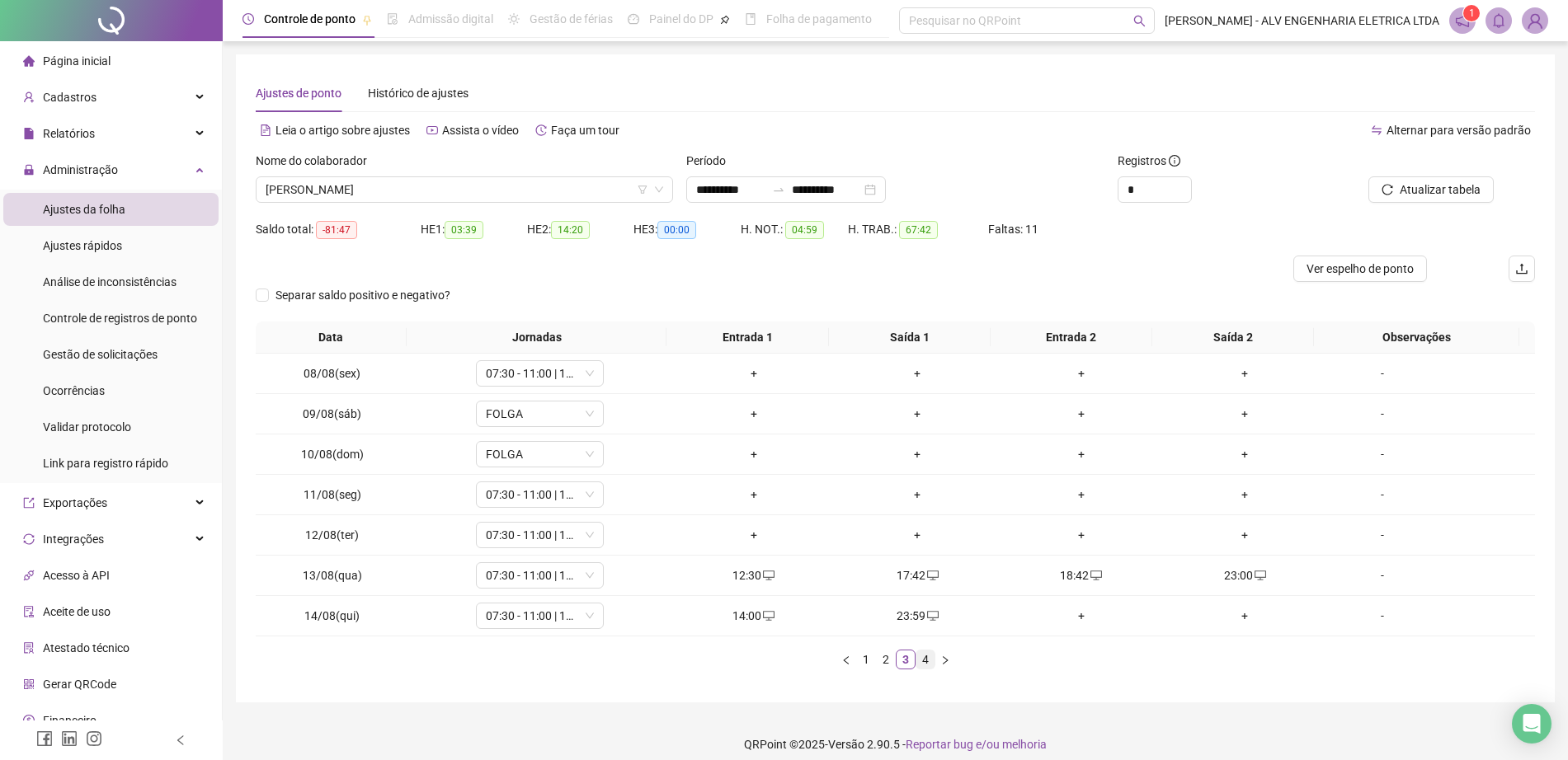
click at [924, 657] on link "4" at bounding box center [925, 659] width 18 height 18
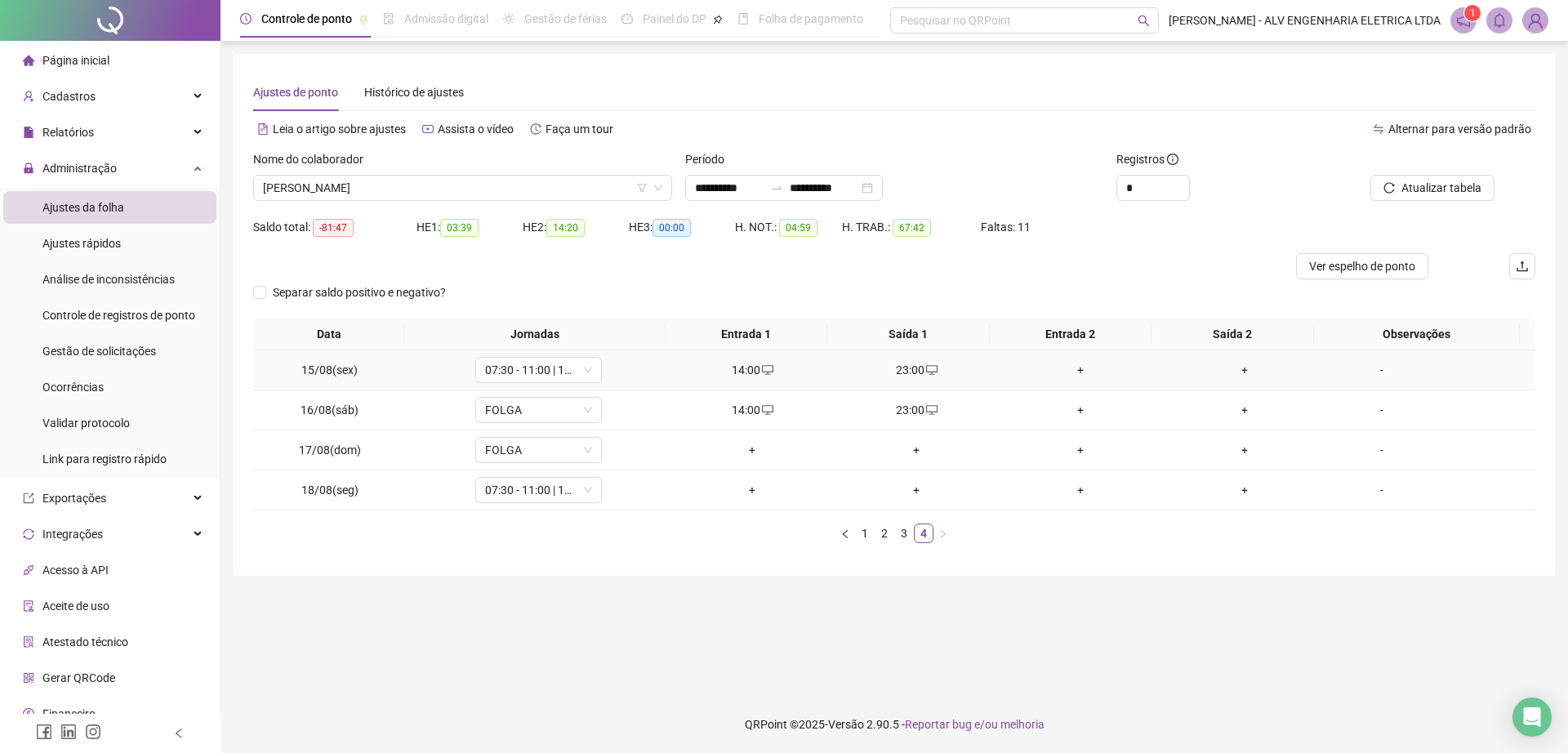
click at [1072, 366] on div "+" at bounding box center [1080, 369] width 151 height 18
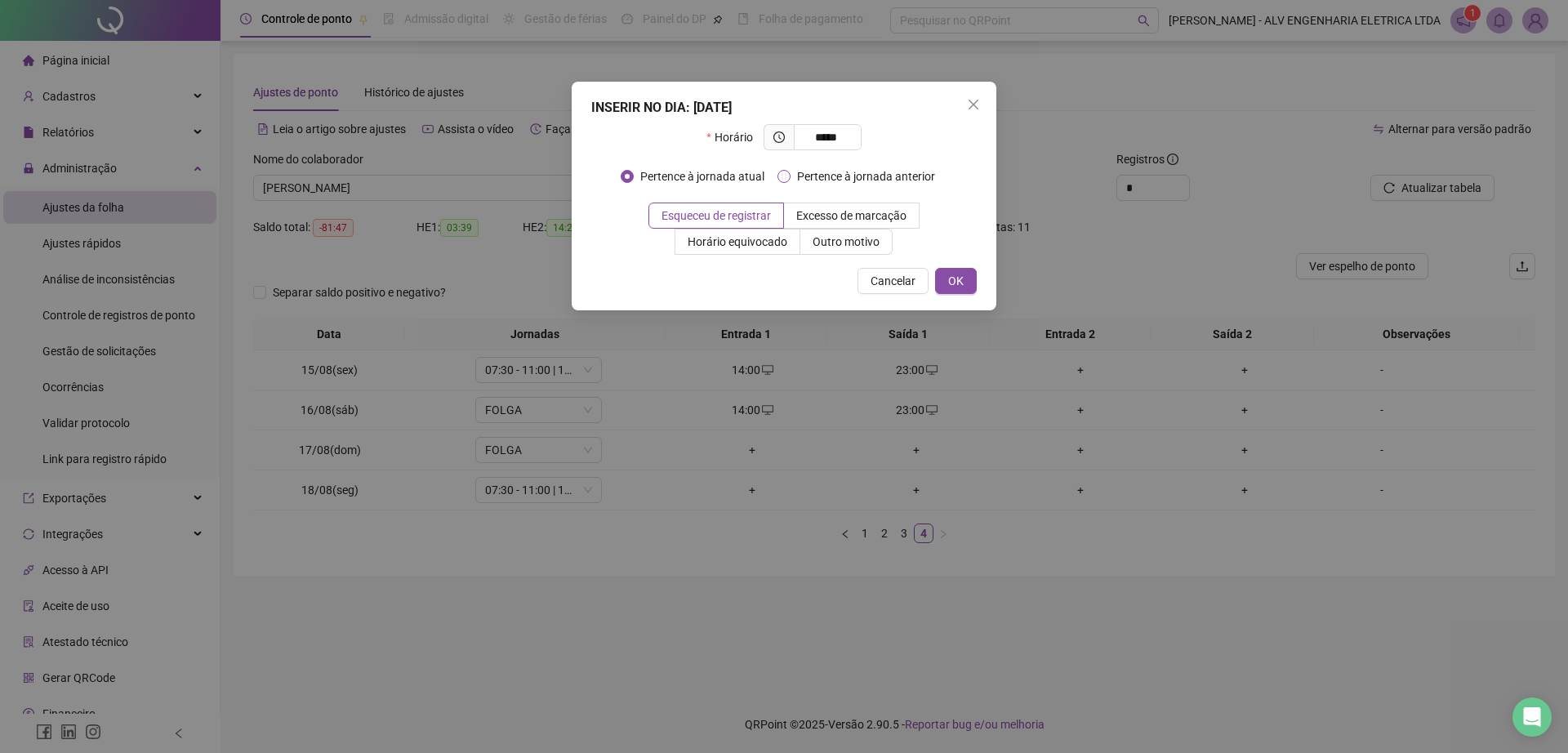
type input "*****"
click at [868, 171] on span "Pertence à jornada anterior" at bounding box center [865, 176] width 151 height 18
click at [953, 278] on span "OK" at bounding box center [955, 280] width 16 height 18
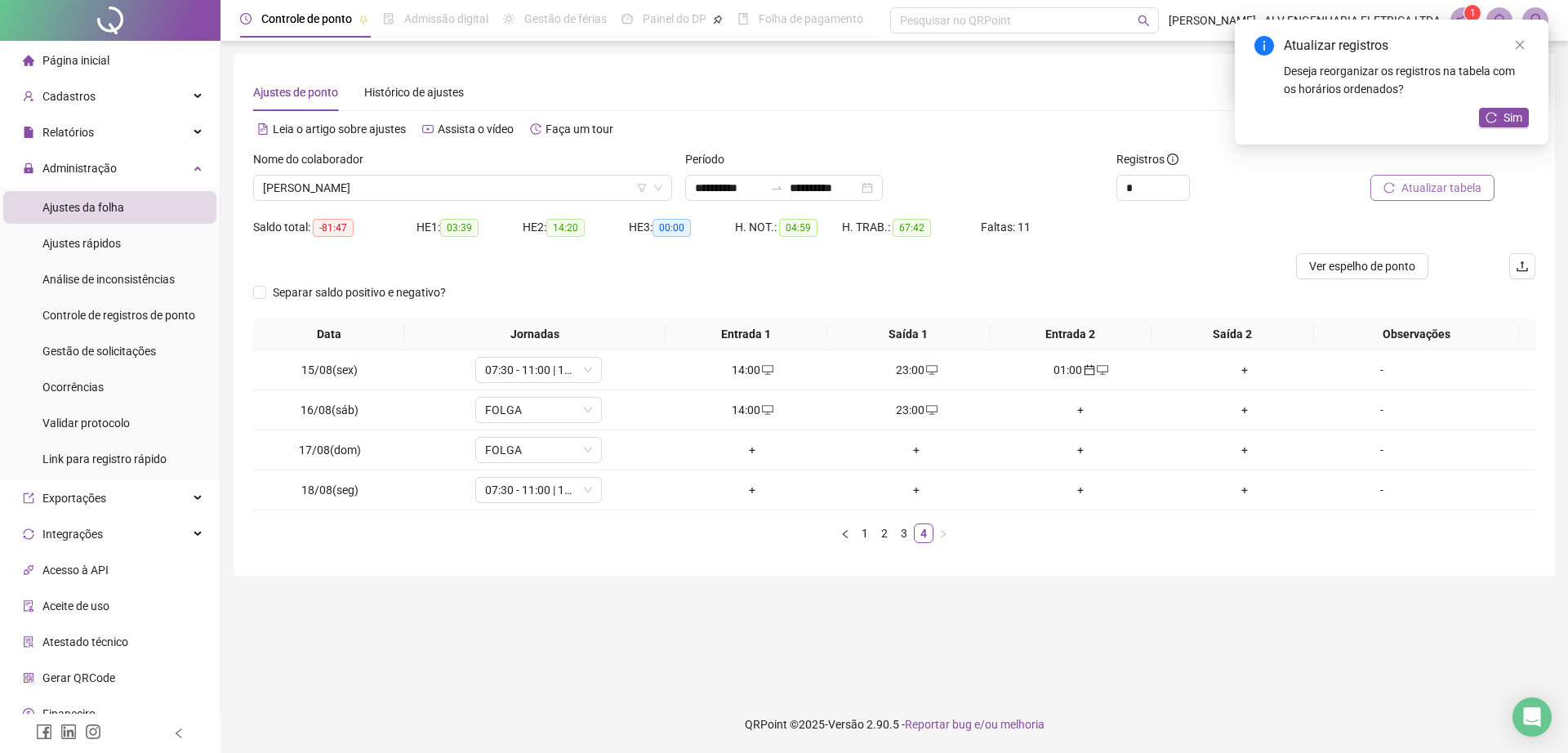
click at [1442, 179] on span "Atualizar tabela" at bounding box center [1440, 187] width 80 height 18
click at [900, 534] on link "3" at bounding box center [903, 533] width 18 height 18
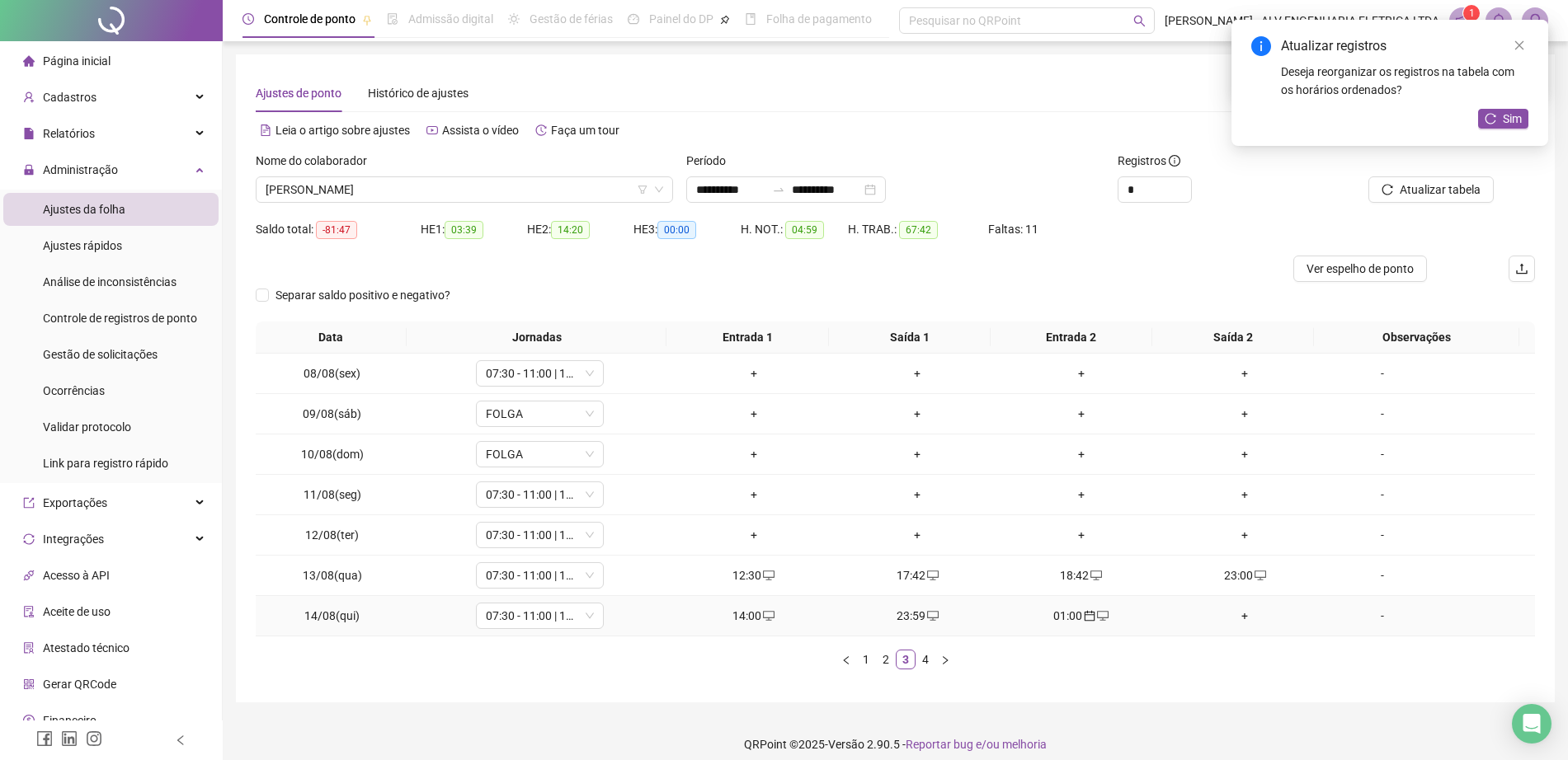
click at [931, 612] on div "23:59" at bounding box center [918, 615] width 151 height 18
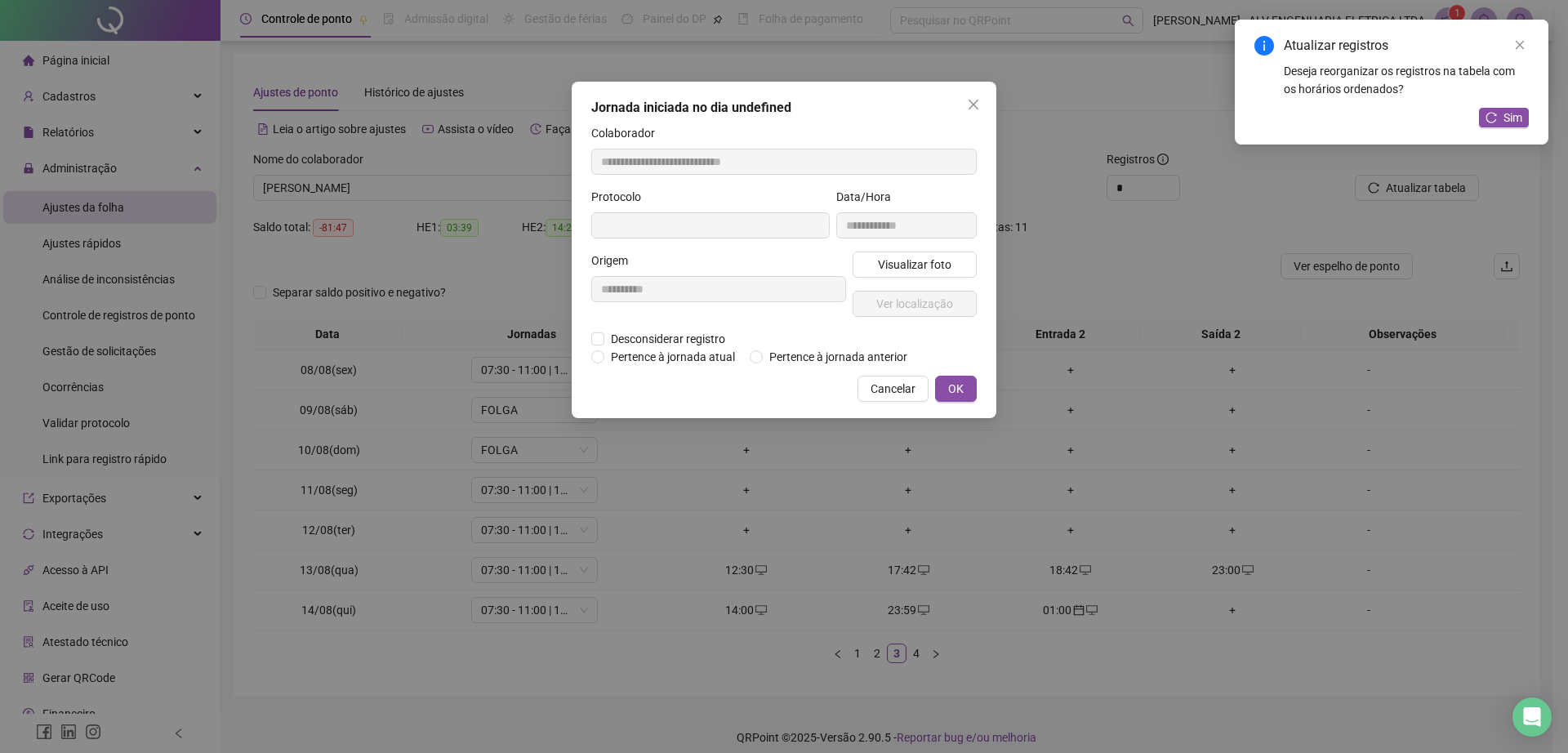
type input "**********"
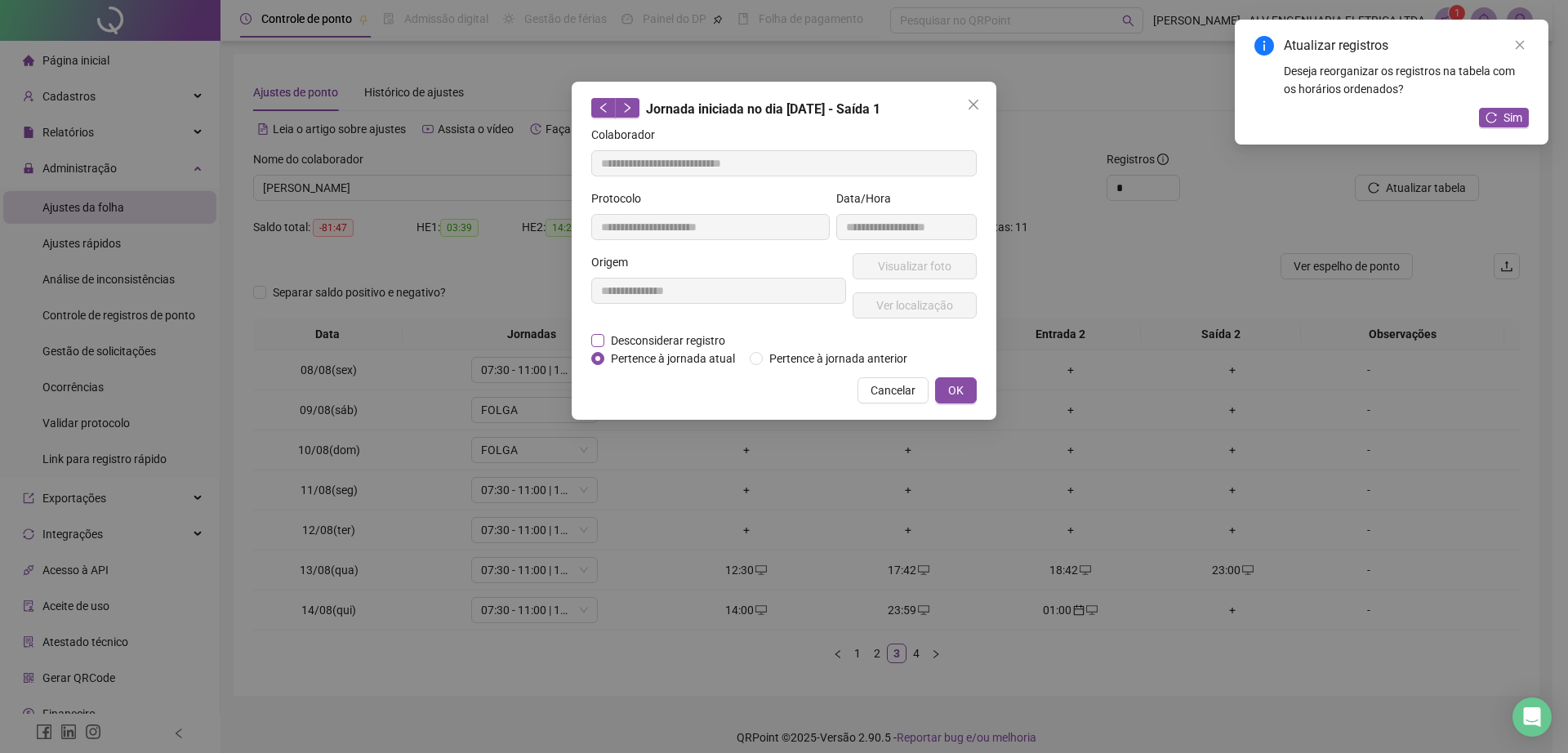
click at [680, 346] on span "Desconsiderar registro" at bounding box center [668, 340] width 128 height 18
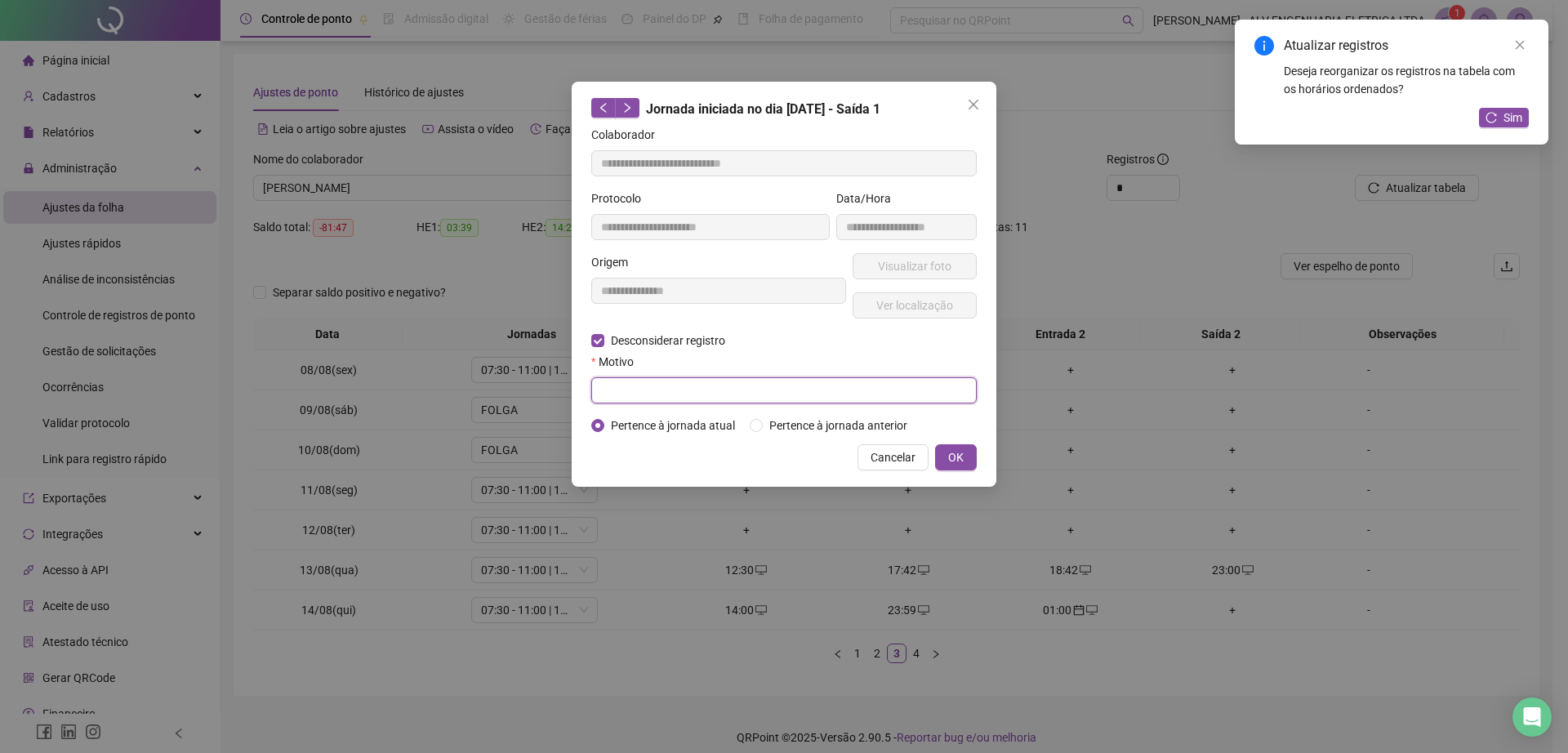
click at [674, 393] on input "text" at bounding box center [783, 390] width 386 height 26
type input "******"
click at [937, 453] on button "OK" at bounding box center [955, 457] width 42 height 26
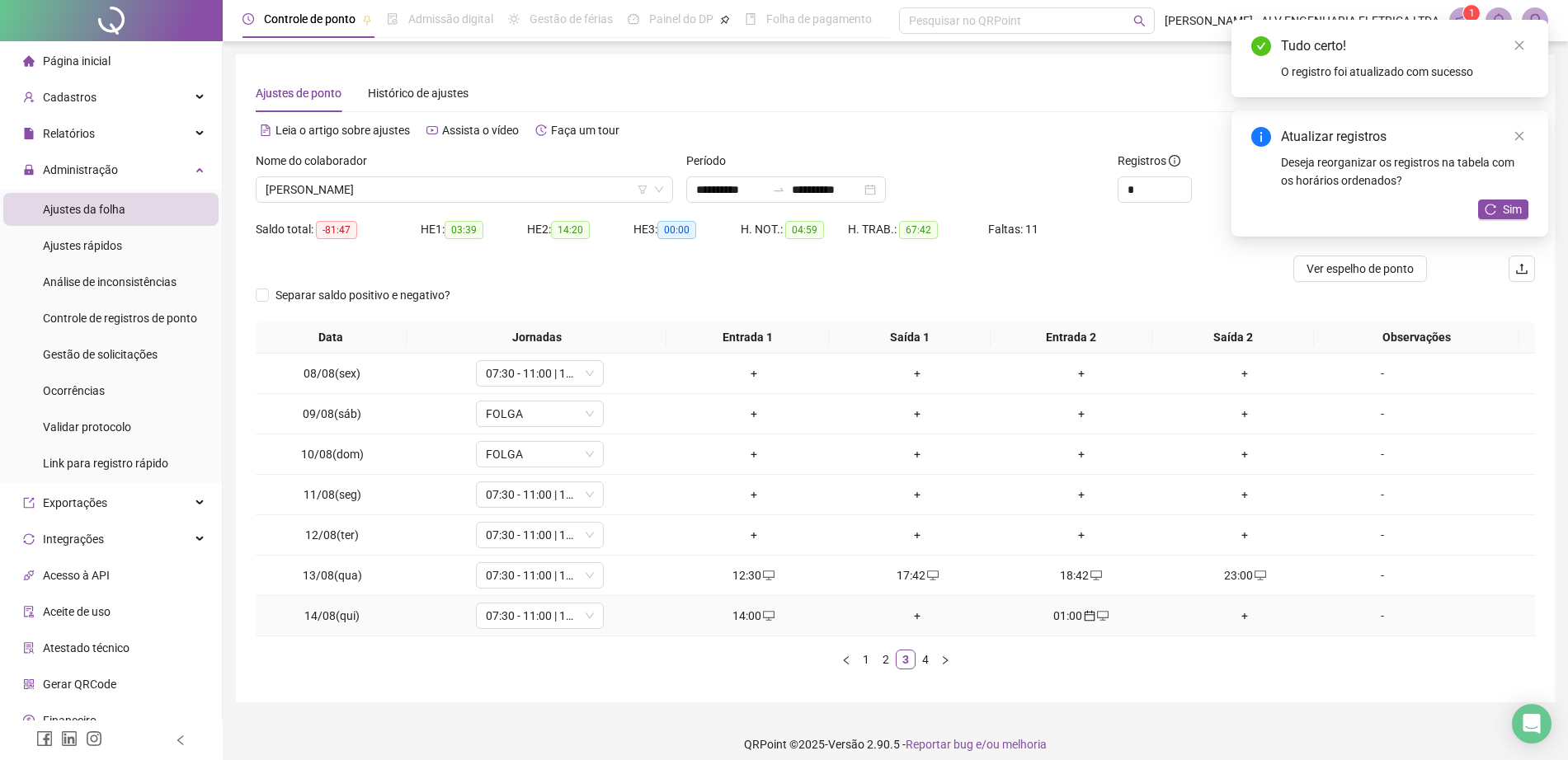
click at [907, 610] on div "+" at bounding box center [918, 615] width 151 height 18
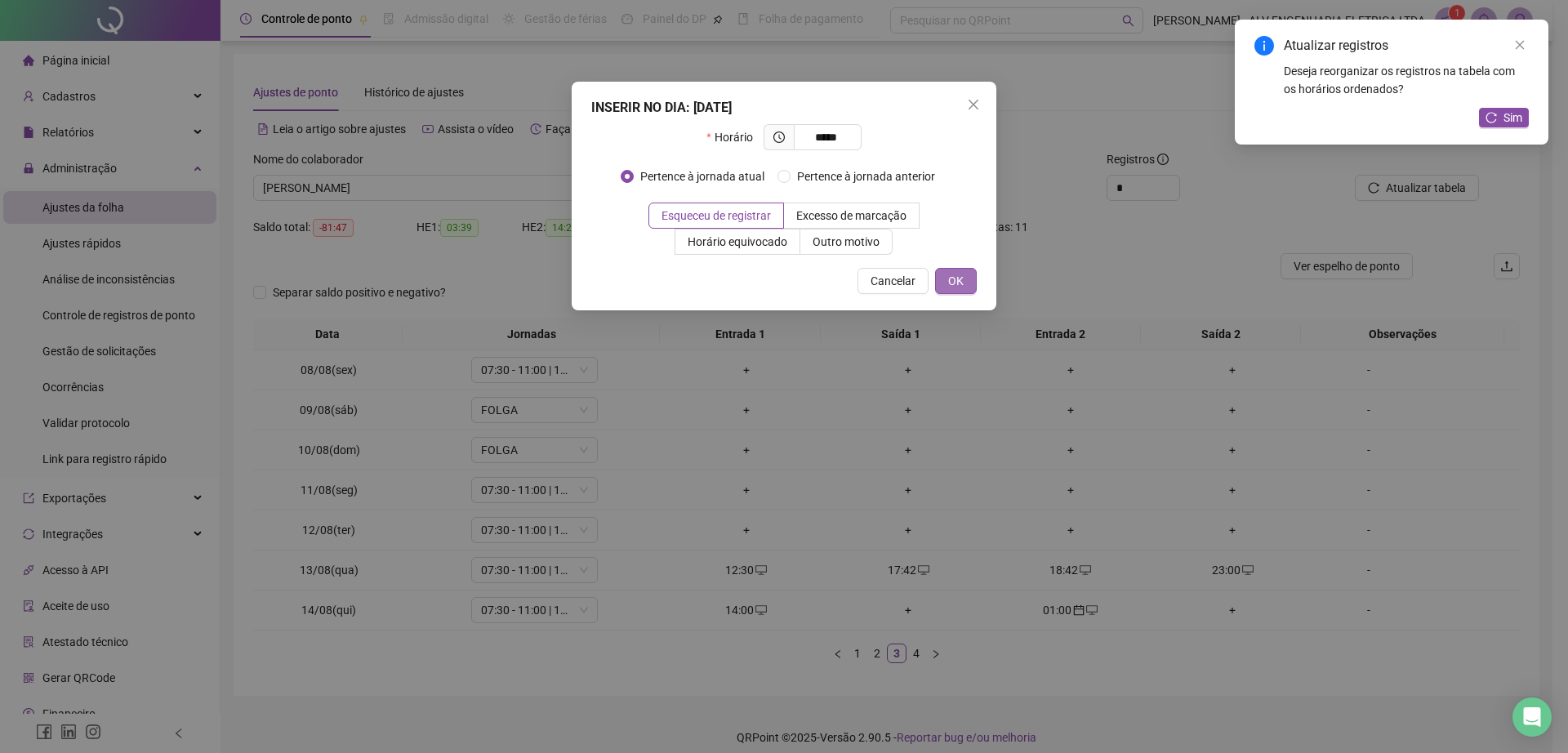
type input "*****"
click at [960, 284] on span "OK" at bounding box center [955, 280] width 16 height 18
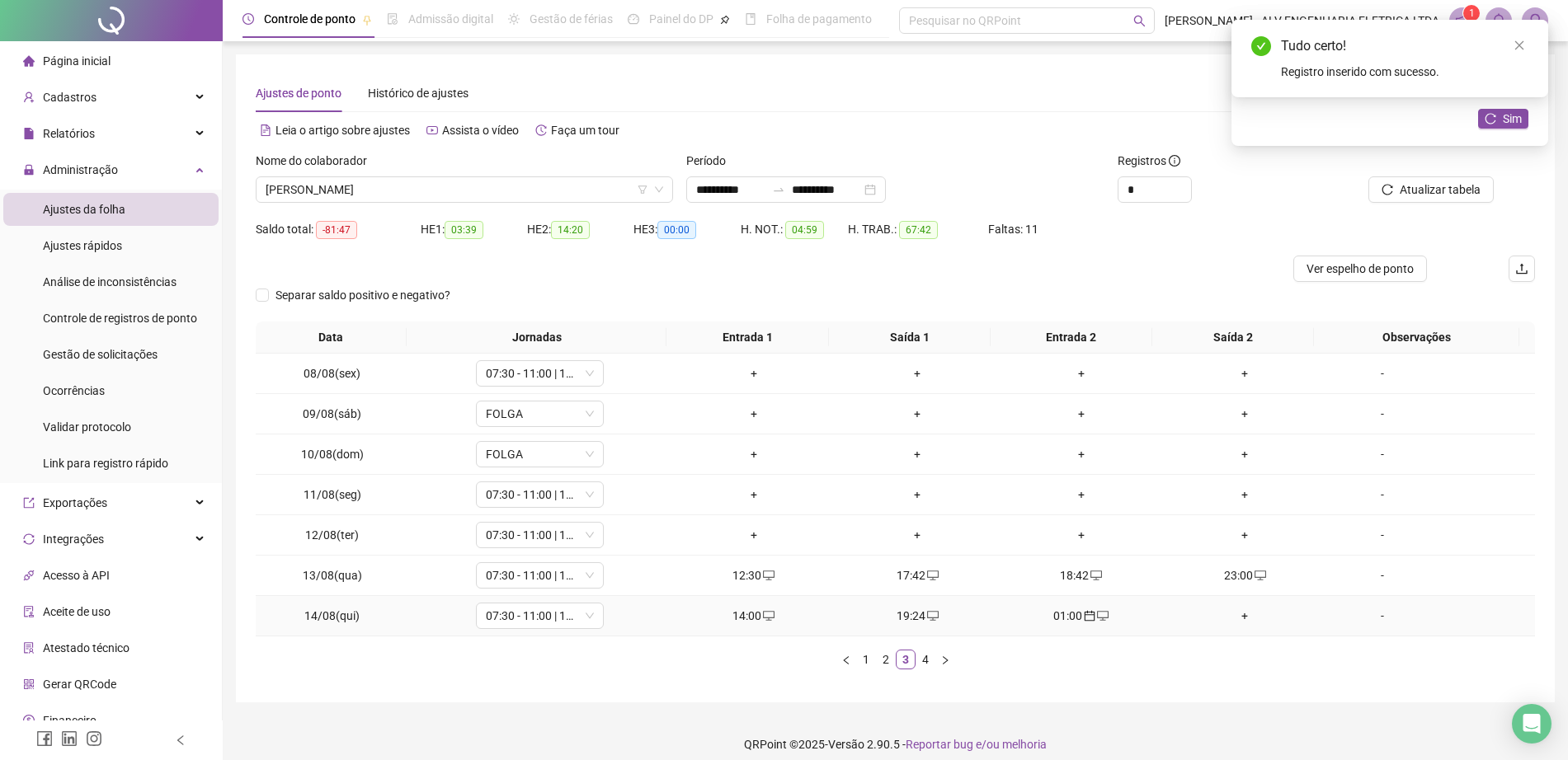
click at [1242, 609] on div "+" at bounding box center [1245, 615] width 151 height 18
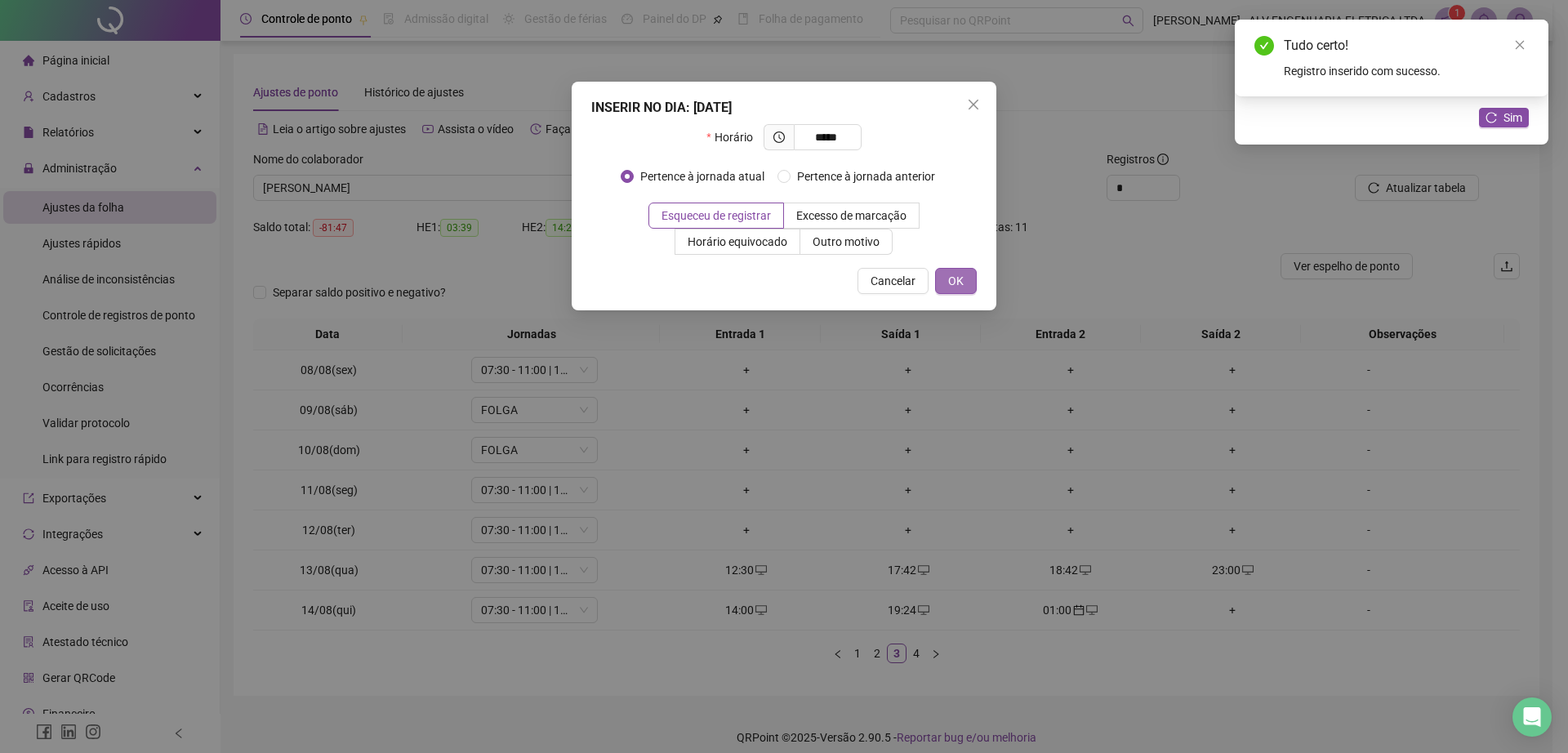
type input "*****"
click at [943, 286] on button "OK" at bounding box center [955, 281] width 42 height 26
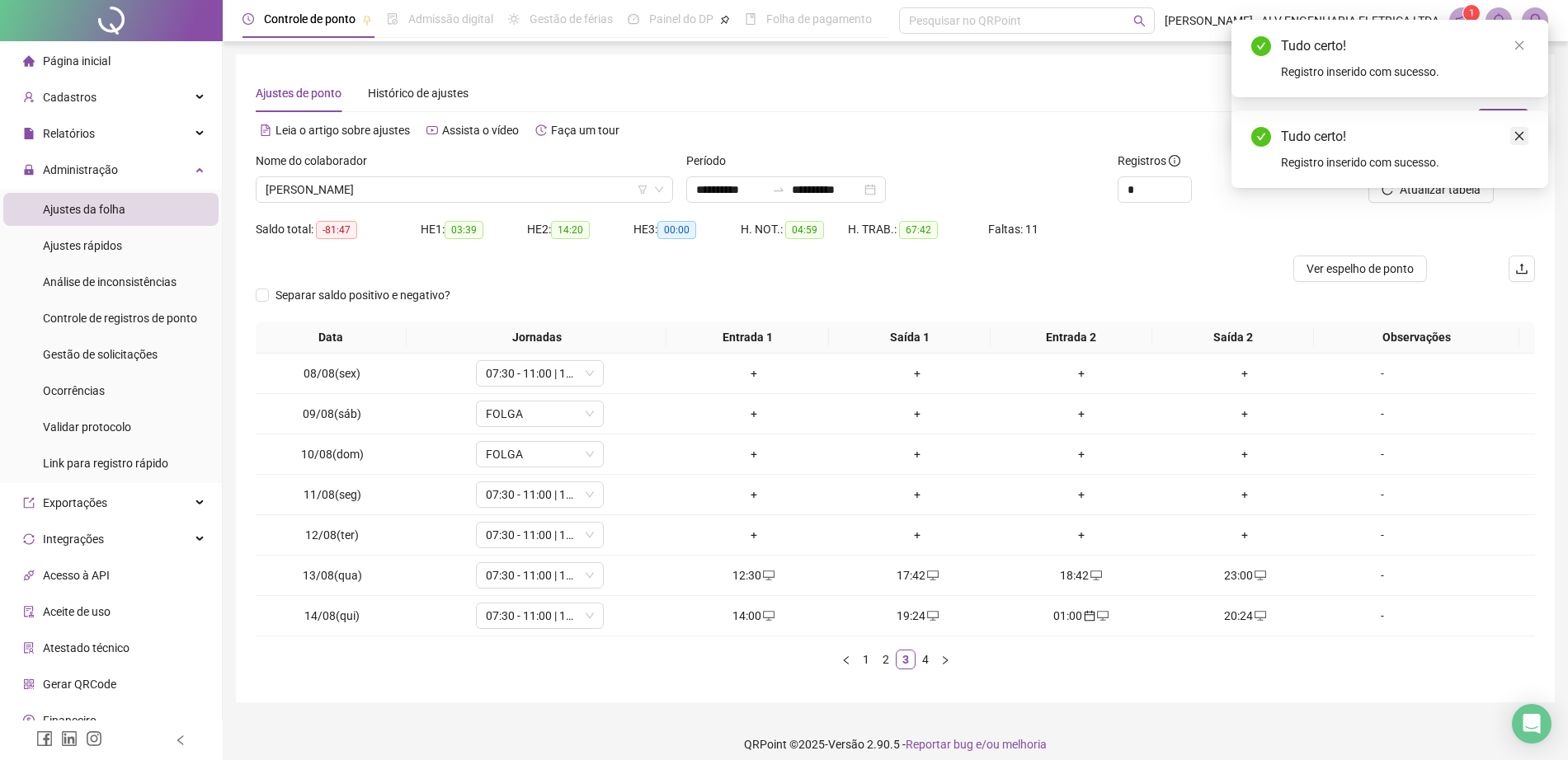
click at [1523, 134] on icon "close" at bounding box center [1519, 136] width 11 height 11
click at [1514, 122] on span "Sim" at bounding box center [1512, 118] width 19 height 18
click at [928, 662] on link "4" at bounding box center [925, 659] width 18 height 18
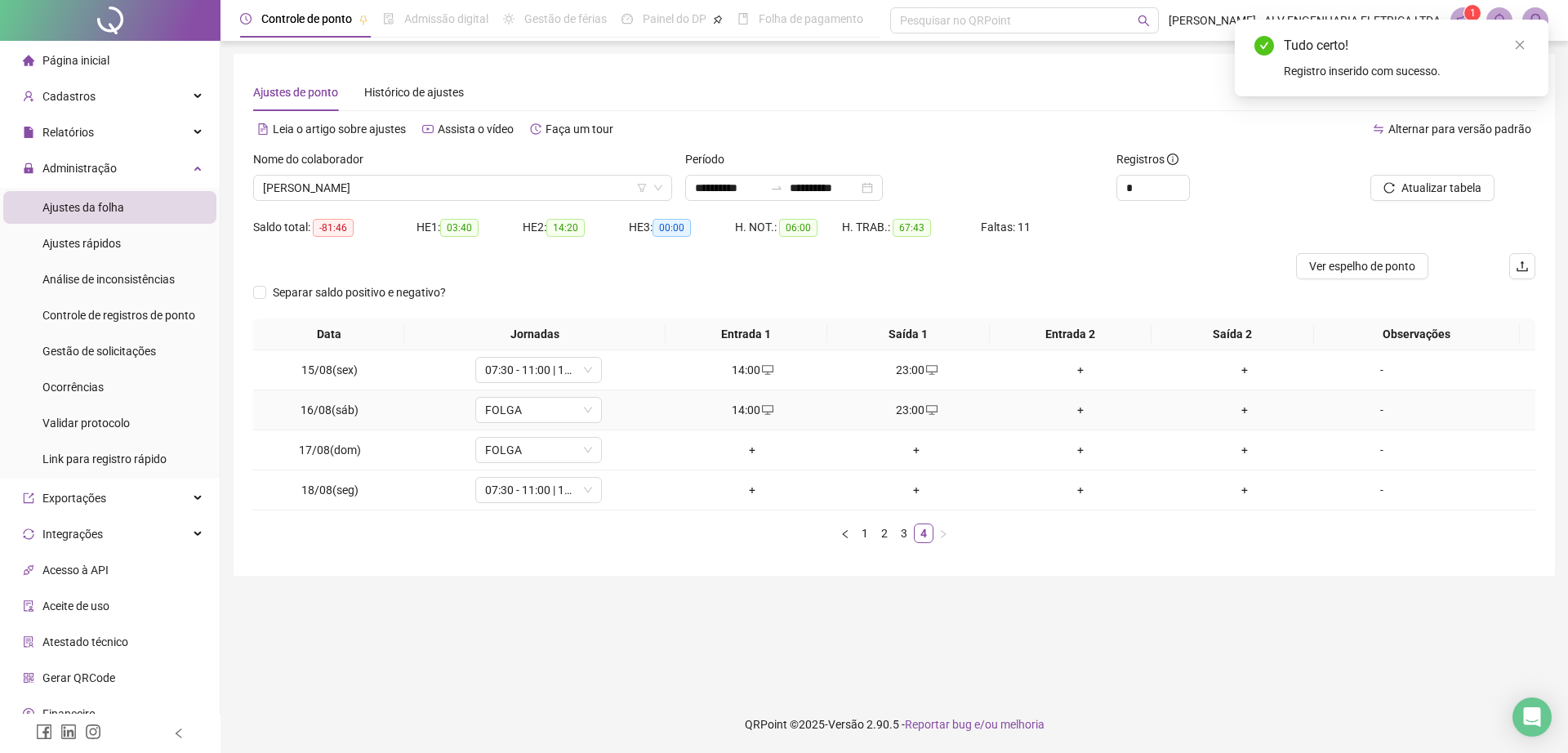
click at [1065, 409] on div "+" at bounding box center [1080, 410] width 151 height 18
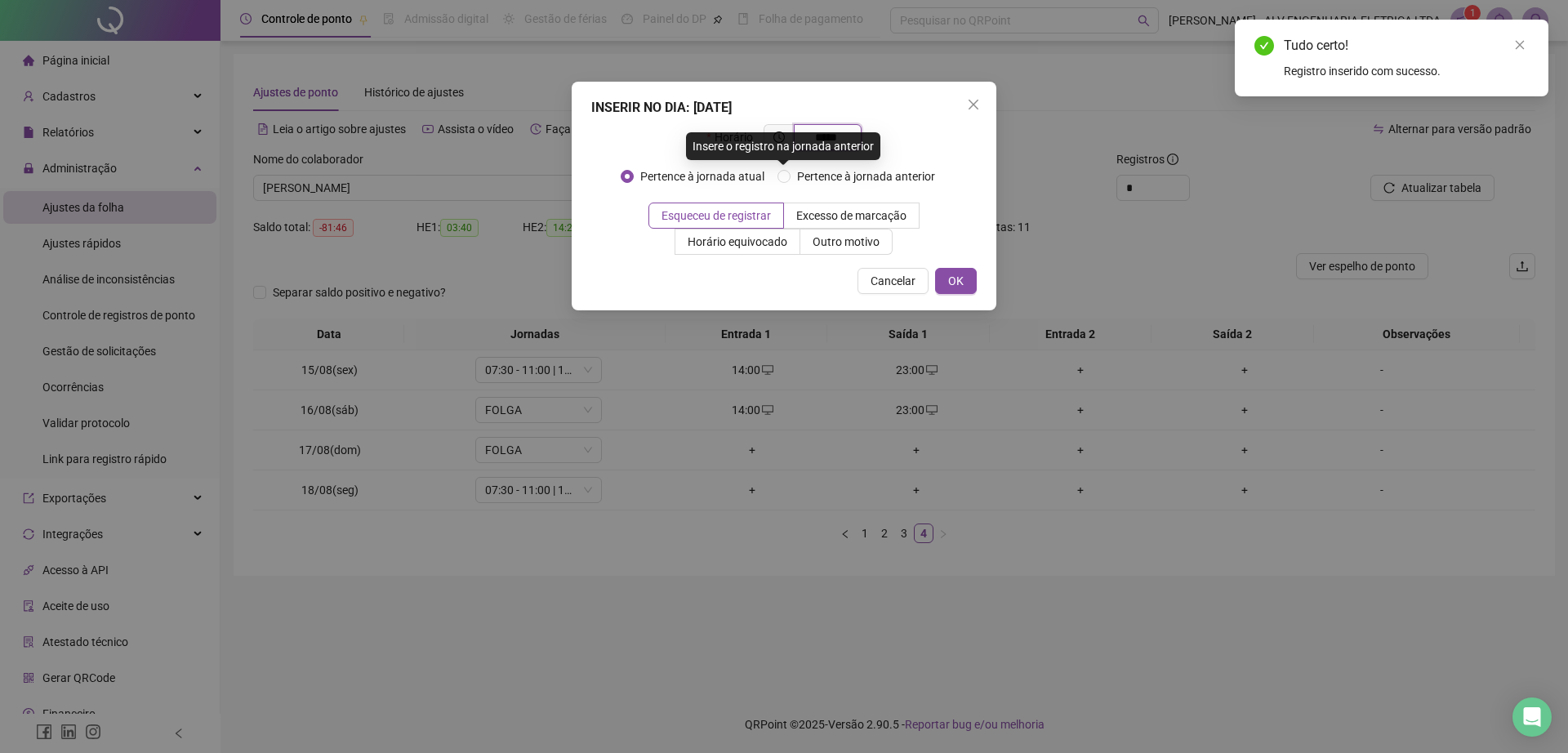
type input "*****"
click at [870, 159] on div "Insere o registro na jornada anterior" at bounding box center [783, 146] width 194 height 28
click at [884, 176] on span "Pertence à jornada anterior" at bounding box center [865, 176] width 151 height 18
click at [953, 283] on span "OK" at bounding box center [955, 280] width 16 height 18
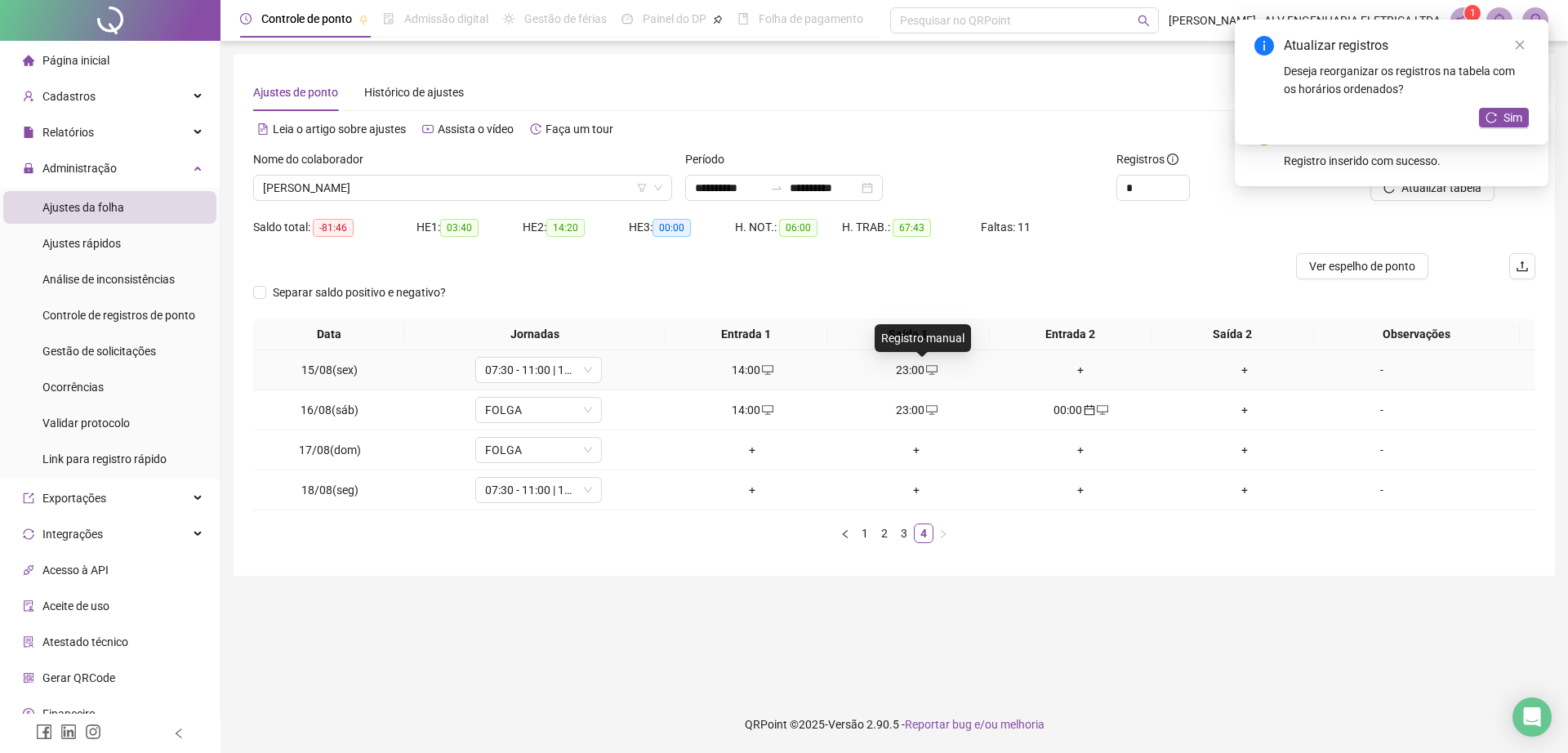
click at [925, 369] on icon "desktop" at bounding box center [931, 370] width 11 height 11
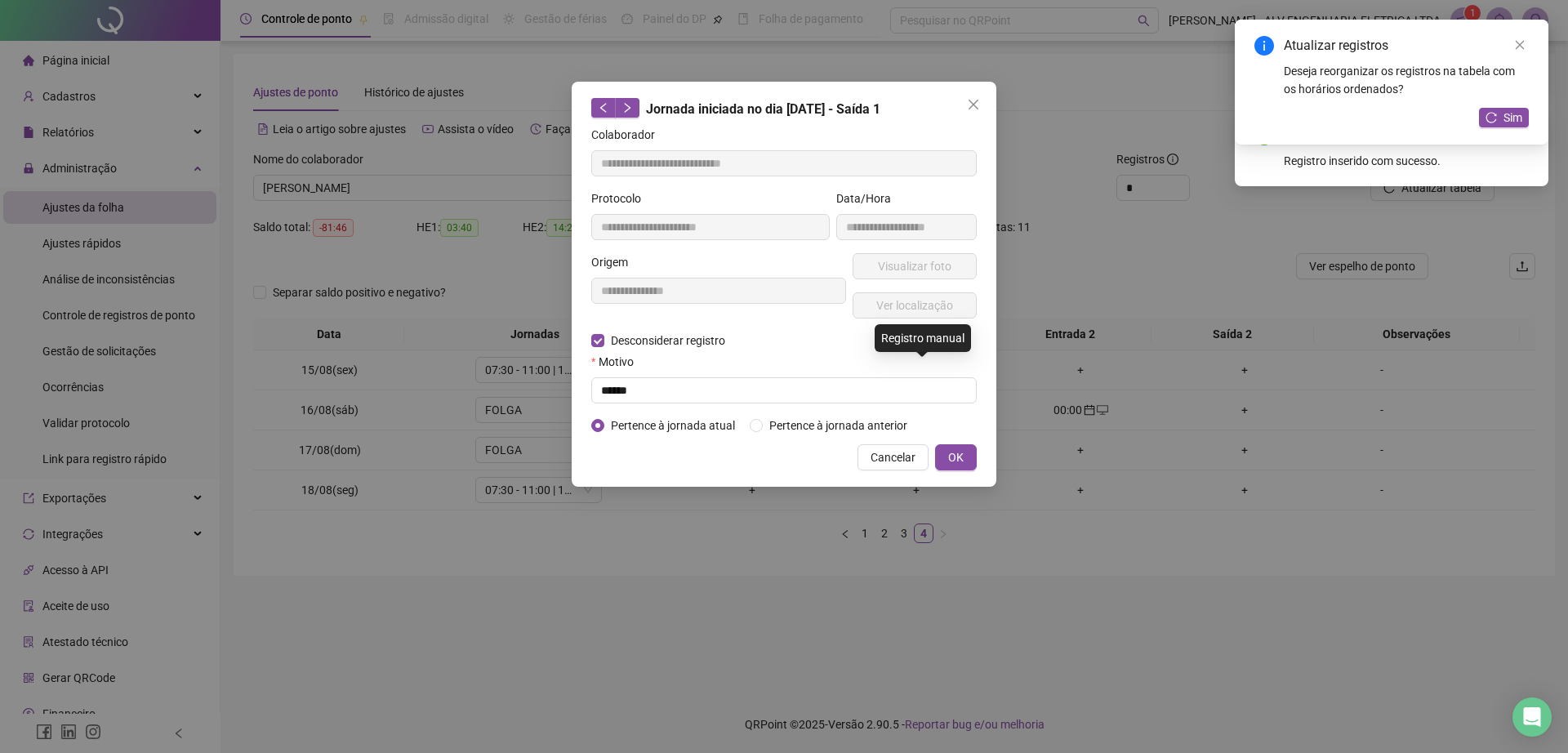
type input "**********"
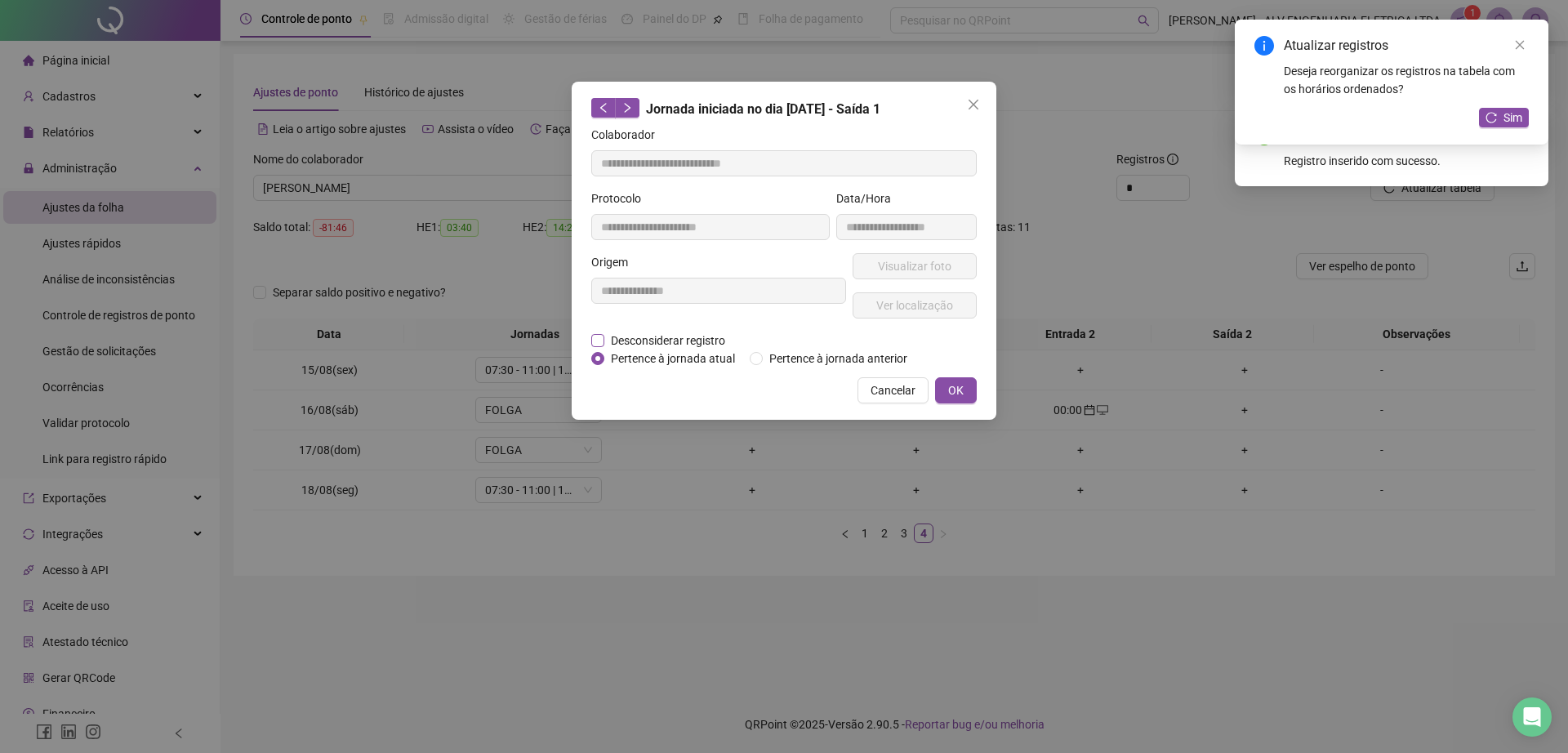
click at [640, 335] on span "Desconsiderar registro" at bounding box center [668, 340] width 128 height 18
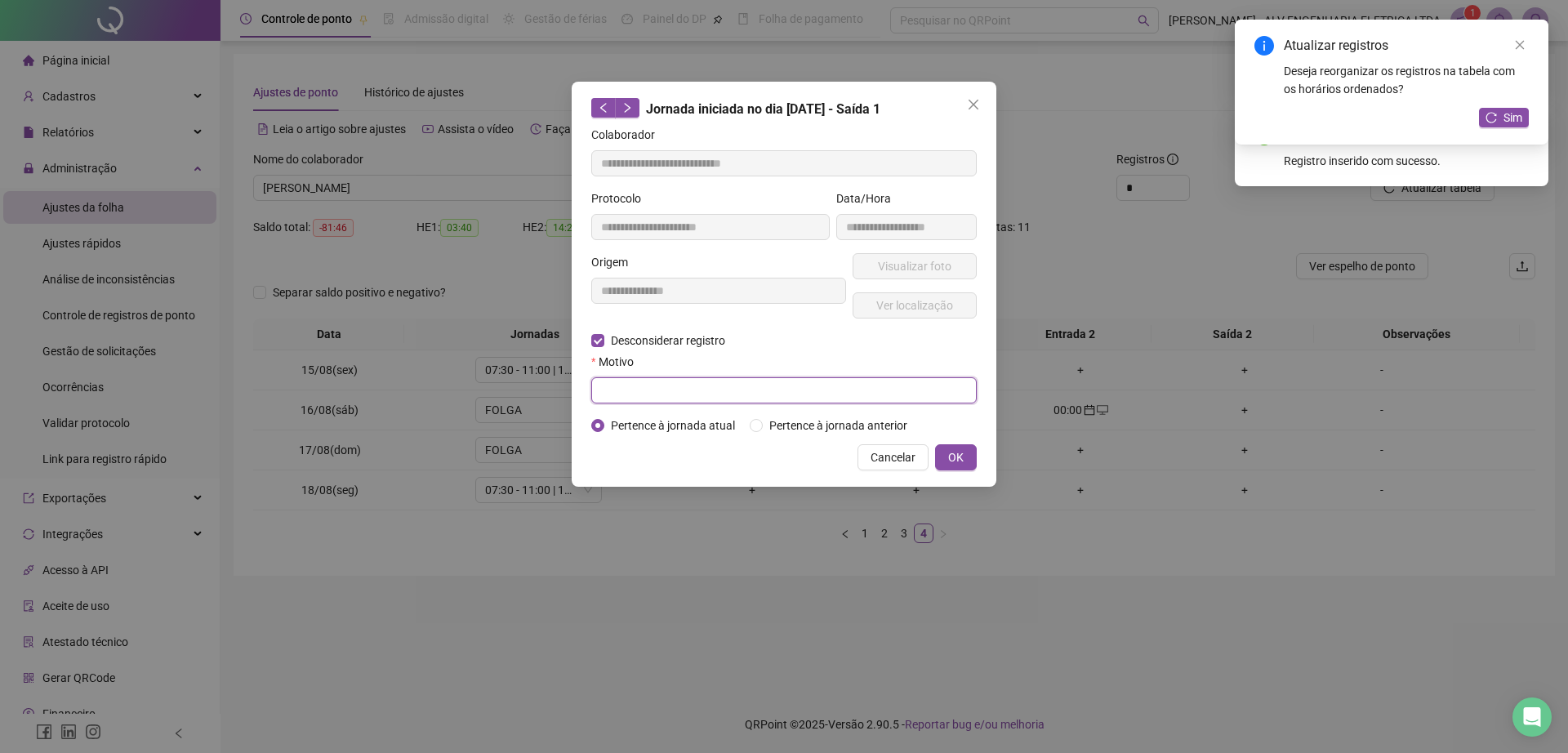
click at [670, 381] on input "text" at bounding box center [783, 390] width 386 height 26
type input "******"
click at [952, 439] on div "**********" at bounding box center [783, 284] width 424 height 405
click at [959, 457] on span "OK" at bounding box center [955, 457] width 16 height 18
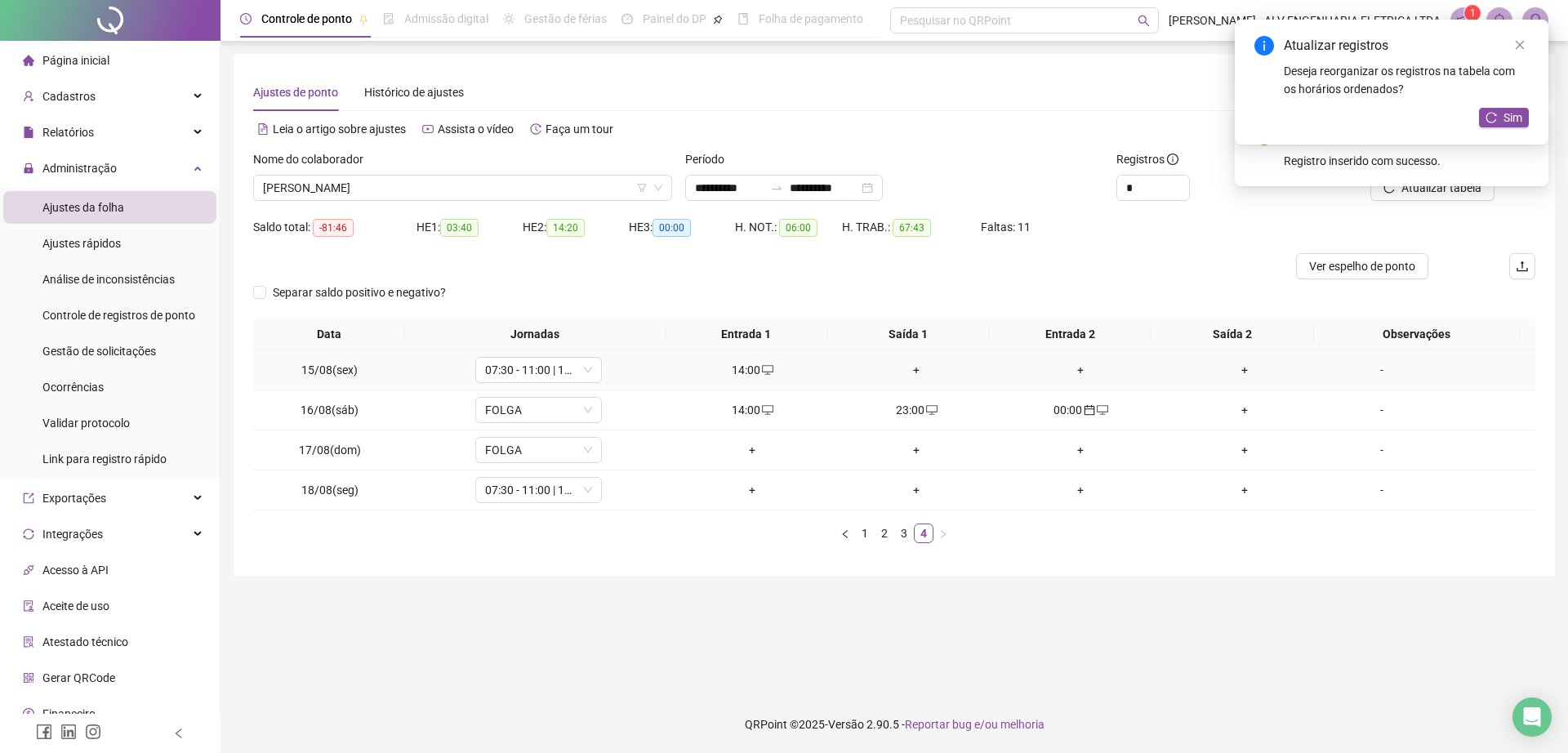
click at [904, 362] on div "+" at bounding box center [916, 369] width 151 height 18
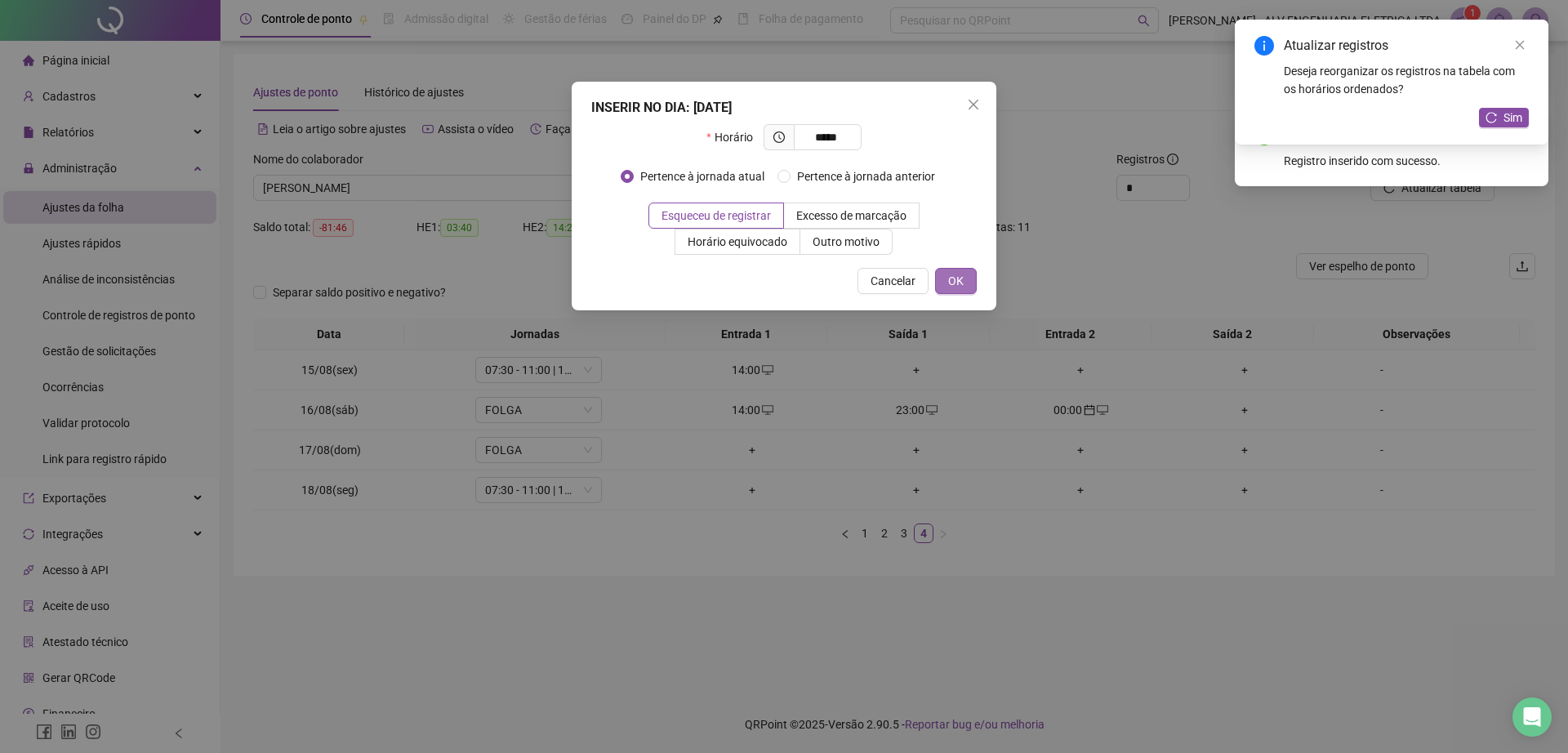
type input "*****"
click at [960, 286] on span "OK" at bounding box center [955, 280] width 16 height 18
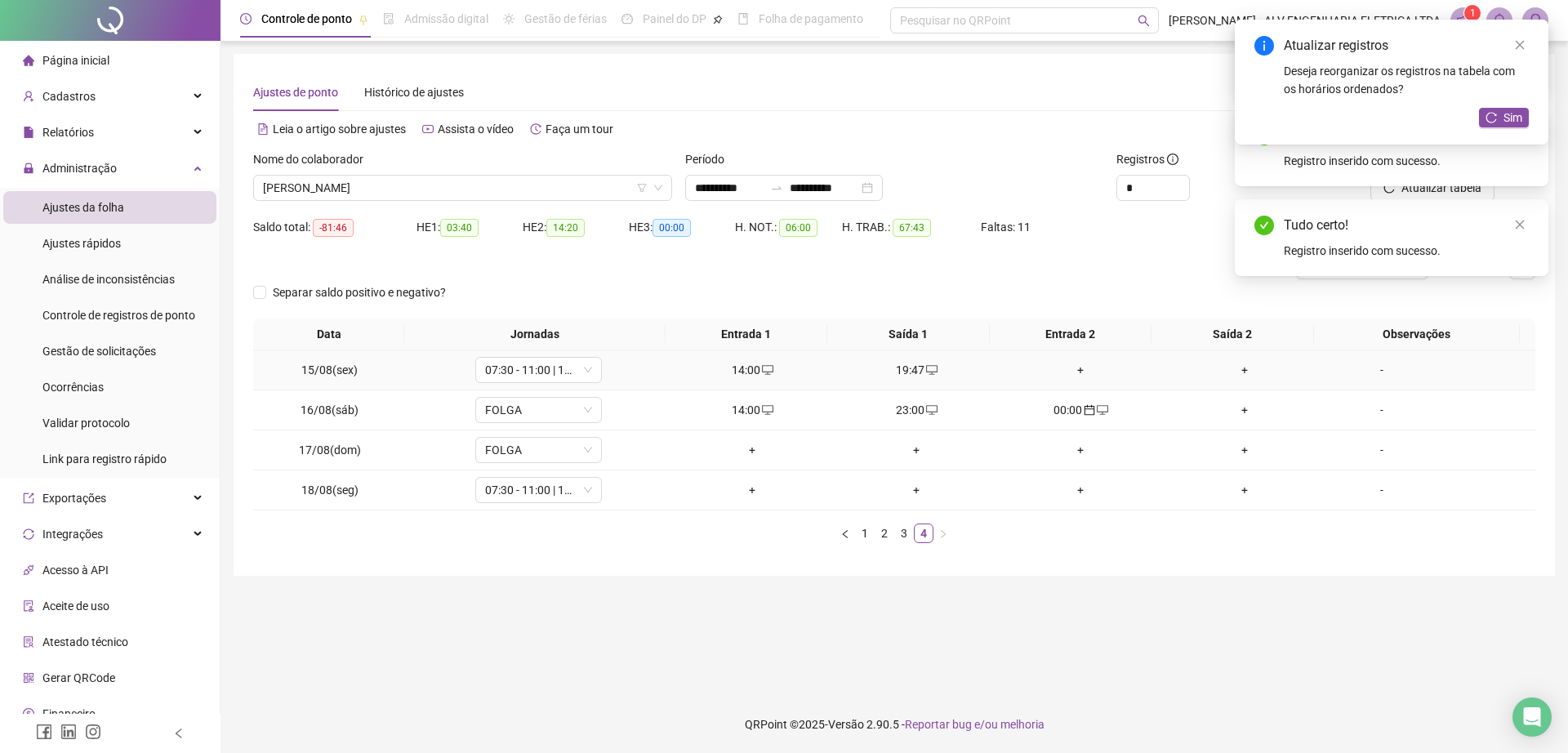
click at [1080, 367] on div "+" at bounding box center [1080, 369] width 151 height 18
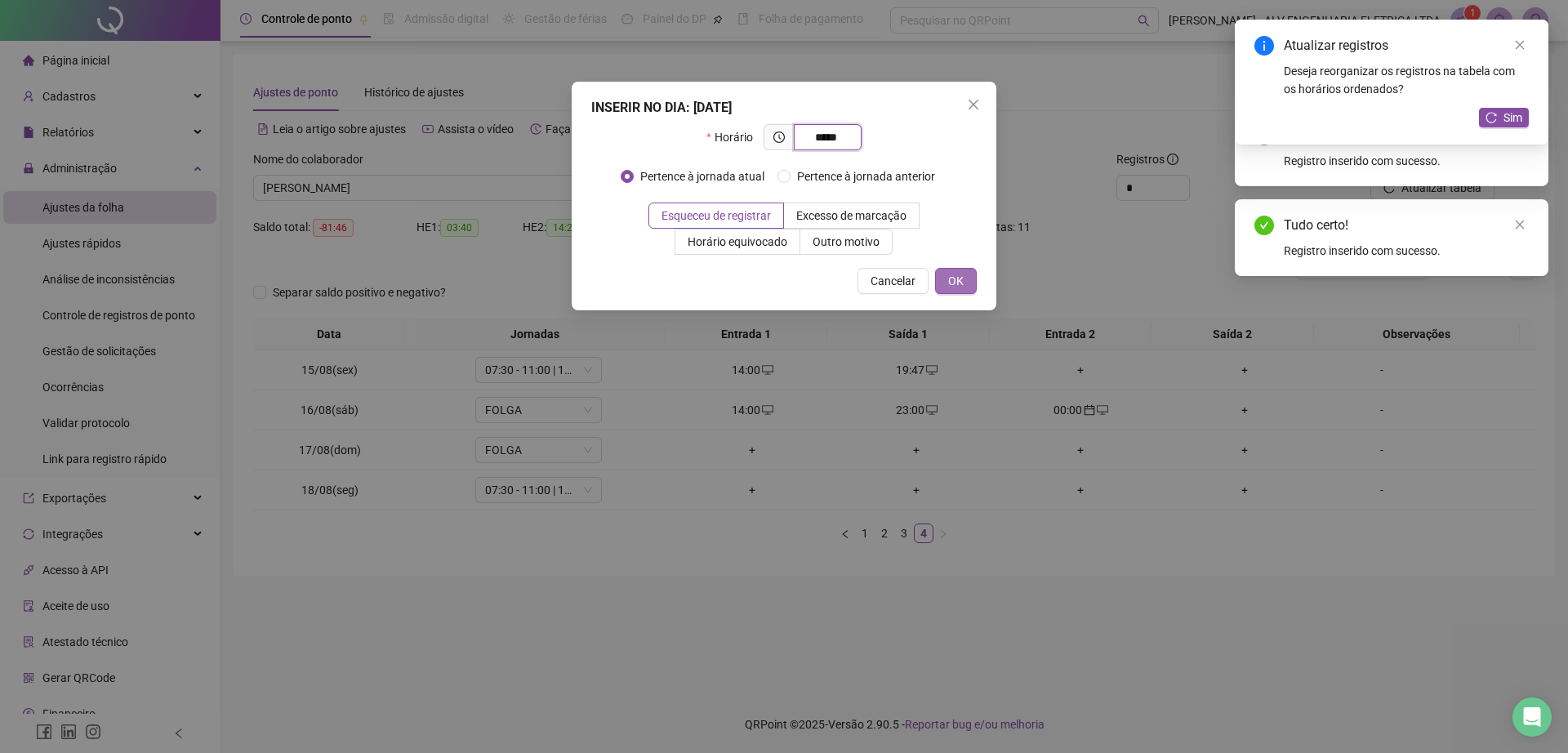
type input "*****"
click at [943, 268] on button "OK" at bounding box center [955, 281] width 42 height 26
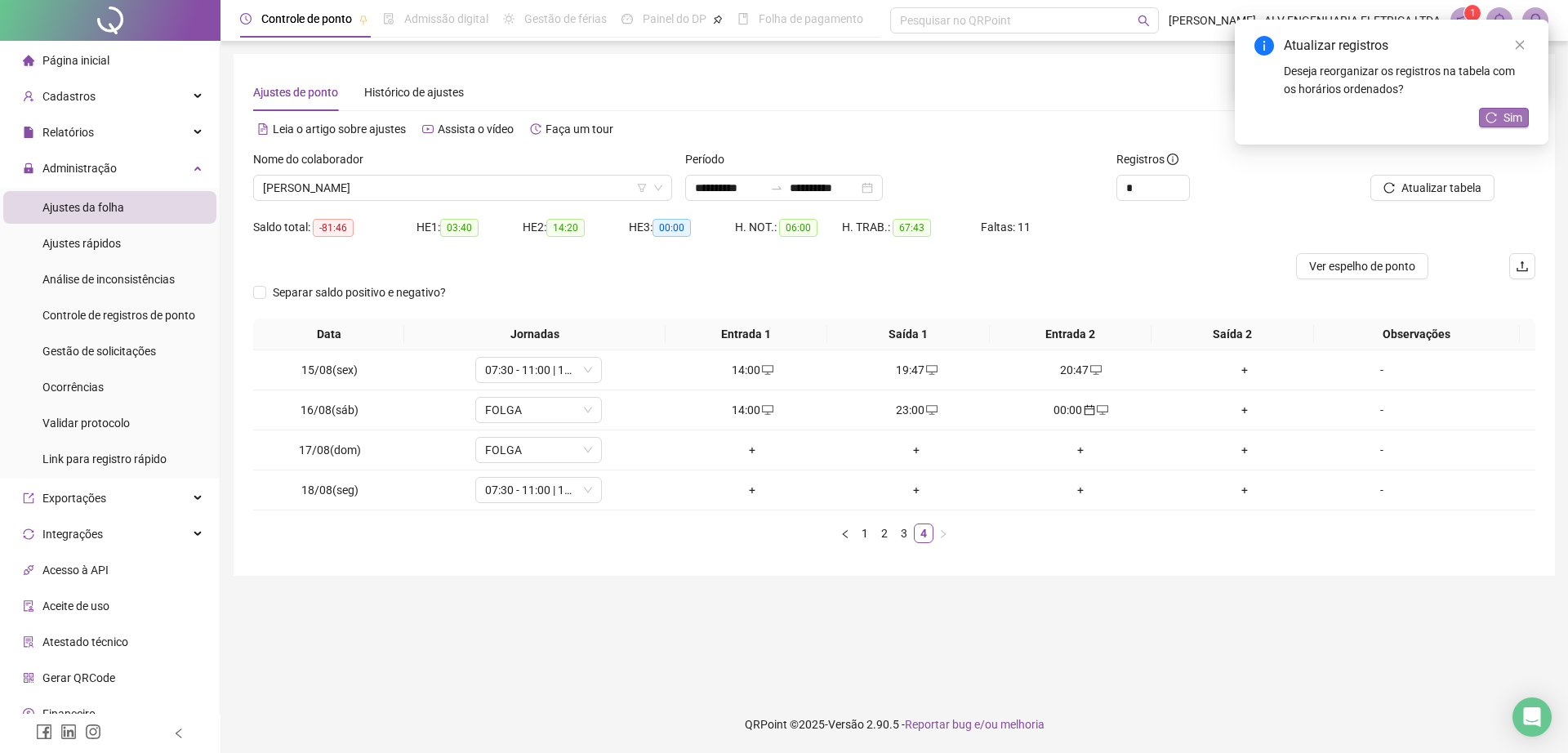
click at [1498, 110] on button "Sim" at bounding box center [1503, 117] width 50 height 19
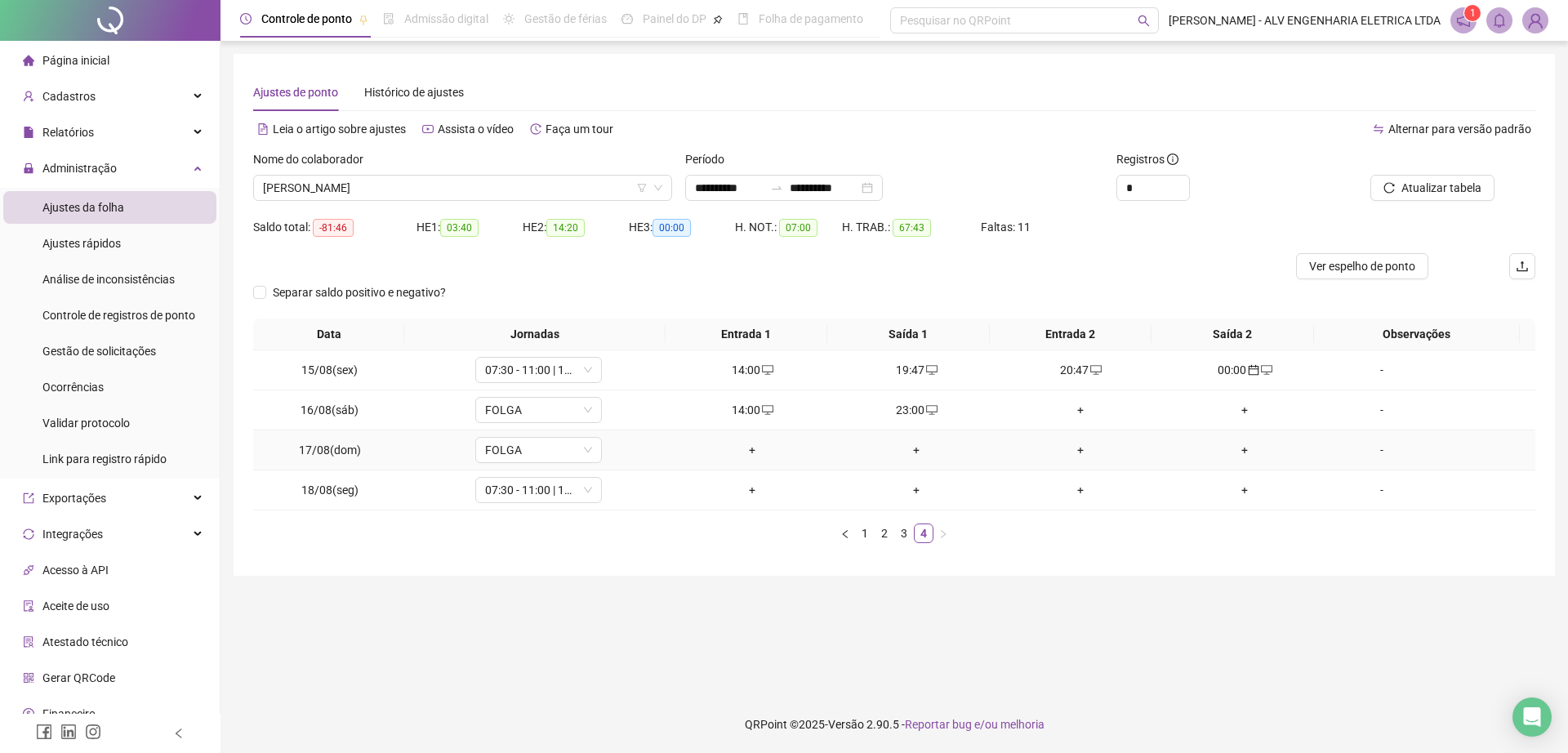
click at [1071, 447] on div "+" at bounding box center [1080, 450] width 151 height 18
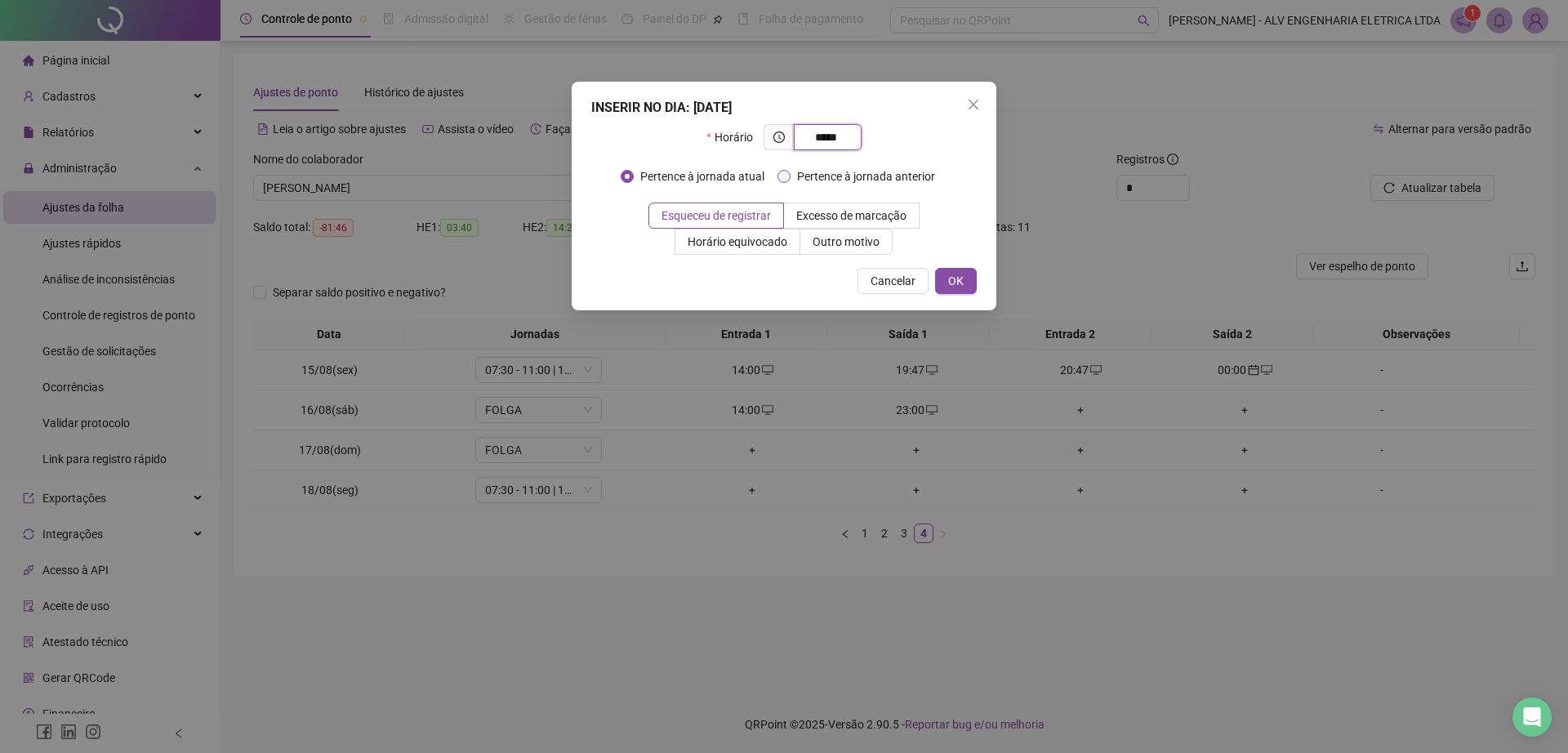
type input "*****"
click at [877, 175] on span "Pertence à jornada anterior" at bounding box center [865, 176] width 151 height 18
click at [946, 282] on button "OK" at bounding box center [955, 281] width 42 height 26
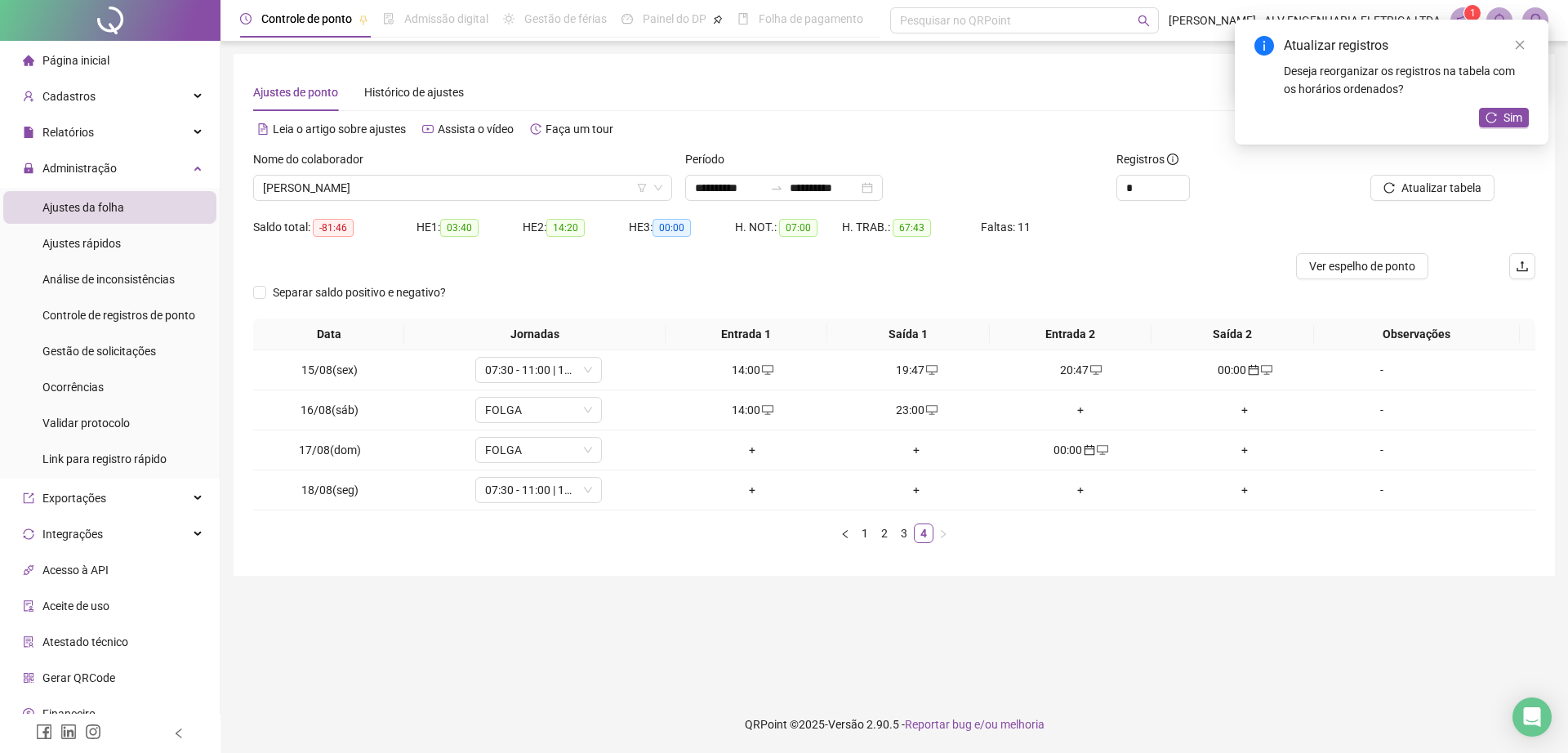
click at [925, 414] on icon "desktop" at bounding box center [931, 410] width 11 height 11
type input "**********"
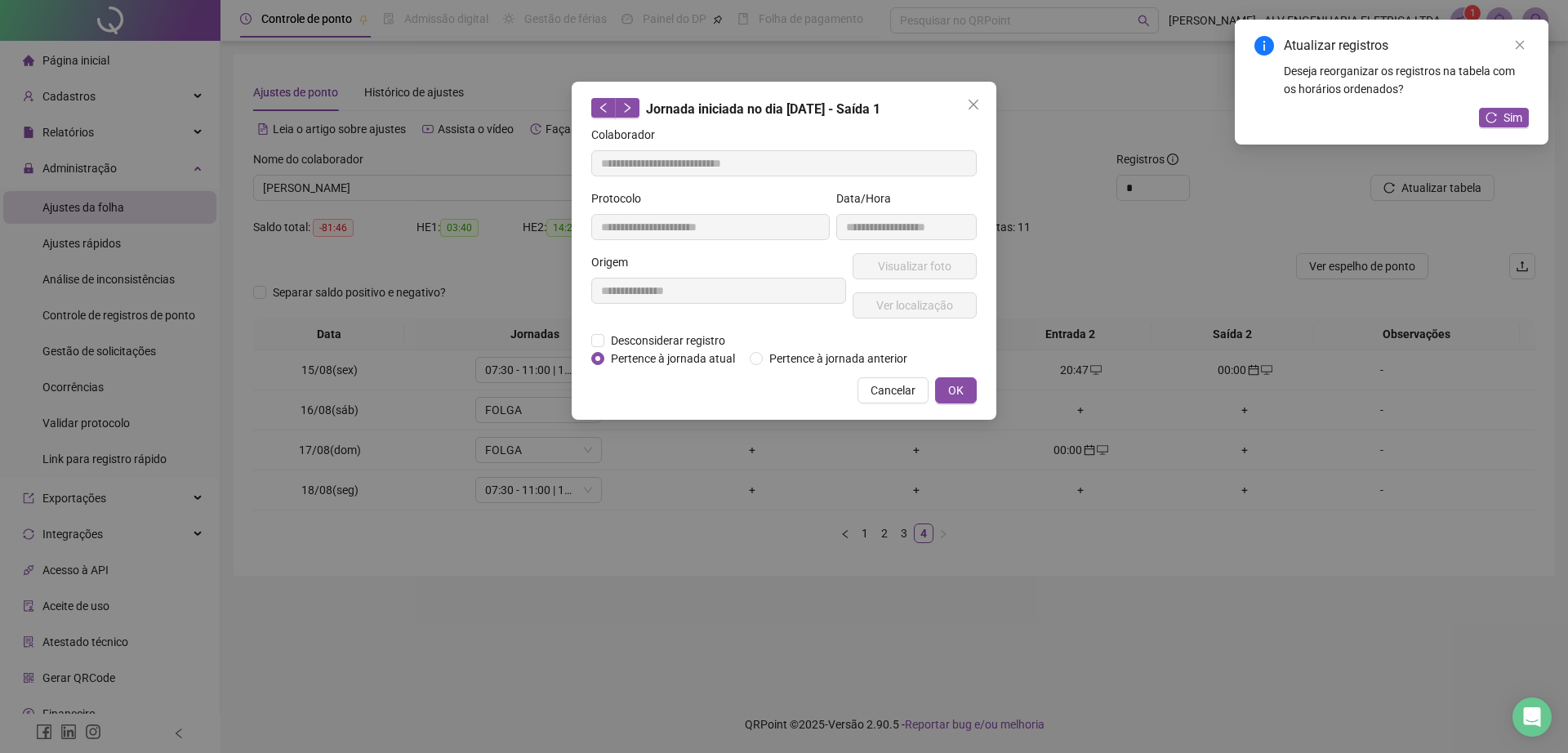
click at [634, 327] on div "**********" at bounding box center [718, 292] width 262 height 79
click at [640, 335] on span "Desconsiderar registro" at bounding box center [668, 340] width 128 height 18
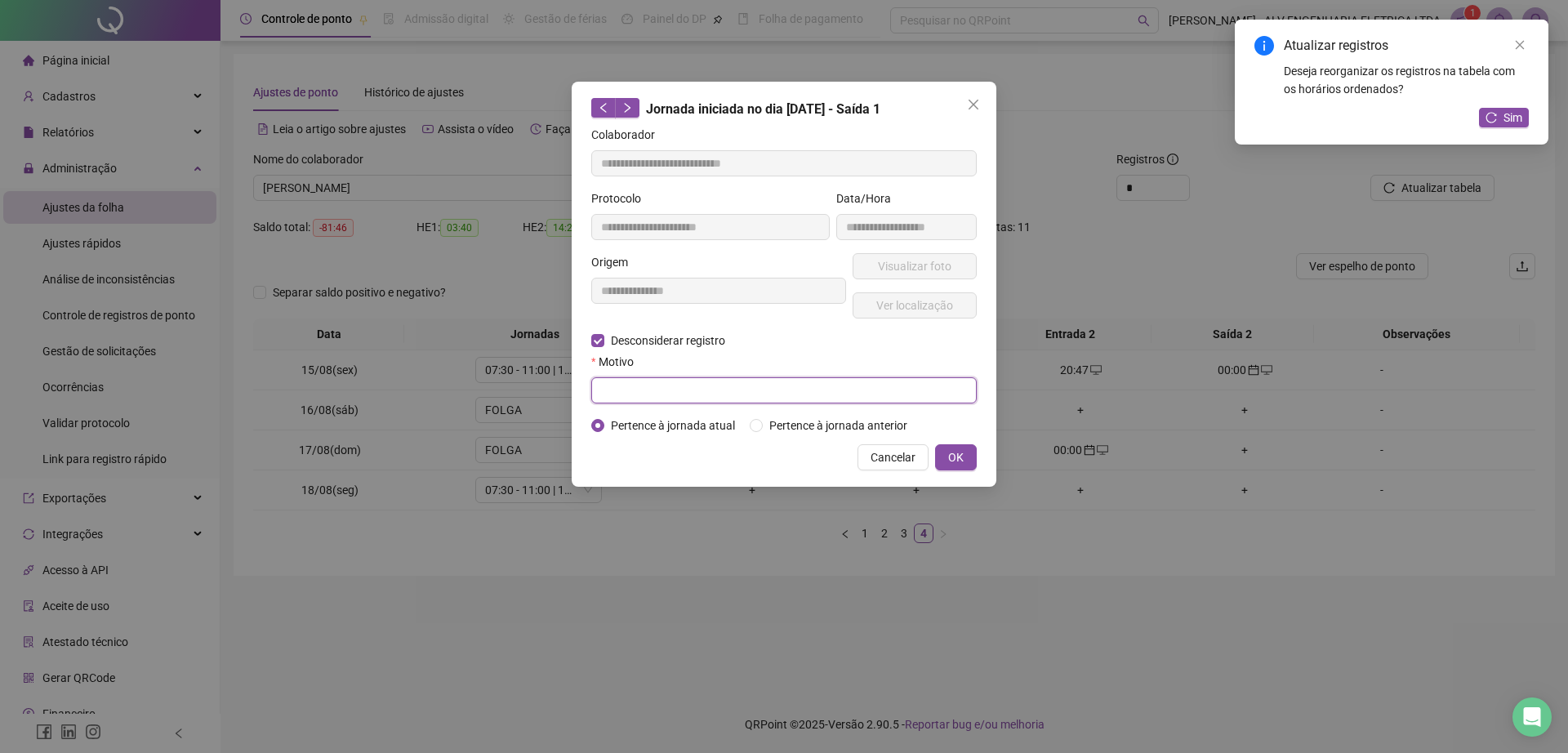
click at [674, 377] on input "text" at bounding box center [783, 390] width 386 height 26
type input "******"
click at [961, 452] on span "OK" at bounding box center [955, 457] width 16 height 18
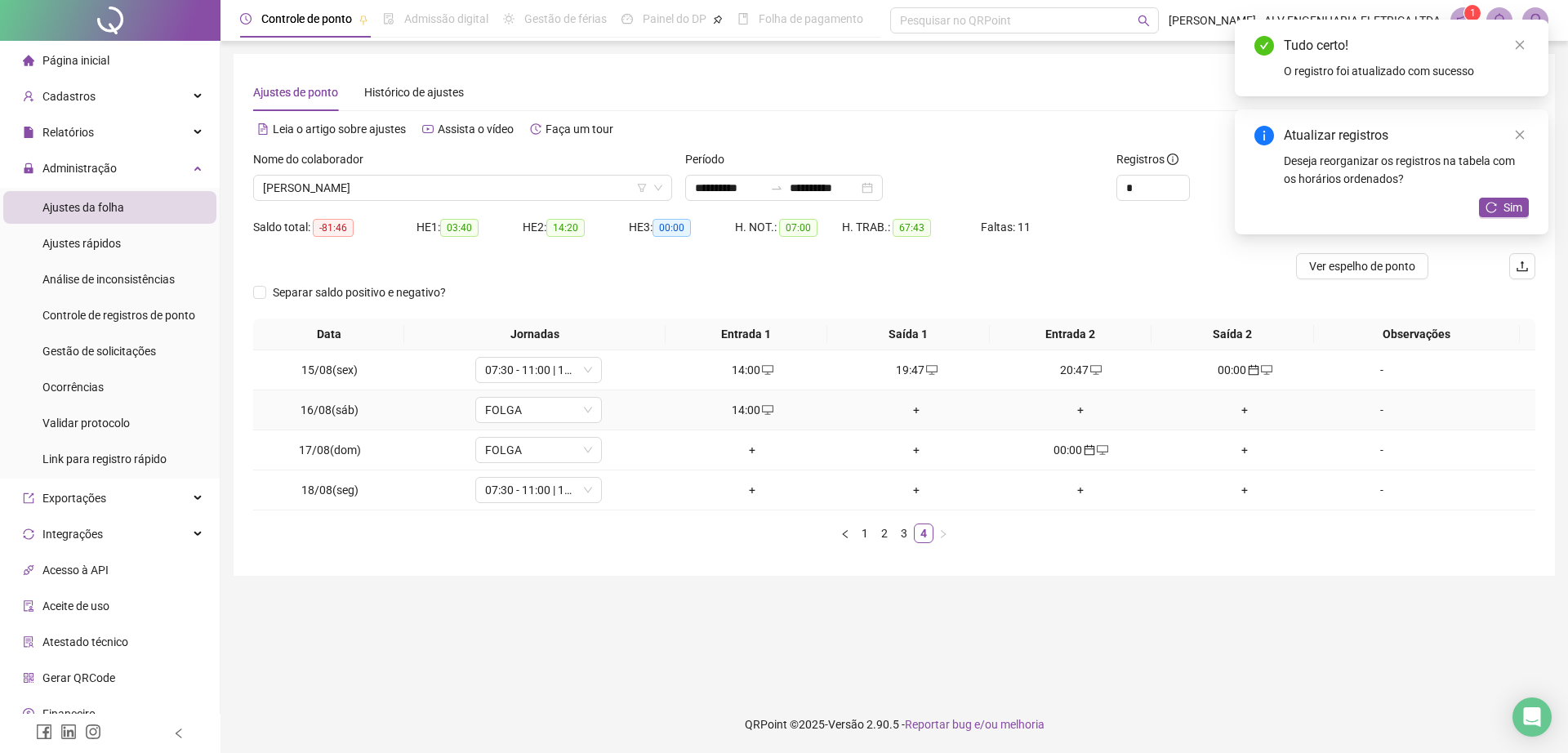
click at [903, 412] on div "+" at bounding box center [916, 410] width 151 height 18
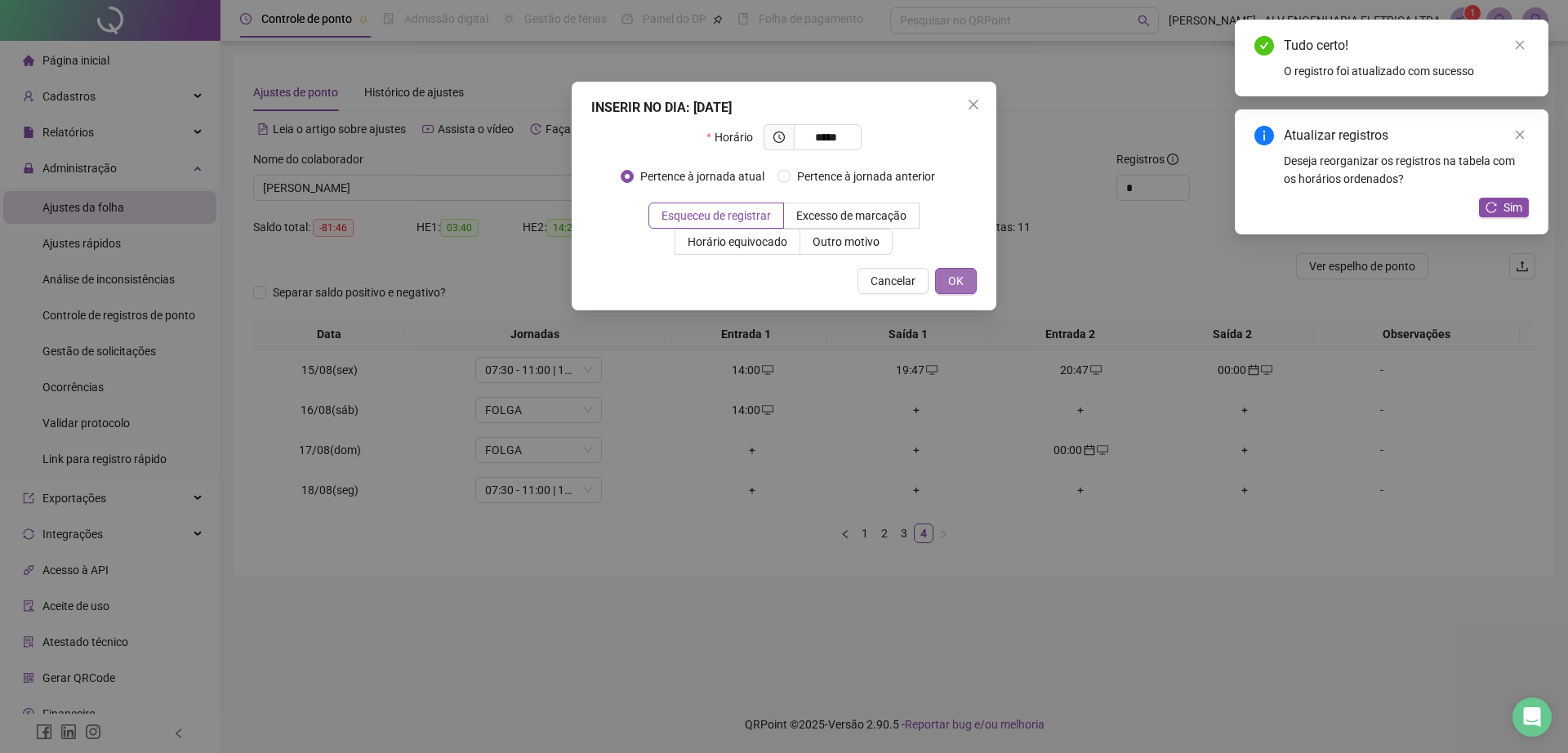
type input "*****"
click at [955, 279] on span "OK" at bounding box center [955, 280] width 16 height 18
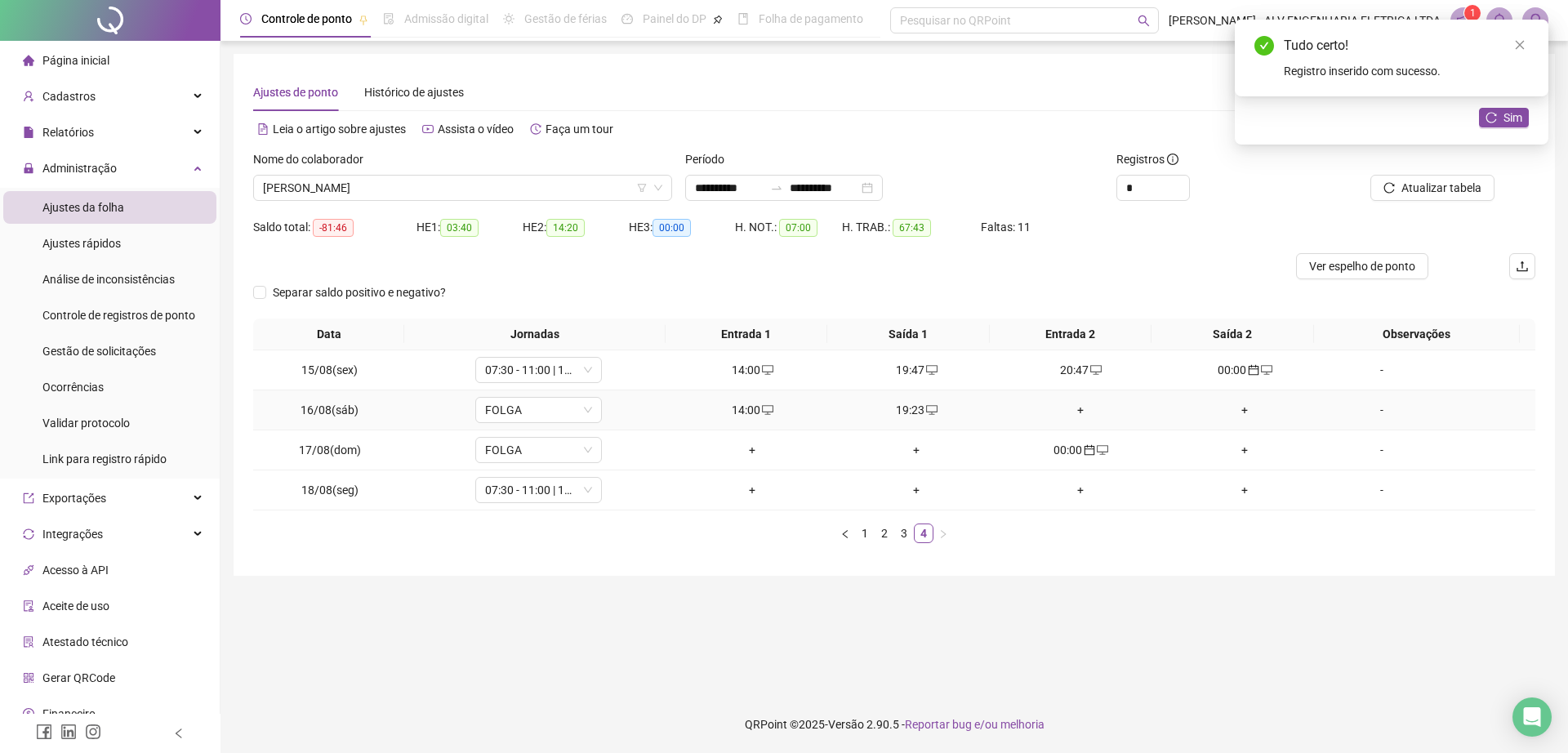
click at [1069, 406] on div "+" at bounding box center [1080, 410] width 151 height 18
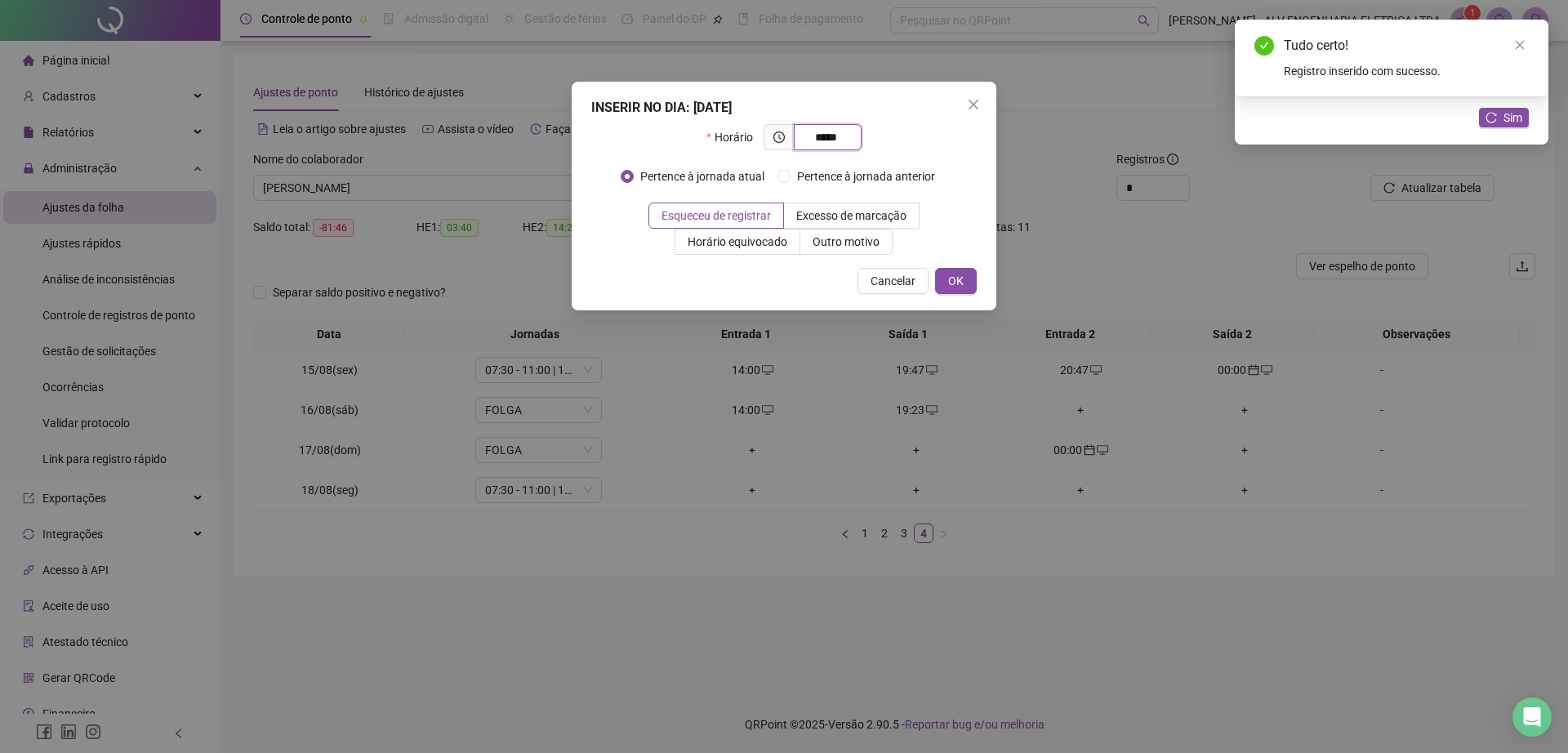
type input "*****"
click at [951, 260] on div "INSERIR NO DIA : [DATE] Horário ***** Pertence à jornada atual Pertence à jorna…" at bounding box center [783, 195] width 424 height 228
click at [954, 275] on span "OK" at bounding box center [955, 280] width 16 height 18
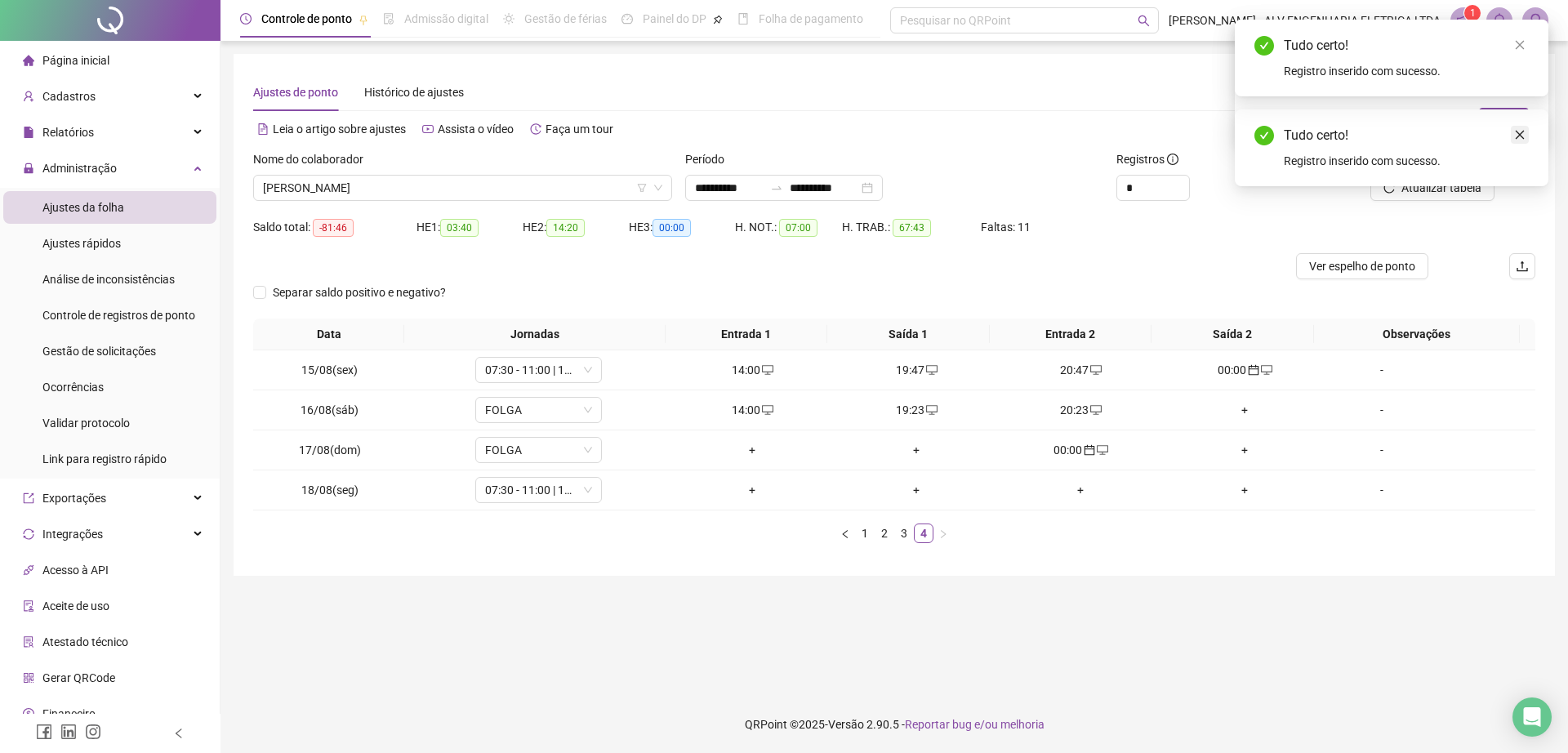
click at [1513, 137] on link "Close" at bounding box center [1519, 134] width 18 height 18
click at [1525, 44] on link "Close" at bounding box center [1519, 44] width 18 height 18
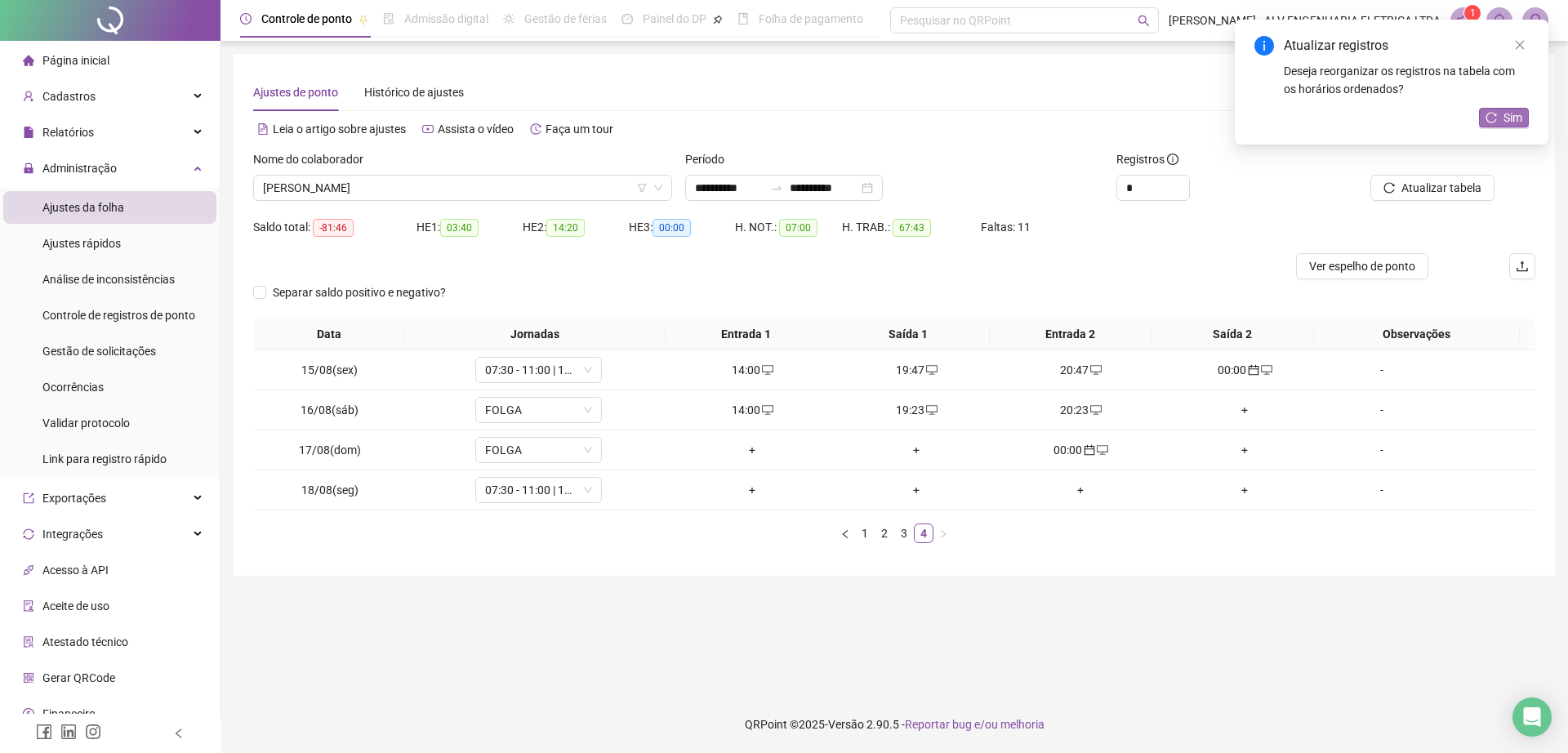
click at [1503, 115] on span "Sim" at bounding box center [1513, 117] width 18 height 18
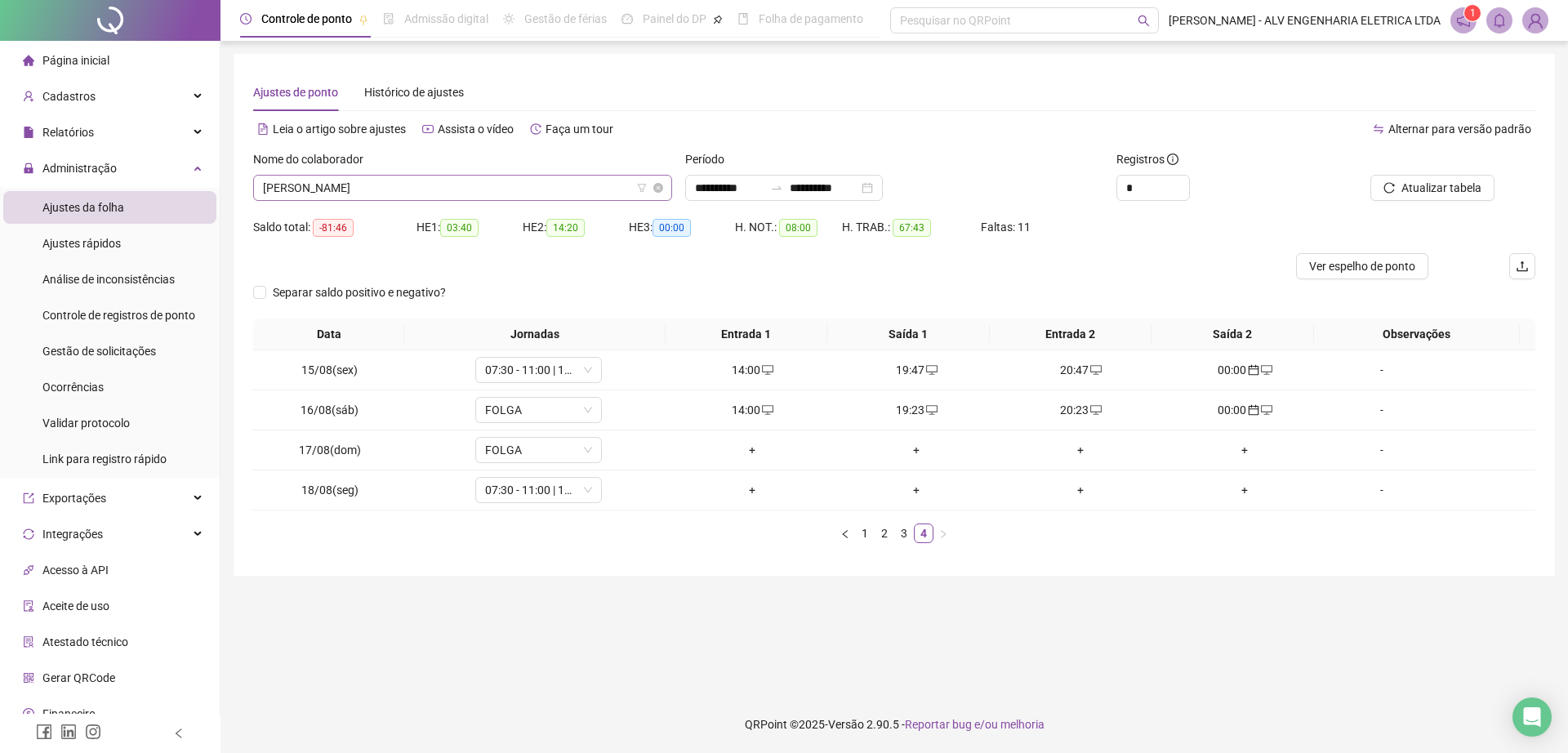
click at [516, 185] on span "ANTHONY RAUL DOS SANTOS RAMOS" at bounding box center [462, 188] width 399 height 24
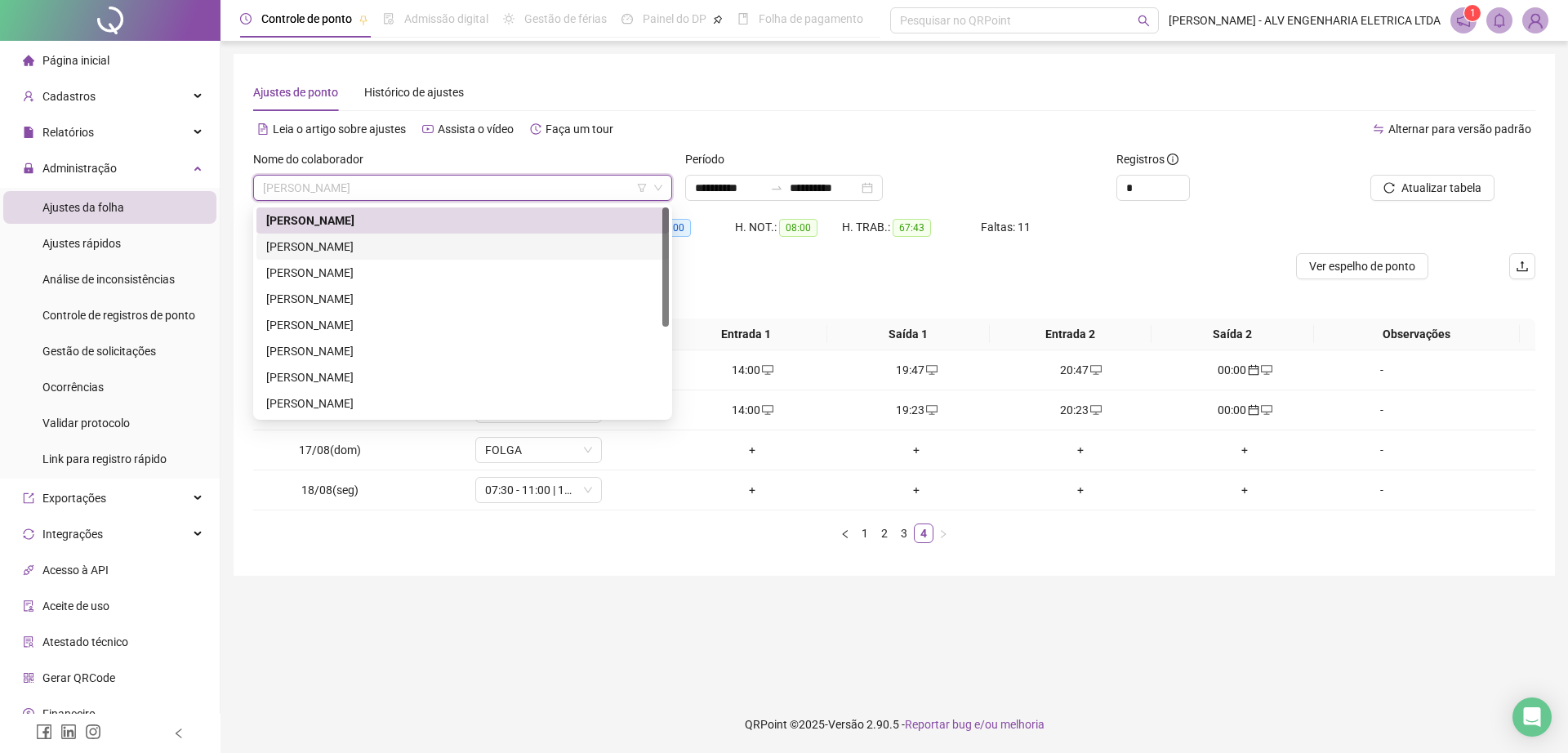
click at [487, 240] on div "CARLOS EDUARDO COSTA SANTOS" at bounding box center [462, 246] width 393 height 18
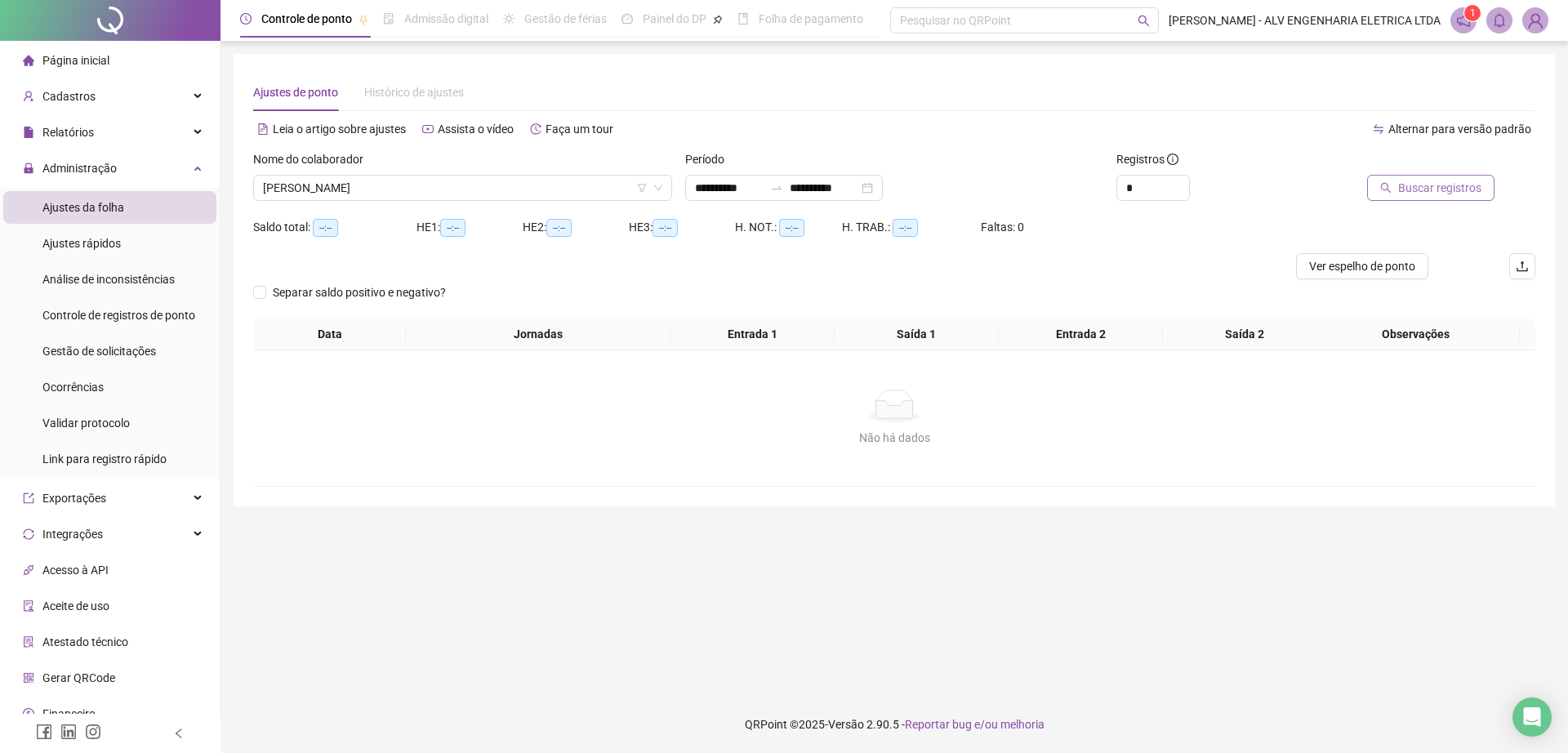
click at [1426, 188] on span "Buscar registros" at bounding box center [1439, 187] width 83 height 18
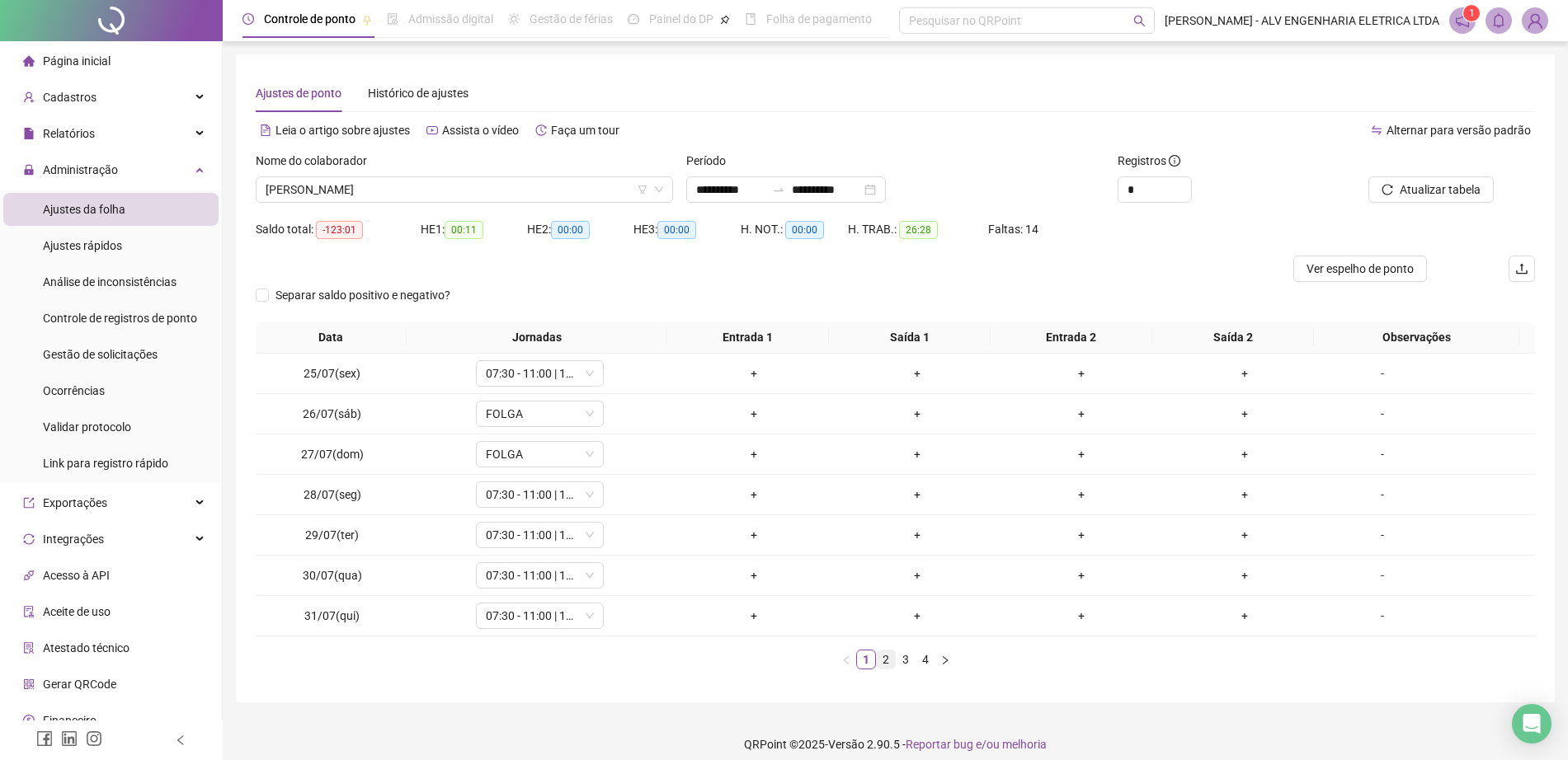
click at [888, 654] on link "2" at bounding box center [885, 659] width 18 height 18
click at [892, 654] on link "2" at bounding box center [885, 659] width 18 height 18
click at [907, 653] on link "3" at bounding box center [905, 659] width 18 height 18
click at [926, 657] on link "4" at bounding box center [925, 659] width 18 height 18
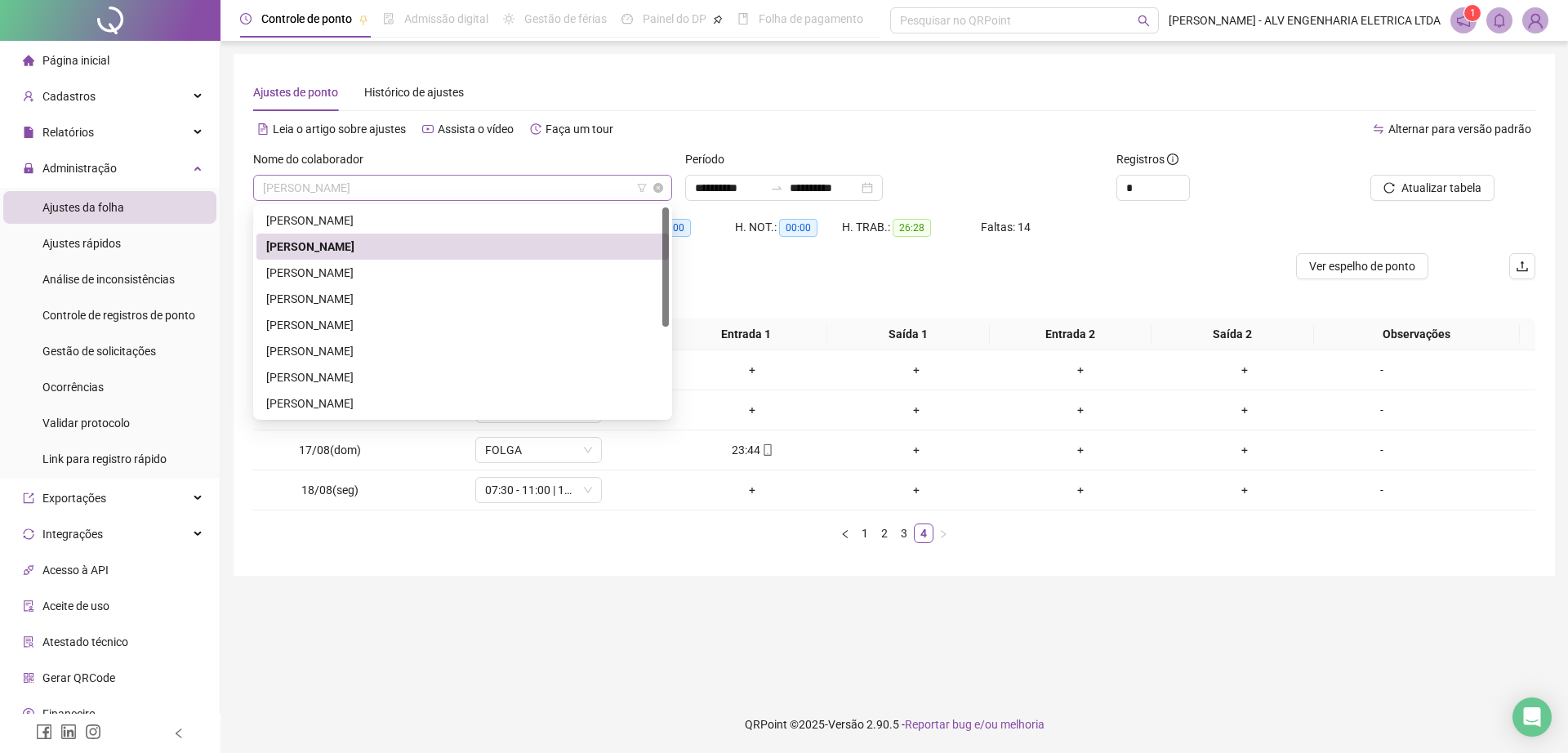
click at [500, 193] on span "CARLOS EDUARDO COSTA SANTOS" at bounding box center [462, 188] width 399 height 24
click at [472, 276] on div "CESAR AUGUSTO DE ALMEIDA" at bounding box center [462, 272] width 393 height 18
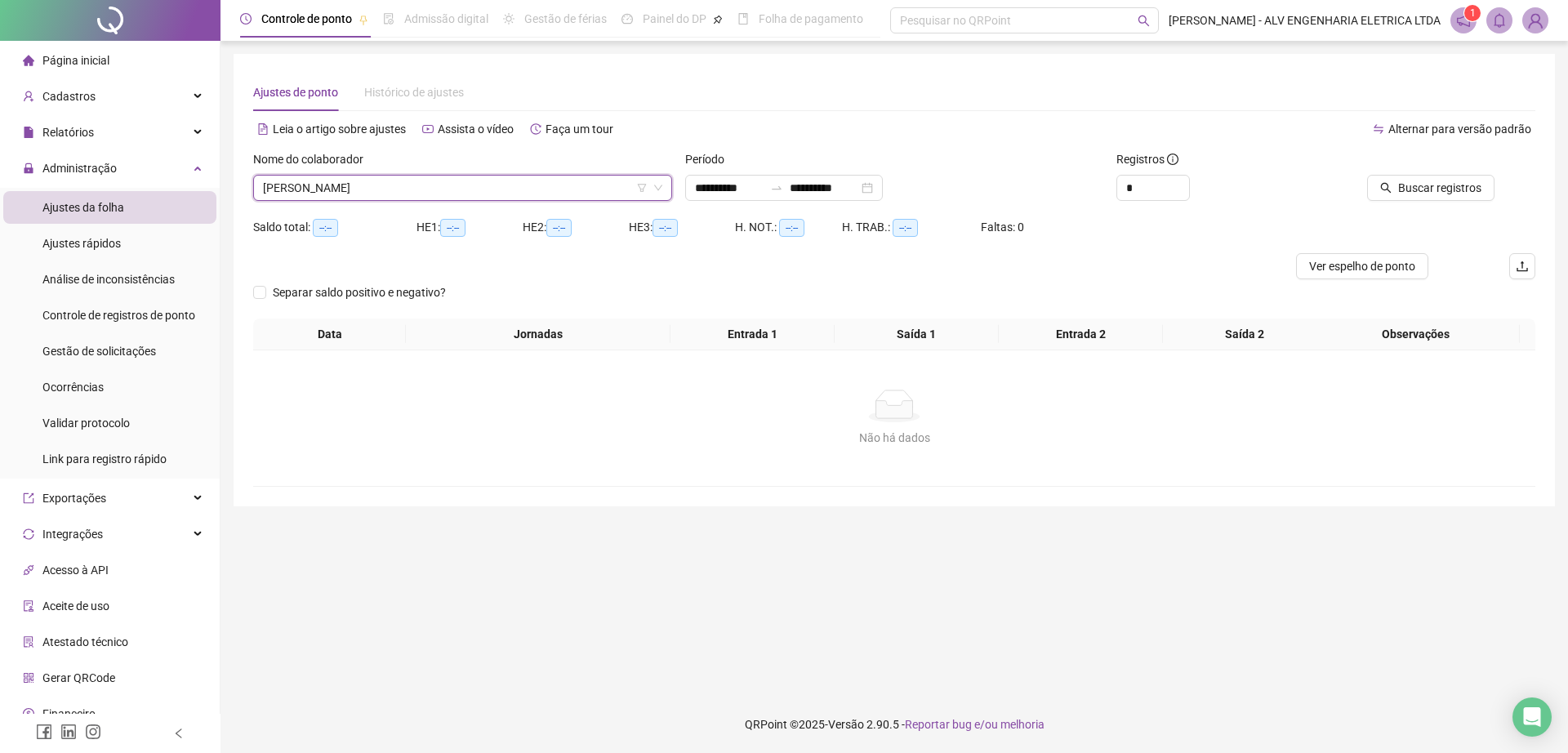
click at [1404, 203] on div "Buscar registros" at bounding box center [1433, 181] width 215 height 64
click at [1398, 194] on button "Buscar registros" at bounding box center [1430, 188] width 128 height 26
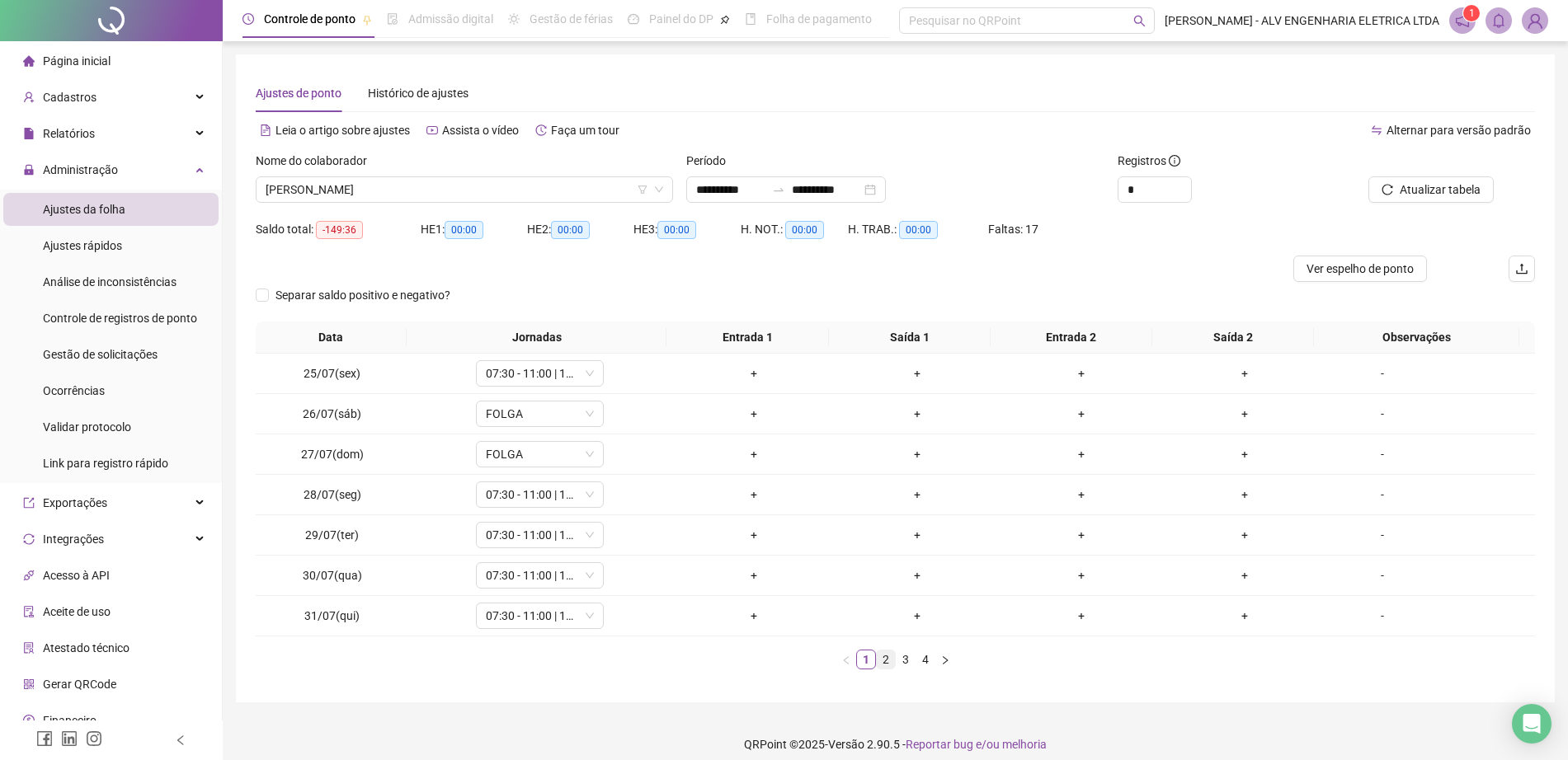
click at [891, 659] on link "2" at bounding box center [885, 659] width 18 height 18
click at [912, 654] on link "3" at bounding box center [905, 659] width 18 height 18
click at [928, 655] on link "4" at bounding box center [925, 659] width 18 height 18
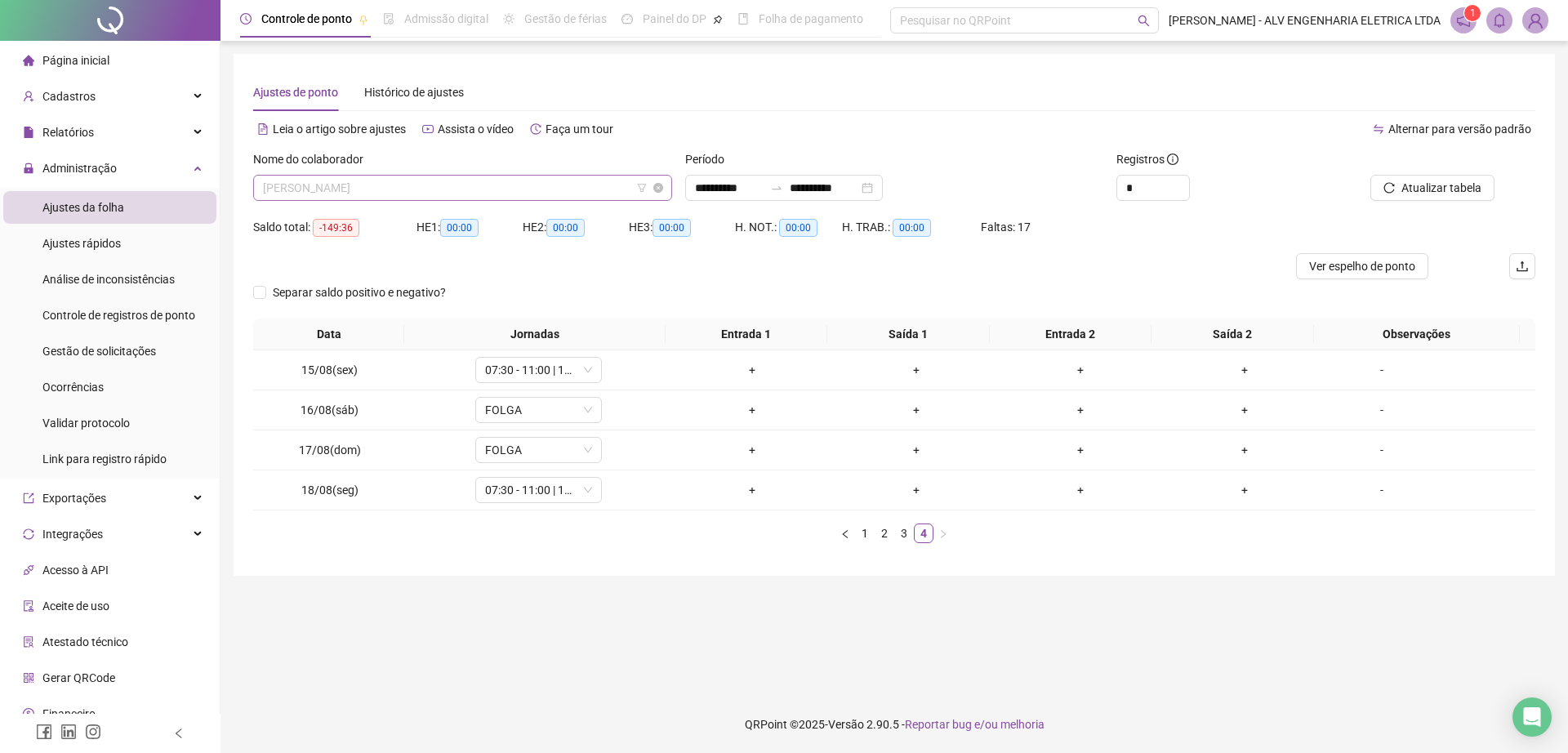
click at [456, 189] on span "CESAR AUGUSTO DE ALMEIDA" at bounding box center [462, 188] width 399 height 24
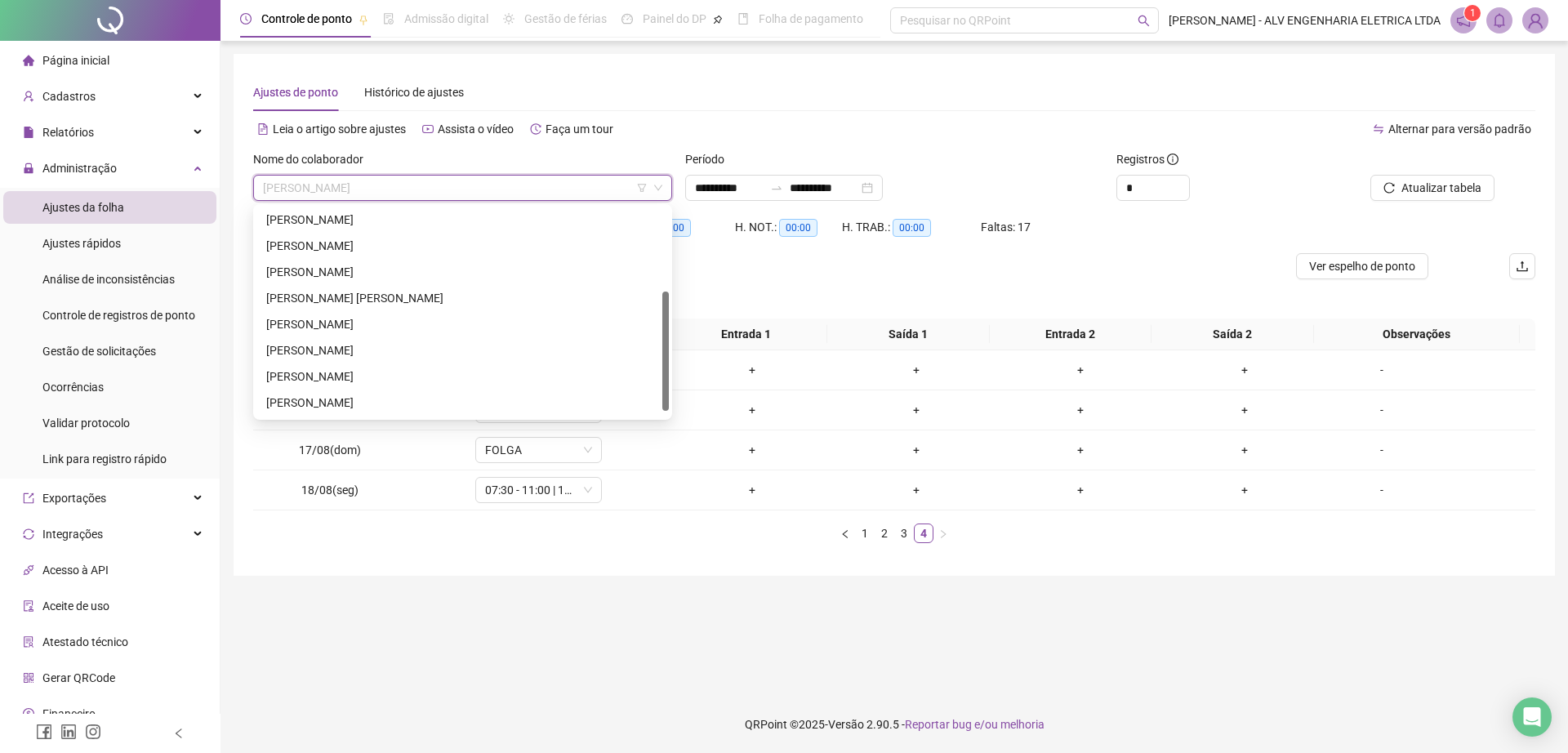
scroll to position [157, 0]
drag, startPoint x: 665, startPoint y: 231, endPoint x: 655, endPoint y: 344, distance: 113.4
click at [664, 351] on div at bounding box center [665, 356] width 6 height 119
click at [533, 271] on div "HENRIQUE FERRUCI PADAVINI GONÇALVES" at bounding box center [462, 272] width 393 height 18
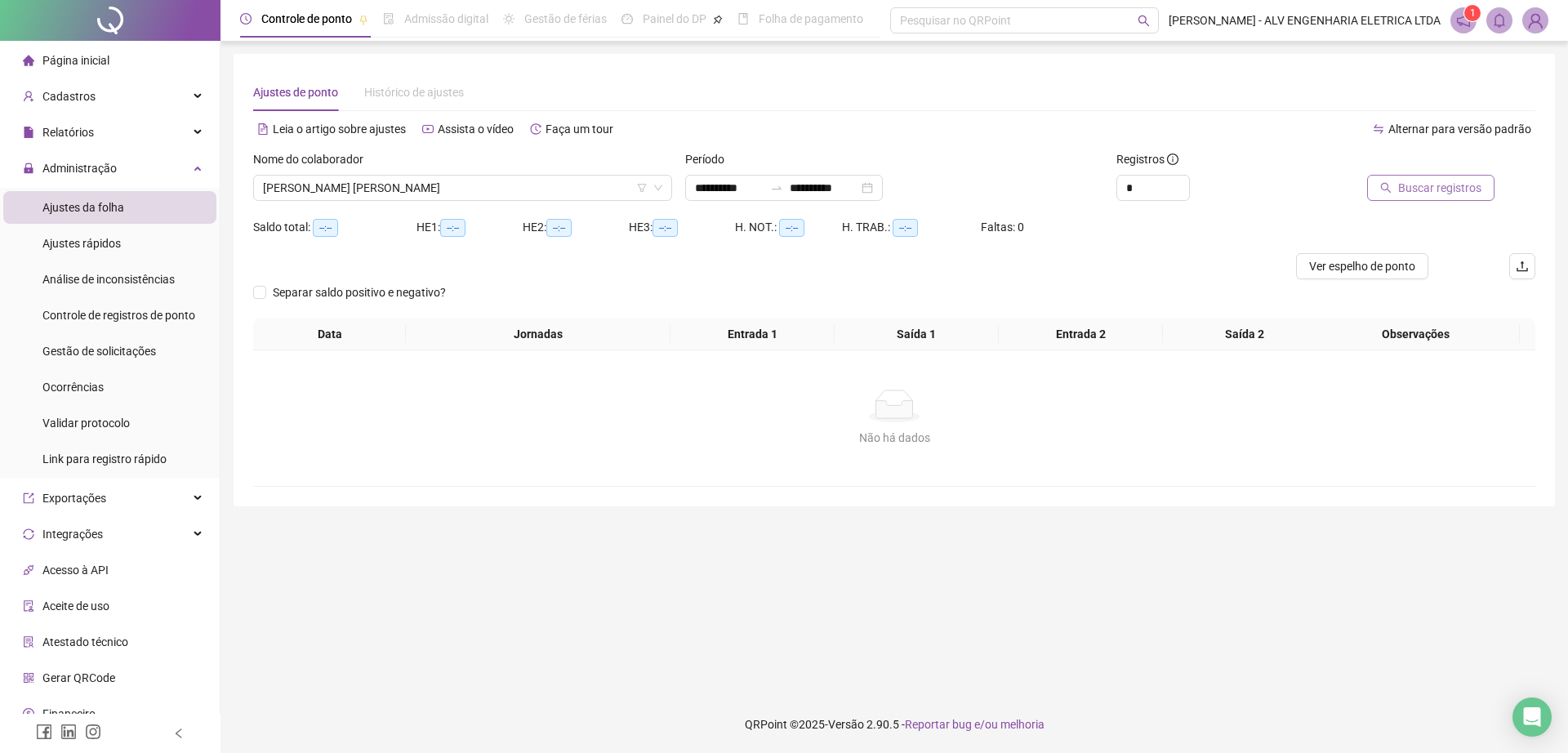
click at [1465, 184] on span "Buscar registros" at bounding box center [1439, 187] width 83 height 18
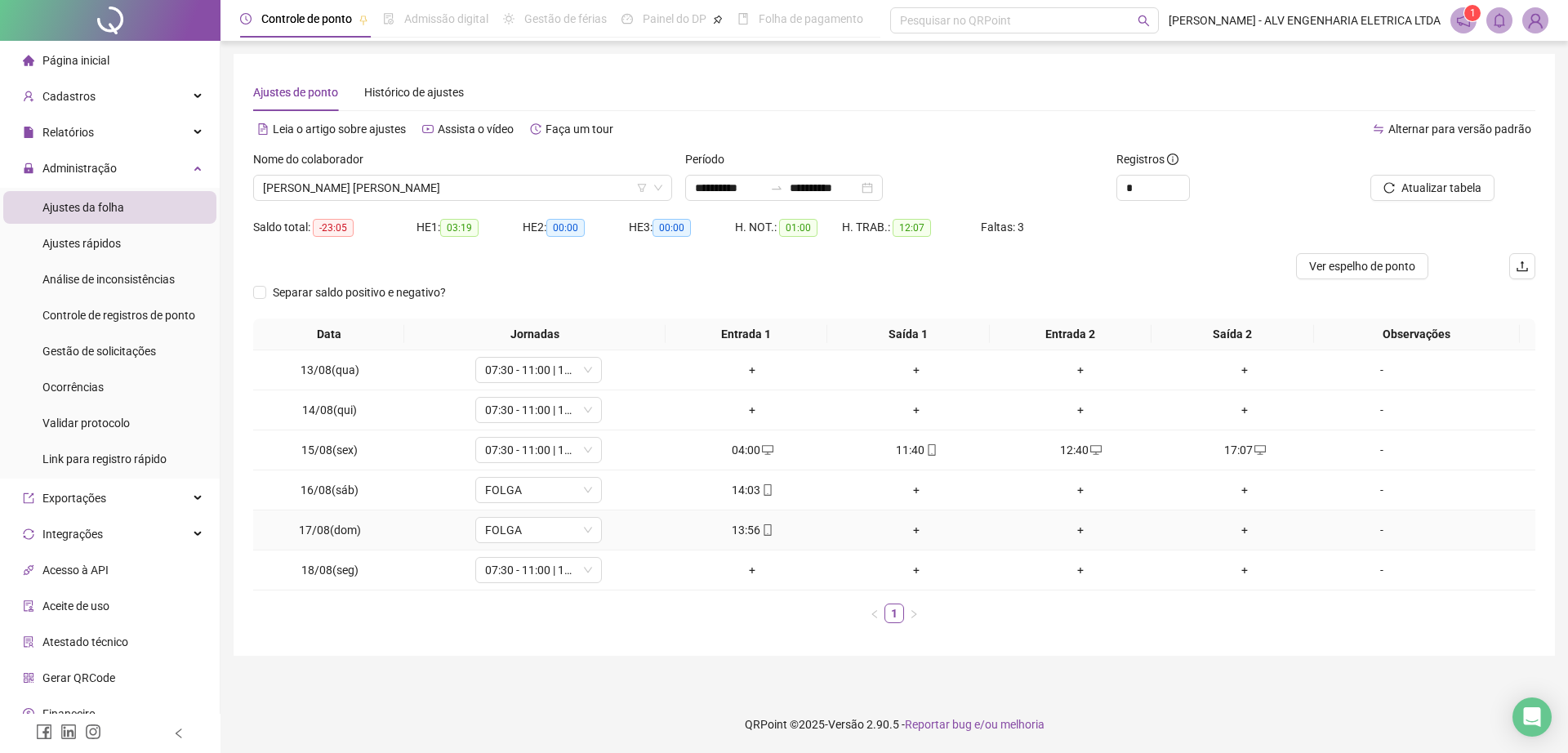
click at [911, 527] on div "+" at bounding box center [916, 529] width 151 height 18
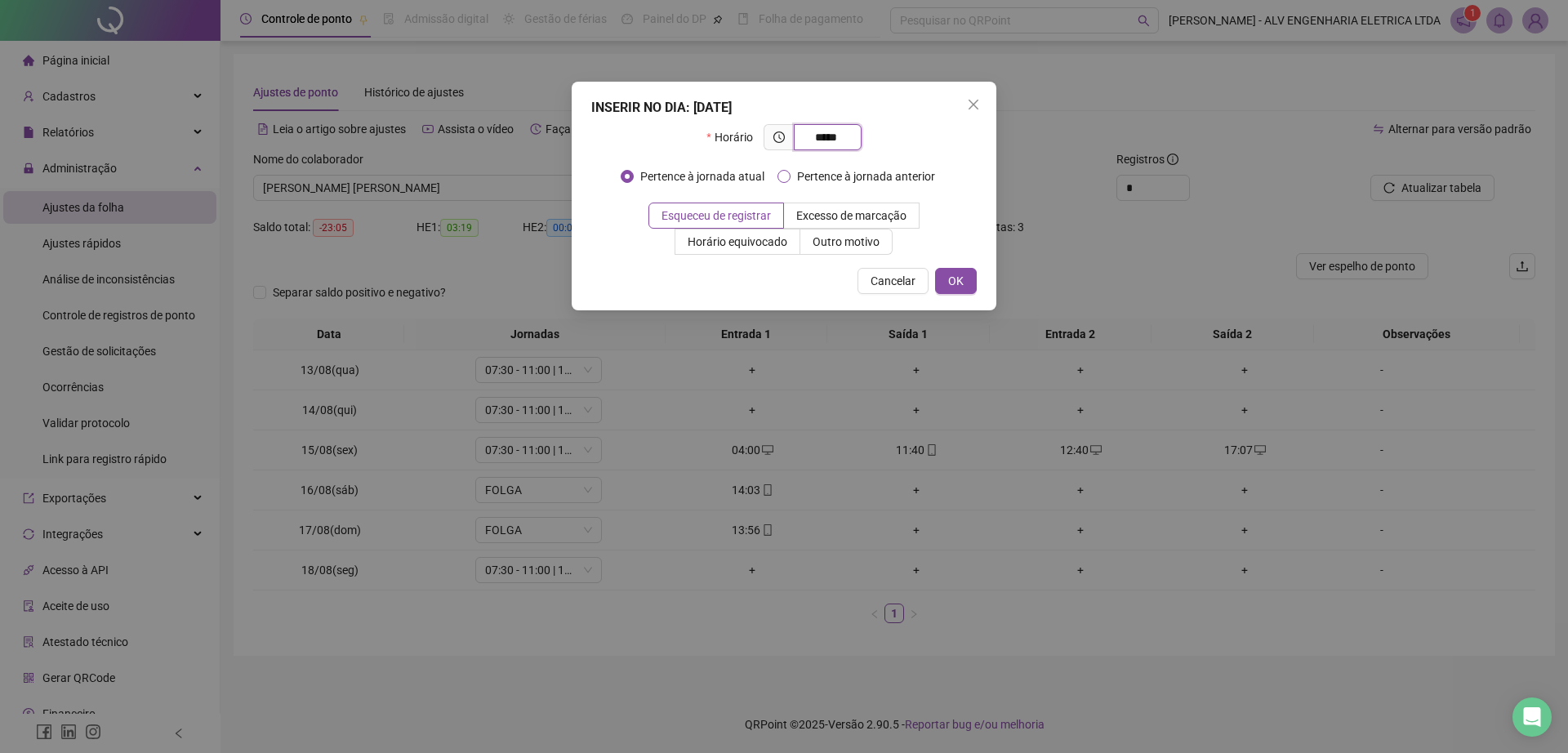
type input "*****"
click at [898, 176] on span "Pertence à jornada anterior" at bounding box center [865, 176] width 151 height 18
click at [955, 283] on span "OK" at bounding box center [955, 280] width 16 height 18
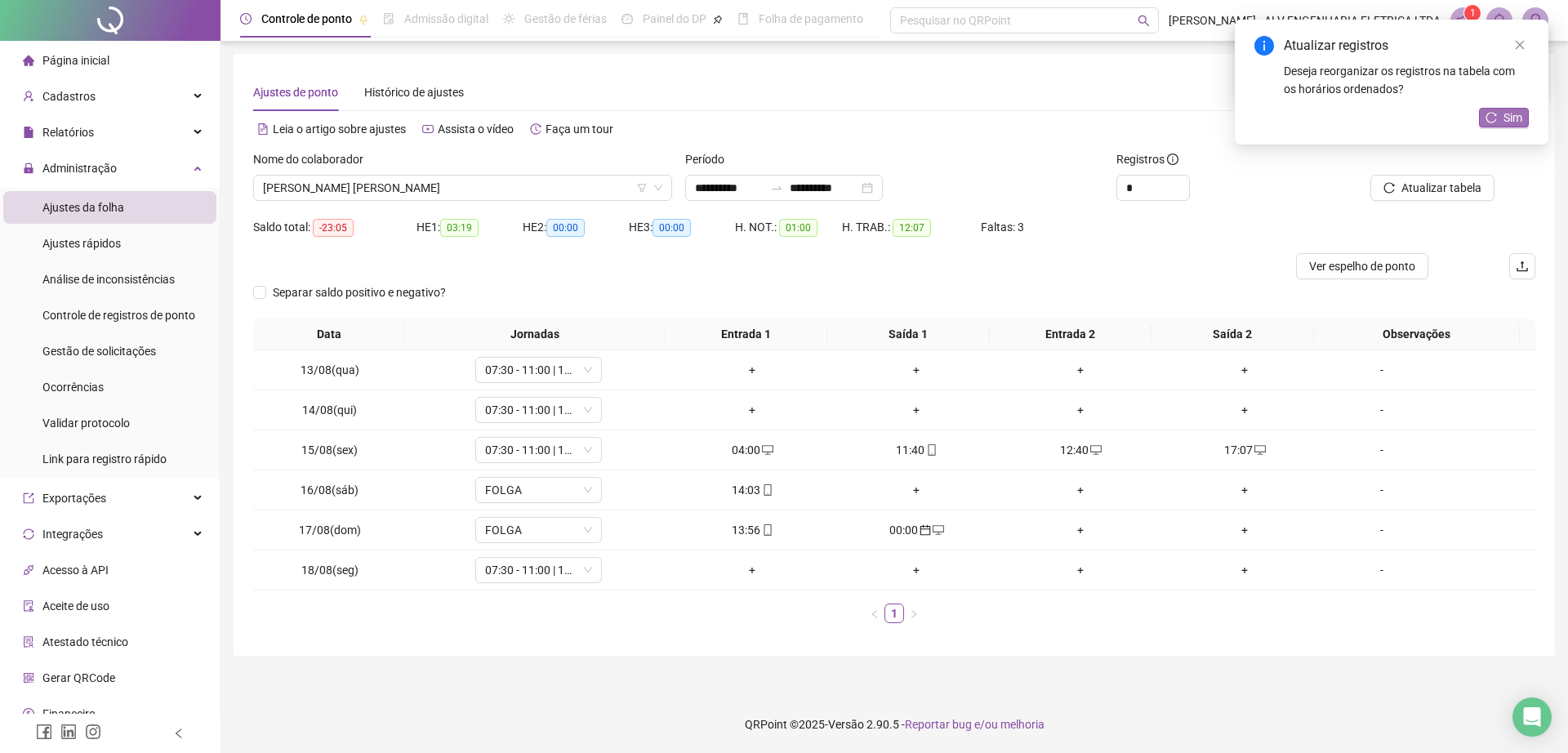
click at [1513, 117] on span "Sim" at bounding box center [1513, 117] width 18 height 18
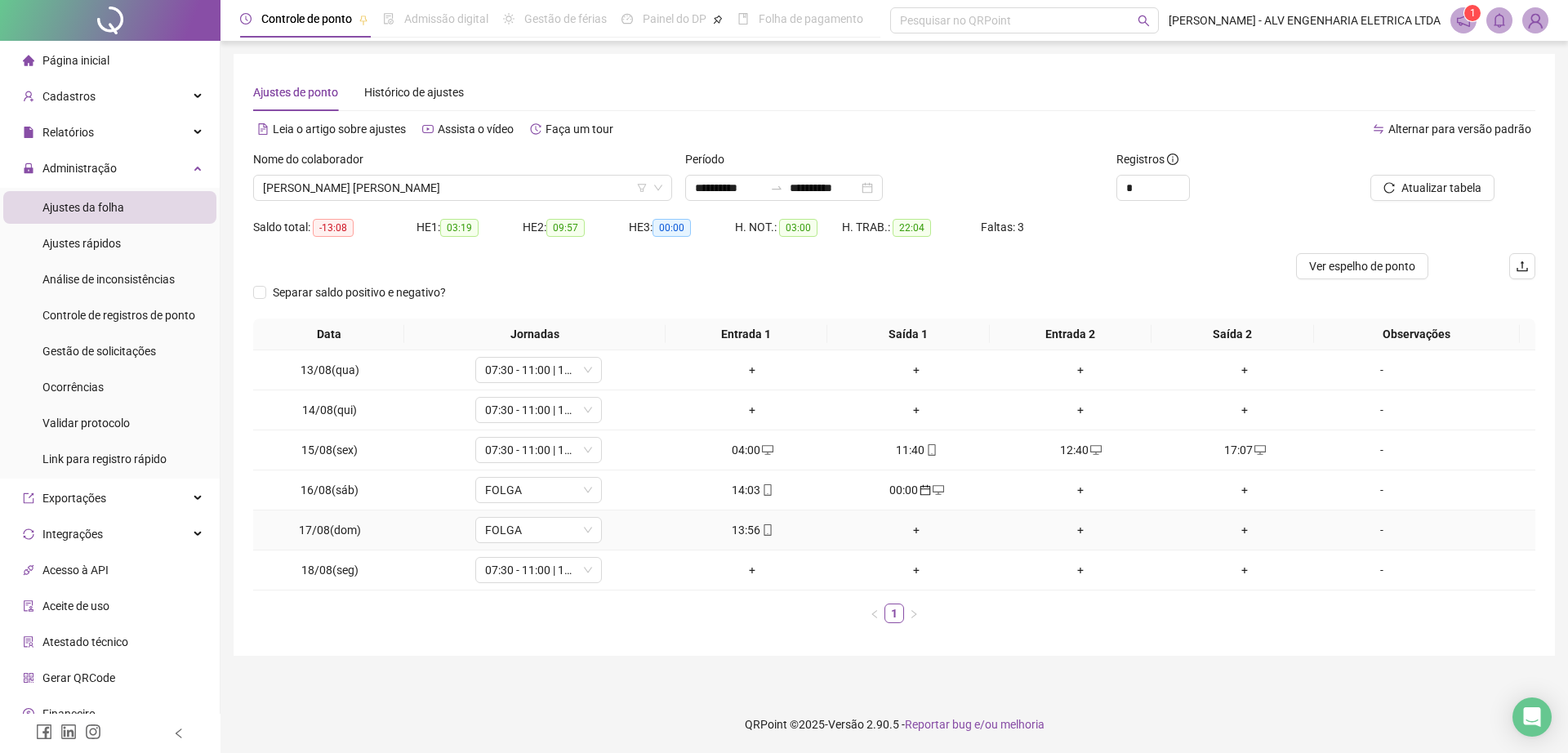
click at [913, 535] on div "+" at bounding box center [916, 529] width 151 height 18
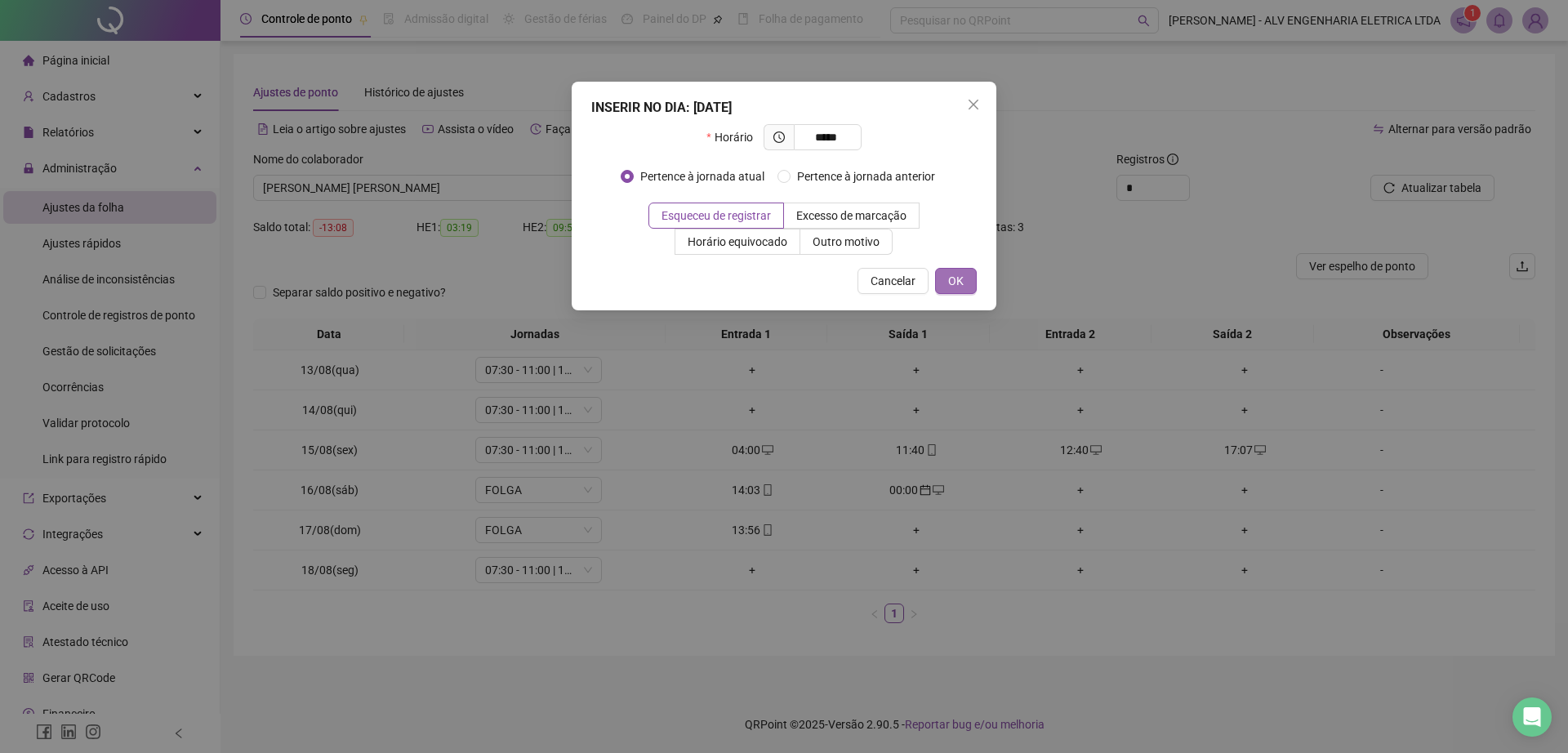
type input "*****"
click at [965, 283] on button "OK" at bounding box center [955, 281] width 42 height 26
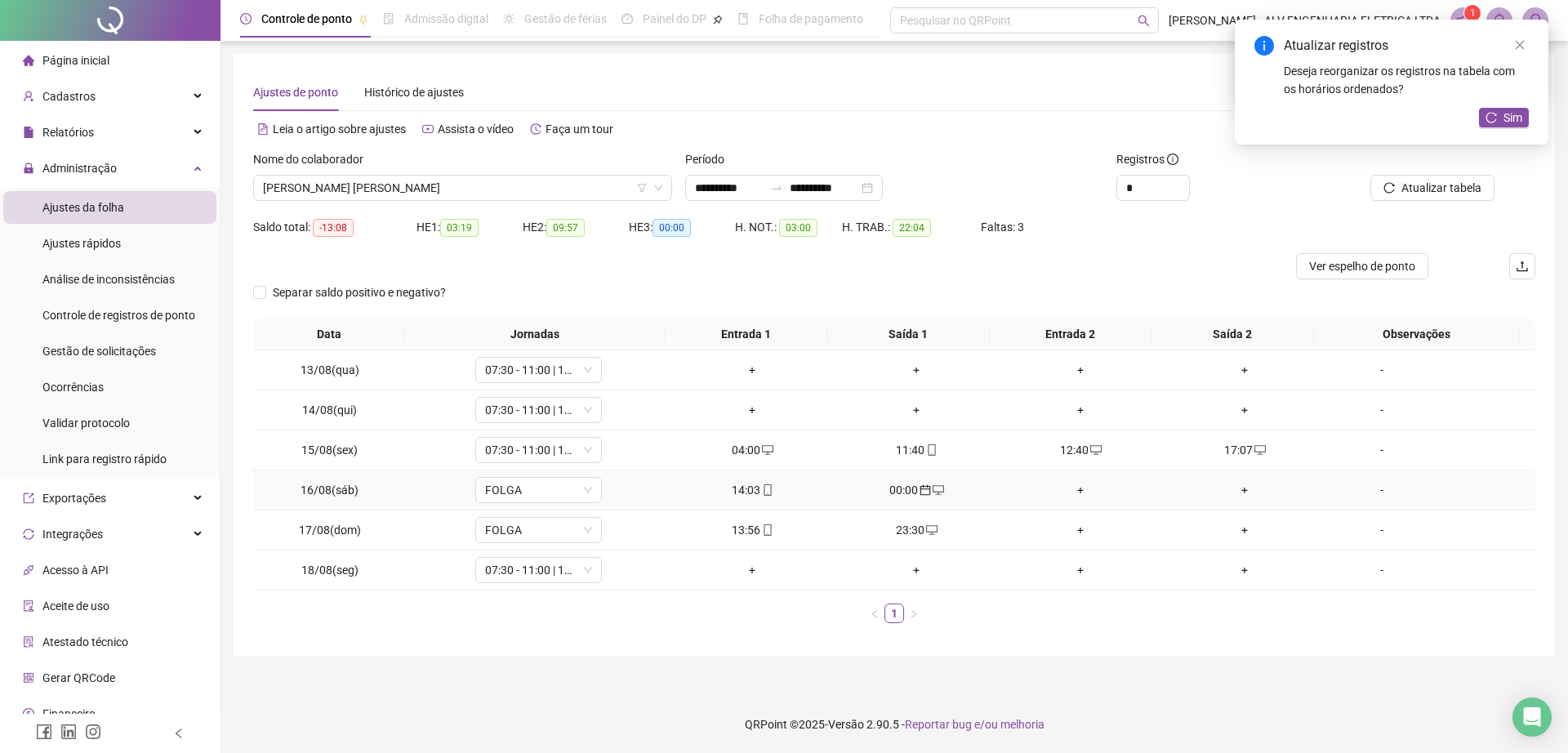
click at [1072, 493] on div "+" at bounding box center [1080, 489] width 151 height 18
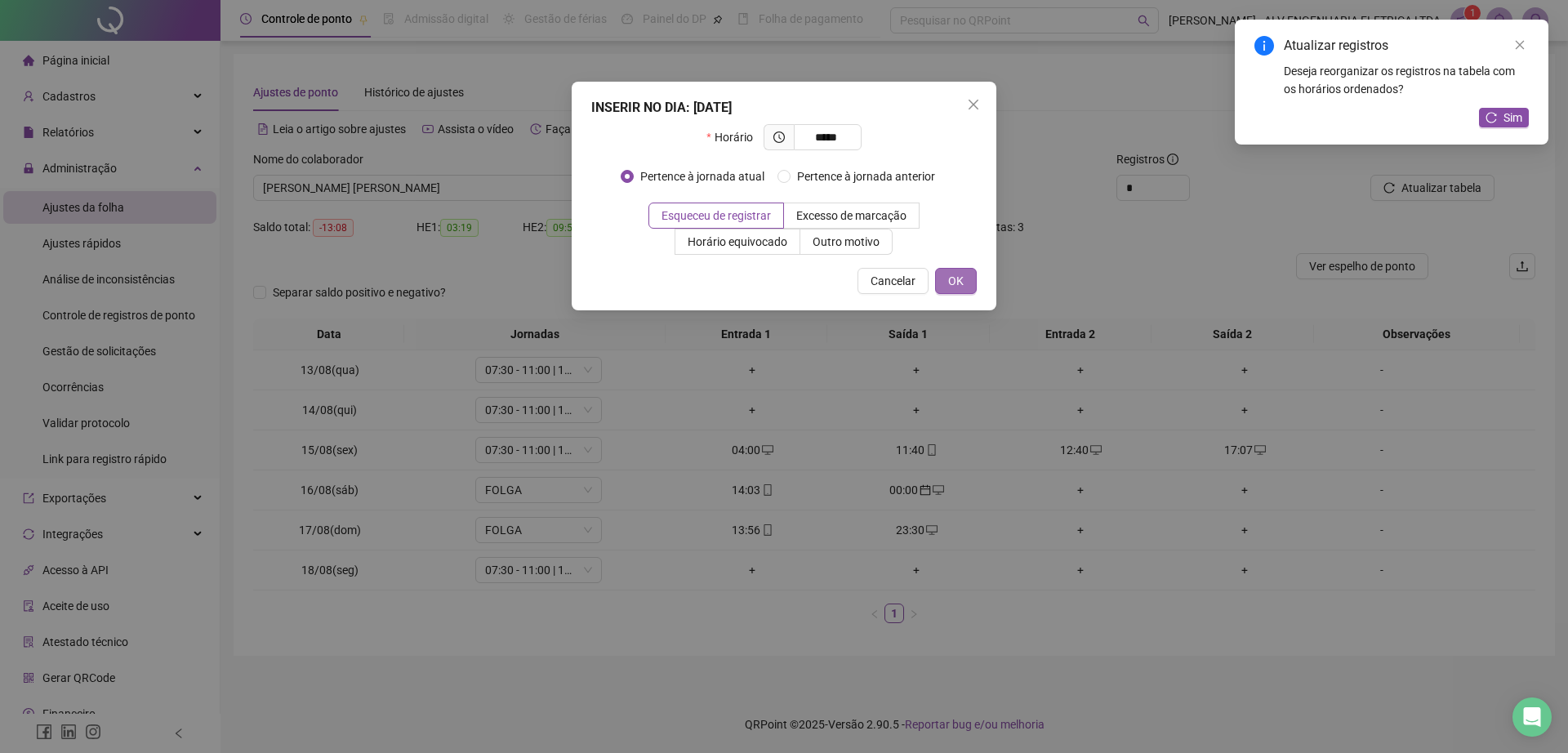
type input "*****"
click at [941, 280] on button "OK" at bounding box center [955, 281] width 42 height 26
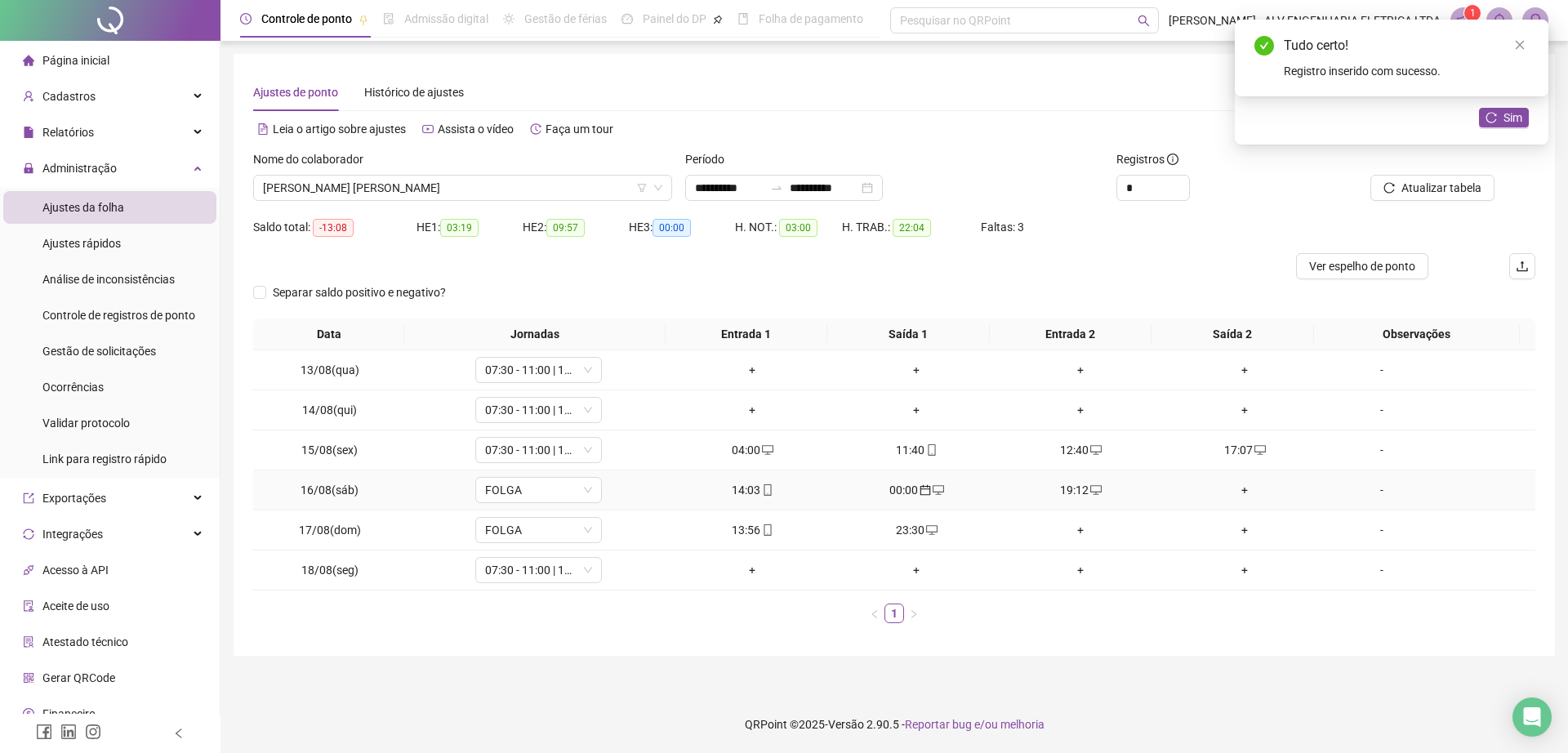
click at [1240, 488] on div "+" at bounding box center [1244, 489] width 151 height 18
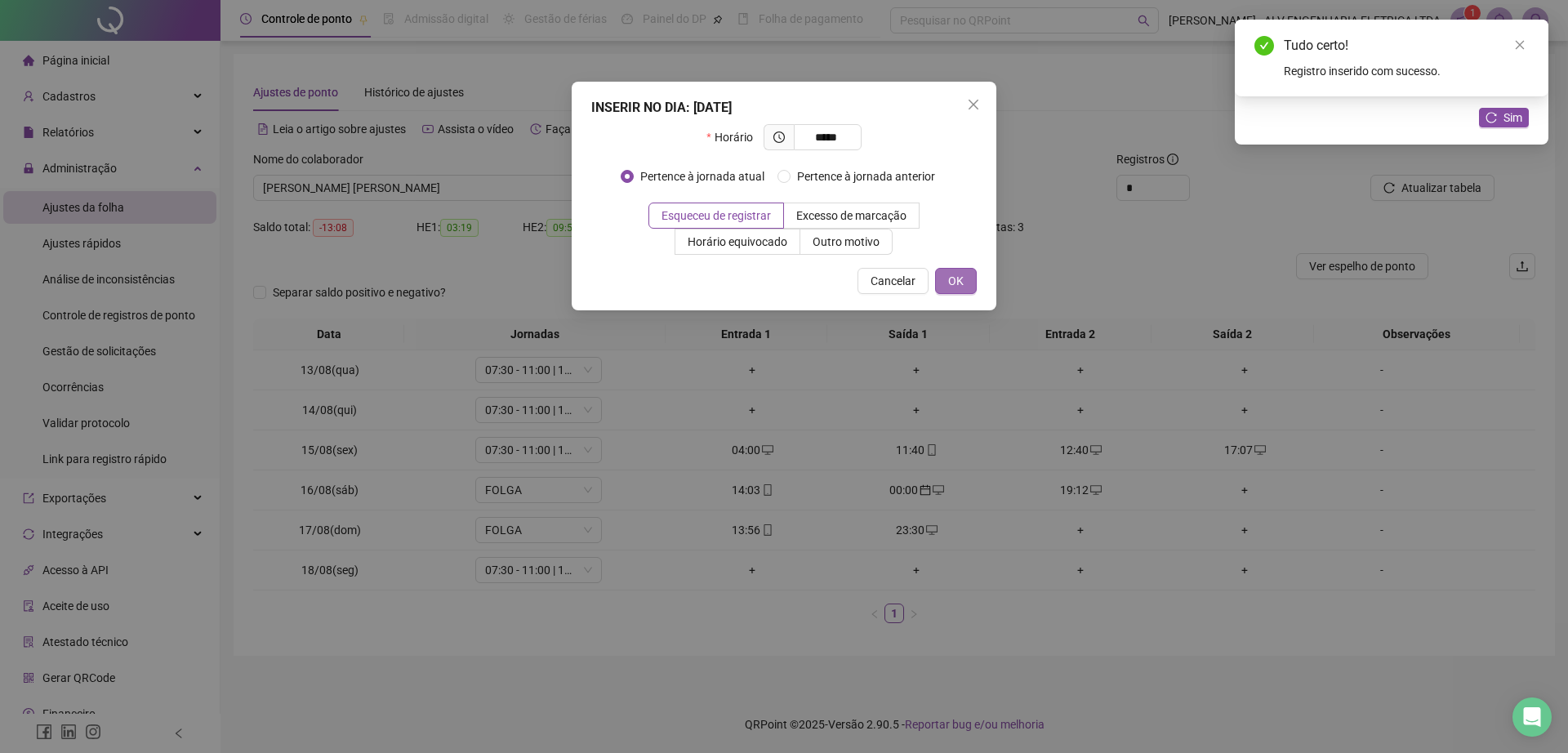
type input "*****"
click at [951, 282] on span "OK" at bounding box center [955, 280] width 16 height 18
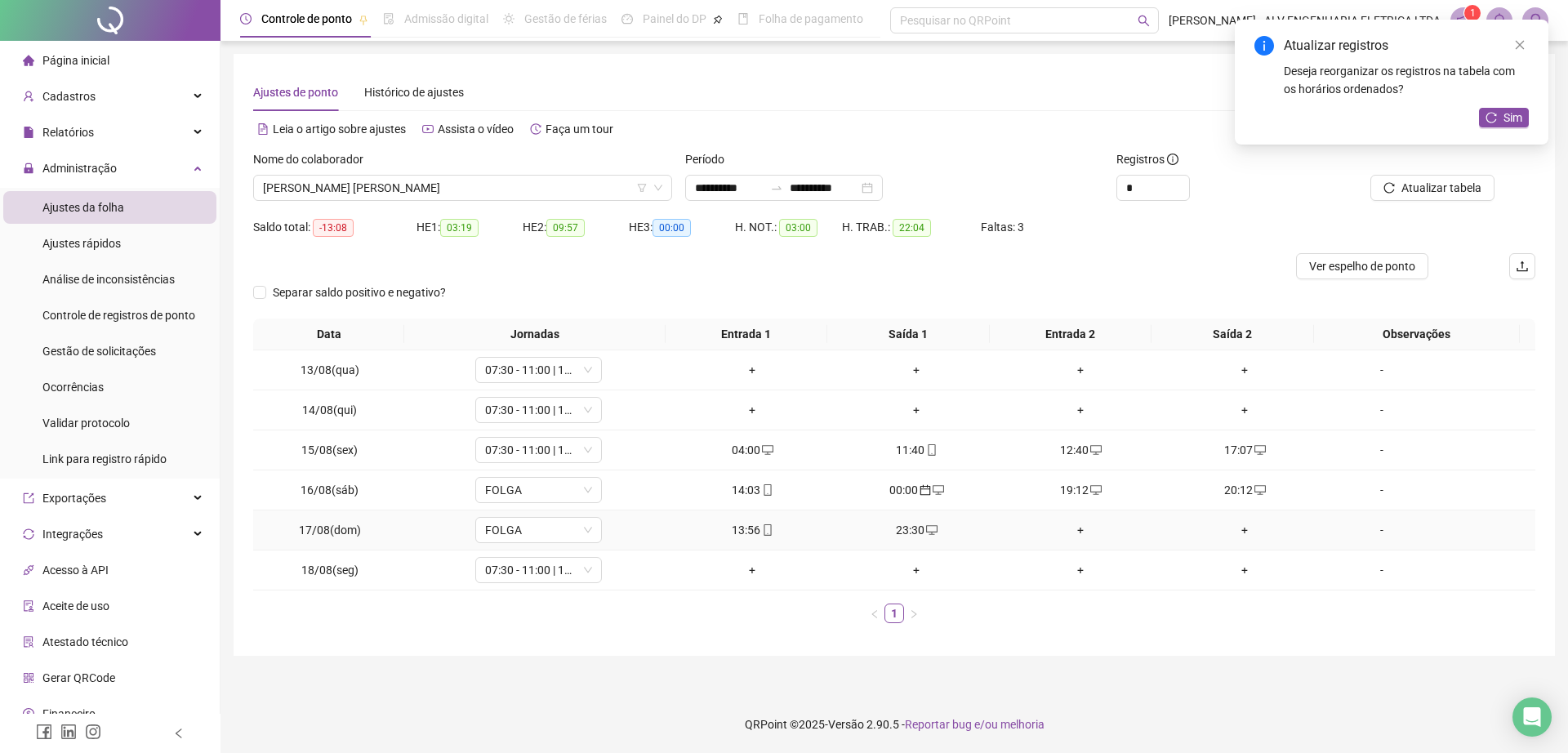
click at [1073, 531] on div "+" at bounding box center [1080, 529] width 151 height 18
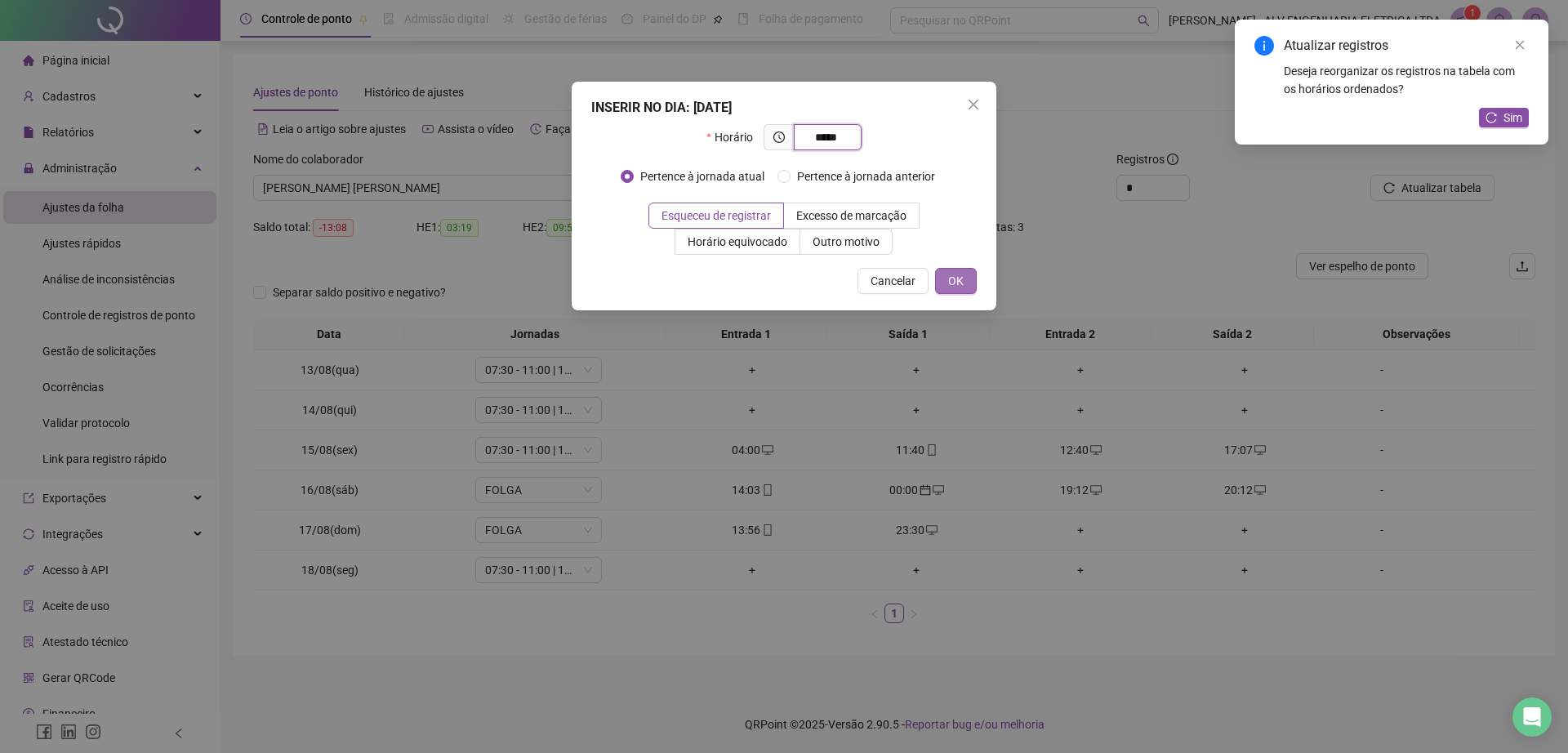
type input "*****"
click at [949, 285] on span "OK" at bounding box center [955, 280] width 16 height 18
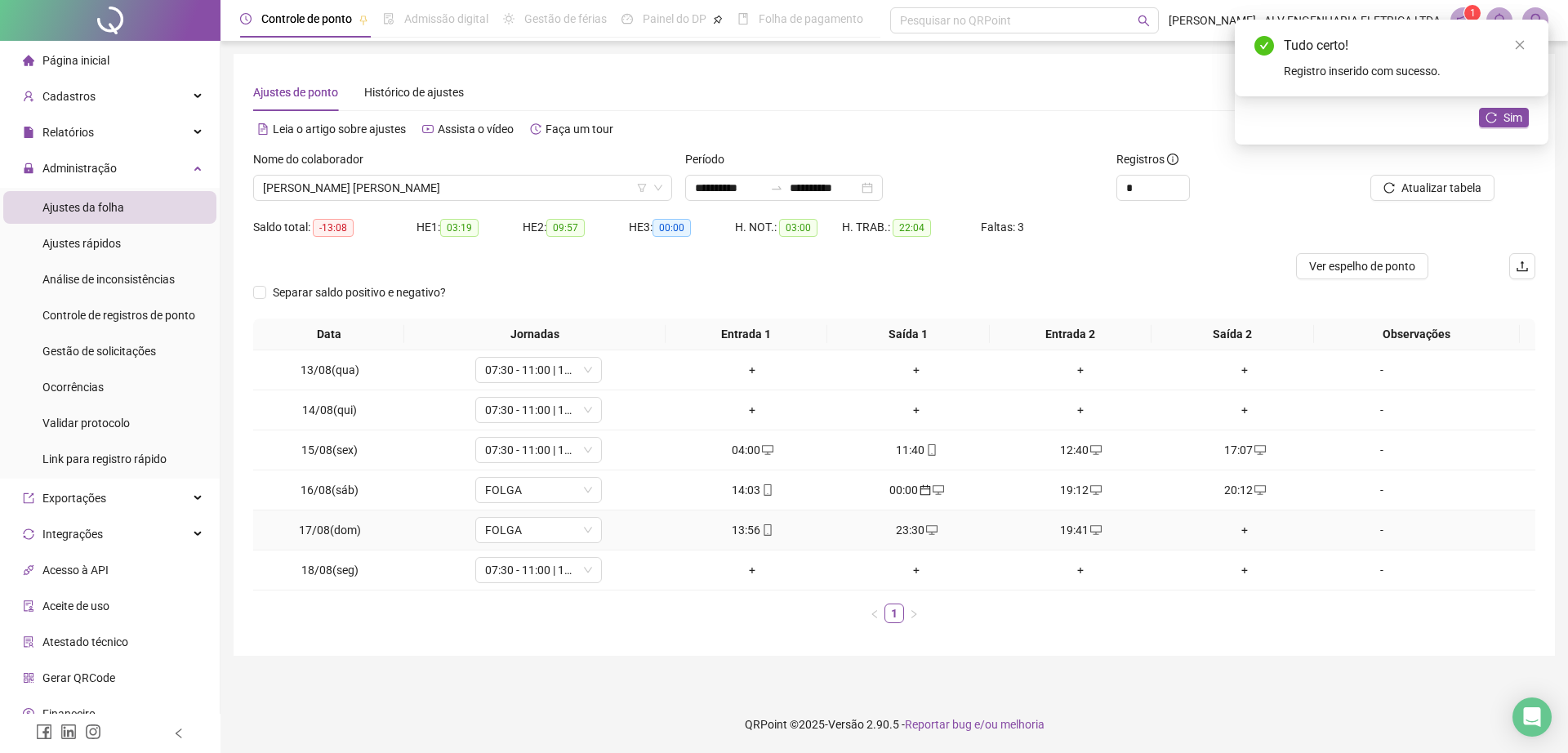
click at [1233, 531] on div "+" at bounding box center [1244, 529] width 151 height 18
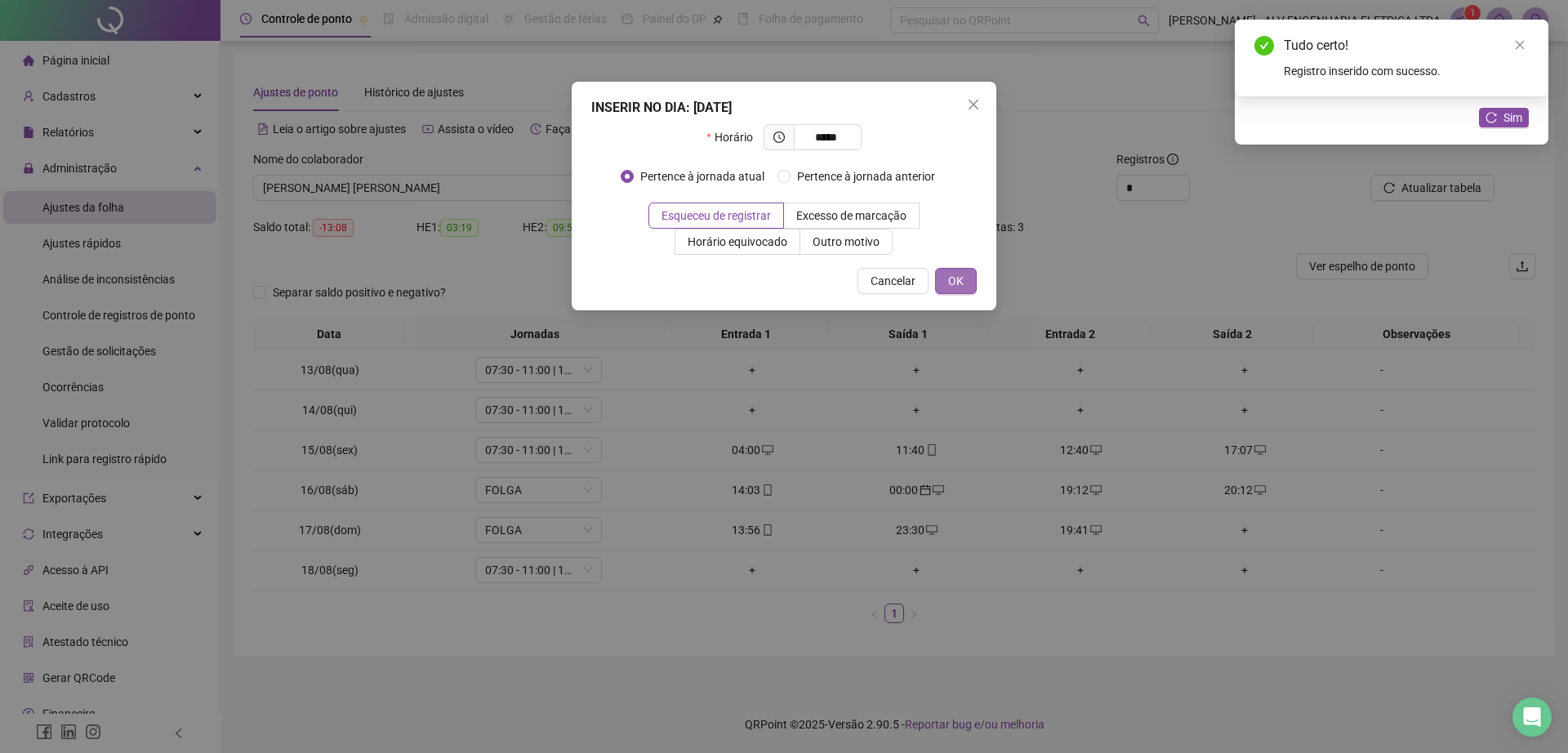
type input "*****"
click at [953, 274] on span "OK" at bounding box center [955, 280] width 16 height 18
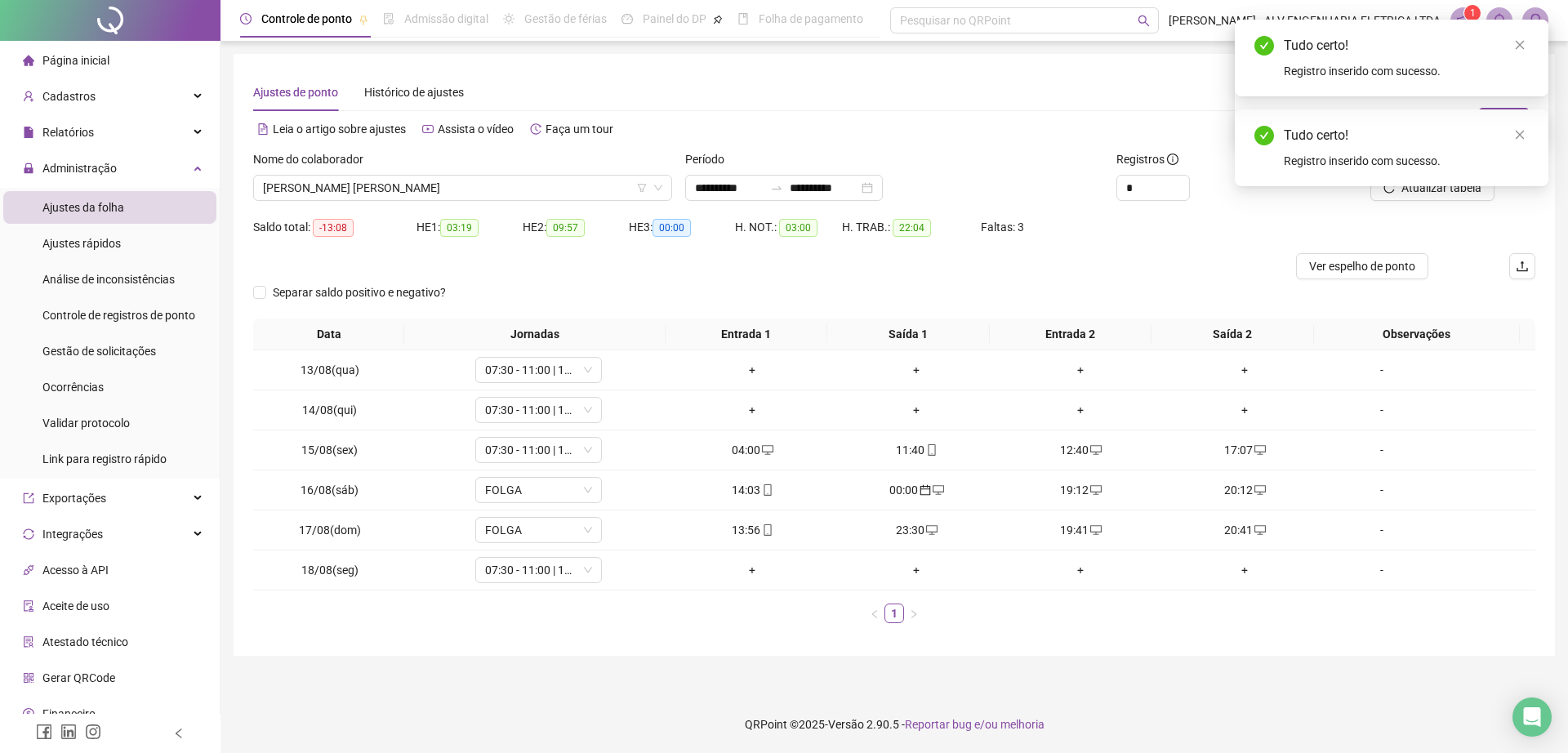
click at [1537, 133] on div "Tudo certo! Registro inserido com sucesso." at bounding box center [1390, 147] width 313 height 77
click at [1520, 133] on icon "close" at bounding box center [1520, 135] width 9 height 9
click at [1506, 123] on span "Sim" at bounding box center [1513, 117] width 18 height 18
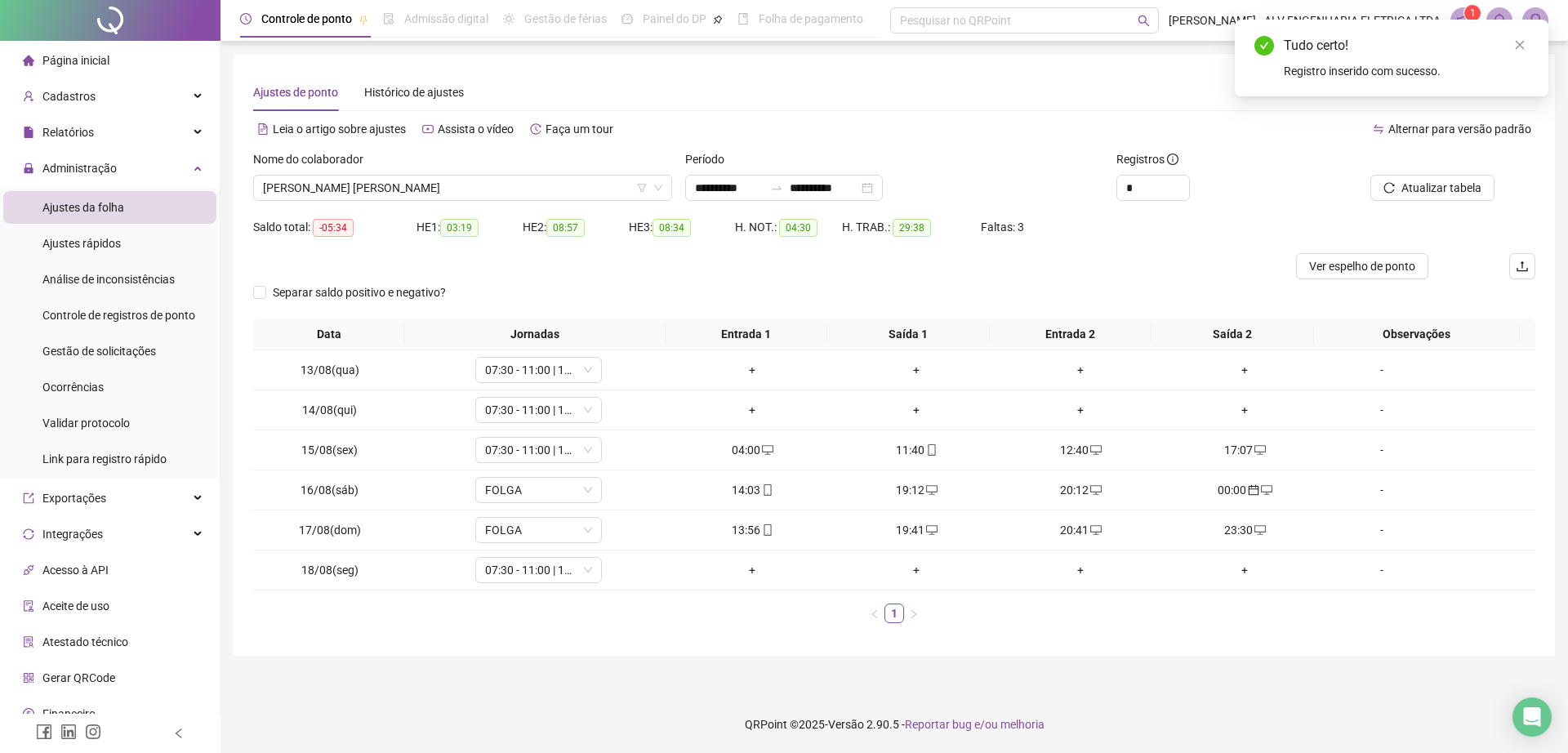
click at [1529, 39] on div "Tudo certo! Registro inserido com sucesso." at bounding box center [1390, 57] width 313 height 77
click at [1515, 47] on icon "close" at bounding box center [1519, 44] width 11 height 11
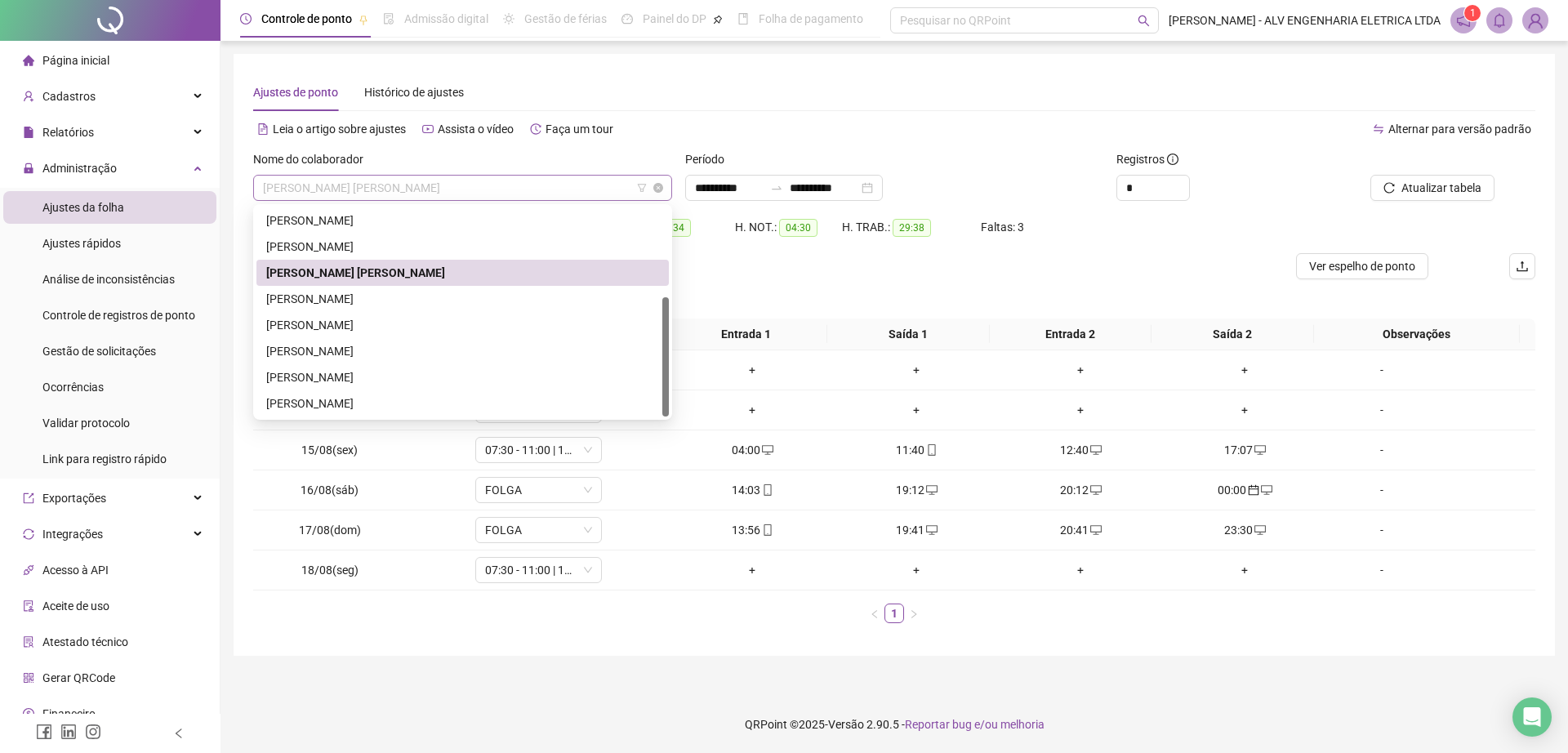
click at [416, 177] on span "HENRIQUE FERRUCI PADAVINI GONÇALVES" at bounding box center [462, 188] width 399 height 24
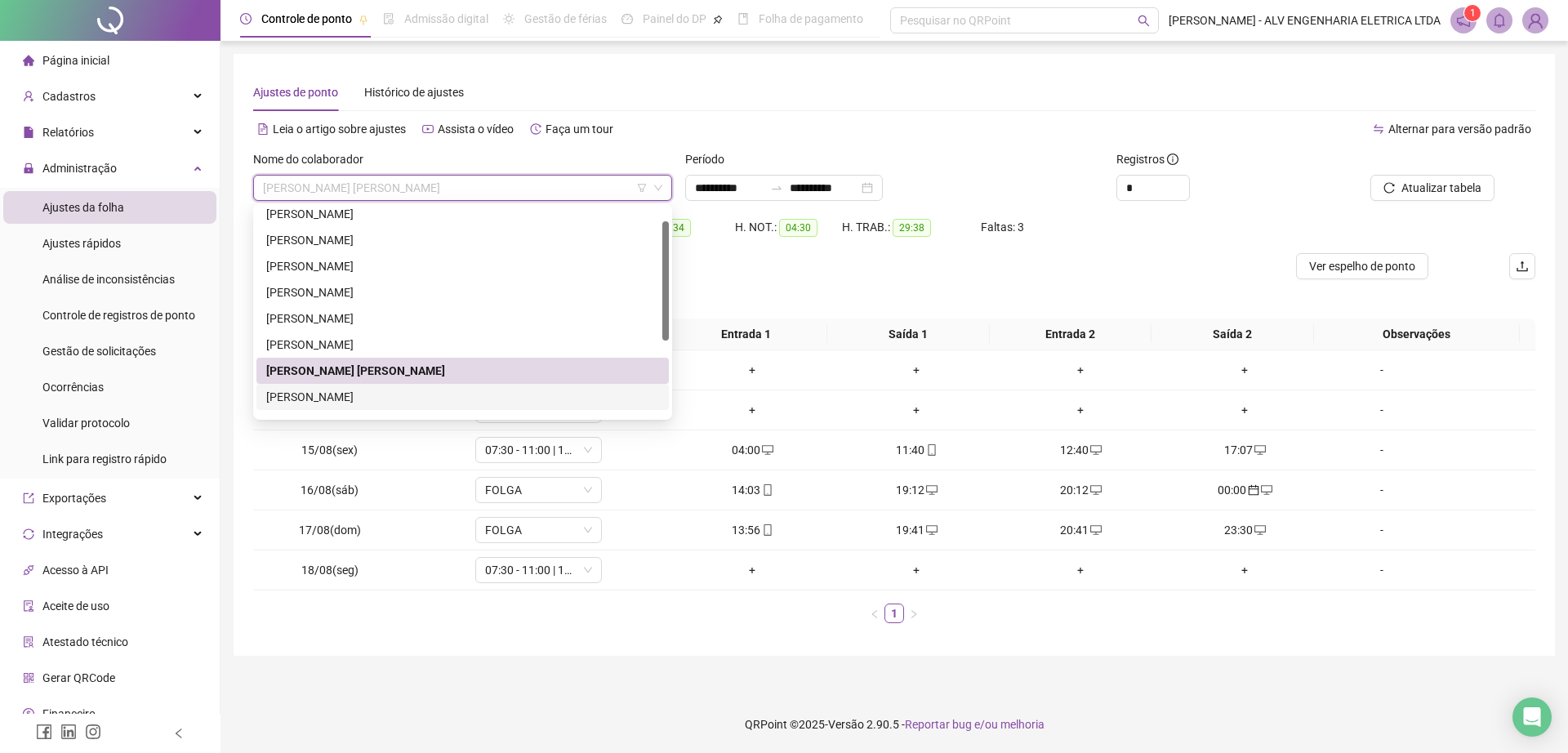
scroll to position [0, 0]
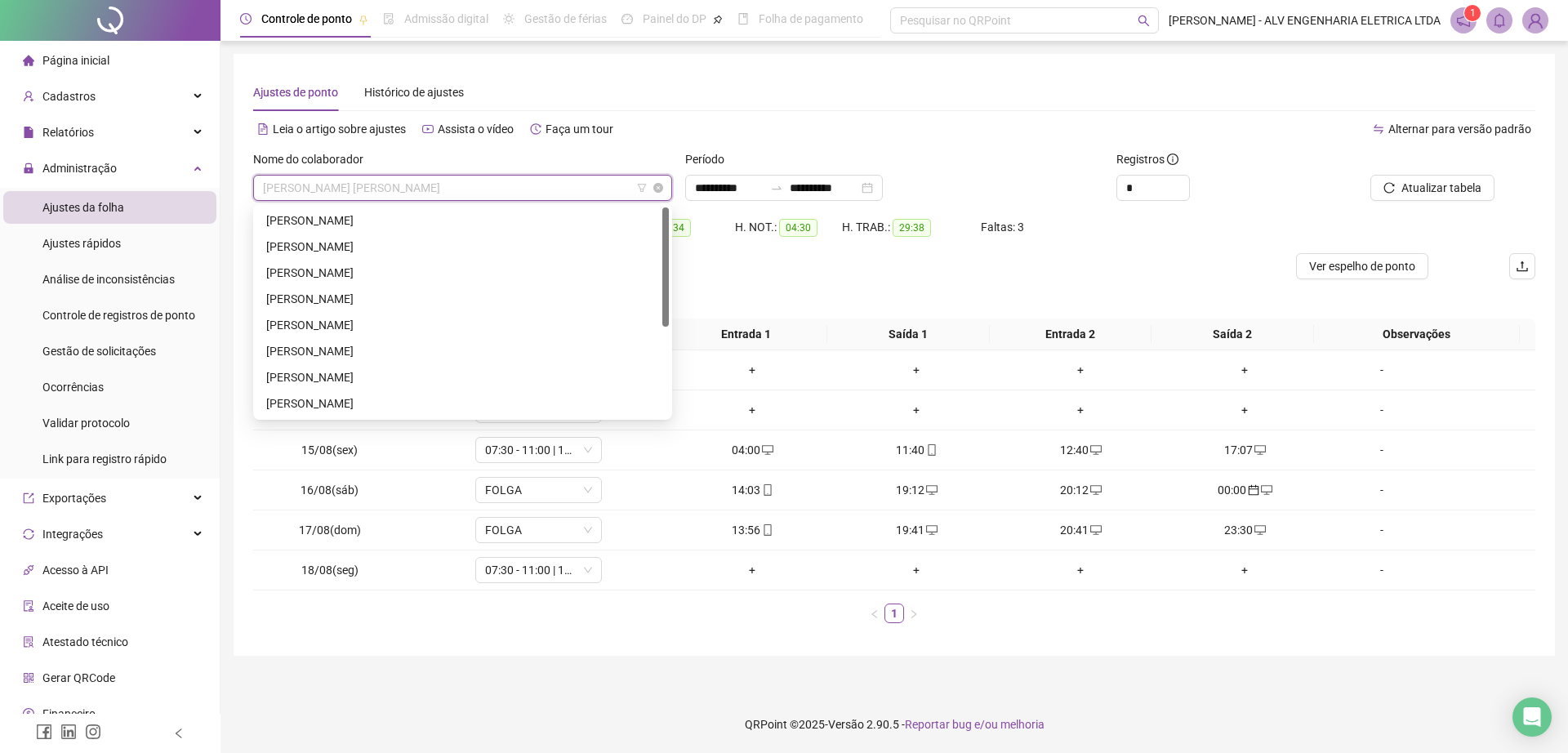
drag, startPoint x: 663, startPoint y: 341, endPoint x: 639, endPoint y: 188, distance: 154.9
click at [652, 191] on body "**********" at bounding box center [784, 376] width 1568 height 753
click at [517, 220] on div "ANTHONY RAUL DOS SANTOS RAMOS" at bounding box center [462, 220] width 393 height 18
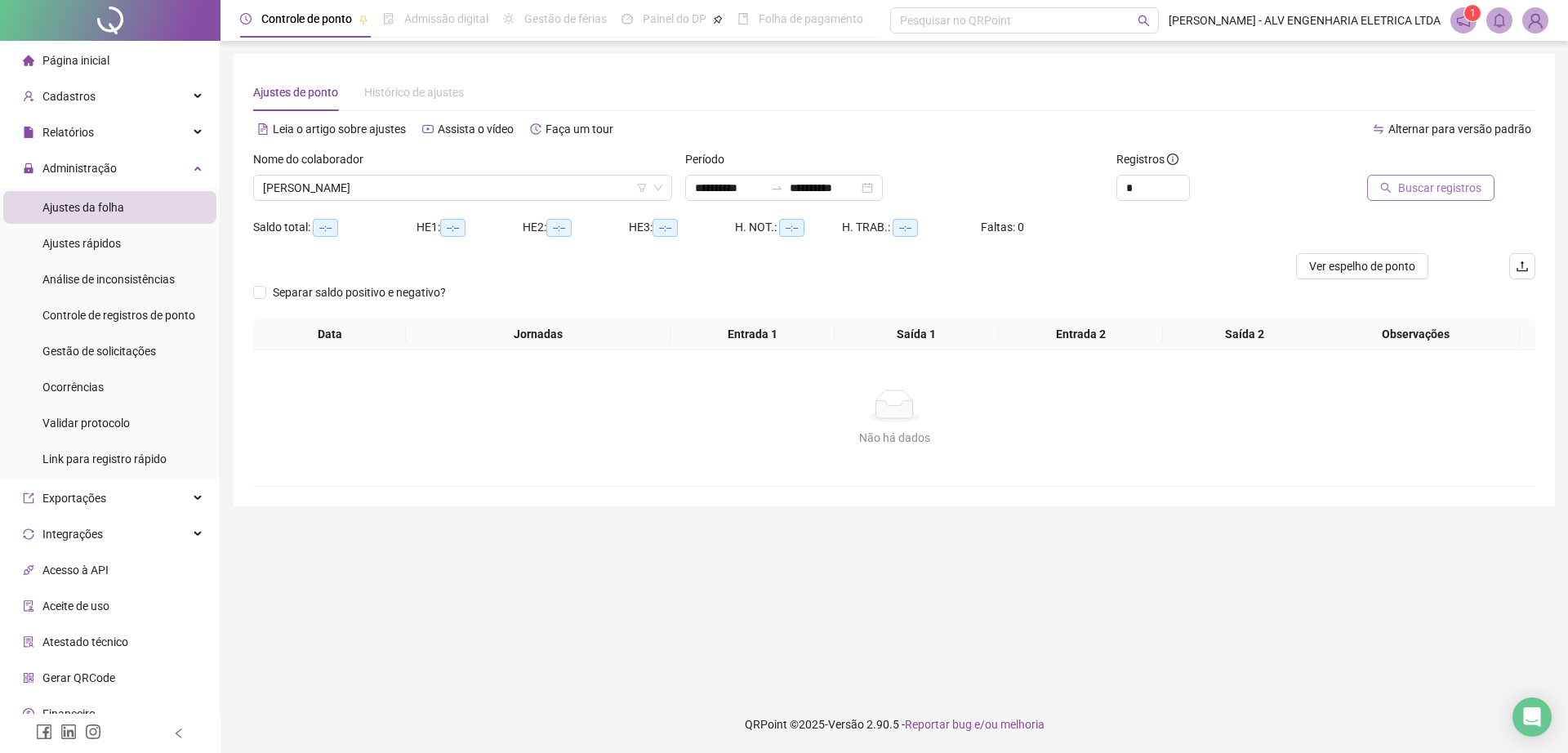
click at [1468, 185] on span "Buscar registros" at bounding box center [1439, 187] width 83 height 18
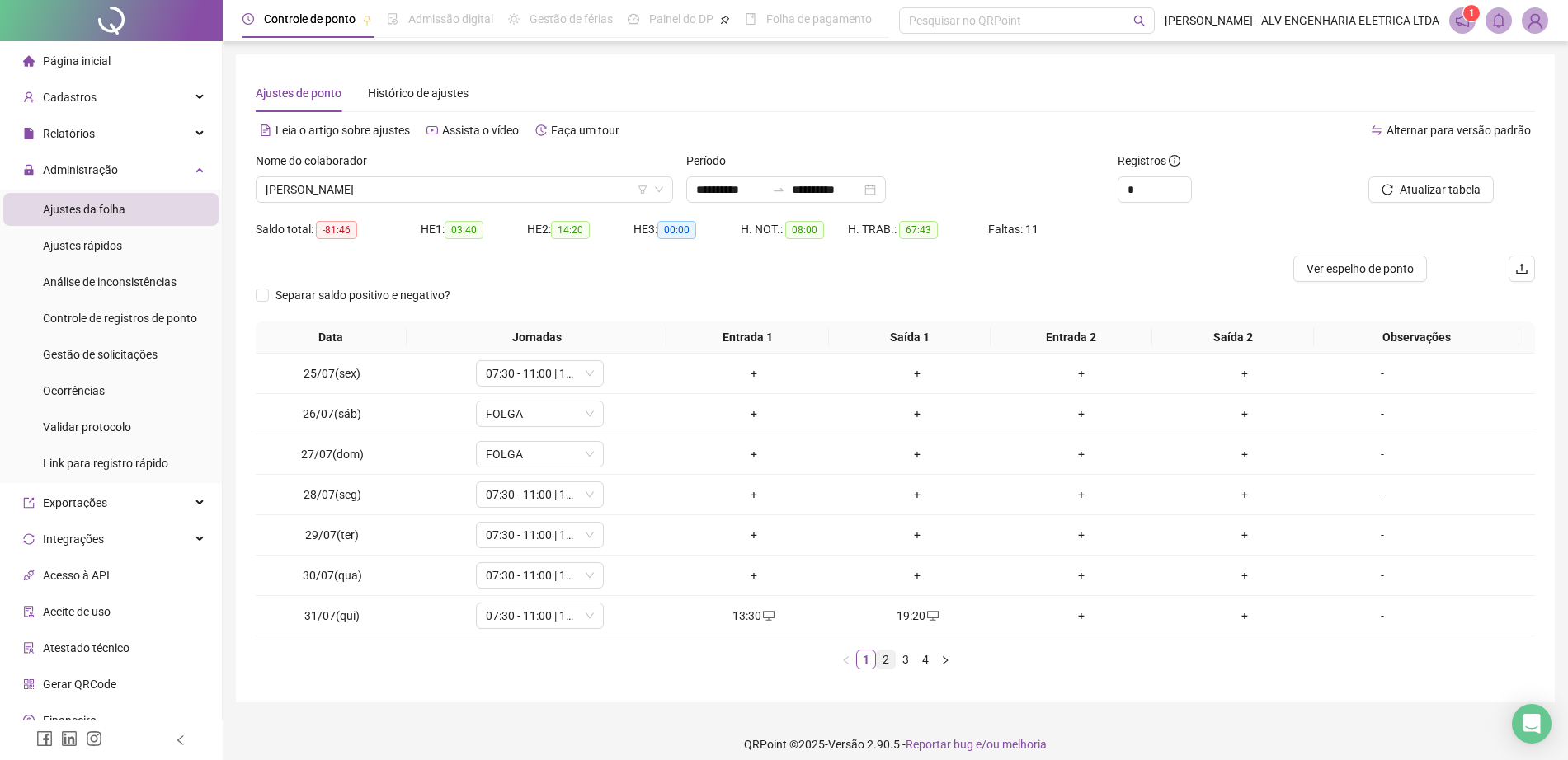
click at [887, 661] on link "2" at bounding box center [885, 659] width 18 height 18
click at [905, 661] on link "3" at bounding box center [905, 659] width 18 height 18
click at [924, 661] on link "4" at bounding box center [925, 659] width 18 height 18
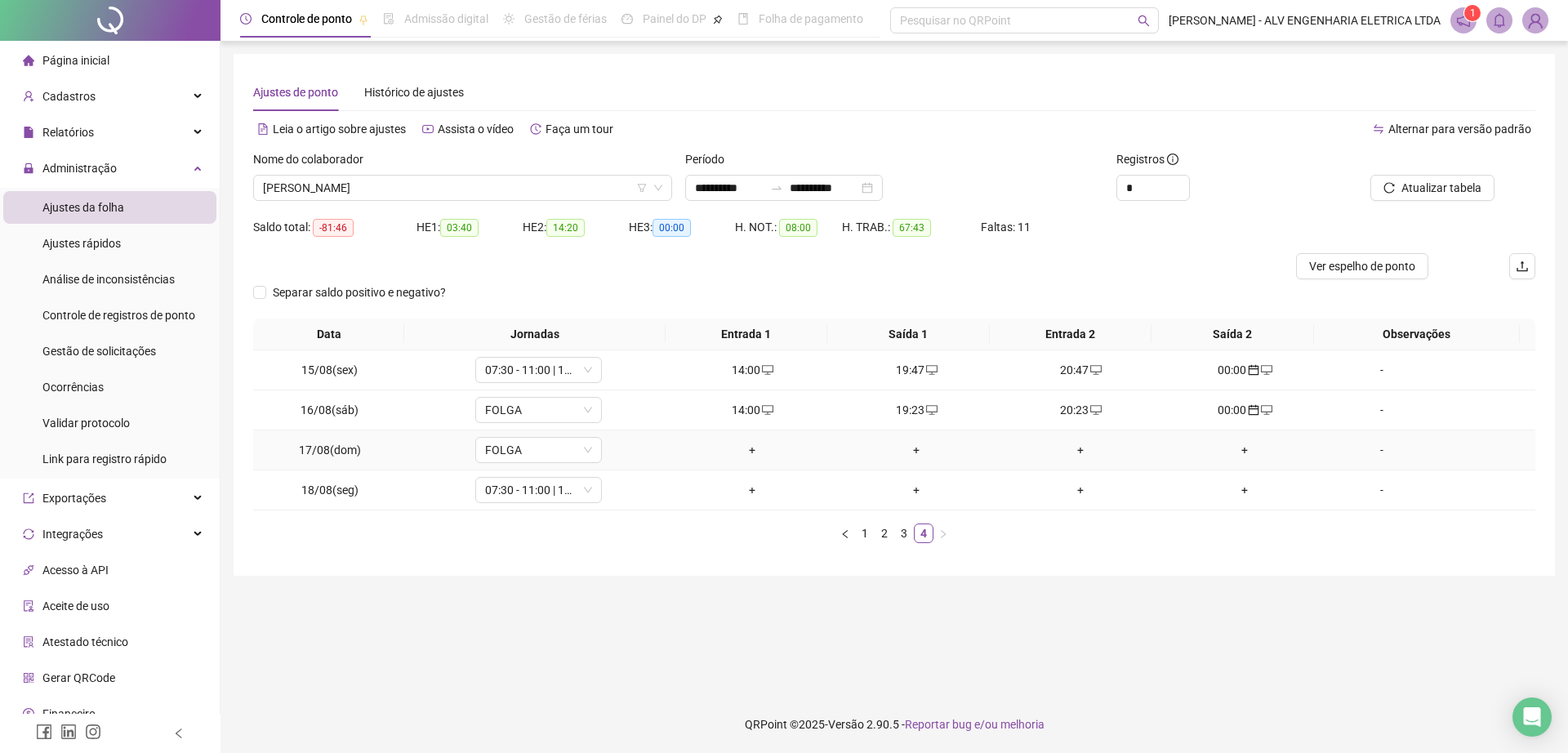
click at [744, 443] on div "+" at bounding box center [752, 450] width 151 height 18
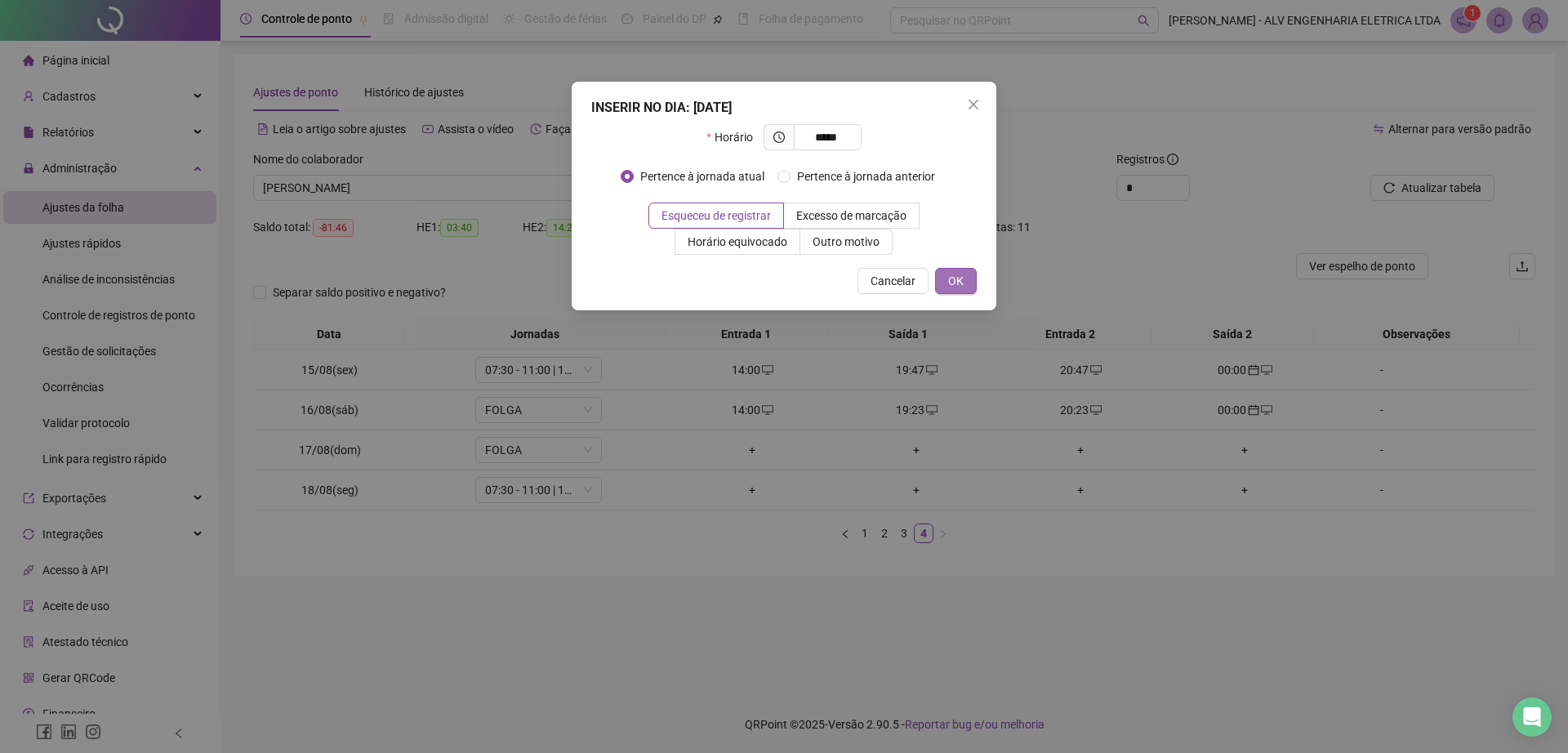
type input "*****"
click at [949, 274] on span "OK" at bounding box center [955, 280] width 16 height 18
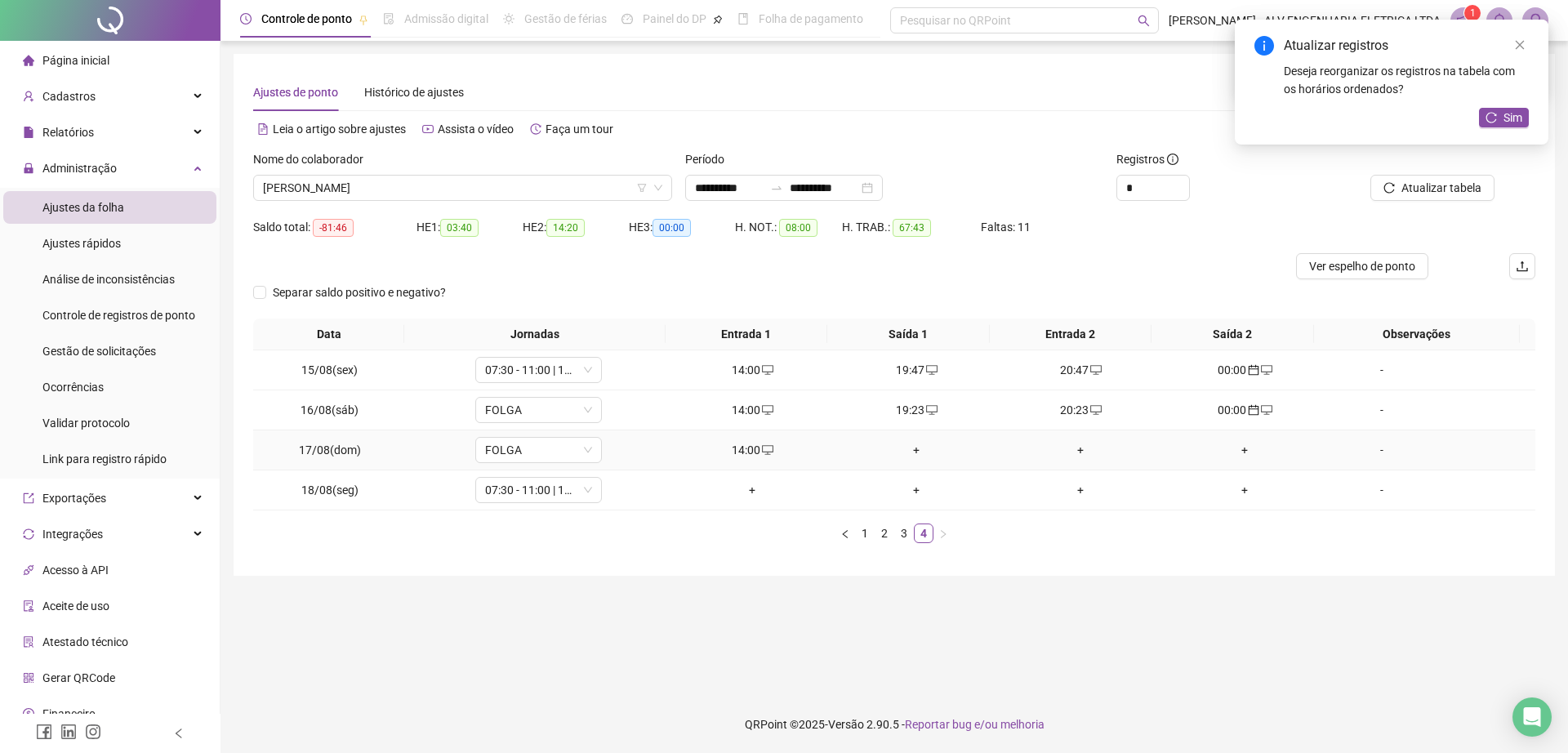
click at [1233, 449] on div "+" at bounding box center [1244, 450] width 151 height 18
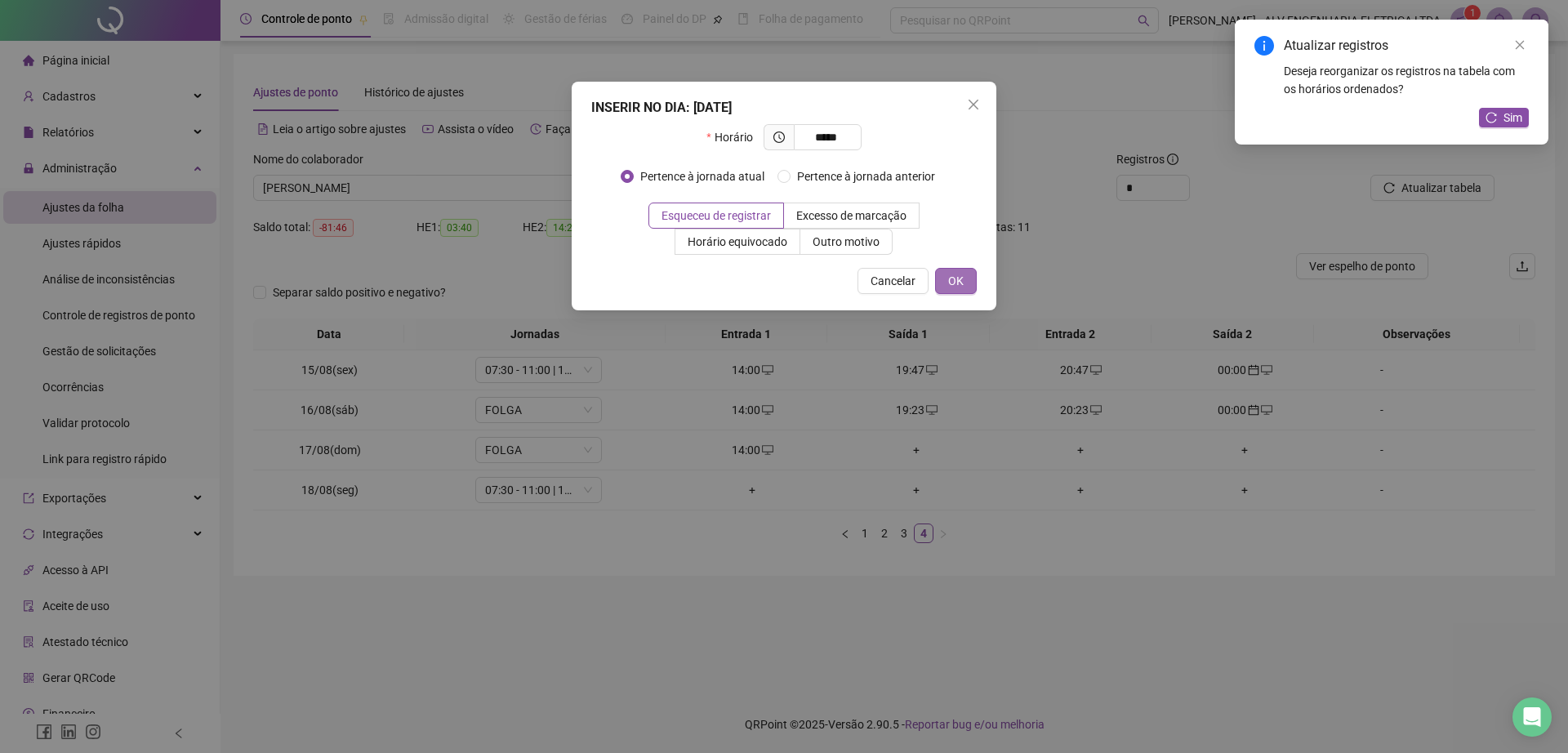
type input "*****"
click at [962, 282] on span "OK" at bounding box center [955, 280] width 16 height 18
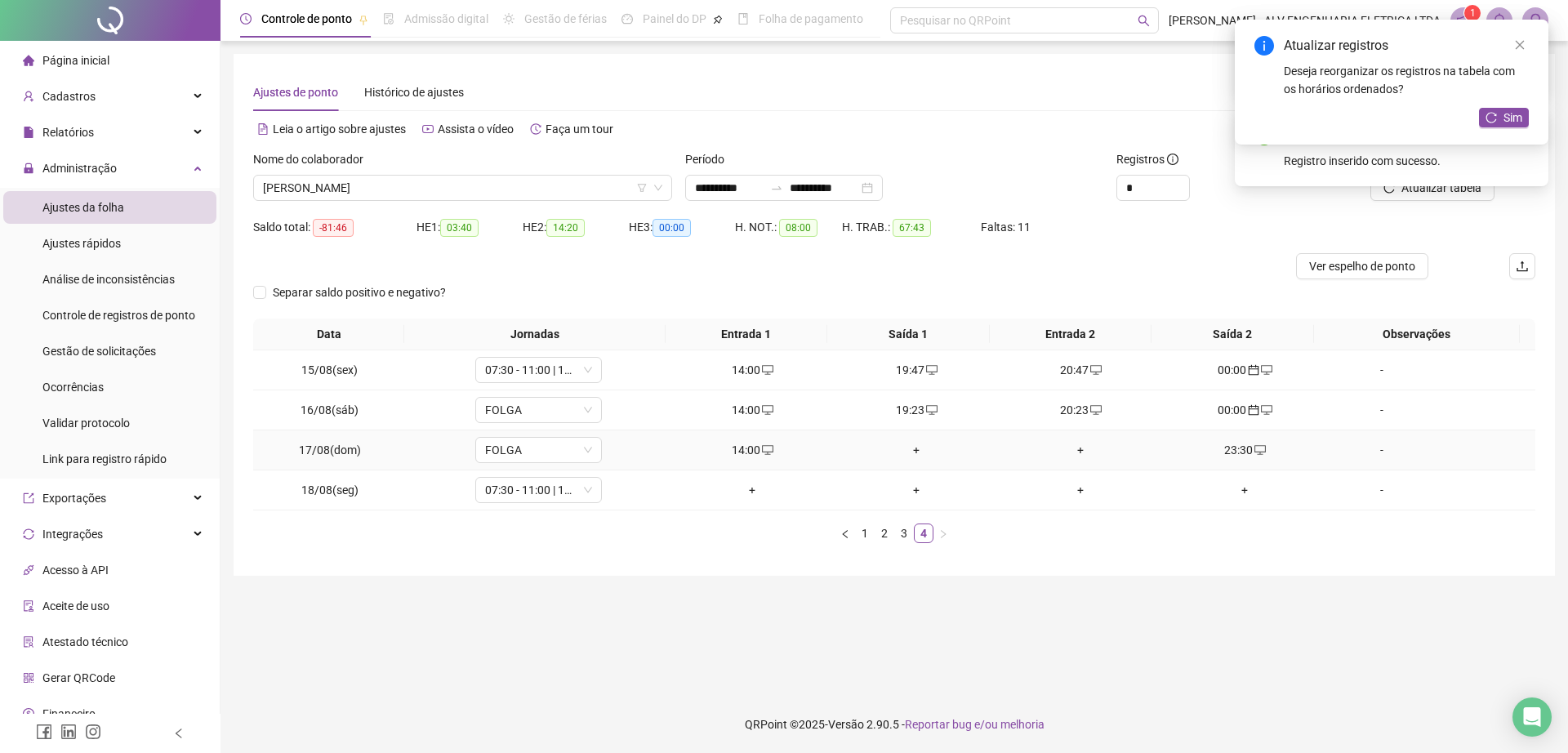
click at [911, 450] on div "+" at bounding box center [916, 450] width 151 height 18
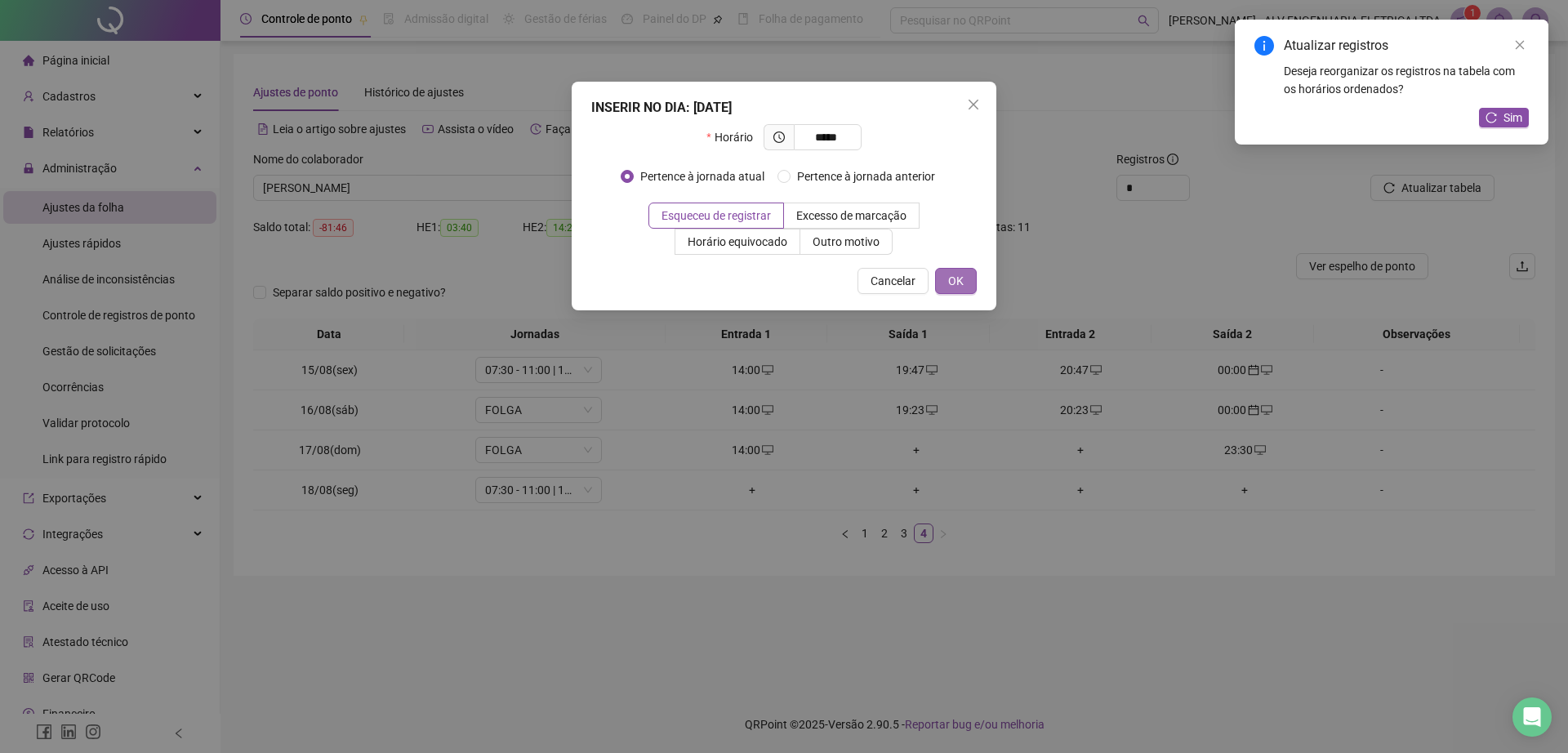
type input "*****"
click at [959, 277] on span "OK" at bounding box center [955, 280] width 16 height 18
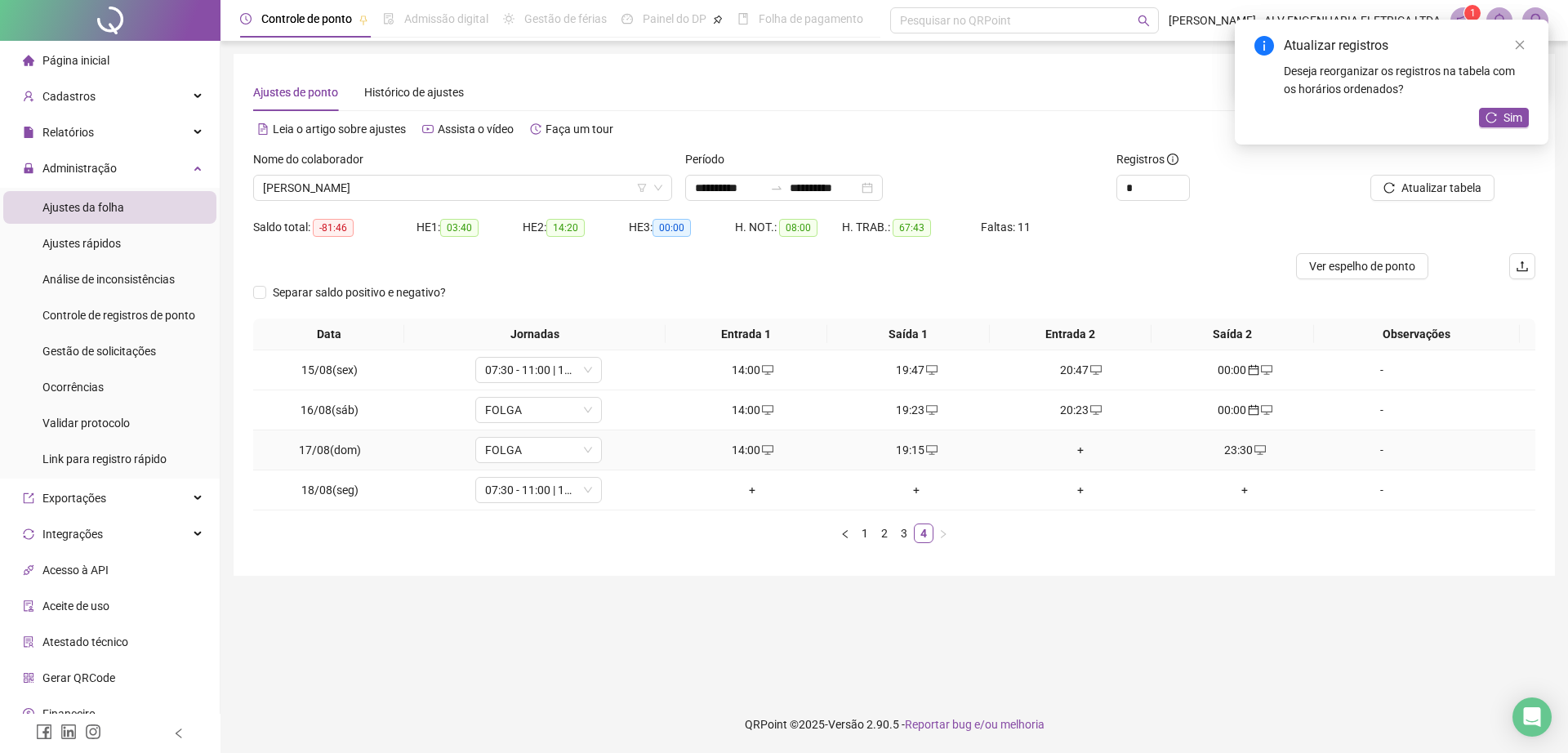
click at [1072, 457] on div "+" at bounding box center [1080, 450] width 151 height 18
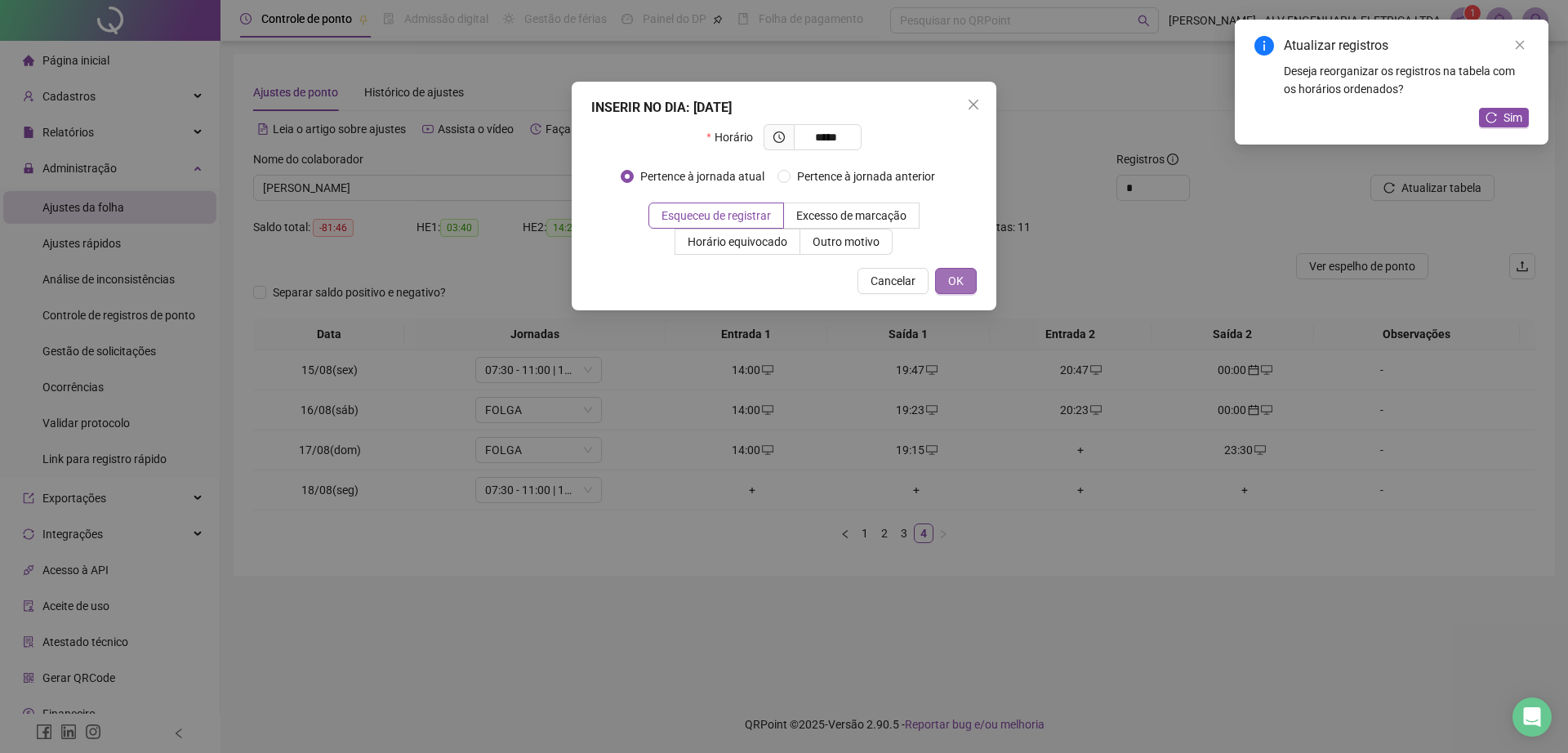
type input "*****"
click at [947, 274] on button "OK" at bounding box center [955, 281] width 42 height 26
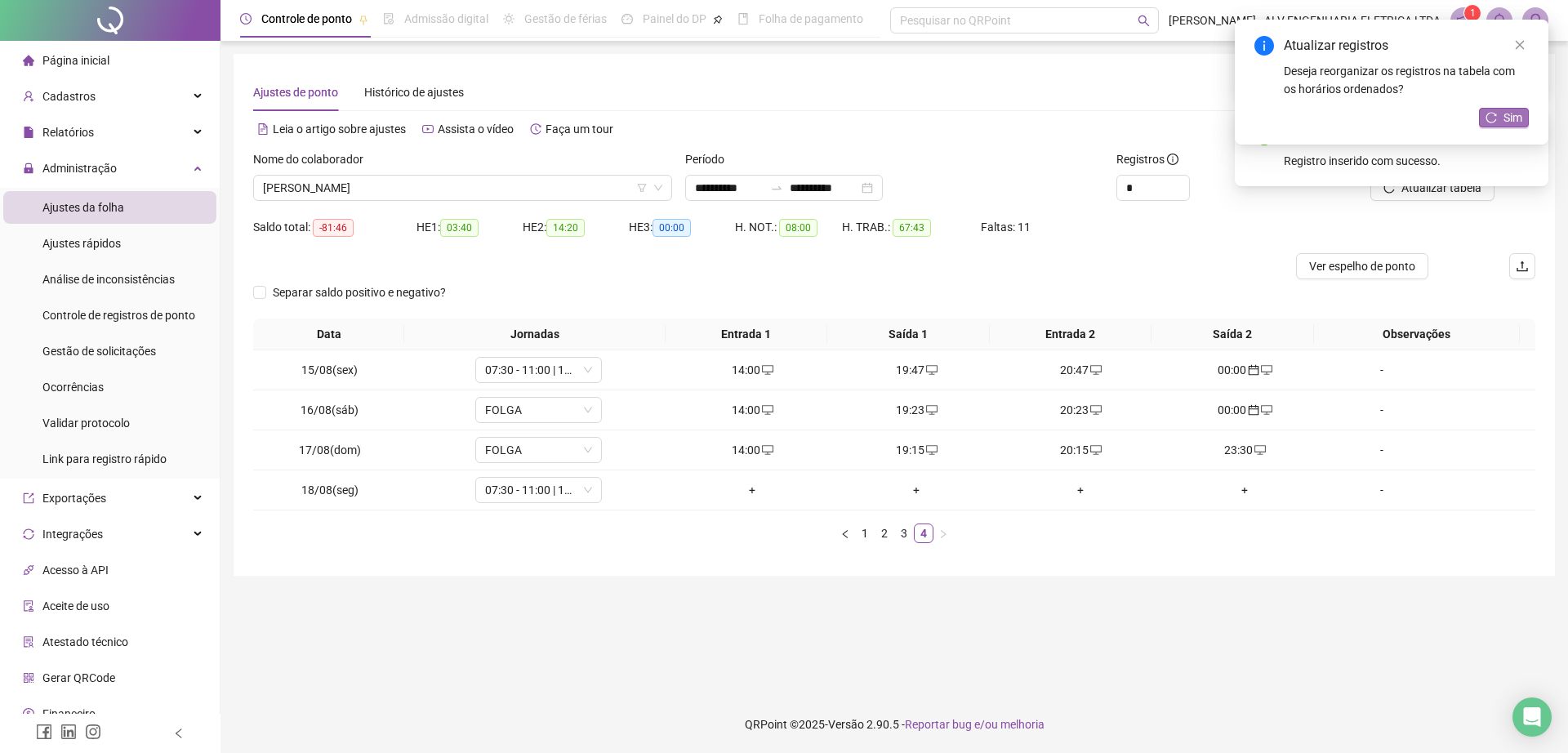
click at [1484, 115] on button "Sim" at bounding box center [1503, 117] width 50 height 19
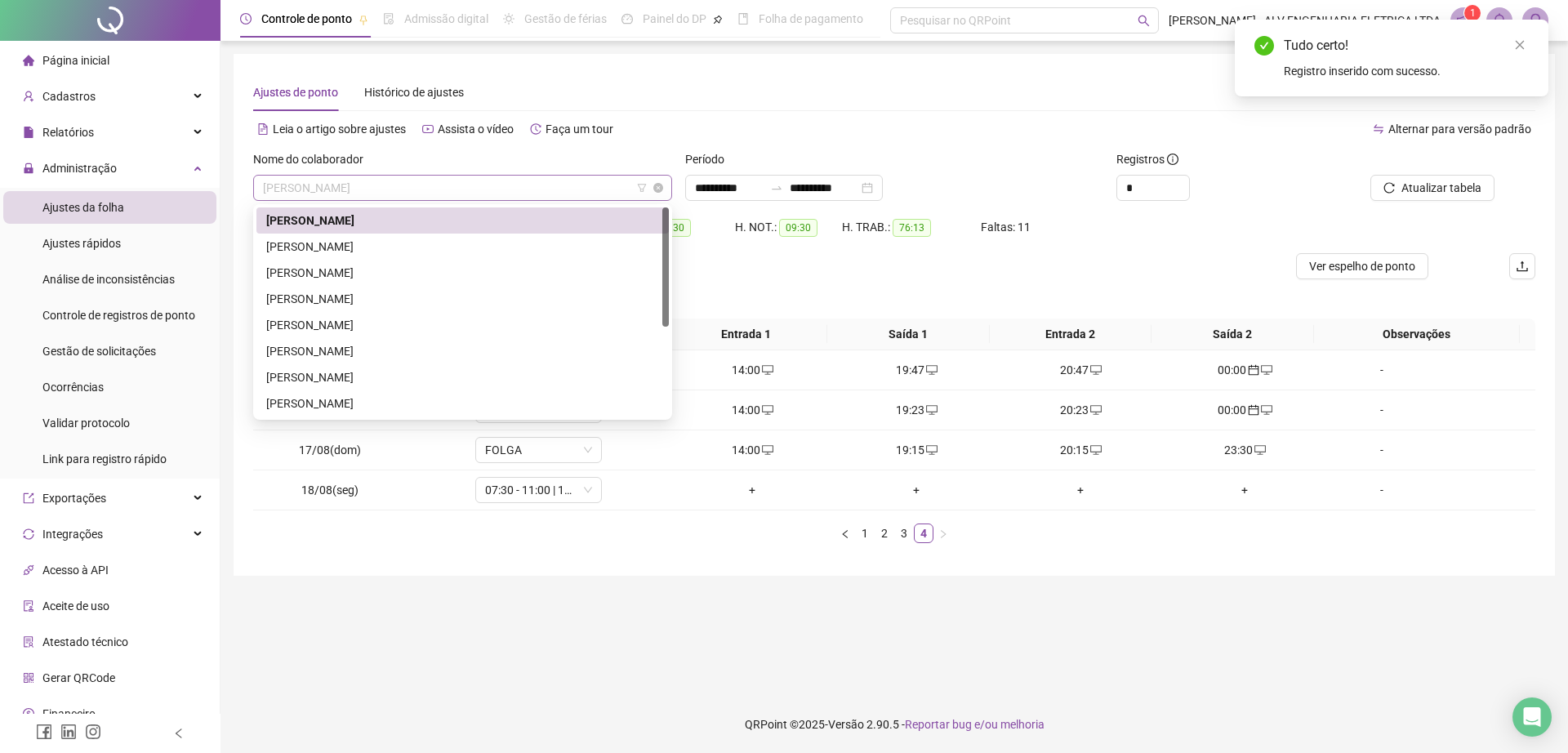
click at [440, 186] on span "ANTHONY RAUL DOS SANTOS RAMOS" at bounding box center [462, 188] width 399 height 24
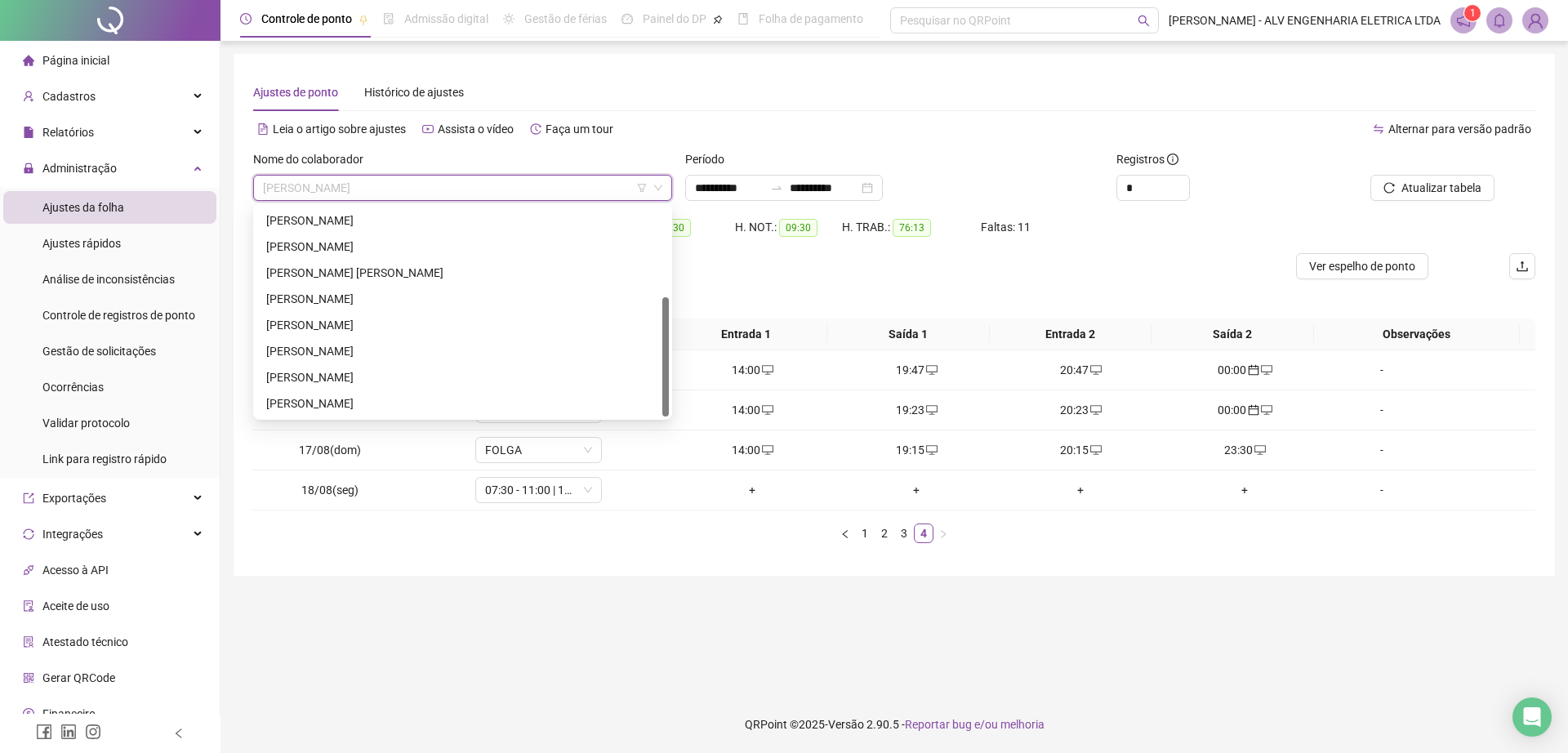
drag, startPoint x: 664, startPoint y: 237, endPoint x: 649, endPoint y: 402, distance: 165.7
click at [649, 402] on div "ELIAS MARQUES DOS SANTOS FABIO BICUDO SIMOES DE ALMEIDA FABRICIO CALDEIRA SANTO…" at bounding box center [462, 312] width 412 height 209
click at [369, 353] on div "RICARDO SHIGUERO OBA" at bounding box center [462, 351] width 393 height 18
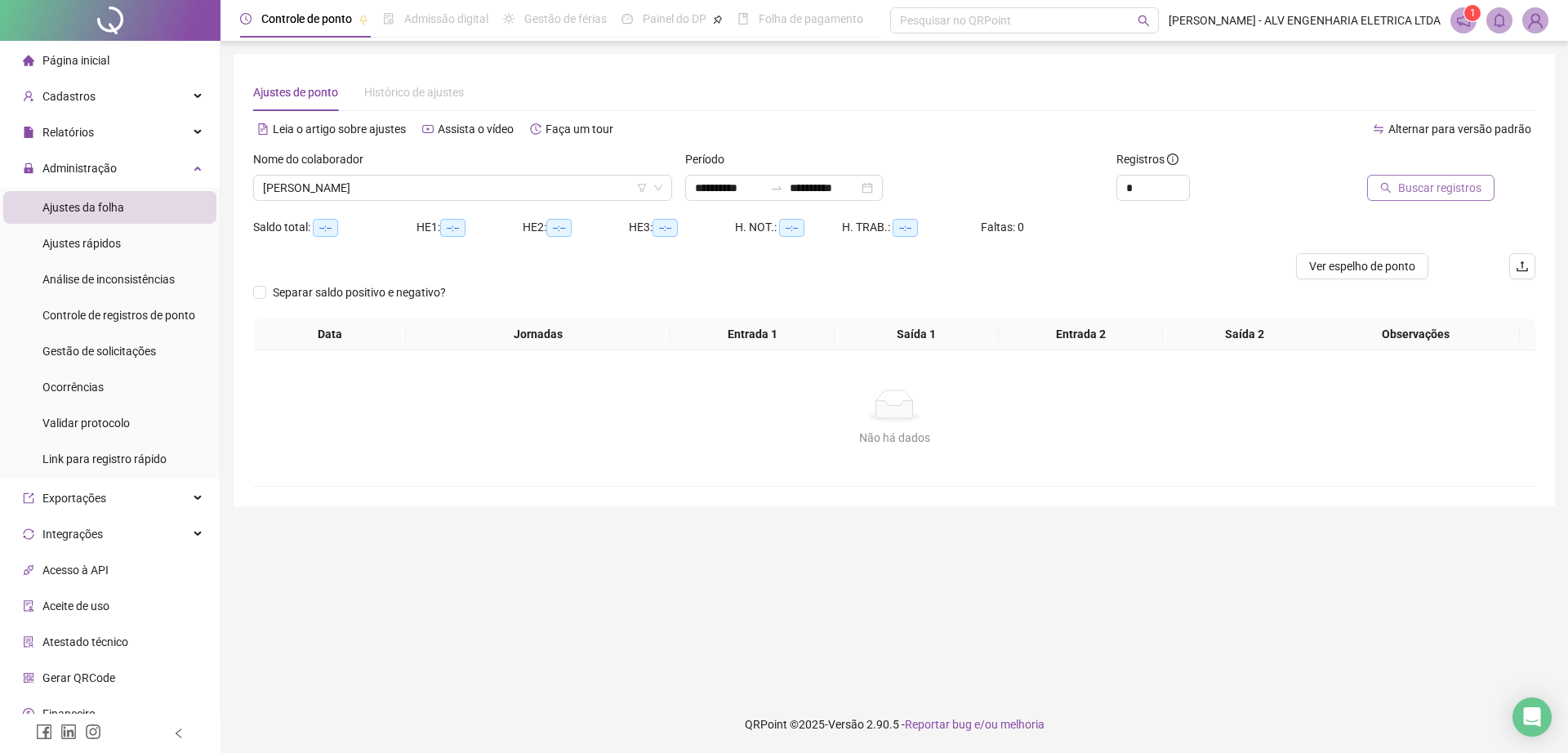
click at [1426, 190] on span "Buscar registros" at bounding box center [1439, 187] width 83 height 18
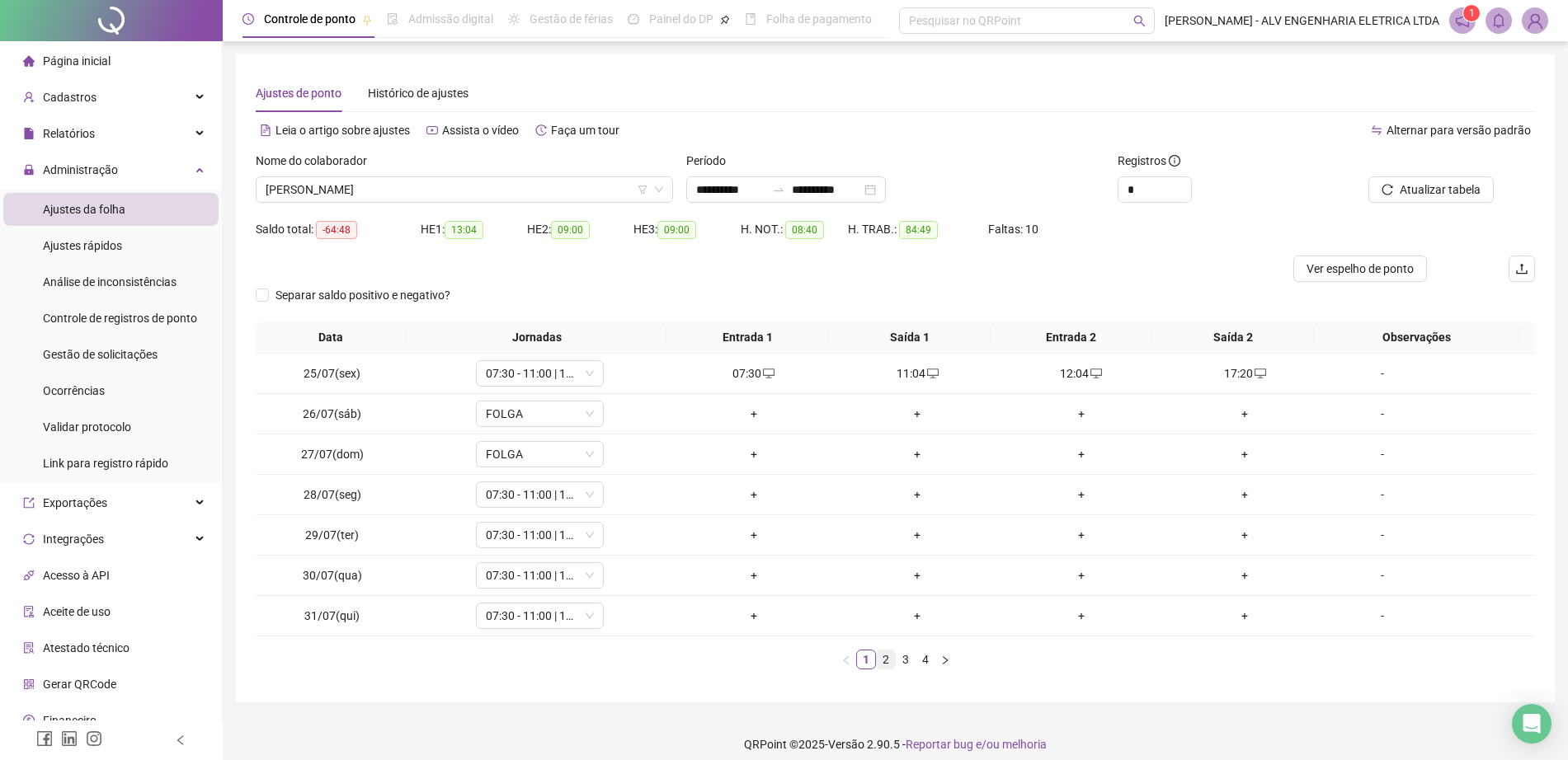
click at [884, 667] on link "2" at bounding box center [885, 659] width 18 height 18
click at [902, 665] on link "3" at bounding box center [905, 659] width 18 height 18
click at [927, 611] on icon "desktop" at bounding box center [933, 615] width 11 height 10
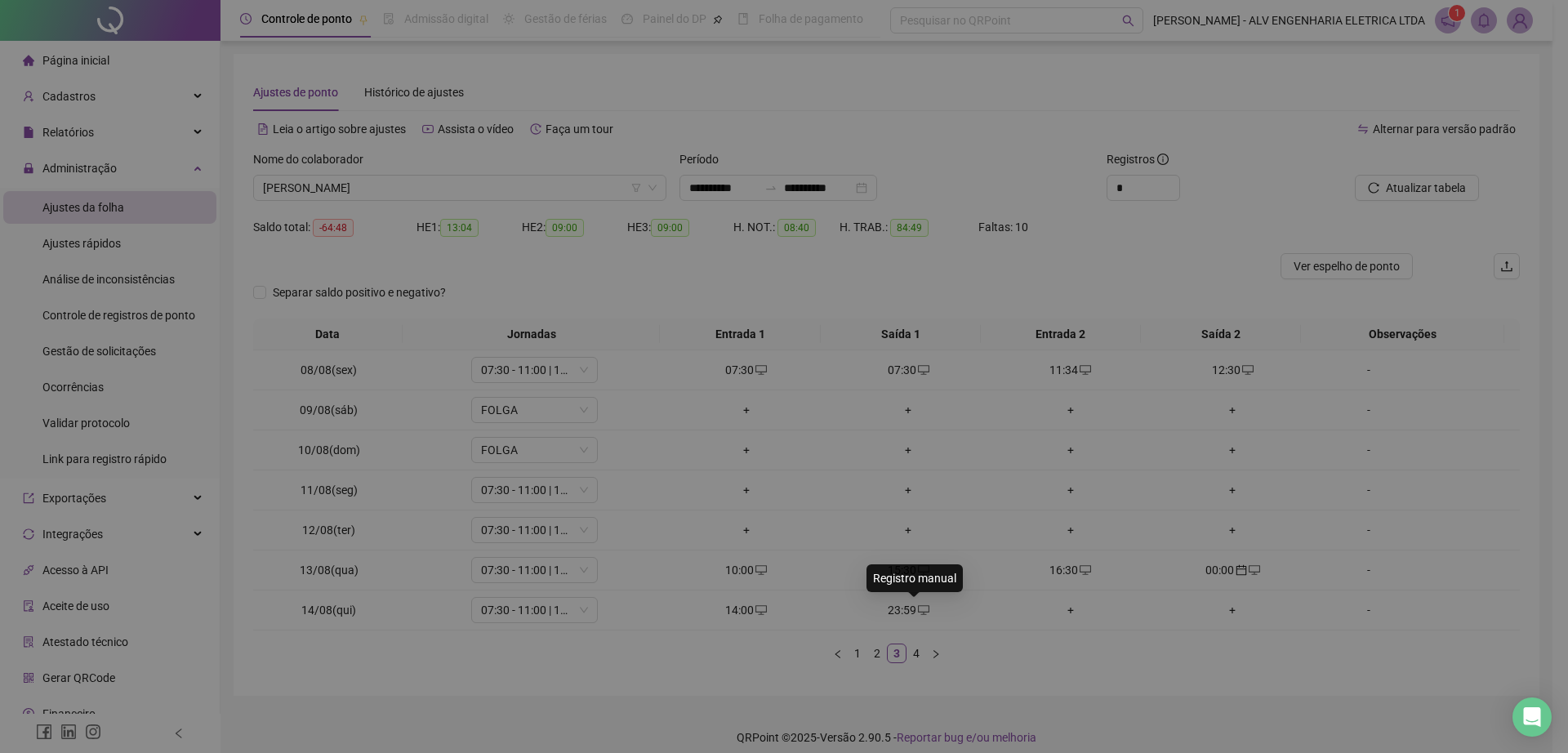
type input "**********"
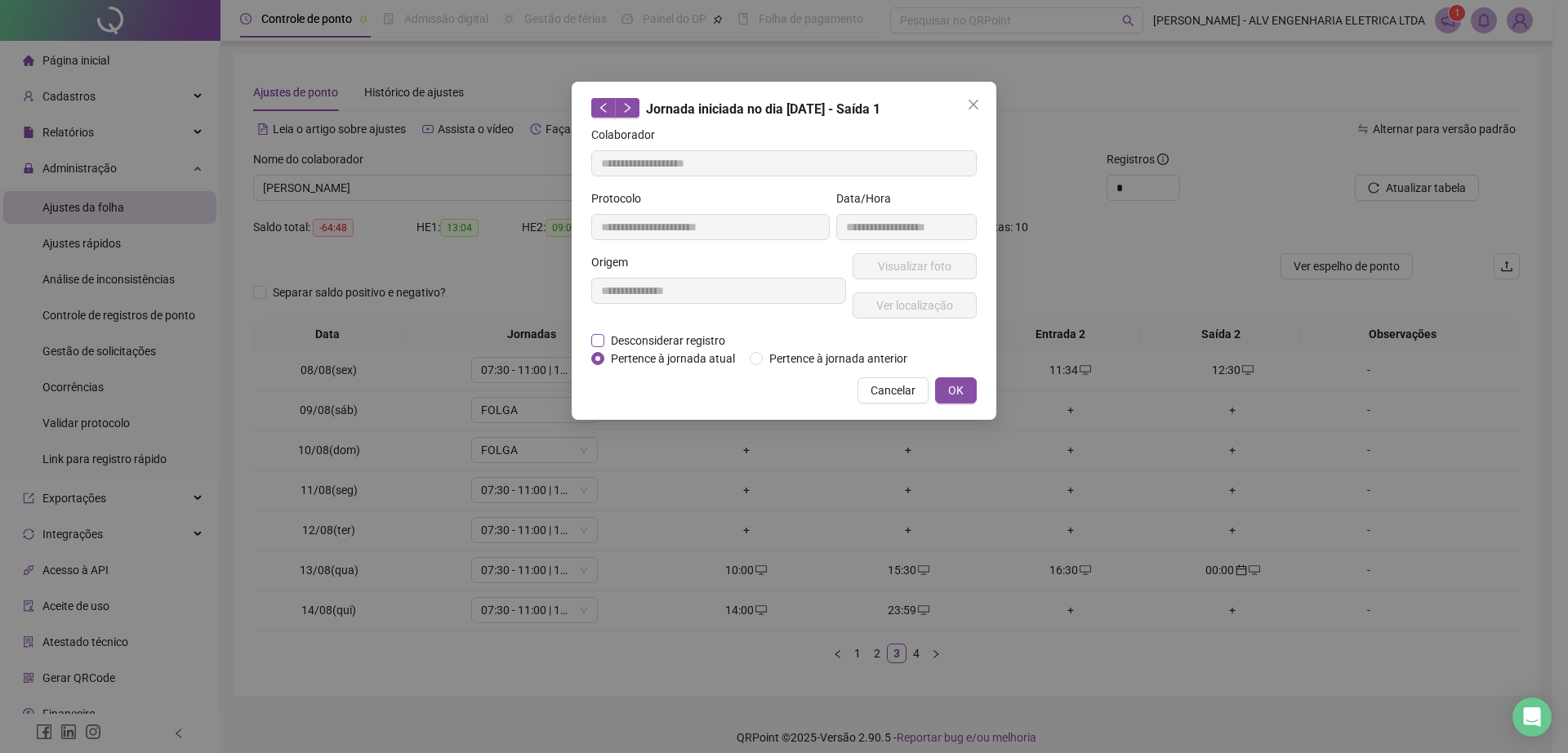
click at [610, 339] on span "Desconsiderar registro" at bounding box center [668, 340] width 128 height 18
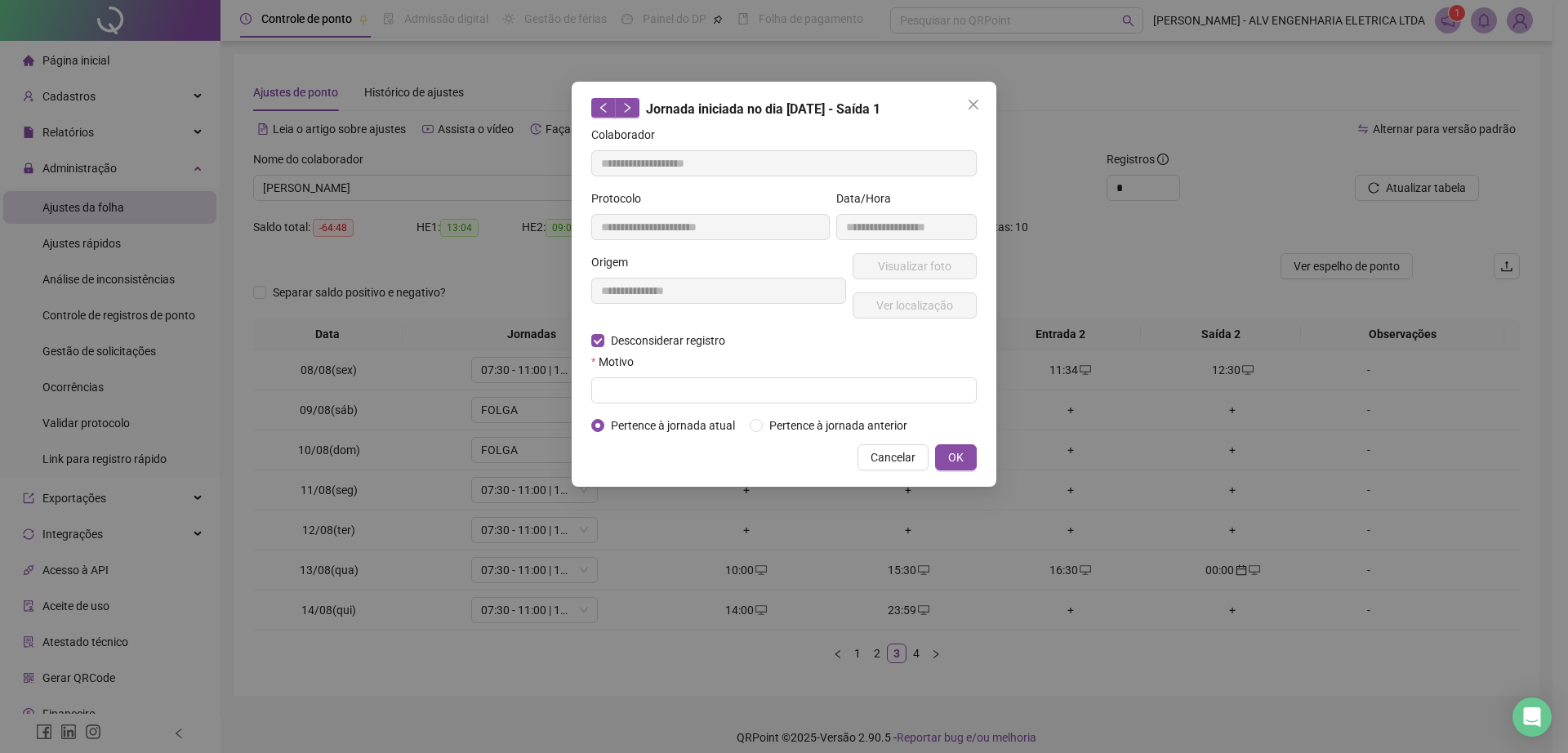
click at [645, 405] on form "**********" at bounding box center [783, 280] width 386 height 309
click at [631, 390] on input "text" at bounding box center [783, 390] width 386 height 26
type input "******"
click at [945, 458] on button "OK" at bounding box center [955, 457] width 42 height 26
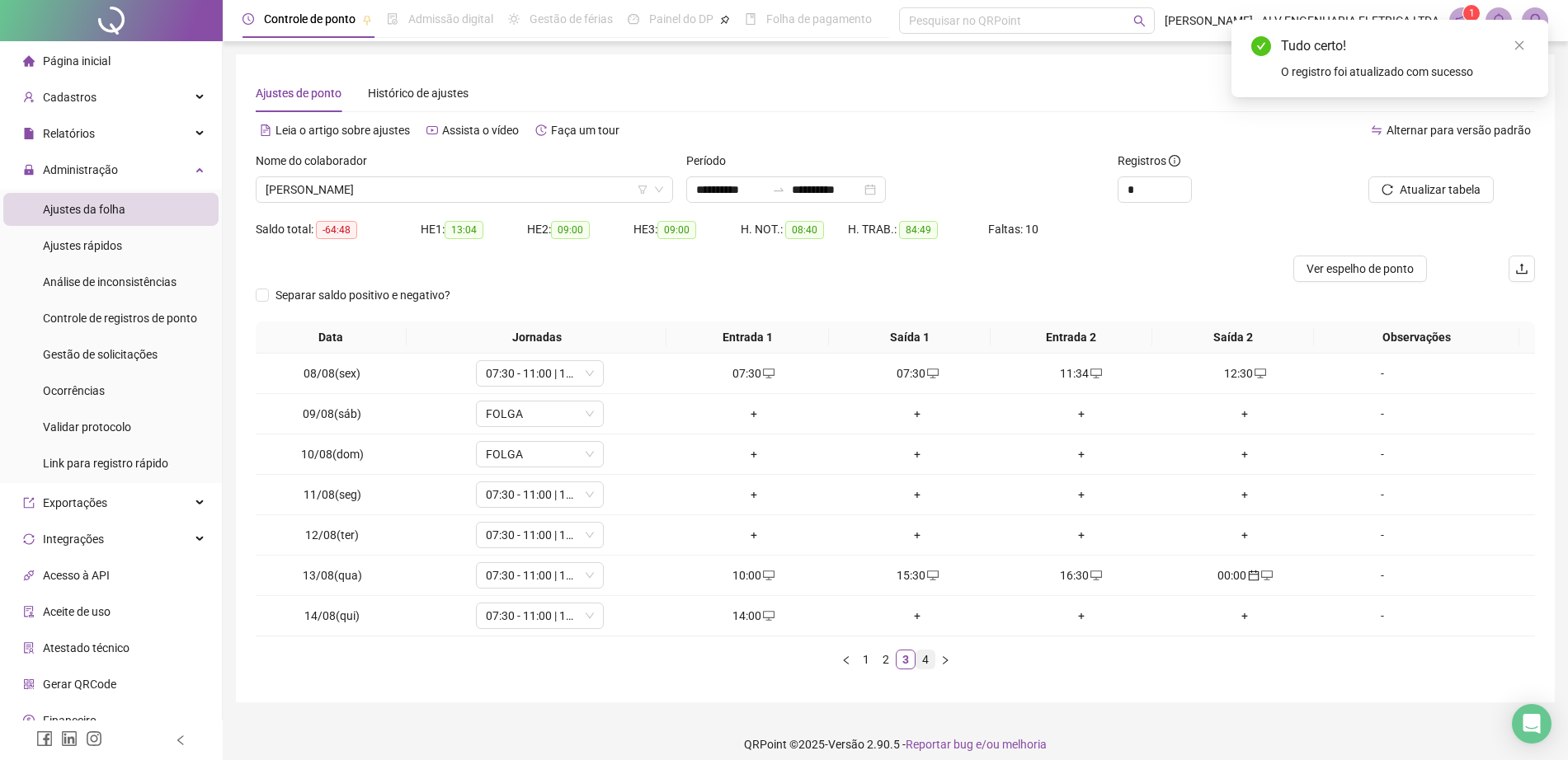
click at [926, 667] on link "4" at bounding box center [925, 659] width 18 height 18
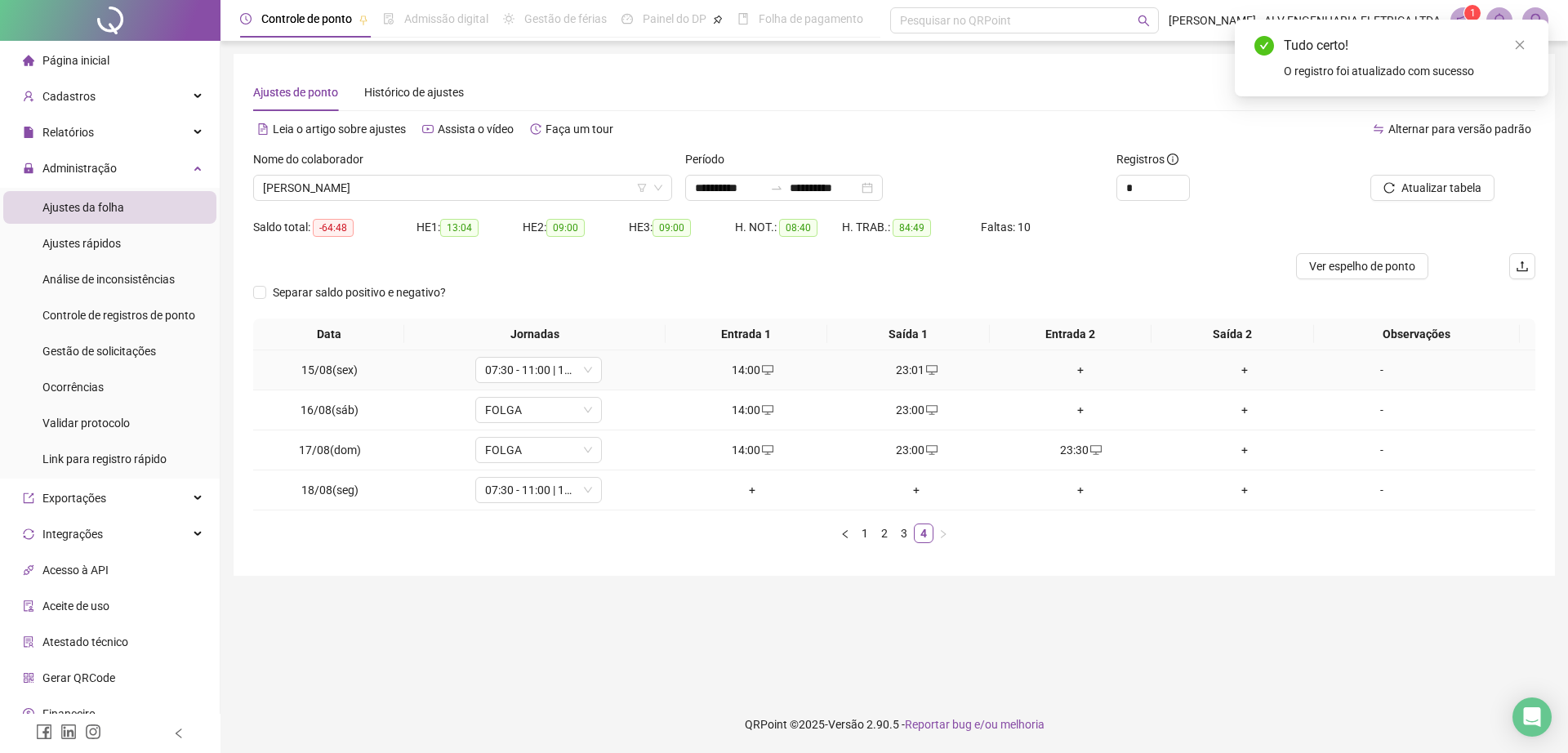
click at [1069, 373] on div "+" at bounding box center [1080, 369] width 151 height 18
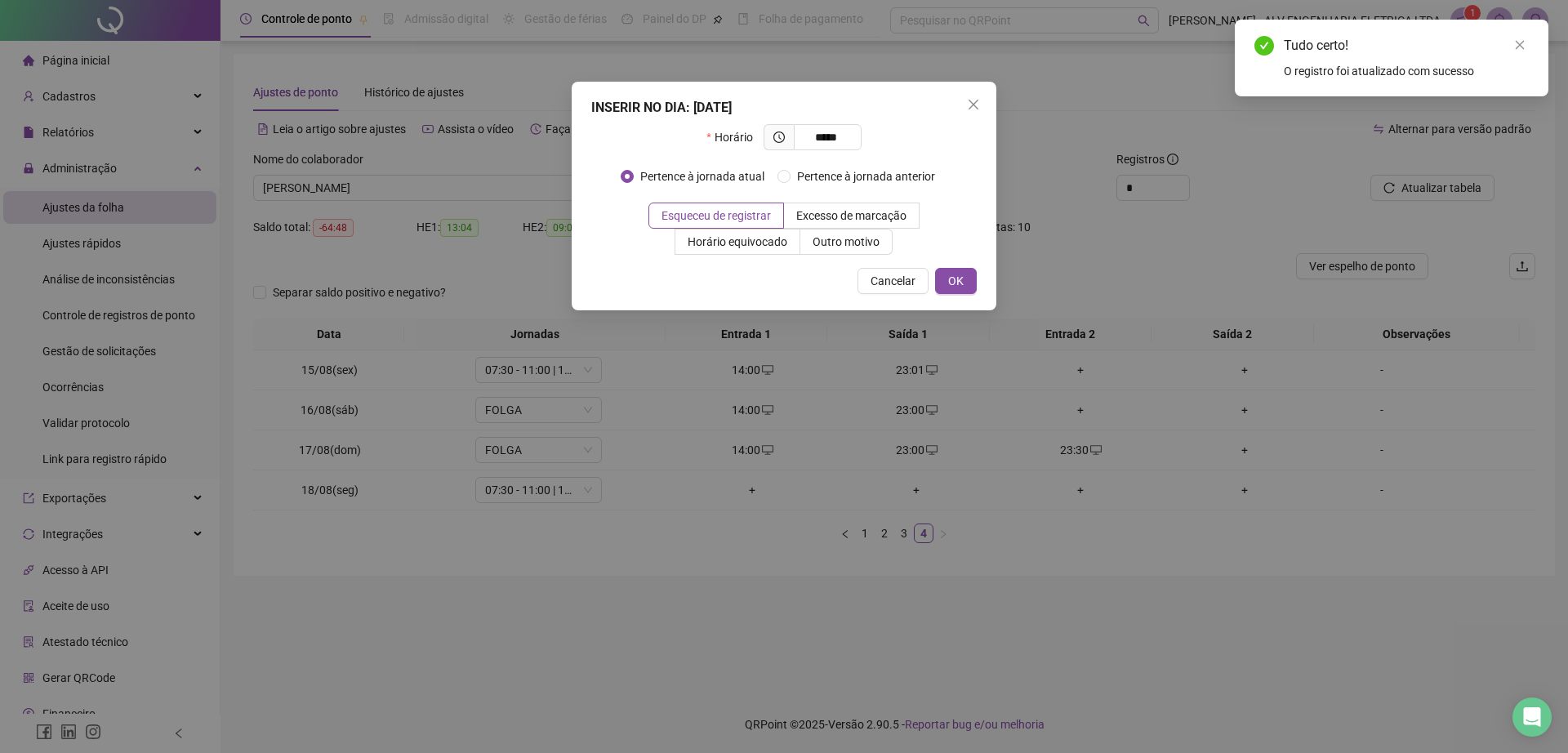
type input "*****"
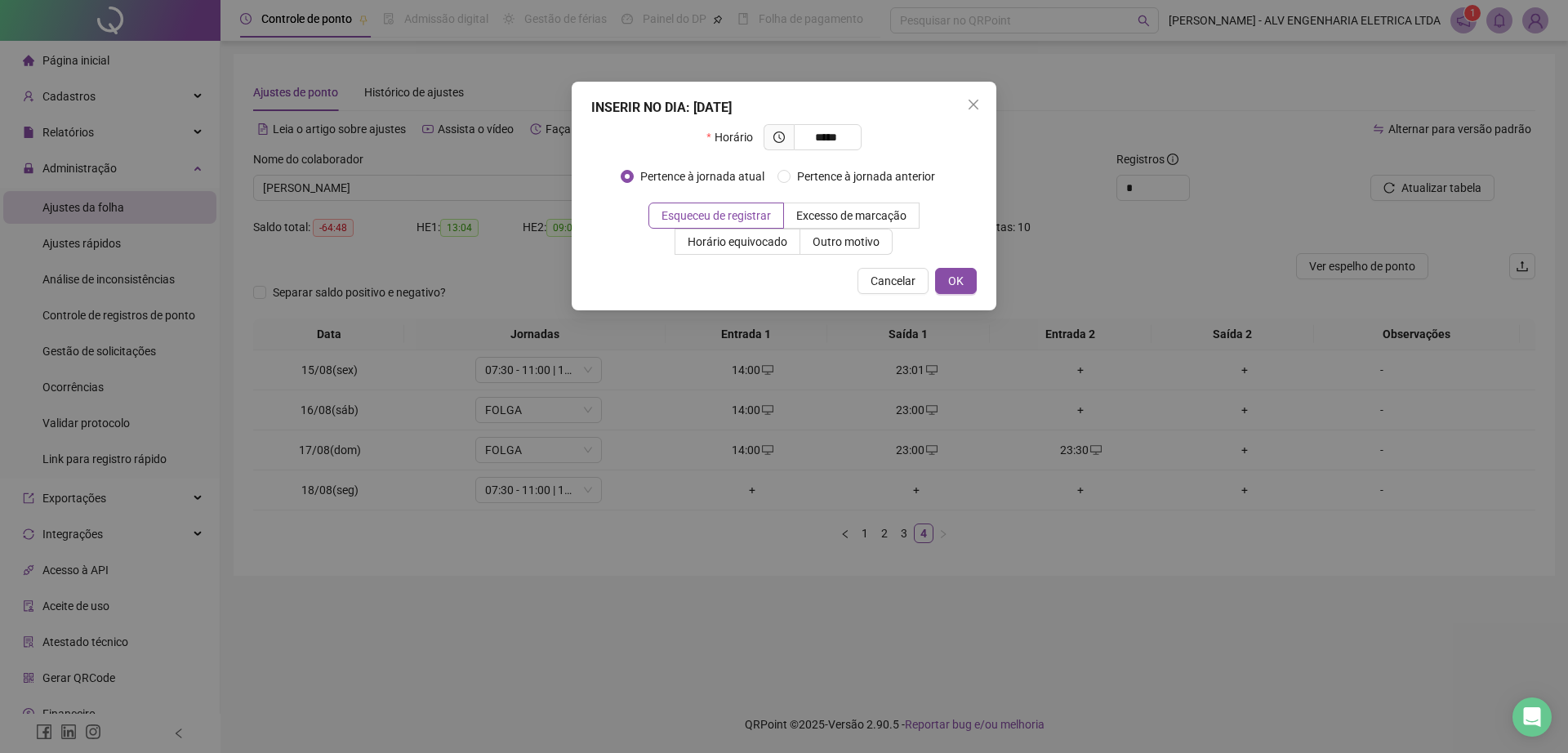
click at [830, 165] on div "Pertence à jornada atual Pertence à jornada anterior" at bounding box center [784, 177] width 327 height 26
click at [820, 176] on span "Pertence à jornada anterior" at bounding box center [865, 176] width 151 height 18
click at [967, 290] on button "OK" at bounding box center [955, 281] width 42 height 26
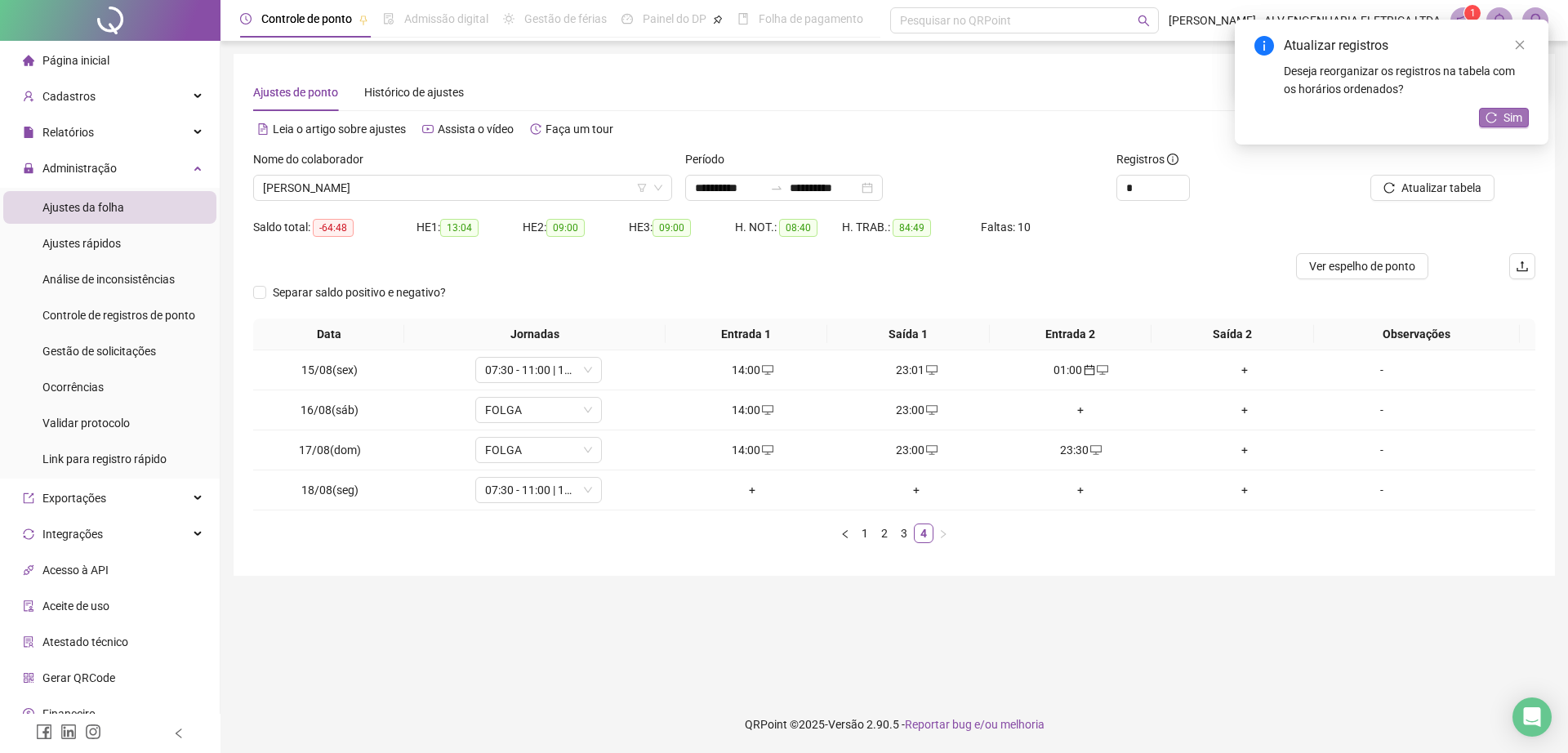
click at [1501, 122] on button "Sim" at bounding box center [1503, 117] width 50 height 19
click at [900, 521] on div "Data Jornadas Entrada 1 Saída 1 Entrada 2 Saída 2 Observações 15/08(sex) 07:30 …" at bounding box center [894, 430] width 1281 height 225
click at [906, 534] on link "3" at bounding box center [903, 533] width 18 height 18
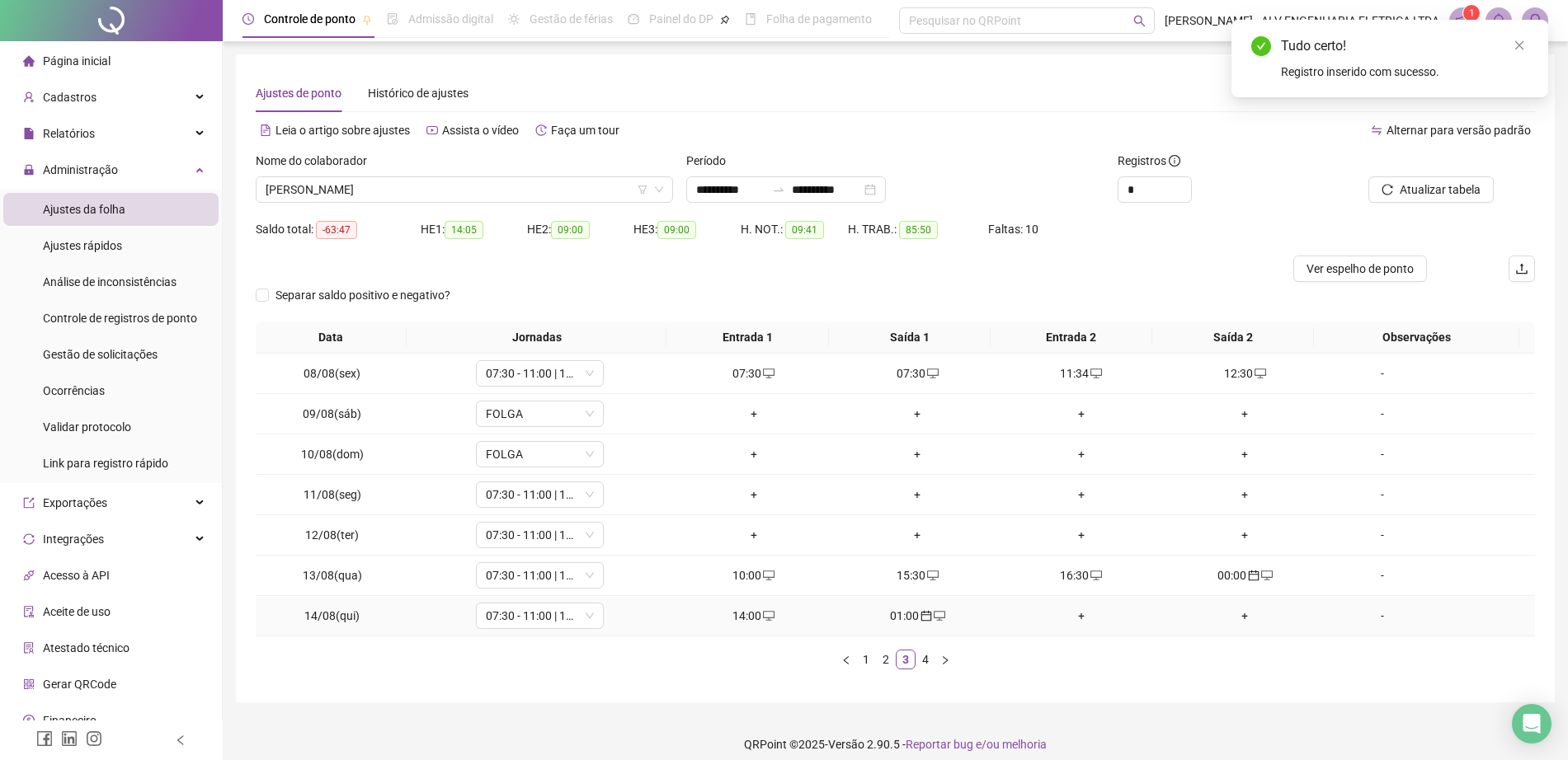
click at [1069, 620] on div "+" at bounding box center [1081, 615] width 151 height 18
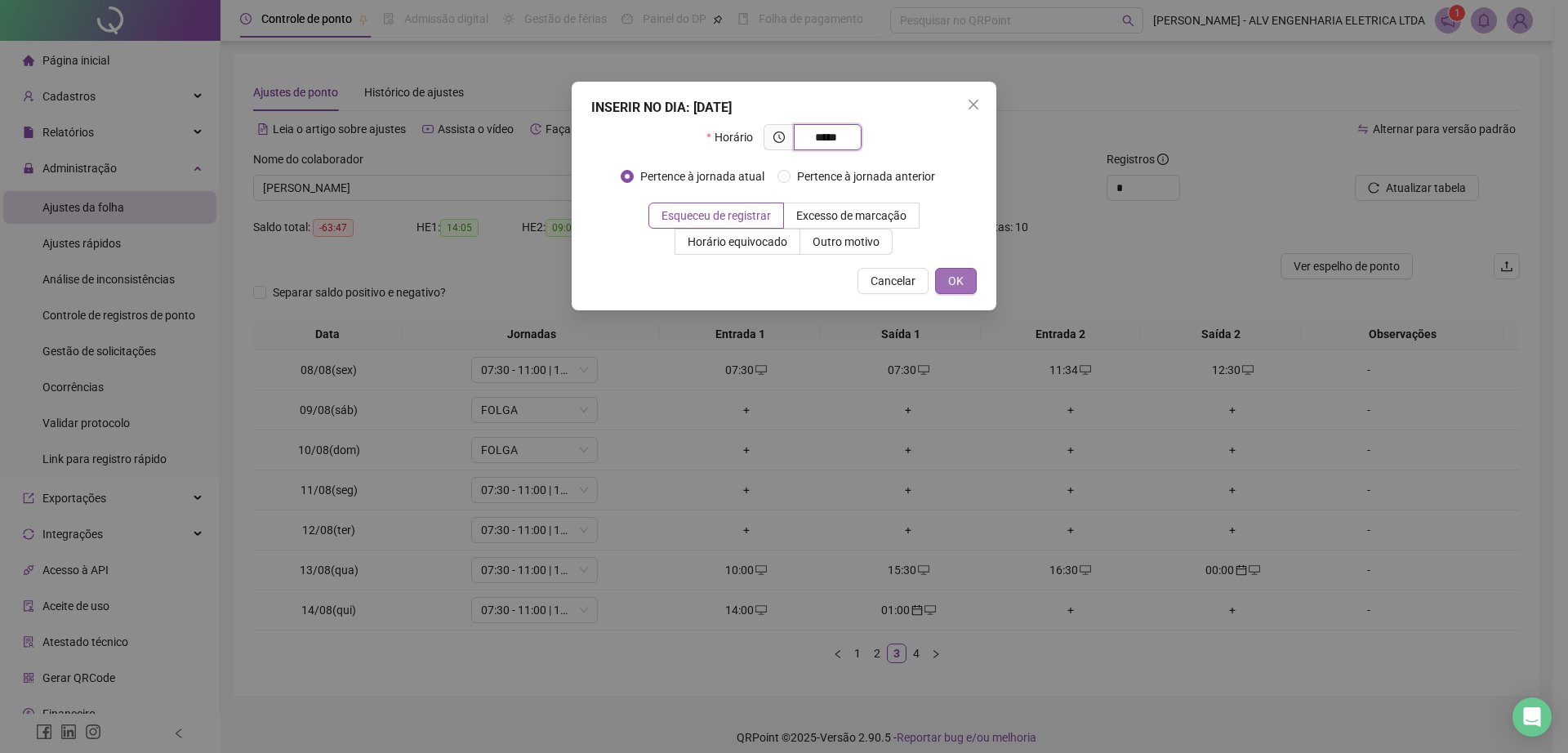
type input "*****"
click at [958, 275] on span "OK" at bounding box center [955, 280] width 16 height 18
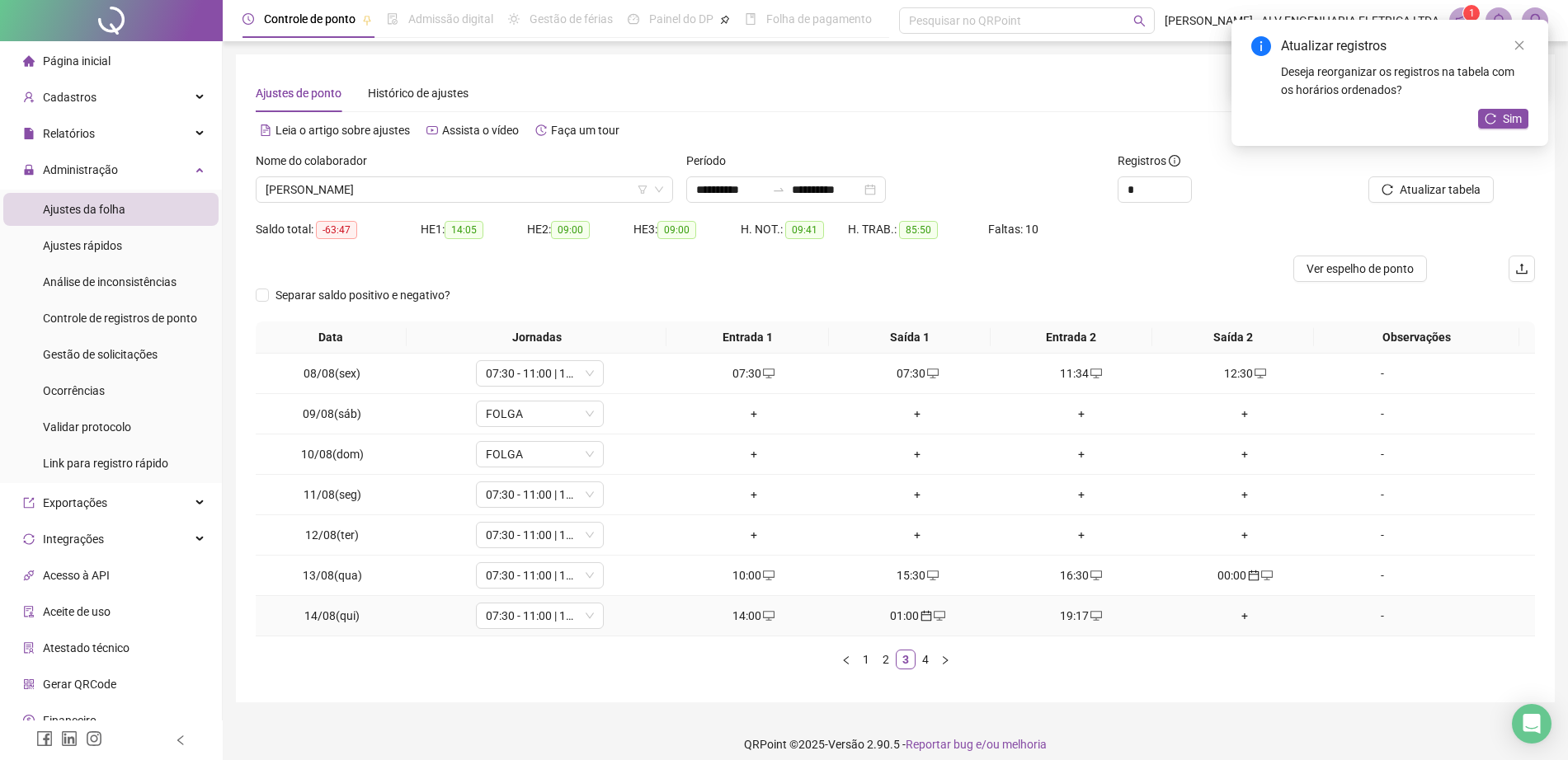
click at [1231, 614] on div "+" at bounding box center [1245, 615] width 151 height 18
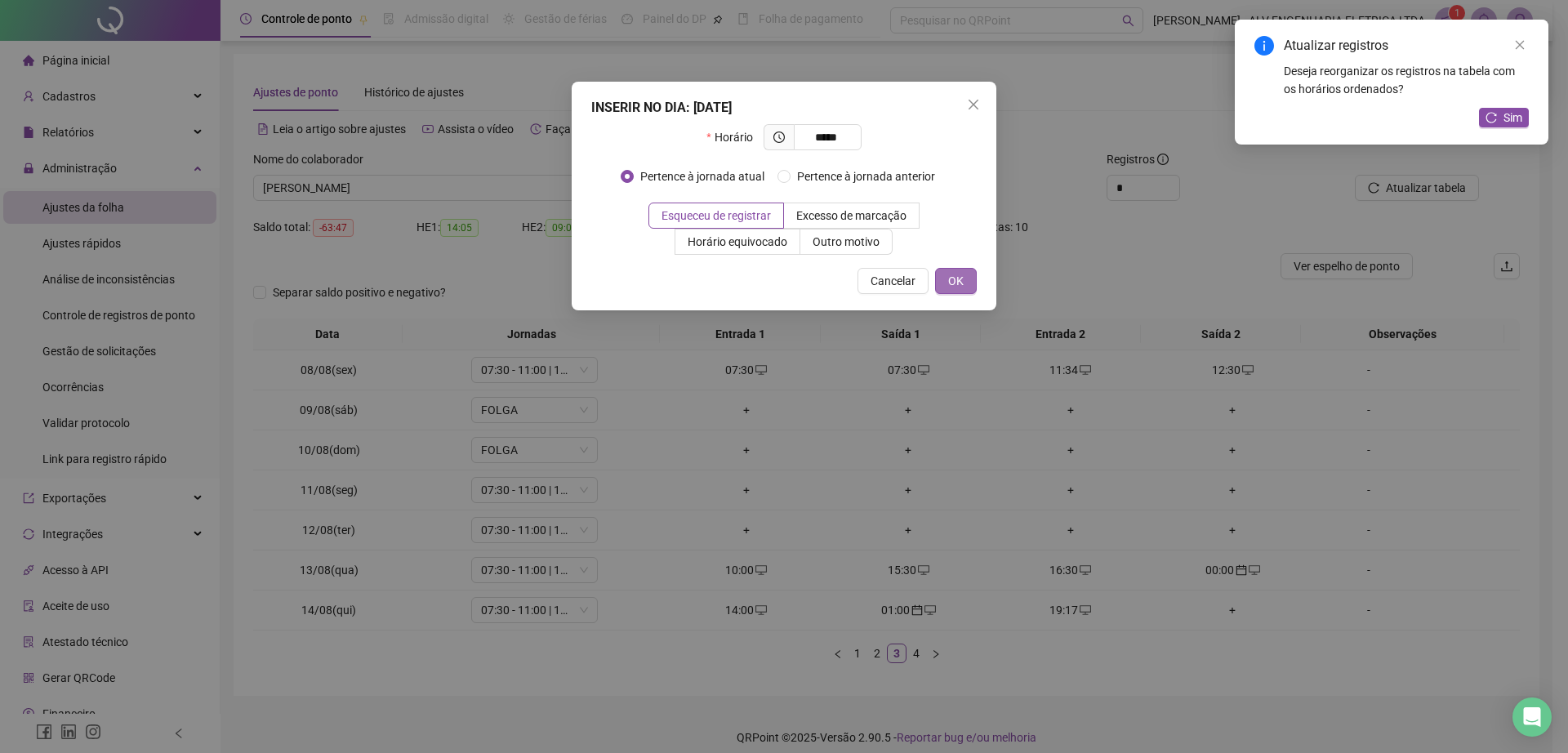
type input "*****"
click at [941, 281] on button "OK" at bounding box center [955, 281] width 42 height 26
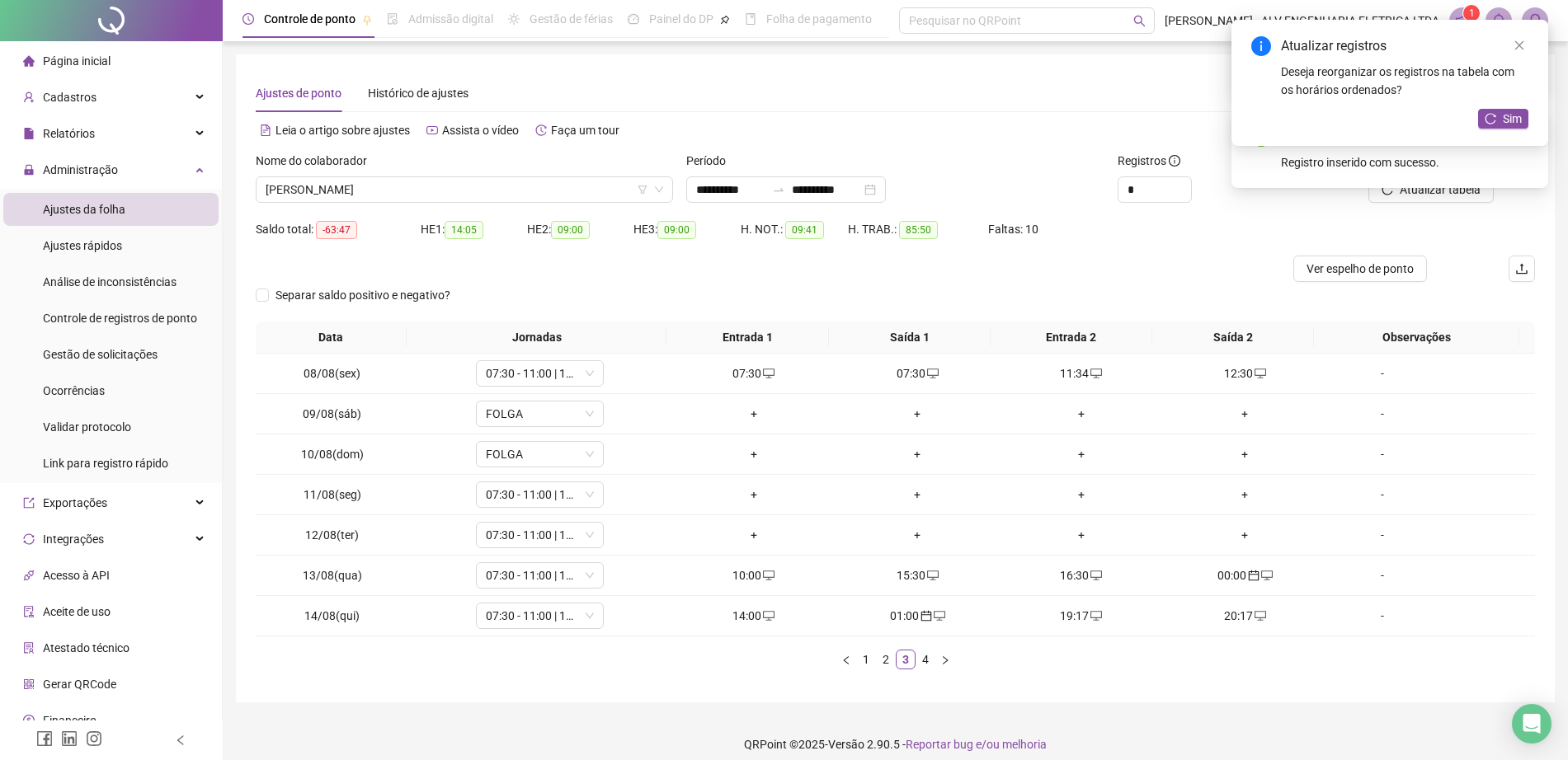
click at [1514, 120] on span "Sim" at bounding box center [1512, 118] width 19 height 18
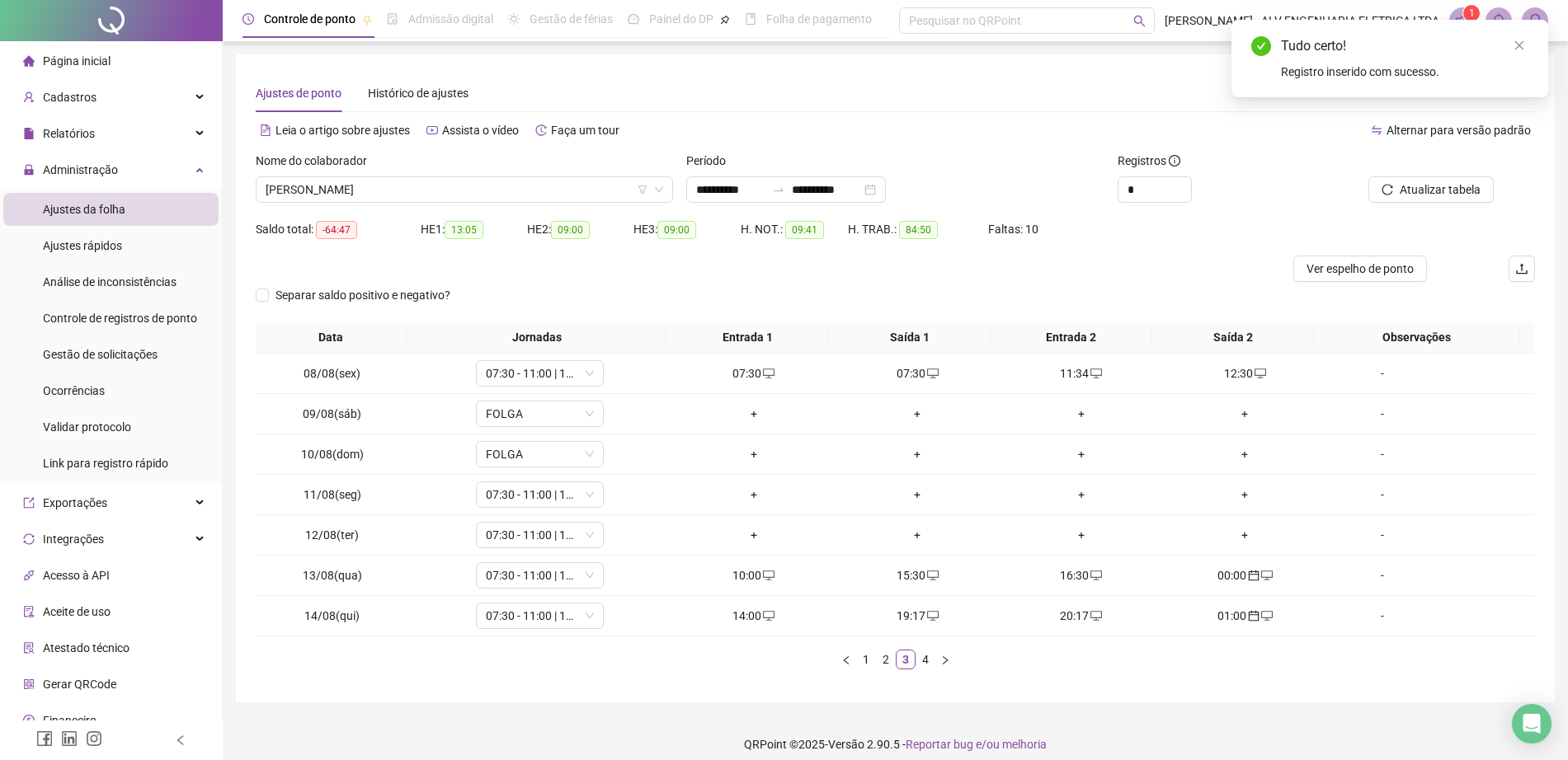
click at [926, 661] on link "4" at bounding box center [925, 659] width 18 height 18
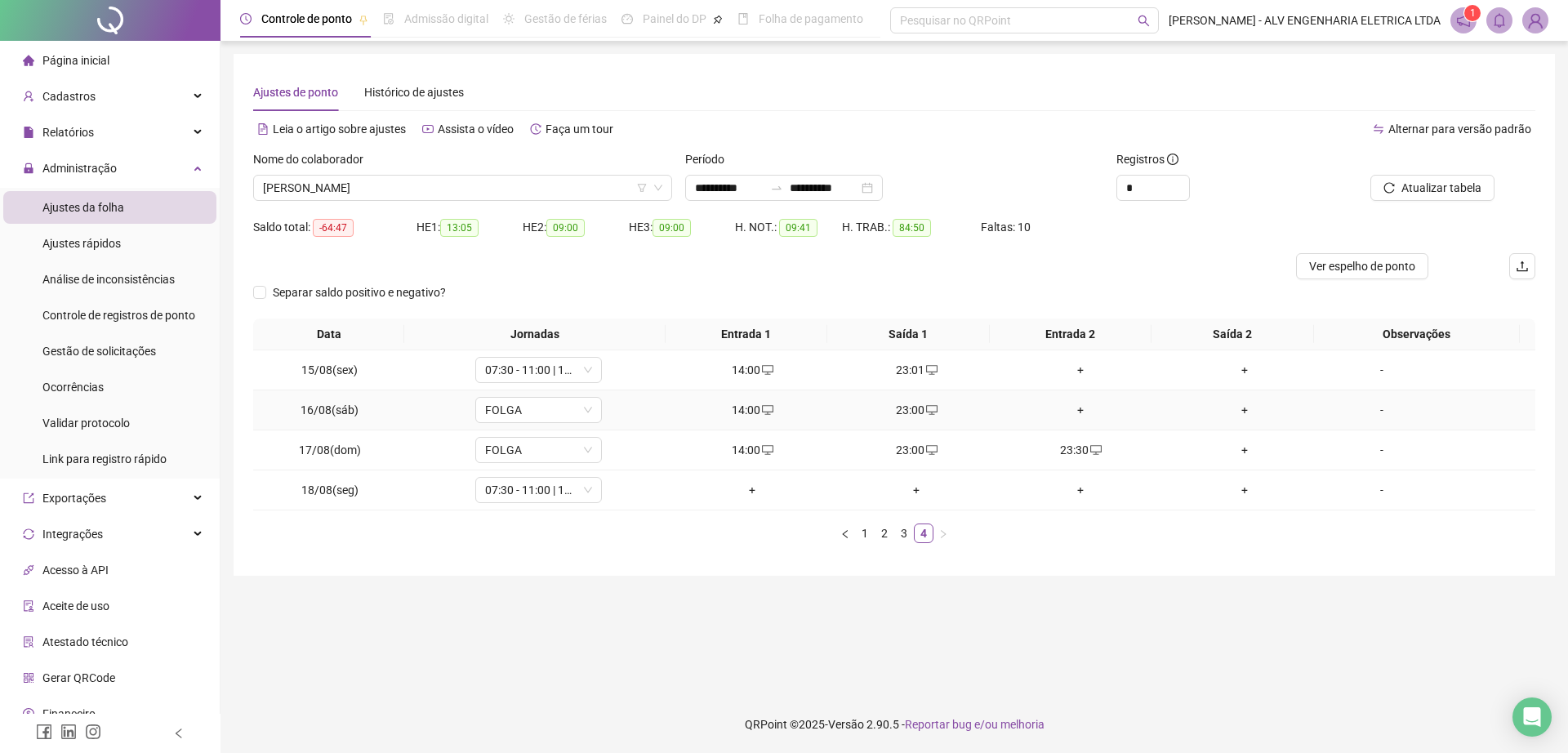
click at [1065, 408] on div "+" at bounding box center [1080, 410] width 151 height 18
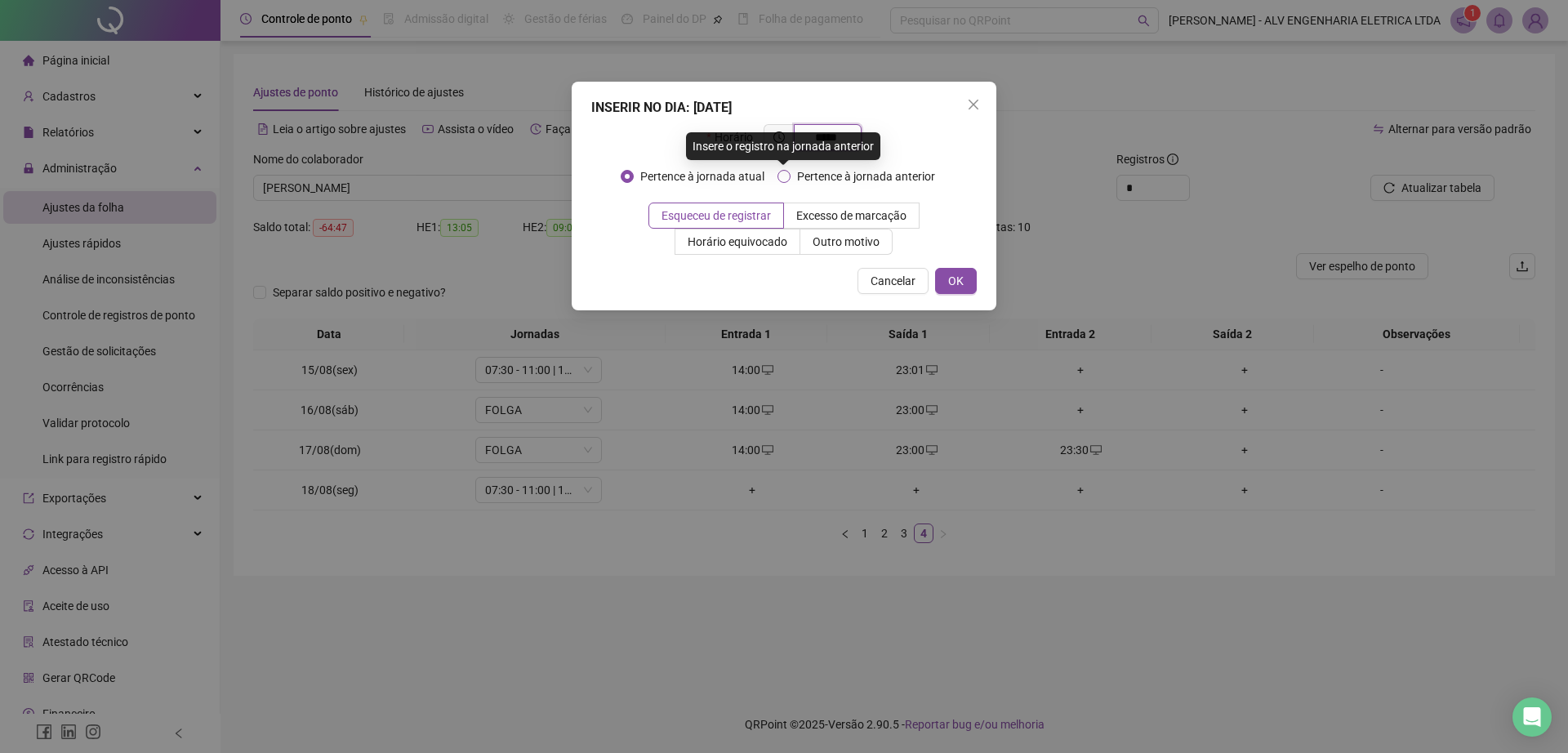
type input "*****"
click at [856, 180] on span "Pertence à jornada anterior" at bounding box center [865, 176] width 151 height 18
click at [964, 292] on button "OK" at bounding box center [955, 281] width 42 height 26
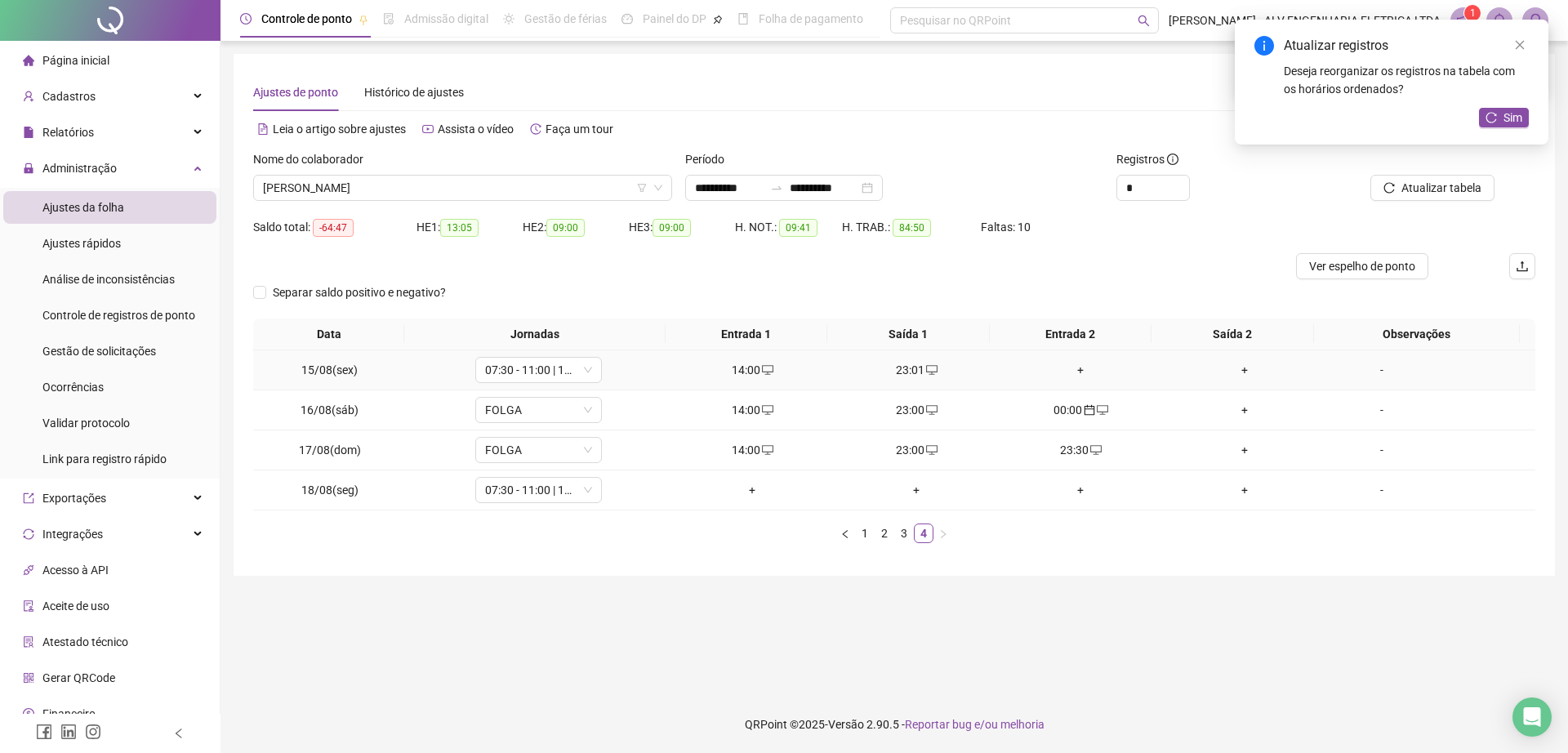
click at [911, 373] on div "23:01" at bounding box center [916, 369] width 151 height 18
type input "**********"
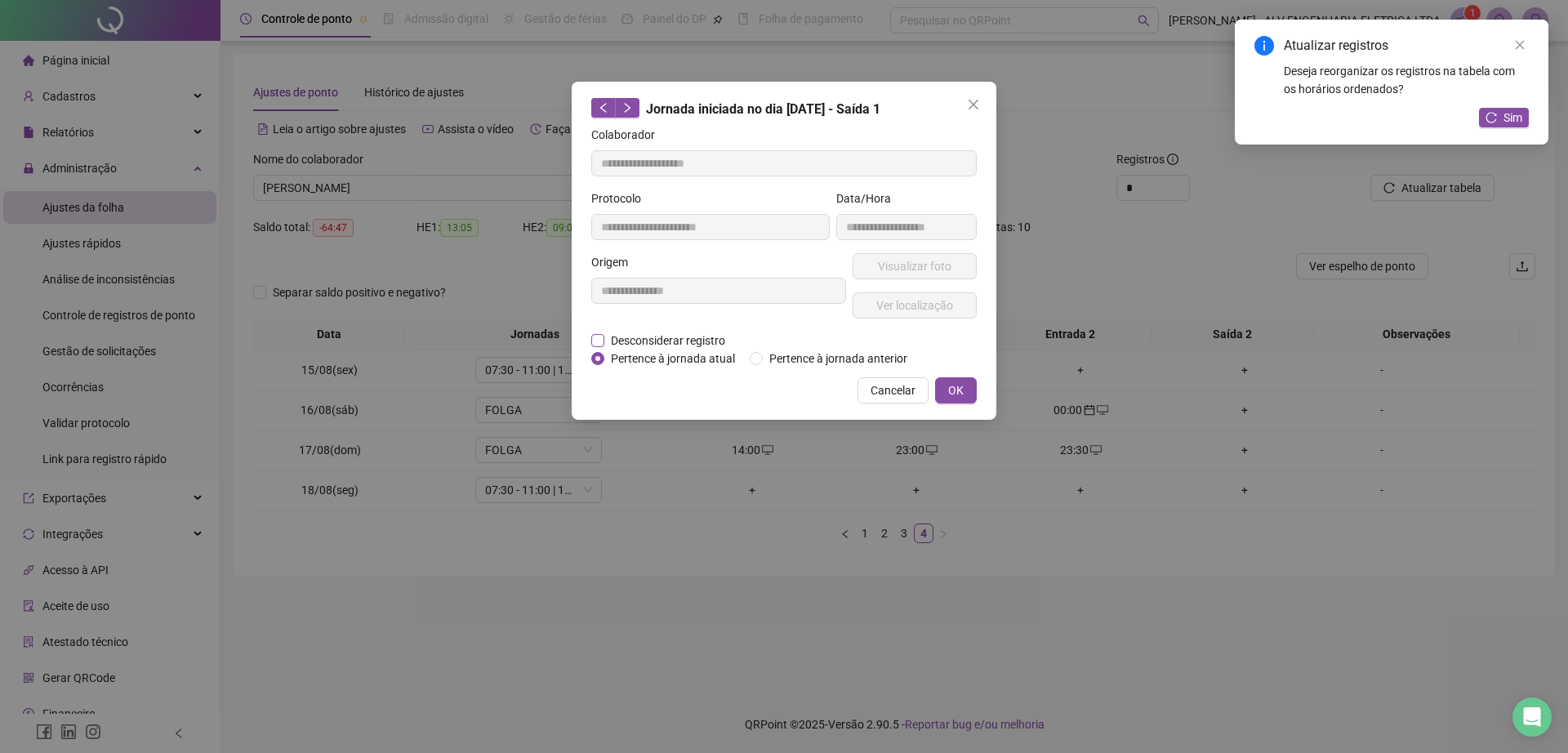
click at [647, 339] on span "Desconsiderar registro" at bounding box center [668, 340] width 128 height 18
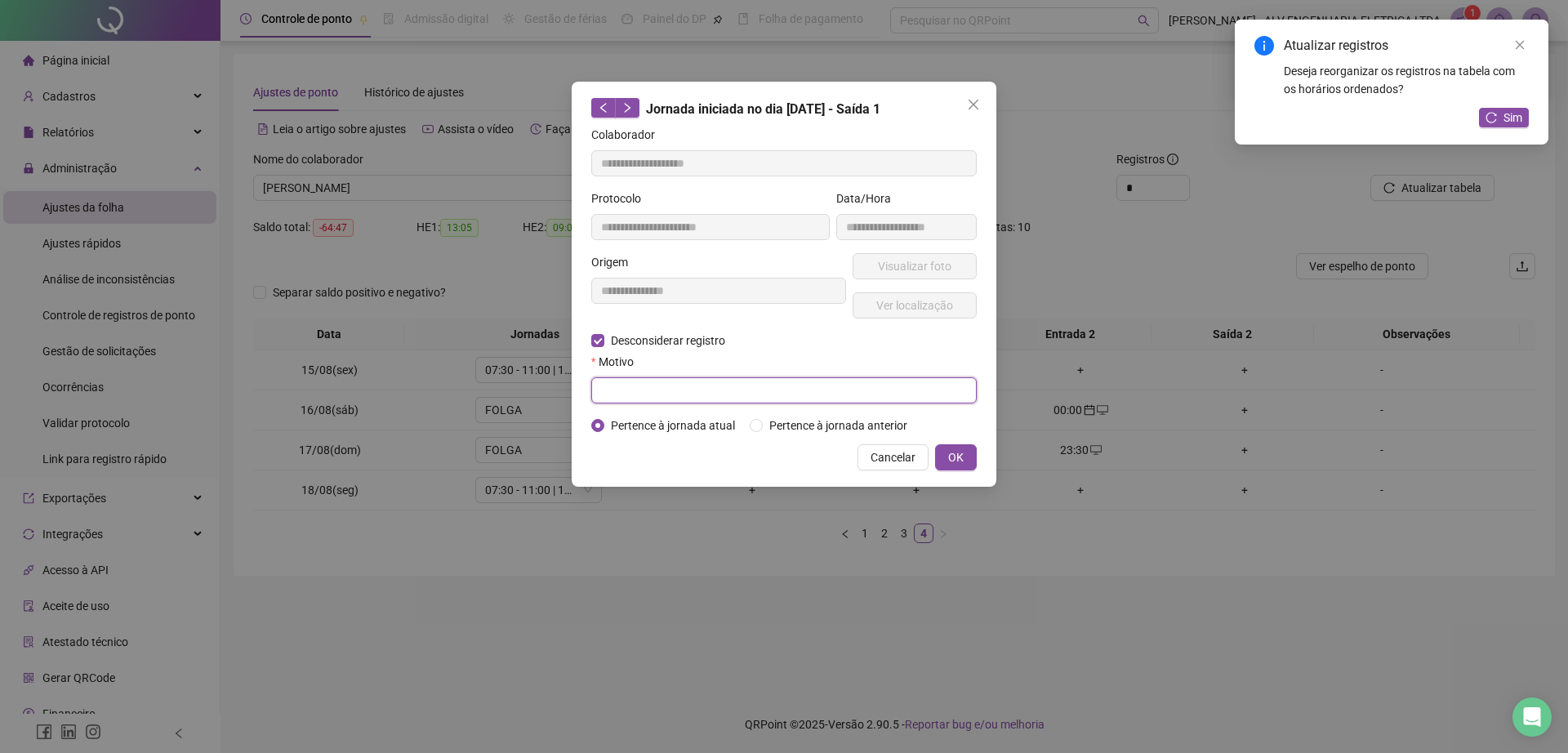
click at [649, 387] on input "text" at bounding box center [783, 390] width 386 height 26
type input "******"
click at [974, 455] on button "OK" at bounding box center [955, 457] width 42 height 26
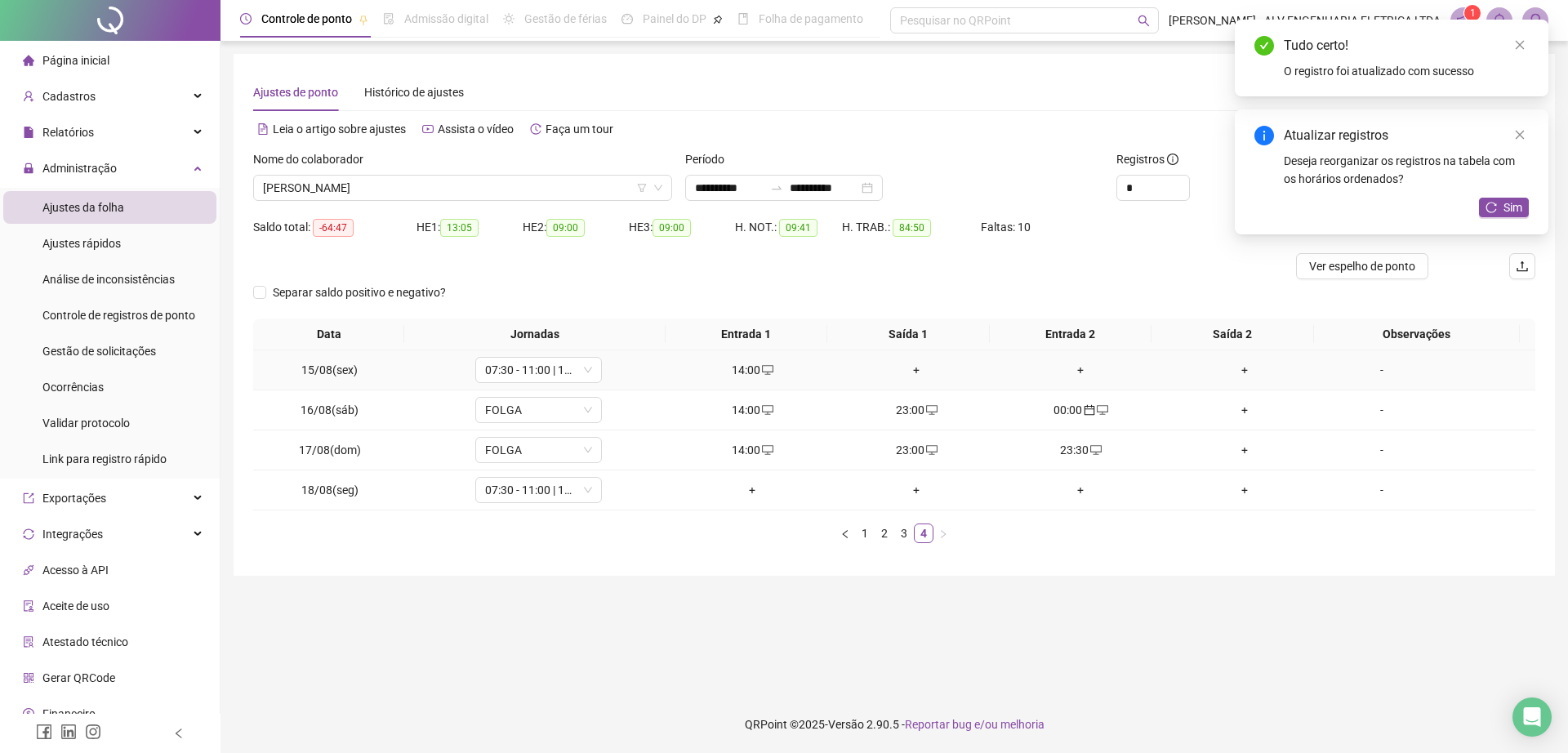
click at [912, 373] on div "+" at bounding box center [916, 369] width 151 height 18
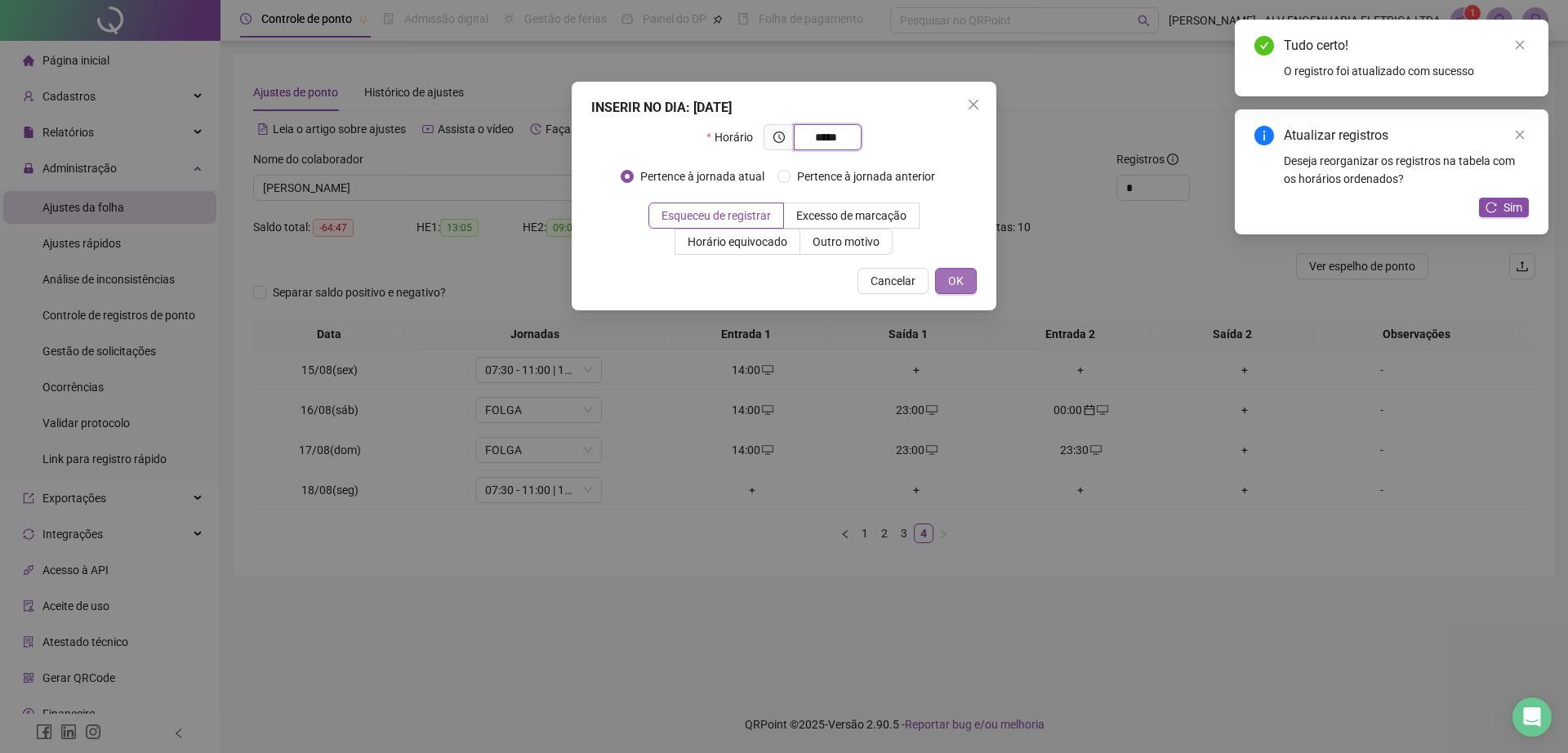
type input "*****"
click at [967, 283] on button "OK" at bounding box center [955, 281] width 42 height 26
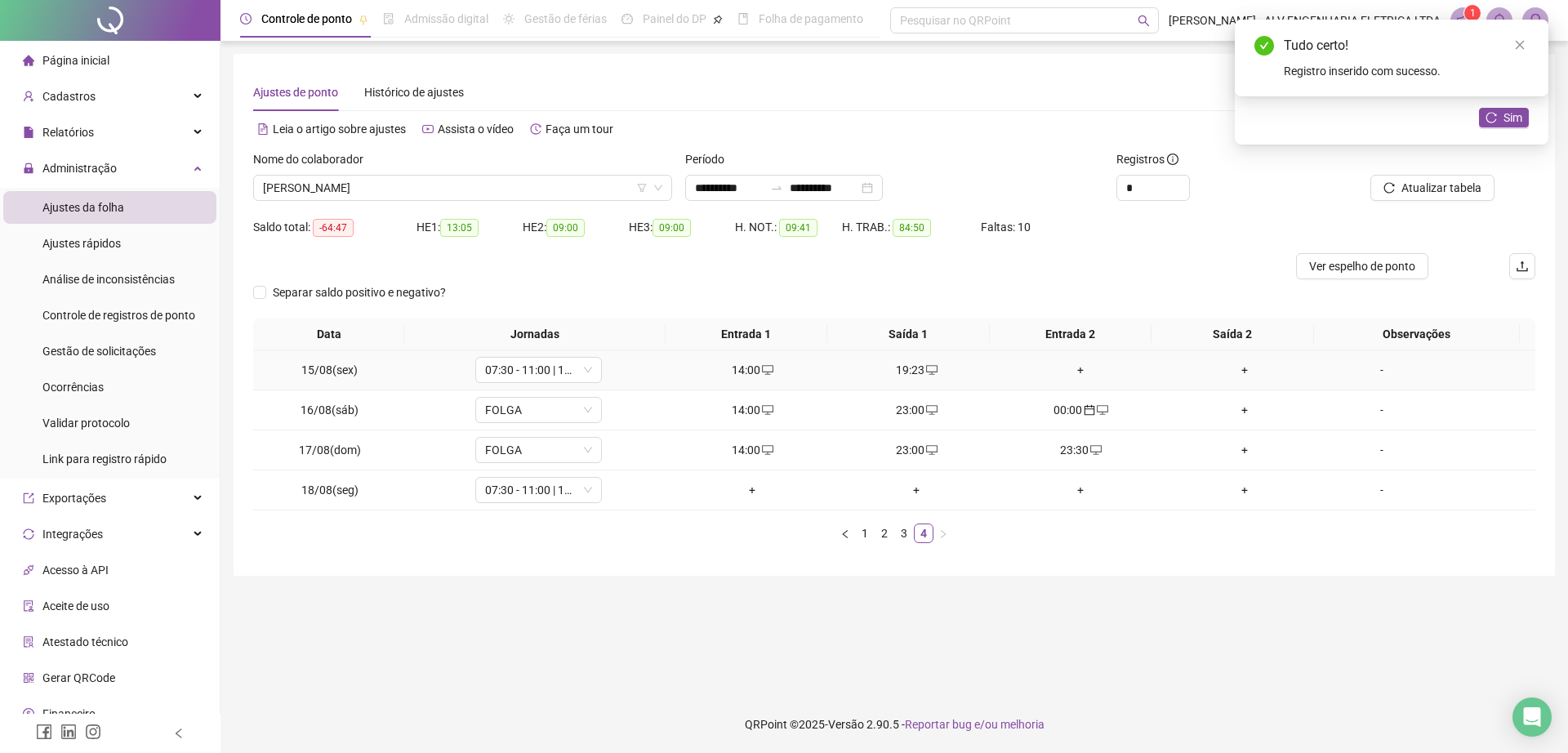
click at [1078, 369] on div "+" at bounding box center [1080, 369] width 151 height 18
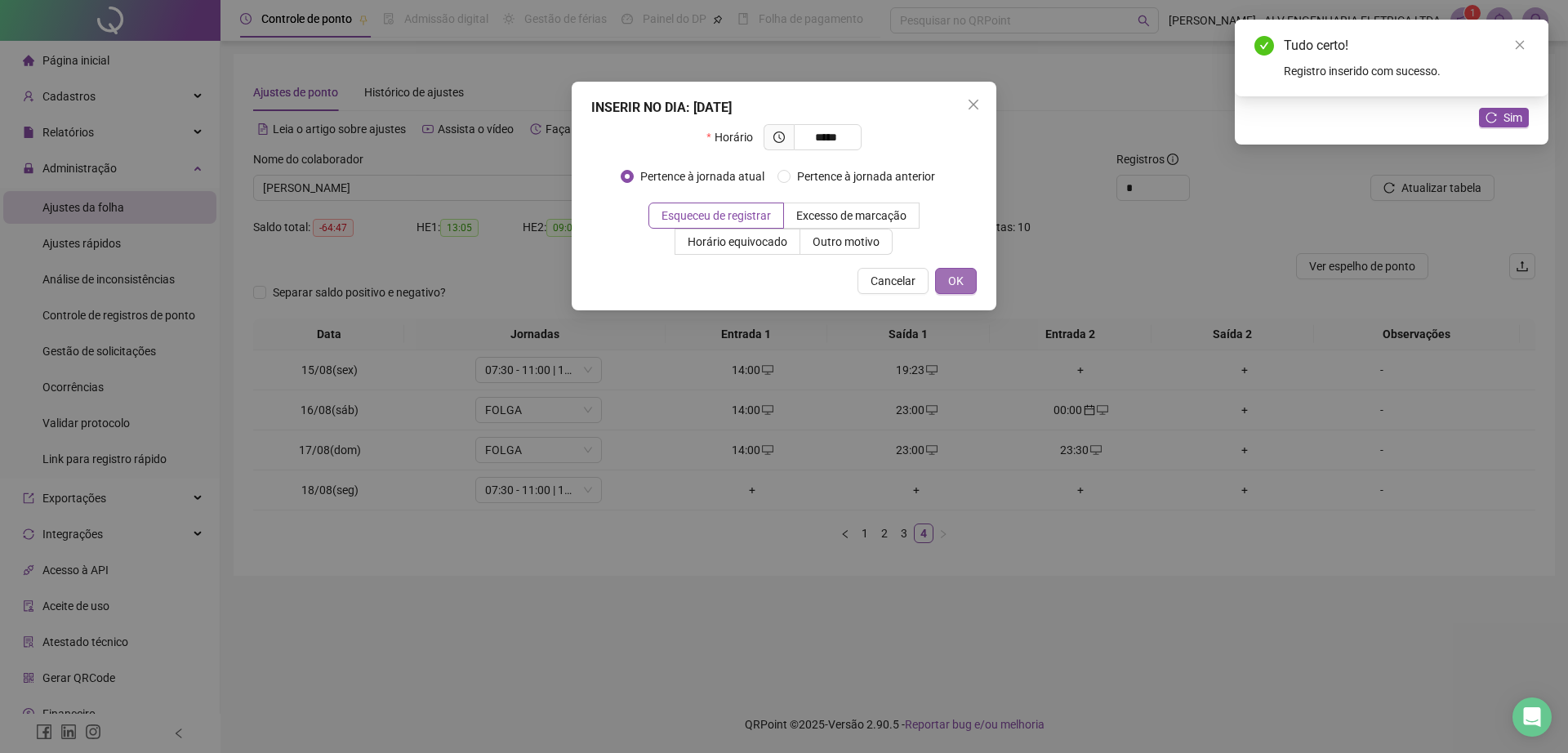
type input "*****"
click at [947, 275] on button "OK" at bounding box center [955, 281] width 42 height 26
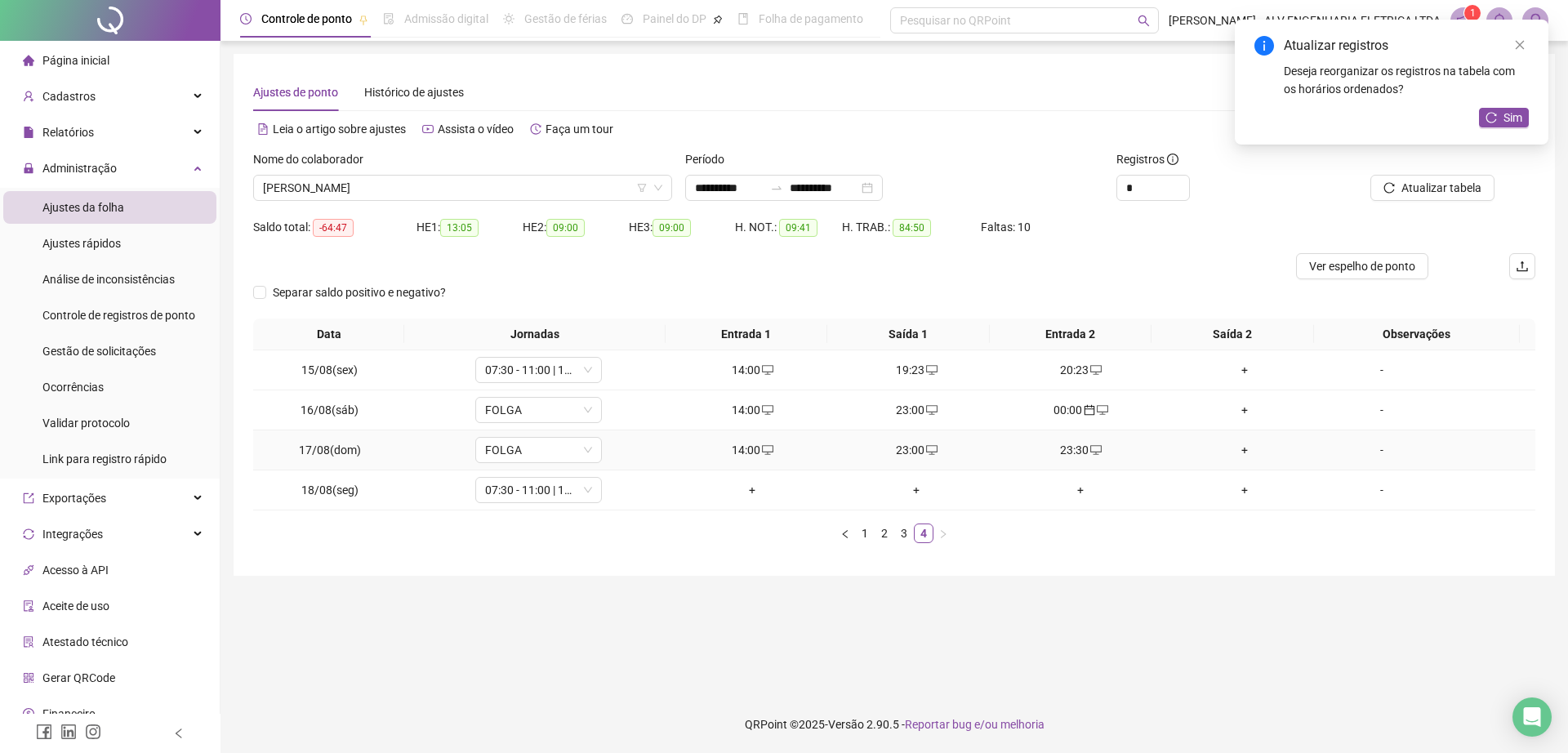
click at [1235, 435] on td "+" at bounding box center [1245, 450] width 165 height 40
click at [1235, 448] on div "+" at bounding box center [1244, 450] width 151 height 18
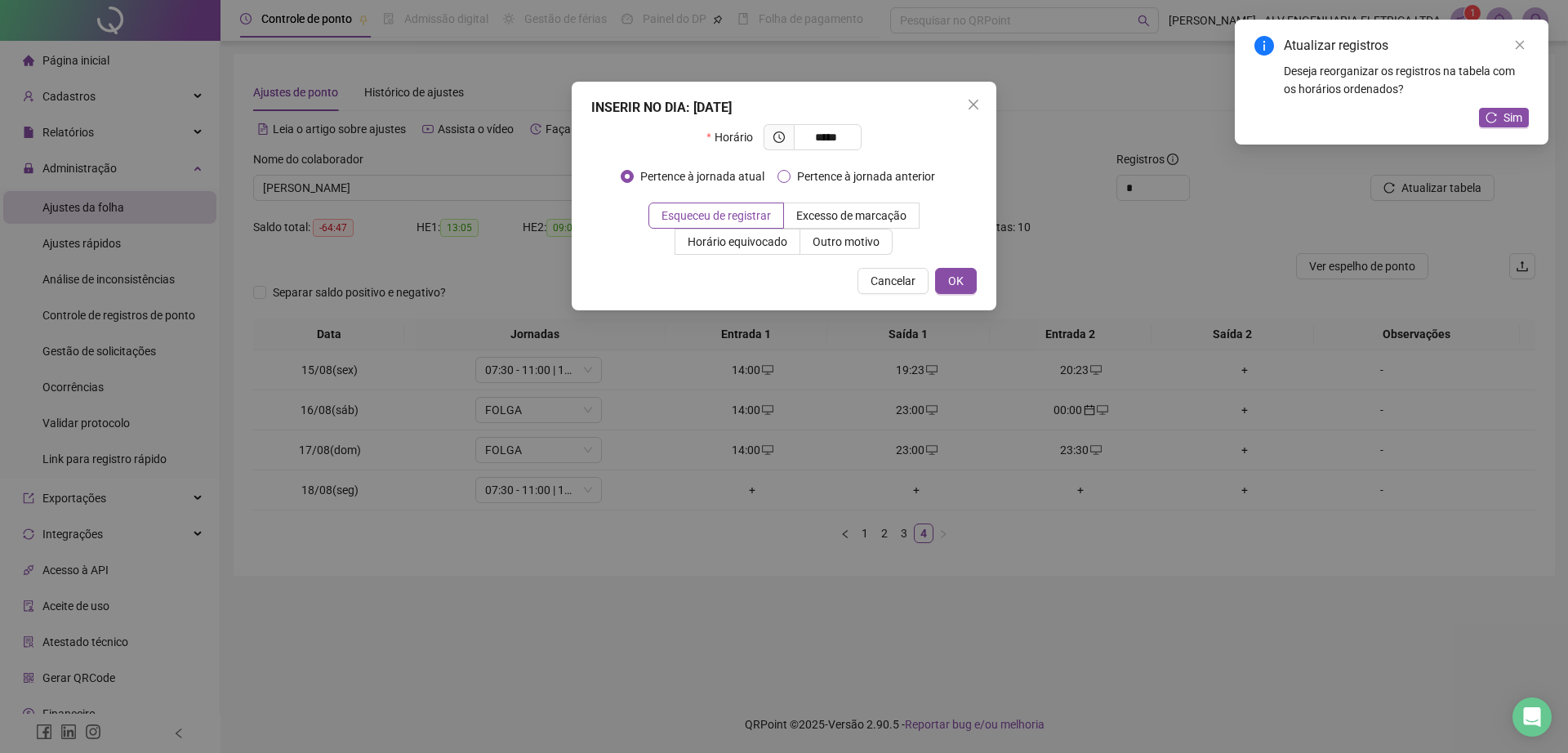
type input "*****"
click at [900, 172] on span "Pertence à jornada anterior" at bounding box center [865, 176] width 151 height 18
click at [974, 300] on div "INSERIR NO DIA : 17/08/2025 Horário ***** Pertence à jornada atual Pertence à j…" at bounding box center [783, 195] width 424 height 228
click at [957, 283] on span "OK" at bounding box center [955, 280] width 16 height 18
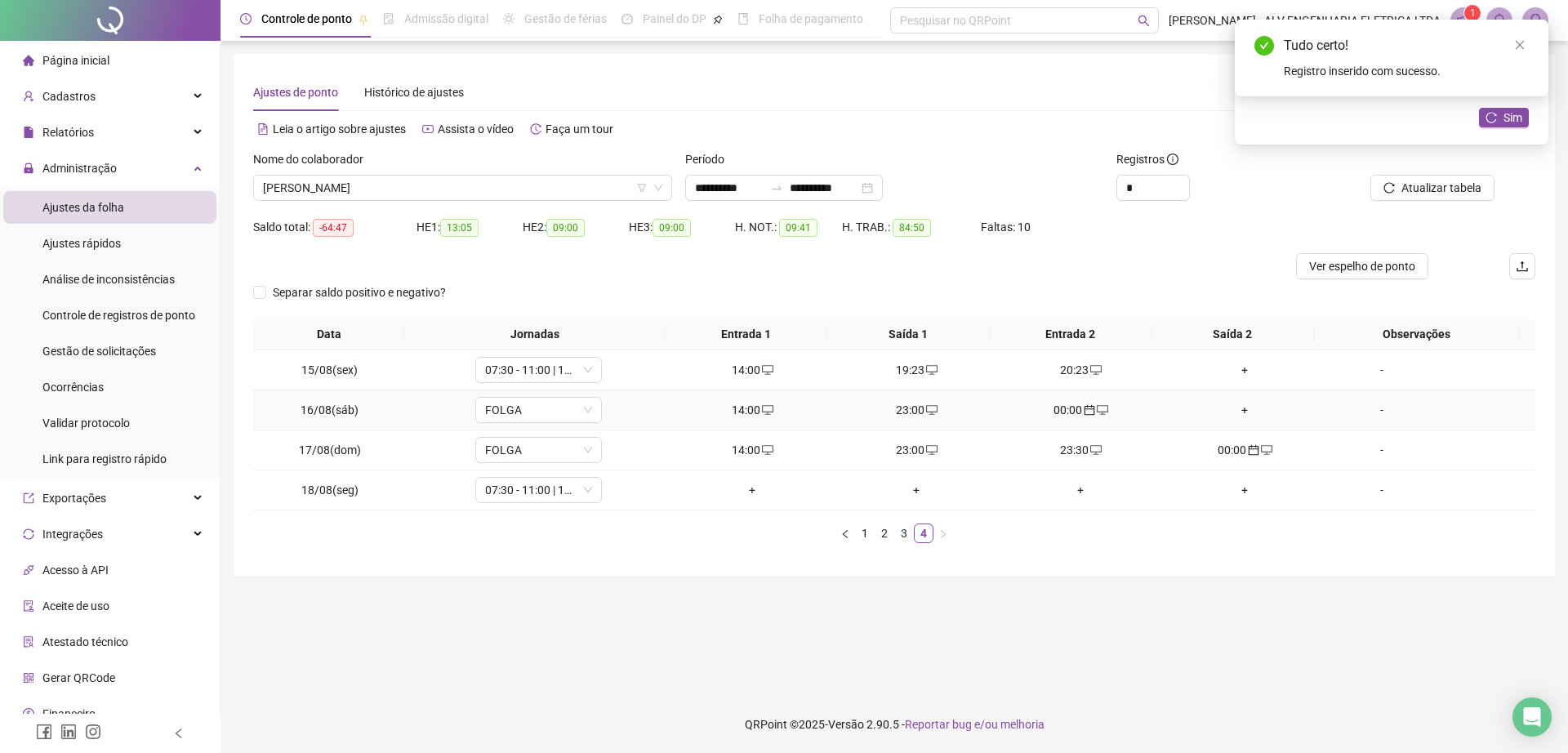
click at [916, 417] on div "23:00" at bounding box center [916, 410] width 151 height 18
type input "**********"
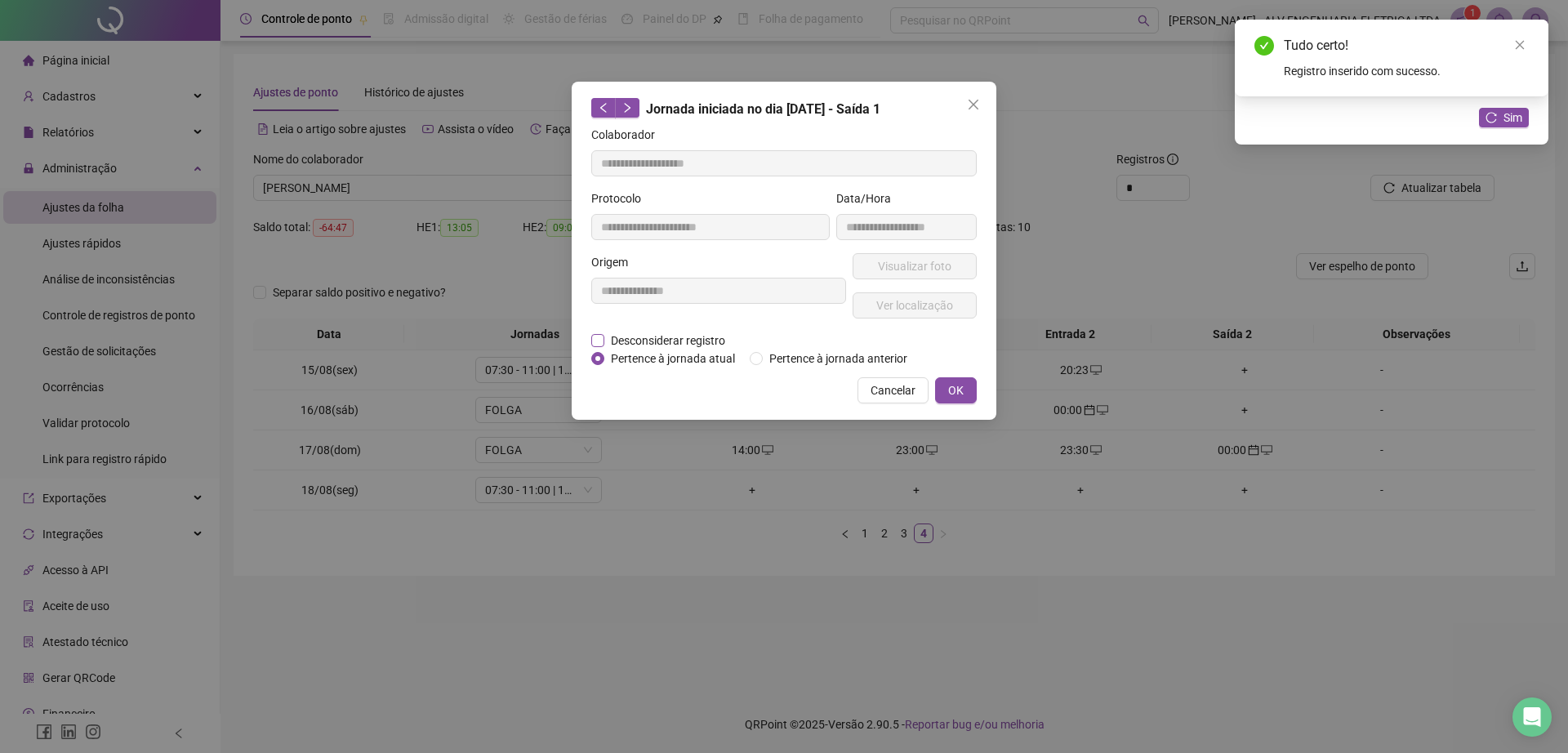
click at [692, 339] on span "Desconsiderar registro" at bounding box center [668, 340] width 128 height 18
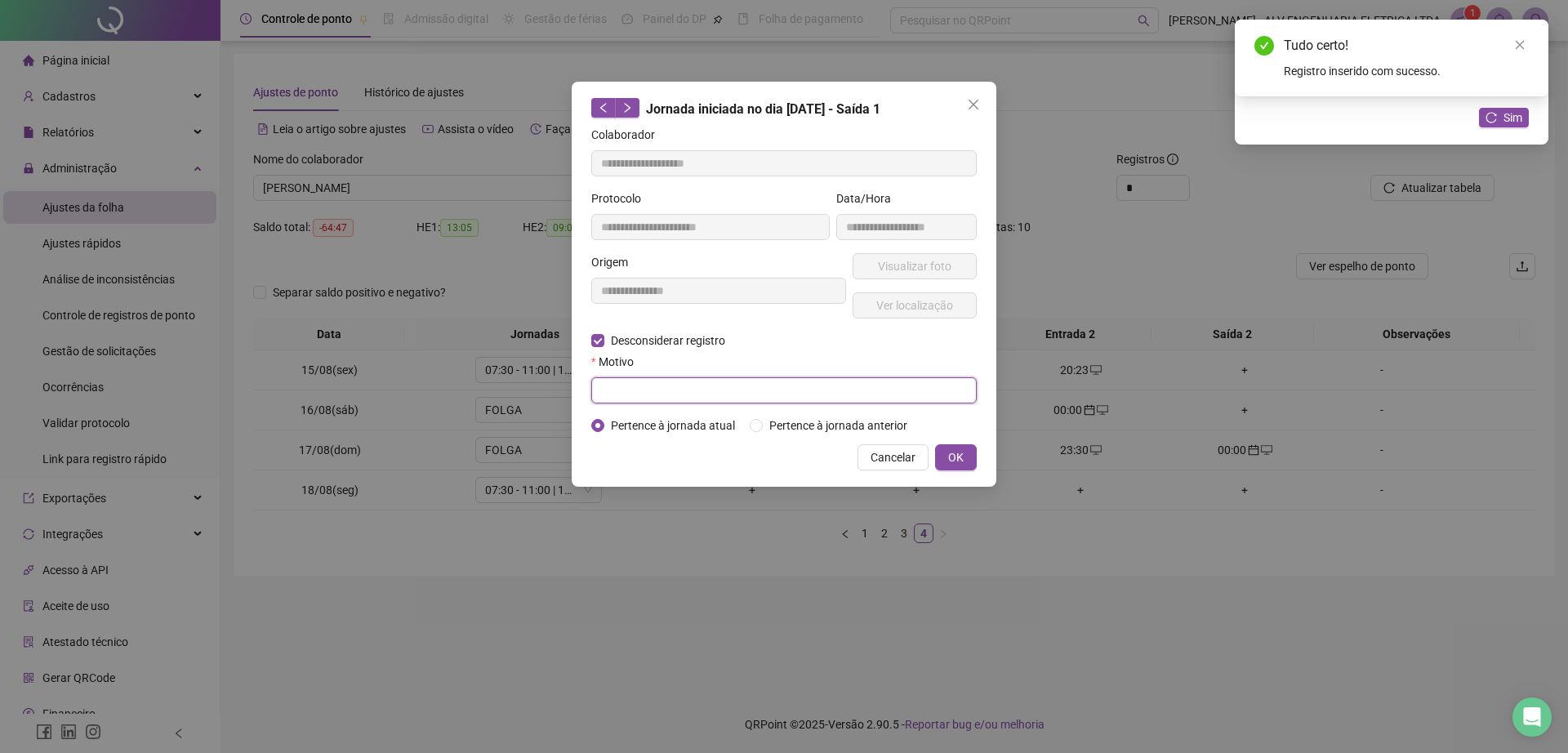
click at [713, 393] on input "text" at bounding box center [783, 390] width 386 height 26
type input "******"
click at [962, 458] on span "OK" at bounding box center [955, 457] width 16 height 18
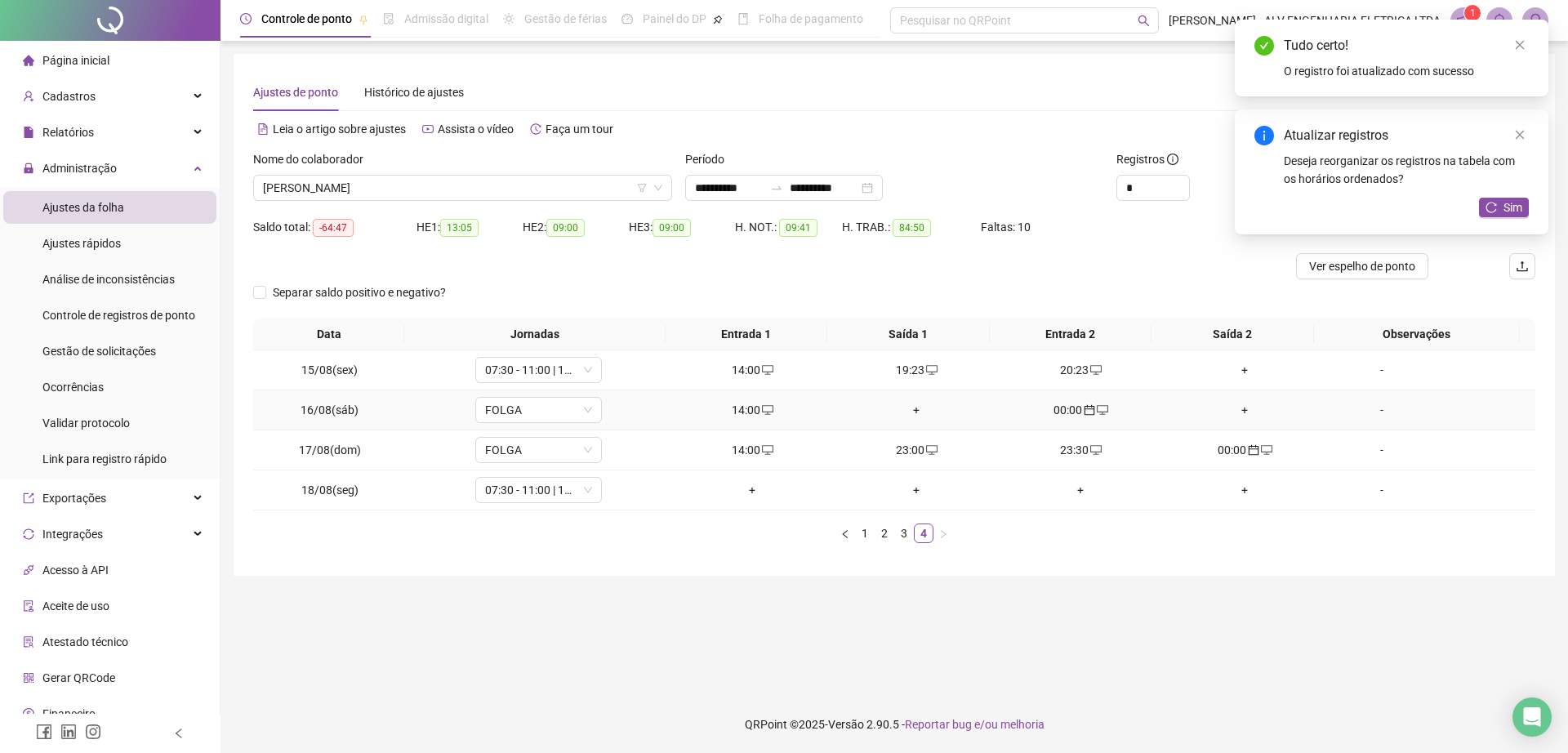
click at [906, 403] on div "+" at bounding box center [916, 410] width 151 height 18
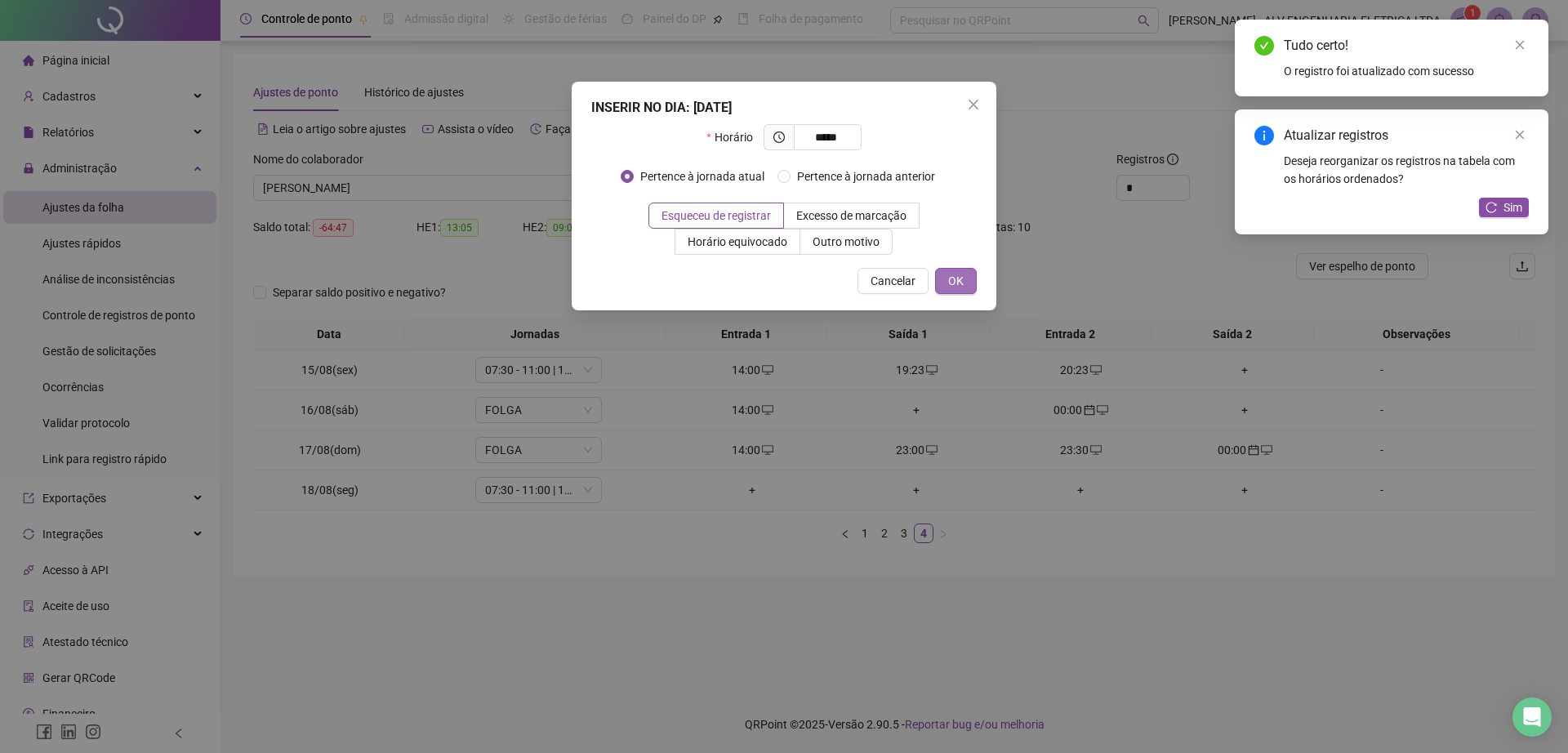
type input "*****"
click at [955, 269] on button "OK" at bounding box center [955, 281] width 42 height 26
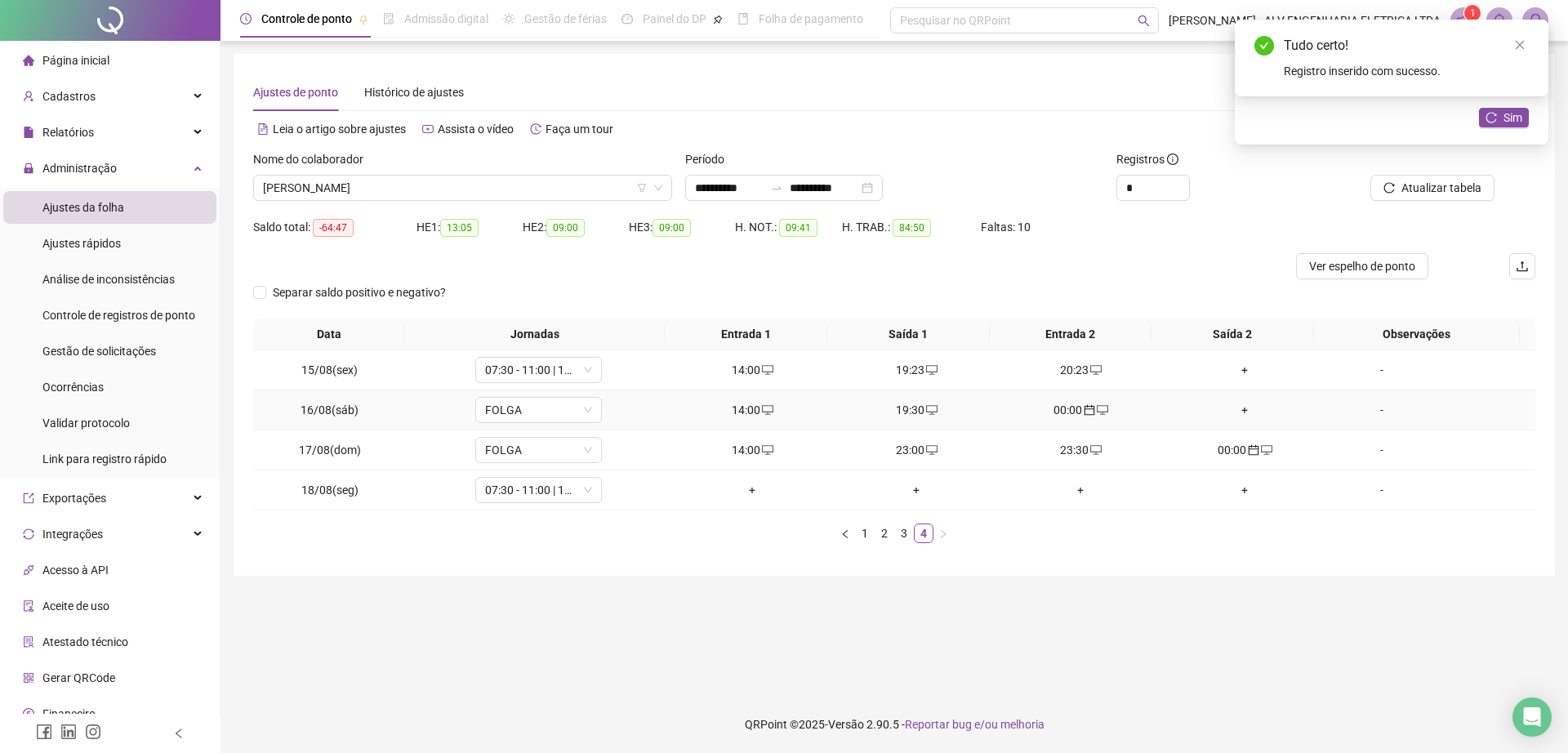
click at [1235, 411] on div "+" at bounding box center [1244, 410] width 151 height 18
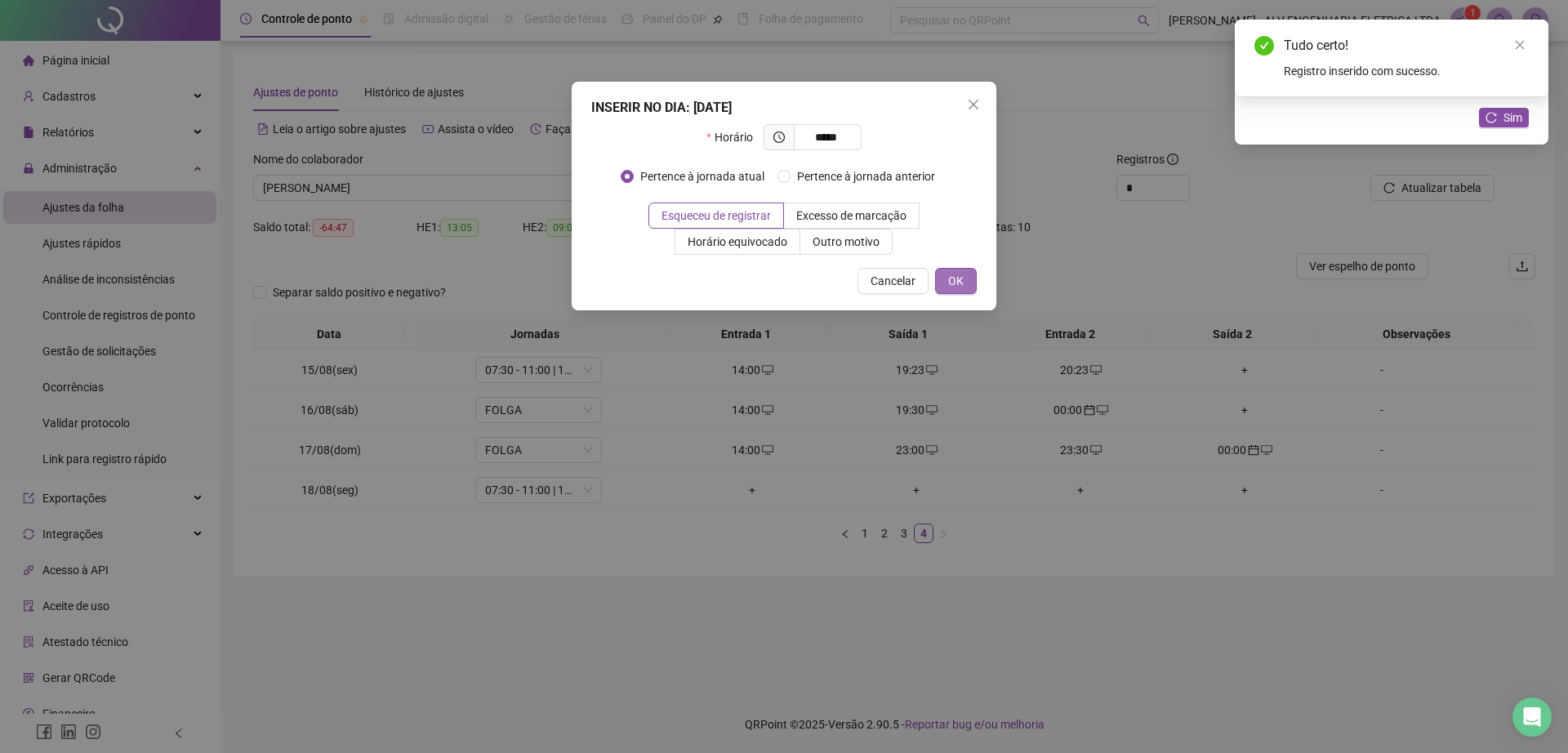
type input "*****"
click at [971, 280] on button "OK" at bounding box center [955, 281] width 42 height 26
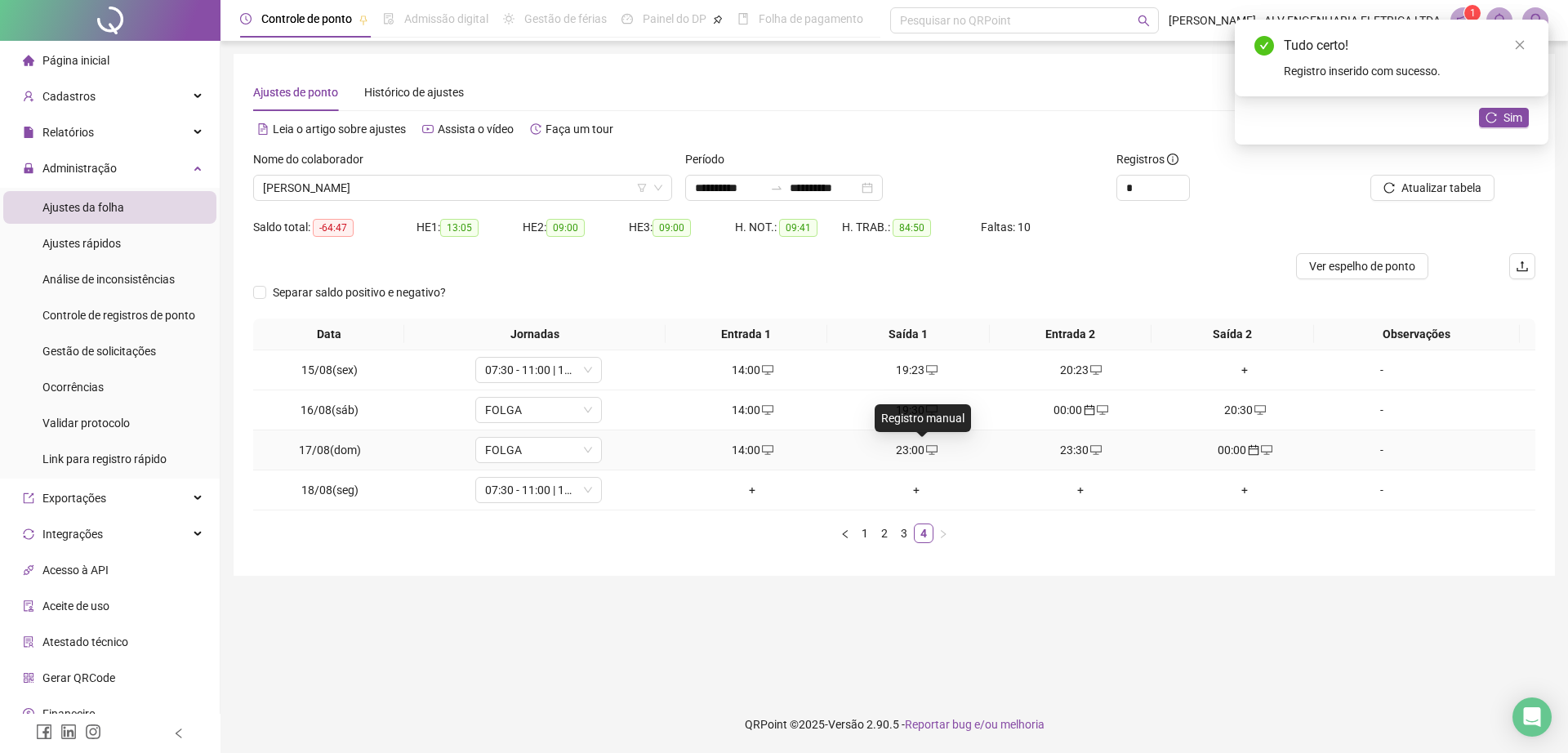
click at [925, 447] on icon "desktop" at bounding box center [931, 450] width 11 height 11
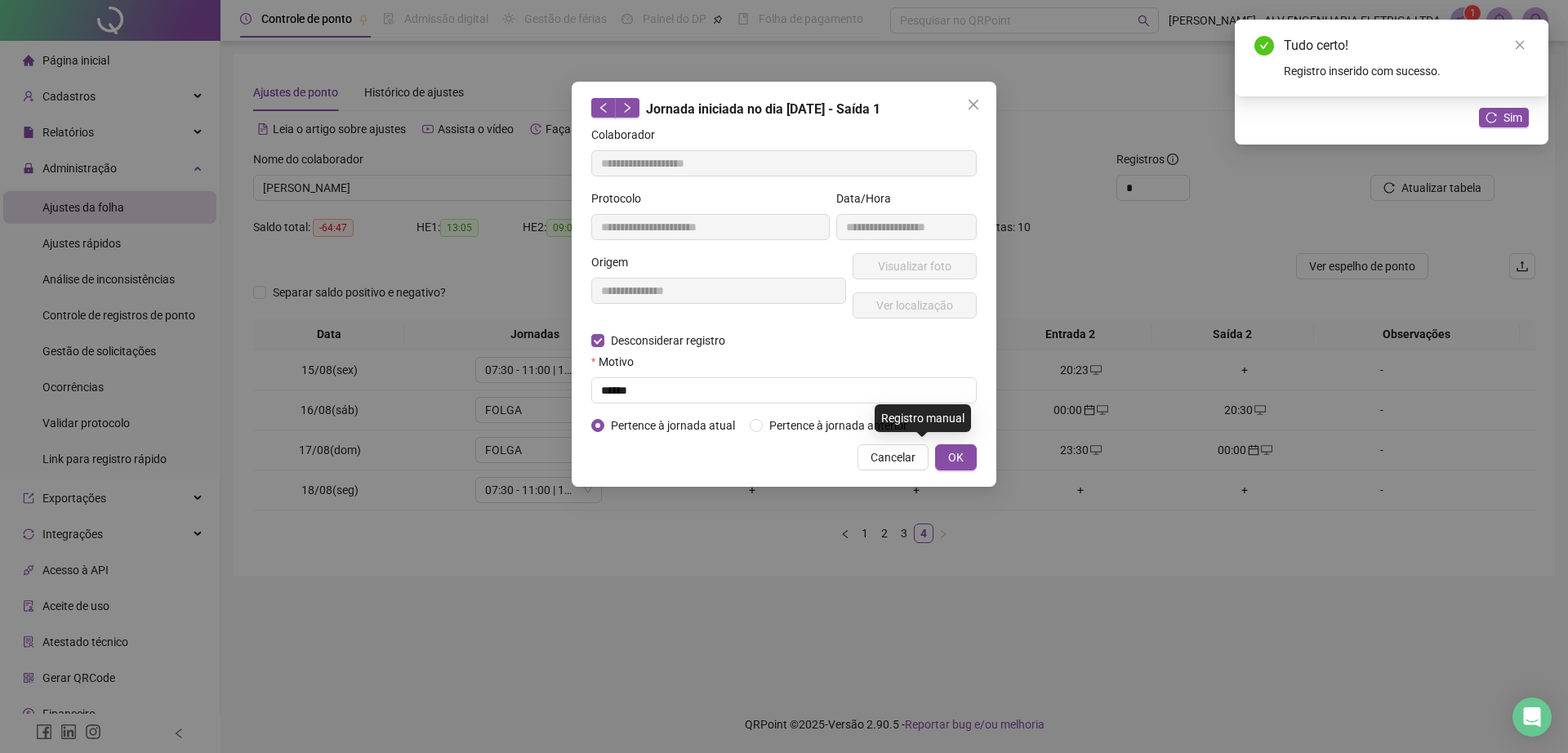
type input "**********"
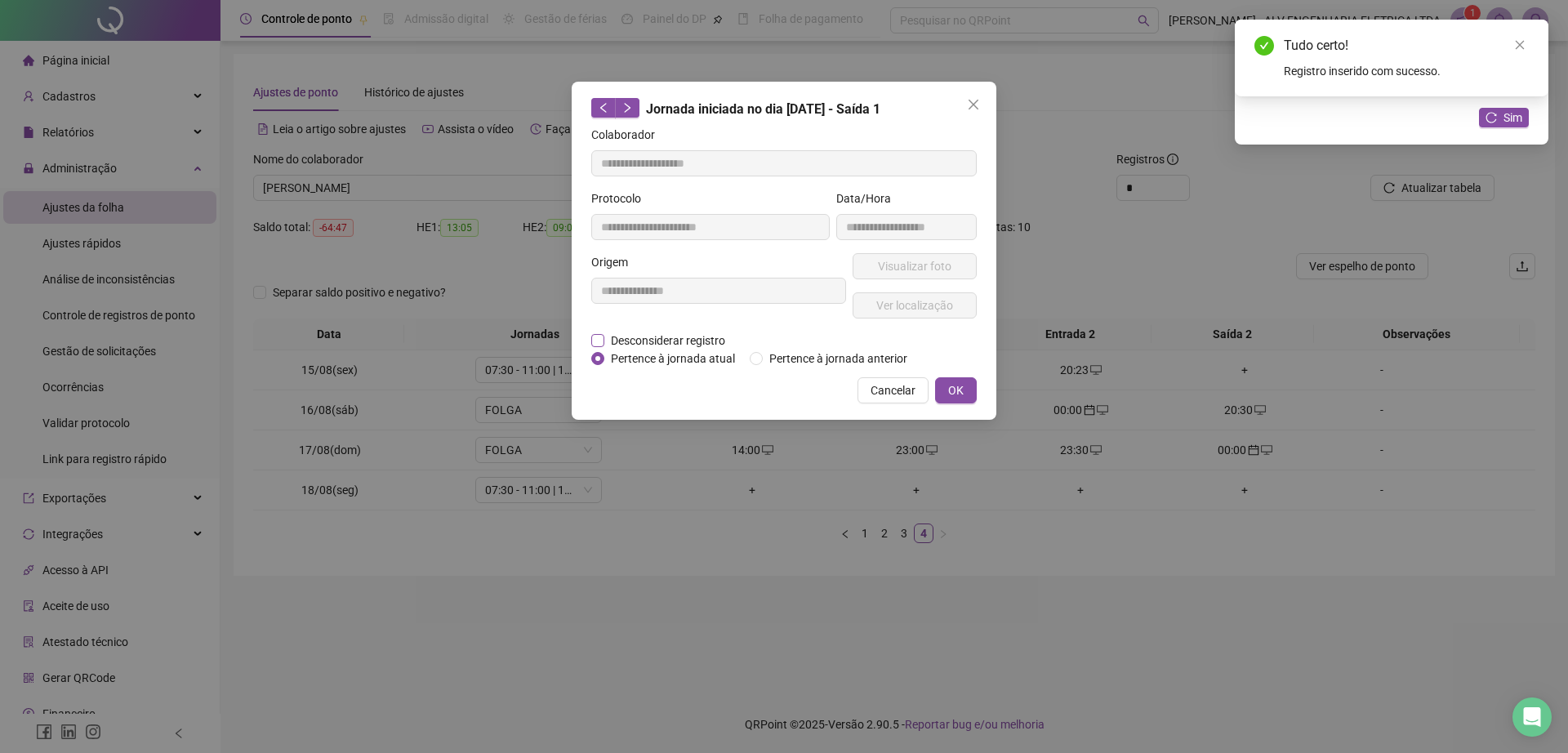
click at [686, 340] on span "Desconsiderar registro" at bounding box center [668, 340] width 128 height 18
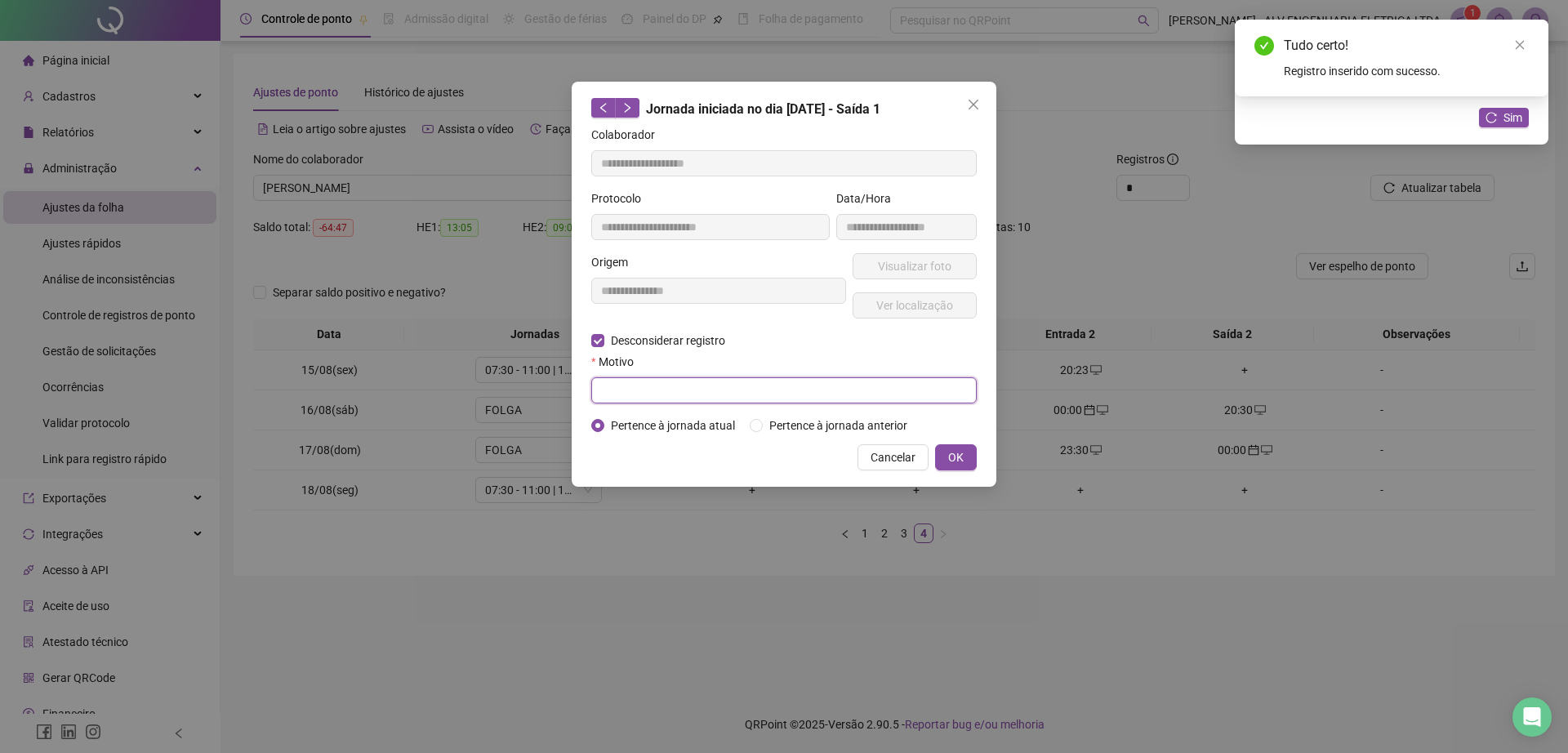
click at [702, 391] on input "text" at bounding box center [783, 390] width 386 height 26
type input "******"
click at [962, 457] on span "OK" at bounding box center [955, 457] width 16 height 18
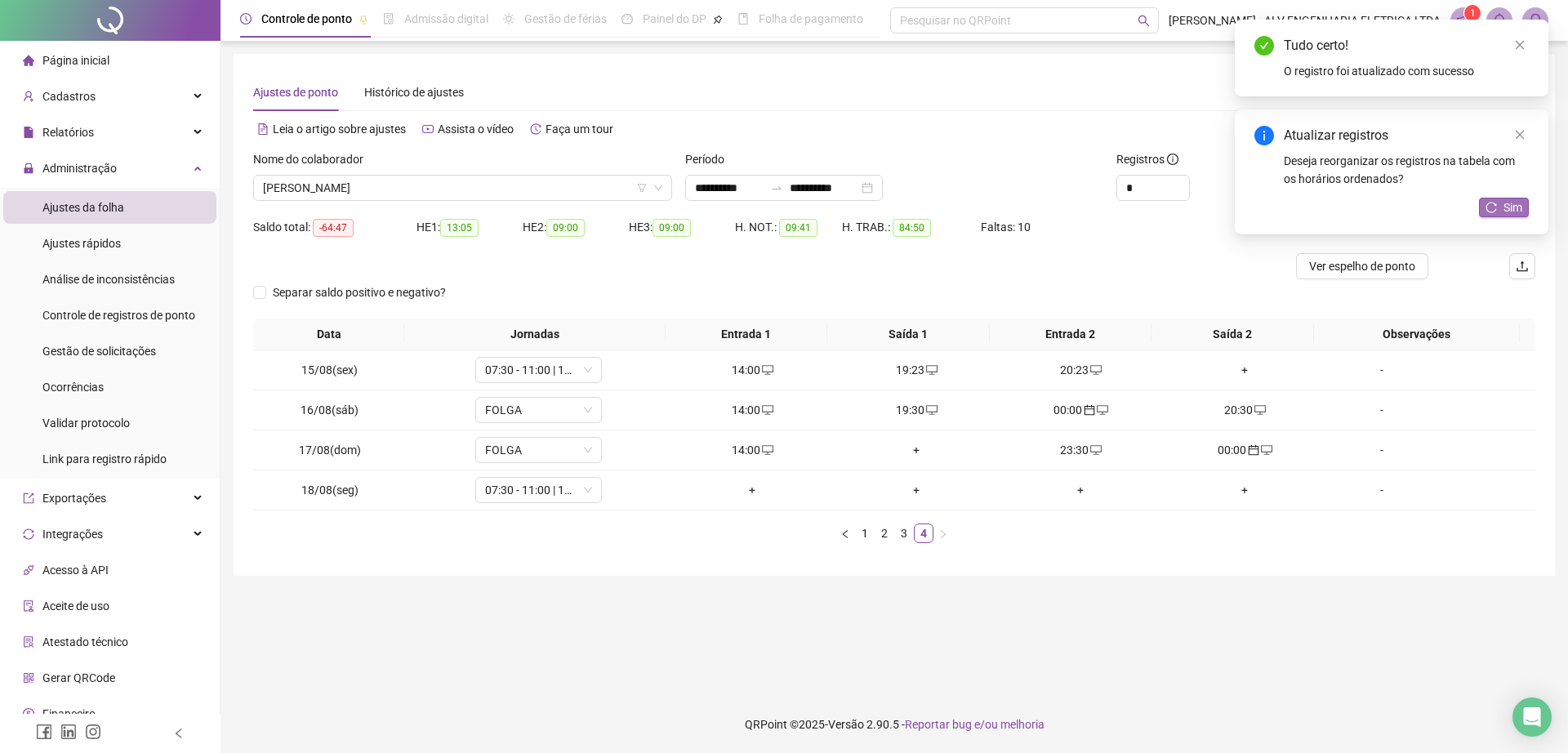
click at [1491, 202] on icon "reload" at bounding box center [1490, 207] width 11 height 11
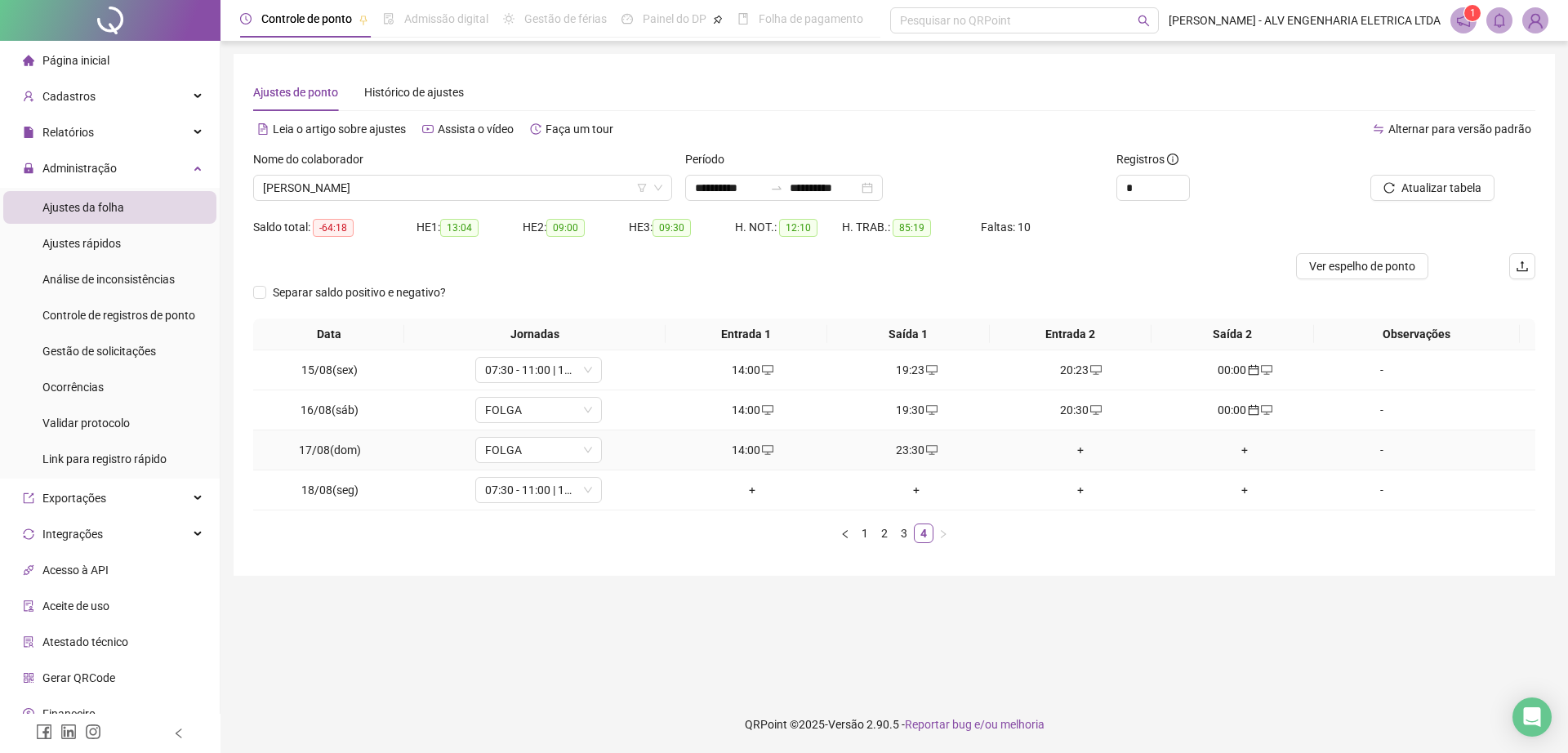
click at [1066, 451] on div "+" at bounding box center [1080, 450] width 151 height 18
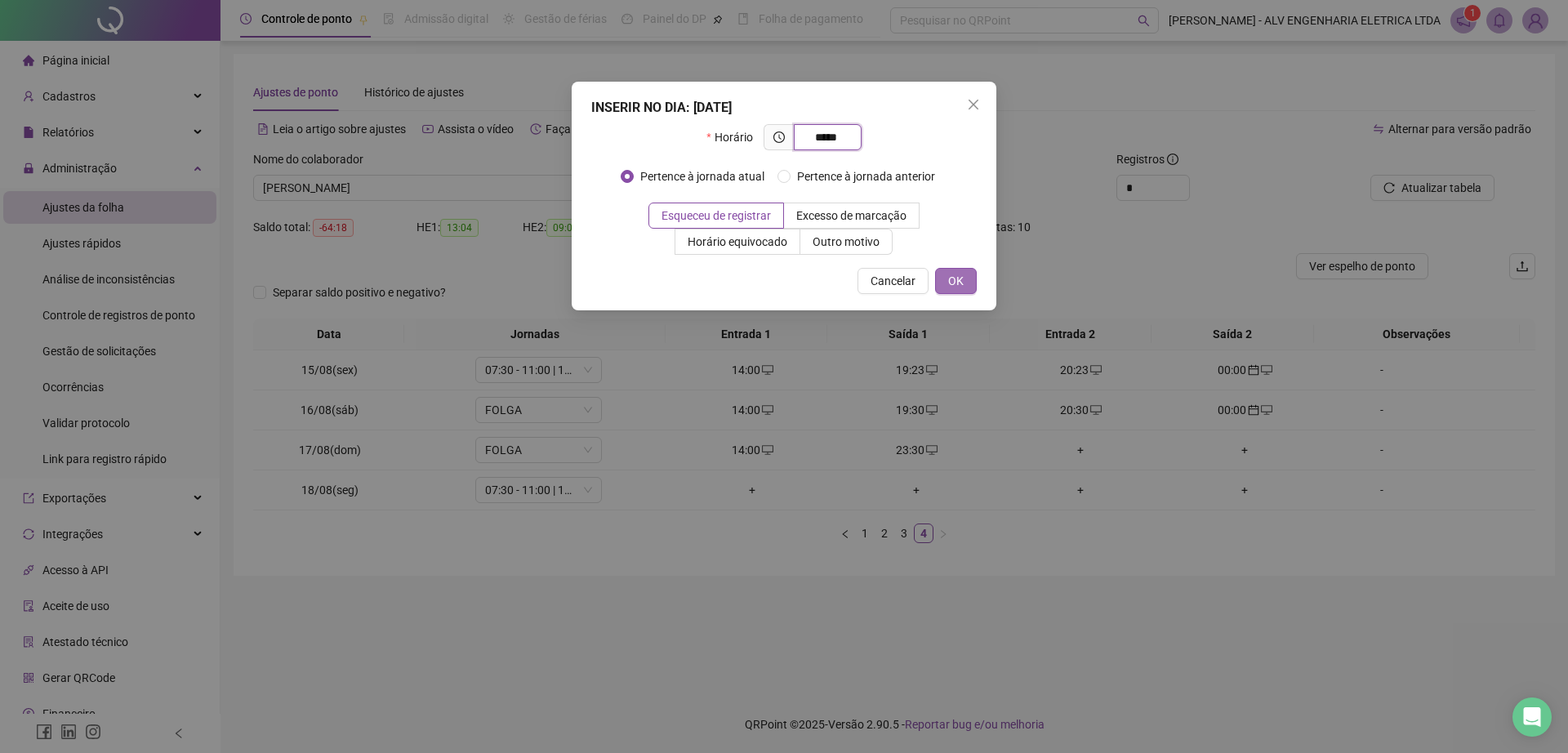
type input "*****"
click at [956, 290] on span "OK" at bounding box center [955, 280] width 16 height 18
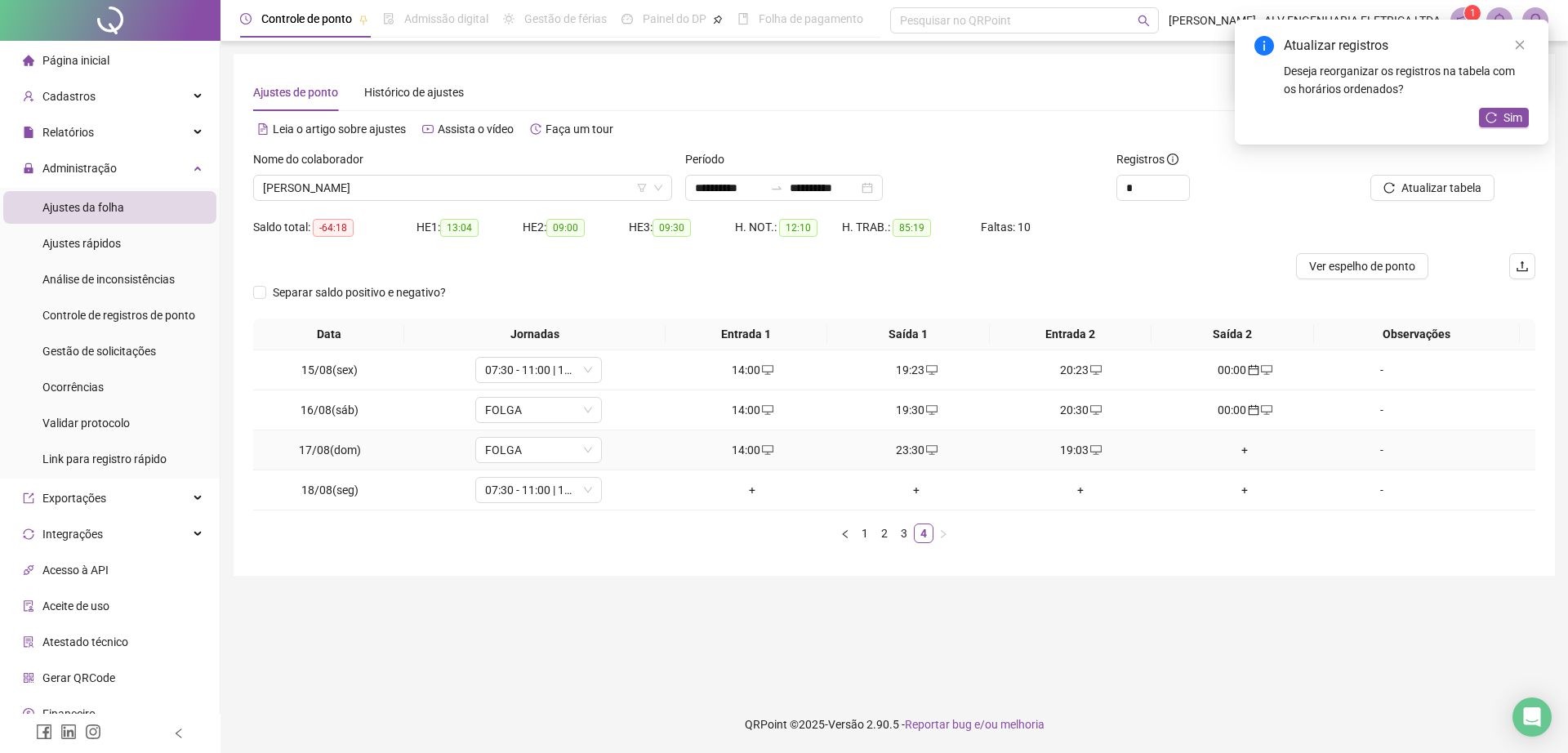
click at [1238, 451] on div "+" at bounding box center [1244, 450] width 151 height 18
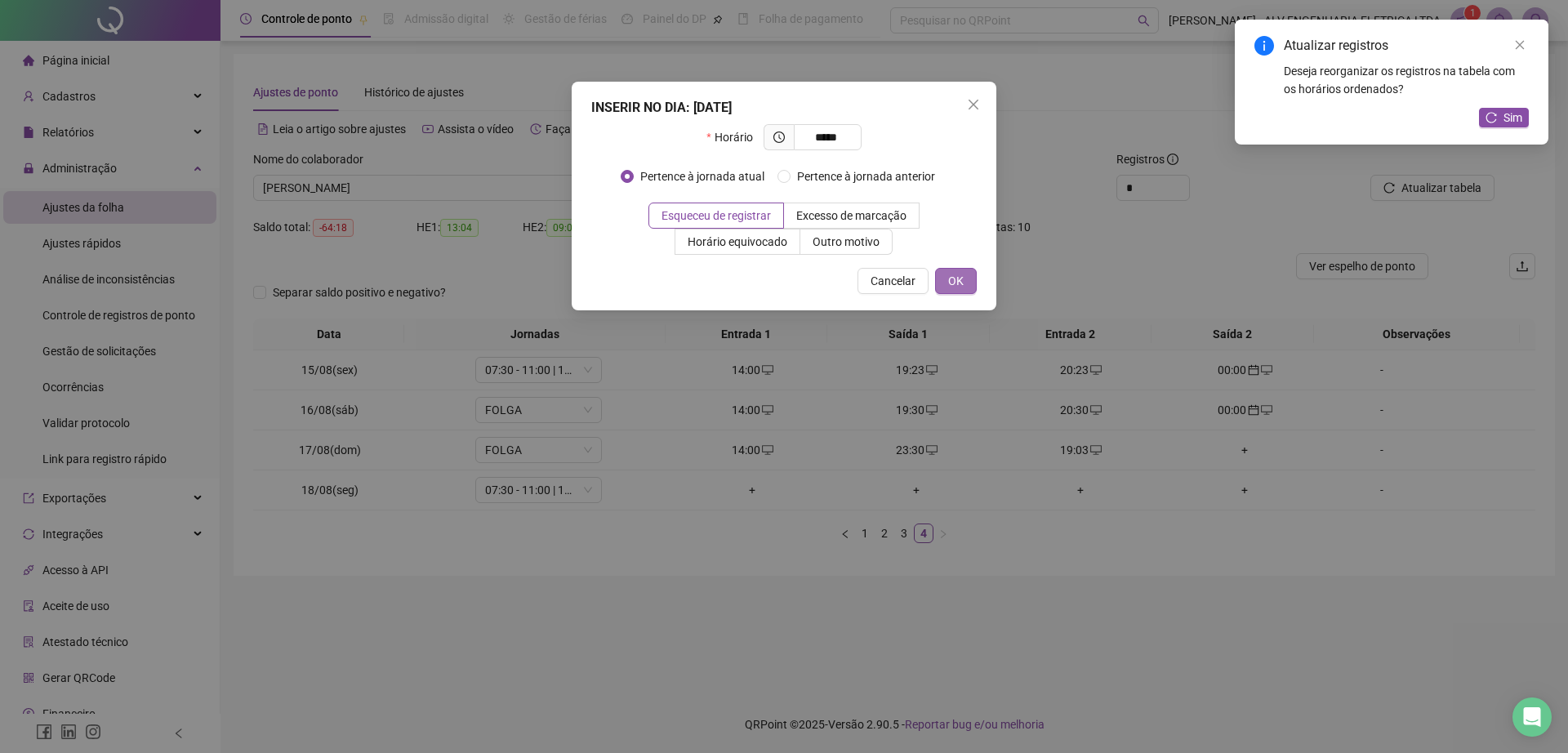
type input "*****"
click at [935, 272] on button "OK" at bounding box center [955, 281] width 42 height 26
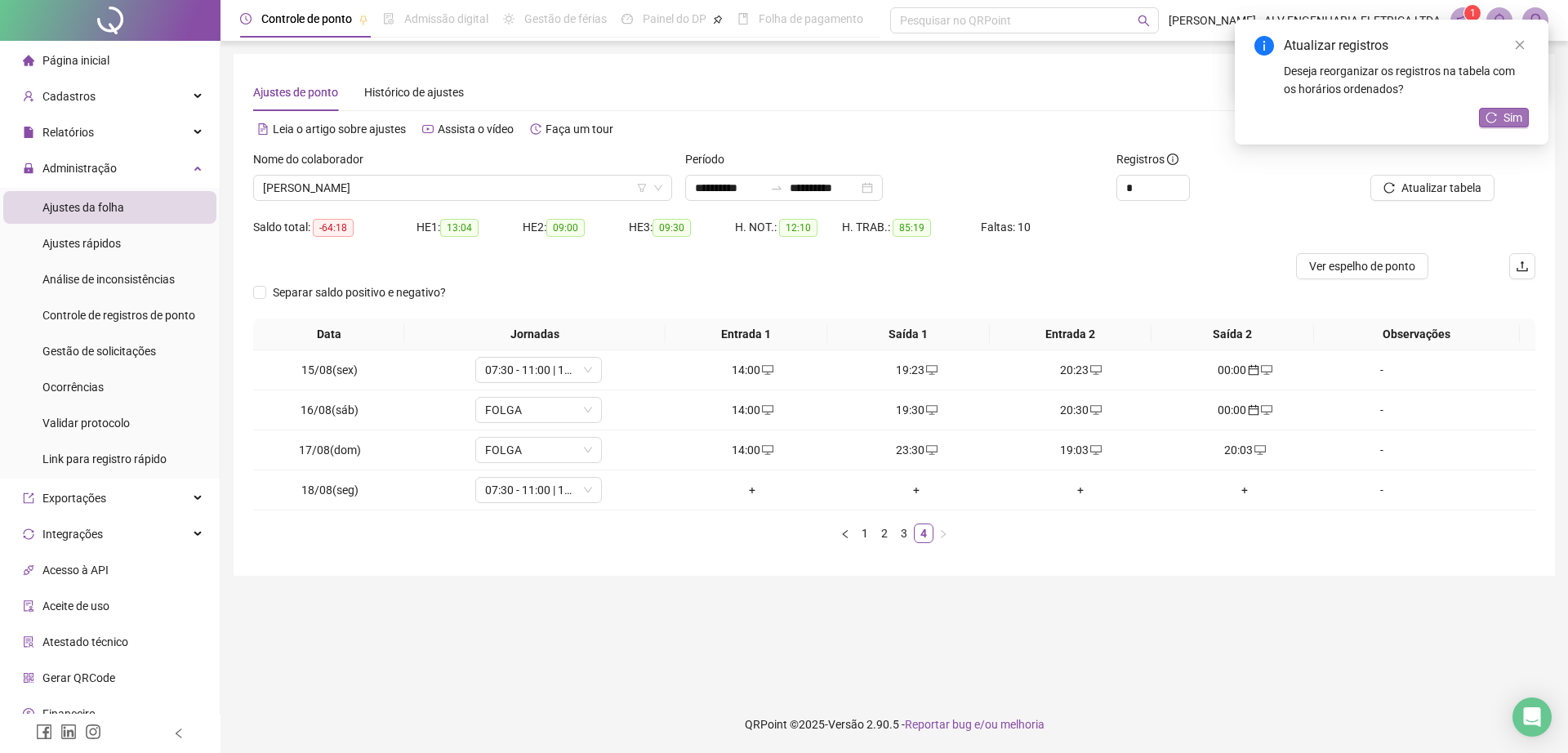
click at [1490, 110] on button "Sim" at bounding box center [1503, 117] width 50 height 19
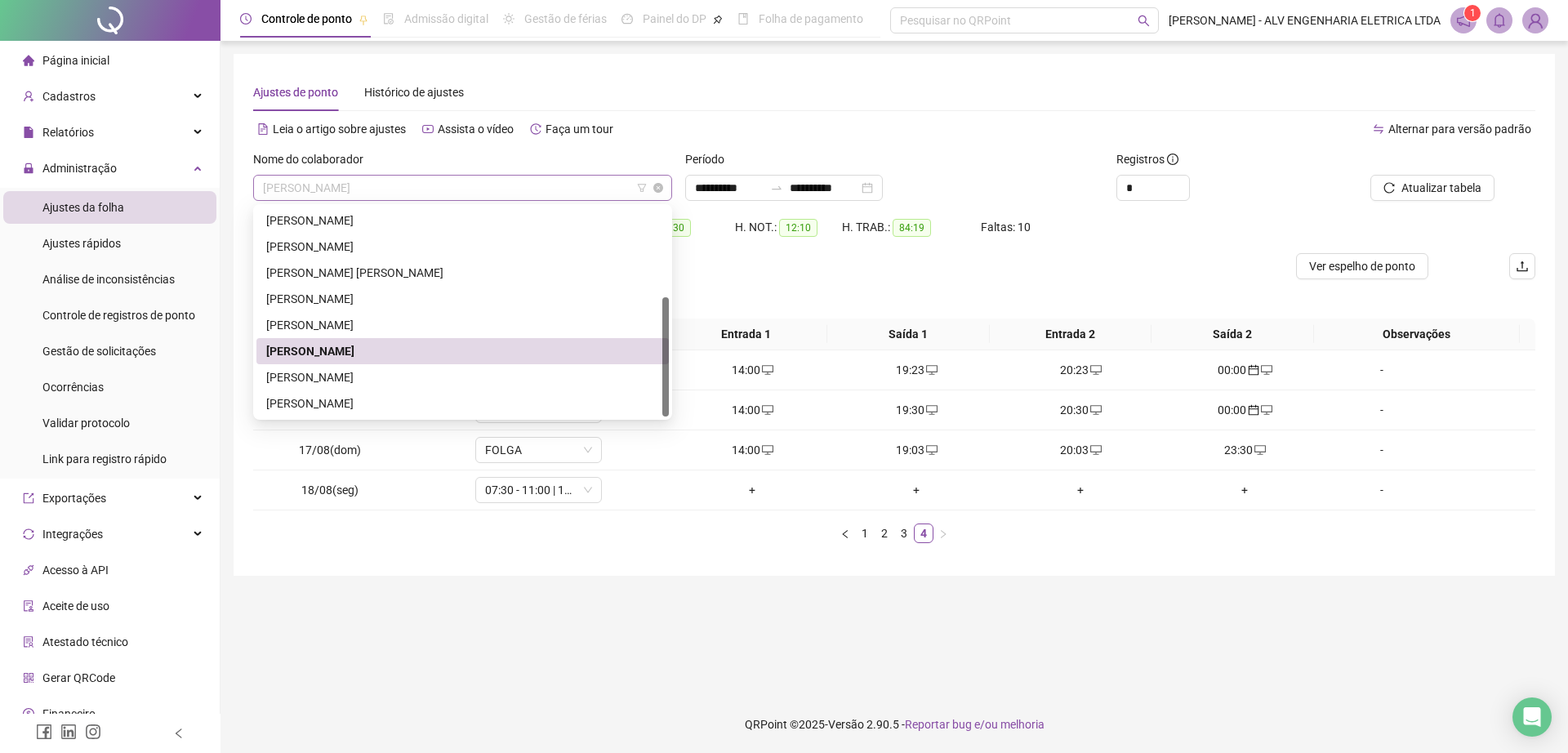
click at [402, 190] on span "RICARDO SHIGUERO OBA" at bounding box center [462, 188] width 399 height 24
click at [375, 381] on div "RODRIGO APARECIDO GOMES" at bounding box center [462, 376] width 393 height 18
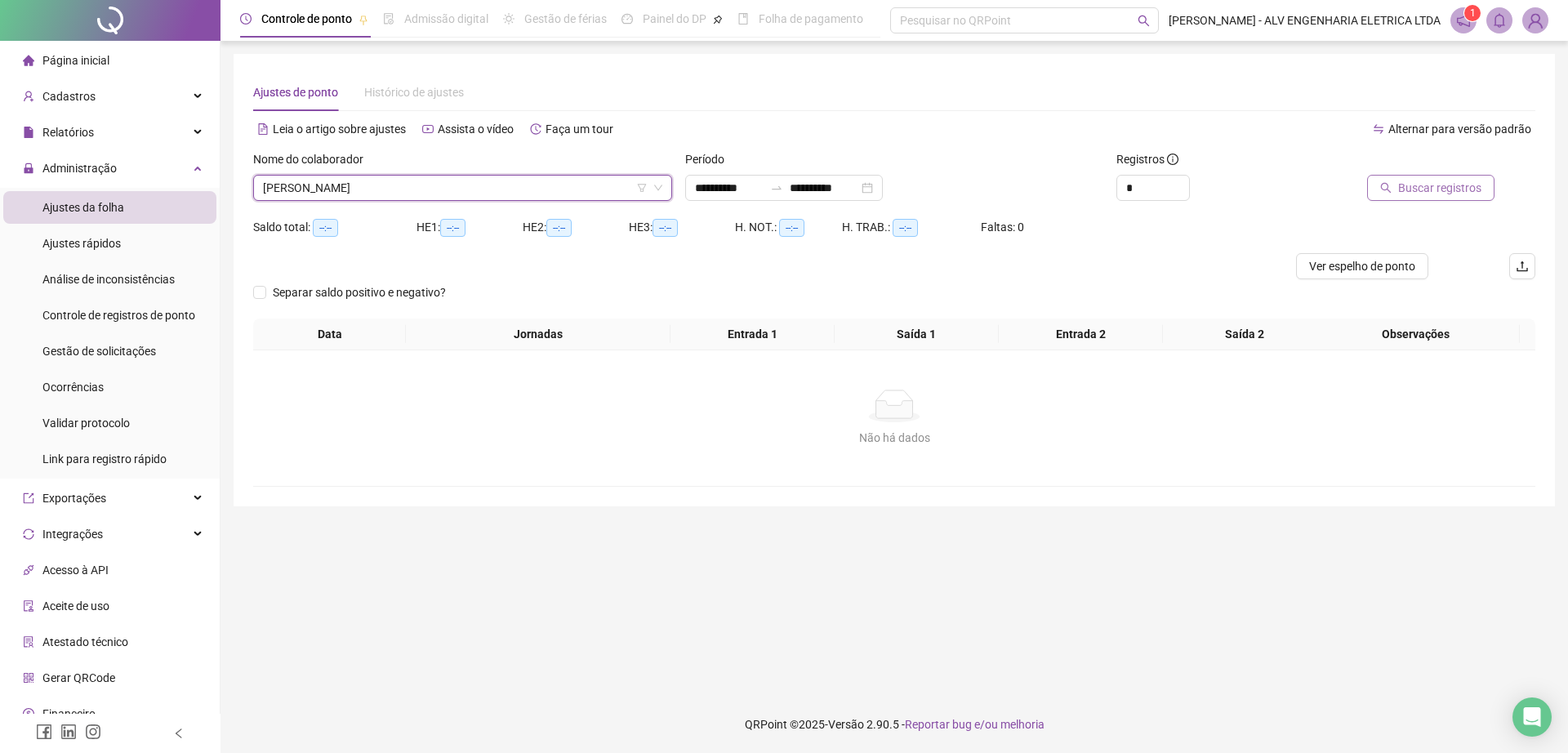
click at [1433, 186] on span "Buscar registros" at bounding box center [1439, 187] width 83 height 18
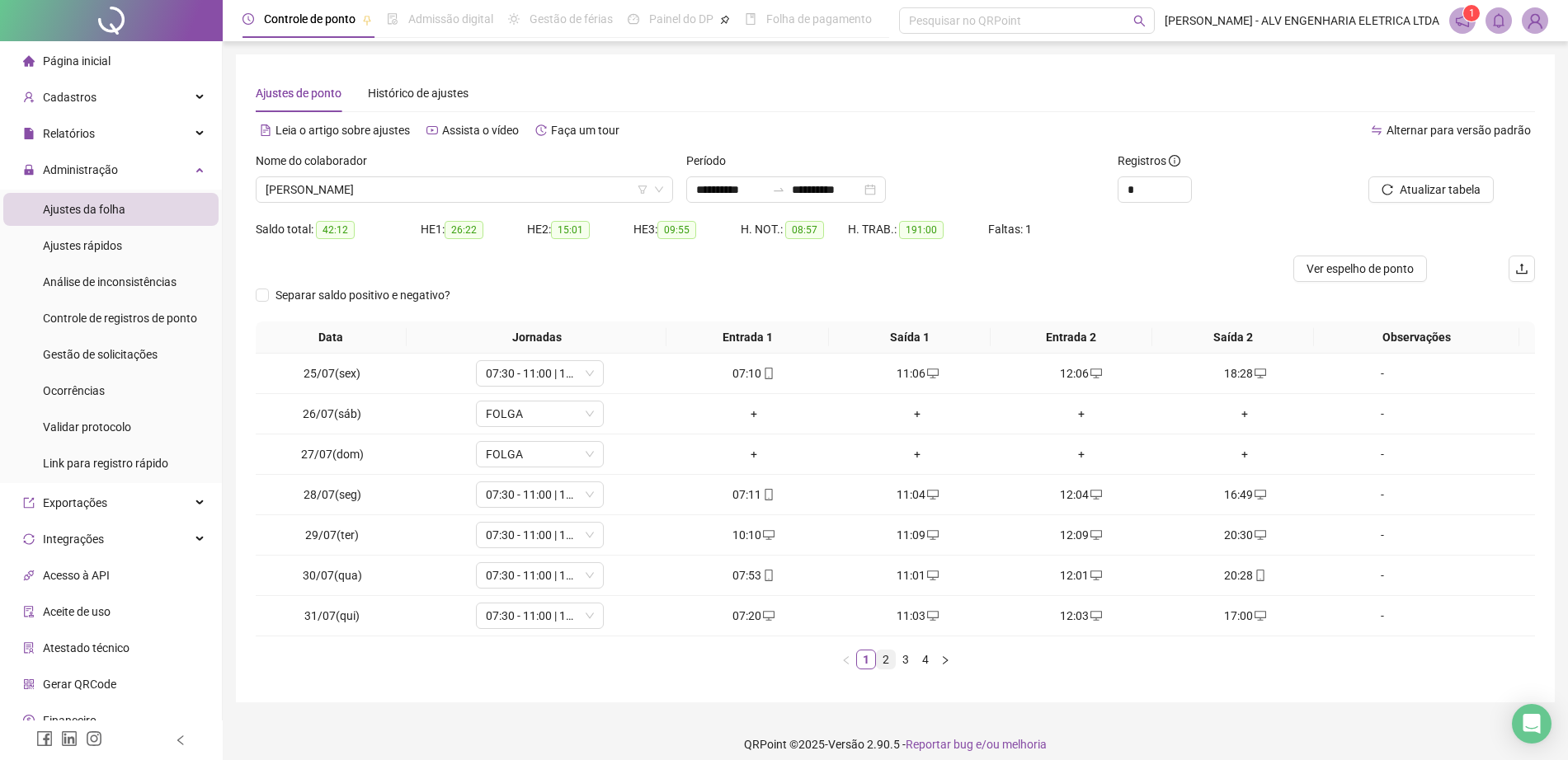
click at [887, 663] on link "2" at bounding box center [885, 659] width 18 height 18
click at [905, 669] on li "3" at bounding box center [905, 659] width 20 height 20
click at [903, 612] on div "00:14" at bounding box center [918, 615] width 151 height 18
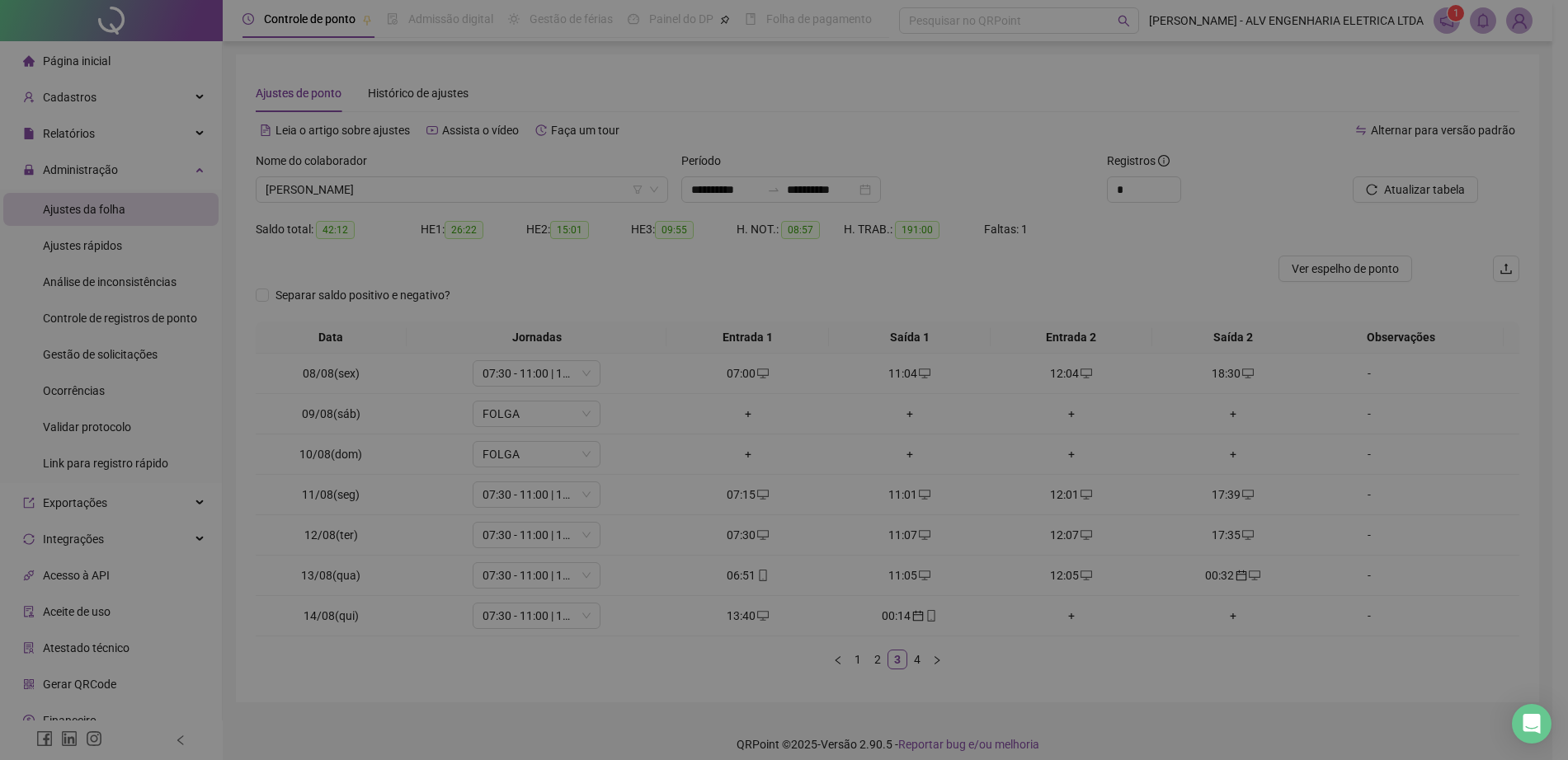
type input "**********"
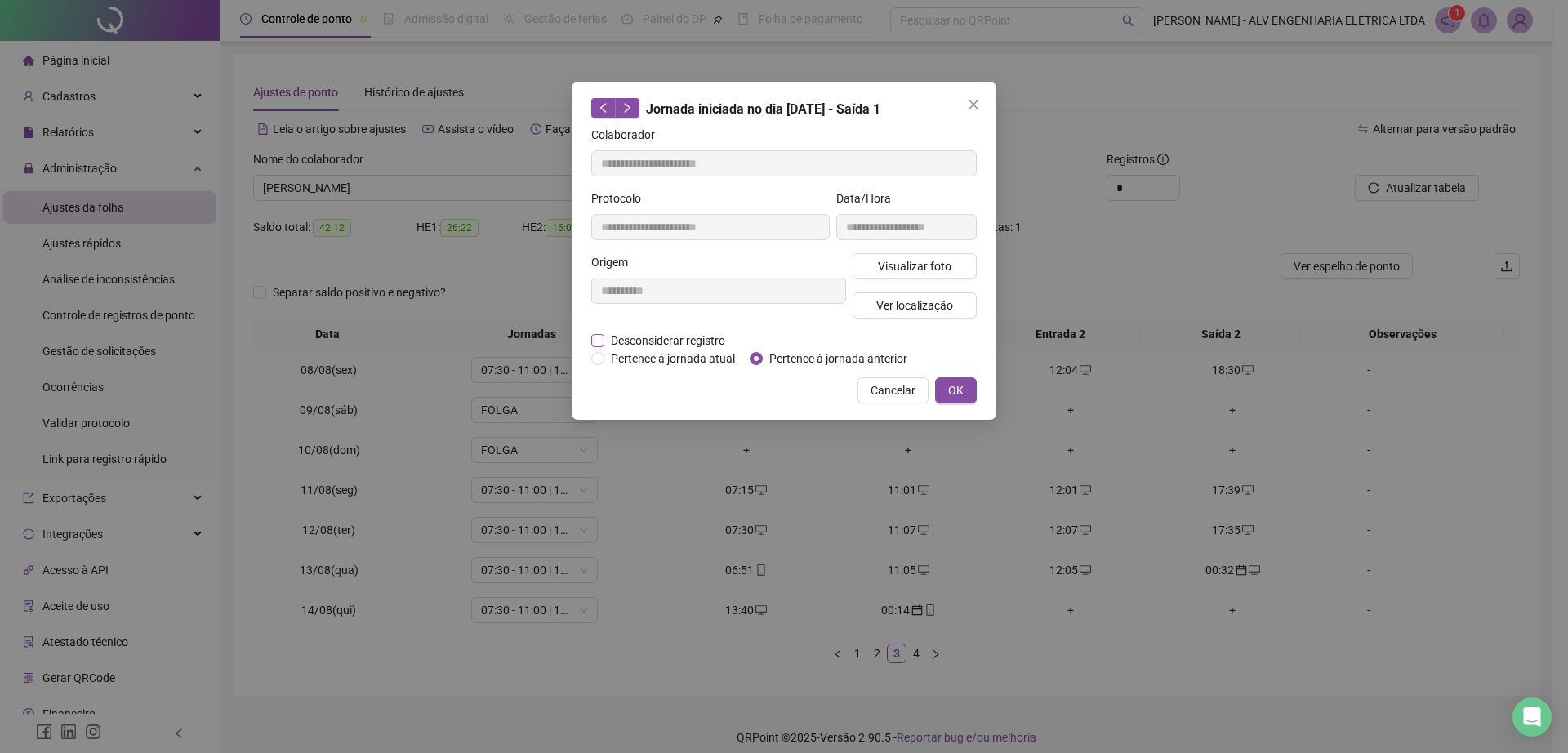
click at [689, 337] on span "Desconsiderar registro" at bounding box center [668, 340] width 128 height 18
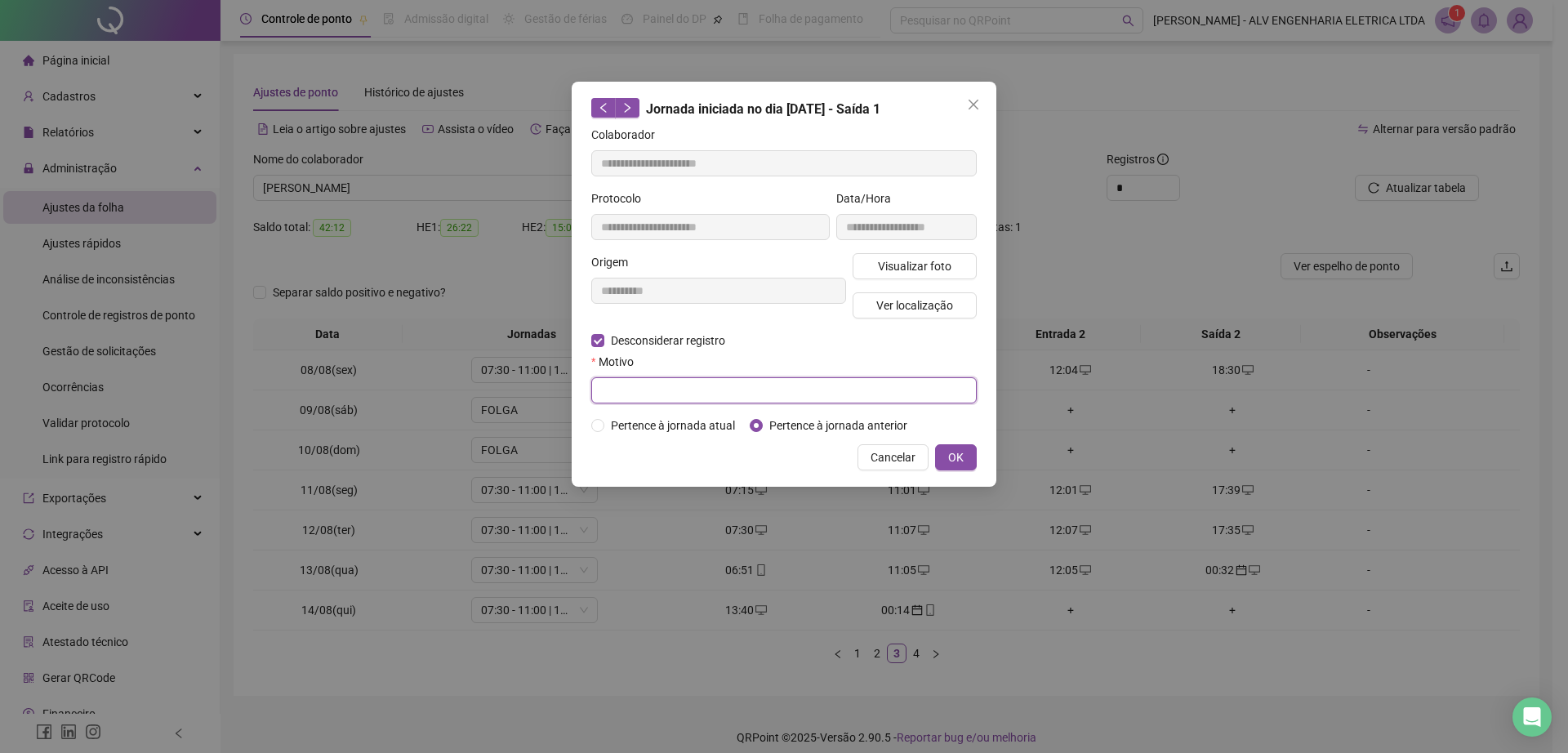
click at [688, 387] on input "text" at bounding box center [783, 390] width 386 height 26
type input "******"
click at [975, 446] on button "OK" at bounding box center [955, 457] width 42 height 26
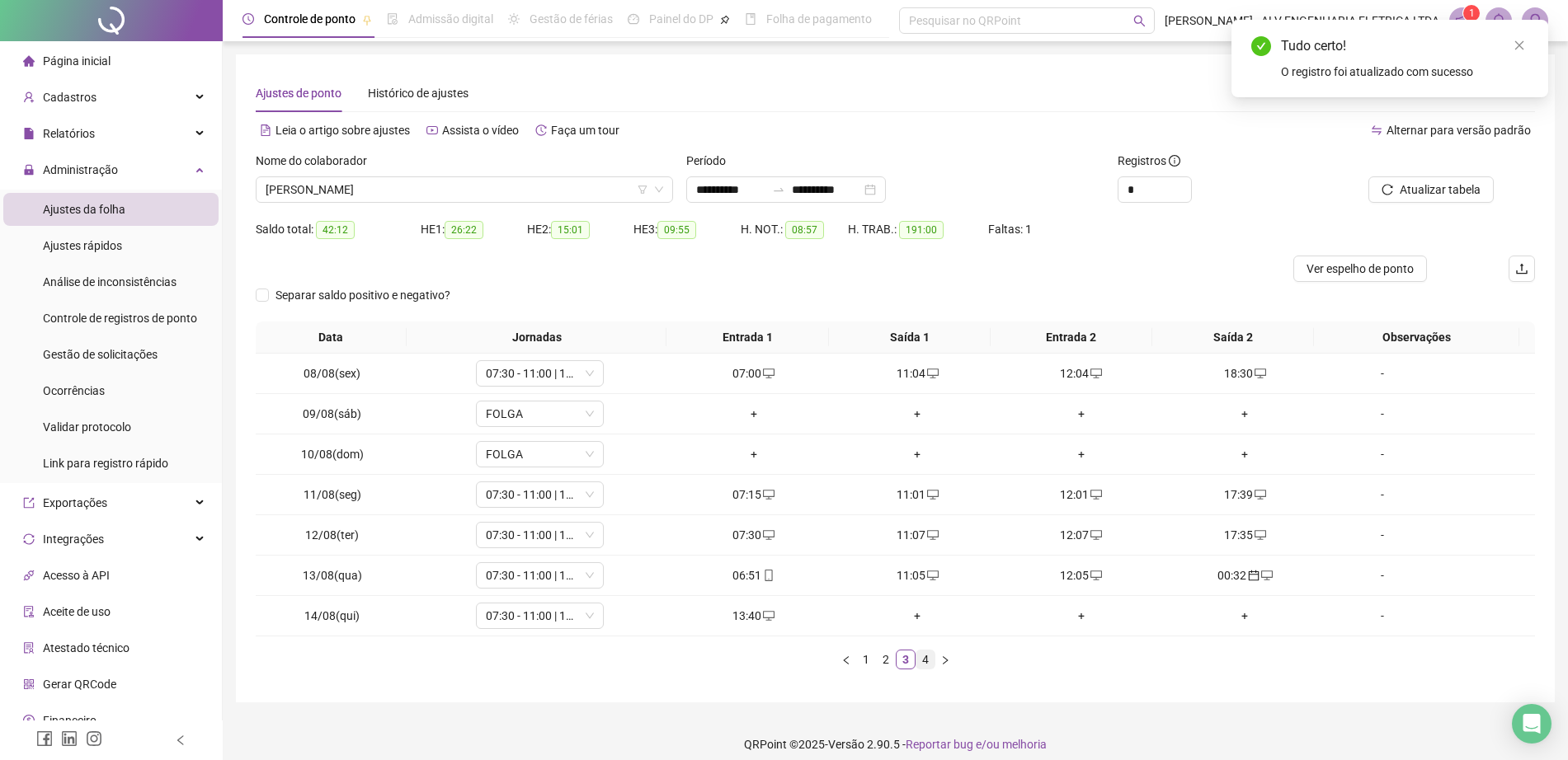
click at [925, 657] on link "4" at bounding box center [925, 659] width 18 height 18
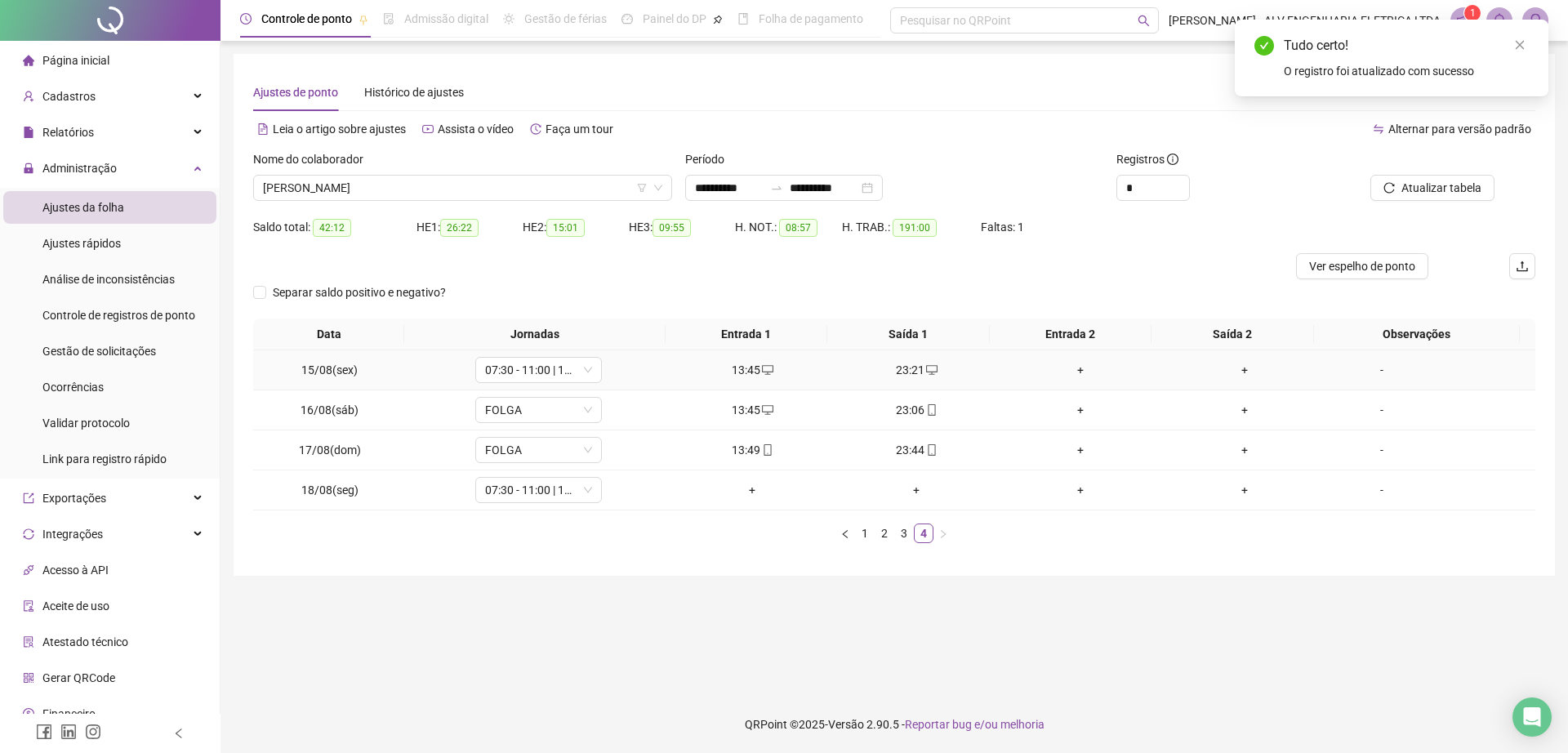
click at [1063, 369] on div "+" at bounding box center [1080, 369] width 151 height 18
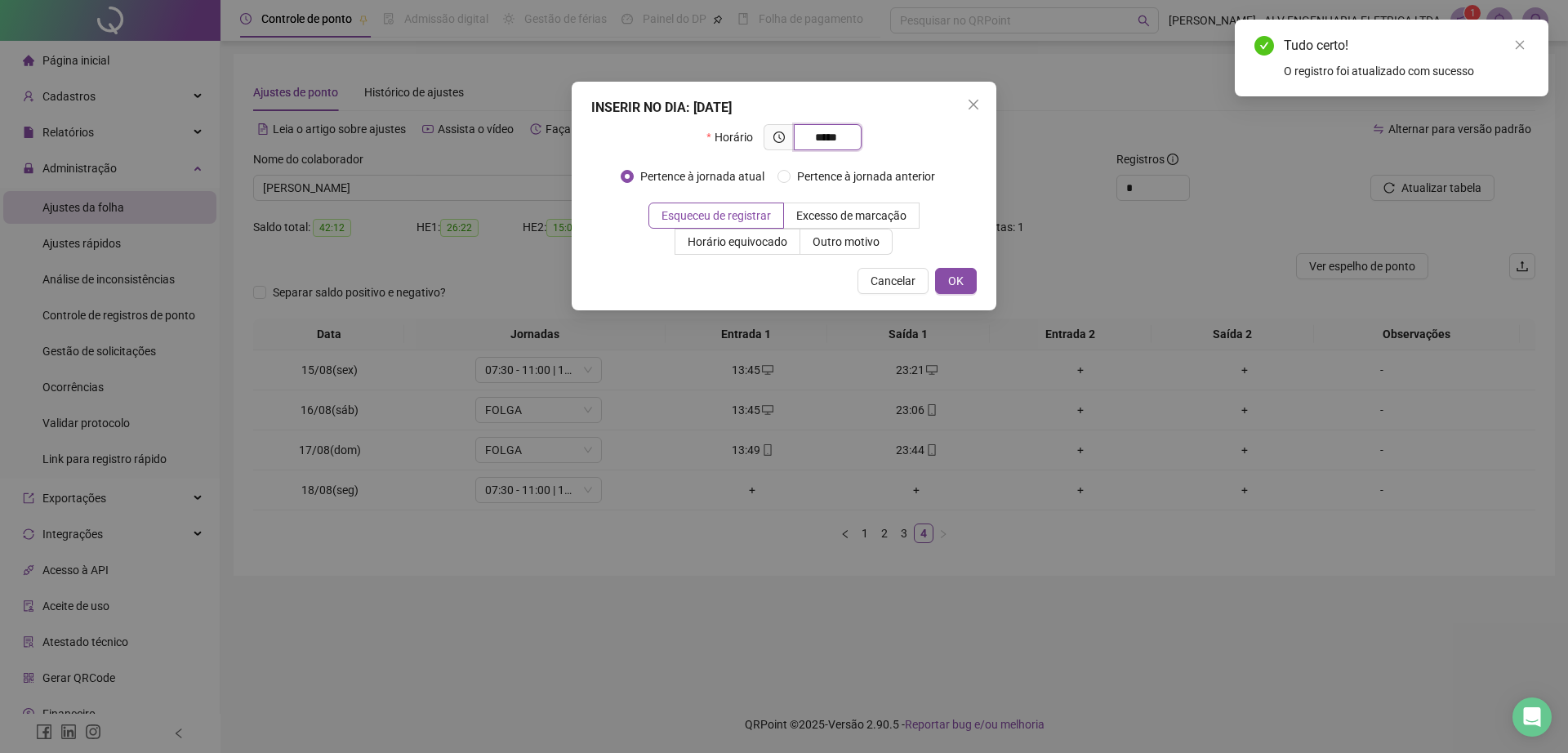
type input "*****"
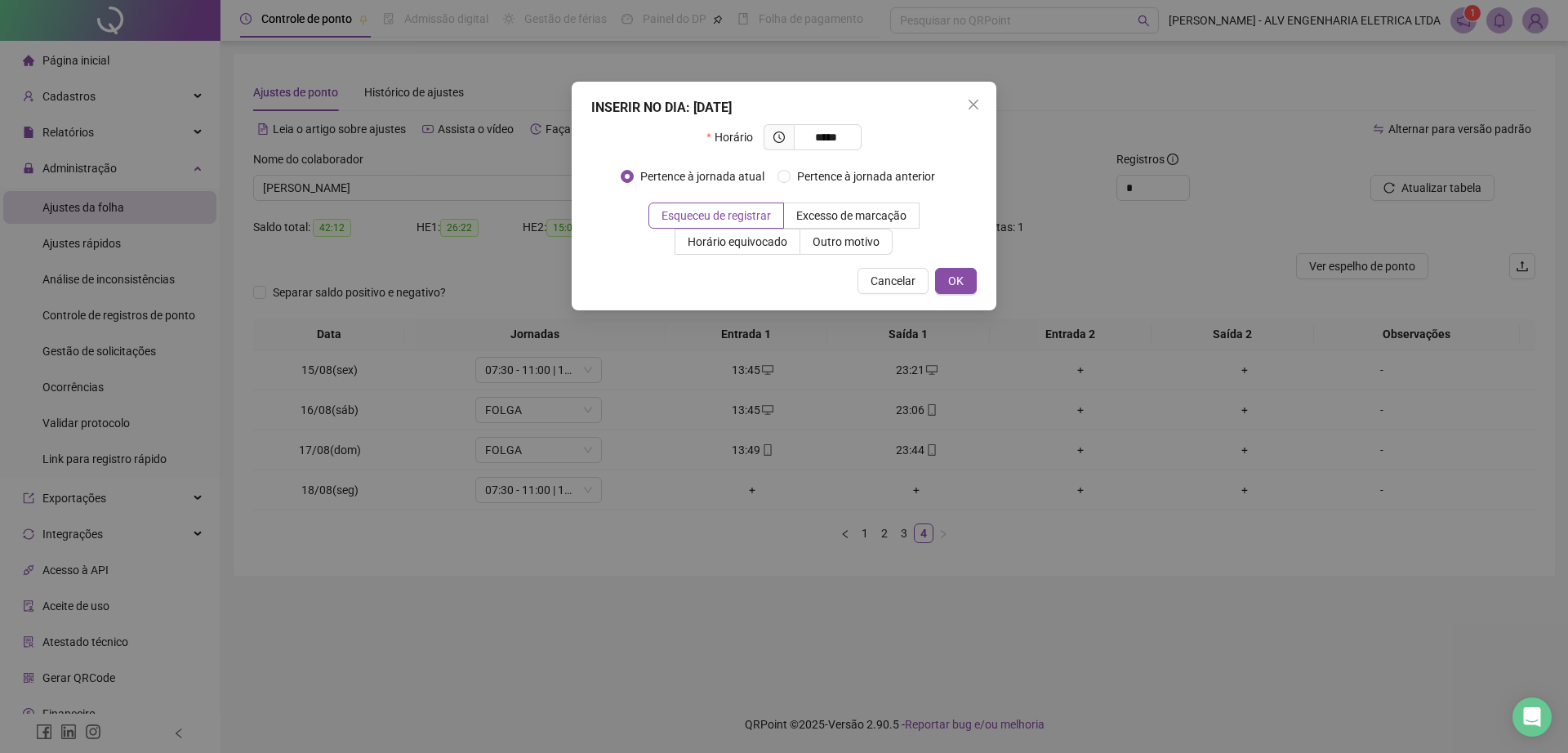
click at [827, 165] on div "Pertence à jornada atual Pertence à jornada anterior" at bounding box center [784, 177] width 327 height 26
click at [827, 167] on span "Pertence à jornada anterior" at bounding box center [865, 176] width 151 height 18
click at [948, 287] on span "OK" at bounding box center [955, 280] width 16 height 18
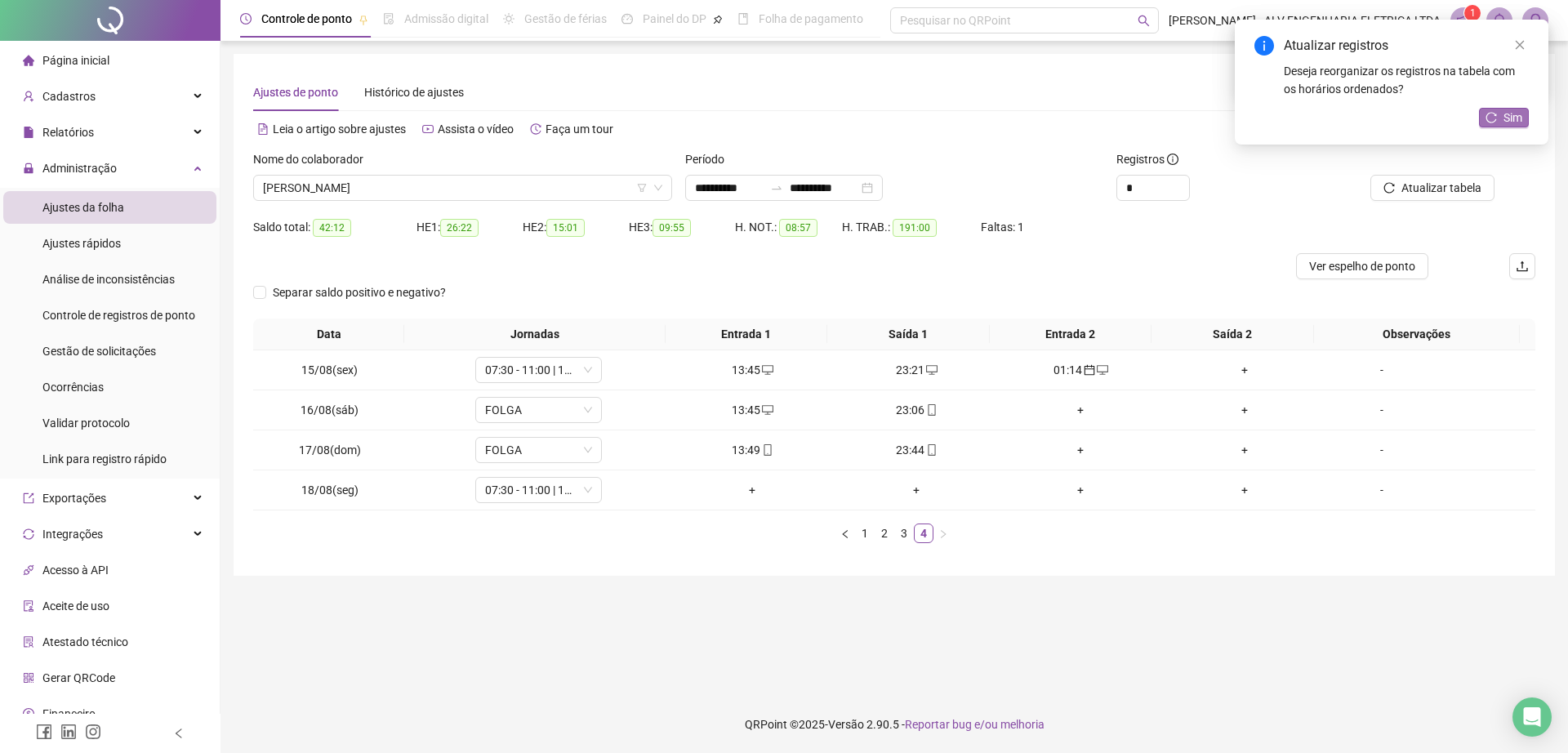
click at [1493, 117] on icon "reload" at bounding box center [1490, 117] width 11 height 11
click at [907, 535] on link "3" at bounding box center [903, 533] width 18 height 18
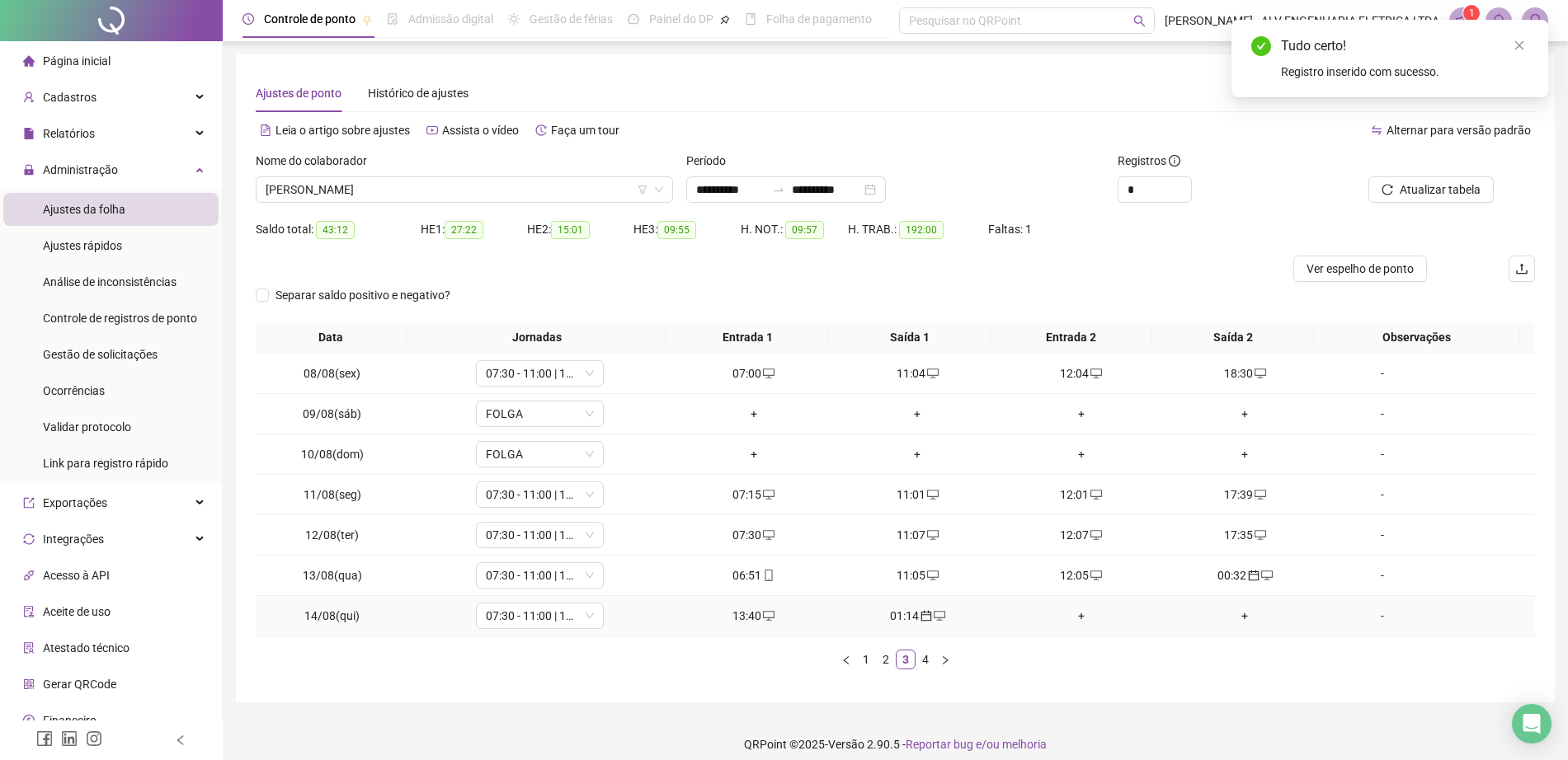
click at [1077, 613] on div "+" at bounding box center [1081, 615] width 151 height 18
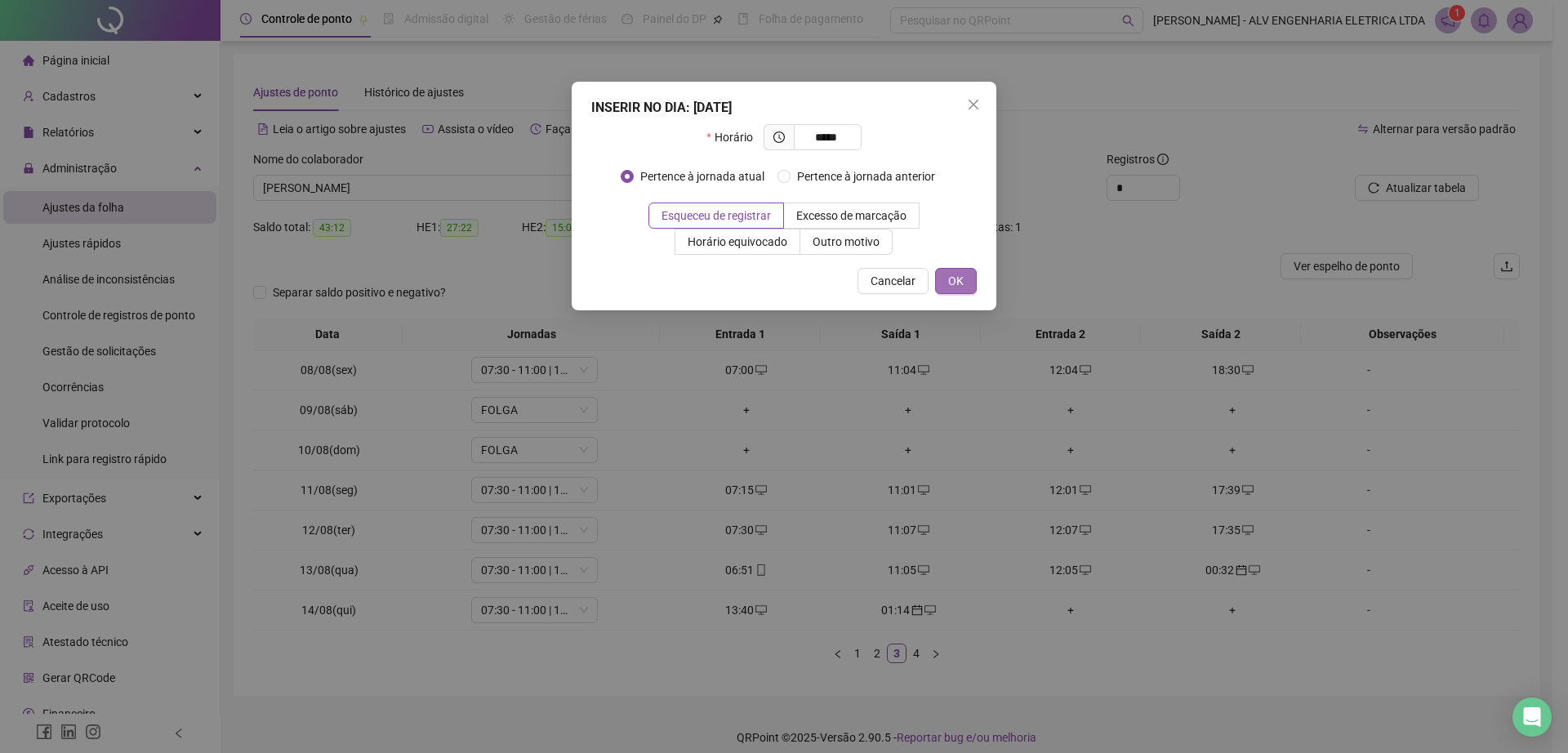
type input "*****"
click at [959, 291] on button "OK" at bounding box center [955, 281] width 42 height 26
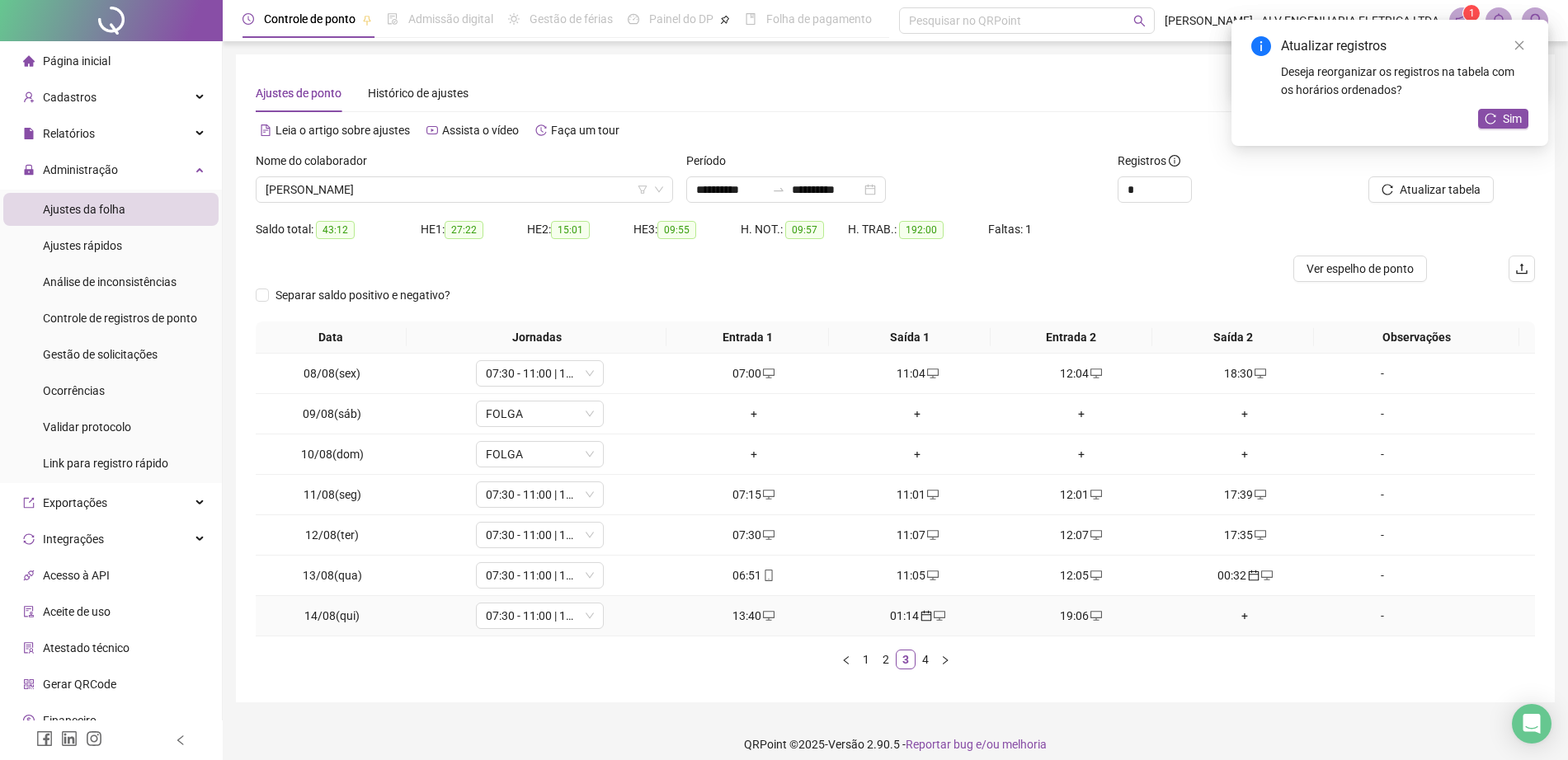
click at [1232, 616] on div "+" at bounding box center [1245, 615] width 151 height 18
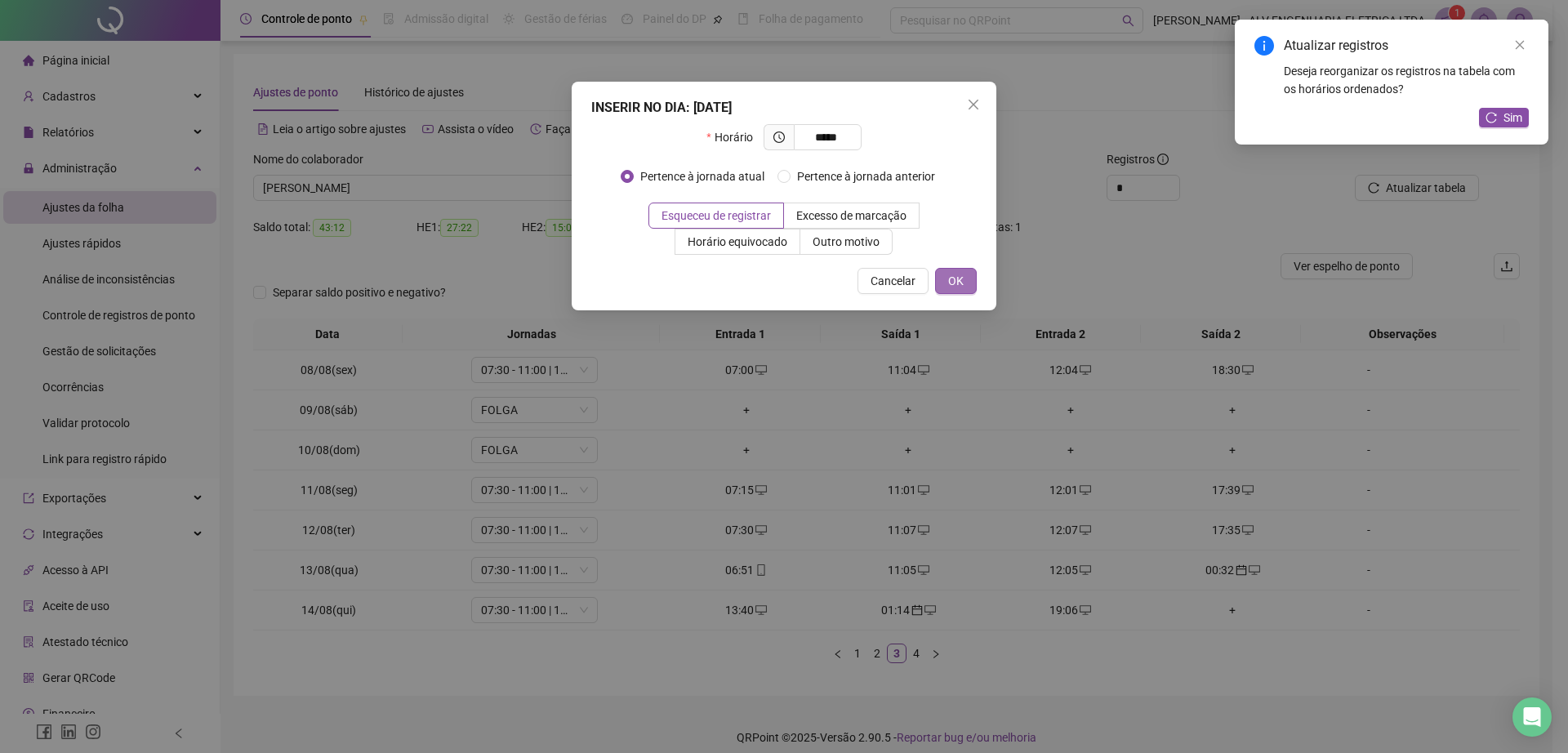
type input "*****"
click at [956, 283] on span "OK" at bounding box center [955, 280] width 16 height 18
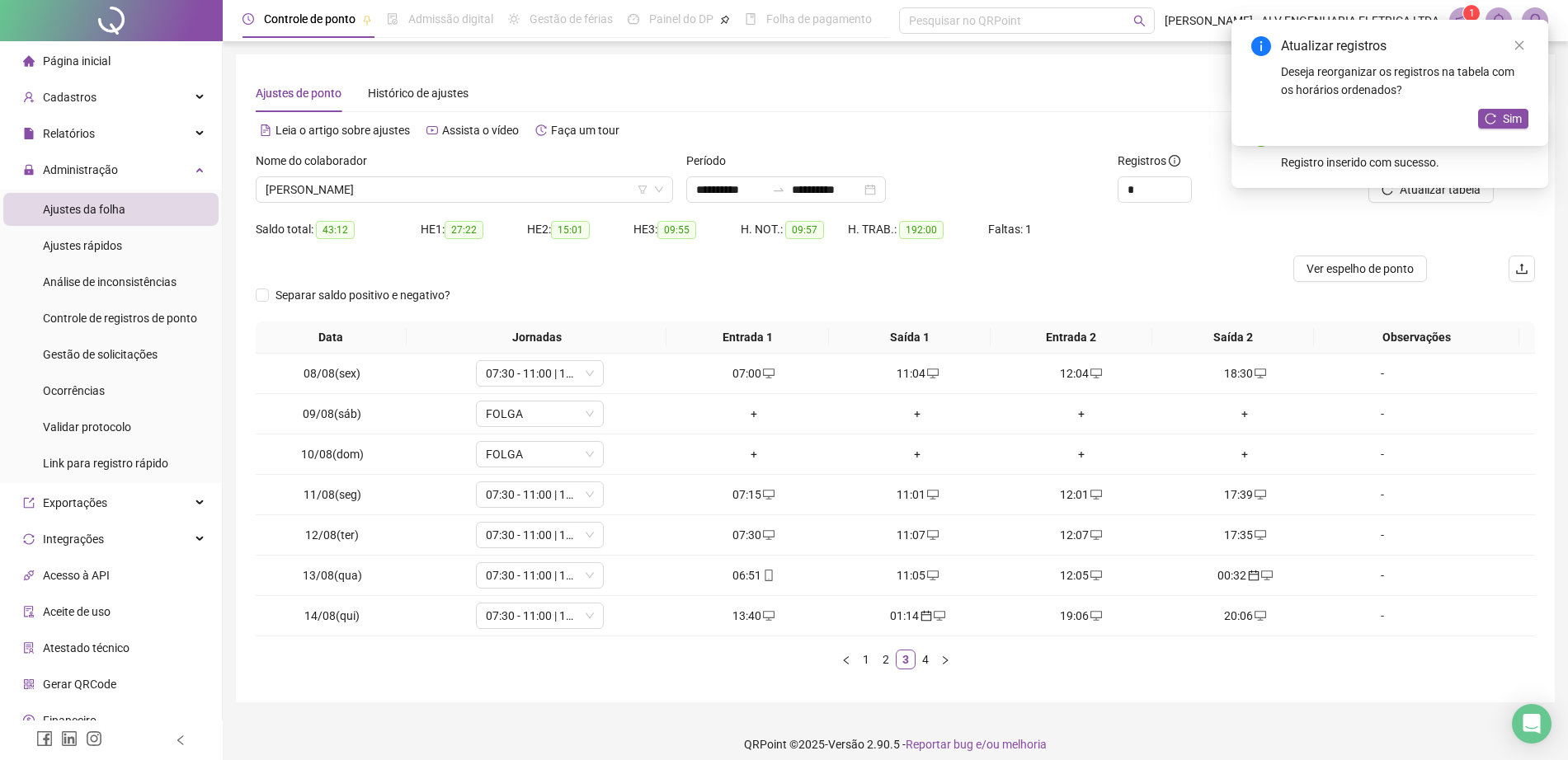
click at [1506, 106] on div "Atualizar registros Deseja reorganizar os registros na tabela com os horários o…" at bounding box center [1389, 82] width 317 height 126
click at [1509, 119] on span "Sim" at bounding box center [1512, 118] width 19 height 18
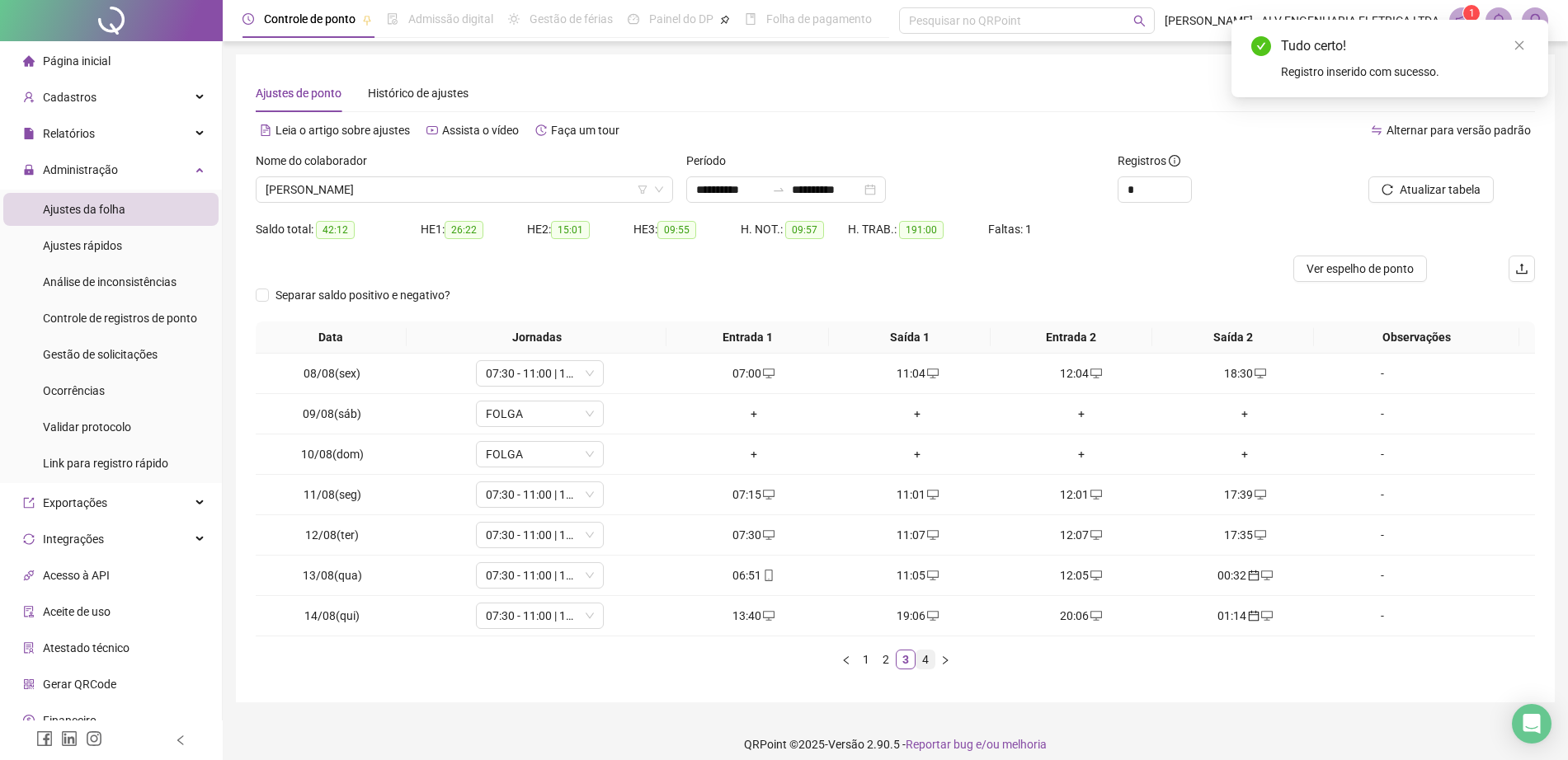
click at [927, 659] on link "4" at bounding box center [925, 659] width 18 height 18
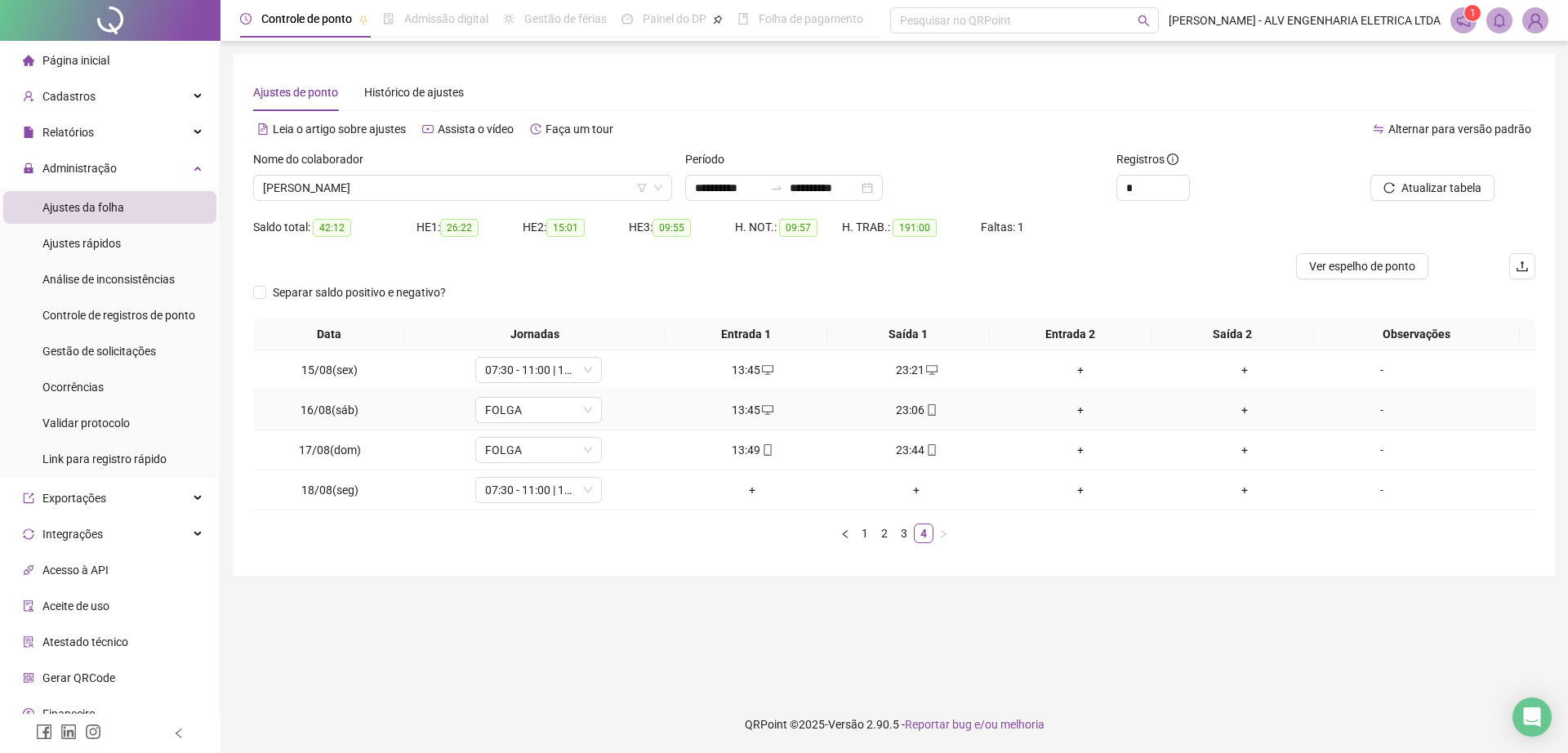
click at [1066, 412] on div "+" at bounding box center [1080, 410] width 151 height 18
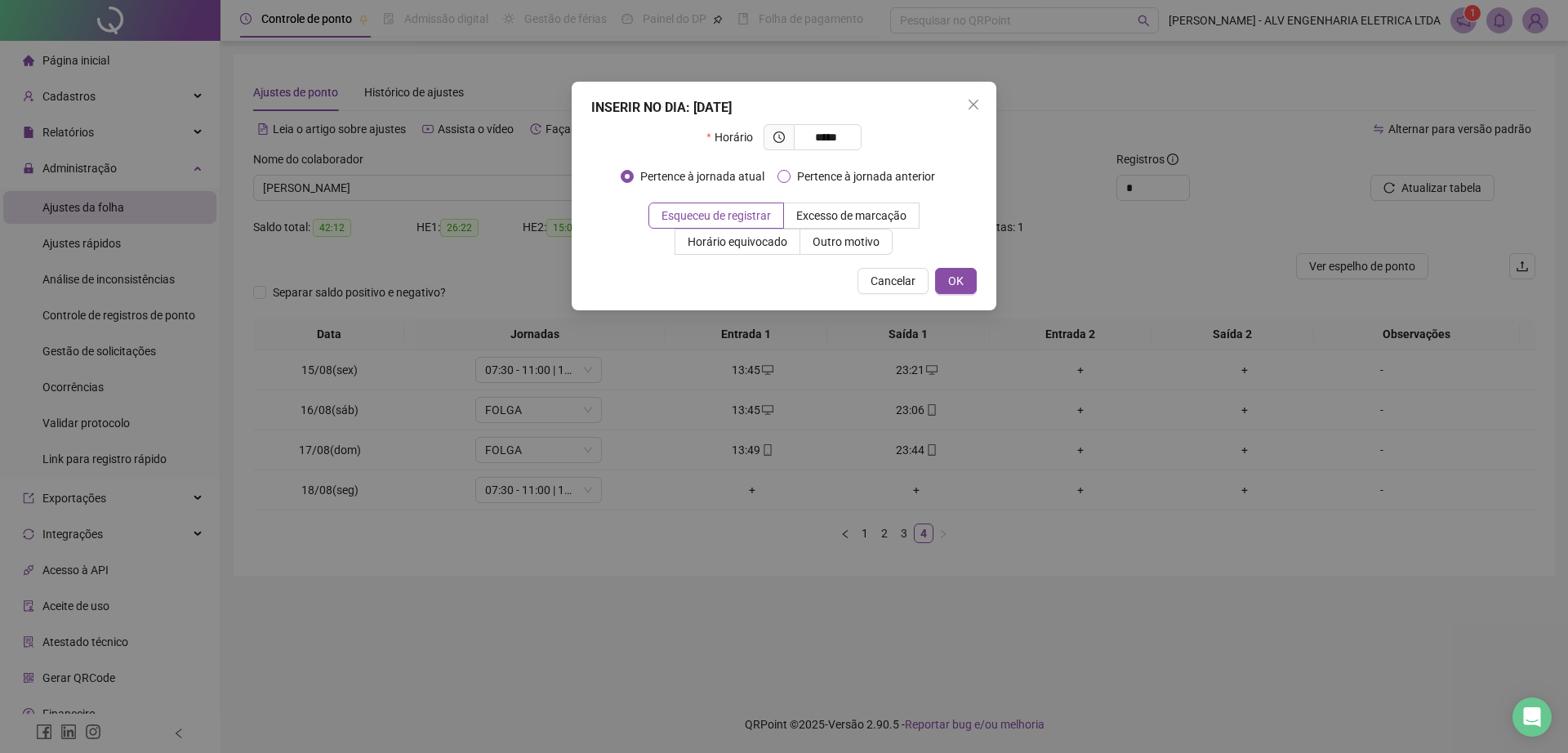
type input "*****"
click at [897, 181] on span "Pertence à jornada anterior" at bounding box center [865, 176] width 151 height 18
click at [964, 284] on button "OK" at bounding box center [955, 281] width 42 height 26
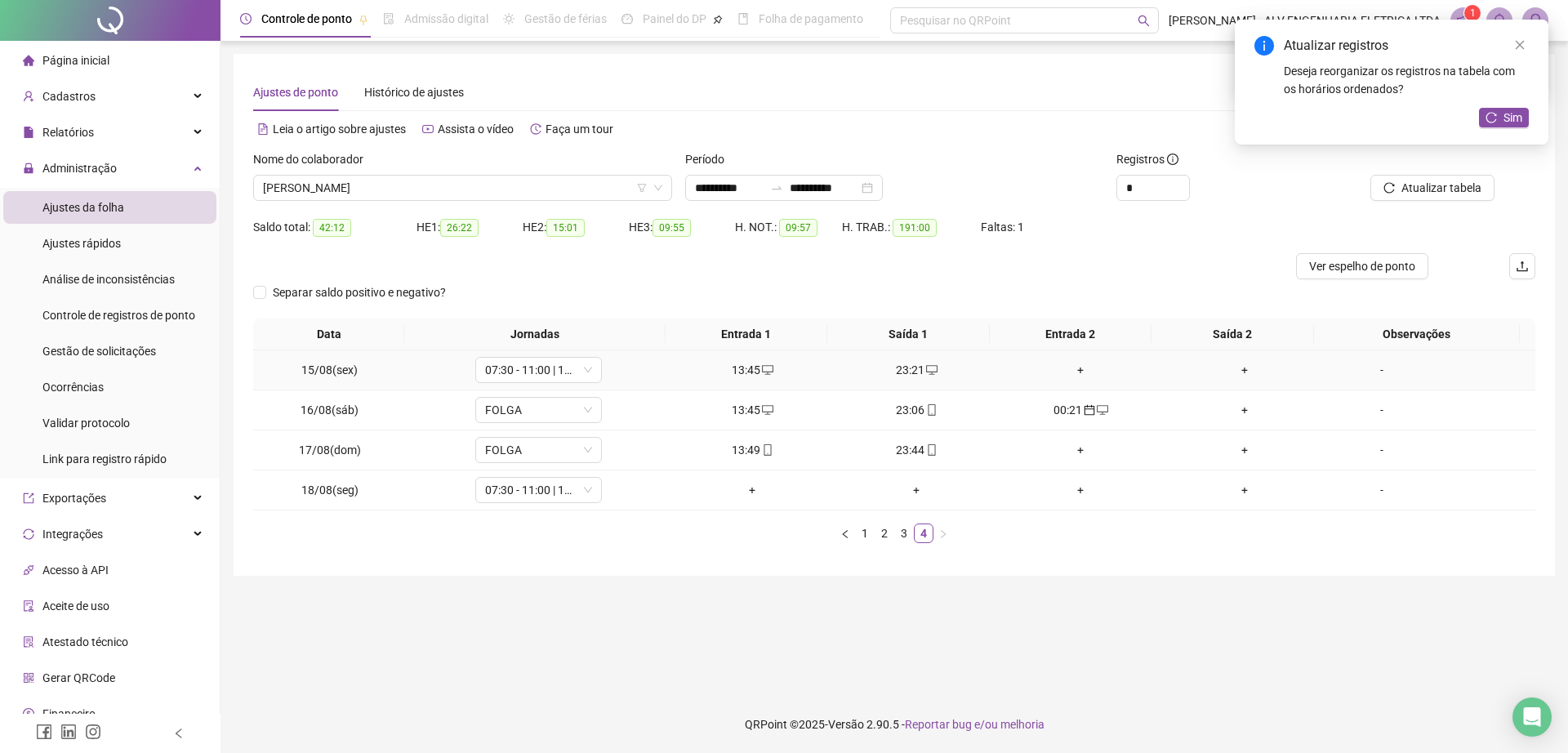
click at [926, 372] on icon "desktop" at bounding box center [931, 370] width 11 height 10
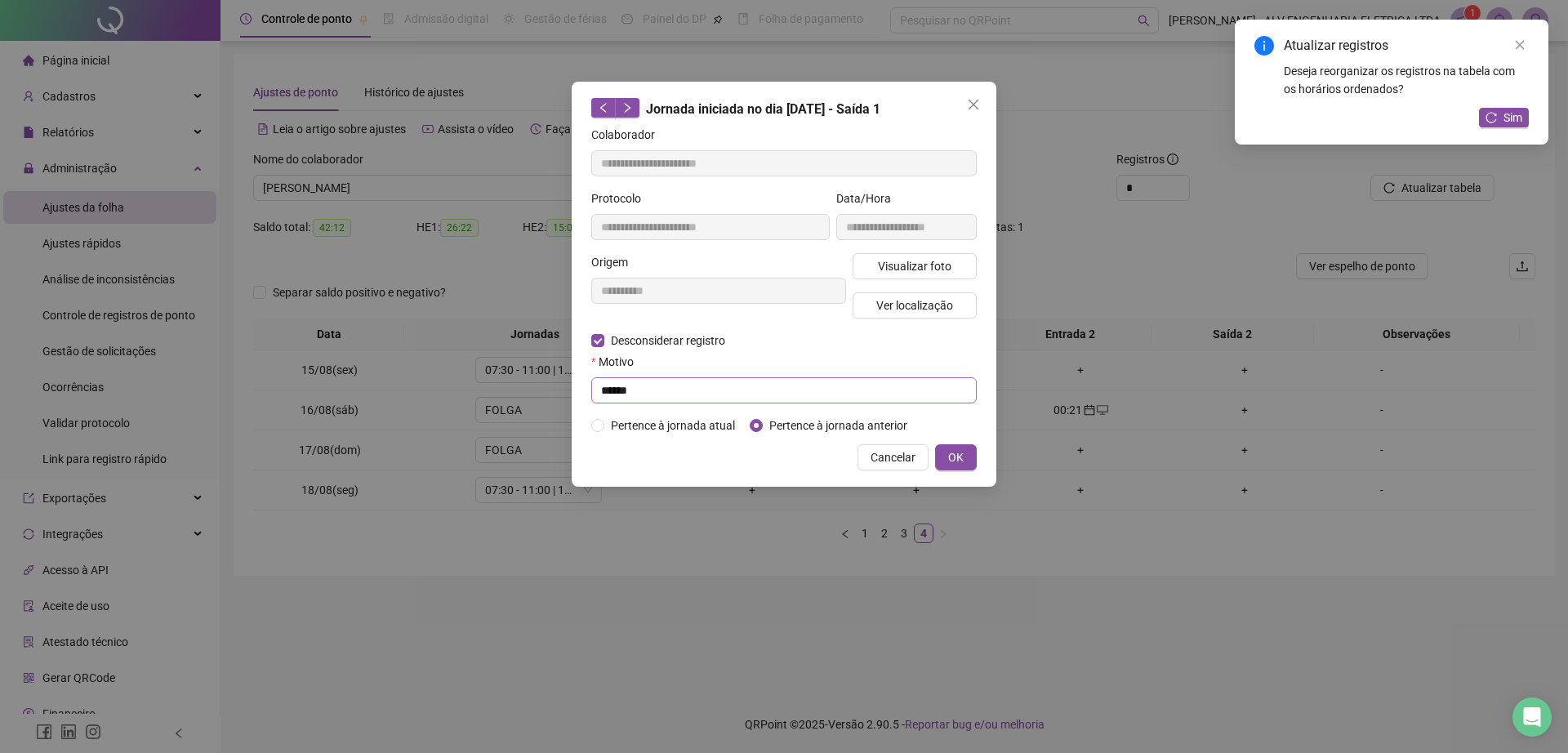
type input "**********"
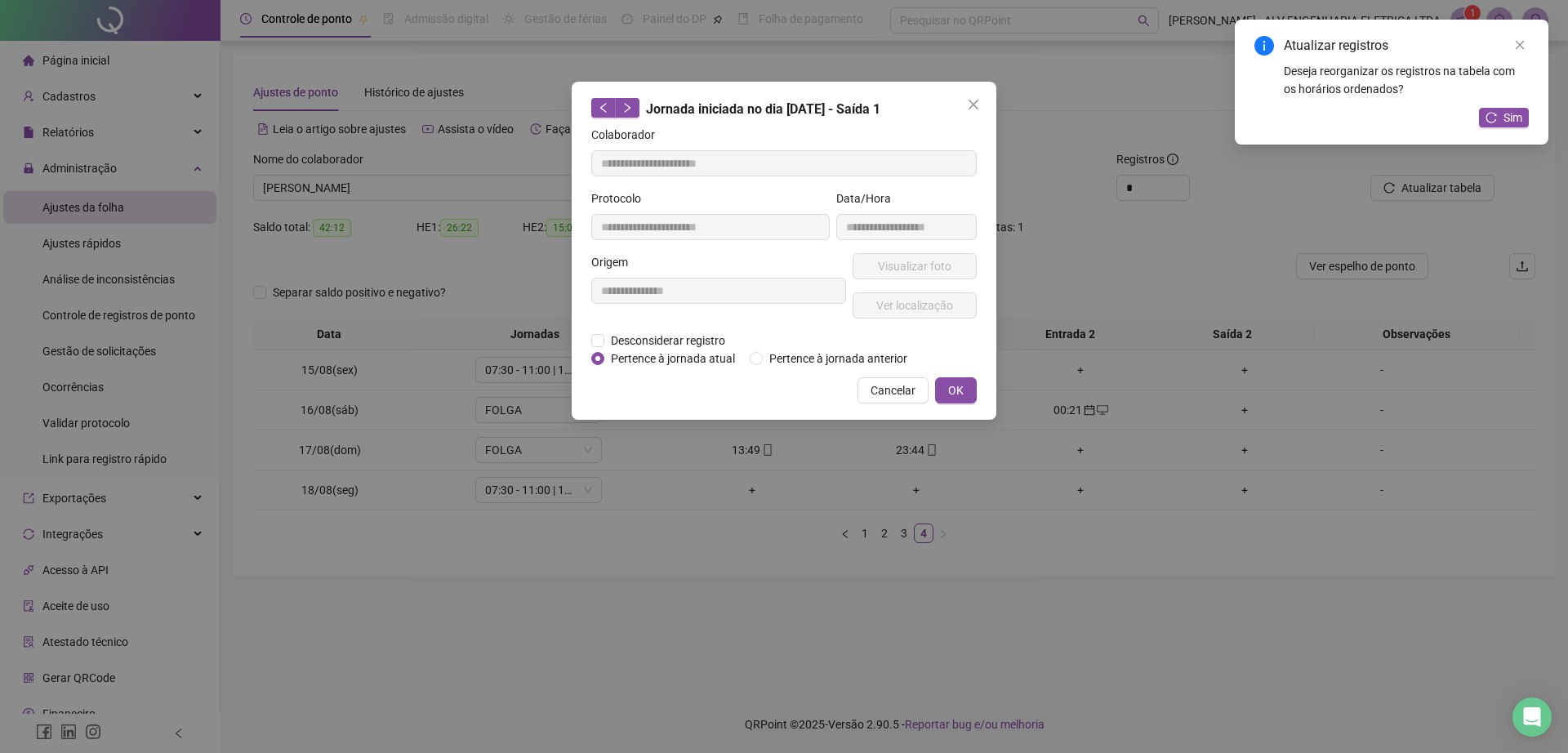
click at [646, 385] on div "Cancelar OK" at bounding box center [783, 390] width 386 height 26
click at [634, 342] on span "Desconsiderar registro" at bounding box center [668, 340] width 128 height 18
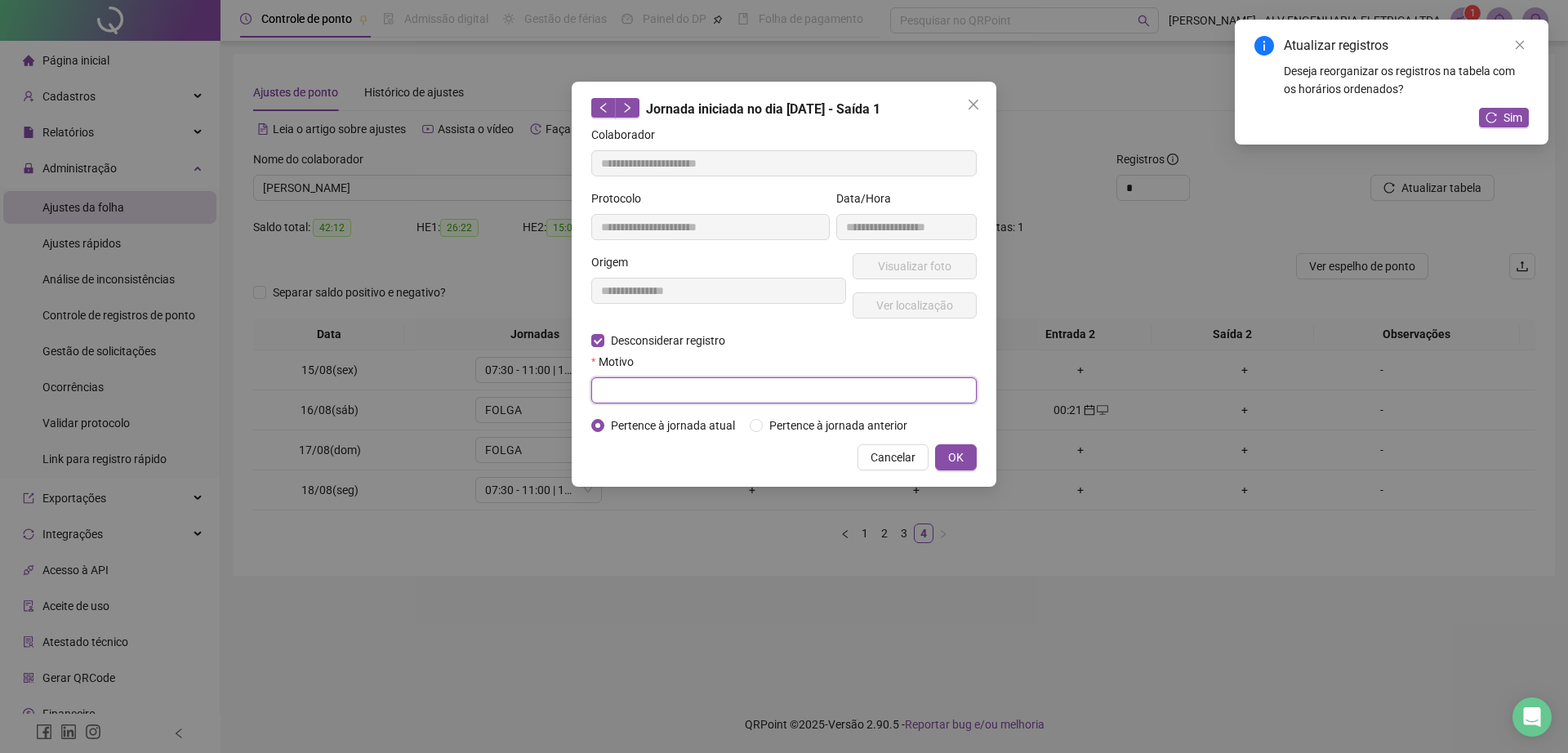
click at [635, 381] on input "text" at bounding box center [783, 390] width 386 height 26
type input "******"
click at [961, 451] on span "OK" at bounding box center [955, 457] width 16 height 18
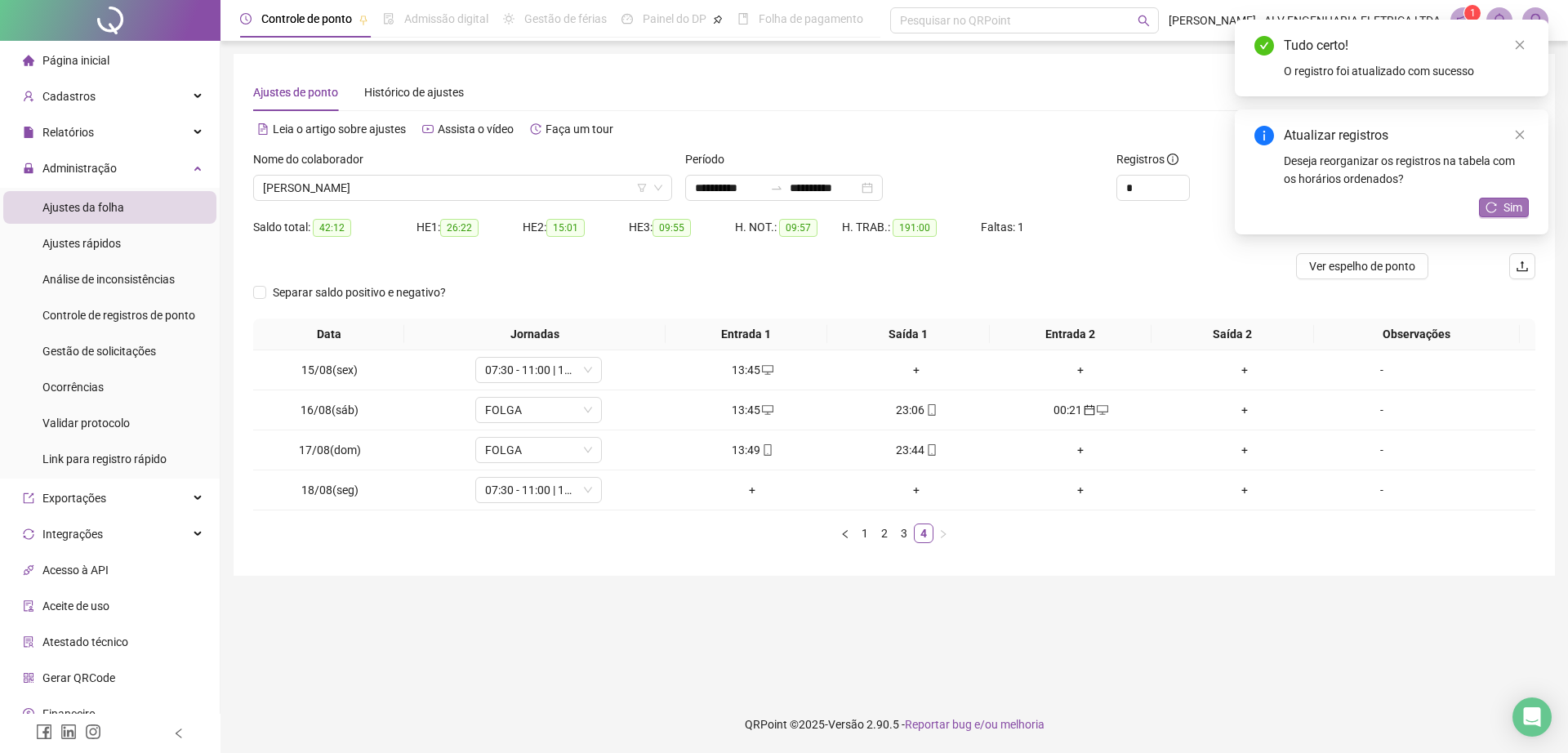
click at [1498, 199] on button "Sim" at bounding box center [1503, 207] width 50 height 19
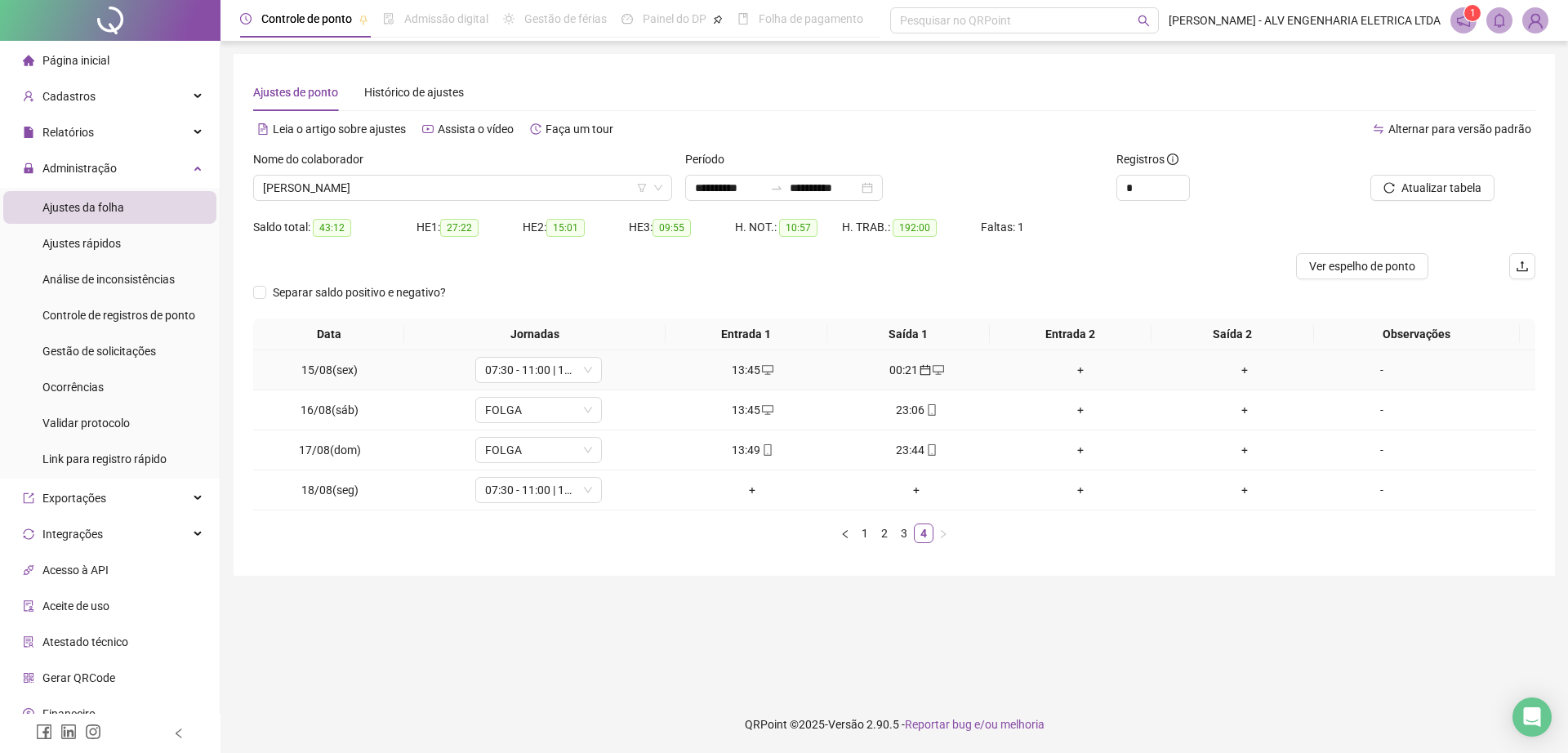
click at [1074, 363] on div "+" at bounding box center [1080, 369] width 151 height 18
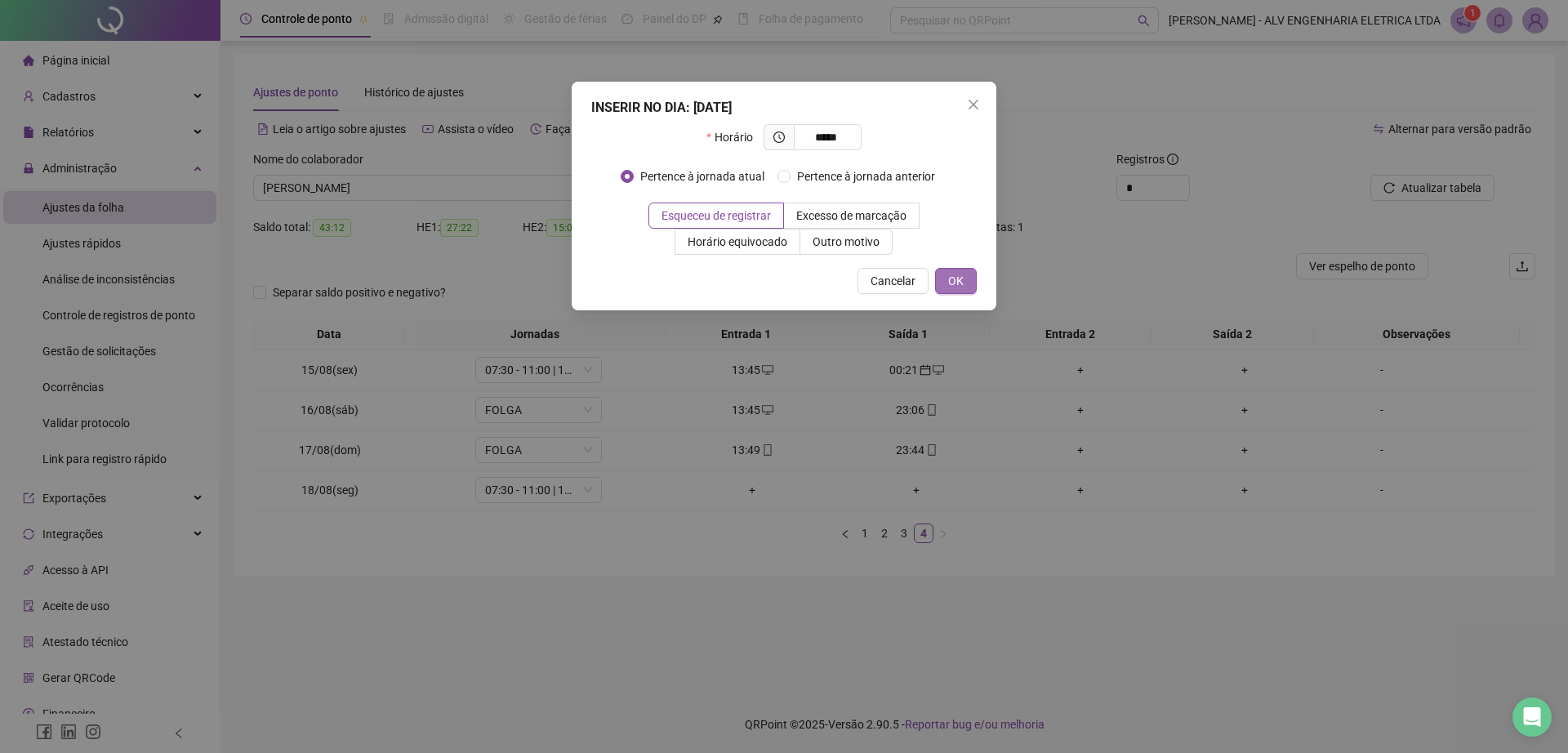
type input "*****"
click at [959, 283] on span "OK" at bounding box center [955, 280] width 16 height 18
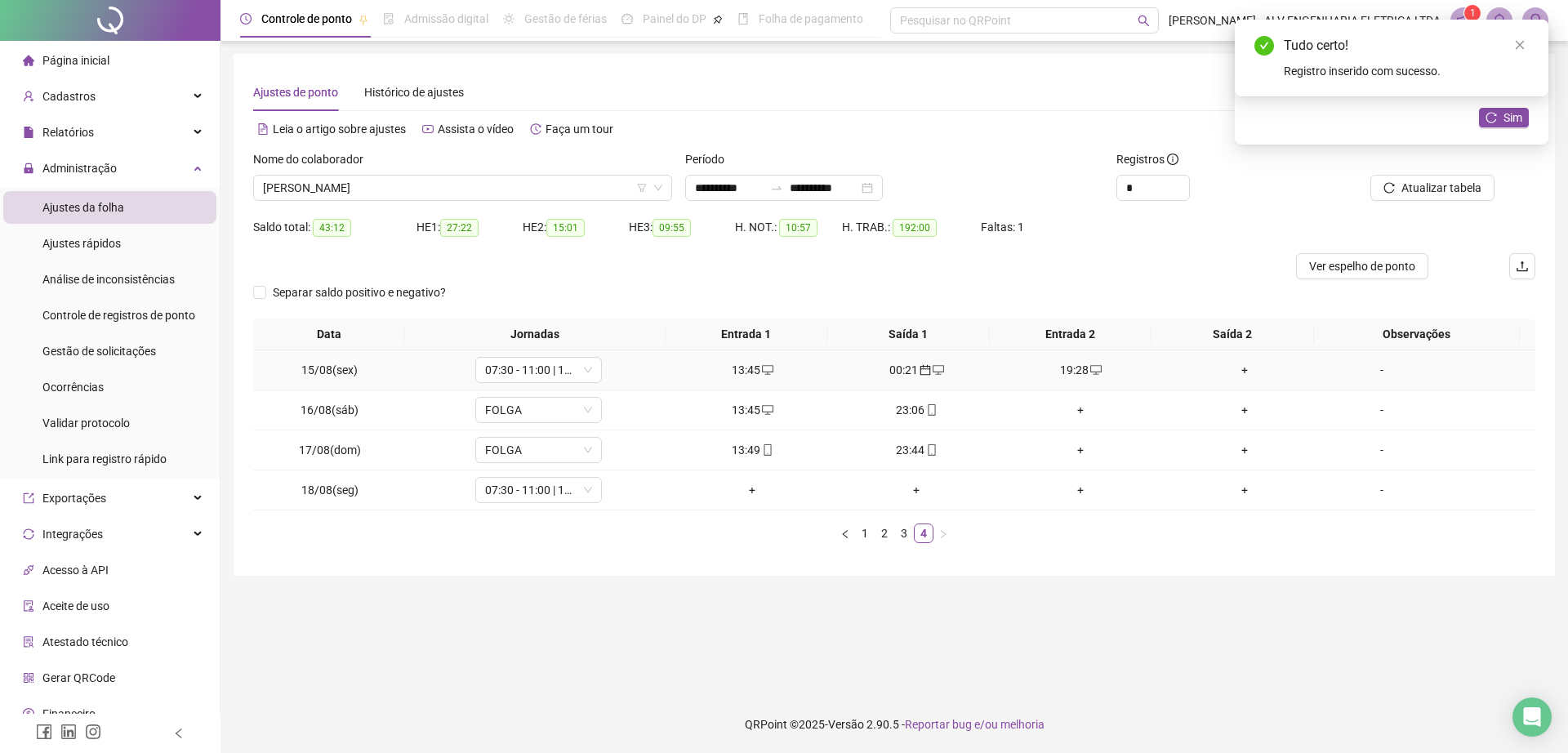
click at [1231, 370] on div "+" at bounding box center [1244, 369] width 151 height 18
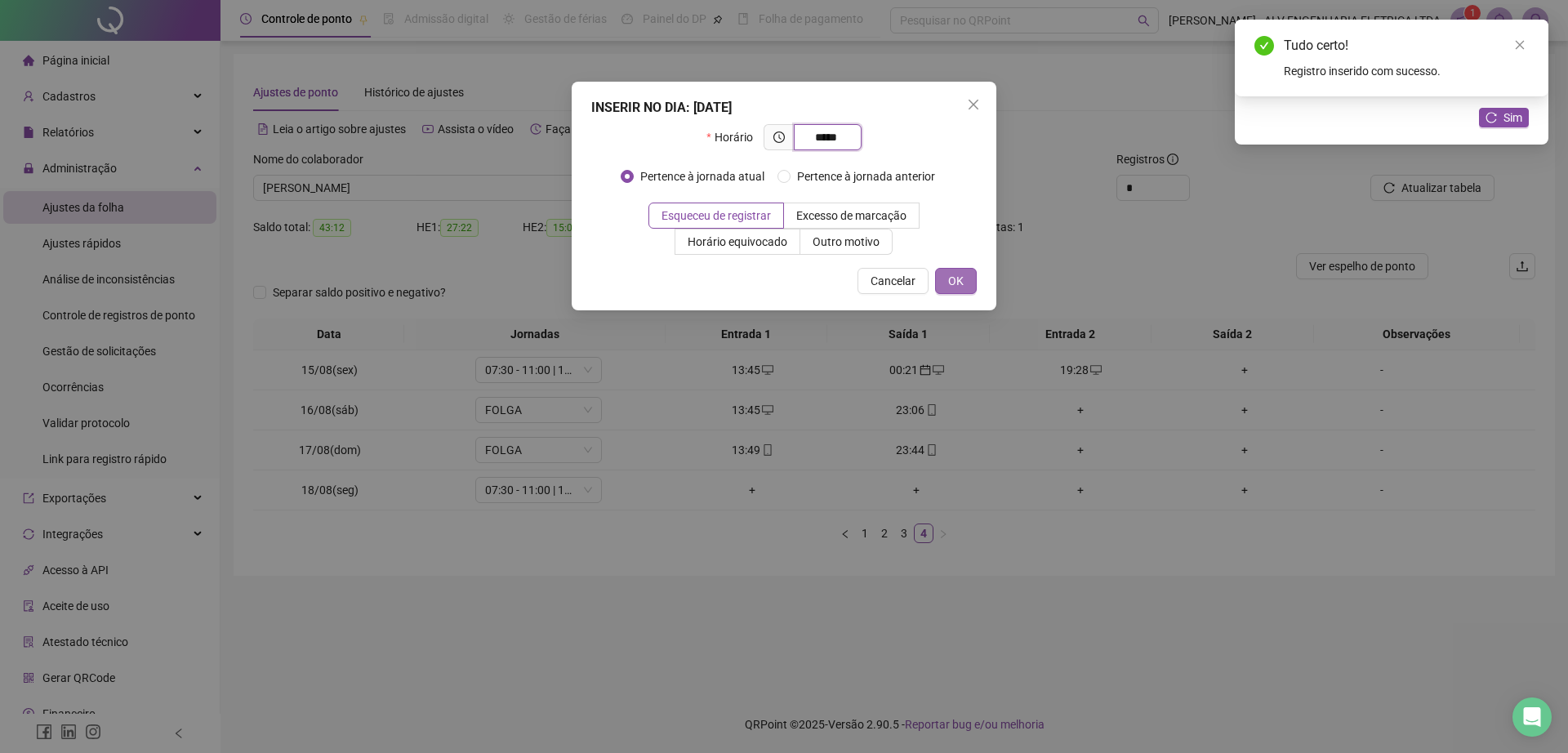
type input "*****"
click at [947, 269] on button "OK" at bounding box center [955, 281] width 42 height 26
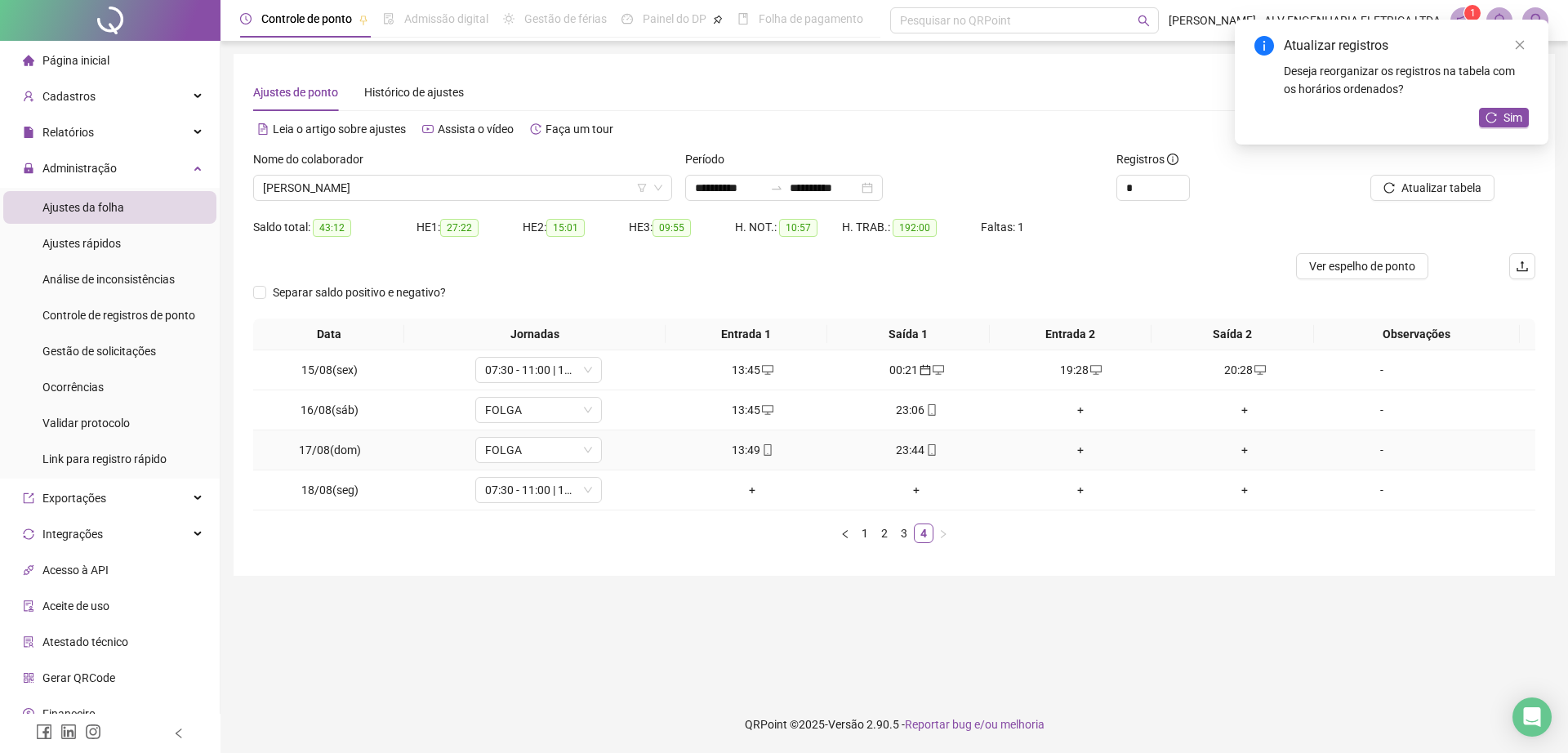
click at [1065, 448] on div "+" at bounding box center [1080, 450] width 151 height 18
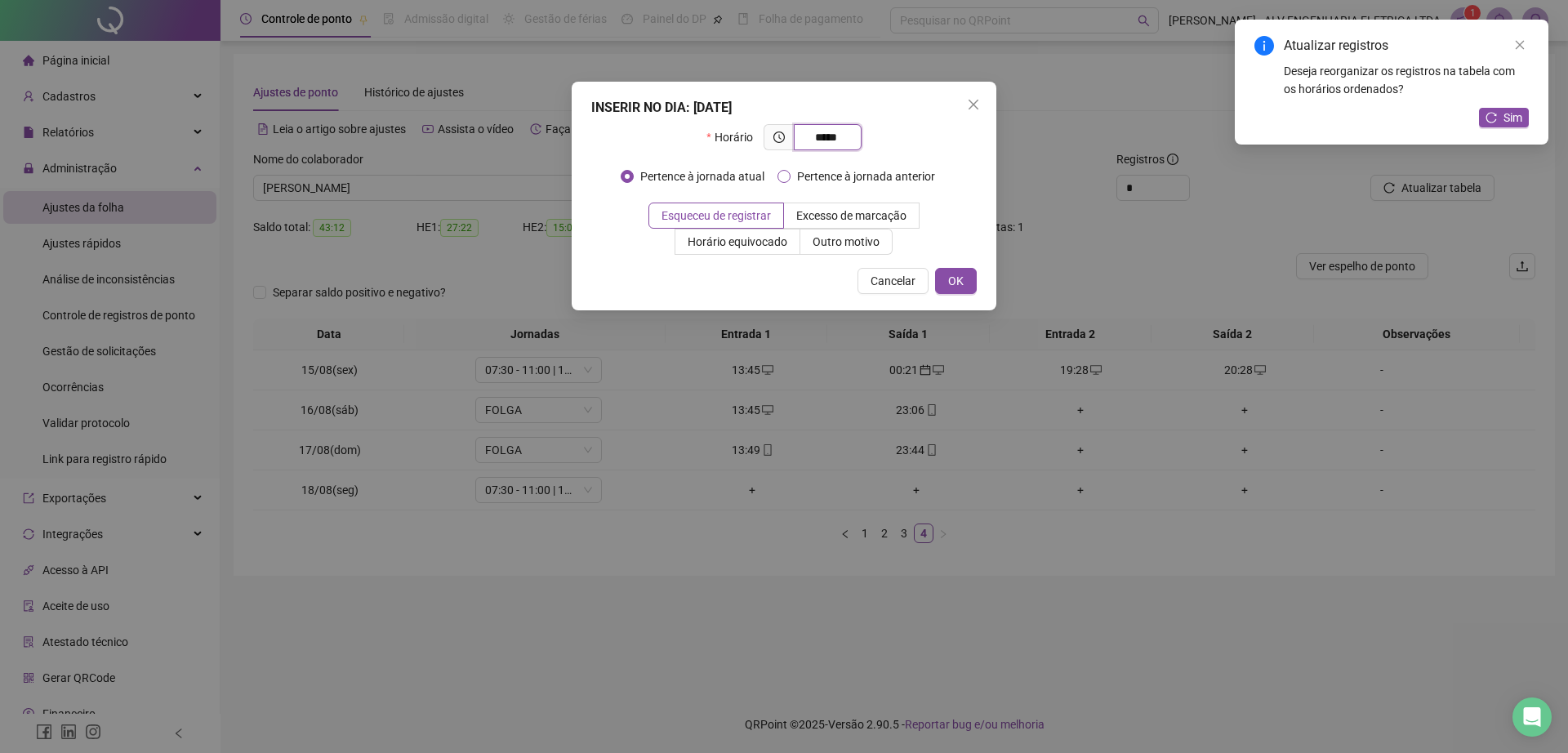
type input "*****"
click at [913, 178] on span "Pertence à jornada anterior" at bounding box center [865, 176] width 151 height 18
click at [961, 302] on div "INSERIR NO DIA : 17/08/2025 Horário ***** Pertence à jornada atual Pertence à j…" at bounding box center [783, 195] width 424 height 228
click at [953, 287] on span "OK" at bounding box center [955, 280] width 16 height 18
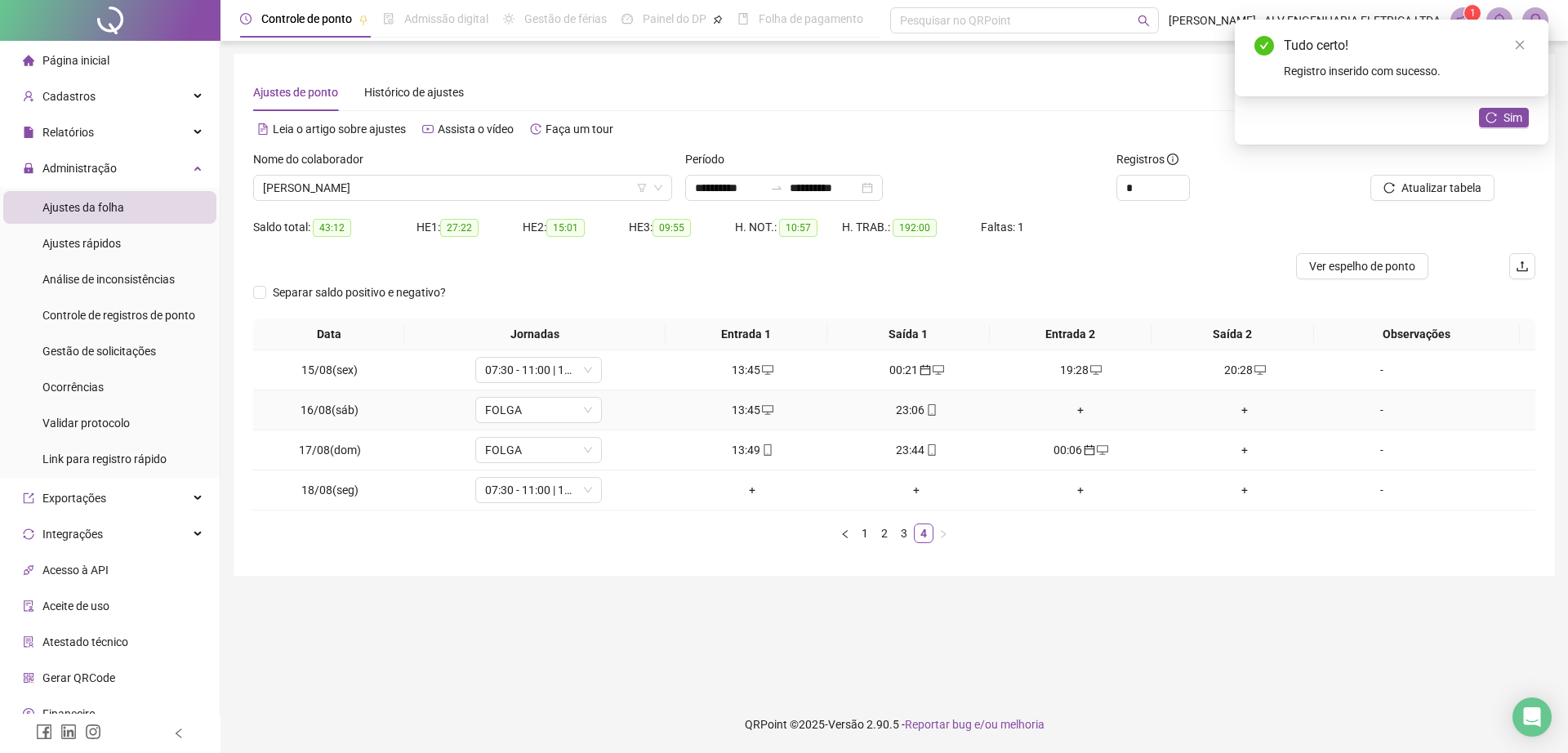
click at [925, 409] on icon "mobile" at bounding box center [931, 410] width 11 height 11
type input "**********"
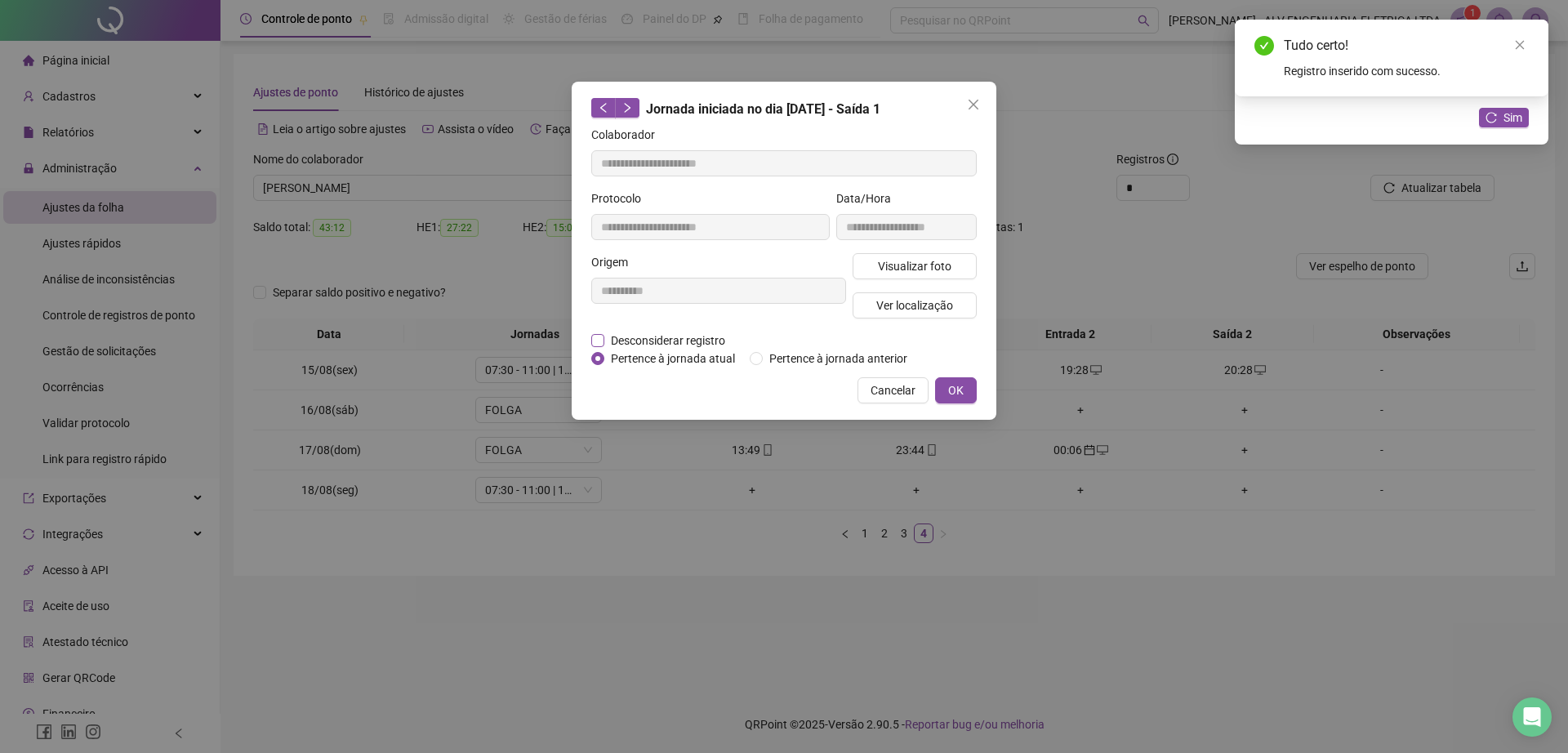
click at [672, 332] on span "Desconsiderar registro" at bounding box center [668, 340] width 128 height 18
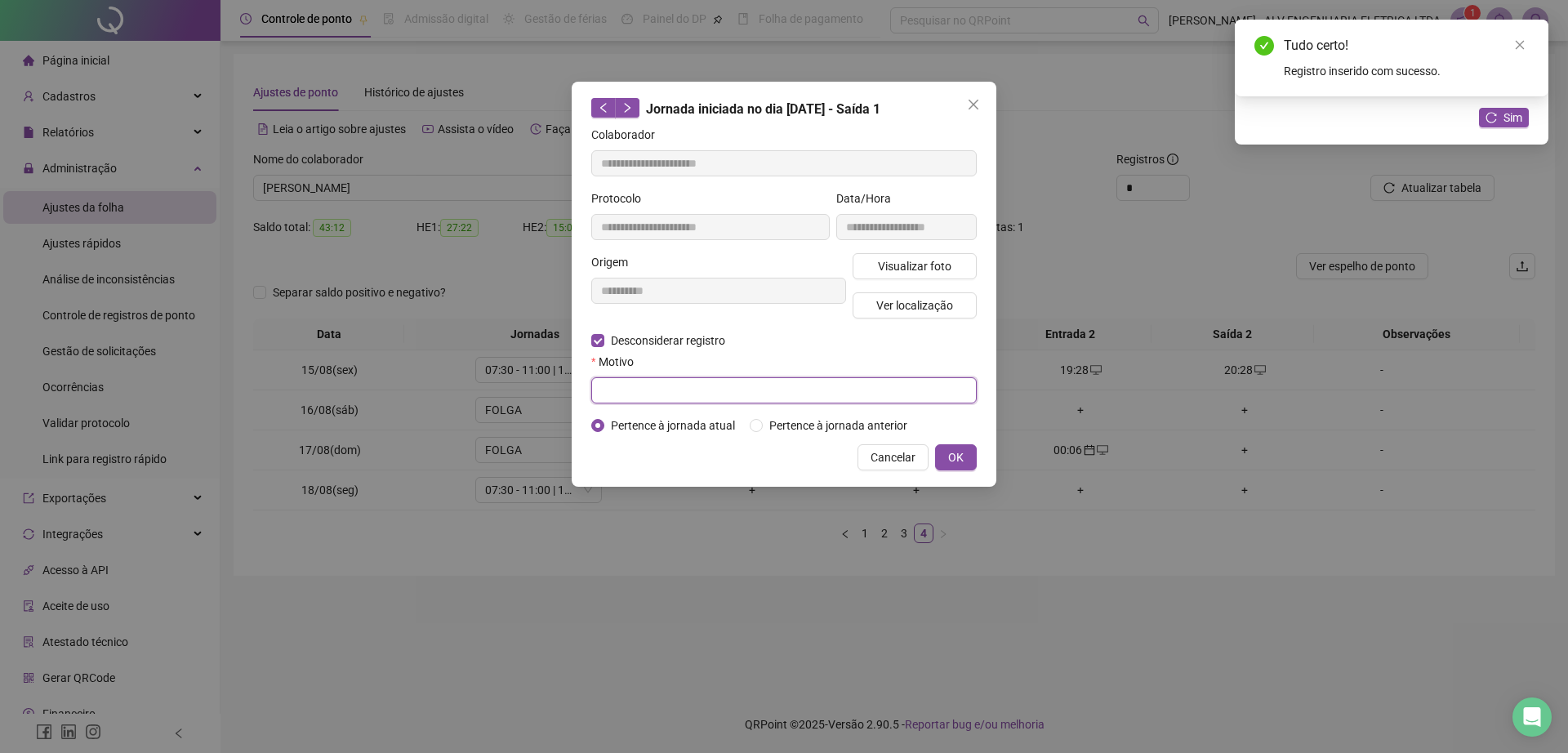
click at [697, 381] on input "text" at bounding box center [783, 390] width 386 height 26
type input "******"
click at [973, 448] on button "OK" at bounding box center [955, 457] width 42 height 26
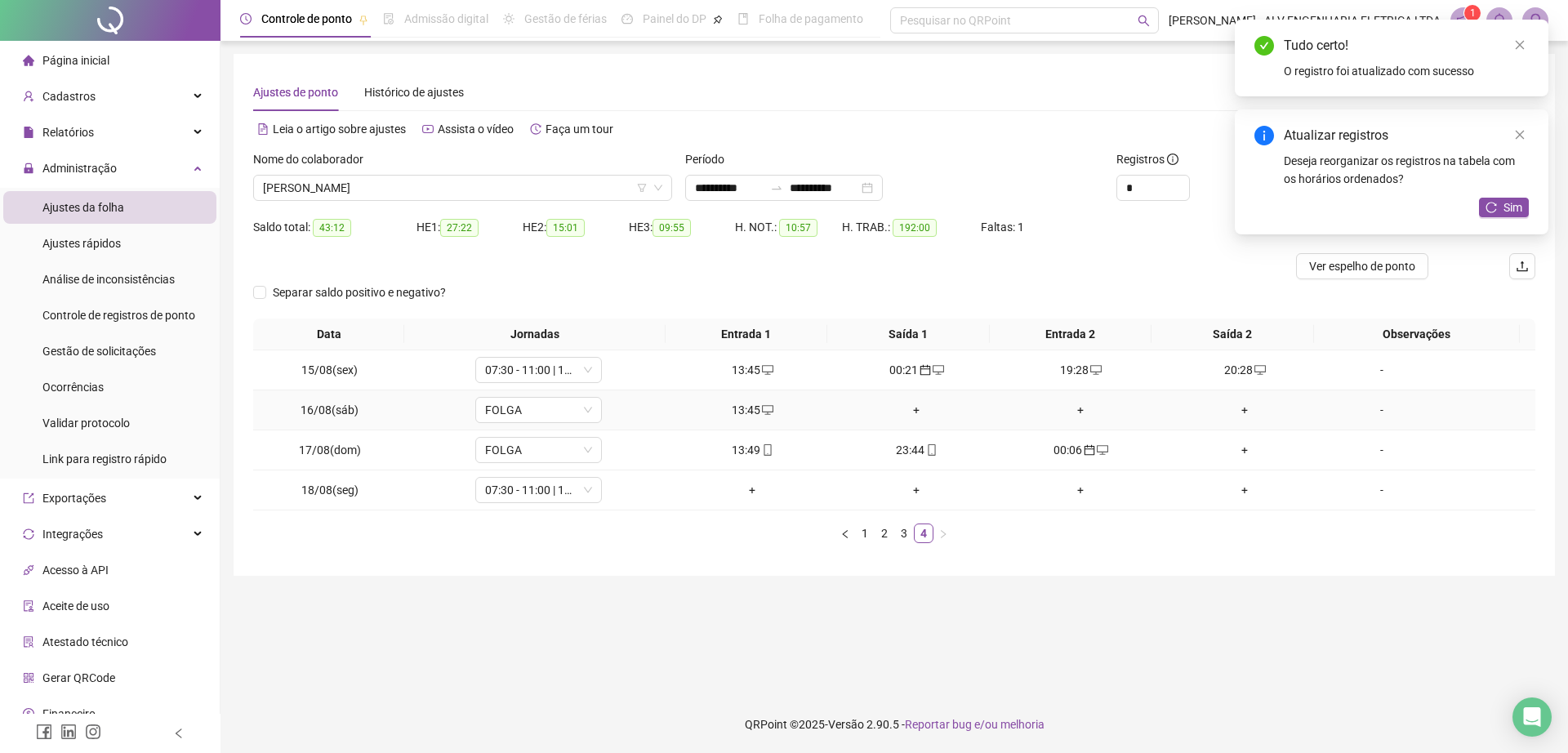
click at [902, 409] on div "+" at bounding box center [916, 410] width 151 height 18
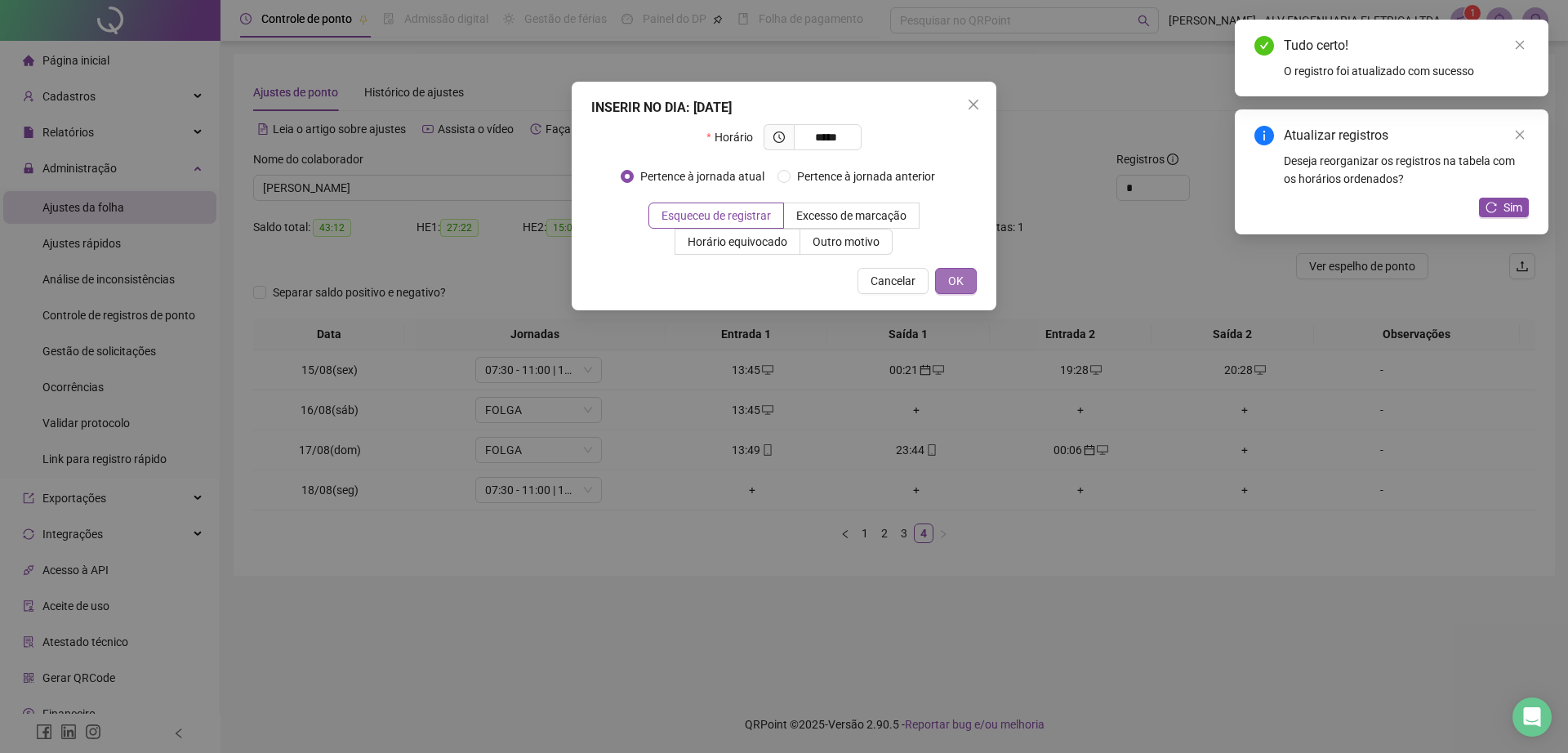
type input "*****"
click at [964, 274] on button "OK" at bounding box center [955, 281] width 42 height 26
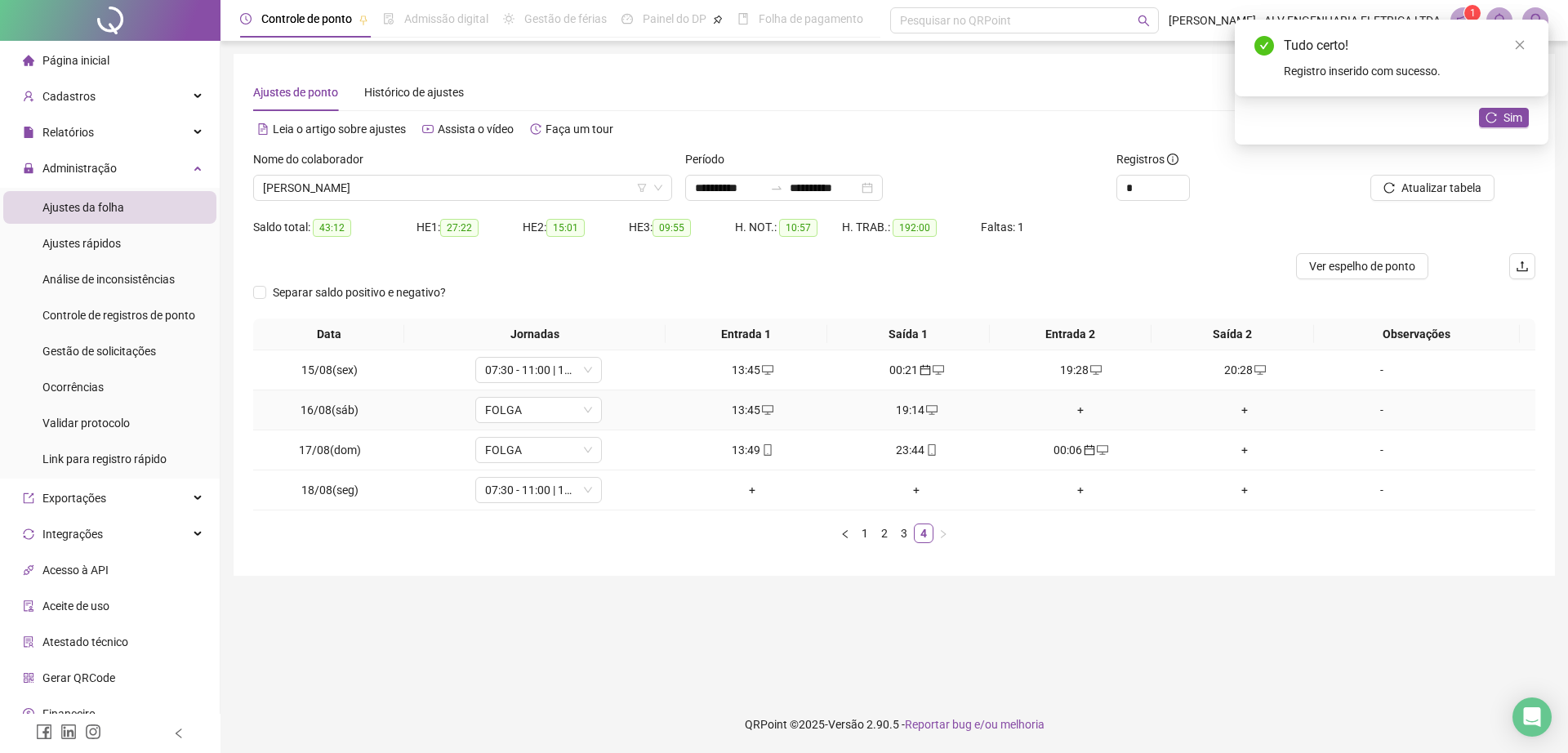
click at [1071, 409] on div "+" at bounding box center [1080, 410] width 151 height 18
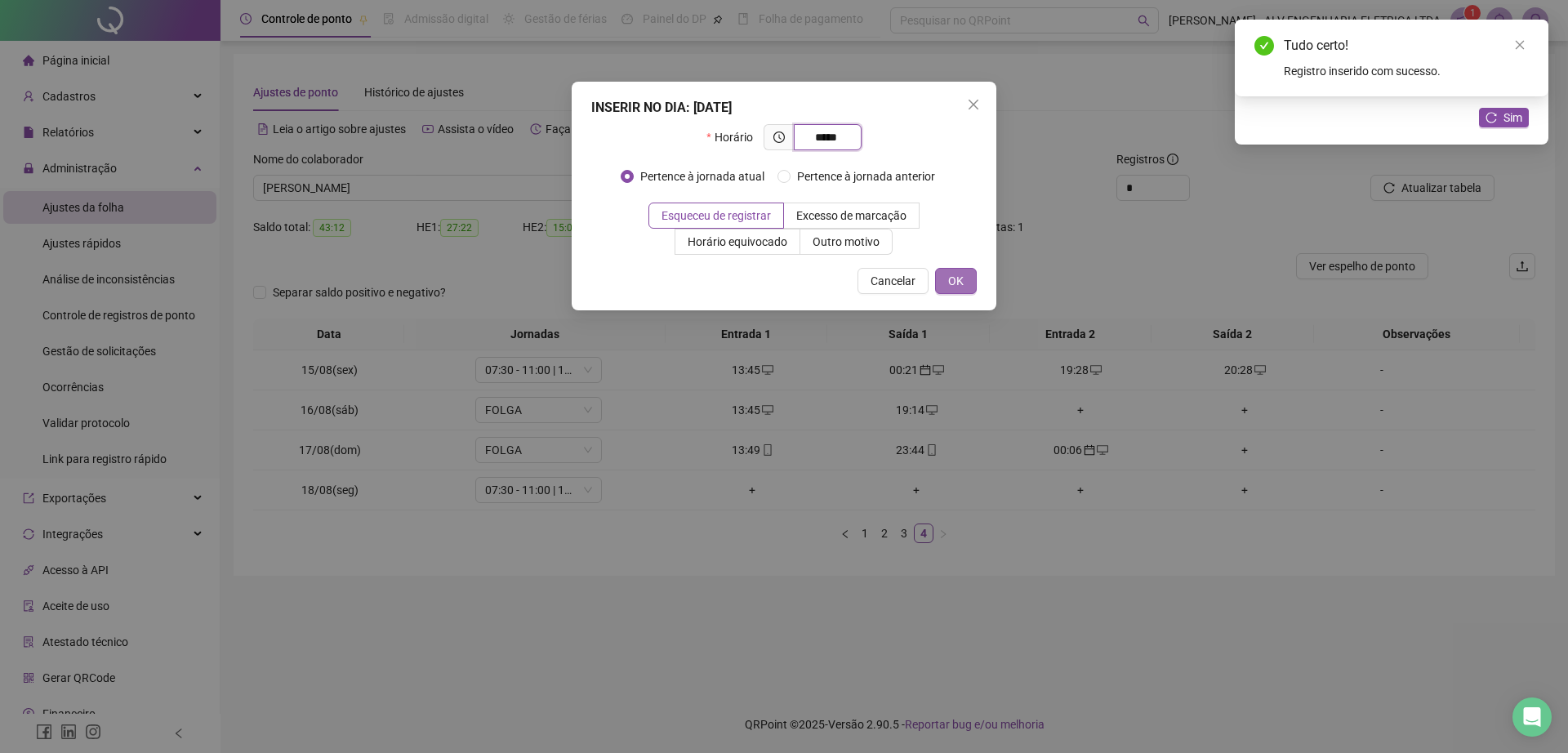
type input "*****"
click at [947, 283] on button "OK" at bounding box center [955, 281] width 42 height 26
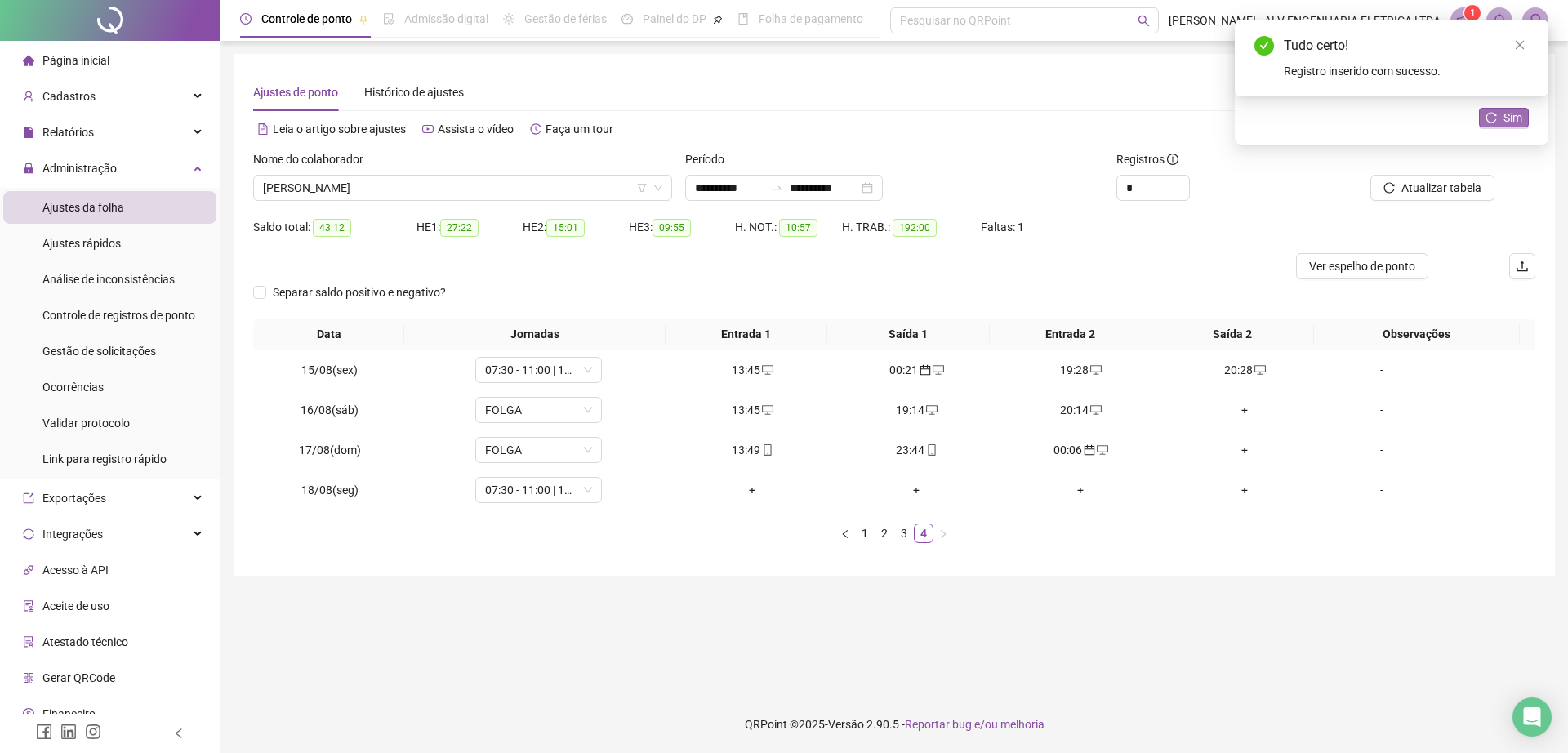
click at [1499, 120] on button "Sim" at bounding box center [1503, 117] width 50 height 19
click at [1072, 451] on div "+" at bounding box center [1080, 450] width 151 height 18
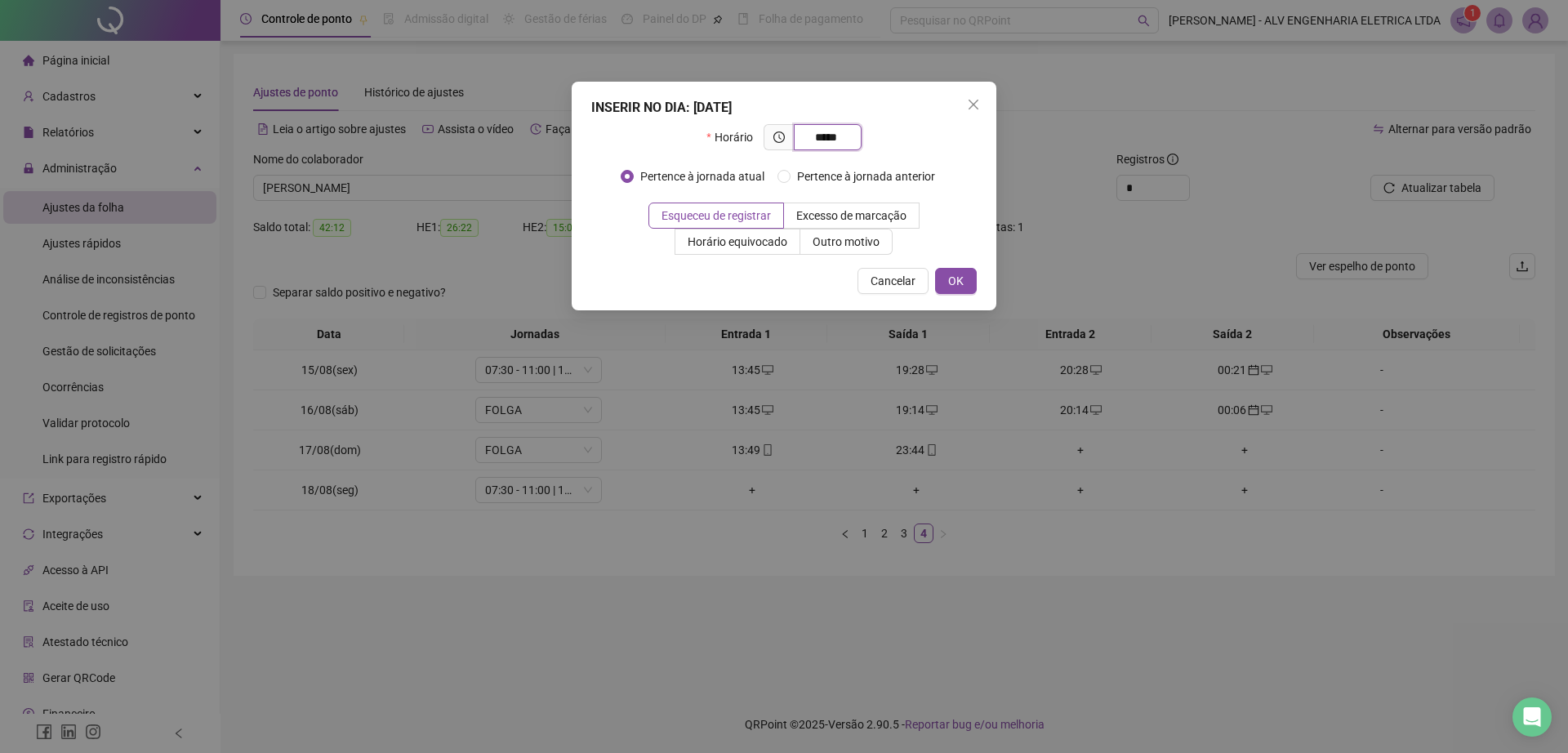
type input "*****"
click at [961, 302] on div "INSERIR NO DIA : 17/08/2025 Horário ***** Pertence à jornada atual Pertence à j…" at bounding box center [783, 195] width 424 height 228
click at [953, 287] on span "OK" at bounding box center [955, 280] width 16 height 18
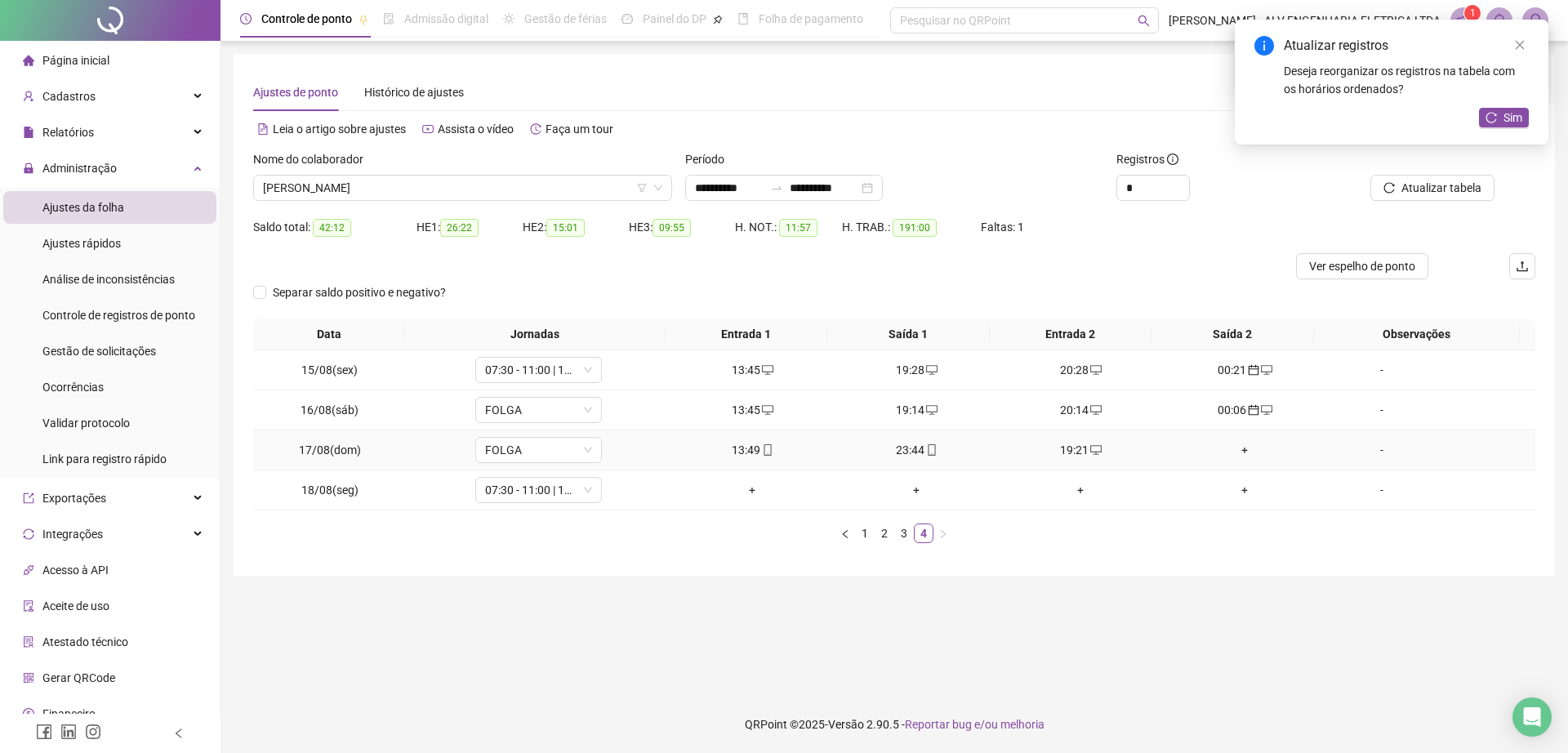
click at [1235, 451] on div "+" at bounding box center [1244, 450] width 151 height 18
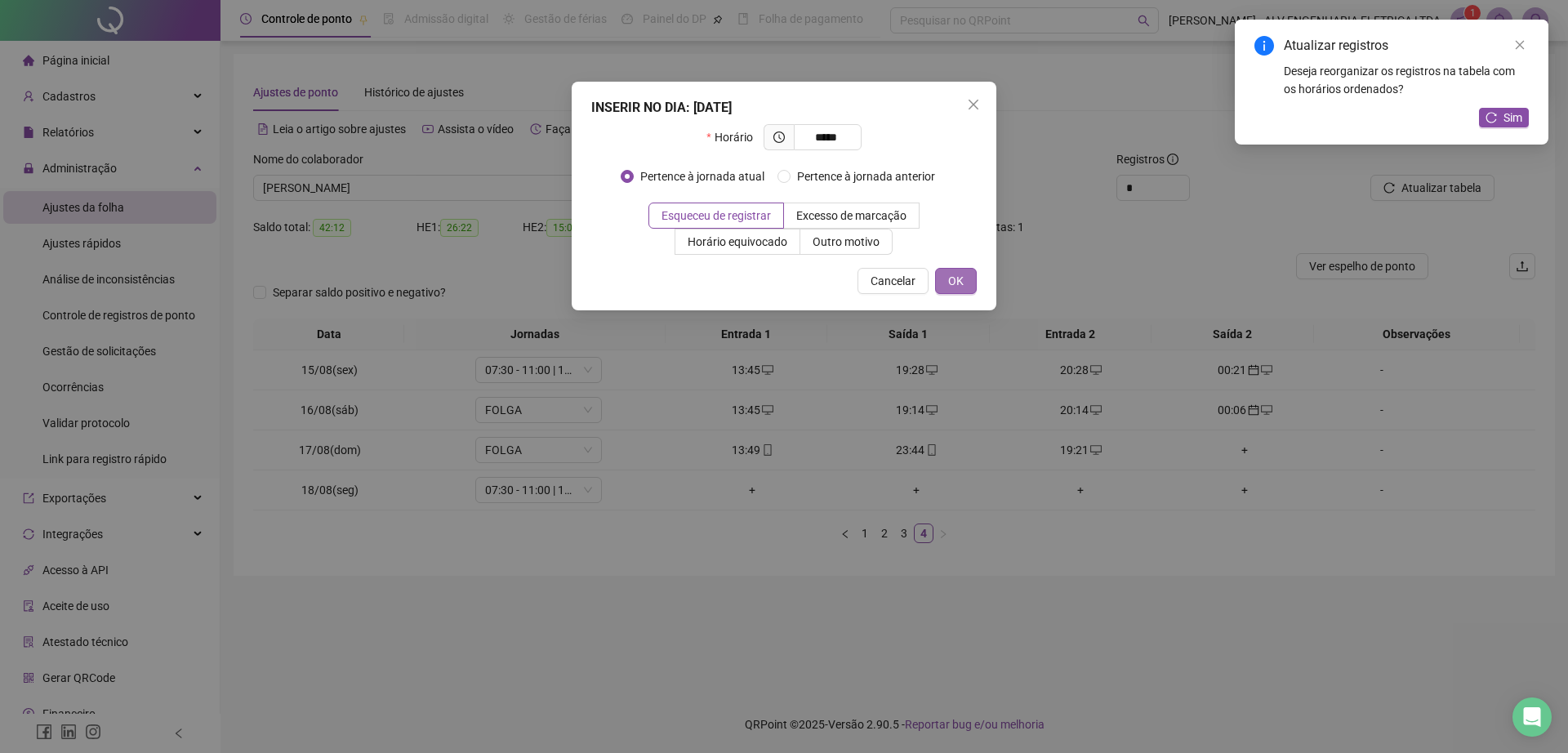
type input "*****"
click at [952, 283] on span "OK" at bounding box center [955, 280] width 16 height 18
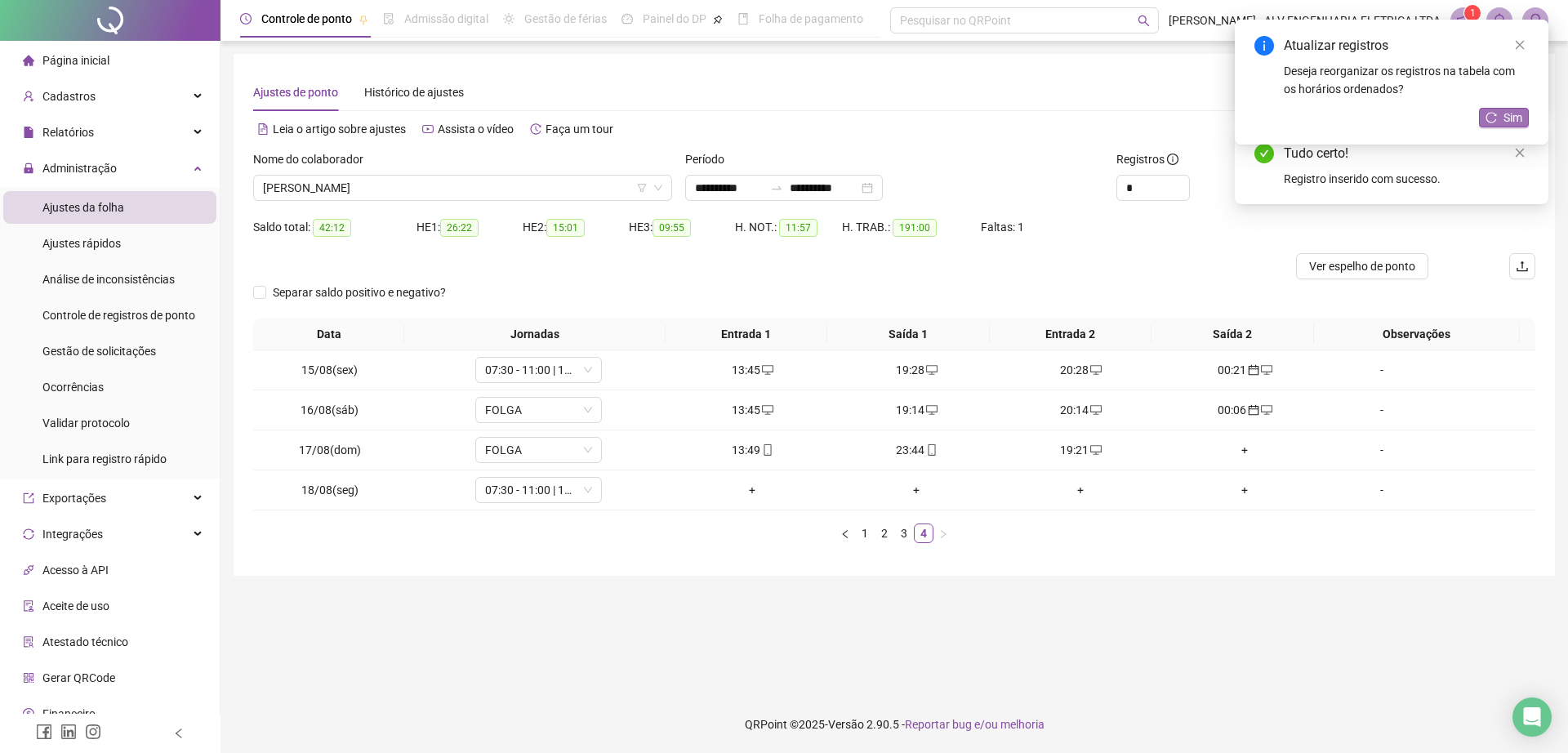
click at [1507, 114] on span "Sim" at bounding box center [1513, 117] width 18 height 18
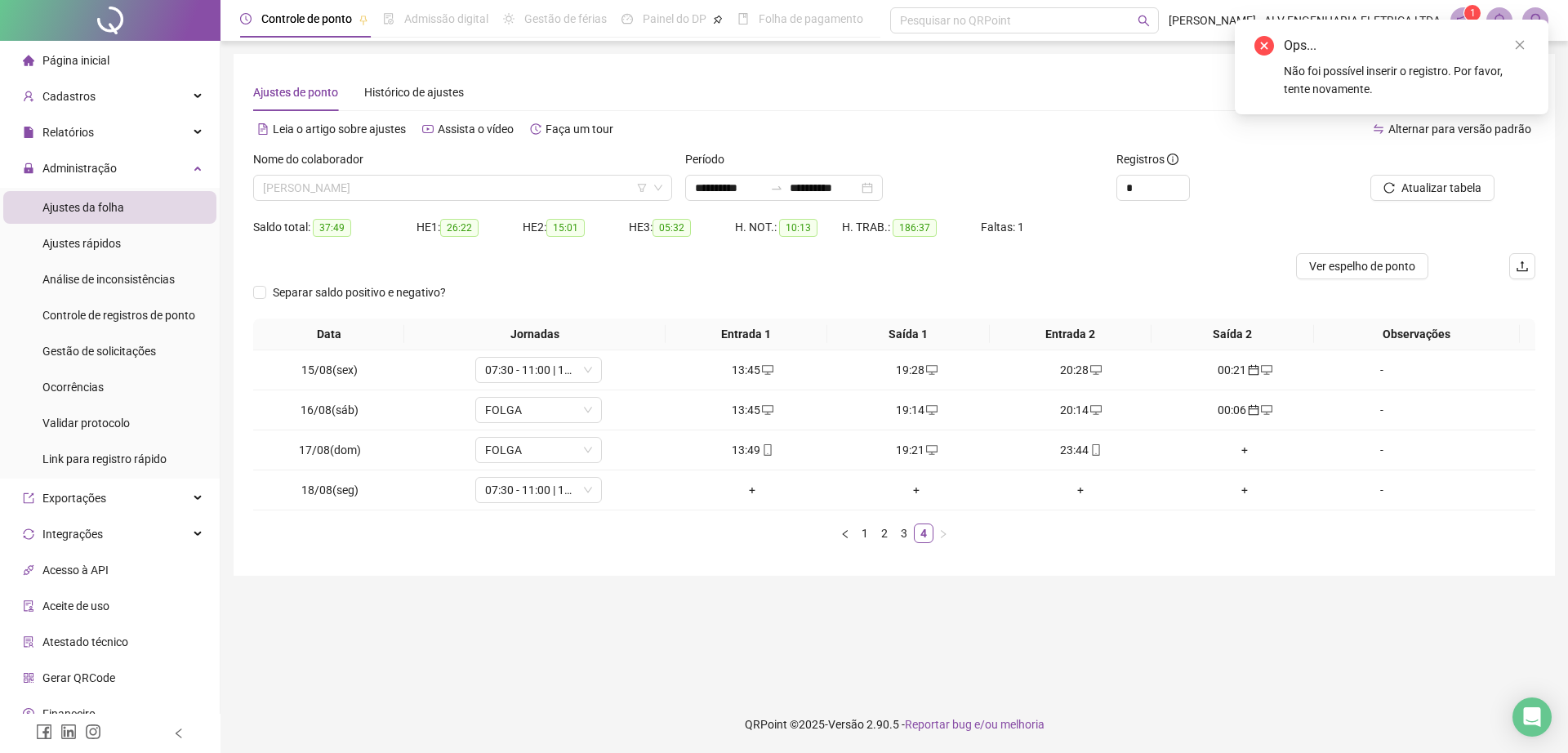
click at [486, 192] on span "RODRIGO APARECIDO GOMES" at bounding box center [462, 188] width 399 height 24
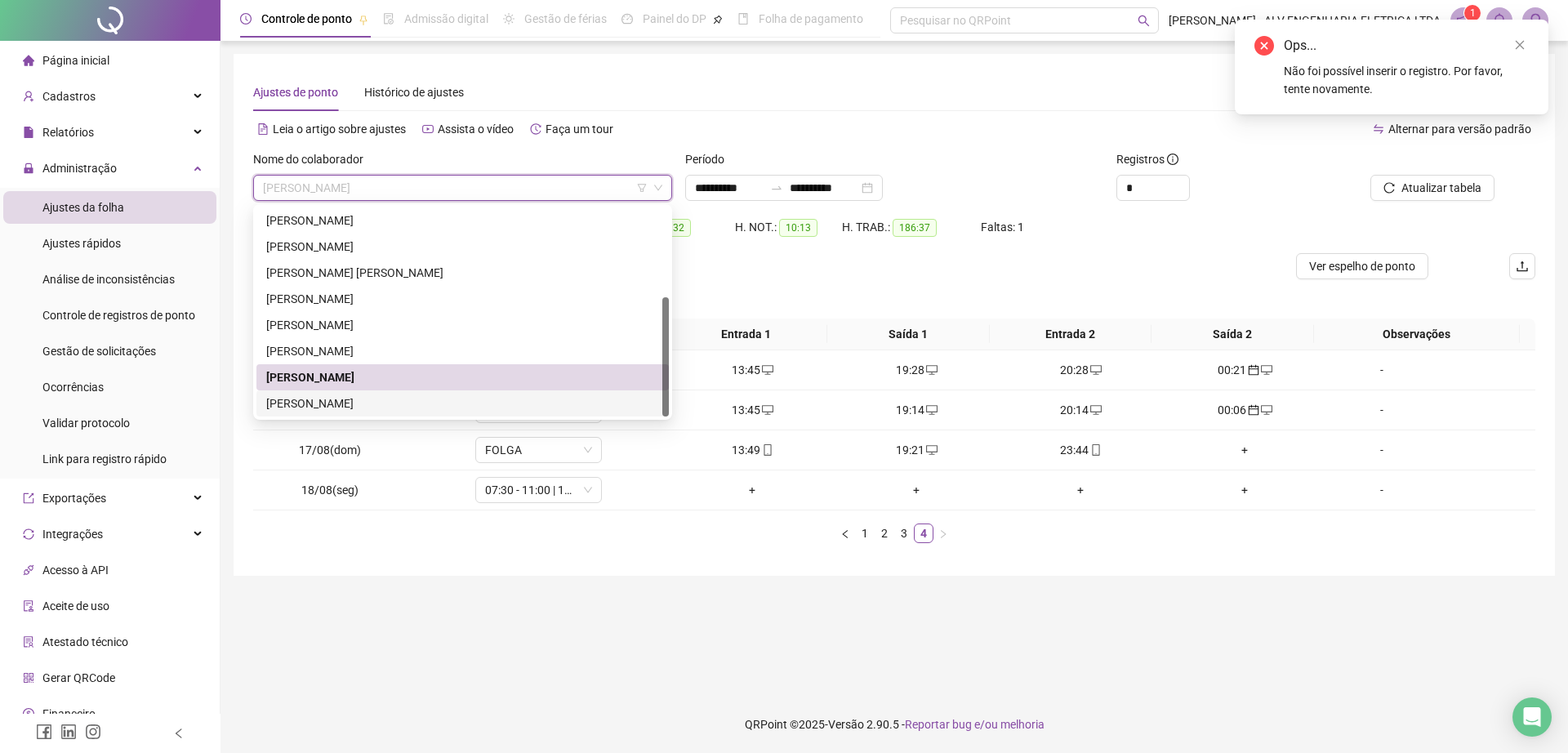
click at [426, 402] on div "WILLIAM GRACA DE OLIVEIRA" at bounding box center [462, 403] width 393 height 18
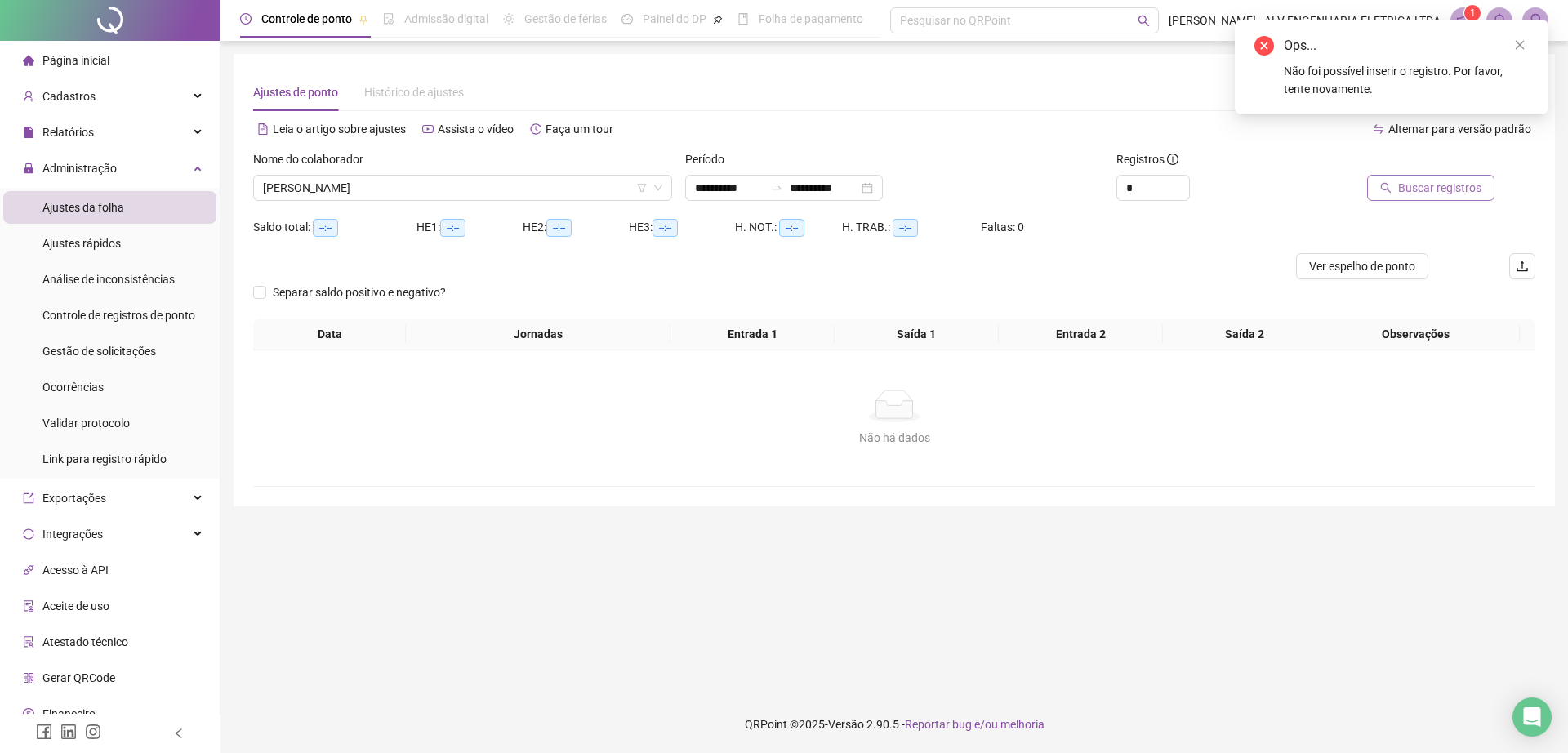
click at [1470, 179] on span "Buscar registros" at bounding box center [1439, 187] width 83 height 18
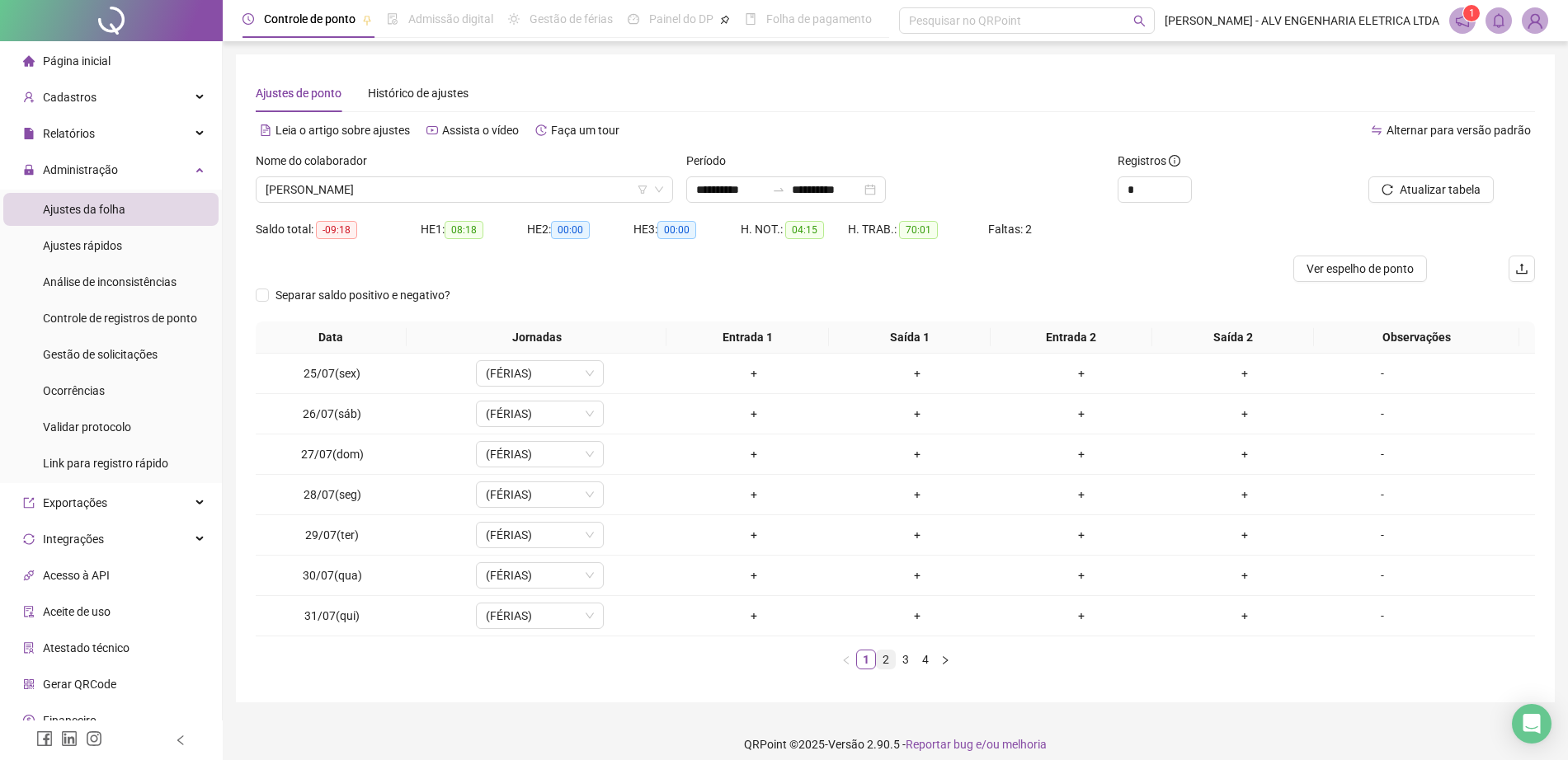
click at [889, 662] on link "2" at bounding box center [885, 659] width 18 height 18
click at [905, 661] on link "3" at bounding box center [905, 659] width 18 height 18
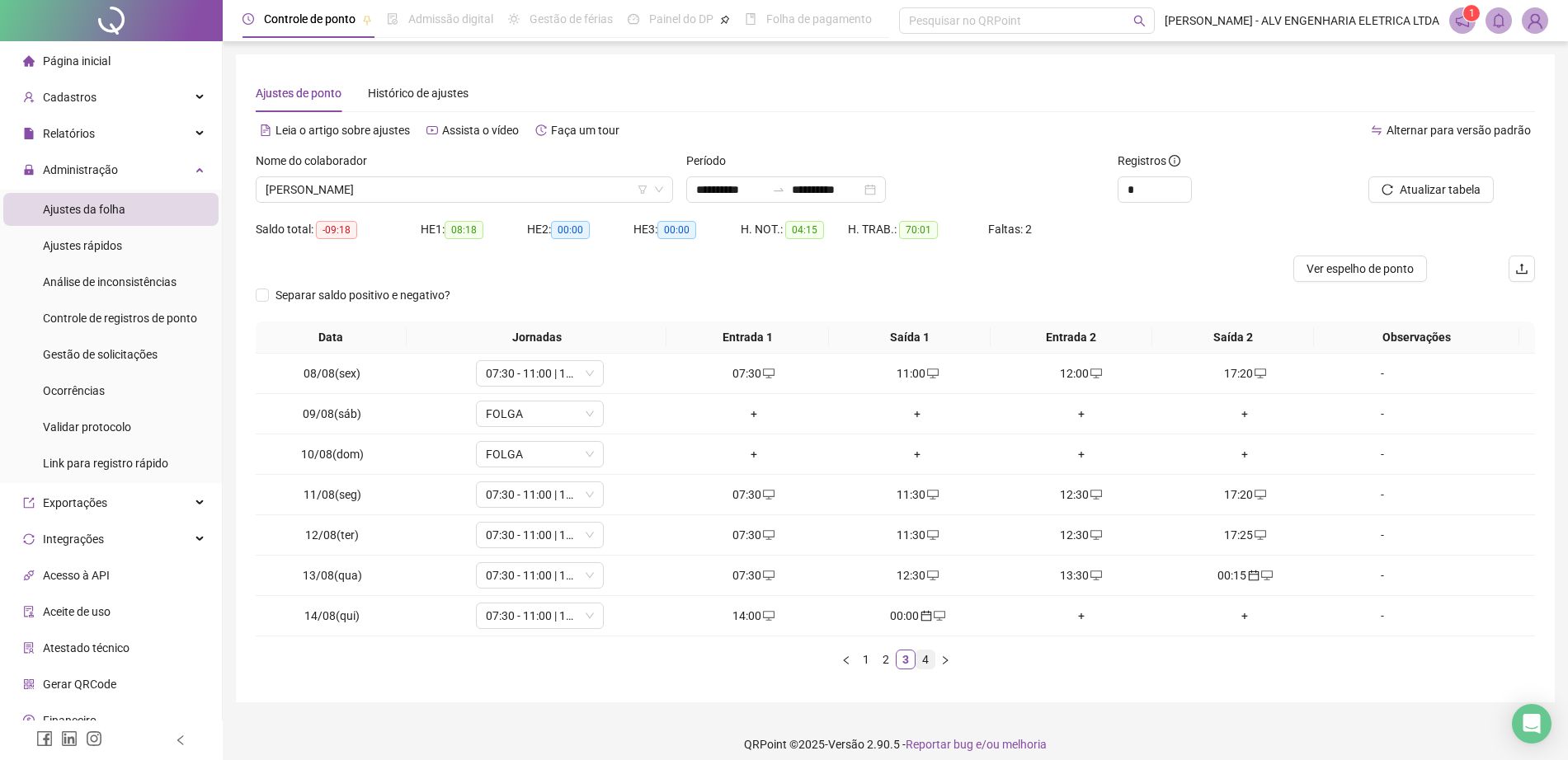
click at [926, 659] on link "4" at bounding box center [925, 659] width 18 height 18
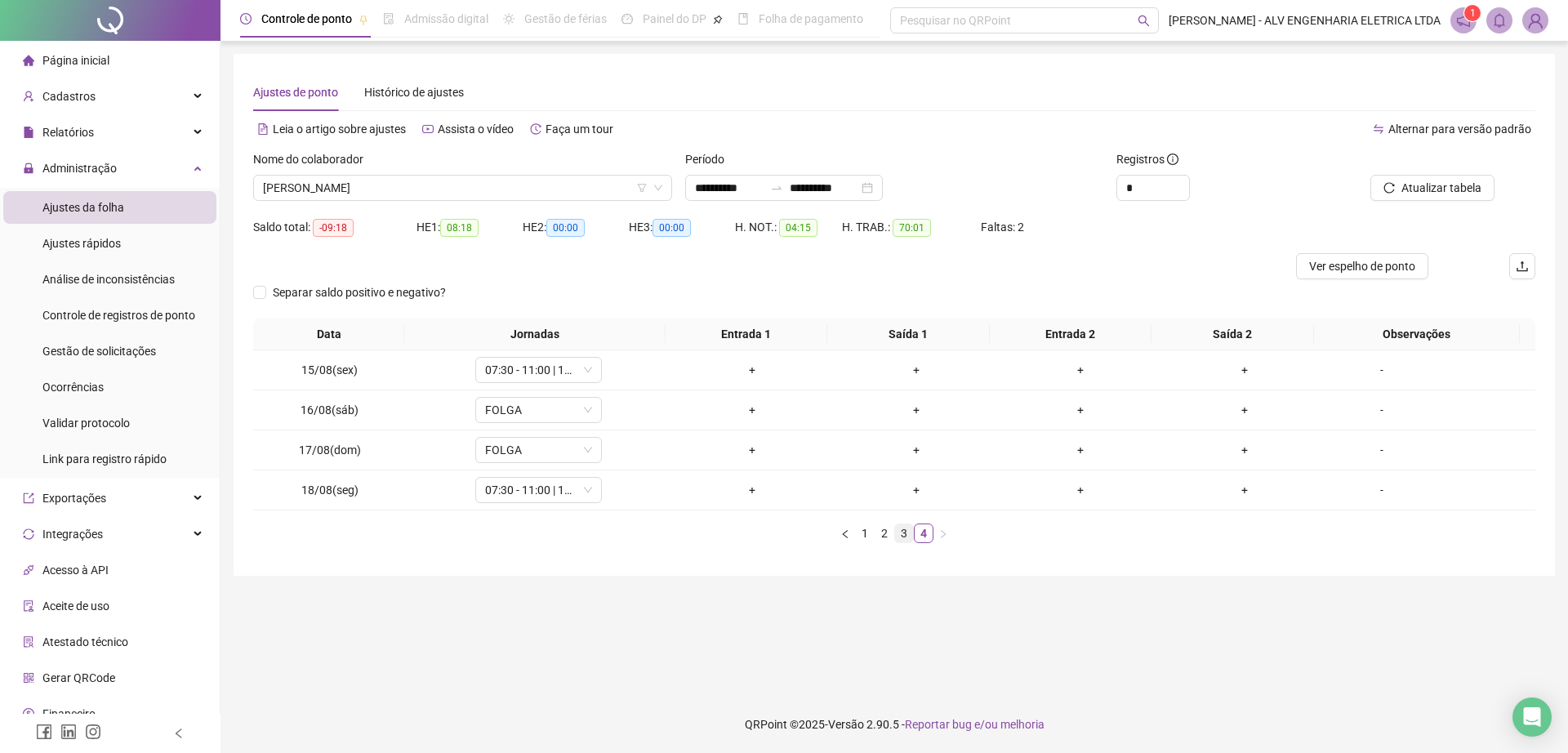
click at [899, 535] on link "3" at bounding box center [903, 533] width 18 height 18
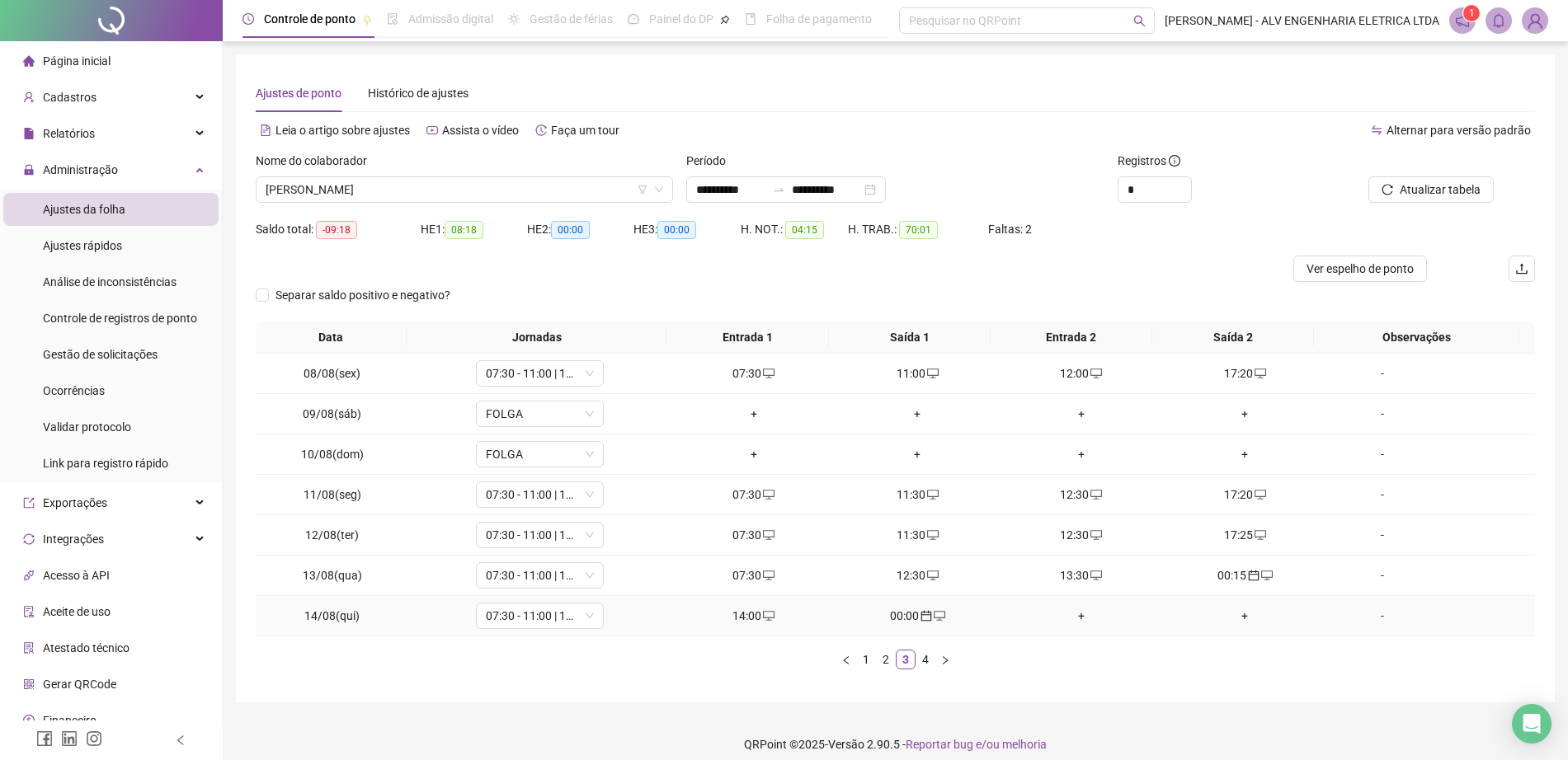
click at [921, 612] on icon "calendar" at bounding box center [925, 615] width 10 height 10
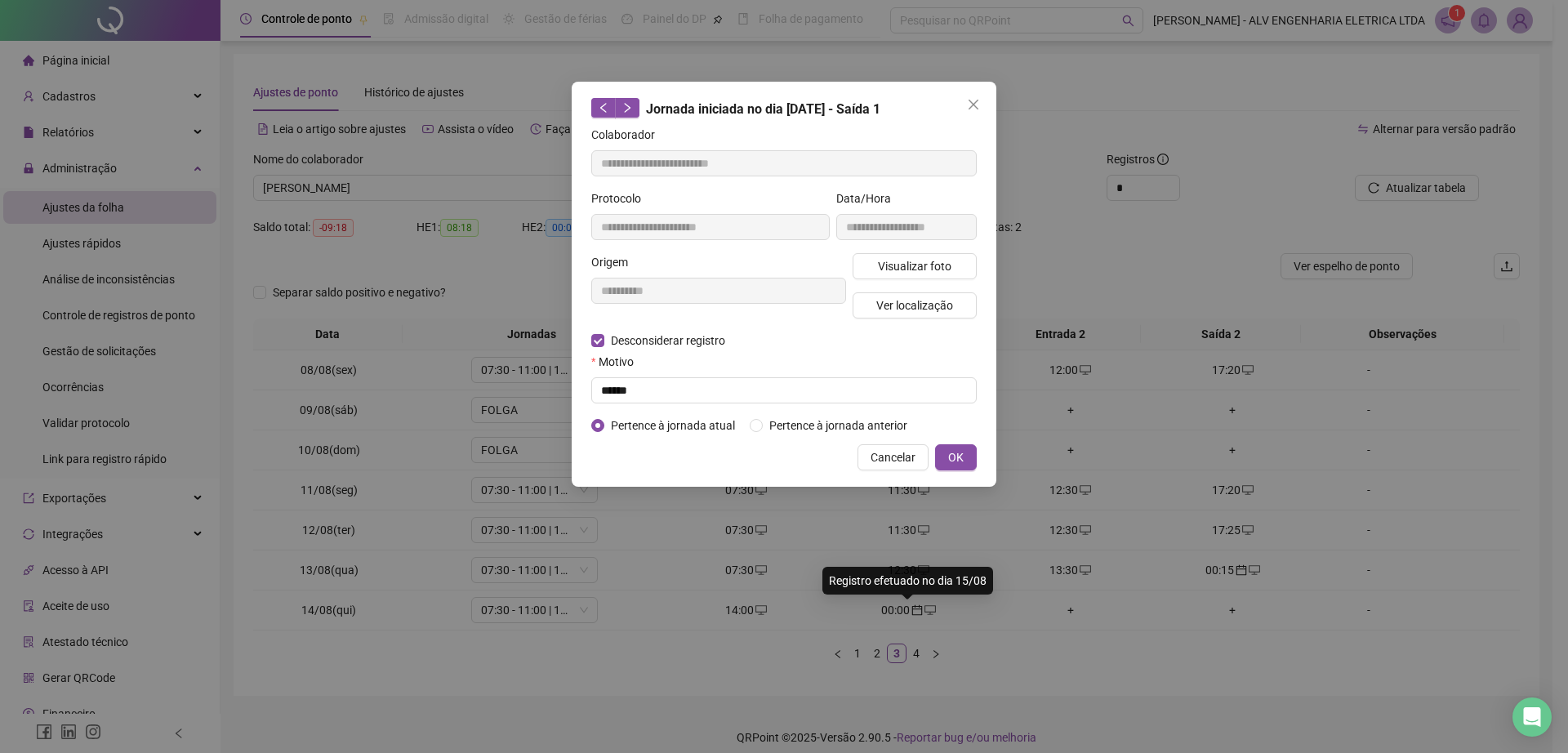
type input "**********"
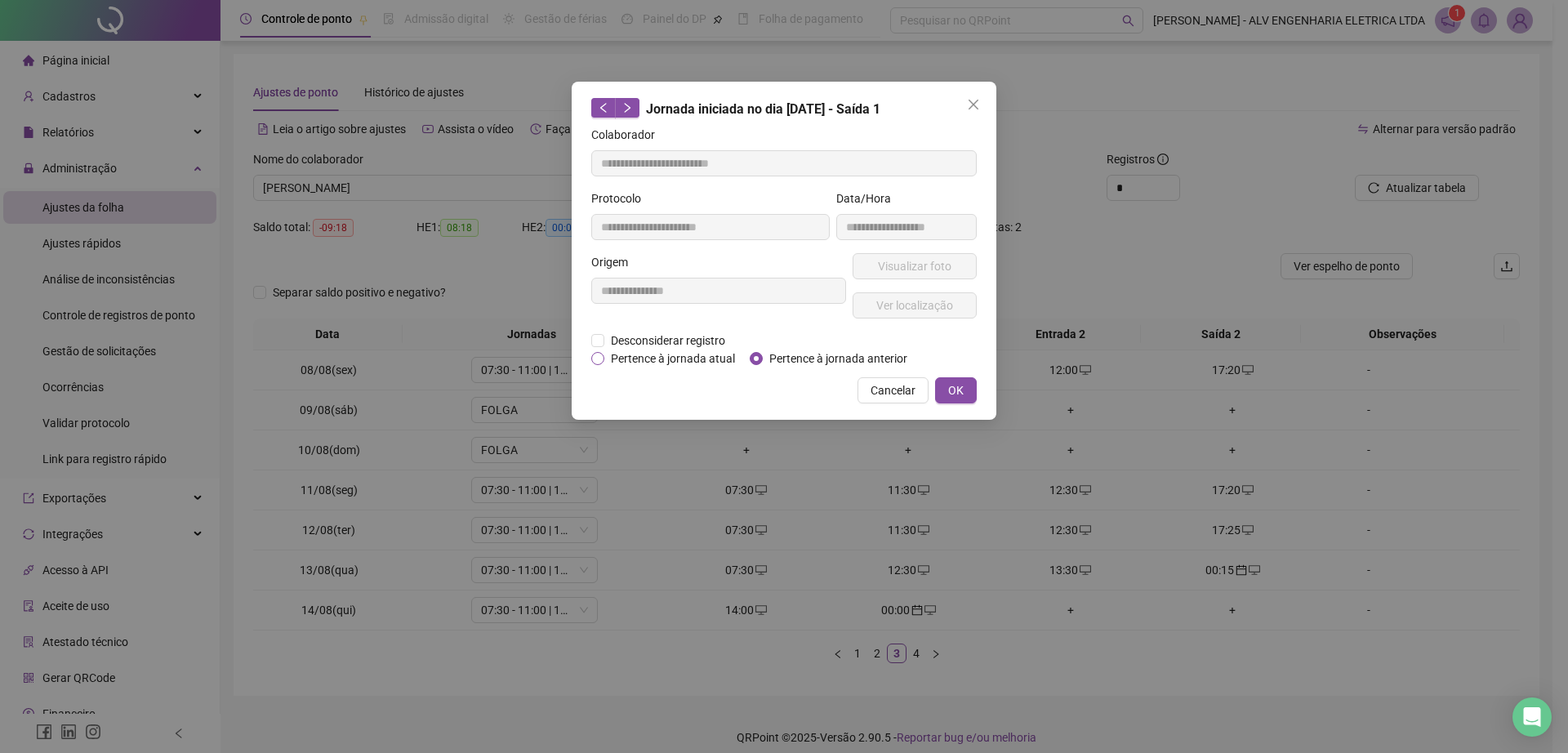
click at [652, 350] on span "Pertence à jornada atual" at bounding box center [673, 358] width 137 height 18
click at [631, 340] on span "Desconsiderar registro" at bounding box center [668, 340] width 128 height 18
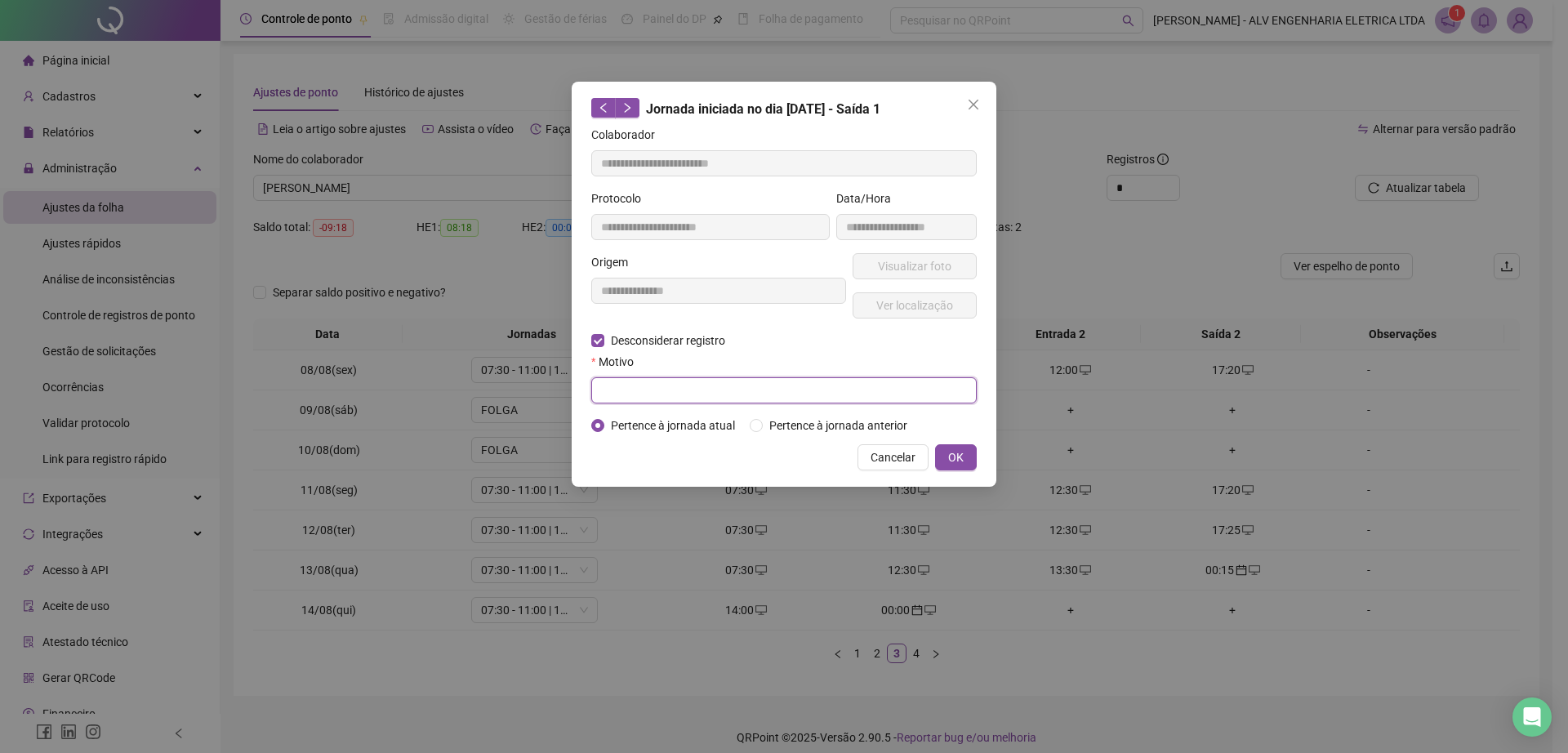
click at [656, 393] on input "text" at bounding box center [783, 390] width 386 height 26
type input "******"
click at [970, 458] on button "OK" at bounding box center [955, 457] width 42 height 26
click at [957, 457] on span "OK" at bounding box center [955, 457] width 16 height 18
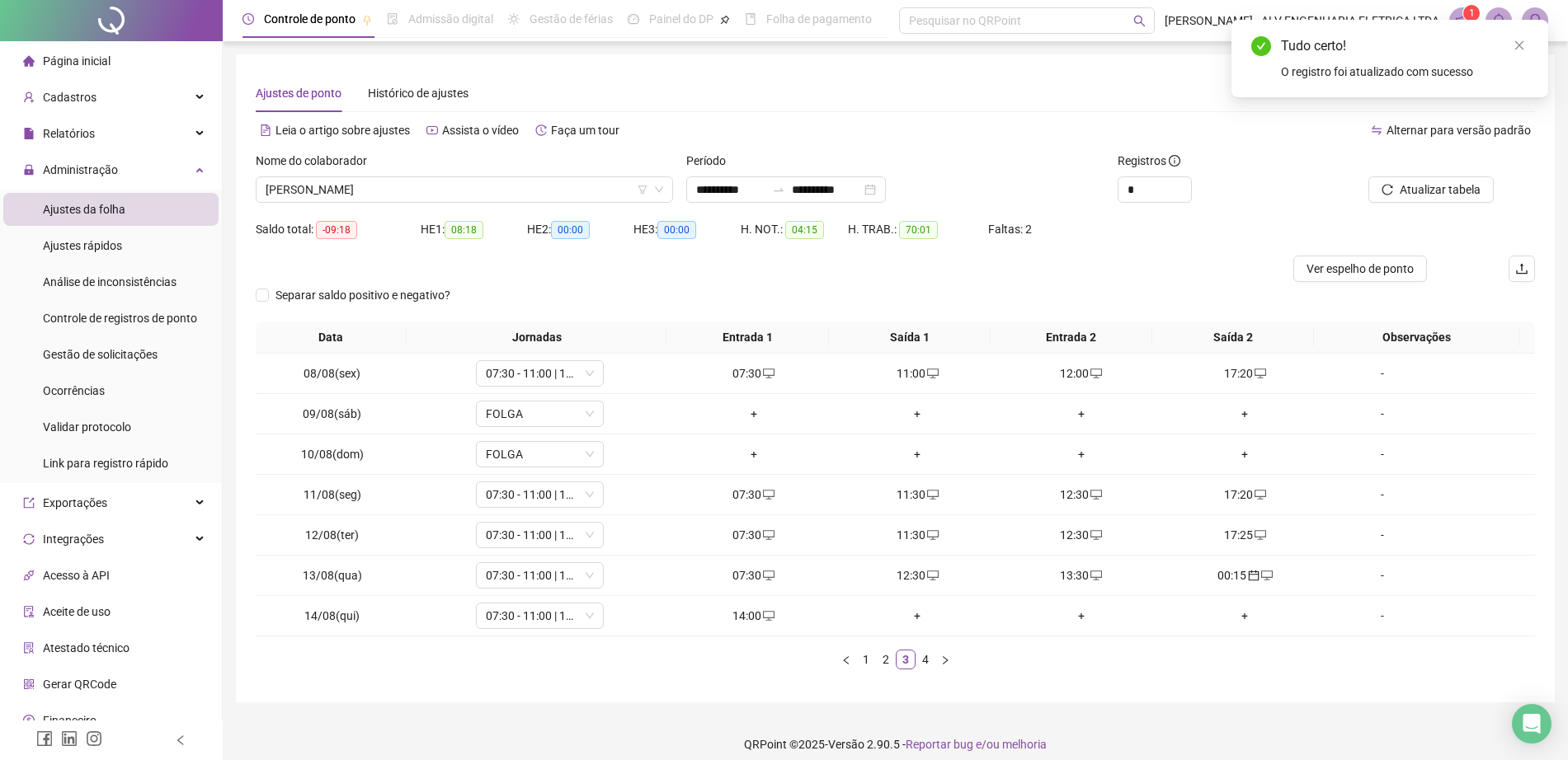
click at [921, 643] on div "Data Jornadas Entrada 1 Saída 1 Entrada 2 Saída 2 Observações 08/08(sex) 07:30 …" at bounding box center [896, 495] width 1279 height 348
click at [925, 657] on link "4" at bounding box center [925, 659] width 18 height 18
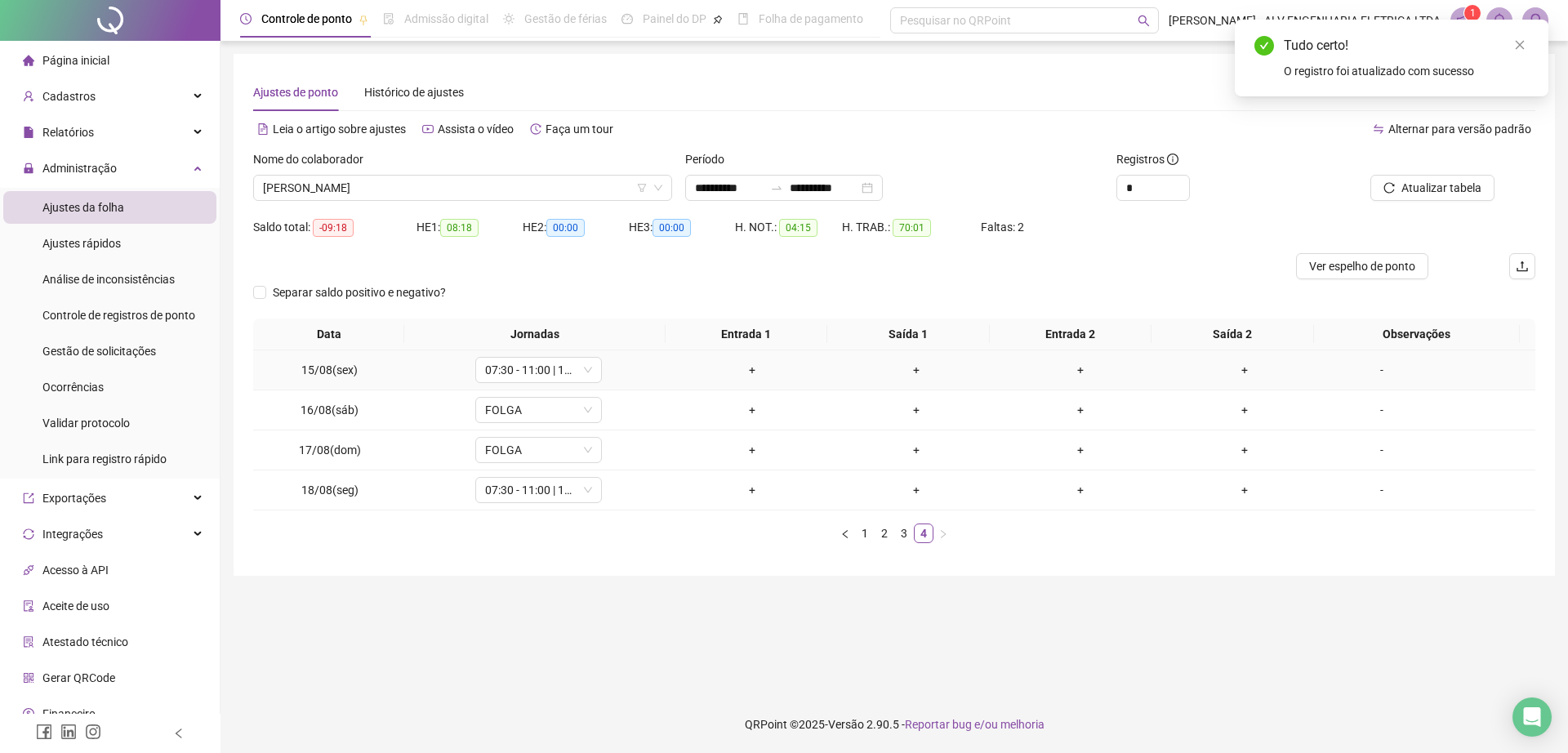
click at [751, 367] on div "+" at bounding box center [752, 369] width 151 height 18
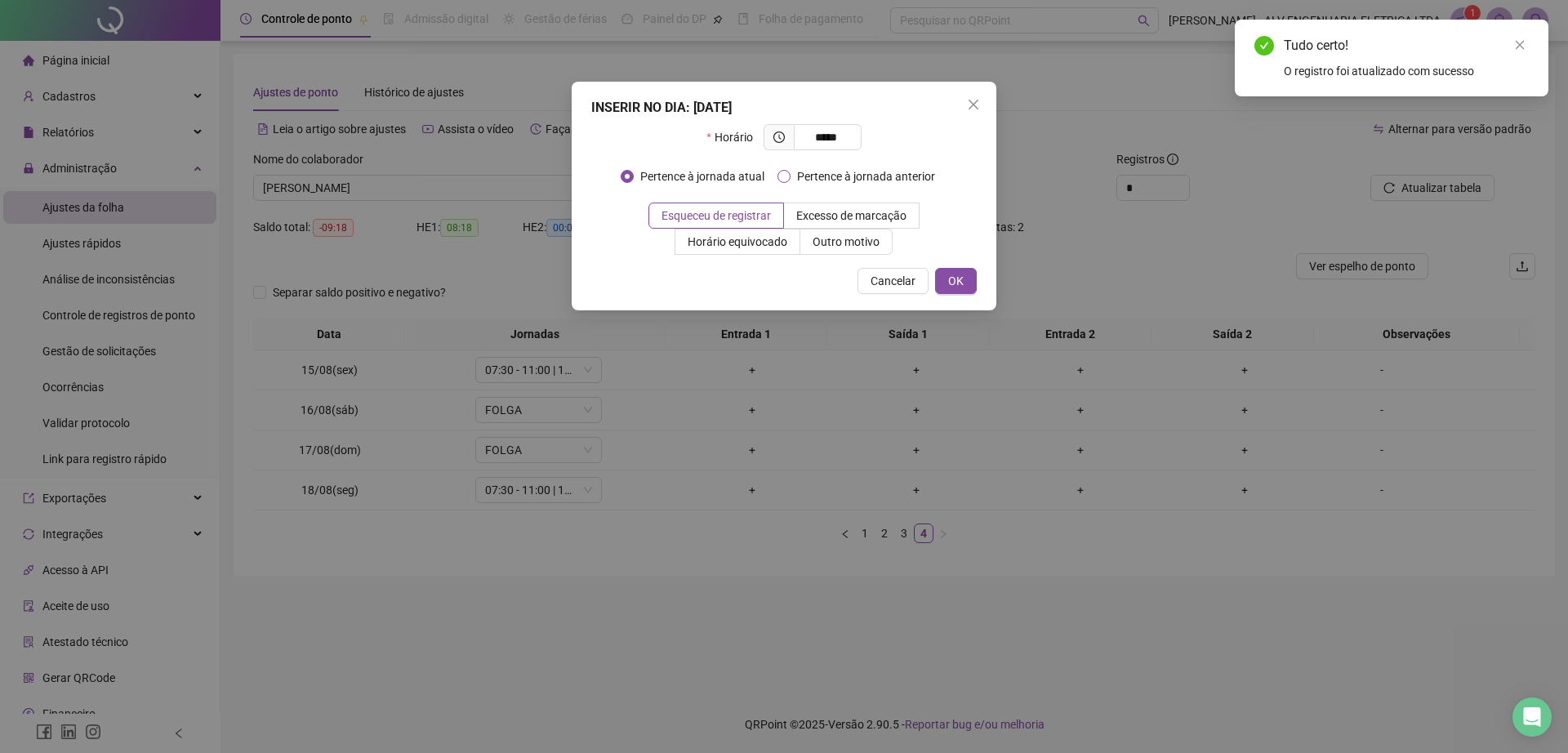
type input "*****"
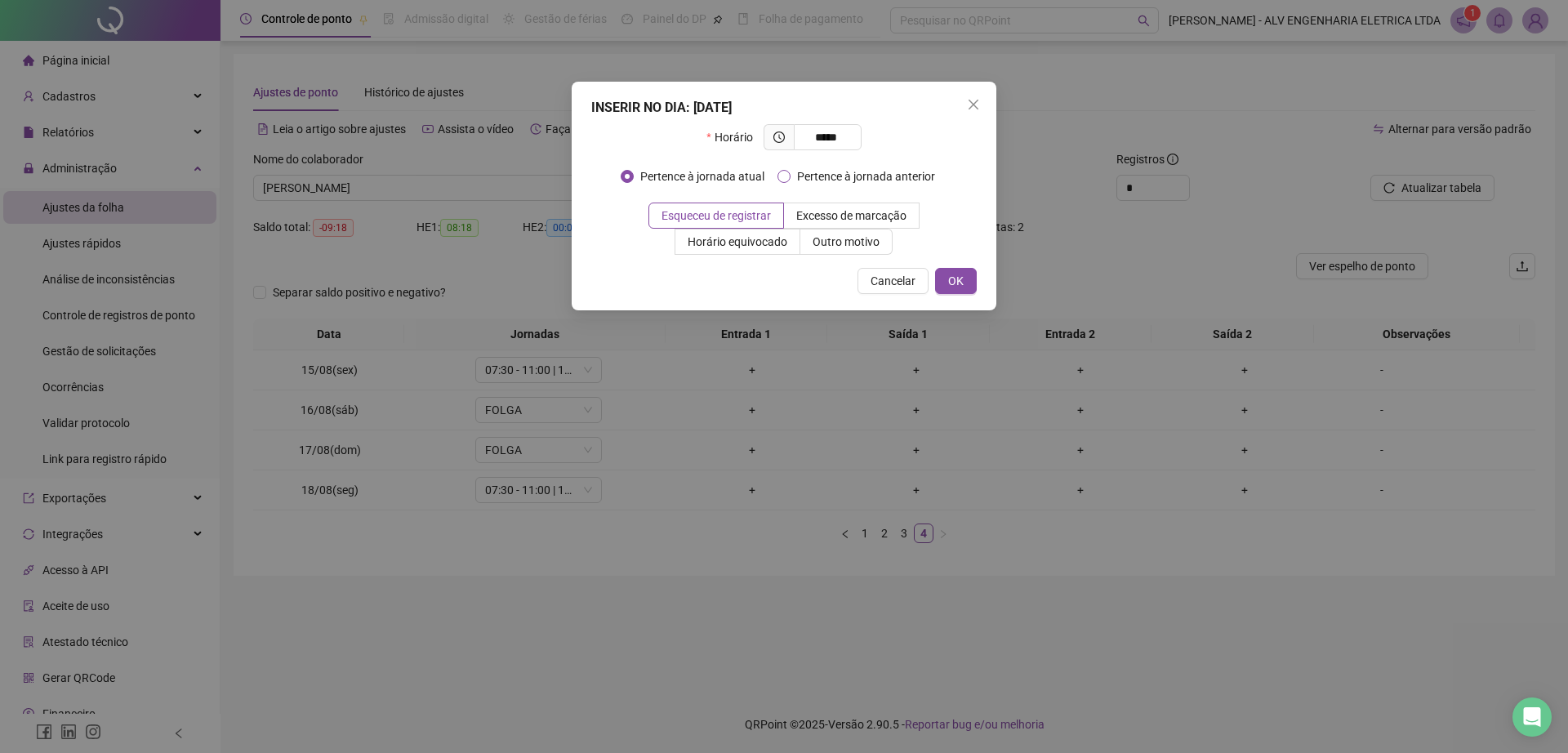
click at [868, 167] on span "Pertence à jornada anterior" at bounding box center [865, 176] width 151 height 18
click at [959, 278] on span "OK" at bounding box center [955, 280] width 16 height 18
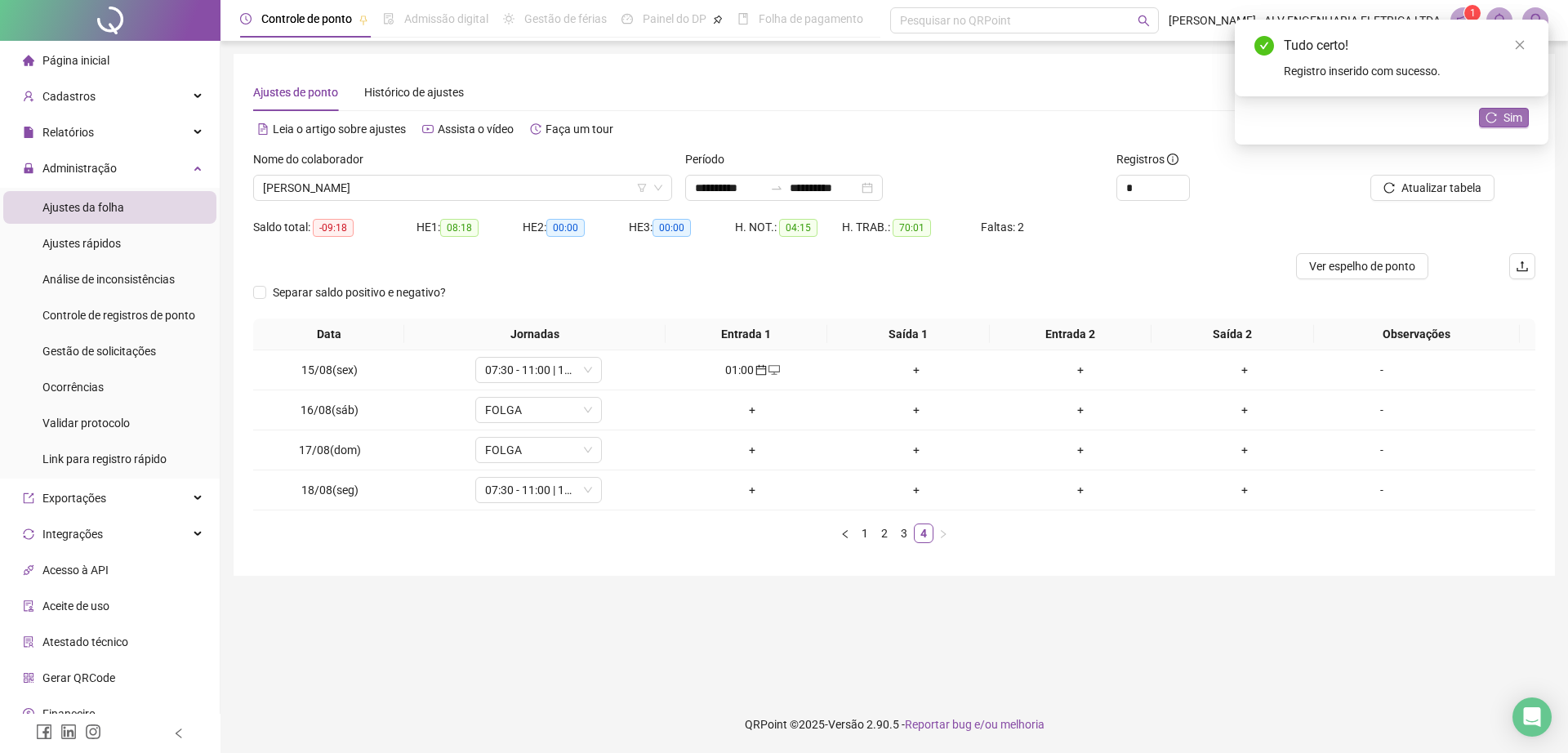
click at [1513, 113] on span "Sim" at bounding box center [1513, 117] width 18 height 18
click at [900, 535] on link "3" at bounding box center [903, 533] width 18 height 18
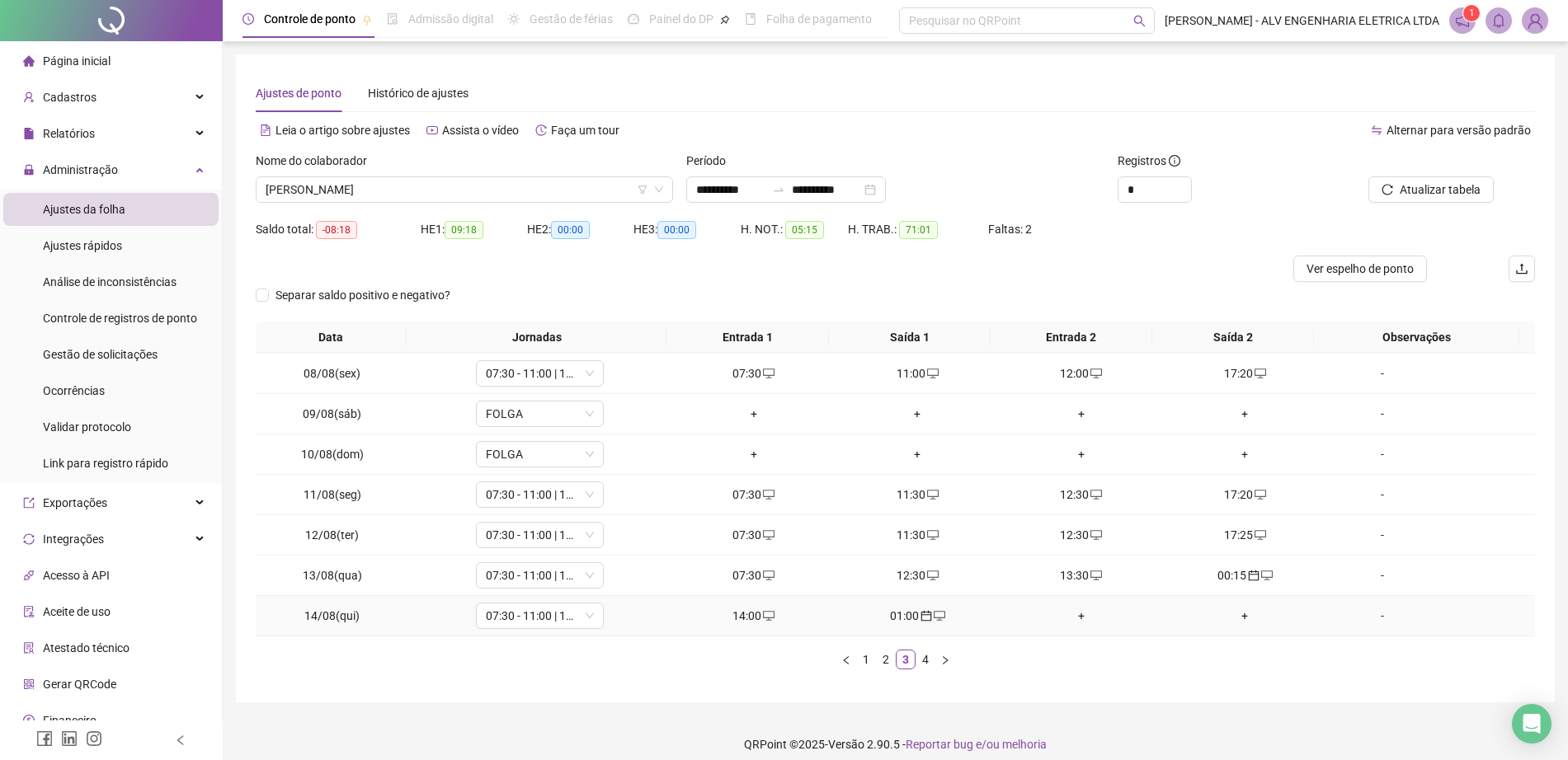
click at [1071, 615] on div "+" at bounding box center [1081, 615] width 151 height 18
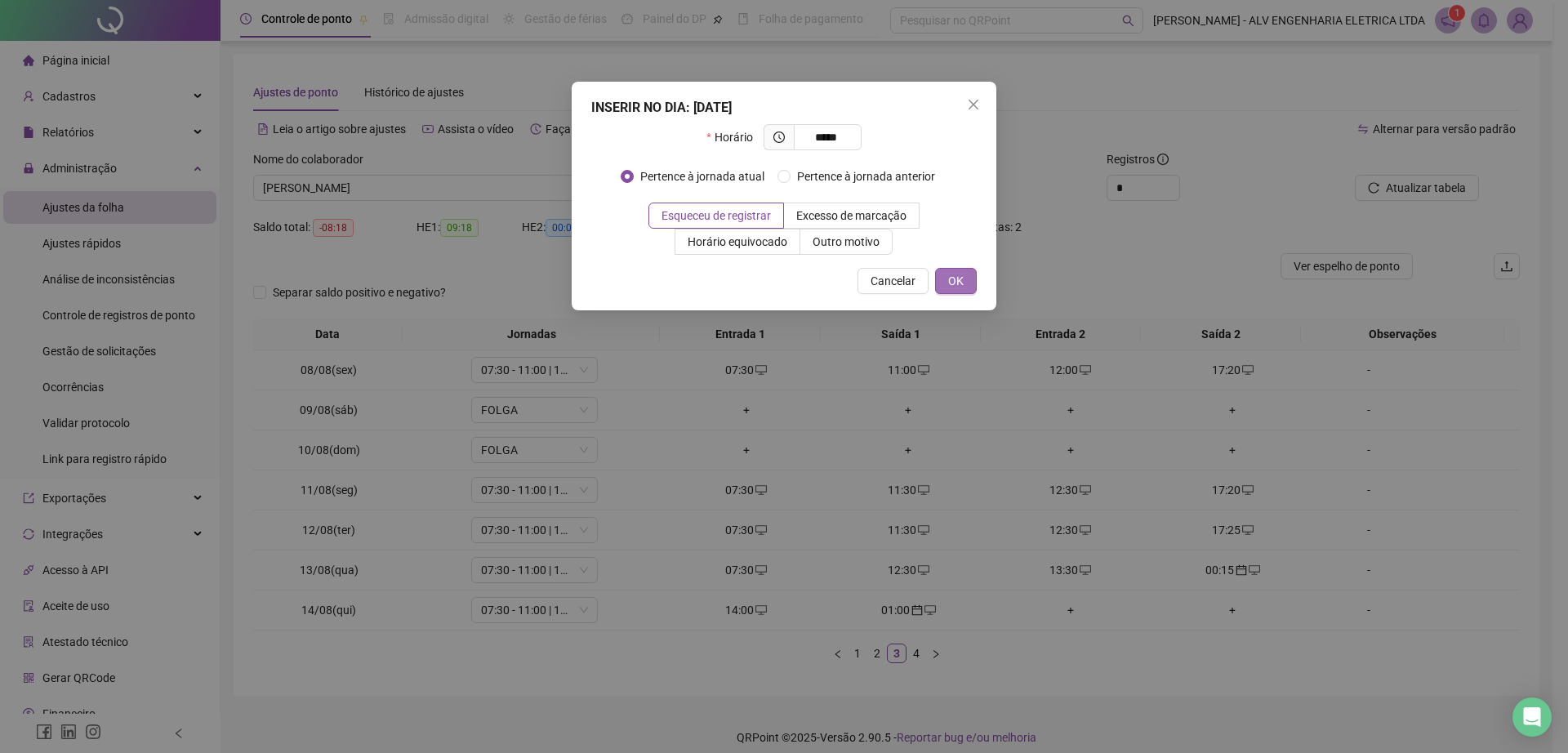
type input "*****"
click at [953, 276] on span "OK" at bounding box center [955, 280] width 16 height 18
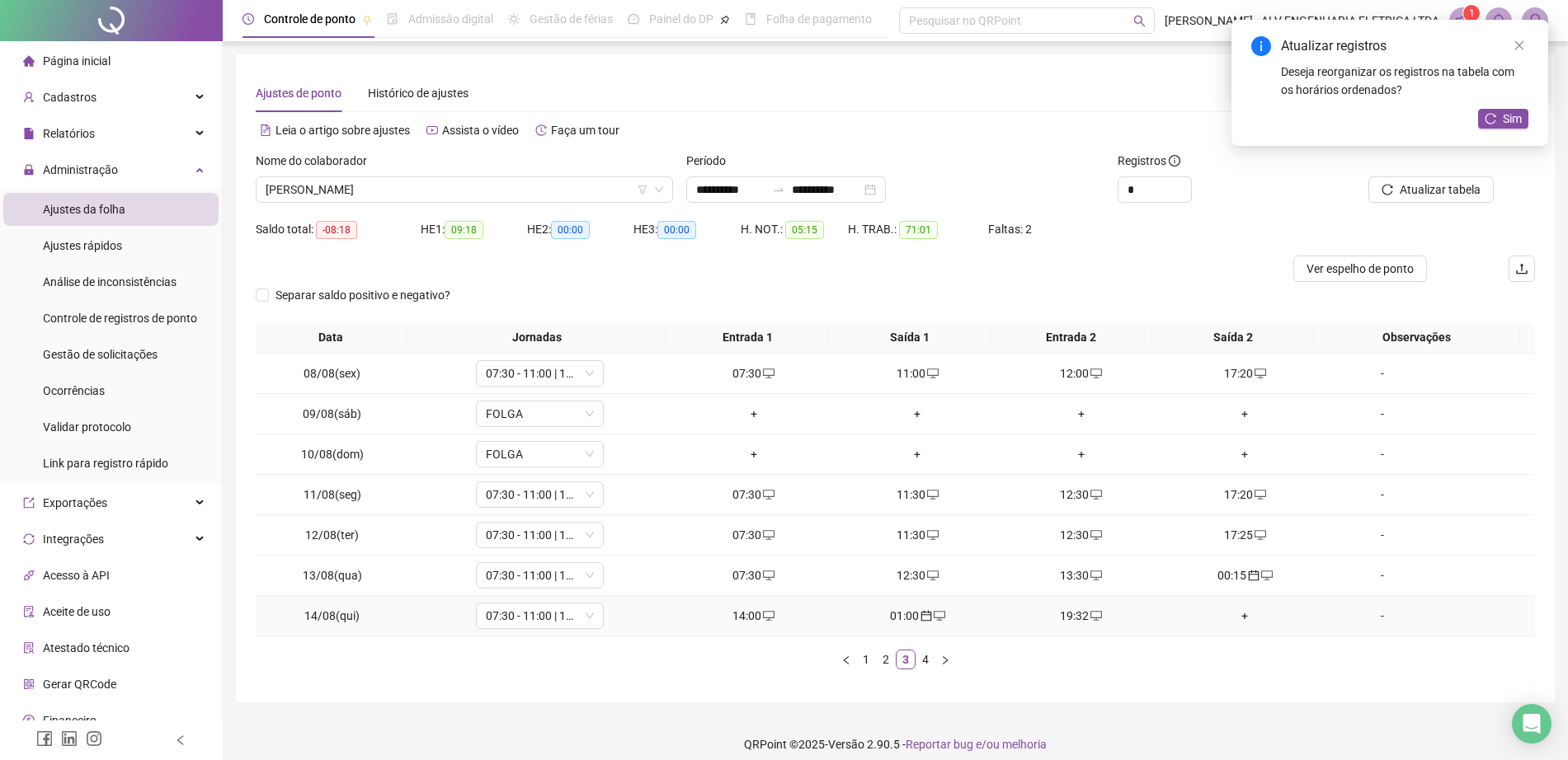
click at [1236, 624] on div "+" at bounding box center [1245, 615] width 151 height 18
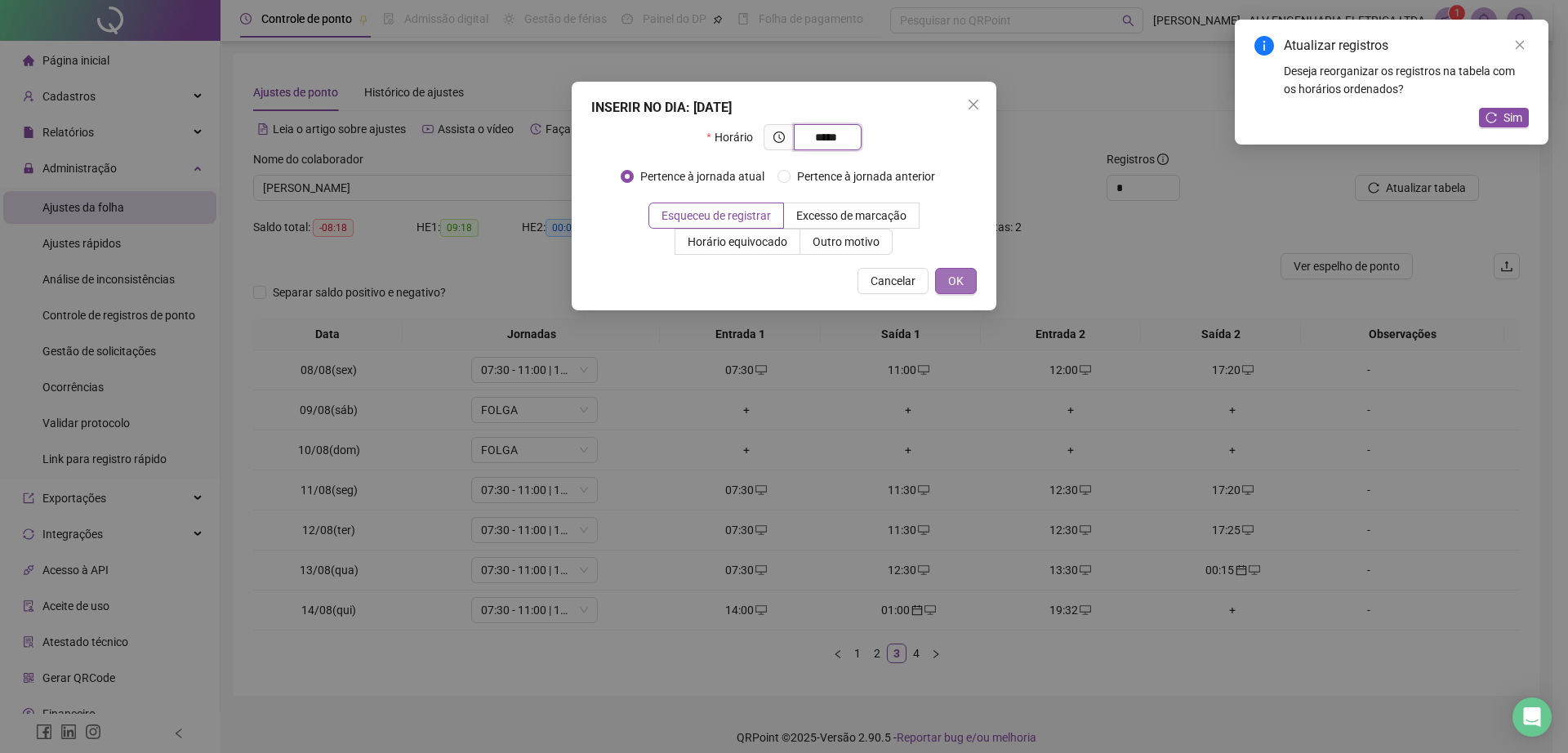
type input "*****"
click at [950, 278] on span "OK" at bounding box center [955, 280] width 16 height 18
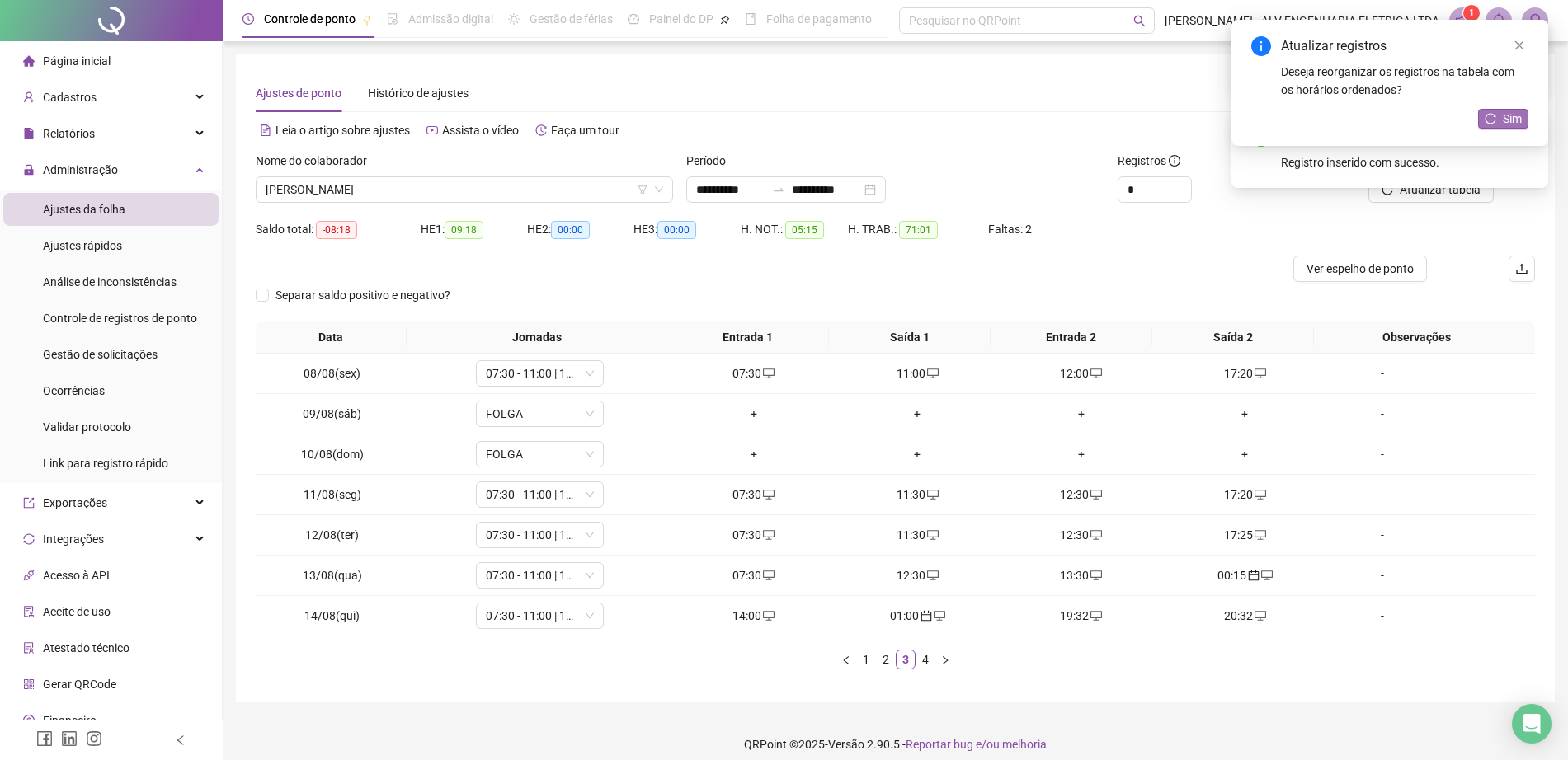
click at [1520, 117] on span "Sim" at bounding box center [1512, 118] width 19 height 18
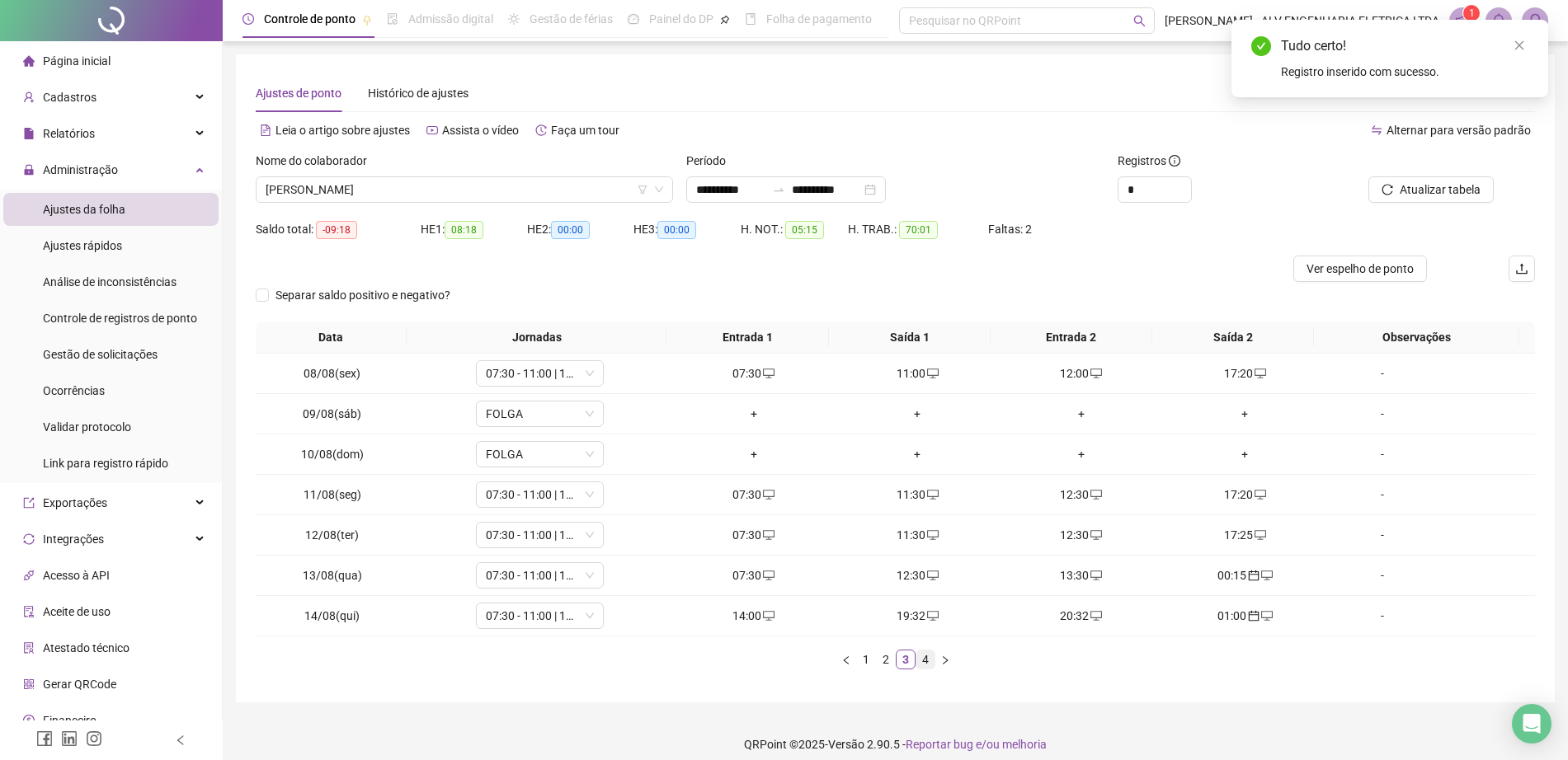
click at [925, 663] on link "4" at bounding box center [925, 659] width 18 height 18
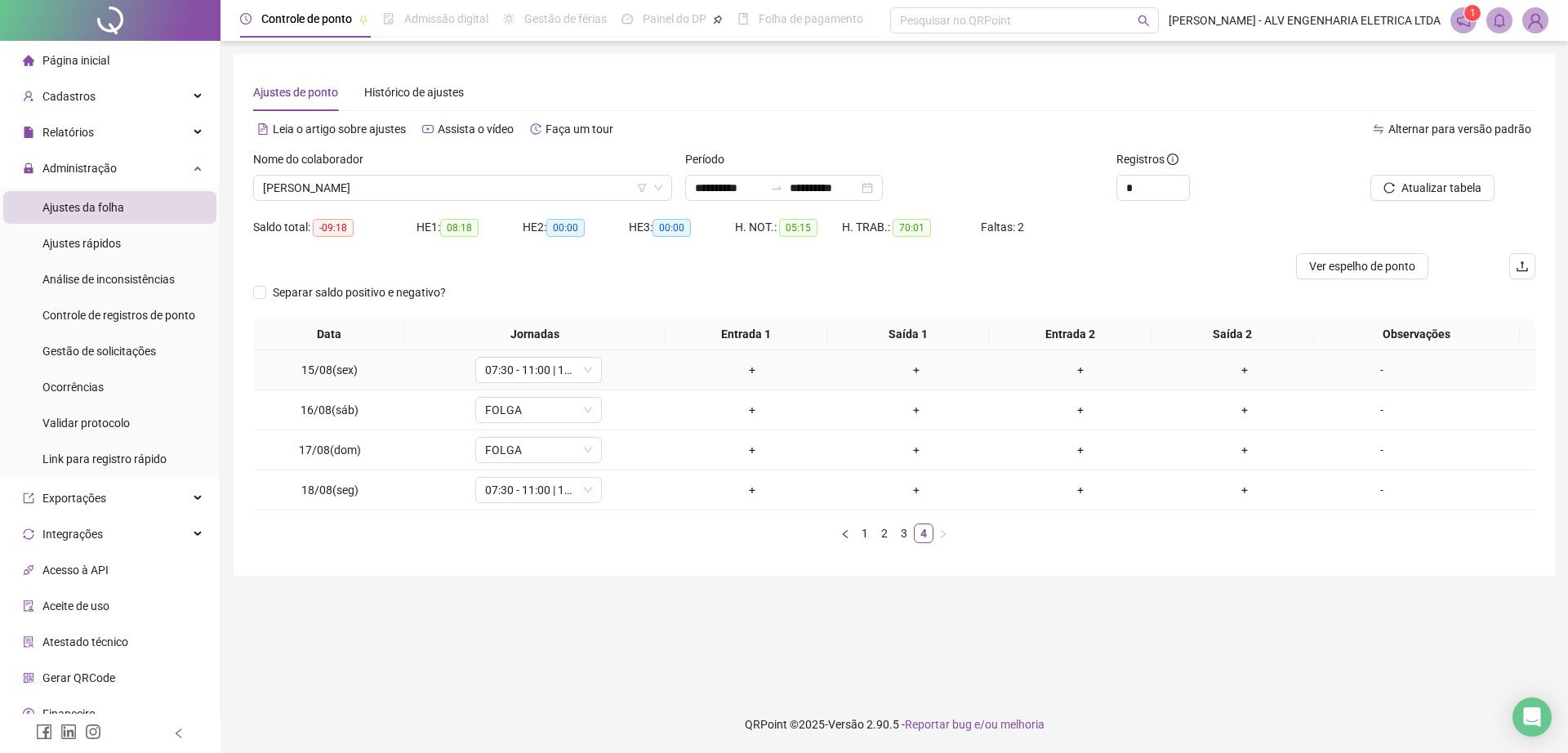
click at [744, 369] on div "+" at bounding box center [752, 369] width 151 height 18
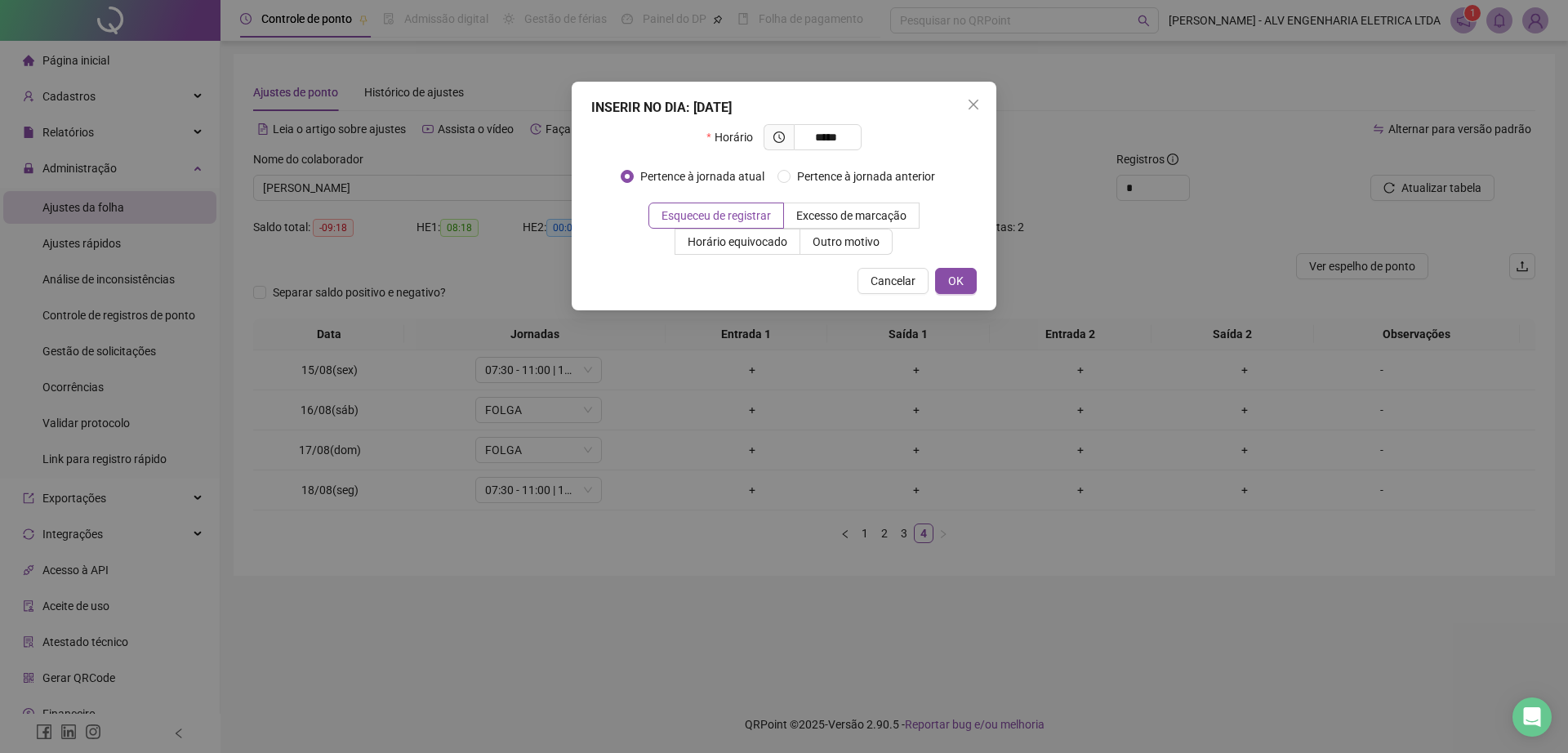
type input "*****"
click at [951, 297] on div "INSERIR NO DIA : 15/08/2025 Horário ***** Pertence à jornada atual Pertence à j…" at bounding box center [783, 195] width 424 height 228
click at [950, 283] on span "OK" at bounding box center [955, 280] width 16 height 18
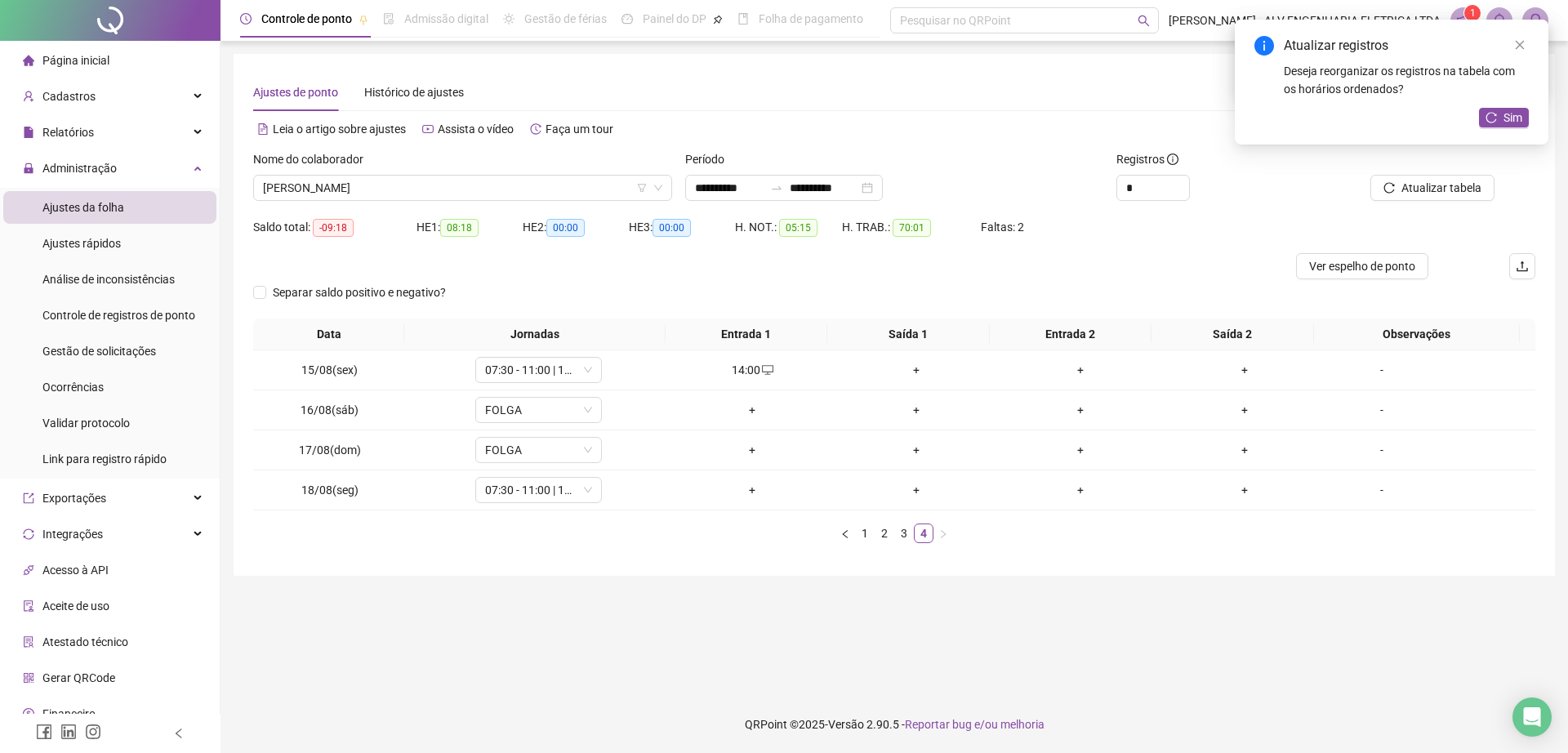
click at [741, 409] on div "+" at bounding box center [752, 410] width 151 height 18
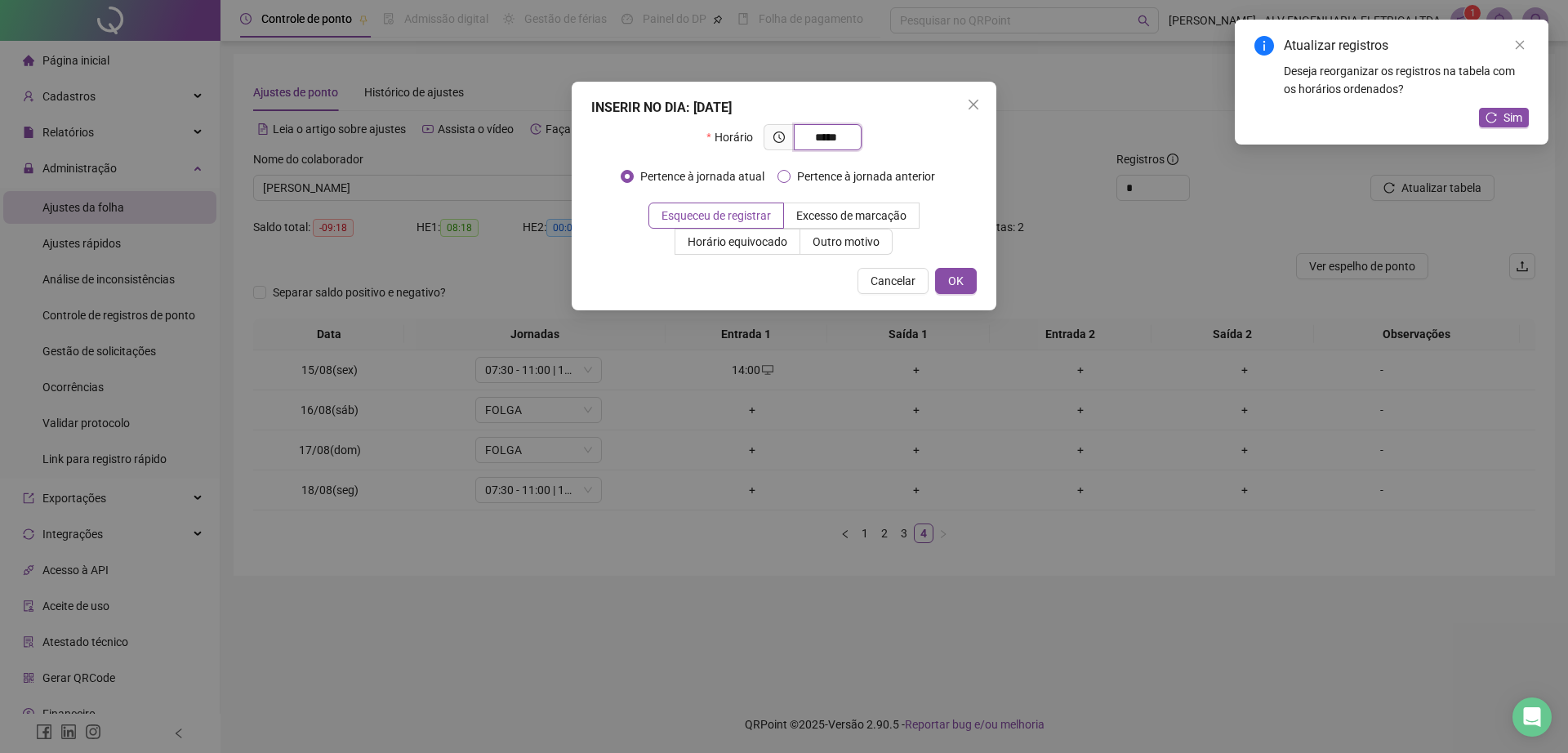
type input "*****"
click at [892, 174] on span "Pertence à jornada anterior" at bounding box center [865, 176] width 151 height 18
click at [955, 276] on span "OK" at bounding box center [955, 280] width 16 height 18
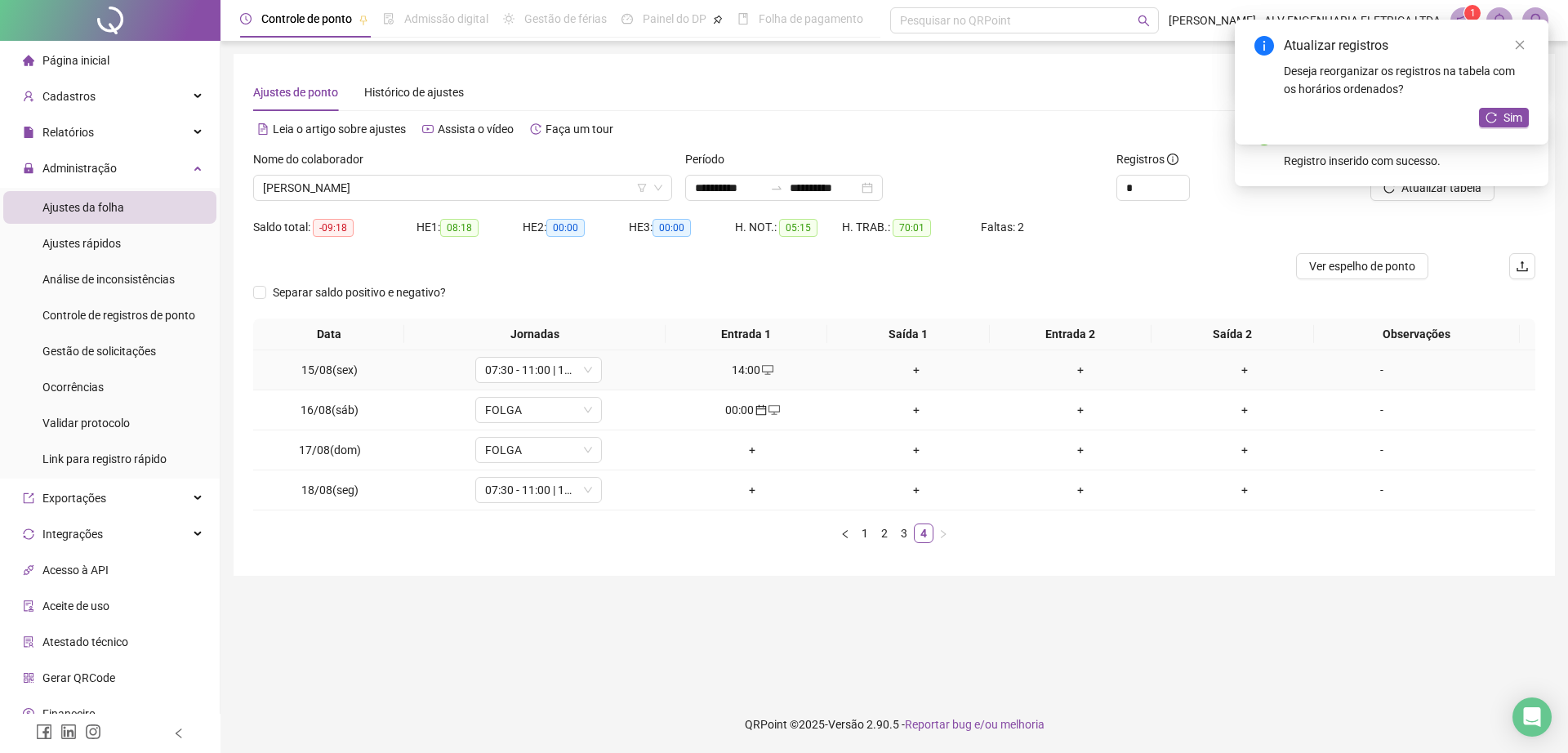
click at [912, 367] on div "+" at bounding box center [916, 369] width 151 height 18
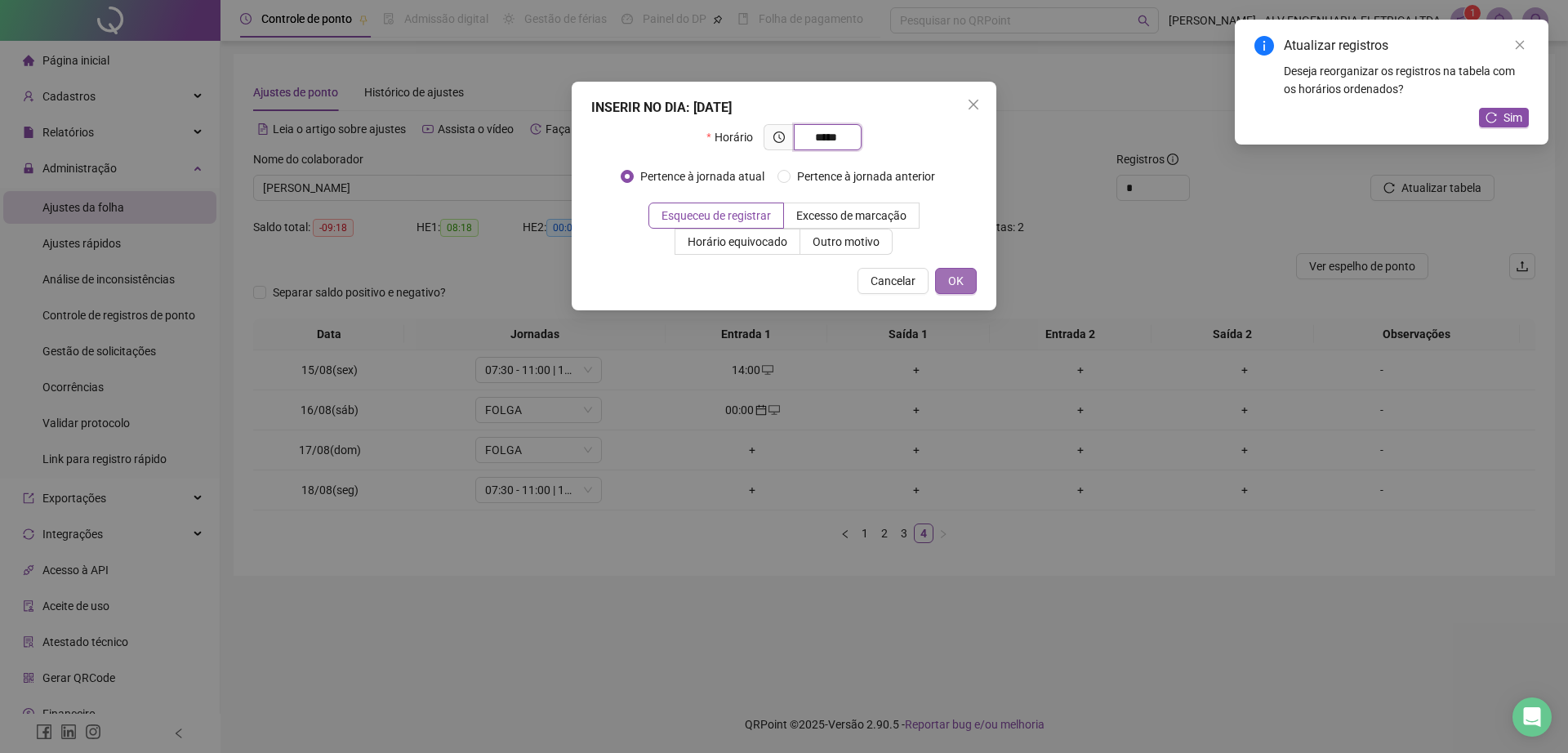
type input "*****"
click at [949, 275] on span "OK" at bounding box center [955, 280] width 16 height 18
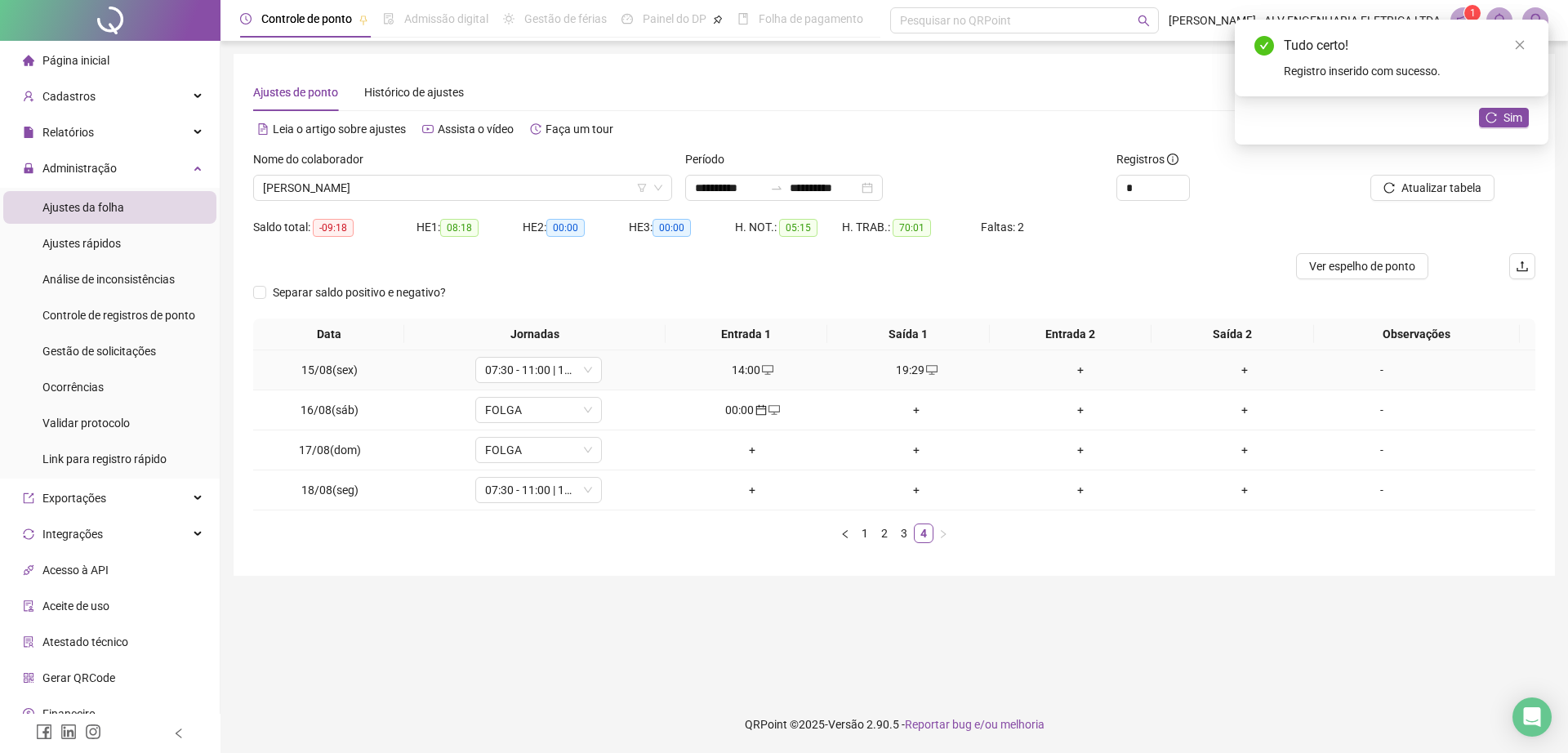
click at [1079, 367] on div "+" at bounding box center [1080, 369] width 151 height 18
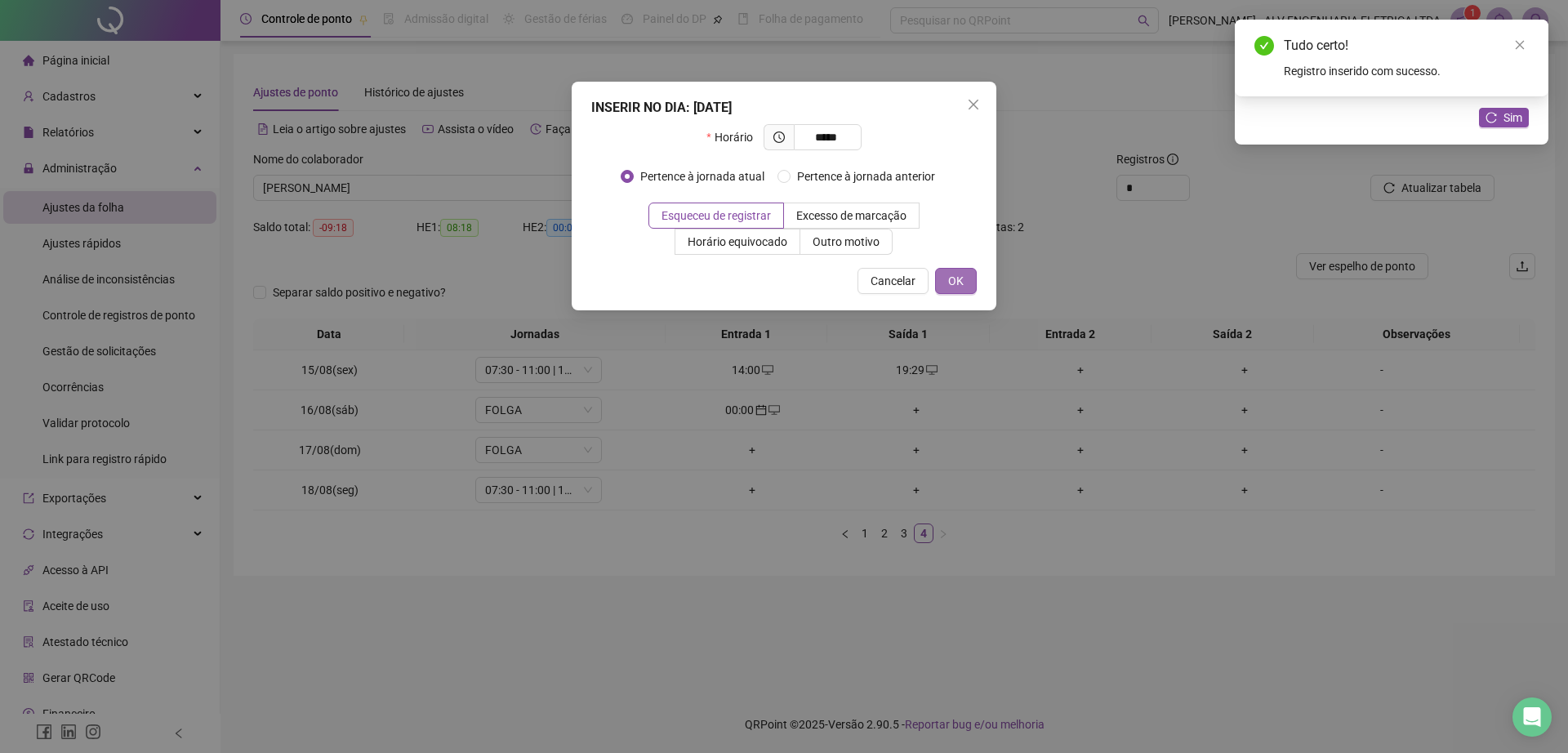
type input "*****"
click at [942, 293] on button "OK" at bounding box center [955, 281] width 42 height 26
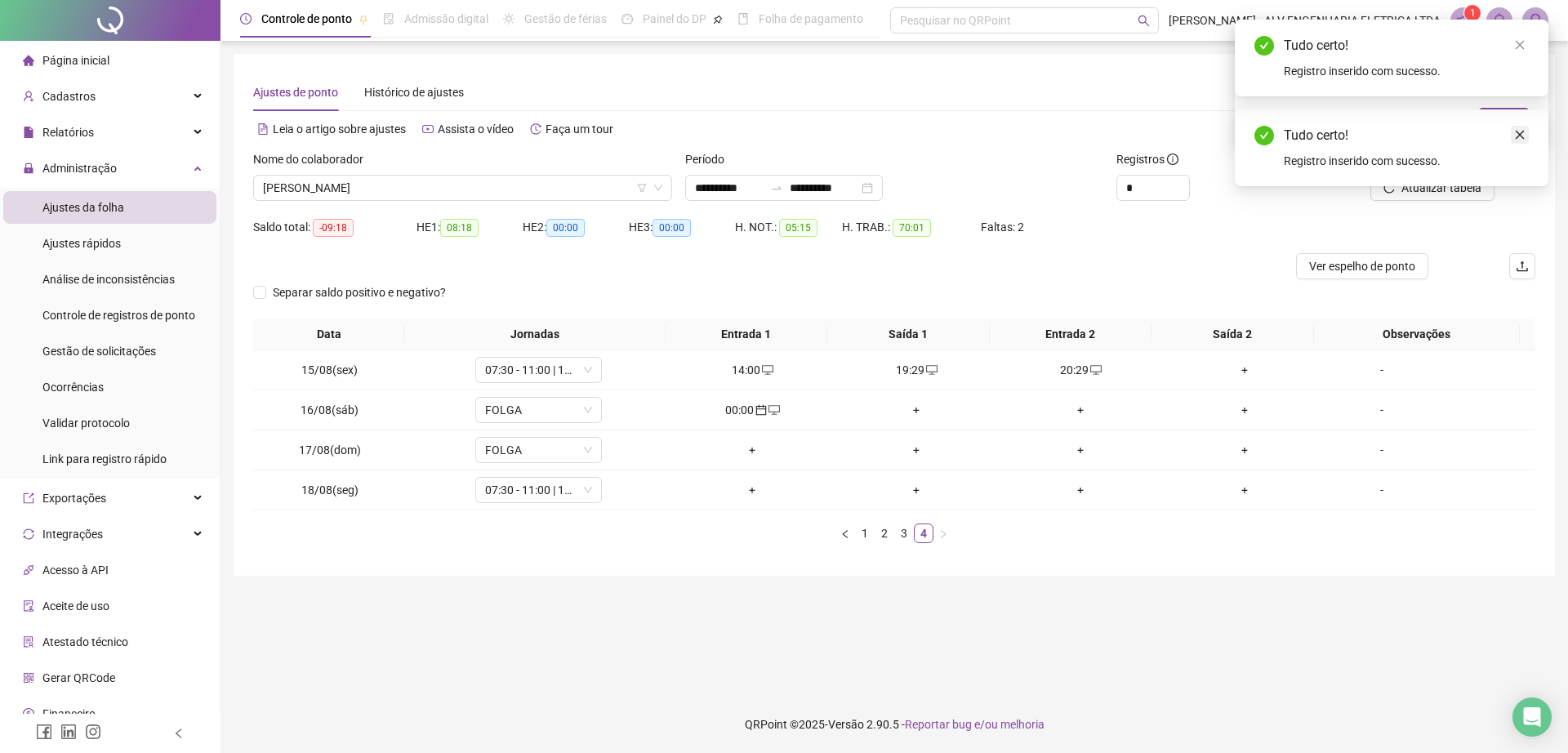
click at [1515, 136] on icon "close" at bounding box center [1519, 135] width 11 height 11
click at [1506, 125] on span "Sim" at bounding box center [1513, 117] width 18 height 18
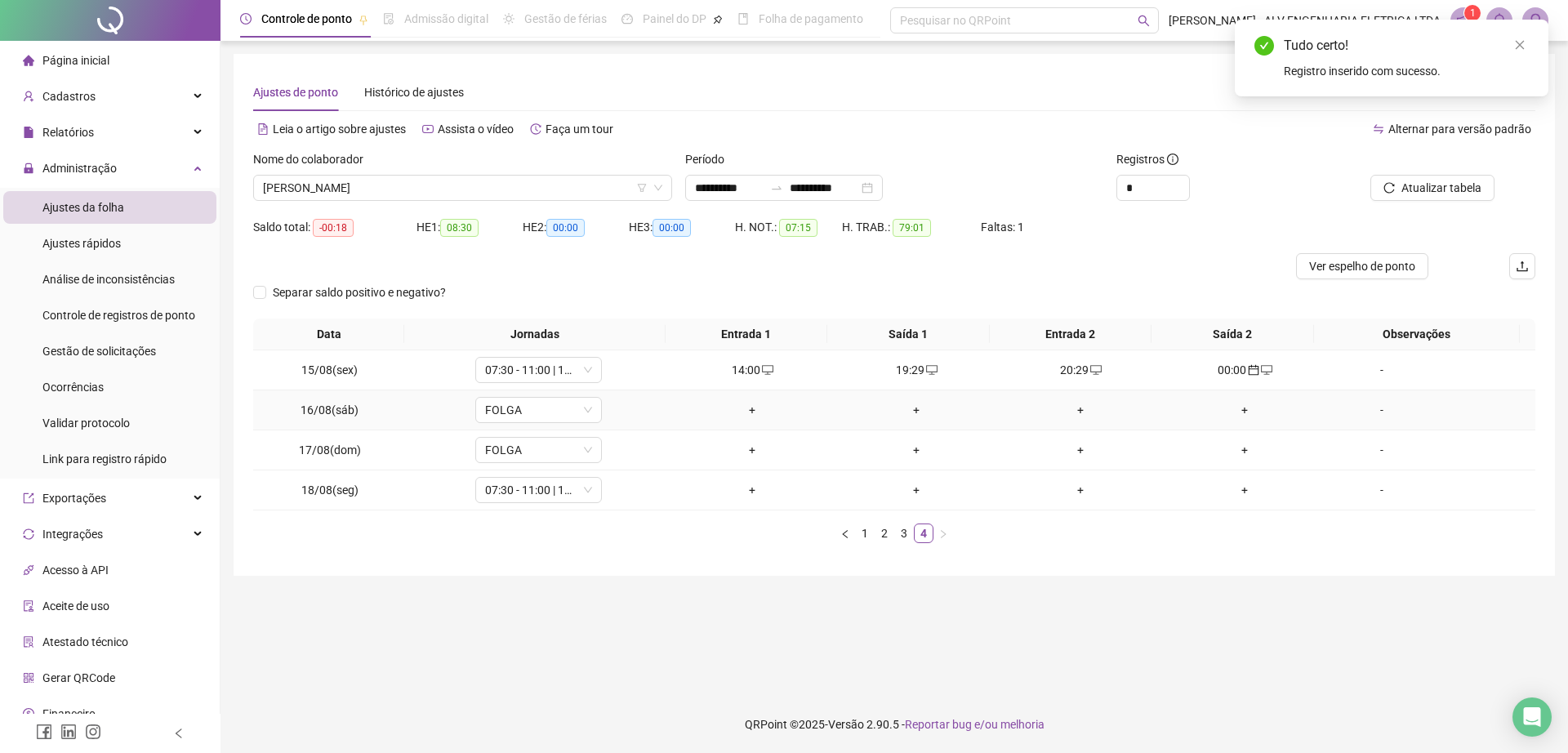
click at [742, 405] on div "+" at bounding box center [752, 410] width 151 height 18
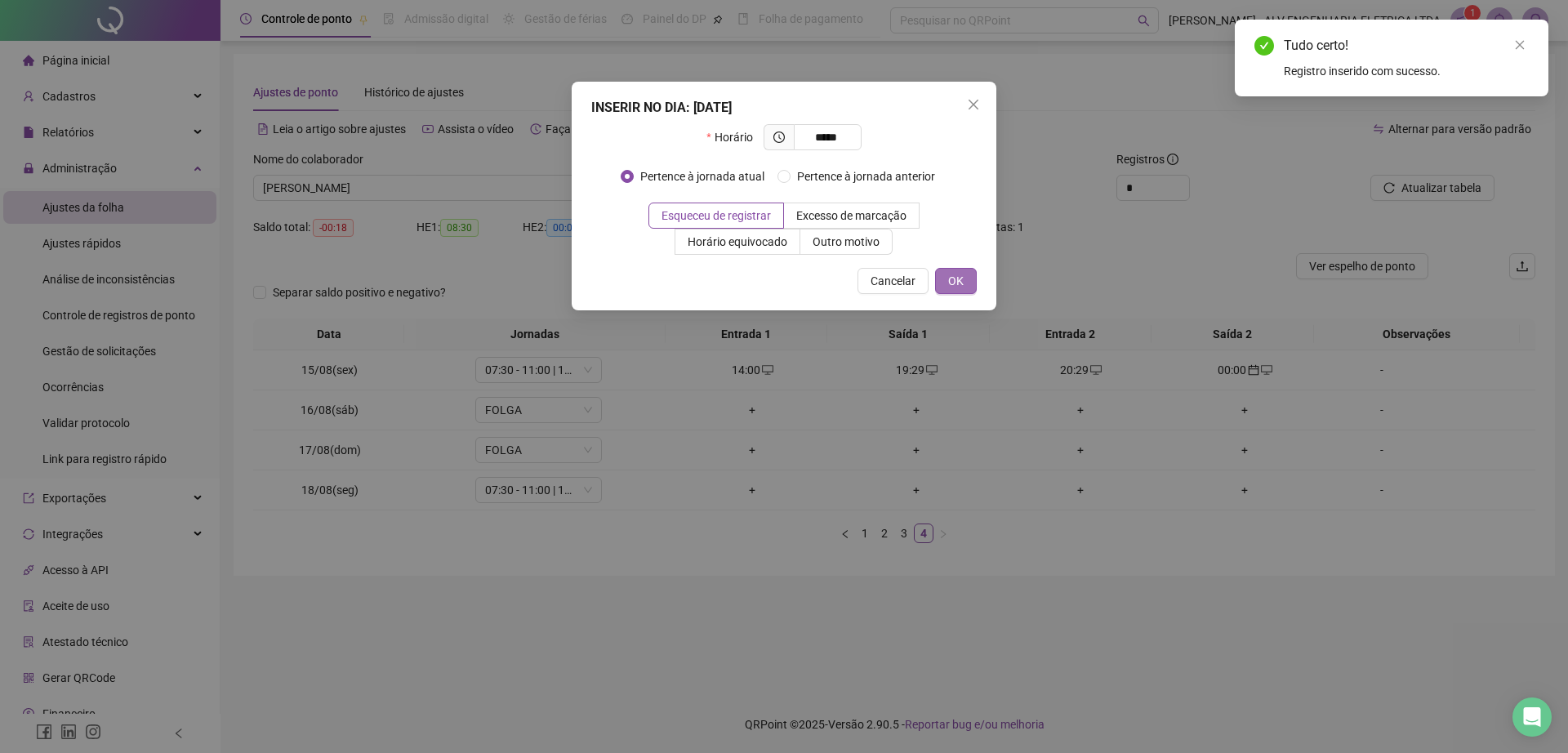
type input "*****"
click at [954, 284] on span "OK" at bounding box center [955, 280] width 16 height 18
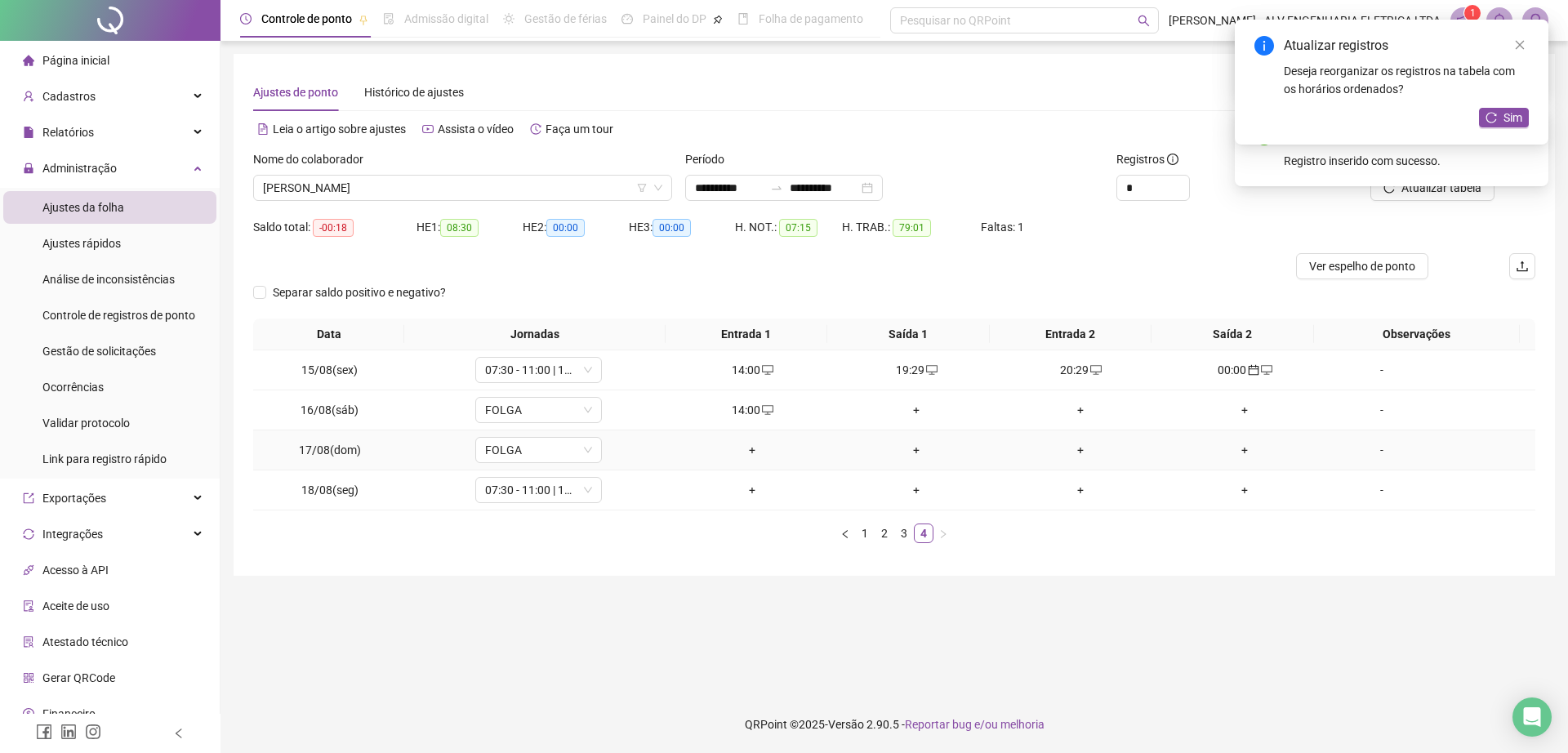
click at [739, 449] on div "+" at bounding box center [752, 450] width 151 height 18
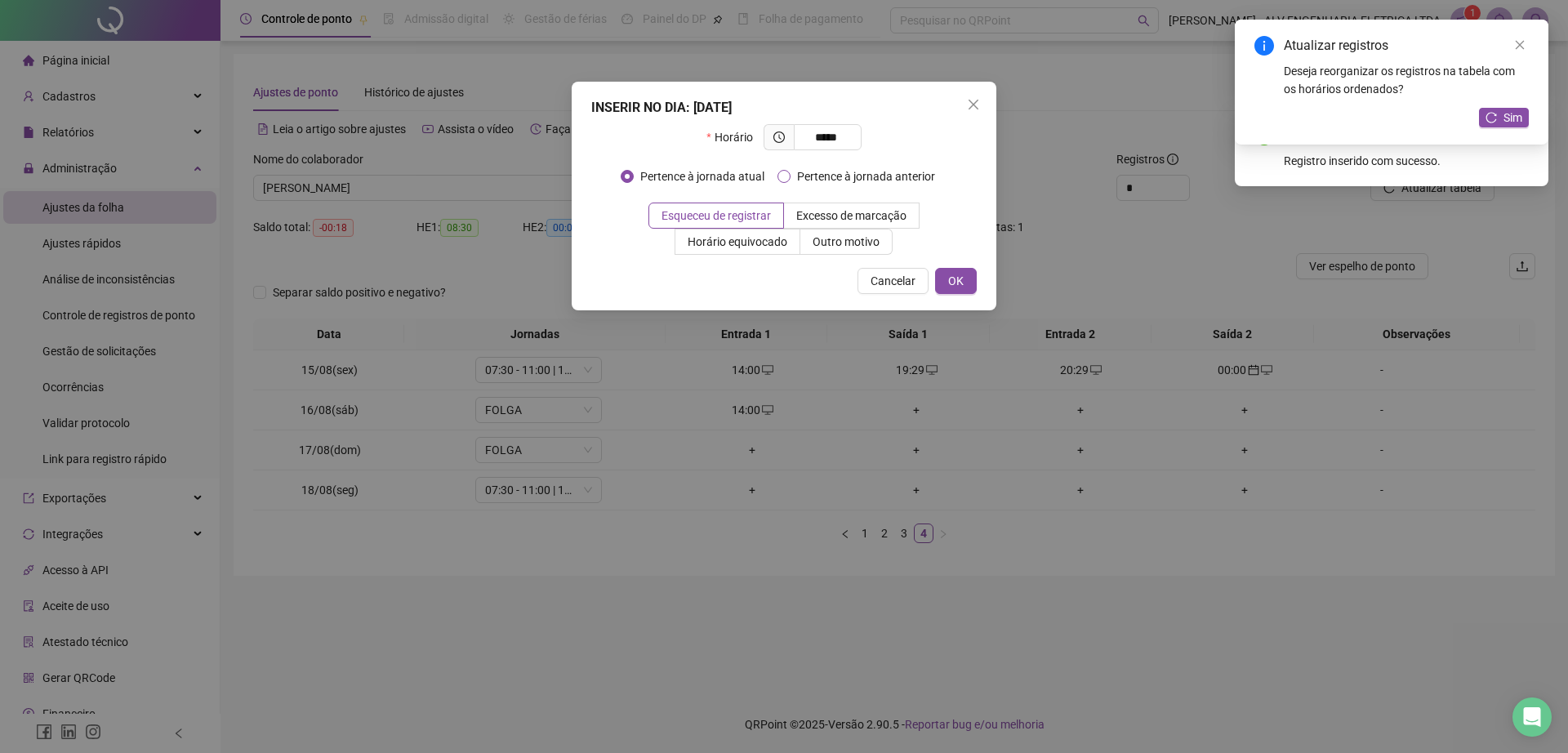
type input "*****"
click at [915, 179] on span "Pertence à jornada anterior" at bounding box center [865, 176] width 151 height 18
click at [956, 270] on button "OK" at bounding box center [955, 281] width 42 height 26
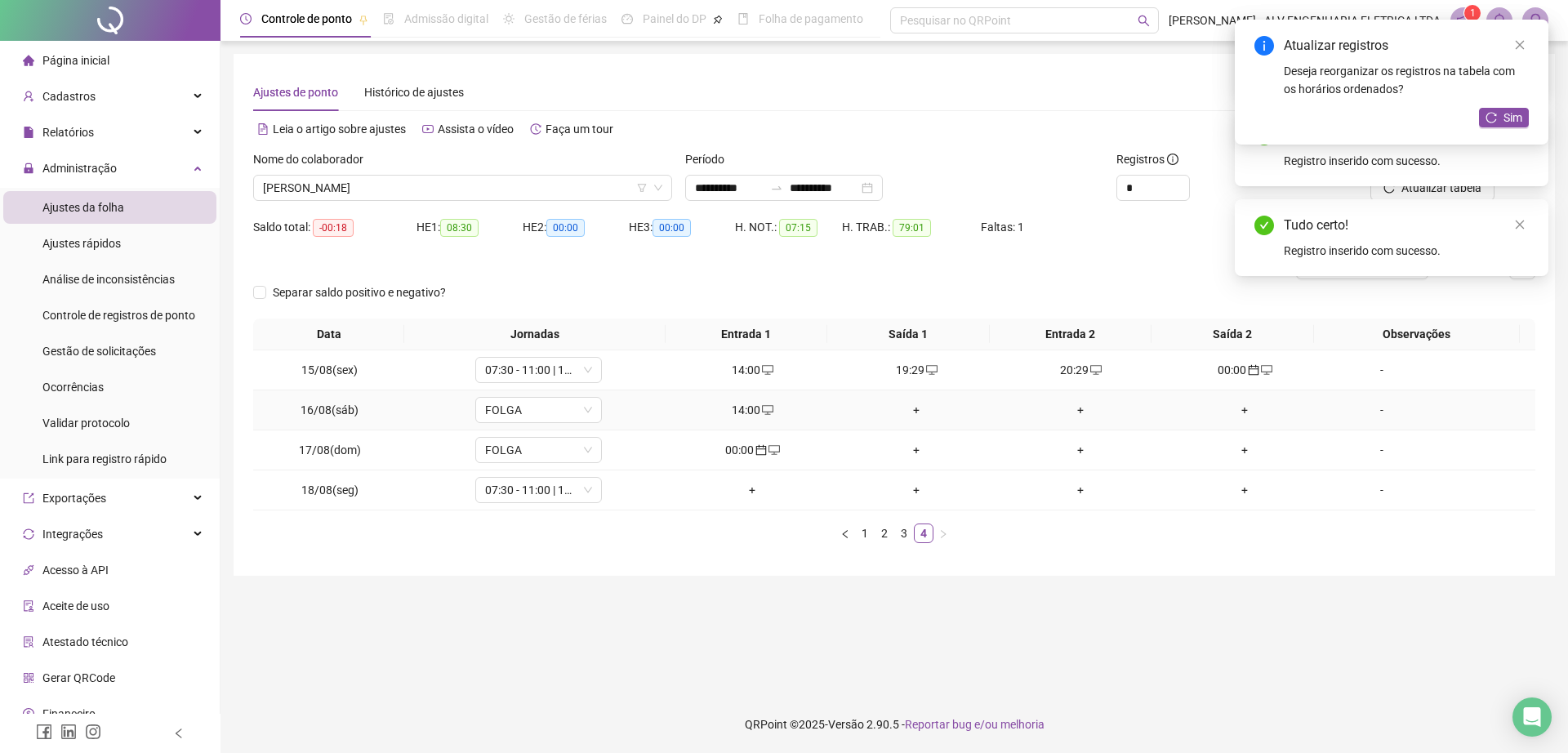
click at [908, 414] on div "+" at bounding box center [916, 410] width 151 height 18
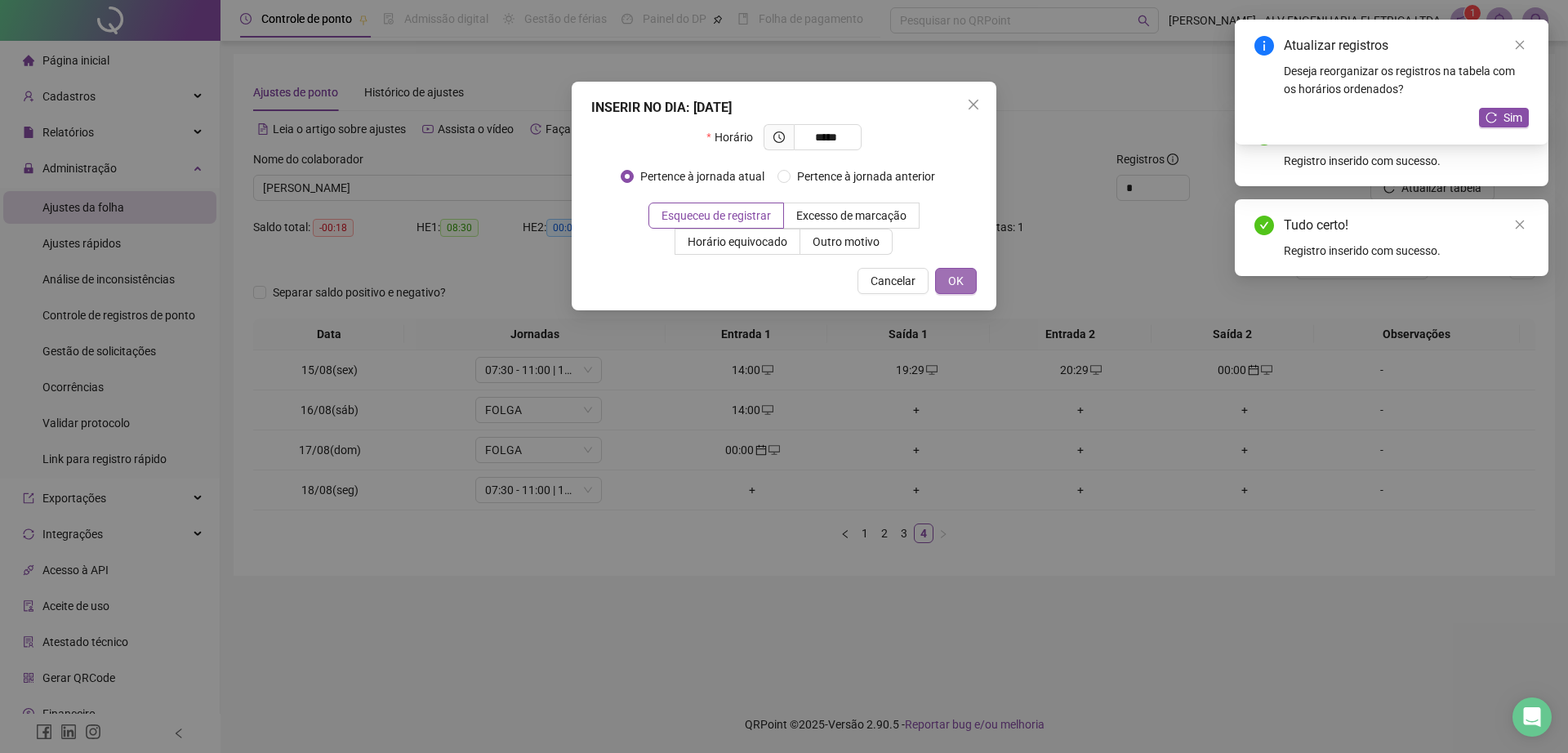
type input "*****"
click at [953, 288] on span "OK" at bounding box center [955, 280] width 16 height 18
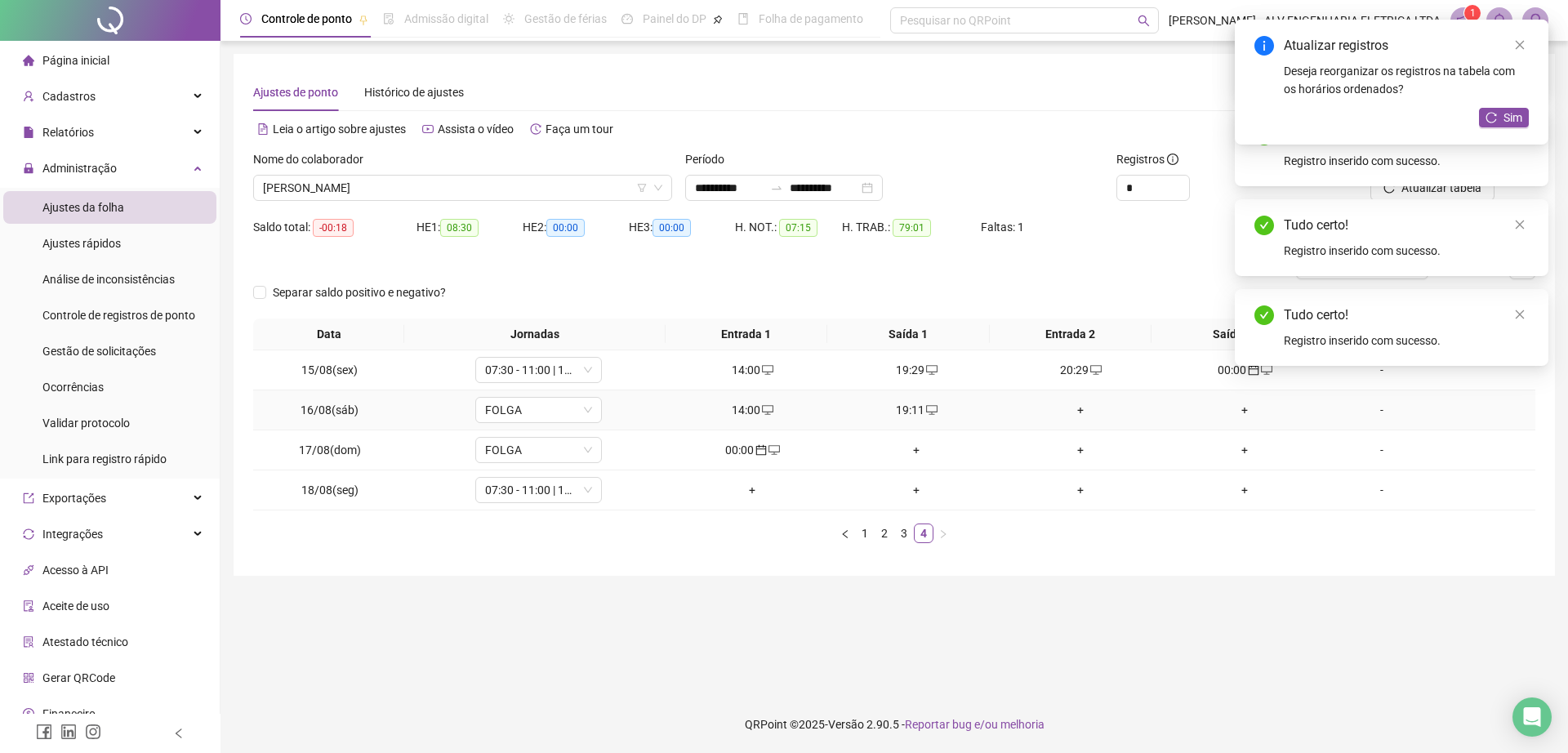
click at [1073, 410] on div "+" at bounding box center [1080, 410] width 151 height 18
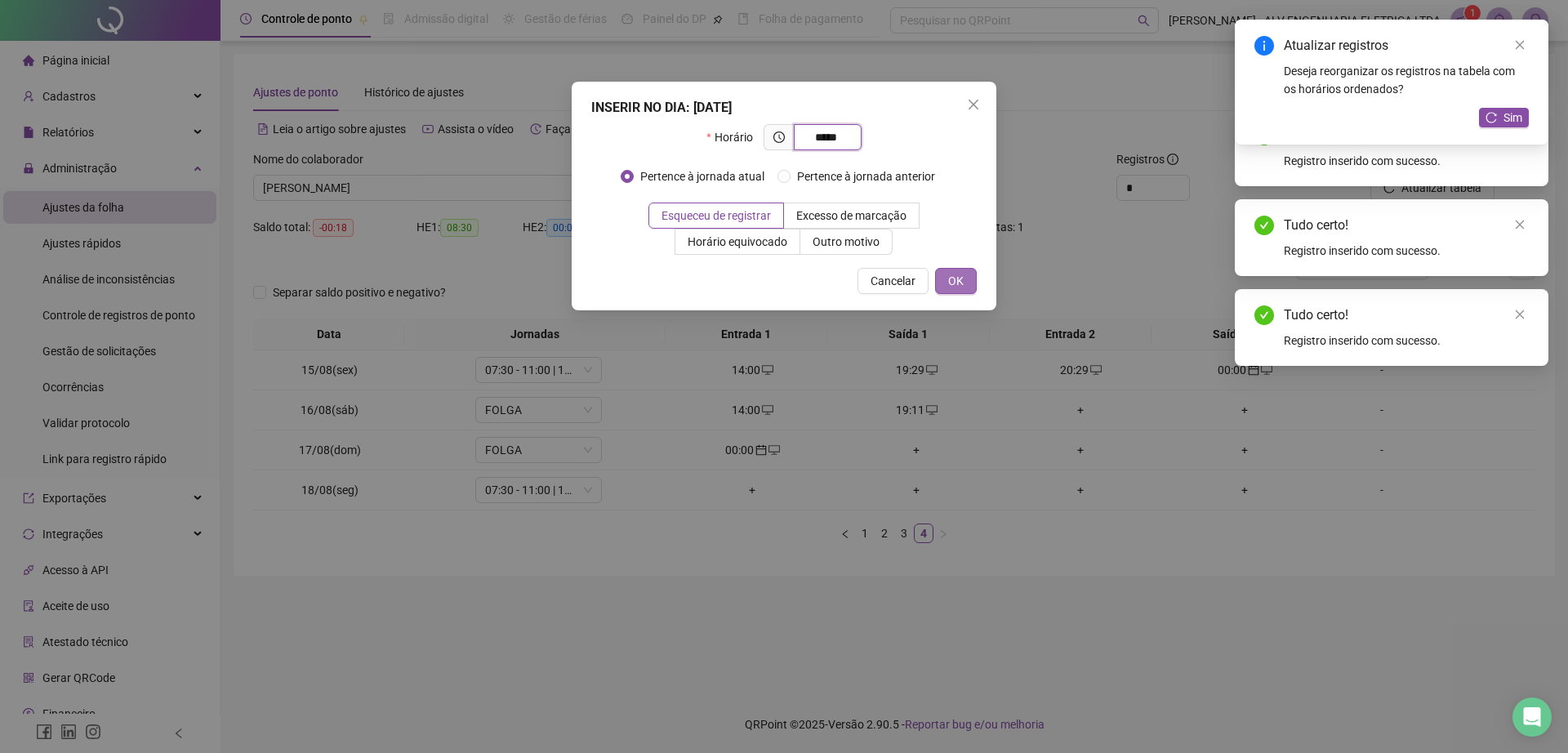
type input "*****"
click at [966, 279] on button "OK" at bounding box center [955, 281] width 42 height 26
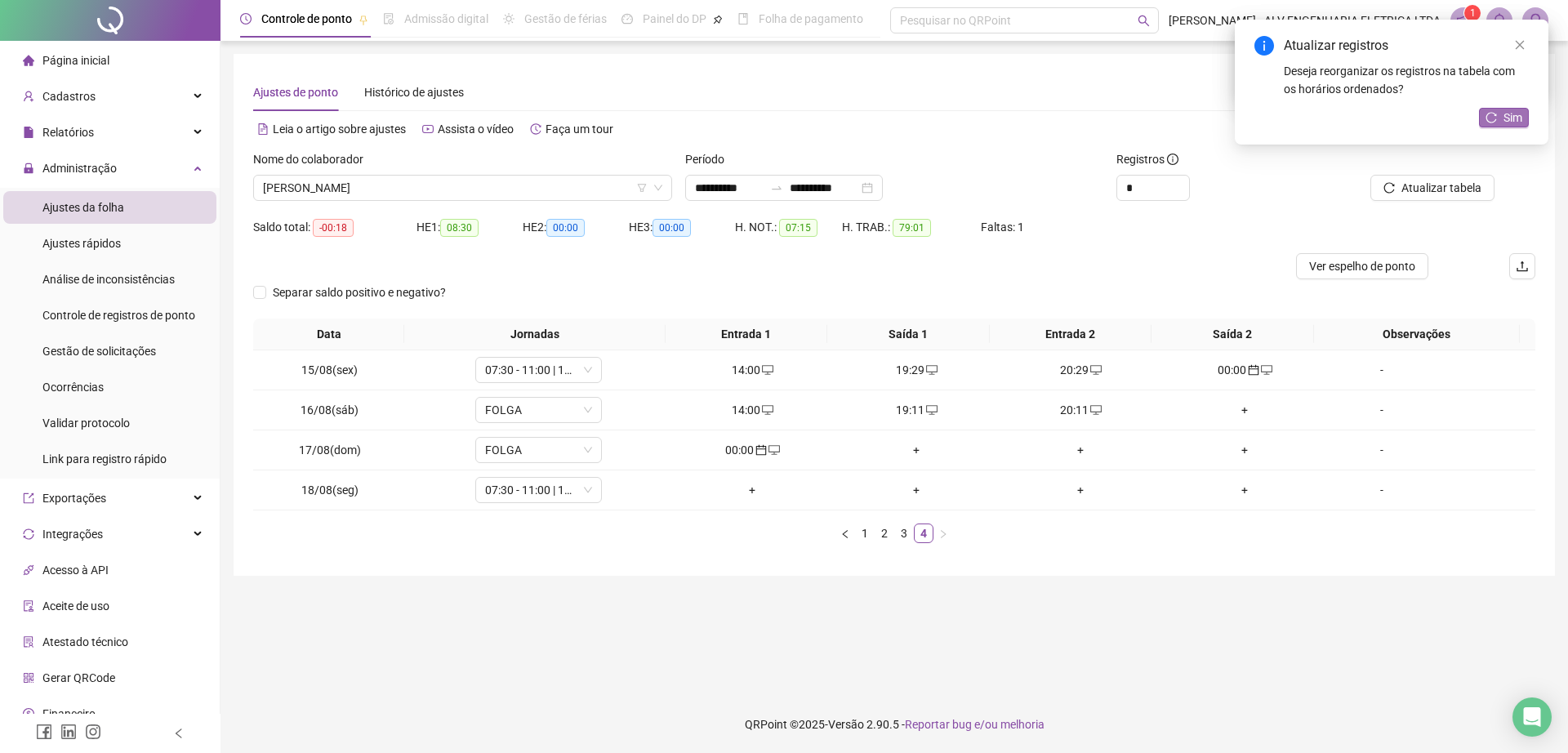
click at [1512, 122] on span "Sim" at bounding box center [1513, 117] width 18 height 18
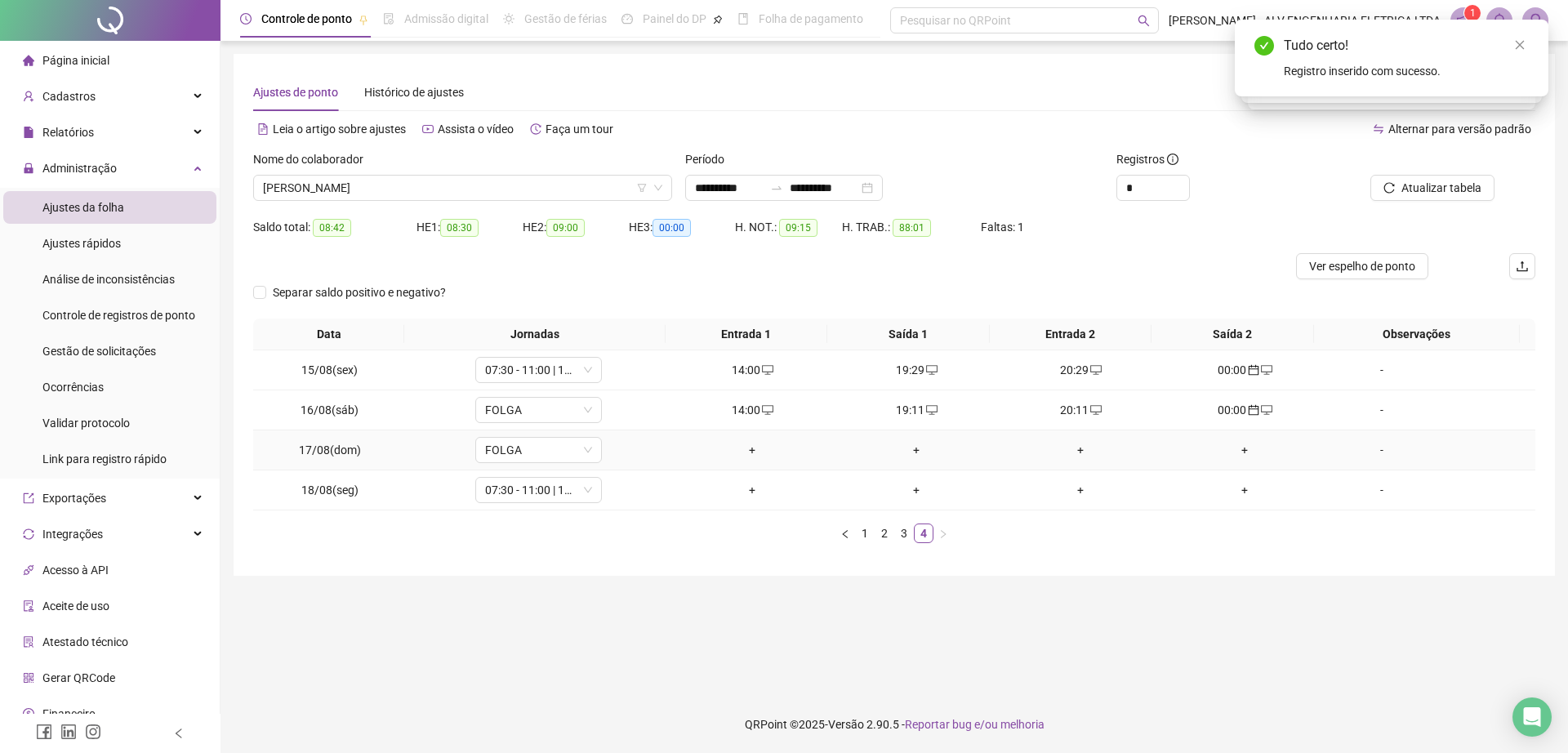
click at [745, 454] on div "+" at bounding box center [752, 450] width 151 height 18
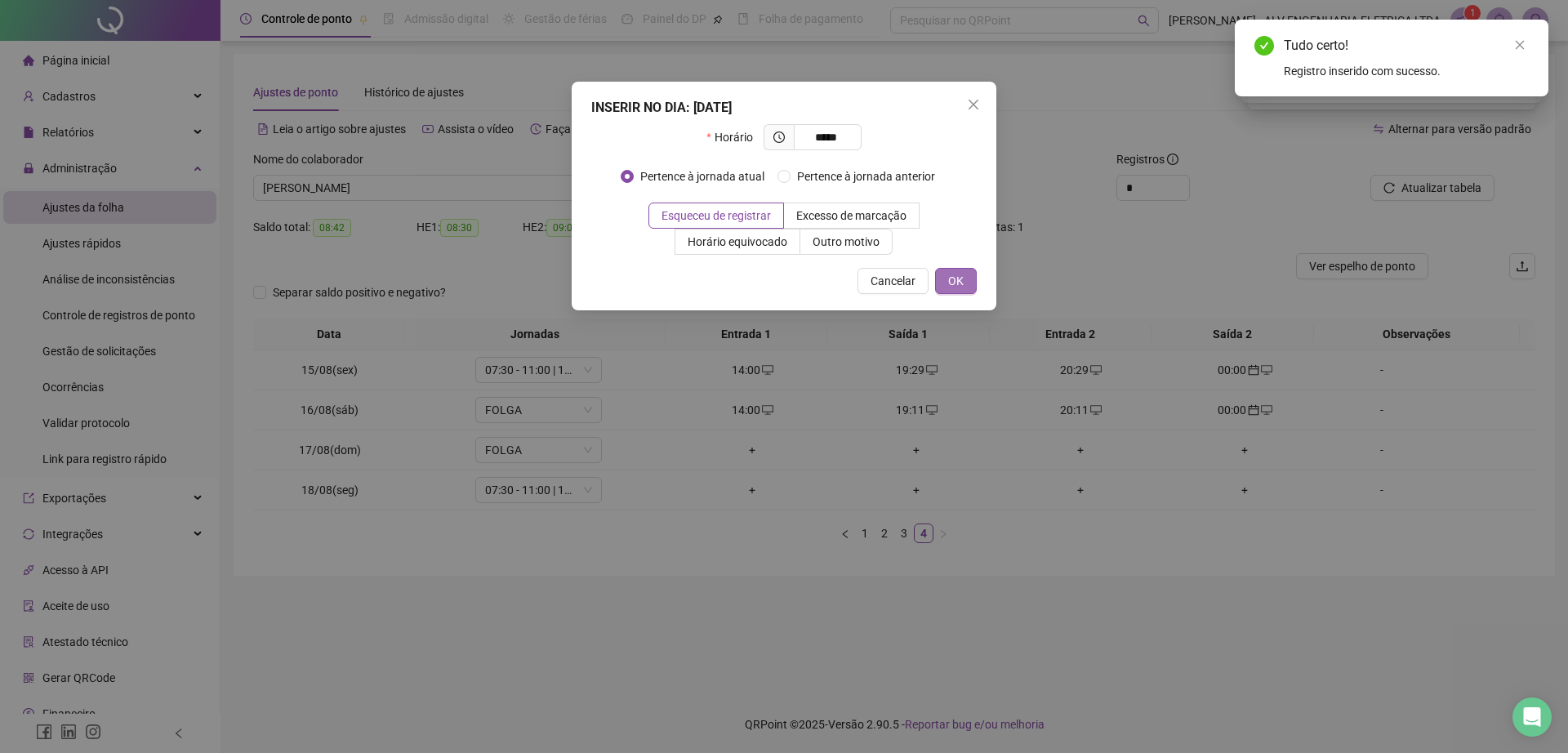
type input "*****"
click at [967, 275] on button "OK" at bounding box center [955, 281] width 42 height 26
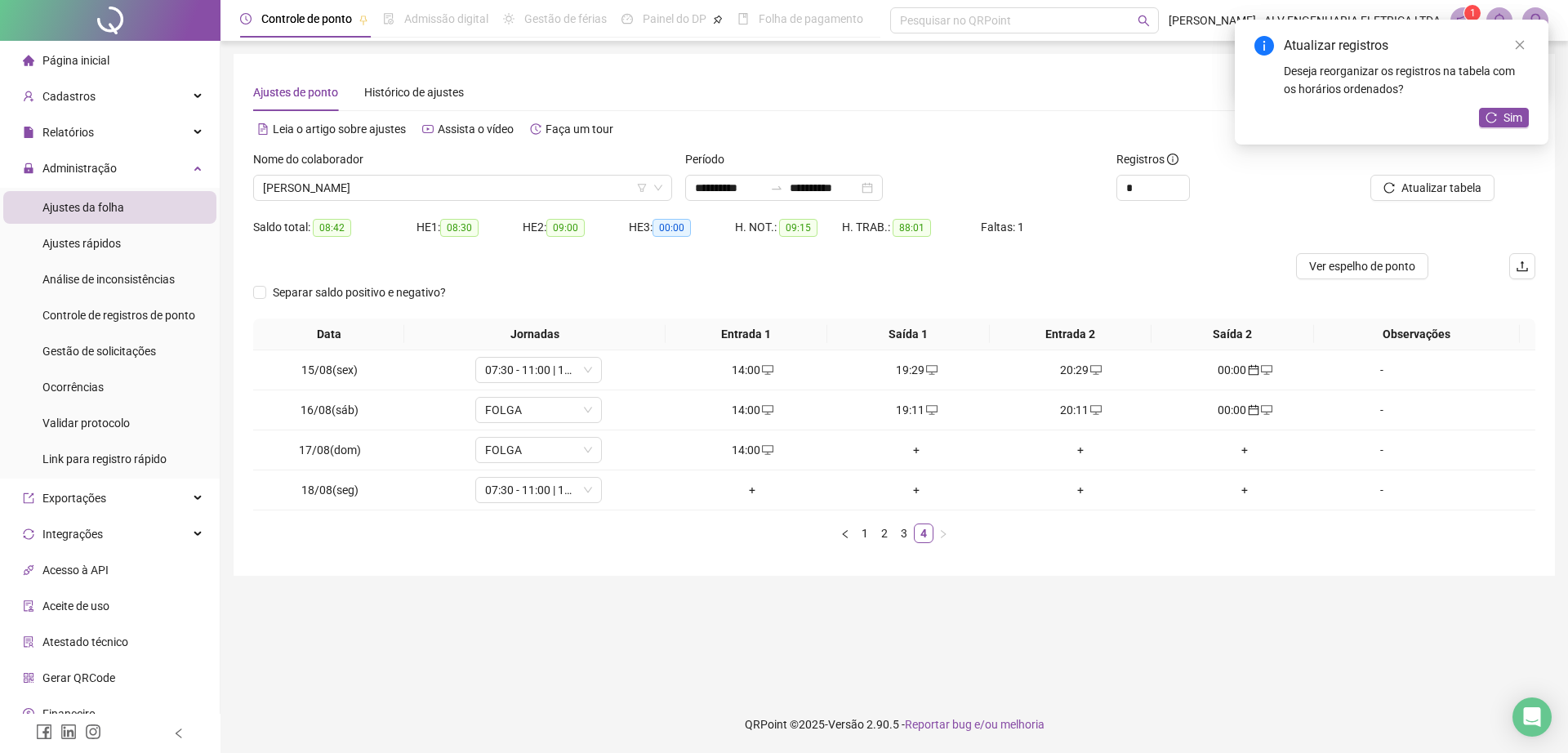
click at [1235, 444] on div "+" at bounding box center [1244, 450] width 151 height 18
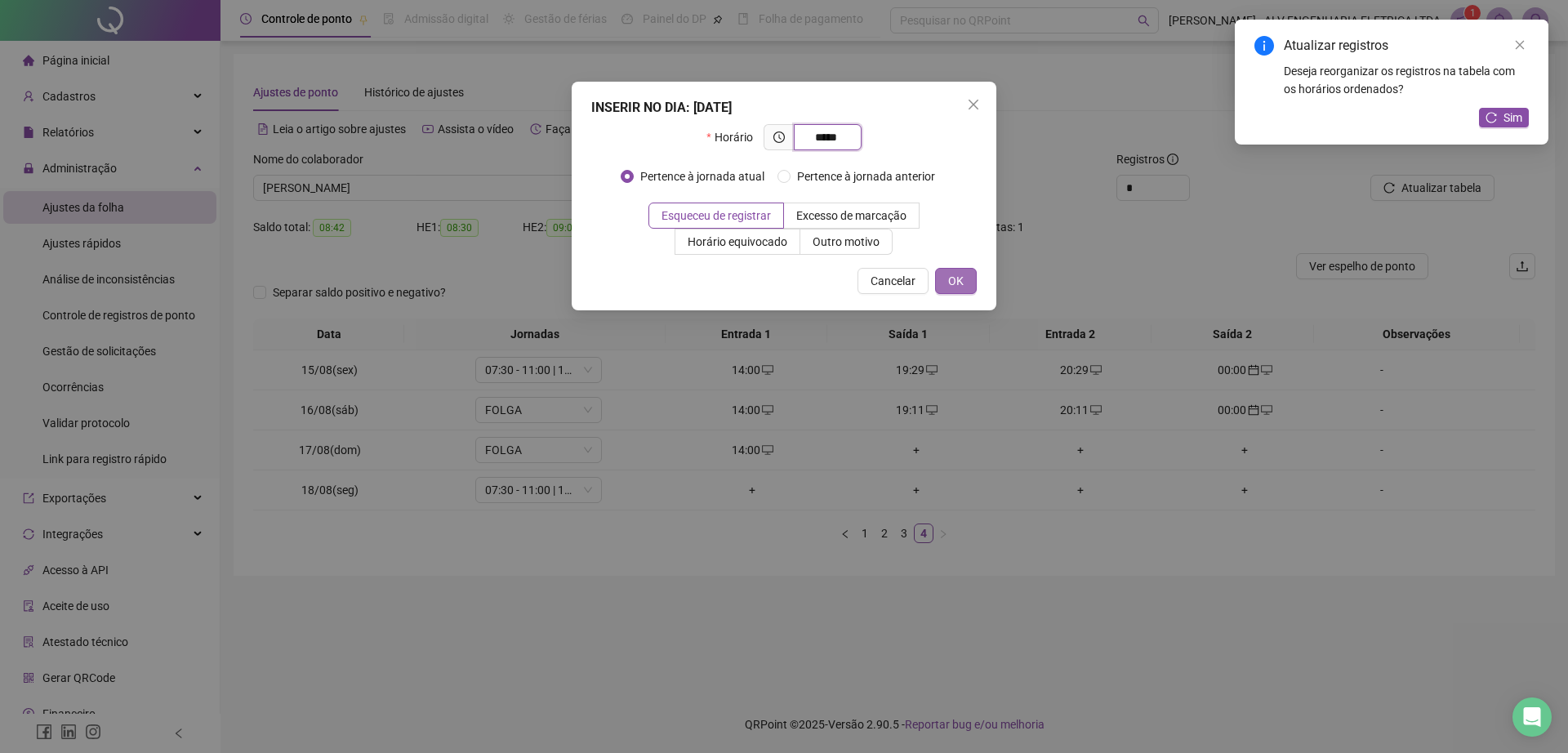
type input "*****"
click at [955, 279] on span "OK" at bounding box center [955, 280] width 16 height 18
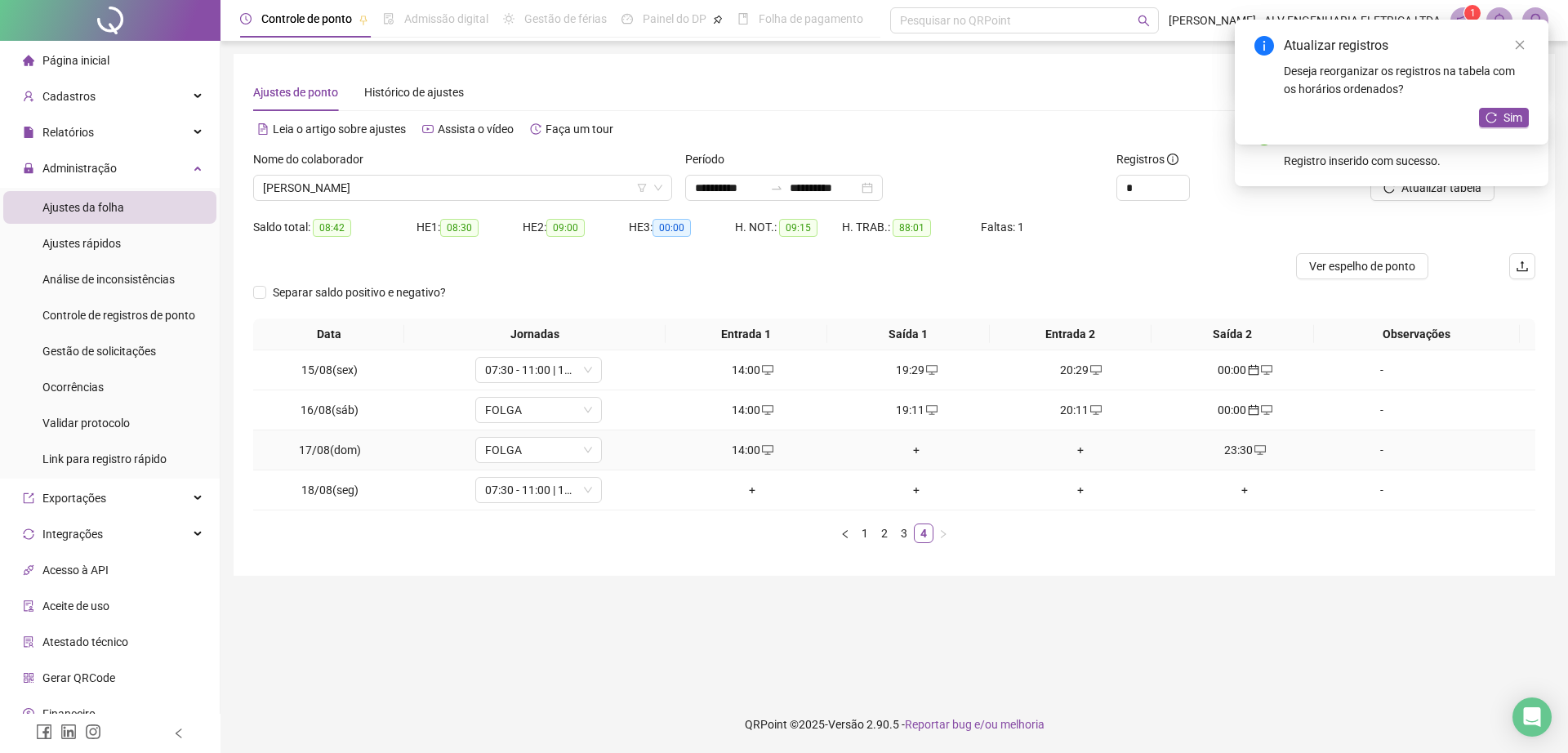
click at [909, 451] on div "+" at bounding box center [916, 450] width 151 height 18
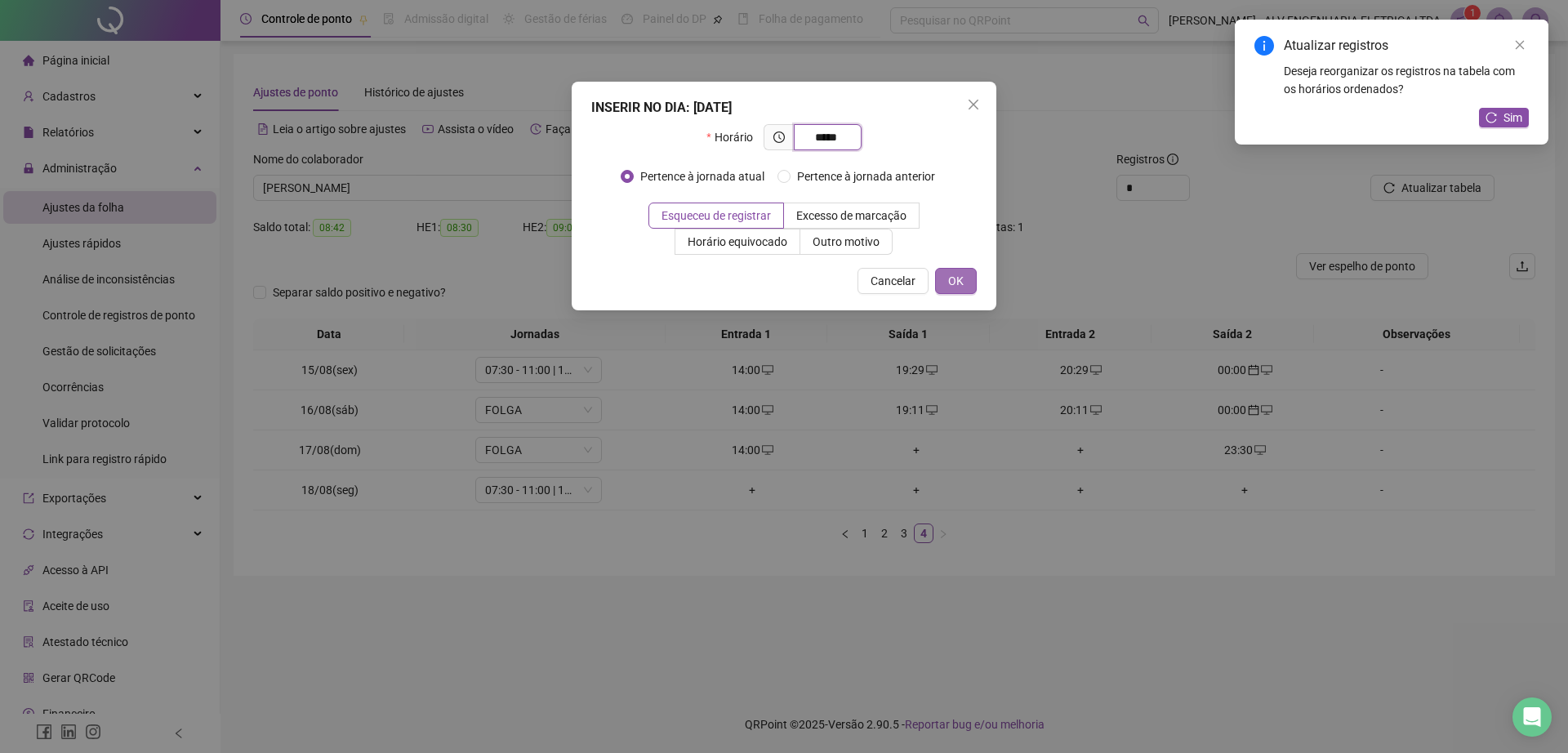
type input "*****"
click at [949, 279] on span "OK" at bounding box center [955, 280] width 16 height 18
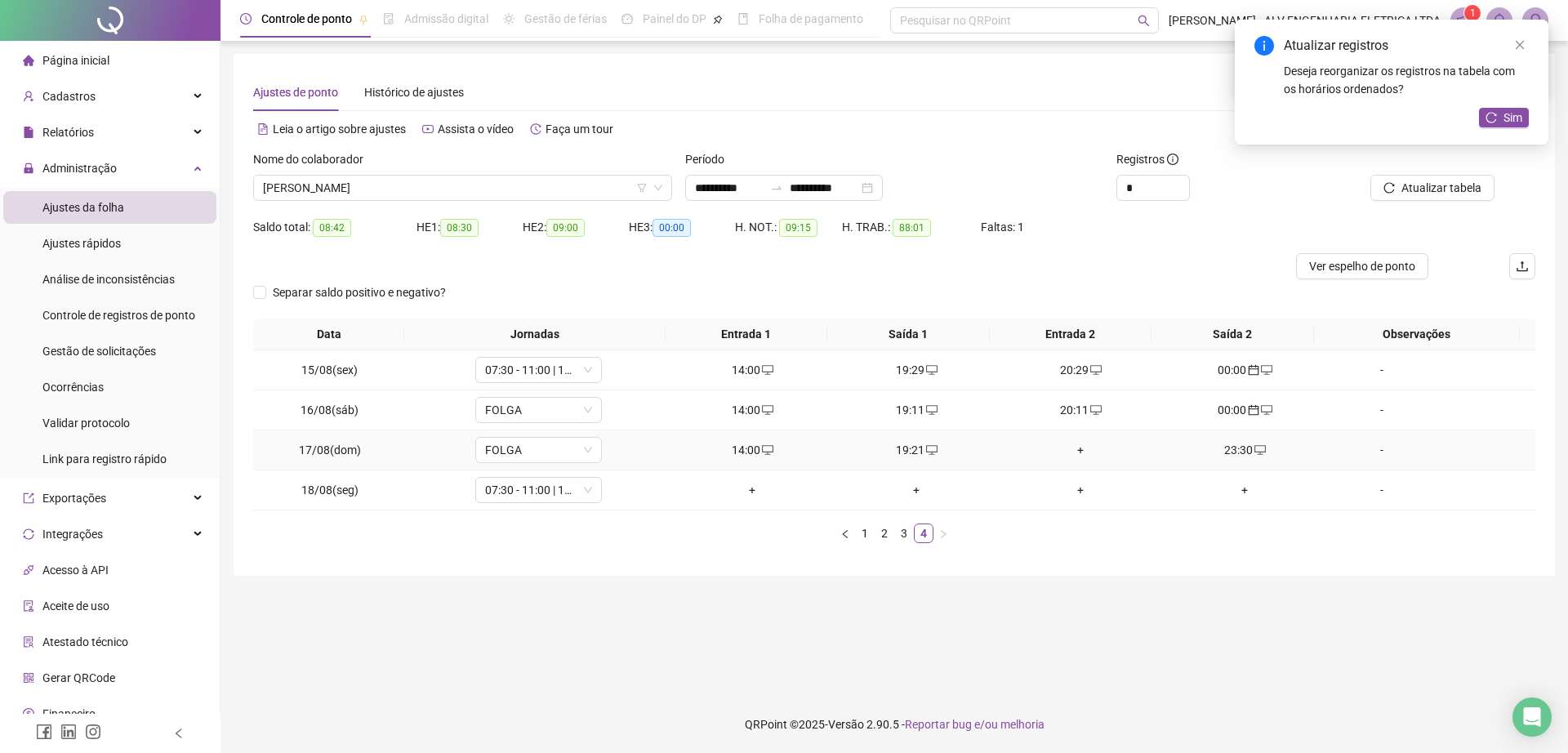
click at [1064, 443] on div "+" at bounding box center [1080, 450] width 151 height 18
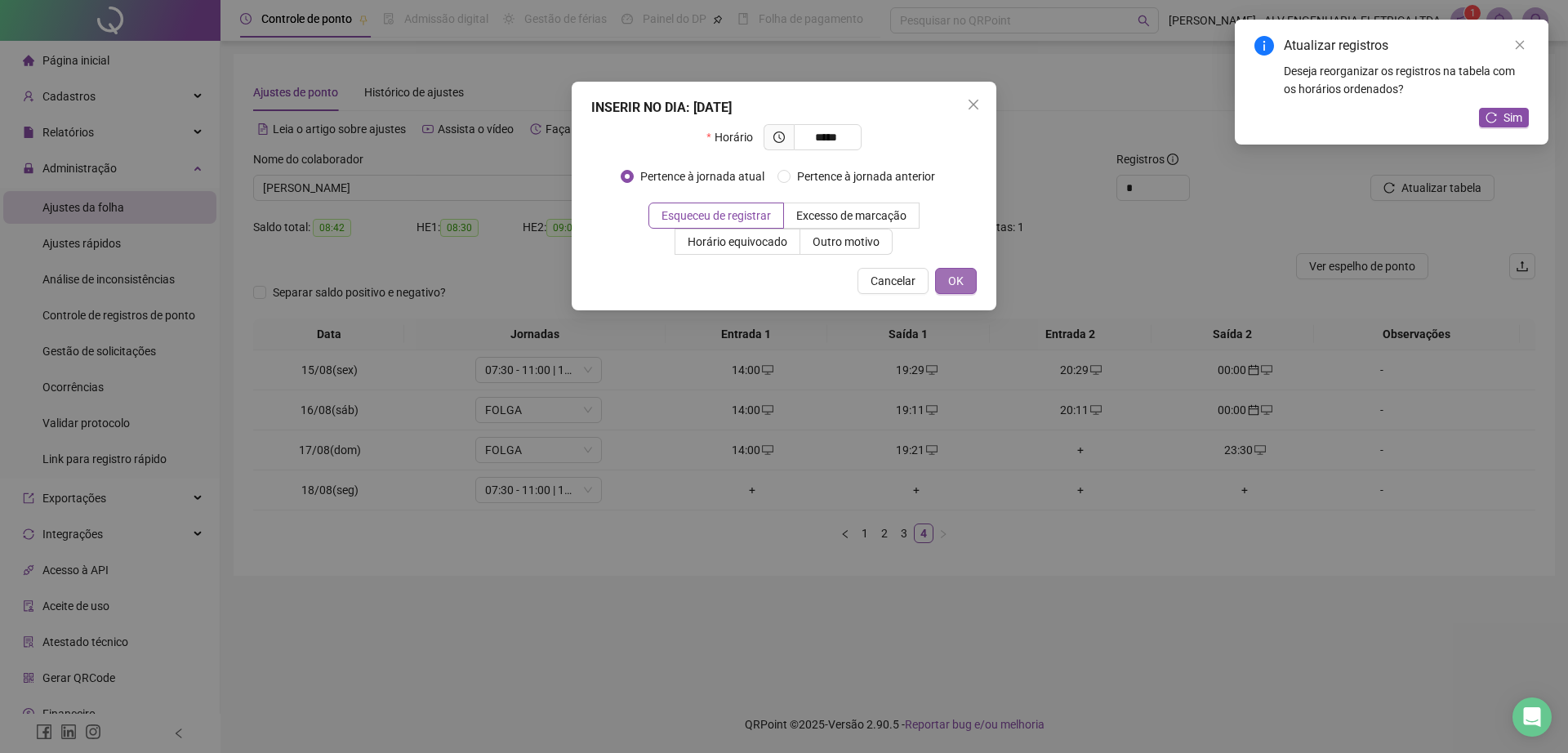
type input "*****"
click at [964, 285] on button "OK" at bounding box center [955, 281] width 42 height 26
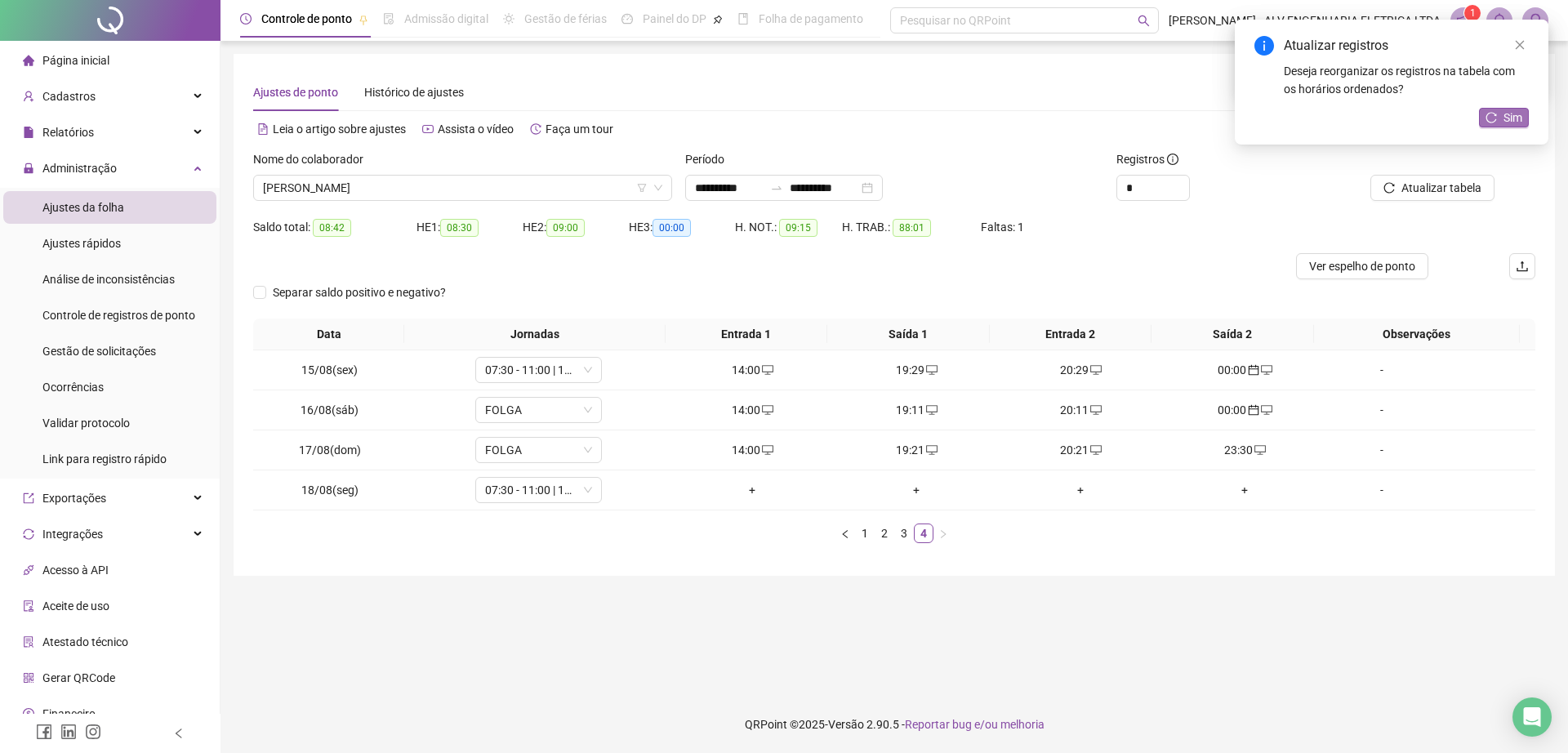
click at [1497, 117] on icon "reload" at bounding box center [1490, 117] width 11 height 11
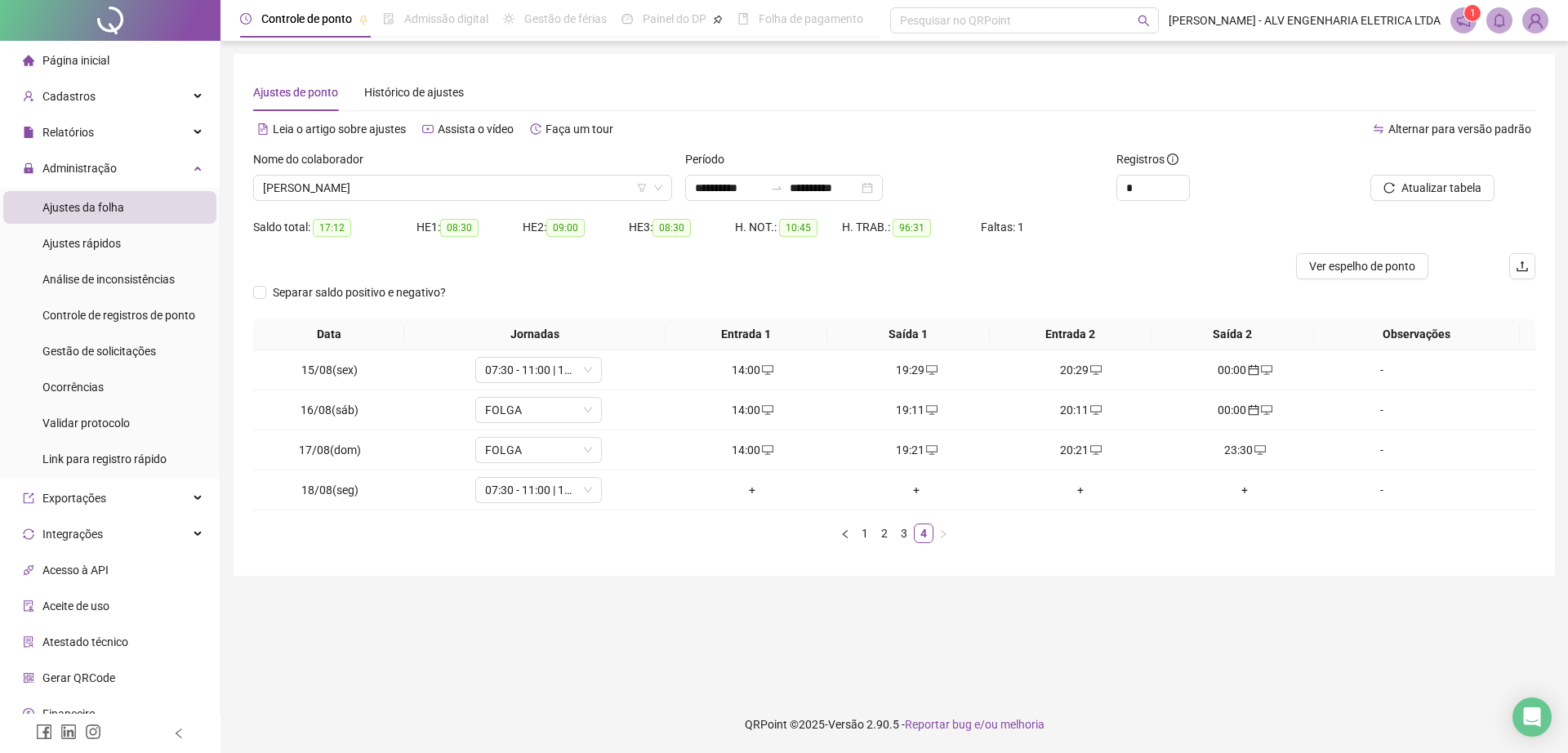
click at [1544, 18] on img at bounding box center [1535, 20] width 24 height 24
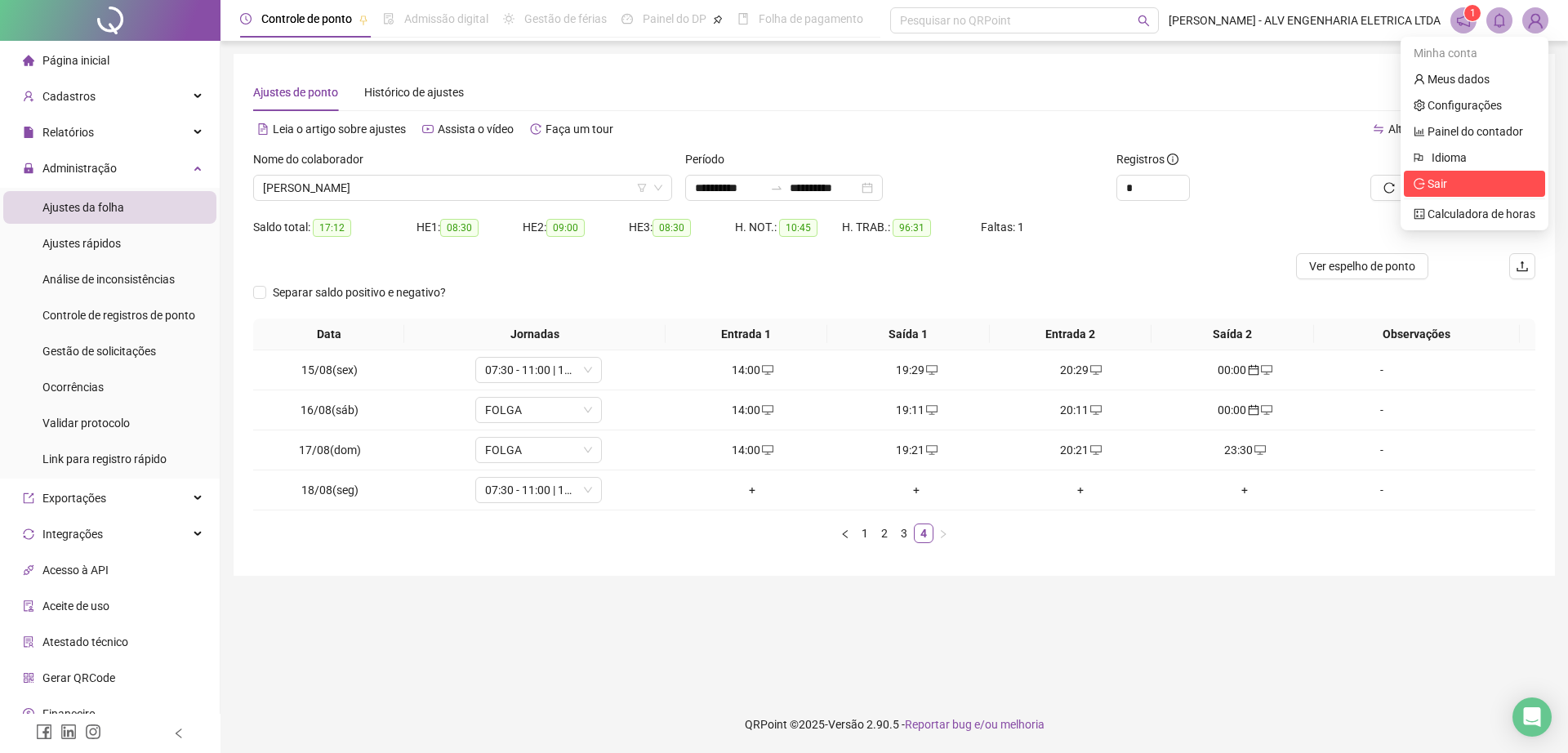
click at [1449, 180] on span "Sair" at bounding box center [1475, 183] width 122 height 18
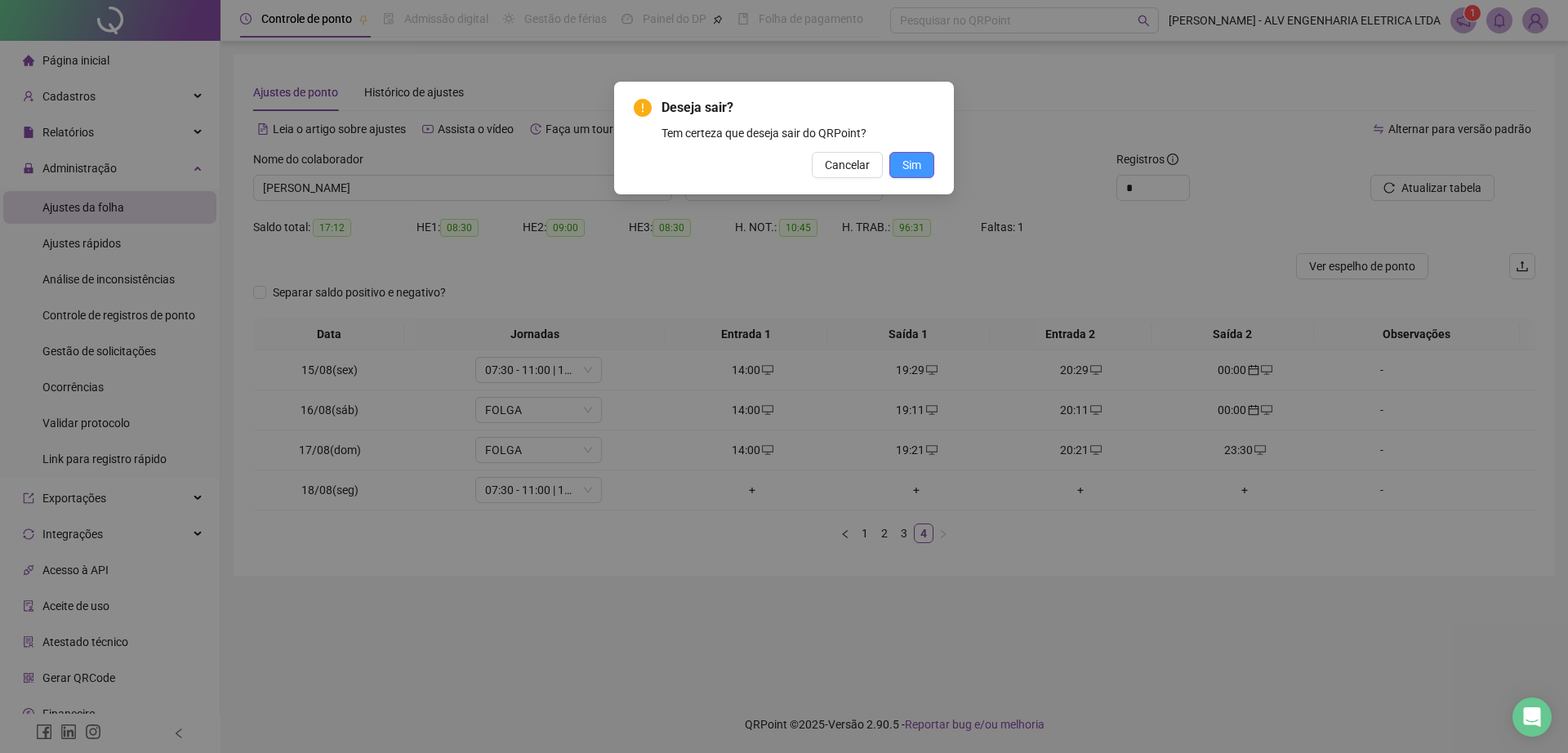
click at [910, 160] on span "Sim" at bounding box center [912, 165] width 18 height 18
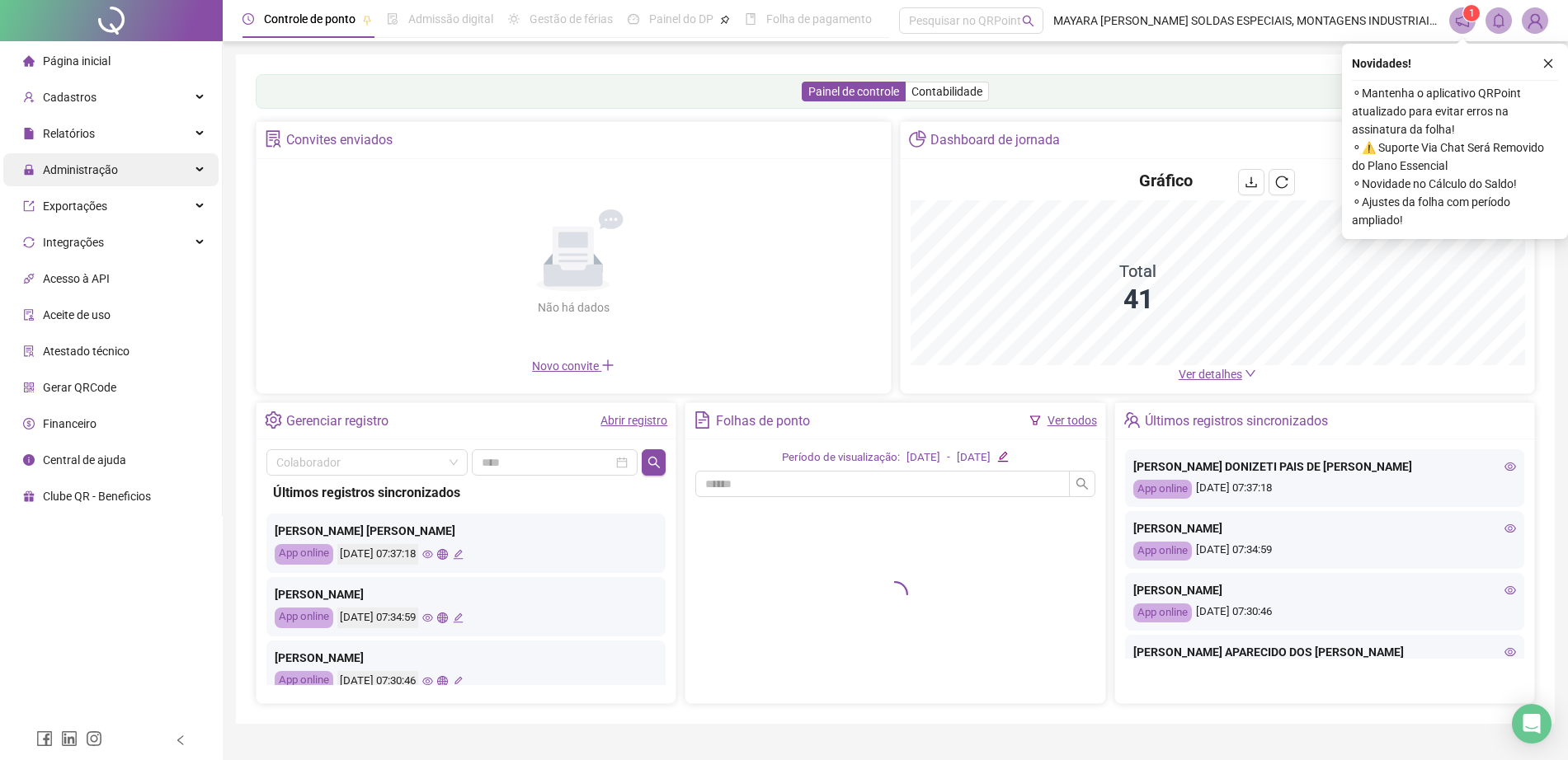
click at [121, 155] on div "Administração" at bounding box center [111, 169] width 215 height 33
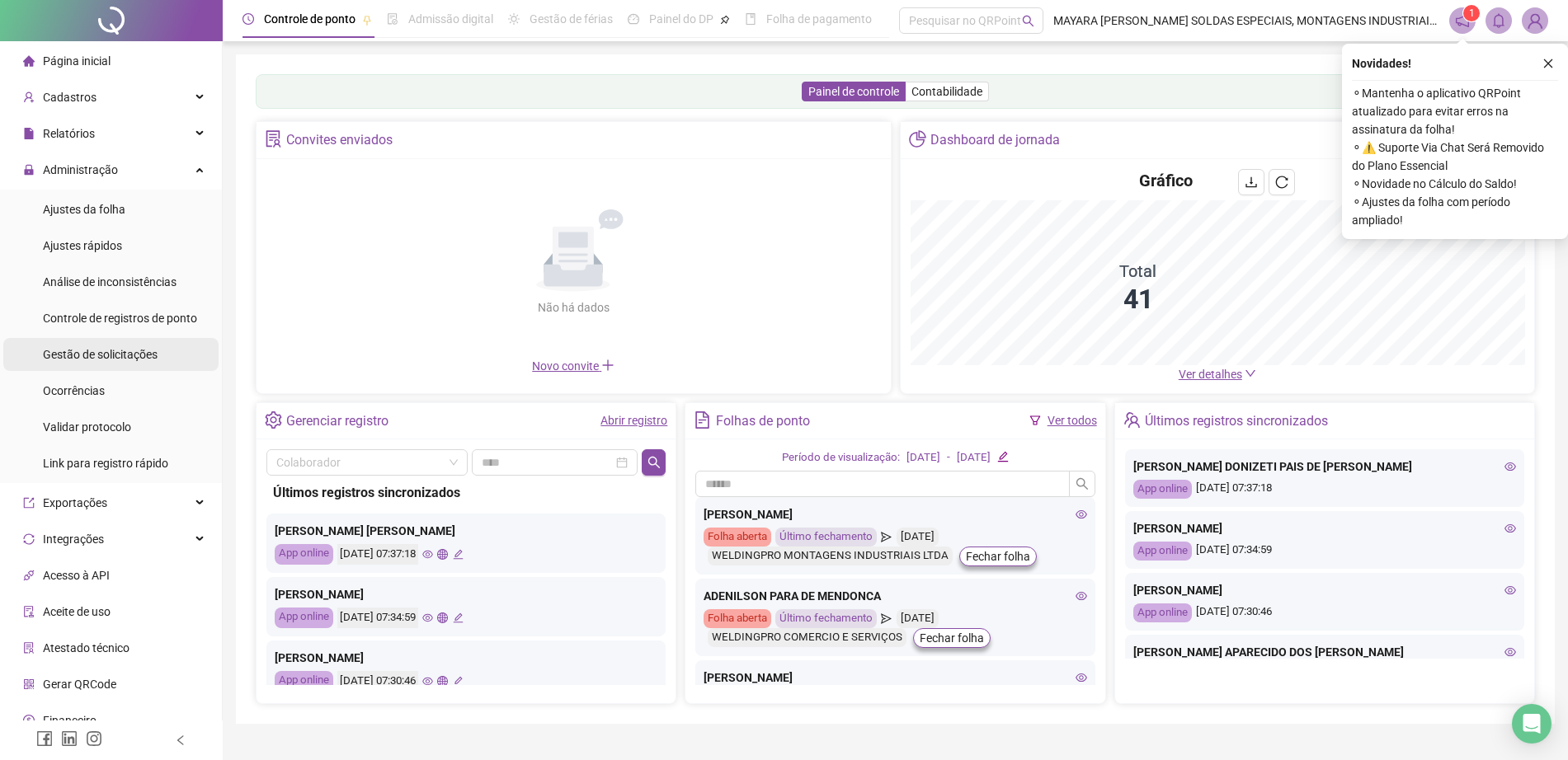
click at [112, 356] on span "Gestão de solicitações" at bounding box center [100, 355] width 115 height 13
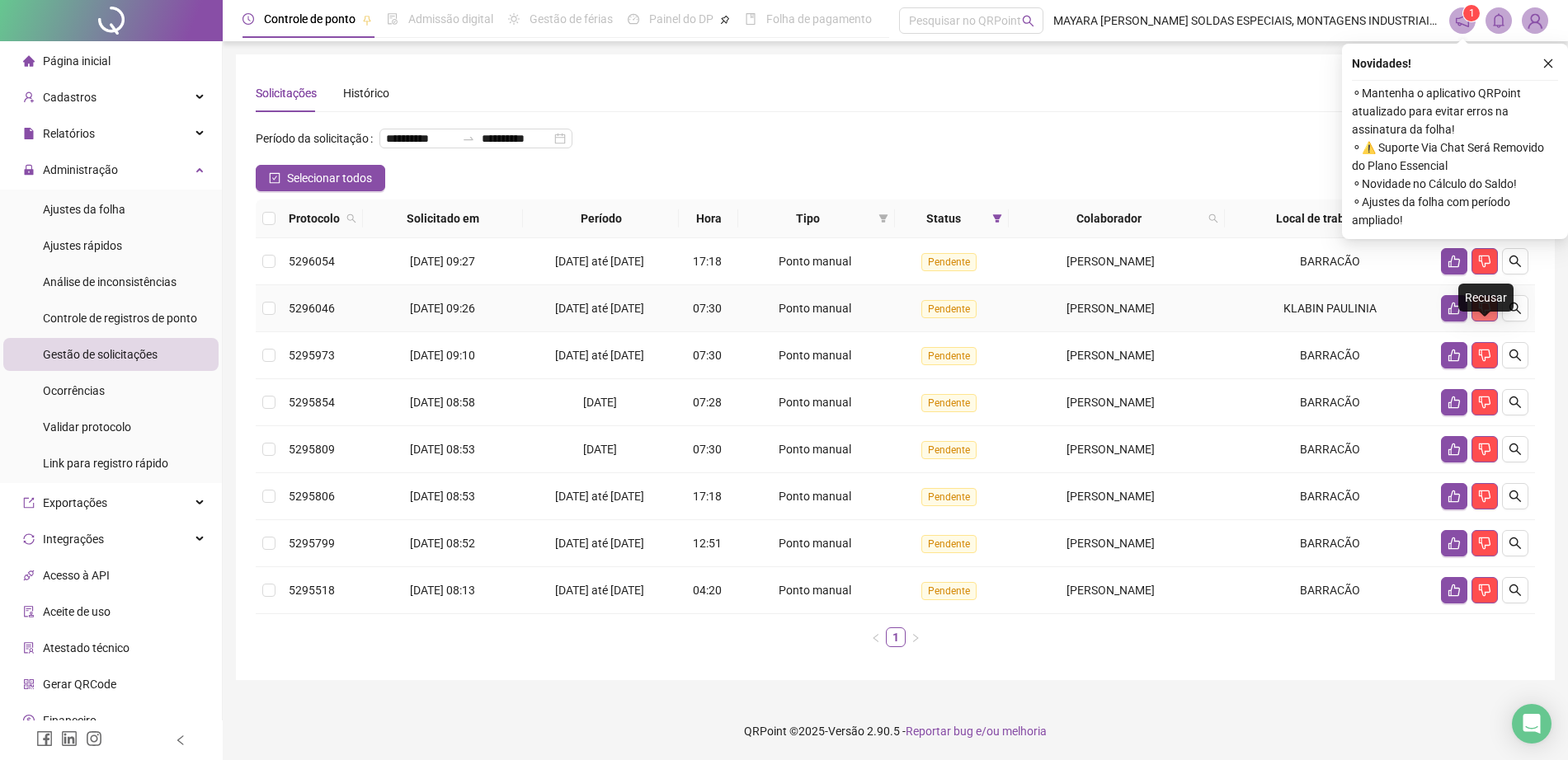
click at [1481, 315] on icon "dislike" at bounding box center [1484, 308] width 11 height 12
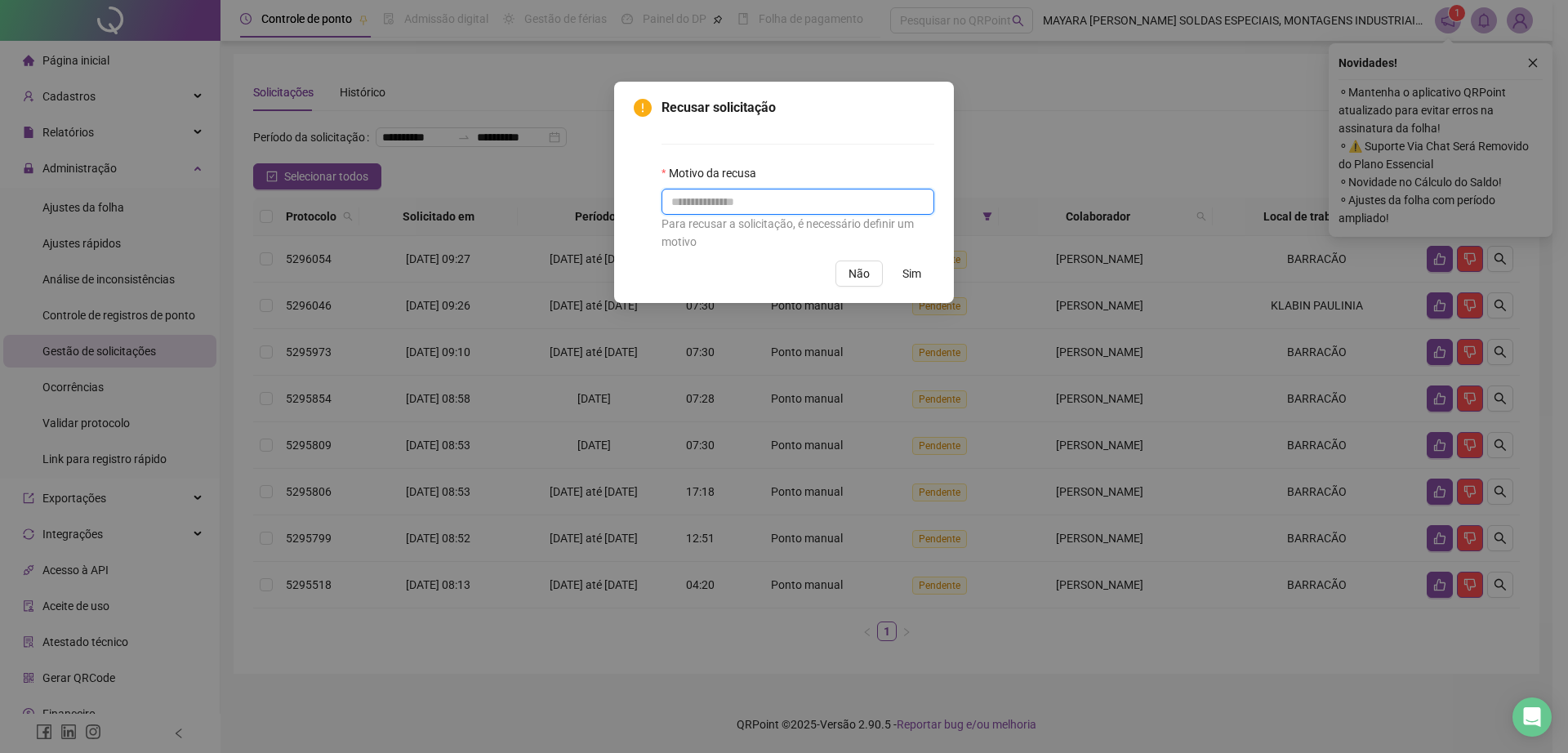
click at [780, 198] on input "text" at bounding box center [797, 202] width 273 height 26
type input "**********"
click at [913, 279] on span "Sim" at bounding box center [912, 273] width 18 height 18
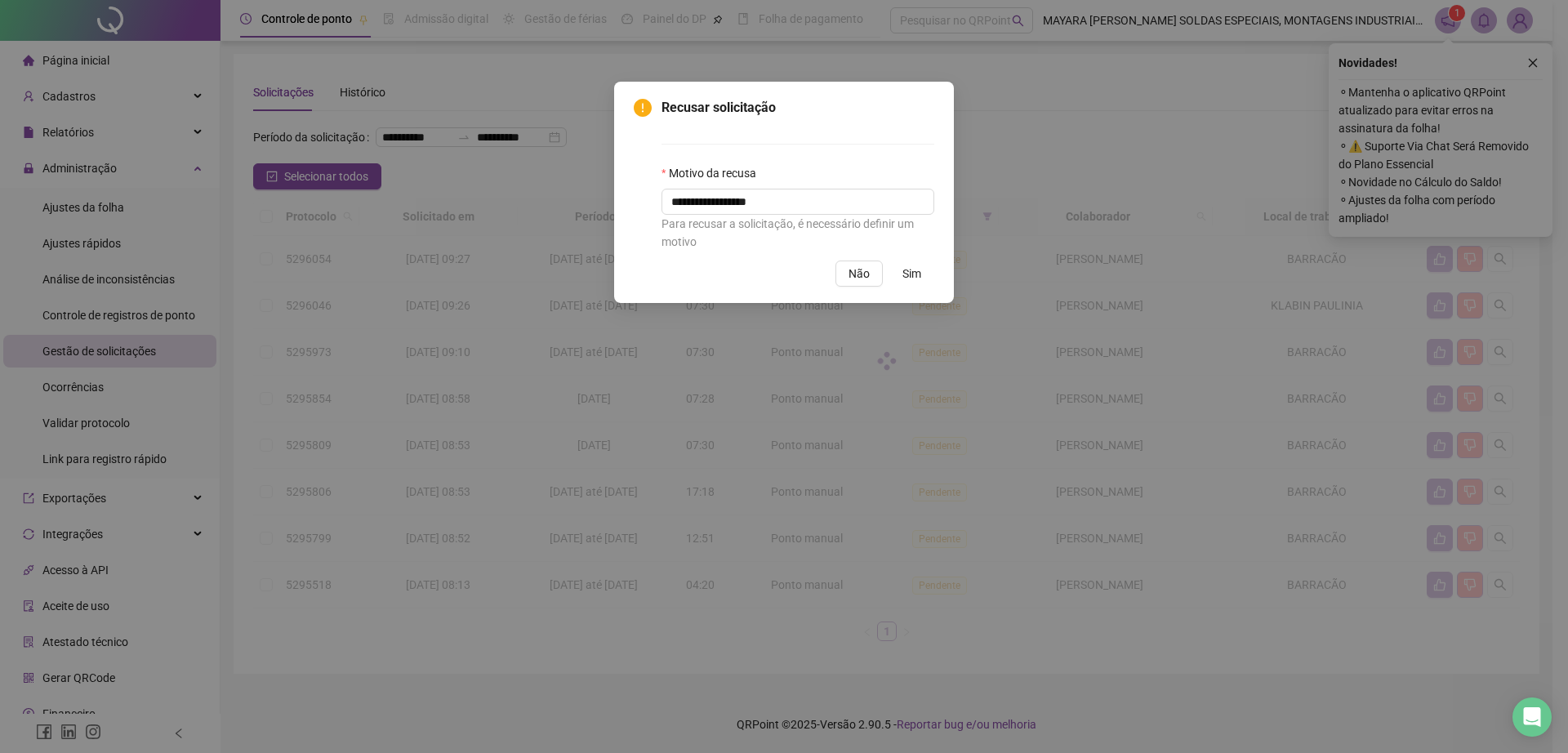
click at [916, 271] on div "**********" at bounding box center [784, 376] width 1568 height 753
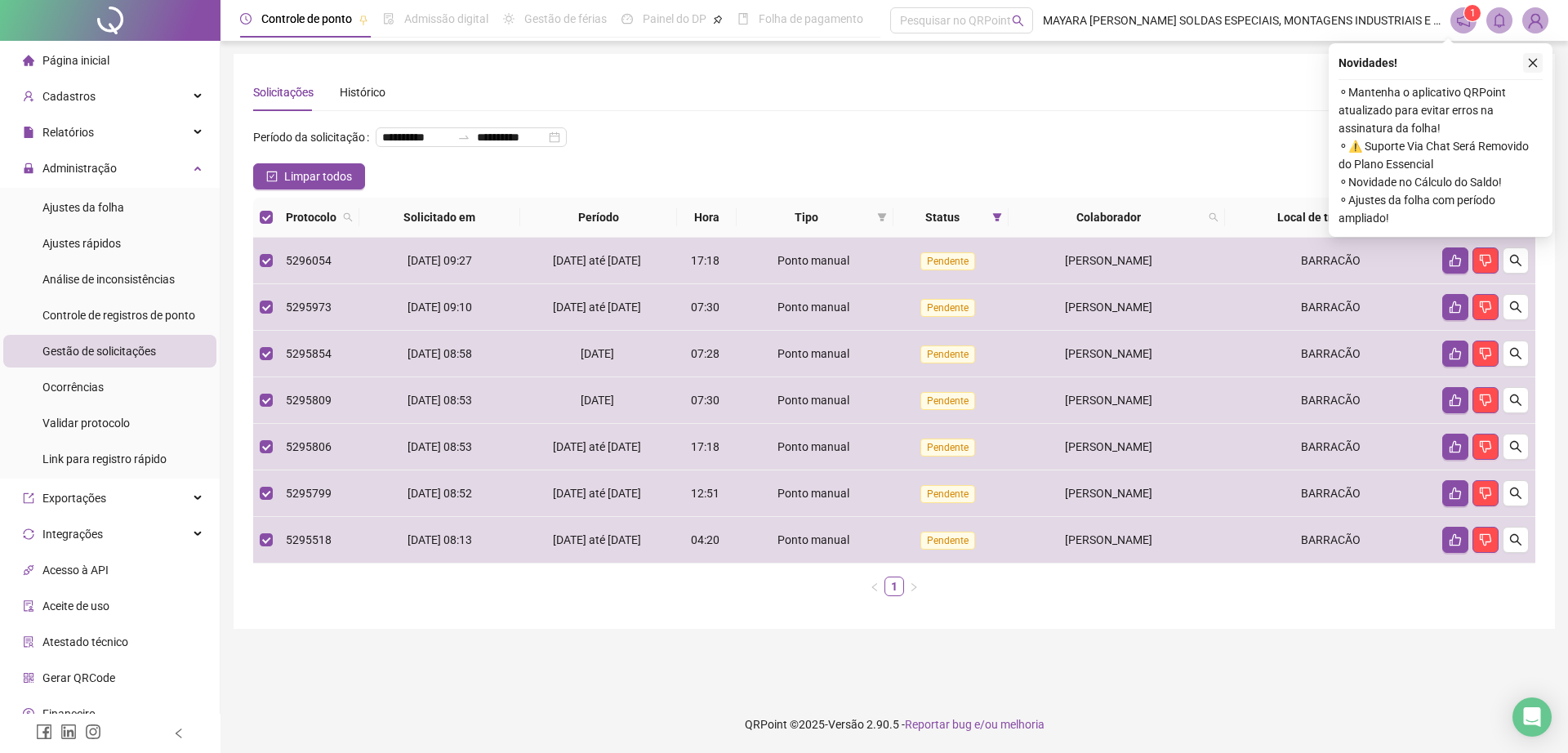
click at [1526, 66] on button "button" at bounding box center [1532, 62] width 19 height 19
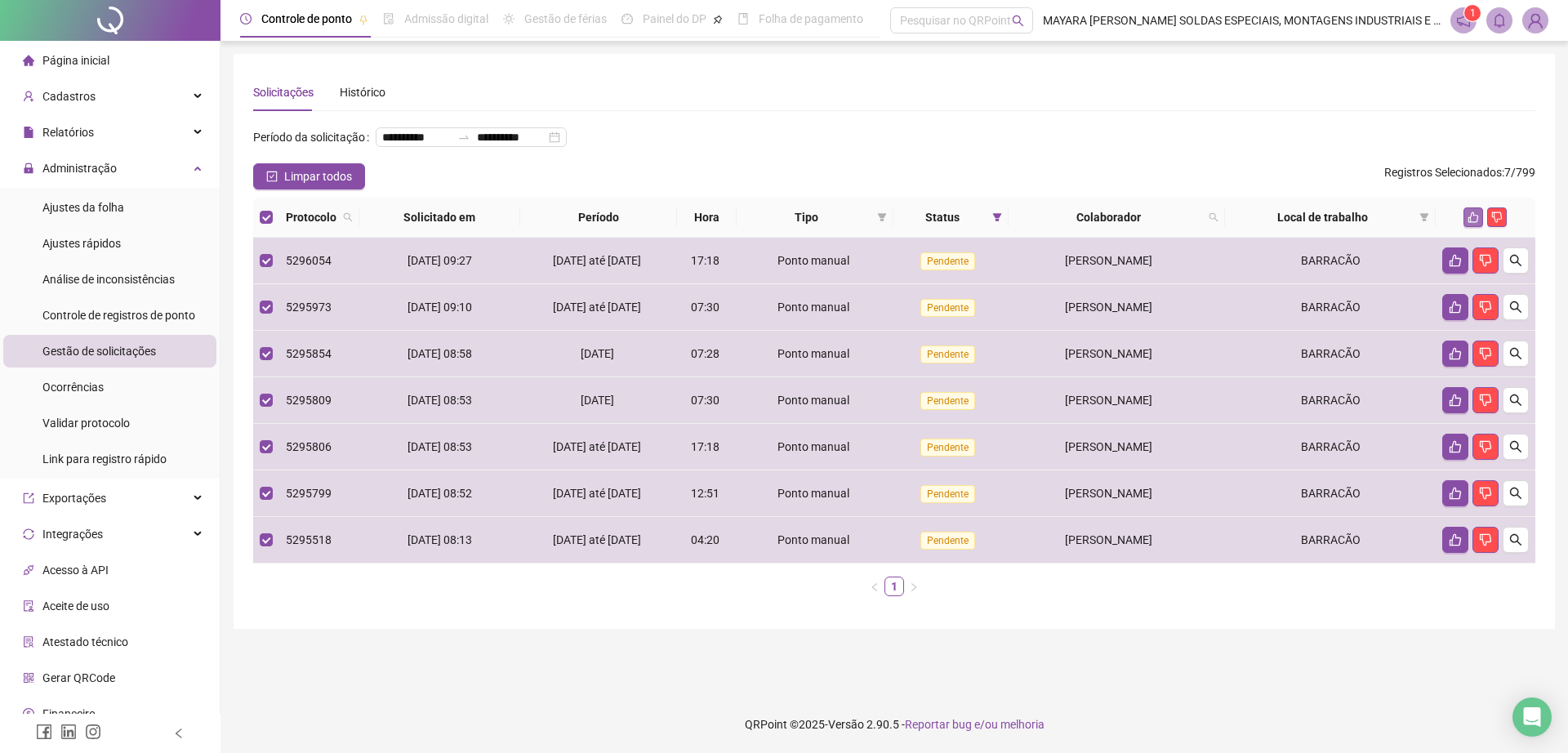
click at [1476, 223] on icon "like" at bounding box center [1473, 217] width 11 height 11
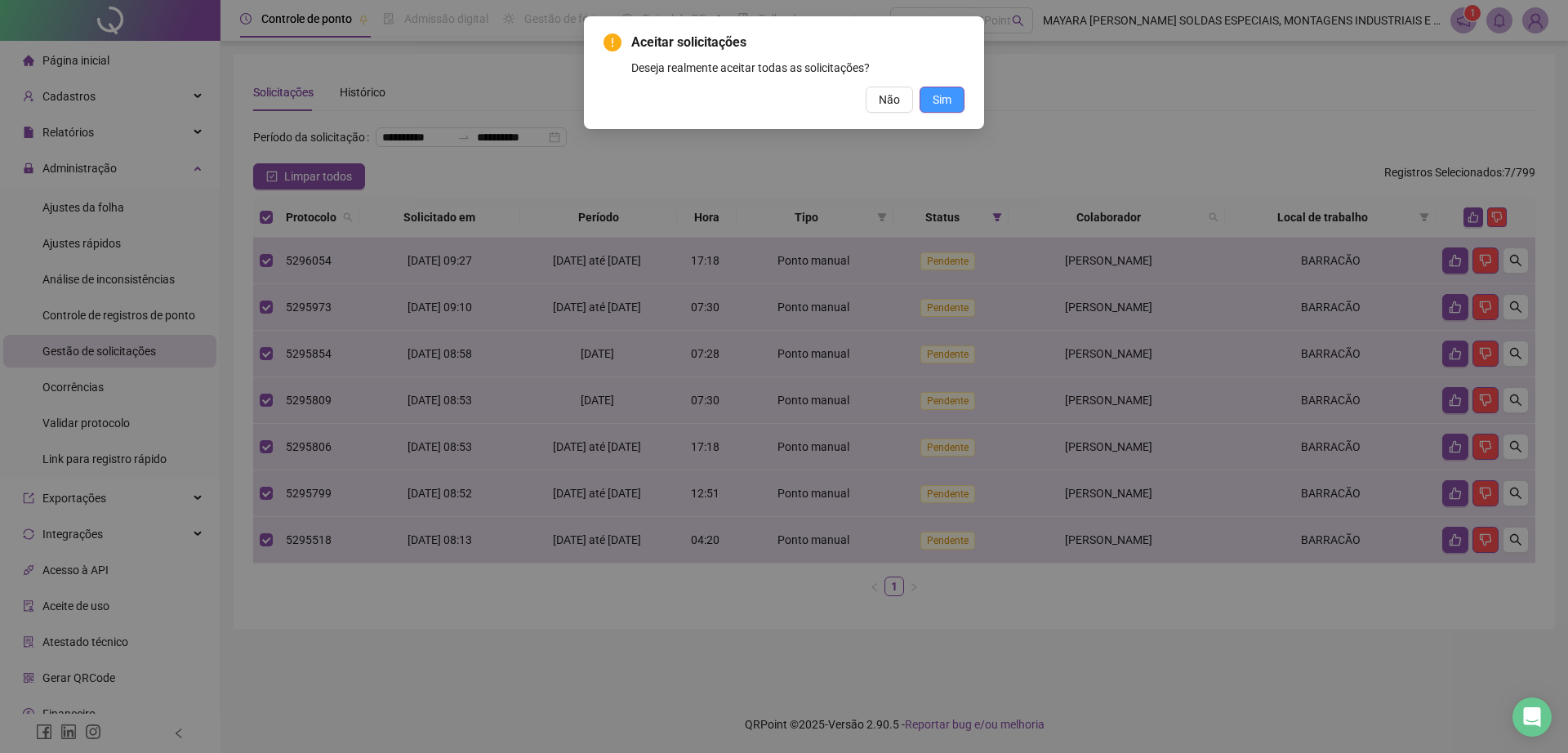
click at [952, 99] on button "Sim" at bounding box center [941, 100] width 45 height 26
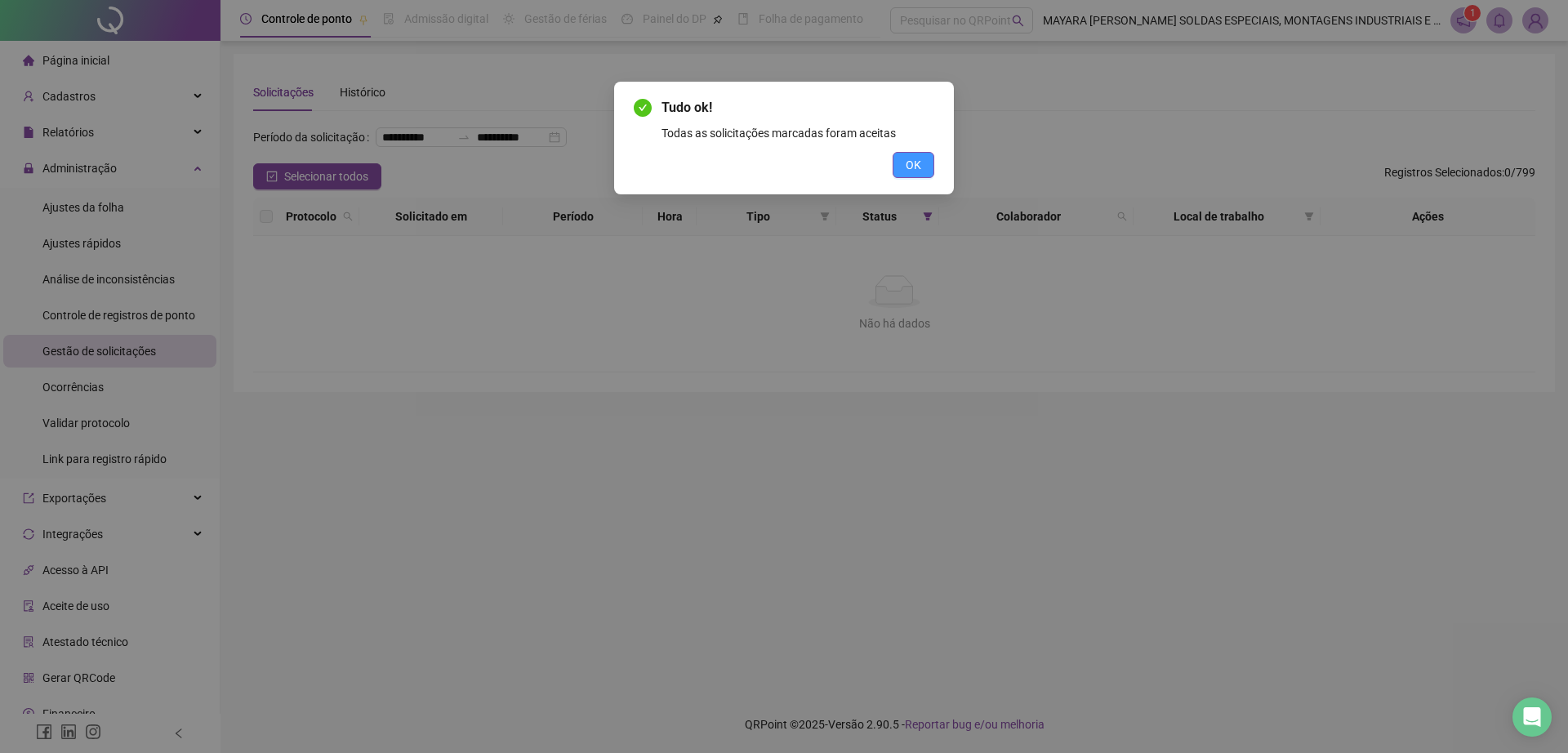
click at [913, 167] on span "OK" at bounding box center [913, 165] width 16 height 18
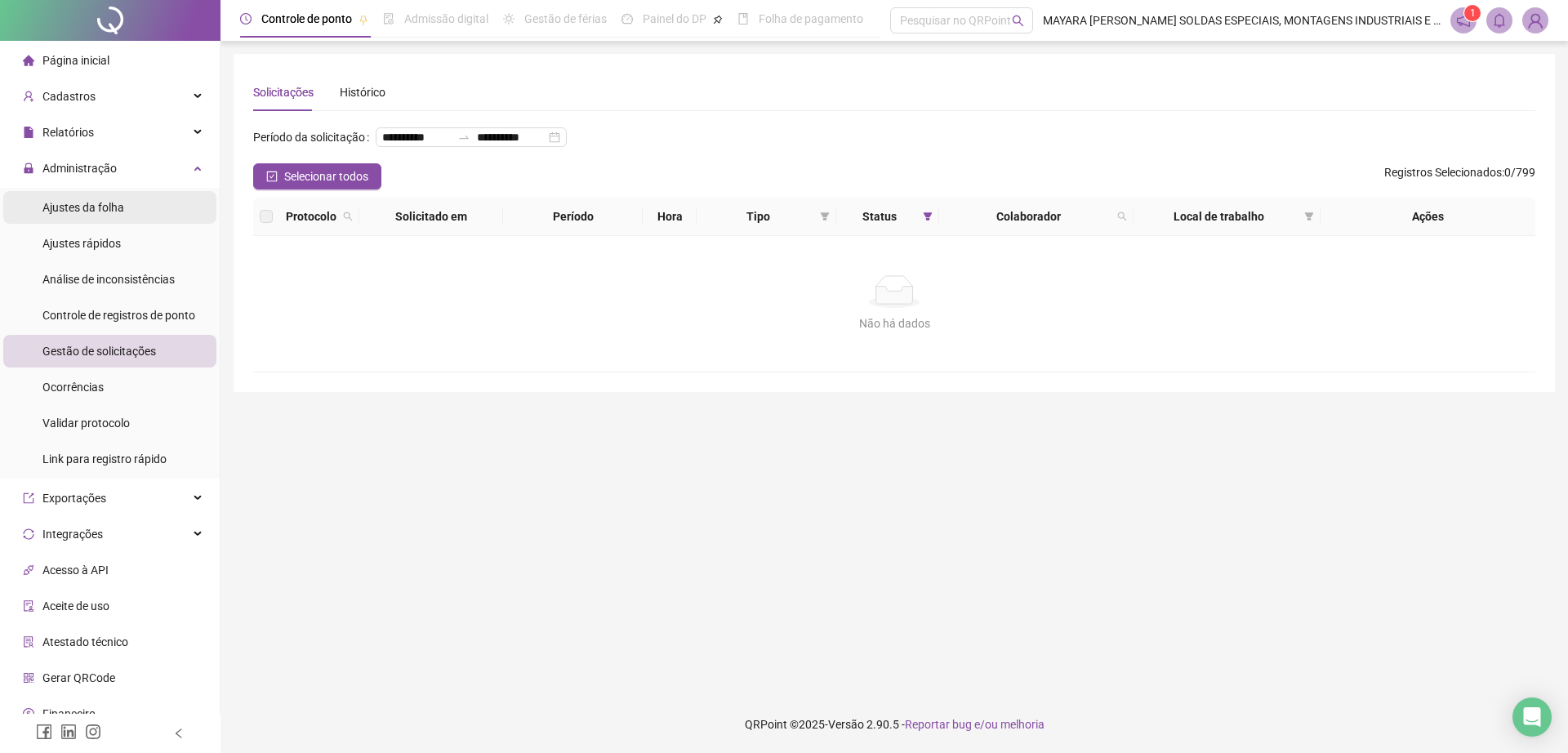
click at [30, 222] on li "Ajustes da folha" at bounding box center [110, 207] width 213 height 32
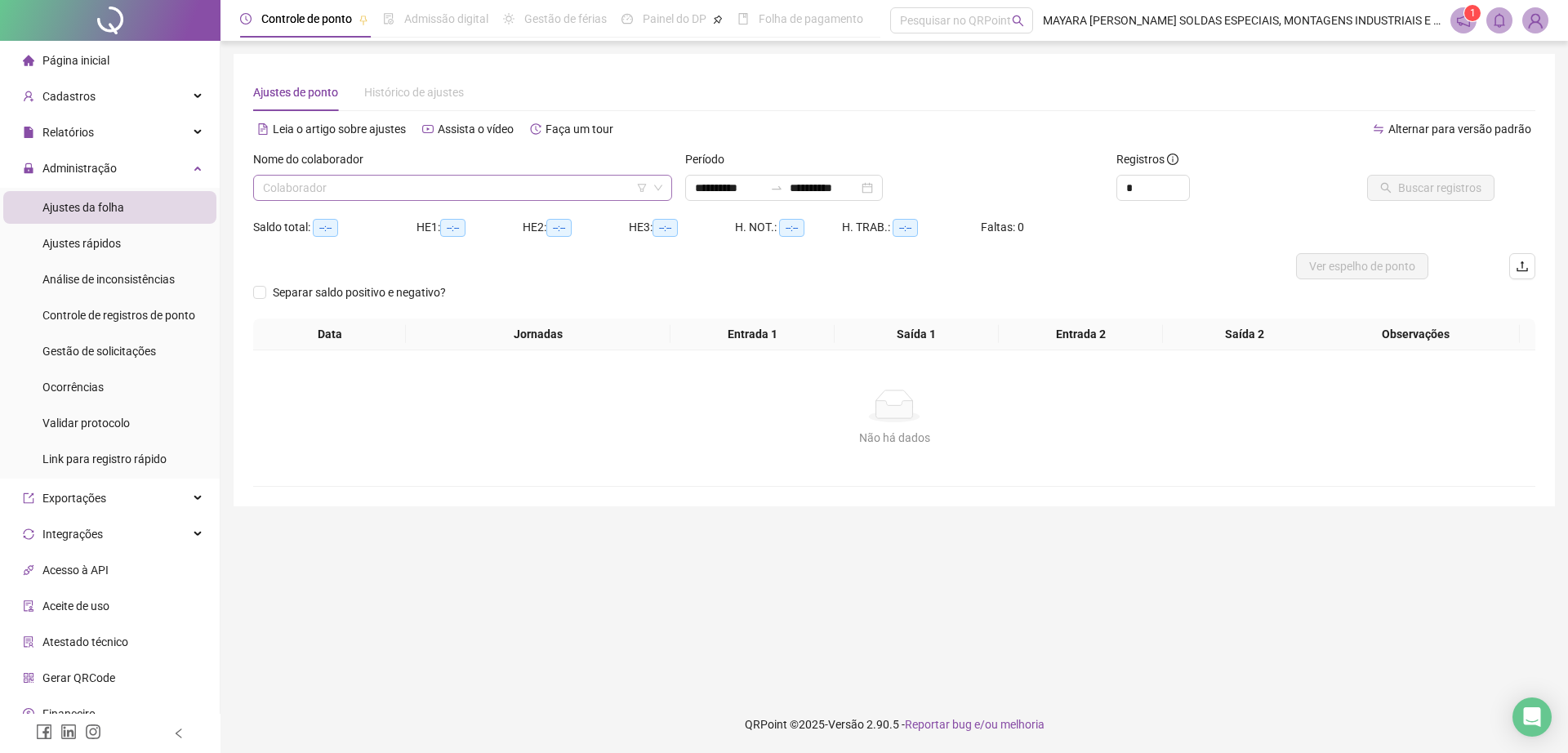
click at [396, 189] on input "search" at bounding box center [455, 188] width 385 height 24
click at [764, 190] on input "**********" at bounding box center [729, 187] width 68 height 18
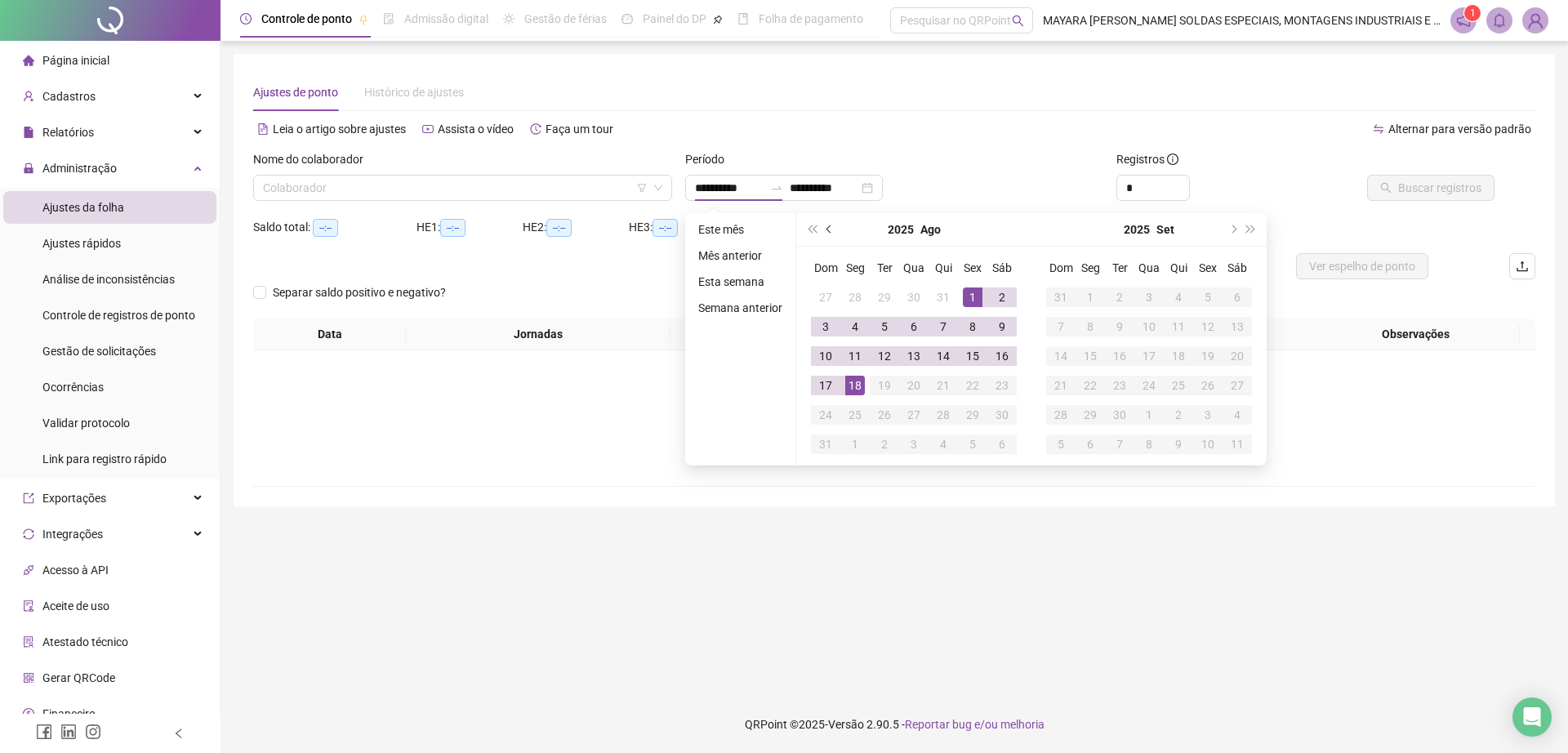
click at [828, 228] on span "prev-year" at bounding box center [830, 229] width 8 height 8
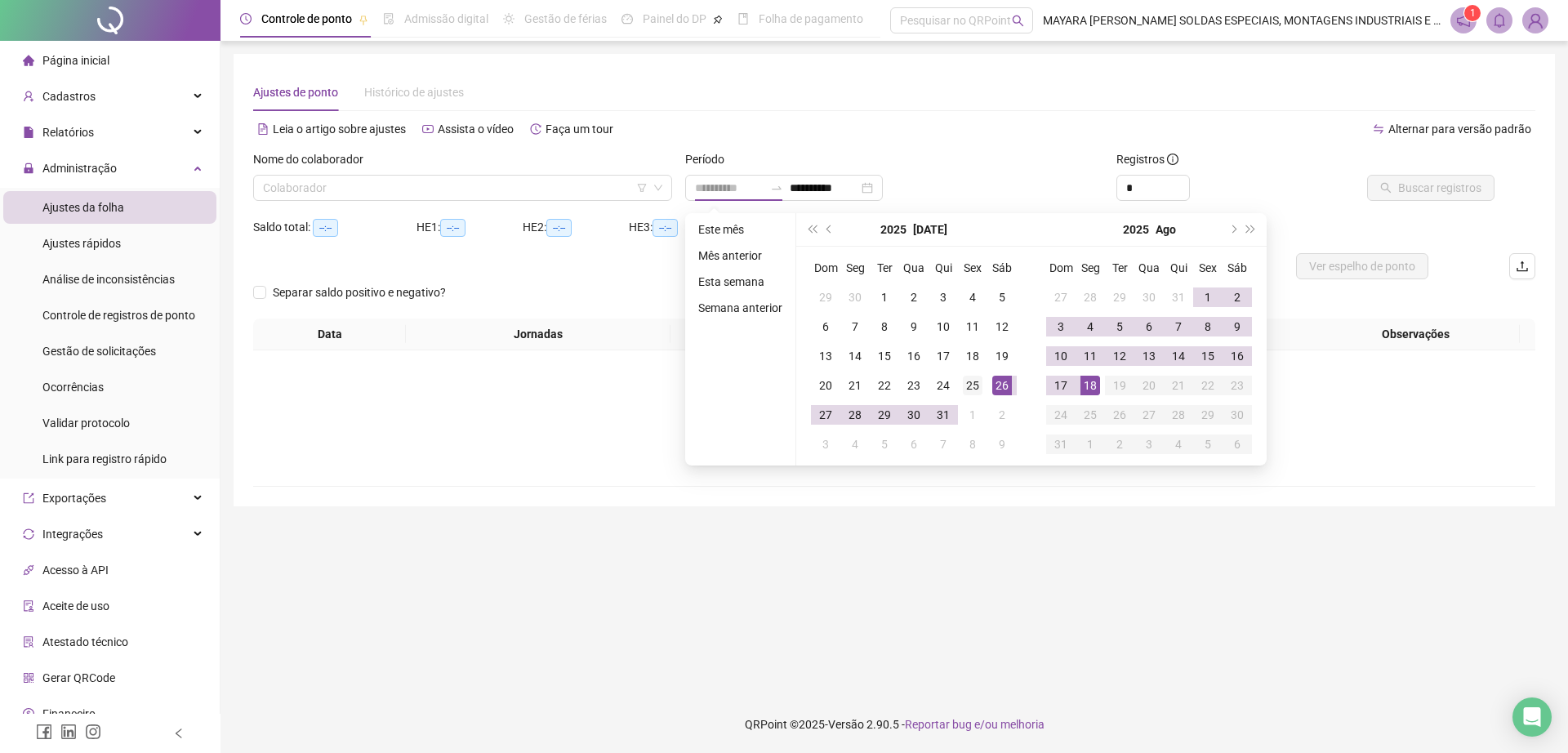
type input "**********"
click at [970, 382] on div "25" at bounding box center [972, 385] width 19 height 19
type input "**********"
click at [1086, 385] on div "18" at bounding box center [1089, 385] width 19 height 19
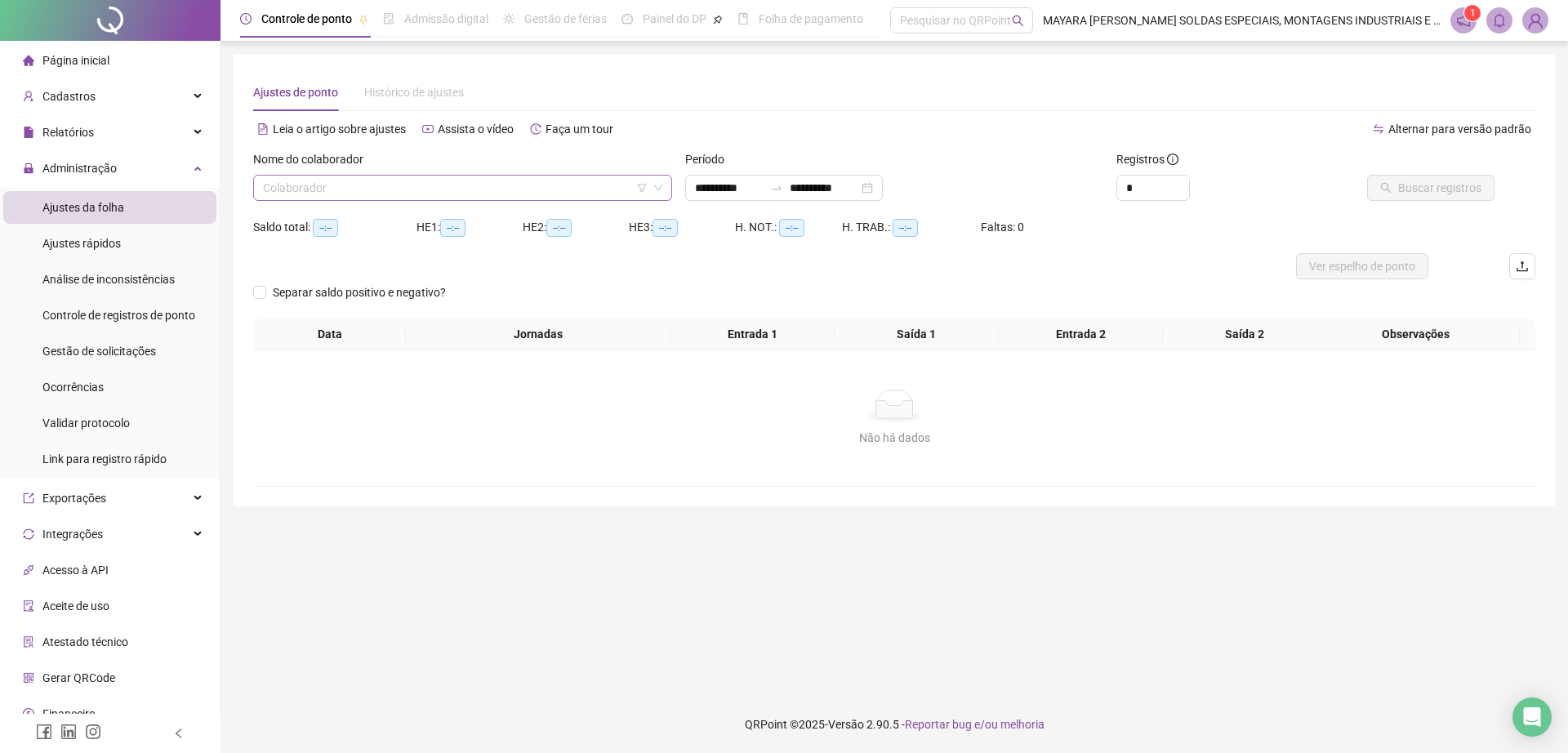
click at [367, 185] on input "search" at bounding box center [455, 188] width 385 height 24
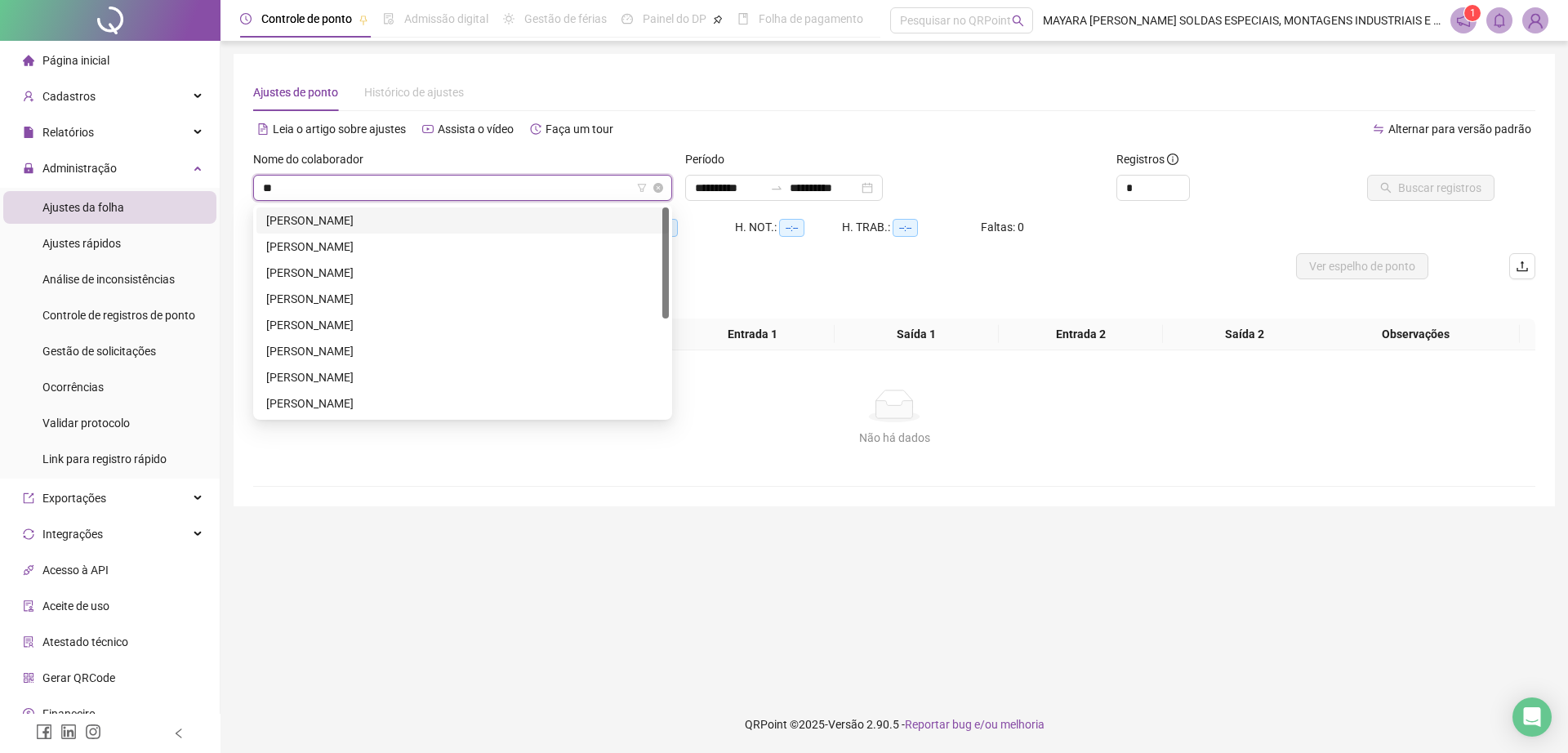
type input "***"
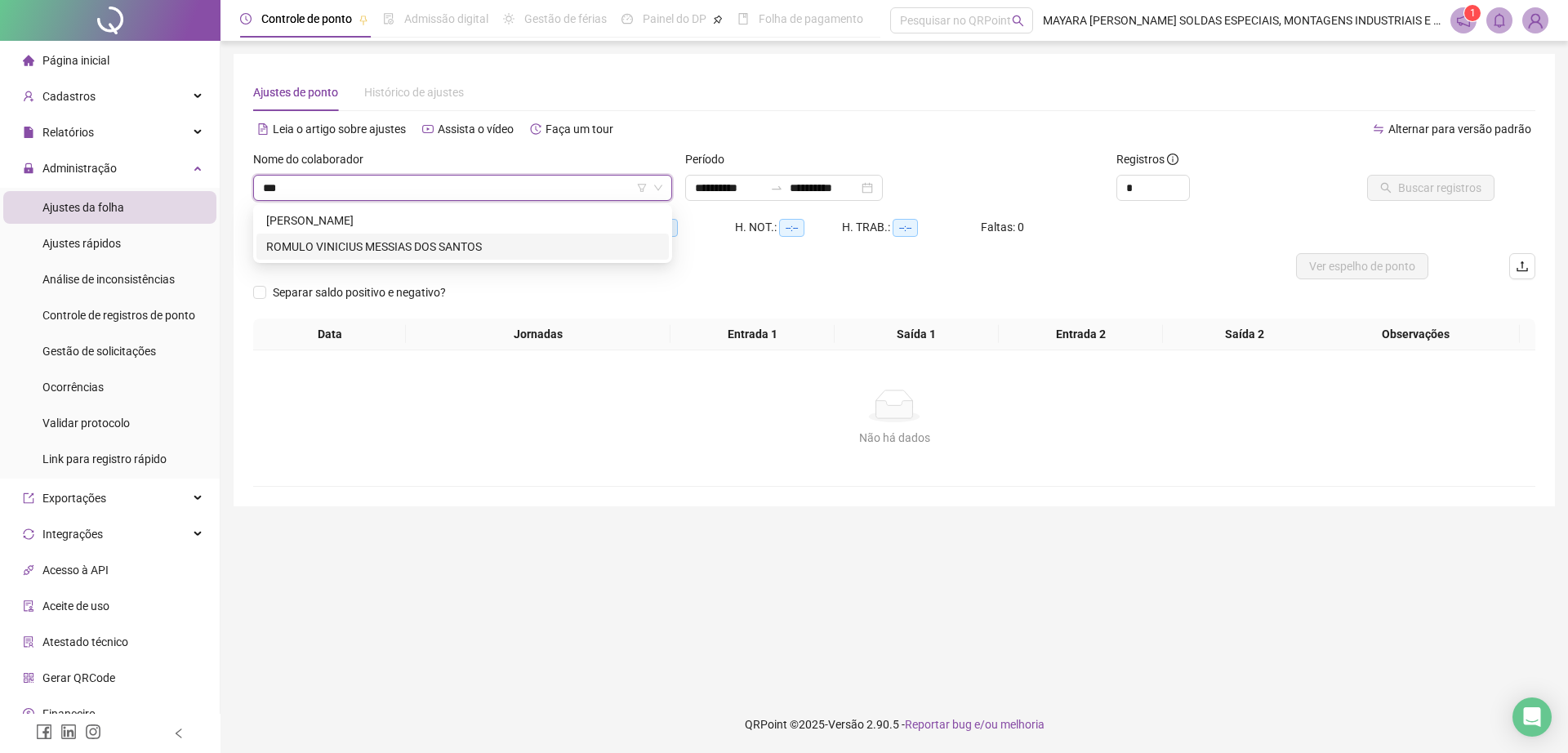
click at [459, 246] on div "ROMULO VINICIUS MESSIAS DOS SANTOS" at bounding box center [462, 246] width 393 height 18
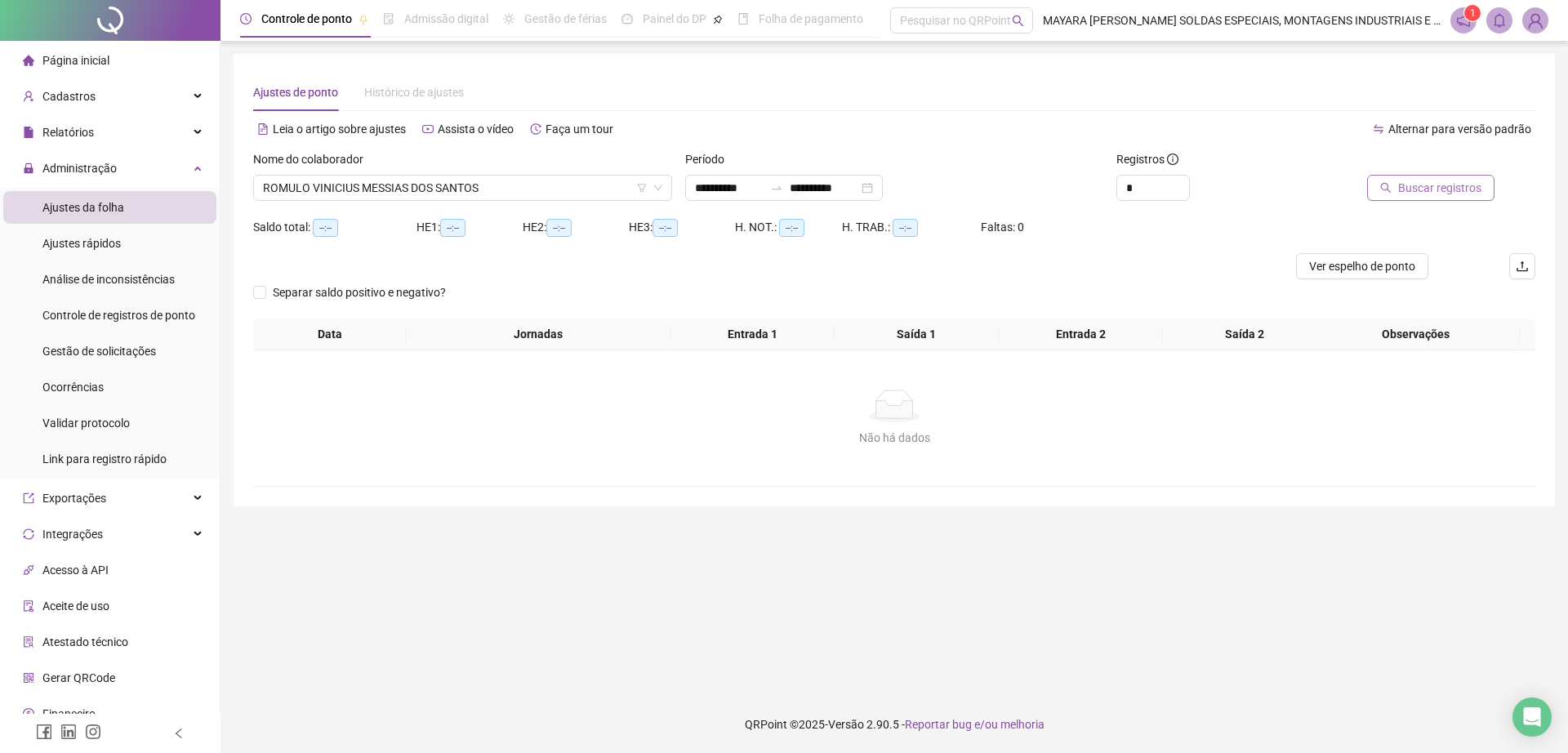
click at [1383, 187] on icon "search" at bounding box center [1385, 188] width 11 height 11
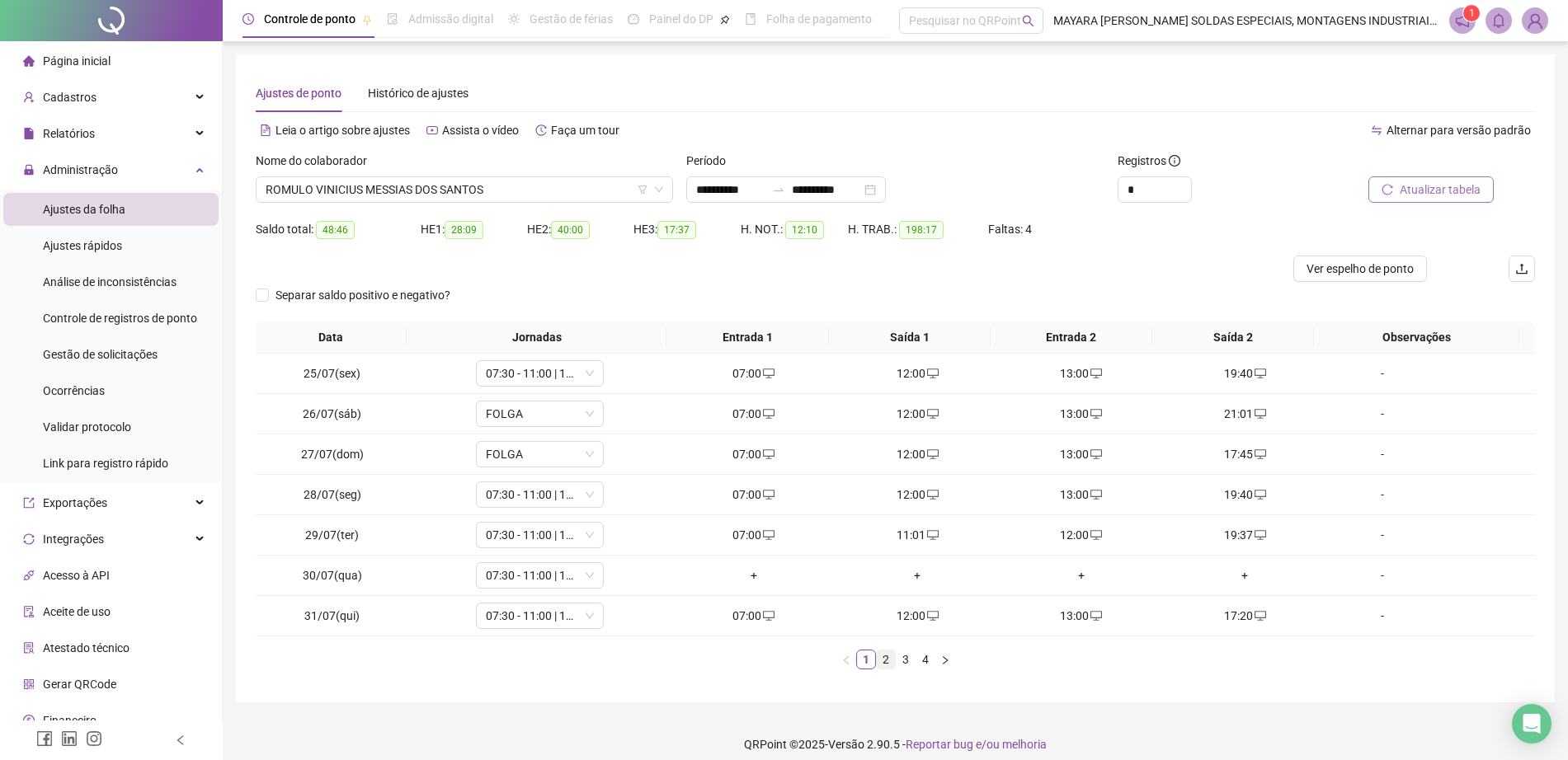
click at [883, 662] on link "2" at bounding box center [885, 659] width 18 height 18
click at [911, 664] on link "3" at bounding box center [905, 659] width 18 height 18
click at [930, 667] on link "4" at bounding box center [925, 659] width 18 height 18
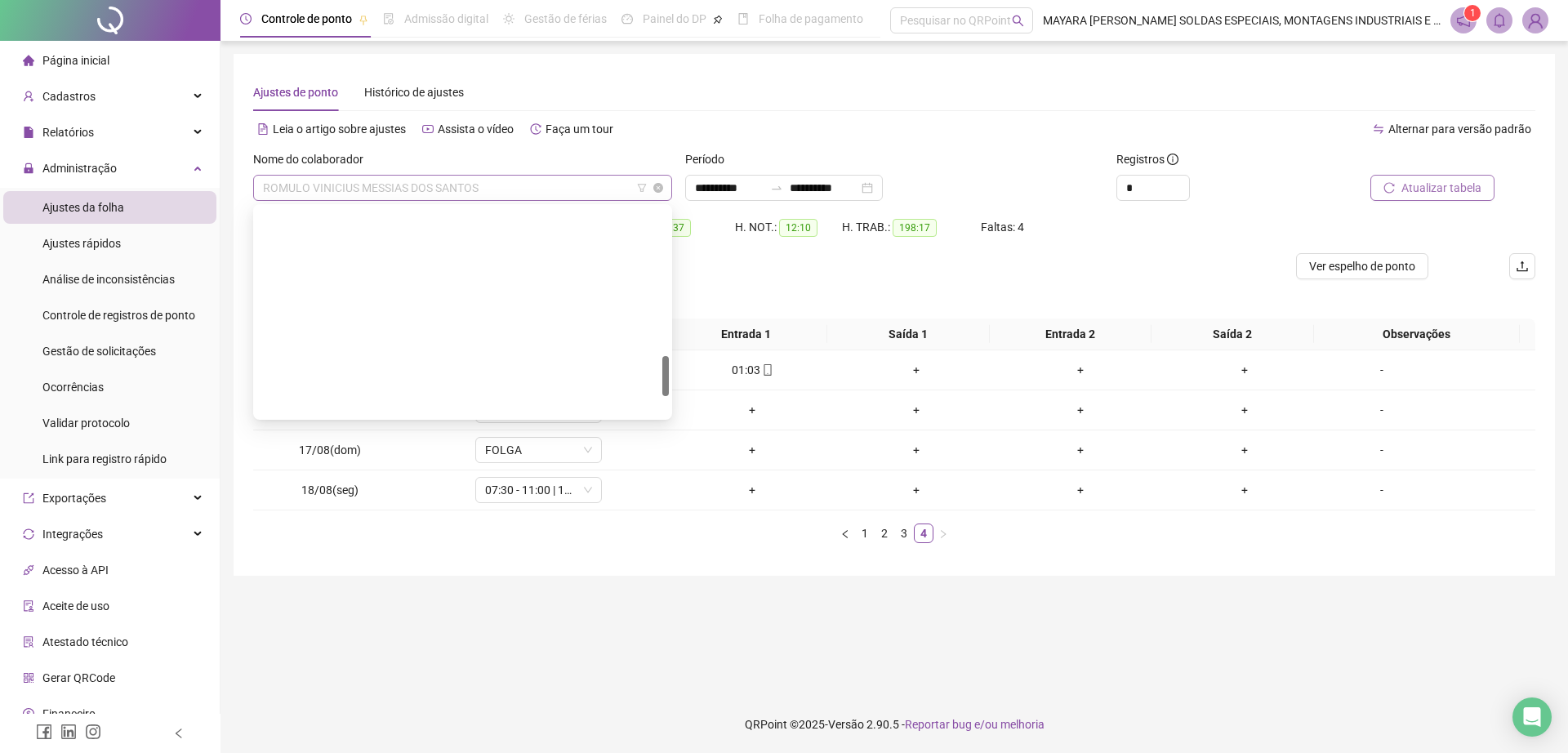
scroll to position [759, 0]
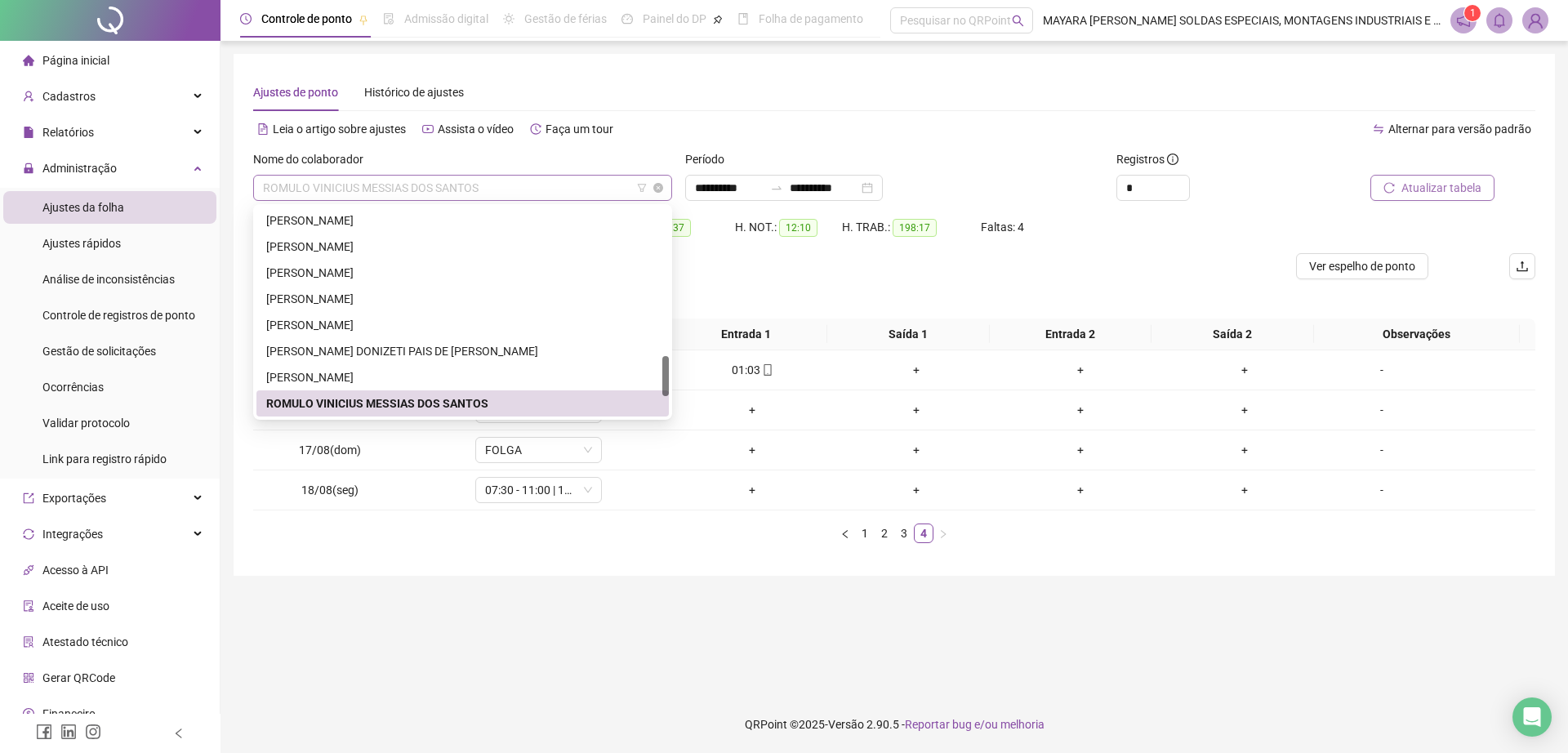
click at [362, 182] on span "ROMULO VINICIUS MESSIAS DOS SANTOS" at bounding box center [462, 188] width 399 height 24
click at [382, 187] on span "ROMULO VINICIUS MESSIAS DOS SANTOS" at bounding box center [462, 188] width 399 height 24
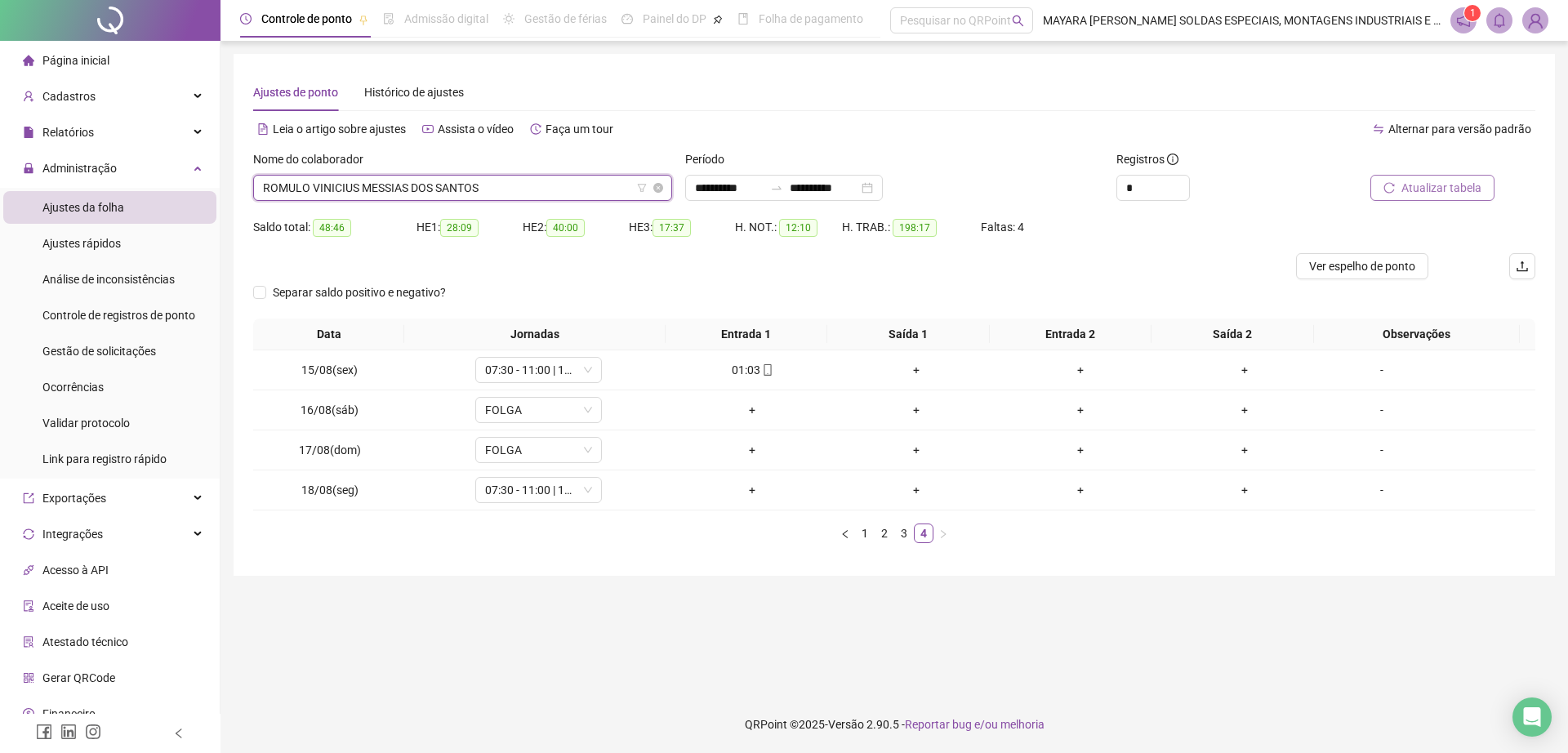
click at [382, 187] on span "ROMULO VINICIUS MESSIAS DOS SANTOS" at bounding box center [462, 188] width 399 height 24
click at [458, 189] on span "ROMULO VINICIUS MESSIAS DOS SANTOS" at bounding box center [462, 188] width 399 height 24
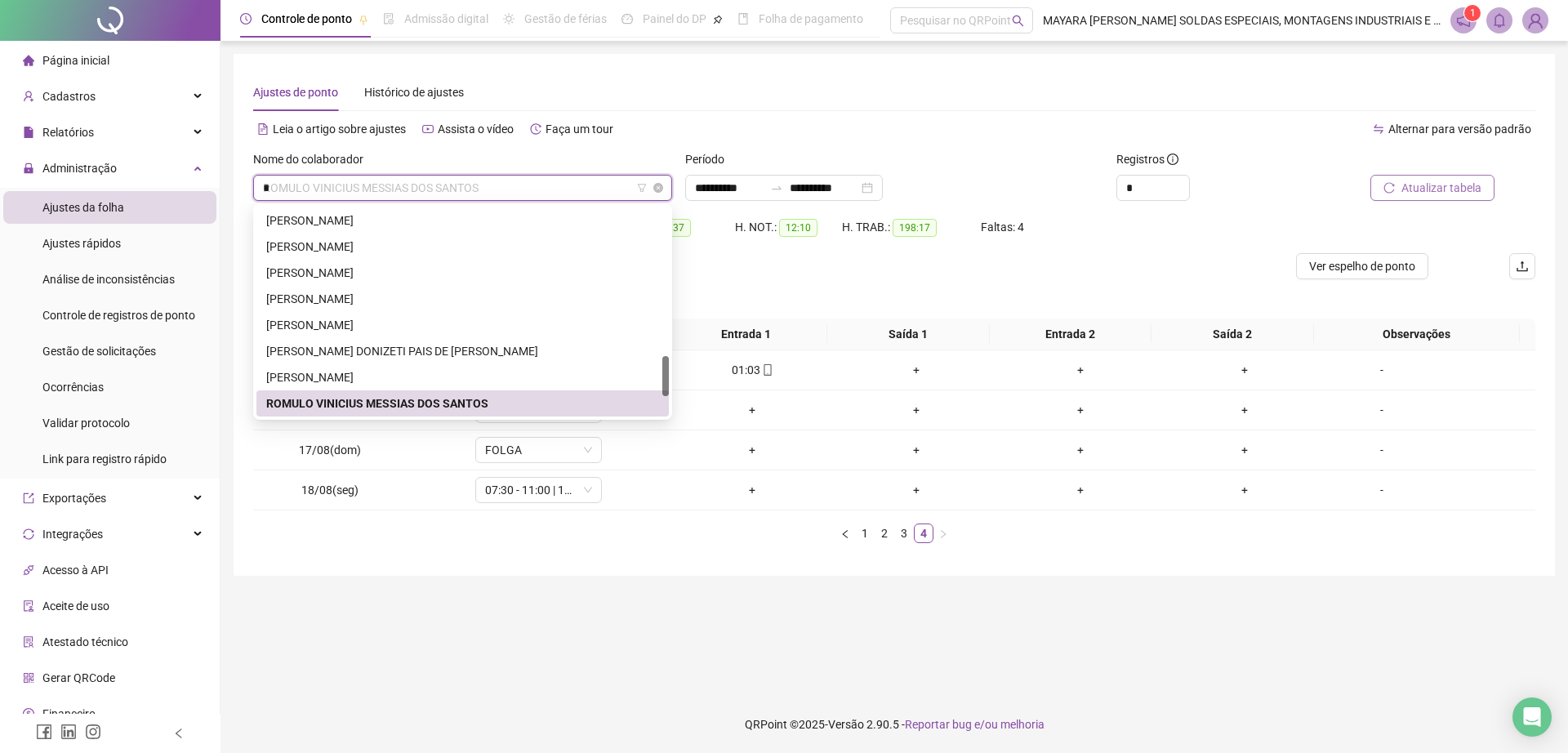
scroll to position [0, 0]
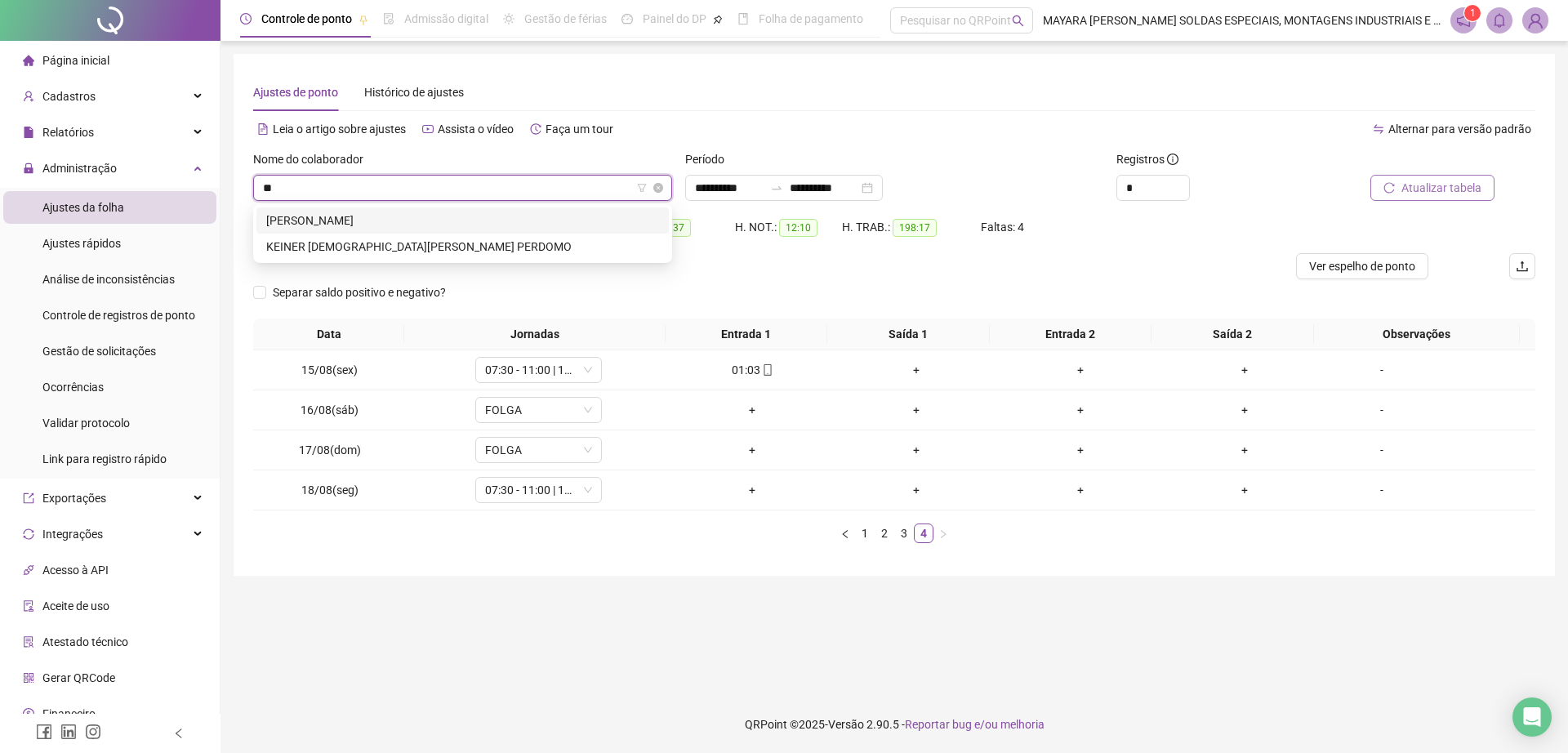
type input "***"
click at [428, 228] on div "[PERSON_NAME]" at bounding box center [462, 220] width 393 height 18
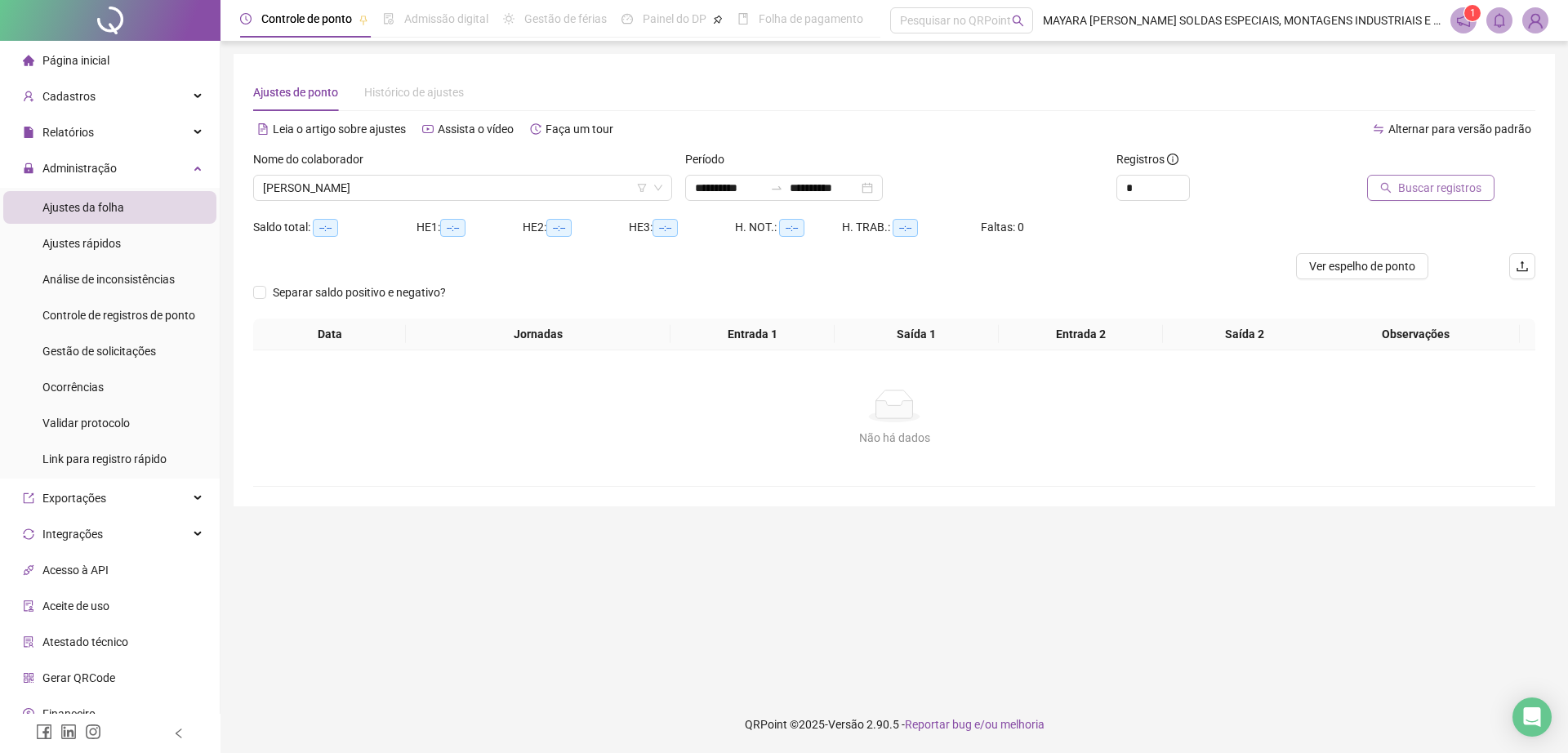
click at [1390, 206] on div "Buscar registros" at bounding box center [1433, 181] width 215 height 64
click at [1393, 204] on div "Buscar registros" at bounding box center [1433, 181] width 215 height 64
click at [1374, 184] on button "Buscar registros" at bounding box center [1430, 188] width 128 height 26
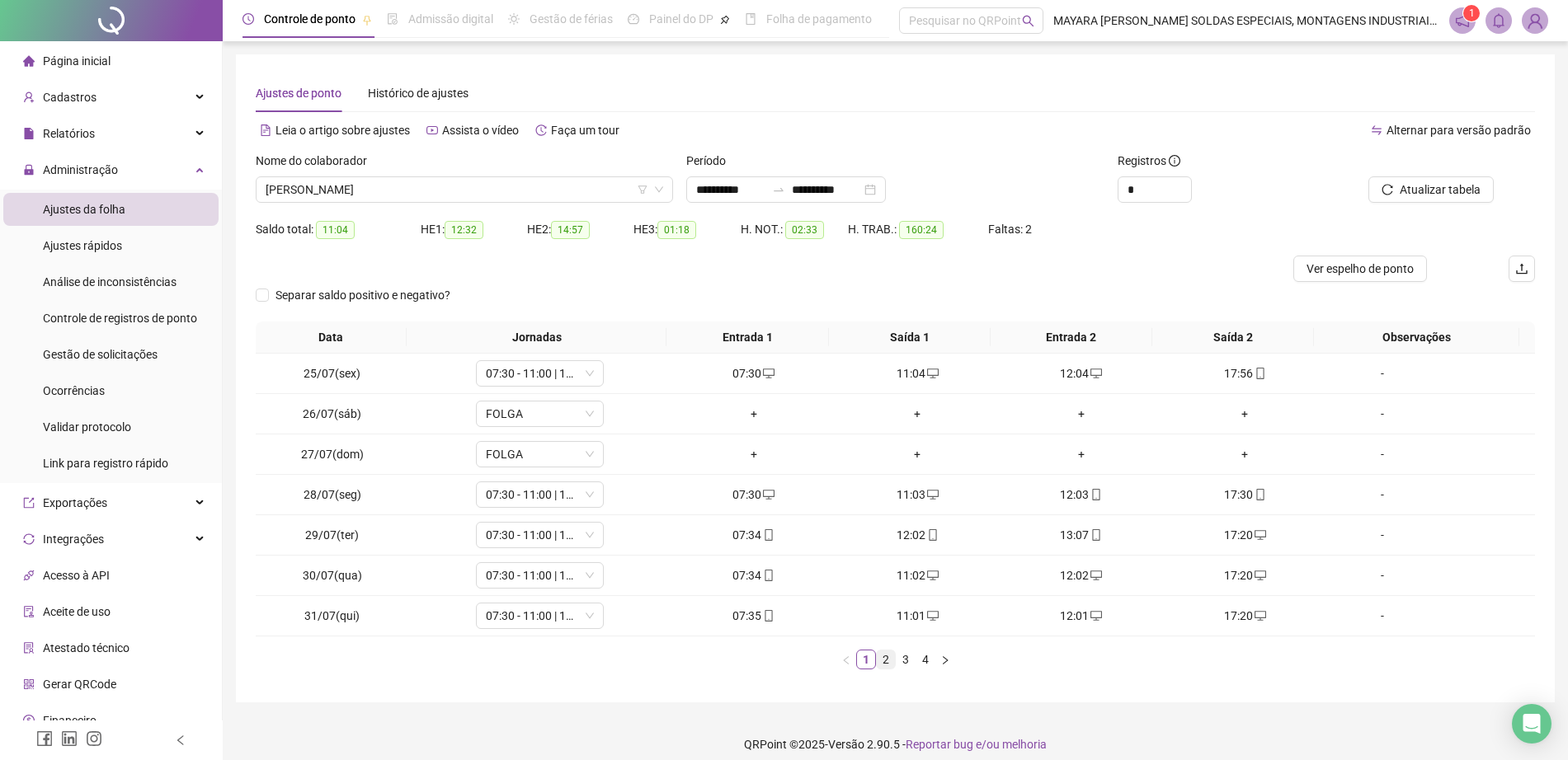
click at [885, 660] on link "2" at bounding box center [885, 659] width 18 height 18
click at [897, 662] on link "3" at bounding box center [905, 659] width 18 height 18
click at [928, 664] on link "4" at bounding box center [925, 659] width 18 height 18
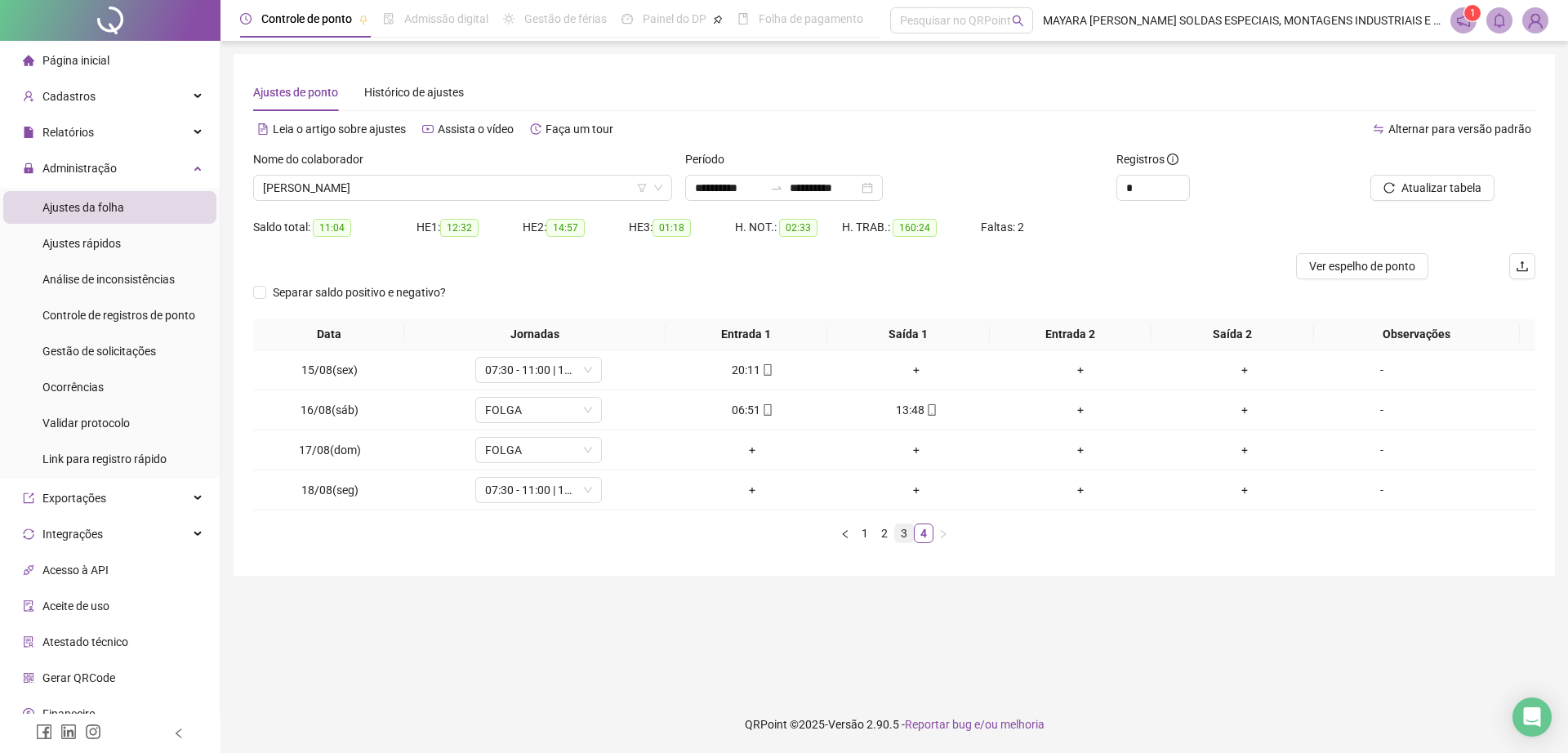
click at [904, 534] on link "3" at bounding box center [903, 533] width 18 height 18
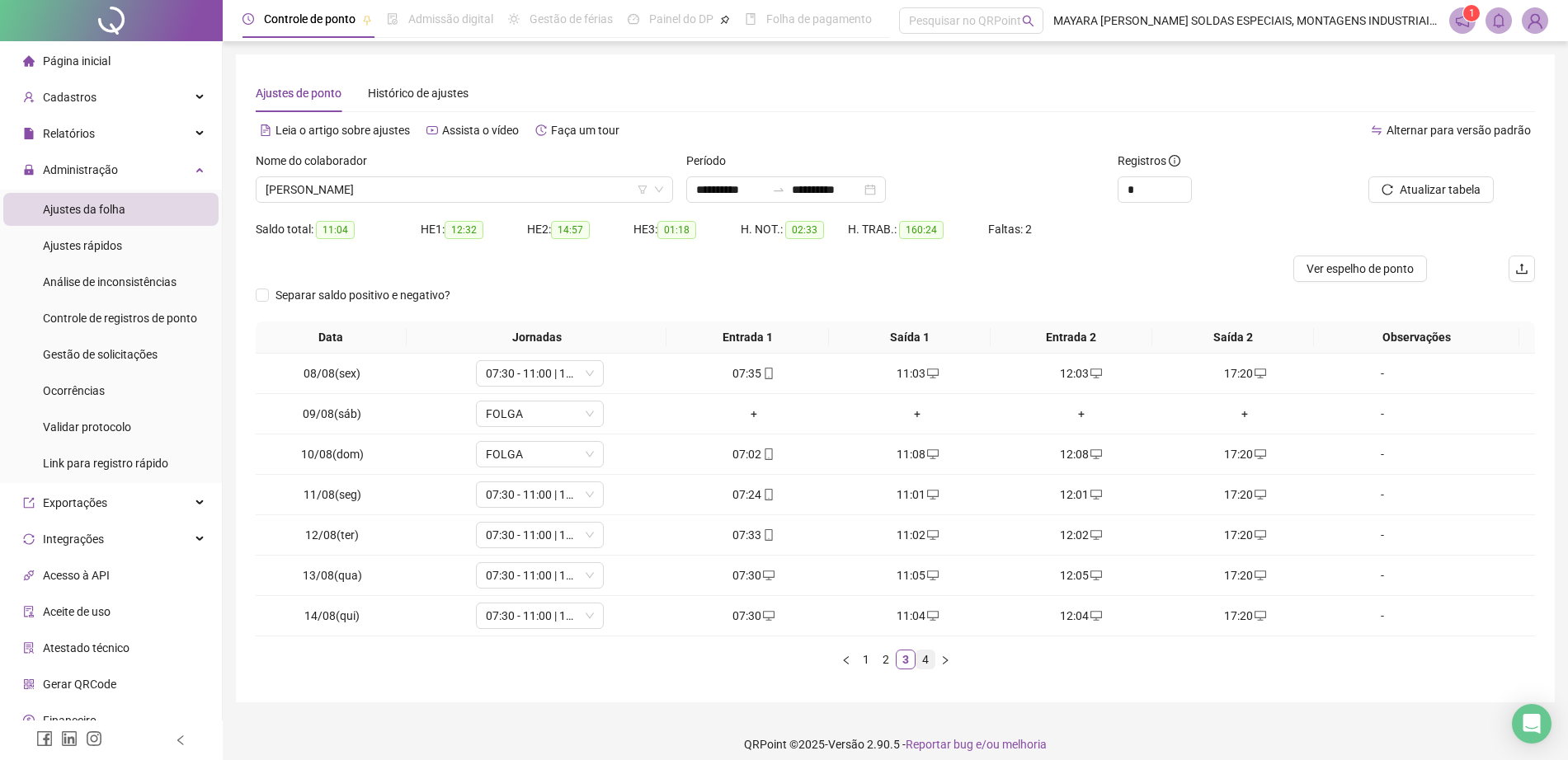
click at [929, 663] on link "4" at bounding box center [925, 659] width 18 height 18
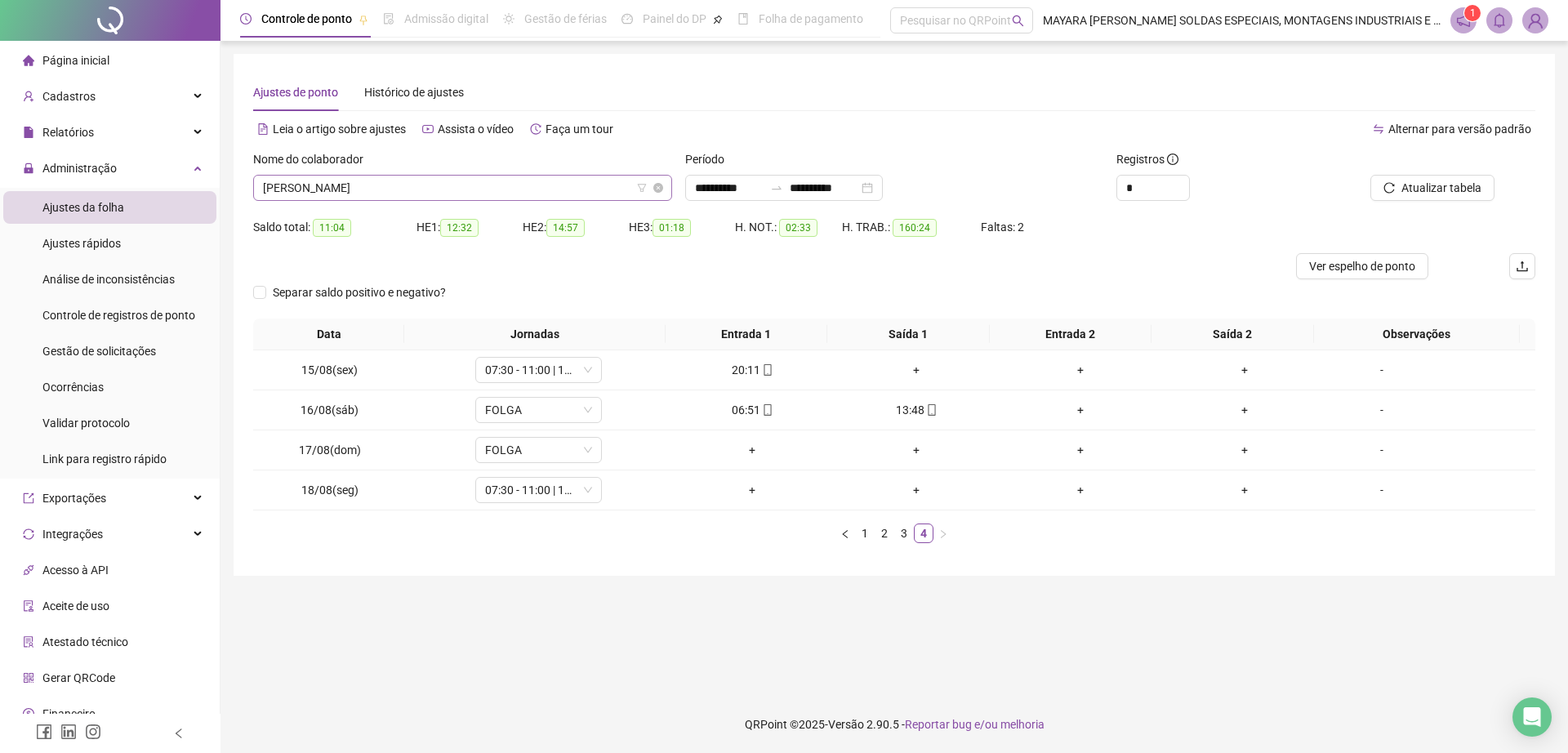
click at [361, 187] on span "[PERSON_NAME]" at bounding box center [462, 188] width 399 height 24
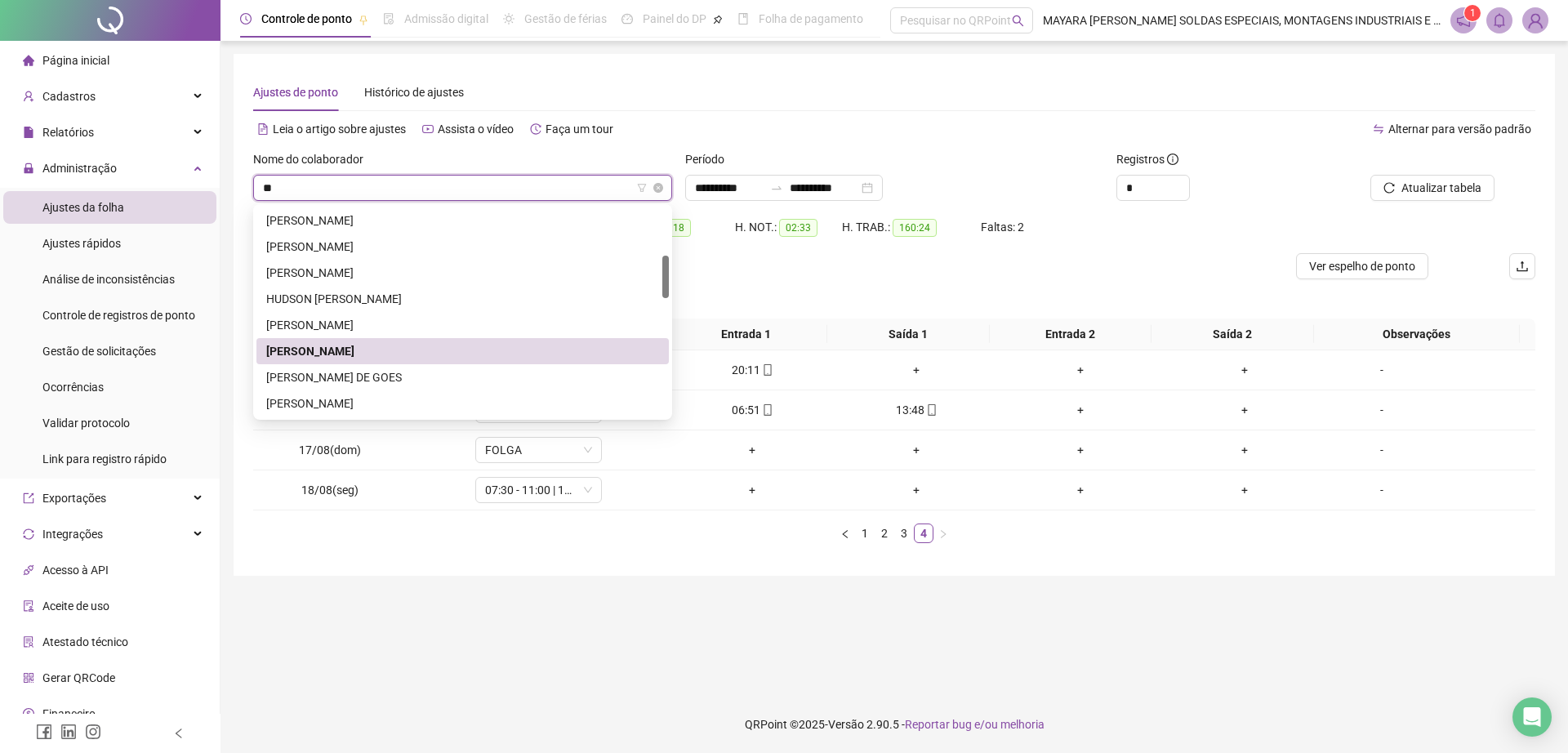
scroll to position [183, 0]
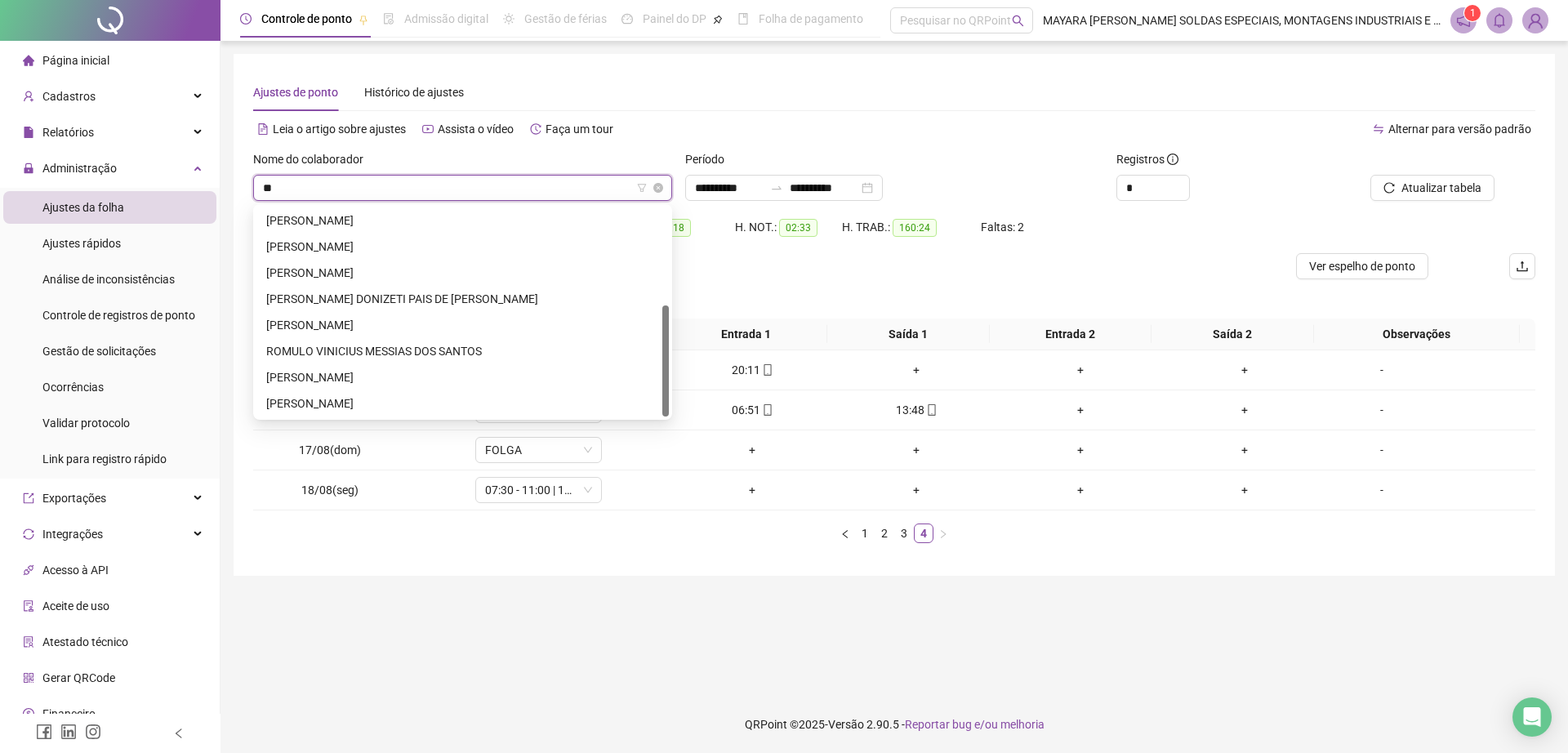
type input "***"
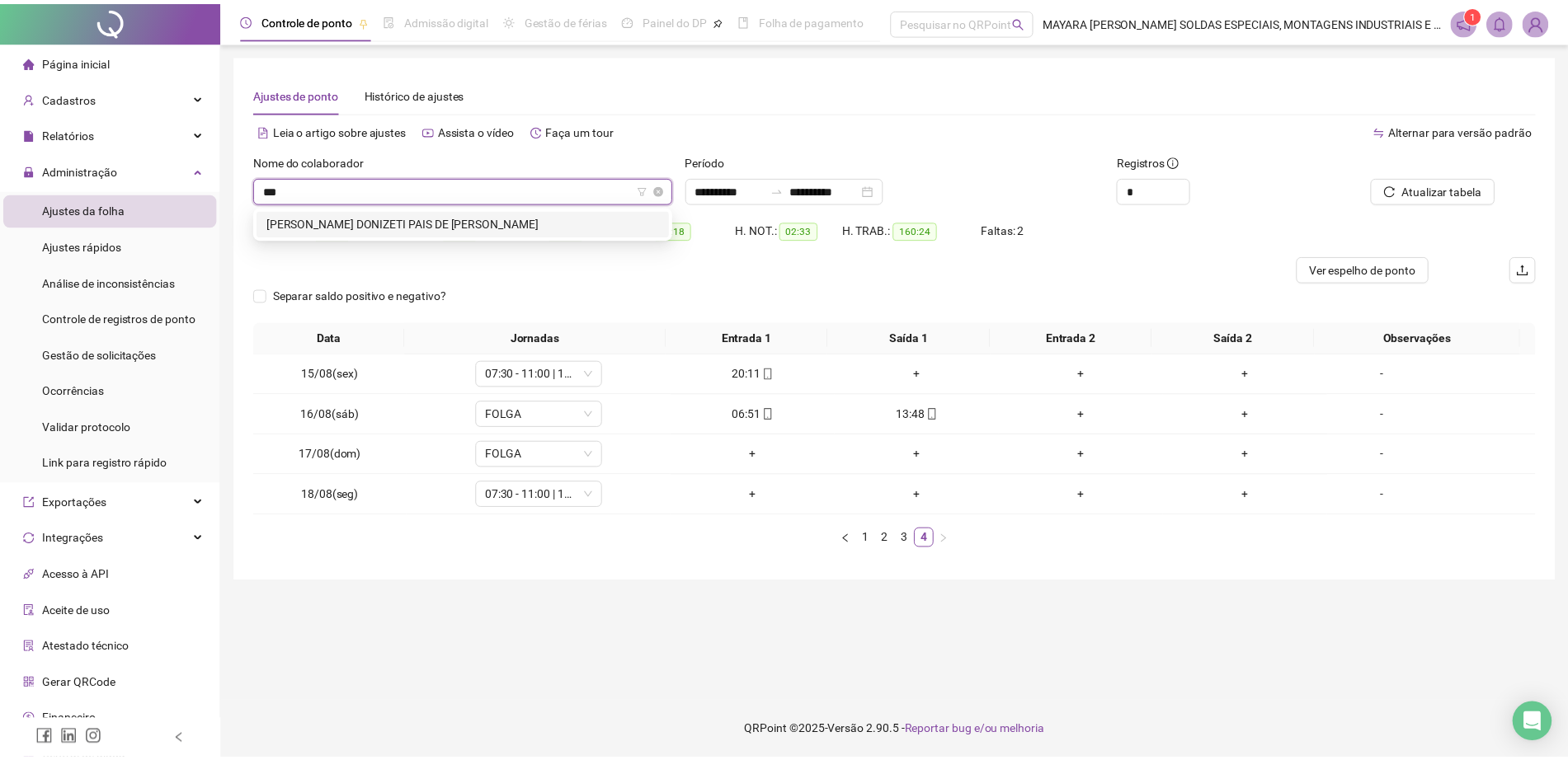
scroll to position [0, 0]
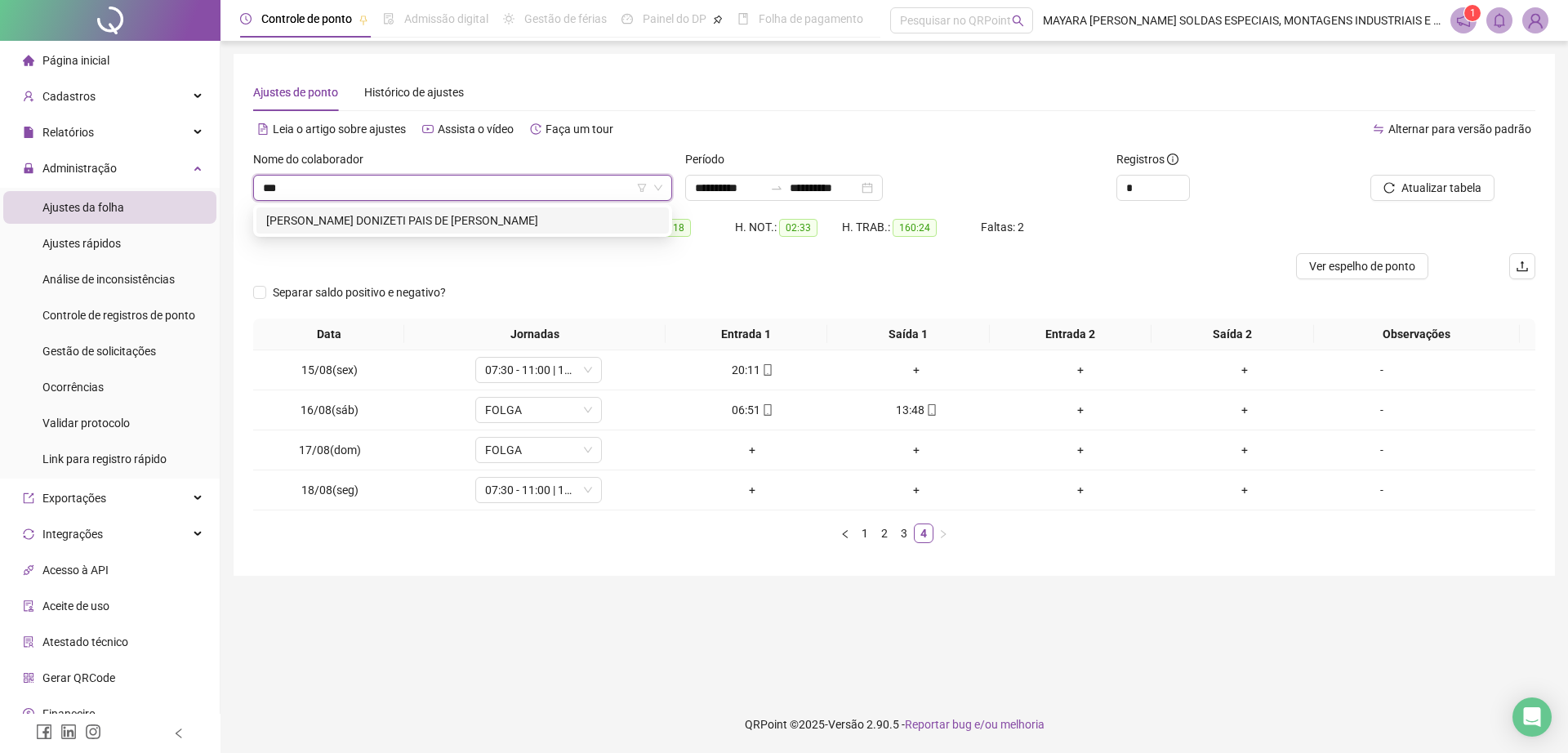
click at [427, 220] on div "[PERSON_NAME] DONIZETI PAIS DE [PERSON_NAME]" at bounding box center [462, 220] width 393 height 18
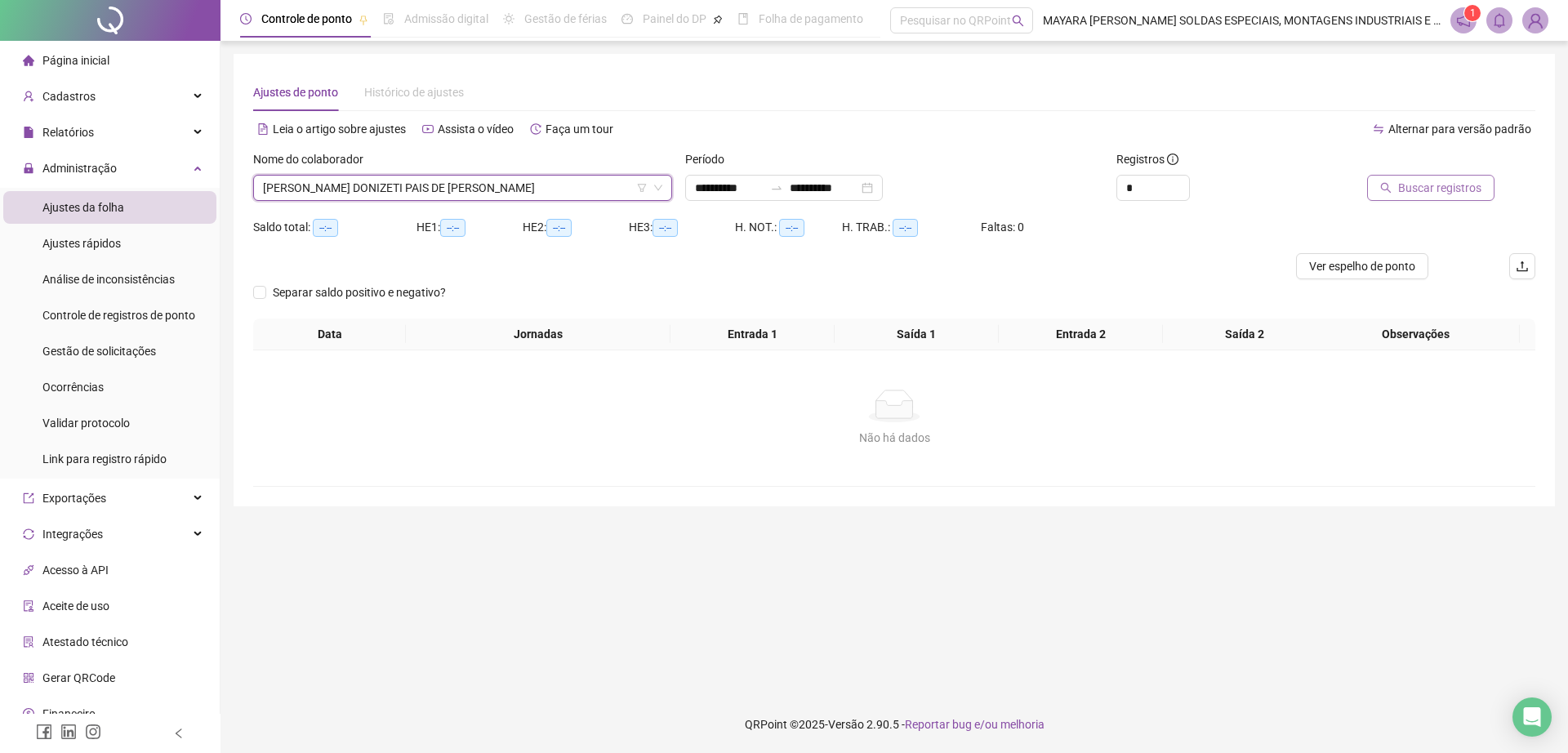
click at [1482, 176] on button "Buscar registros" at bounding box center [1430, 188] width 128 height 26
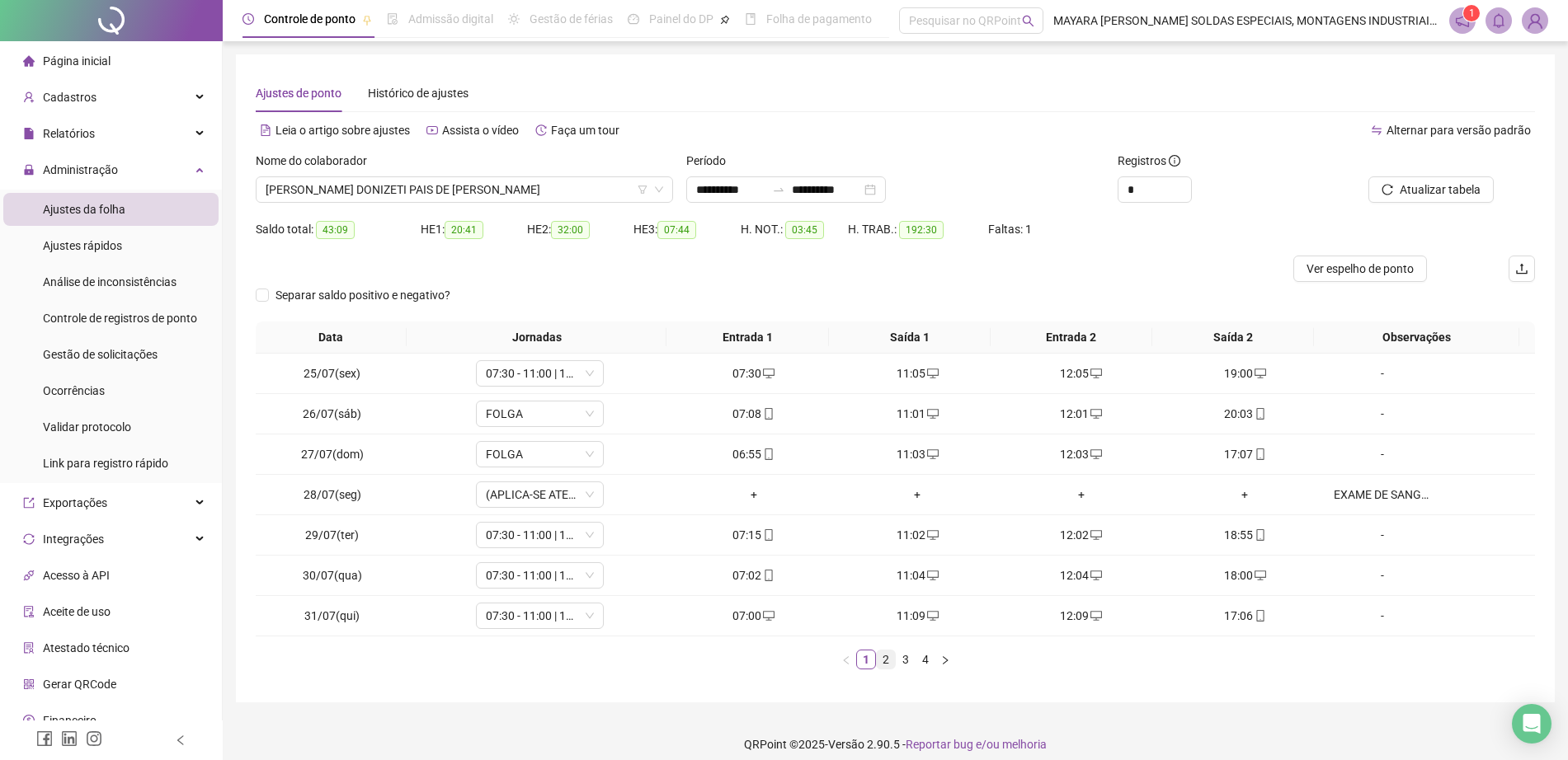
click at [890, 665] on link "2" at bounding box center [885, 659] width 18 height 18
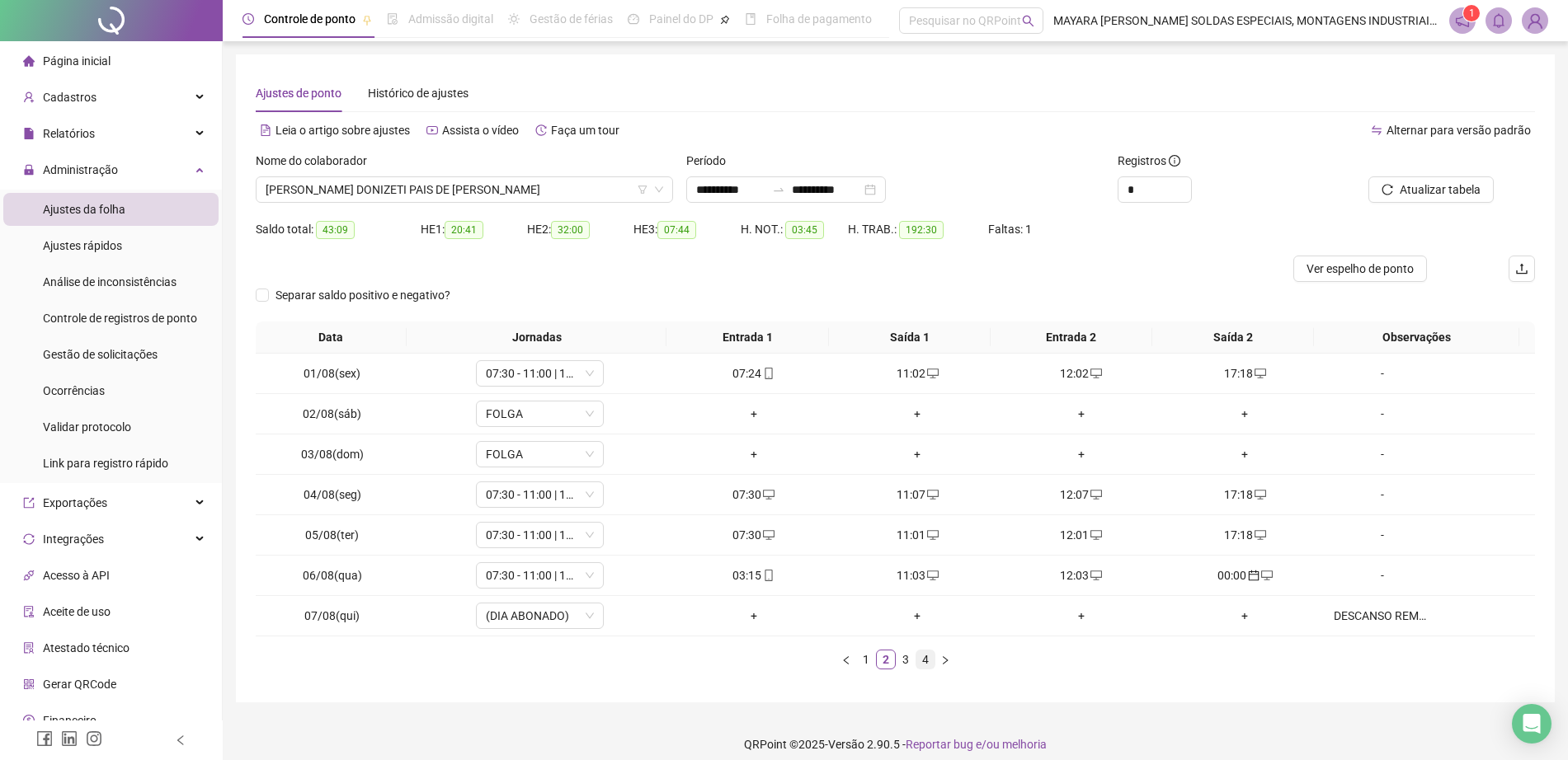
click at [916, 664] on link "4" at bounding box center [925, 659] width 18 height 18
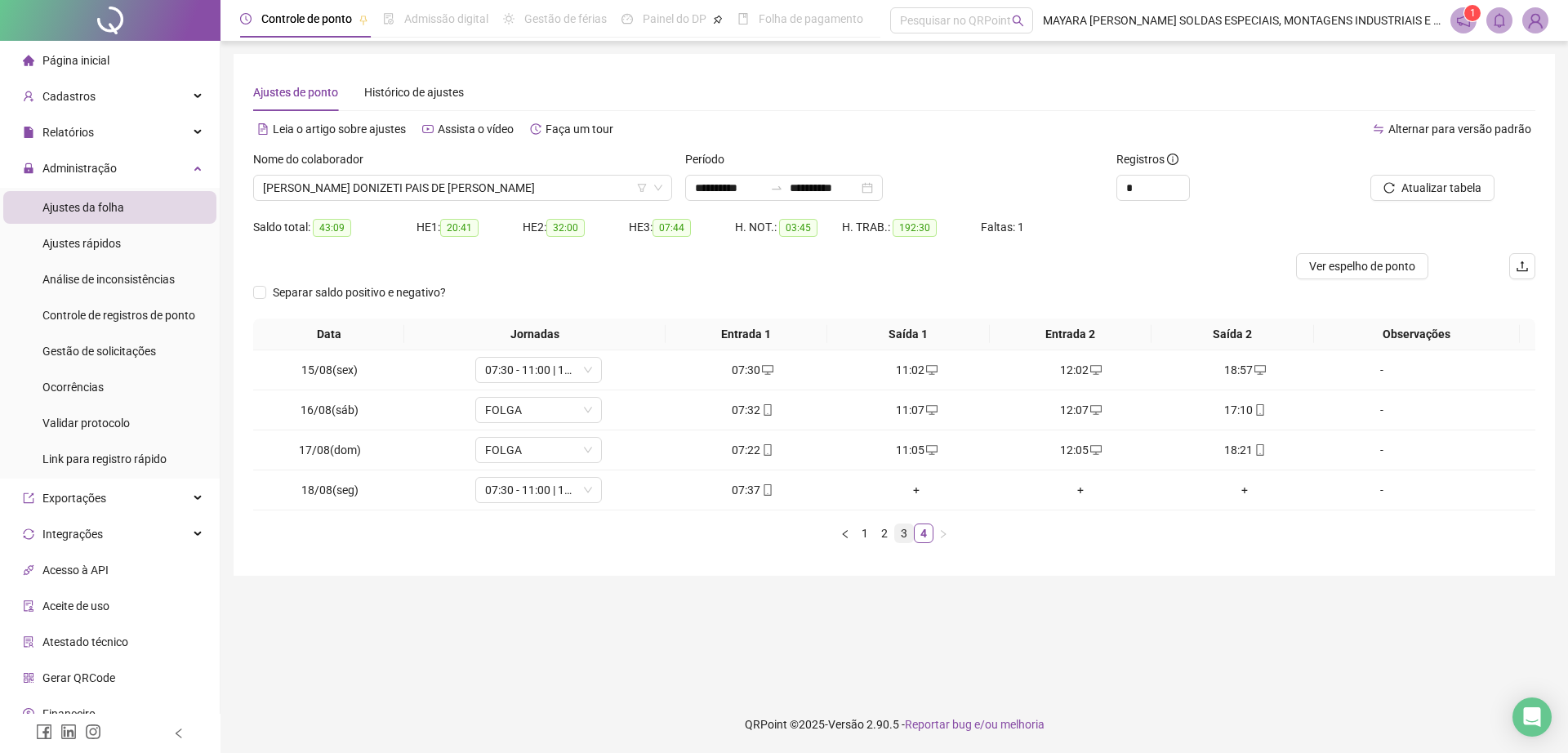
click at [900, 535] on link "3" at bounding box center [903, 533] width 18 height 18
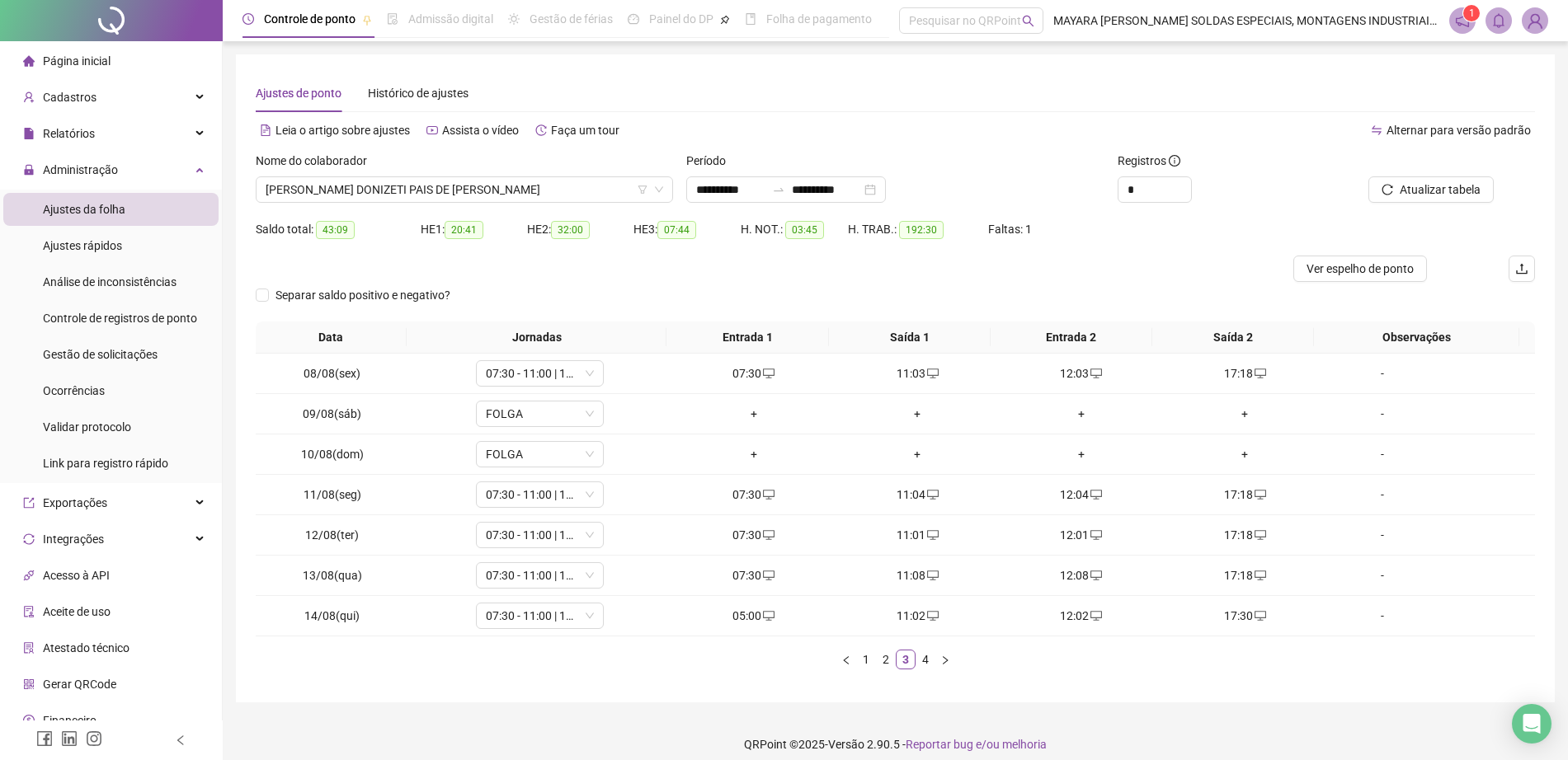
click at [378, 203] on div "Nome do colaborador ROBSON DONIZETI PAIS DE CAMARGO" at bounding box center [464, 183] width 431 height 64
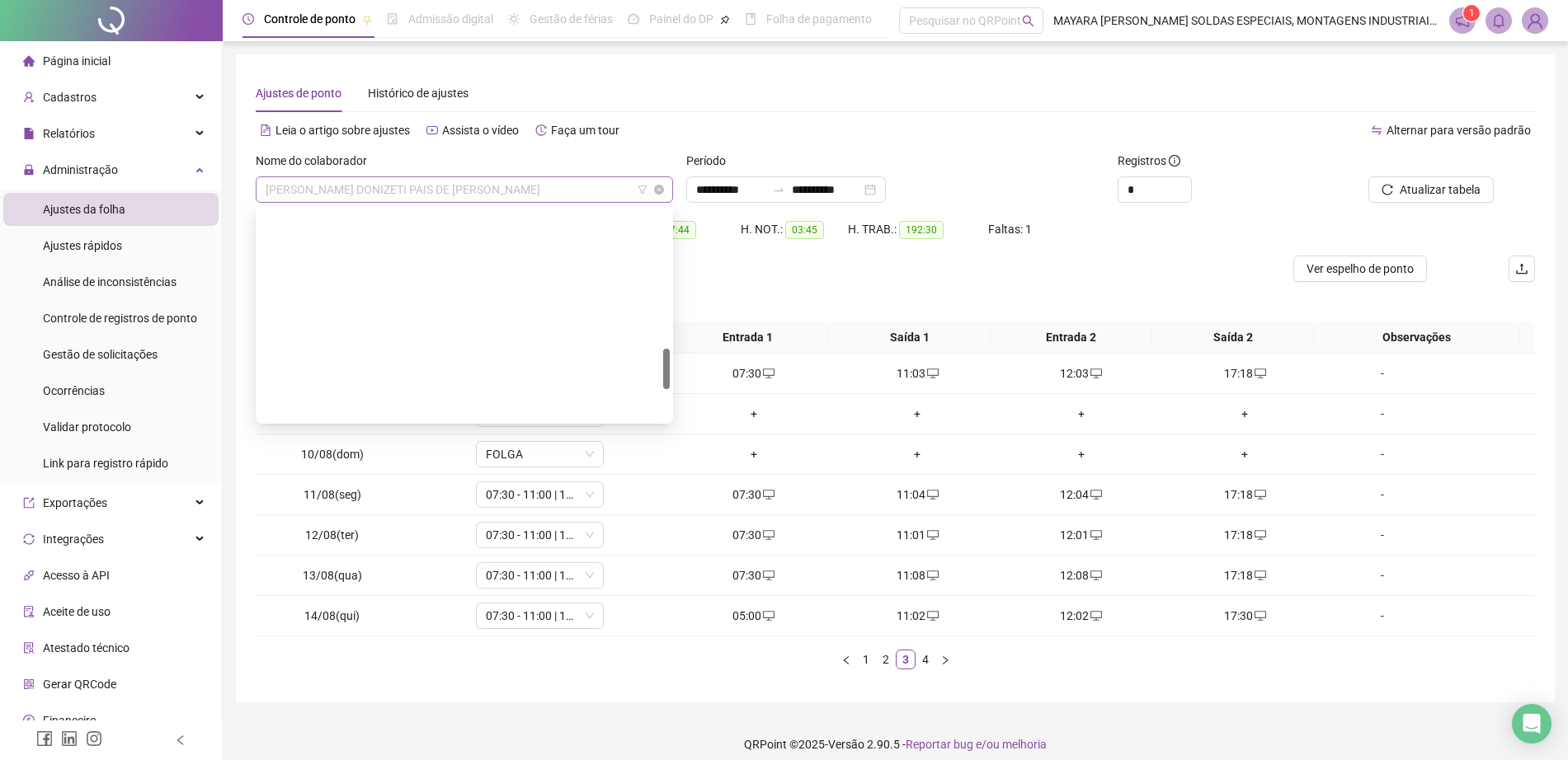
click at [364, 193] on span "[PERSON_NAME] DONIZETI PAIS DE [PERSON_NAME]" at bounding box center [464, 190] width 398 height 24
type input "***"
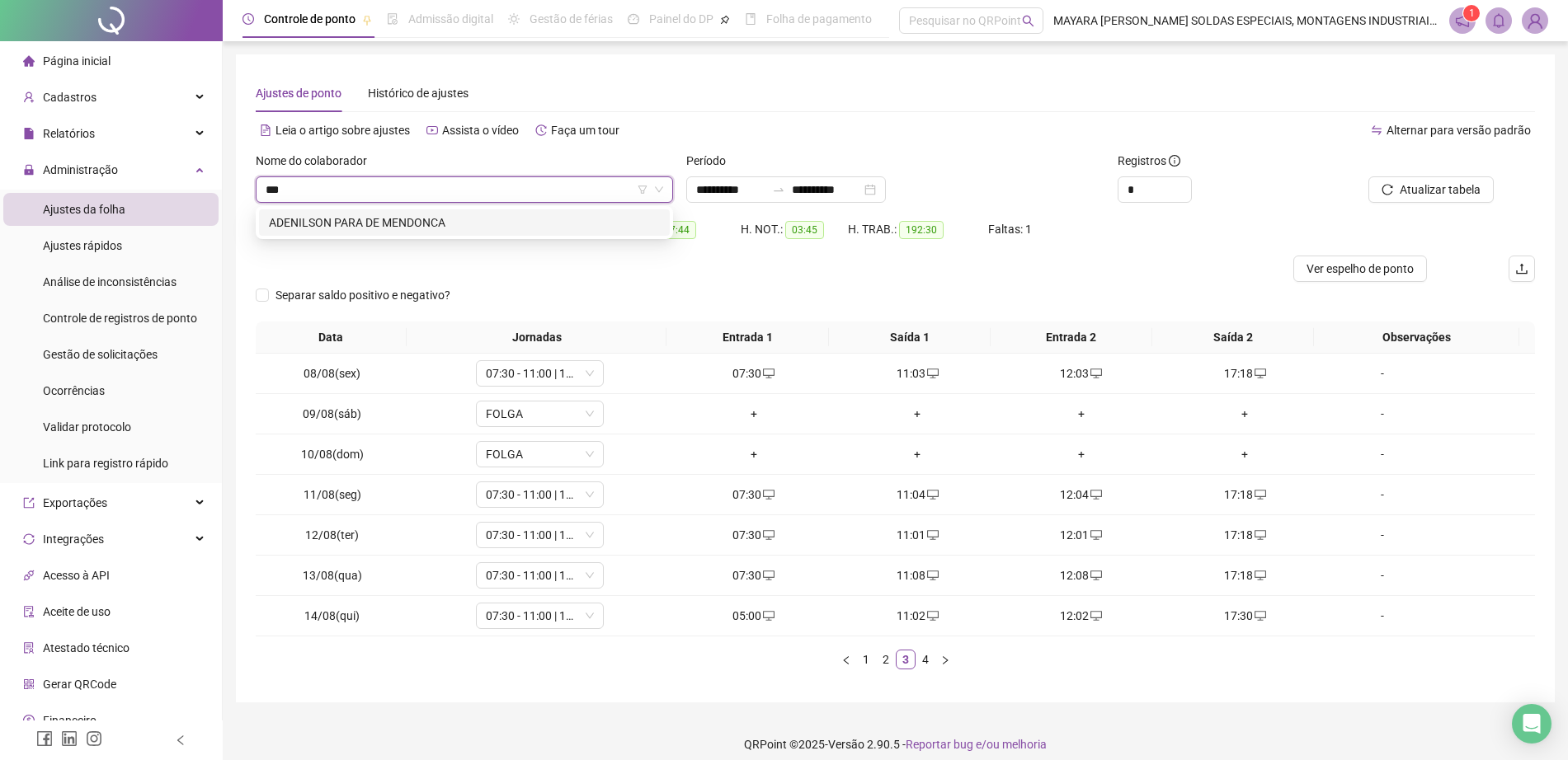
click at [468, 227] on div "ADENILSON PARA DE MENDONCA" at bounding box center [464, 222] width 391 height 18
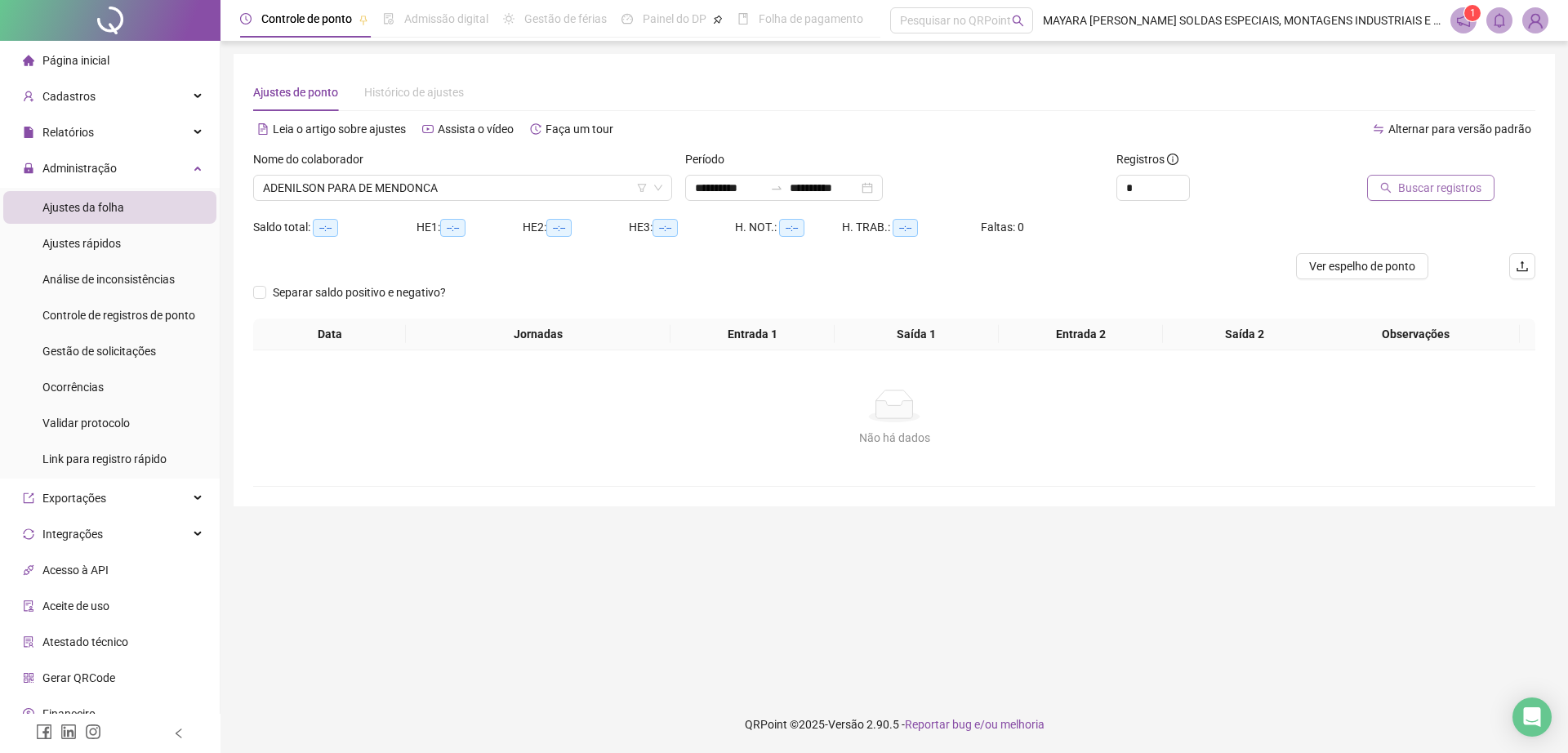
click at [1407, 186] on span "Buscar registros" at bounding box center [1439, 187] width 83 height 18
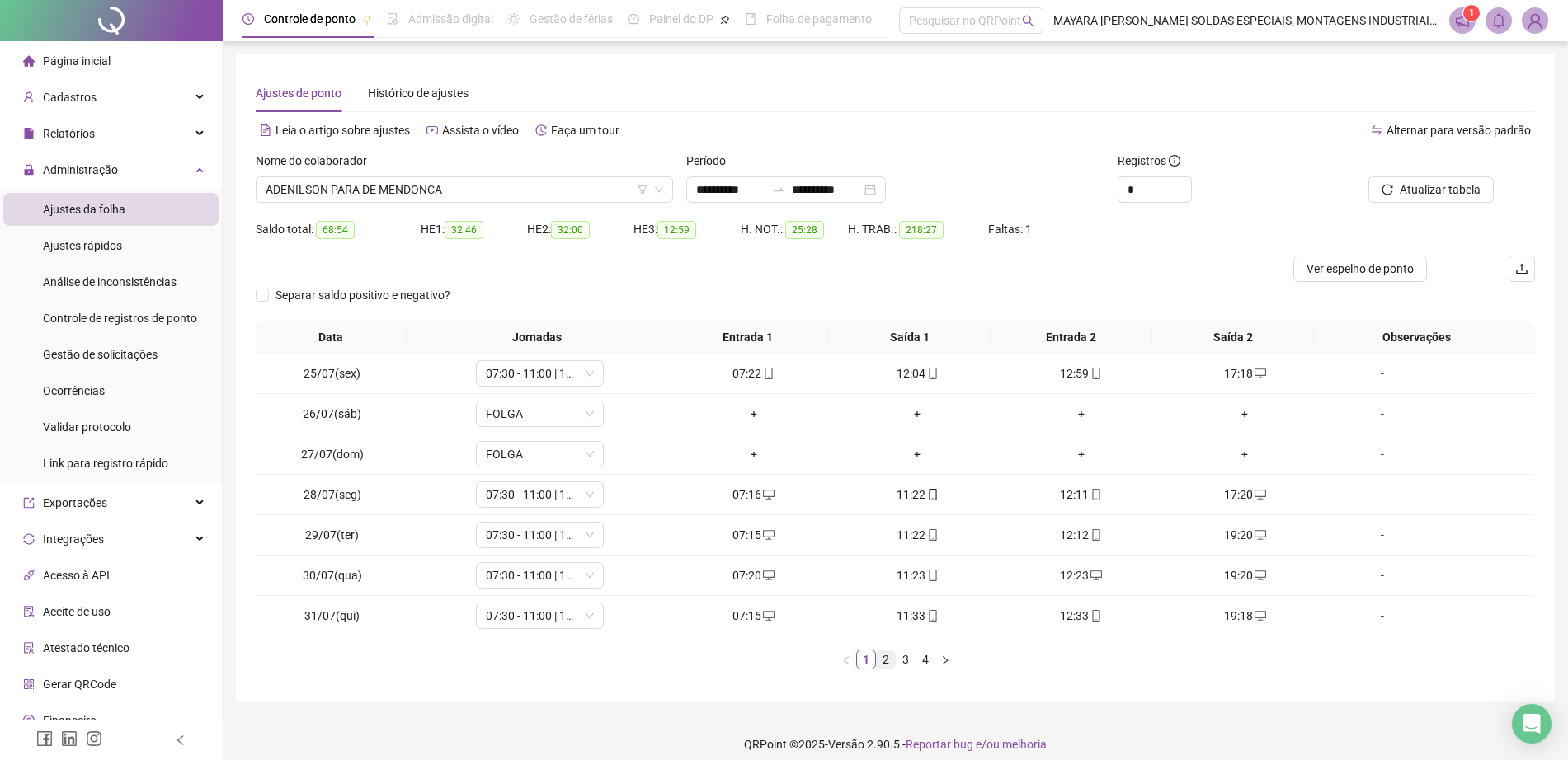
click at [893, 656] on link "2" at bounding box center [885, 659] width 18 height 18
click at [905, 657] on link "3" at bounding box center [905, 659] width 18 height 18
click at [403, 182] on span "ADENILSON PARA DE MENDONCA" at bounding box center [464, 190] width 398 height 24
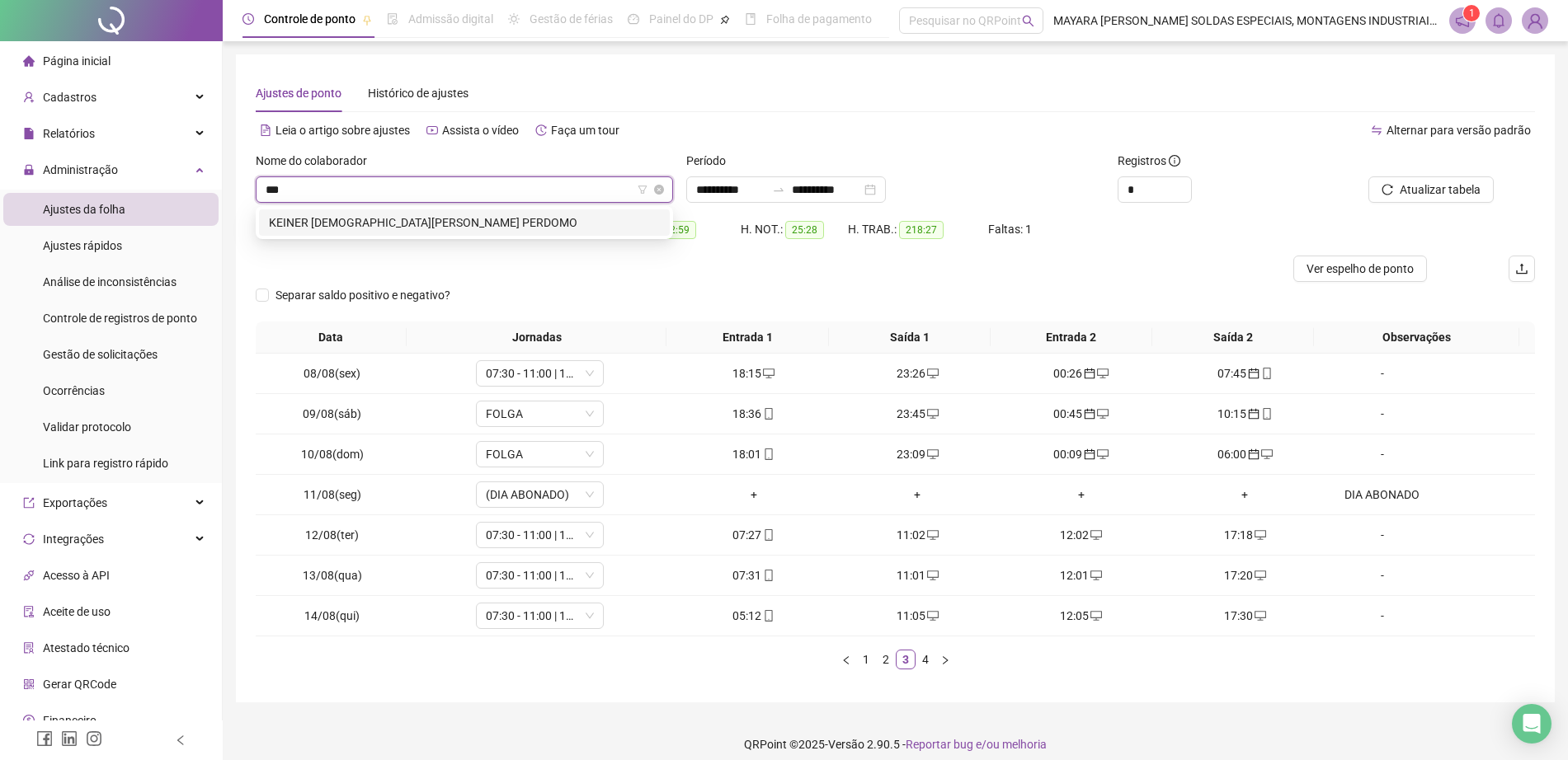
type input "****"
click at [427, 228] on div "KEINER [DEMOGRAPHIC_DATA][PERSON_NAME] PERDOMO" at bounding box center [464, 222] width 391 height 18
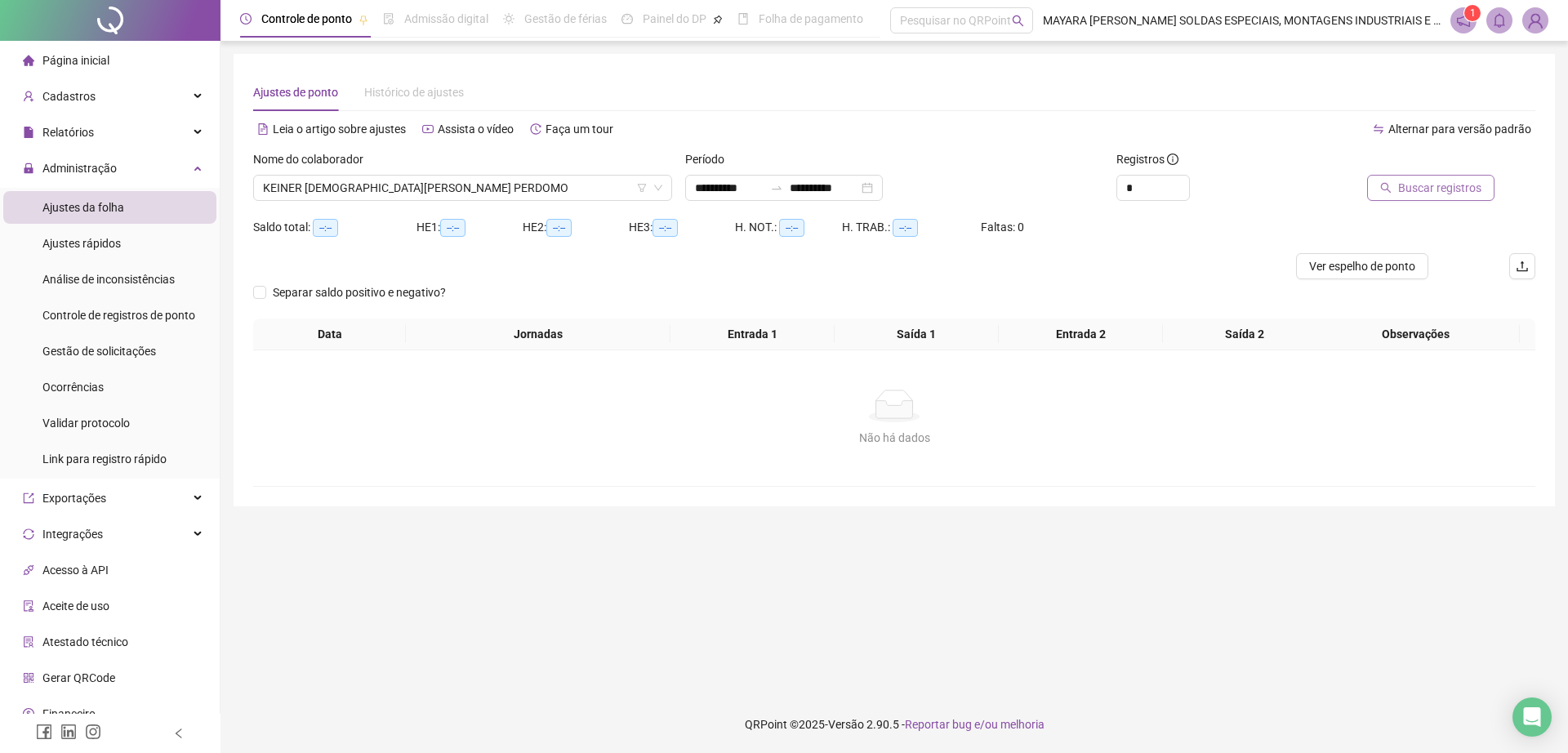
click at [1466, 185] on span "Buscar registros" at bounding box center [1439, 187] width 83 height 18
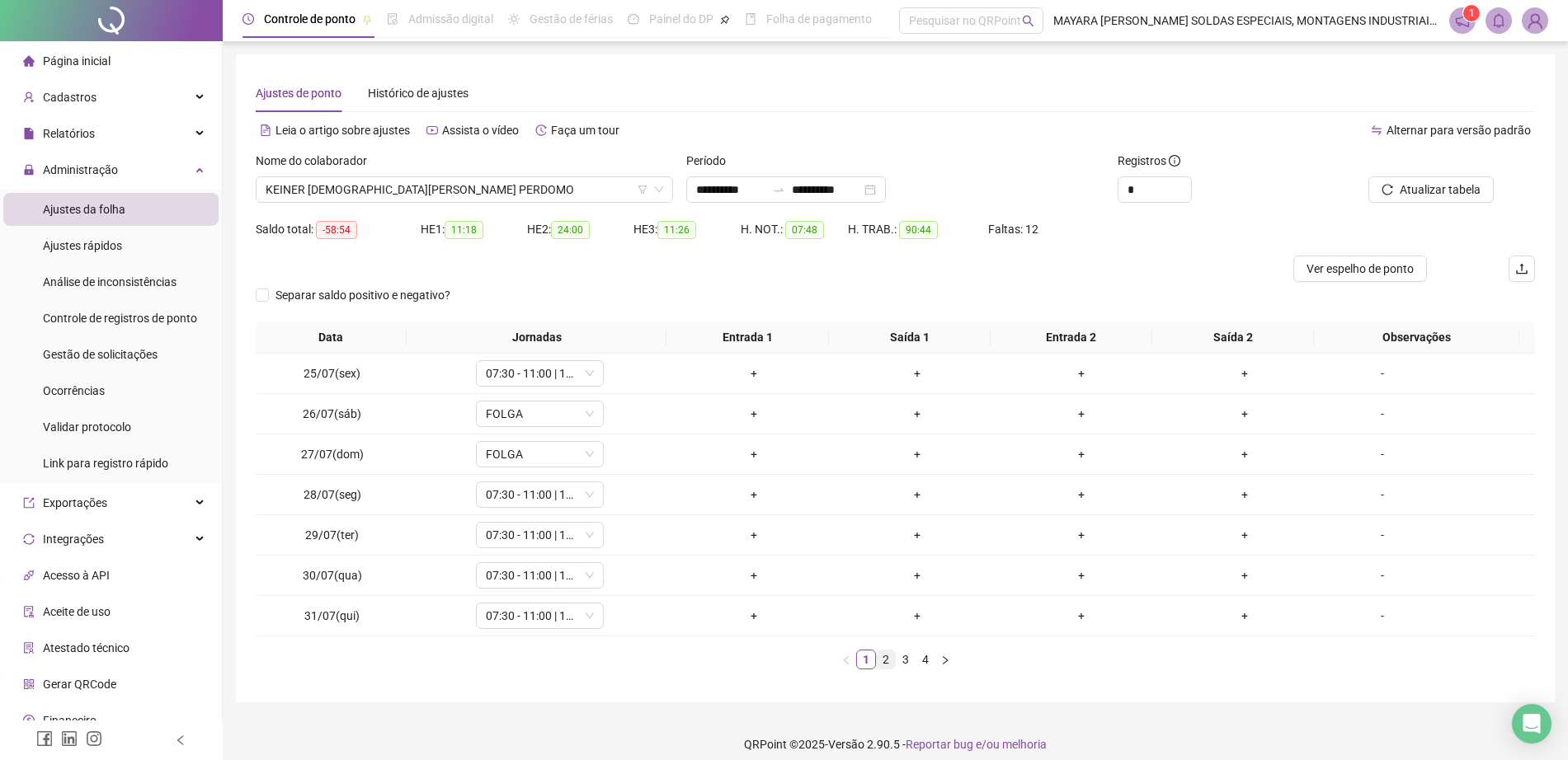
click at [889, 658] on link "2" at bounding box center [885, 659] width 18 height 18
click at [912, 658] on link "3" at bounding box center [905, 659] width 18 height 18
click at [429, 187] on span "KEINER [DEMOGRAPHIC_DATA][PERSON_NAME] PERDOMO" at bounding box center [464, 190] width 398 height 24
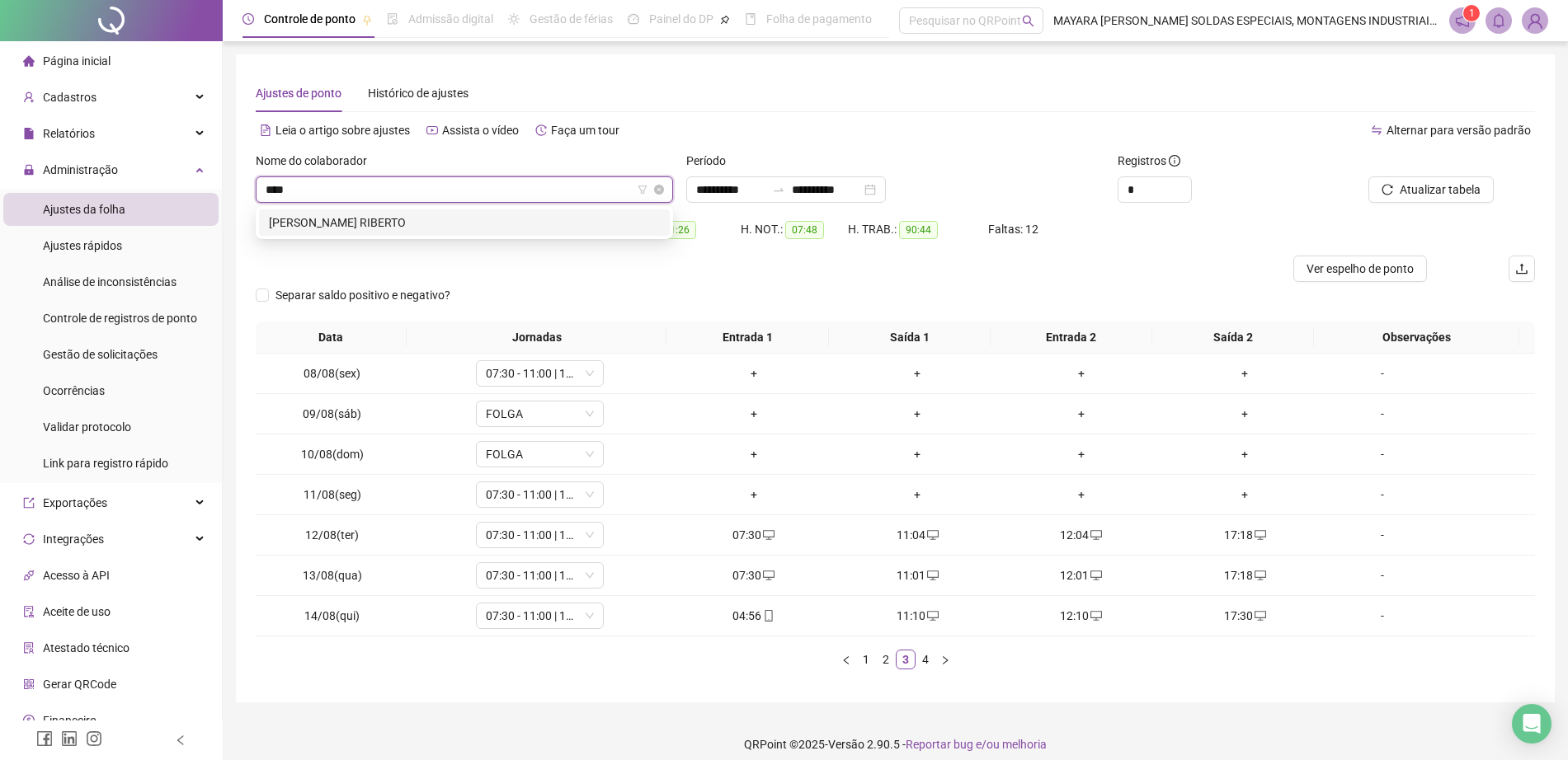
type input "*****"
click at [483, 222] on div "[PERSON_NAME] RIBERTO" at bounding box center [464, 222] width 391 height 18
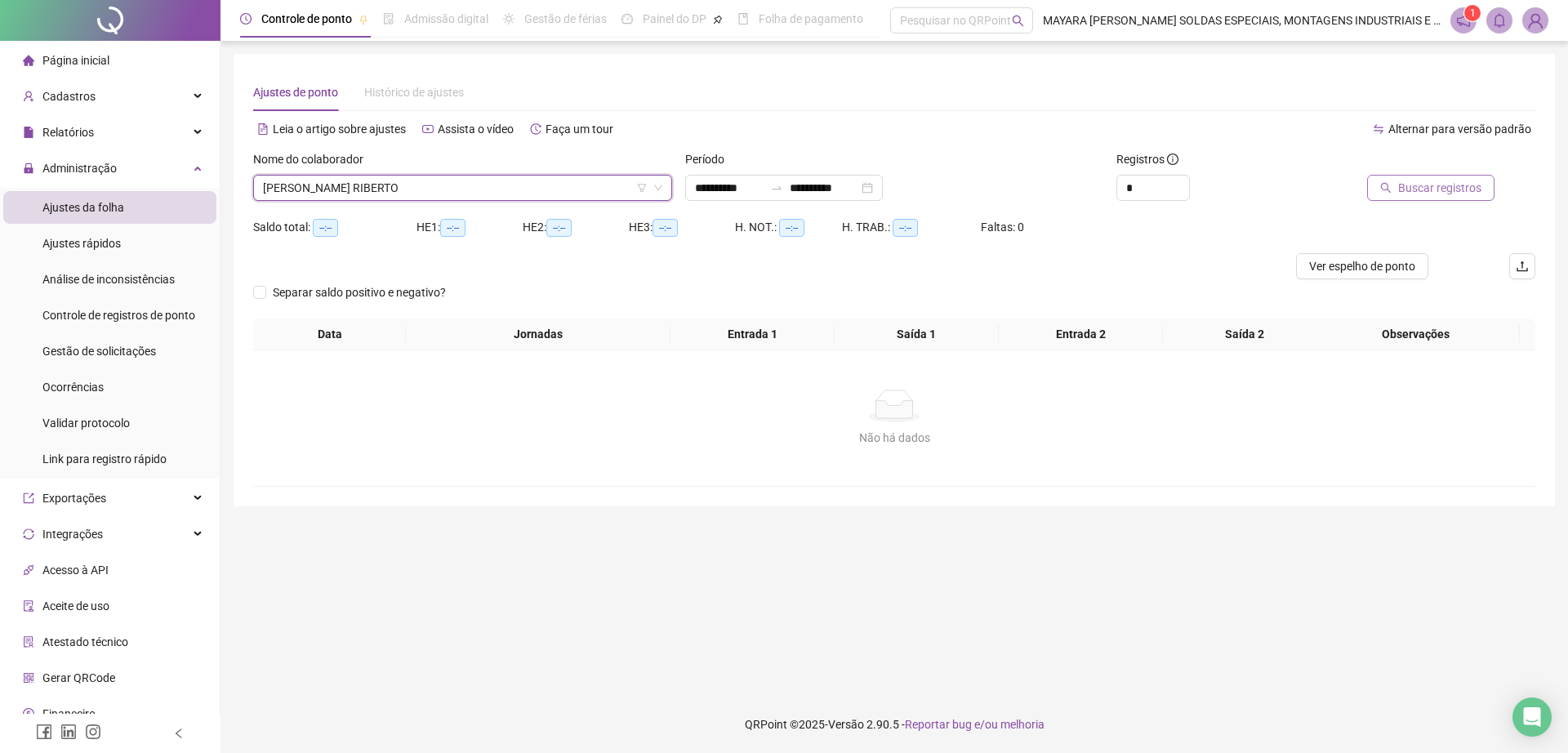
click at [1442, 187] on span "Buscar registros" at bounding box center [1439, 187] width 83 height 18
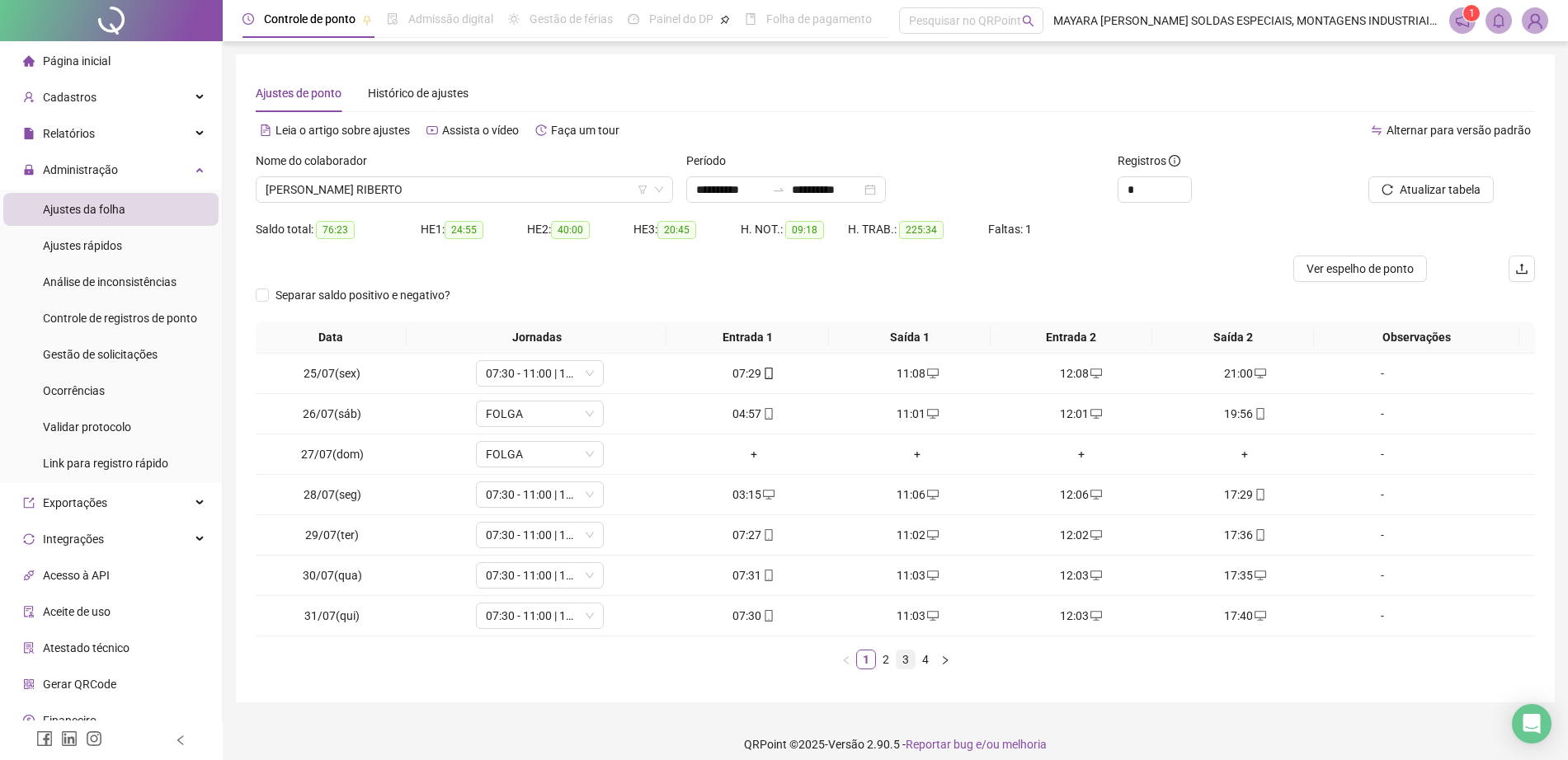
click at [896, 658] on li "3" at bounding box center [905, 659] width 20 height 20
click at [767, 611] on icon "mobile" at bounding box center [769, 616] width 11 height 11
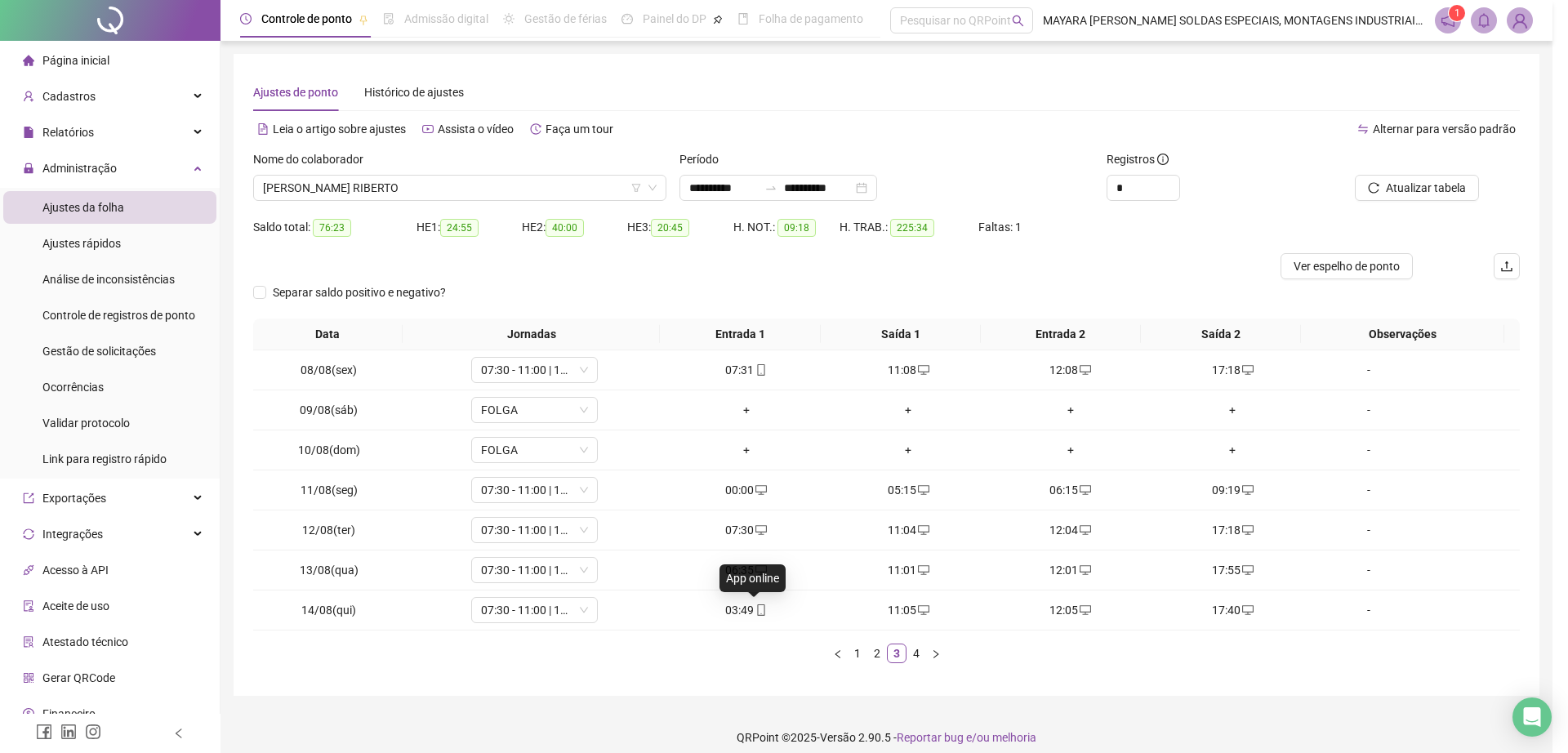
type input "**********"
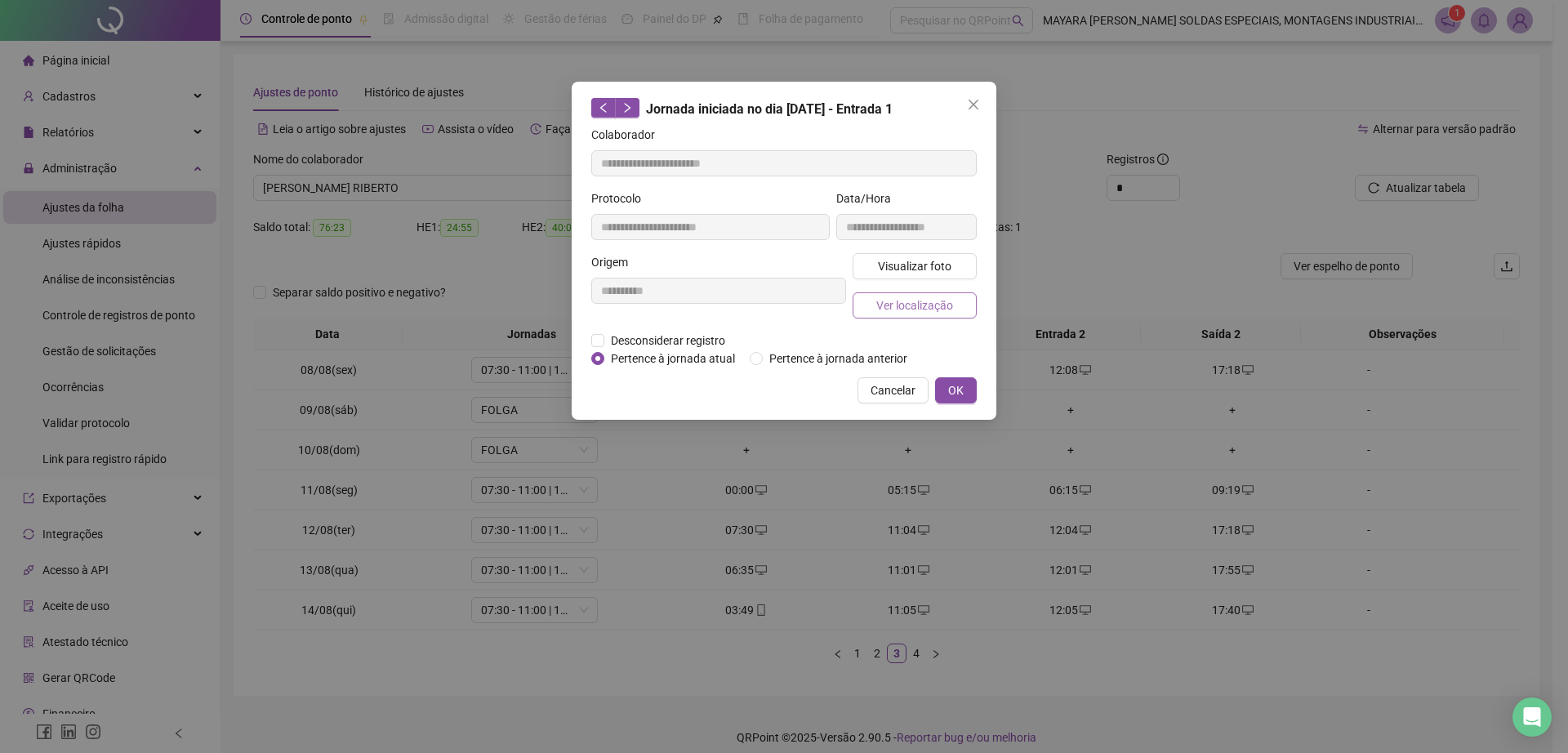
click at [918, 306] on span "Ver localização" at bounding box center [914, 305] width 77 height 18
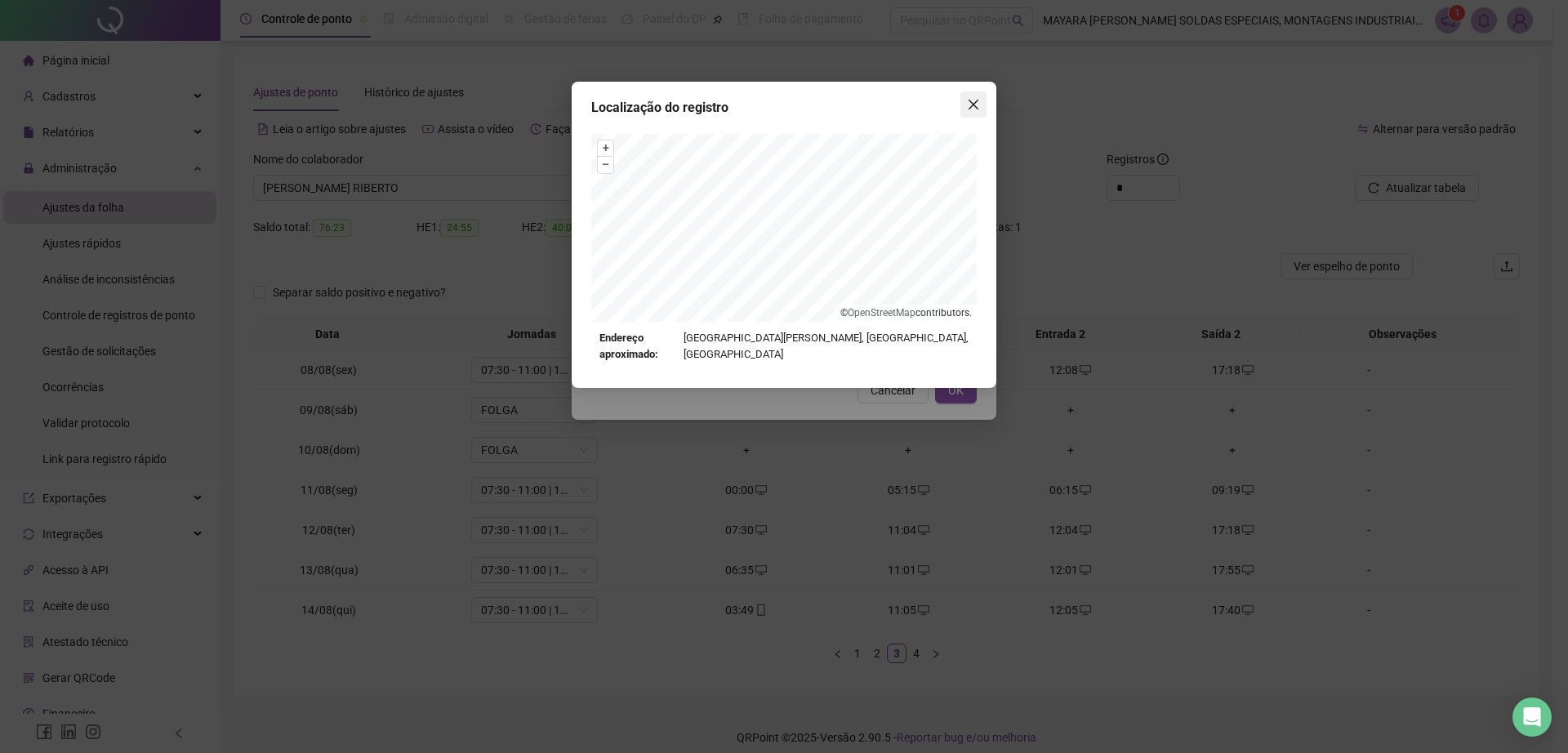
click at [978, 104] on icon "close" at bounding box center [974, 105] width 13 height 13
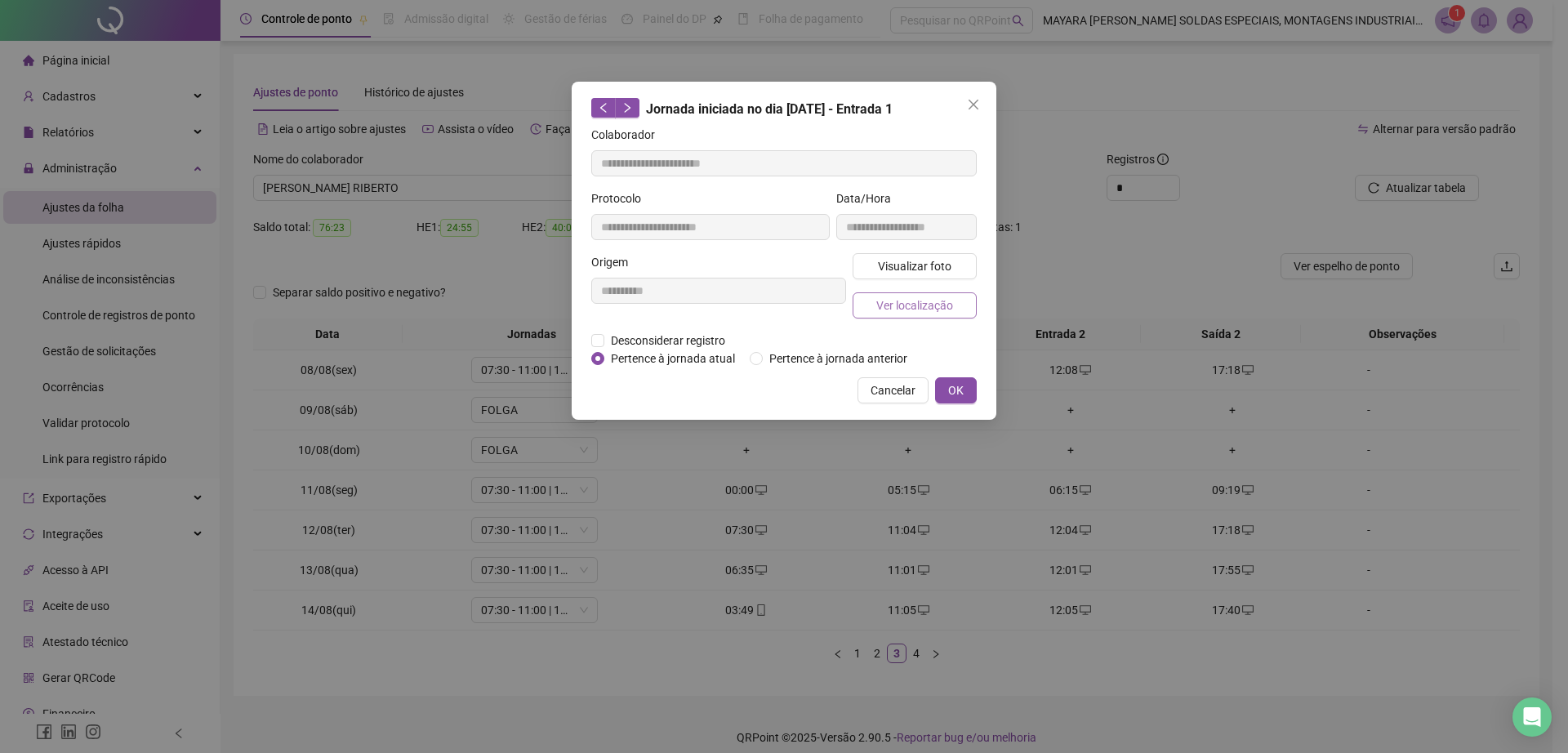
click at [949, 298] on span "Ver localização" at bounding box center [914, 305] width 77 height 18
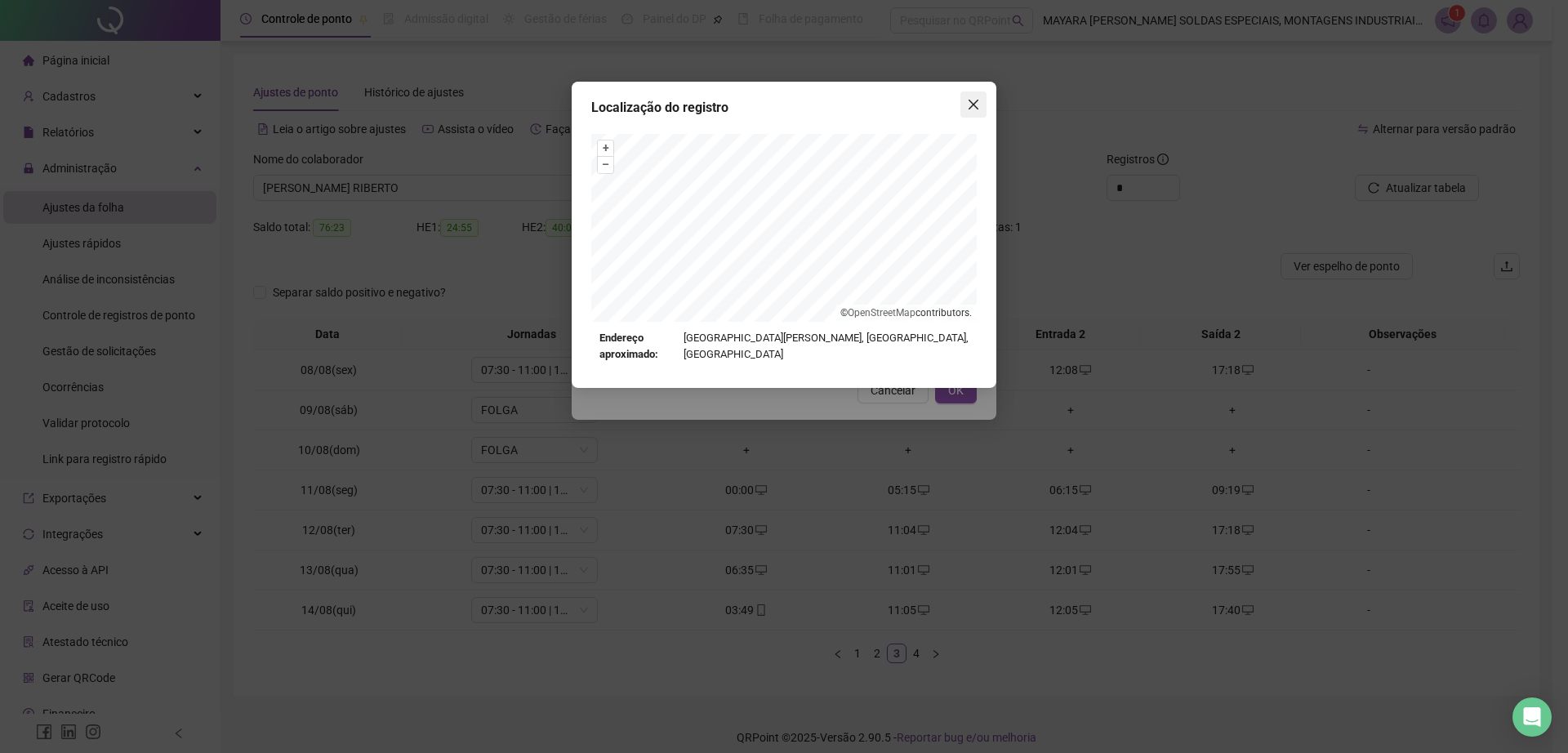
click at [974, 104] on icon "close" at bounding box center [973, 105] width 10 height 10
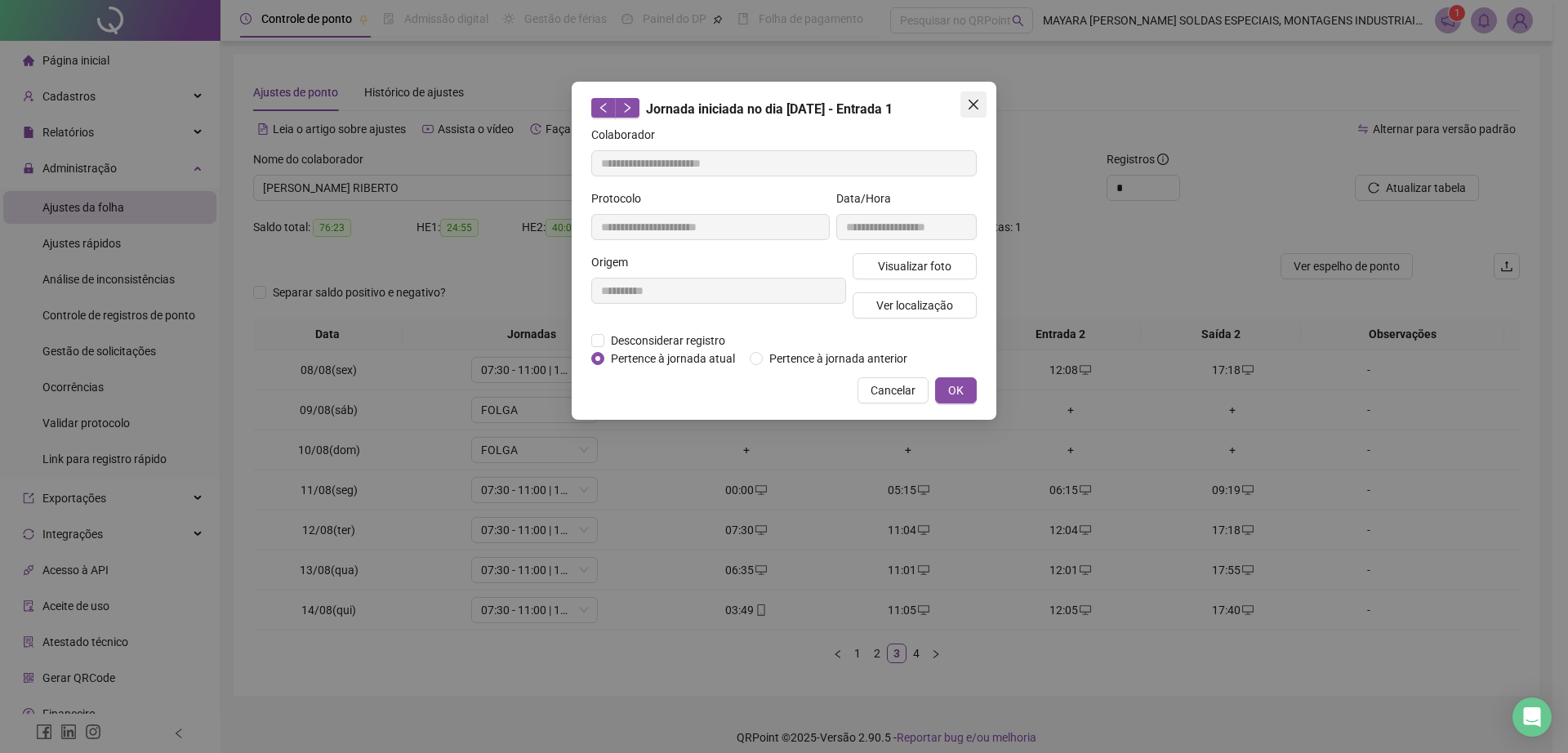
click at [974, 104] on icon "close" at bounding box center [973, 105] width 10 height 10
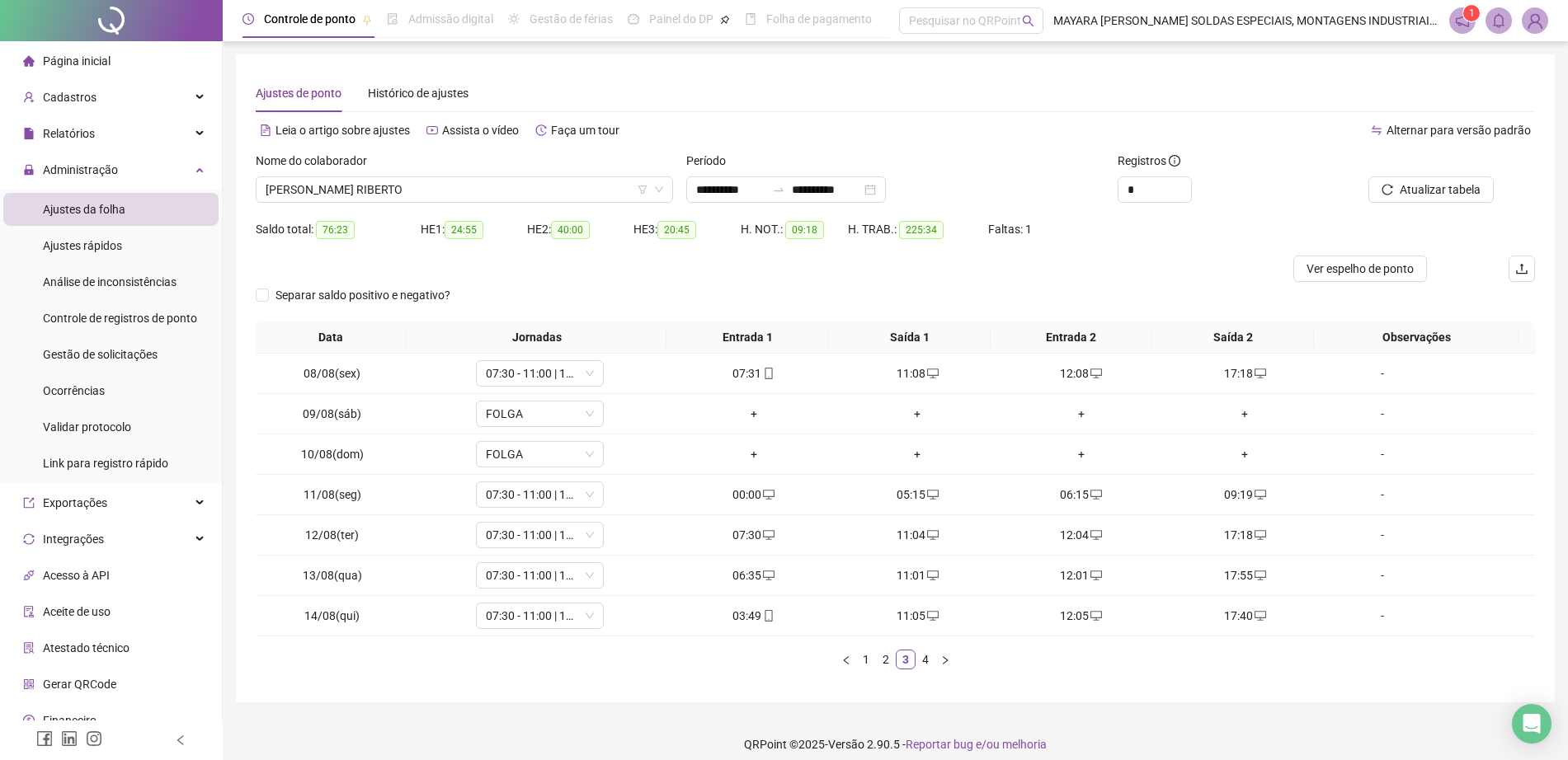
click at [425, 204] on div "Nome do colaborador MAIKE DOMINGUES RIBERTO" at bounding box center [464, 183] width 431 height 64
click at [416, 199] on span "[PERSON_NAME] RIBERTO" at bounding box center [464, 190] width 398 height 24
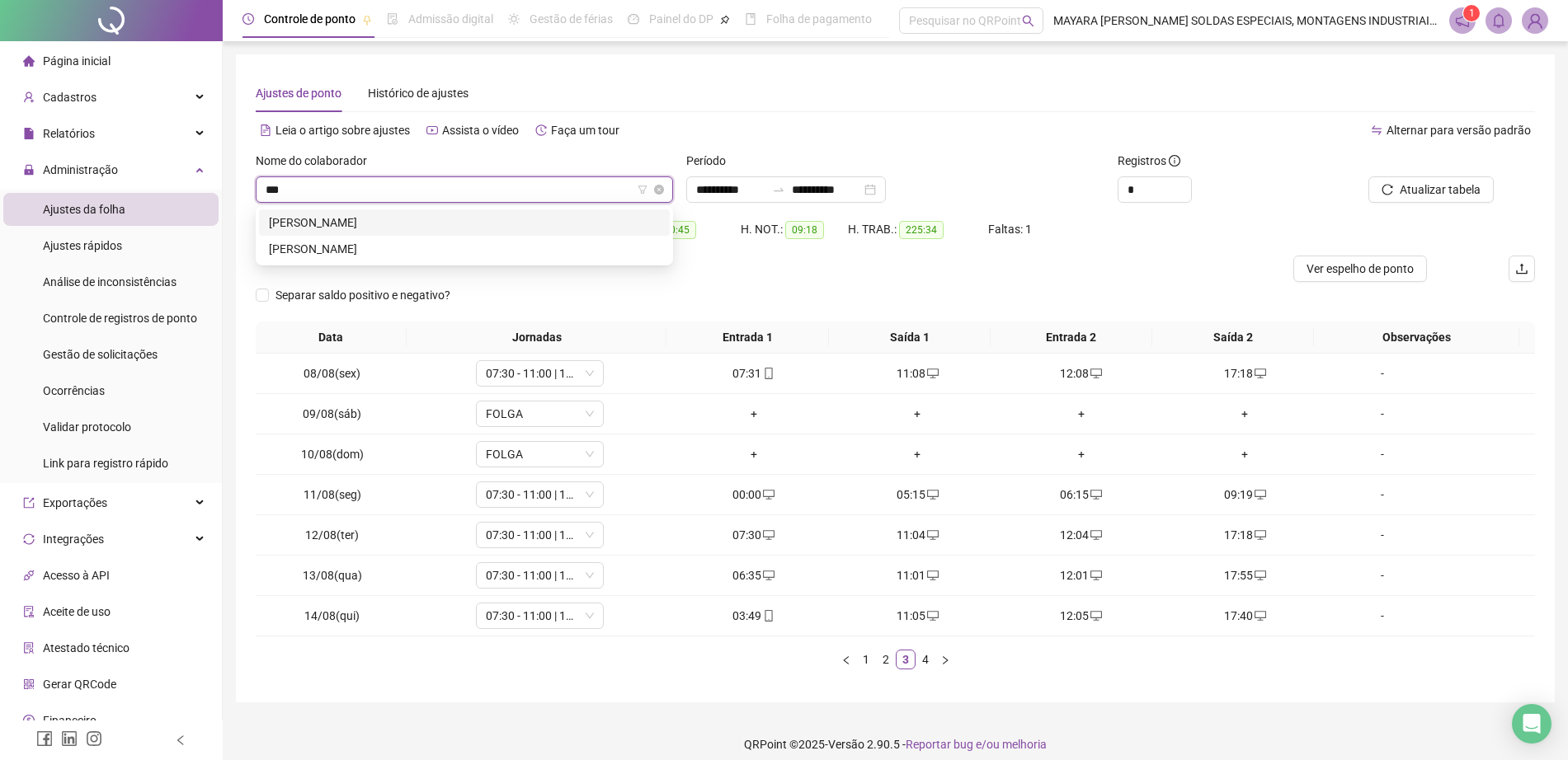
type input "****"
click at [425, 252] on div "[PERSON_NAME]" at bounding box center [464, 248] width 391 height 18
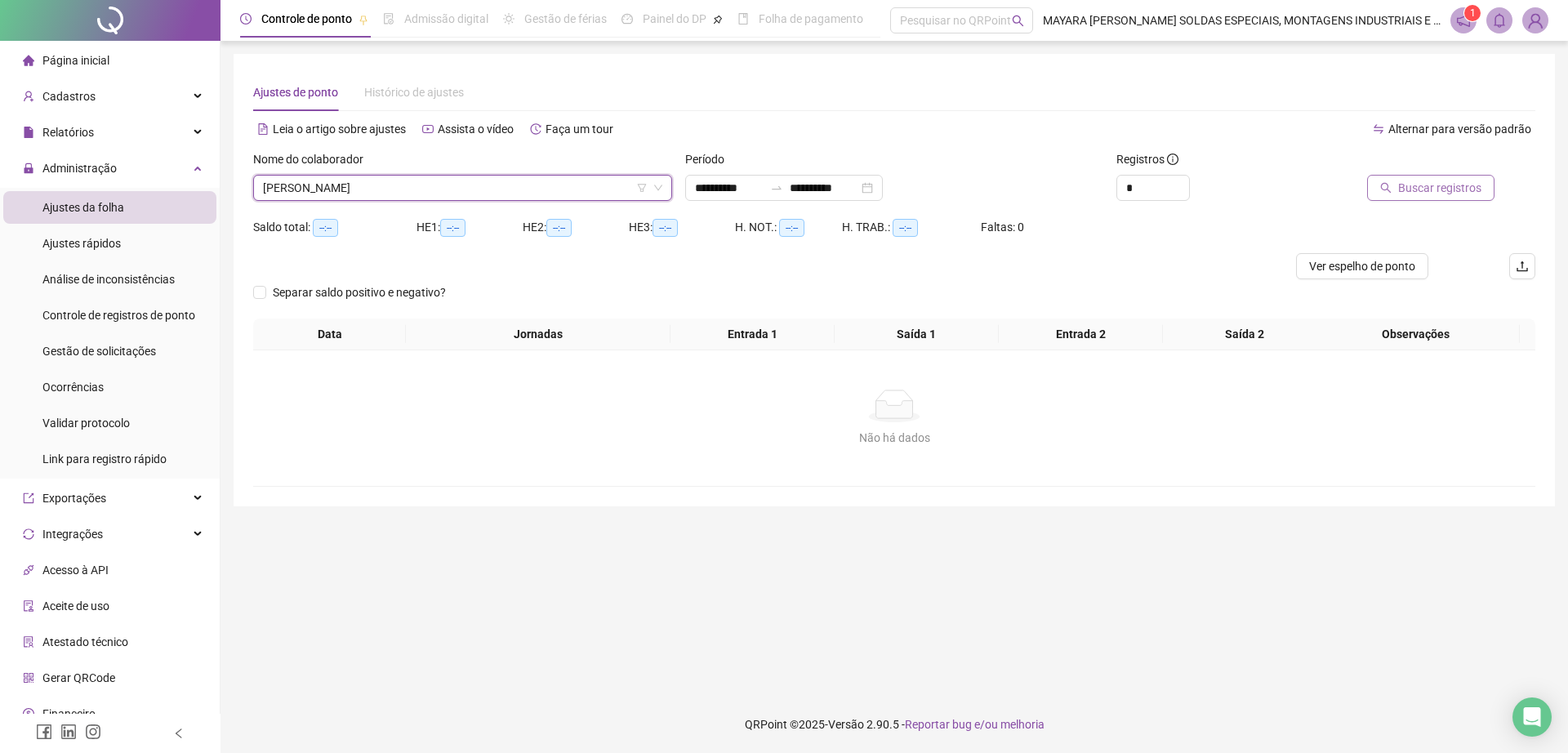
click at [1442, 192] on span "Buscar registros" at bounding box center [1439, 187] width 83 height 18
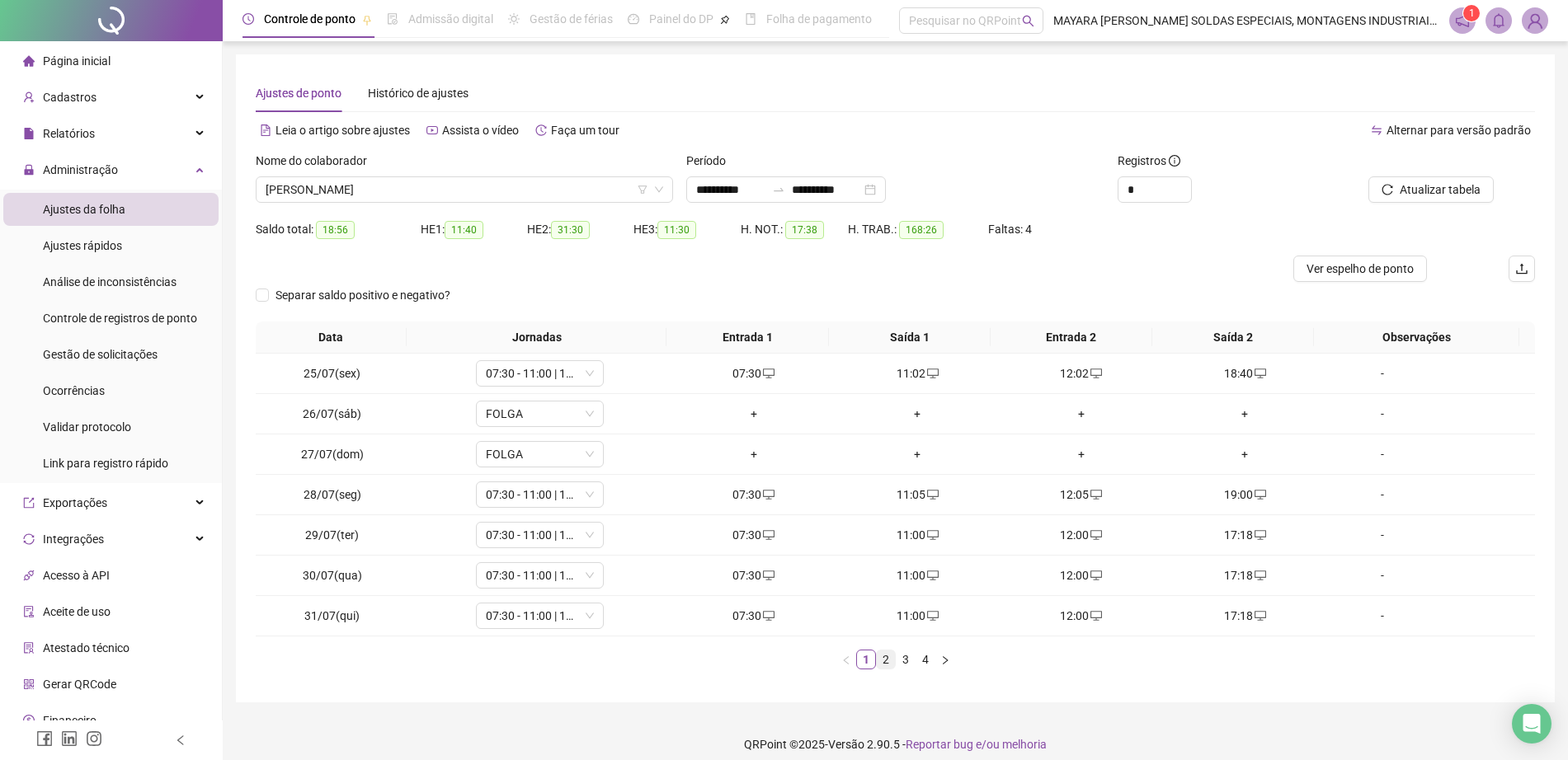
click at [884, 655] on link "2" at bounding box center [885, 659] width 18 height 18
click at [899, 659] on link "3" at bounding box center [905, 659] width 18 height 18
click at [442, 191] on span "[PERSON_NAME]" at bounding box center [464, 190] width 398 height 24
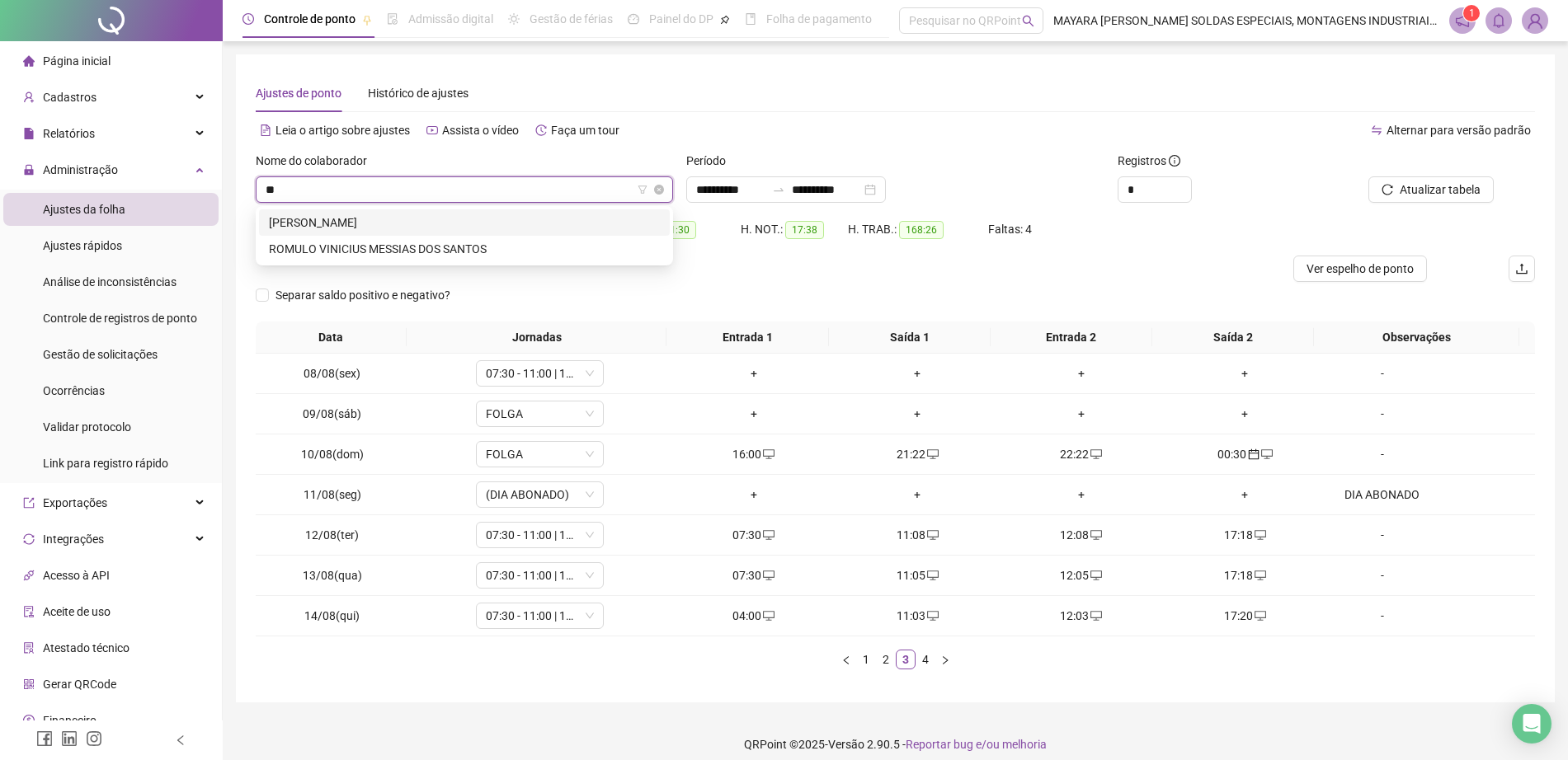
type input "***"
click at [552, 228] on div "[PERSON_NAME]" at bounding box center [464, 222] width 391 height 18
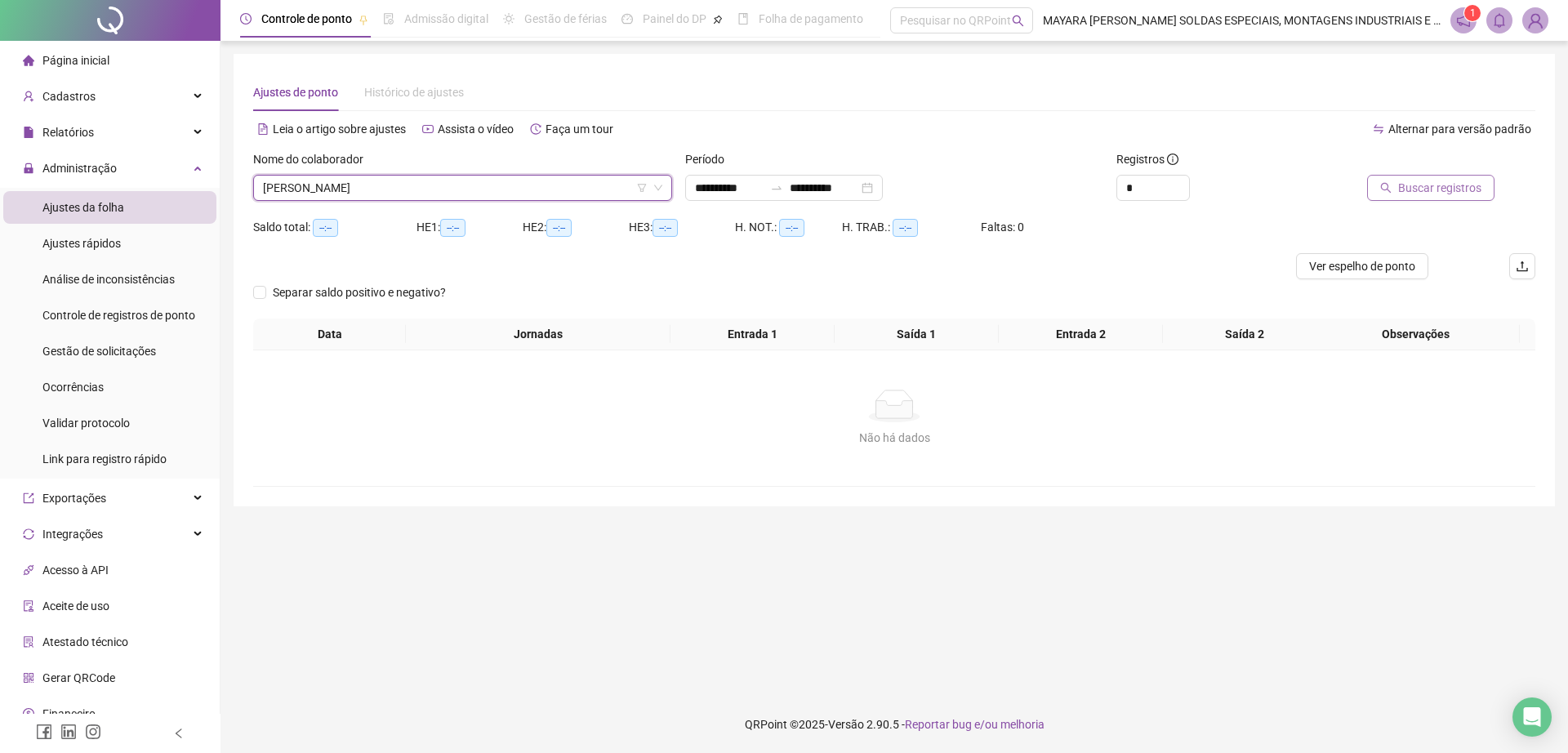
click at [1407, 181] on span "Buscar registros" at bounding box center [1439, 187] width 83 height 18
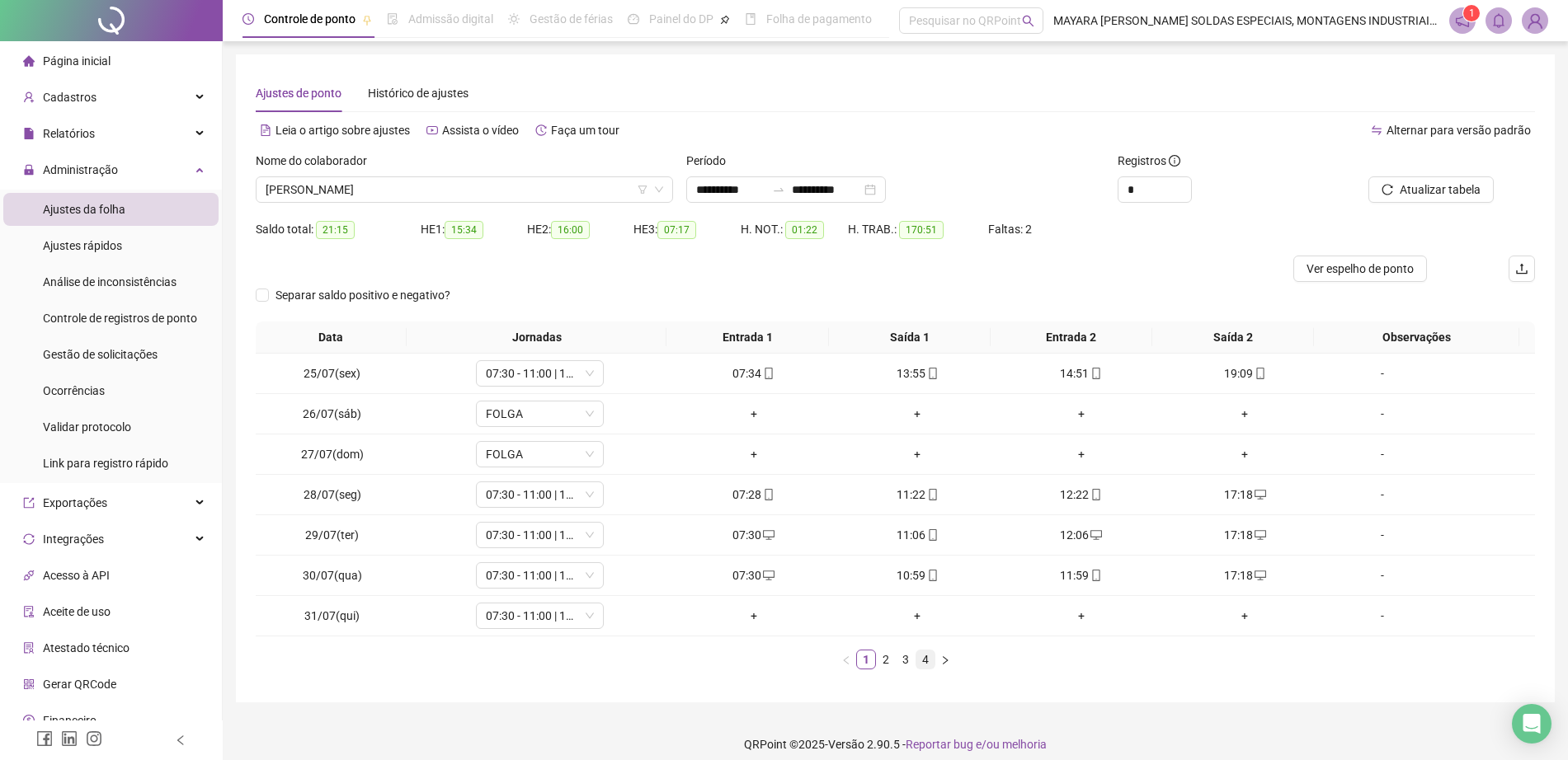
click at [928, 662] on link "4" at bounding box center [925, 659] width 18 height 18
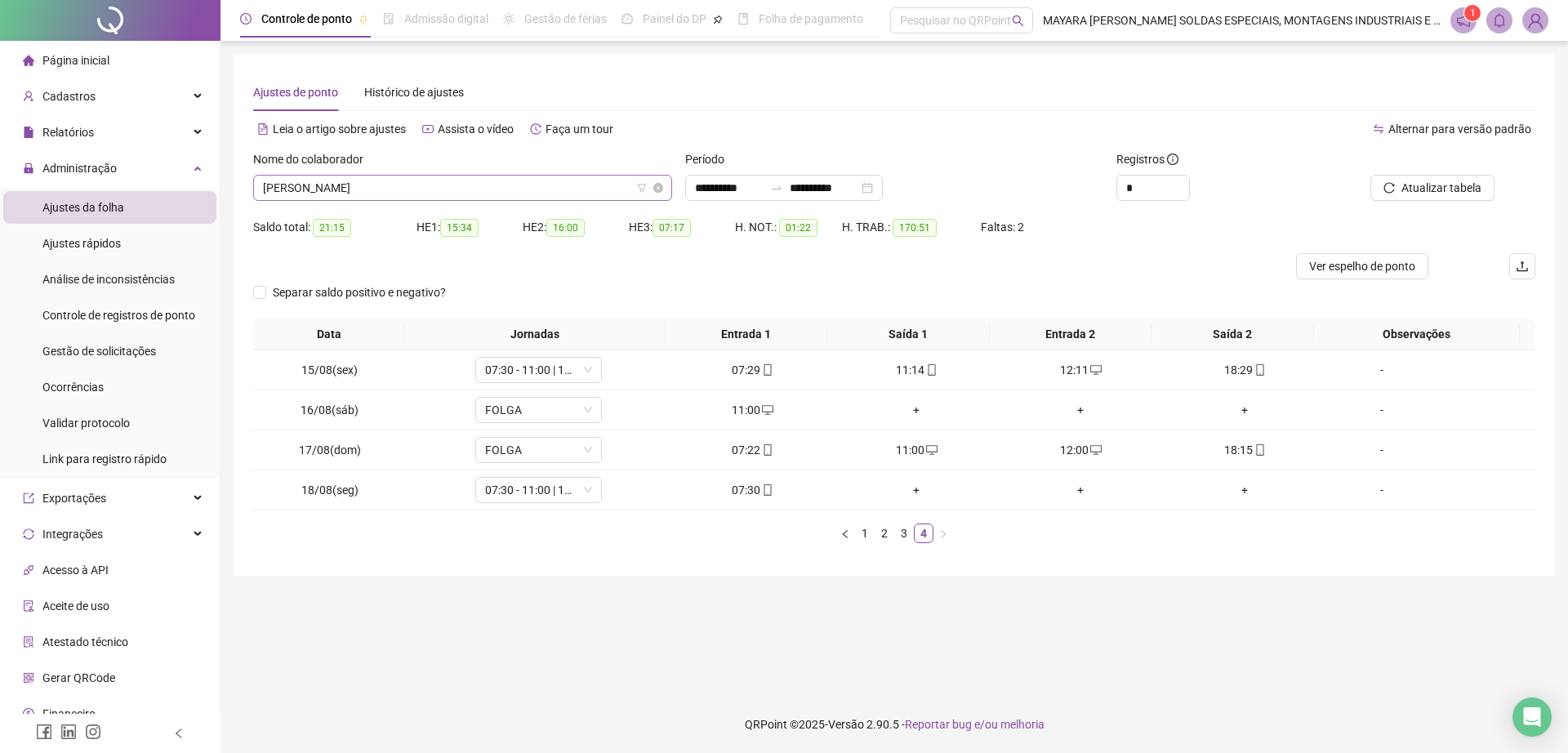
scroll to position [471, 0]
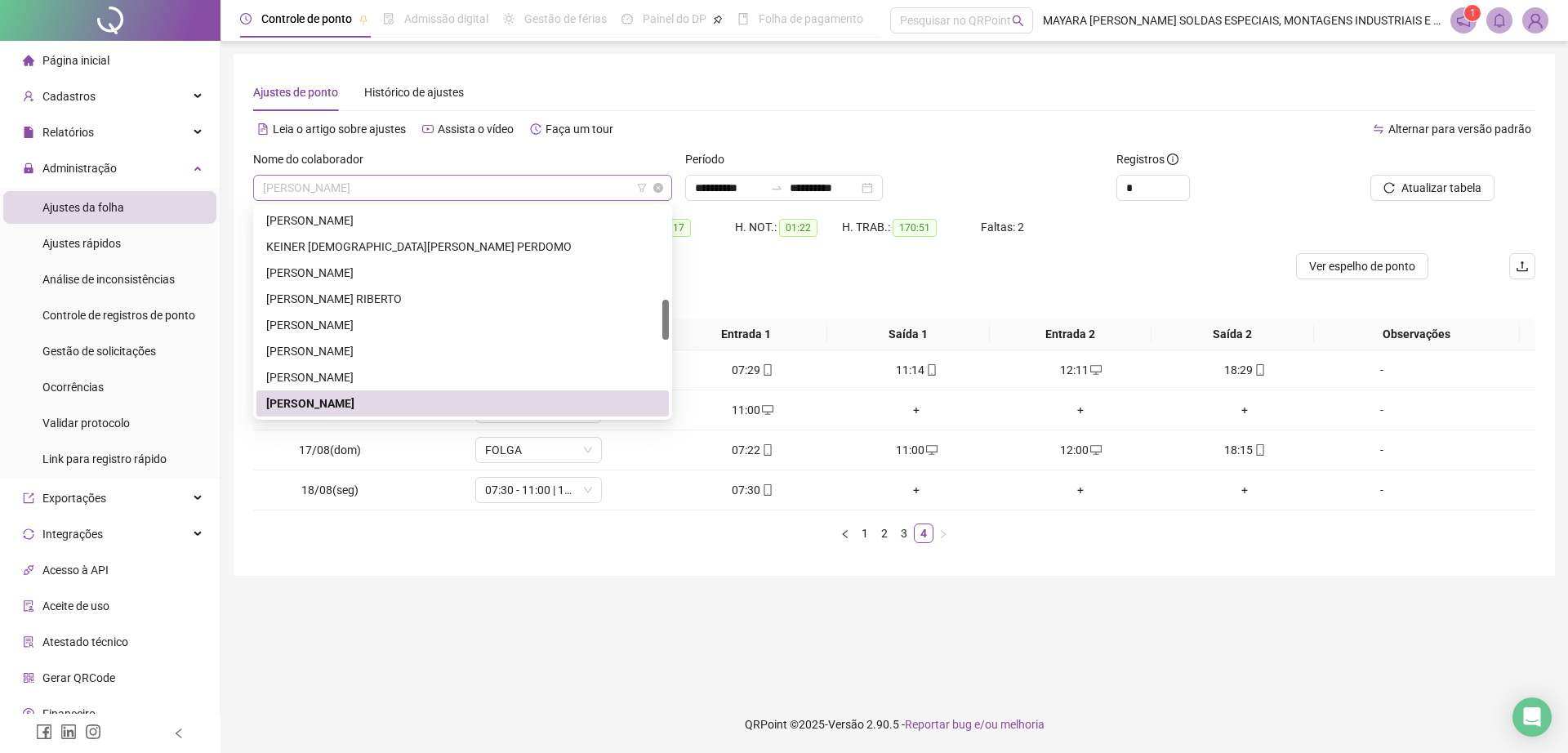
click at [310, 199] on span "[PERSON_NAME]" at bounding box center [462, 188] width 399 height 24
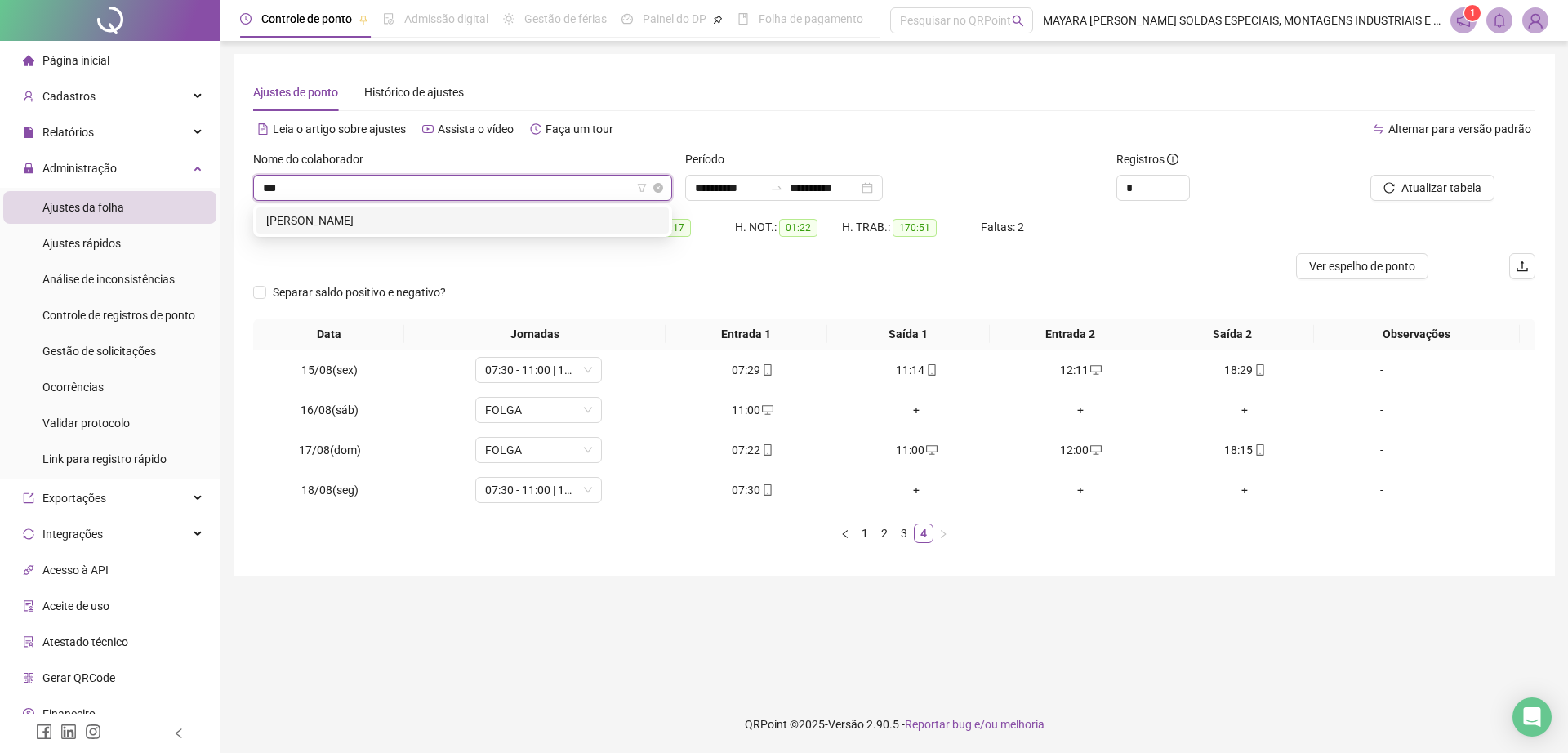
type input "****"
click at [348, 228] on div "[PERSON_NAME]" at bounding box center [462, 220] width 393 height 18
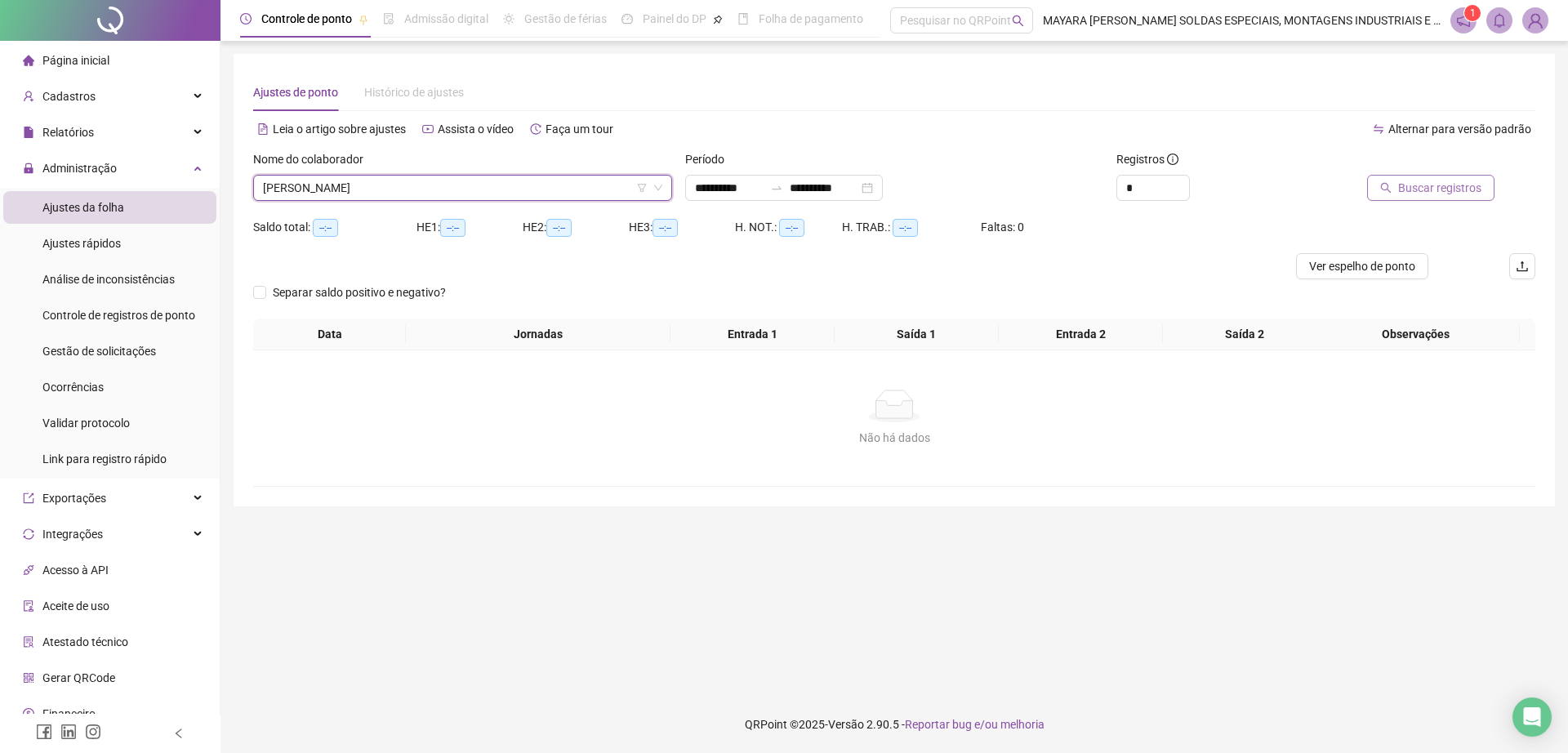
click at [1481, 179] on button "Buscar registros" at bounding box center [1430, 188] width 128 height 26
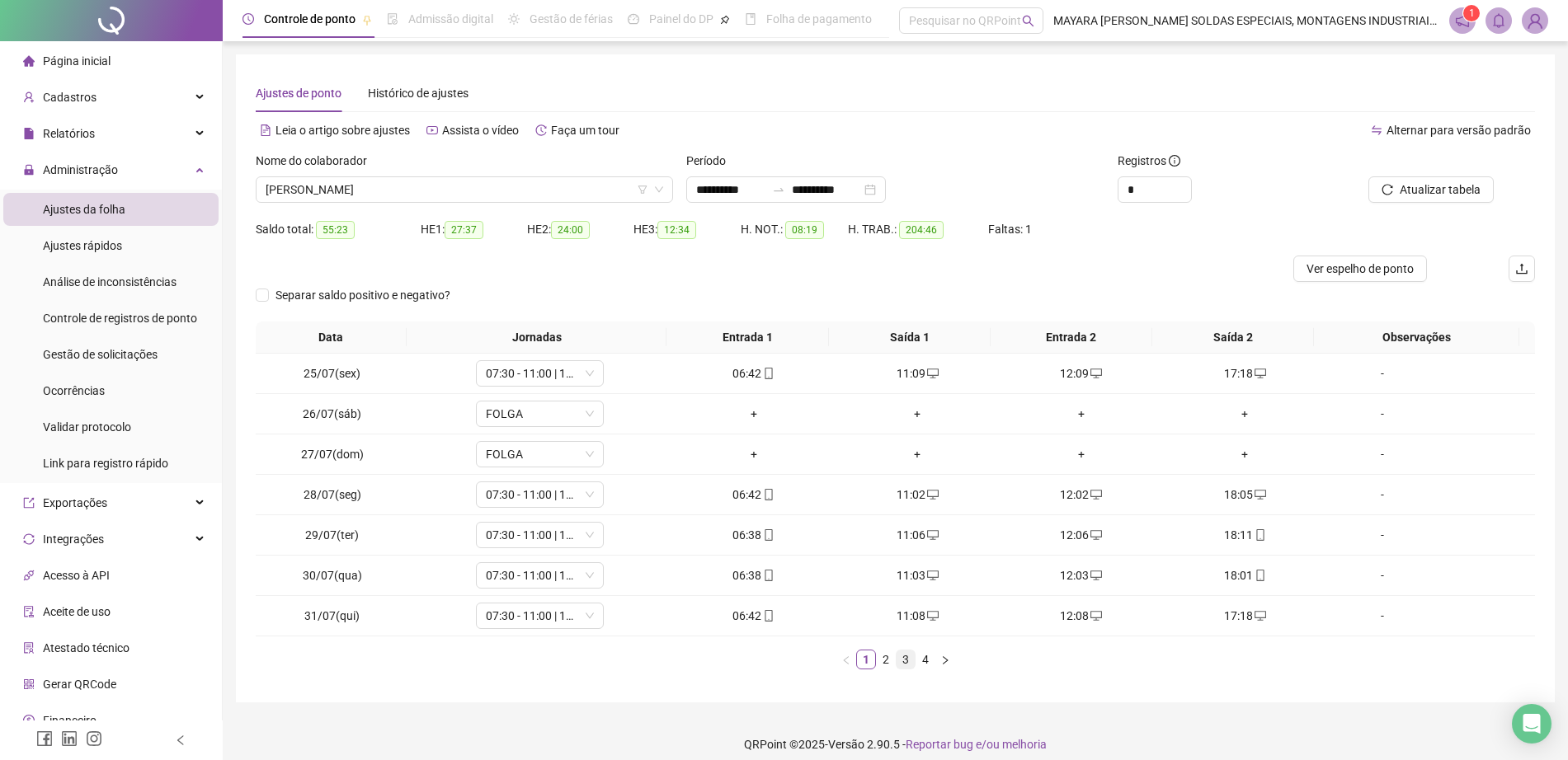
click at [911, 667] on link "3" at bounding box center [905, 659] width 18 height 18
click at [924, 665] on link "4" at bounding box center [925, 659] width 18 height 18
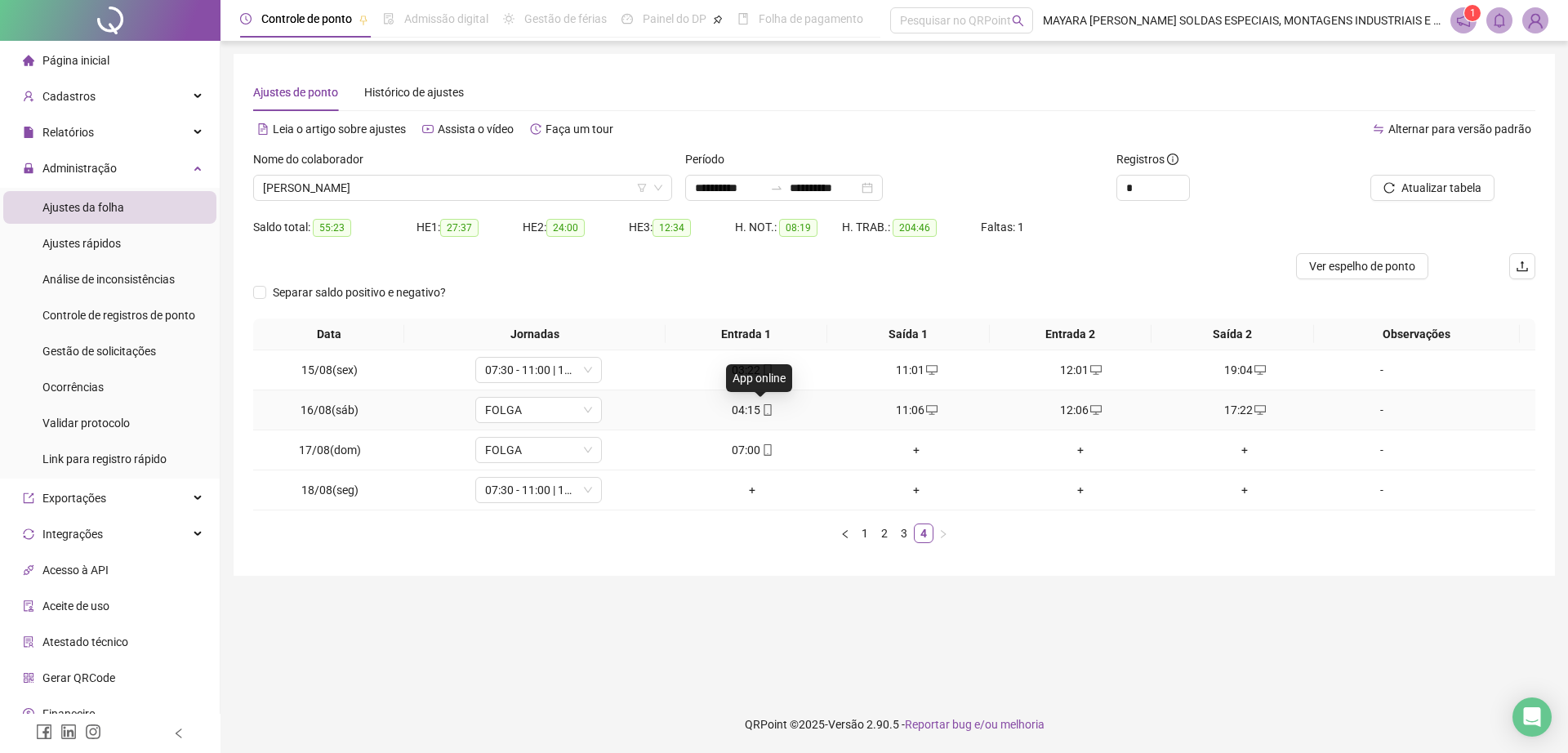
click at [764, 408] on icon "mobile" at bounding box center [767, 410] width 7 height 11
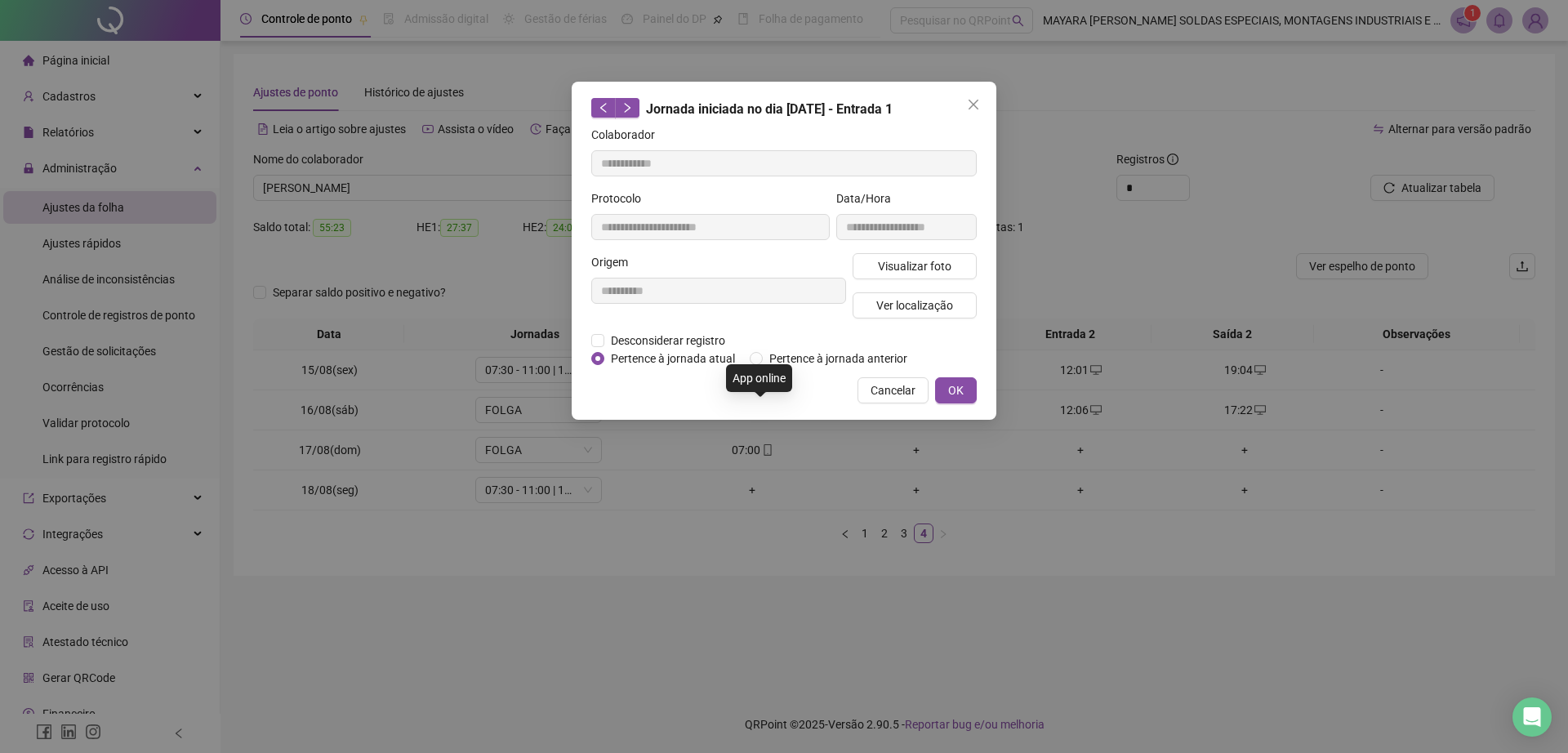
type input "**********"
click at [908, 309] on span "Ver localização" at bounding box center [914, 305] width 77 height 18
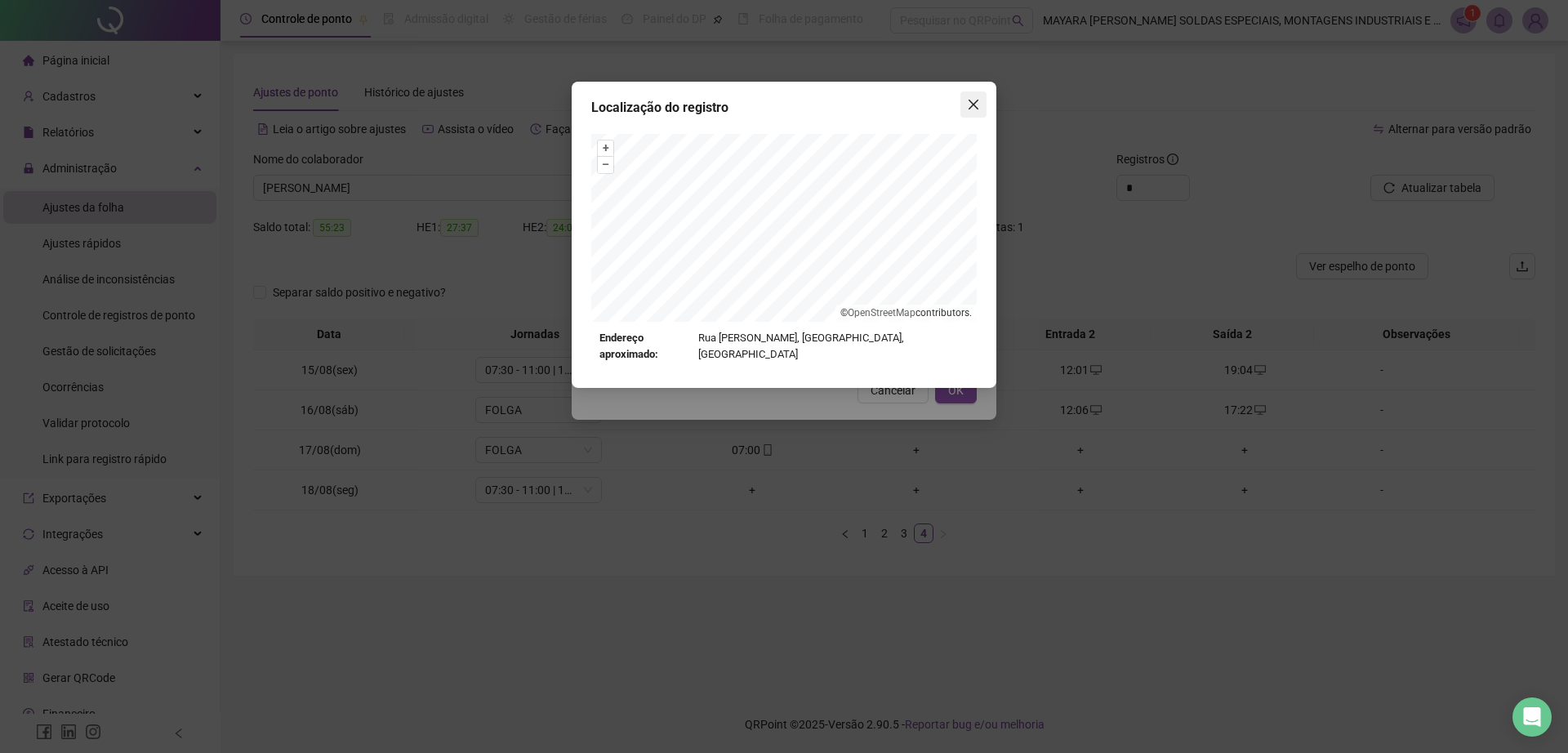
click at [974, 104] on icon "close" at bounding box center [974, 105] width 13 height 13
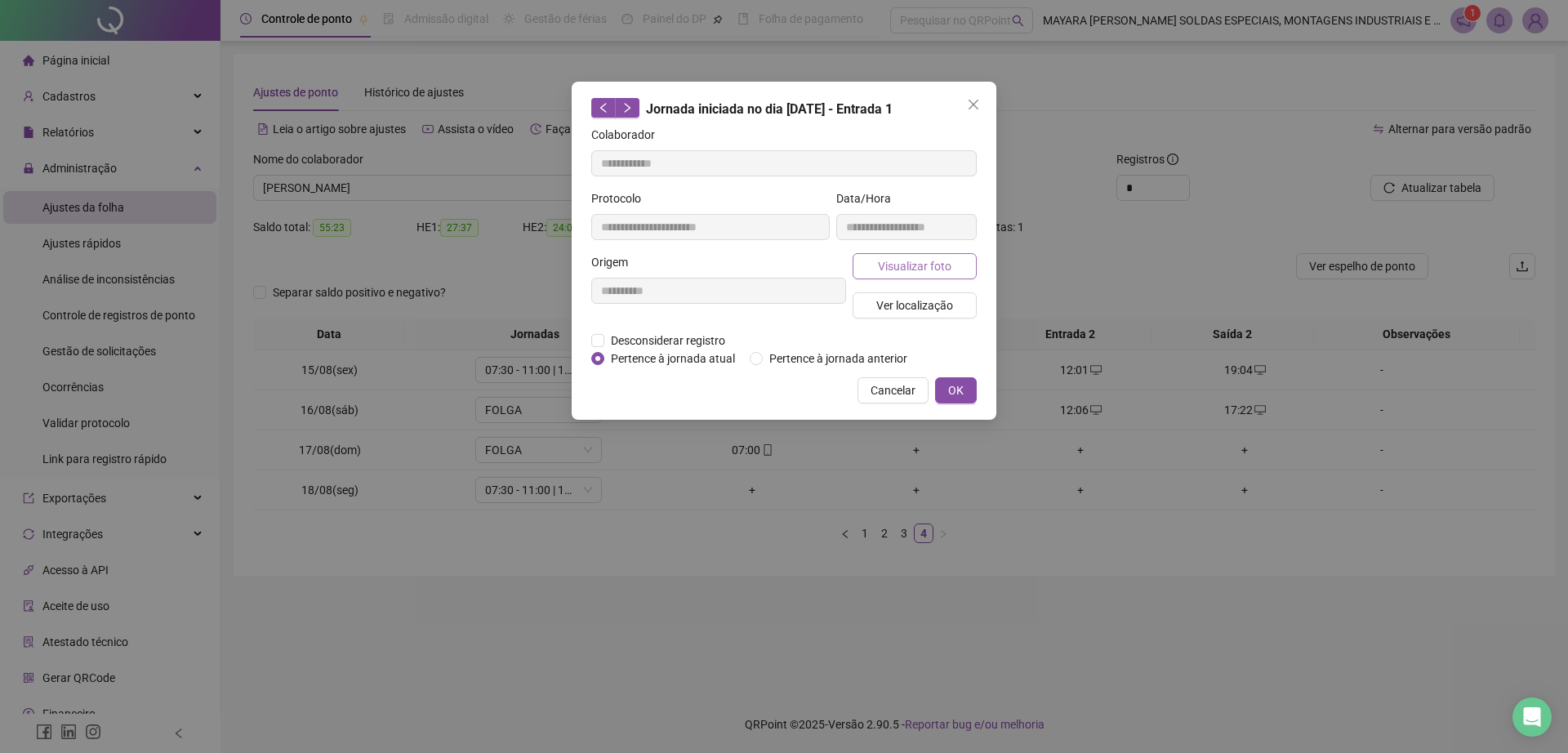
click at [933, 263] on span "Visualizar foto" at bounding box center [913, 265] width 73 height 18
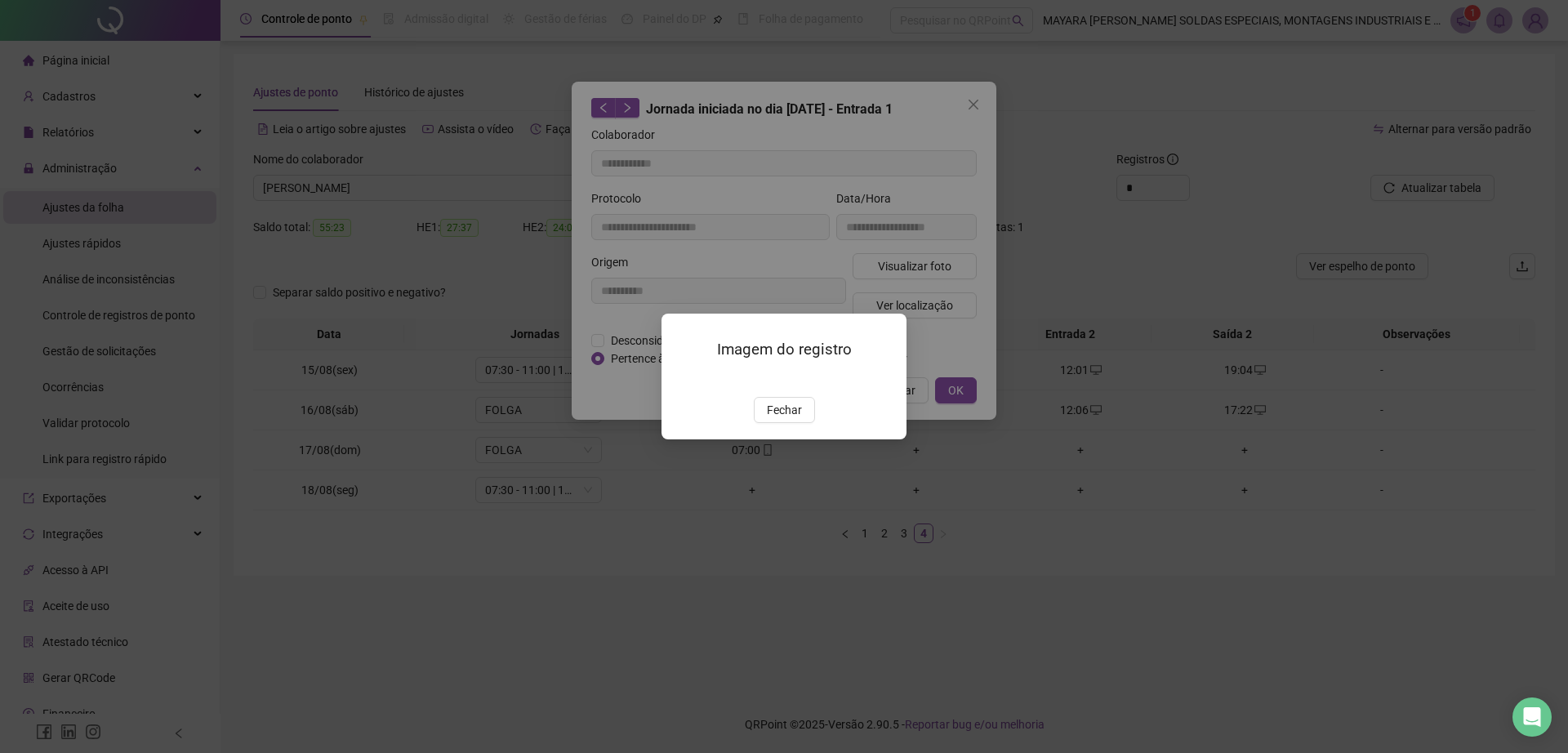
click at [786, 438] on div "Imagem do registro Fechar" at bounding box center [783, 376] width 245 height 125
click at [767, 419] on span "Fechar" at bounding box center [784, 410] width 35 height 18
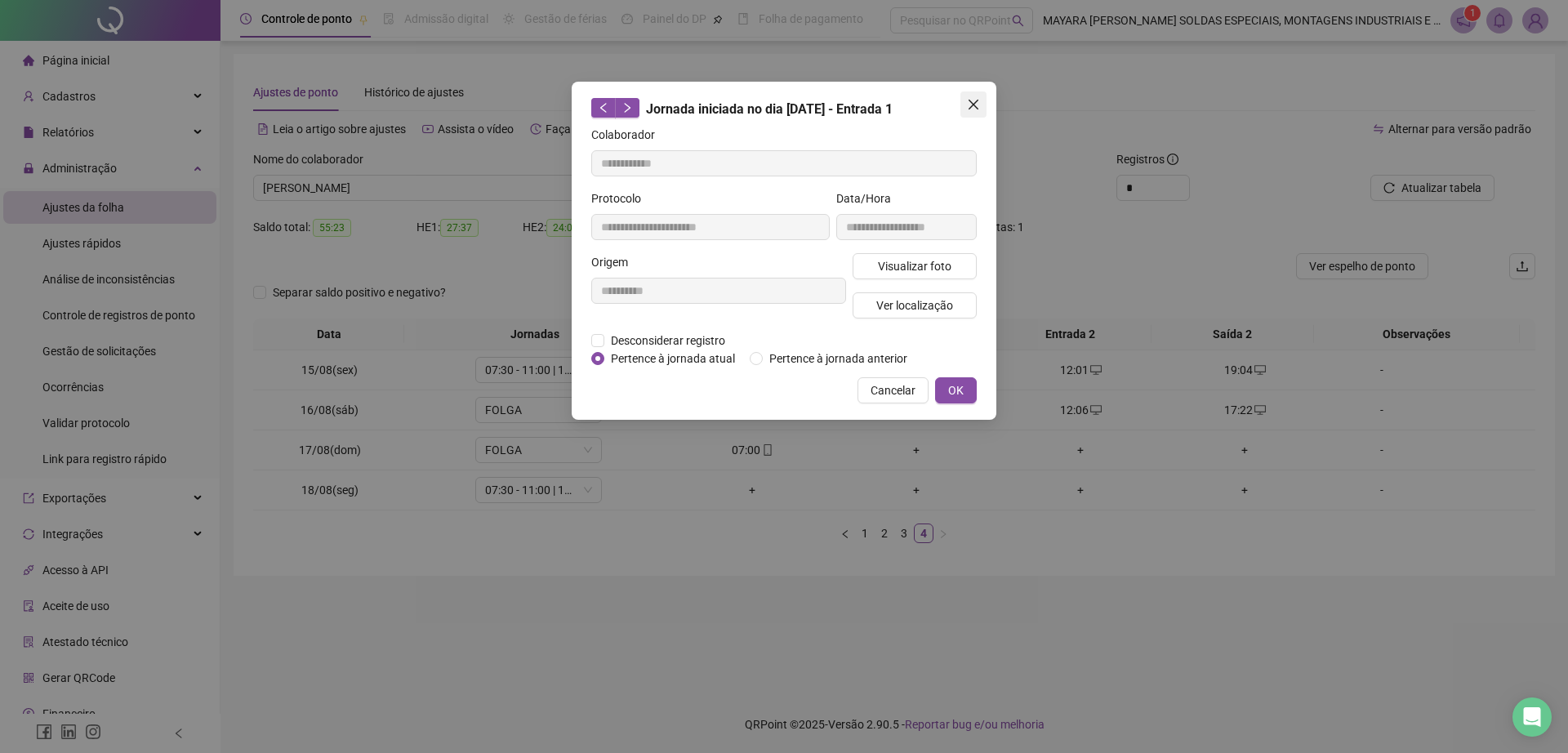
click at [970, 98] on icon "close" at bounding box center [974, 105] width 13 height 13
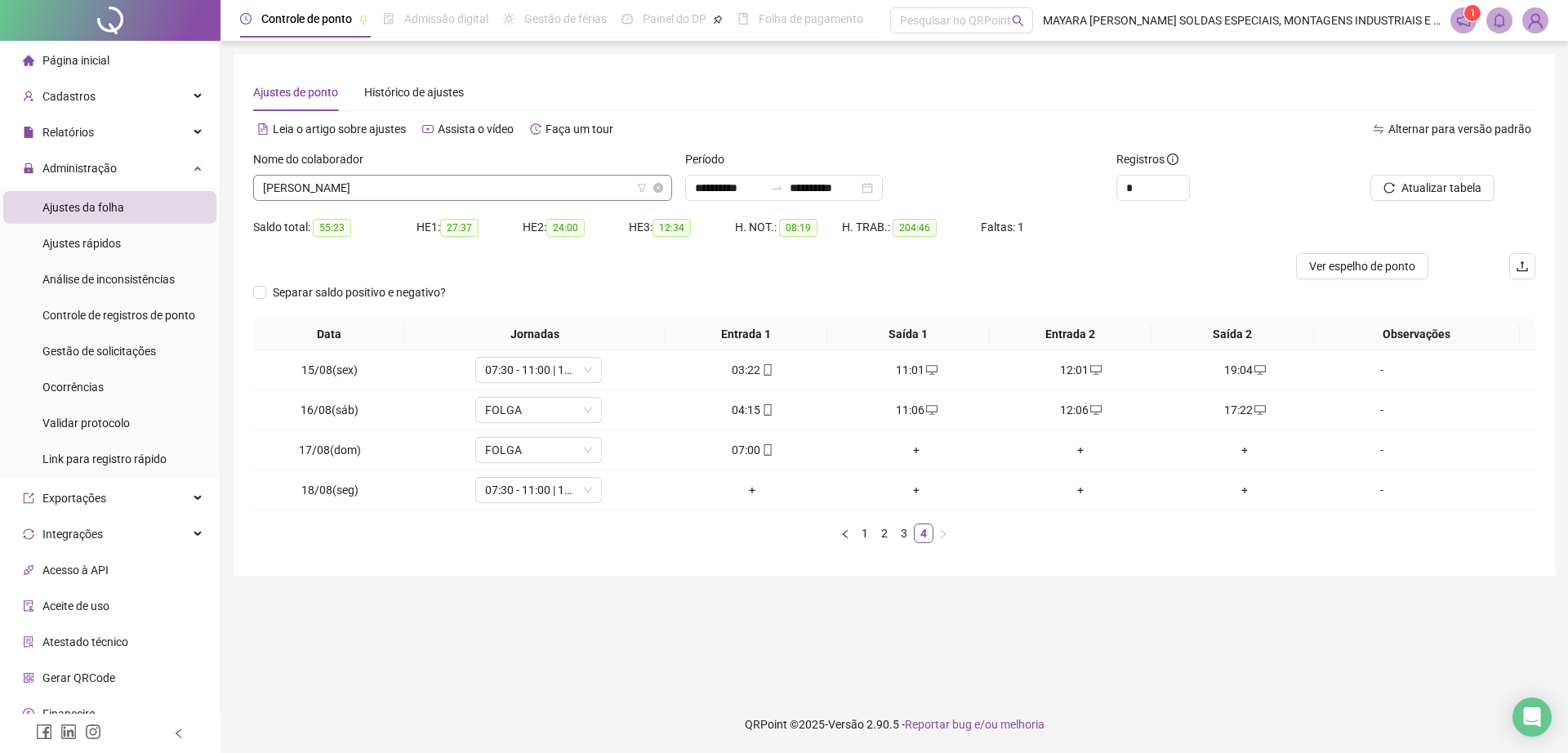
click at [496, 192] on span "[PERSON_NAME]" at bounding box center [462, 188] width 399 height 24
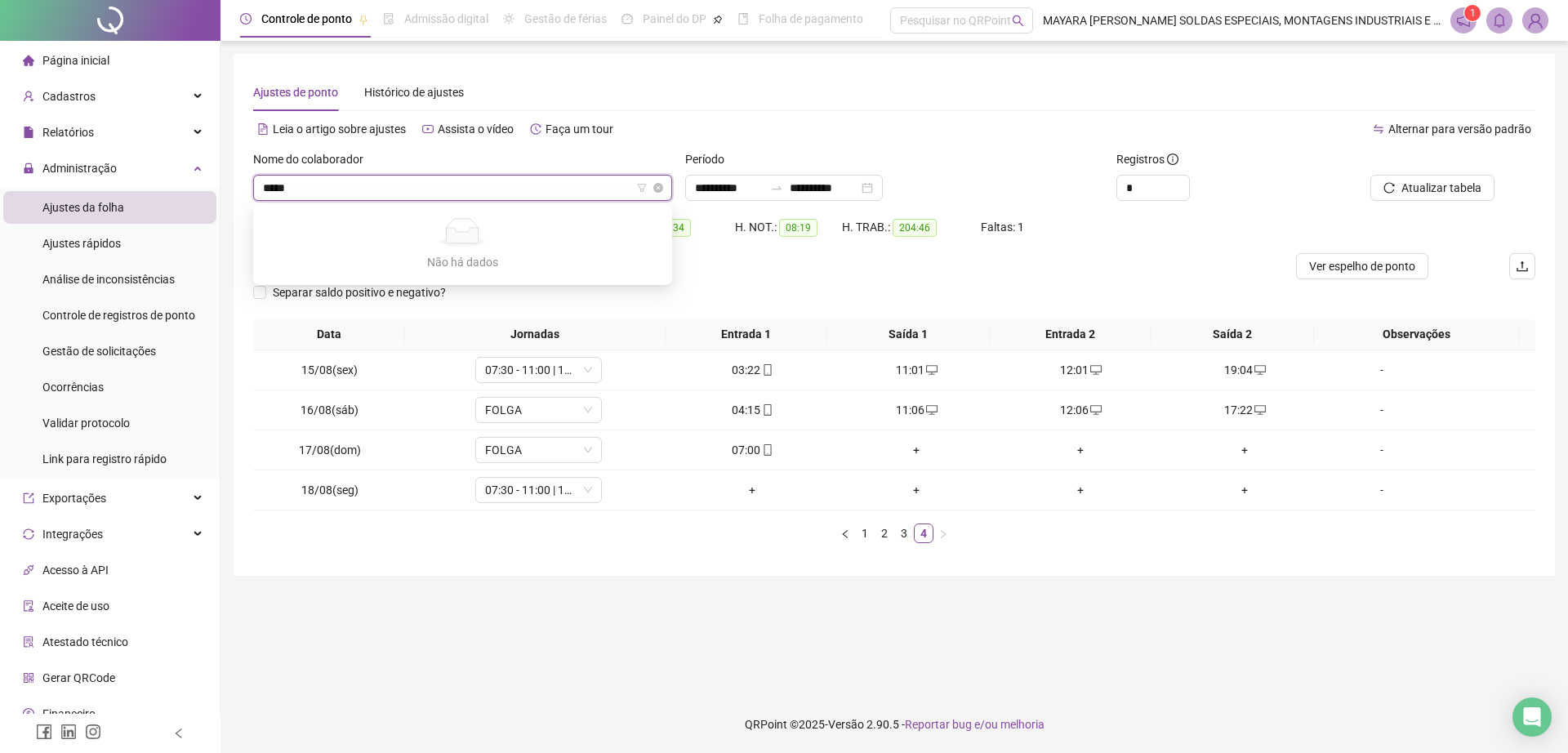
type input "****"
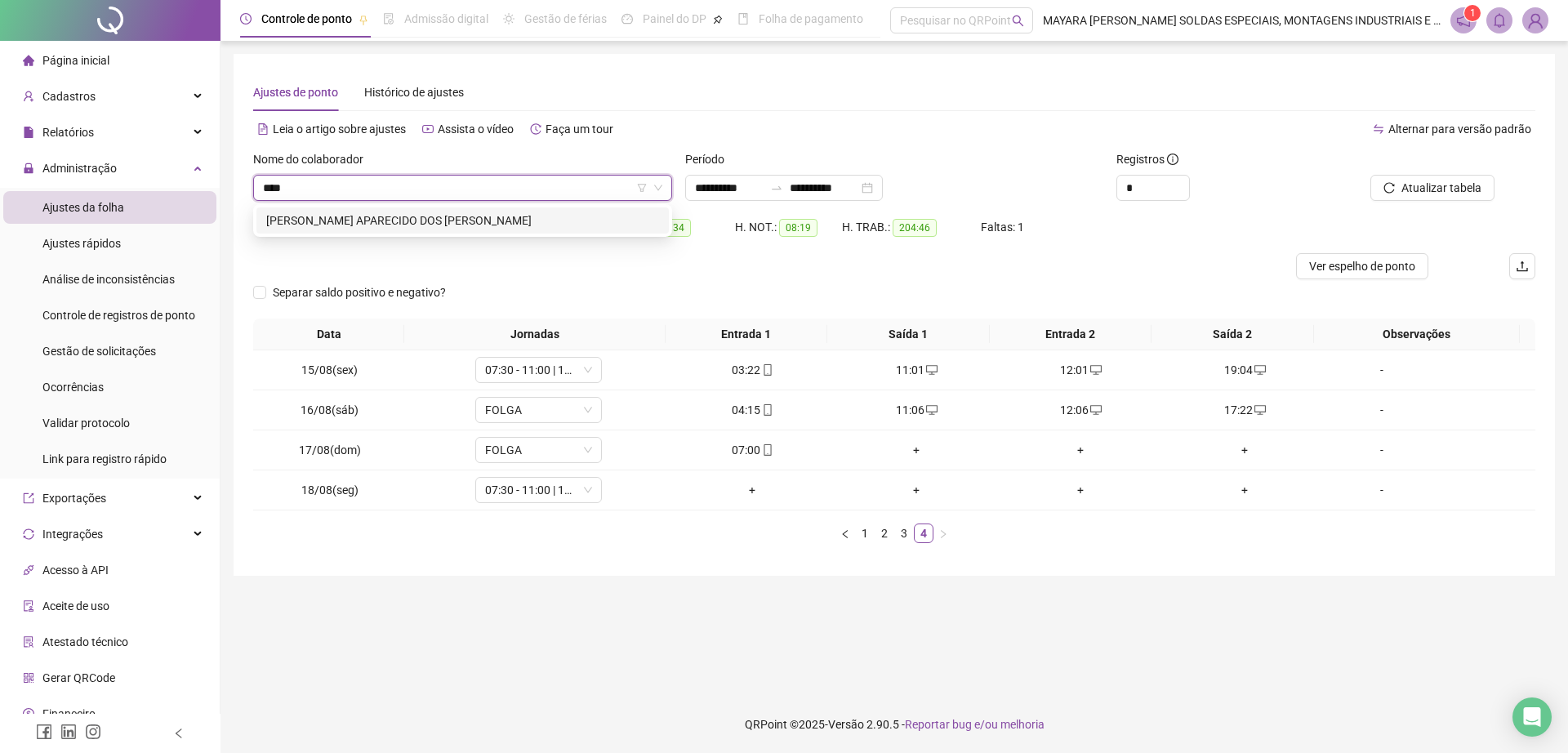
click at [533, 218] on div "[PERSON_NAME] APARECIDO DOS [PERSON_NAME]" at bounding box center [462, 220] width 393 height 18
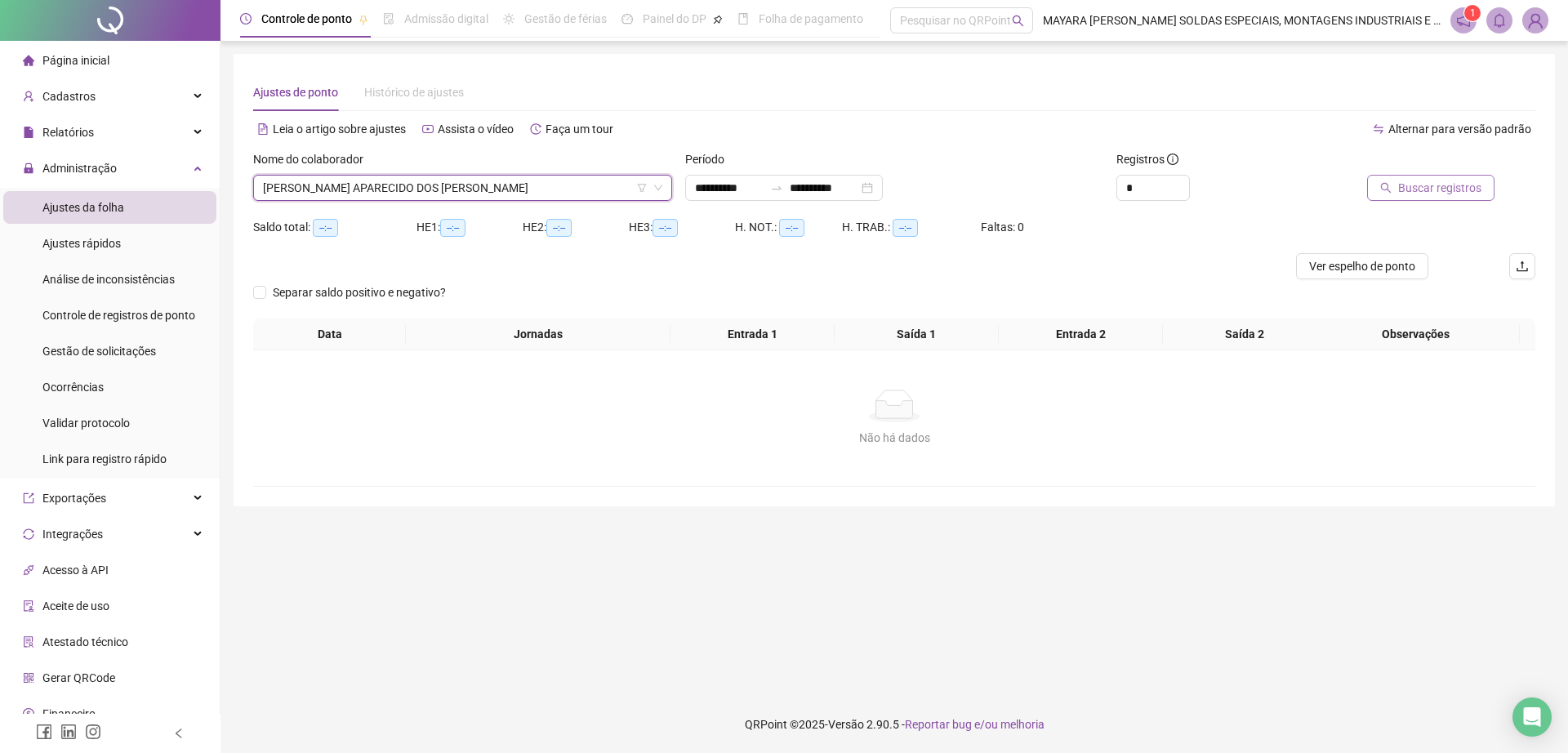
click at [1418, 186] on span "Buscar registros" at bounding box center [1439, 187] width 83 height 18
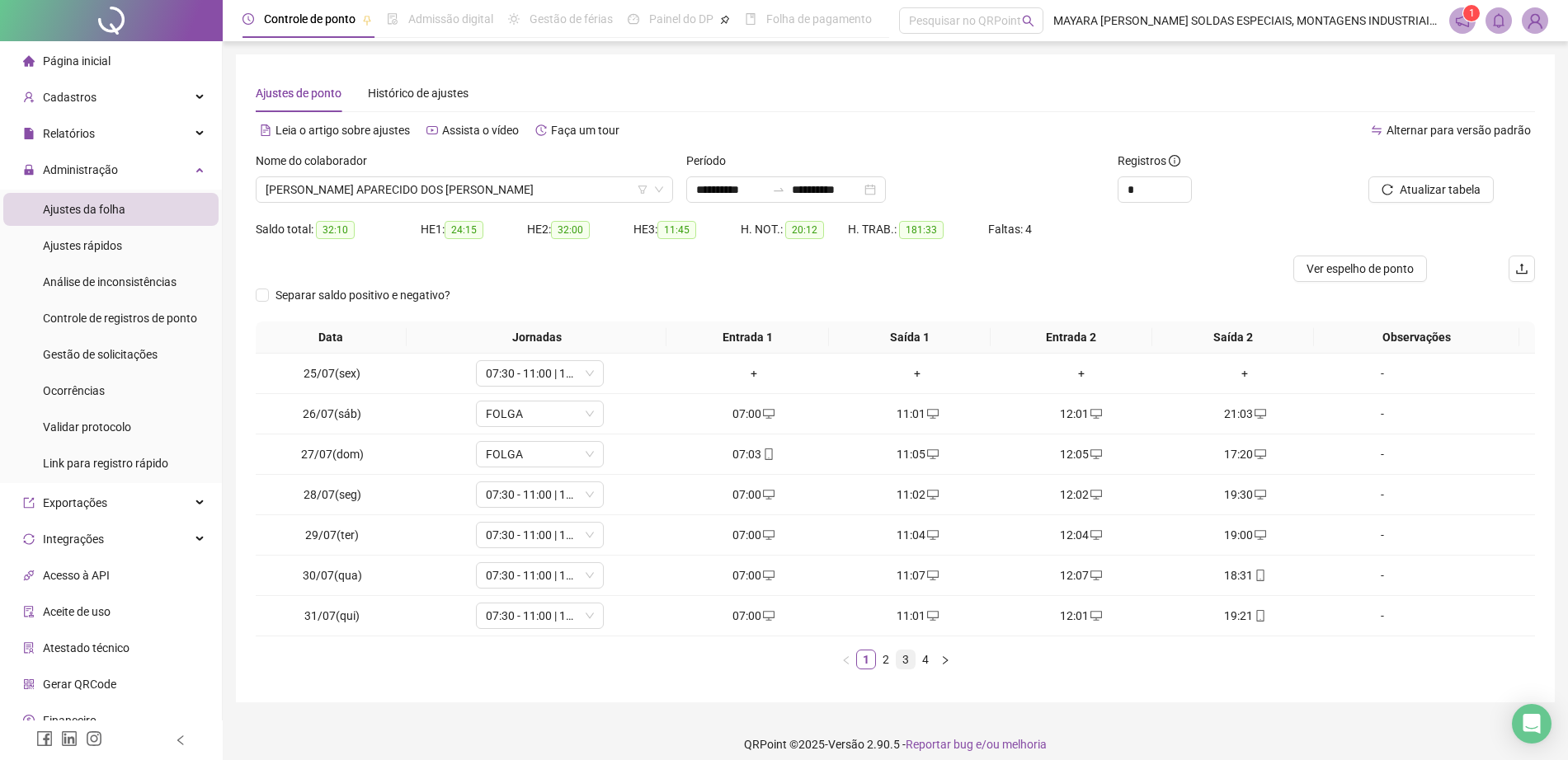
click at [908, 667] on link "3" at bounding box center [905, 659] width 18 height 18
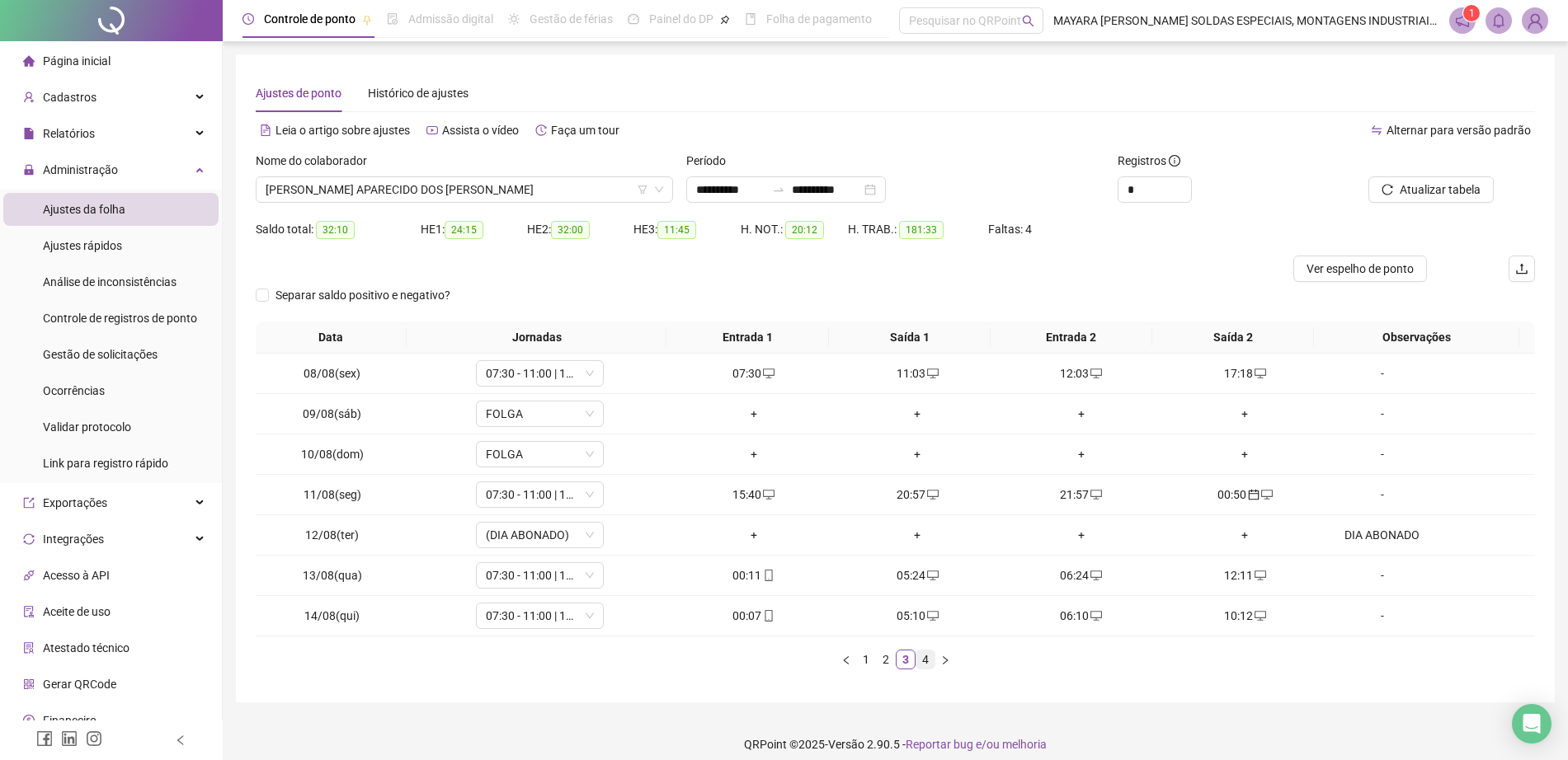
click at [920, 666] on link "4" at bounding box center [925, 659] width 18 height 18
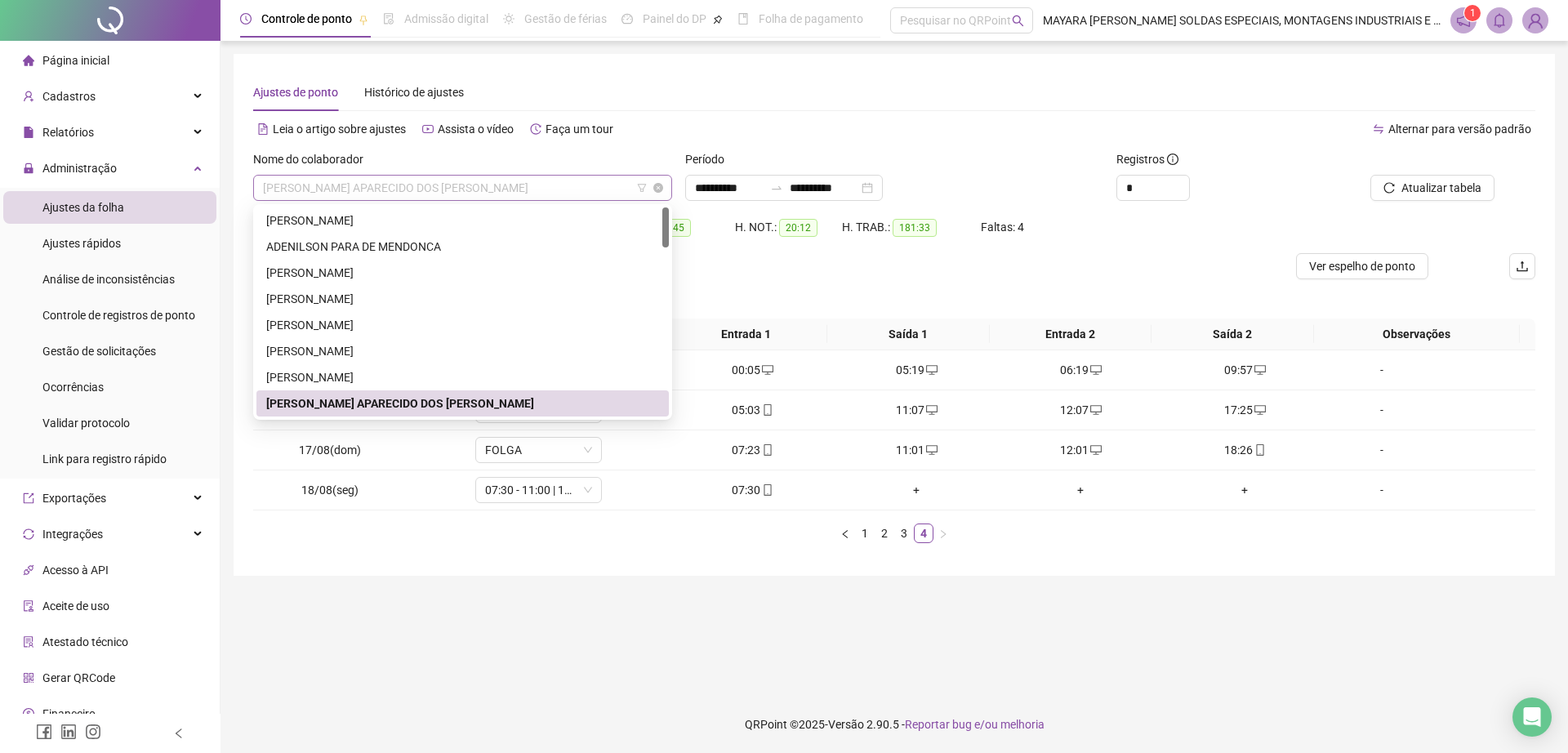
click at [381, 184] on span "[PERSON_NAME] APARECIDO DOS [PERSON_NAME]" at bounding box center [462, 188] width 399 height 24
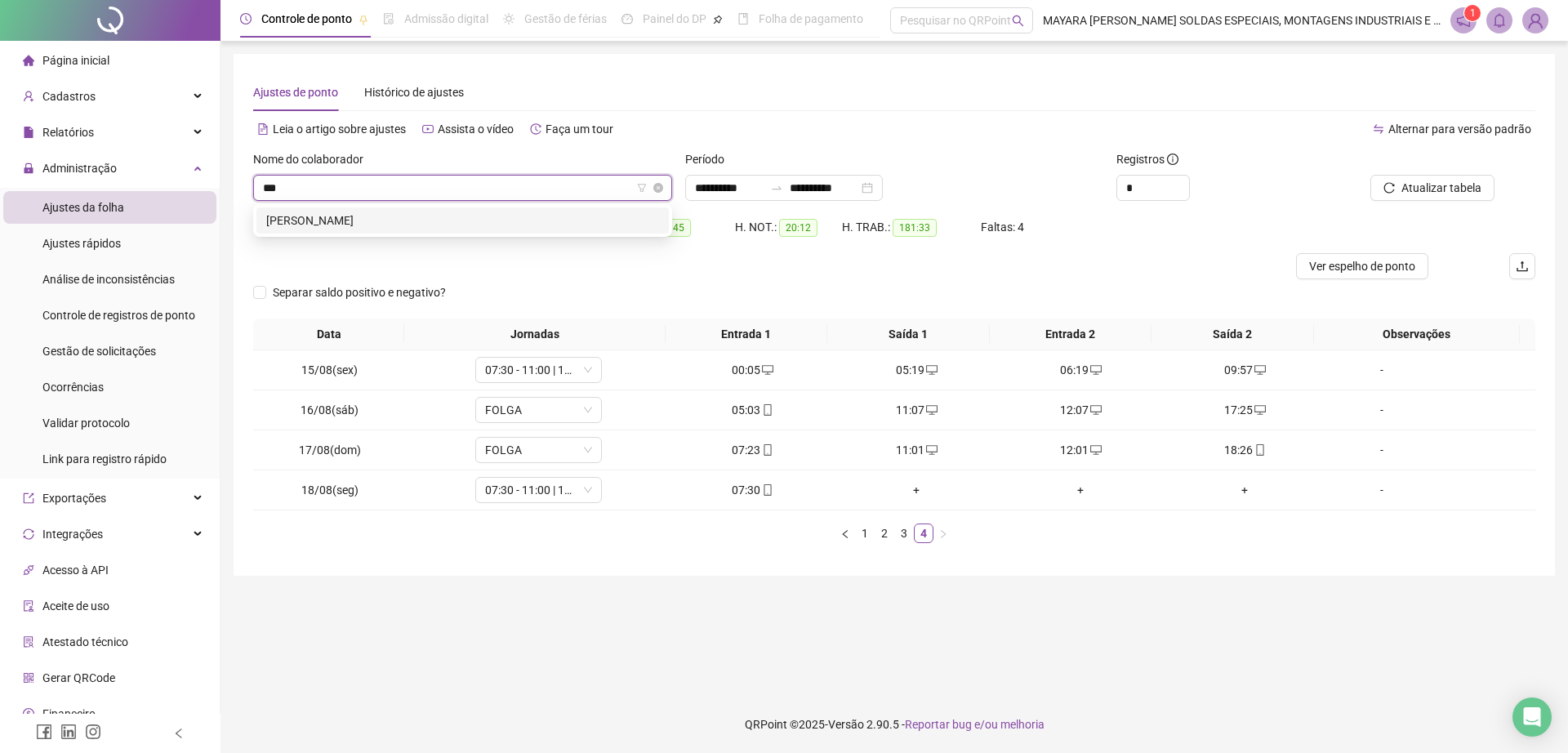
type input "****"
click at [477, 220] on div "[PERSON_NAME]" at bounding box center [462, 220] width 393 height 18
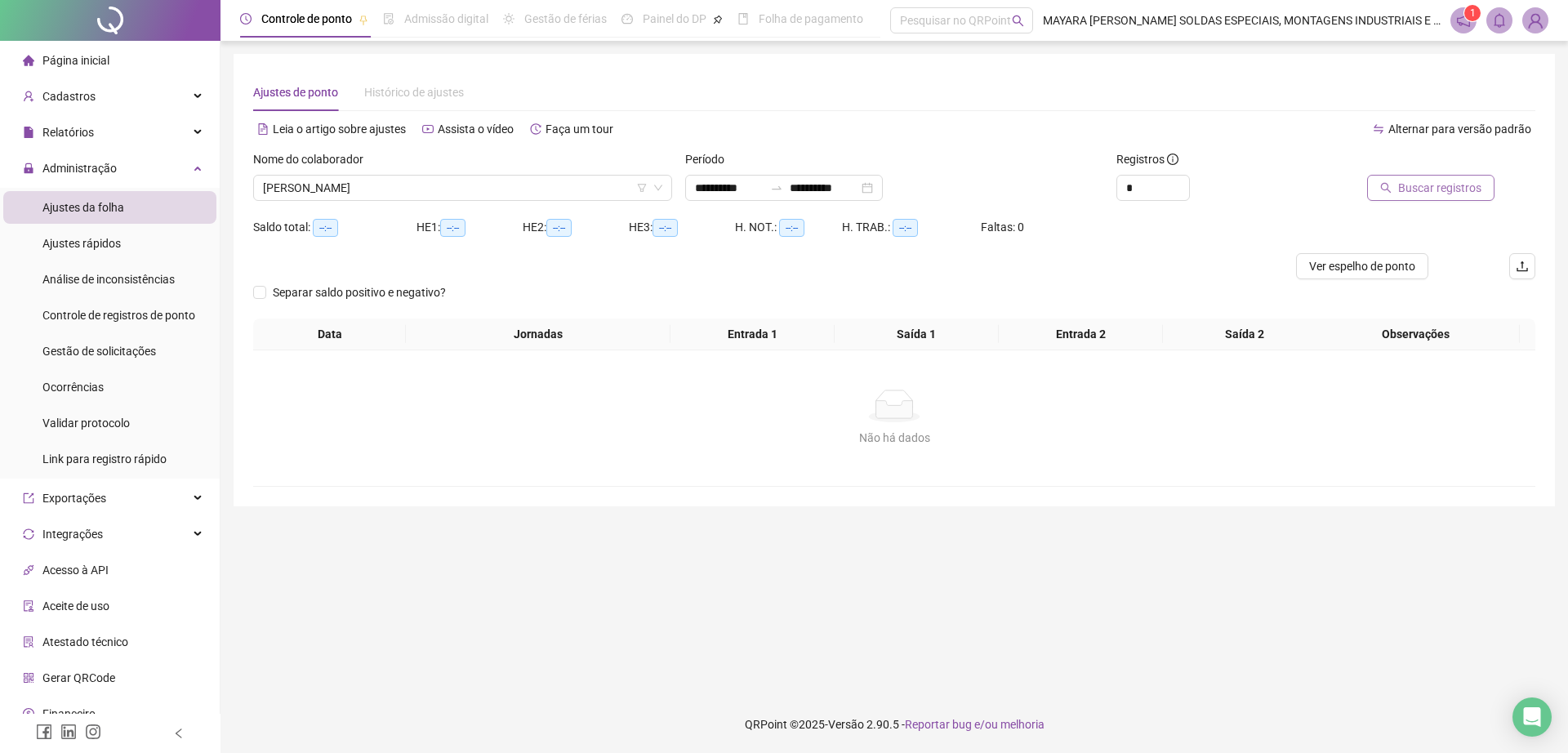
click at [1407, 187] on span "Buscar registros" at bounding box center [1439, 187] width 83 height 18
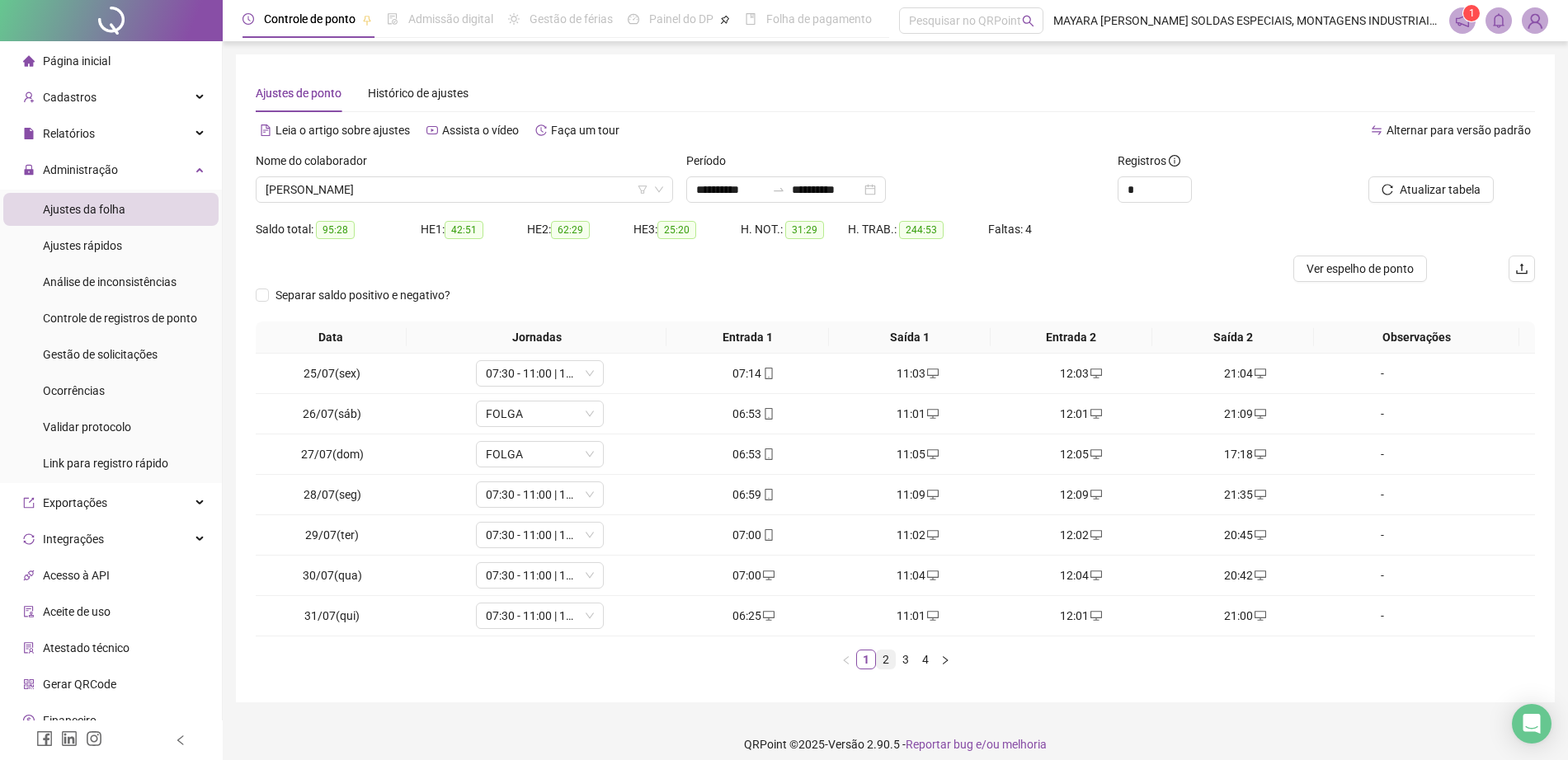
click at [895, 666] on li "2" at bounding box center [885, 659] width 20 height 20
click at [908, 660] on link "3" at bounding box center [905, 659] width 18 height 18
click at [918, 655] on link "4" at bounding box center [925, 659] width 18 height 18
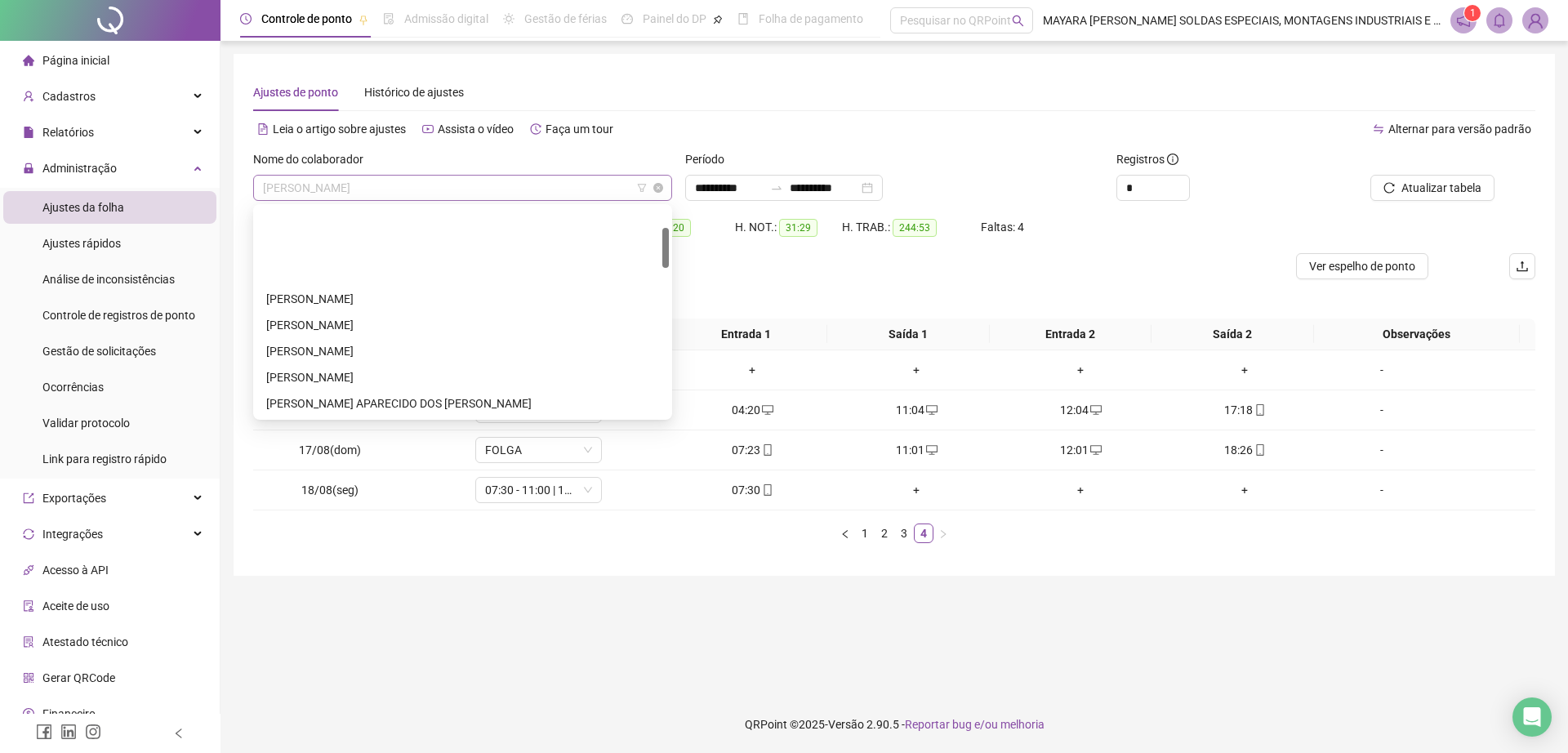
scroll to position [105, 0]
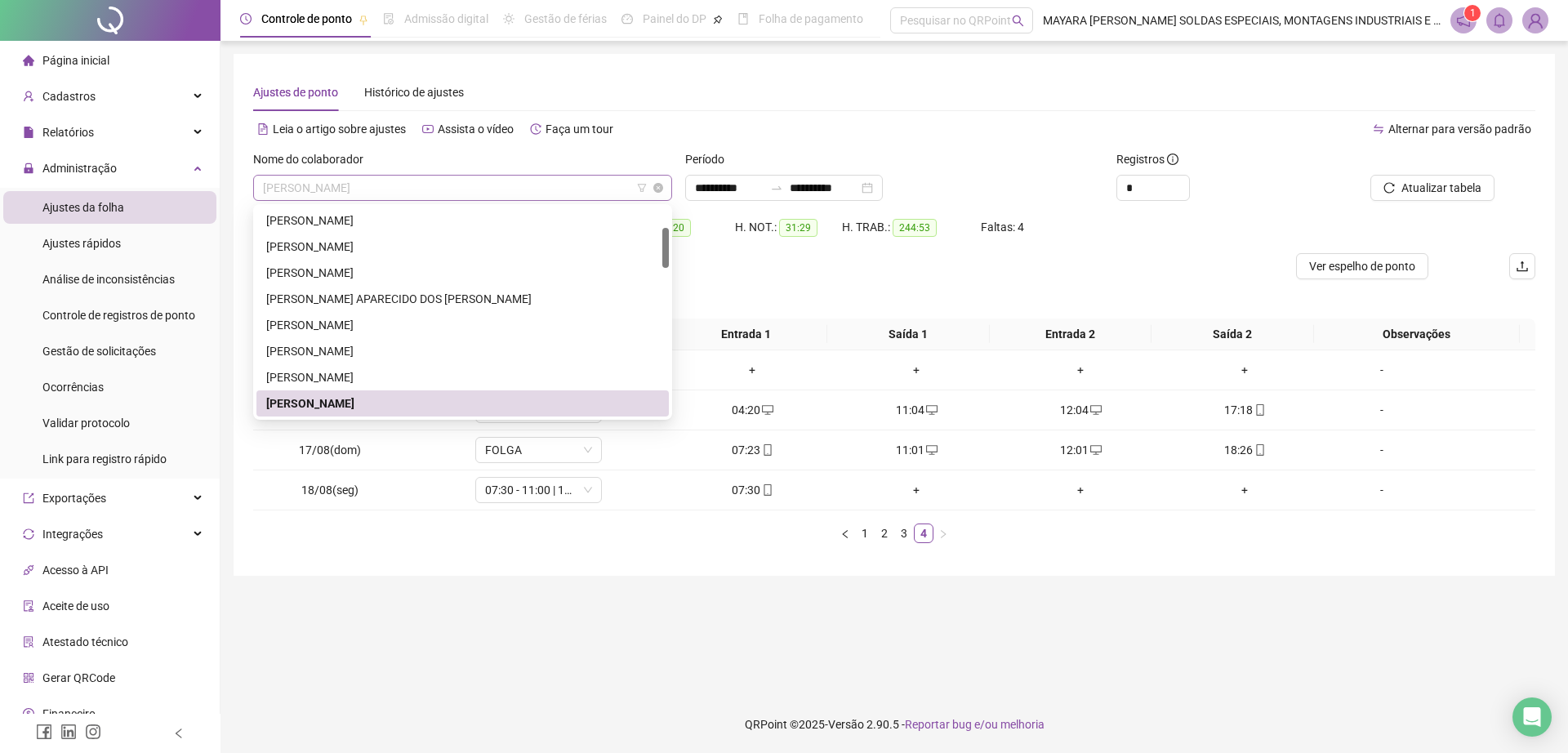
click at [468, 190] on span "[PERSON_NAME]" at bounding box center [462, 188] width 399 height 24
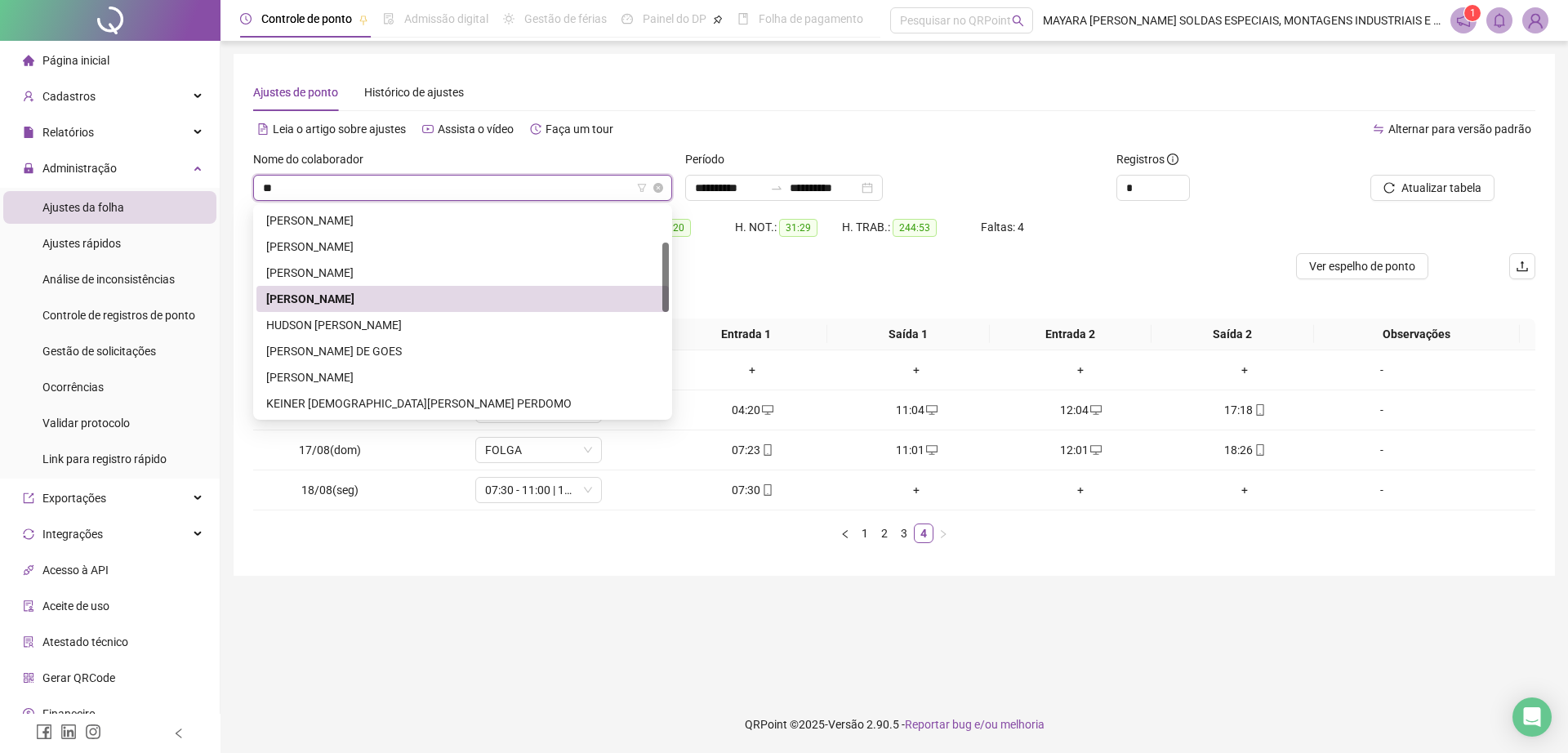
scroll to position [0, 0]
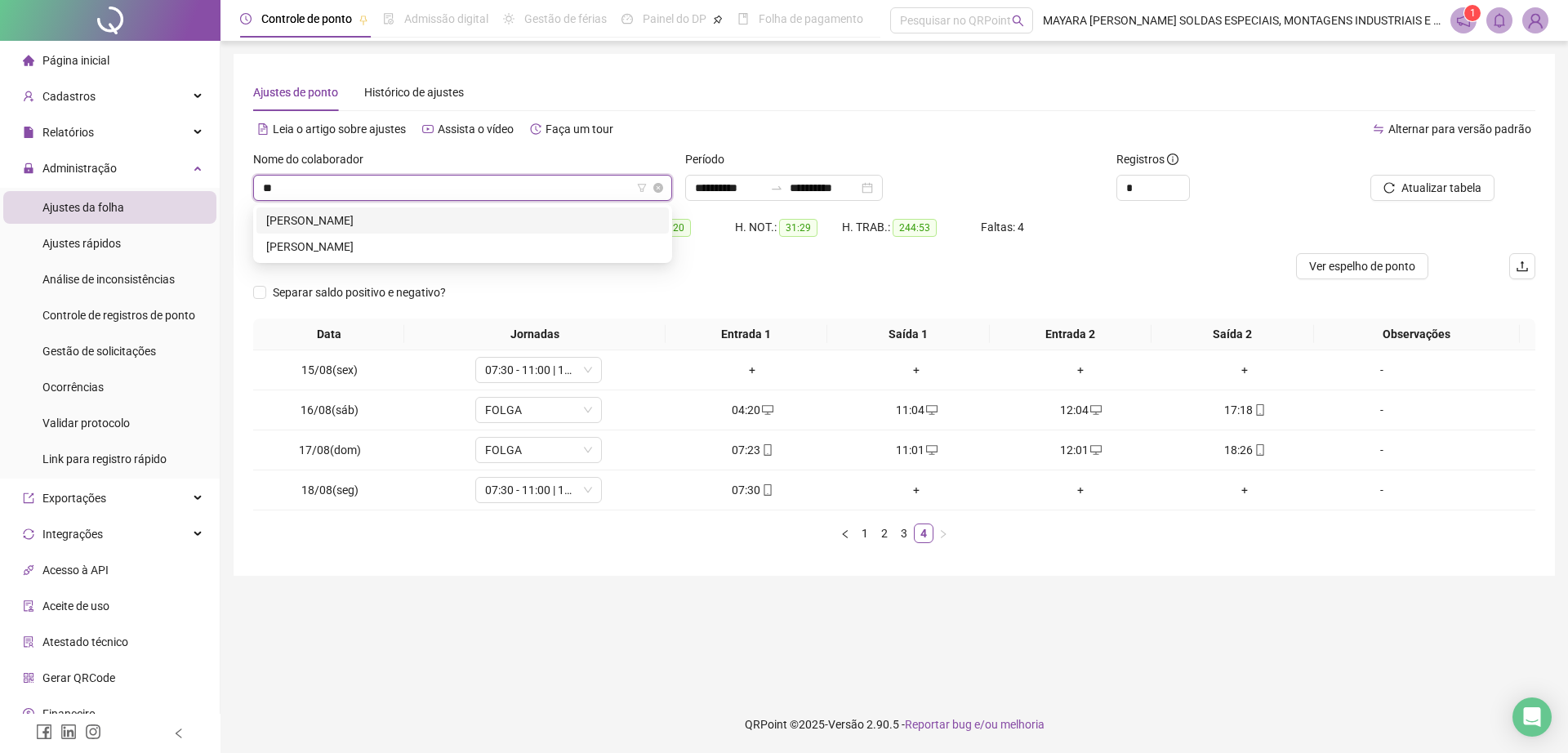
type input "***"
click at [453, 225] on div "[PERSON_NAME]" at bounding box center [462, 220] width 393 height 18
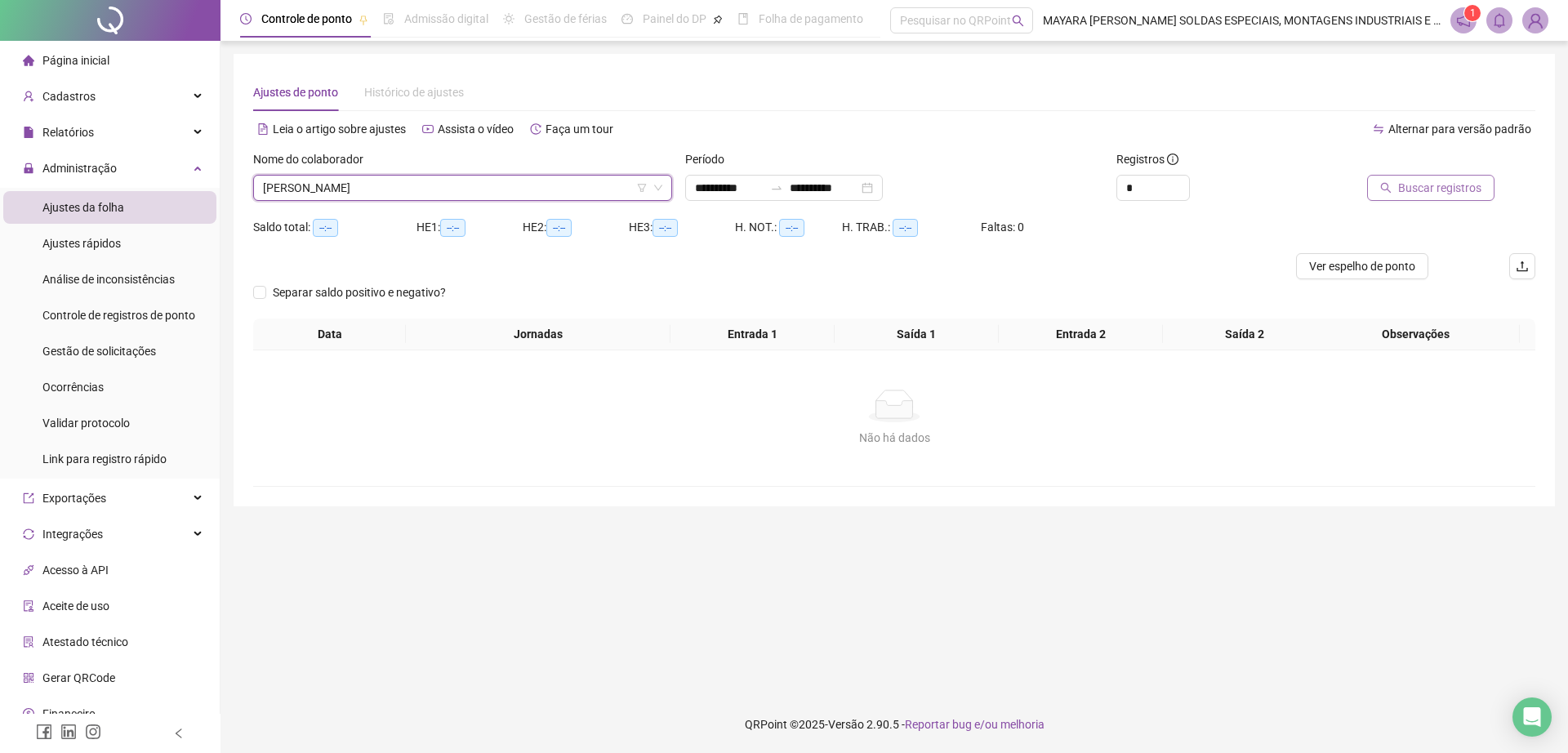
click at [1430, 184] on span "Buscar registros" at bounding box center [1439, 187] width 83 height 18
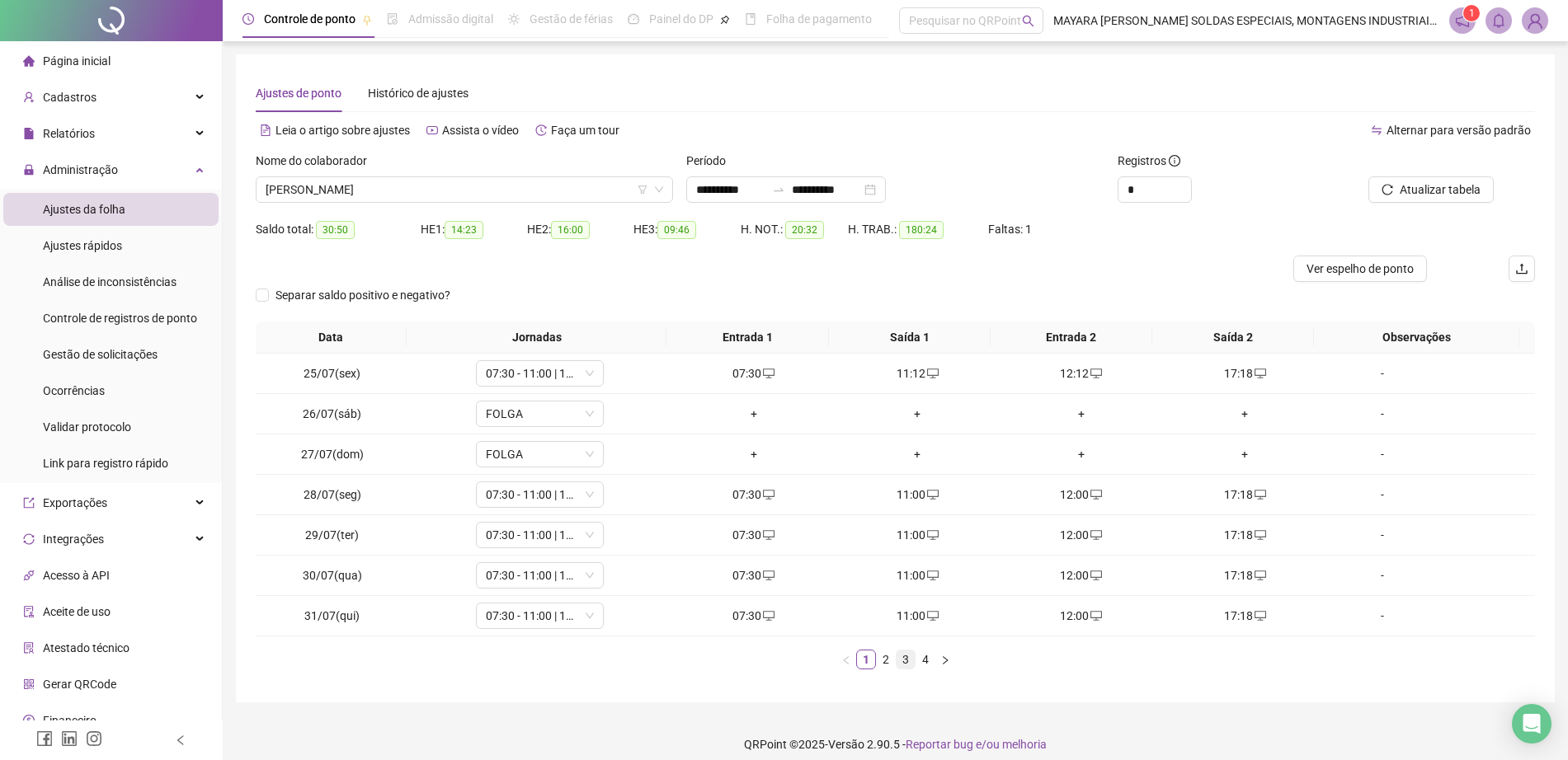
click at [907, 662] on link "3" at bounding box center [905, 659] width 18 height 18
click at [928, 661] on link "4" at bounding box center [925, 659] width 18 height 18
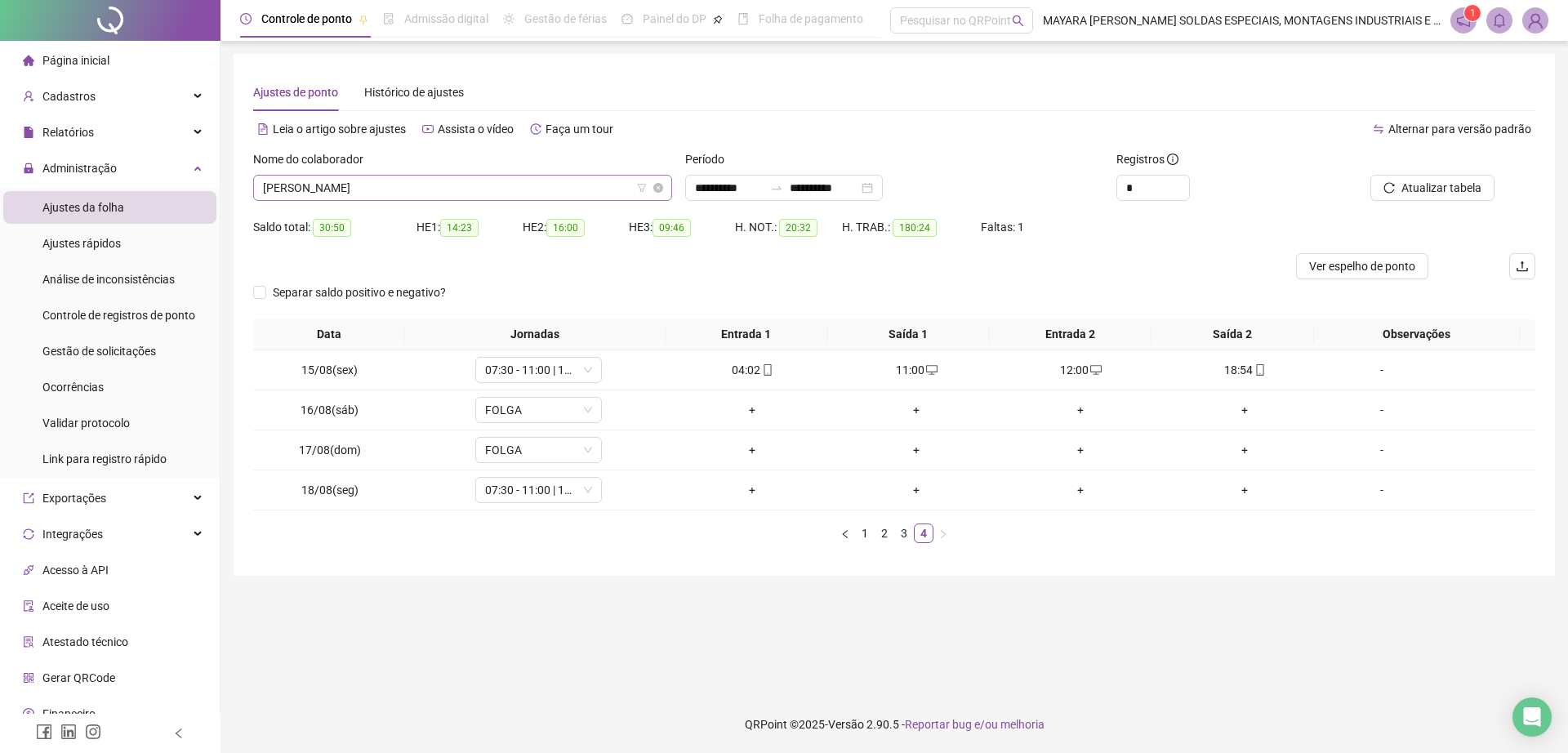
click at [406, 191] on span "[PERSON_NAME]" at bounding box center [462, 188] width 399 height 24
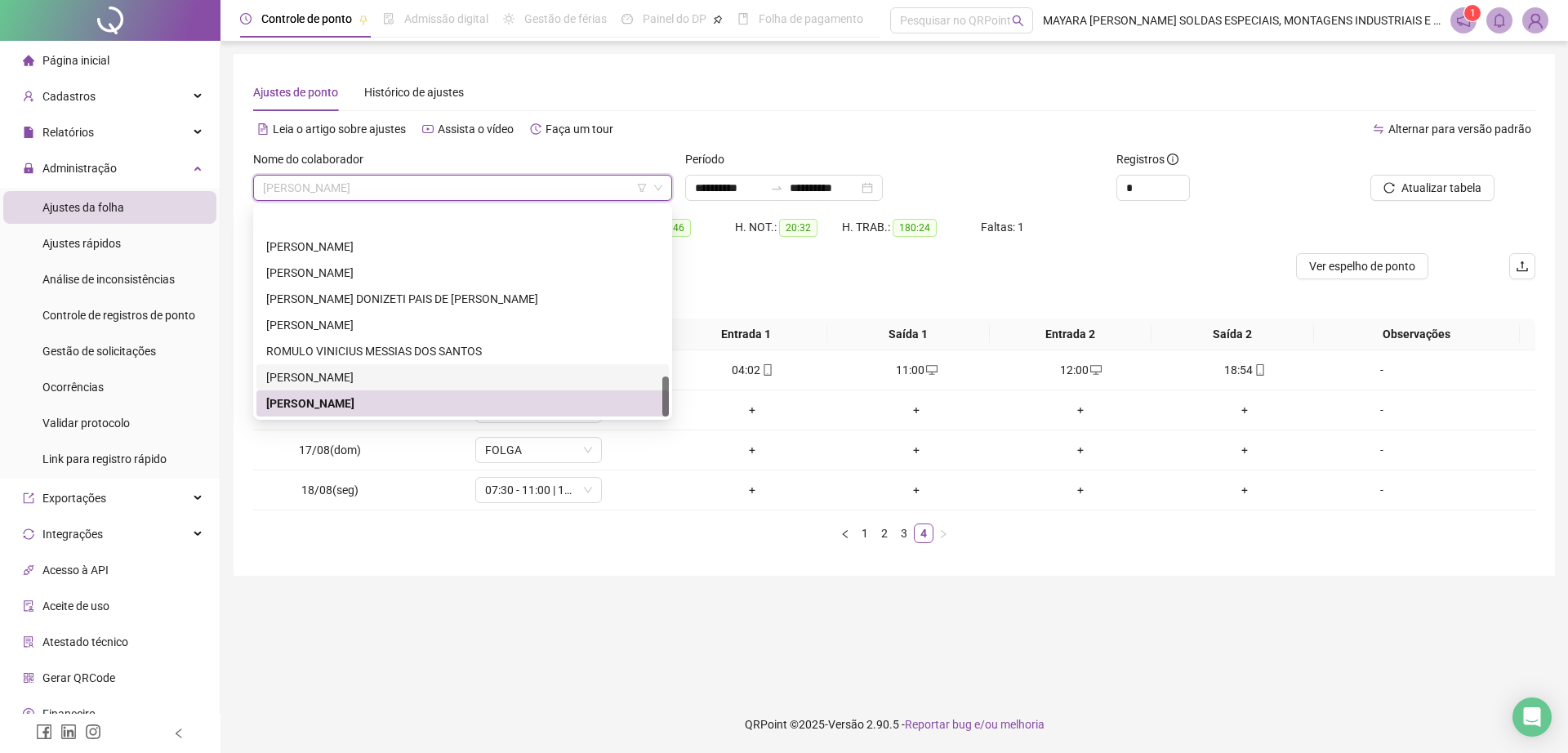
scroll to position [863, 0]
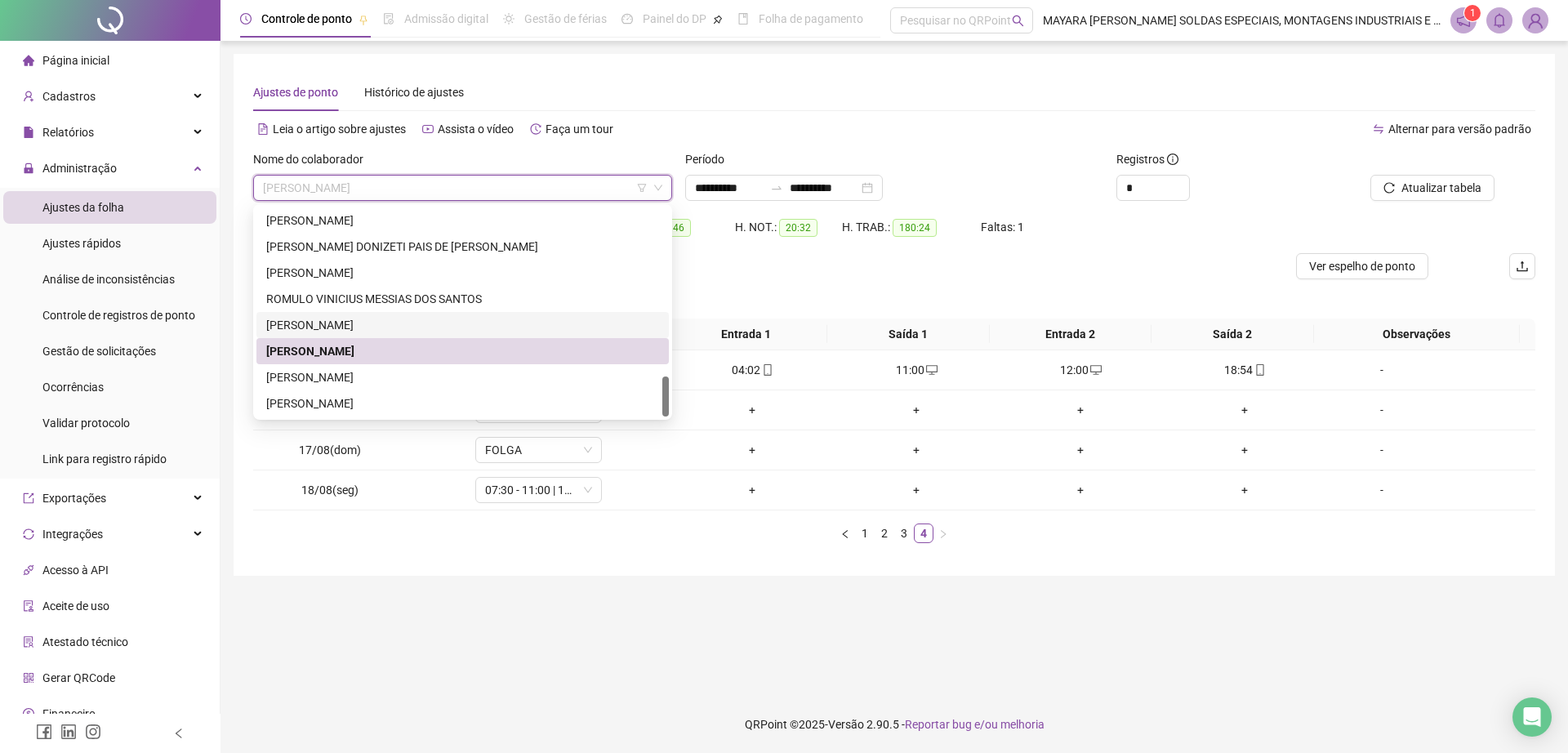
drag, startPoint x: 663, startPoint y: 381, endPoint x: 650, endPoint y: 396, distance: 19.8
click at [655, 400] on div "RAFAEL DA SILVA RODRIGUES RICARDO ANSELMO ROBSON DONIZETI PAIS DE CAMARGO RODRI…" at bounding box center [462, 312] width 412 height 209
click at [521, 378] on div "[PERSON_NAME]" at bounding box center [462, 376] width 393 height 18
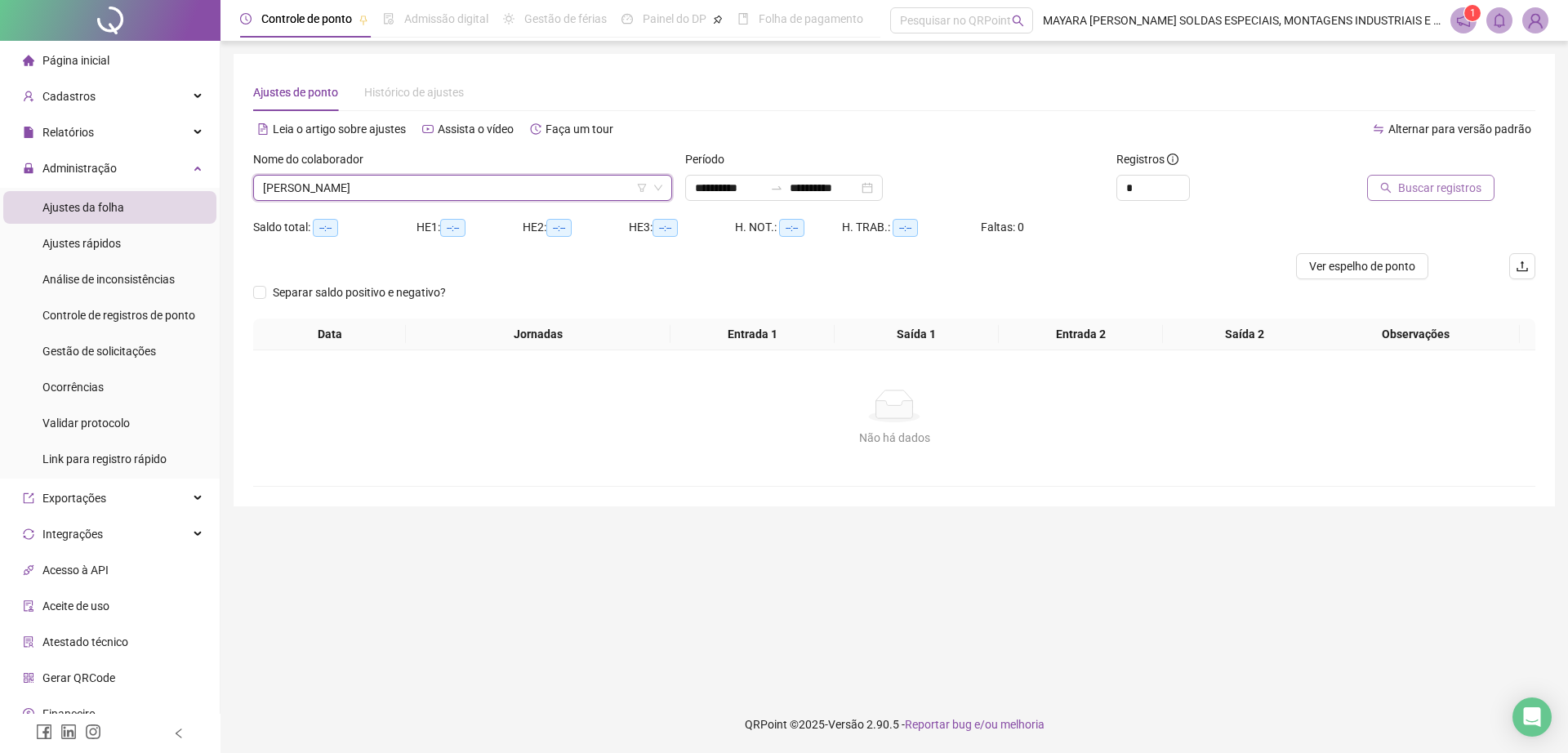
click at [1450, 186] on span "Buscar registros" at bounding box center [1439, 187] width 83 height 18
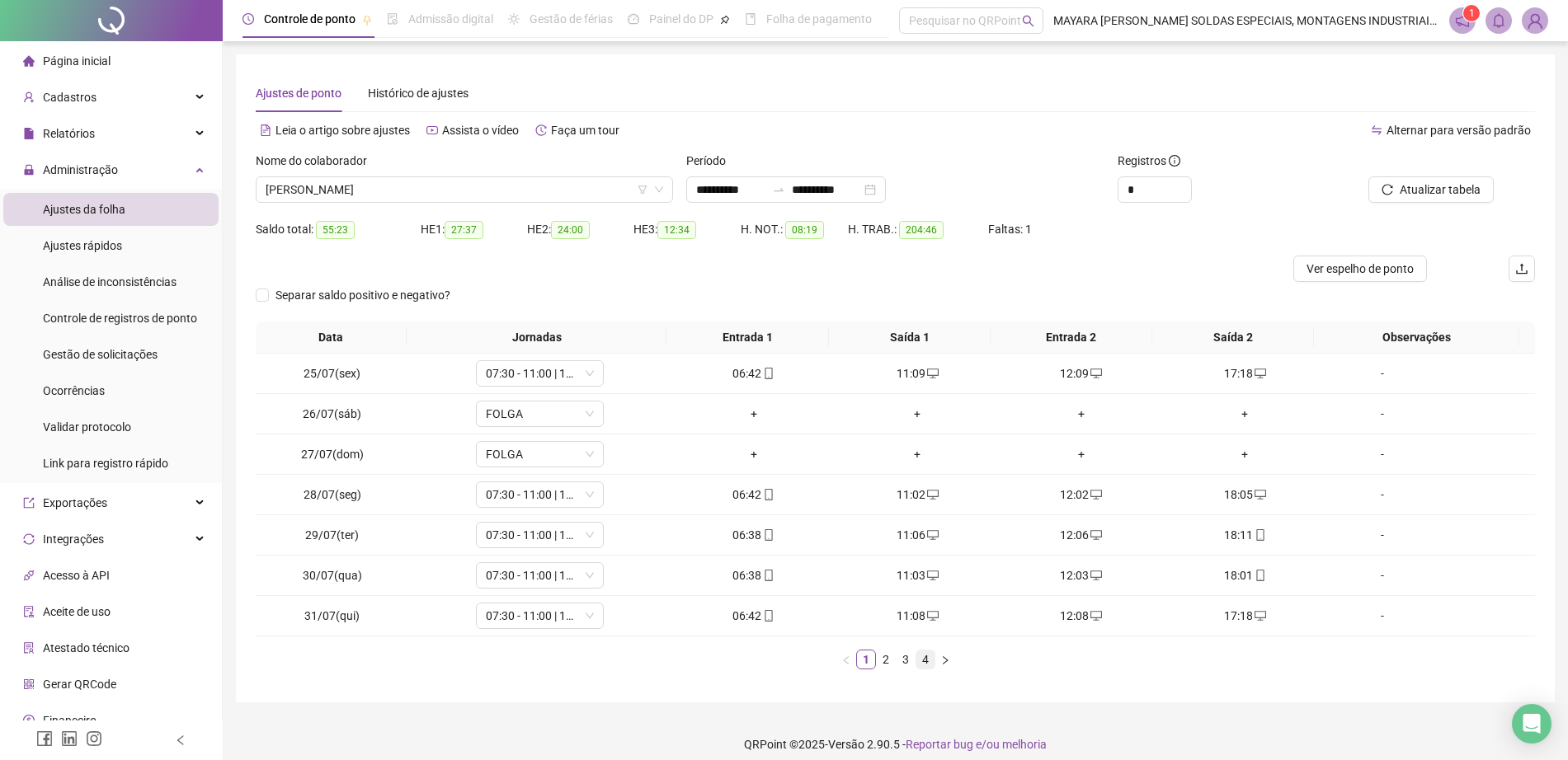
click at [926, 651] on link "4" at bounding box center [925, 659] width 18 height 18
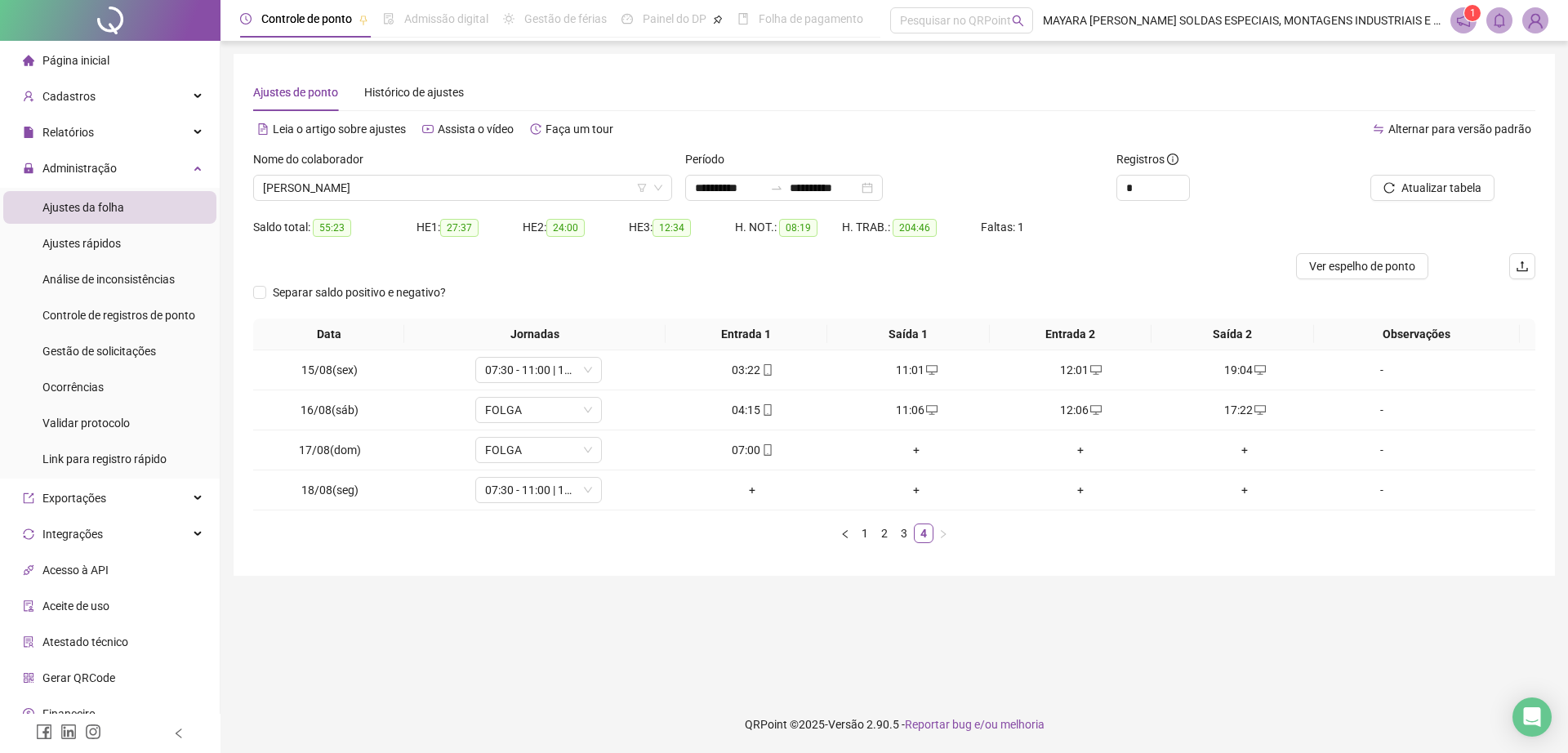
click at [497, 204] on div "Nome do colaborador WAGNER LUIZ" at bounding box center [462, 181] width 432 height 64
click at [480, 195] on span "[PERSON_NAME]" at bounding box center [462, 188] width 399 height 24
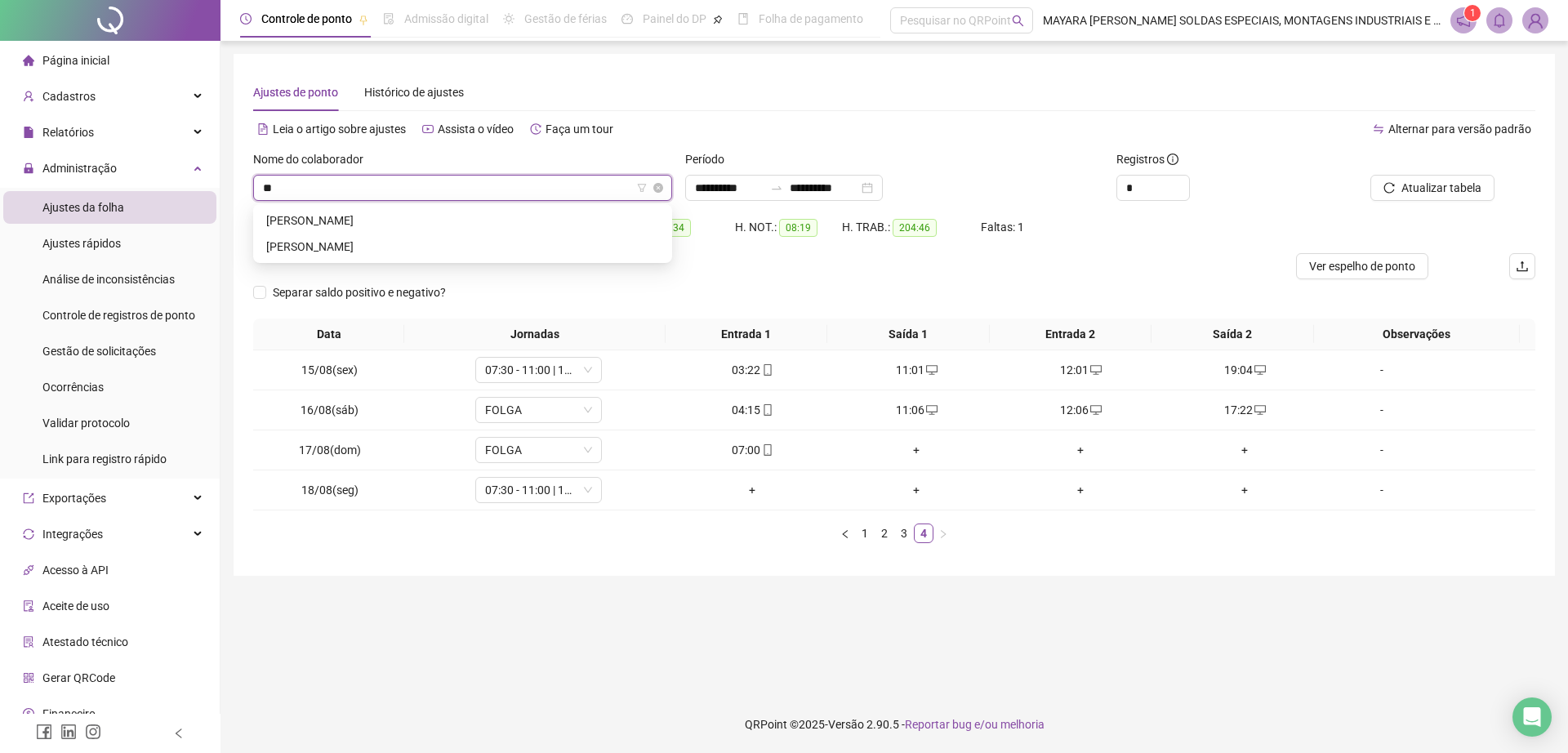
scroll to position [0, 0]
type input "***"
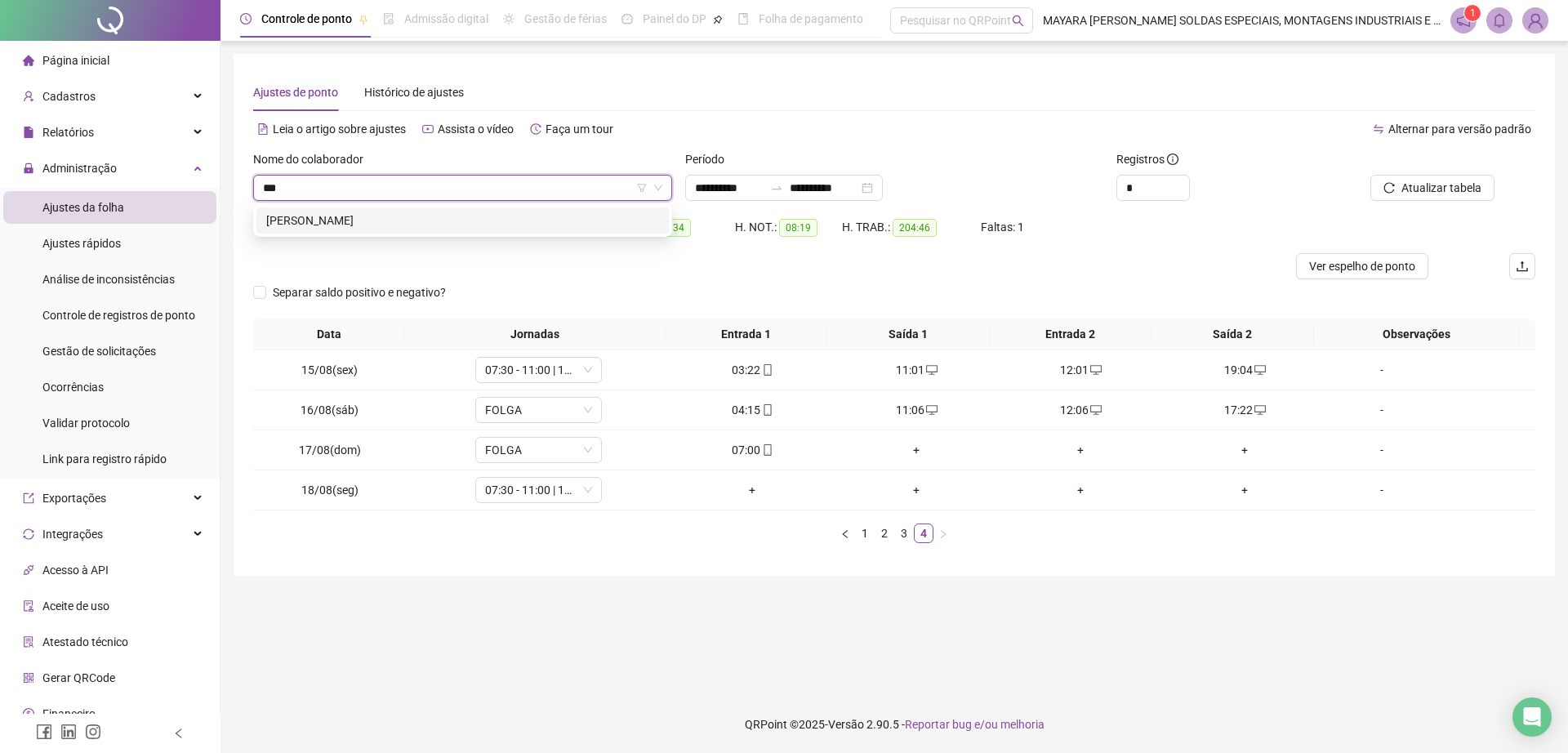
click at [505, 218] on div "[PERSON_NAME]" at bounding box center [462, 220] width 393 height 18
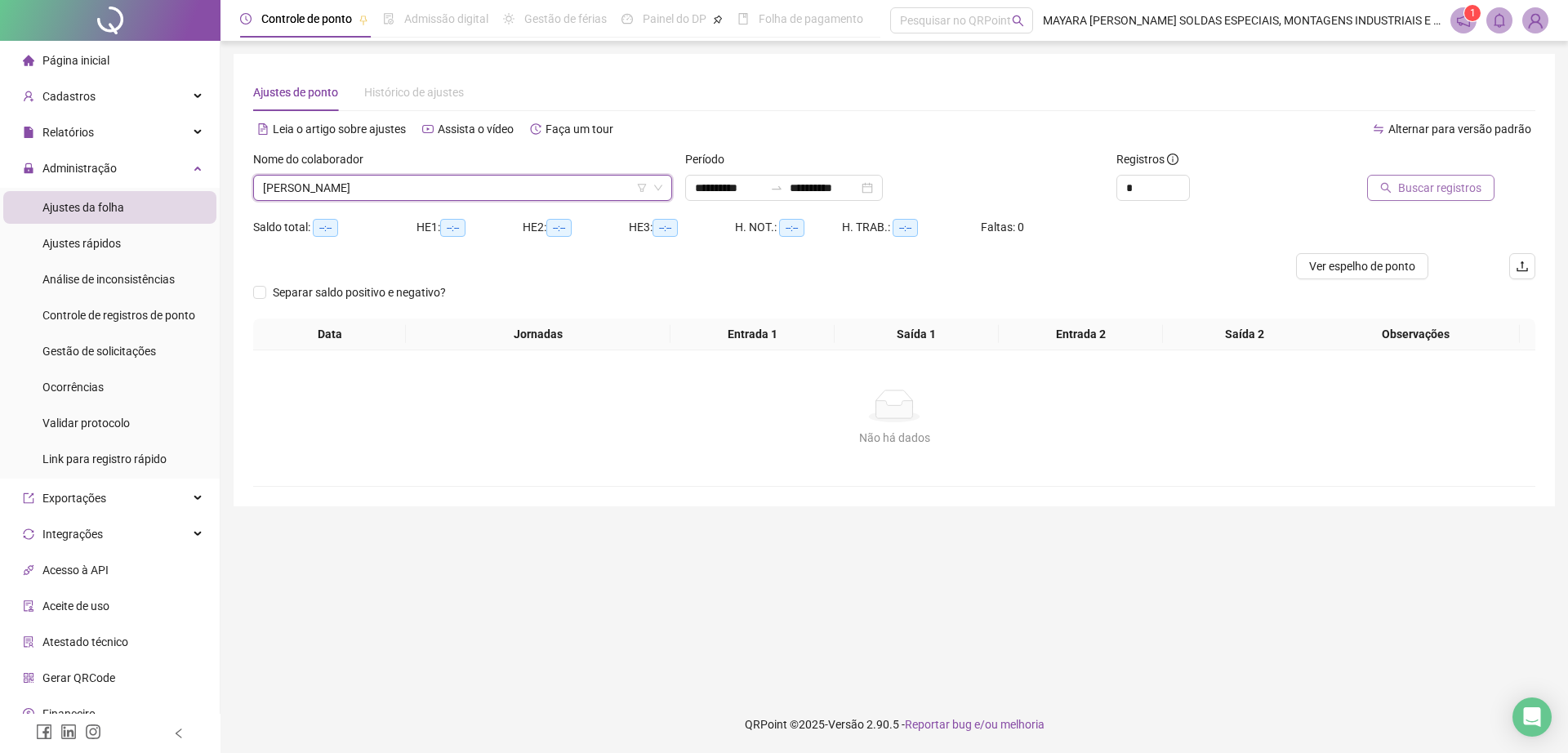
click at [1428, 185] on span "Buscar registros" at bounding box center [1439, 187] width 83 height 18
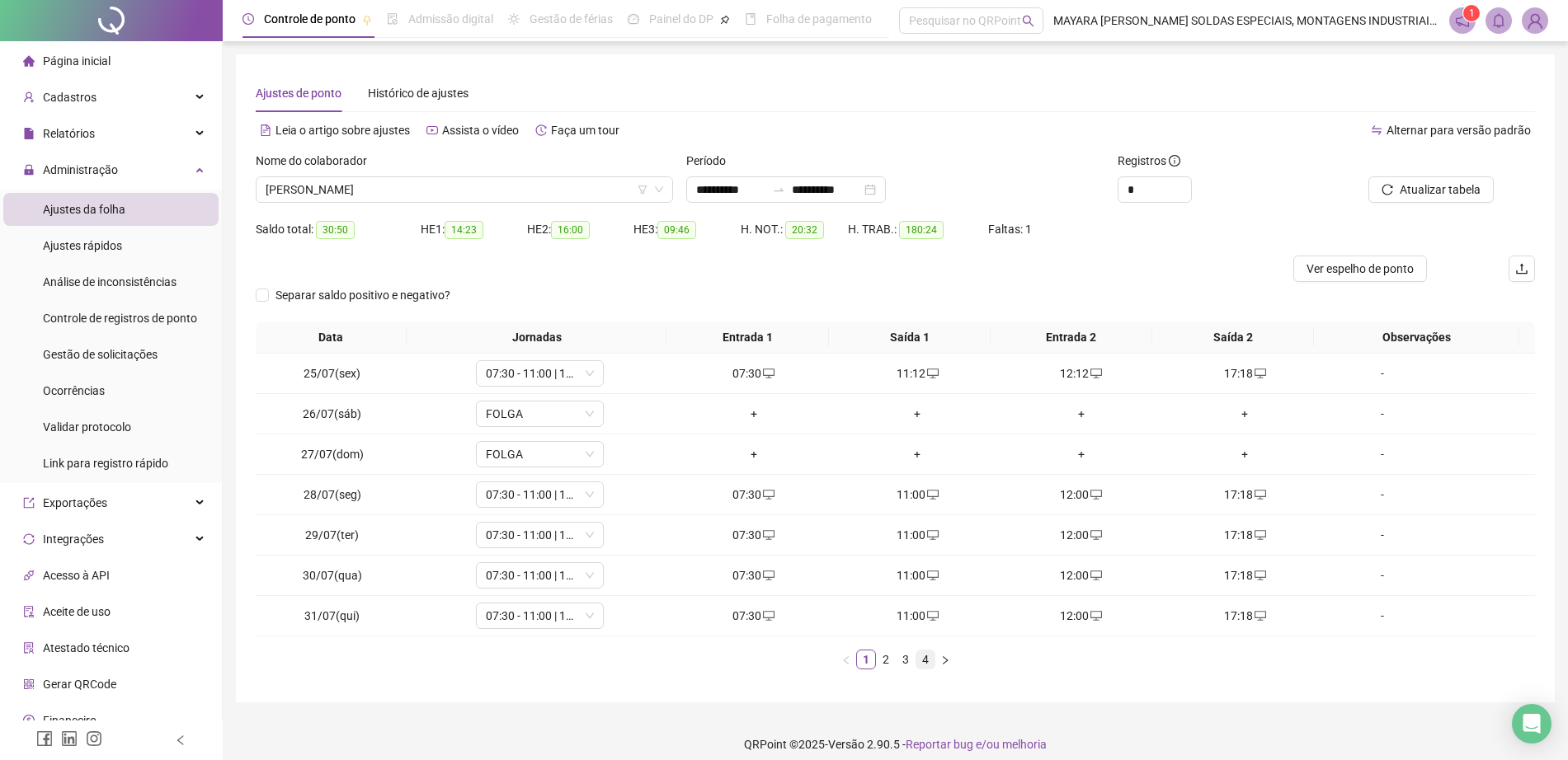
click at [923, 657] on link "4" at bounding box center [925, 659] width 18 height 18
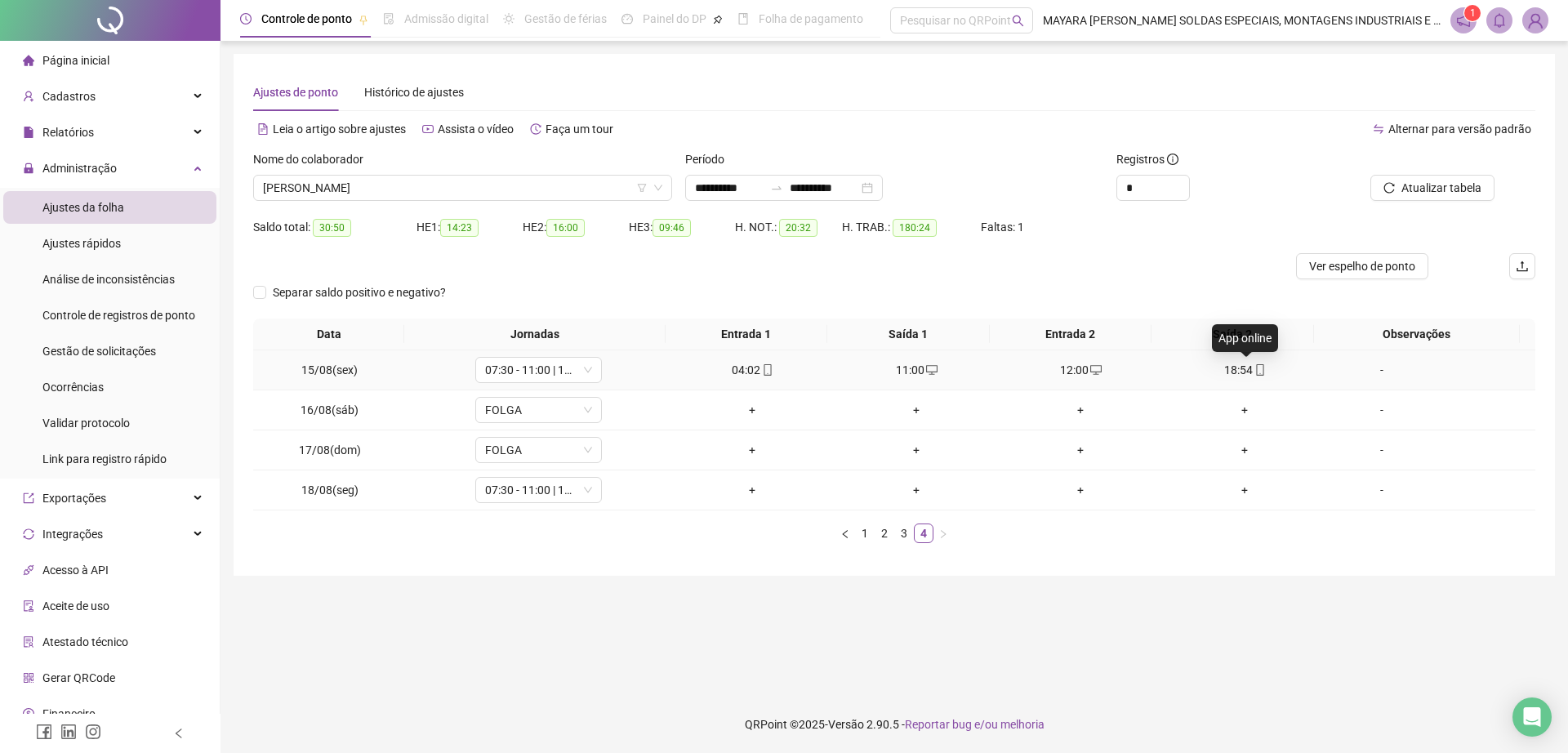
click at [1254, 374] on icon "mobile" at bounding box center [1259, 370] width 11 height 11
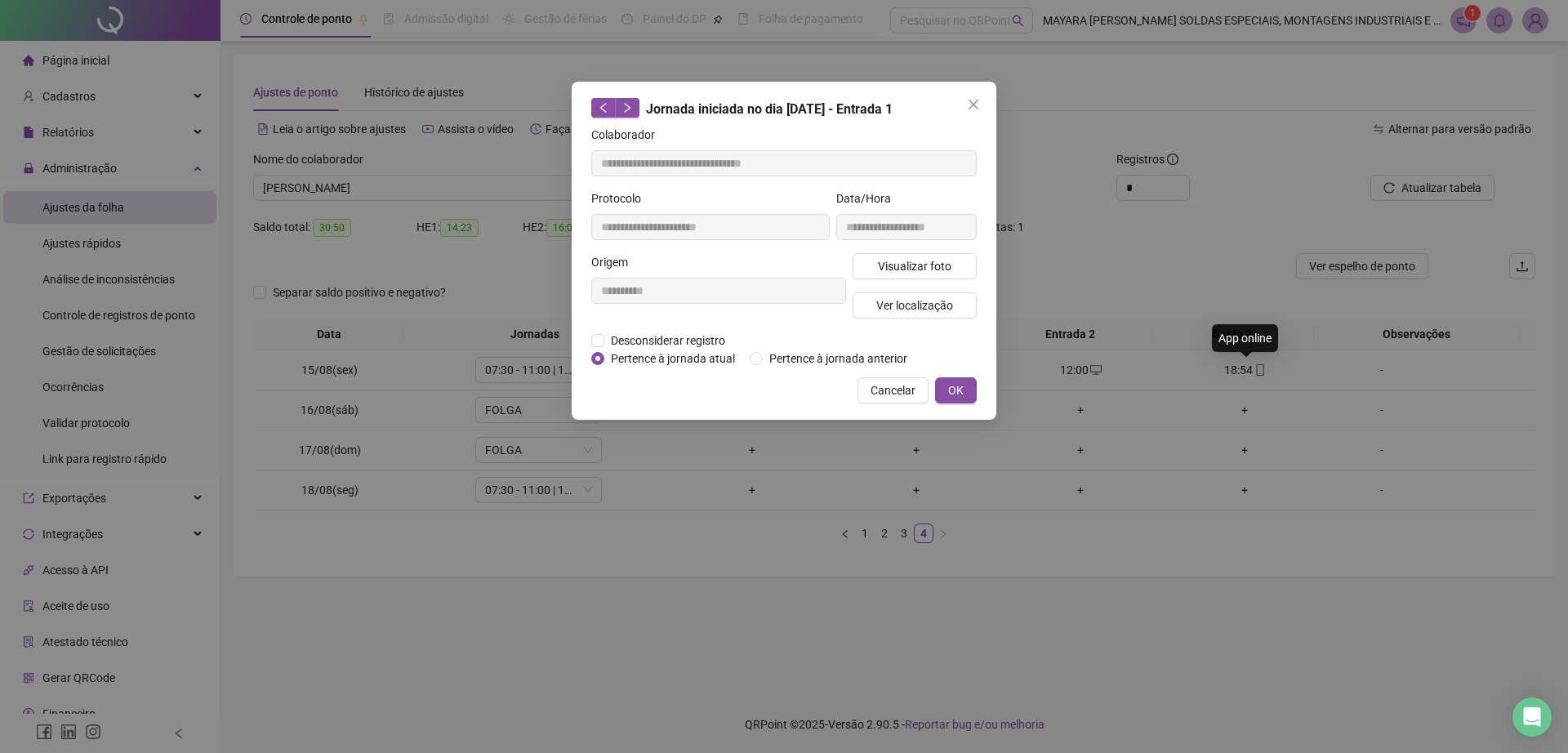
type input "**********"
click at [864, 306] on button "Ver localização" at bounding box center [914, 305] width 124 height 26
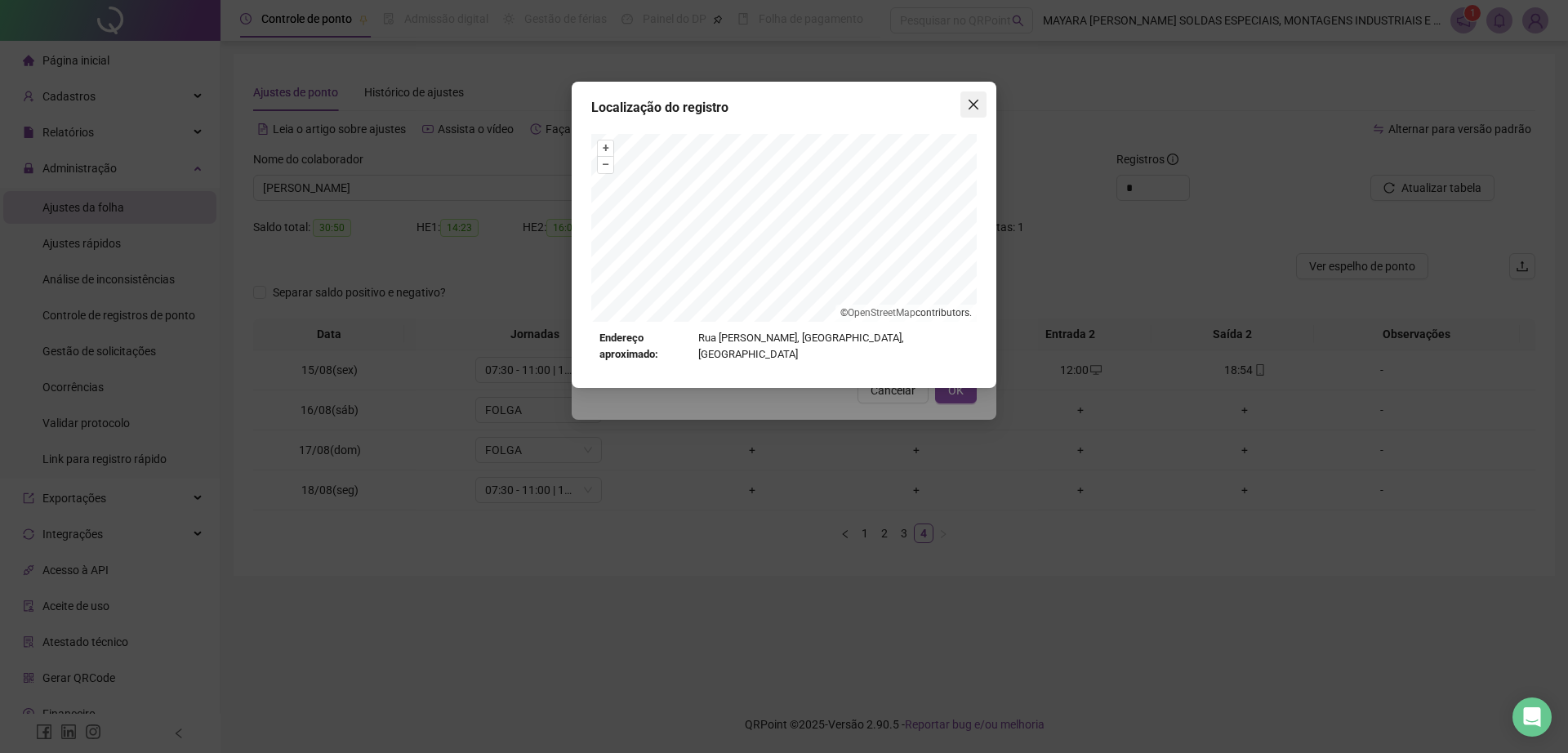
click at [977, 105] on icon "close" at bounding box center [974, 105] width 13 height 13
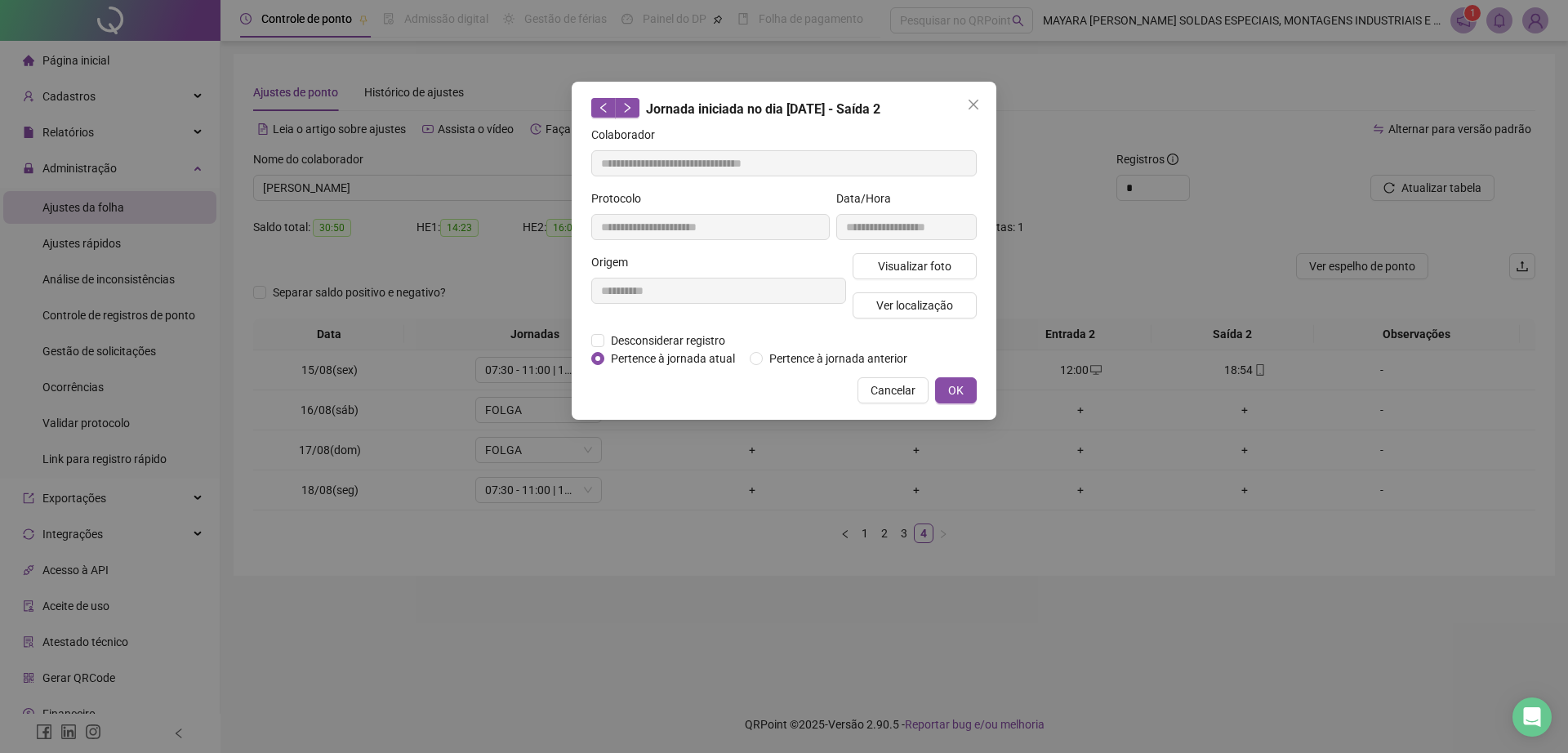
click at [977, 105] on icon "close" at bounding box center [974, 105] width 13 height 13
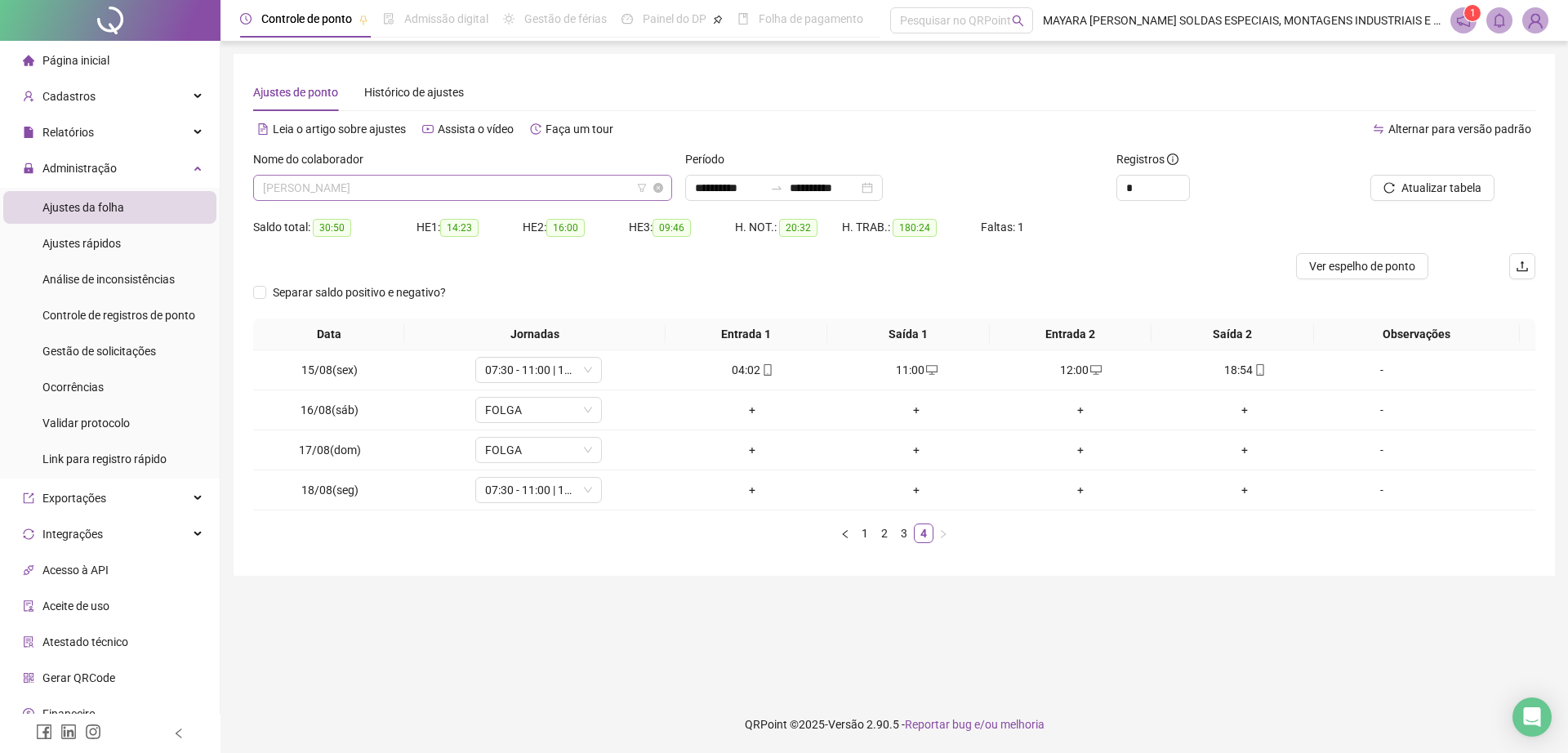
click at [482, 180] on span "[PERSON_NAME]" at bounding box center [462, 188] width 399 height 24
type input "****"
click at [478, 216] on div "[PERSON_NAME]" at bounding box center [462, 220] width 393 height 18
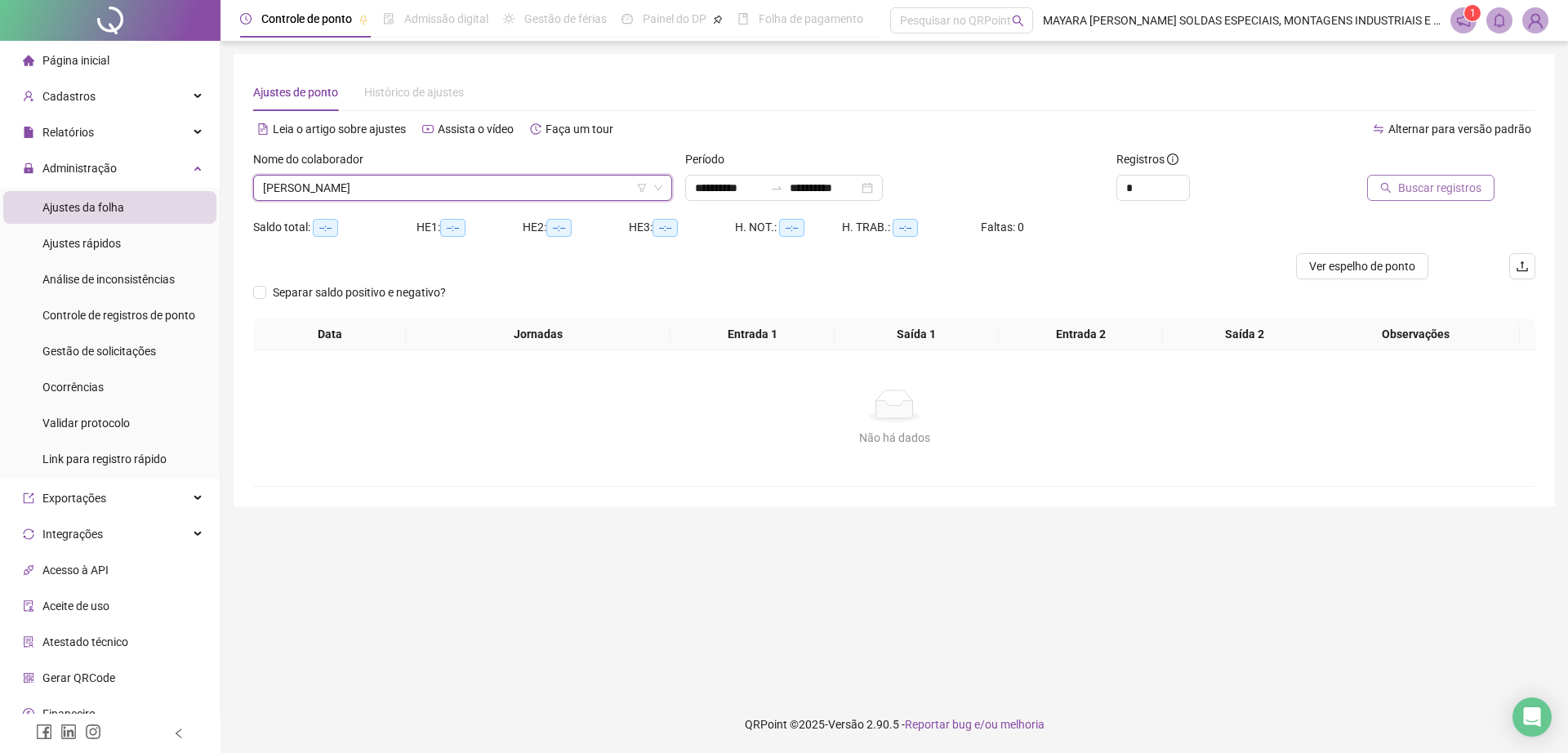
click at [1434, 182] on span "Buscar registros" at bounding box center [1439, 187] width 83 height 18
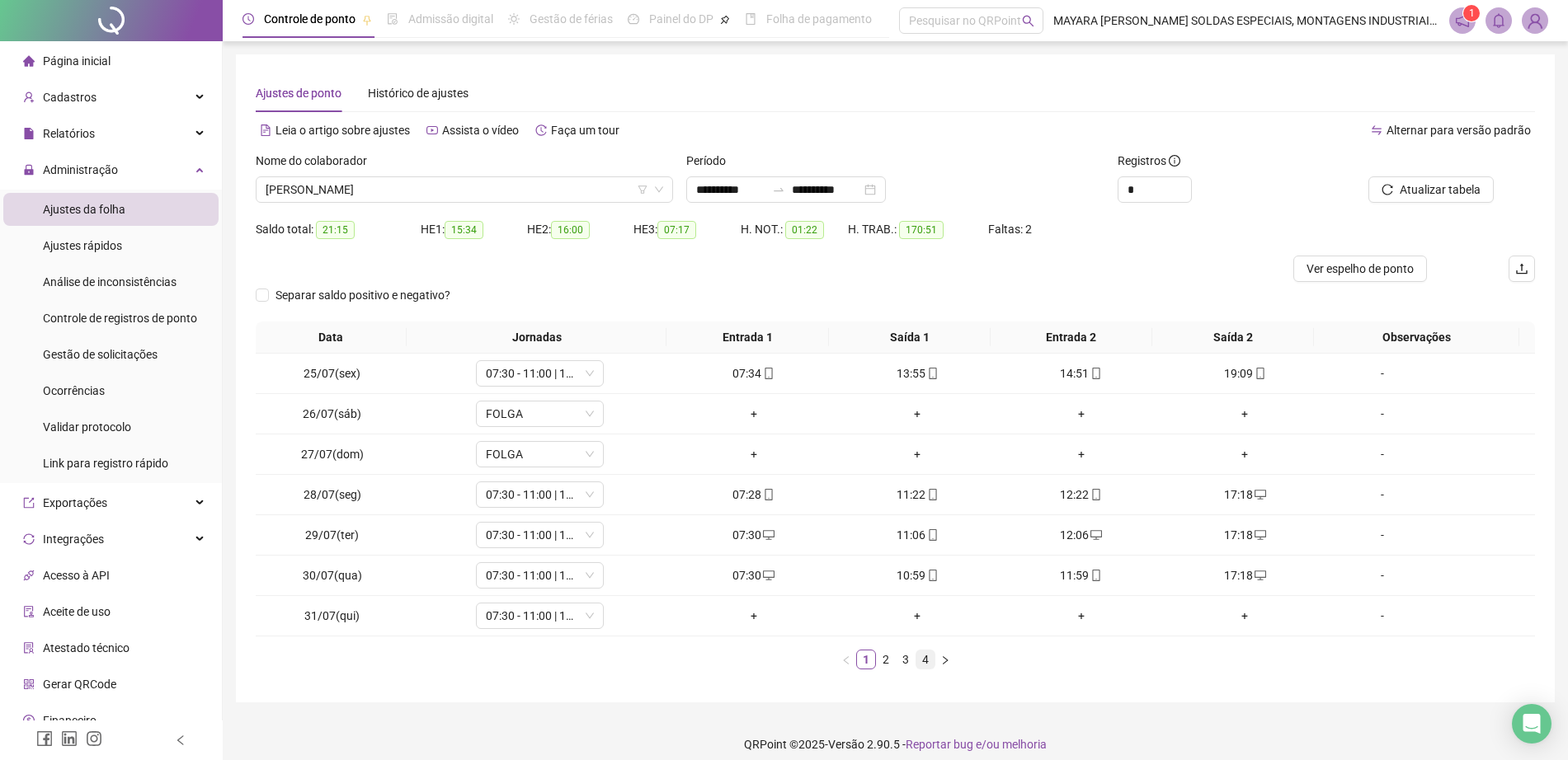
click at [918, 653] on link "4" at bounding box center [925, 659] width 18 height 18
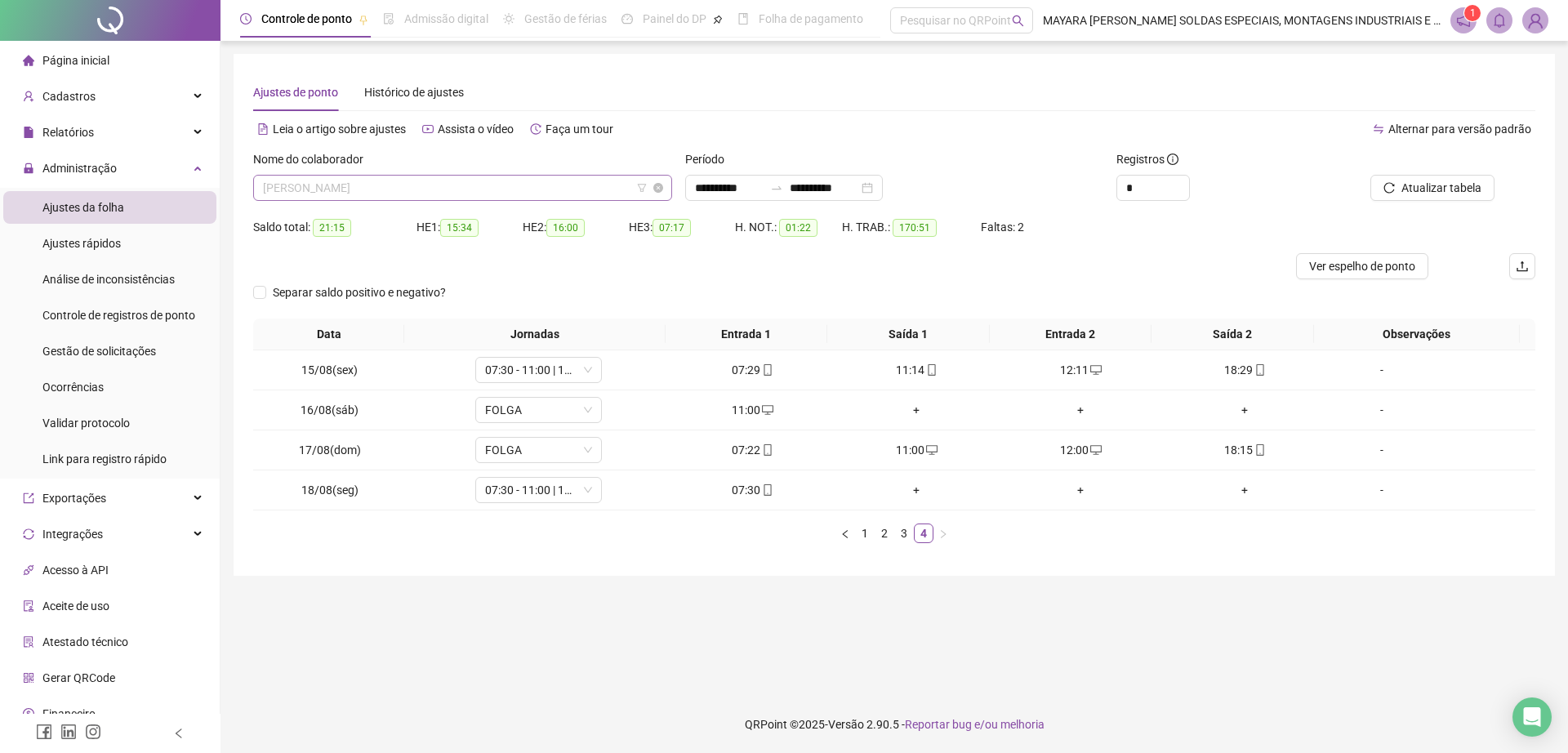
click at [328, 181] on span "[PERSON_NAME]" at bounding box center [462, 188] width 399 height 24
type input "****"
click at [427, 216] on div "[PERSON_NAME]" at bounding box center [462, 220] width 393 height 18
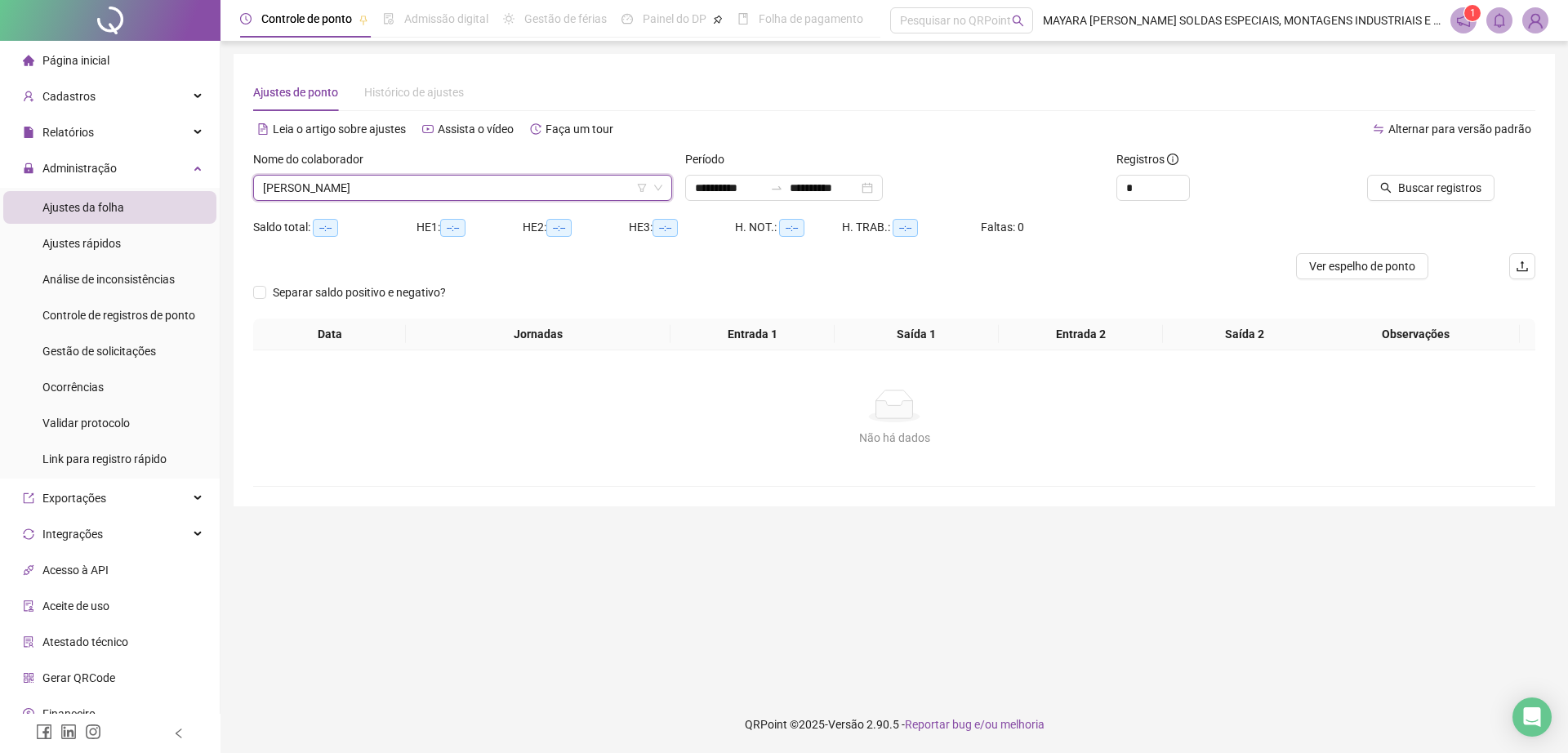
click at [1383, 189] on icon "search" at bounding box center [1385, 188] width 11 height 11
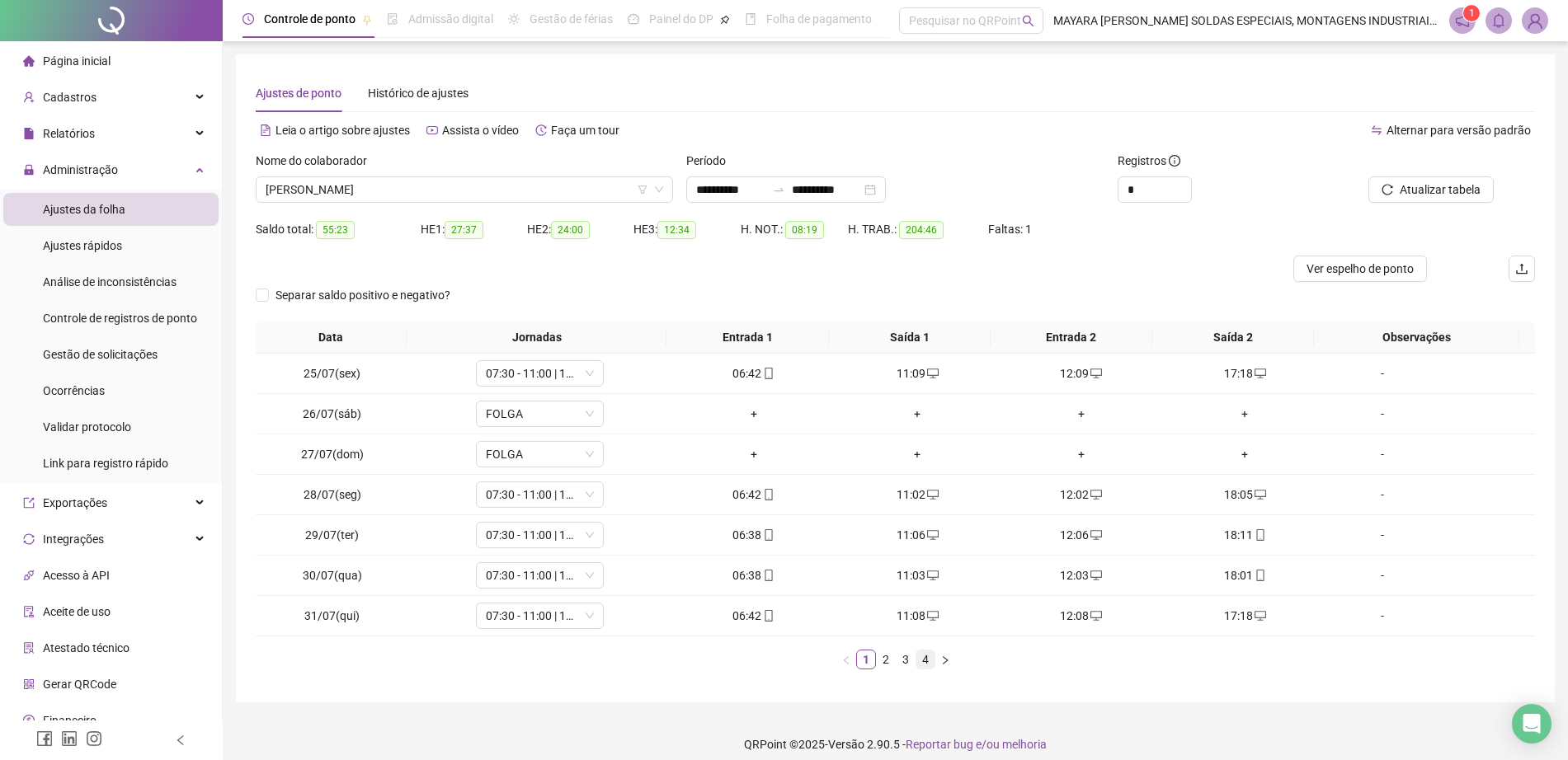
click at [921, 654] on link "4" at bounding box center [925, 659] width 18 height 18
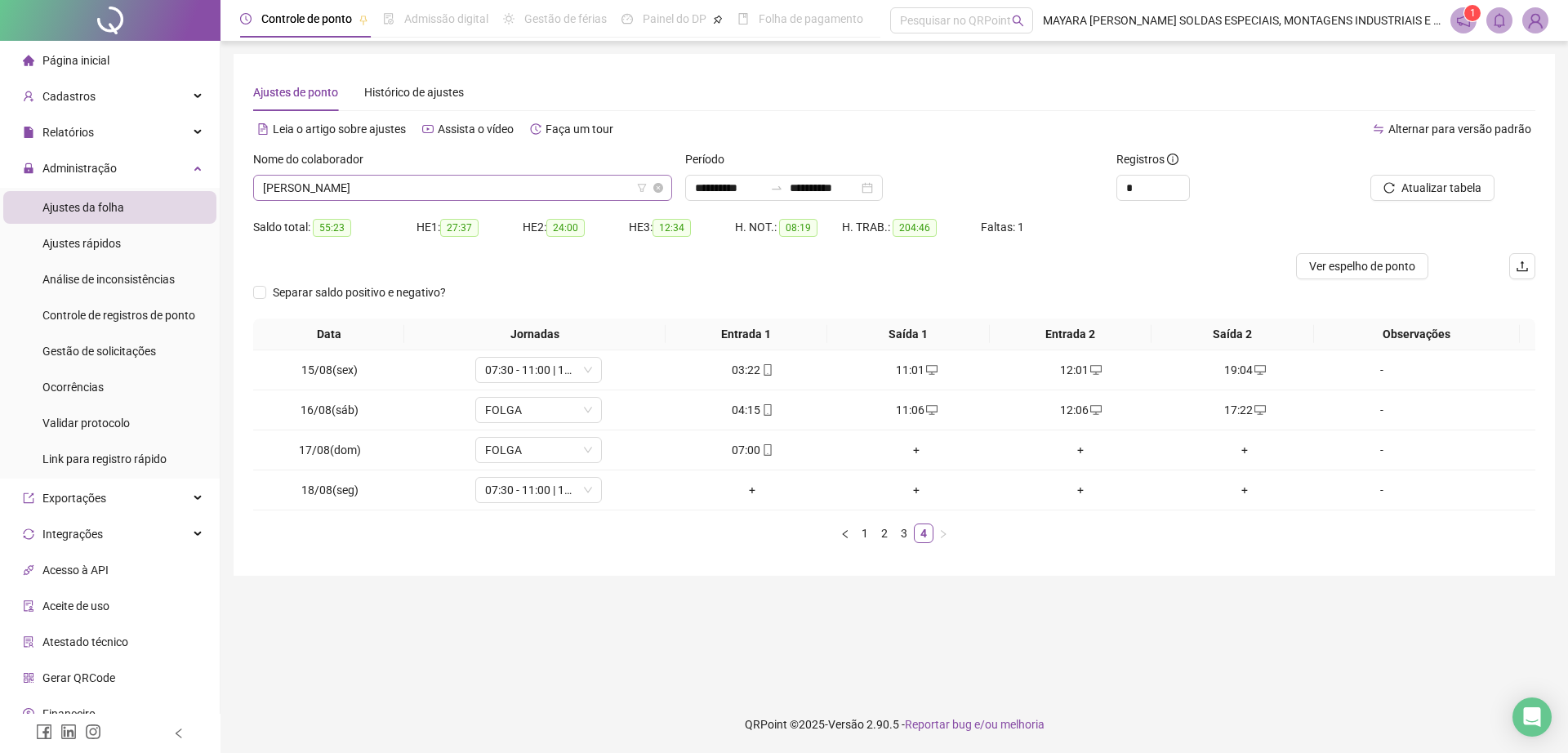
click at [419, 182] on span "[PERSON_NAME]" at bounding box center [462, 188] width 399 height 24
type input "****"
click at [455, 219] on div "[PERSON_NAME]" at bounding box center [462, 220] width 393 height 18
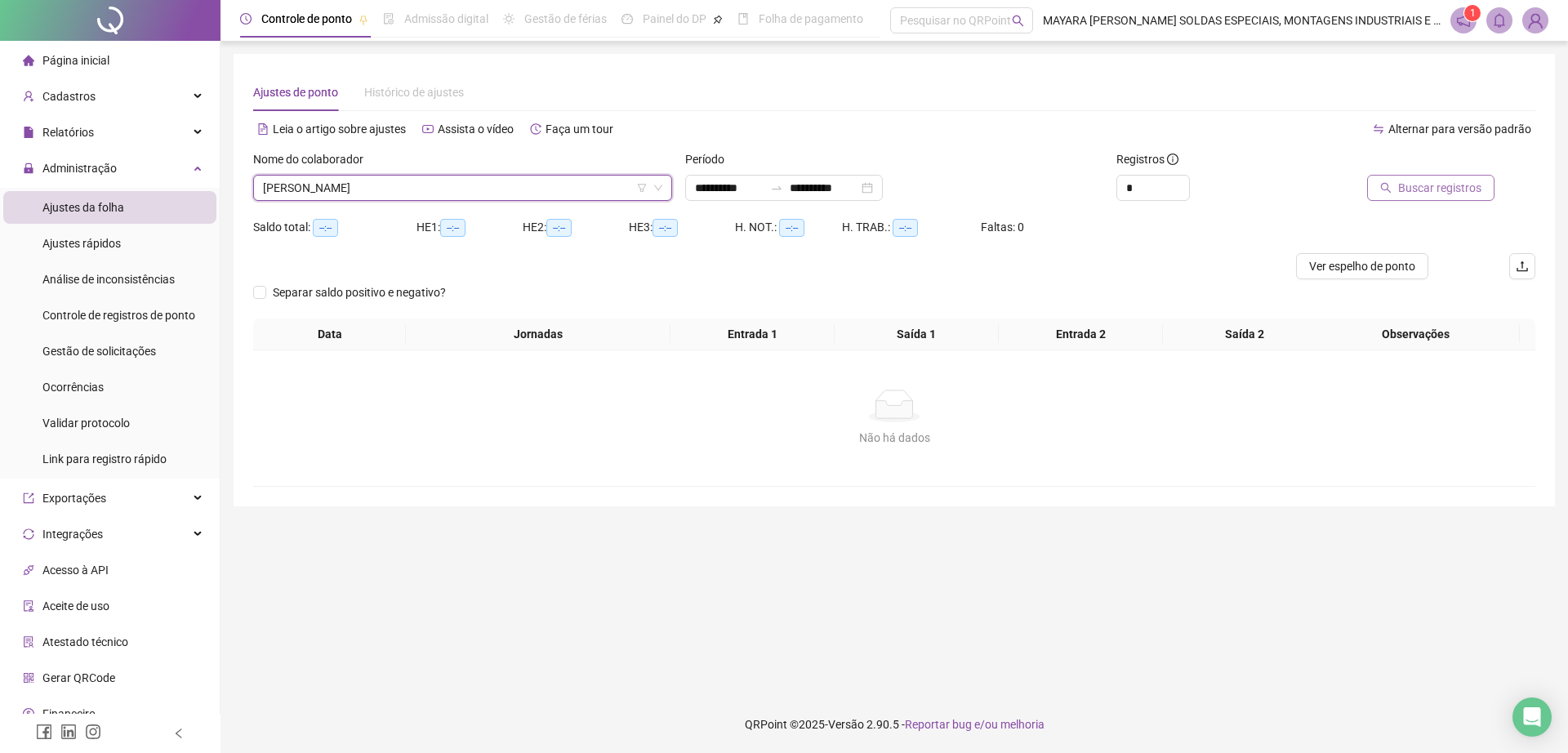
click at [1405, 190] on span "Buscar registros" at bounding box center [1439, 187] width 83 height 18
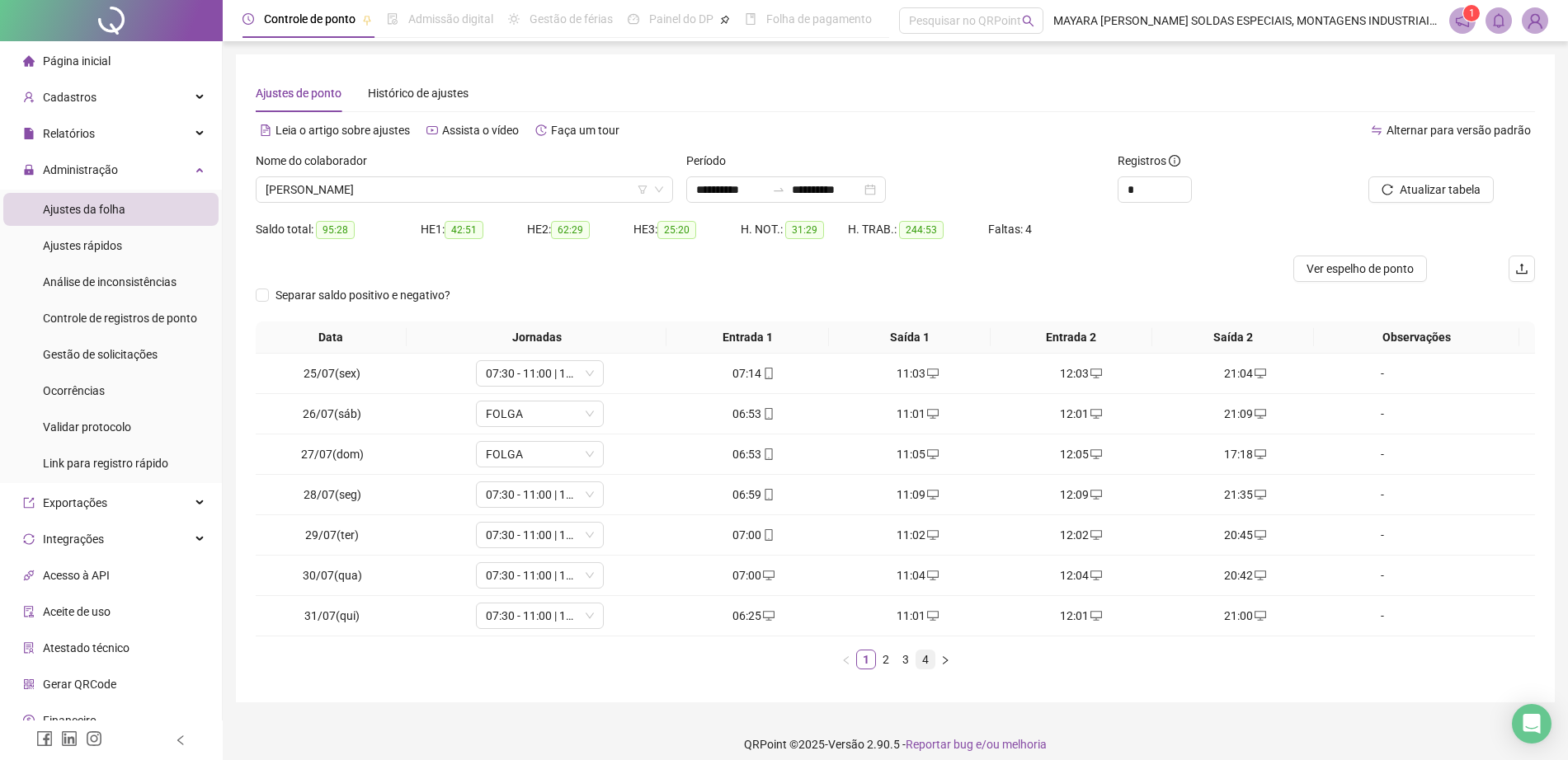
click at [918, 659] on link "4" at bounding box center [925, 659] width 18 height 18
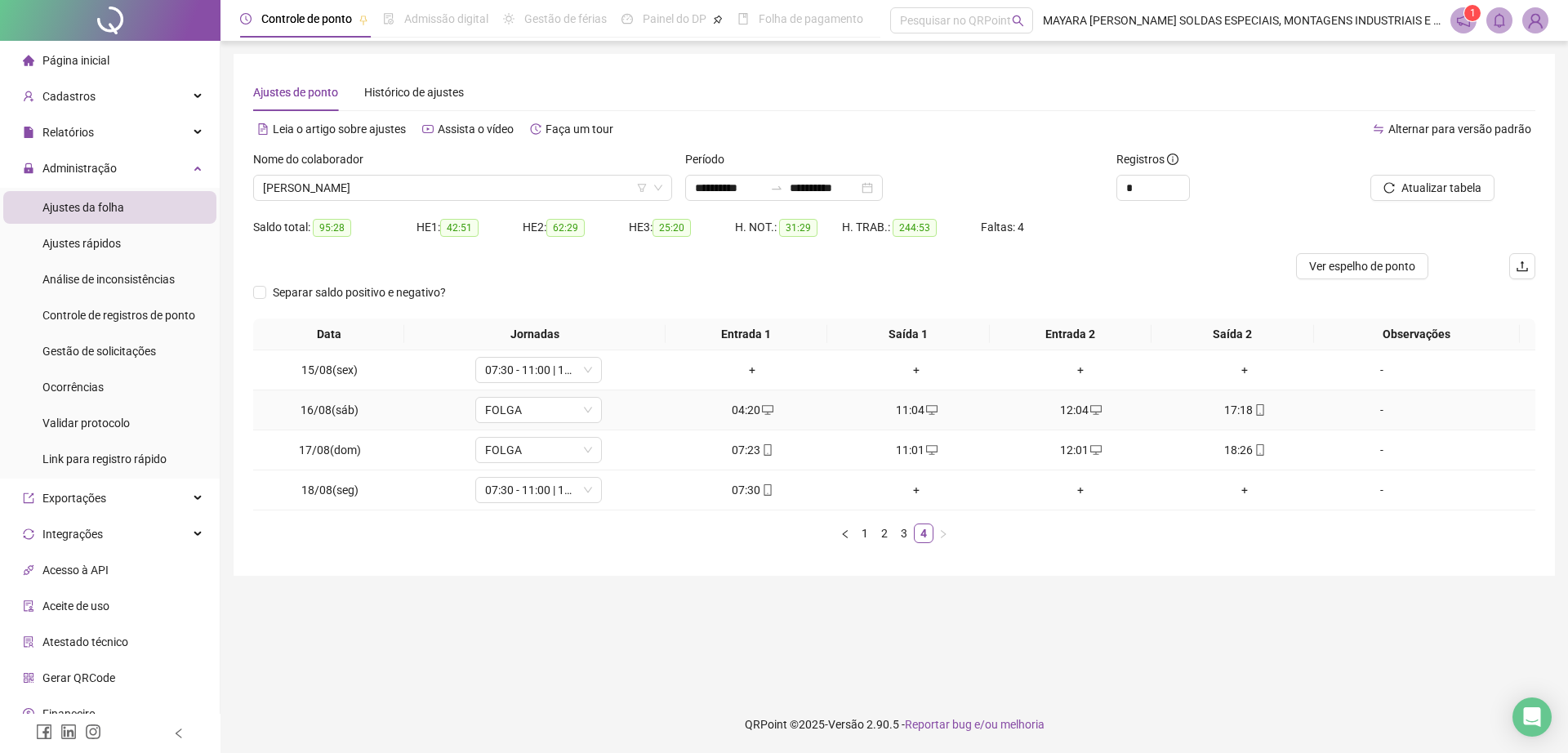
click at [1254, 413] on icon "mobile" at bounding box center [1259, 410] width 11 height 11
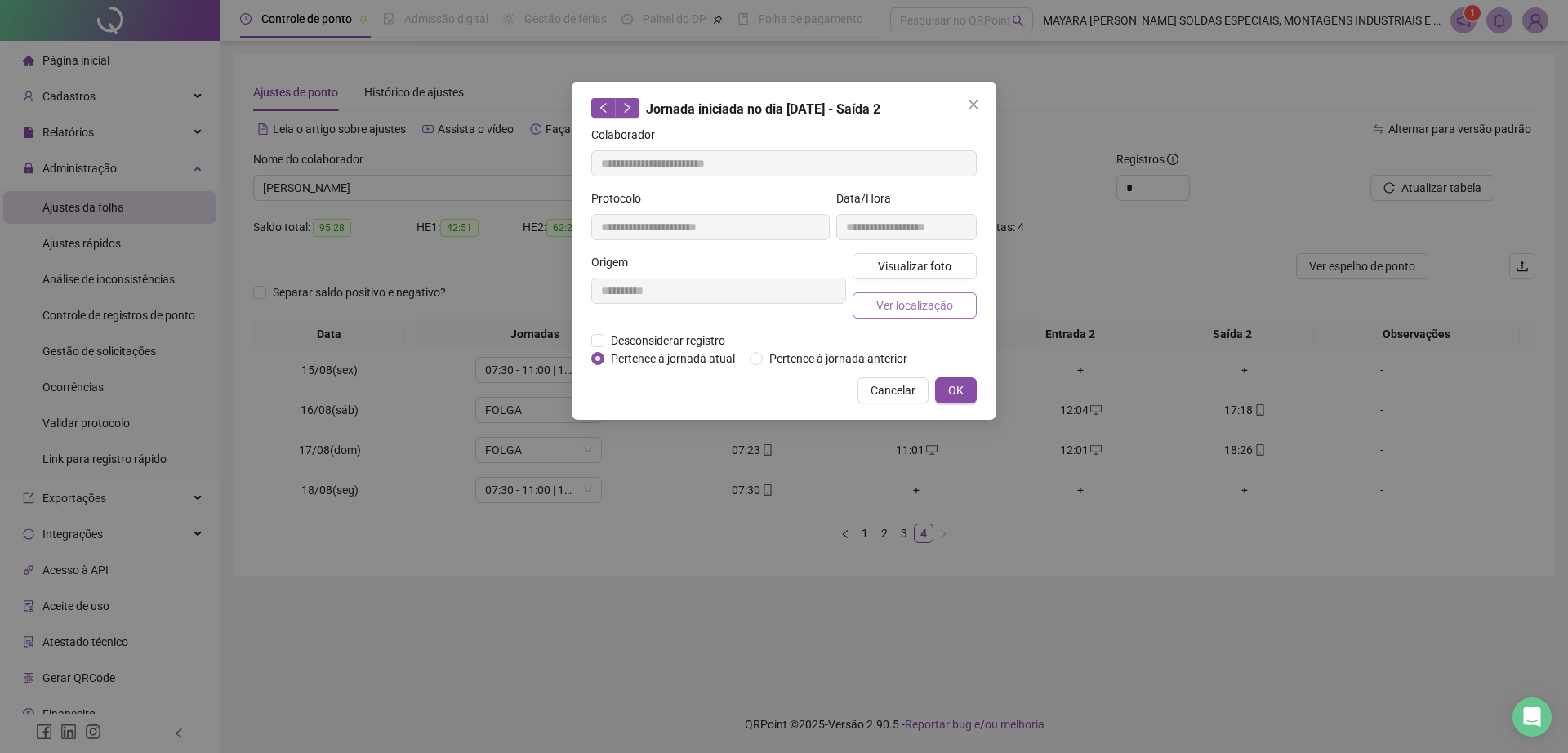
click at [913, 311] on span "Ver localização" at bounding box center [914, 305] width 77 height 18
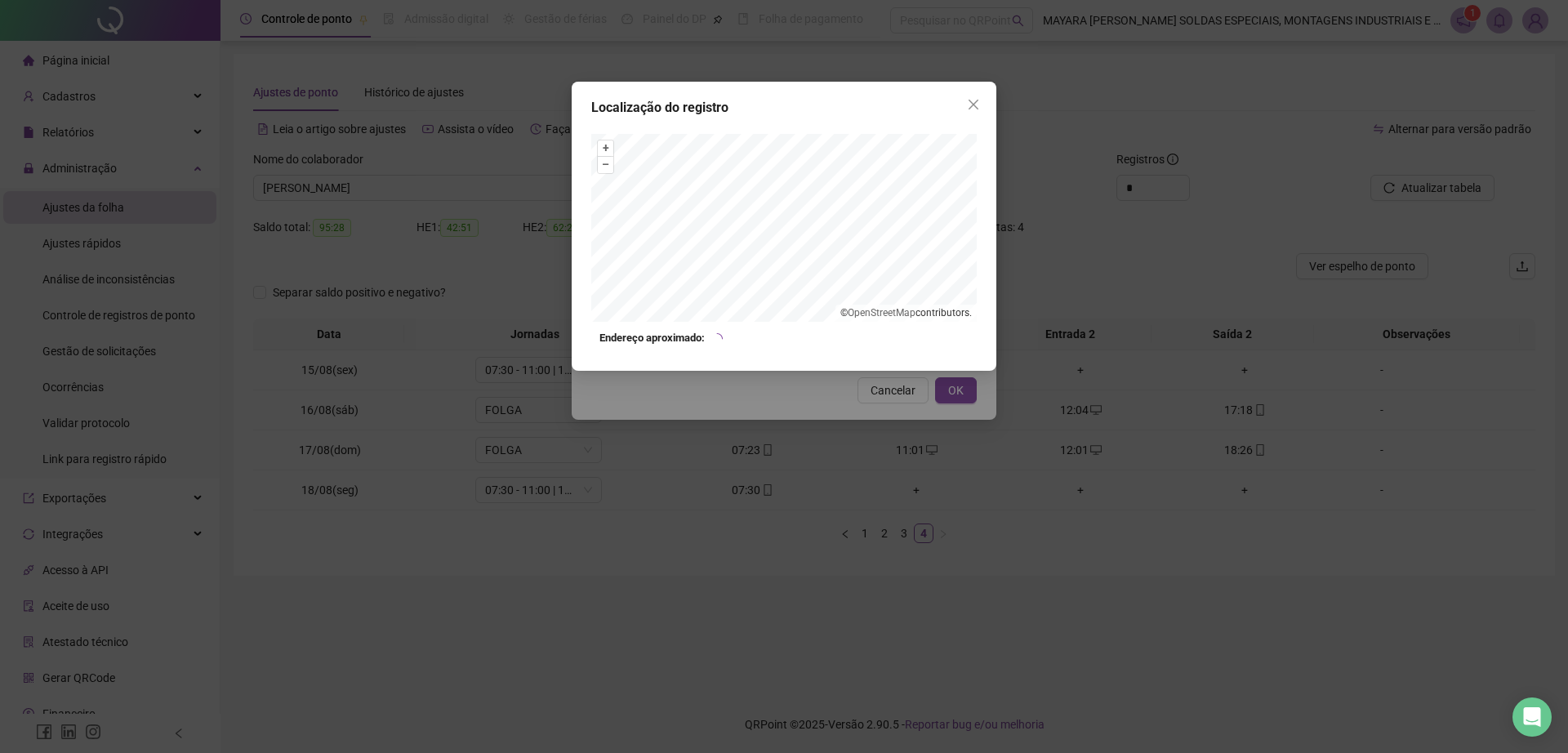
type input "**********"
click at [971, 105] on icon "close" at bounding box center [974, 105] width 13 height 13
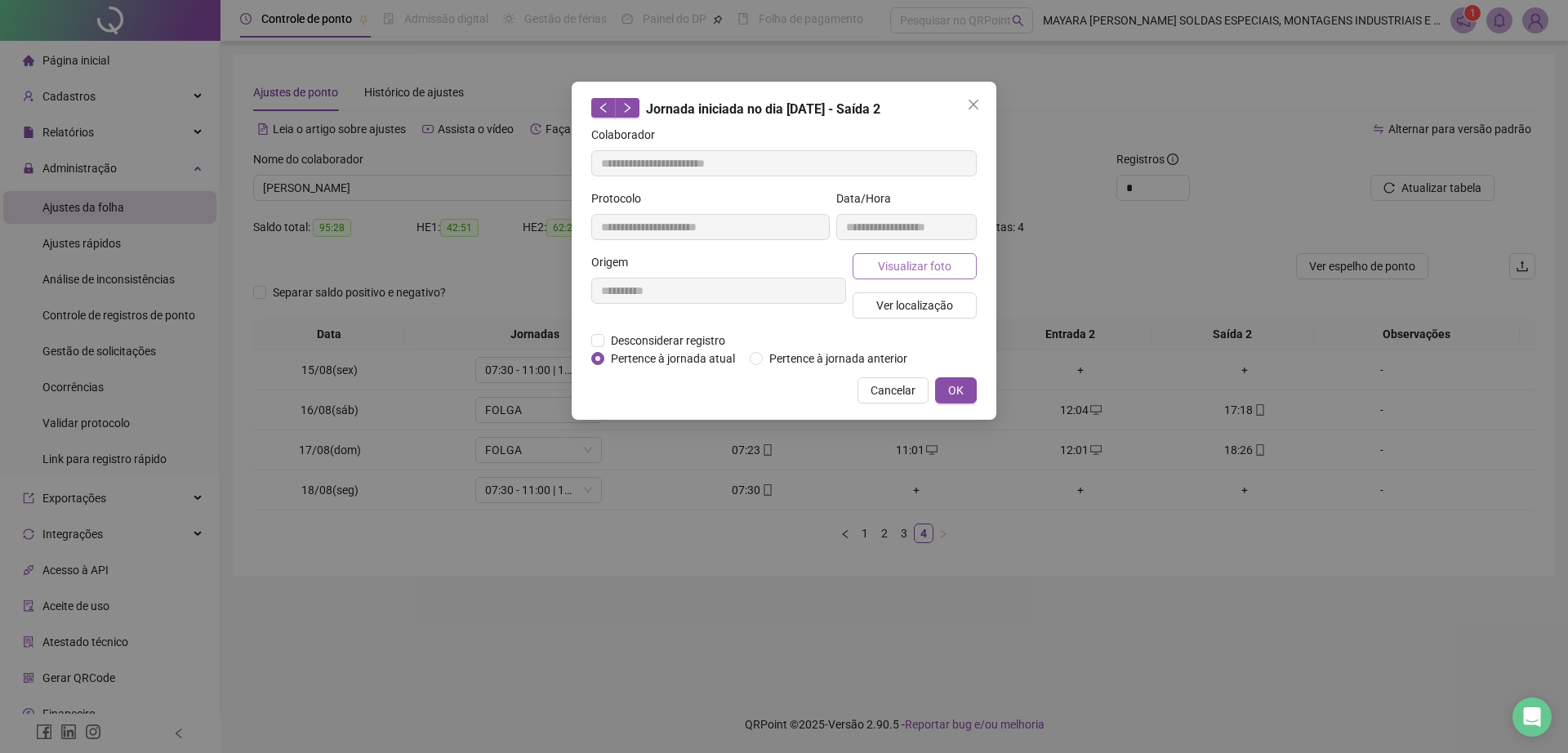
click at [913, 260] on span "Visualizar foto" at bounding box center [913, 265] width 73 height 18
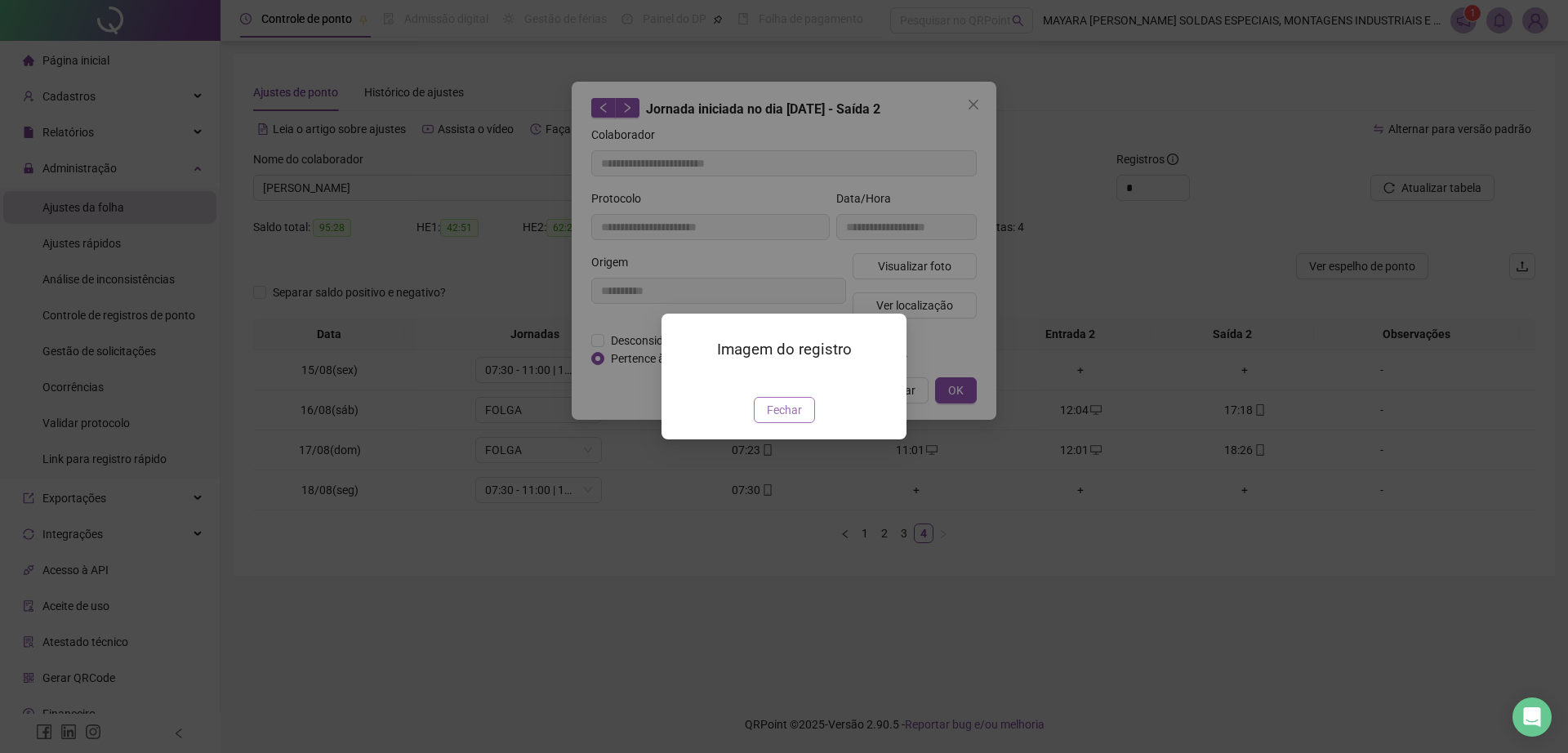
click at [771, 423] on button "Fechar" at bounding box center [784, 410] width 61 height 26
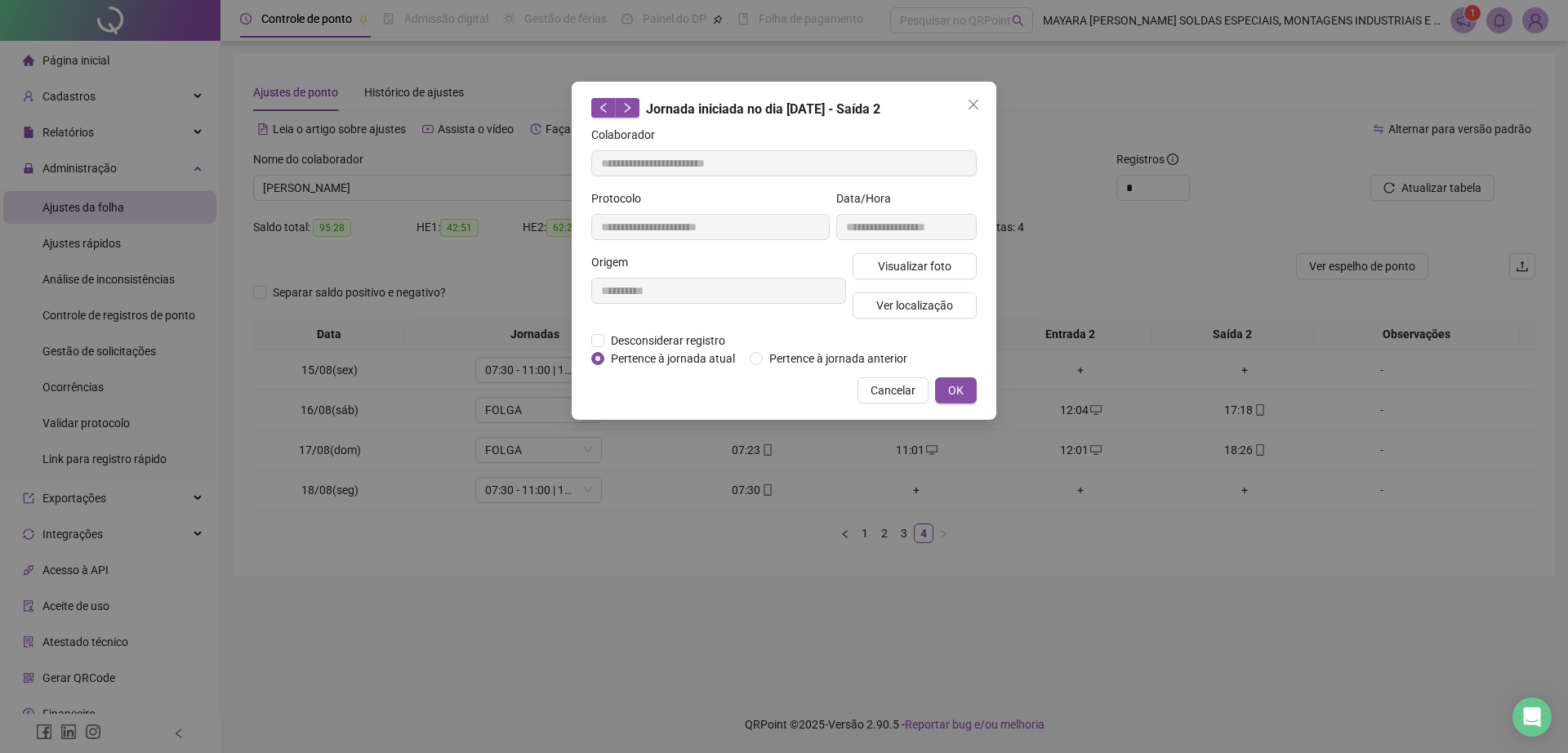
click at [968, 126] on div "Colaborador" at bounding box center [783, 138] width 386 height 24
click at [968, 112] on button "Close" at bounding box center [974, 105] width 26 height 26
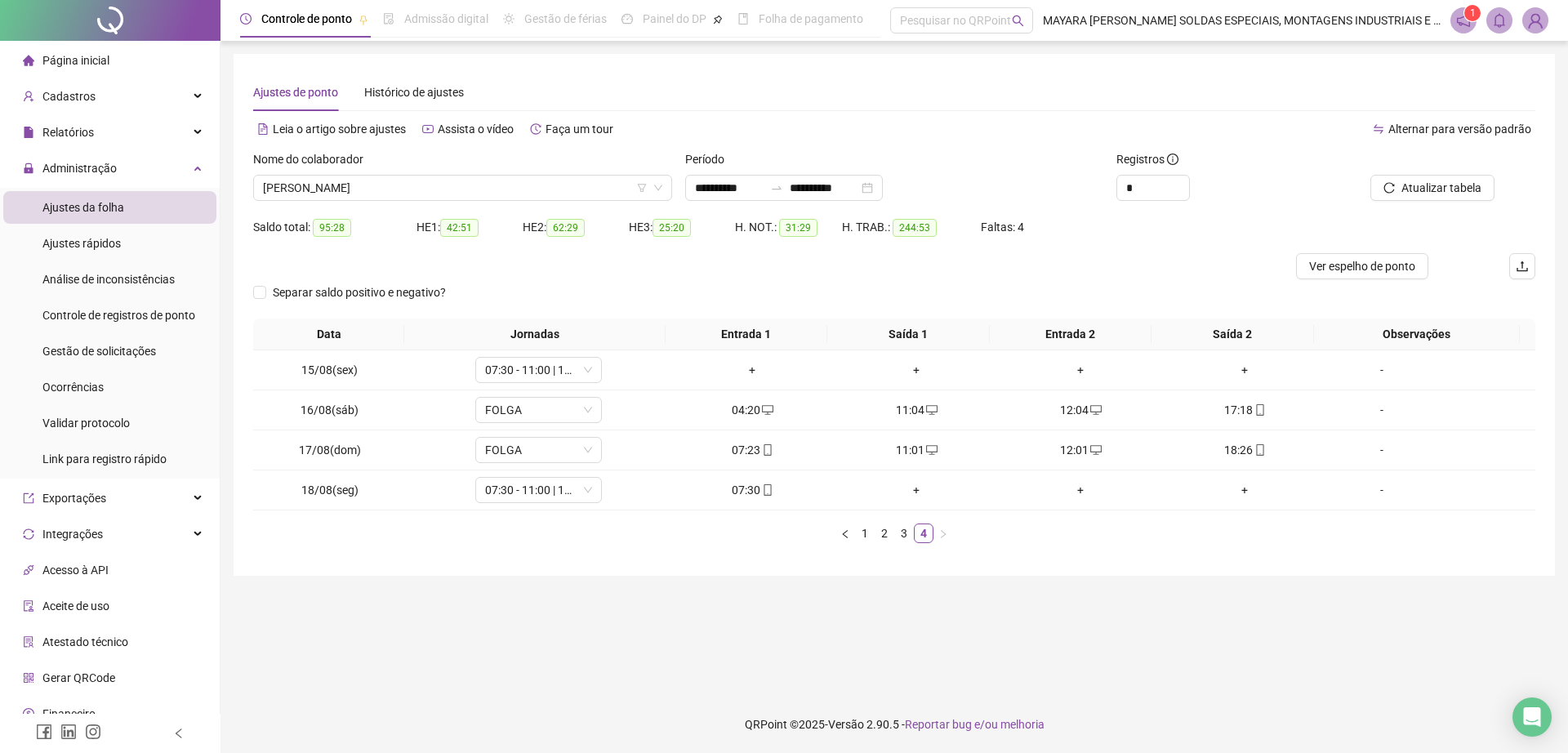
click at [518, 167] on div "Nome do colaborador" at bounding box center [462, 162] width 419 height 24
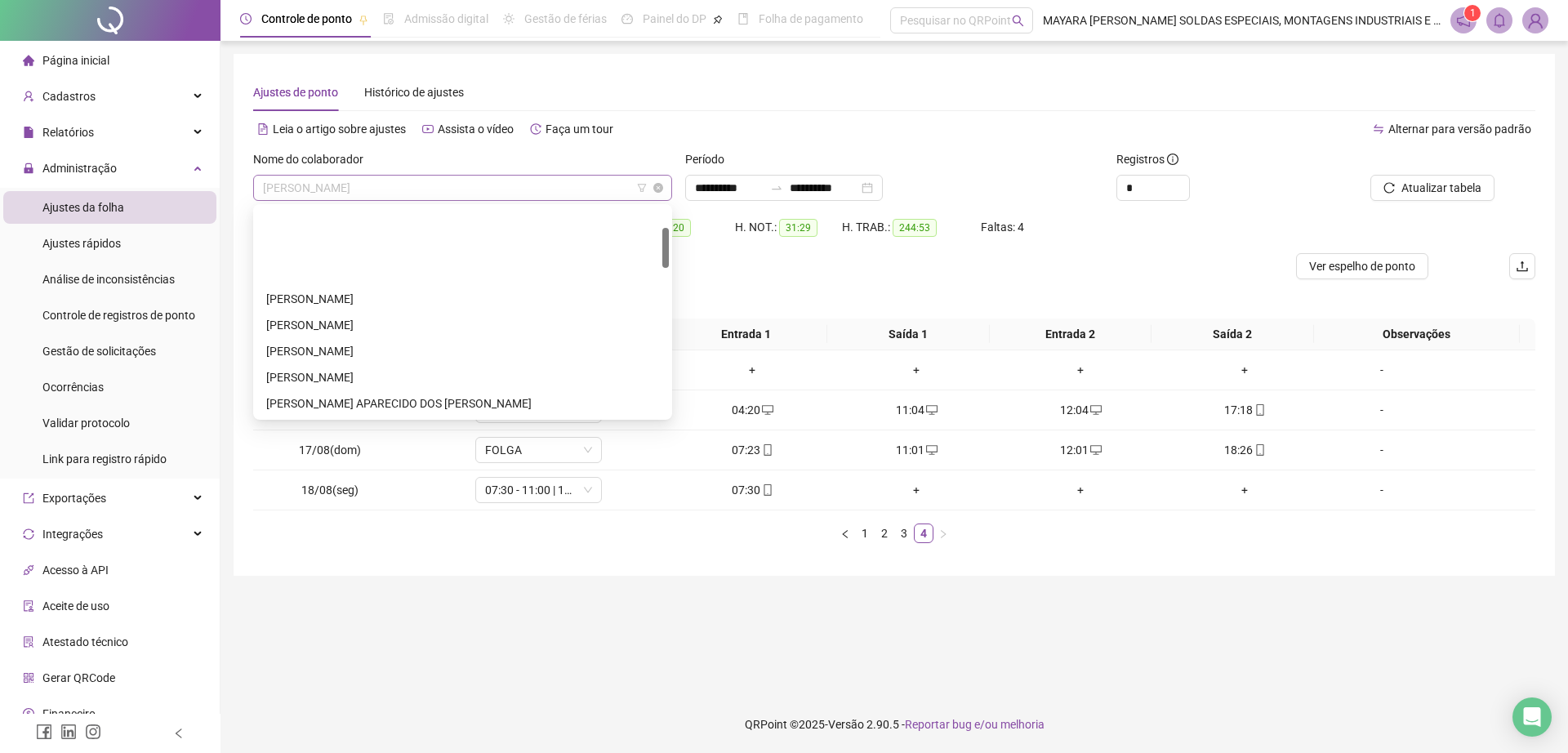
click at [496, 181] on span "[PERSON_NAME]" at bounding box center [462, 188] width 399 height 24
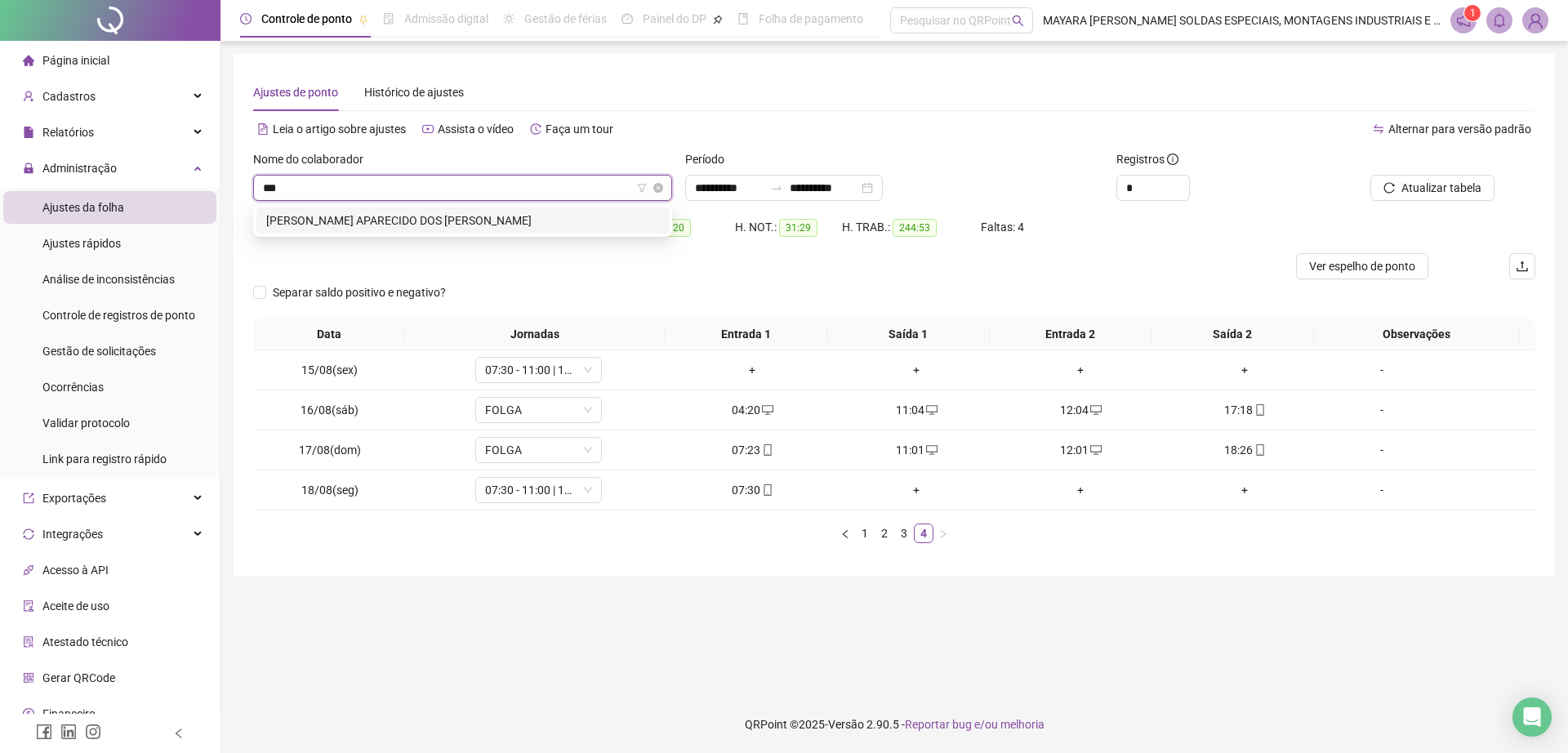
type input "****"
click at [533, 216] on div "[PERSON_NAME] APARECIDO DOS [PERSON_NAME]" at bounding box center [462, 220] width 393 height 18
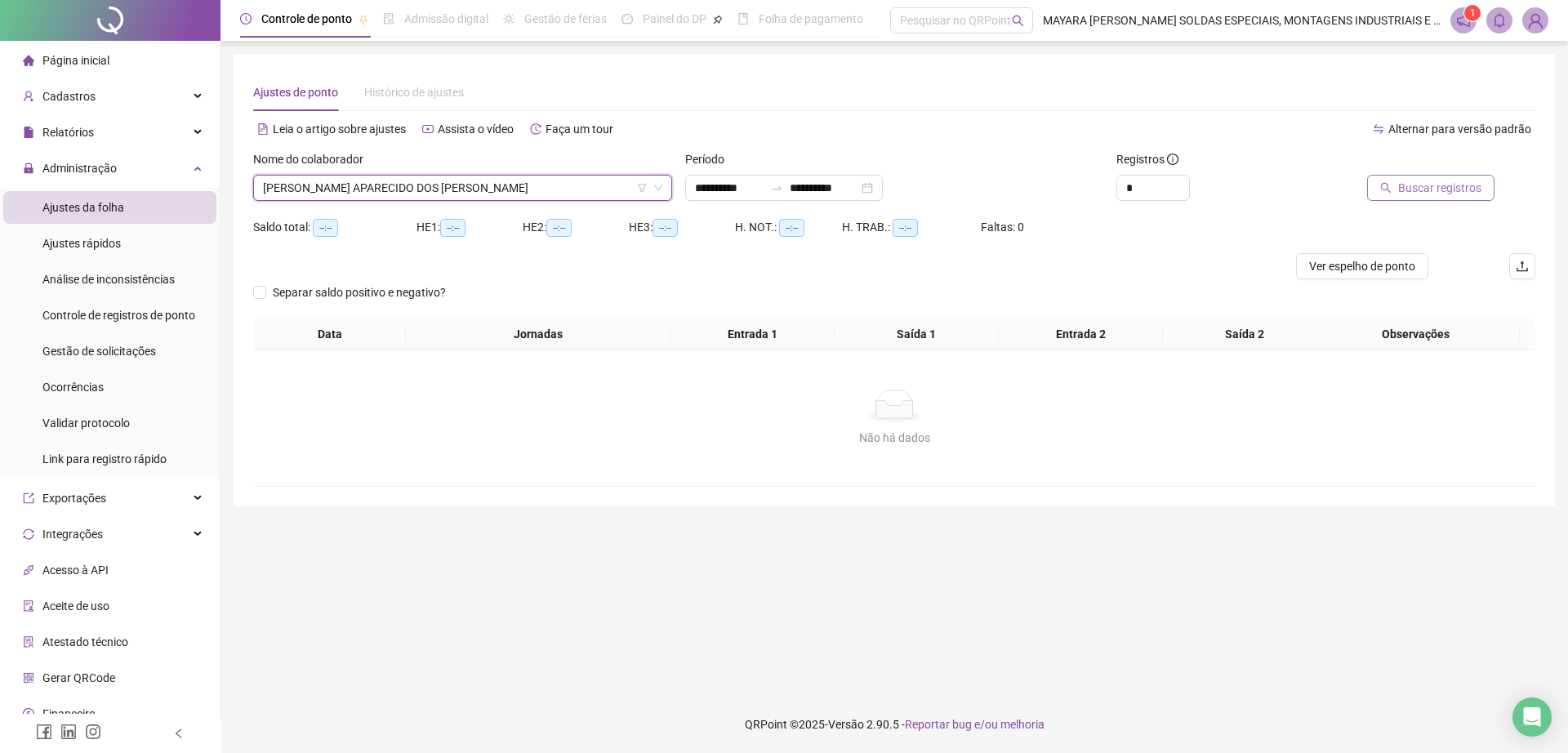
click at [1403, 193] on span "Buscar registros" at bounding box center [1439, 187] width 83 height 18
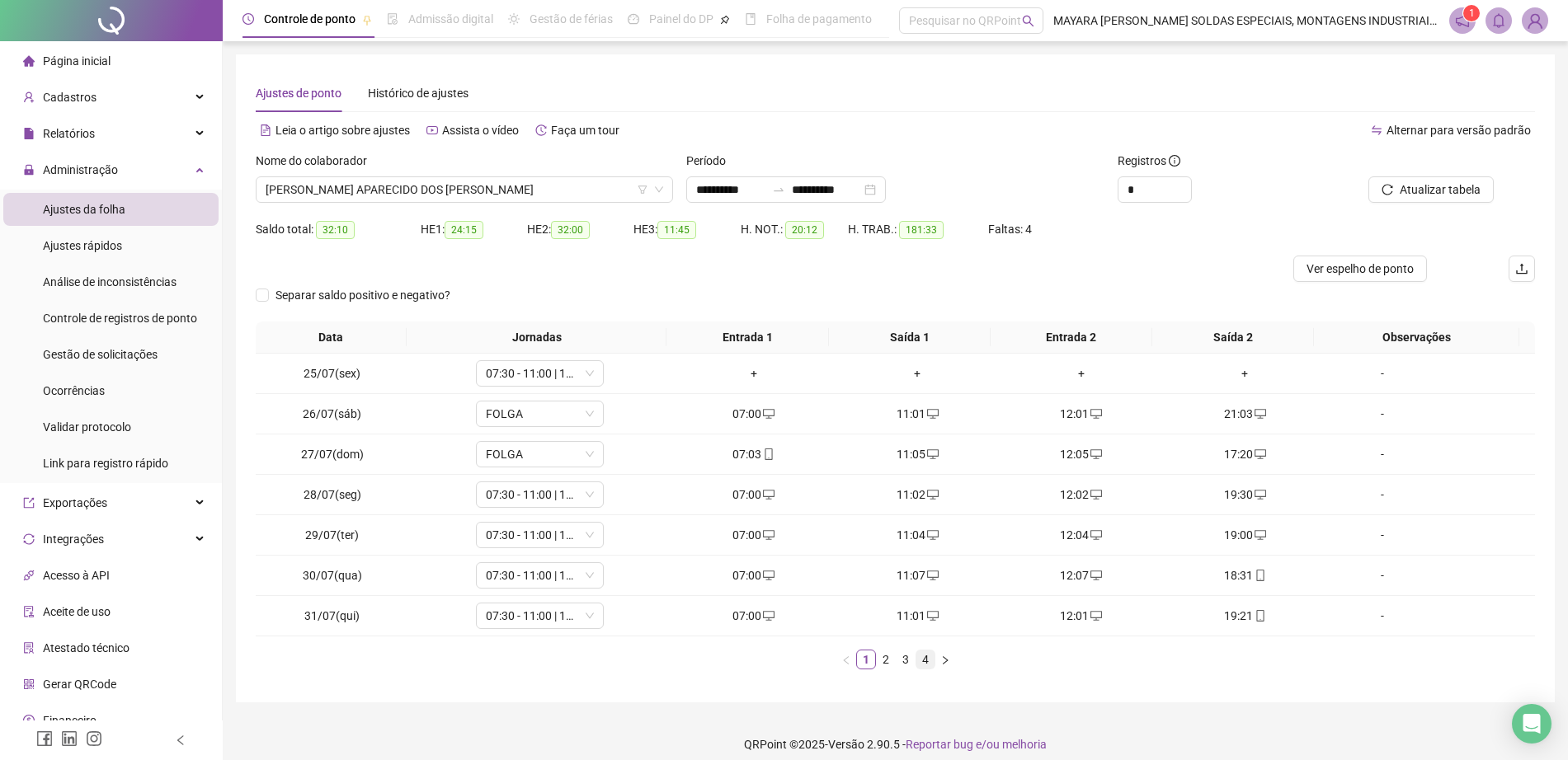
click at [921, 657] on link "4" at bounding box center [925, 659] width 18 height 18
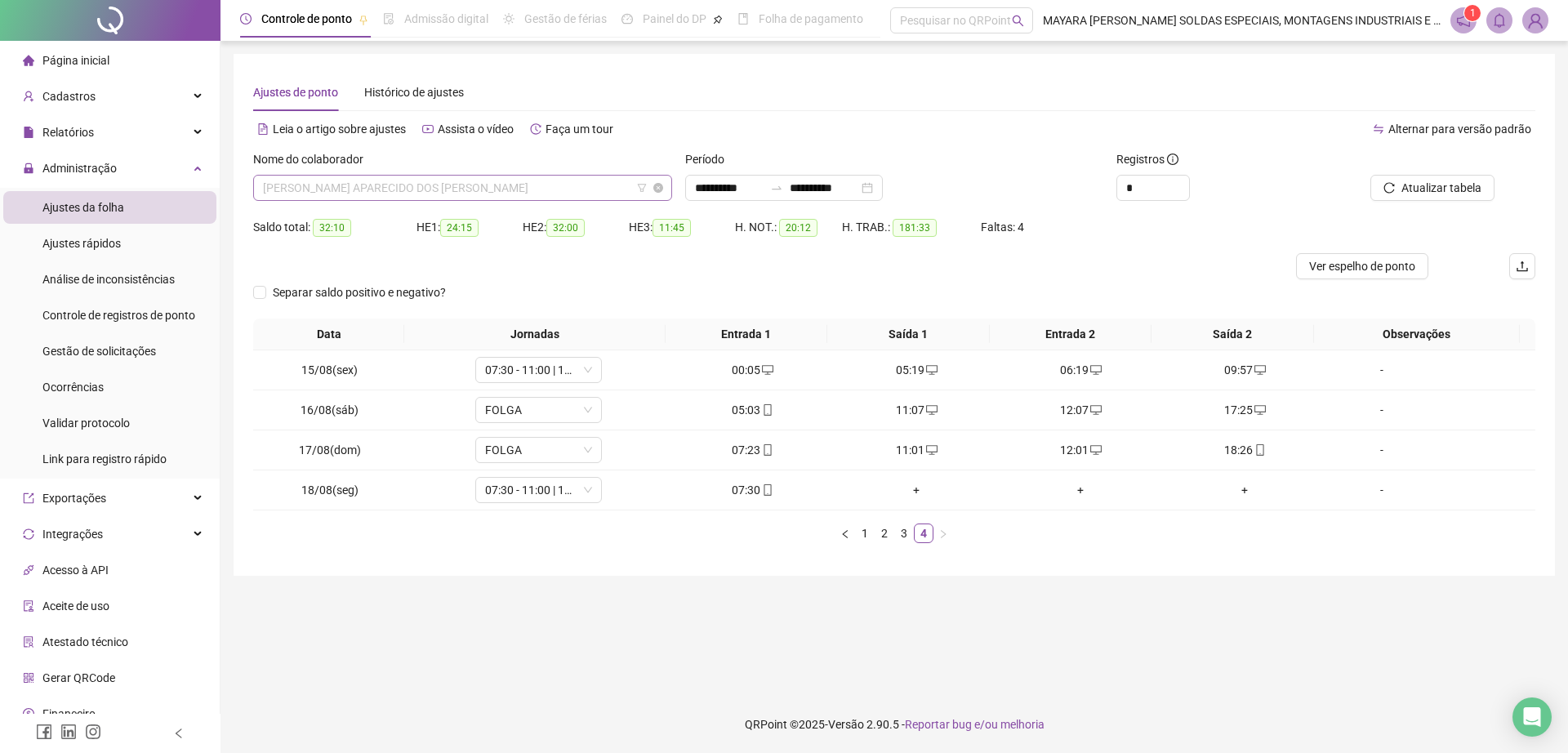
click at [539, 175] on div "[PERSON_NAME] APARECIDO DOS [PERSON_NAME]" at bounding box center [462, 188] width 419 height 26
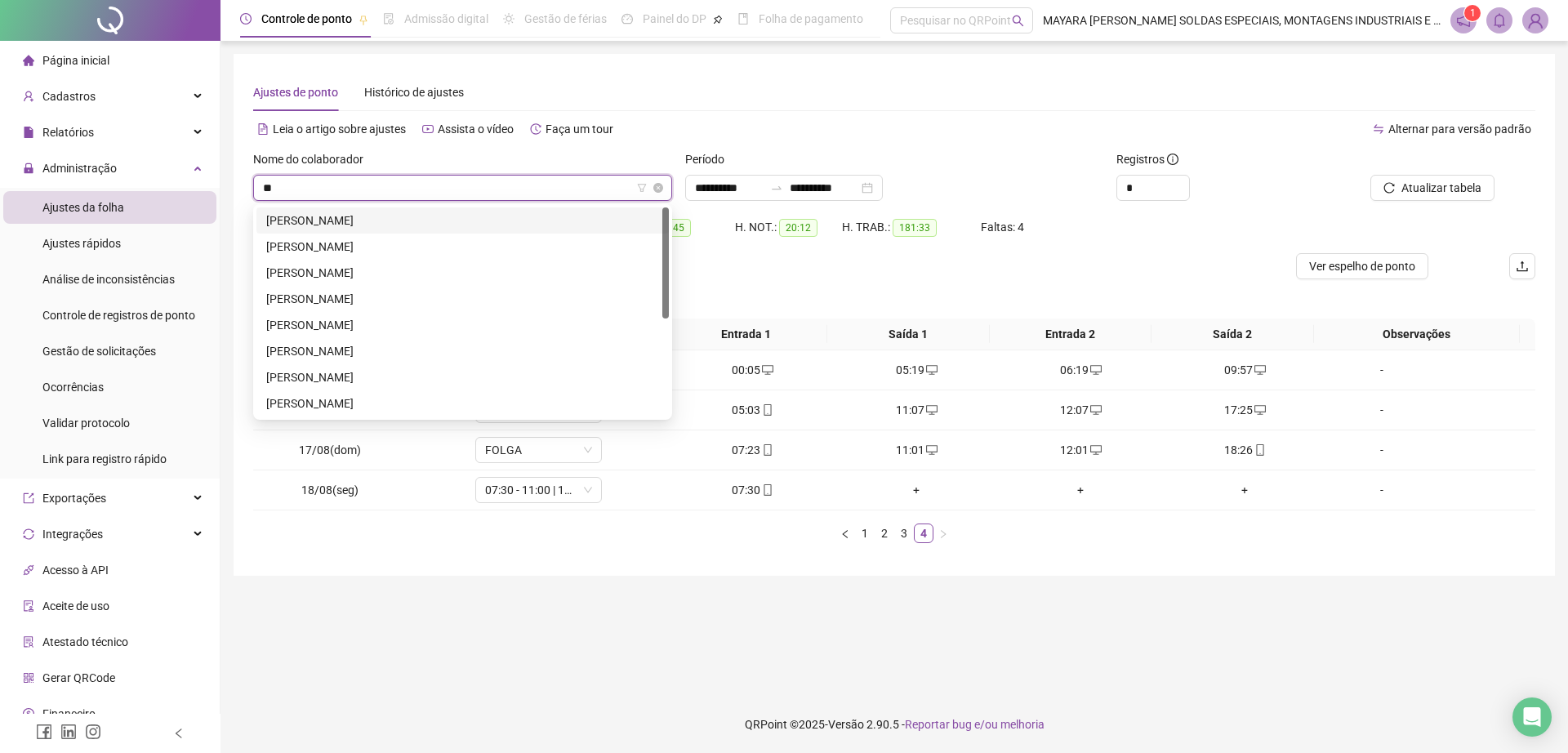
type input "***"
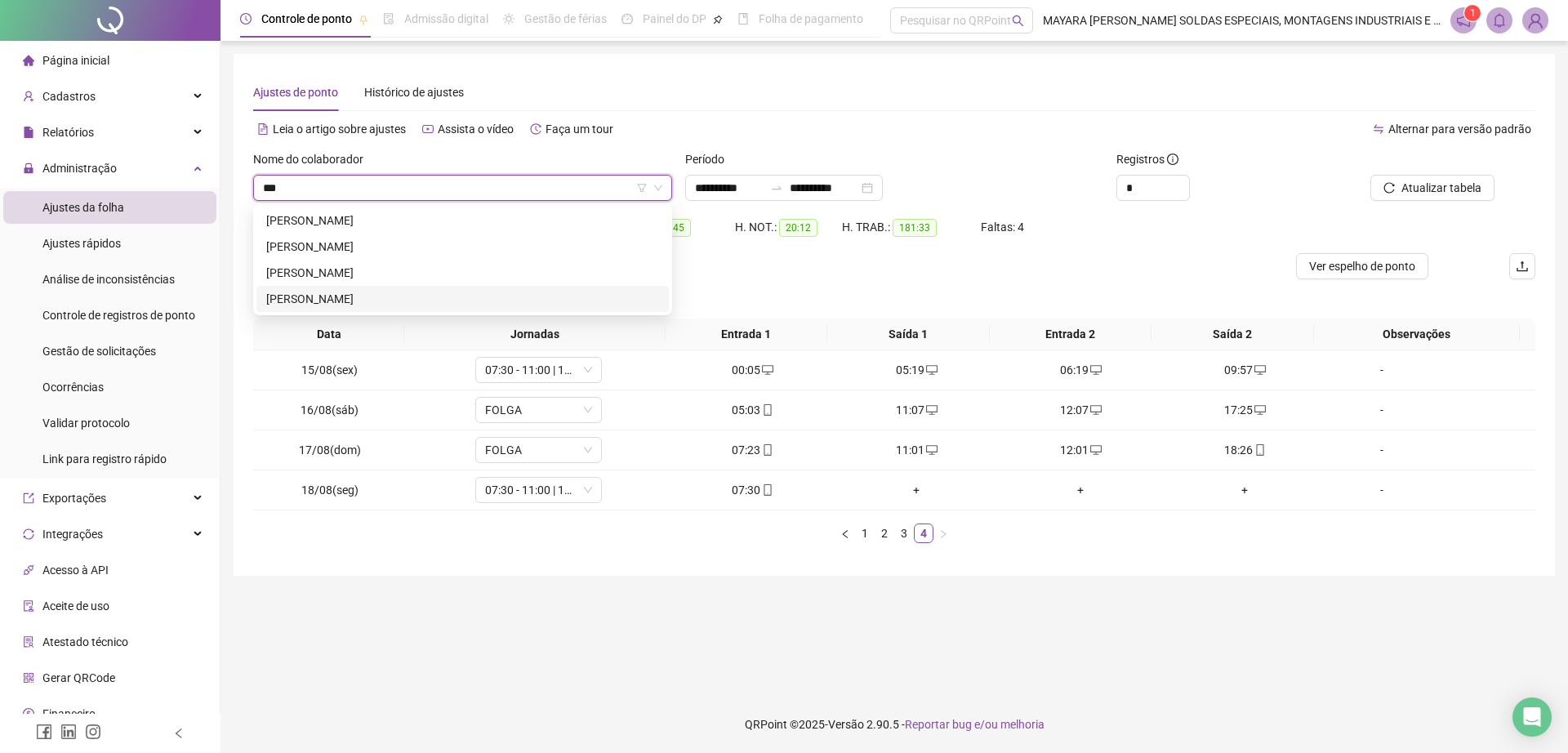
click at [427, 296] on div "[PERSON_NAME]" at bounding box center [462, 299] width 393 height 18
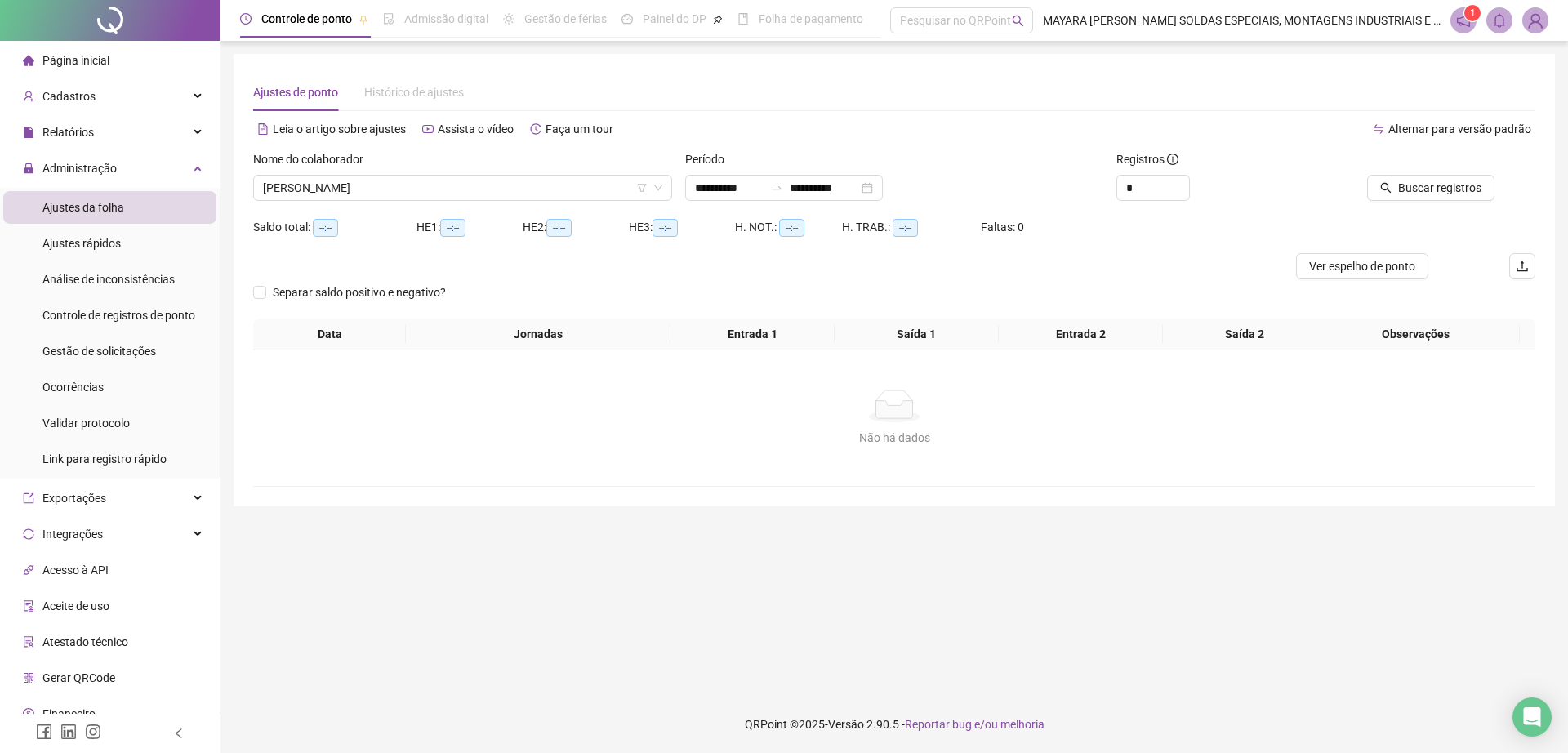
click at [1439, 207] on div "Buscar registros" at bounding box center [1433, 181] width 215 height 64
click at [1427, 187] on span "Buscar registros" at bounding box center [1439, 187] width 83 height 18
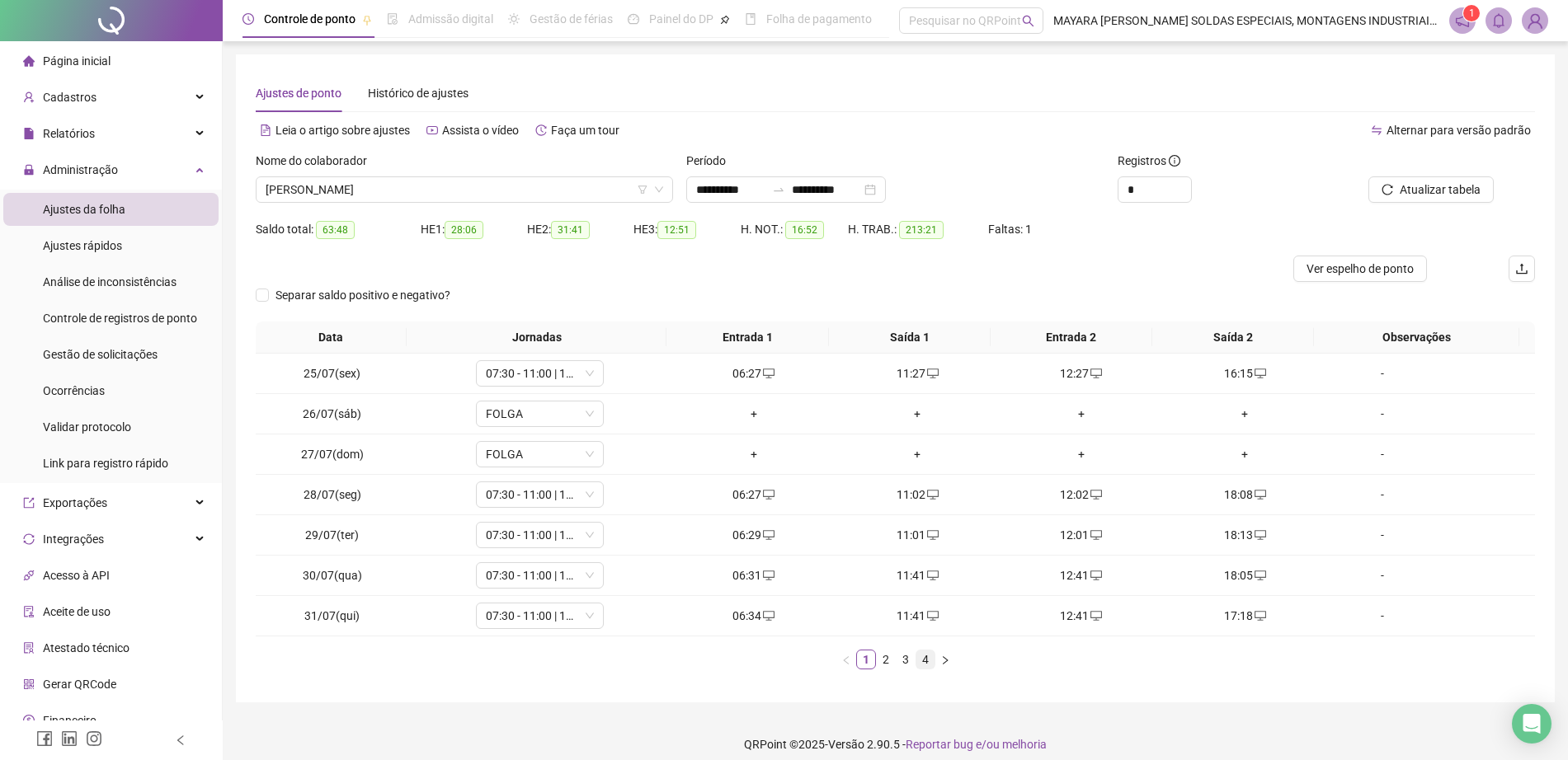
click at [920, 663] on link "4" at bounding box center [925, 659] width 18 height 18
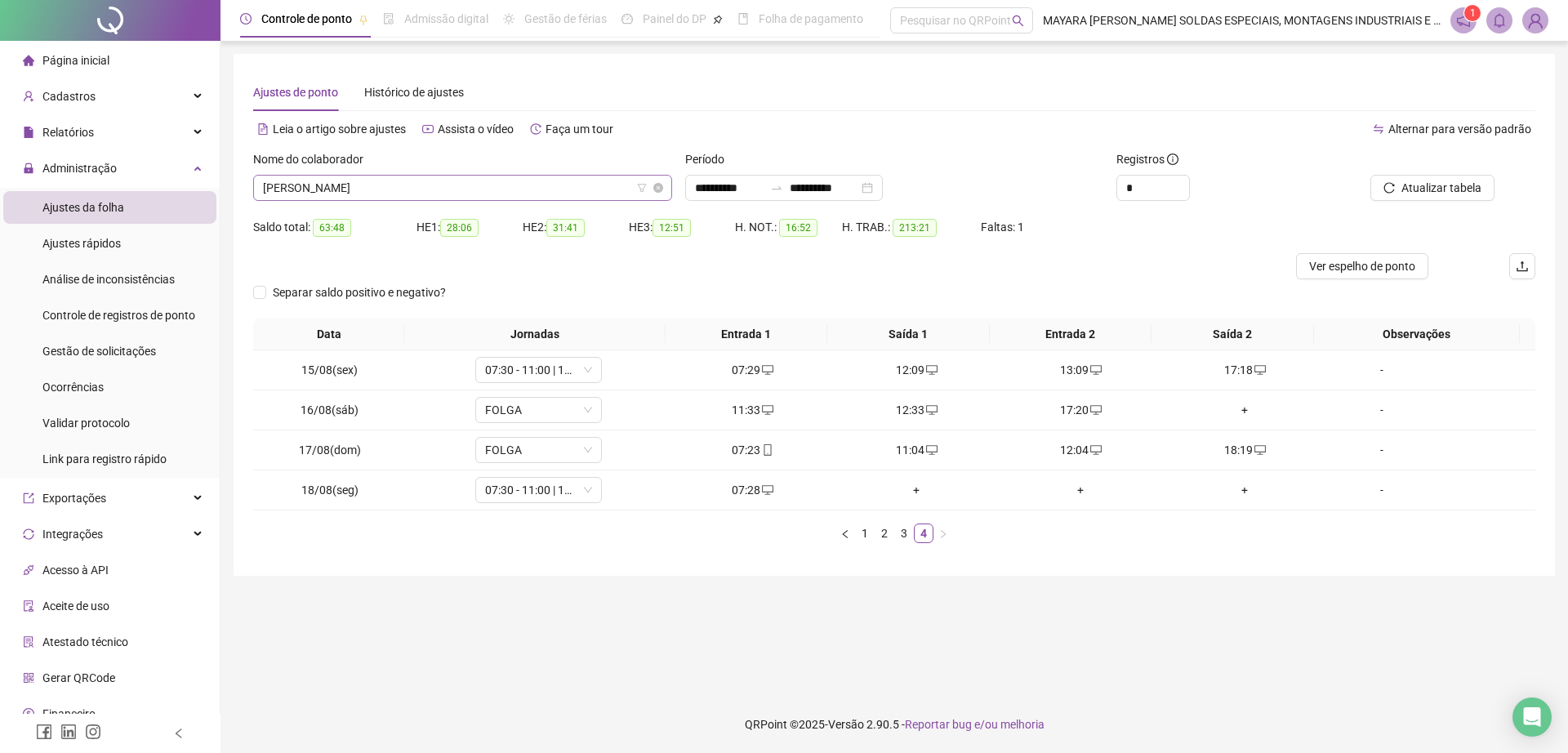
click at [387, 197] on span "[PERSON_NAME]" at bounding box center [462, 188] width 399 height 24
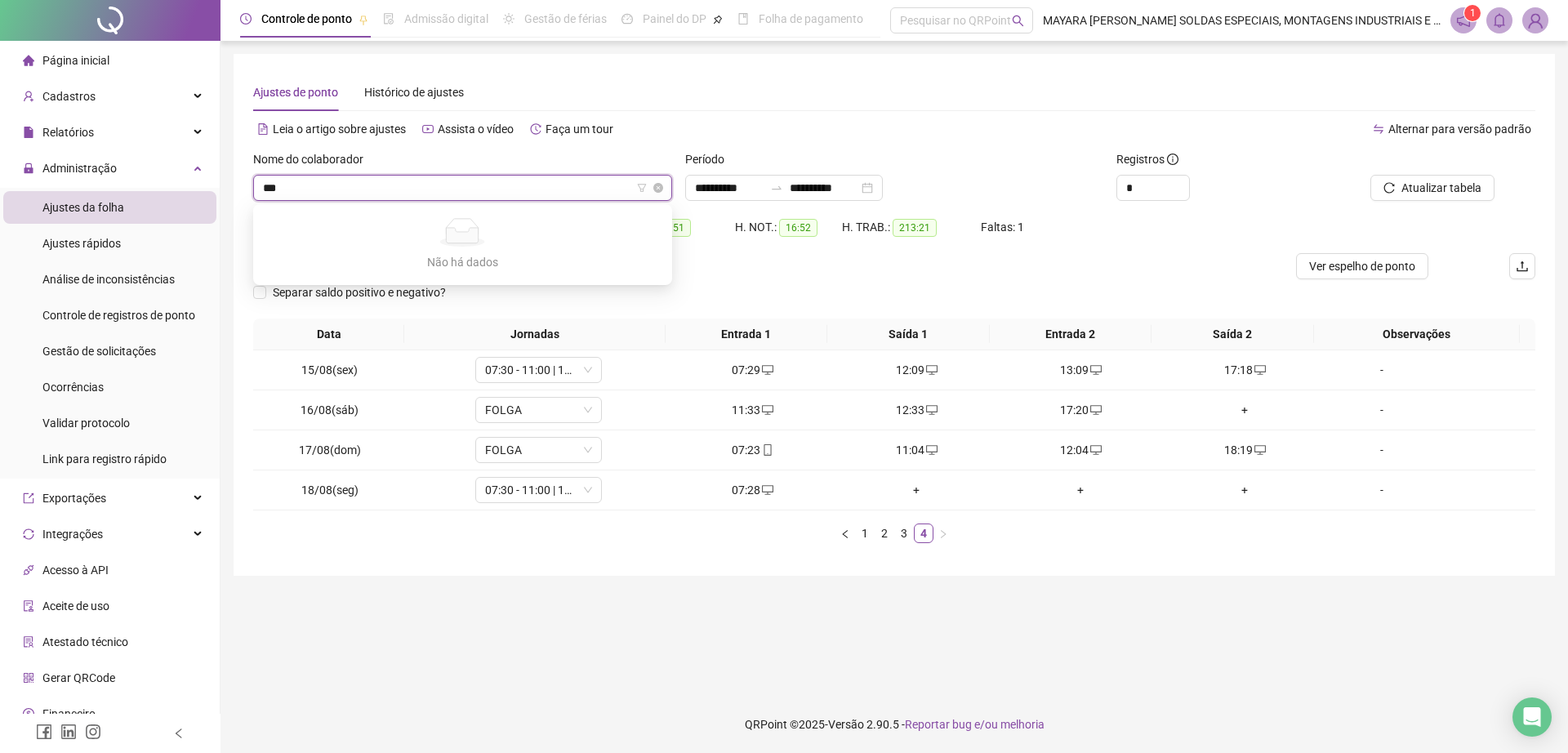
type input "**"
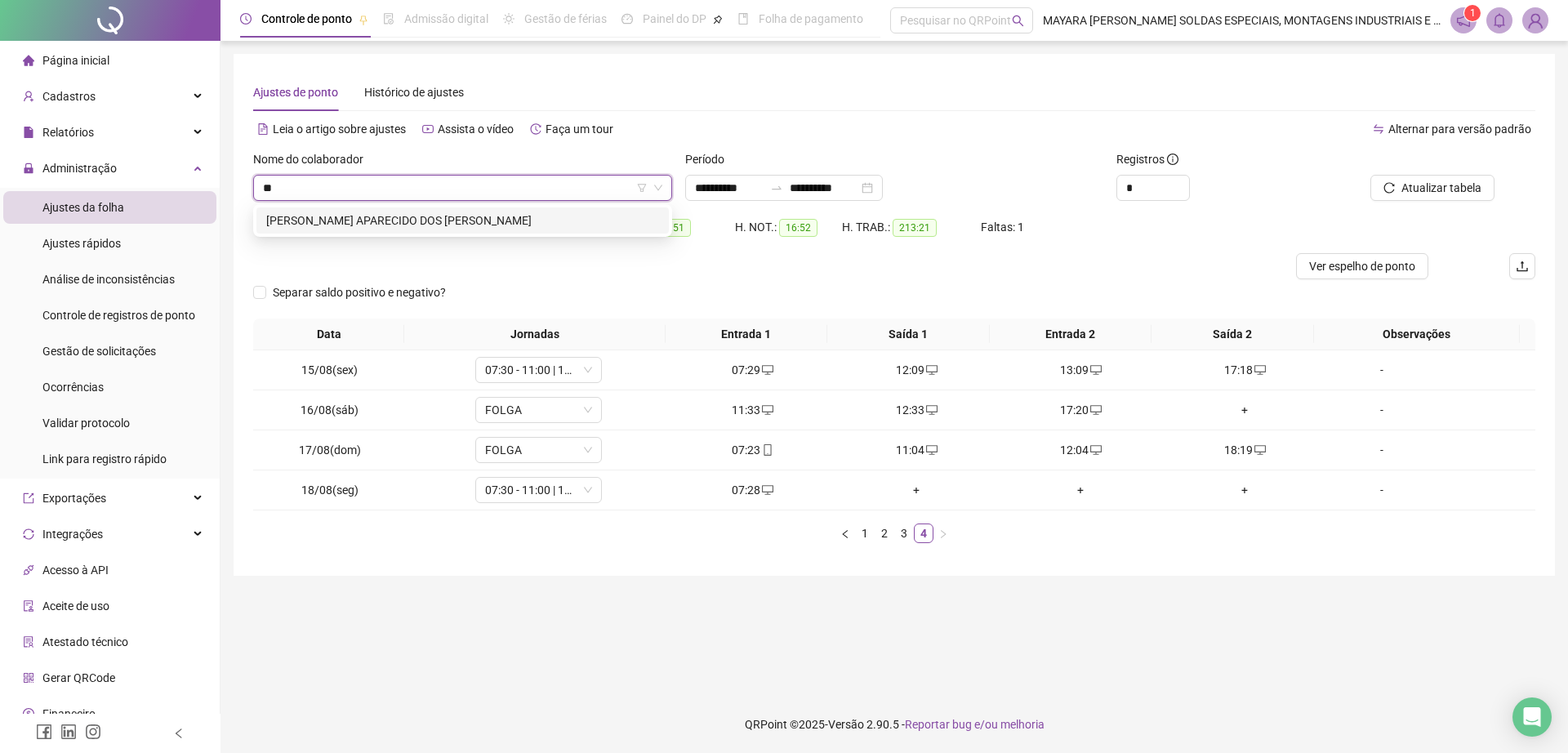
click at [462, 222] on div "[PERSON_NAME] APARECIDO DOS [PERSON_NAME]" at bounding box center [462, 220] width 393 height 18
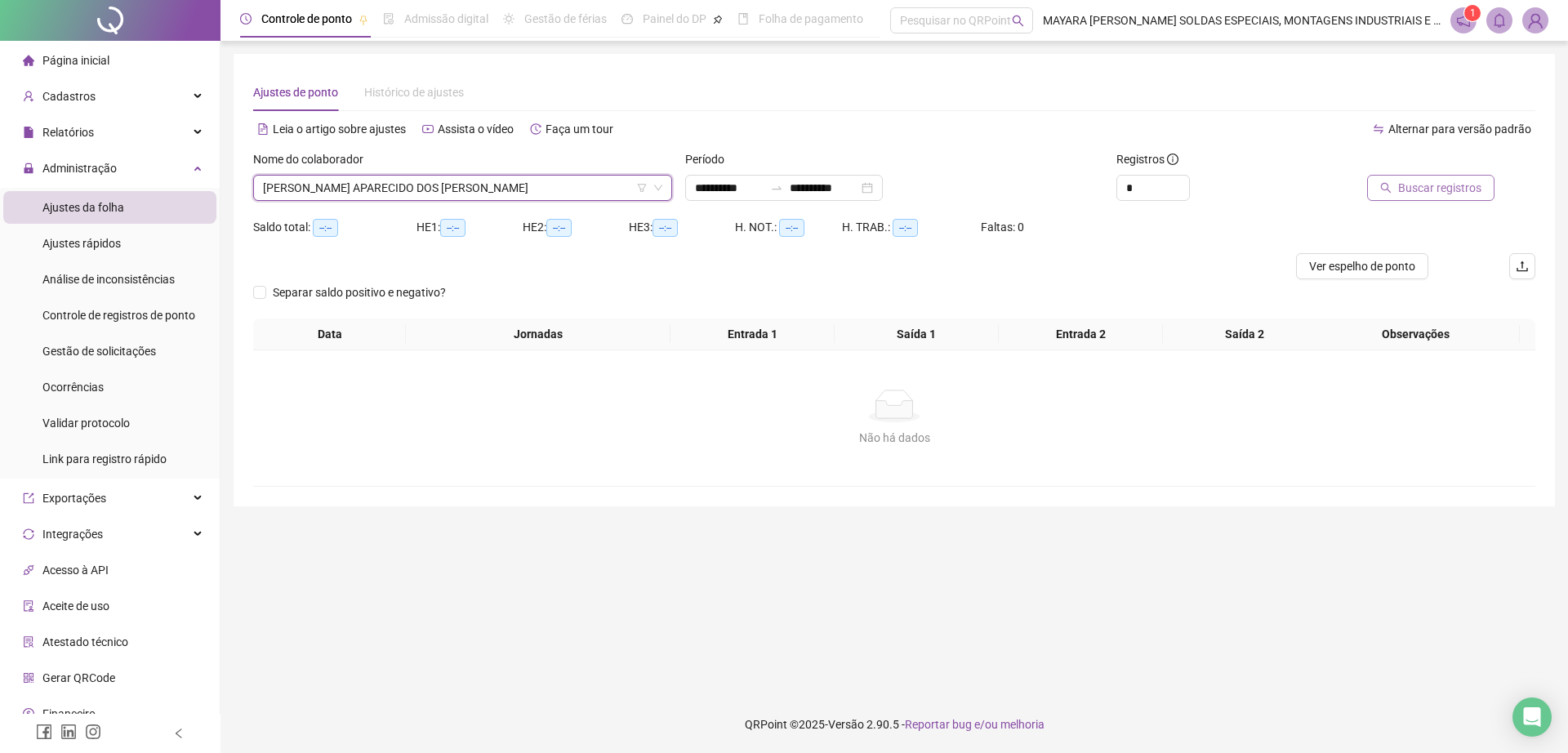
click at [1391, 182] on icon "search" at bounding box center [1385, 188] width 11 height 11
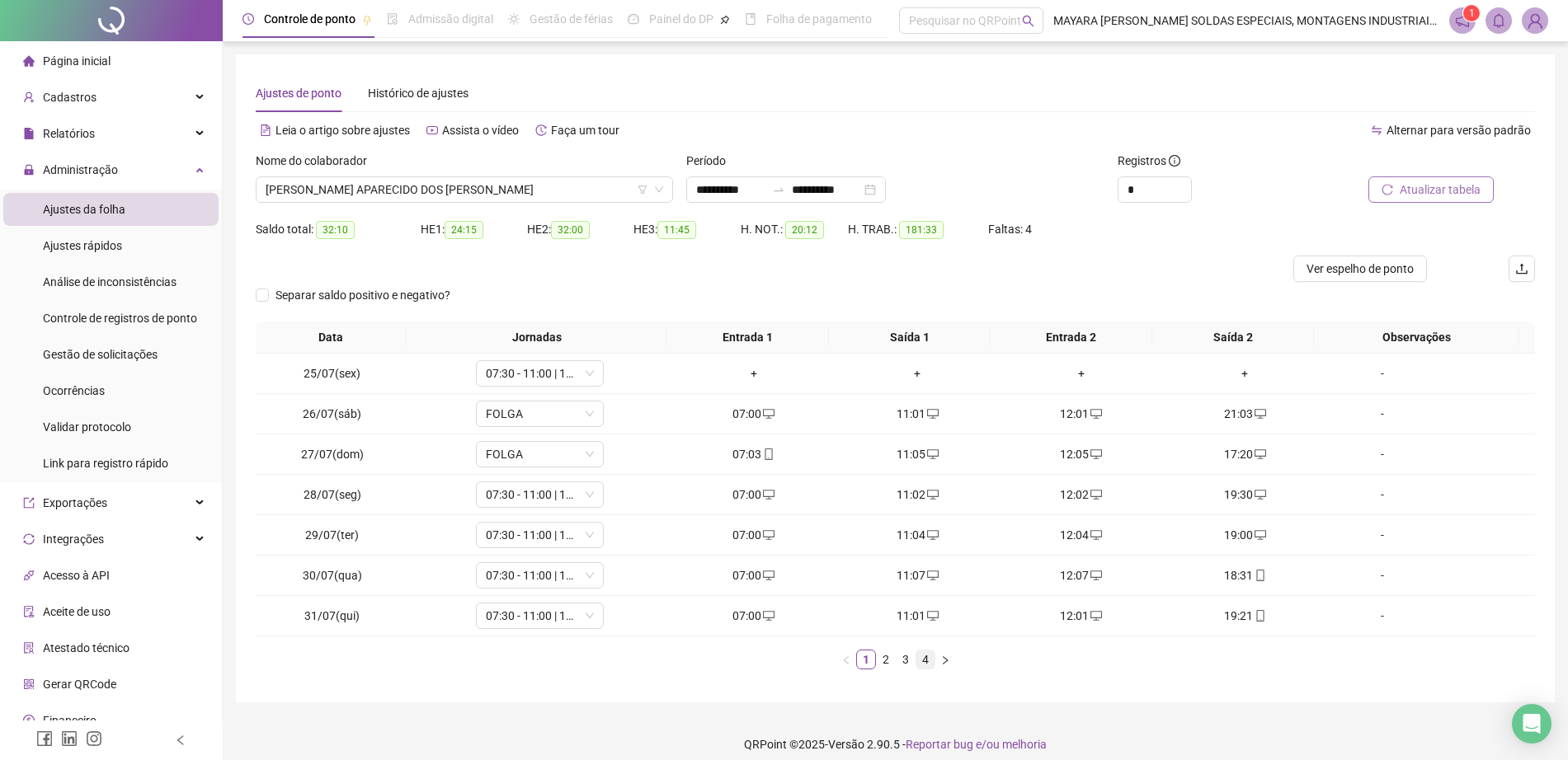
click at [928, 654] on link "4" at bounding box center [925, 659] width 18 height 18
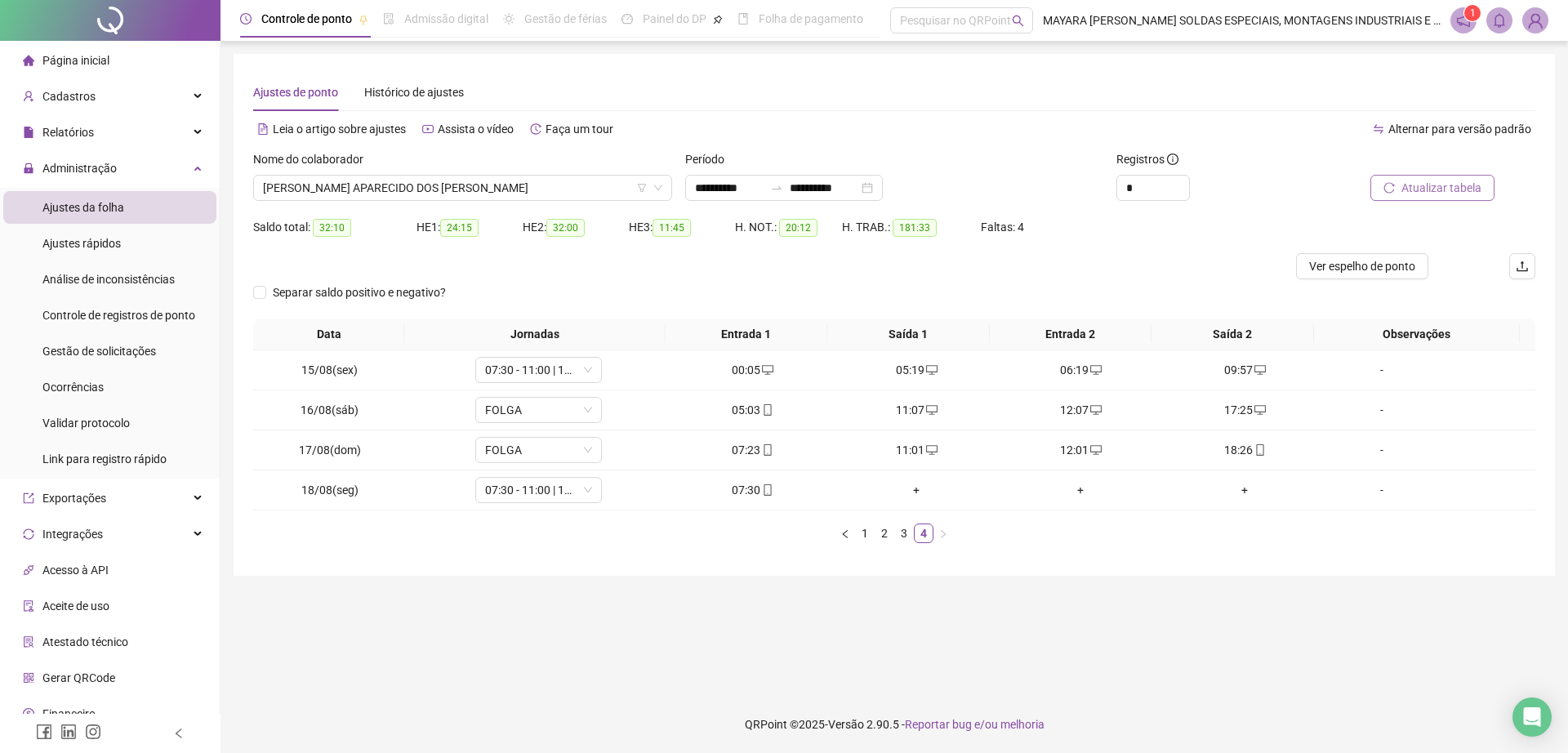
click at [1531, 21] on img at bounding box center [1535, 20] width 24 height 24
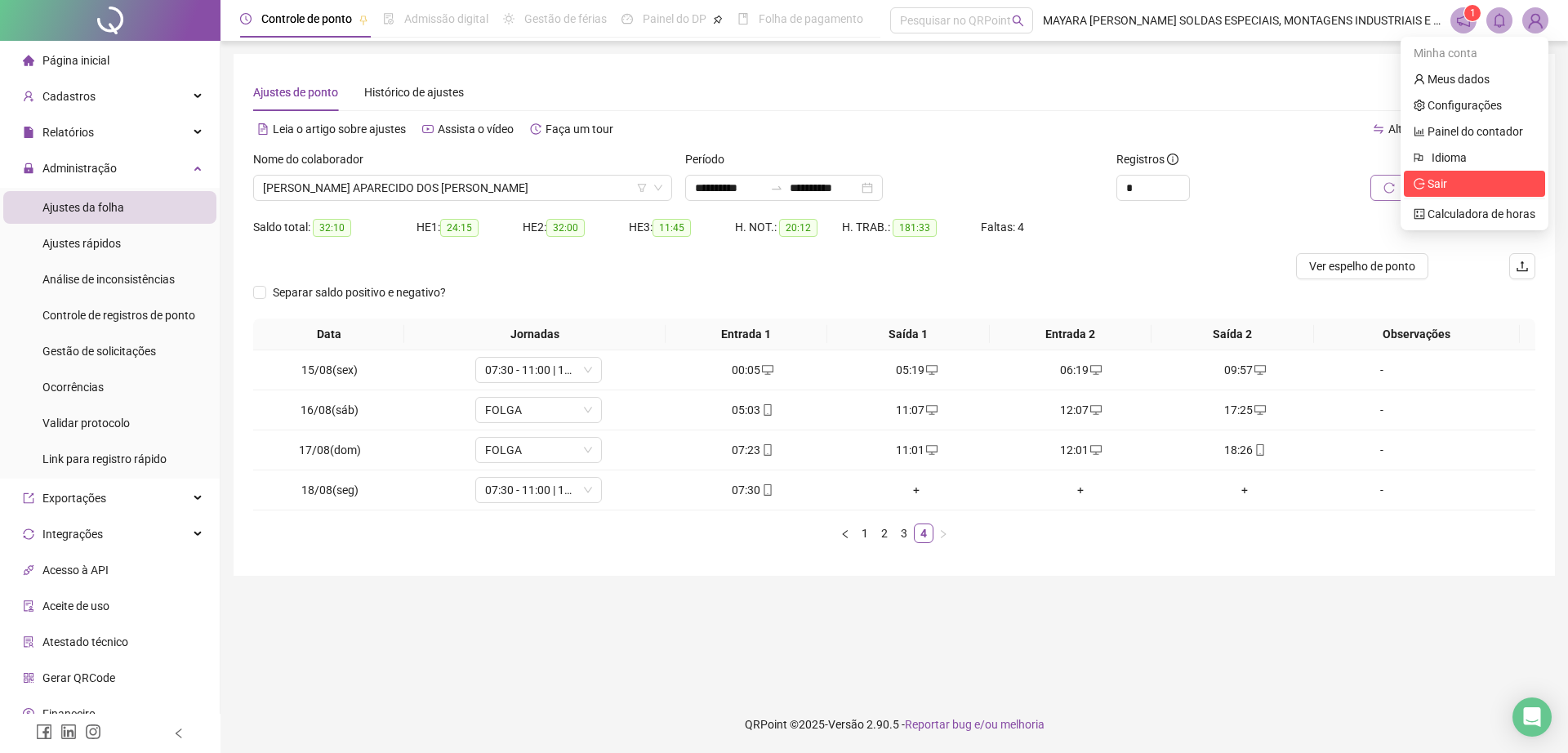
click at [1424, 178] on span "Sair" at bounding box center [1430, 184] width 33 height 13
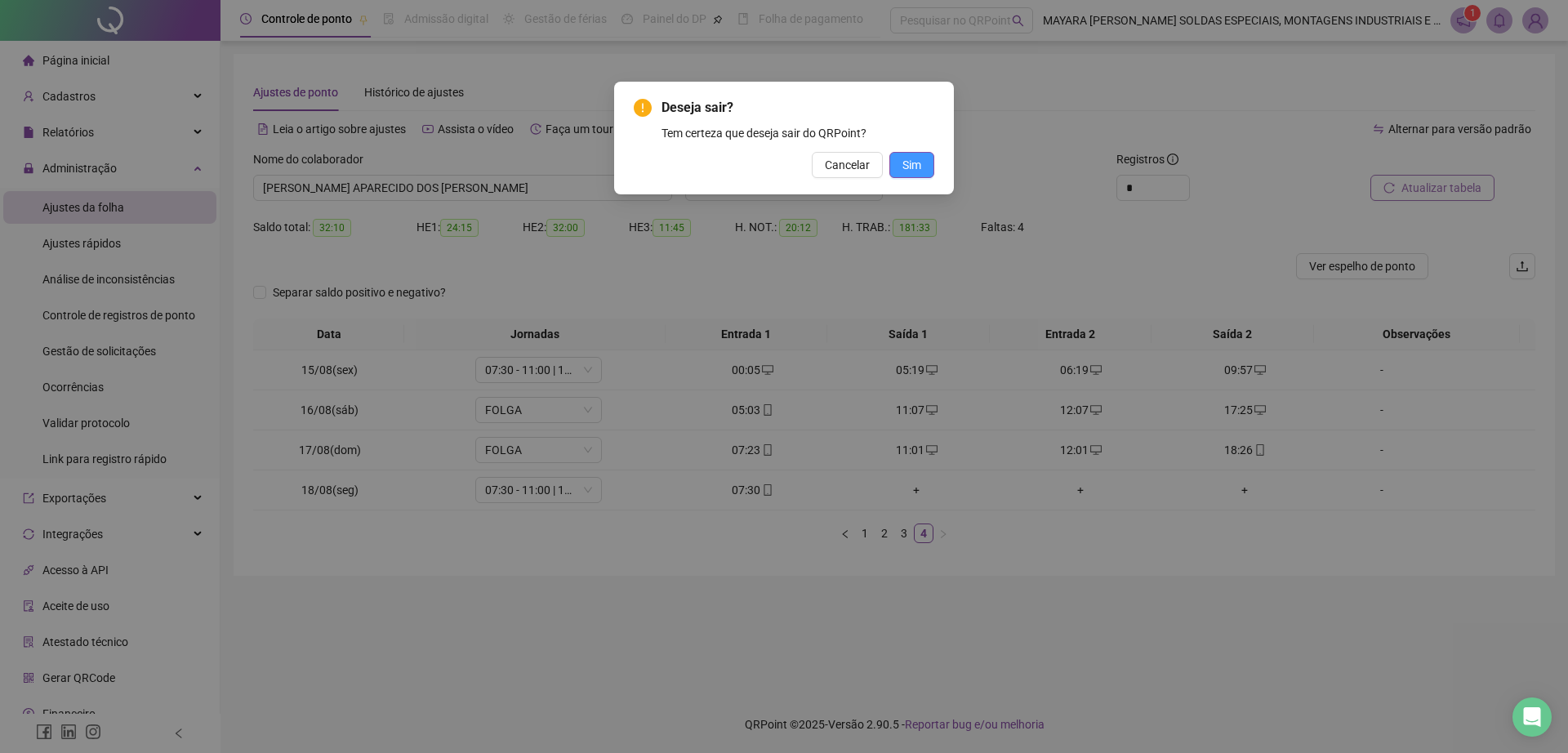
click at [919, 157] on span "Sim" at bounding box center [912, 165] width 18 height 18
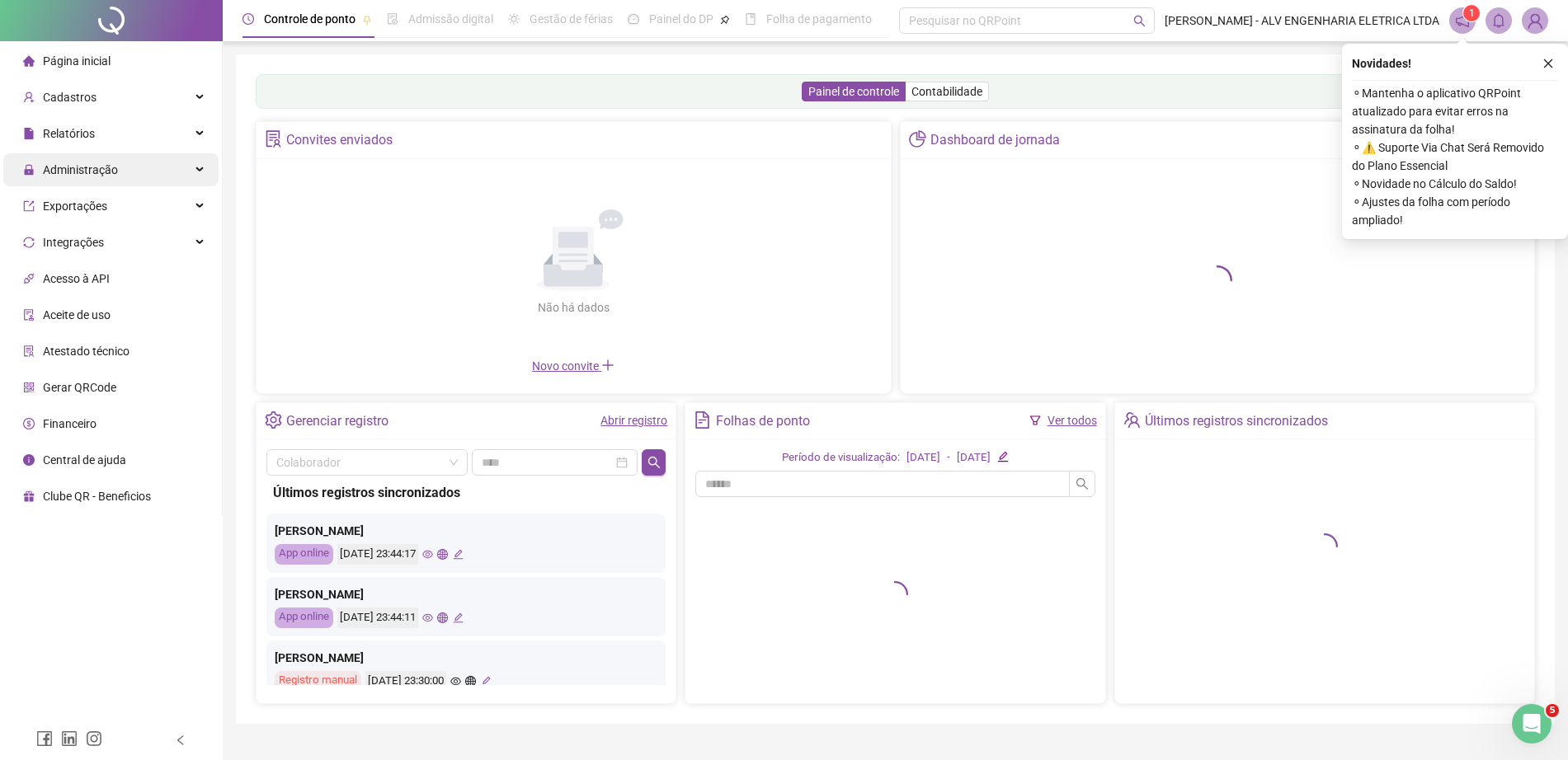
click at [141, 162] on div "Administração" at bounding box center [111, 169] width 215 height 33
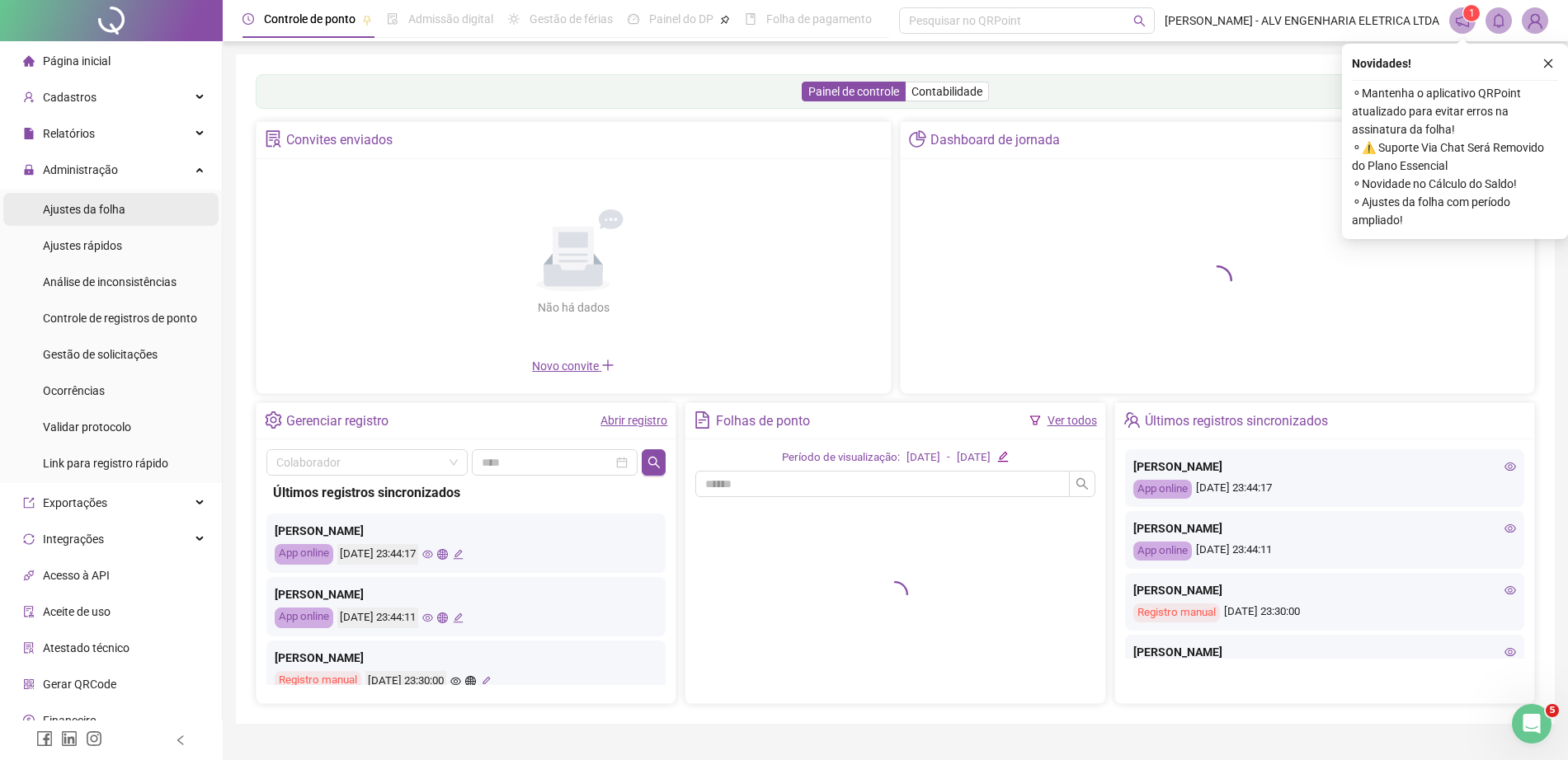
click at [150, 203] on li "Ajustes da folha" at bounding box center [111, 209] width 215 height 33
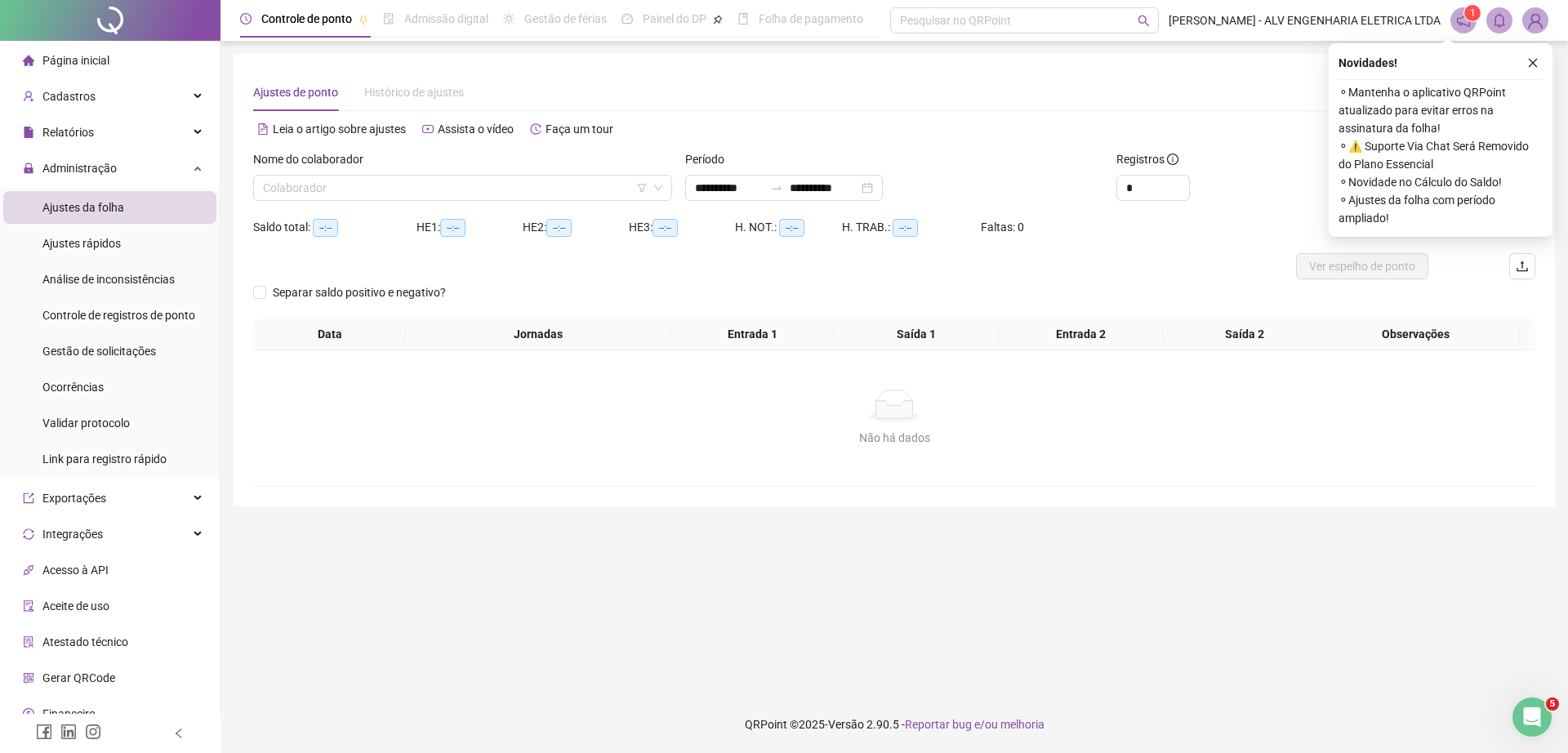
click at [410, 204] on div "Nome do colaborador Colaborador" at bounding box center [462, 181] width 432 height 64
click at [392, 185] on input "search" at bounding box center [455, 188] width 385 height 24
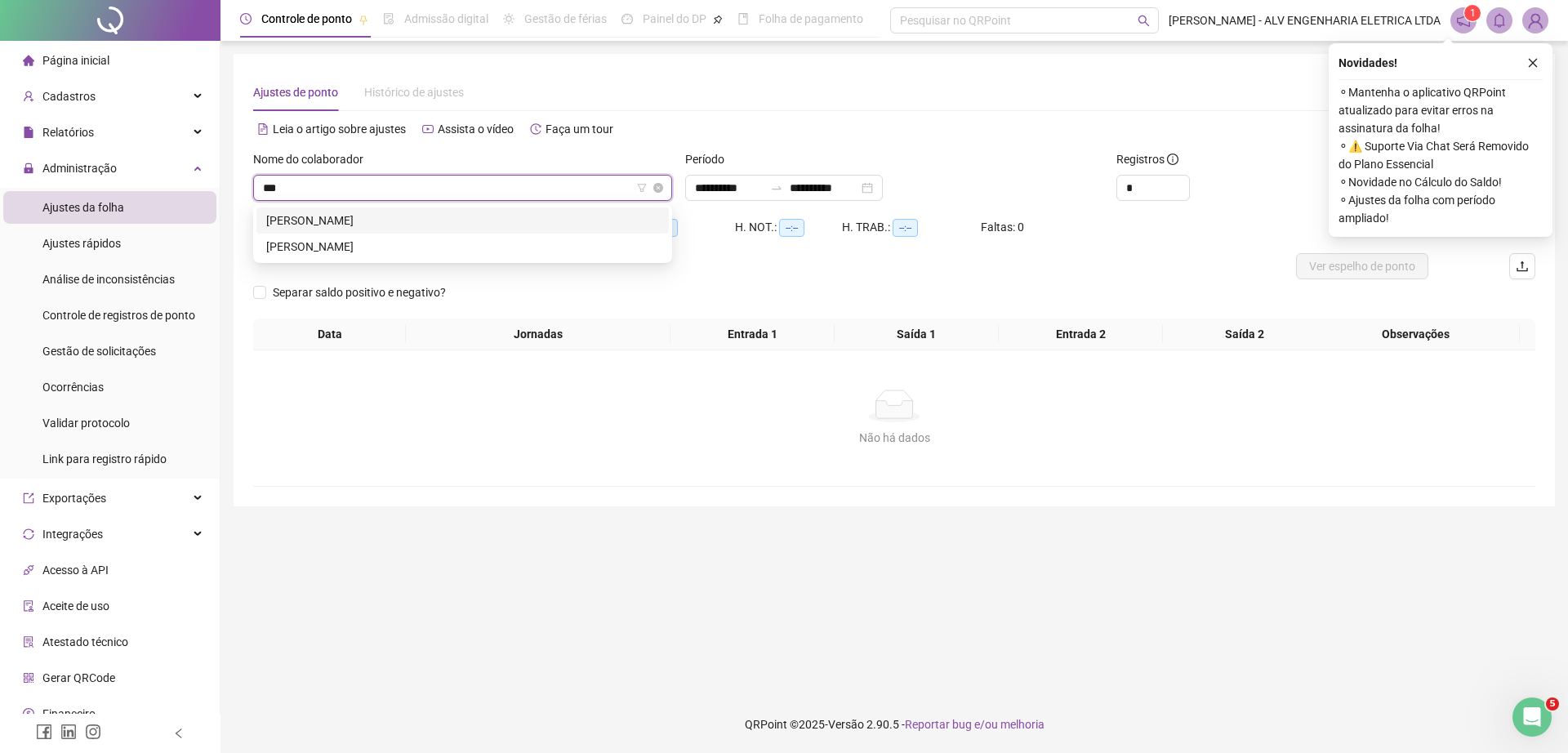
type input "****"
click at [424, 242] on div "RODRIGO APARECIDO GOMES" at bounding box center [462, 246] width 393 height 18
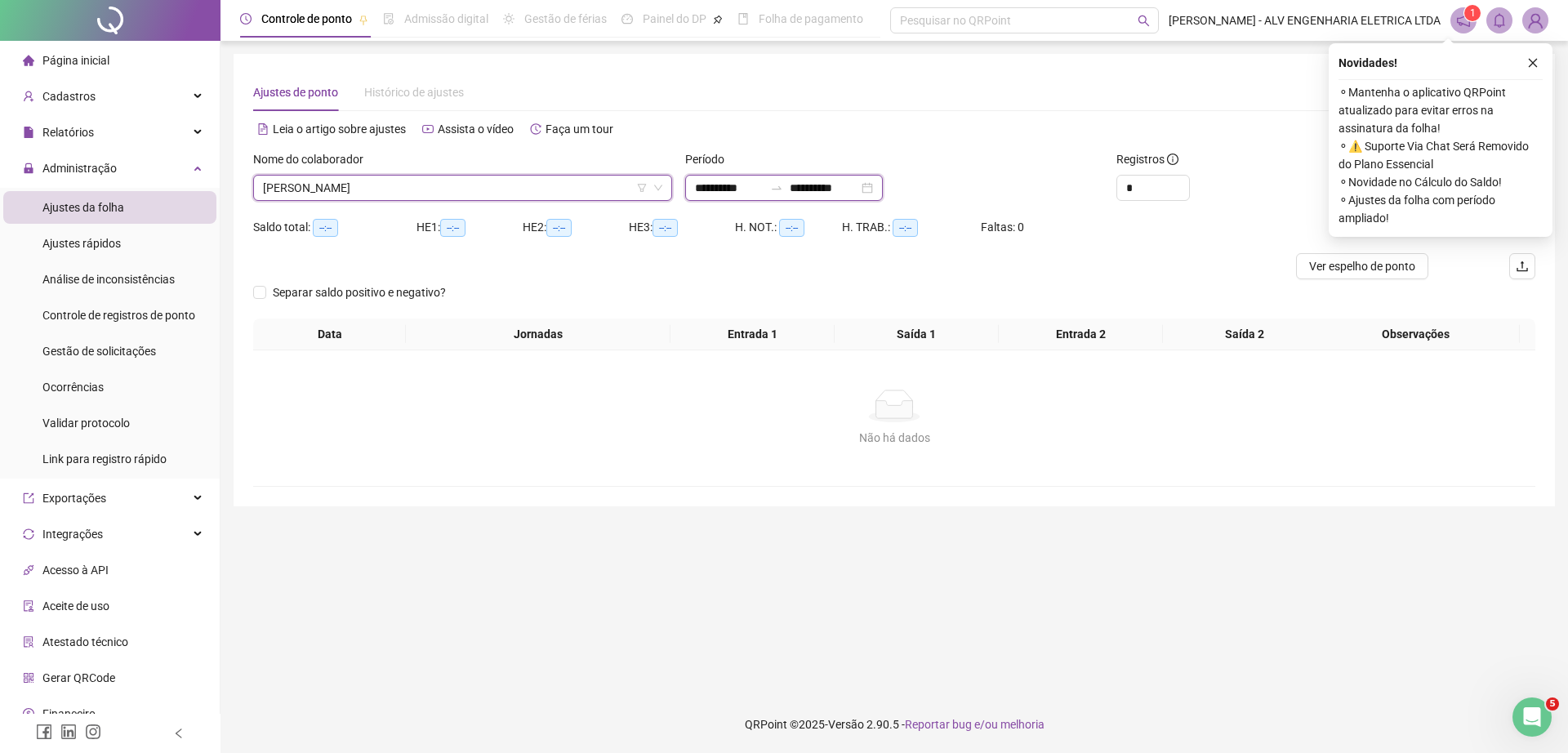
click at [764, 188] on input "**********" at bounding box center [729, 187] width 68 height 18
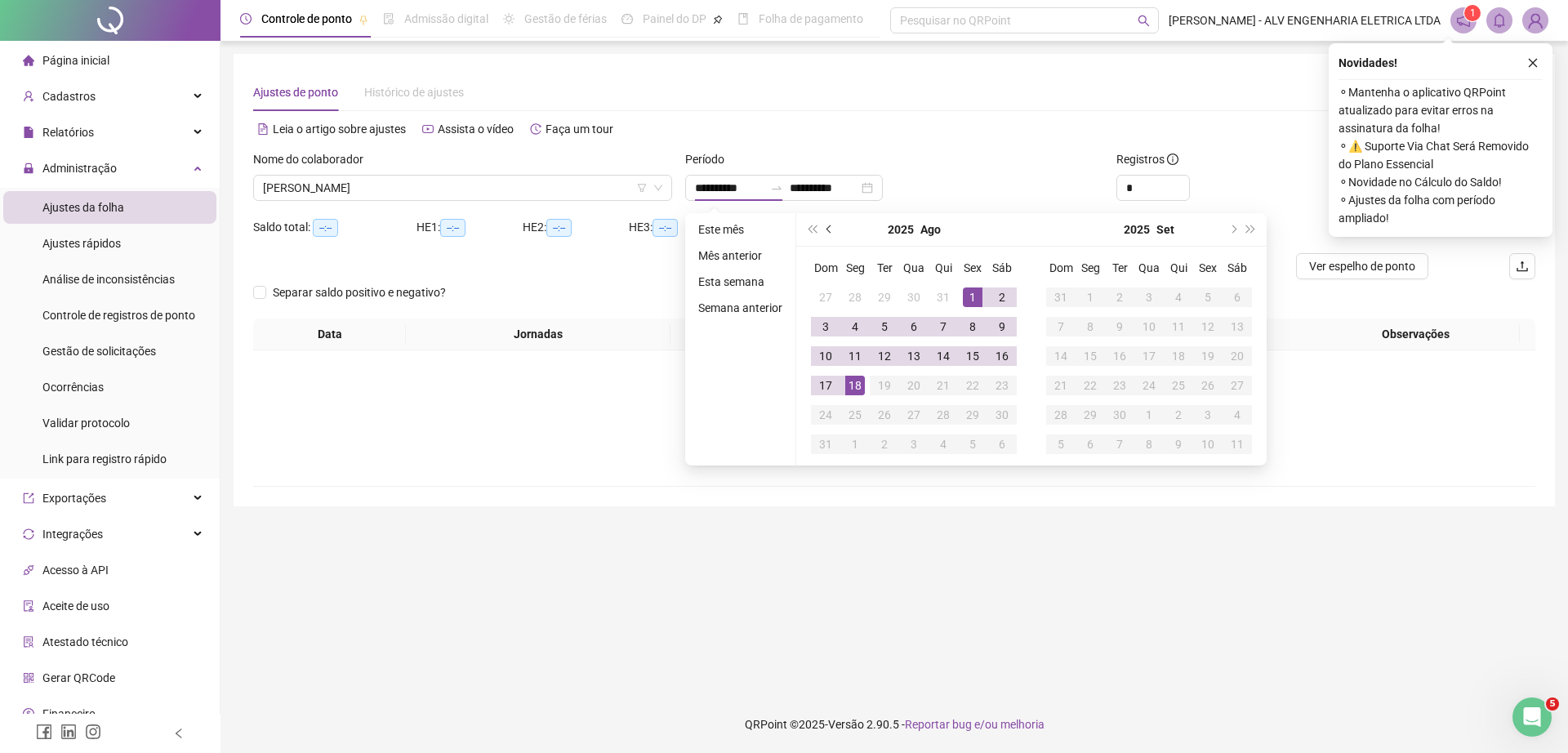
click at [831, 236] on button "prev-year" at bounding box center [829, 228] width 18 height 32
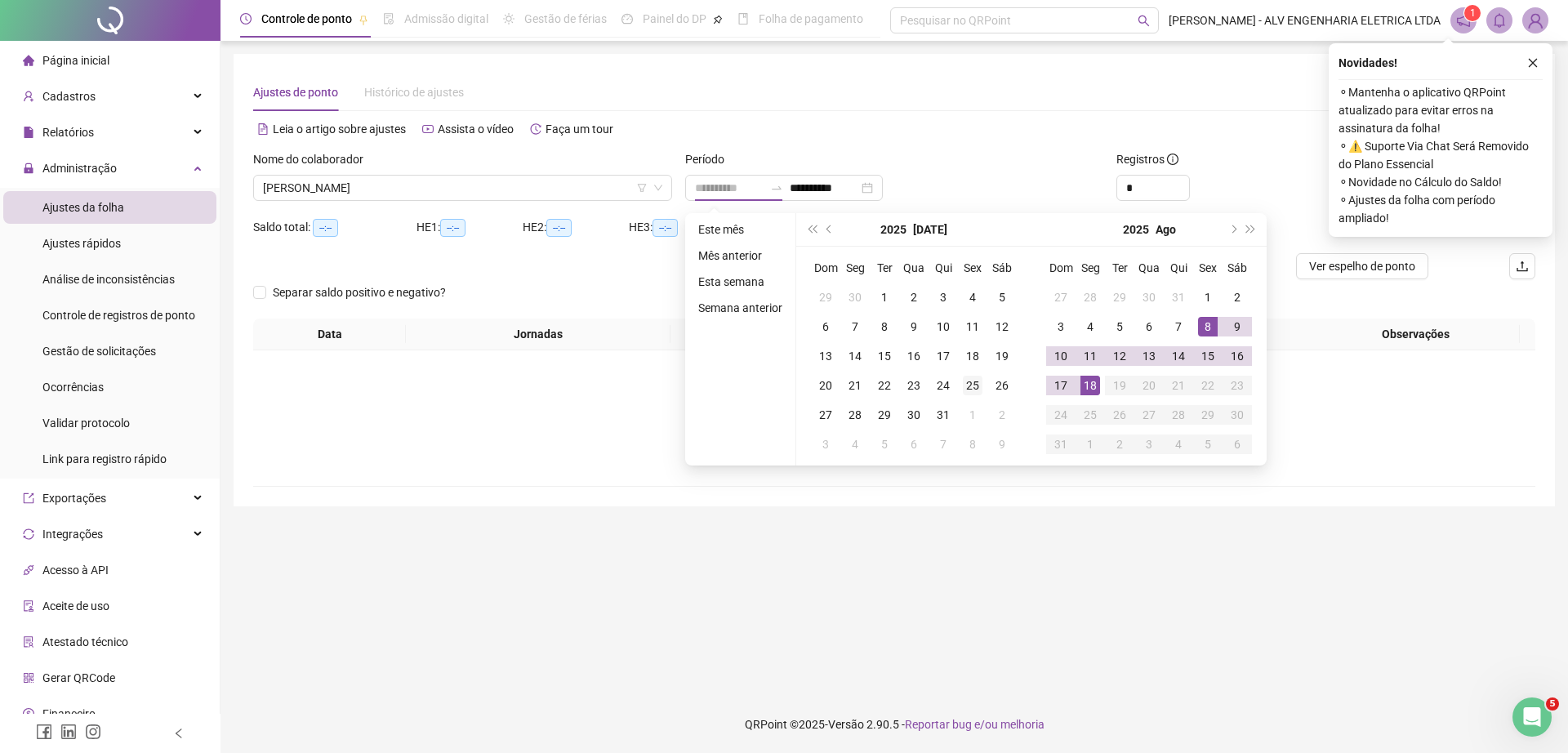
type input "**********"
click at [964, 381] on div "25" at bounding box center [972, 385] width 19 height 19
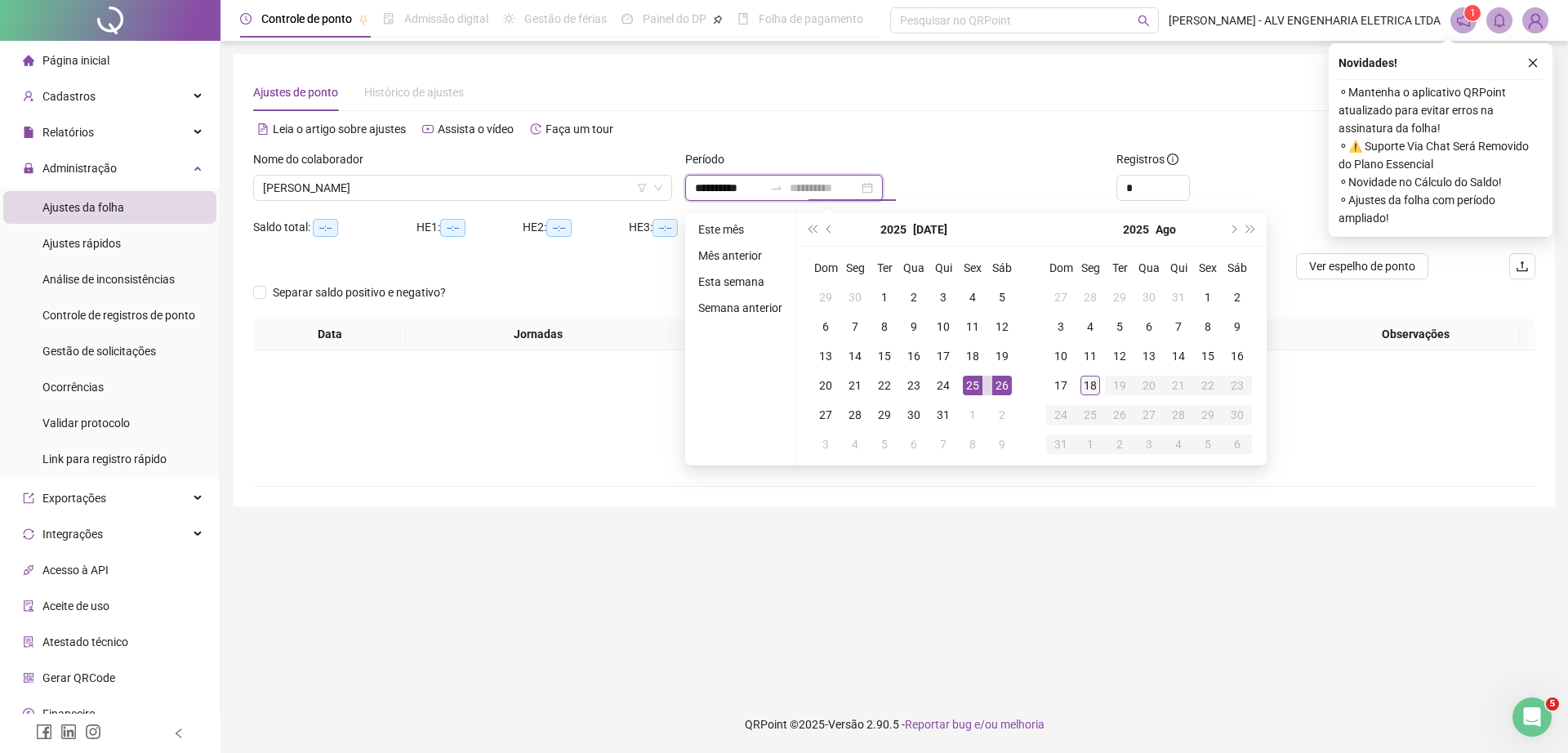
type input "**********"
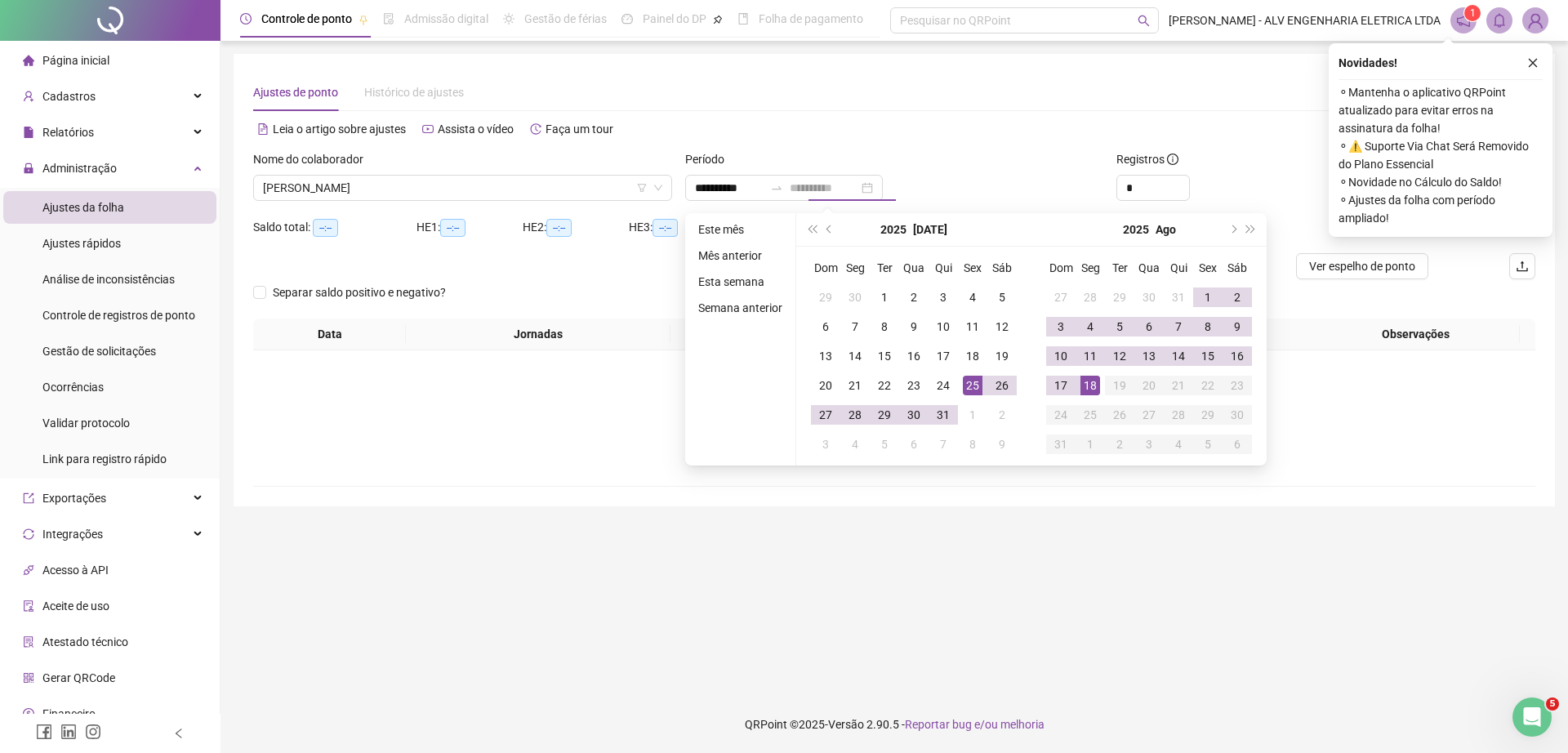
click at [1085, 383] on div "18" at bounding box center [1089, 385] width 19 height 19
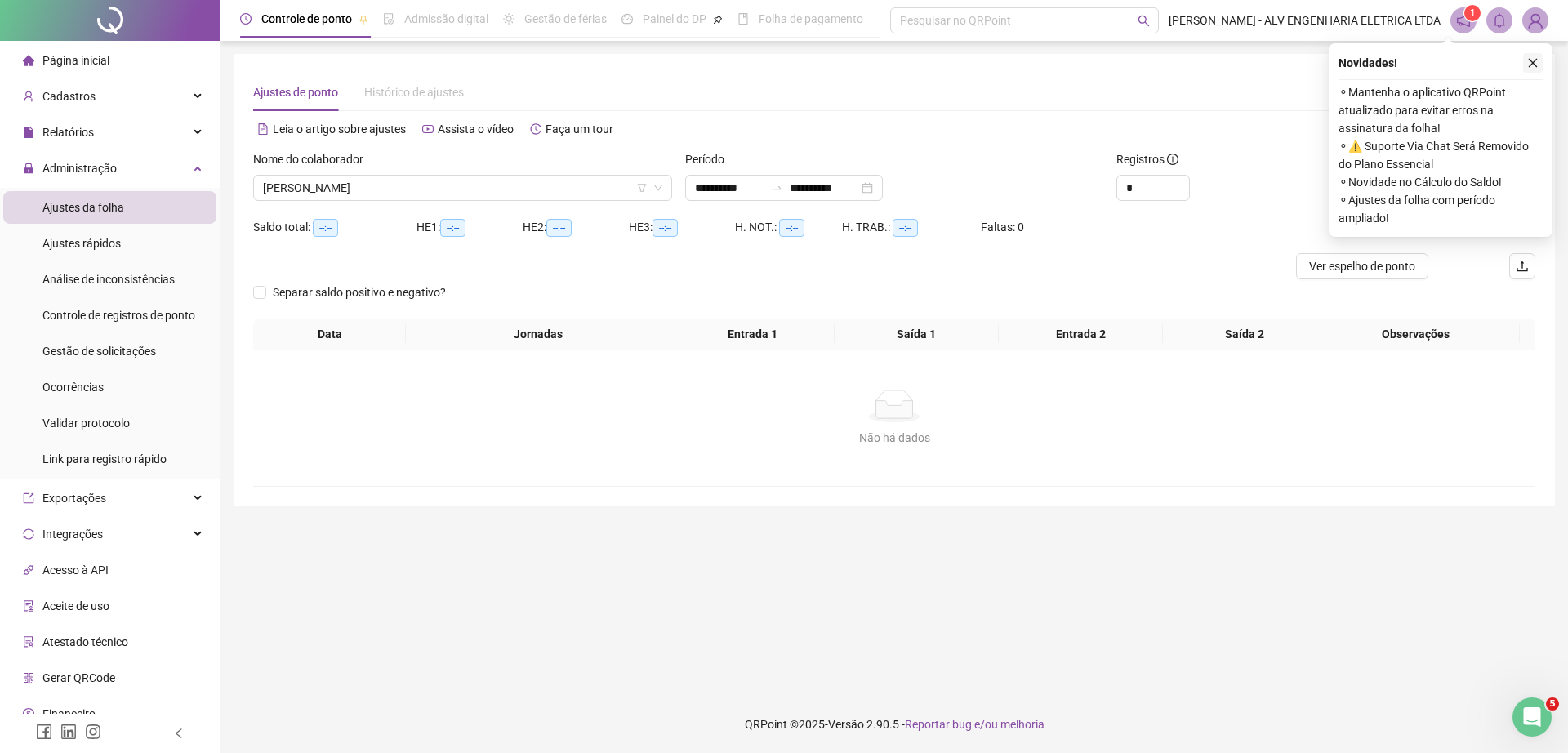
click at [1530, 67] on icon "close" at bounding box center [1532, 63] width 11 height 11
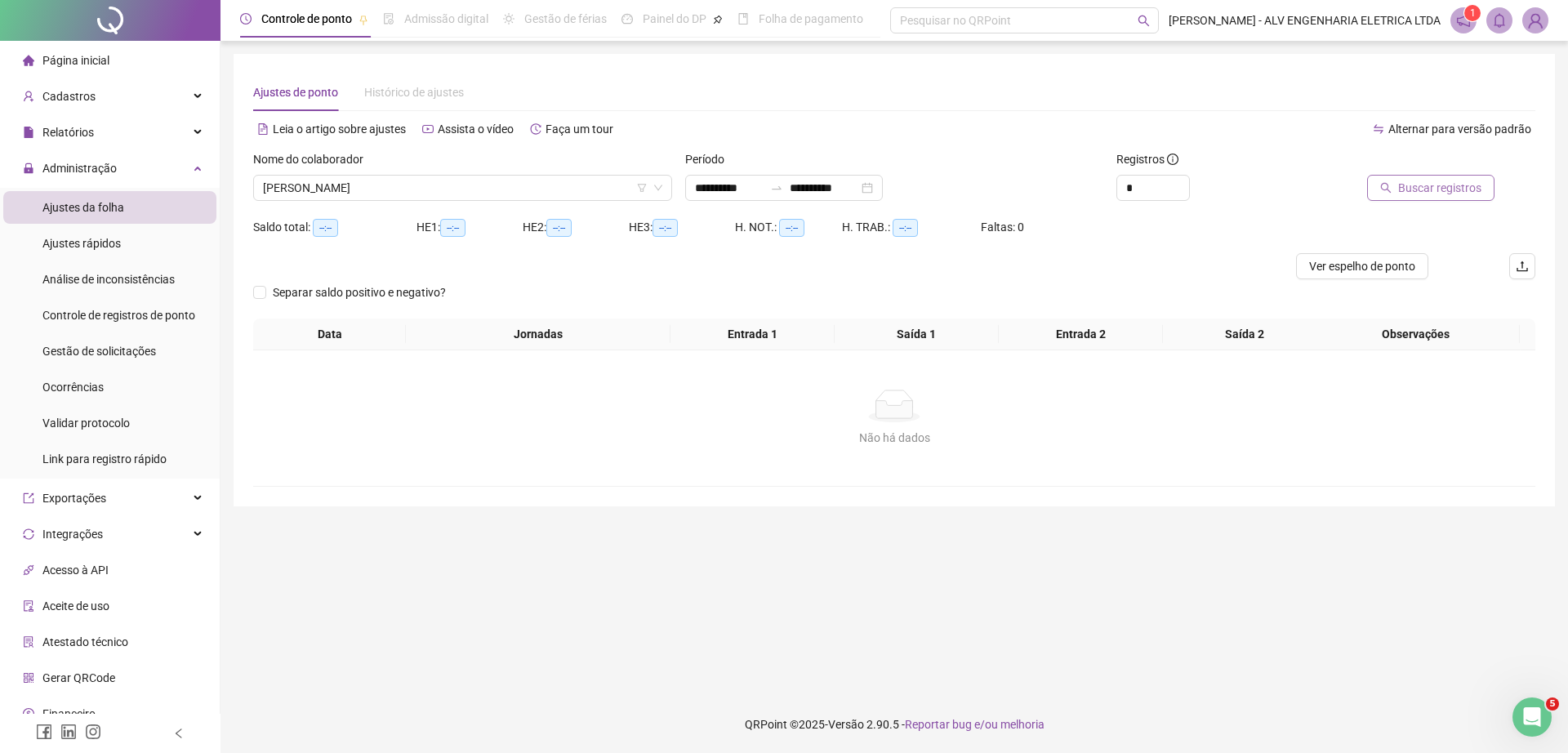
click at [1434, 189] on span "Buscar registros" at bounding box center [1439, 187] width 83 height 18
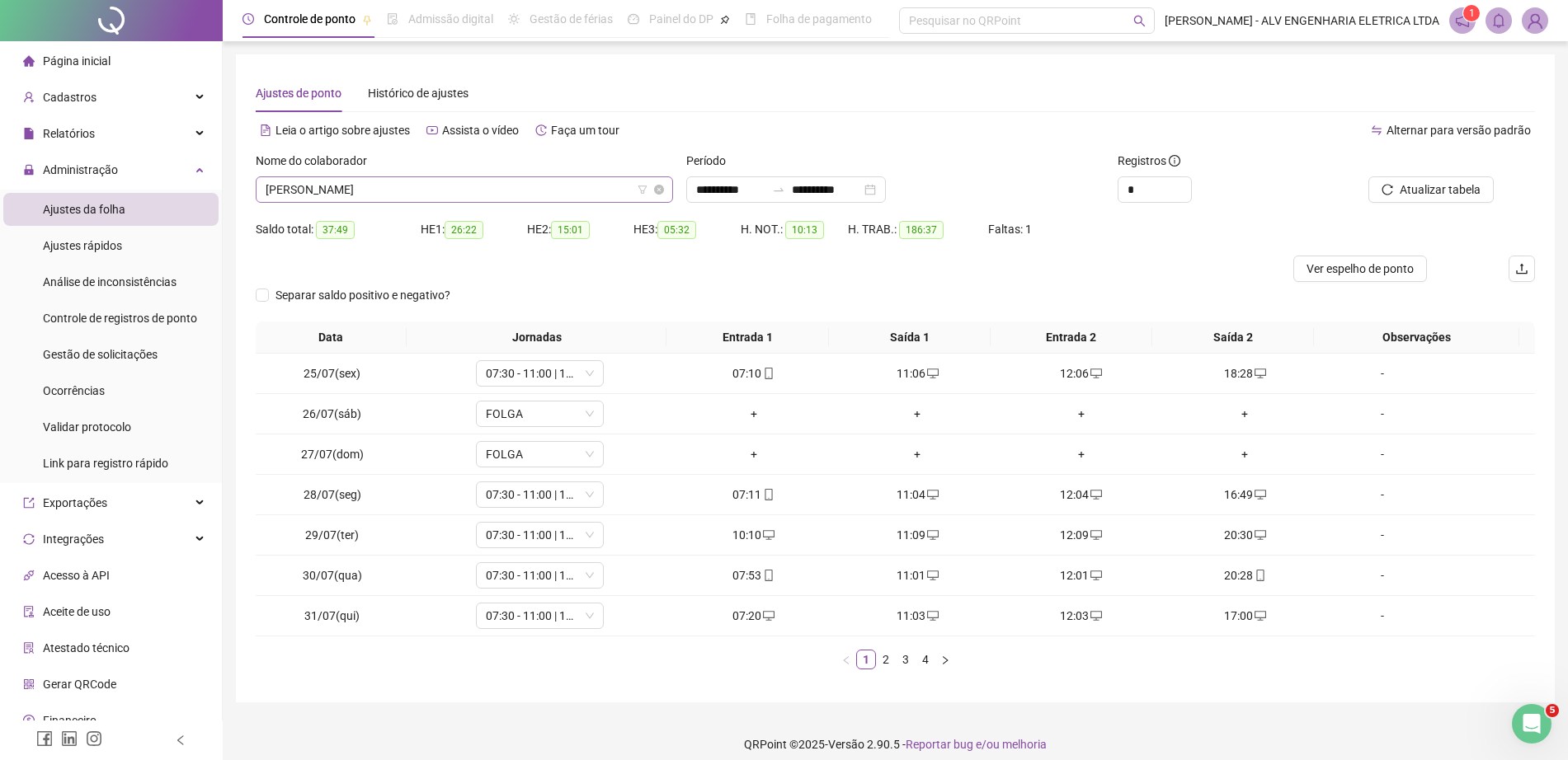
click at [459, 193] on span "RODRIGO APARECIDO GOMES" at bounding box center [464, 190] width 398 height 24
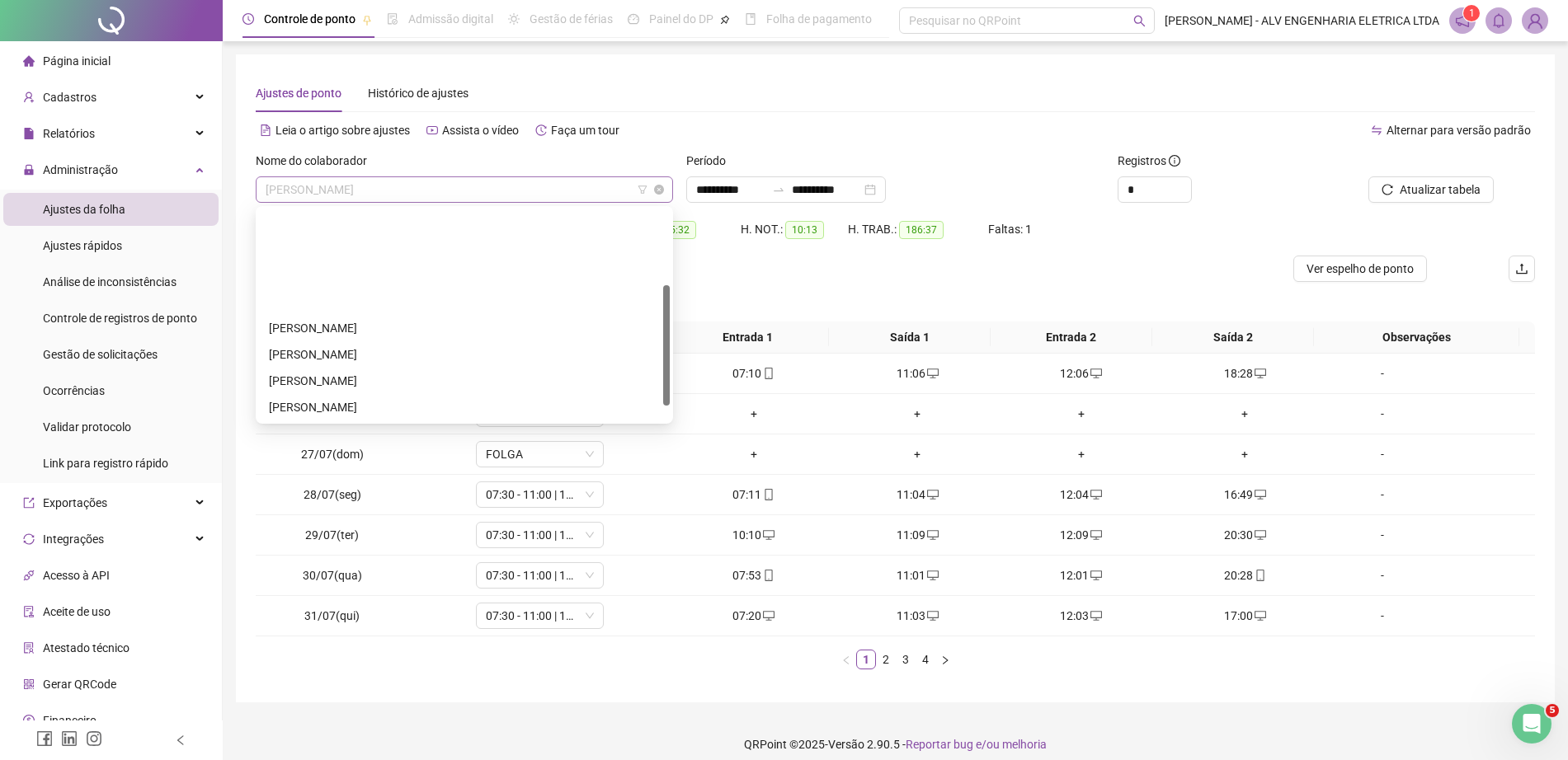
scroll to position [132, 0]
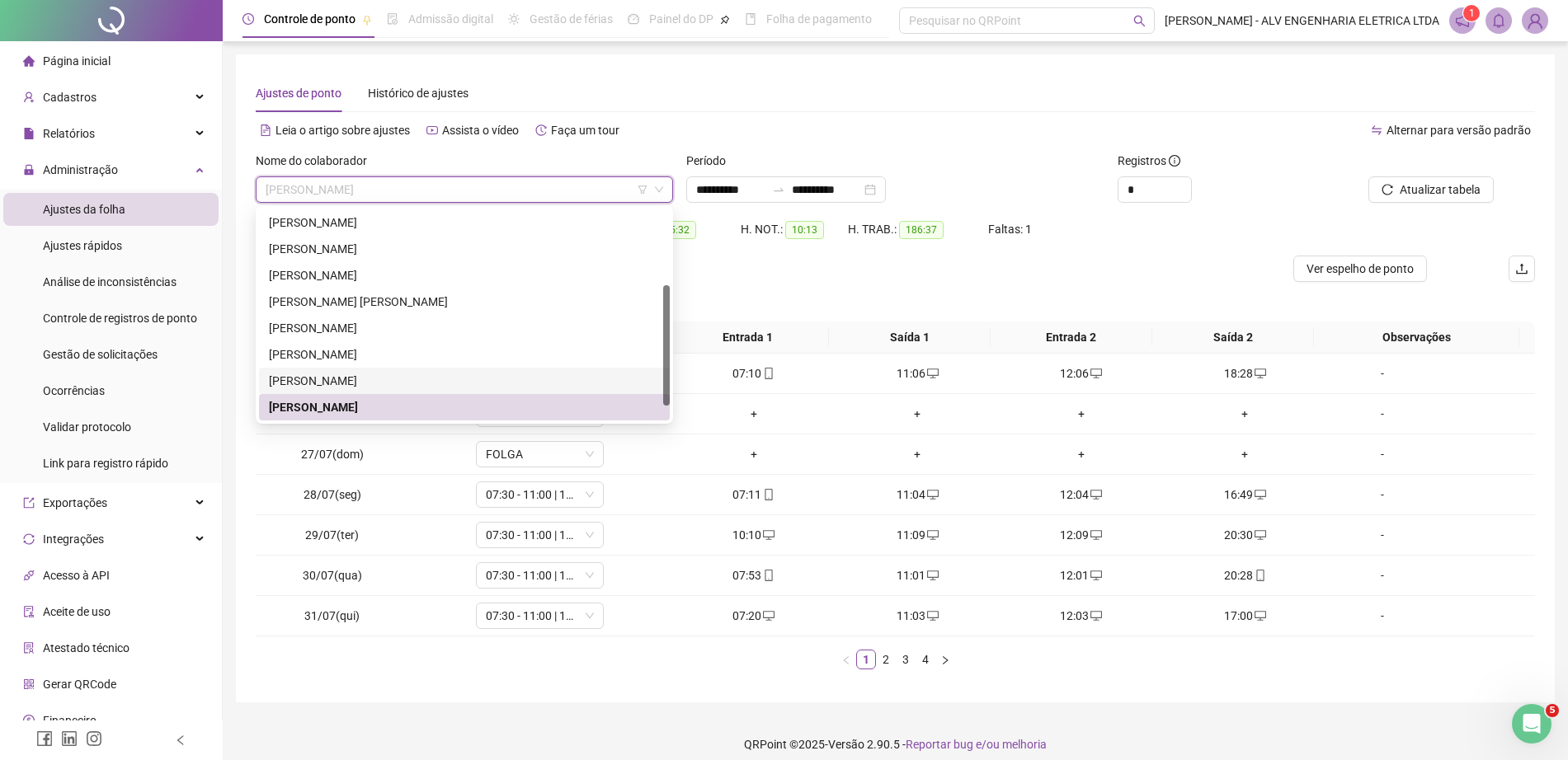
click at [415, 378] on div "RICARDO SHIGUERO OBA" at bounding box center [464, 380] width 391 height 18
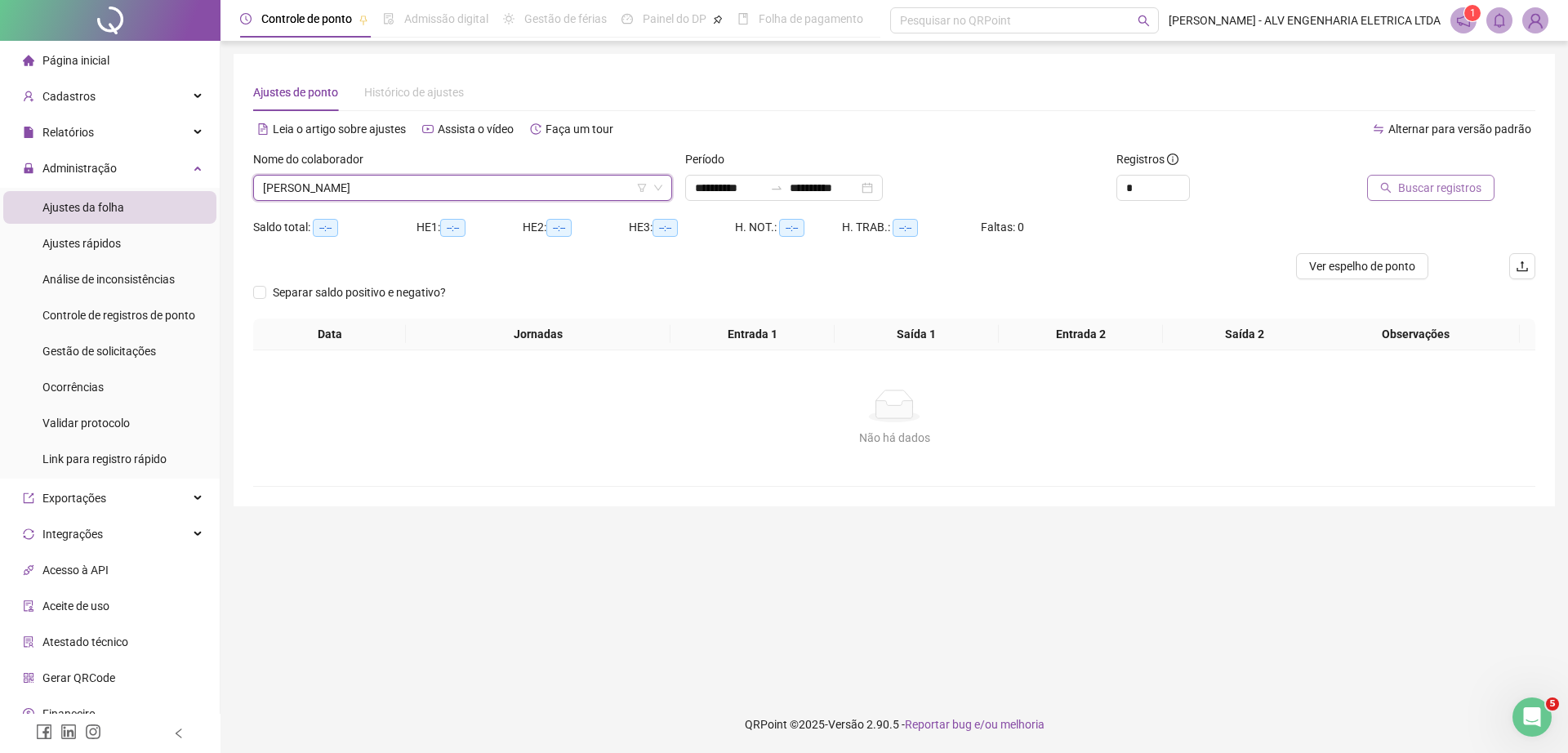
click at [1414, 199] on button "Buscar registros" at bounding box center [1430, 188] width 128 height 26
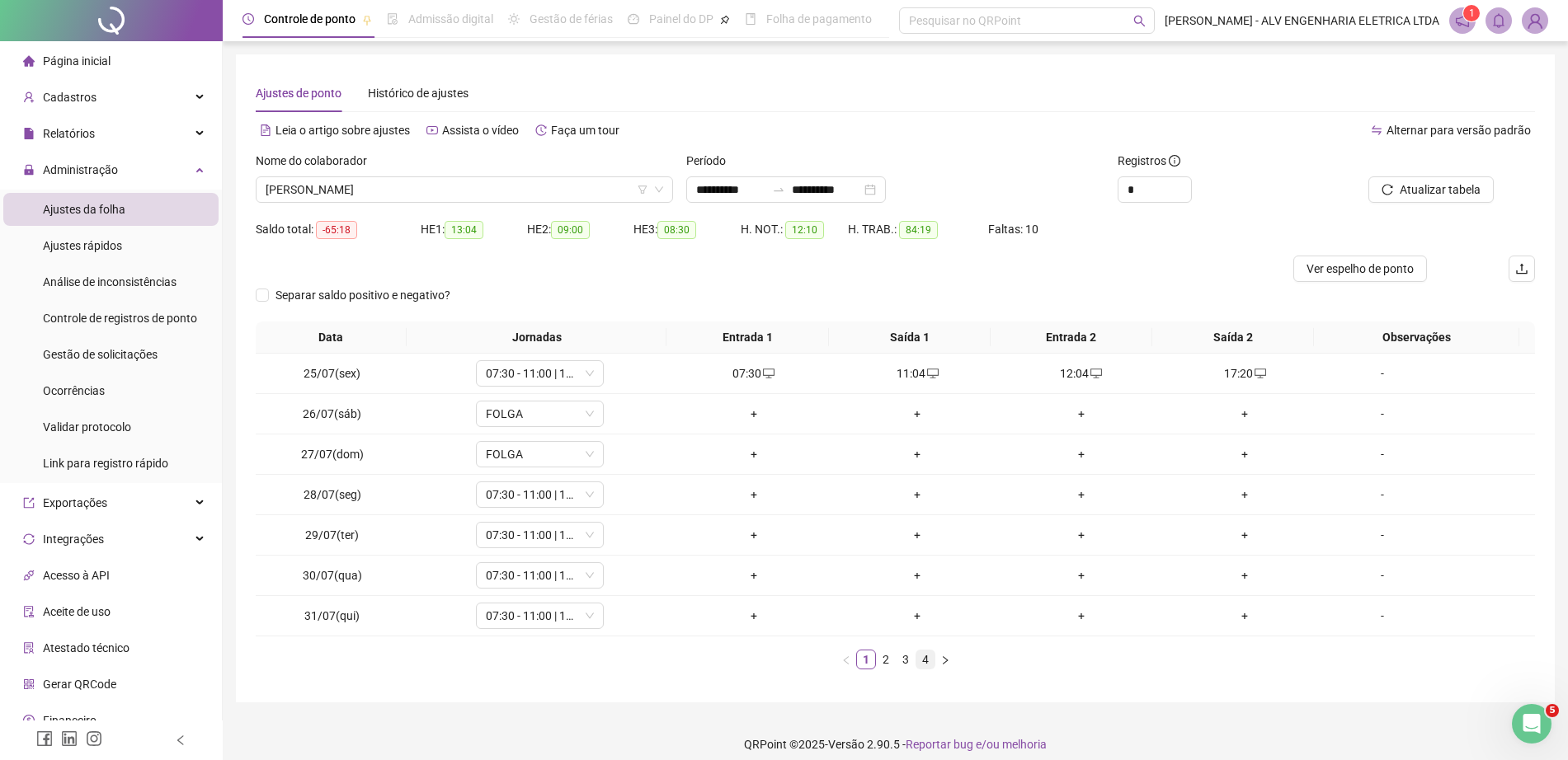
click at [926, 657] on link "4" at bounding box center [925, 659] width 18 height 18
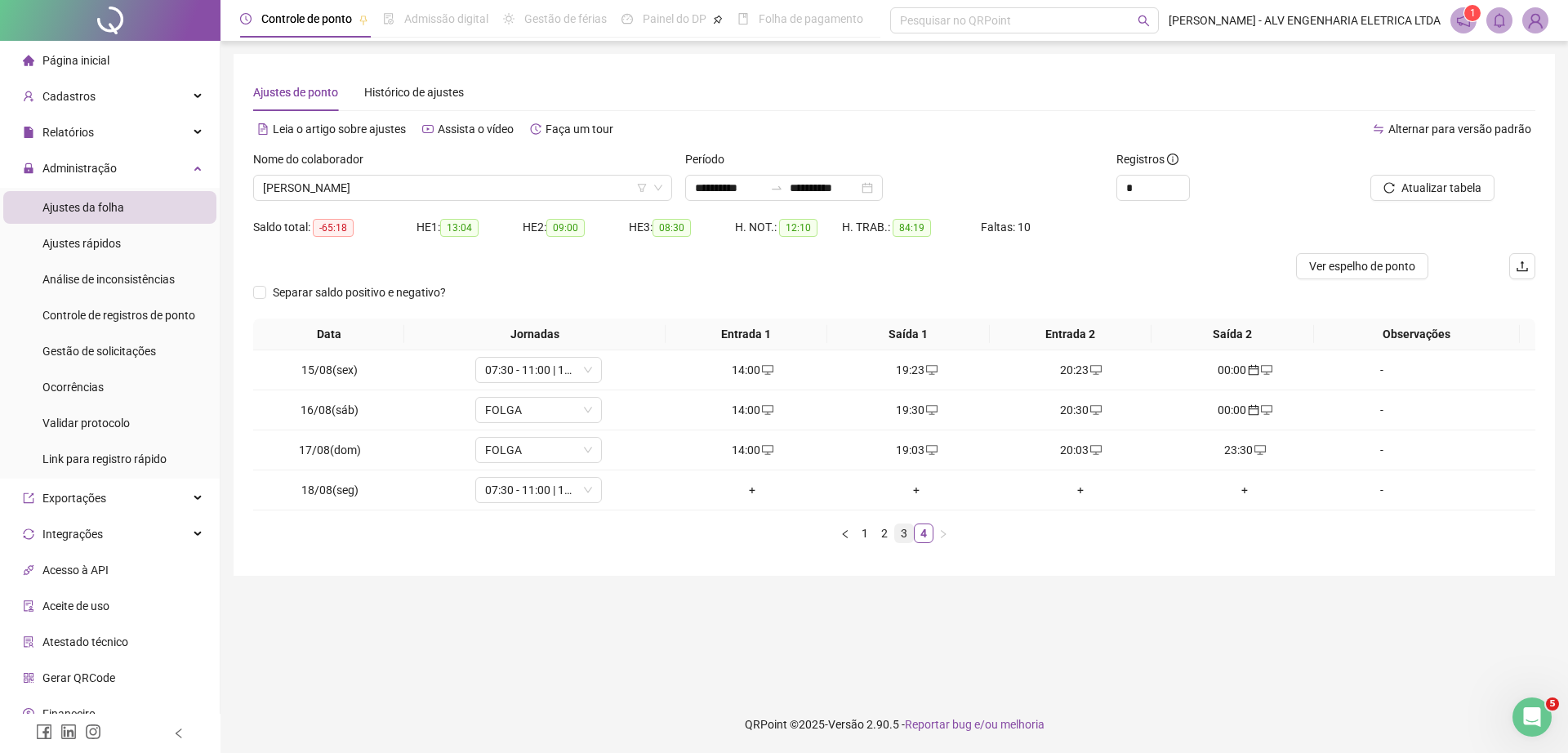
click at [907, 534] on link "3" at bounding box center [903, 533] width 18 height 18
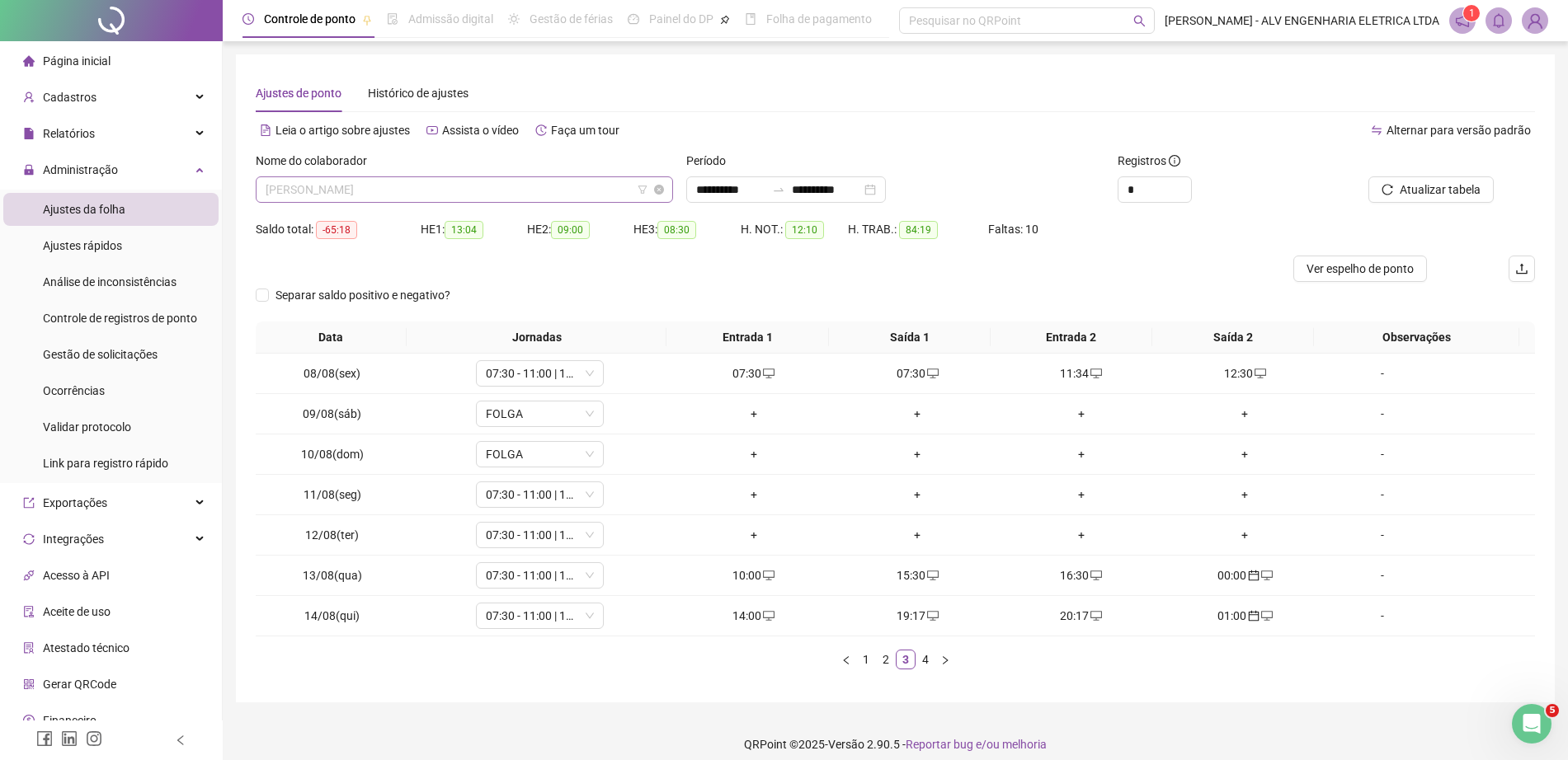
click at [342, 181] on span "RICARDO SHIGUERO OBA" at bounding box center [464, 190] width 398 height 24
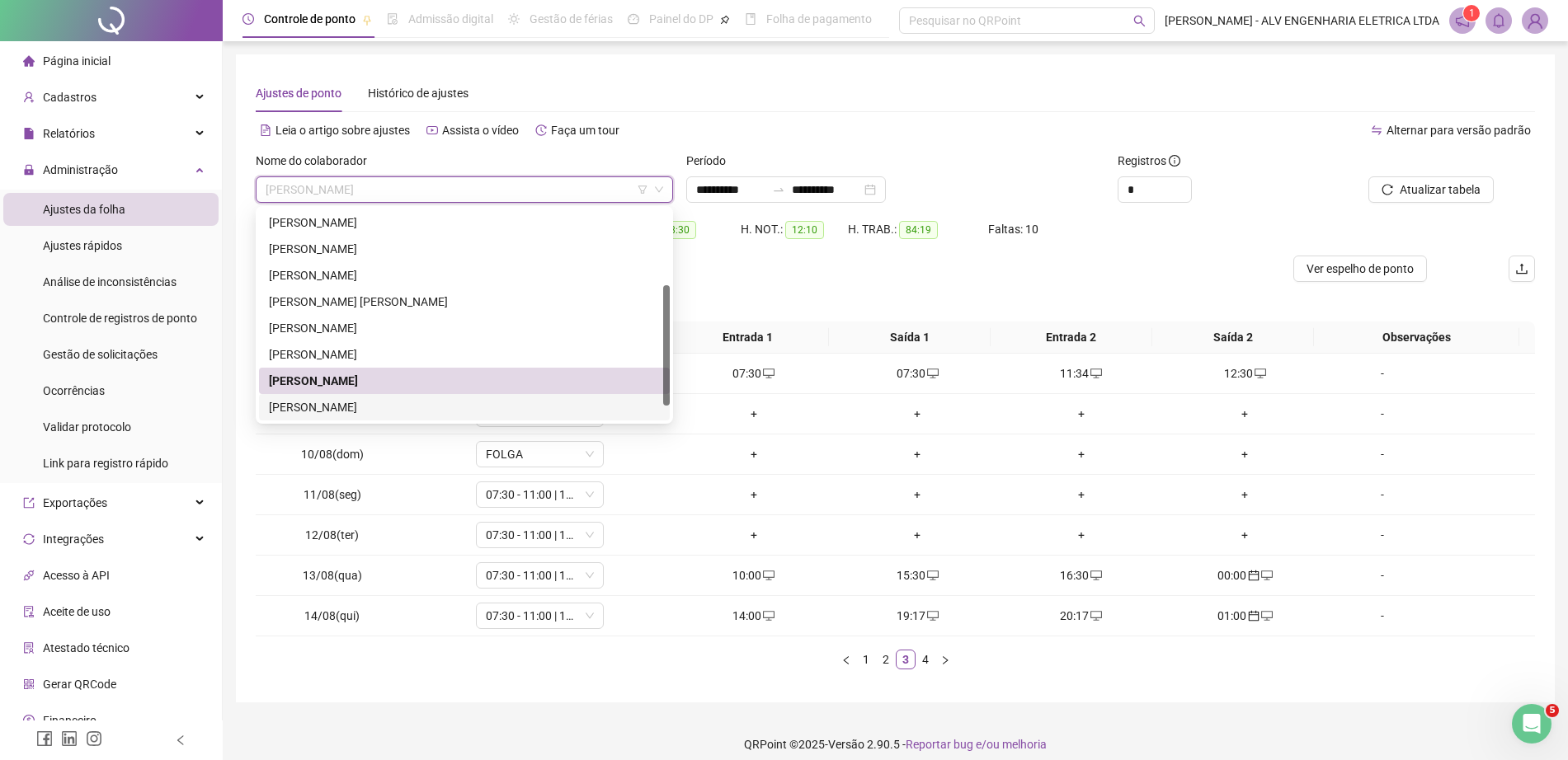
click at [417, 407] on div "RODRIGO APARECIDO GOMES" at bounding box center [464, 407] width 391 height 18
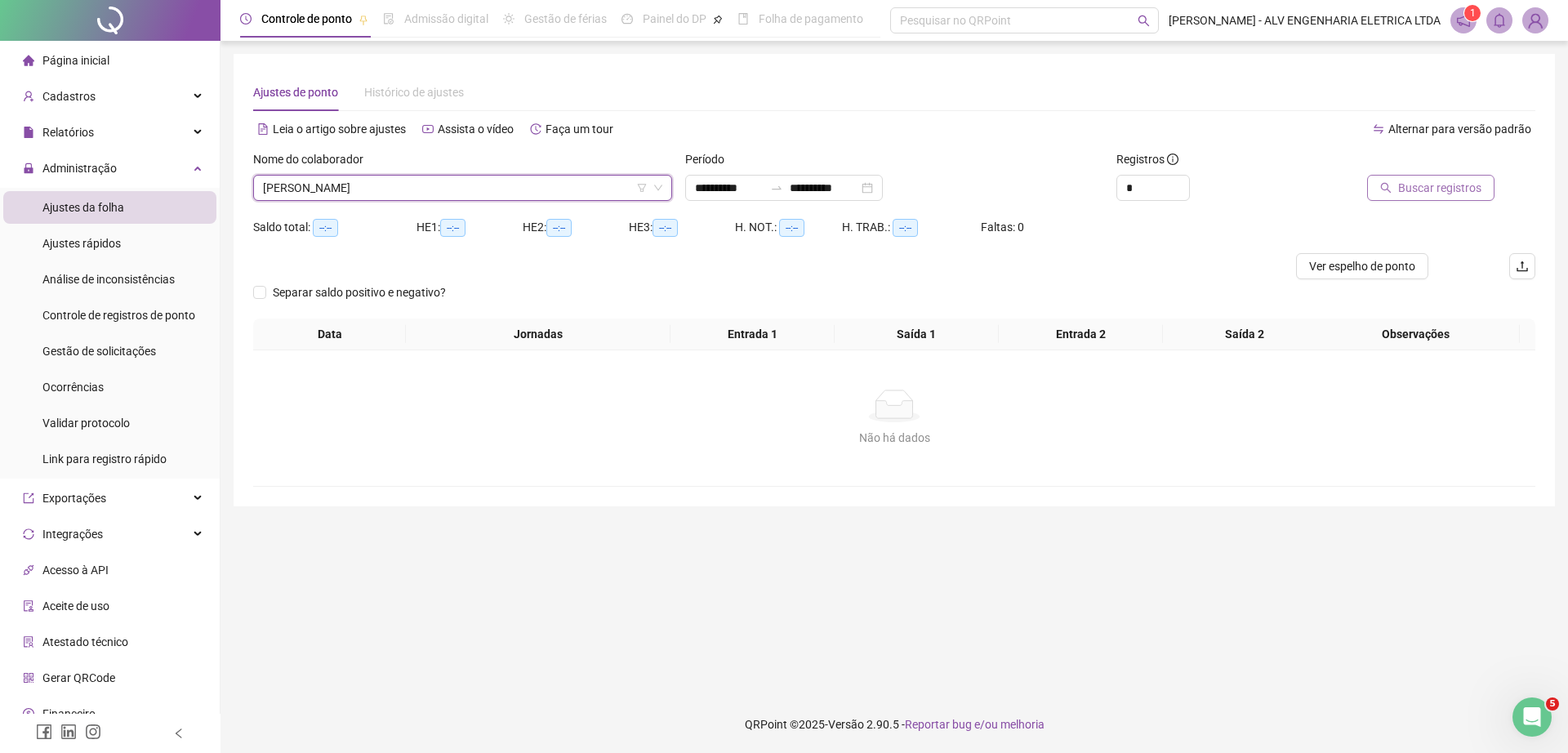
click at [1451, 184] on span "Buscar registros" at bounding box center [1439, 187] width 83 height 18
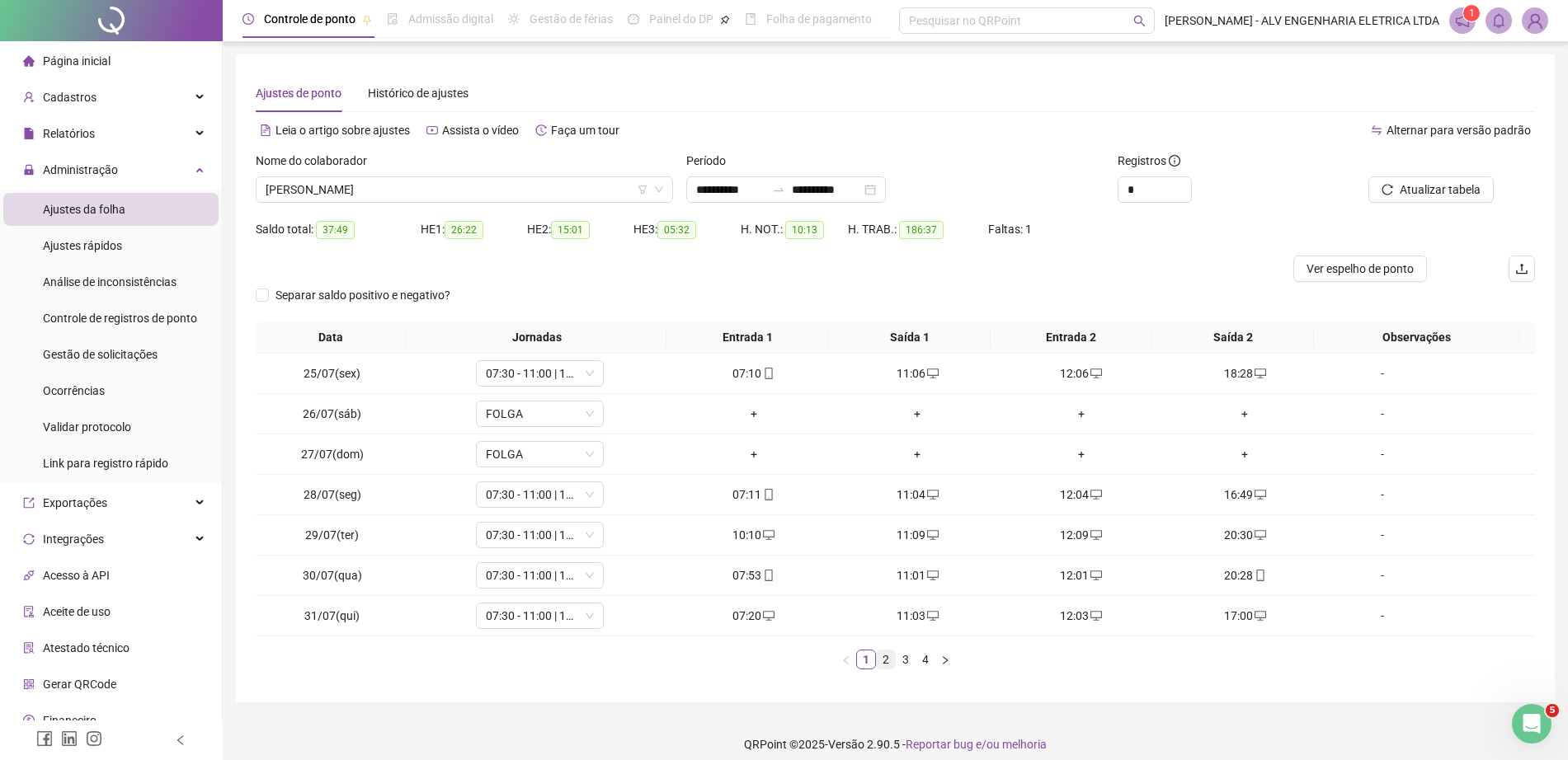
click at [883, 659] on link "2" at bounding box center [885, 659] width 18 height 18
click at [907, 665] on link "3" at bounding box center [905, 659] width 18 height 18
click at [427, 191] on span "RODRIGO APARECIDO GOMES" at bounding box center [464, 190] width 398 height 24
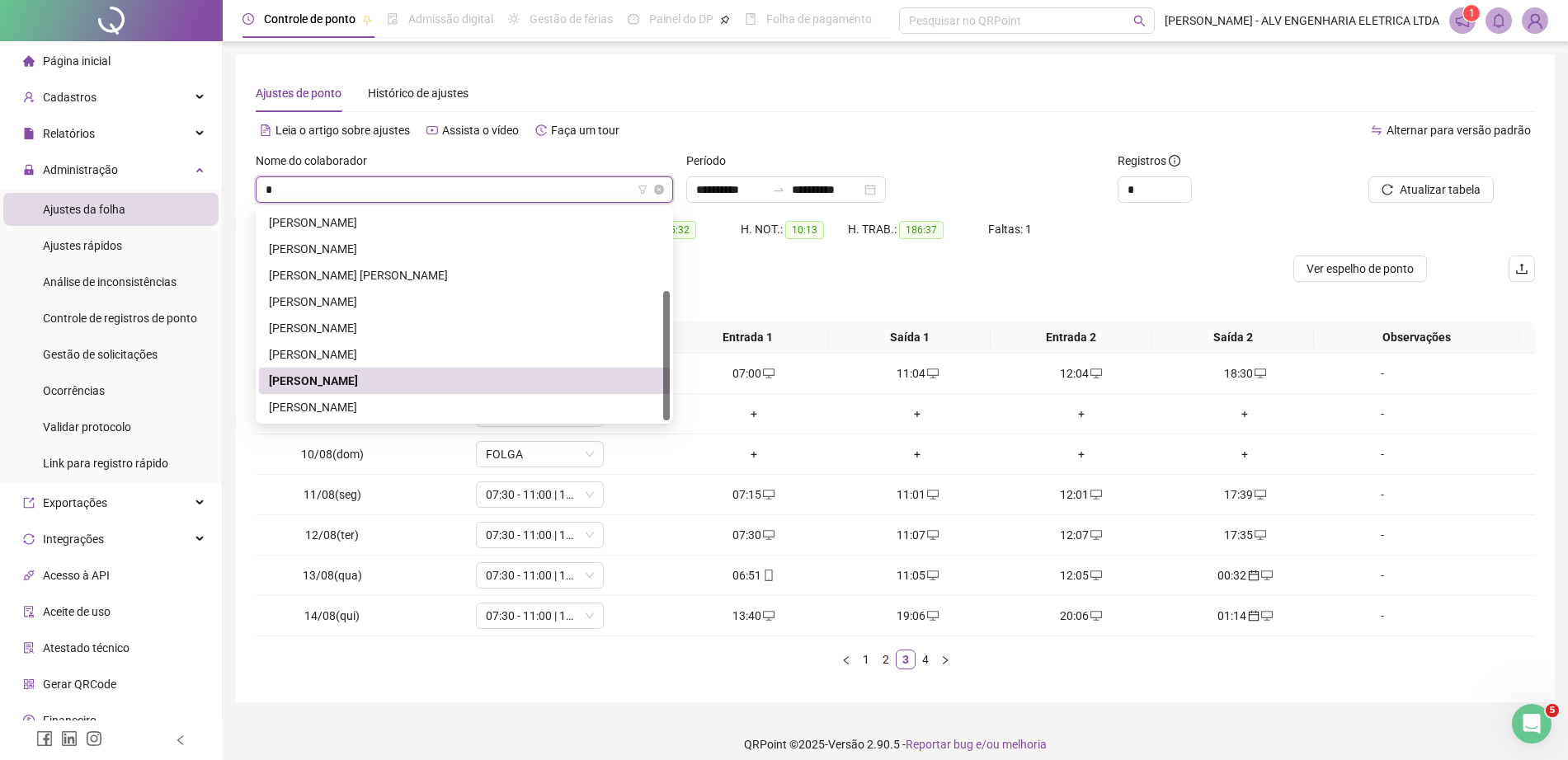
type input "**"
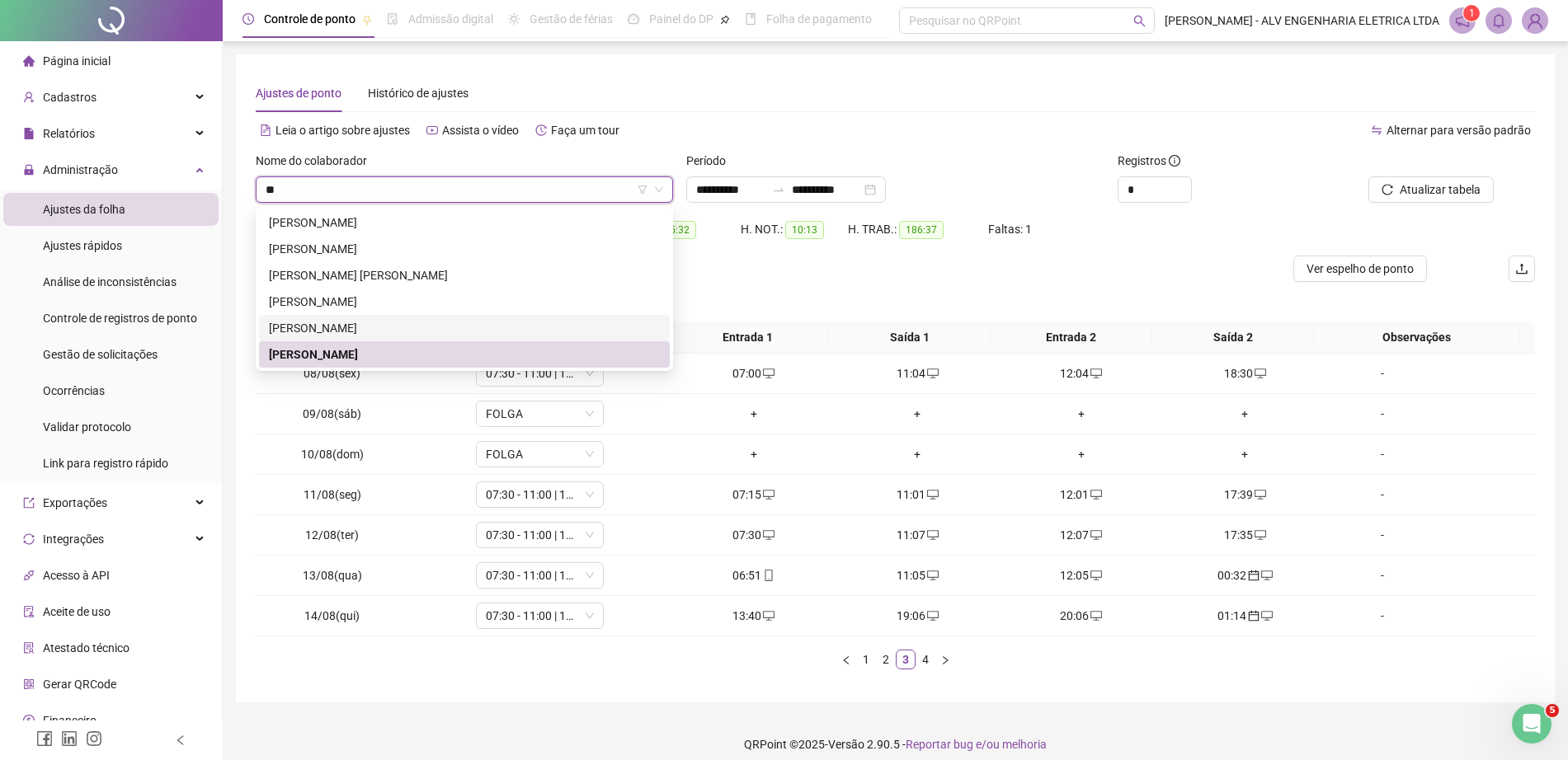
click at [458, 331] on div "RICARDO SHIGUERO OBA" at bounding box center [464, 328] width 391 height 18
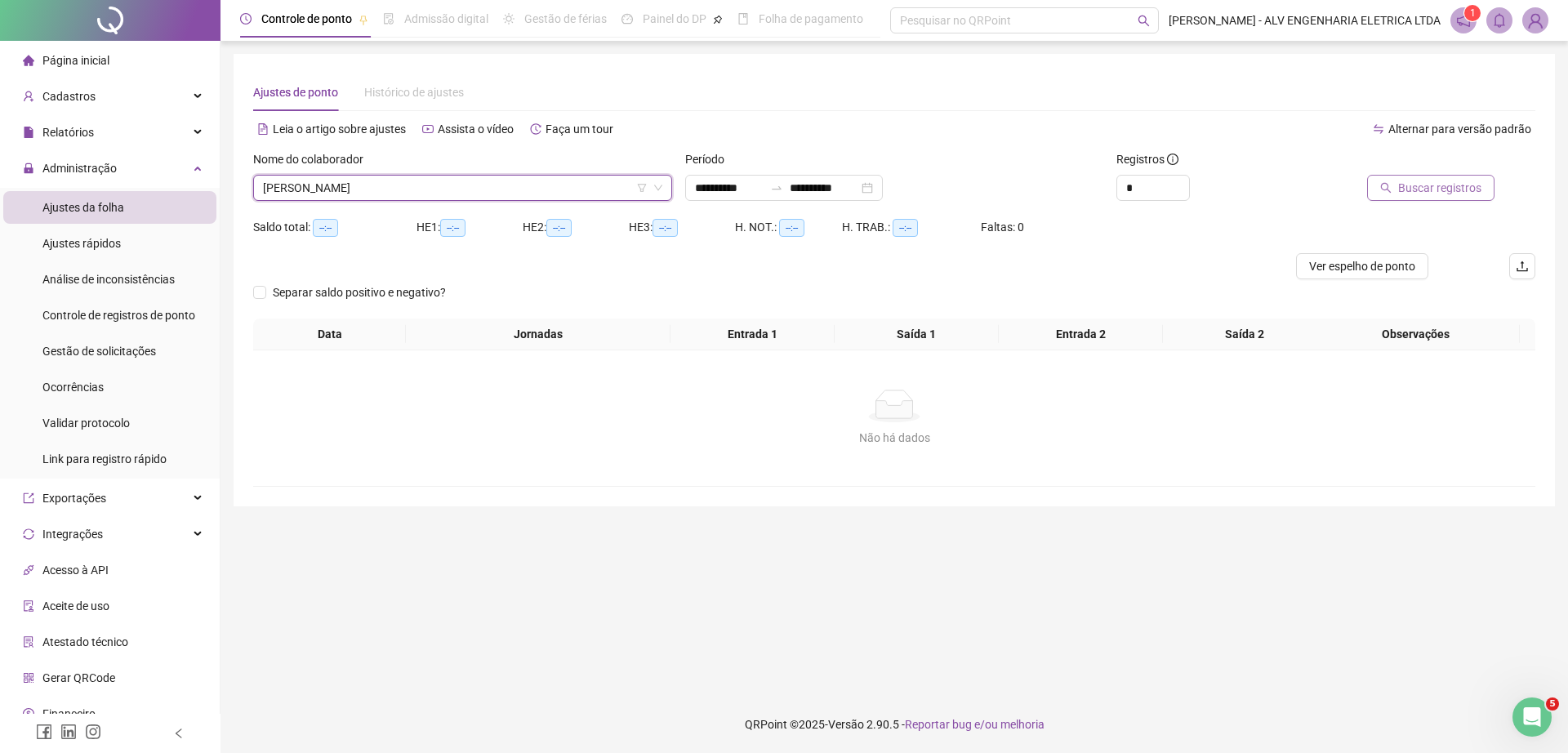
click at [1434, 186] on span "Buscar registros" at bounding box center [1439, 187] width 83 height 18
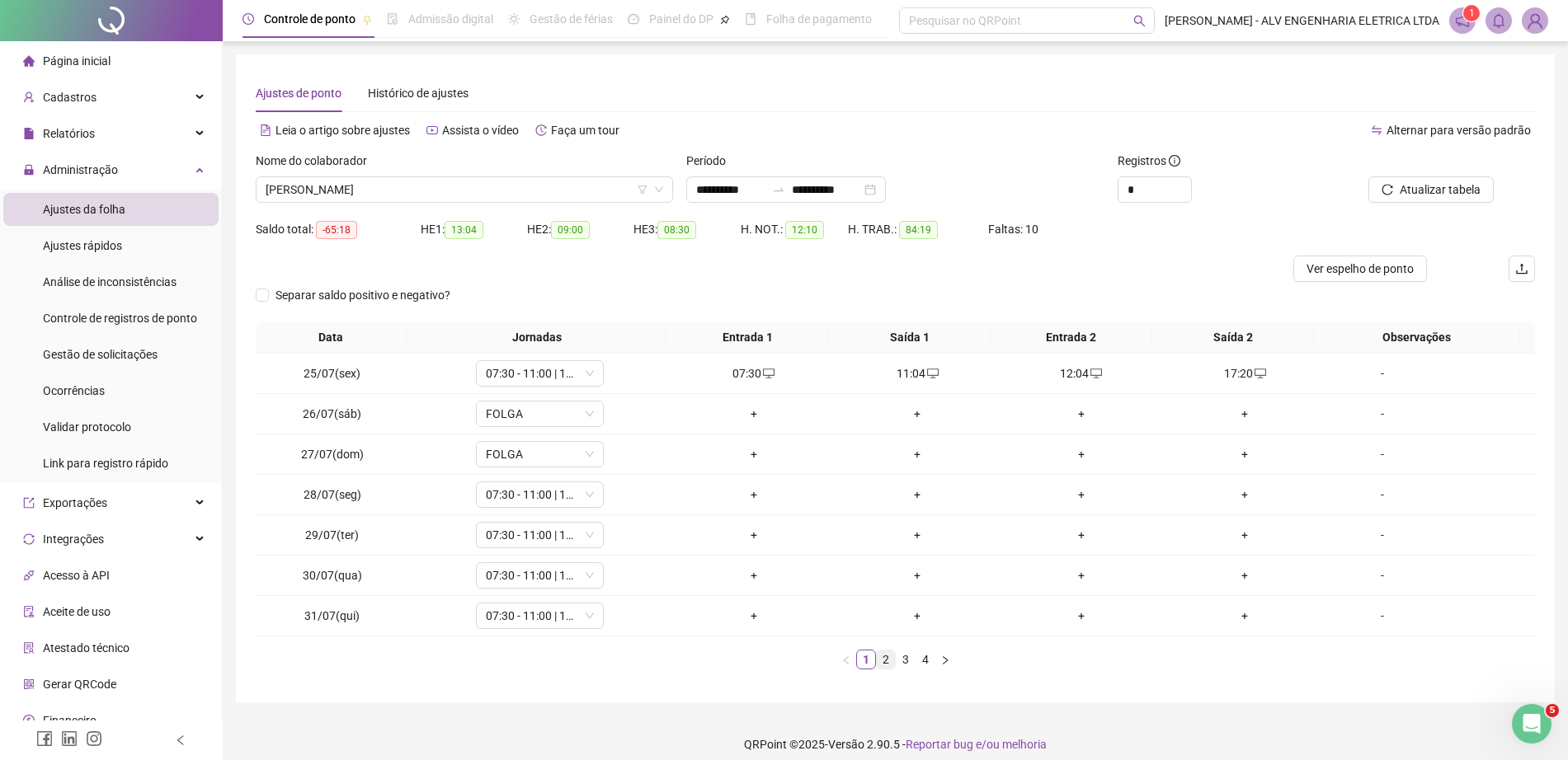
click at [885, 659] on link "2" at bounding box center [885, 659] width 18 height 18
click at [907, 664] on link "3" at bounding box center [905, 659] width 18 height 18
click at [445, 187] on span "RICARDO SHIGUERO OBA" at bounding box center [464, 190] width 398 height 24
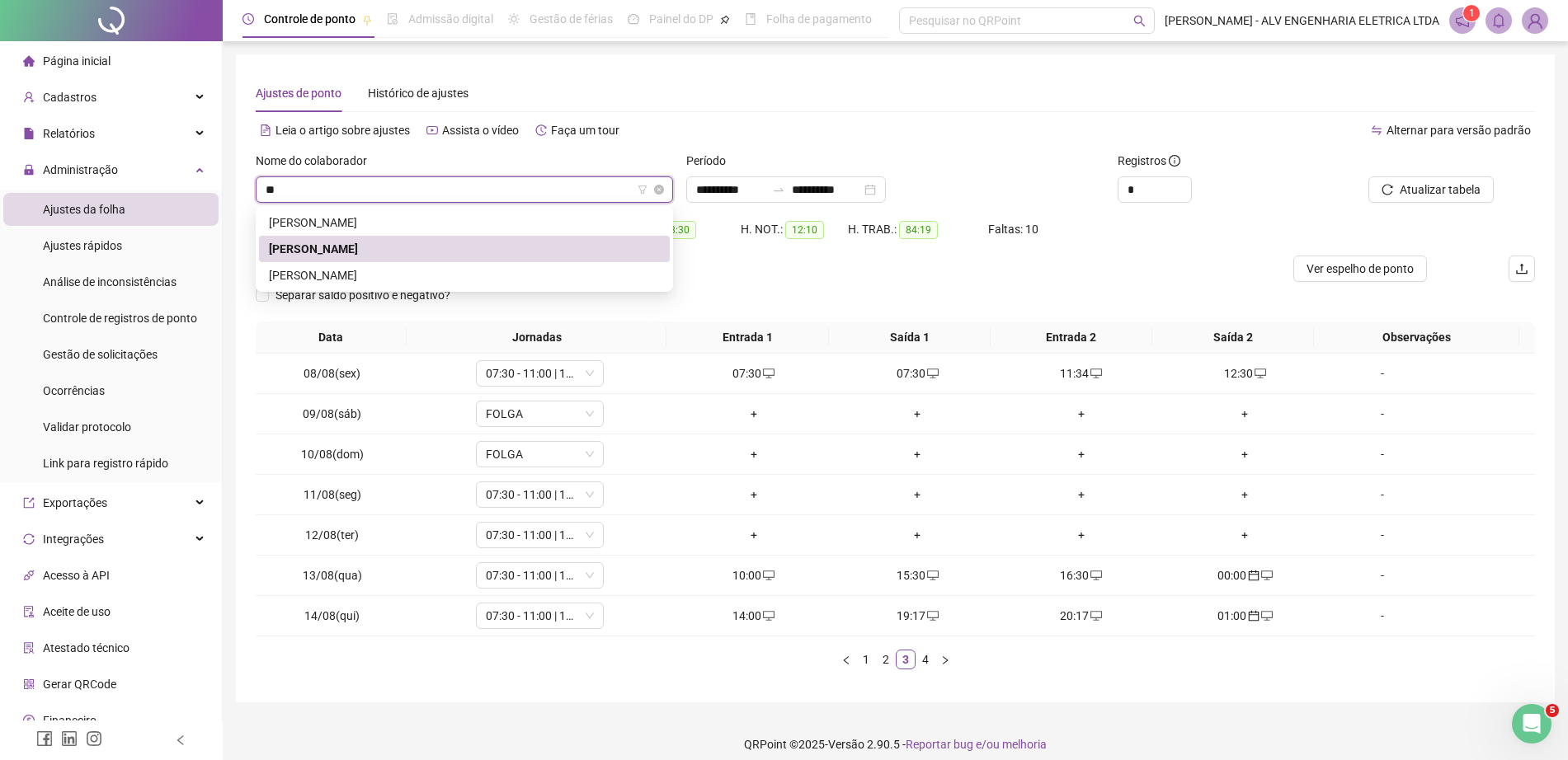
type input "***"
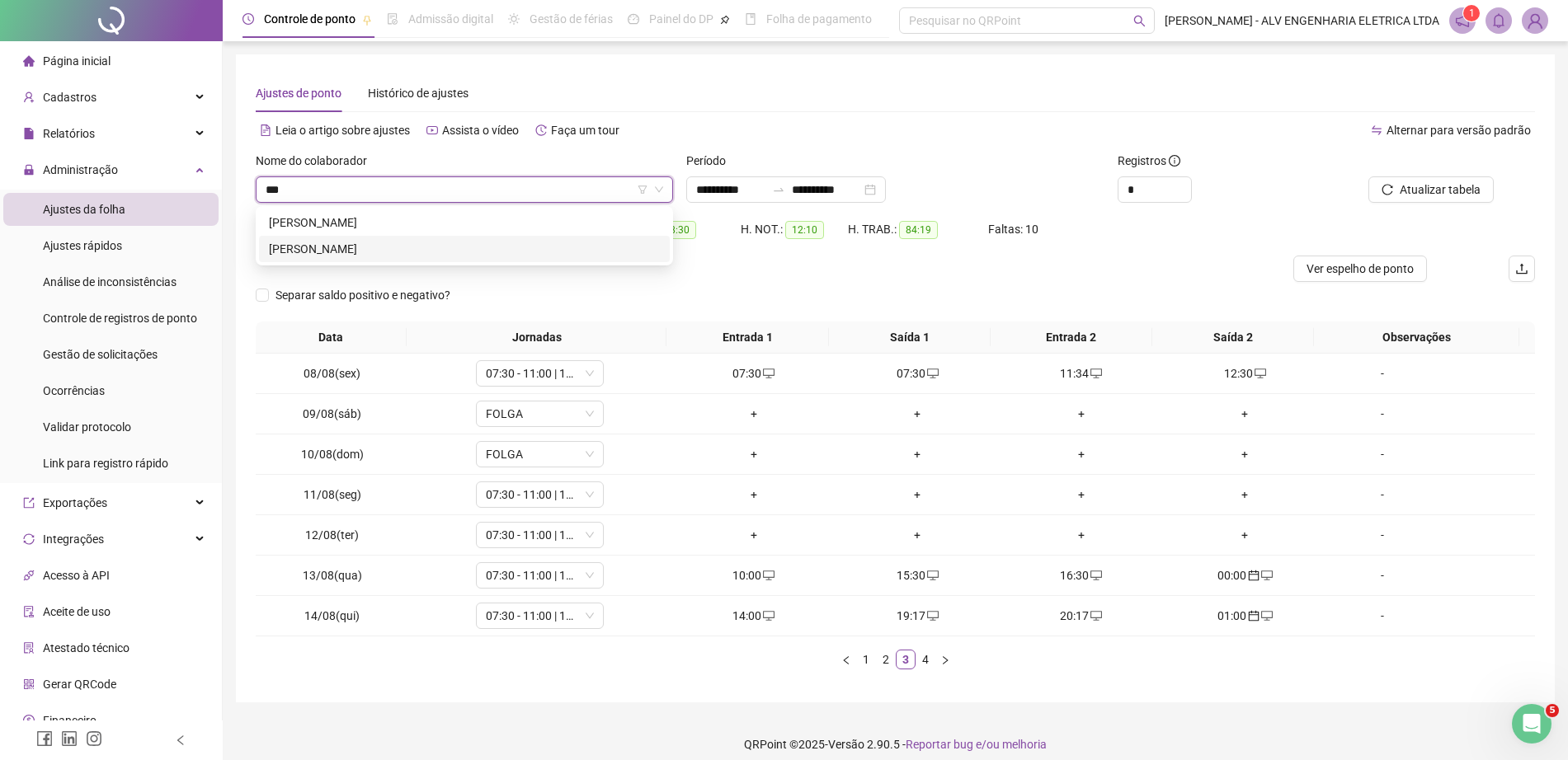
click at [420, 255] on div "RODRIGO APARECIDO GOMES" at bounding box center [464, 248] width 391 height 18
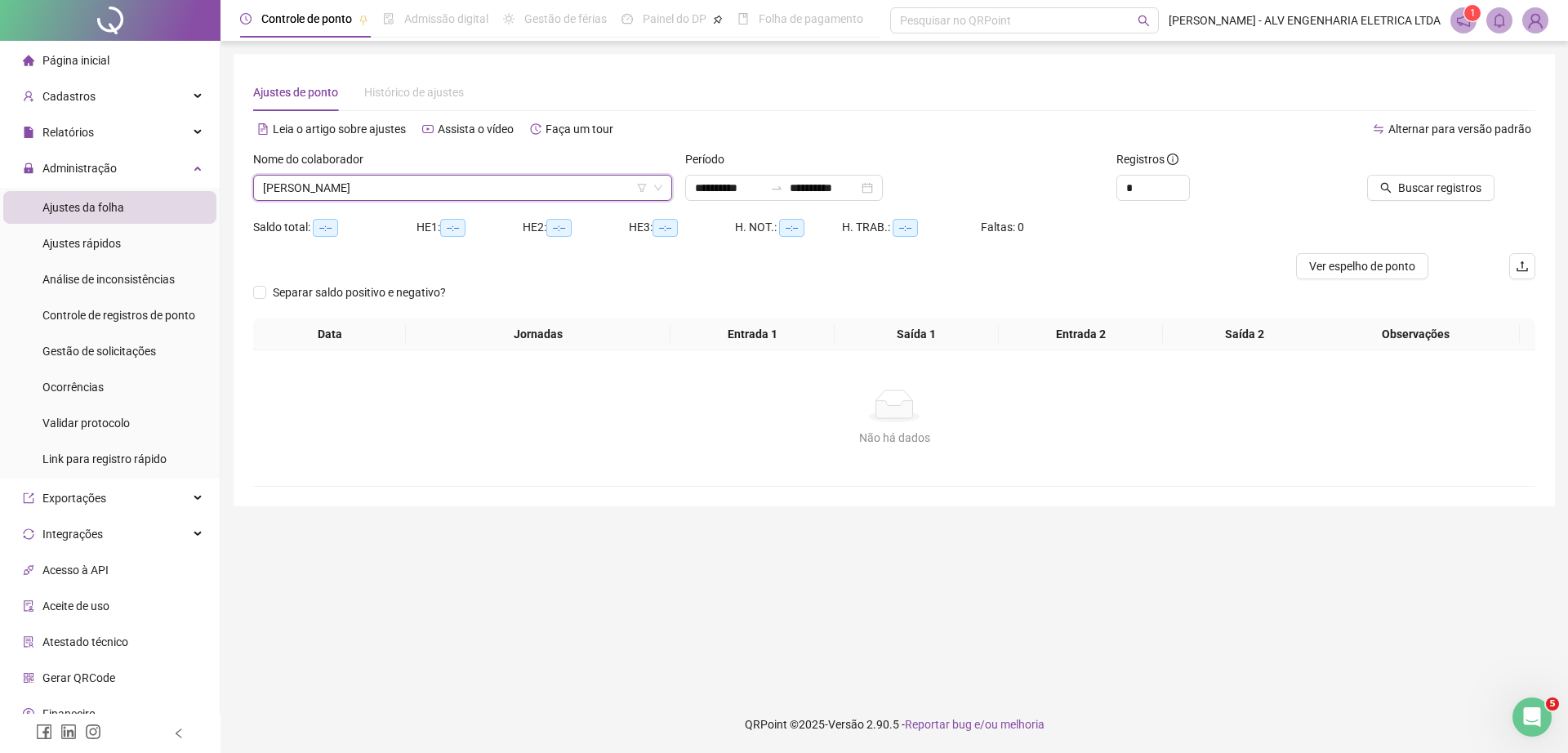
click at [1424, 203] on div "Buscar registros" at bounding box center [1433, 181] width 215 height 64
click at [1418, 195] on span "Buscar registros" at bounding box center [1439, 187] width 83 height 18
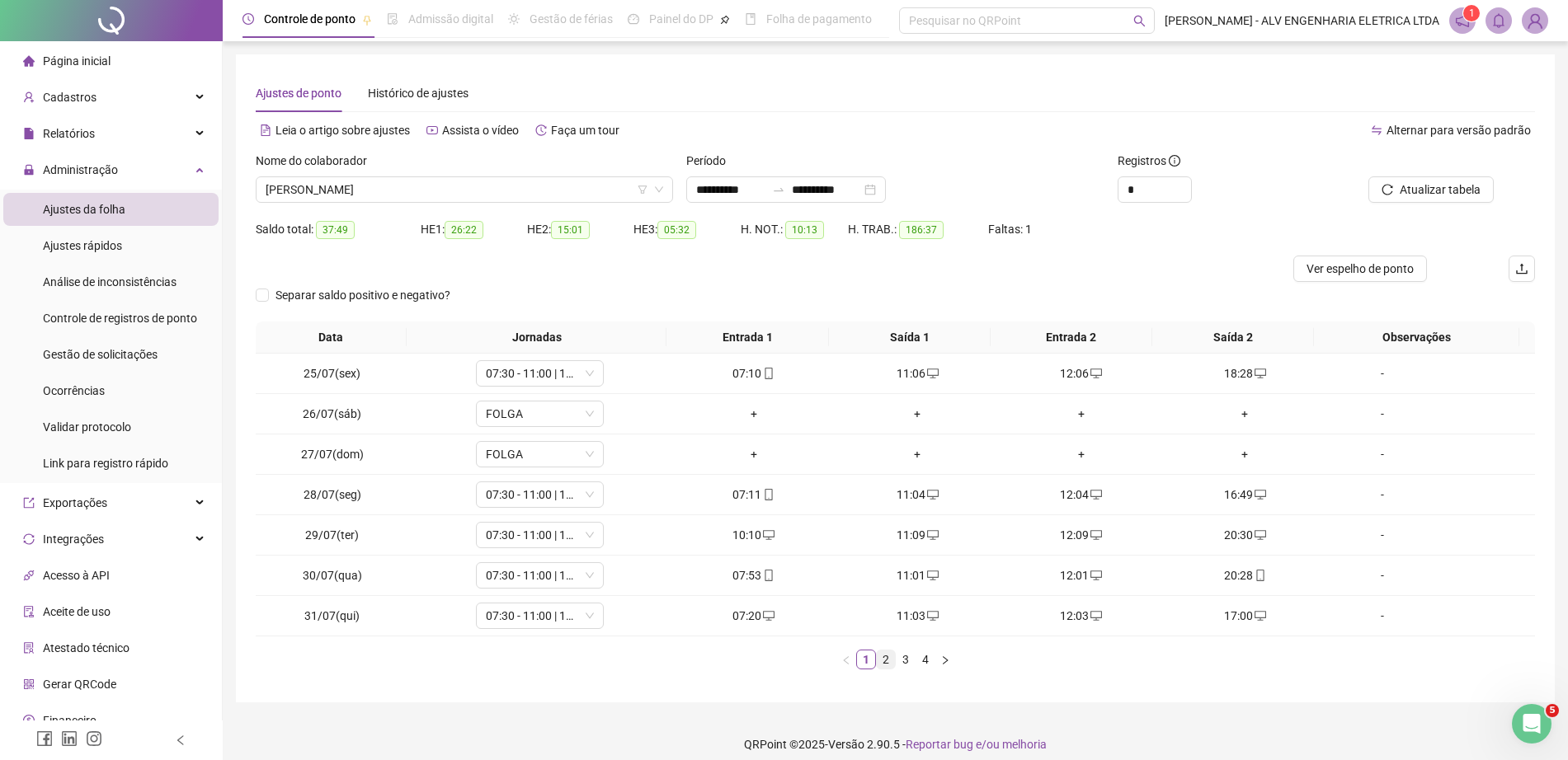
click at [891, 658] on link "2" at bounding box center [885, 659] width 18 height 18
click at [907, 660] on link "3" at bounding box center [905, 659] width 18 height 18
click at [367, 190] on span "RODRIGO APARECIDO GOMES" at bounding box center [464, 190] width 398 height 24
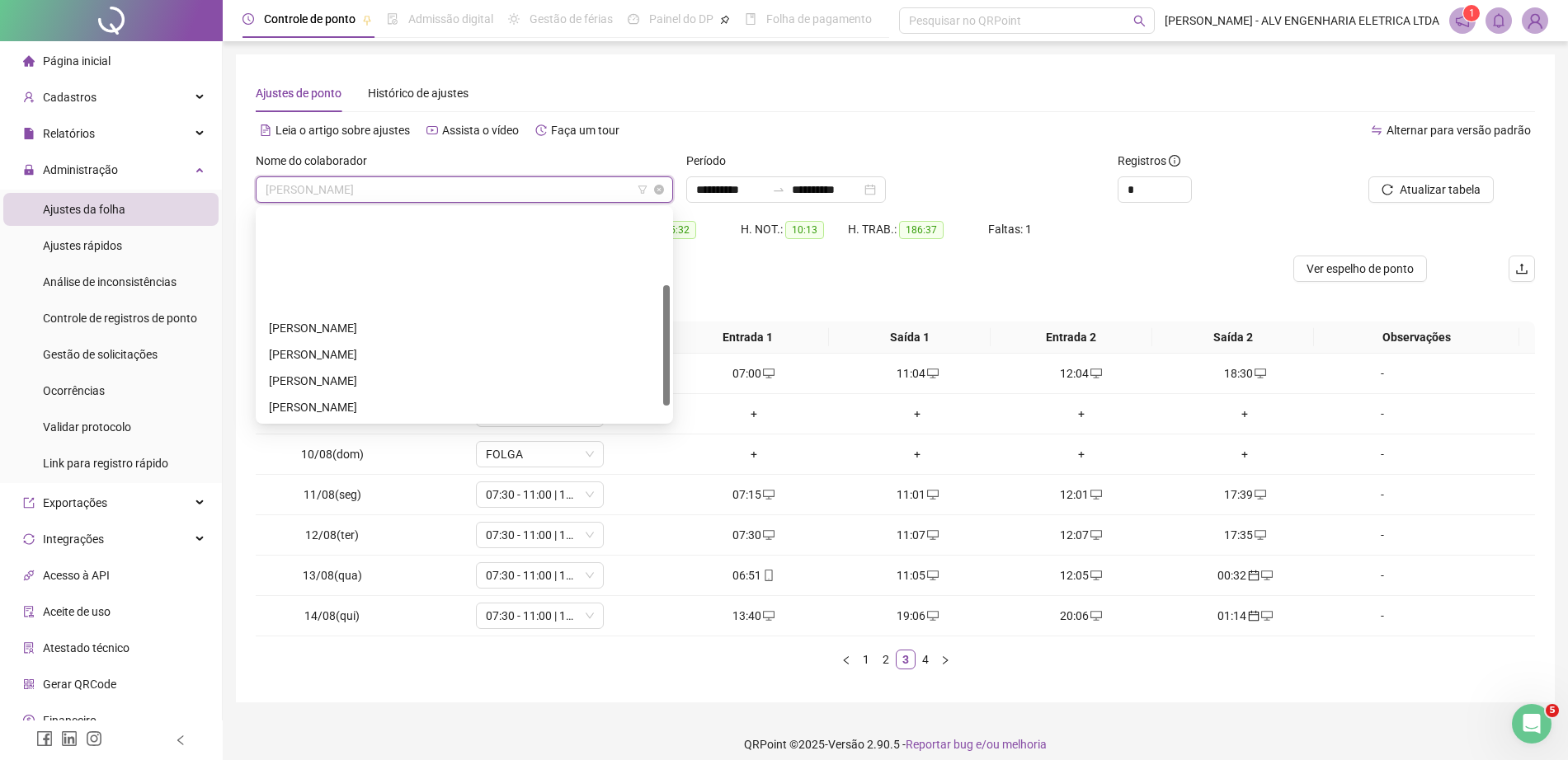
scroll to position [132, 0]
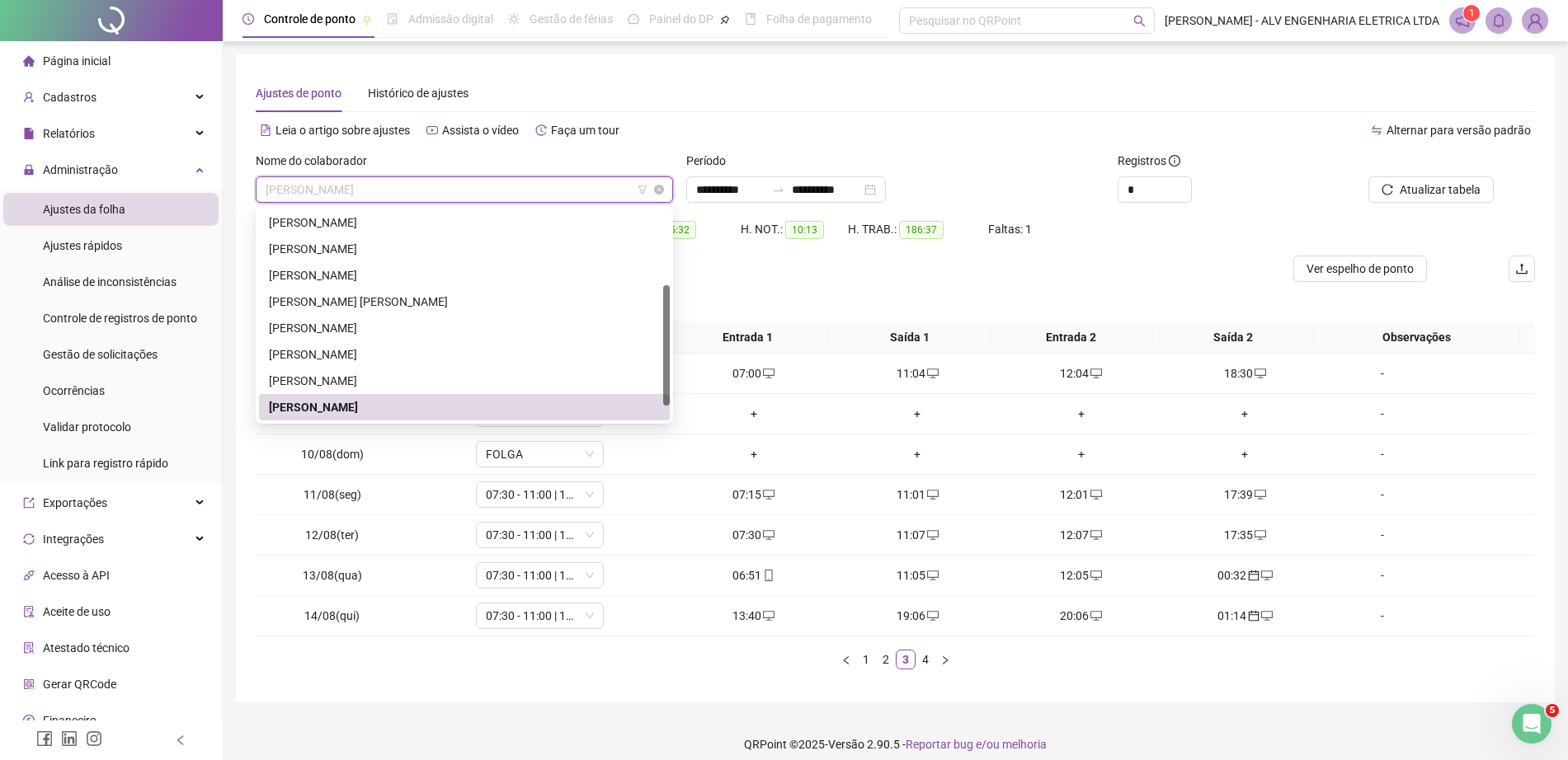
type input "*"
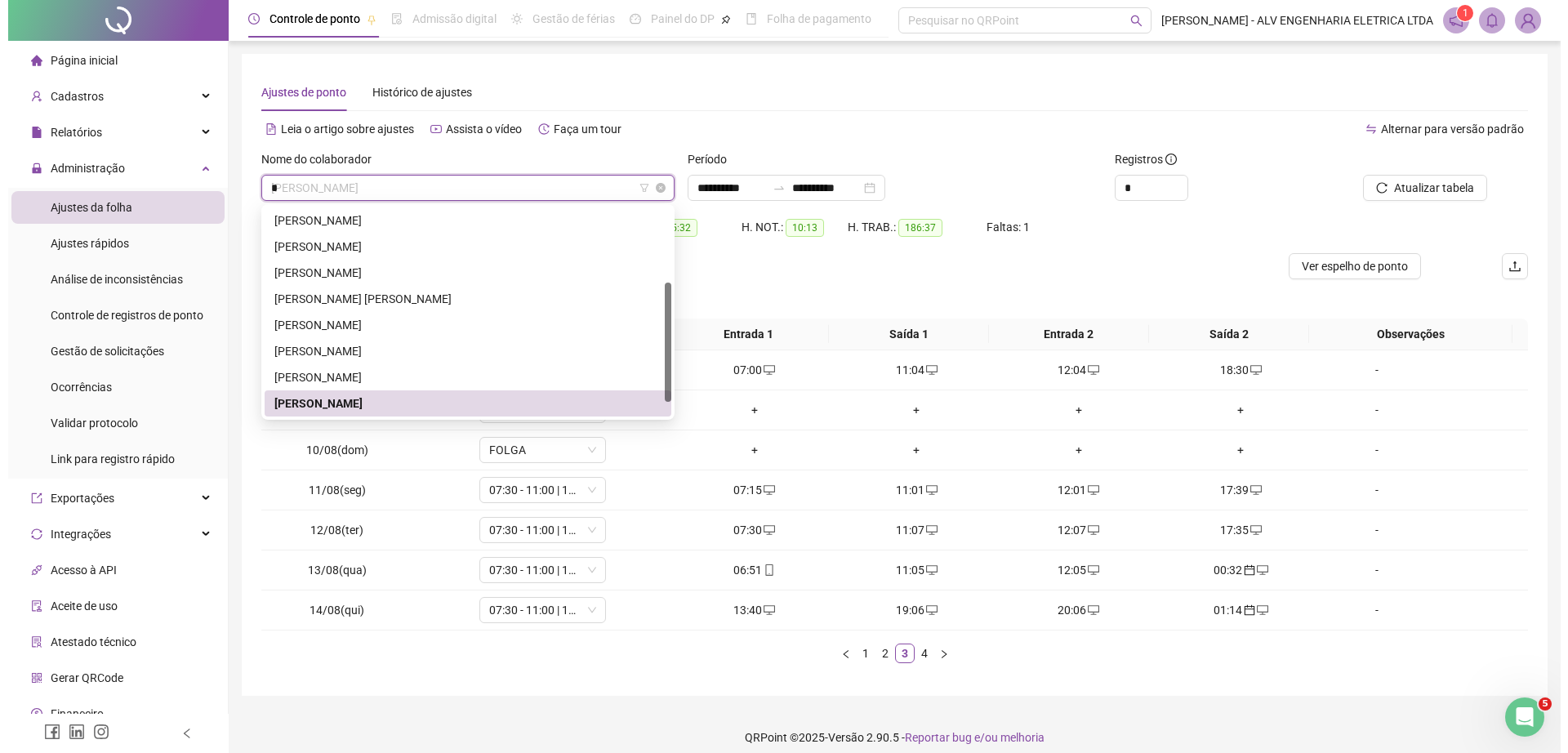
scroll to position [0, 0]
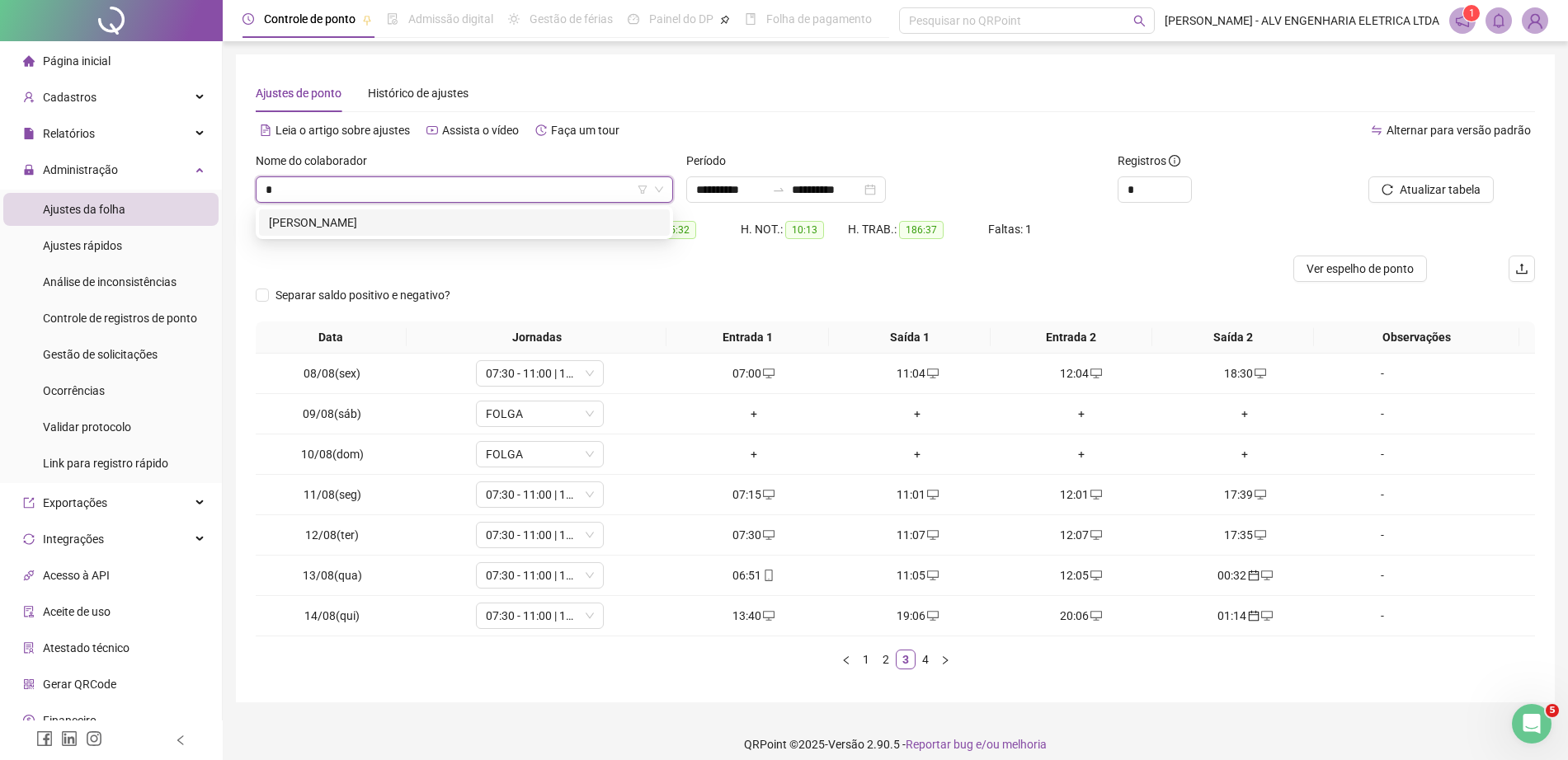
click at [495, 224] on div "WILLIAM GRACA DE OLIVEIRA" at bounding box center [464, 222] width 391 height 18
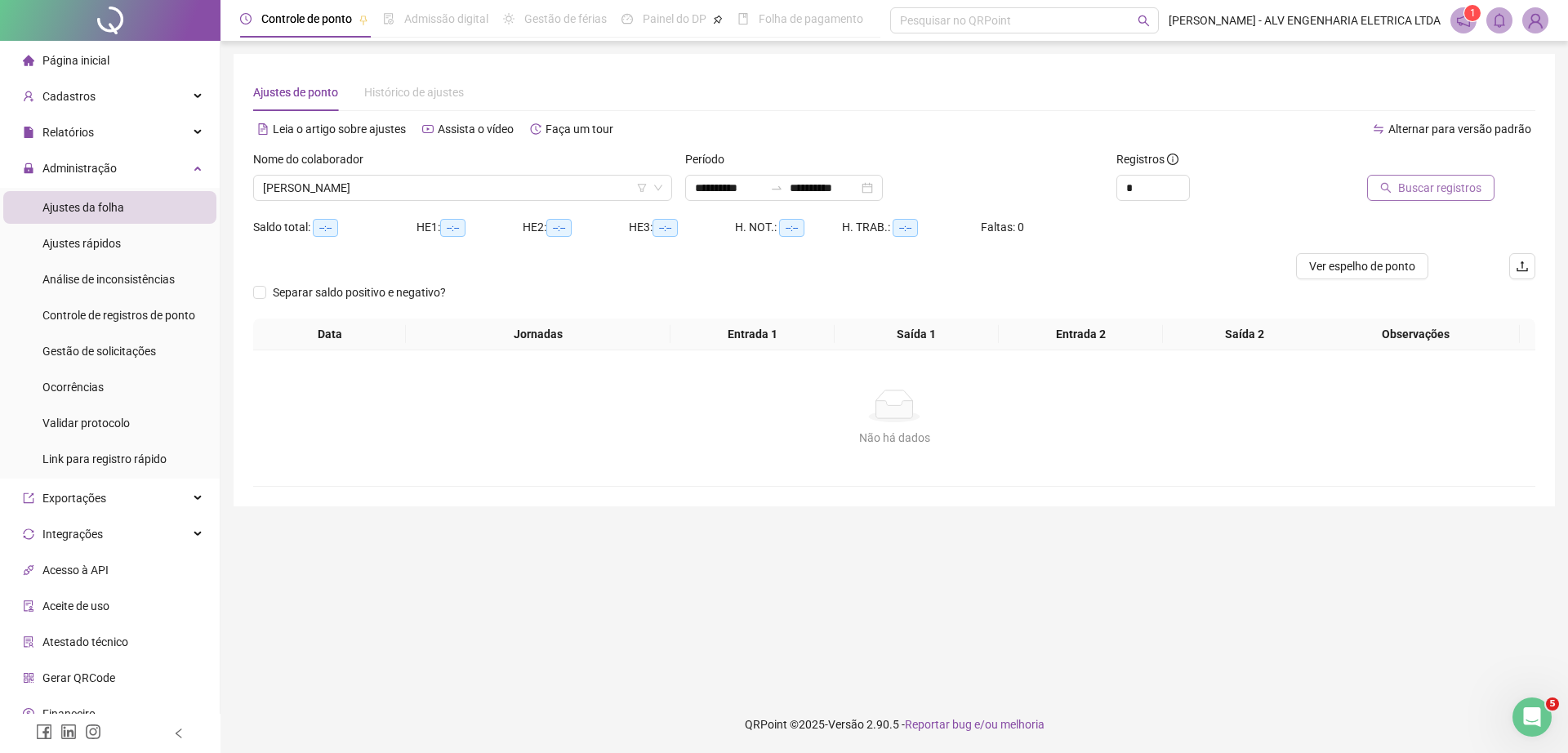
click at [1404, 178] on button "Buscar registros" at bounding box center [1430, 188] width 128 height 26
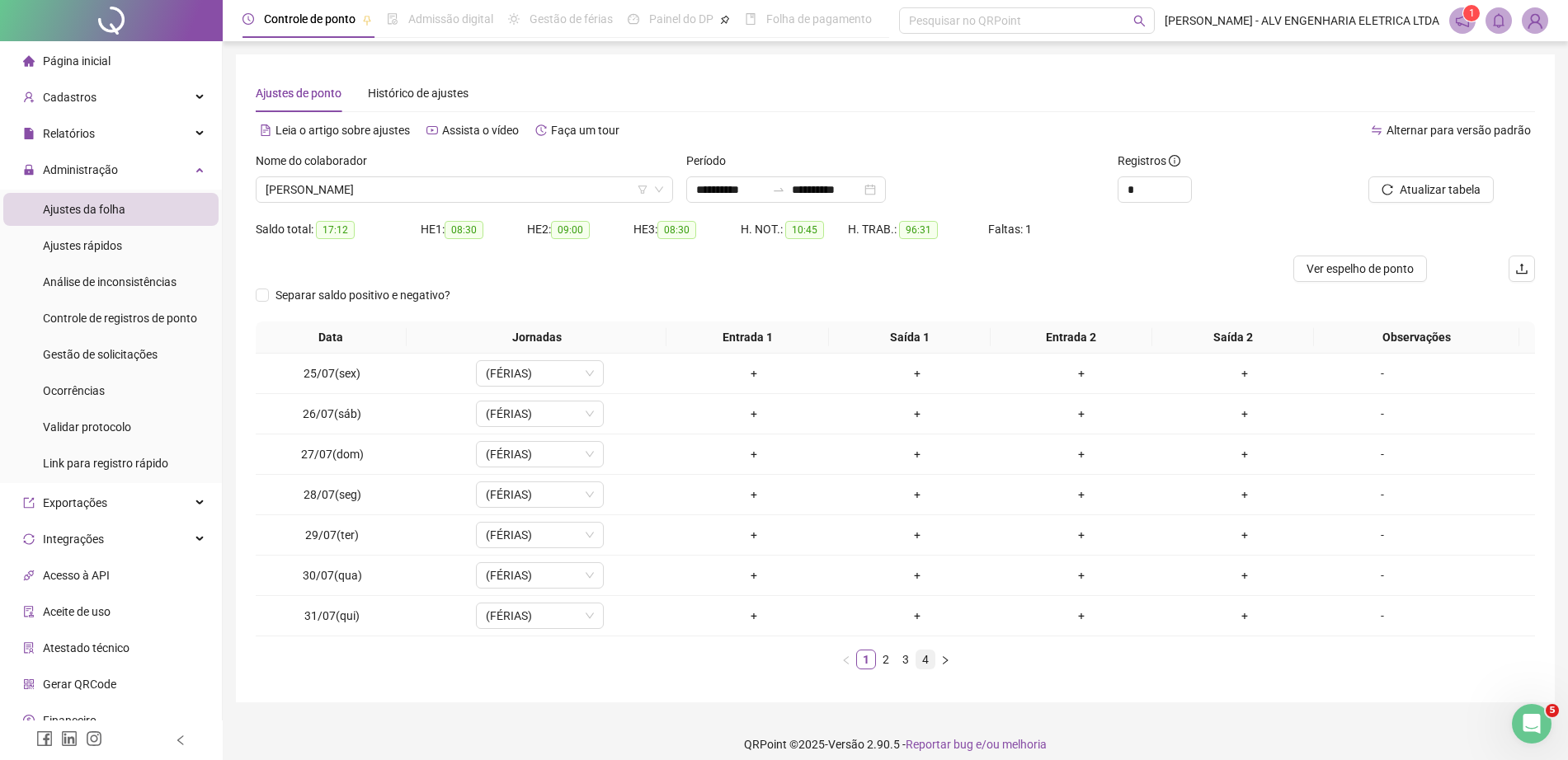
click at [917, 659] on link "4" at bounding box center [925, 659] width 18 height 18
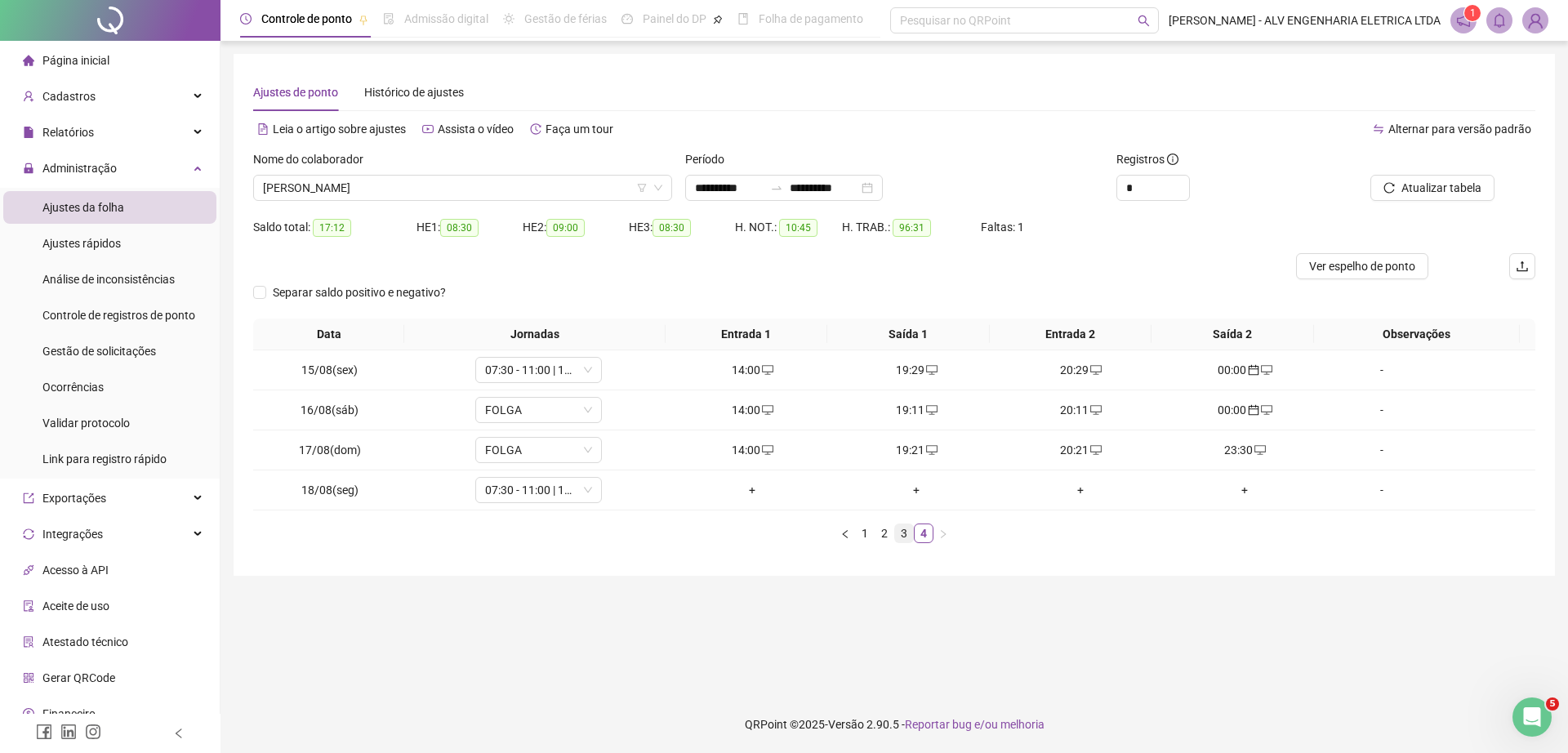
click at [905, 537] on link "3" at bounding box center [903, 533] width 18 height 18
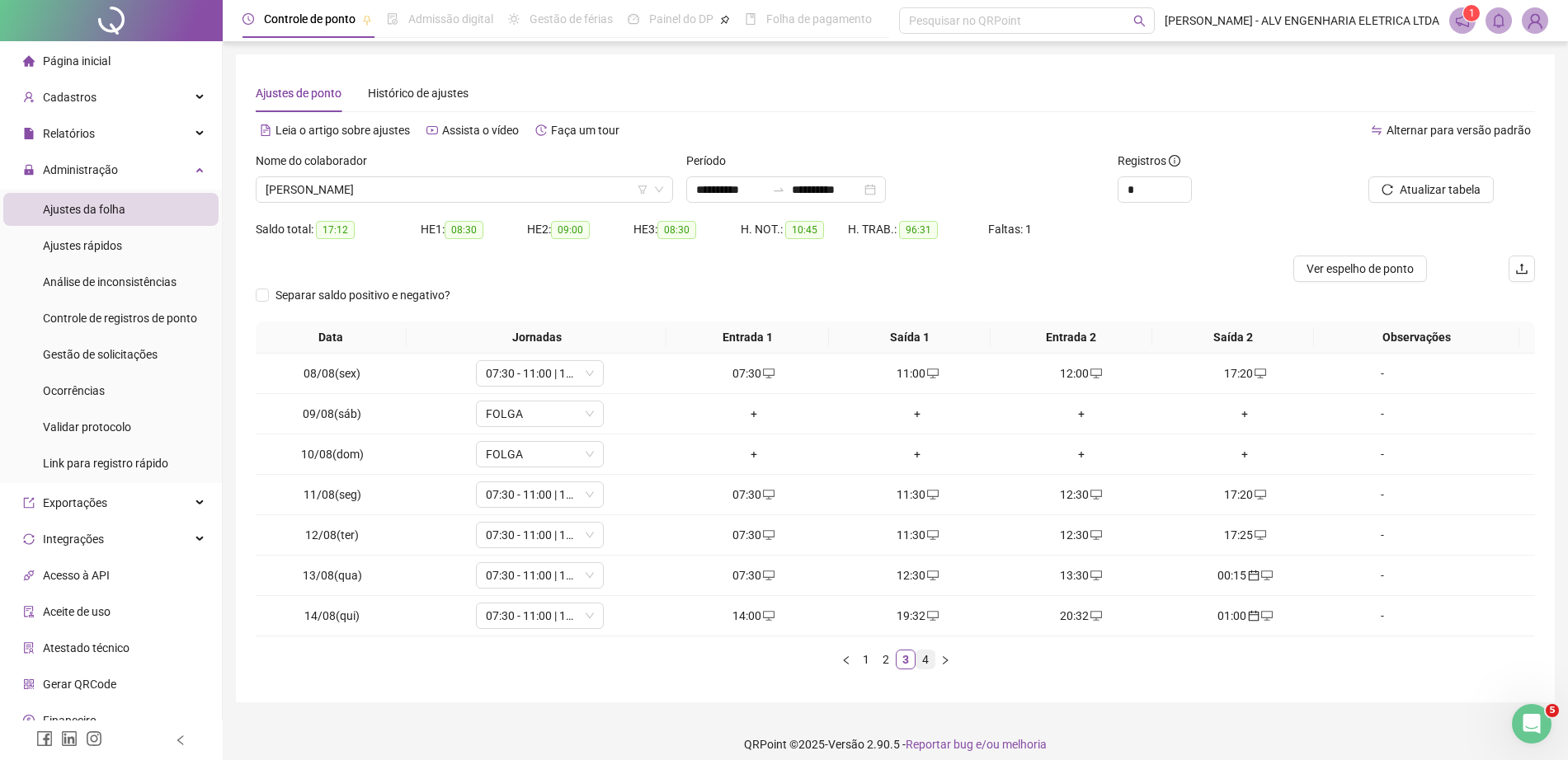
click at [921, 659] on link "4" at bounding box center [925, 659] width 18 height 18
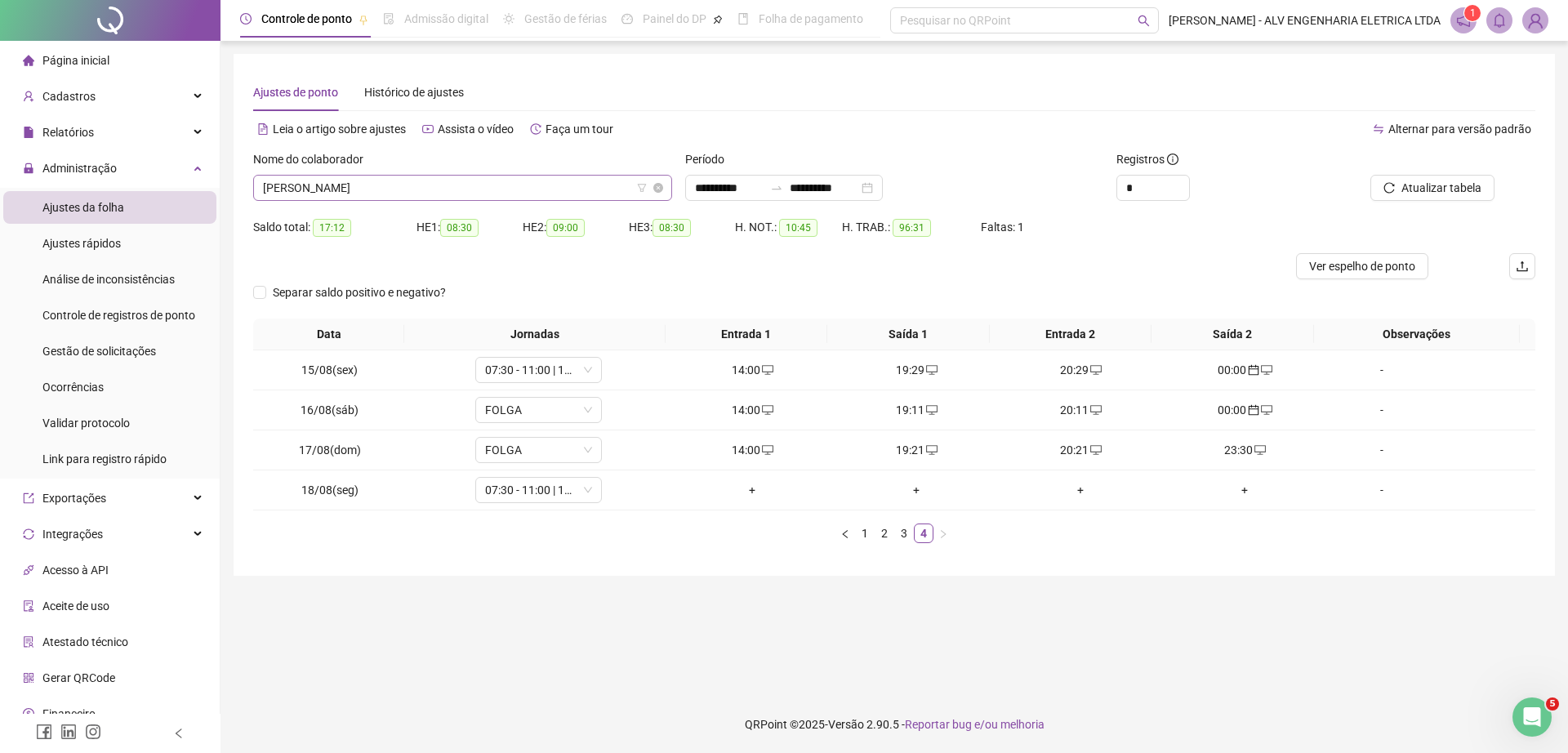
click at [452, 189] on span "WILLIAM GRACA DE OLIVEIRA" at bounding box center [462, 188] width 399 height 24
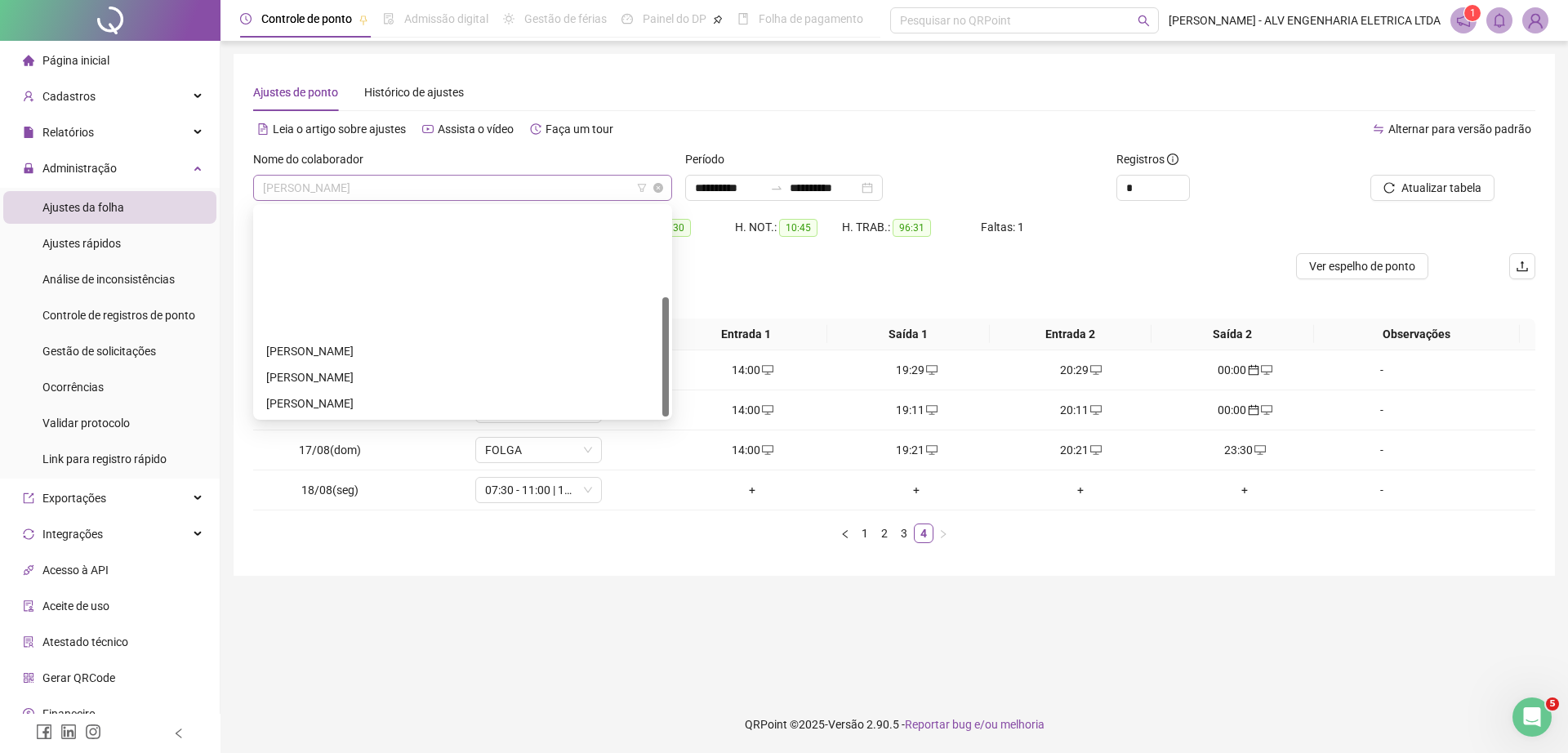
scroll to position [157, 0]
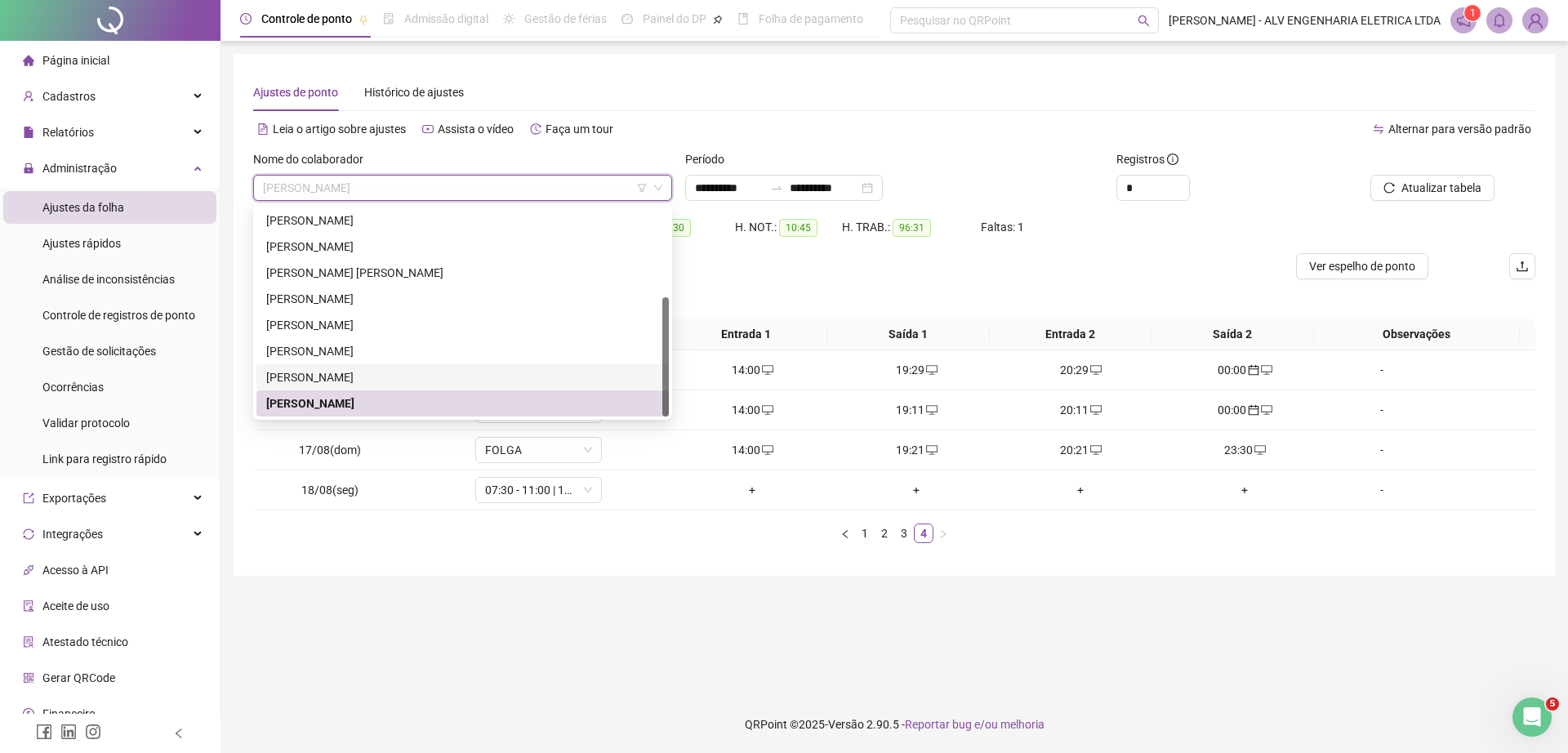
click at [375, 374] on div "RODRIGO APARECIDO GOMES" at bounding box center [462, 376] width 393 height 18
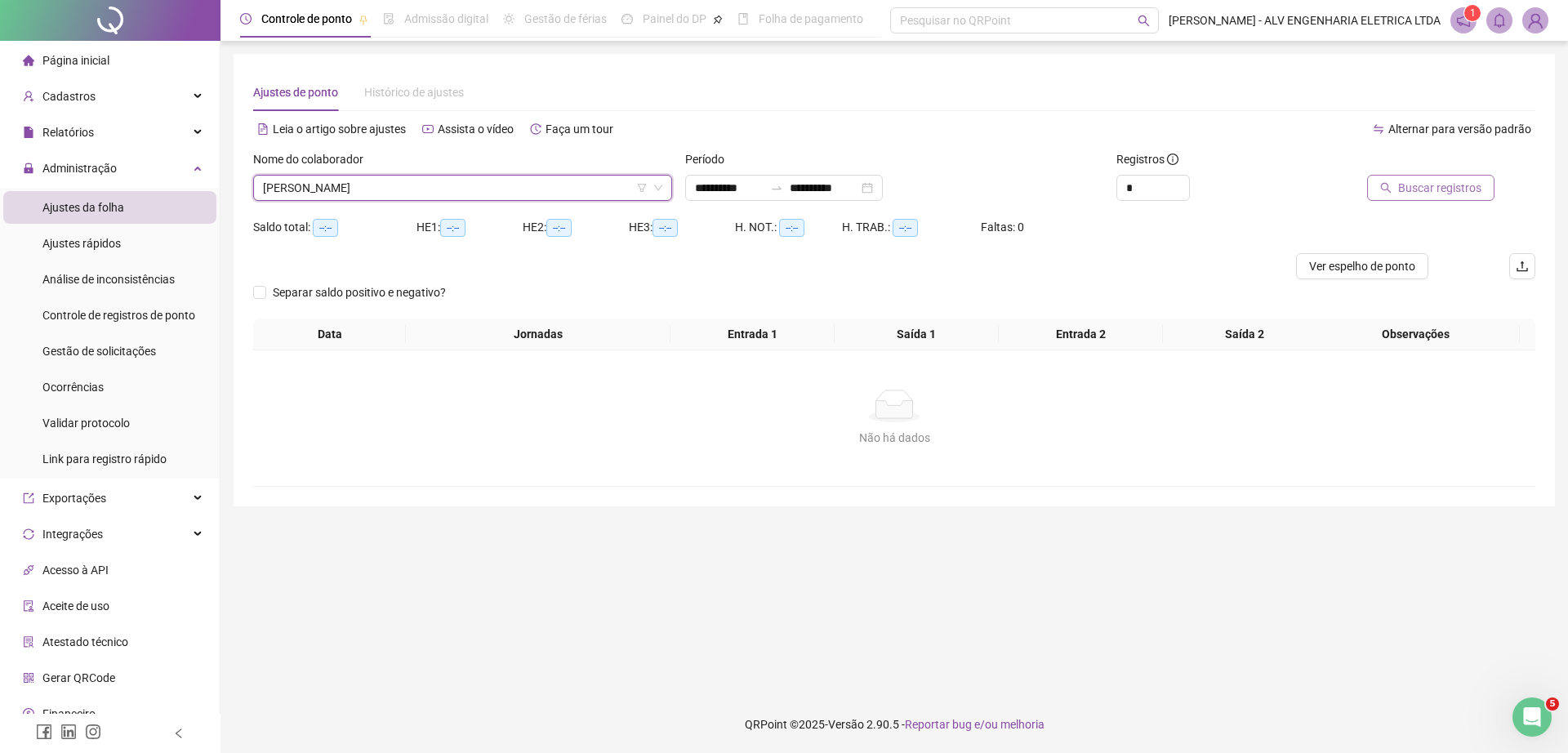
click at [1425, 197] on button "Buscar registros" at bounding box center [1430, 188] width 128 height 26
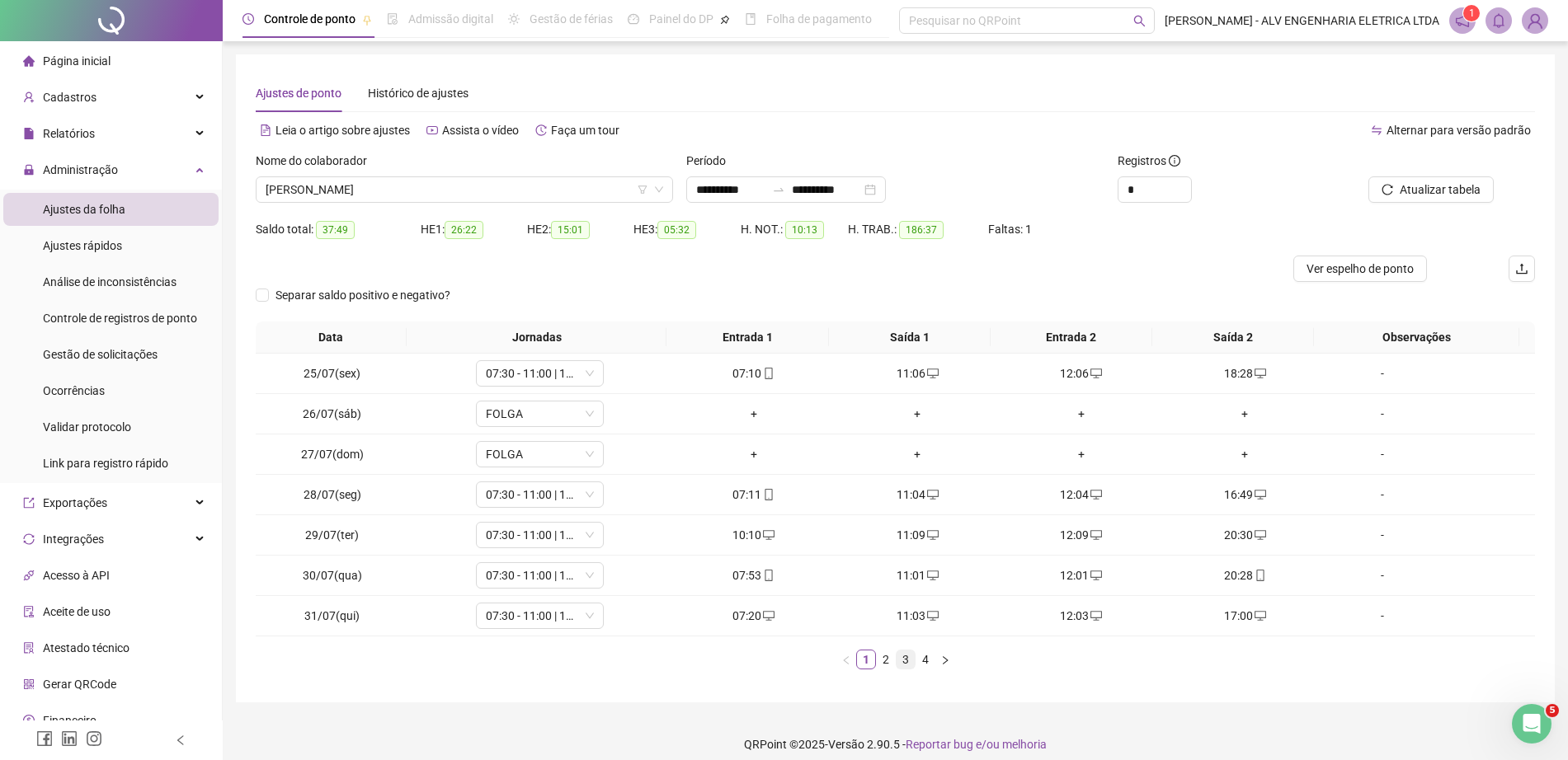
click at [902, 663] on link "3" at bounding box center [905, 659] width 18 height 18
click at [924, 663] on link "4" at bounding box center [925, 659] width 18 height 18
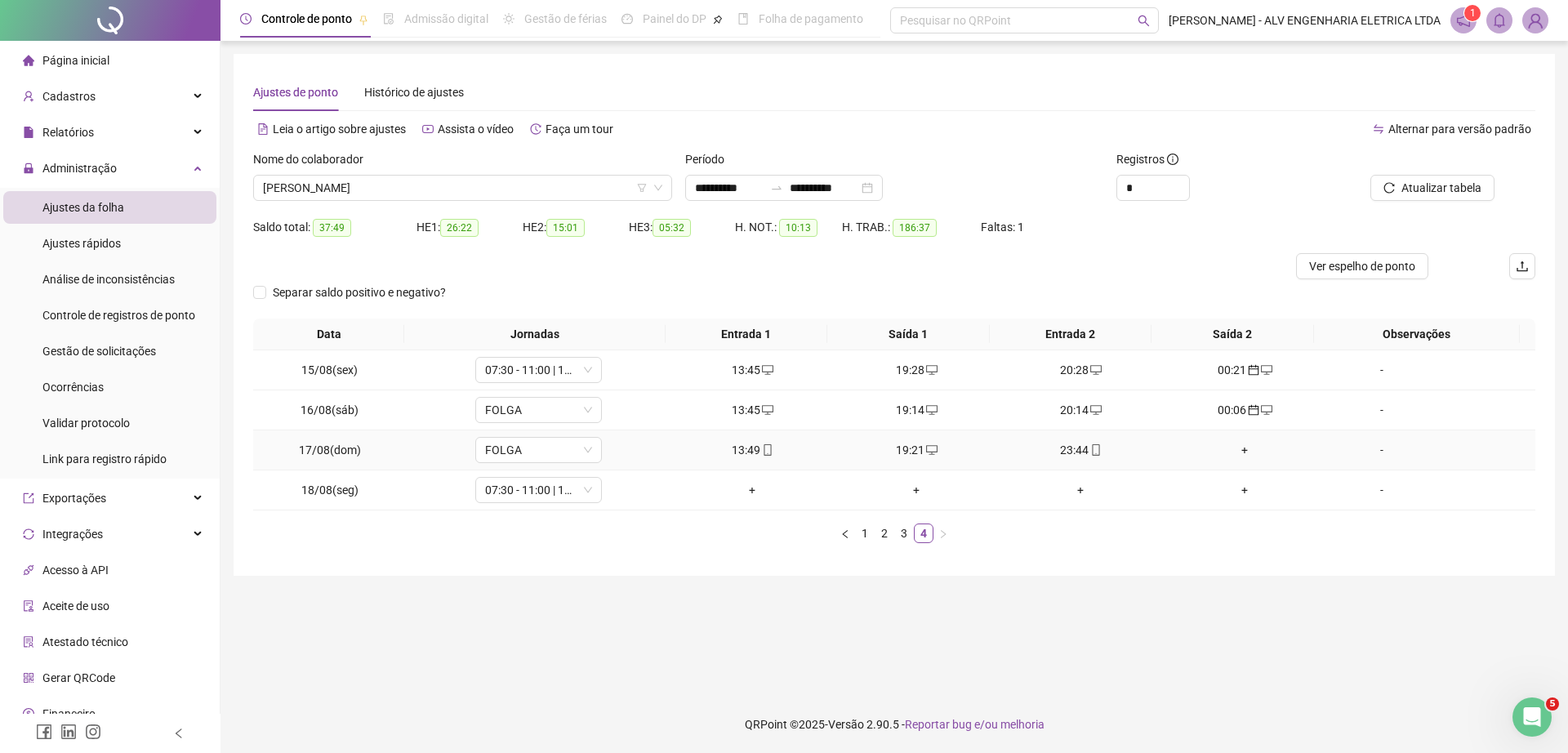
click at [1235, 447] on div "+" at bounding box center [1244, 450] width 151 height 18
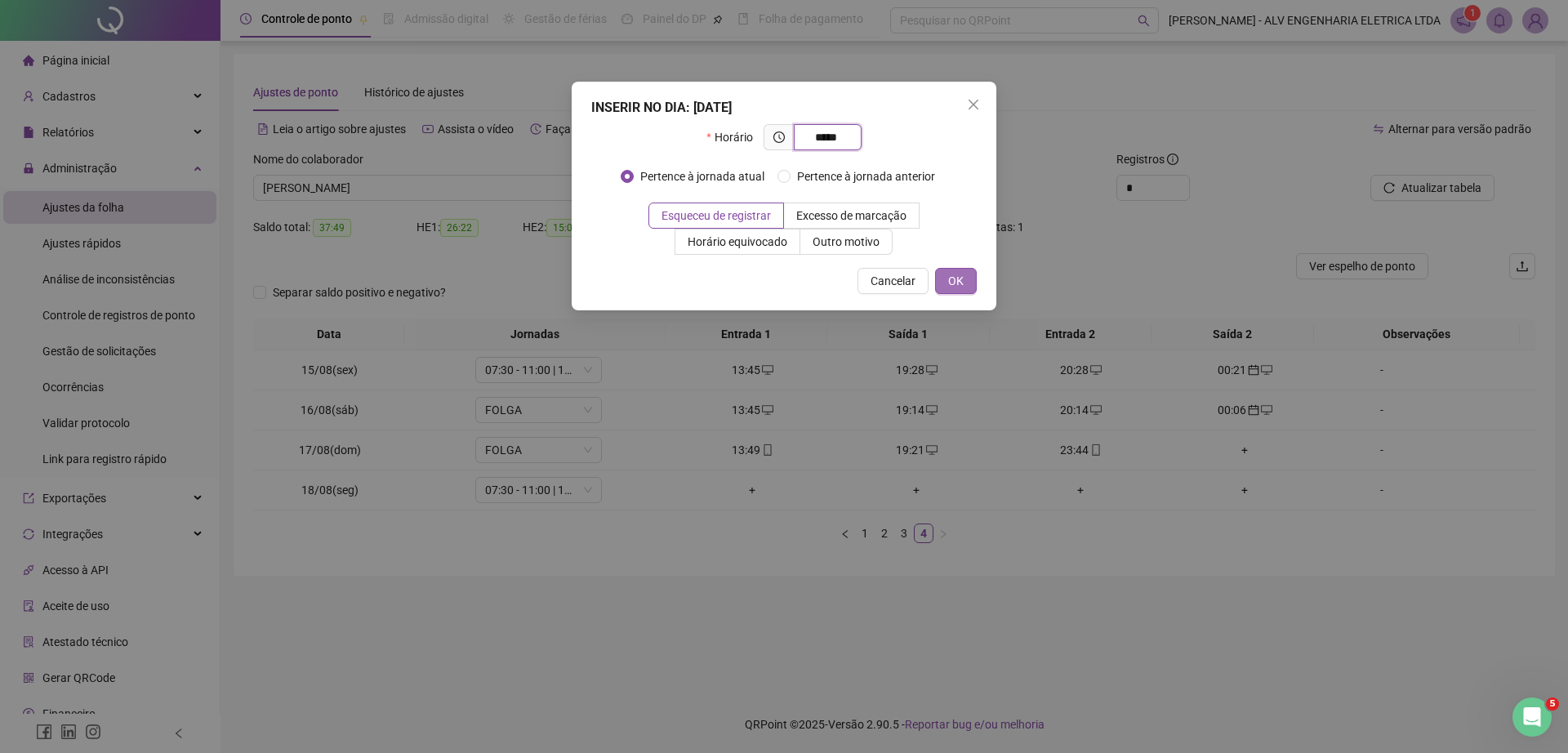
type input "*****"
click at [956, 282] on span "OK" at bounding box center [955, 280] width 16 height 18
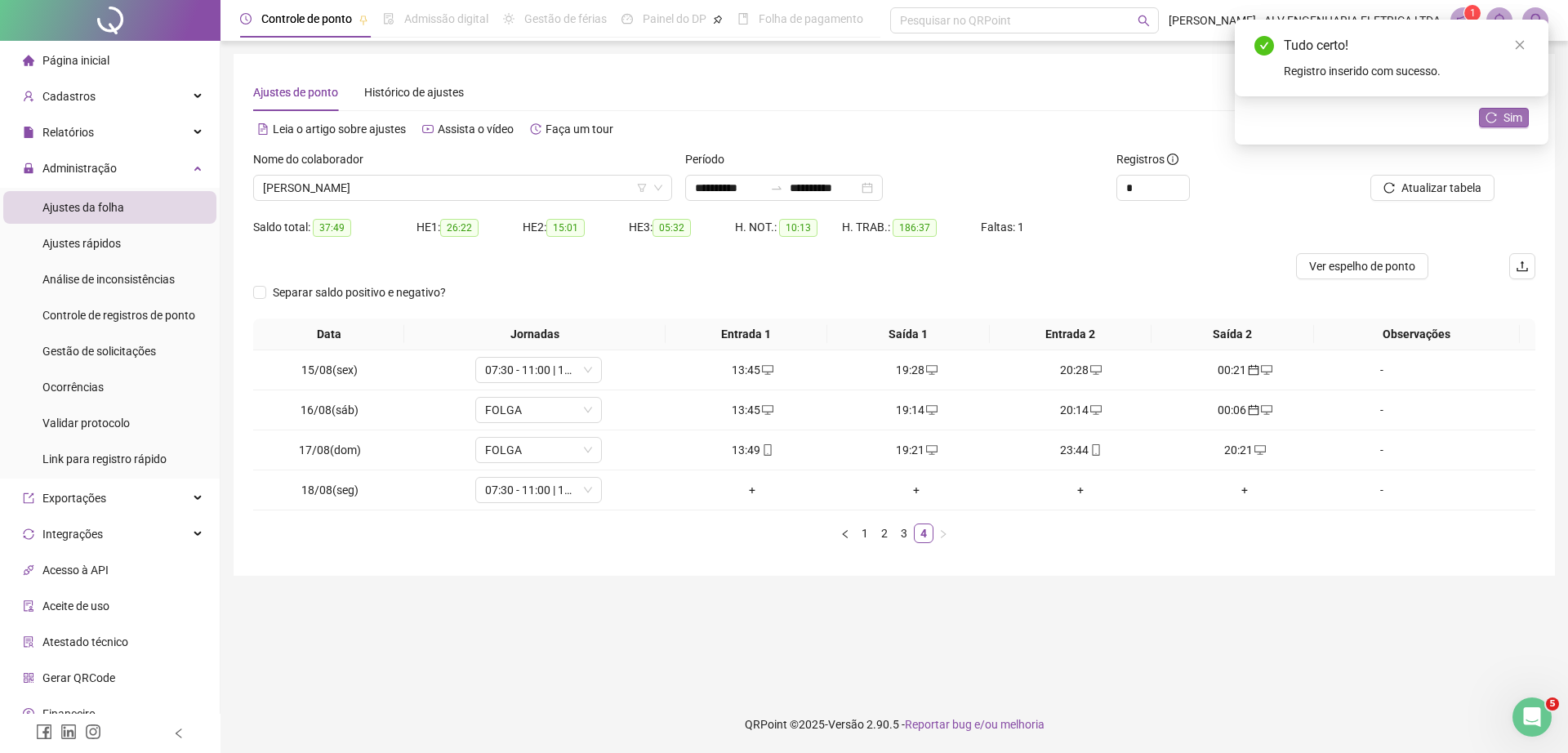
click at [1507, 111] on span "Sim" at bounding box center [1513, 117] width 18 height 18
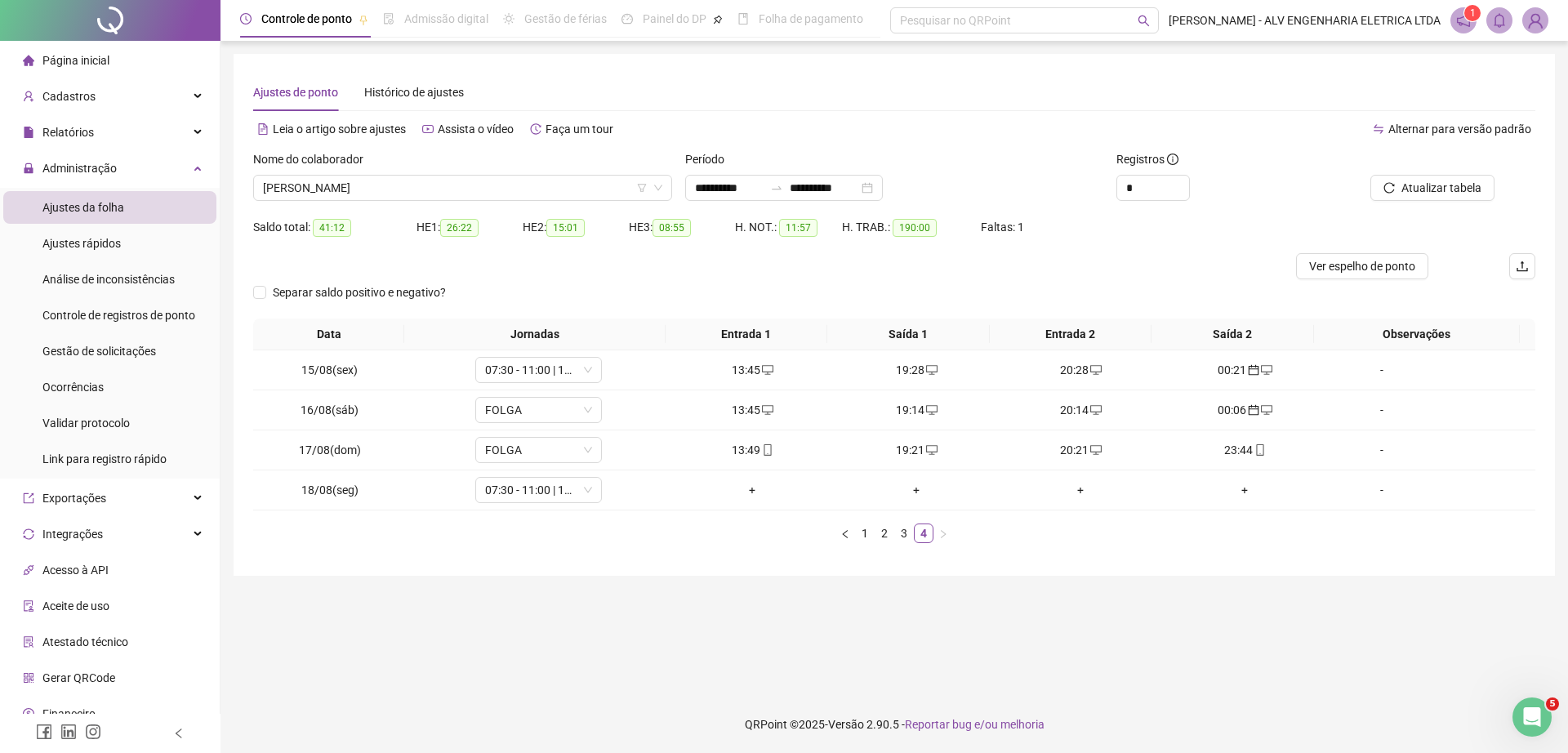
click at [409, 201] on div "Nome do colaborador RODRIGO APARECIDO GOMES" at bounding box center [462, 181] width 432 height 64
click at [400, 191] on span "RODRIGO APARECIDO GOMES" at bounding box center [462, 188] width 399 height 24
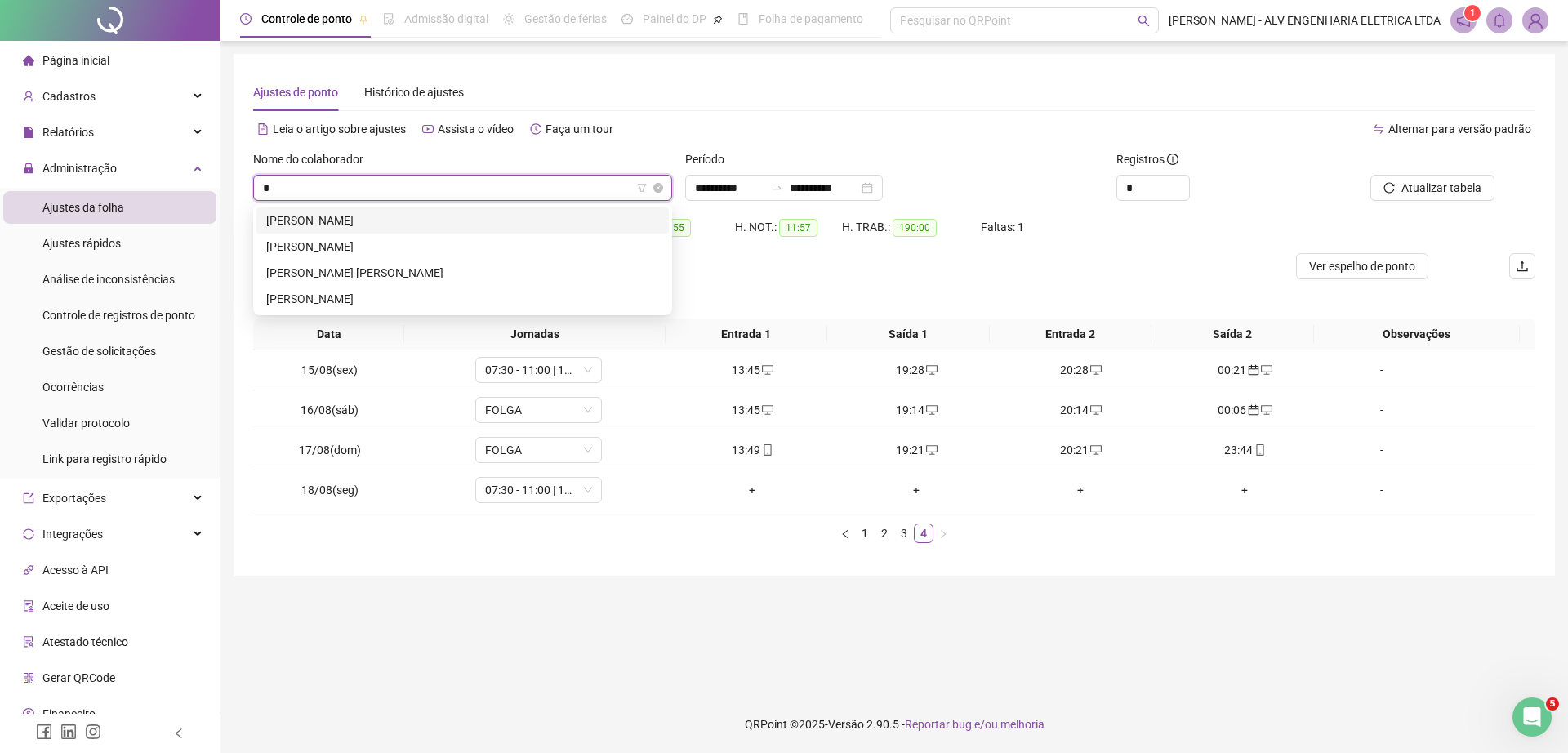
scroll to position [0, 0]
type input "**"
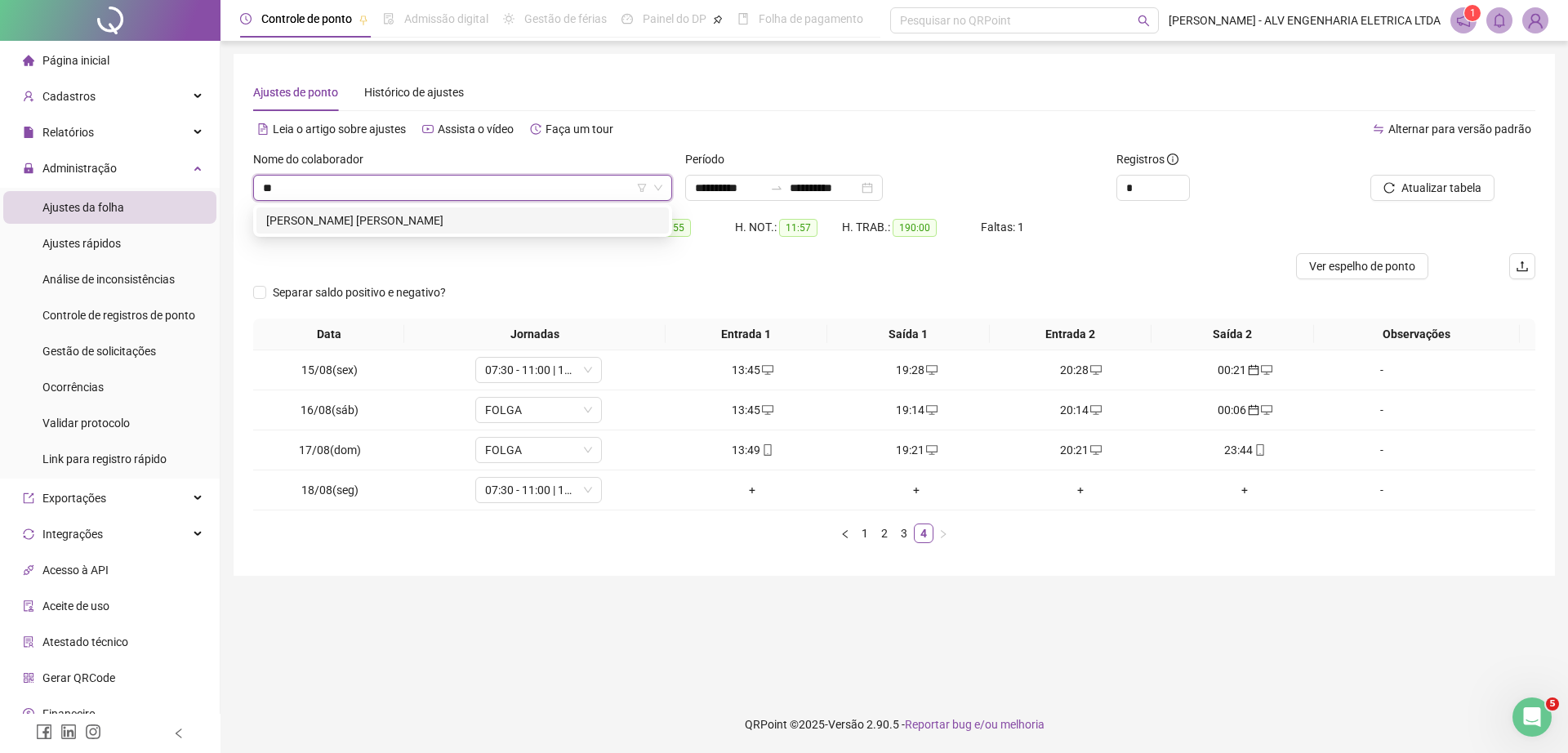
click at [477, 219] on div "HENRIQUE FERRUCI PADAVINI GONÇALVES" at bounding box center [462, 220] width 393 height 18
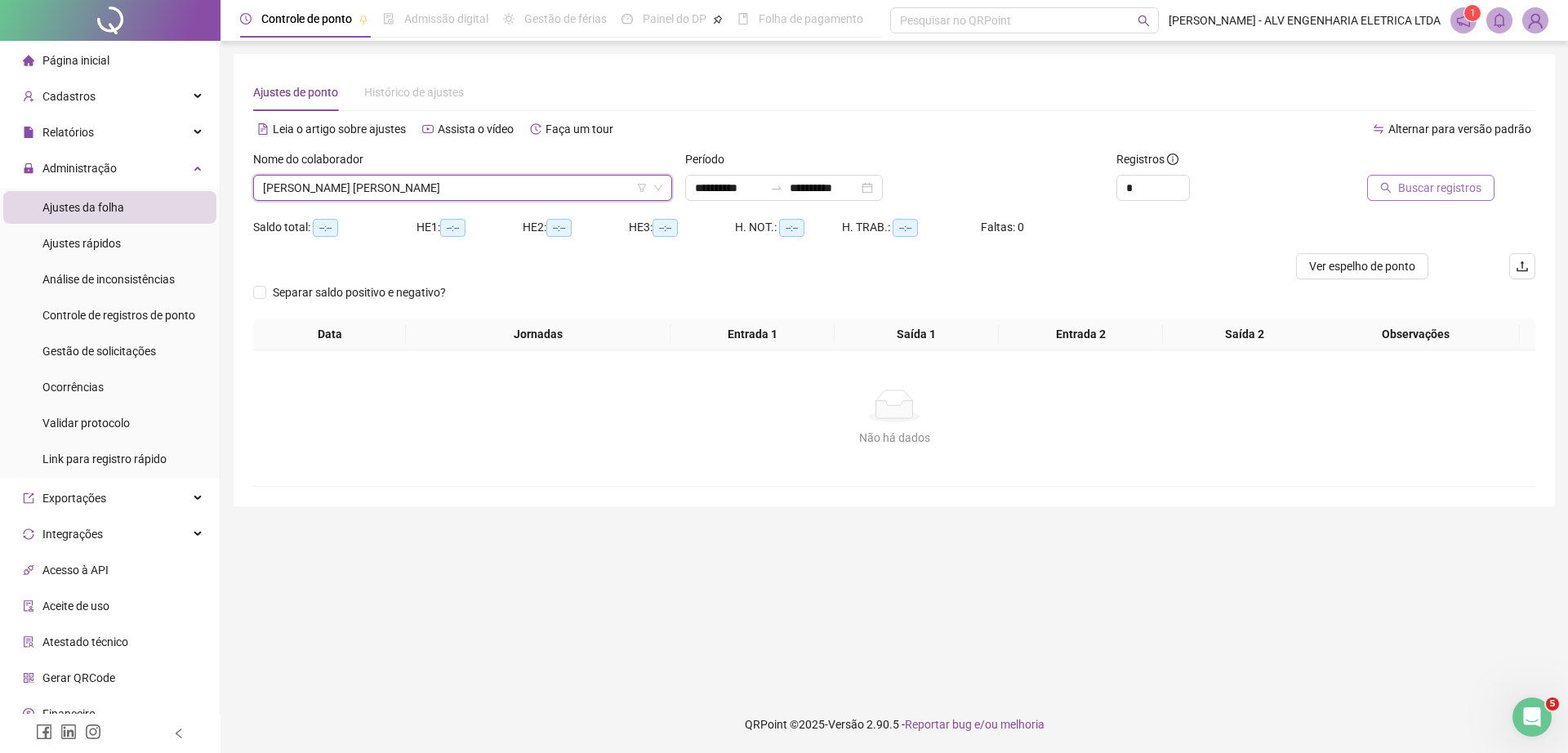
click at [1400, 181] on button "Buscar registros" at bounding box center [1430, 188] width 128 height 26
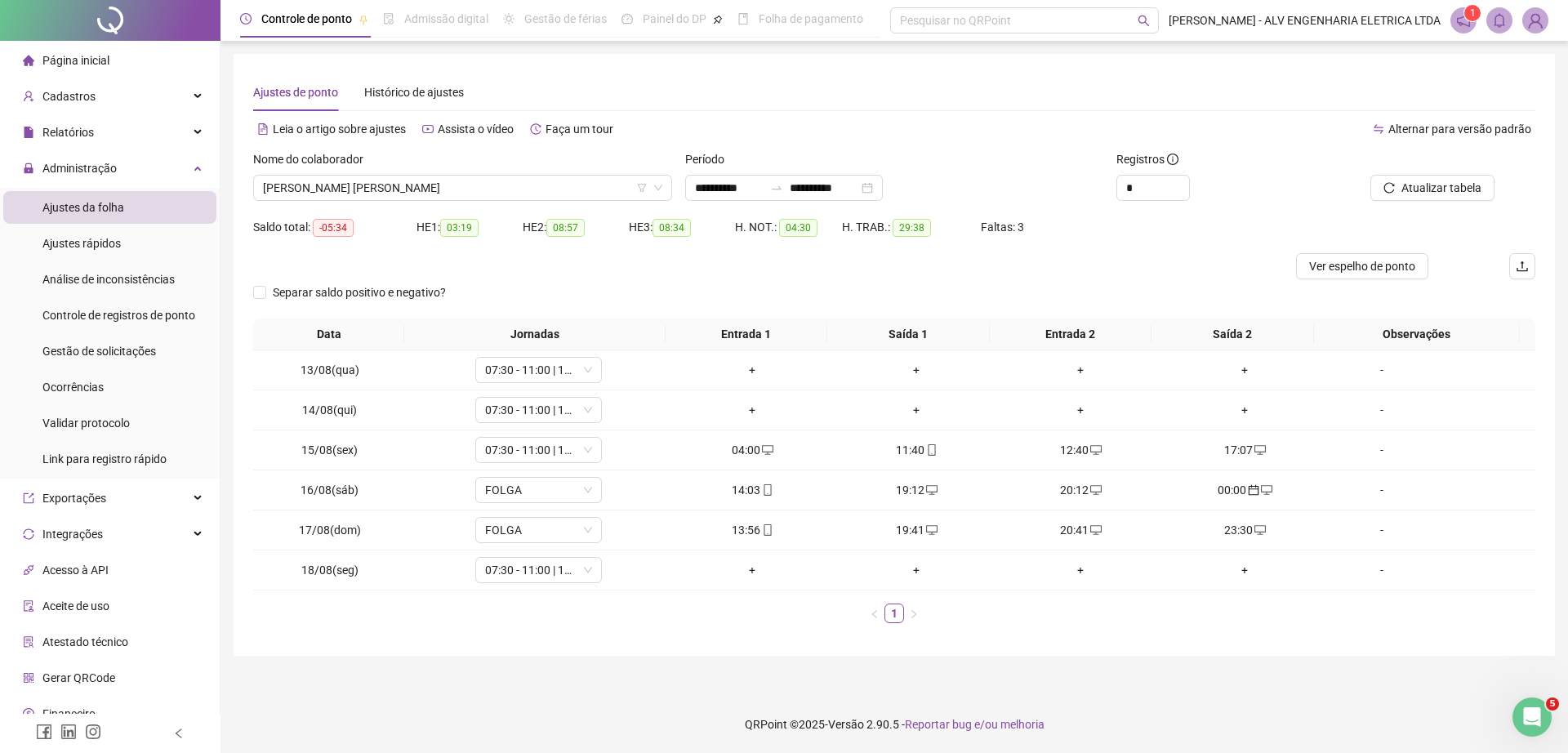
click at [1533, 20] on img at bounding box center [1535, 20] width 24 height 24
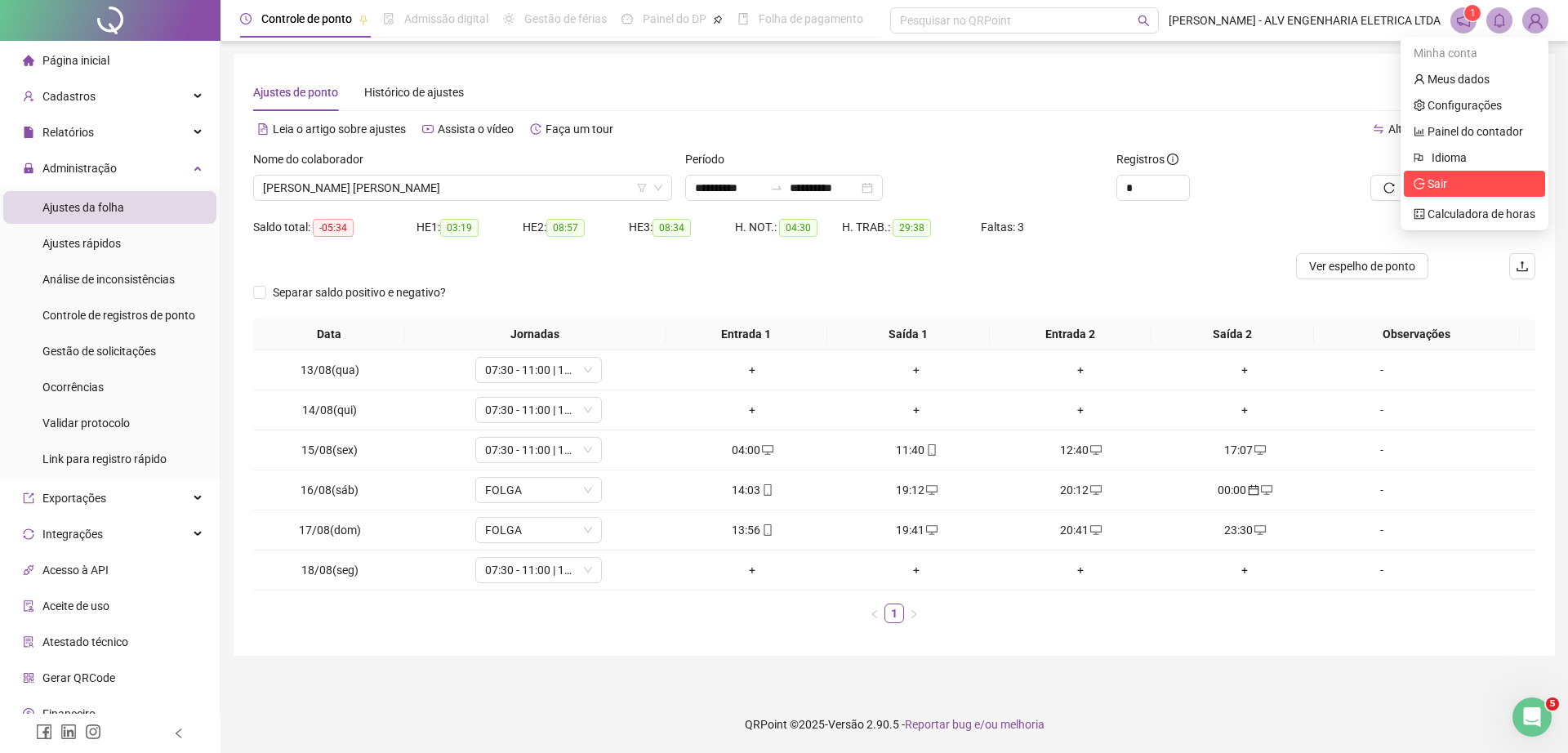
click at [1440, 181] on span "Sair" at bounding box center [1437, 184] width 19 height 13
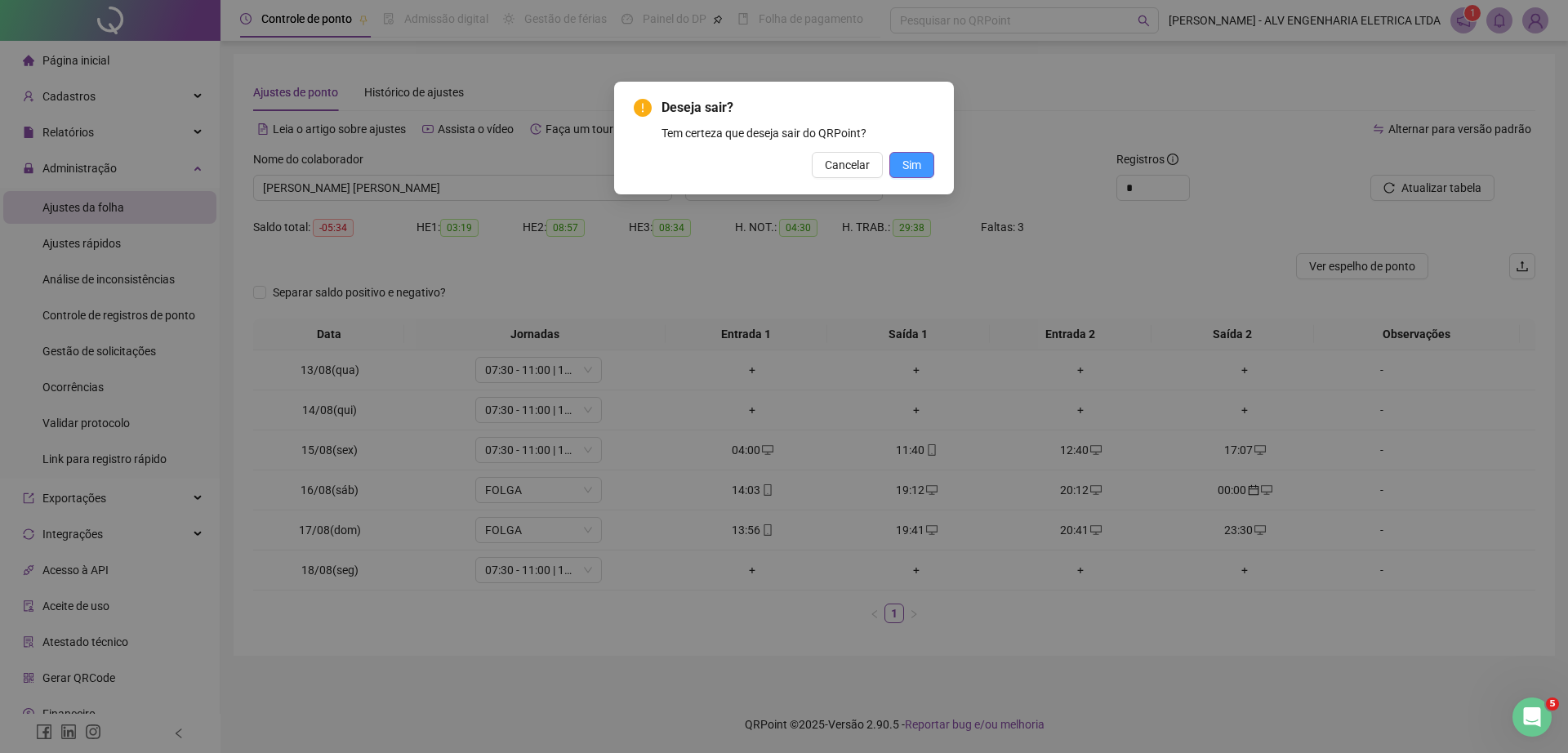
click at [910, 158] on span "Sim" at bounding box center [912, 165] width 18 height 18
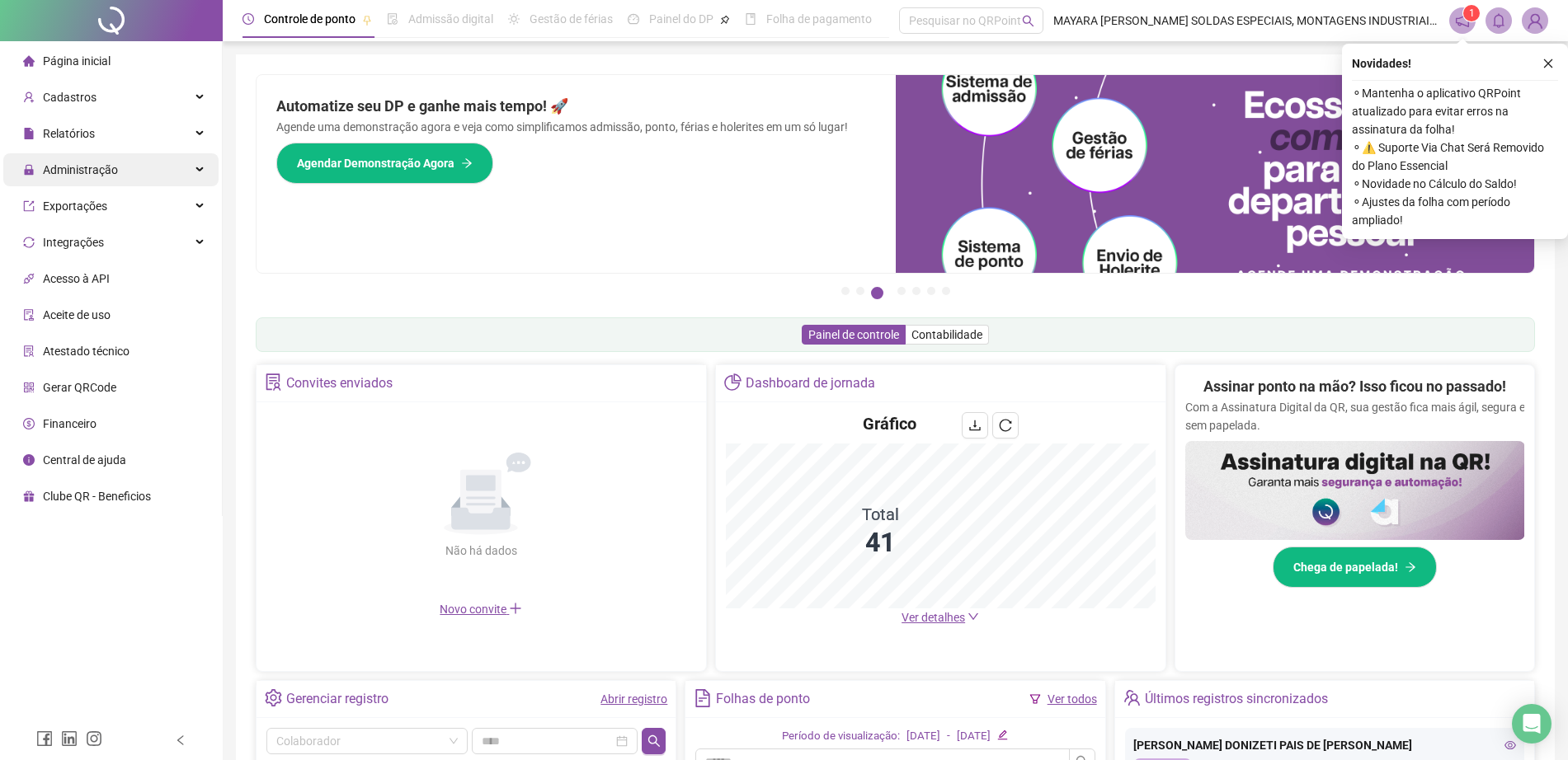
click at [130, 166] on div "Administração" at bounding box center [111, 169] width 215 height 33
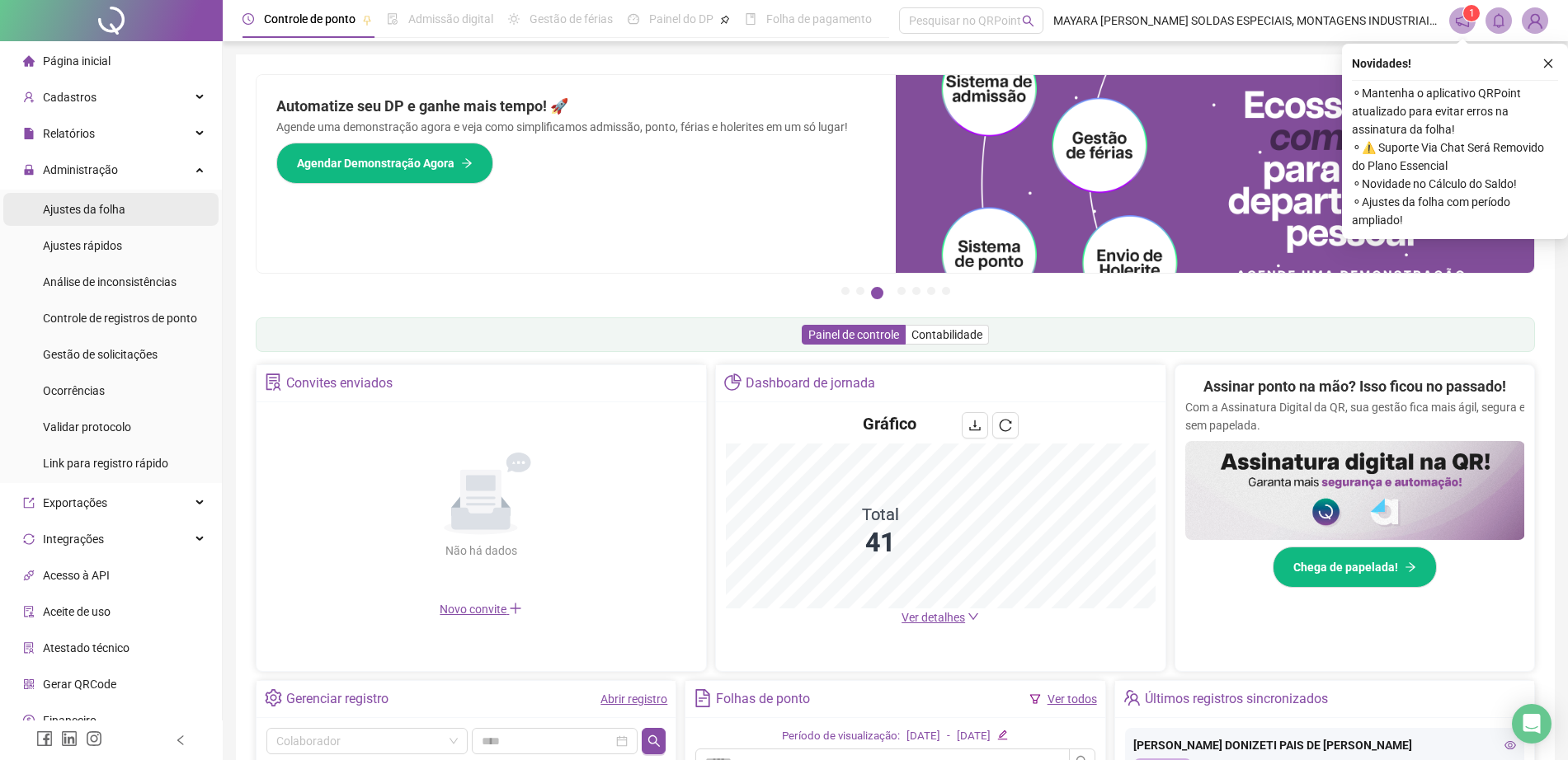
click at [92, 204] on span "Ajustes da folha" at bounding box center [84, 209] width 82 height 13
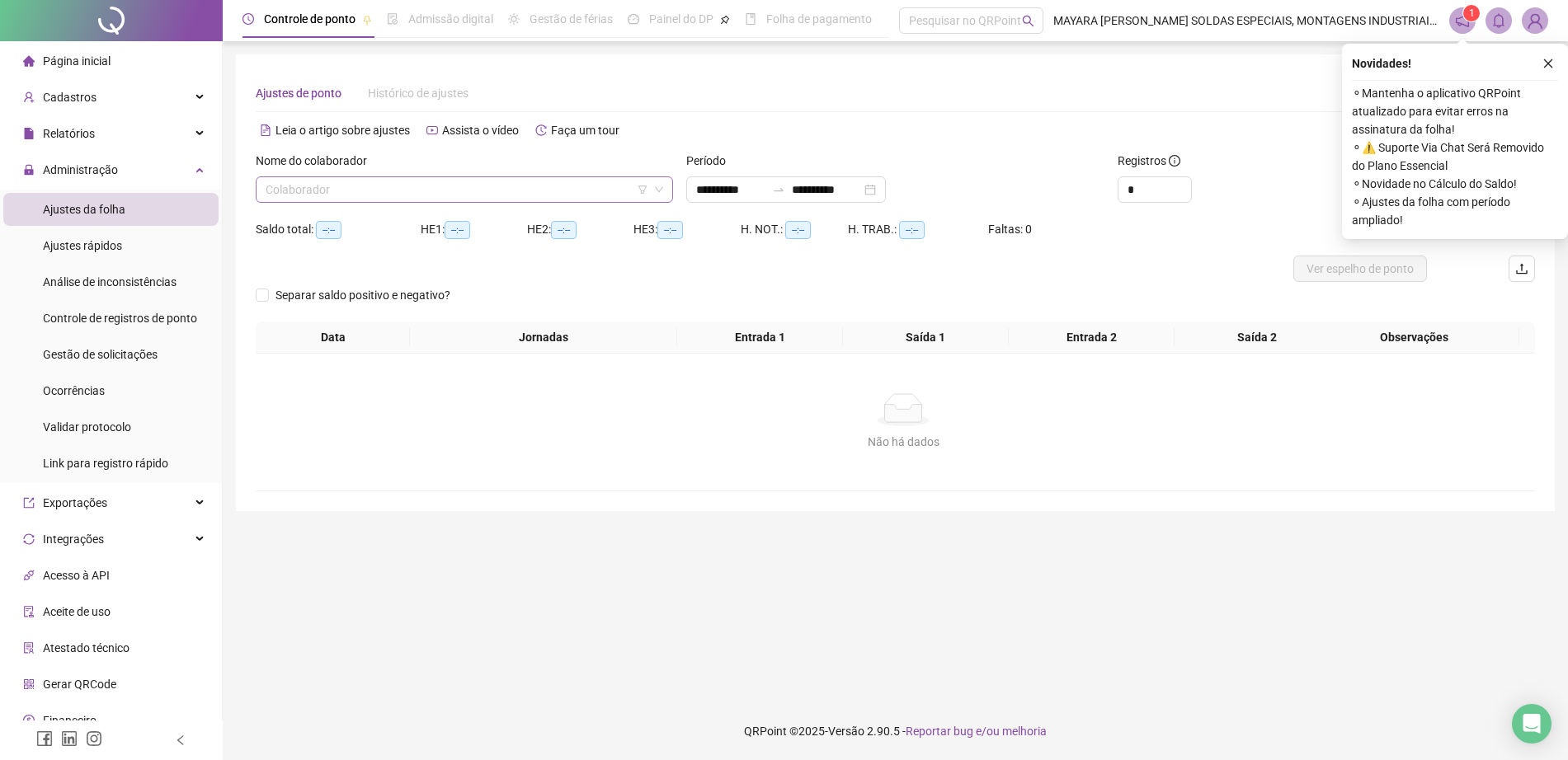
click at [348, 190] on input "search" at bounding box center [457, 190] width 383 height 24
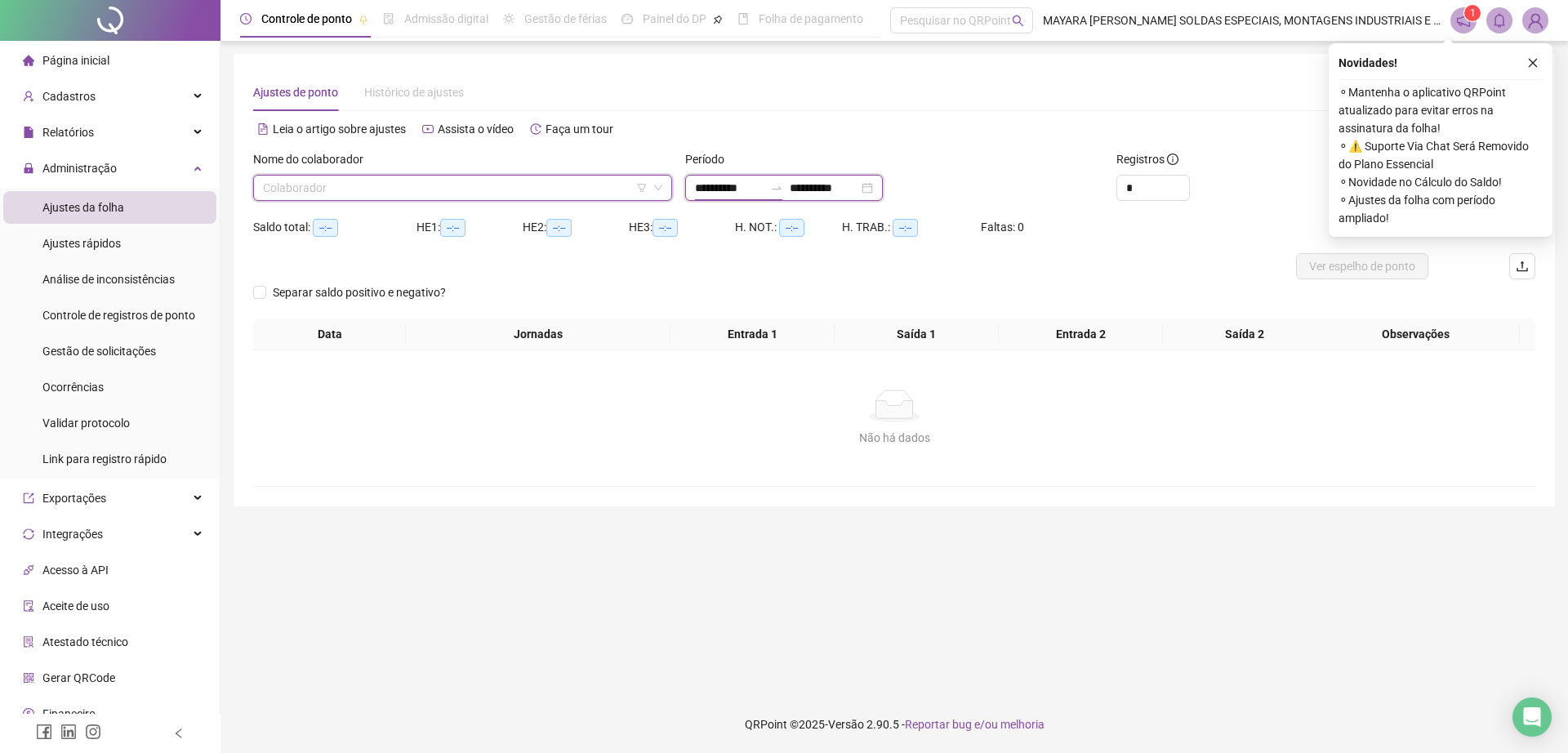
click at [764, 187] on input "**********" at bounding box center [729, 187] width 68 height 18
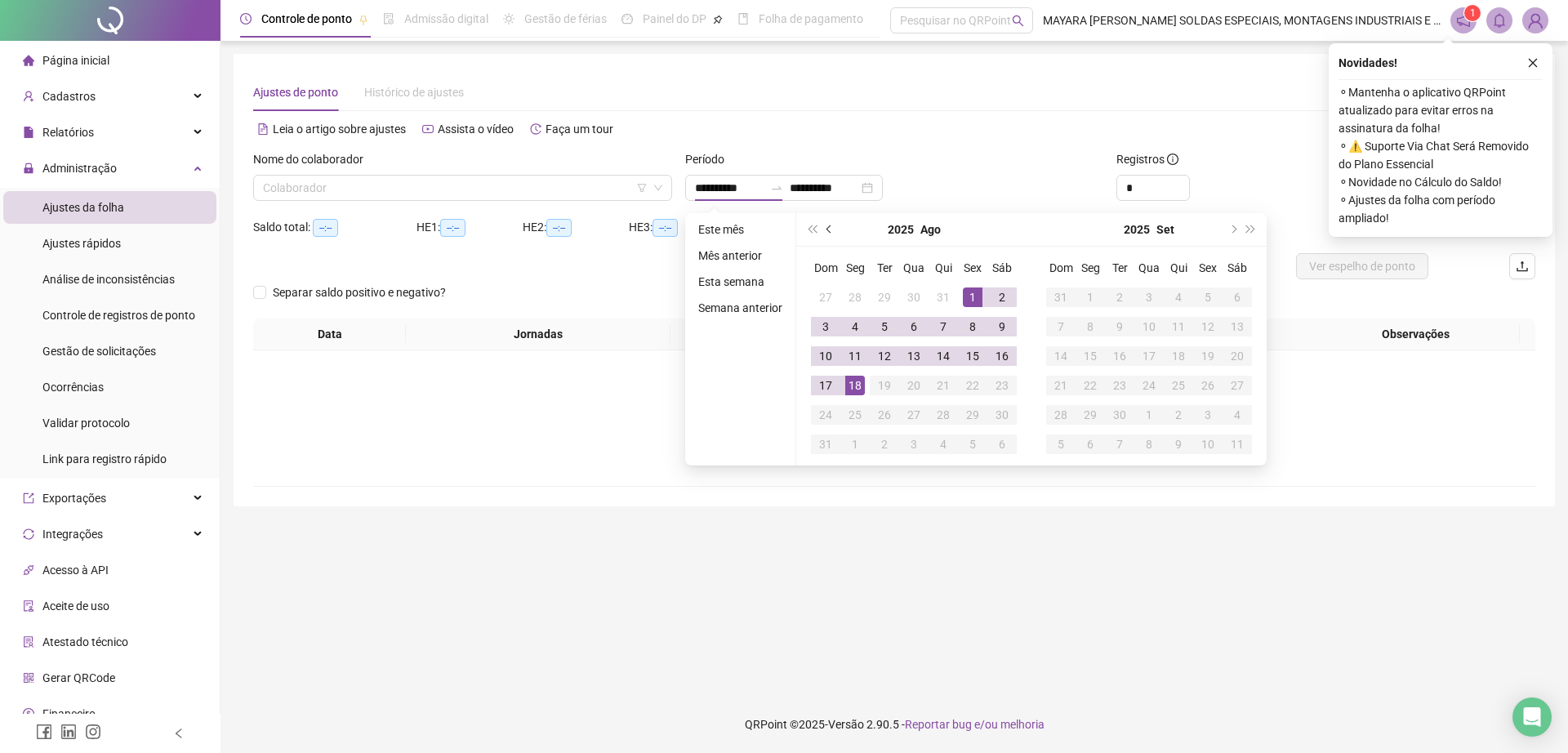
click at [827, 228] on span "prev-year" at bounding box center [830, 229] width 8 height 8
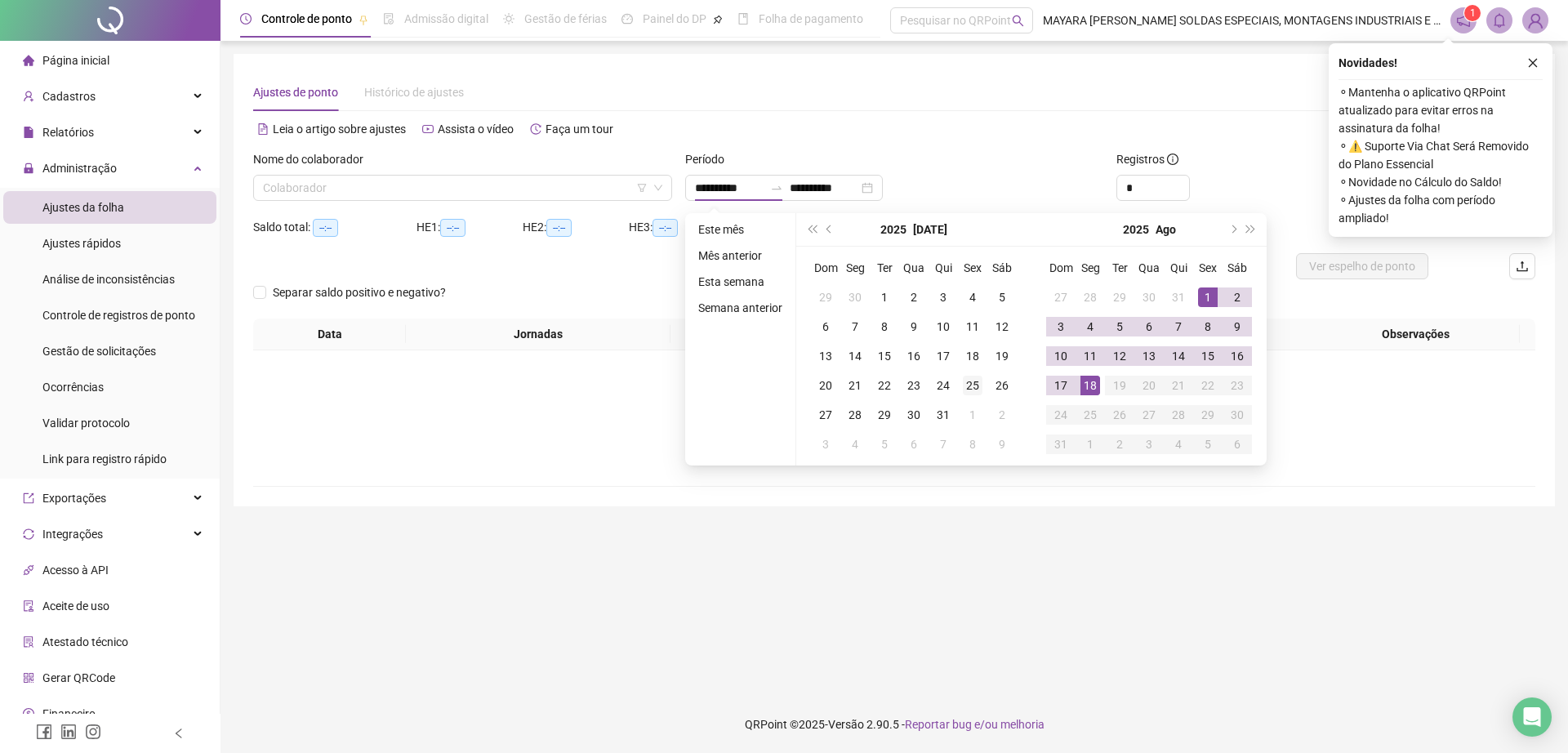
type input "**********"
click at [974, 387] on div "25" at bounding box center [972, 385] width 19 height 19
type input "**********"
click at [1078, 385] on td "18" at bounding box center [1090, 386] width 30 height 30
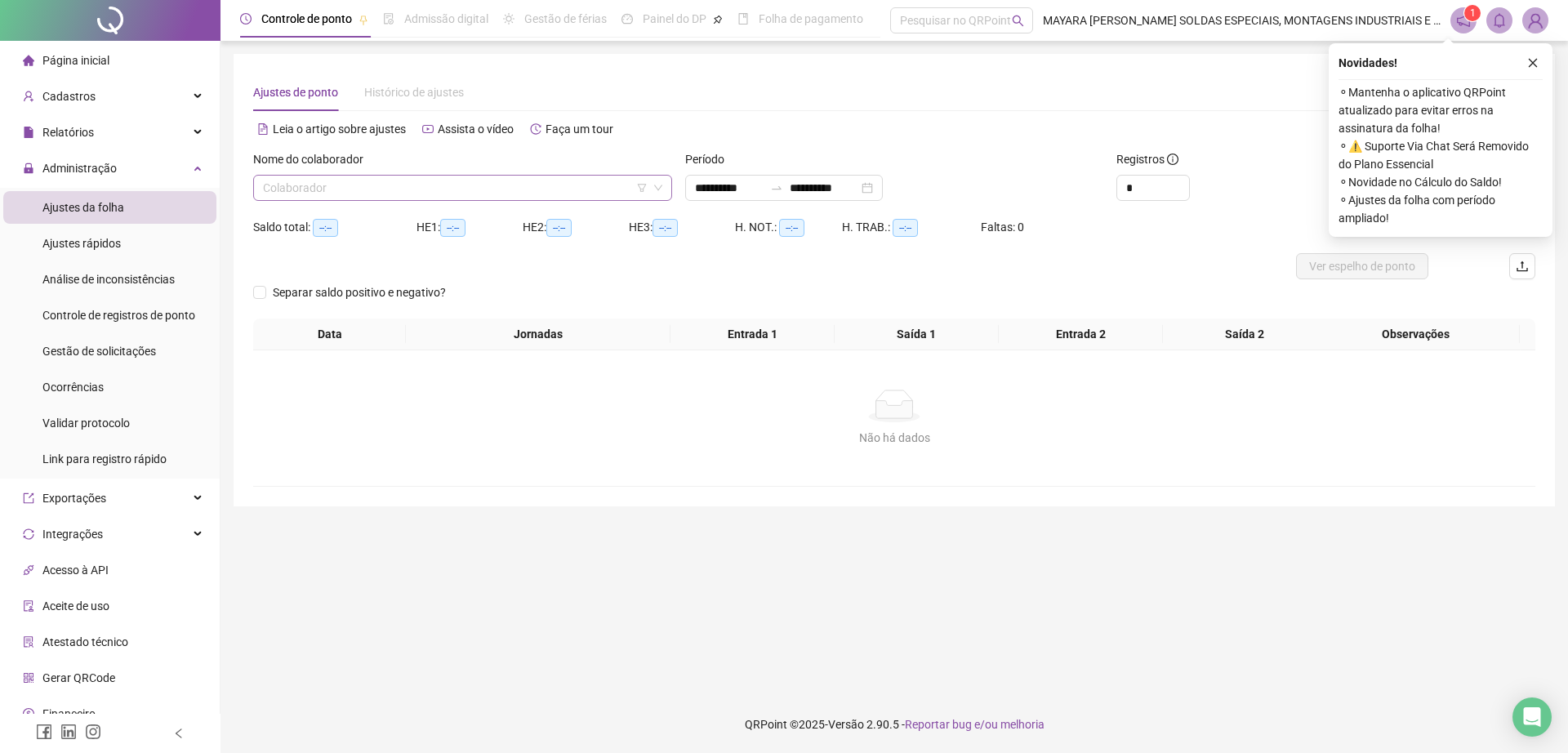
click at [477, 188] on input "search" at bounding box center [455, 188] width 385 height 24
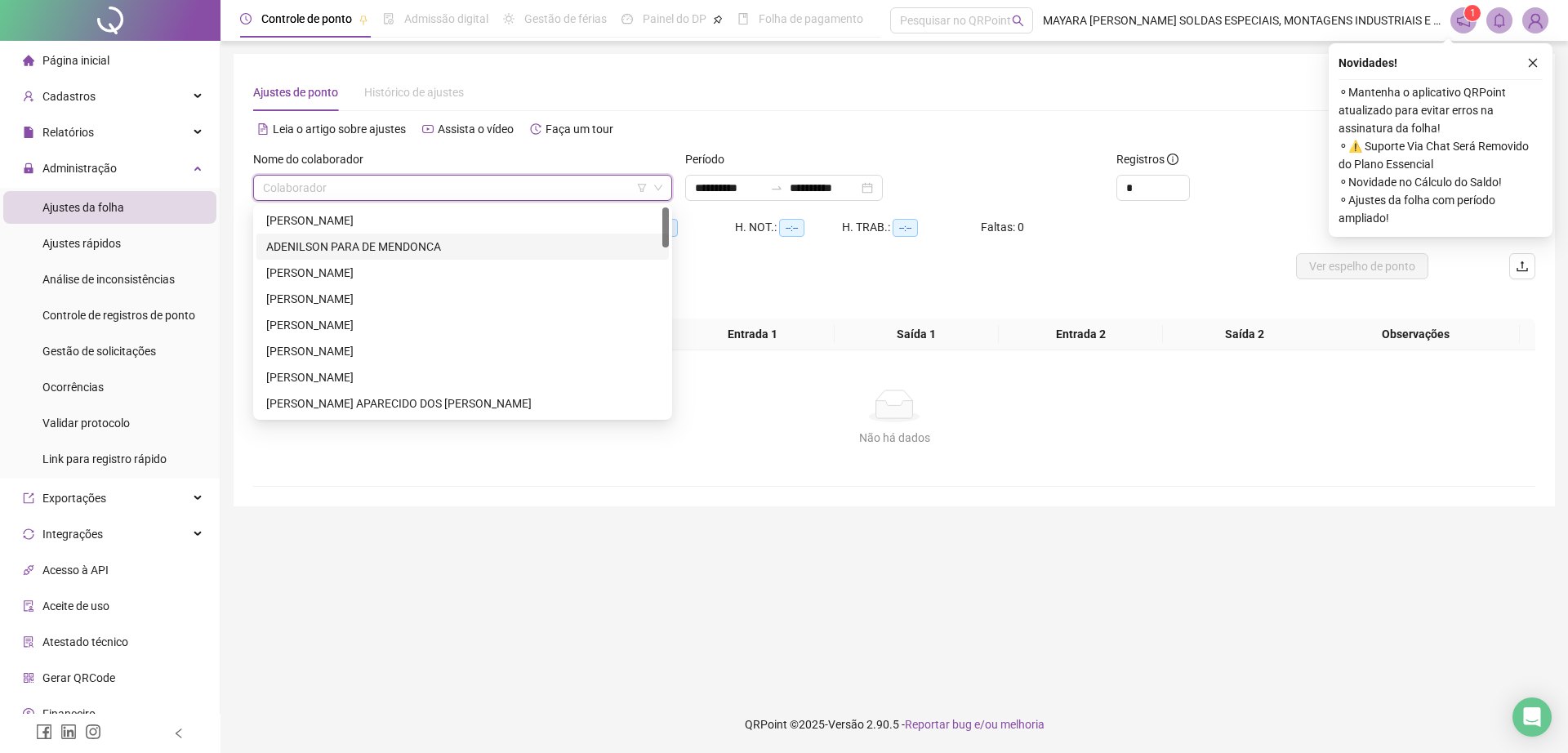
click at [399, 240] on div "ADENILSON PARA DE MENDONCA" at bounding box center [462, 246] width 393 height 18
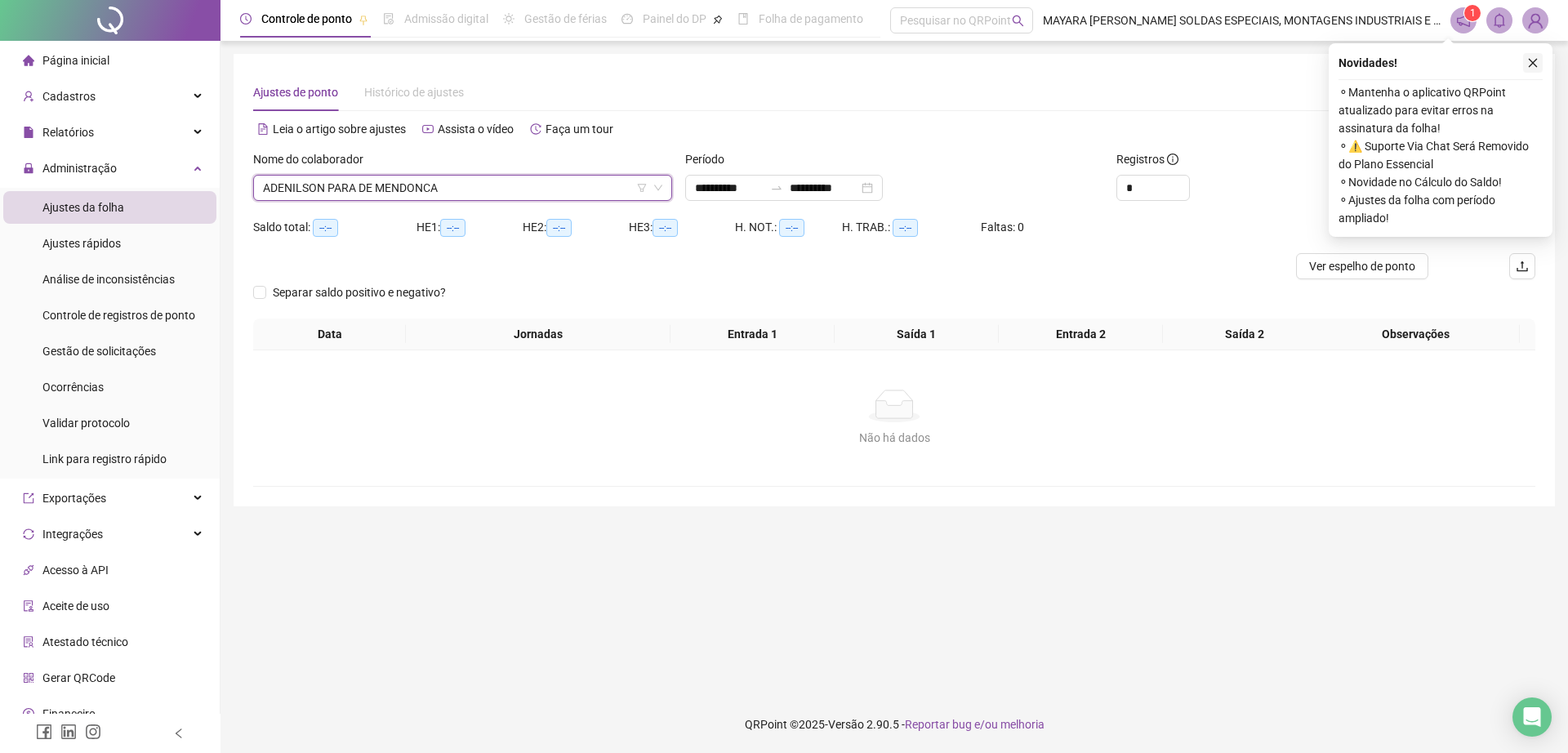
click at [1534, 54] on button "button" at bounding box center [1532, 62] width 19 height 19
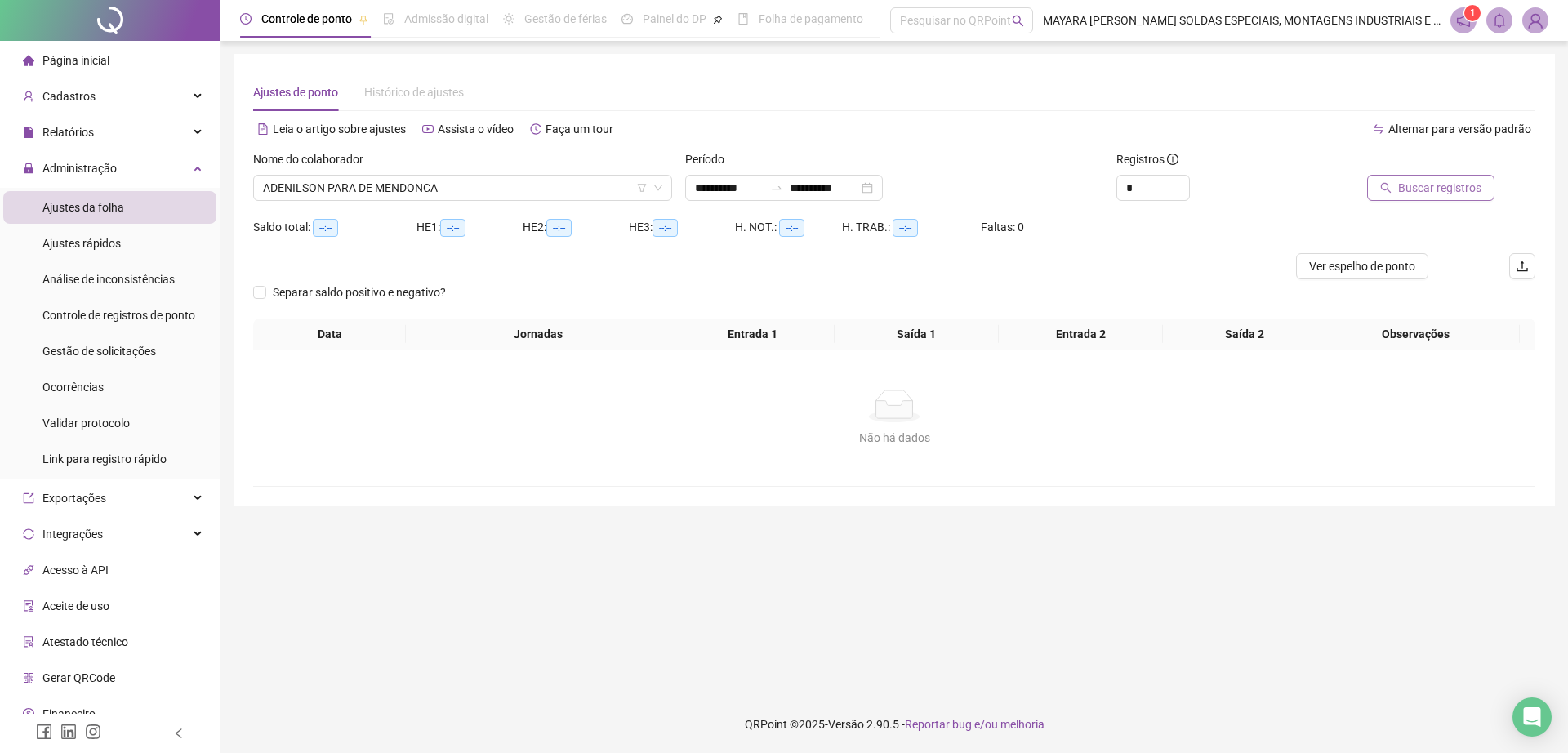
click at [1465, 185] on span "Buscar registros" at bounding box center [1439, 187] width 83 height 18
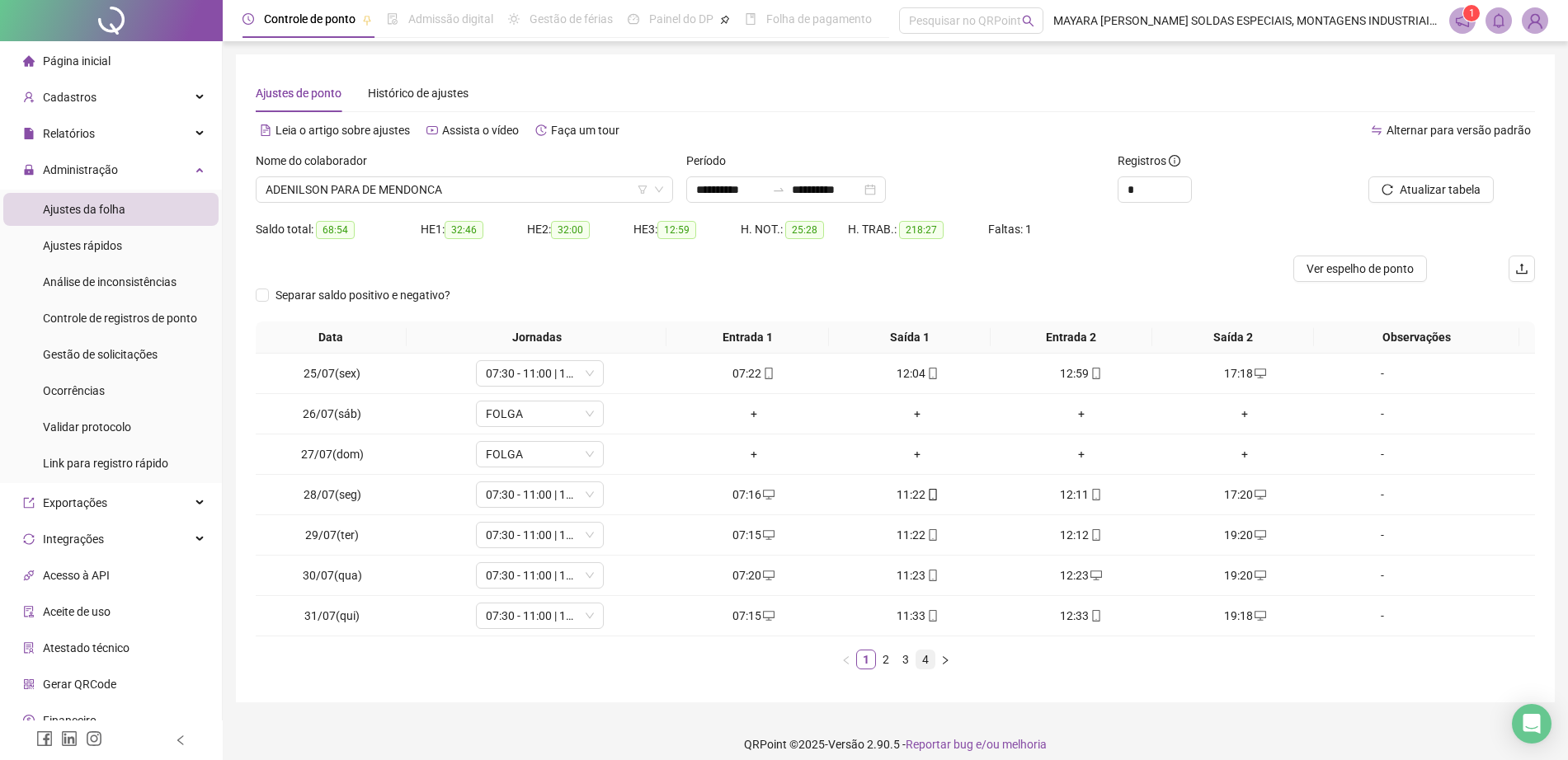
click at [926, 663] on link "4" at bounding box center [925, 659] width 18 height 18
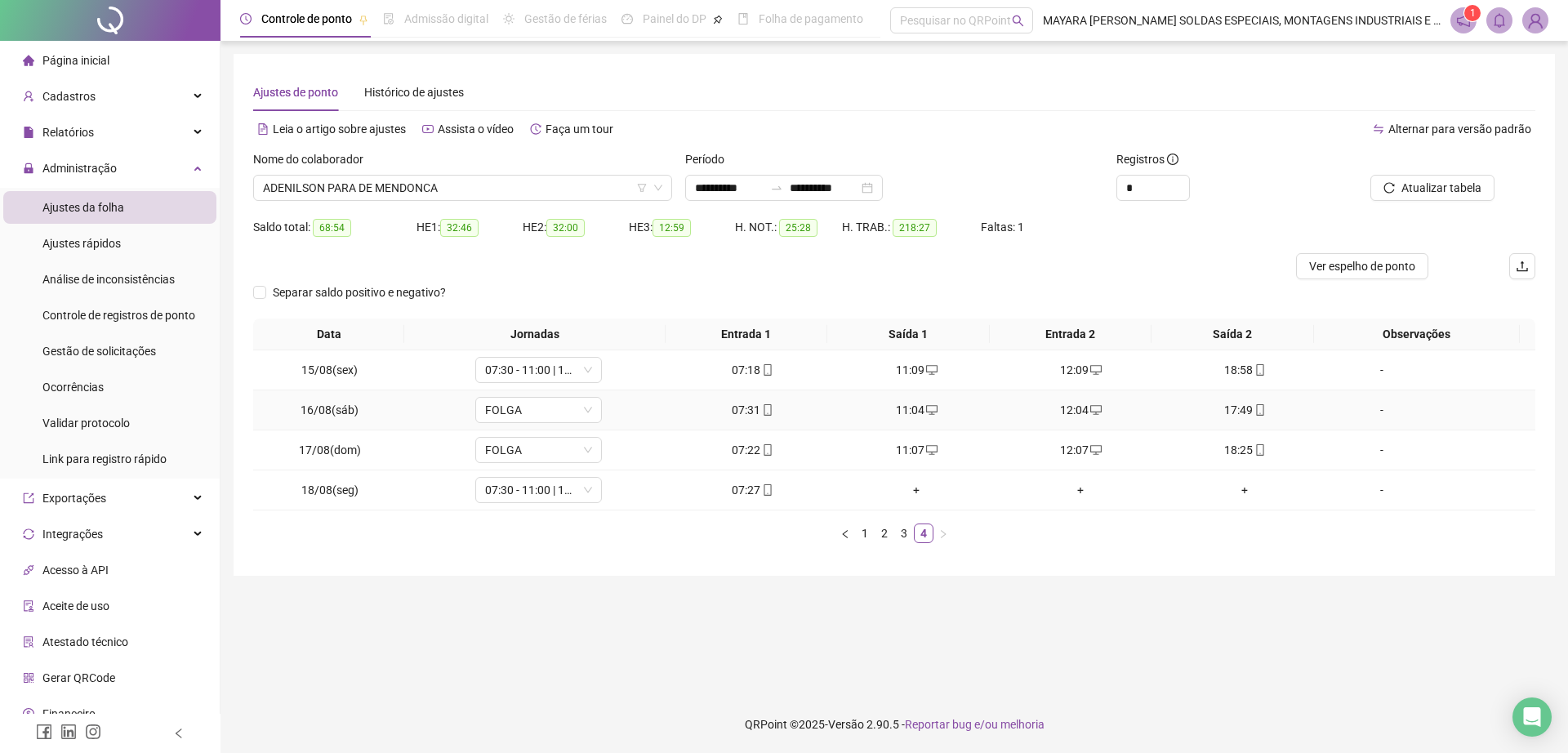
click at [1233, 409] on div "17:49" at bounding box center [1244, 410] width 151 height 18
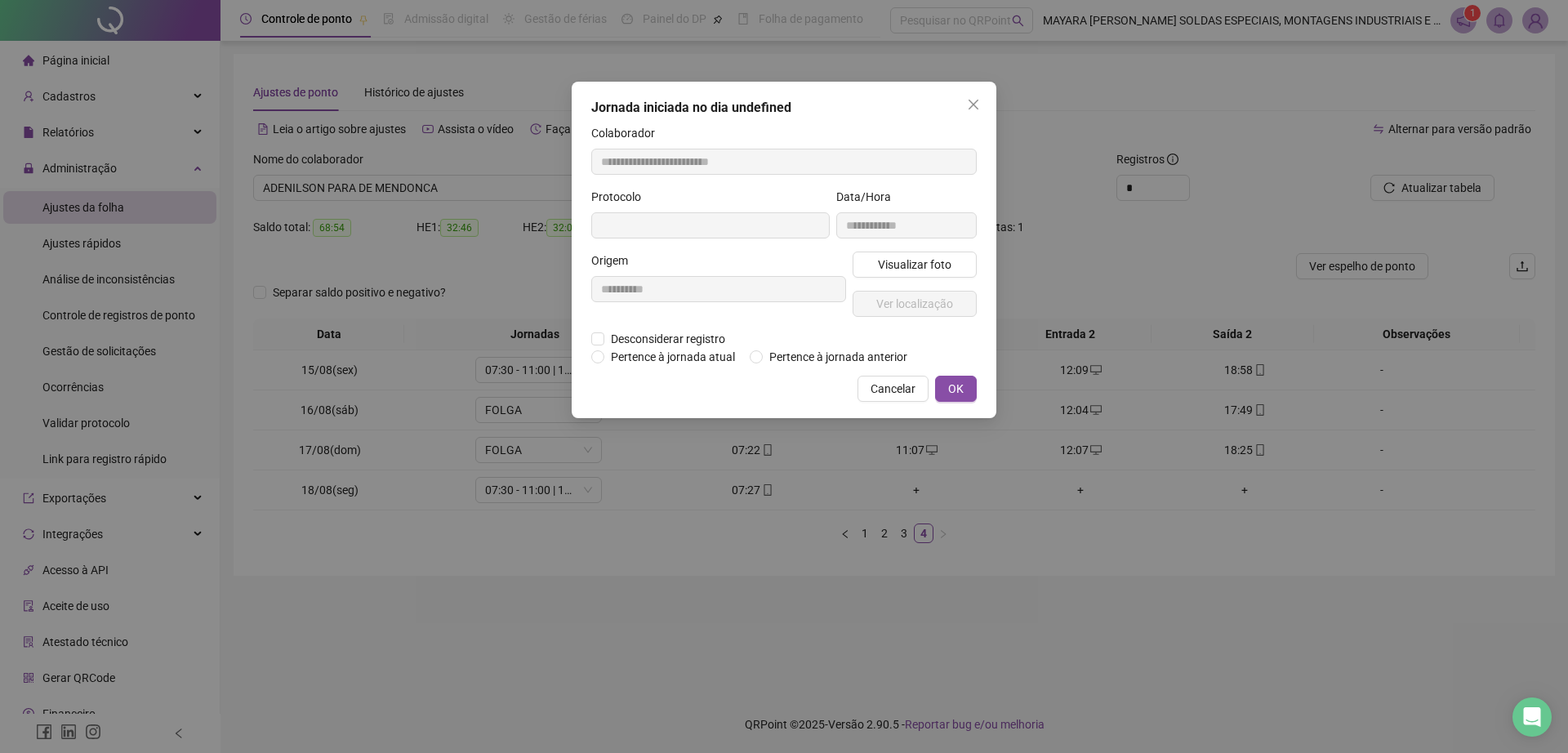
type input "**********"
click at [931, 304] on span "Ver localização" at bounding box center [914, 305] width 77 height 18
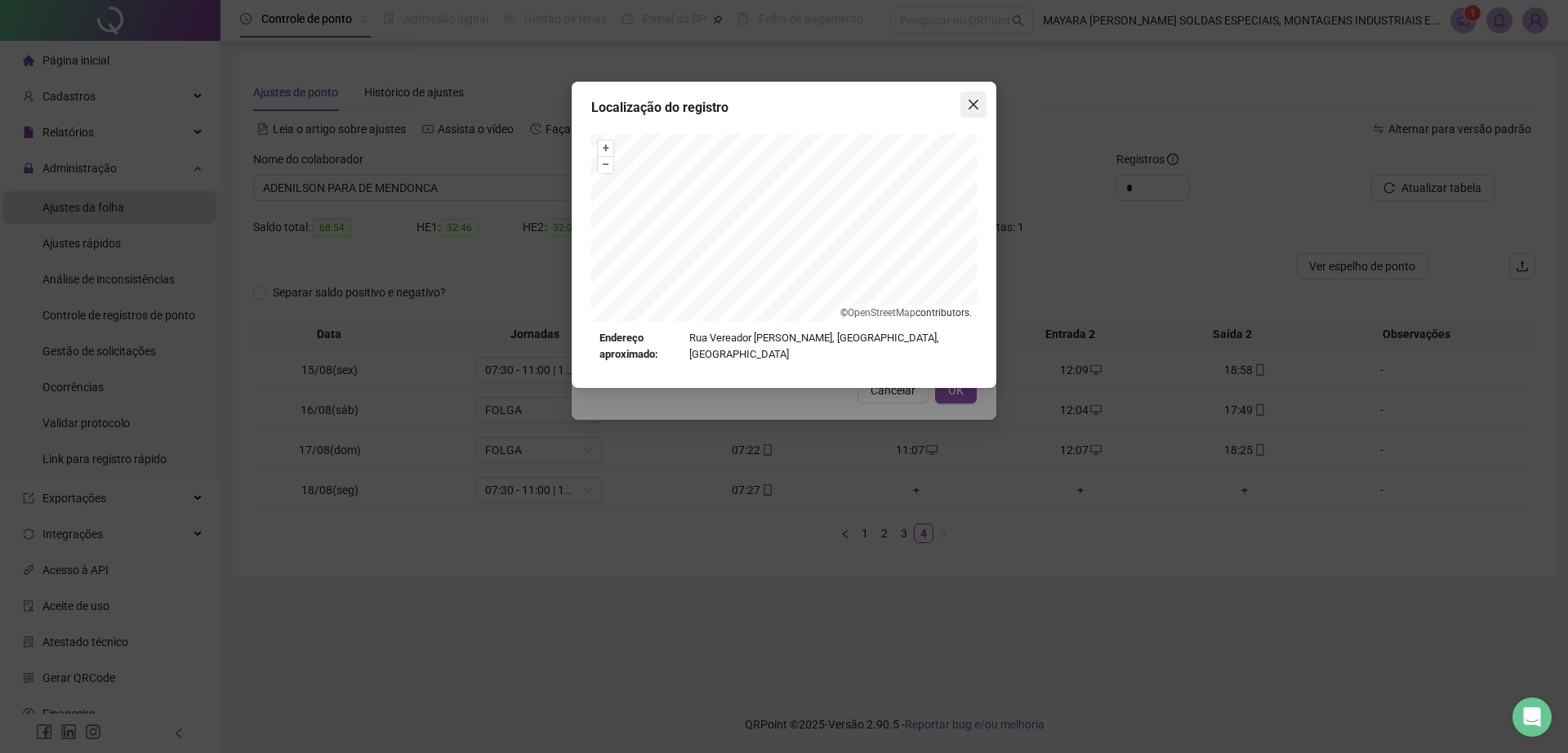
click at [974, 104] on icon "close" at bounding box center [974, 105] width 13 height 13
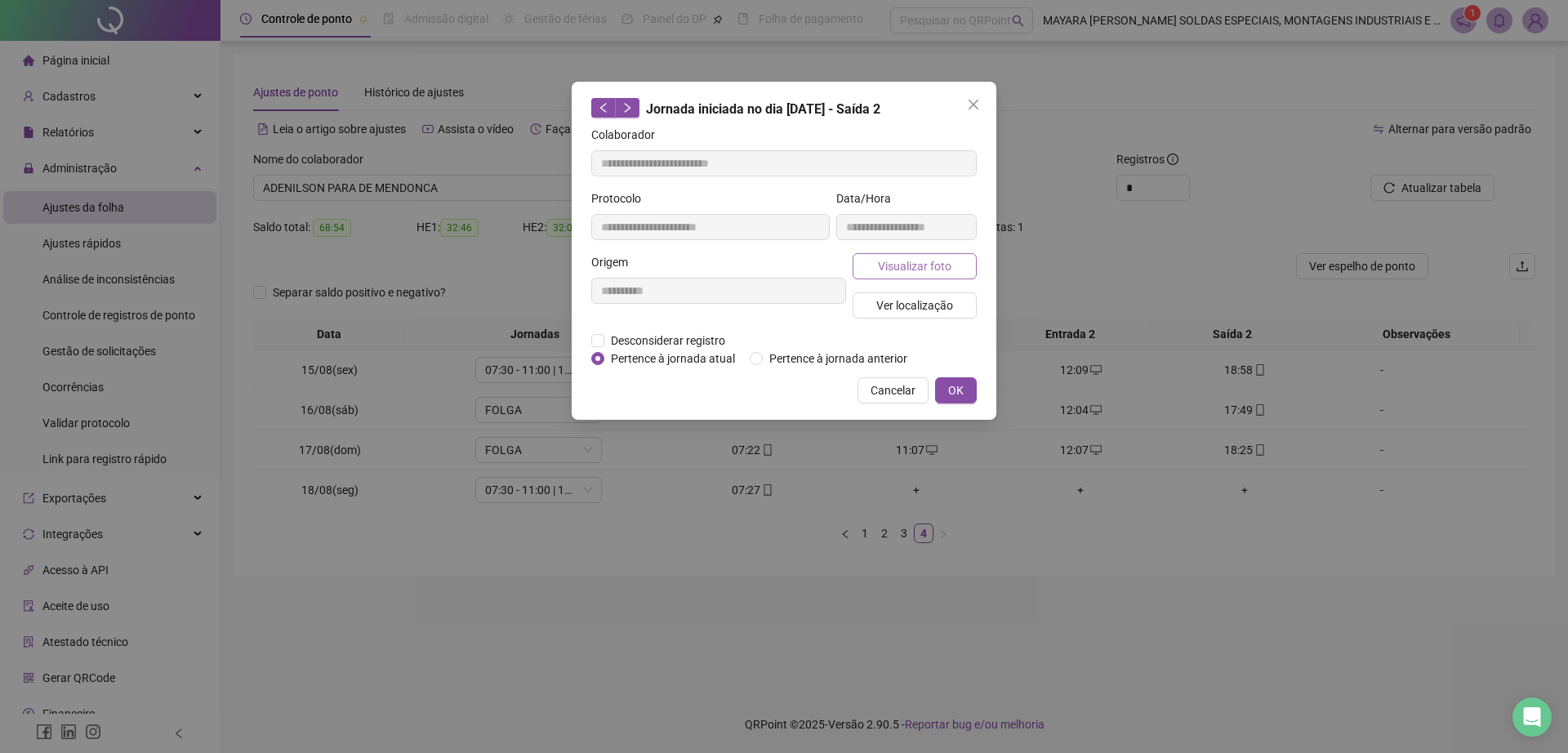
click at [909, 278] on button "Visualizar foto" at bounding box center [914, 266] width 124 height 26
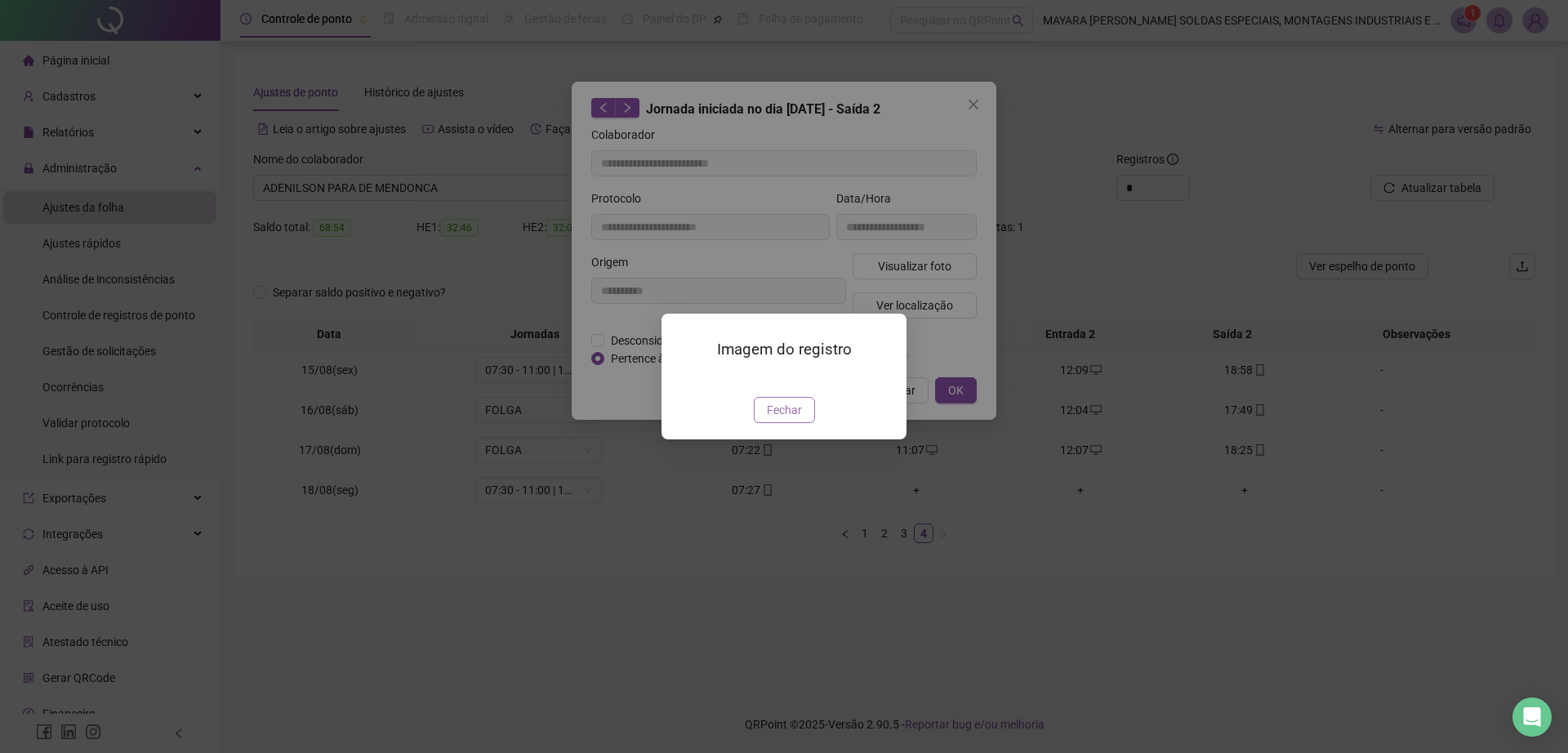
click at [790, 402] on span "Fechar" at bounding box center [784, 410] width 35 height 18
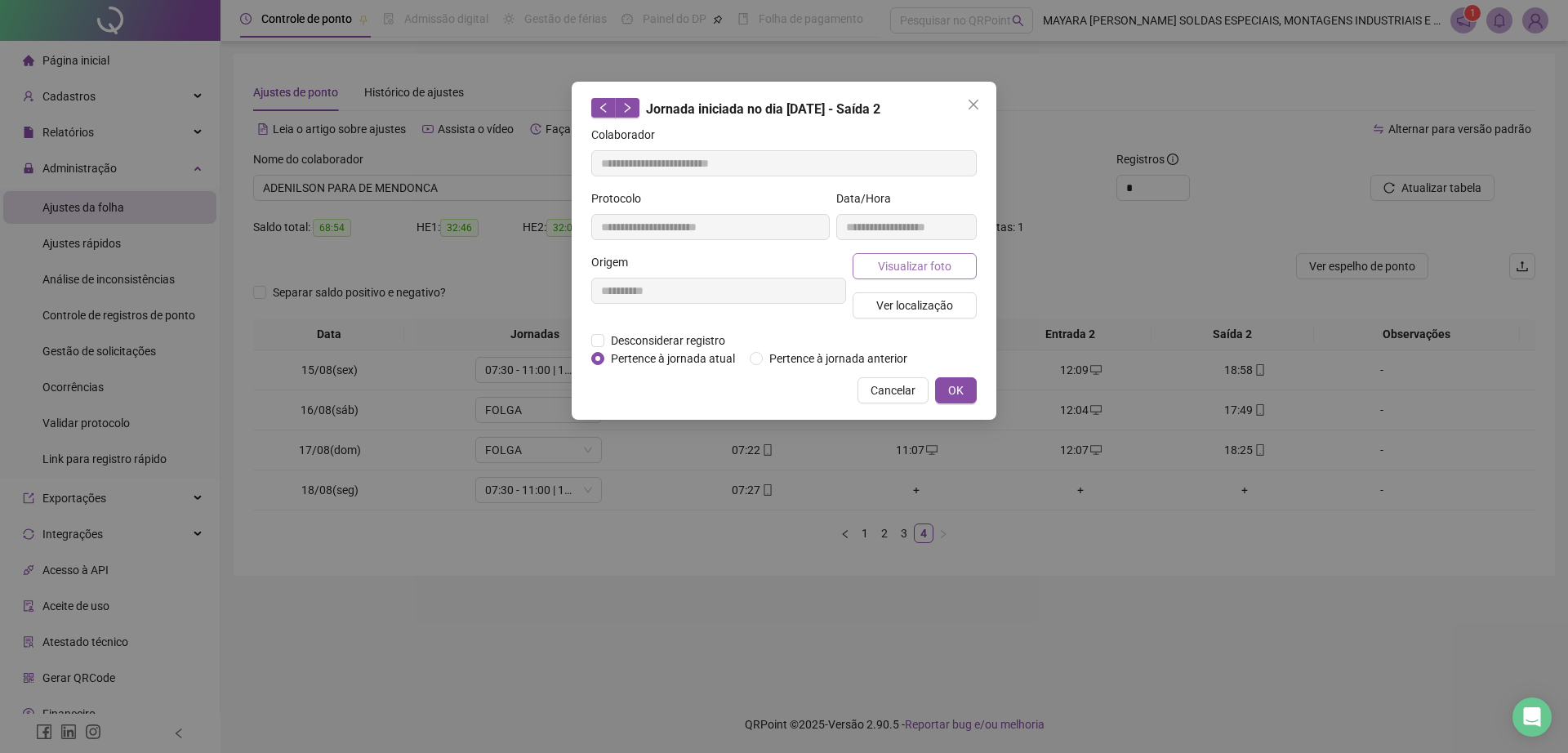
click at [912, 273] on span "Visualizar foto" at bounding box center [913, 265] width 73 height 18
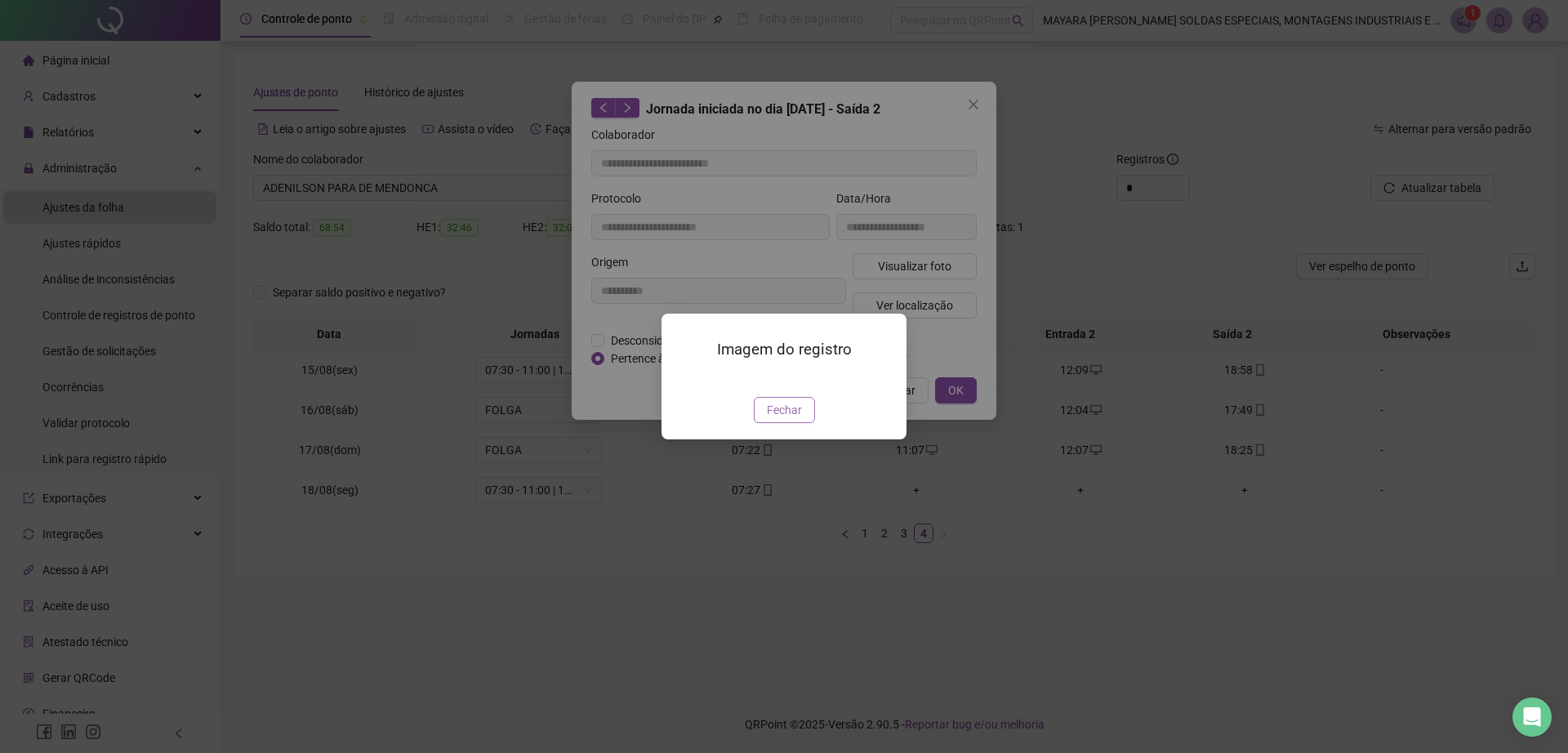
click at [793, 419] on span "Fechar" at bounding box center [784, 410] width 35 height 18
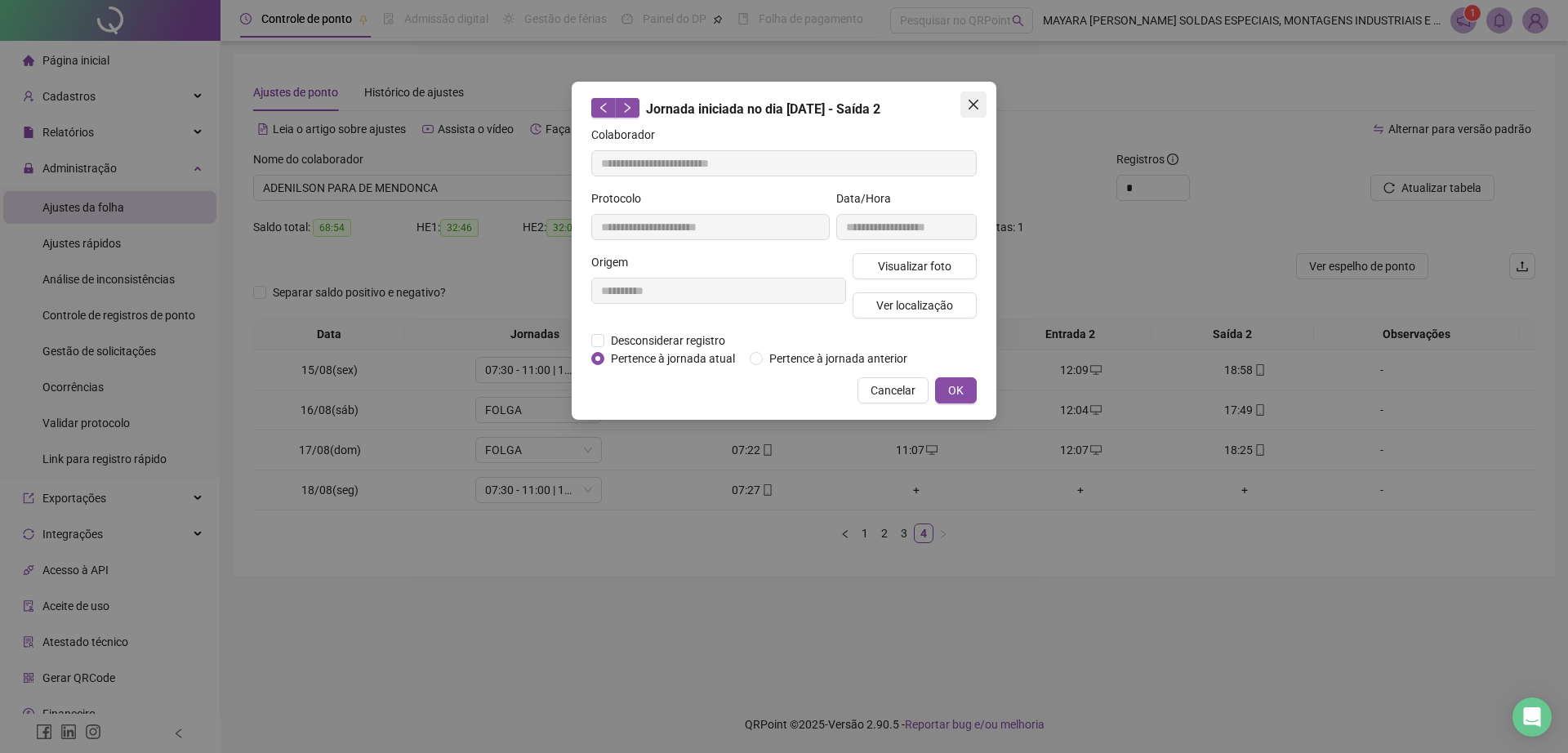
click at [981, 108] on span "Close" at bounding box center [974, 105] width 26 height 13
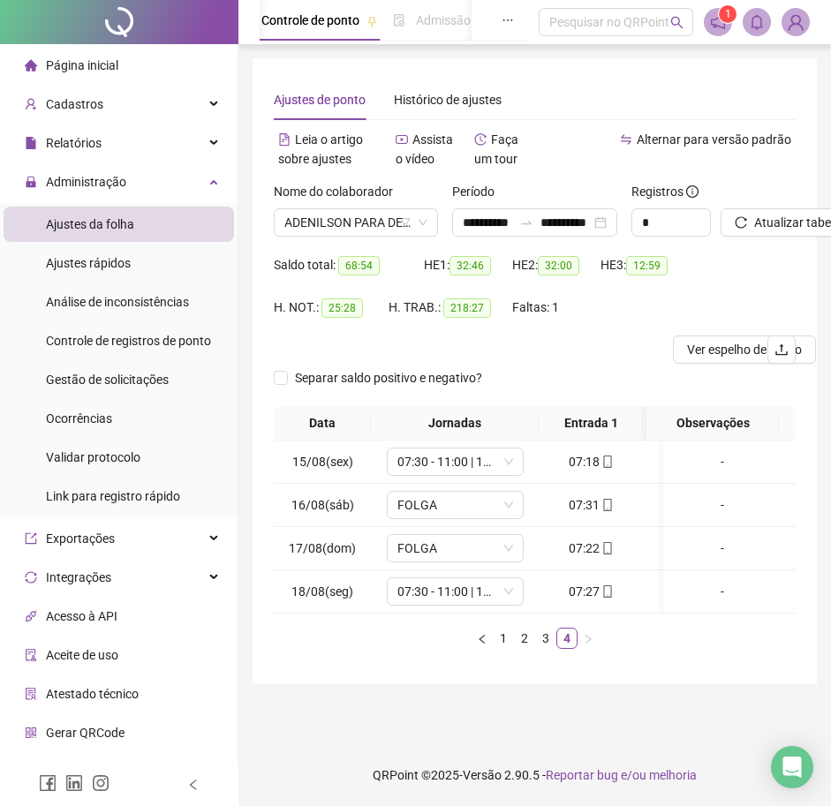
click at [193, 779] on icon "left" at bounding box center [193, 785] width 12 height 12
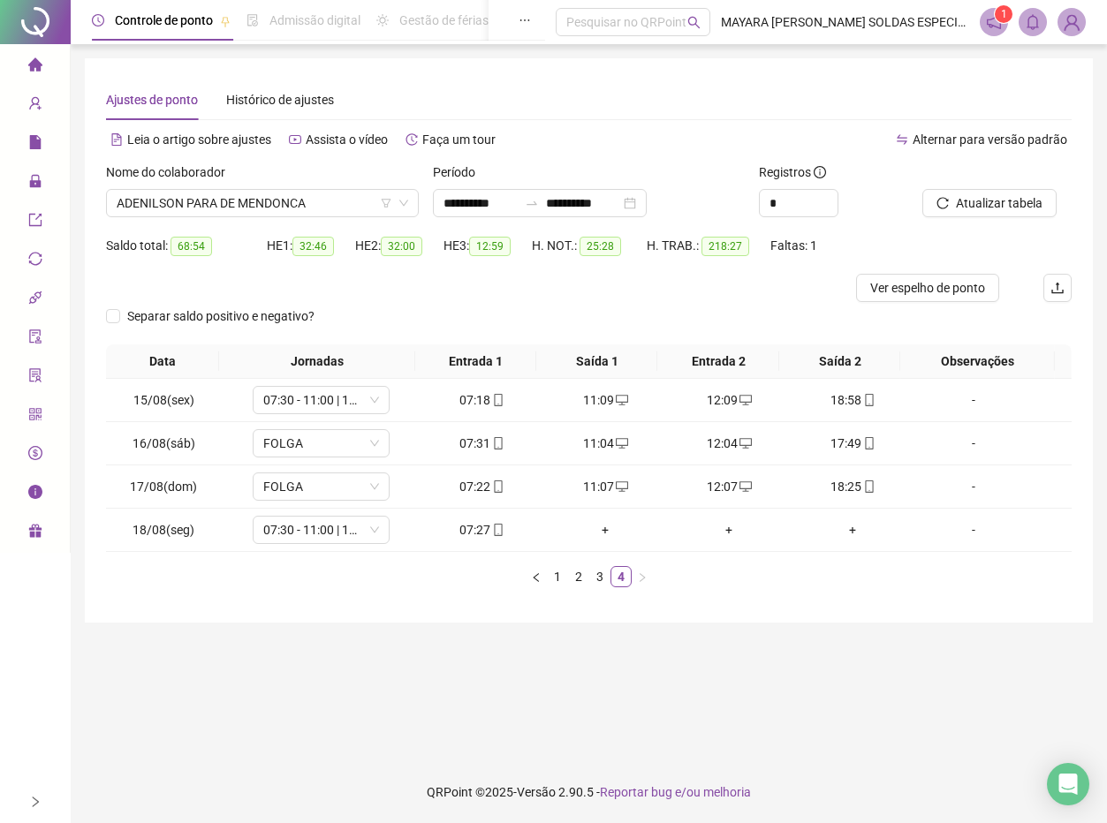
click at [72, 669] on div "**********" at bounding box center [589, 411] width 1036 height 823
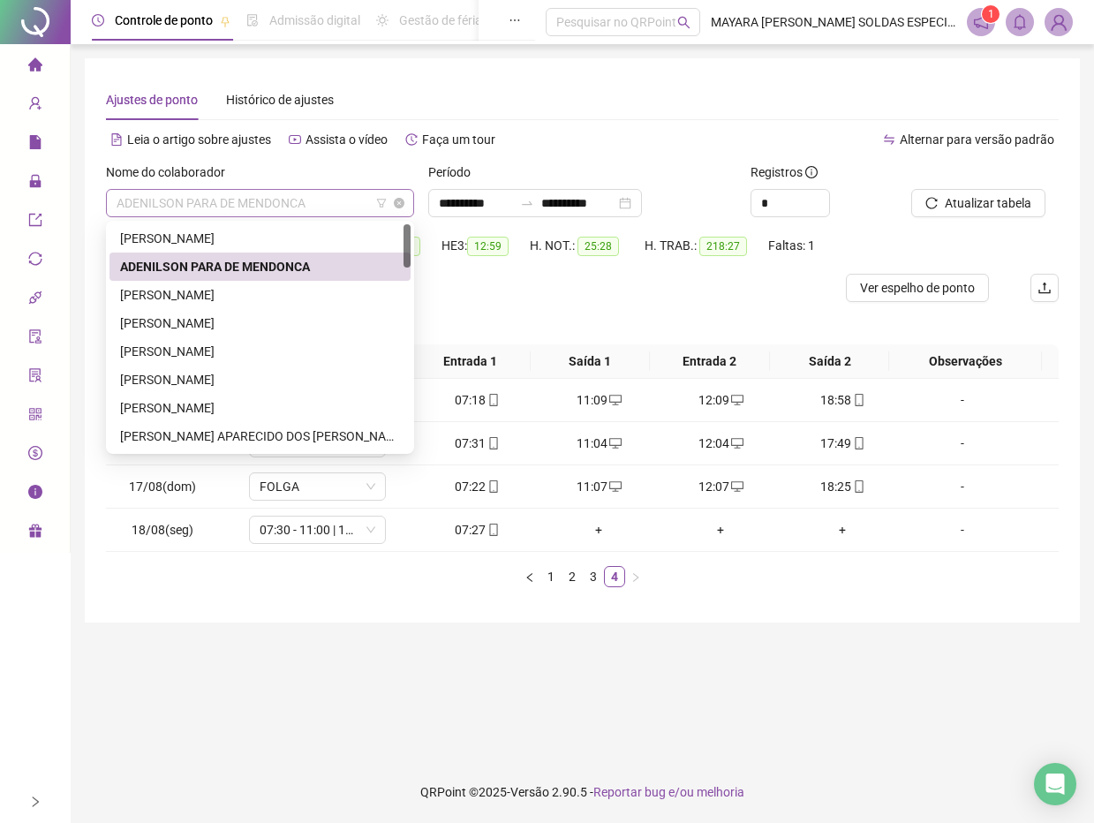
click at [282, 196] on span "ADENILSON PARA DE MENDONCA" at bounding box center [260, 203] width 287 height 26
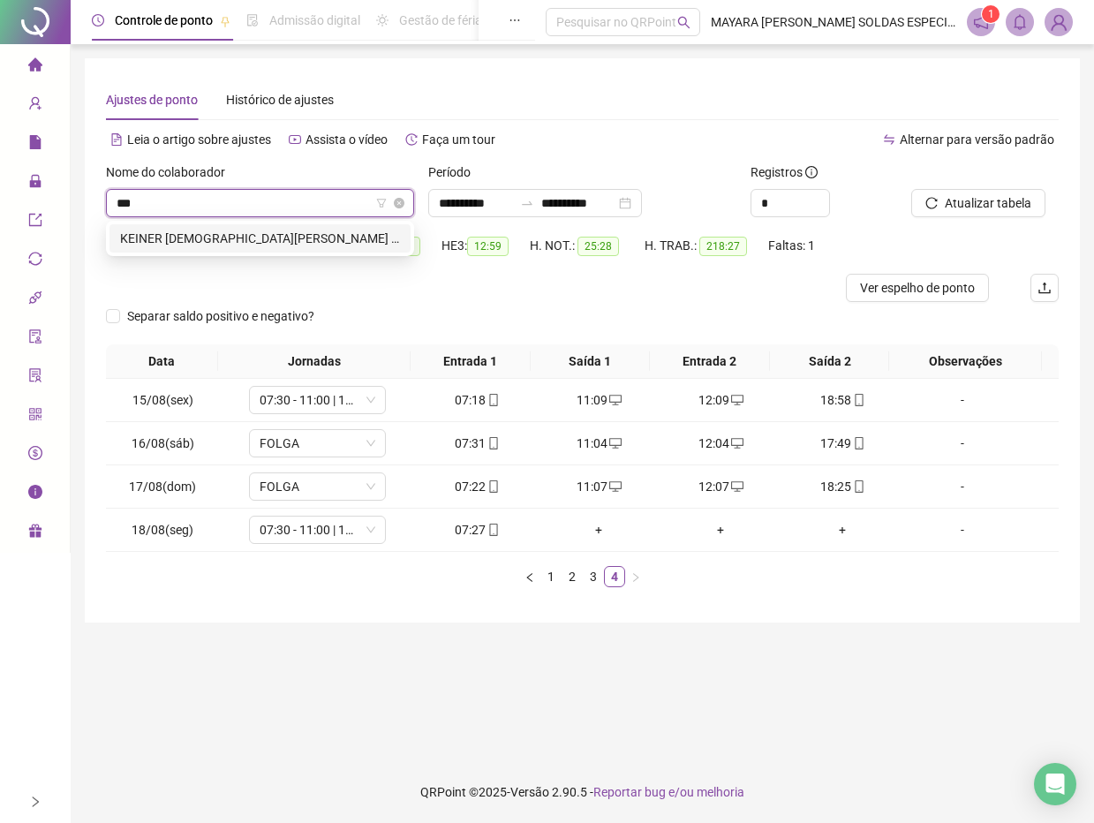
type input "****"
click at [274, 244] on div "KEINER [DEMOGRAPHIC_DATA][PERSON_NAME] PERDOMO" at bounding box center [260, 238] width 280 height 19
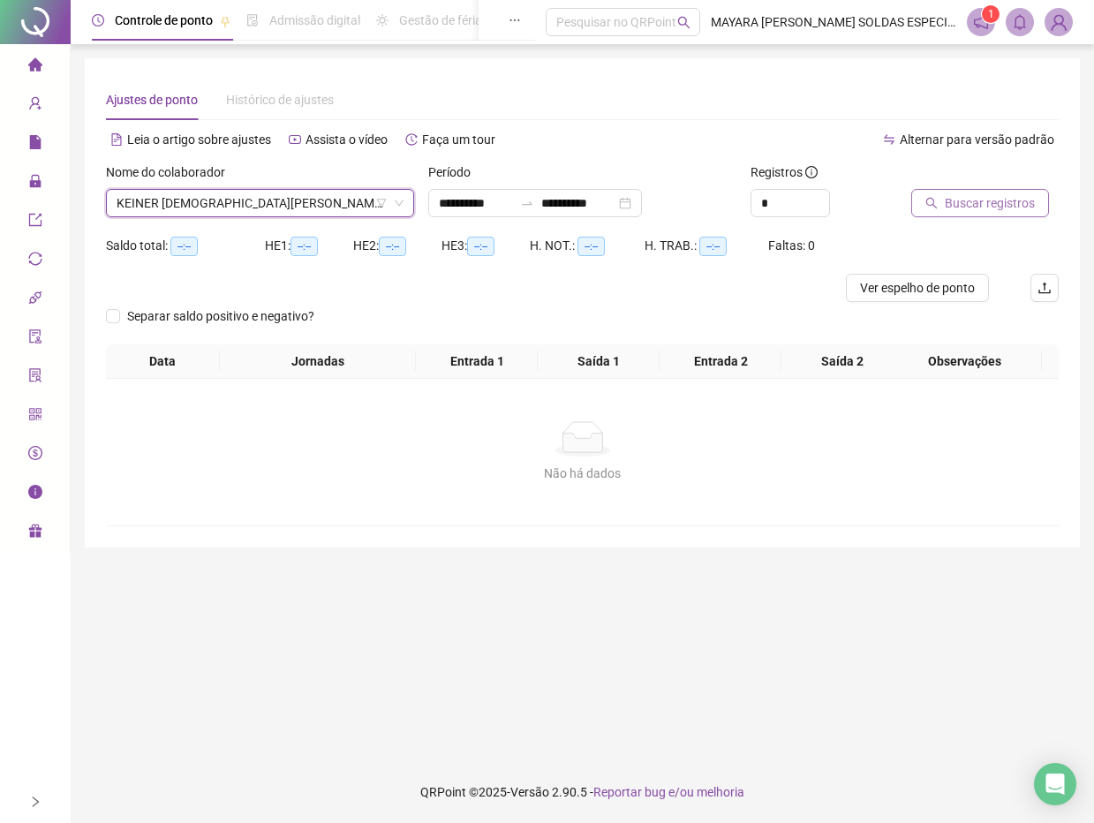
click at [980, 208] on span "Buscar registros" at bounding box center [990, 202] width 90 height 19
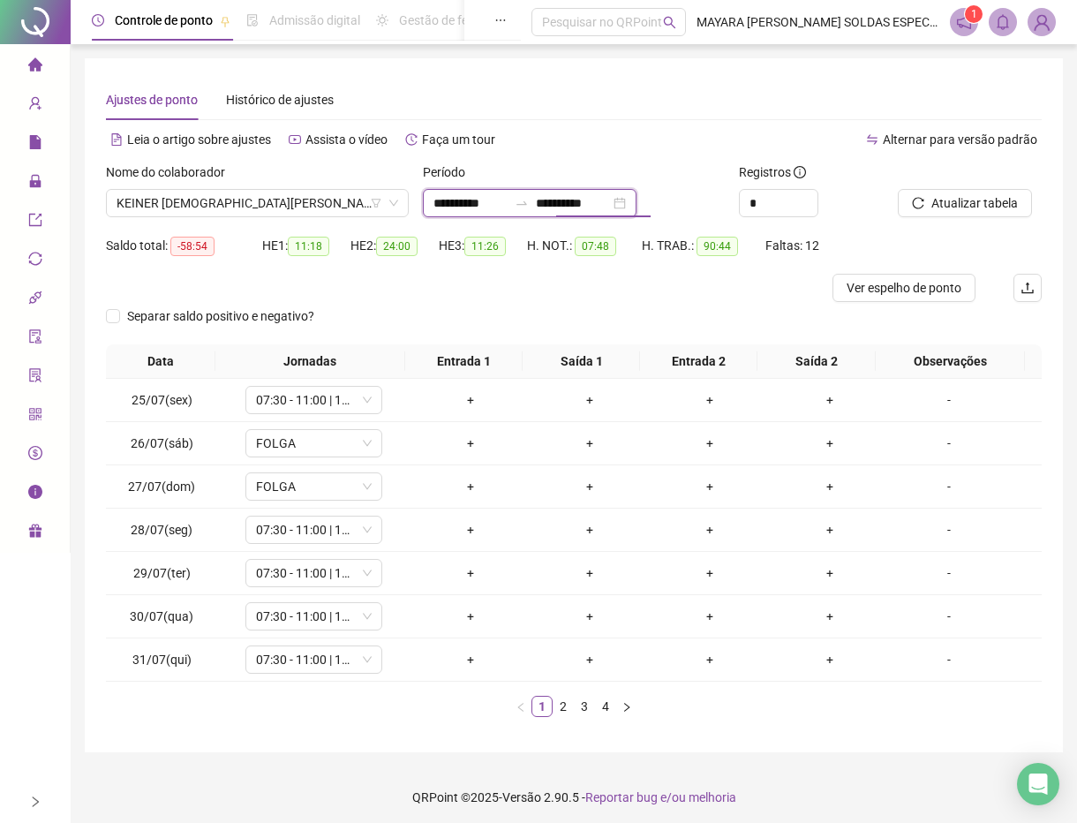
click at [578, 204] on input "**********" at bounding box center [573, 202] width 74 height 19
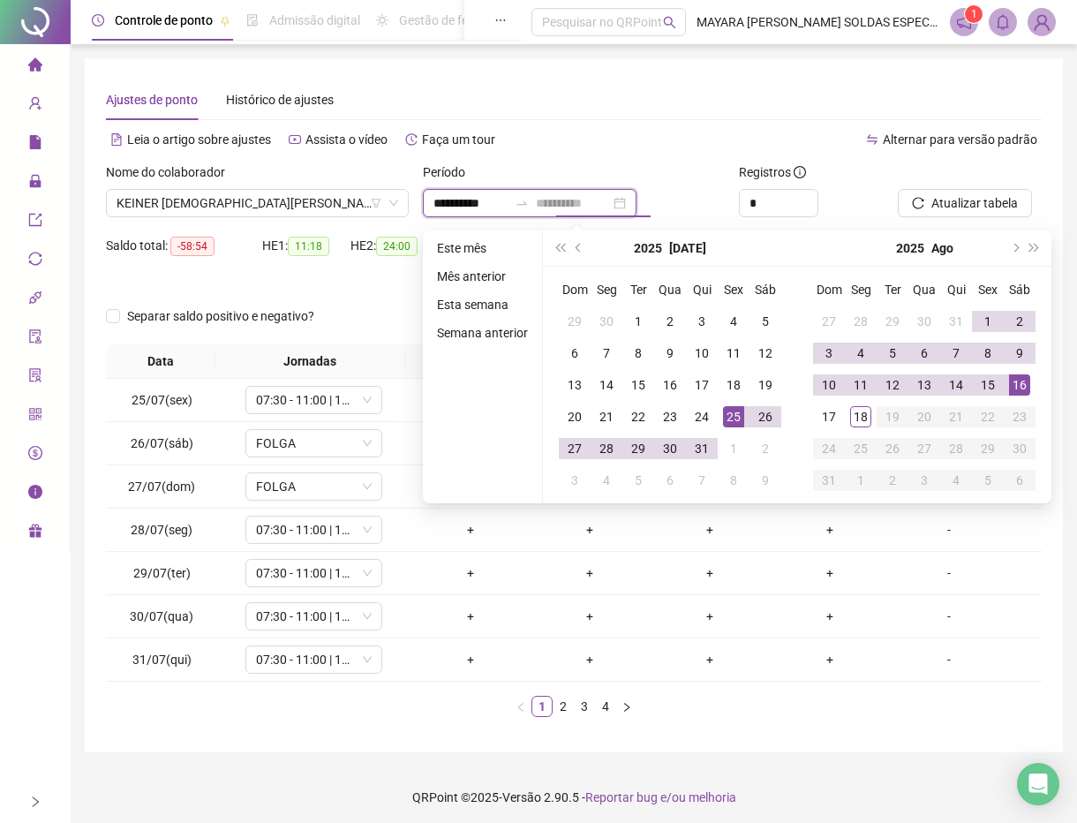
type input "**********"
click at [1024, 379] on div "16" at bounding box center [1019, 384] width 21 height 21
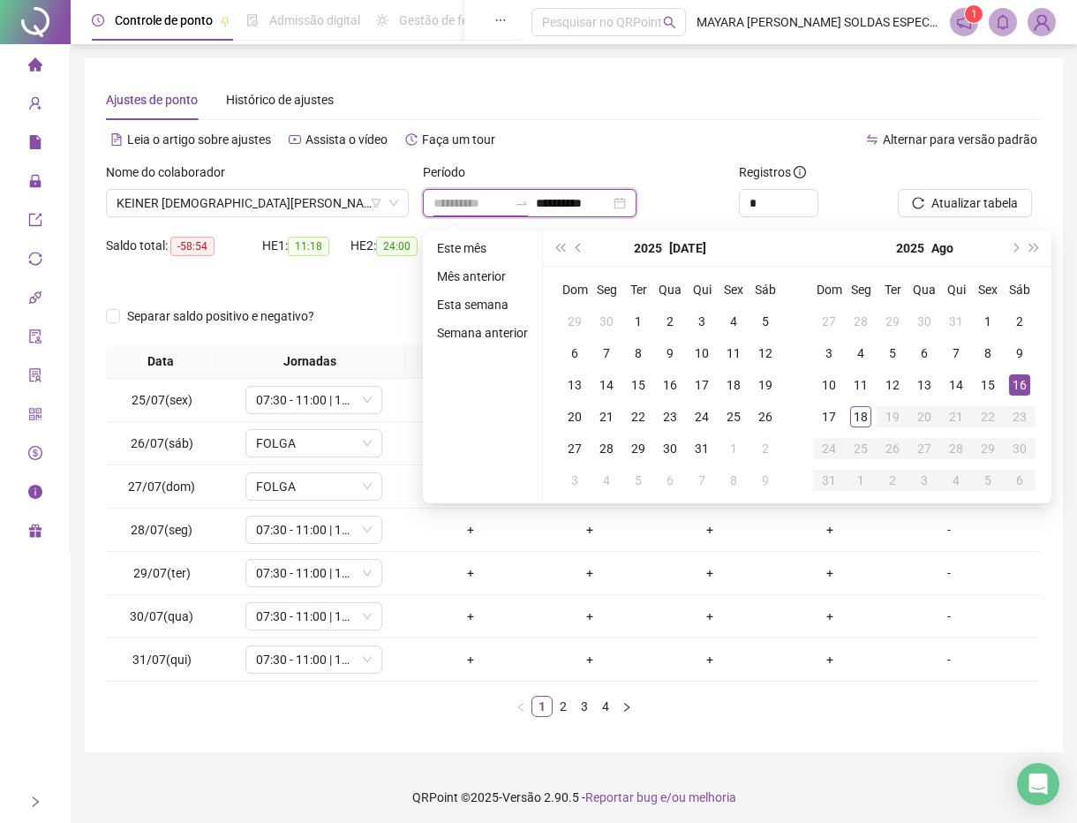
type input "**********"
click at [1023, 382] on div "16" at bounding box center [1019, 384] width 21 height 21
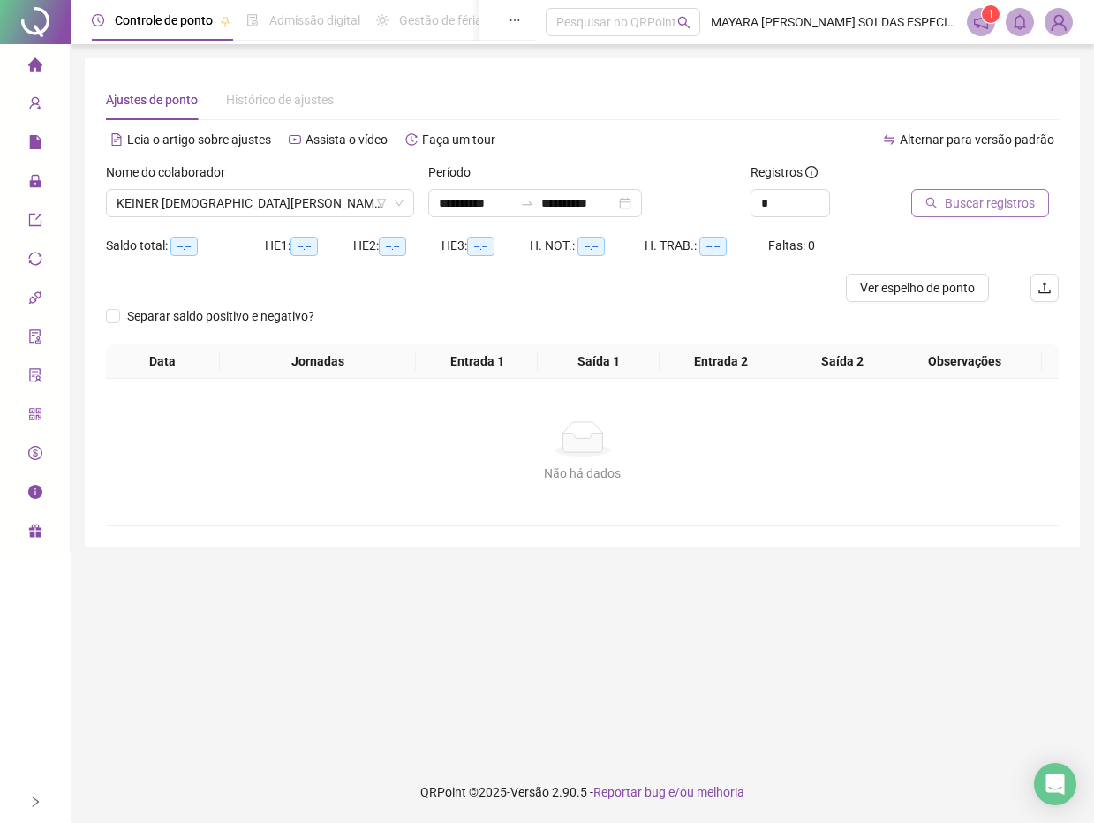
click at [945, 189] on button "Buscar registros" at bounding box center [980, 203] width 138 height 28
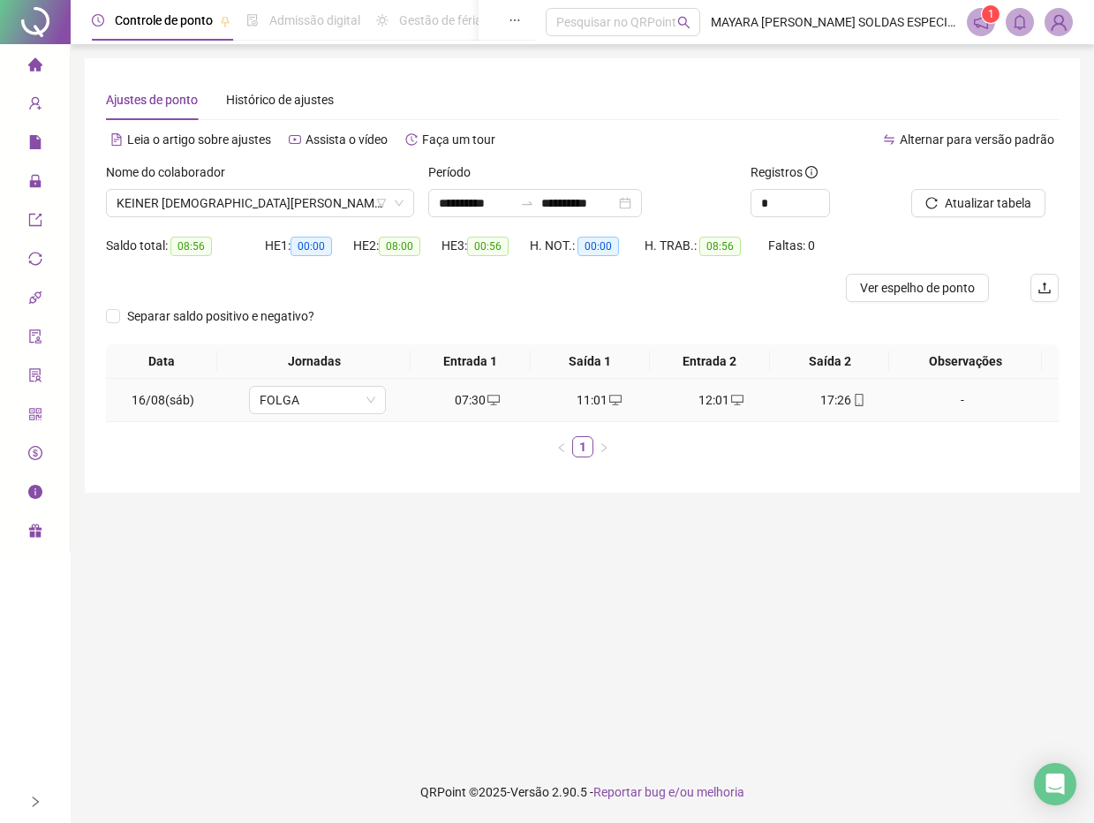
click at [853, 398] on icon "mobile" at bounding box center [859, 400] width 12 height 12
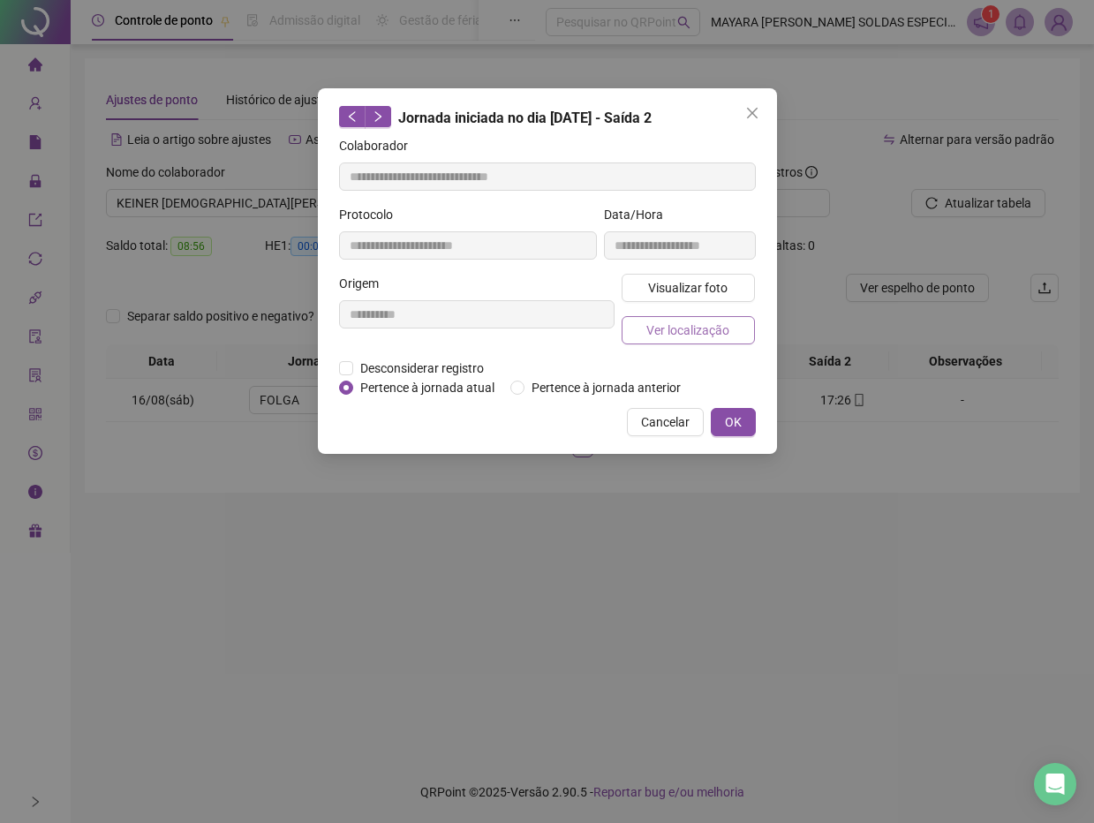
click at [669, 317] on button "Ver localização" at bounding box center [689, 330] width 134 height 28
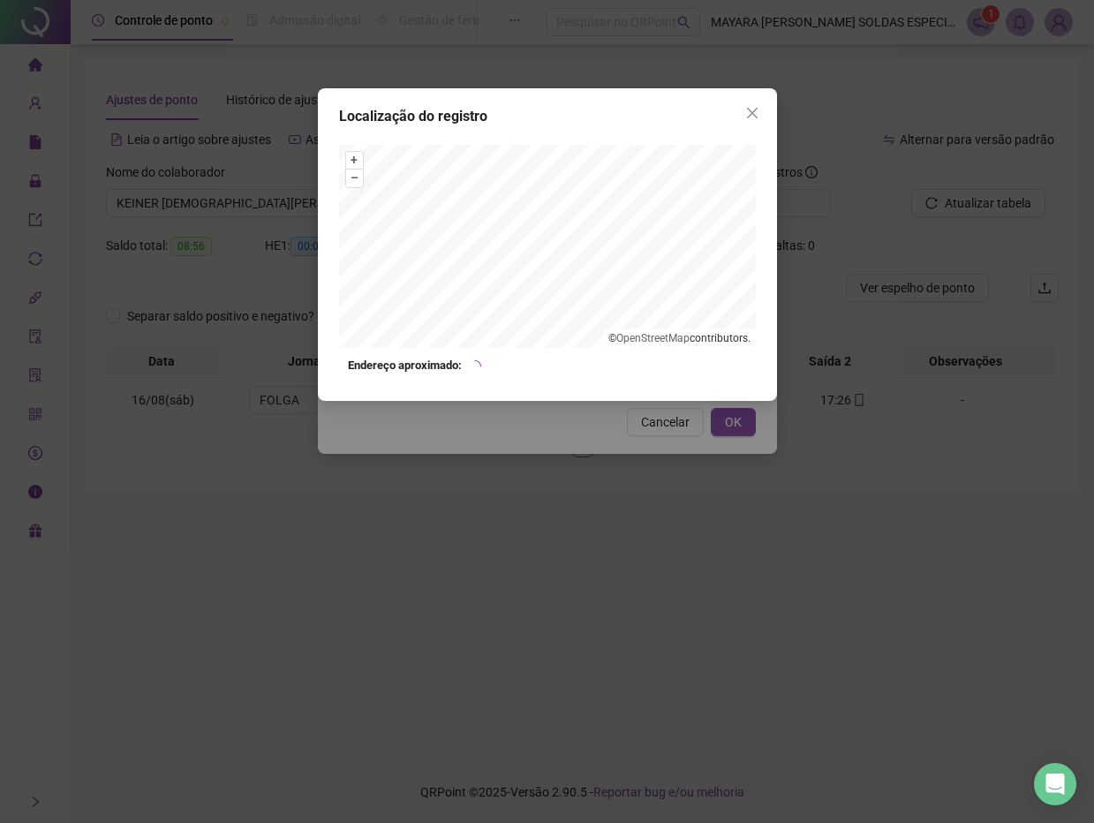
type input "**********"
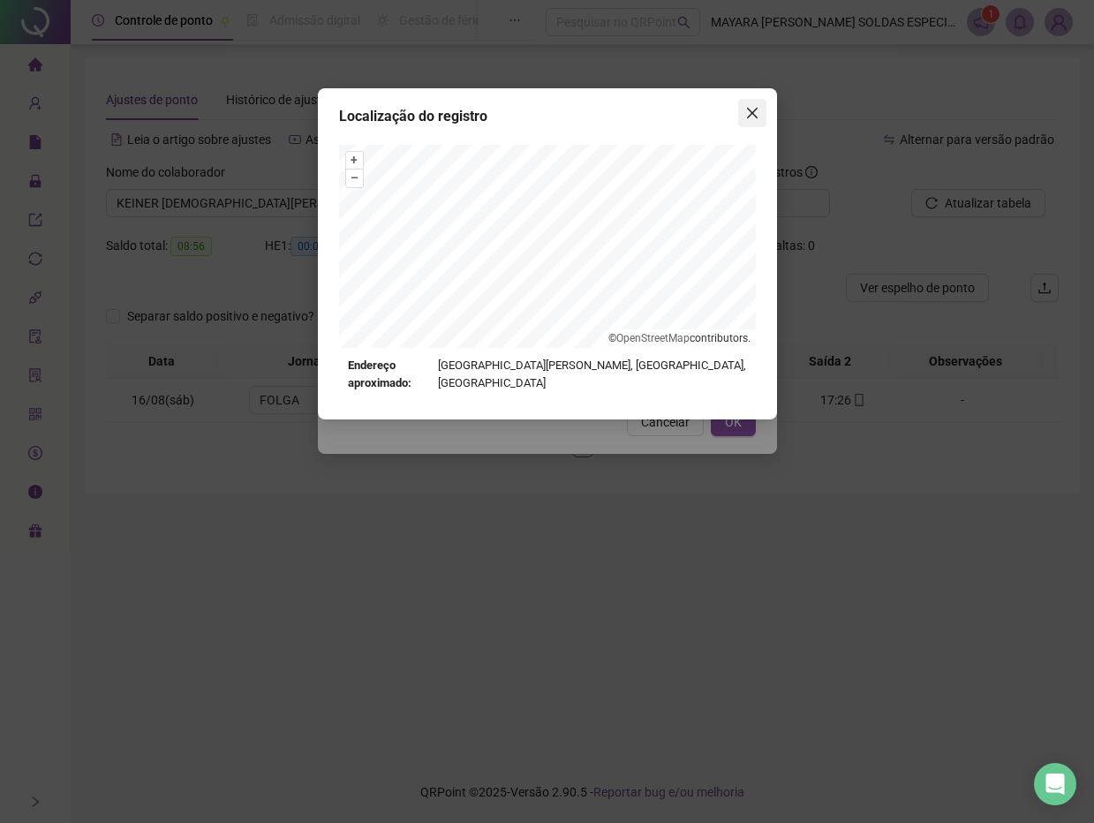
click at [760, 114] on span "Close" at bounding box center [752, 113] width 28 height 14
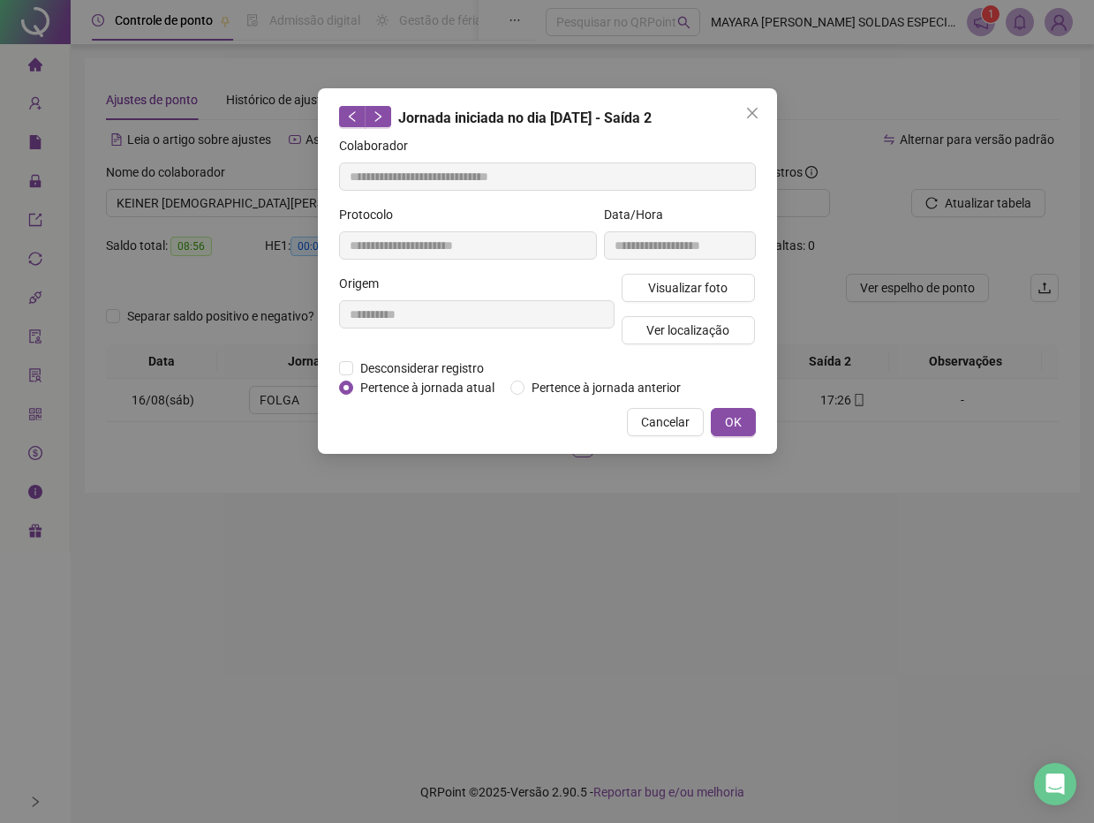
click at [760, 114] on span "Close" at bounding box center [752, 113] width 28 height 14
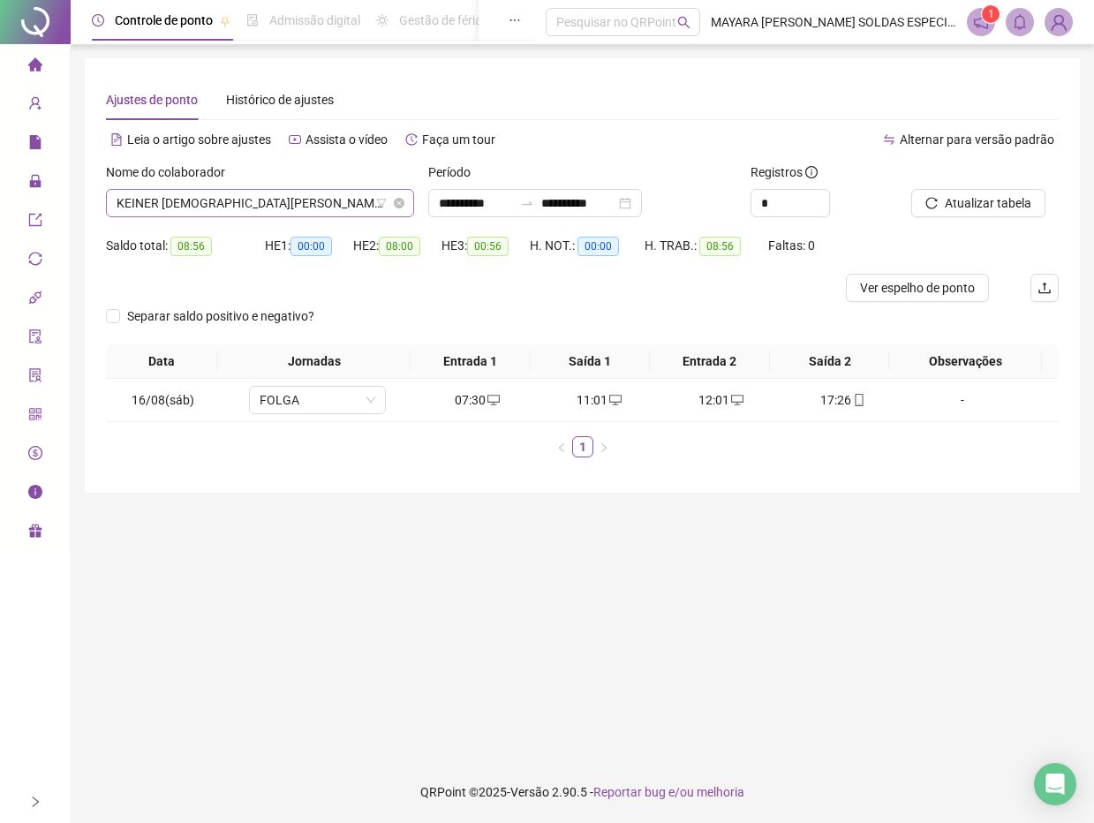
scroll to position [339, 0]
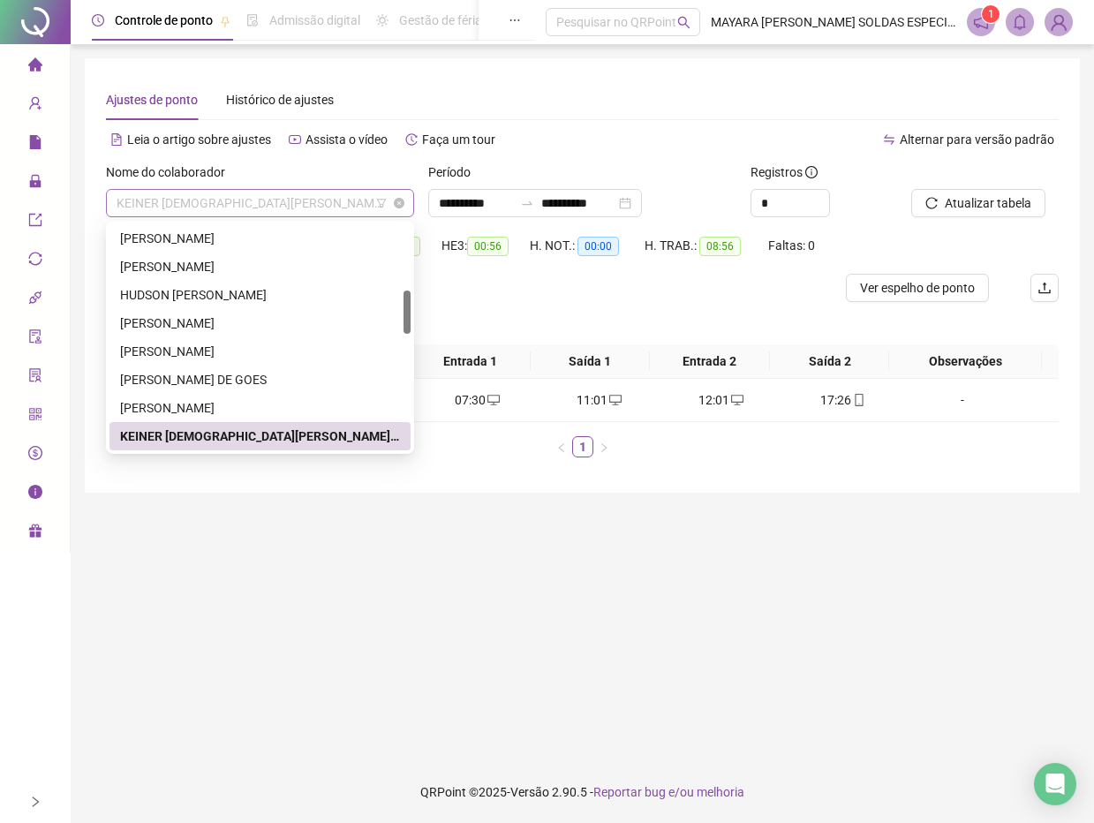
click at [217, 208] on span "KEINER [DEMOGRAPHIC_DATA][PERSON_NAME] PERDOMO" at bounding box center [260, 203] width 287 height 26
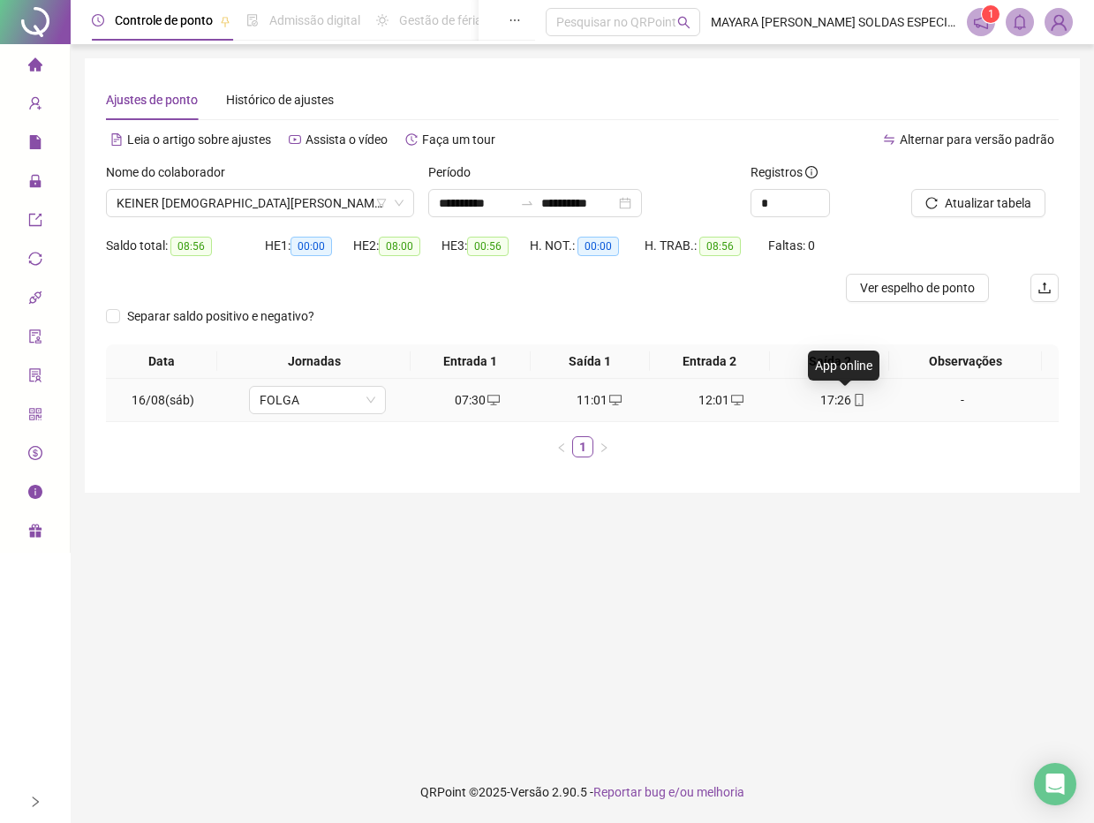
click at [855, 404] on icon "mobile" at bounding box center [859, 400] width 8 height 12
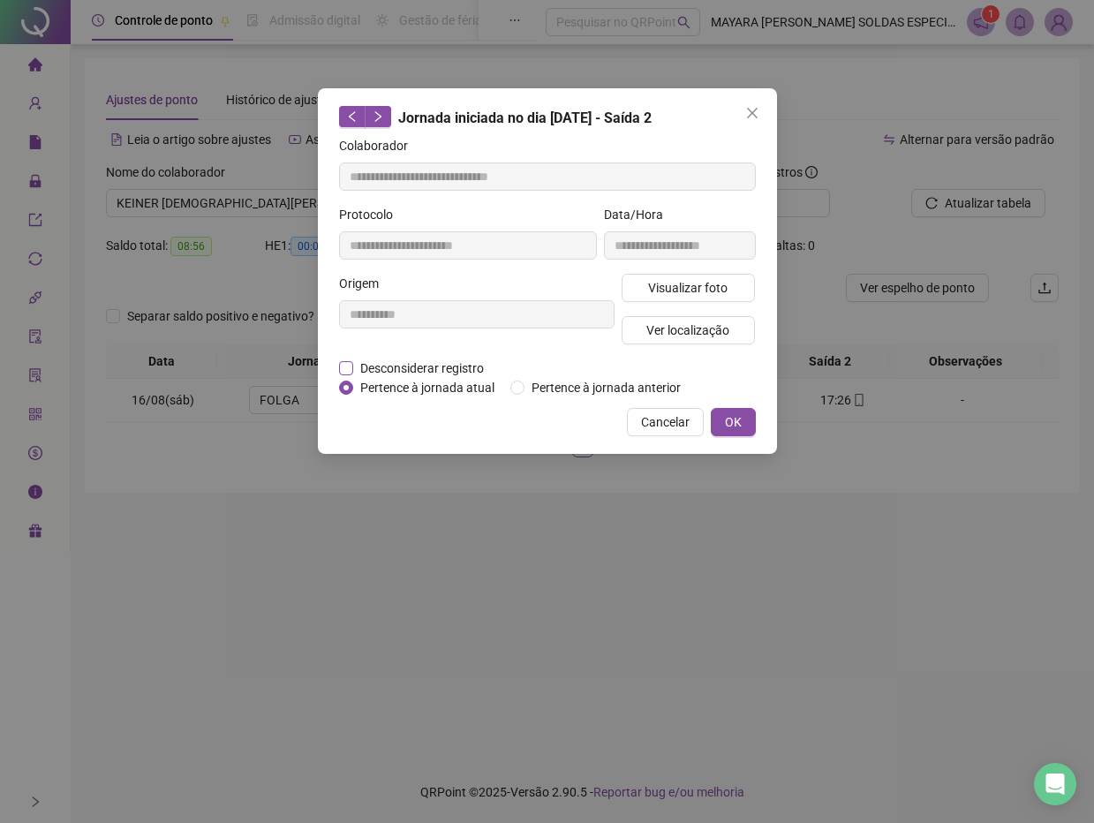
click at [442, 359] on span "Desconsiderar registro" at bounding box center [422, 368] width 138 height 19
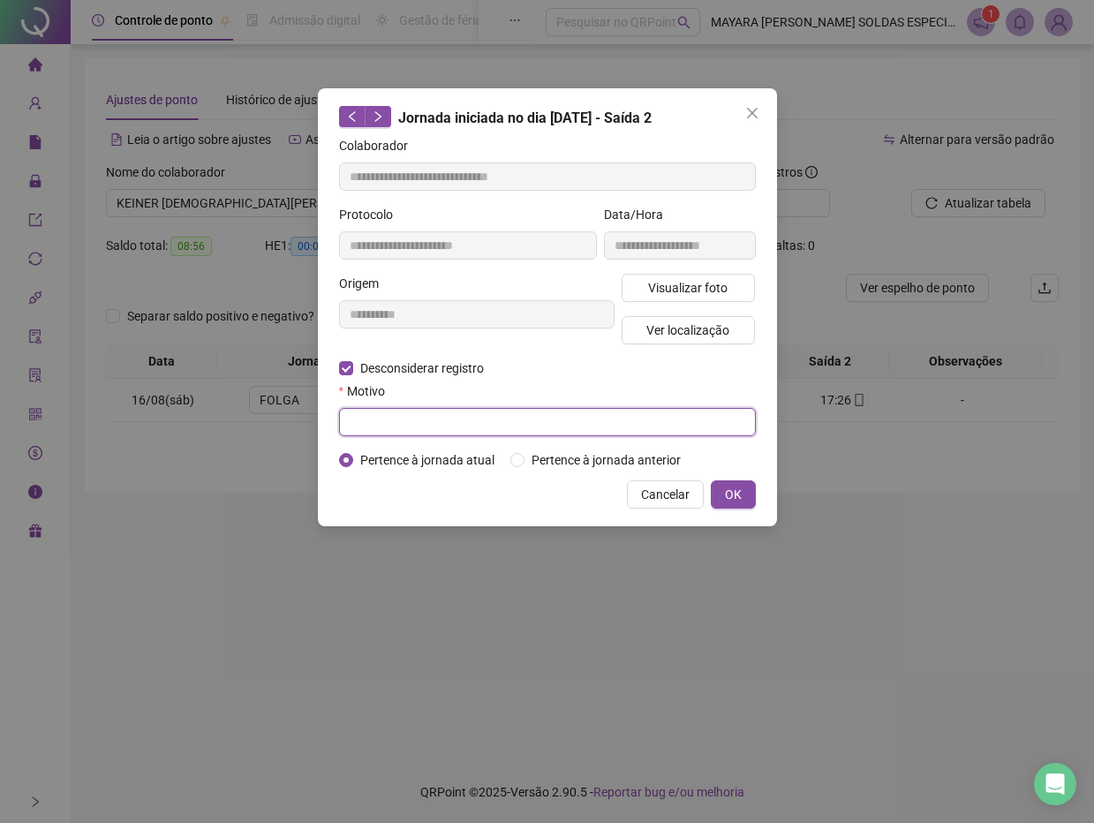
click at [441, 434] on input "text" at bounding box center [547, 422] width 417 height 28
type input "******"
click at [725, 495] on span "OK" at bounding box center [733, 494] width 17 height 19
click at [730, 495] on span "OK" at bounding box center [733, 494] width 17 height 19
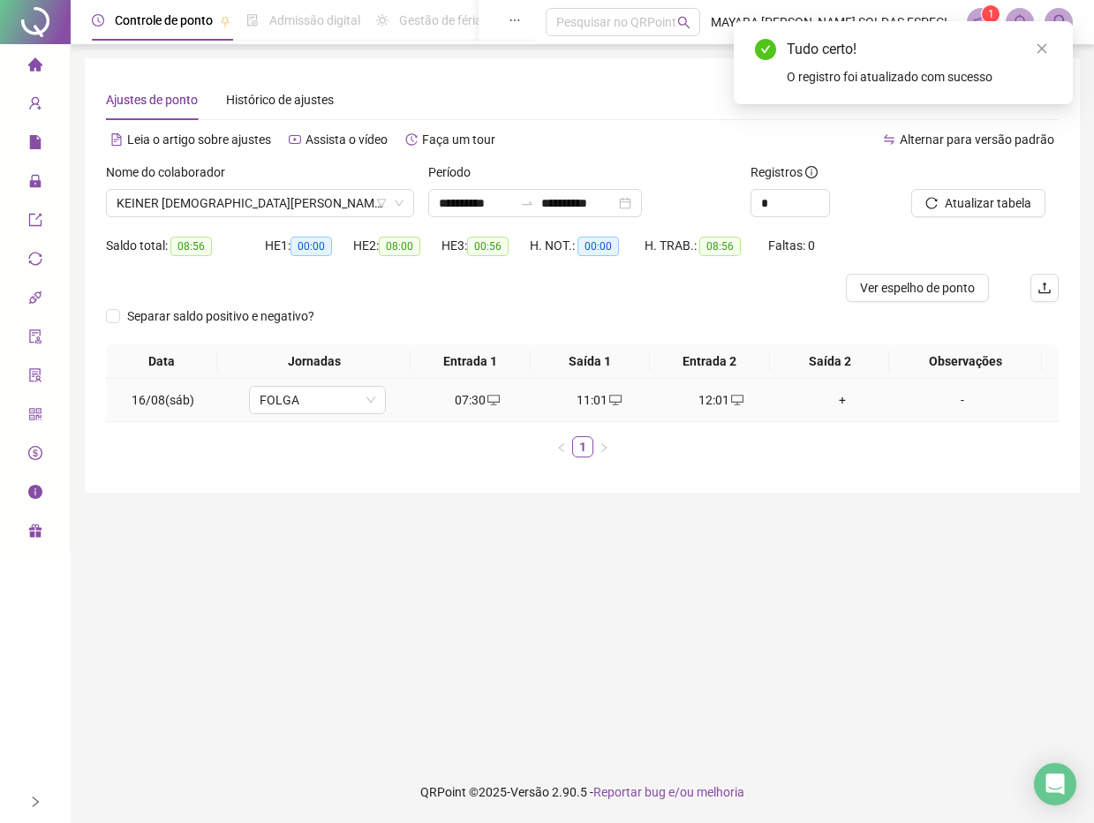
click at [845, 401] on div "+" at bounding box center [843, 399] width 108 height 19
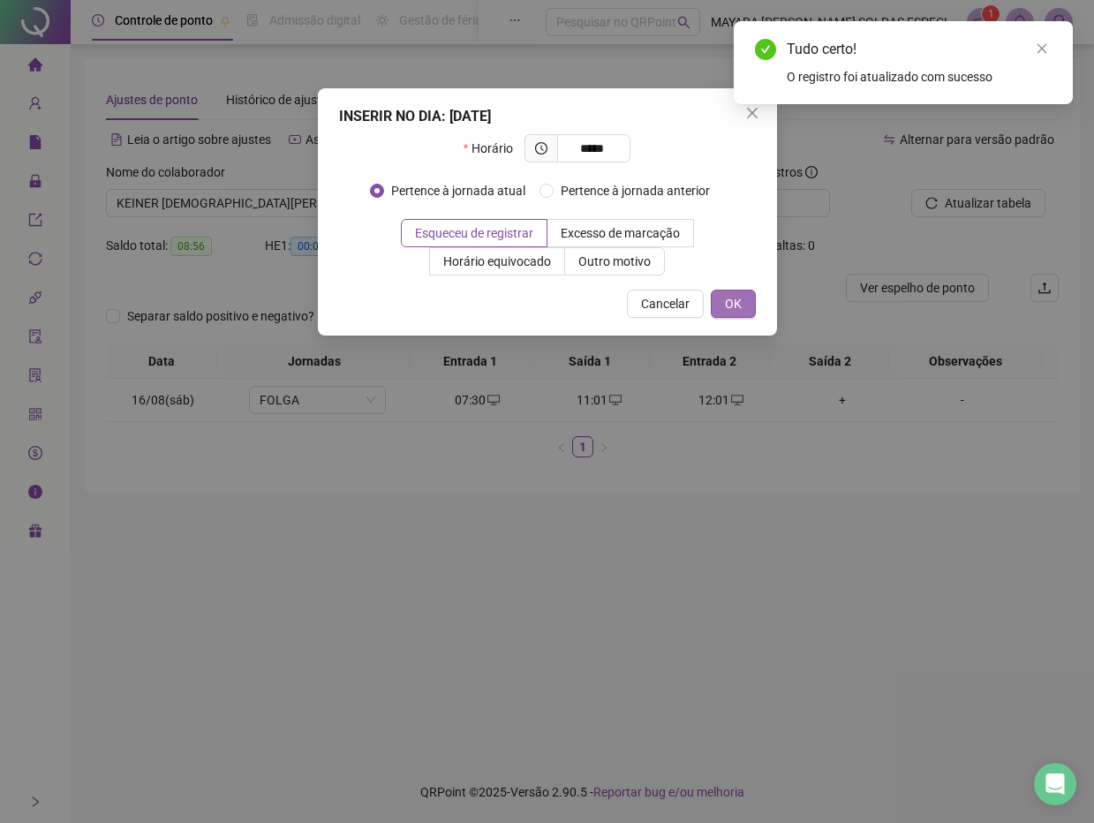
type input "*****"
click at [734, 301] on span "OK" at bounding box center [733, 303] width 17 height 19
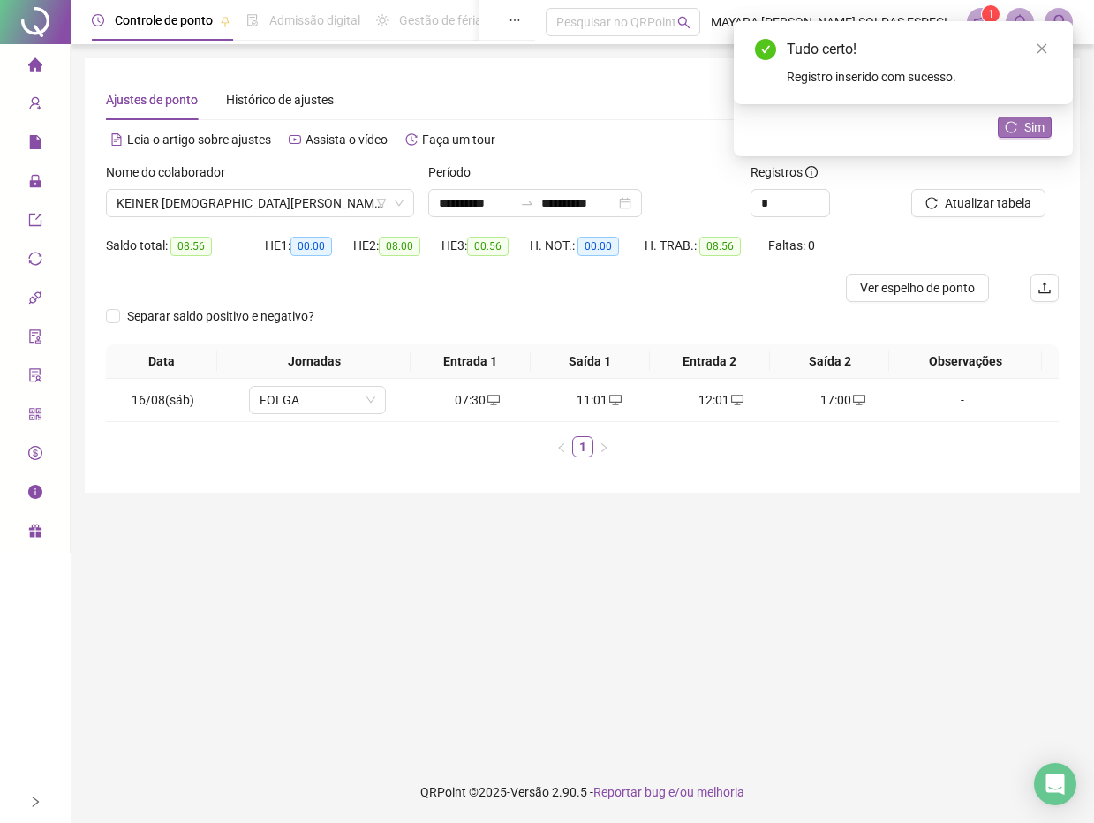
click at [1028, 137] on button "Sim" at bounding box center [1025, 127] width 54 height 21
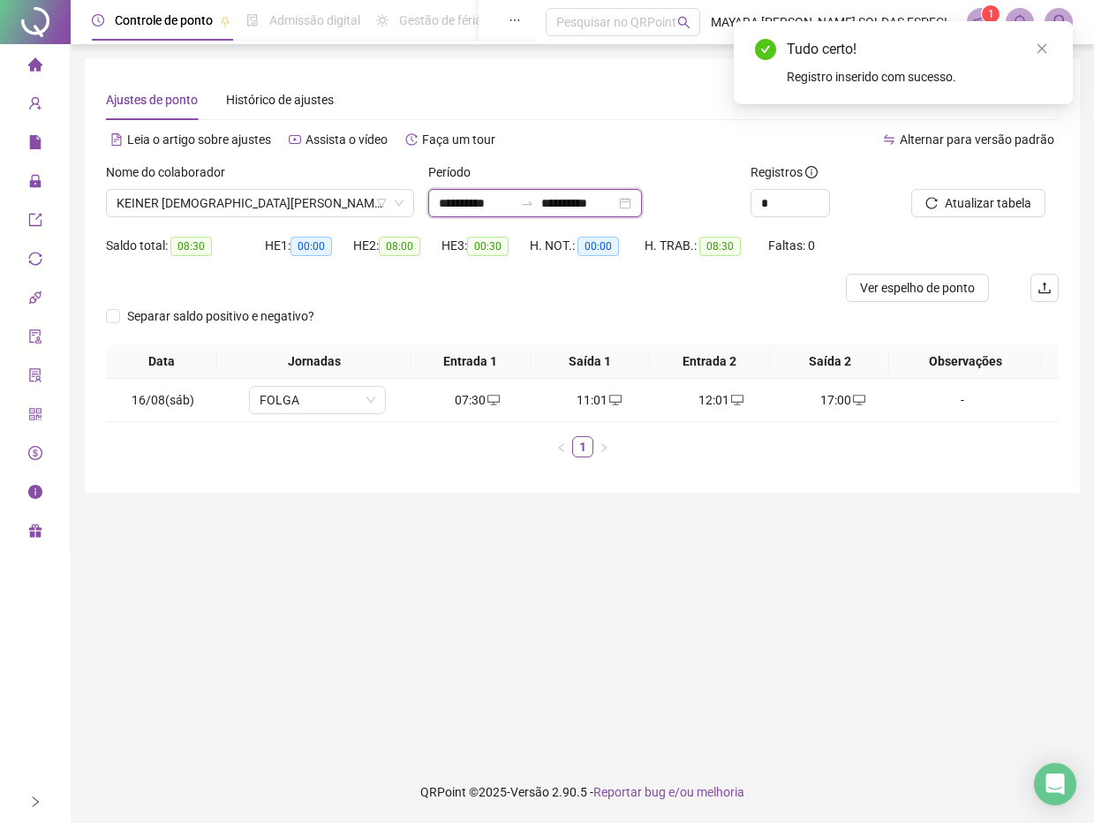
click at [513, 211] on input "**********" at bounding box center [476, 202] width 74 height 19
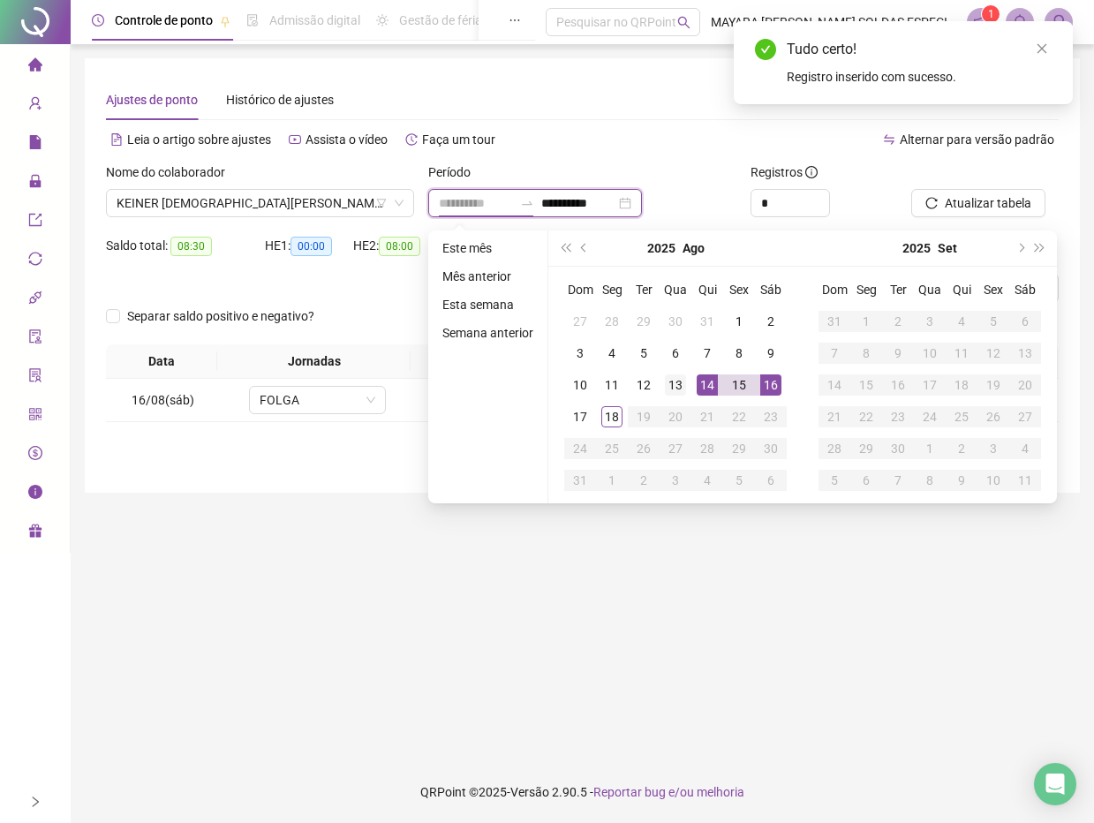
type input "**********"
click at [675, 379] on div "13" at bounding box center [675, 384] width 21 height 21
type input "**********"
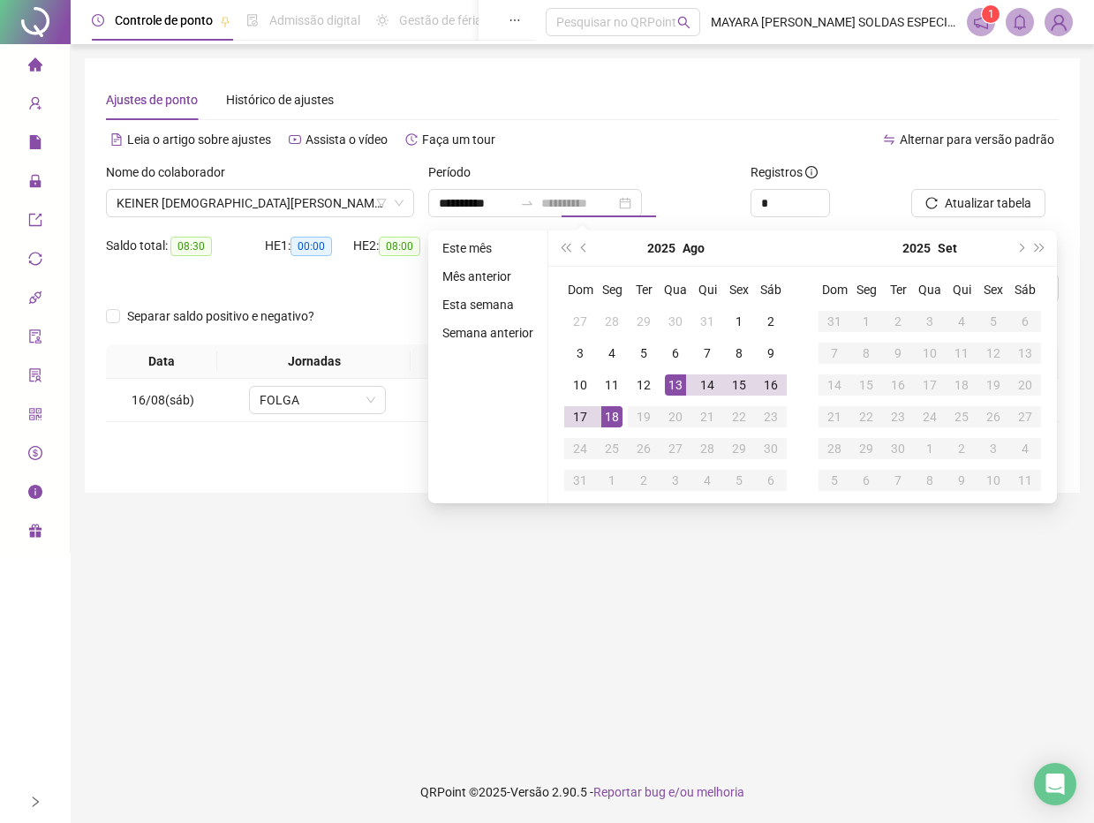
click at [615, 407] on div "18" at bounding box center [611, 416] width 21 height 21
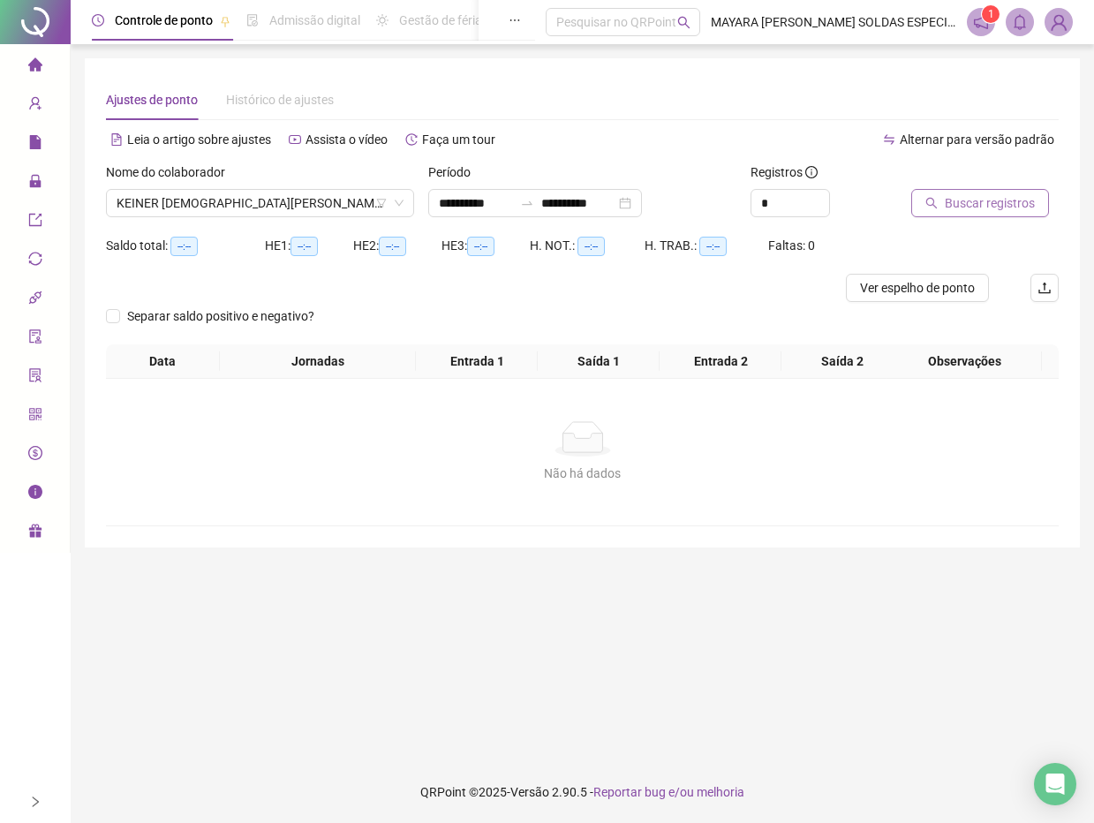
click at [982, 209] on span "Buscar registros" at bounding box center [990, 202] width 90 height 19
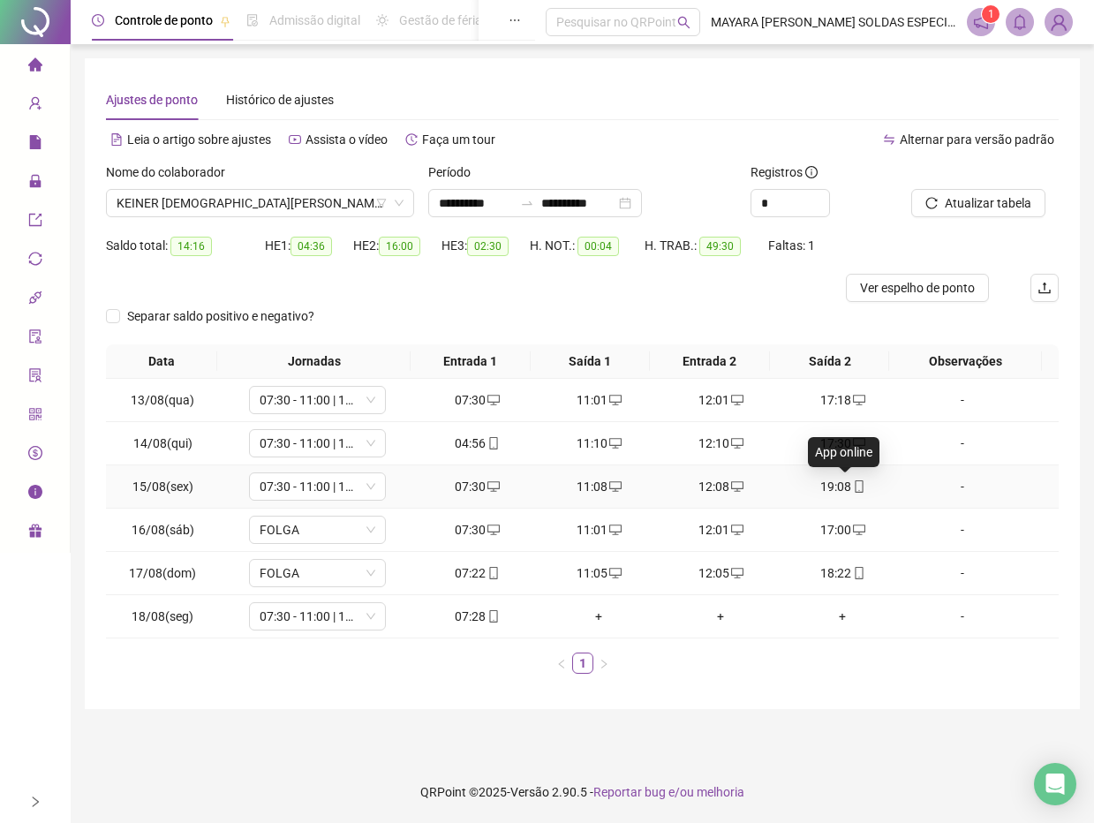
click at [851, 480] on span at bounding box center [858, 487] width 14 height 14
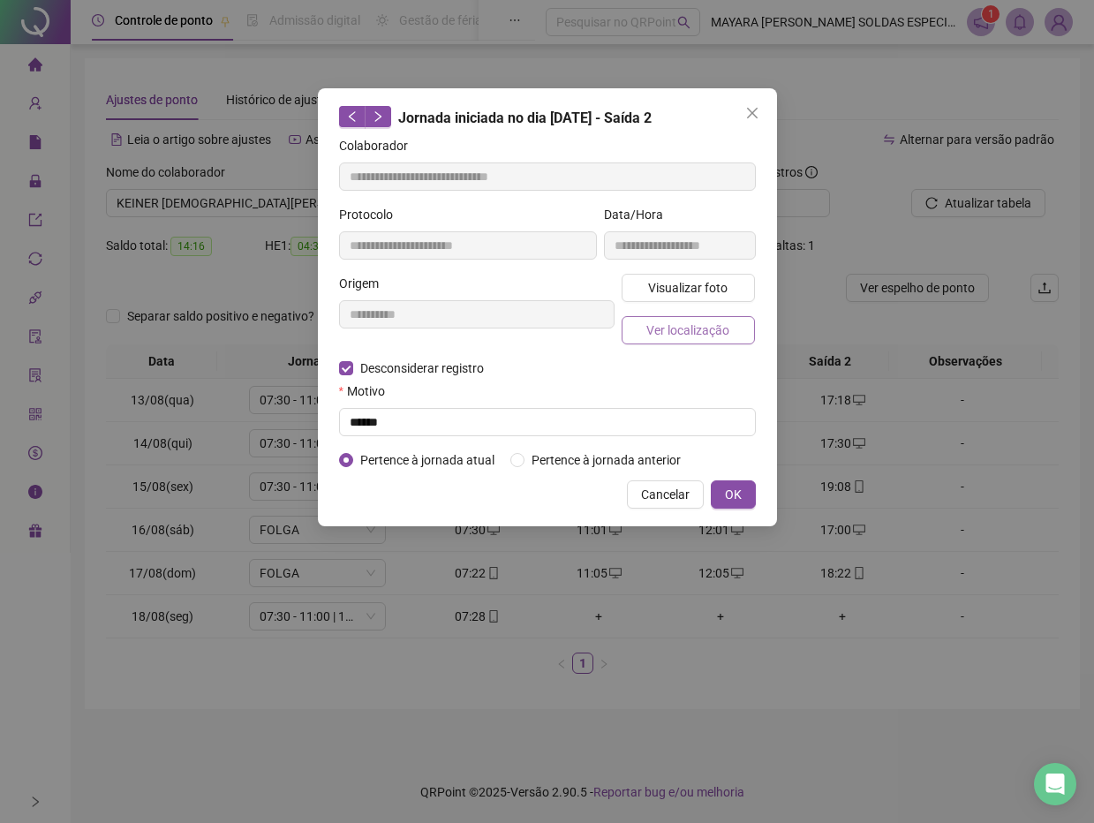
click at [651, 330] on span "Ver localização" at bounding box center [687, 330] width 83 height 19
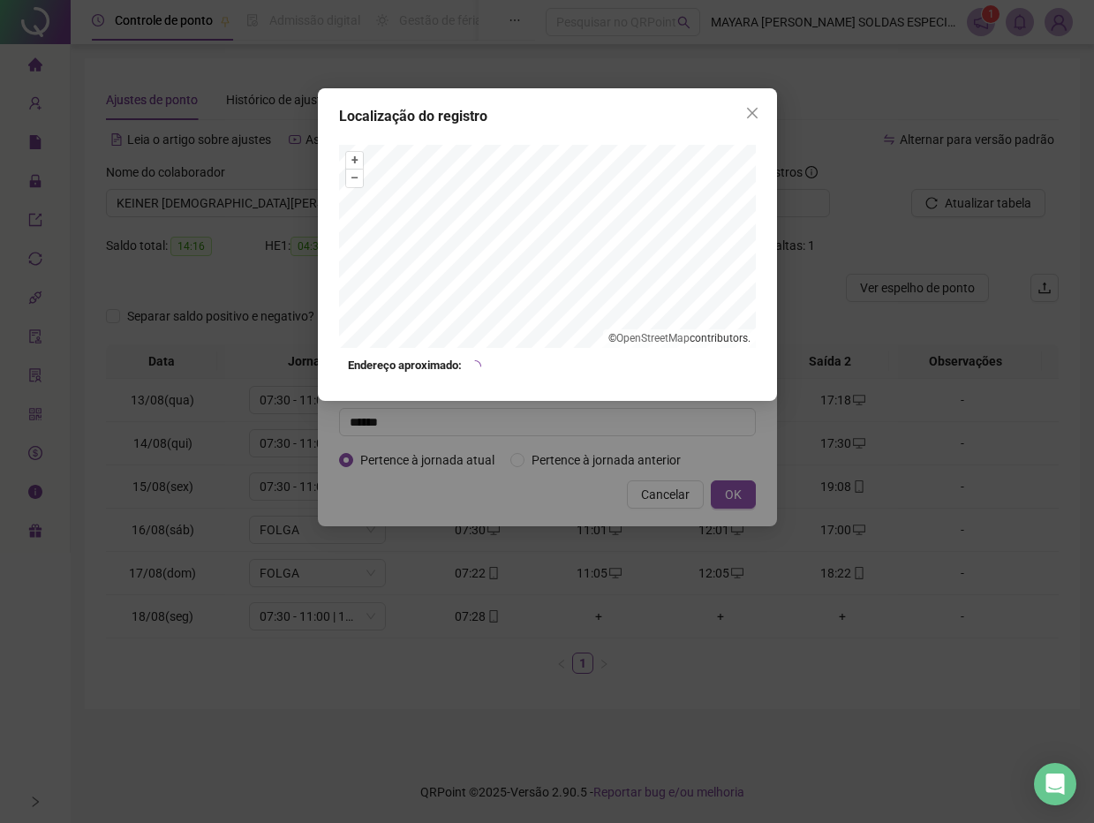
type input "**********"
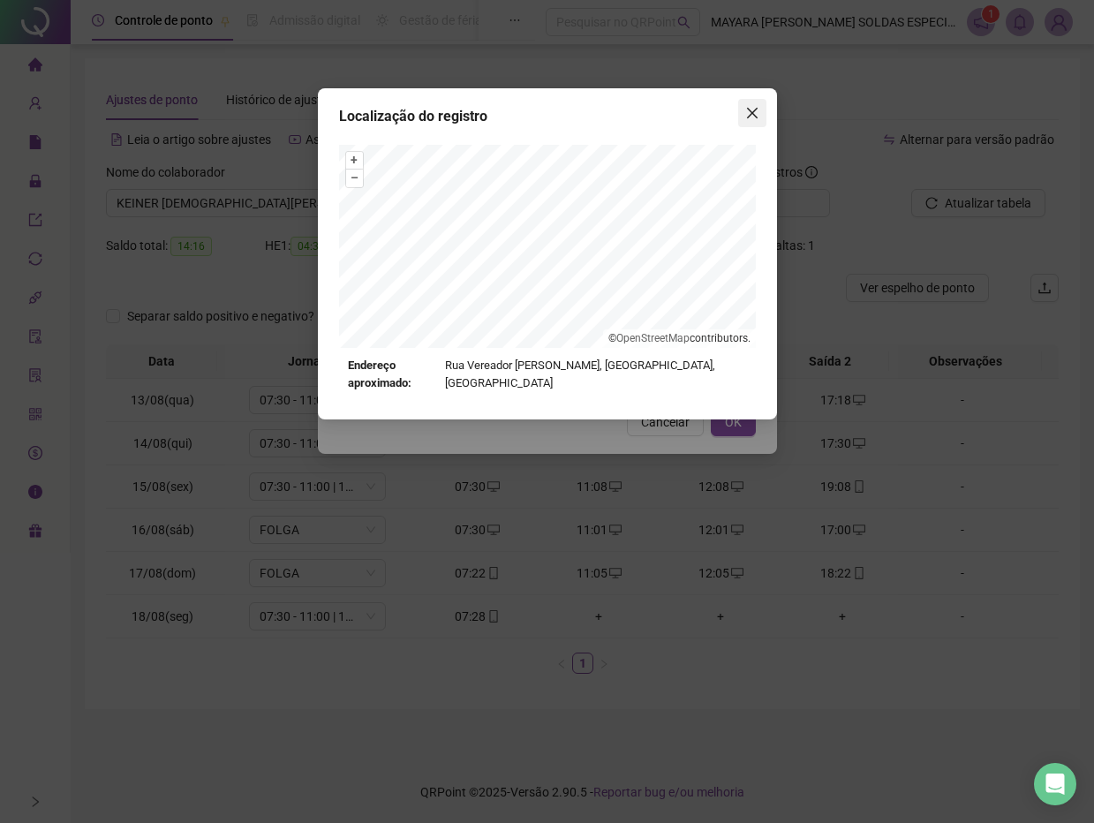
click at [759, 104] on button "Close" at bounding box center [752, 113] width 28 height 28
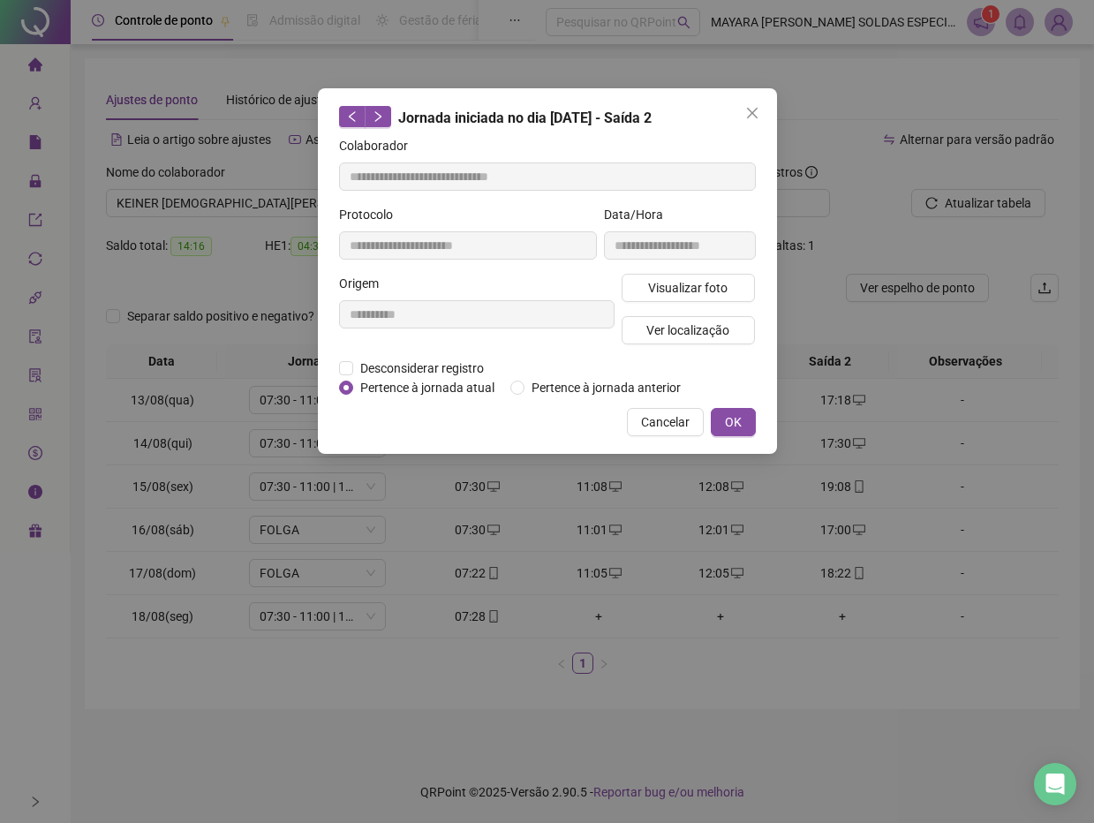
click at [759, 104] on button "Close" at bounding box center [752, 113] width 28 height 28
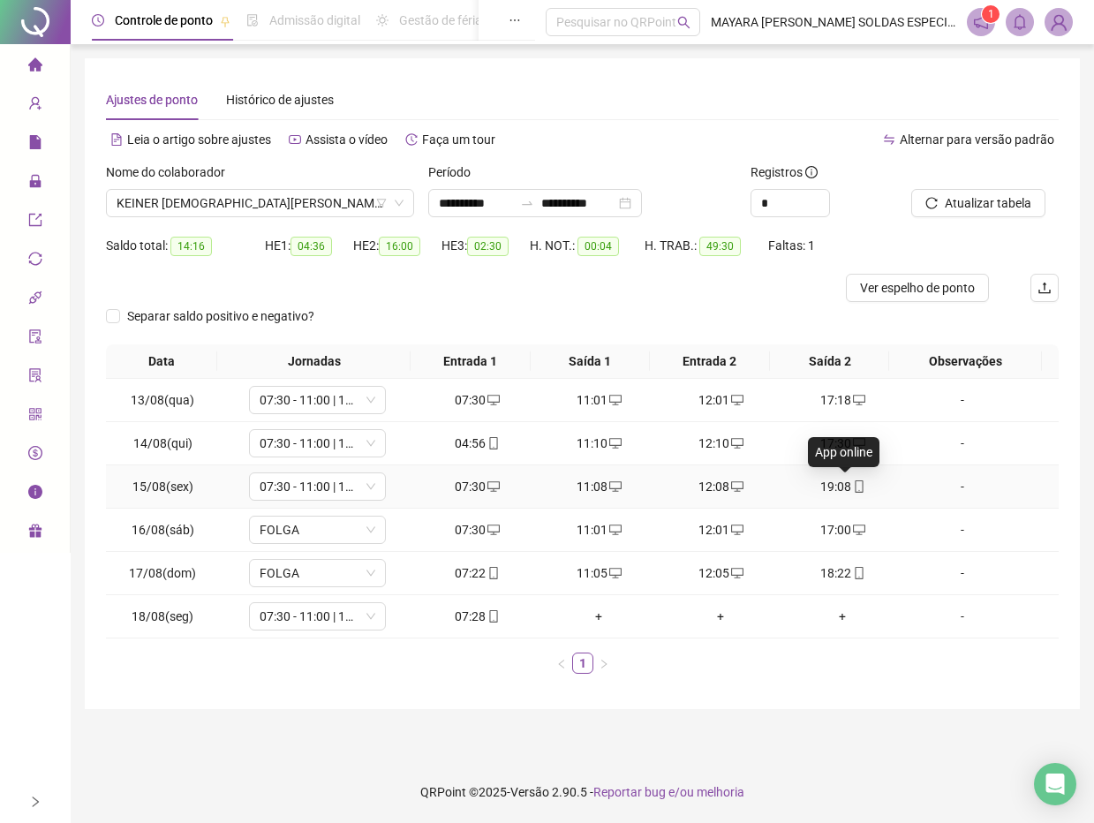
click at [853, 486] on icon "mobile" at bounding box center [859, 486] width 12 height 12
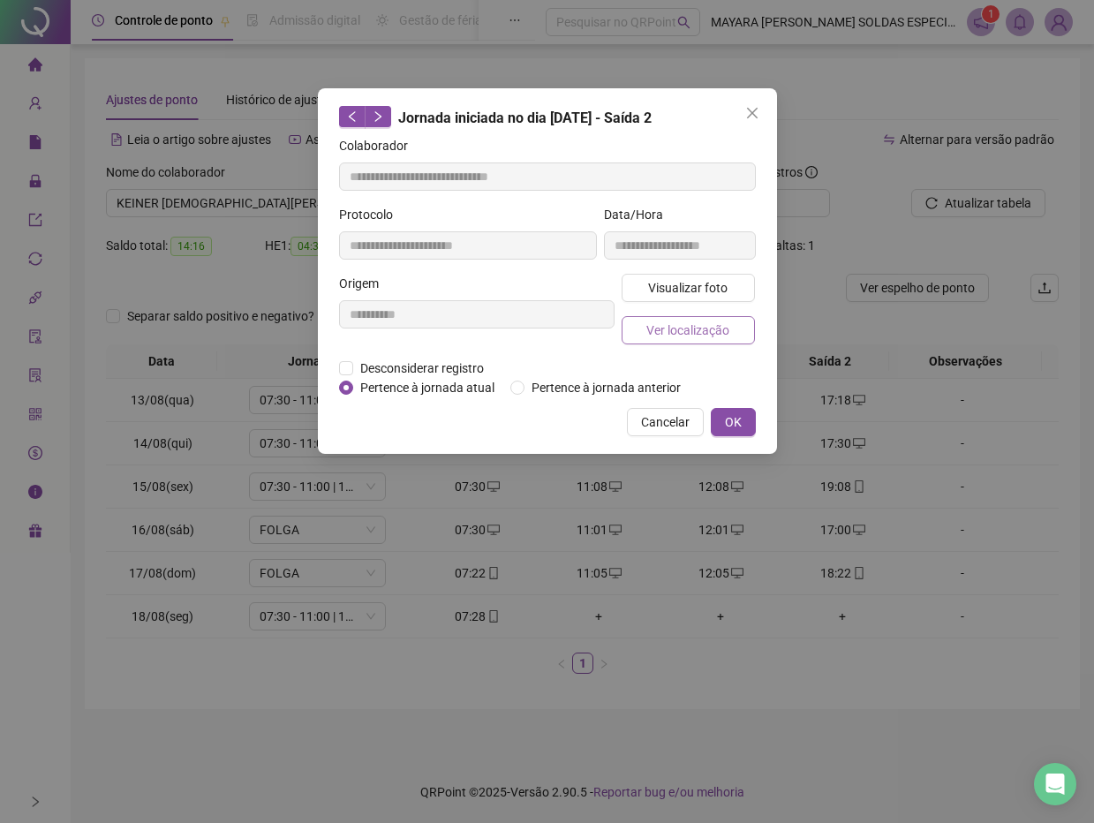
click at [662, 331] on span "Ver localização" at bounding box center [687, 330] width 83 height 19
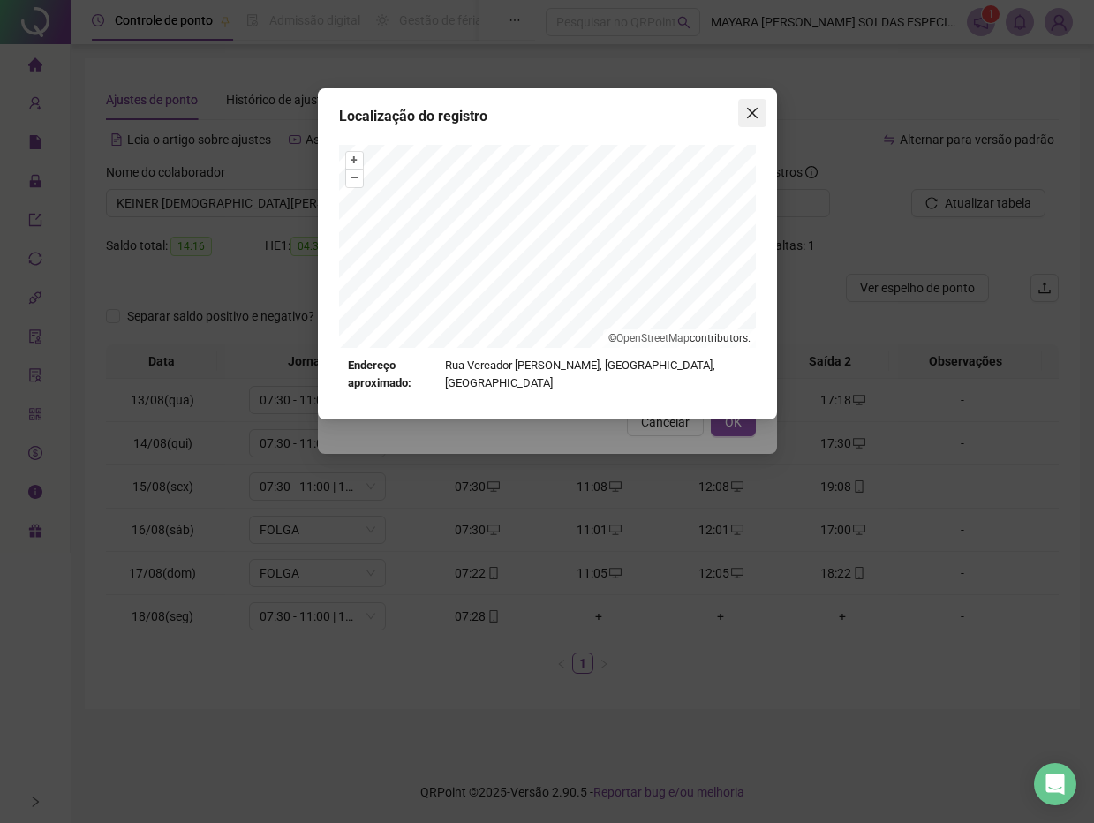
click at [759, 104] on button "Close" at bounding box center [752, 113] width 28 height 28
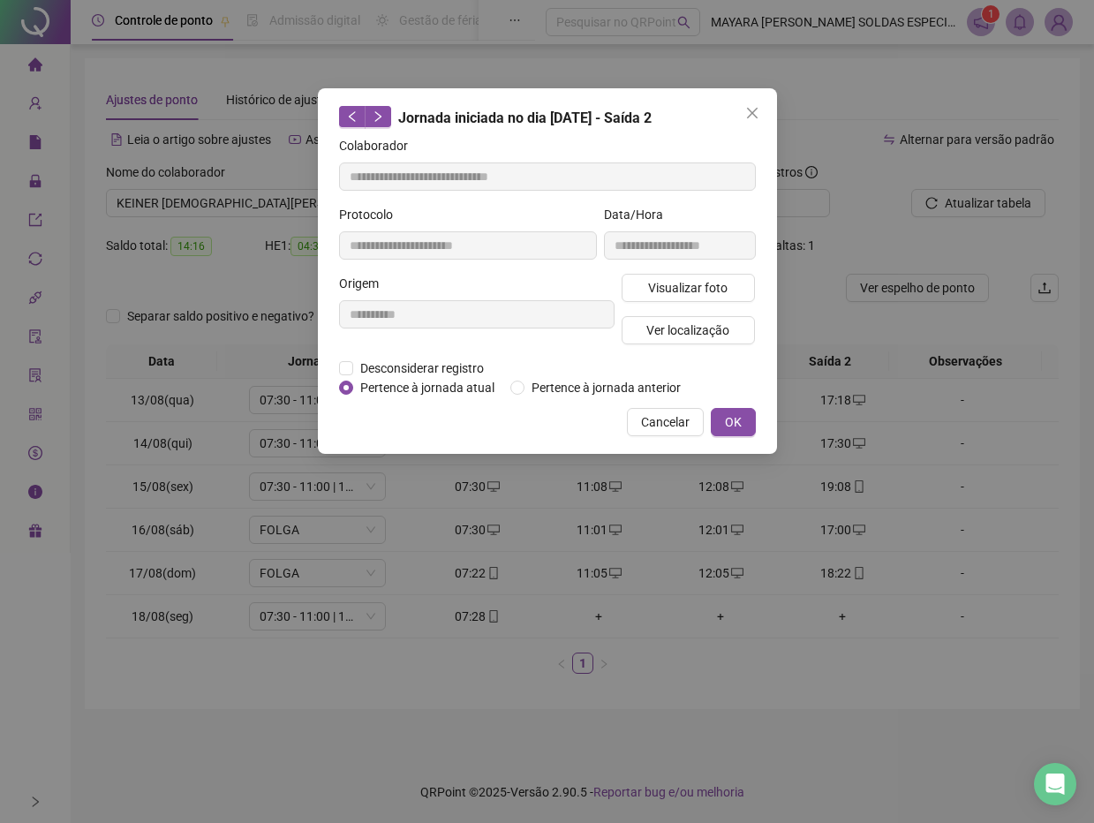
click at [759, 104] on button "Close" at bounding box center [752, 113] width 28 height 28
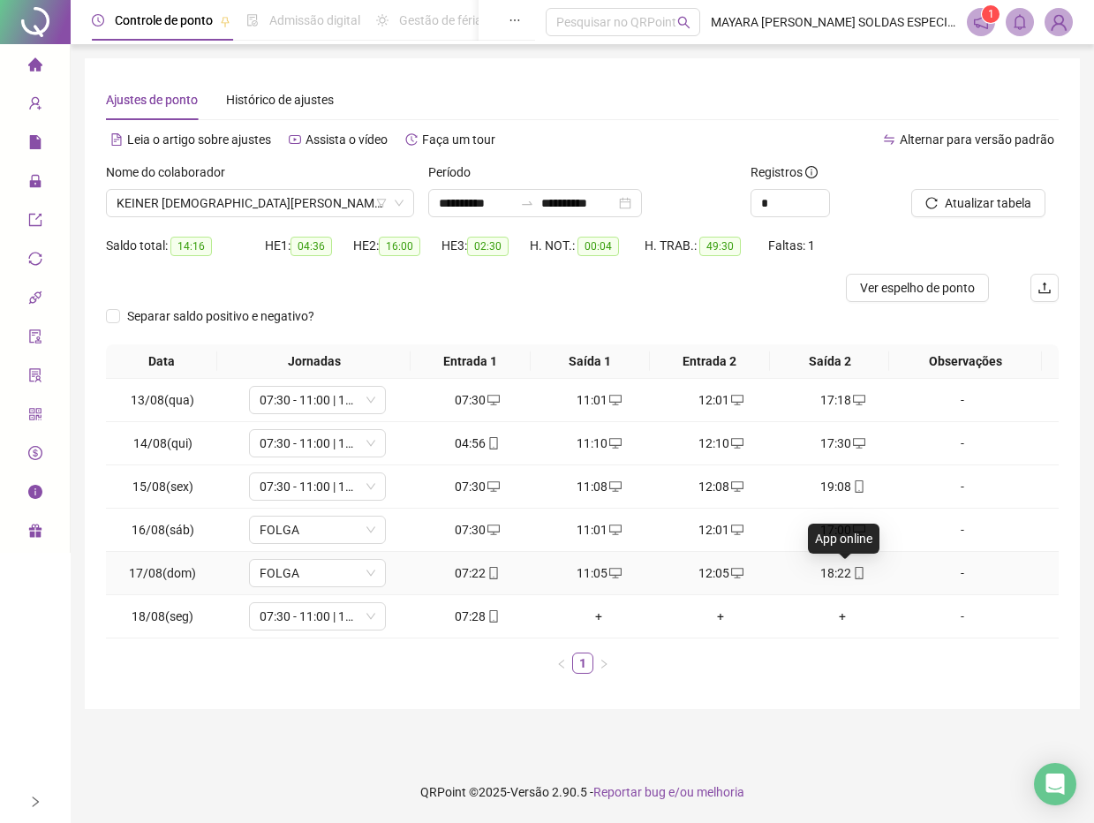
click at [853, 571] on icon "mobile" at bounding box center [859, 573] width 12 height 12
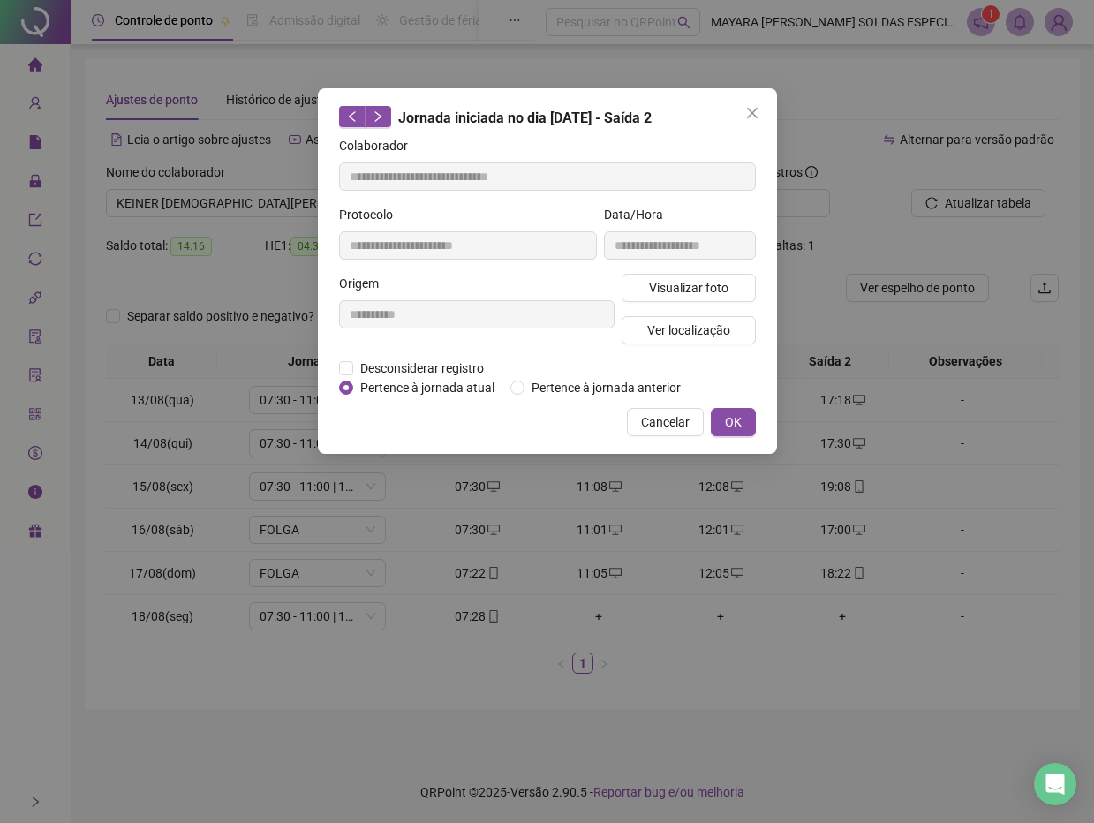
type input "**********"
click at [702, 337] on span "Ver localização" at bounding box center [687, 330] width 83 height 19
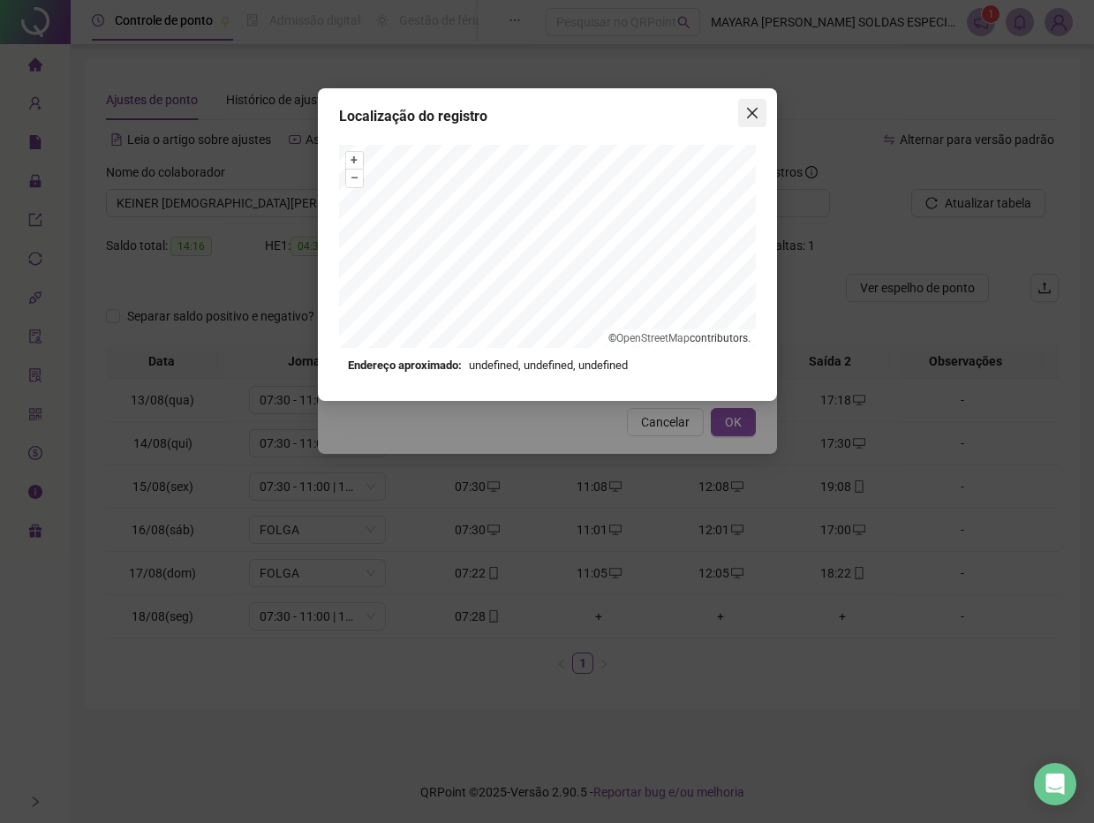
click at [748, 106] on icon "close" at bounding box center [752, 113] width 14 height 14
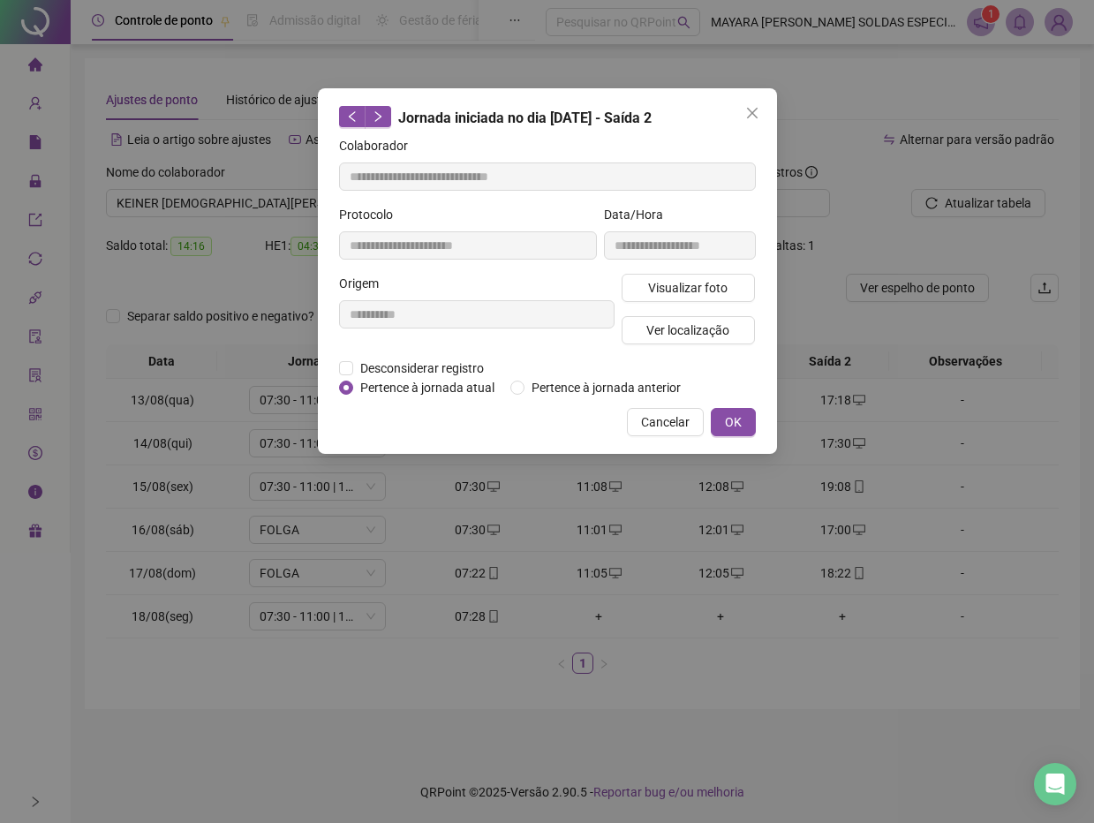
click at [748, 106] on icon "close" at bounding box center [752, 113] width 14 height 14
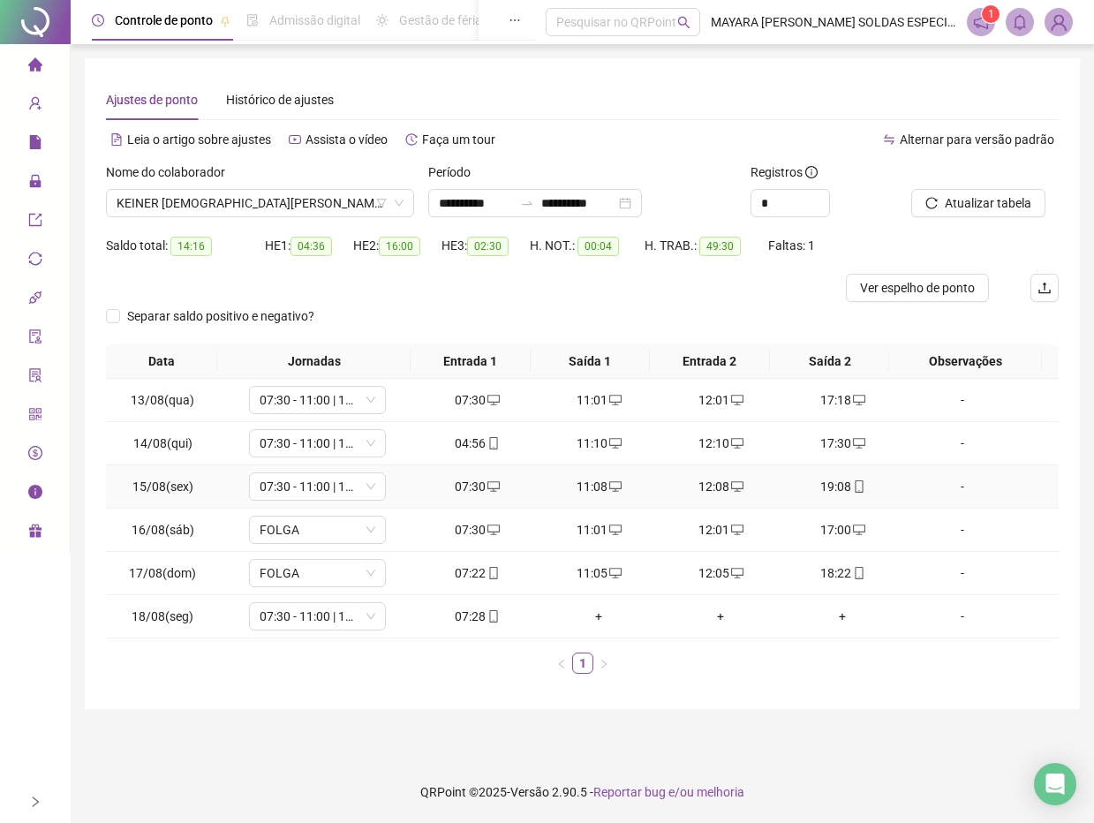
click at [833, 487] on div "19:08" at bounding box center [843, 486] width 108 height 19
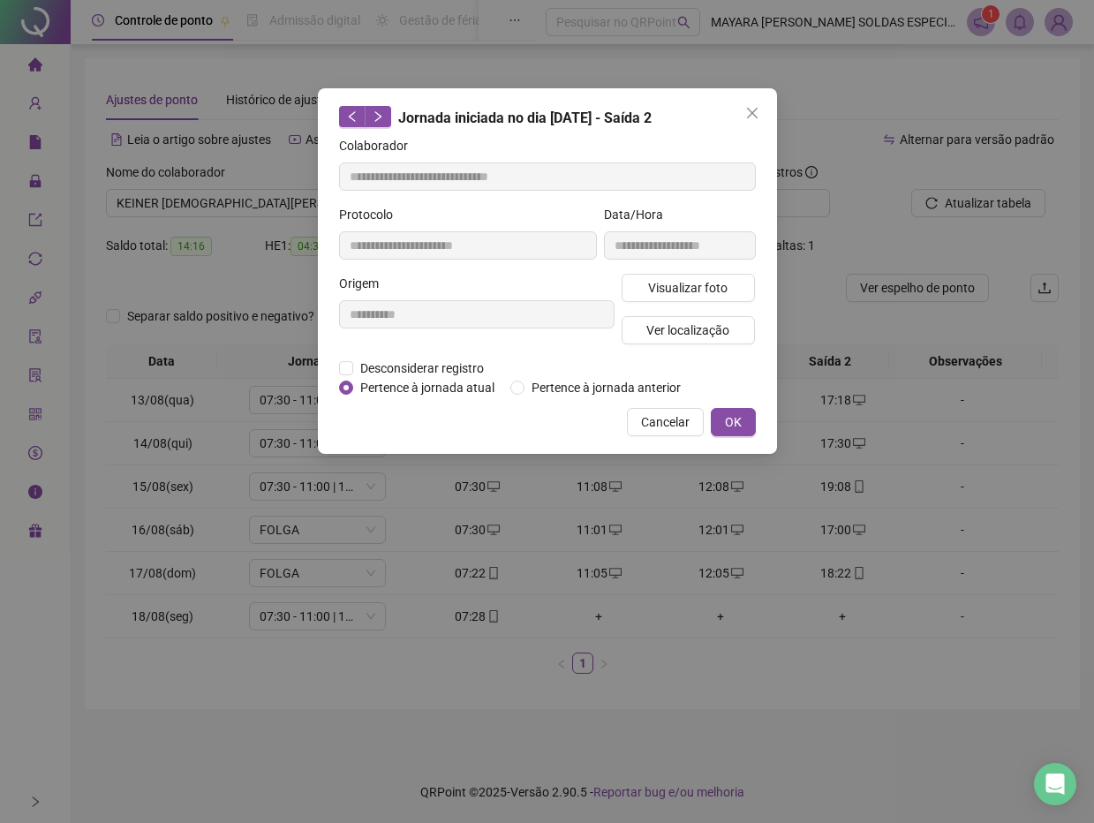
type input "**********"
click at [366, 369] on span "Desconsiderar registro" at bounding box center [422, 368] width 138 height 19
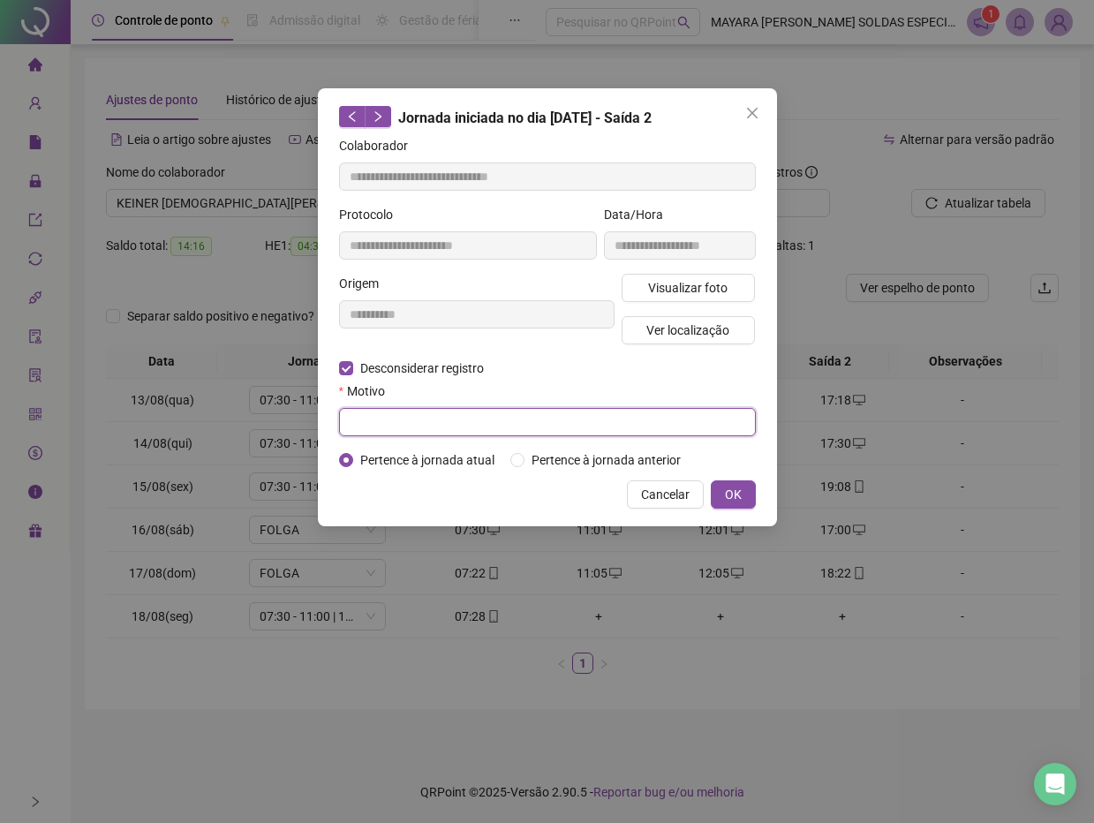
click at [429, 412] on input "text" at bounding box center [547, 422] width 417 height 28
type input "******"
click at [738, 490] on span "OK" at bounding box center [733, 494] width 17 height 19
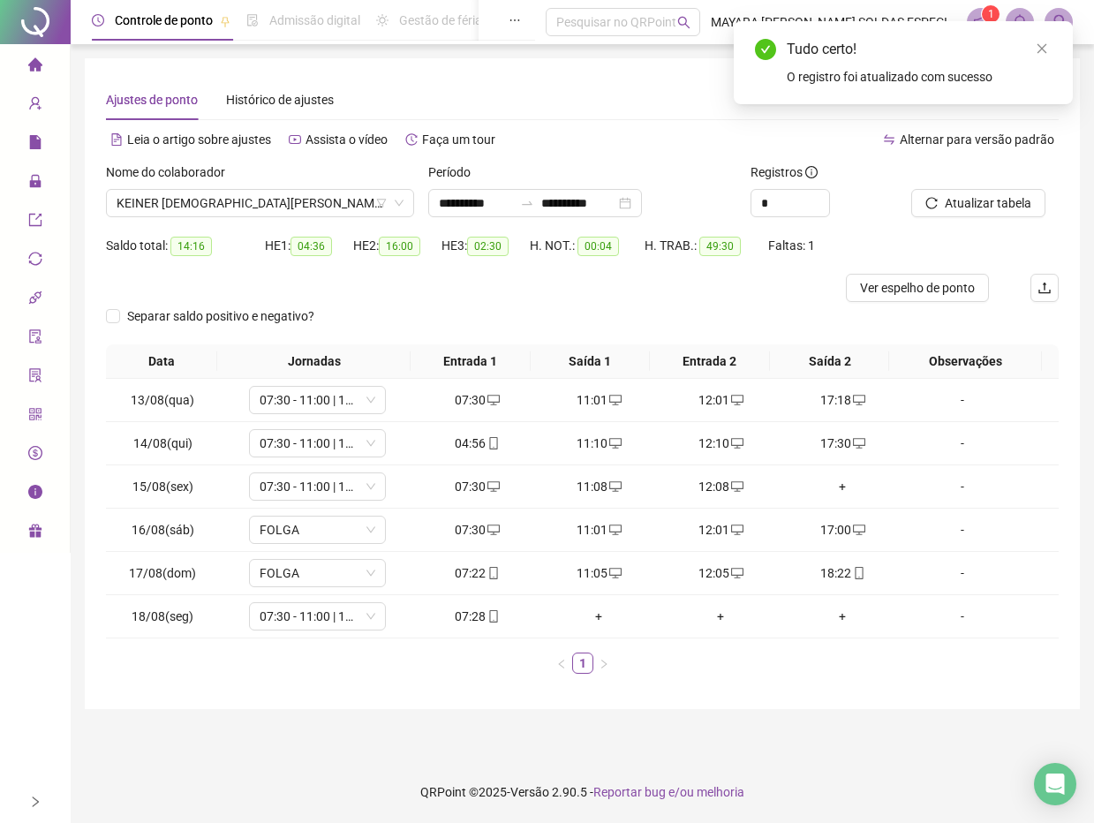
click at [842, 488] on div "+" at bounding box center [843, 486] width 108 height 19
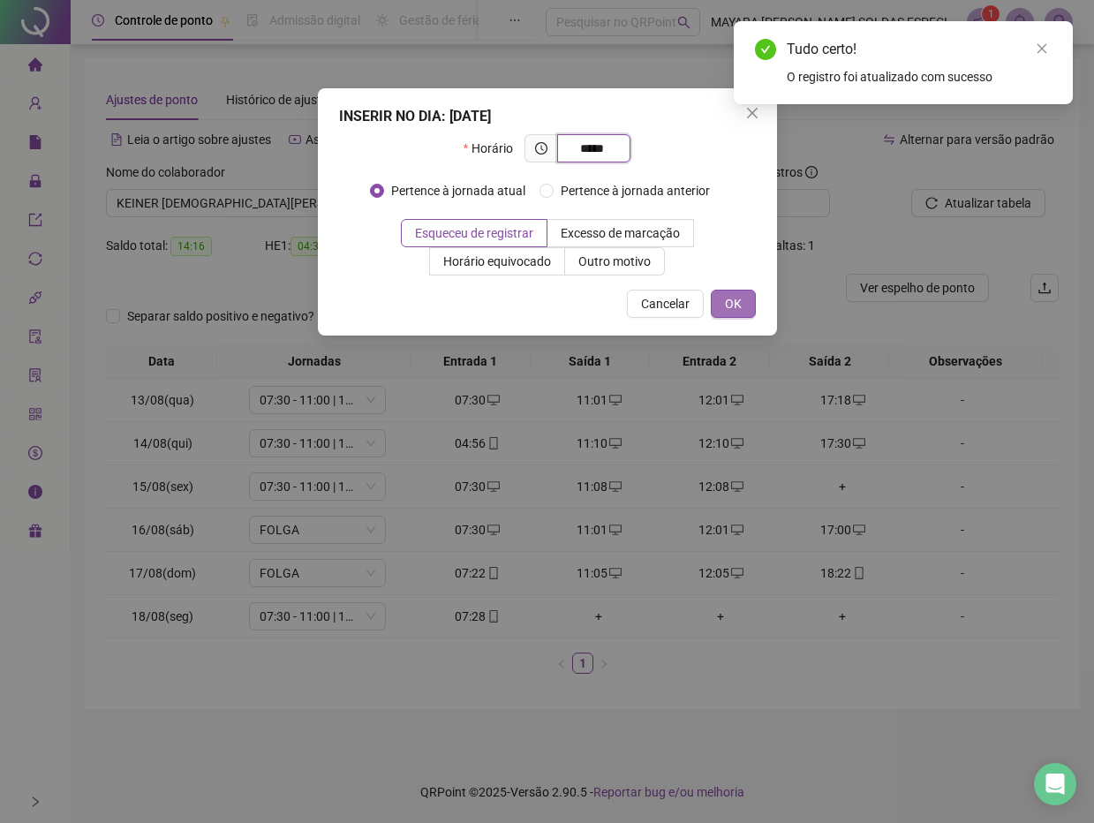
type input "*****"
click at [730, 294] on span "OK" at bounding box center [733, 303] width 17 height 19
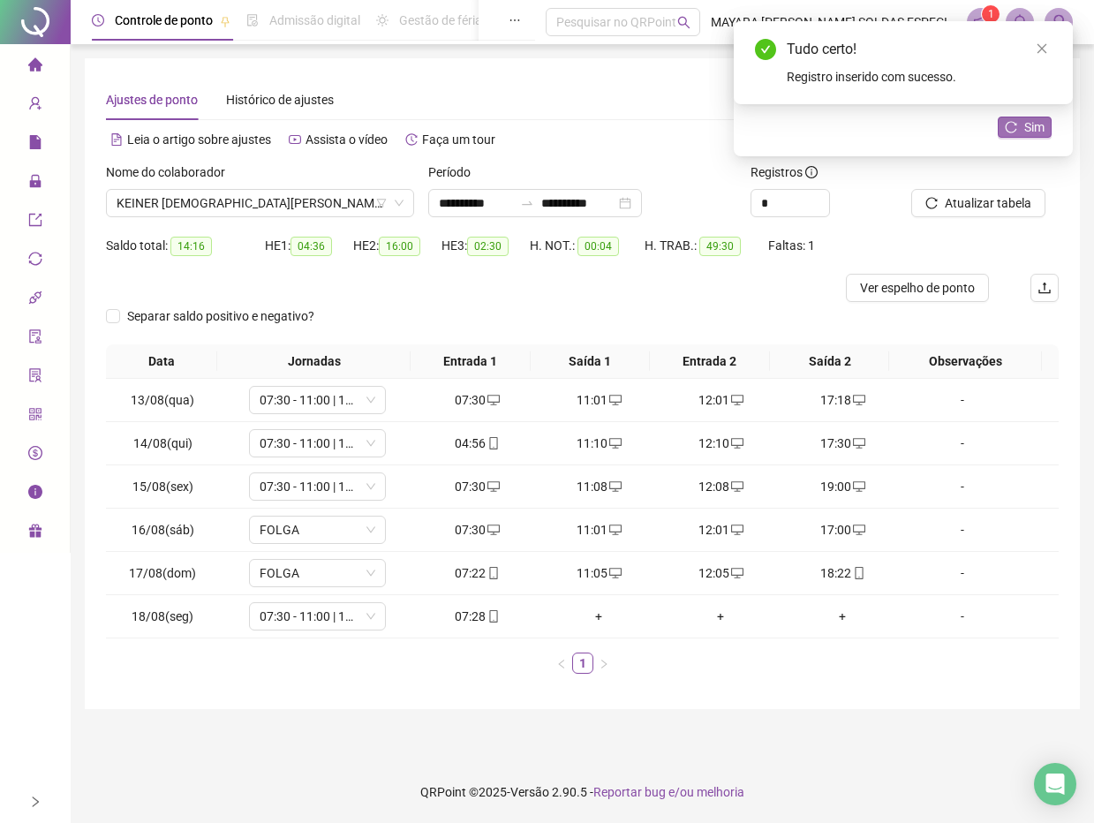
click at [1024, 125] on span "Sim" at bounding box center [1034, 126] width 20 height 19
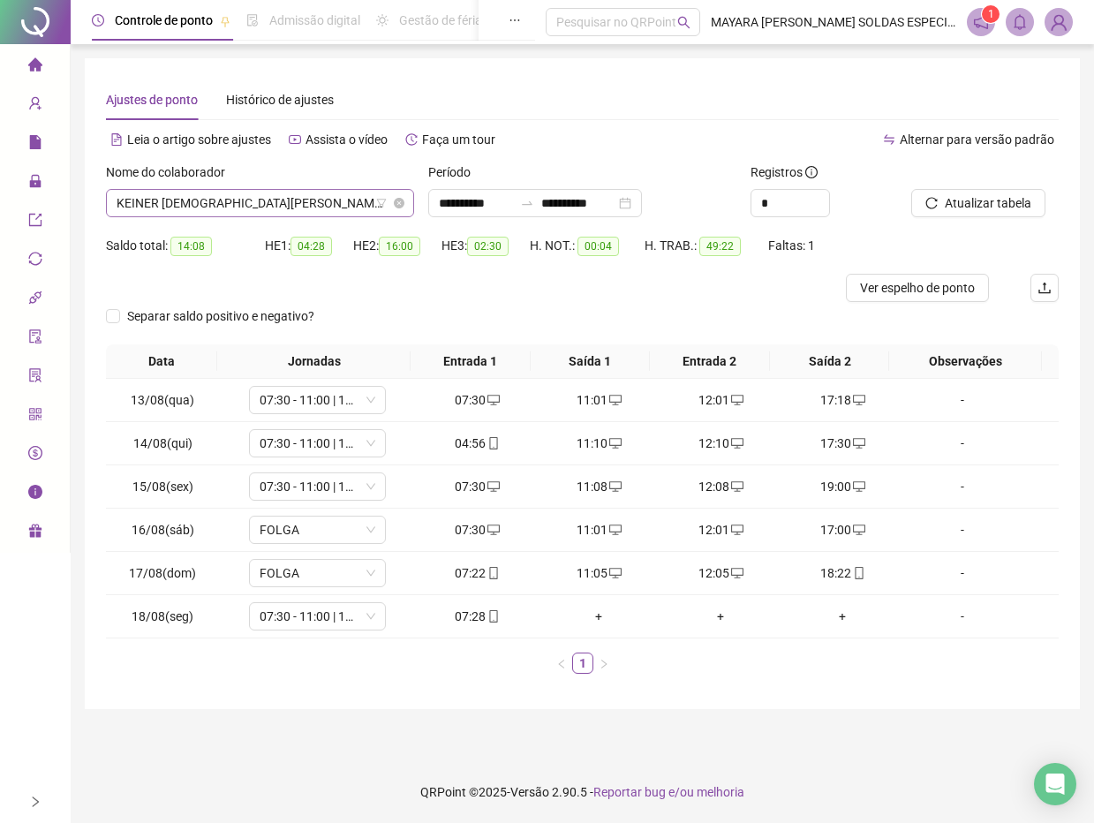
click at [253, 207] on span "KEINER [DEMOGRAPHIC_DATA][PERSON_NAME] PERDOMO" at bounding box center [260, 203] width 287 height 26
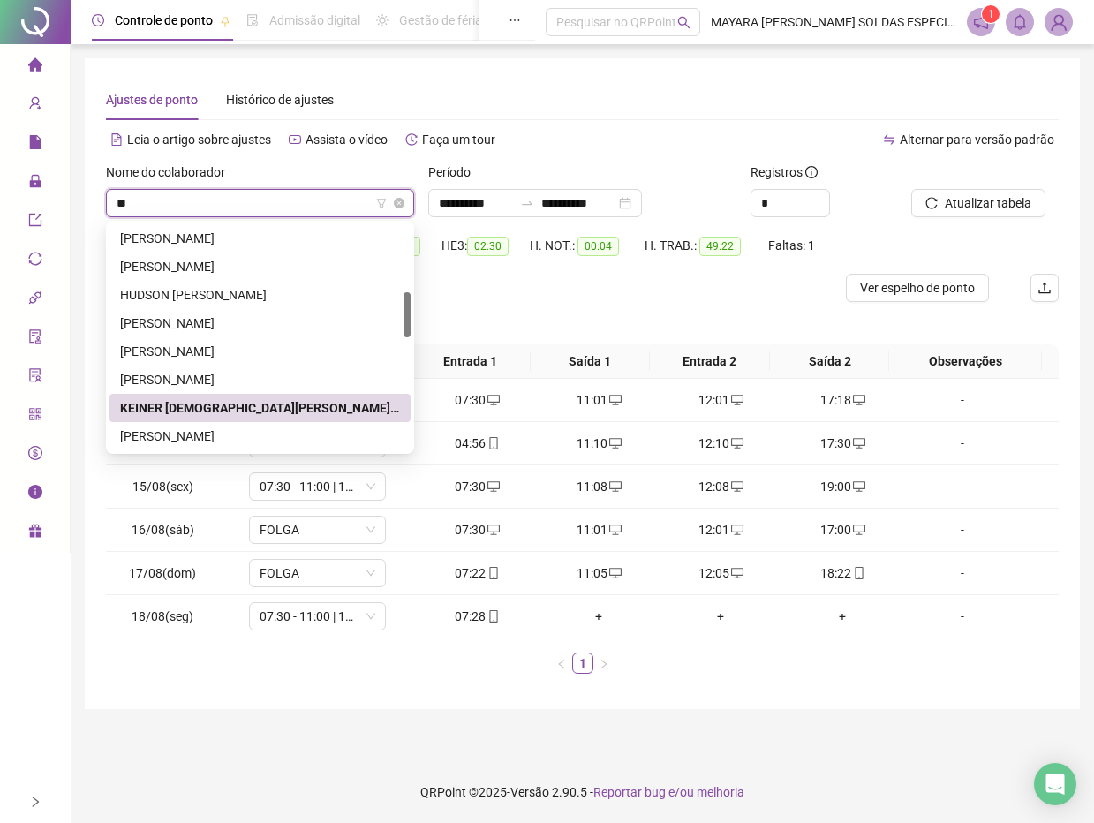
scroll to position [0, 0]
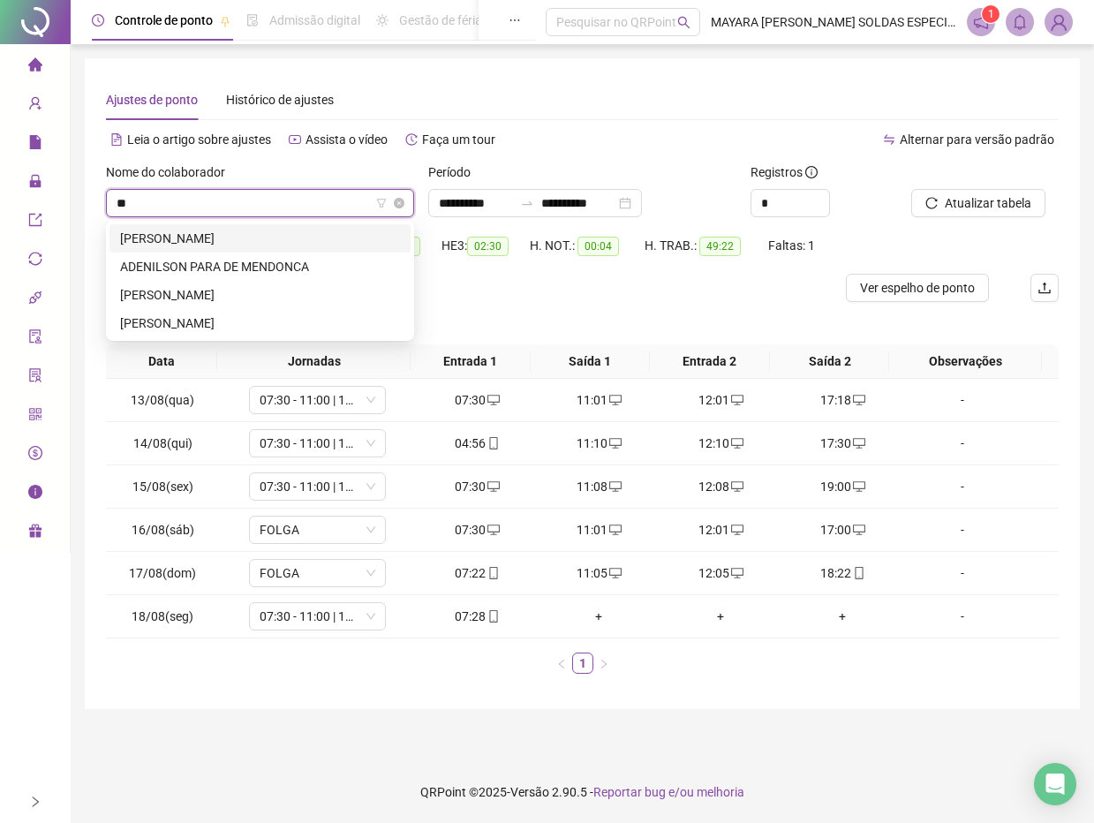
type input "***"
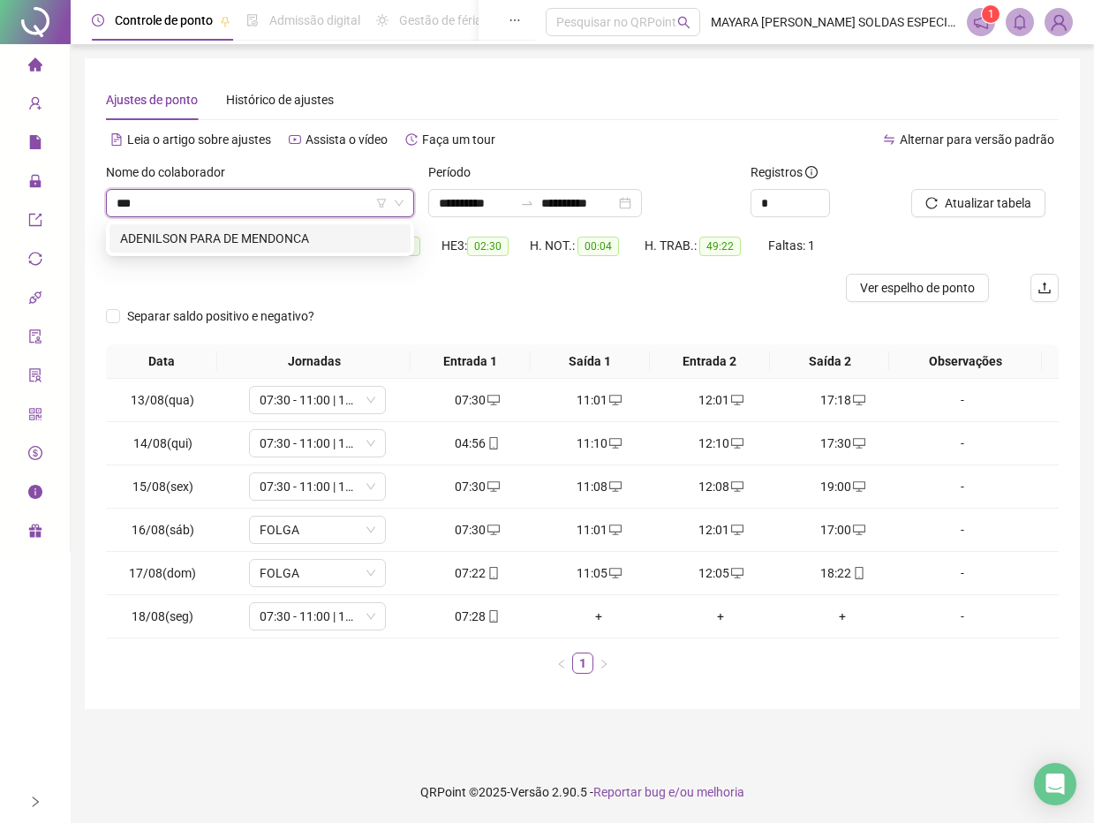
click at [216, 241] on div "ADENILSON PARA DE MENDONCA" at bounding box center [260, 238] width 280 height 19
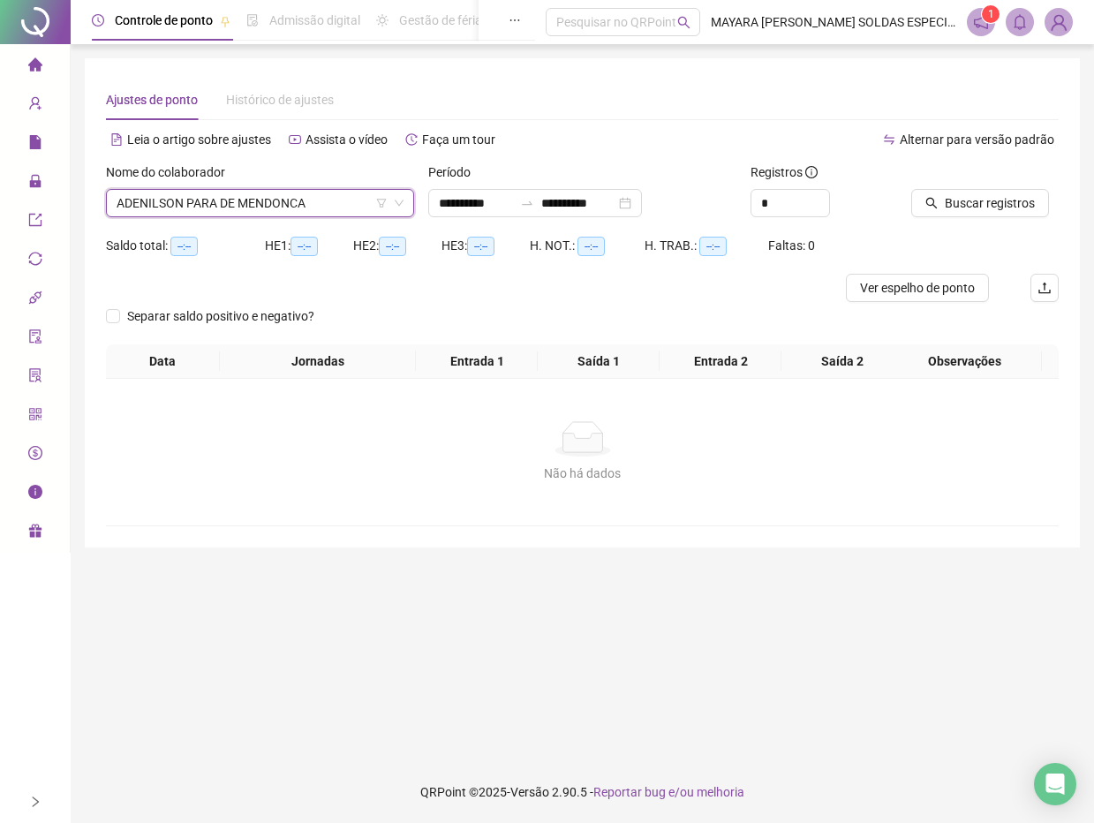
click at [931, 223] on div "Buscar registros" at bounding box center [985, 196] width 162 height 69
click at [936, 193] on button "Buscar registros" at bounding box center [980, 203] width 138 height 28
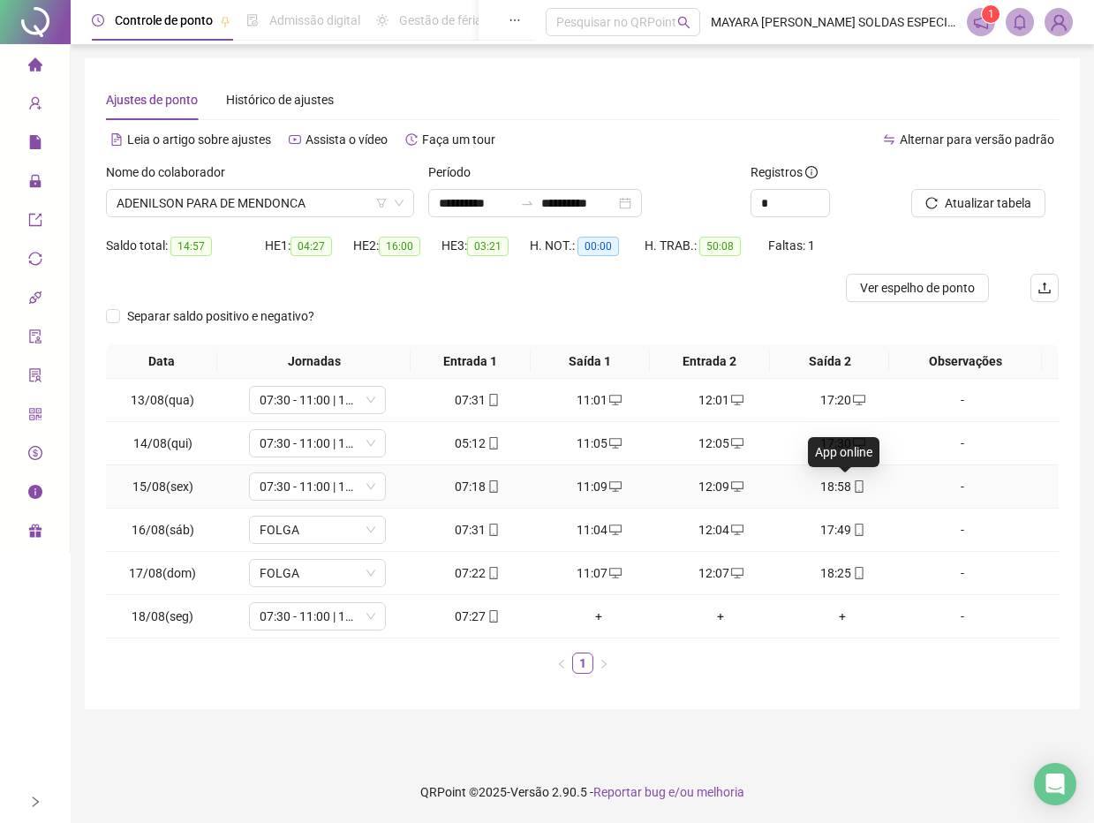
click at [853, 491] on icon "mobile" at bounding box center [859, 486] width 12 height 12
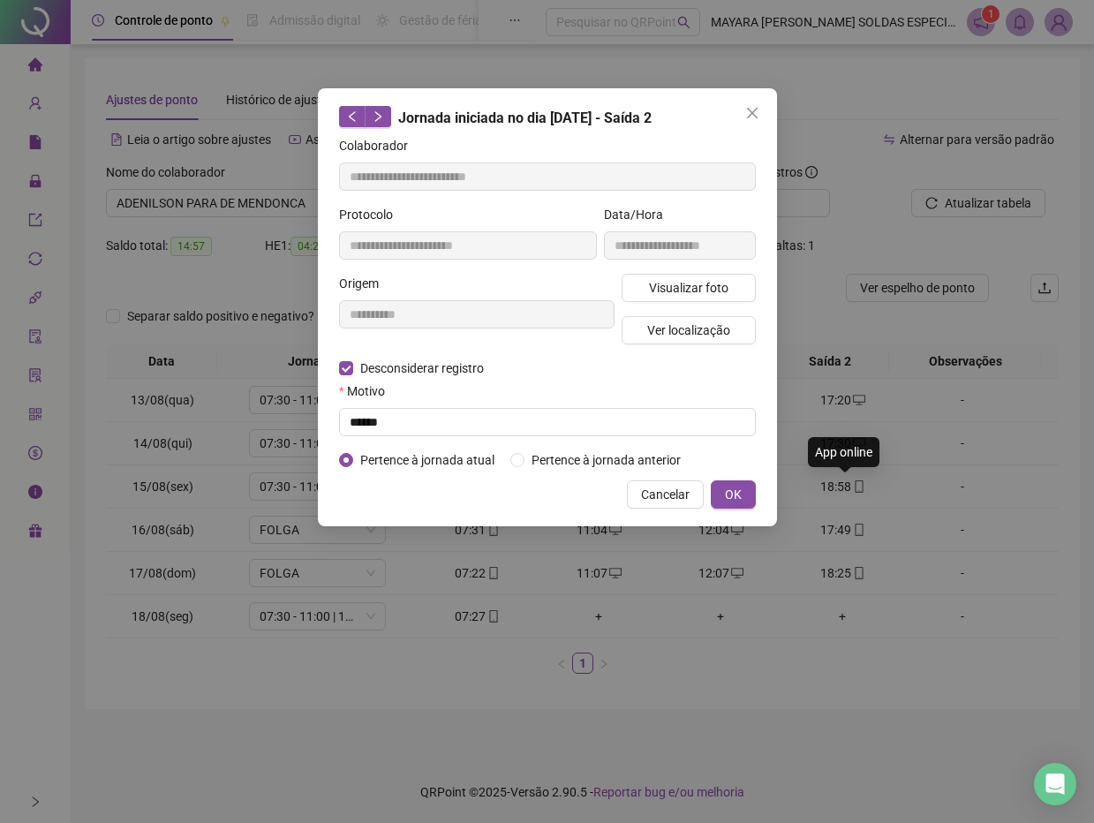
type input "**********"
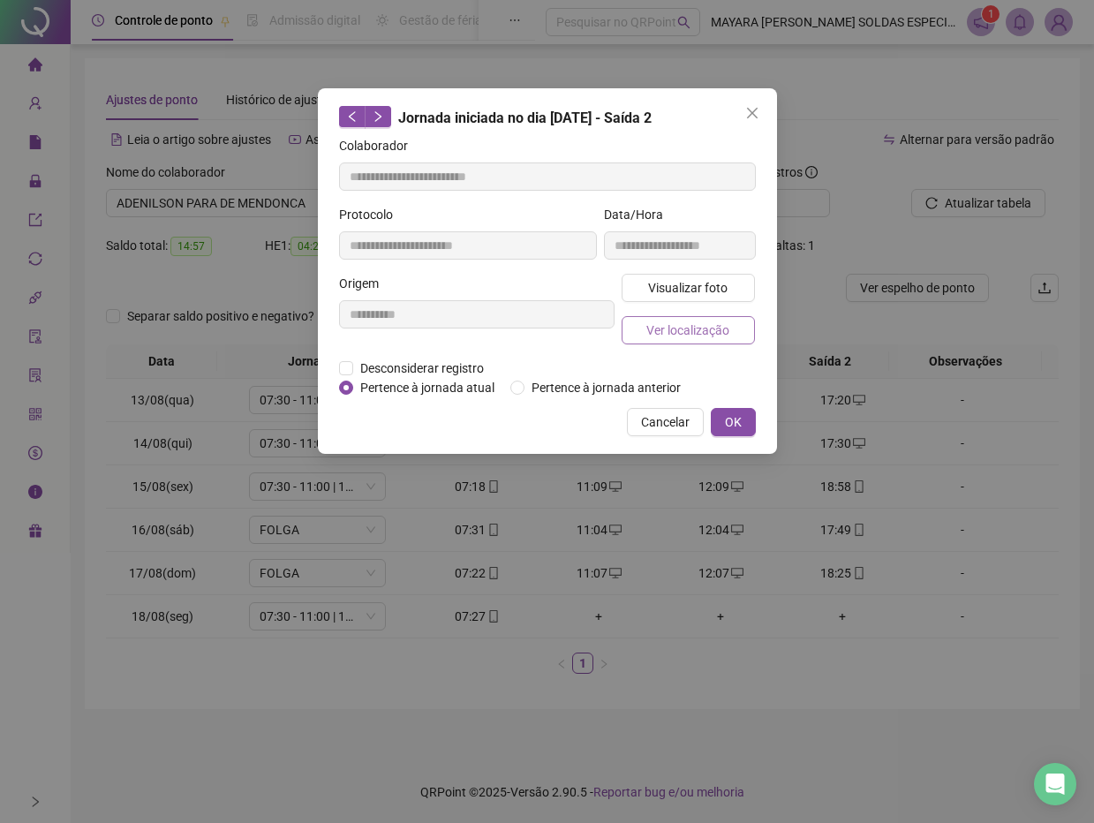
click at [671, 325] on span "Ver localização" at bounding box center [687, 330] width 83 height 19
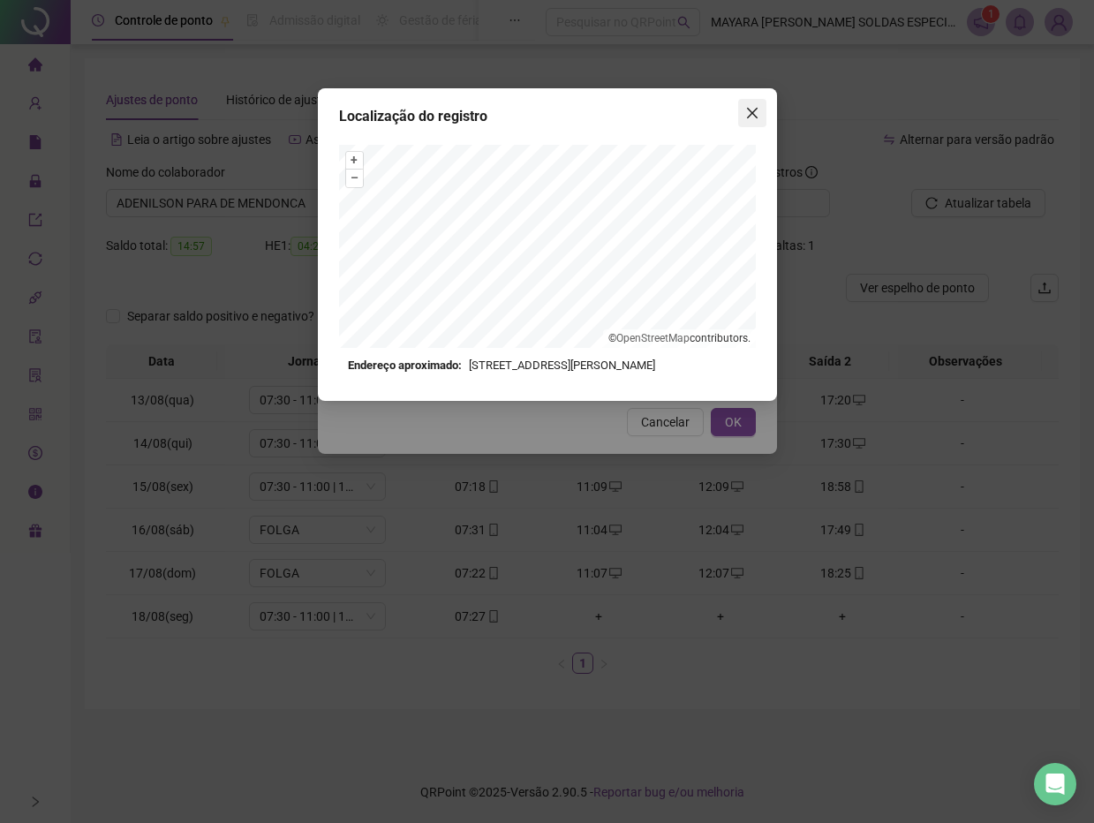
click at [750, 107] on icon "close" at bounding box center [752, 113] width 14 height 14
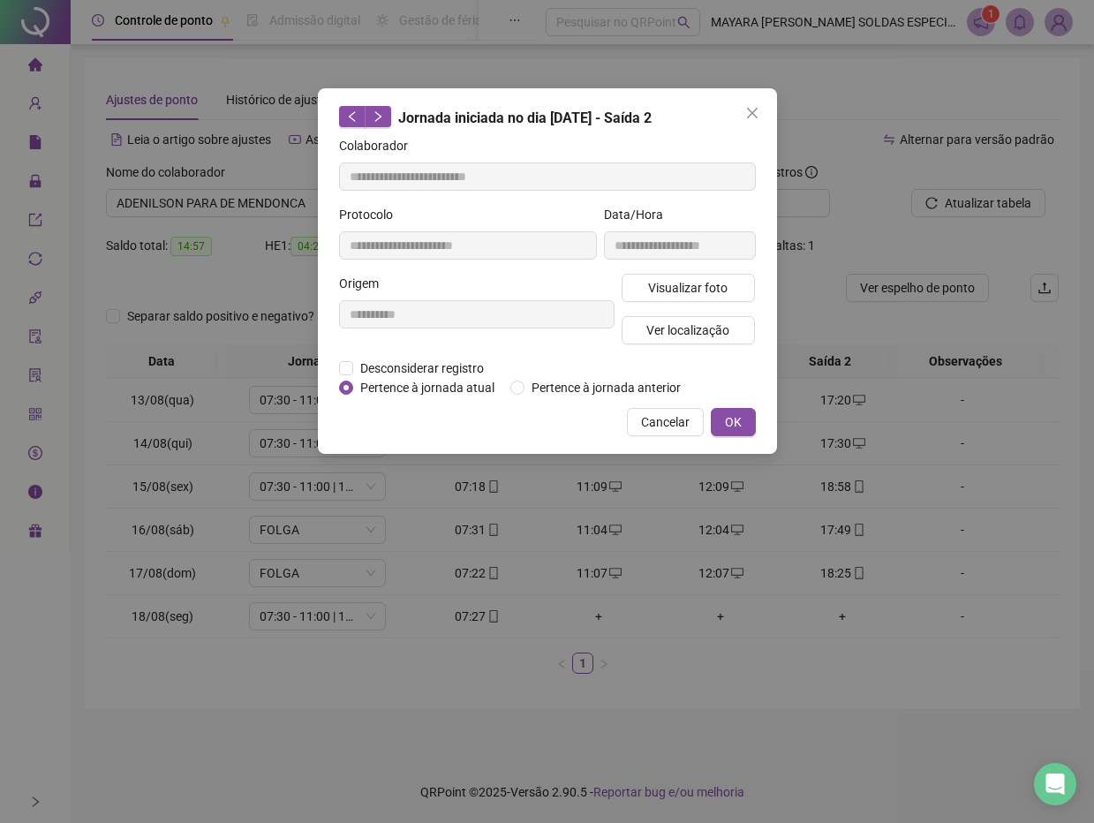
click at [750, 107] on icon "close" at bounding box center [752, 113] width 14 height 14
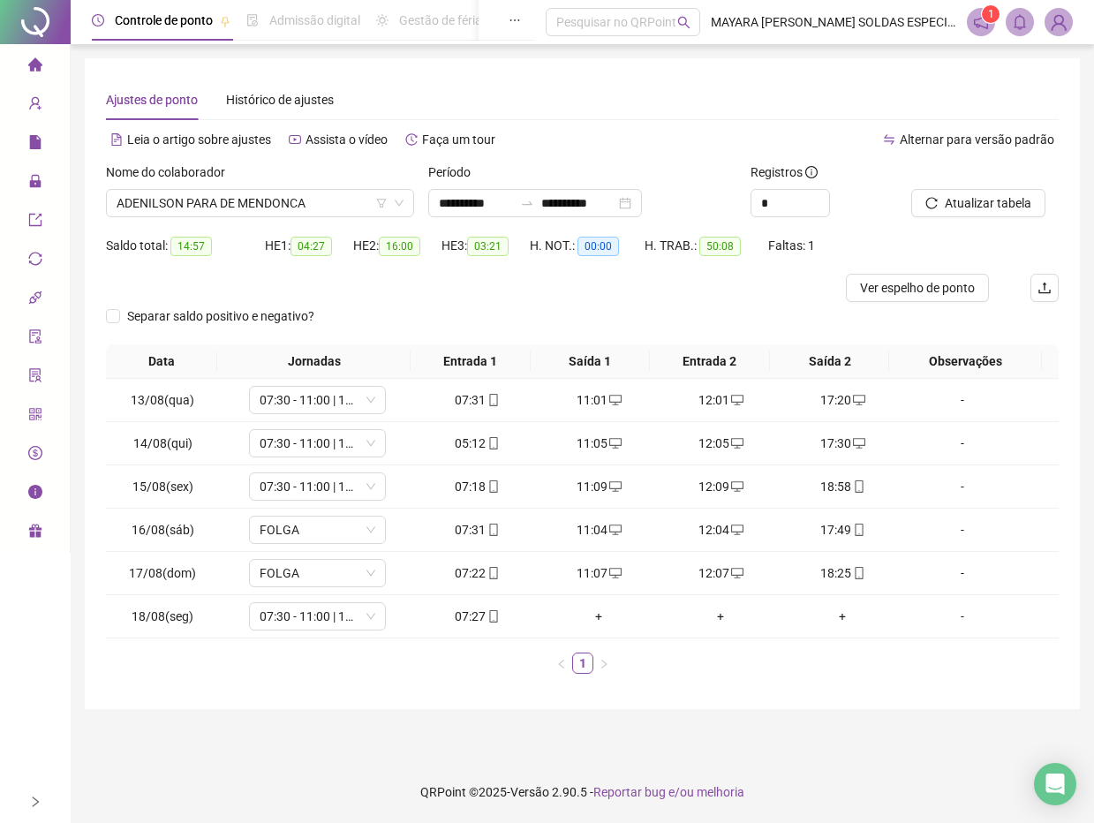
click at [559, 733] on main "**********" at bounding box center [582, 402] width 995 height 689
click at [853, 530] on icon "mobile" at bounding box center [859, 530] width 12 height 12
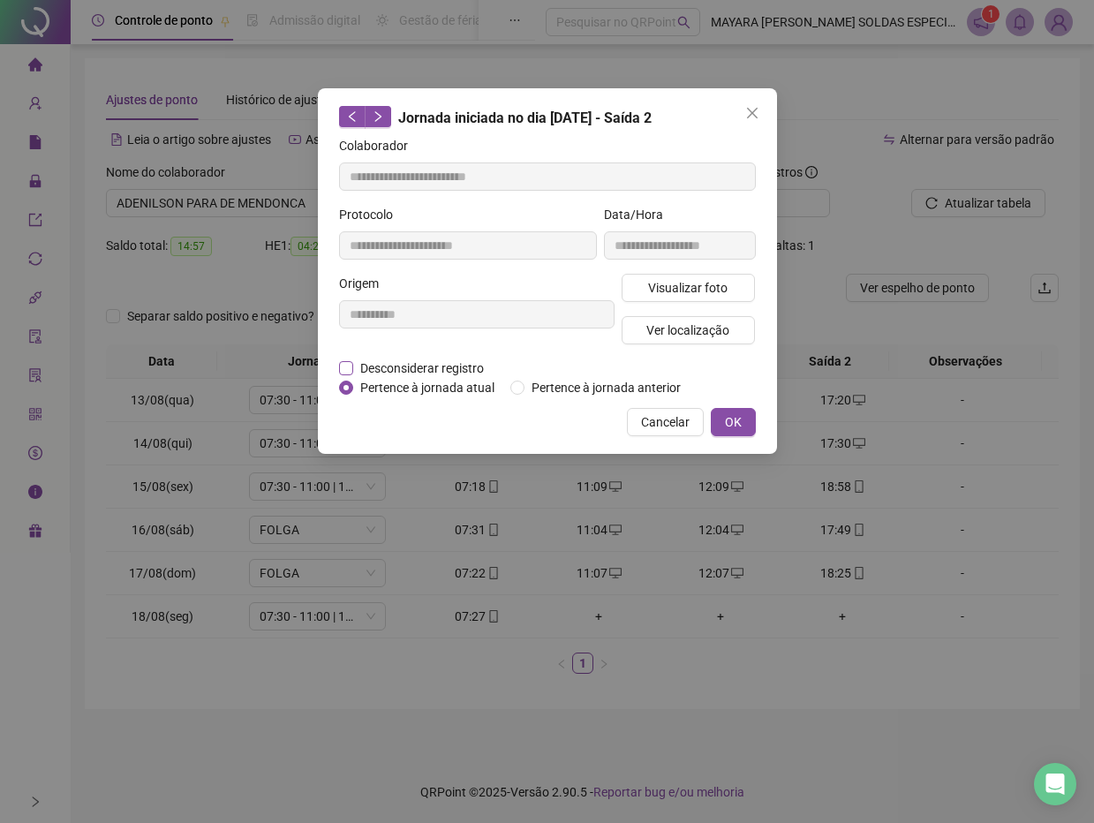
click at [466, 363] on span "Desconsiderar registro" at bounding box center [422, 368] width 138 height 19
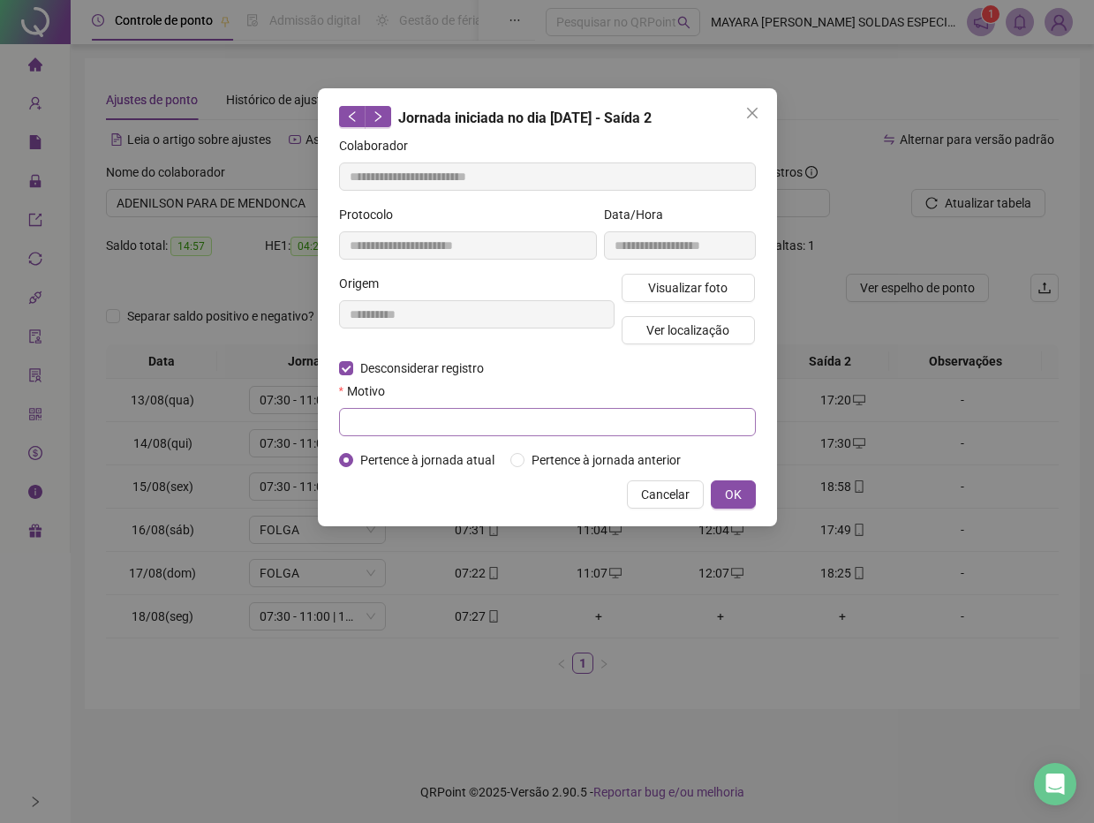
type input "**********"
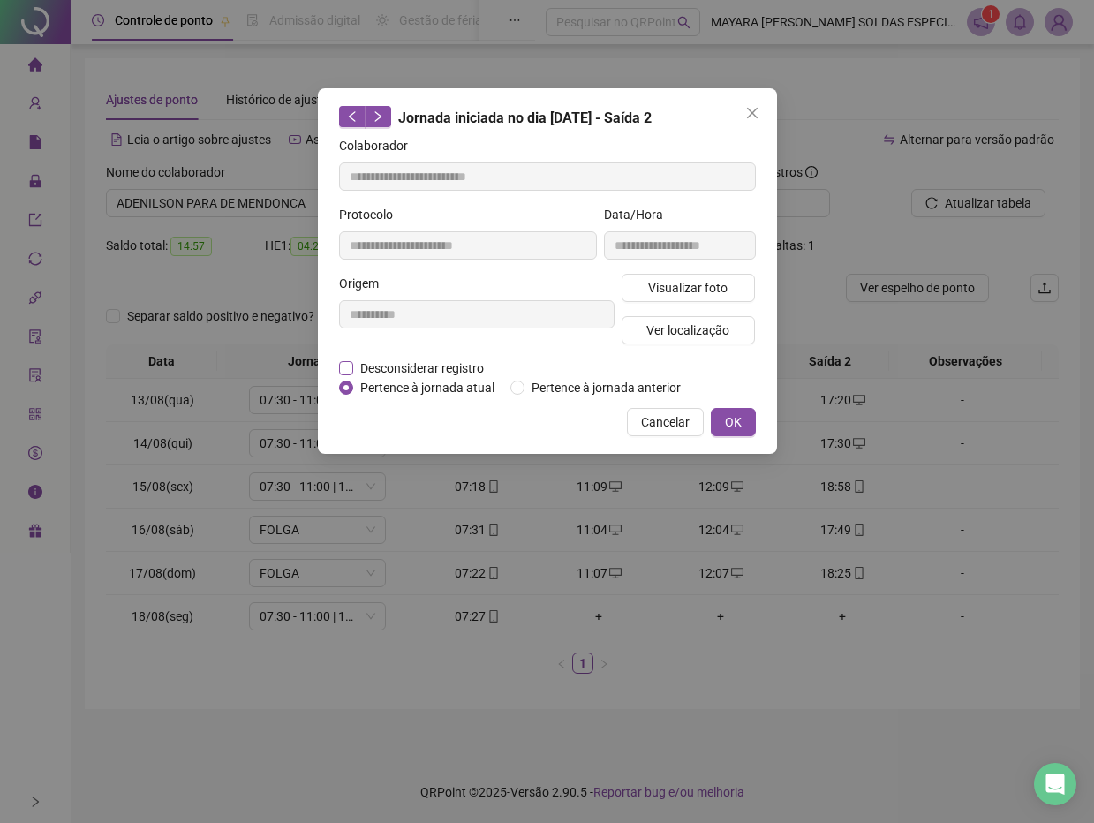
click at [387, 374] on span "Desconsiderar registro" at bounding box center [422, 368] width 138 height 19
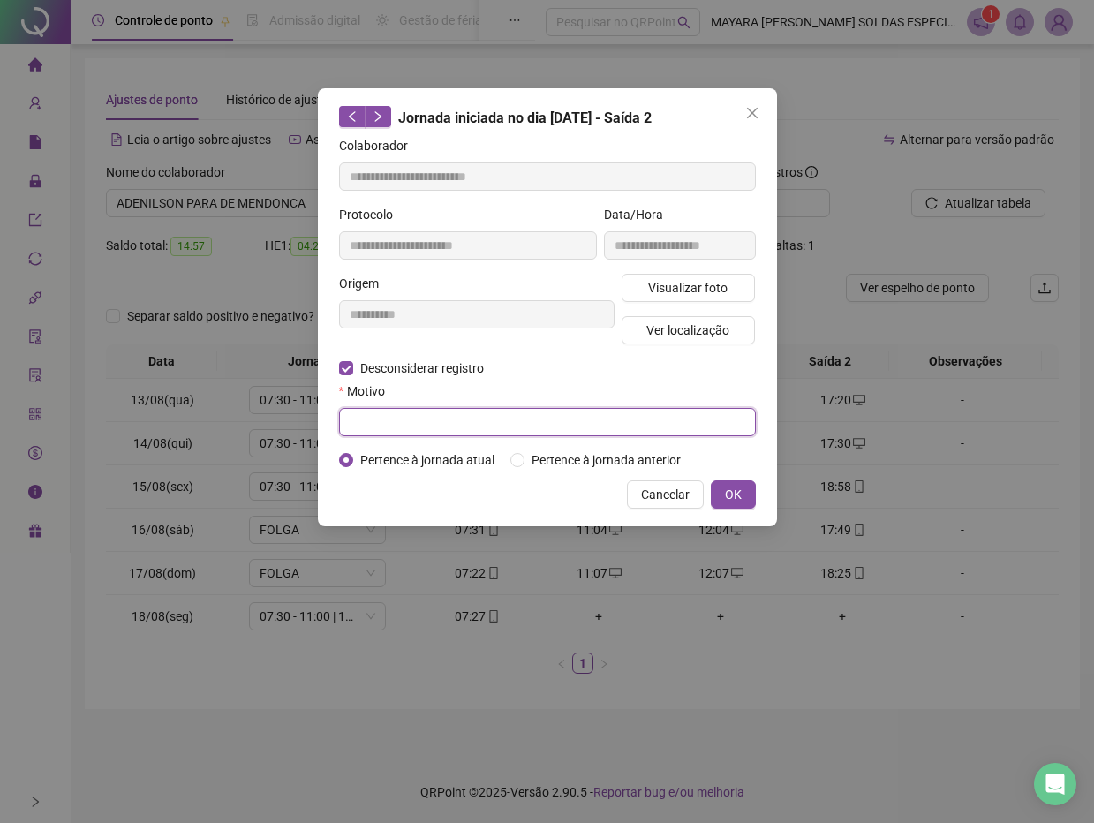
click at [388, 433] on input "text" at bounding box center [547, 422] width 417 height 28
type input "******"
click at [744, 493] on button "OK" at bounding box center [733, 494] width 45 height 28
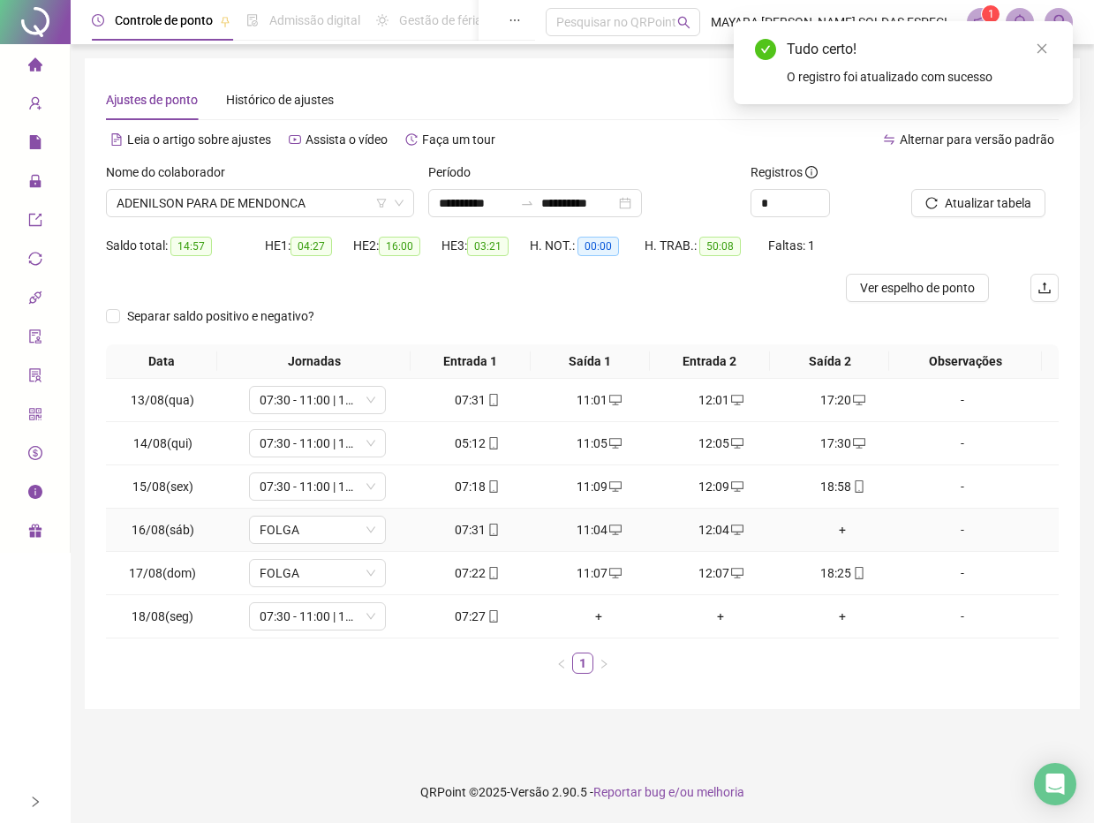
click at [832, 522] on div "+" at bounding box center [843, 529] width 108 height 19
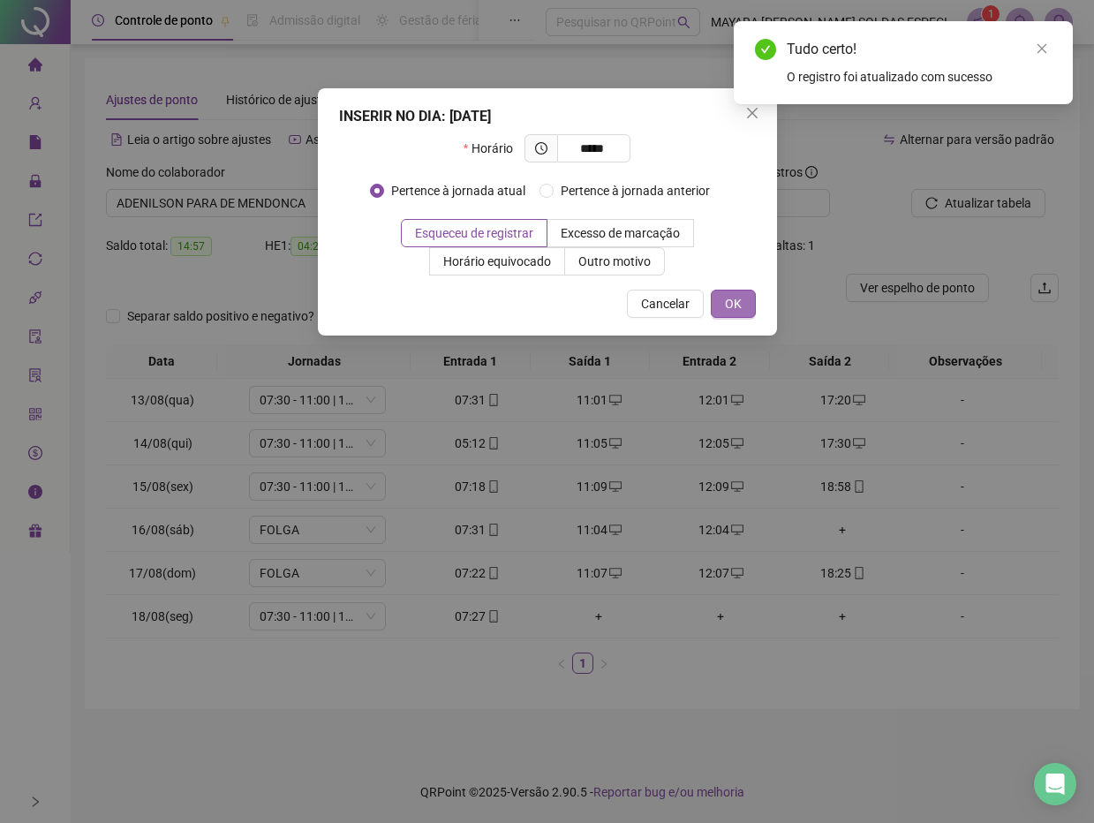
type input "*****"
click at [731, 291] on button "OK" at bounding box center [733, 304] width 45 height 28
